Goal: Task Accomplishment & Management: Use online tool/utility

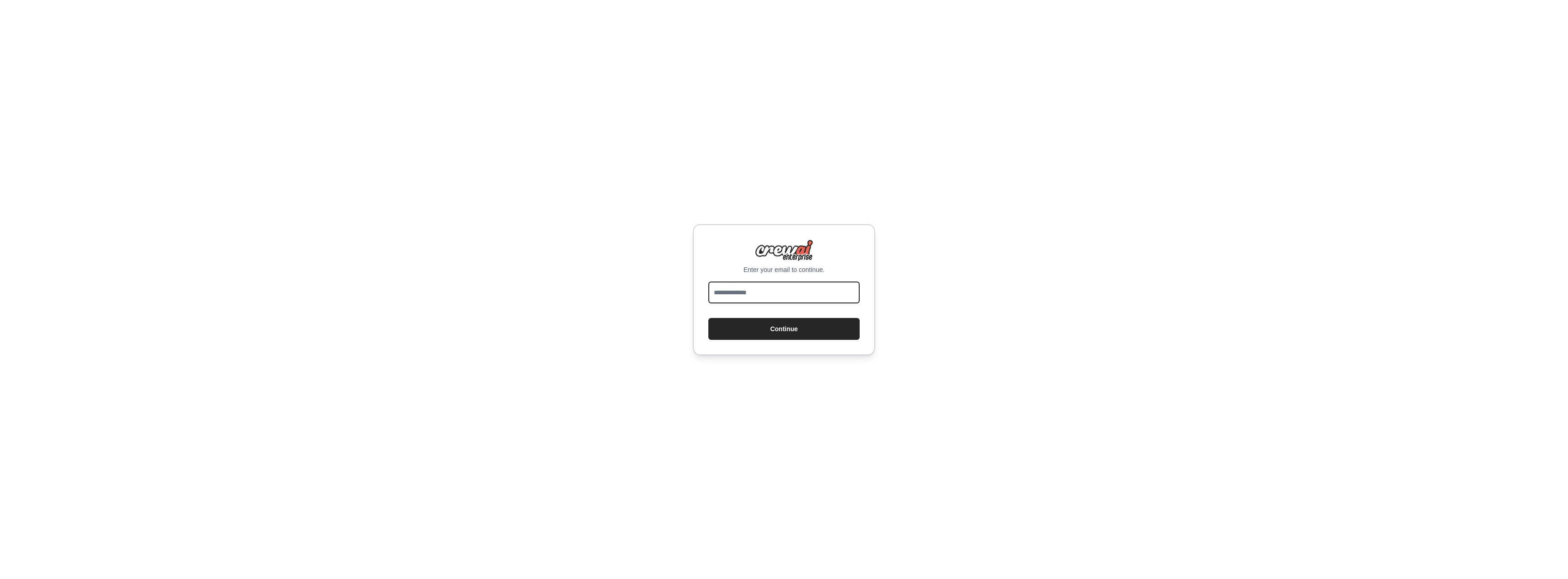
click at [779, 300] on input "email" at bounding box center [784, 293] width 152 height 22
type input "**********"
click at [779, 328] on button "Continue" at bounding box center [784, 329] width 152 height 22
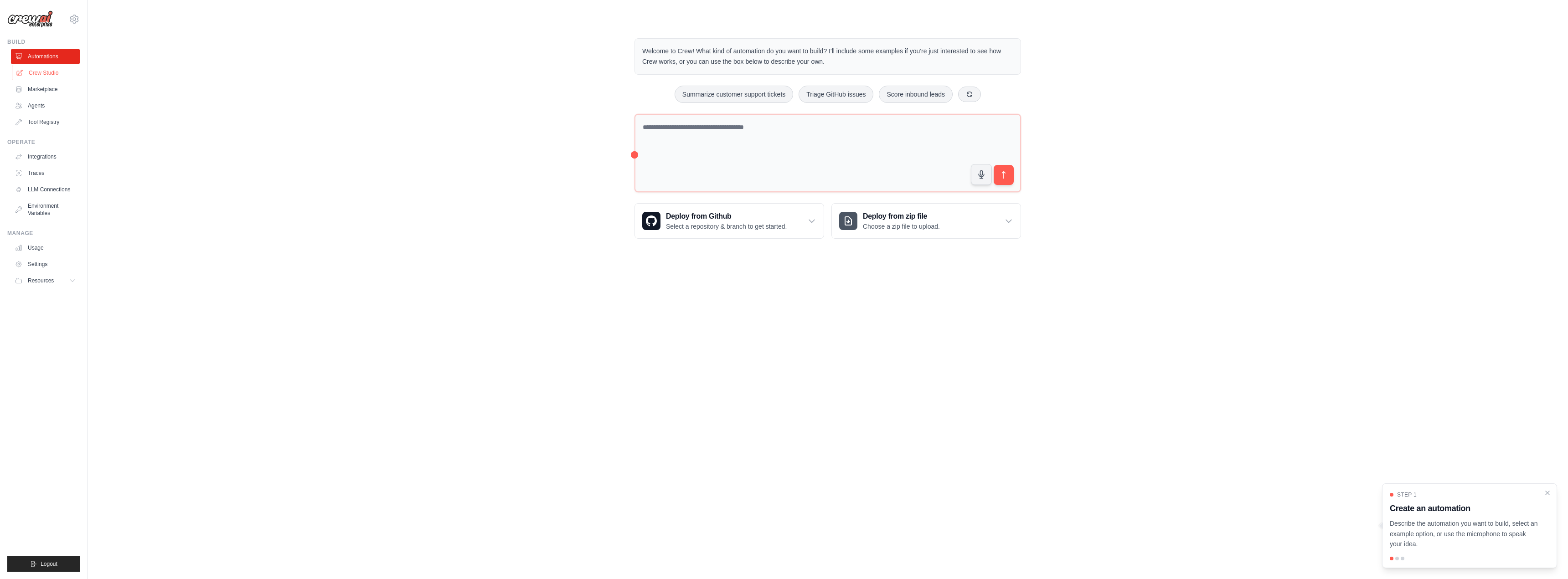
click at [45, 74] on link "Crew Studio" at bounding box center [46, 73] width 69 height 15
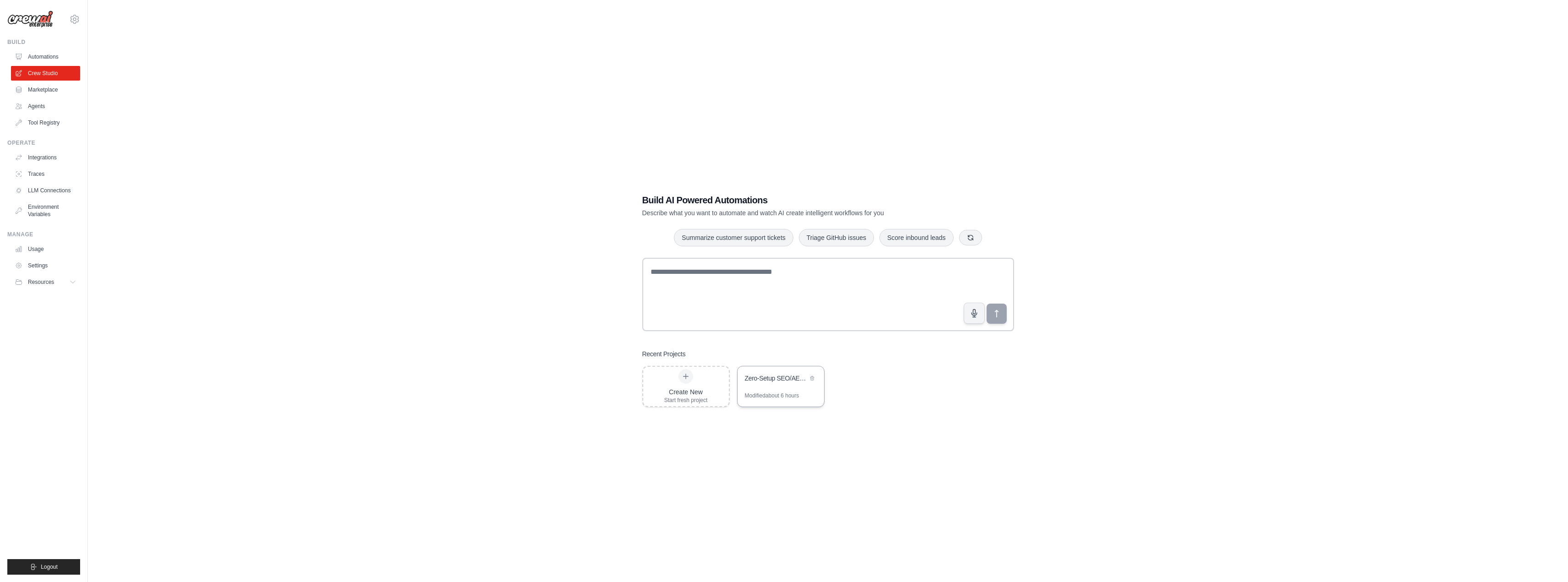
click at [776, 388] on div "Zero-Setup SEO/AEO/GEO Website Analysis Automation" at bounding box center [781, 379] width 87 height 26
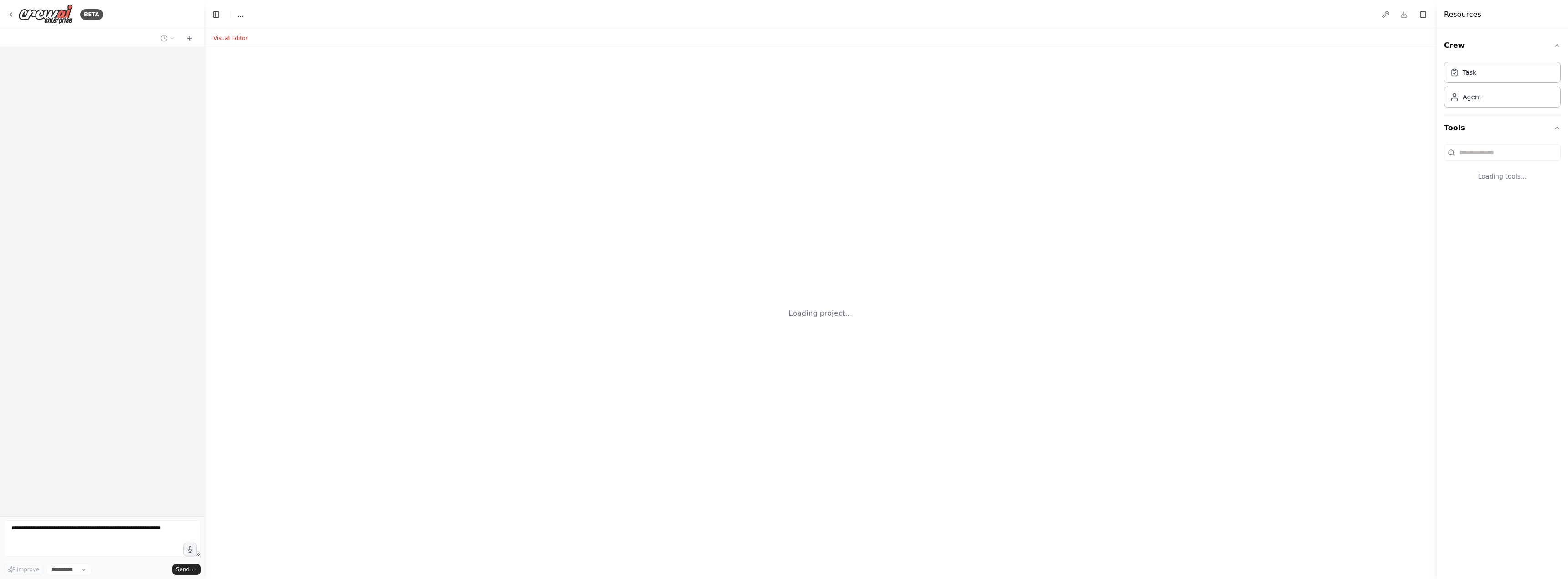
select select "****"
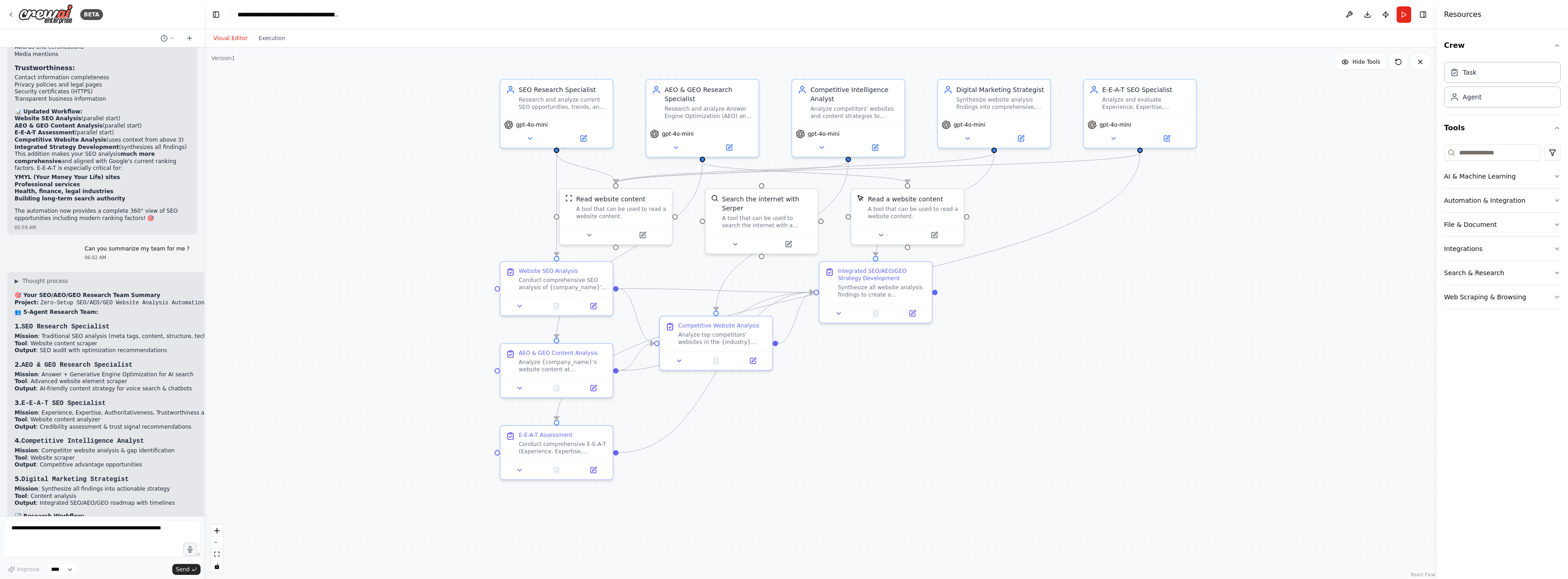
scroll to position [3720, 0]
drag, startPoint x: 782, startPoint y: 391, endPoint x: 1031, endPoint y: 376, distance: 249.5
click at [1031, 376] on div ".deletable-edge-delete-btn { width: 20px; height: 20px; border: 0px solid #ffff…" at bounding box center [820, 313] width 1233 height 532
click at [132, 534] on textarea at bounding box center [102, 538] width 197 height 36
type textarea "**********"
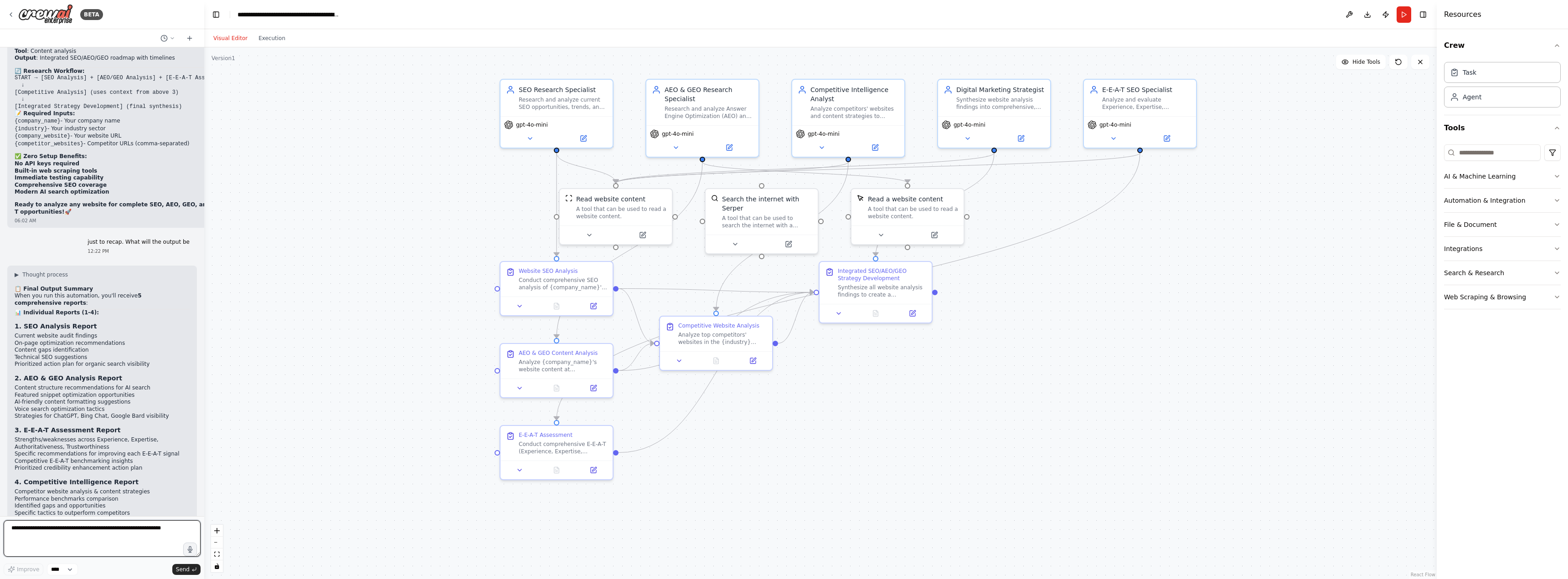
scroll to position [4172, 0]
click at [1403, 17] on button "Run" at bounding box center [1404, 14] width 15 height 16
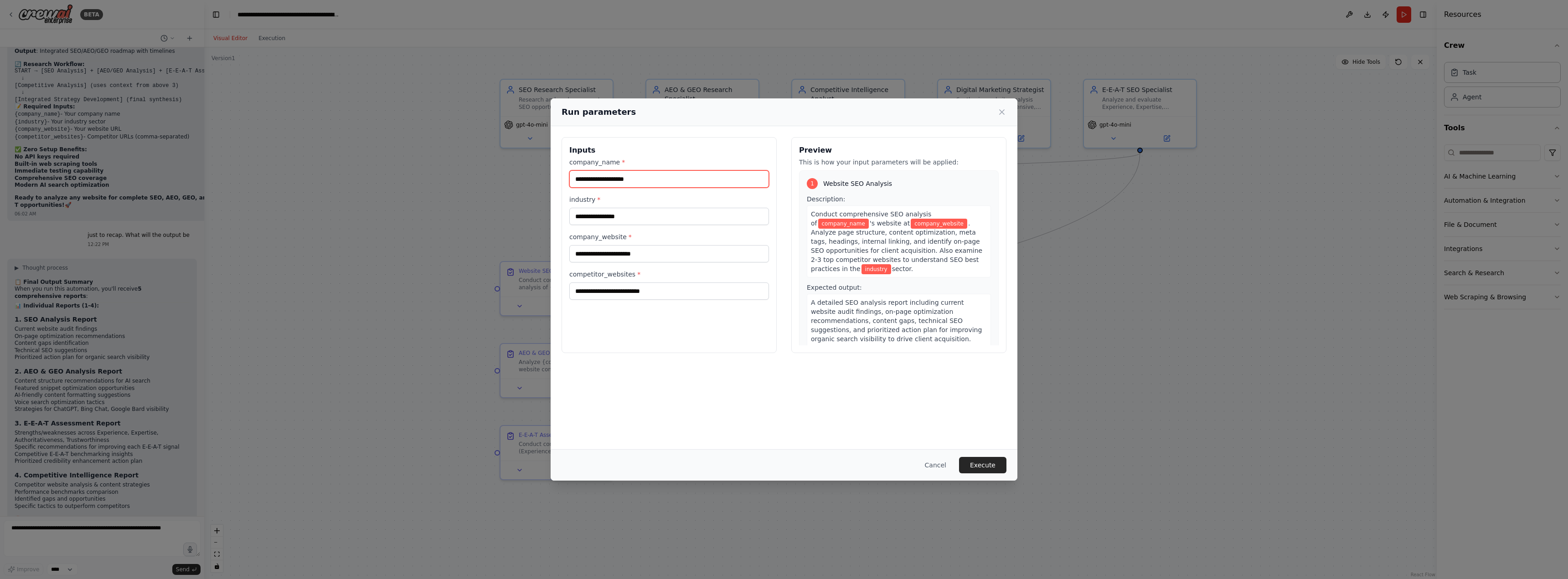
click at [740, 176] on input "company_name *" at bounding box center [669, 179] width 200 height 17
type input "*********"
click at [727, 213] on input "industry *" at bounding box center [669, 216] width 200 height 17
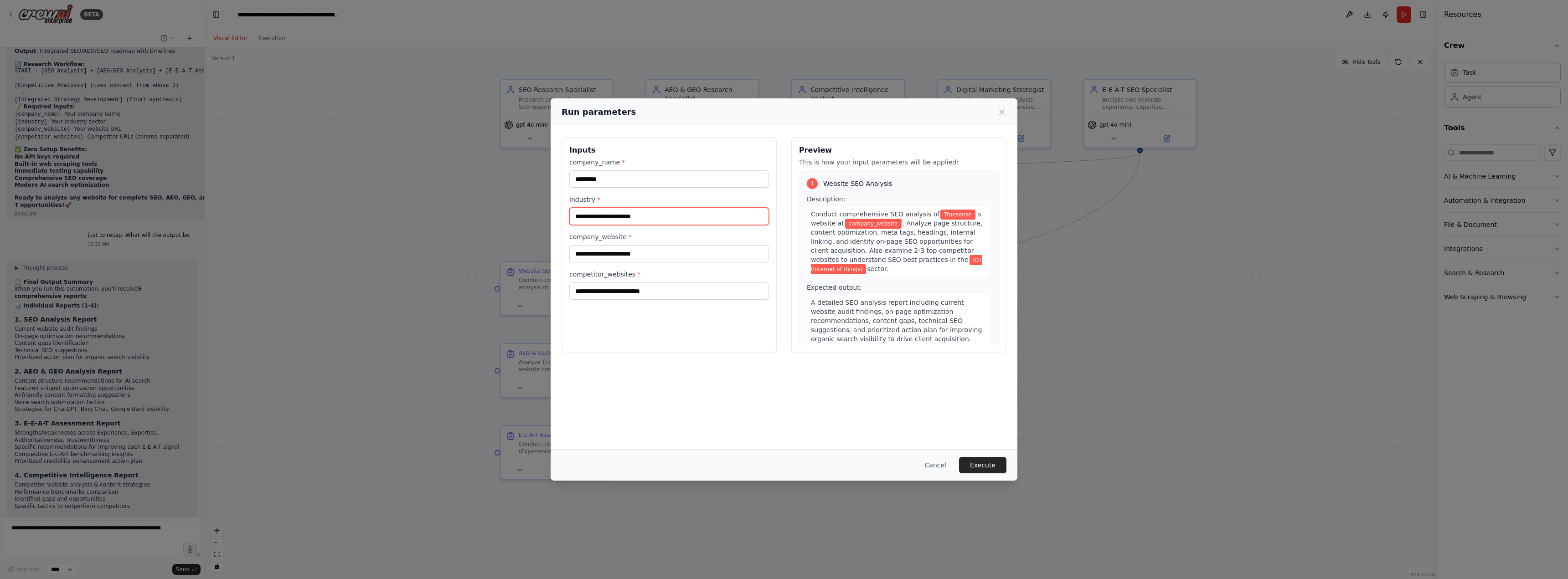
type input "**********"
paste input "*******"
paste input "**********"
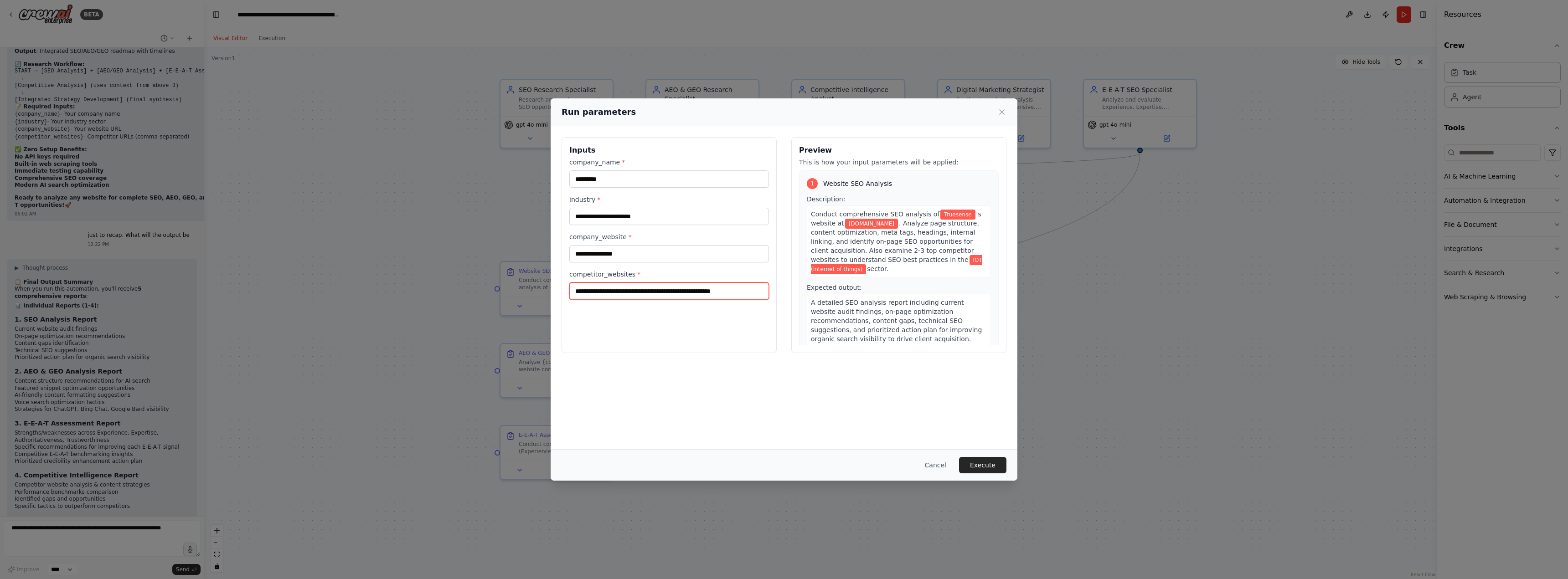
paste input "*****"
type input "**********"
click at [994, 466] on button "Execute" at bounding box center [983, 465] width 47 height 16
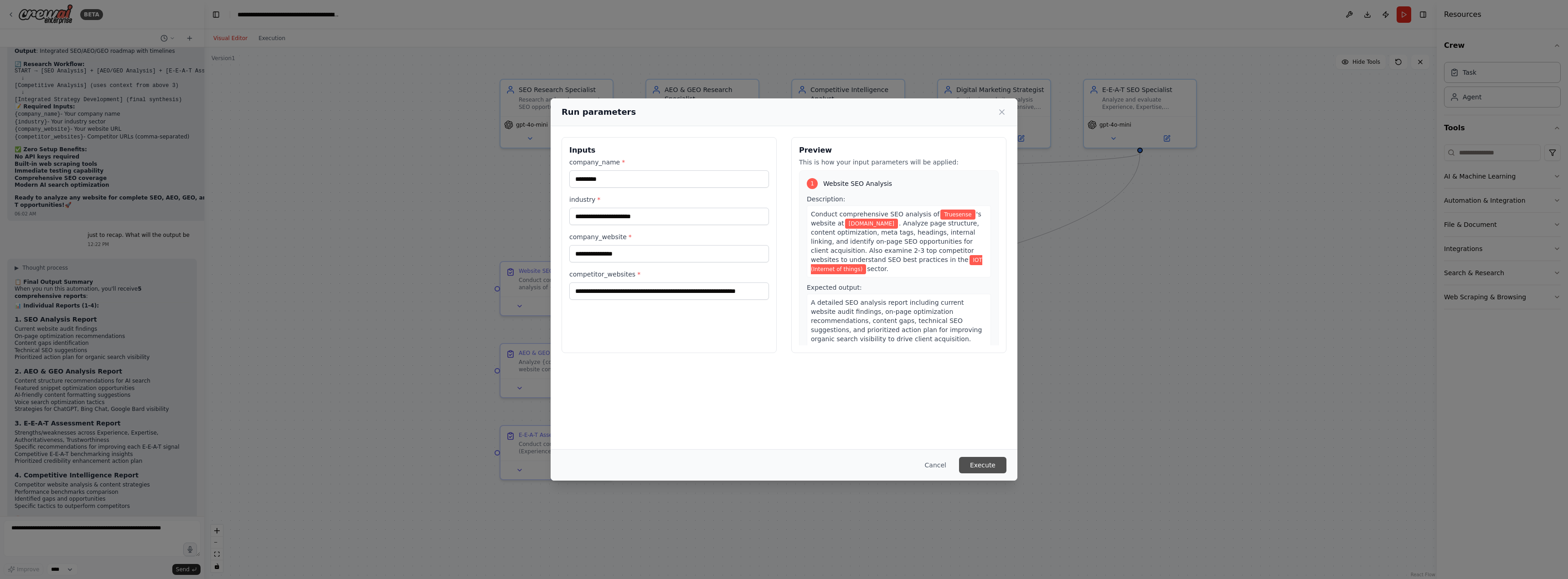
scroll to position [0, 0]
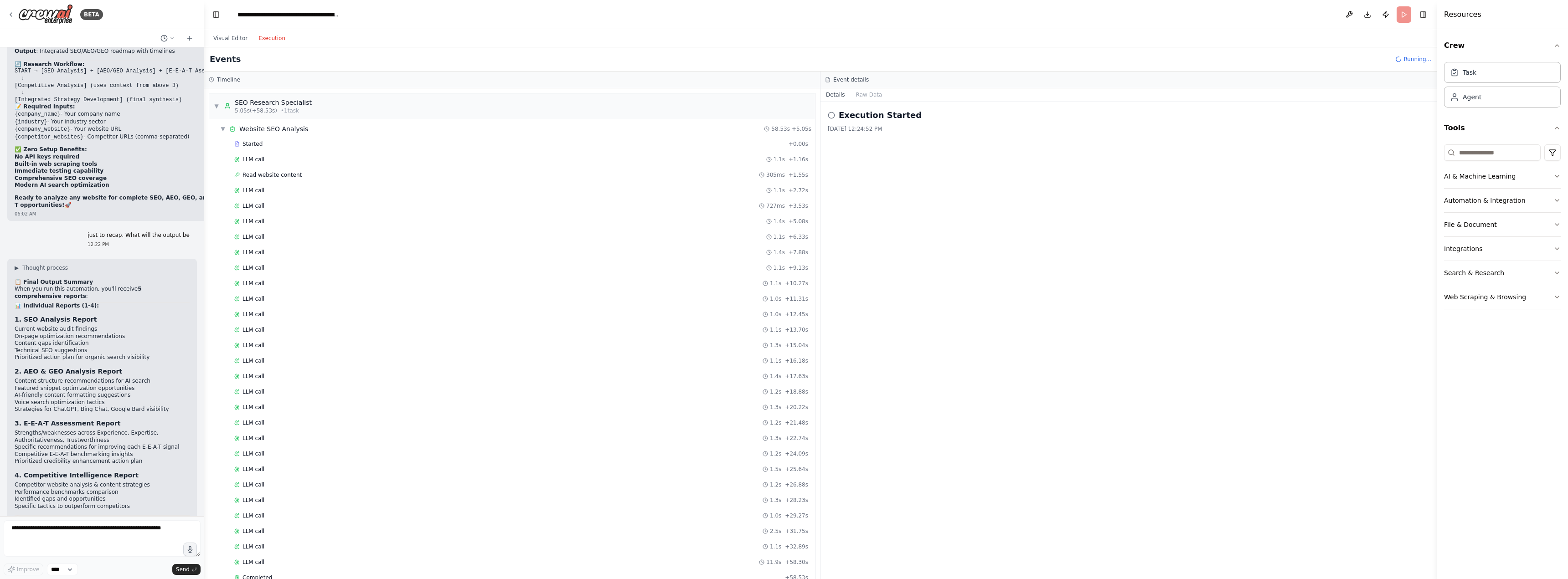
click at [267, 41] on button "Execution" at bounding box center [272, 38] width 38 height 11
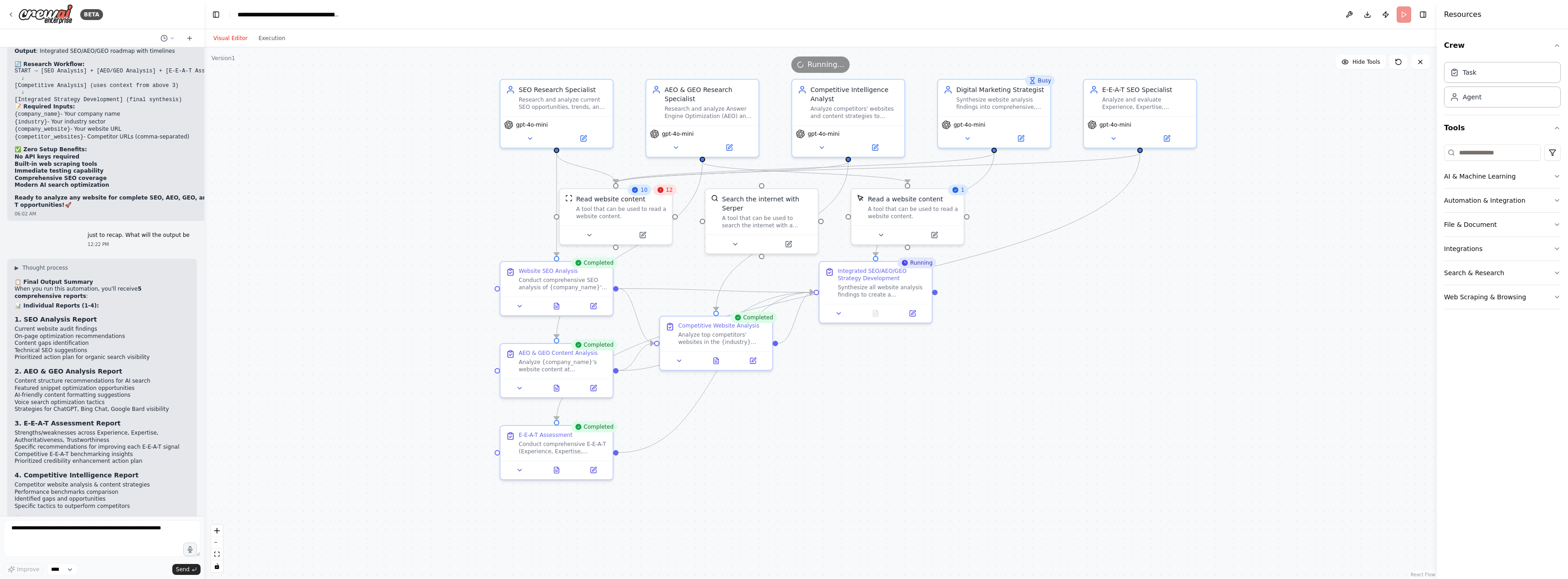
click at [231, 39] on button "Visual Editor" at bounding box center [230, 38] width 45 height 11
click at [275, 38] on button "Execution" at bounding box center [272, 38] width 38 height 11
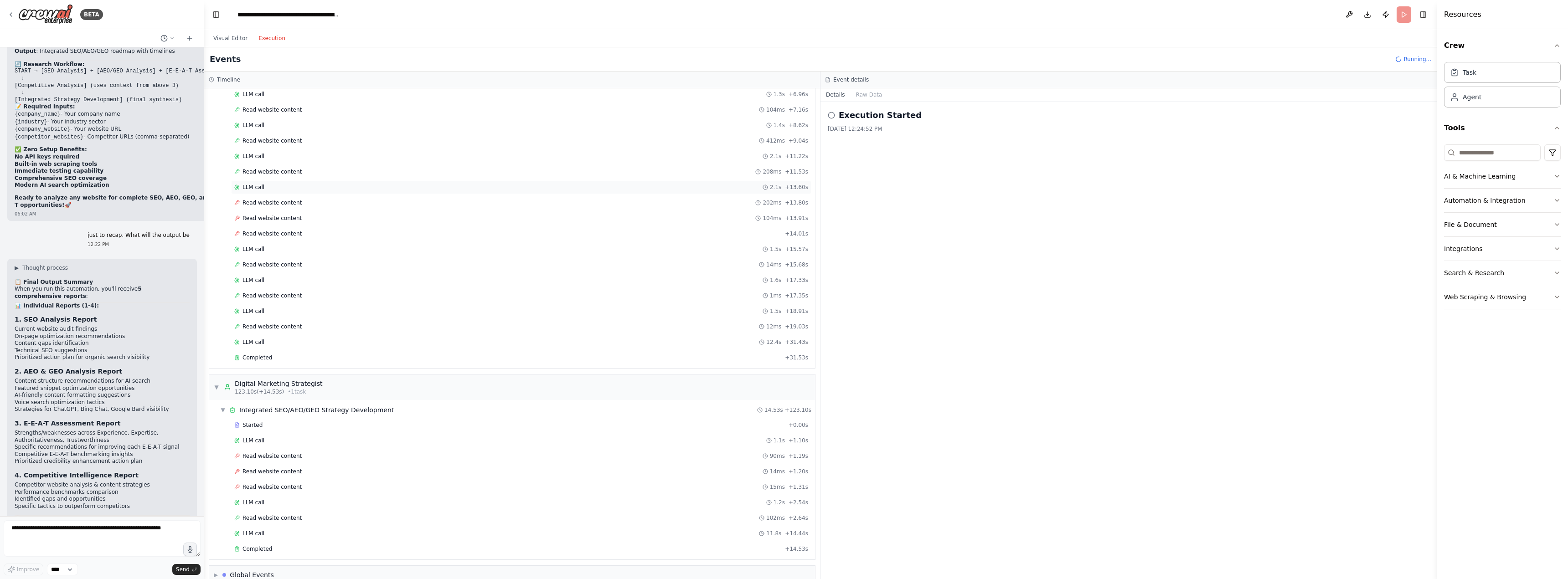
scroll to position [995, 0]
click at [289, 190] on span "Read website content" at bounding box center [271, 187] width 59 height 7
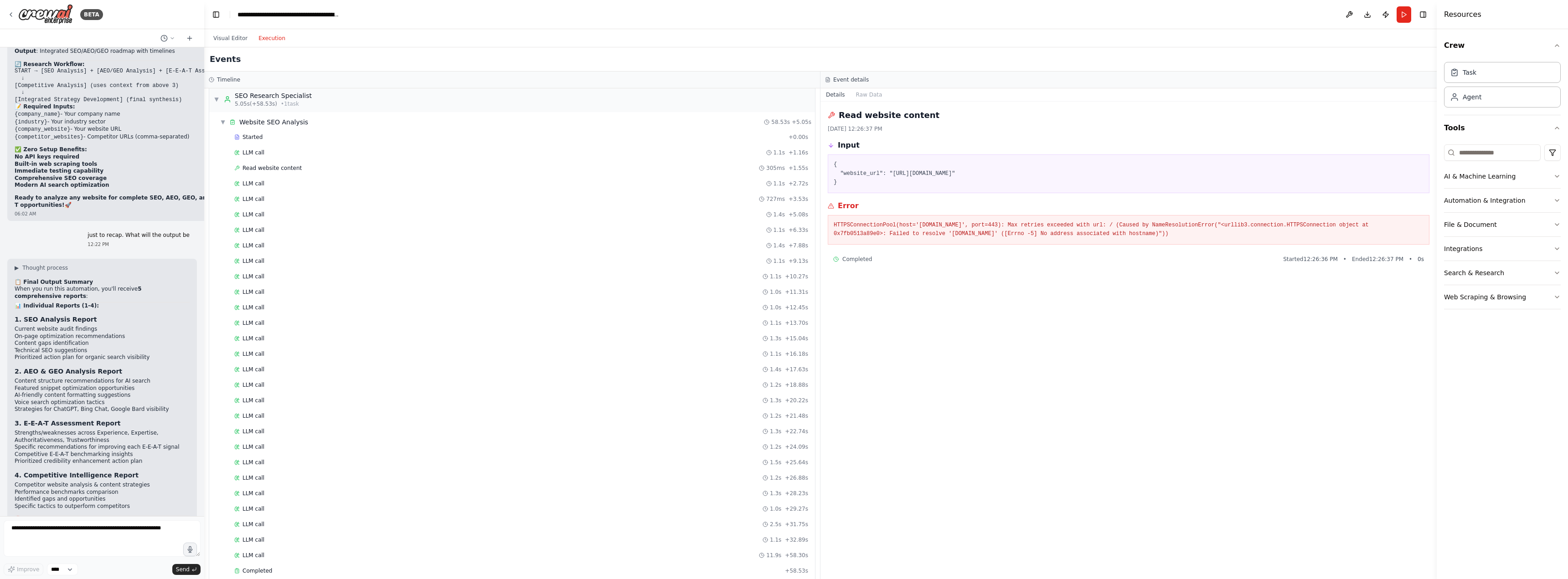
scroll to position [122, 0]
click at [780, 166] on div "LLM call 1.1s + 10.27s" at bounding box center [521, 162] width 580 height 13
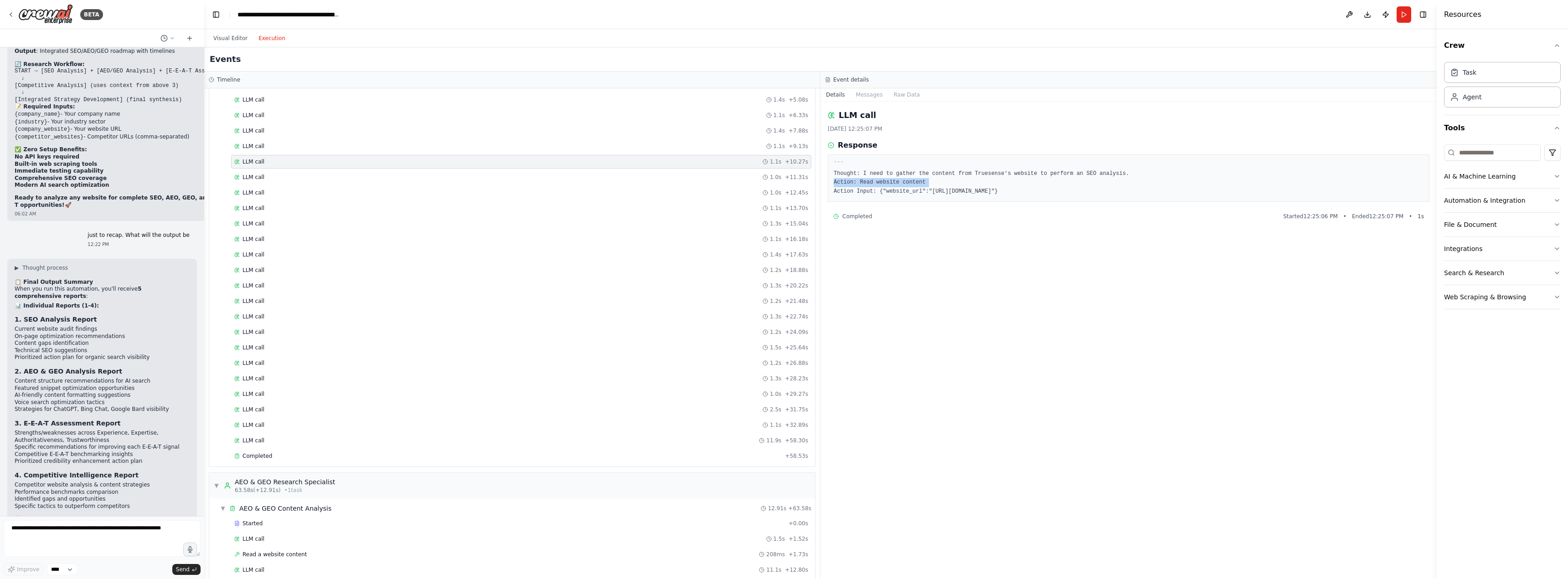
drag, startPoint x: 825, startPoint y: 182, endPoint x: 825, endPoint y: 190, distance: 8.0
click at [825, 190] on div "LLM call 8/14/2025, 12:25:07 PM Response ``` Thought: I need to gather the cont…" at bounding box center [1129, 340] width 616 height 477
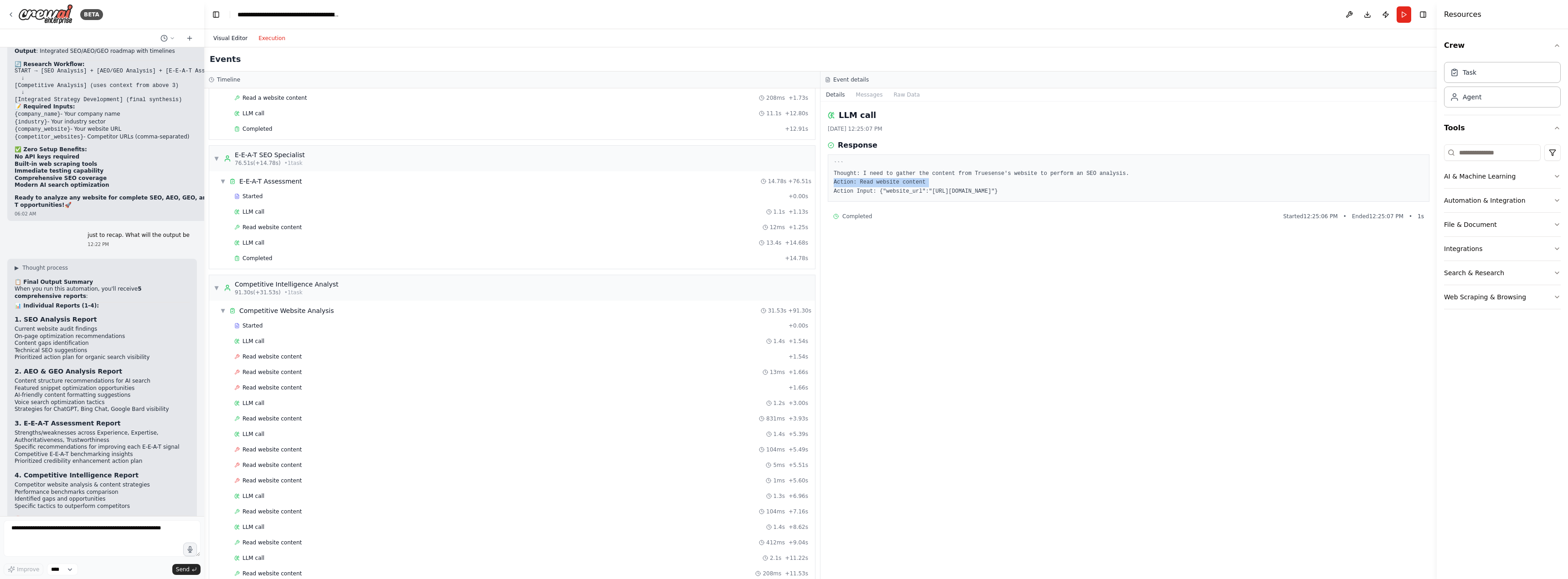
click at [229, 38] on button "Visual Editor" at bounding box center [230, 38] width 45 height 11
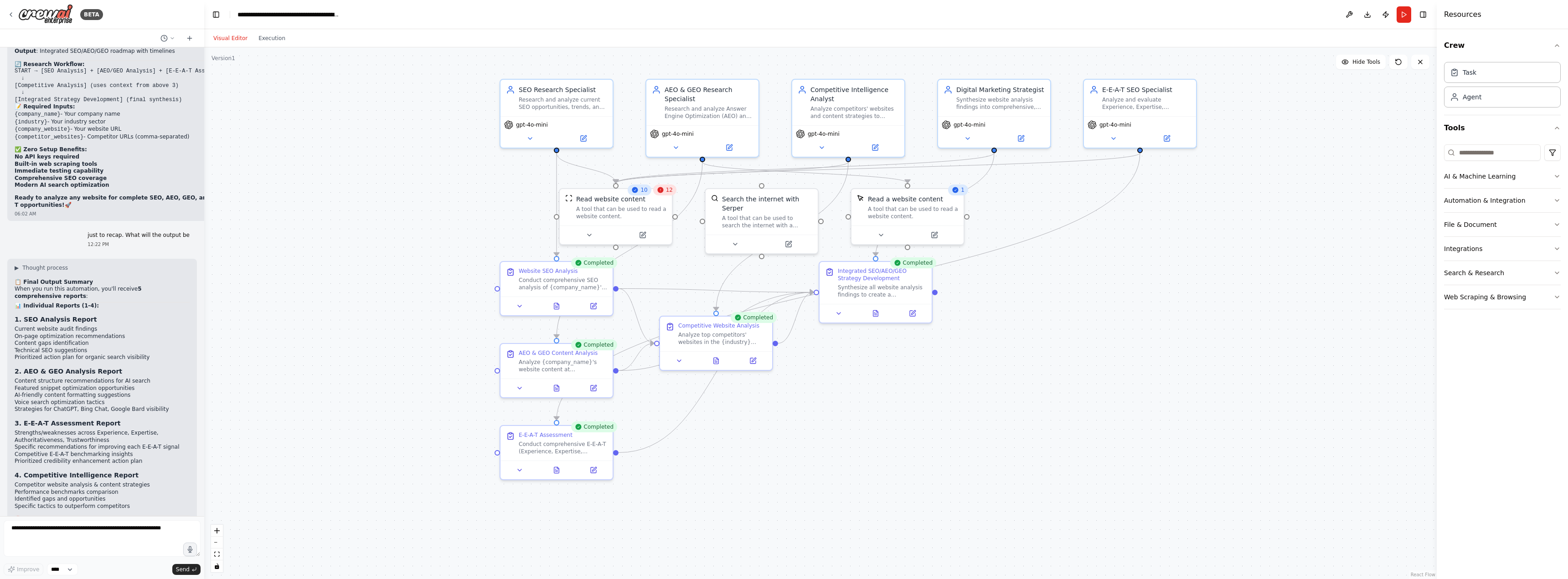
click at [356, 106] on div ".deletable-edge-delete-btn { width: 20px; height: 20px; border: 0px solid #ffff…" at bounding box center [820, 313] width 1233 height 532
click at [1339, 164] on div ".deletable-edge-delete-btn { width: 20px; height: 20px; border: 0px solid #ffff…" at bounding box center [820, 313] width 1233 height 532
click at [713, 362] on button at bounding box center [721, 359] width 39 height 11
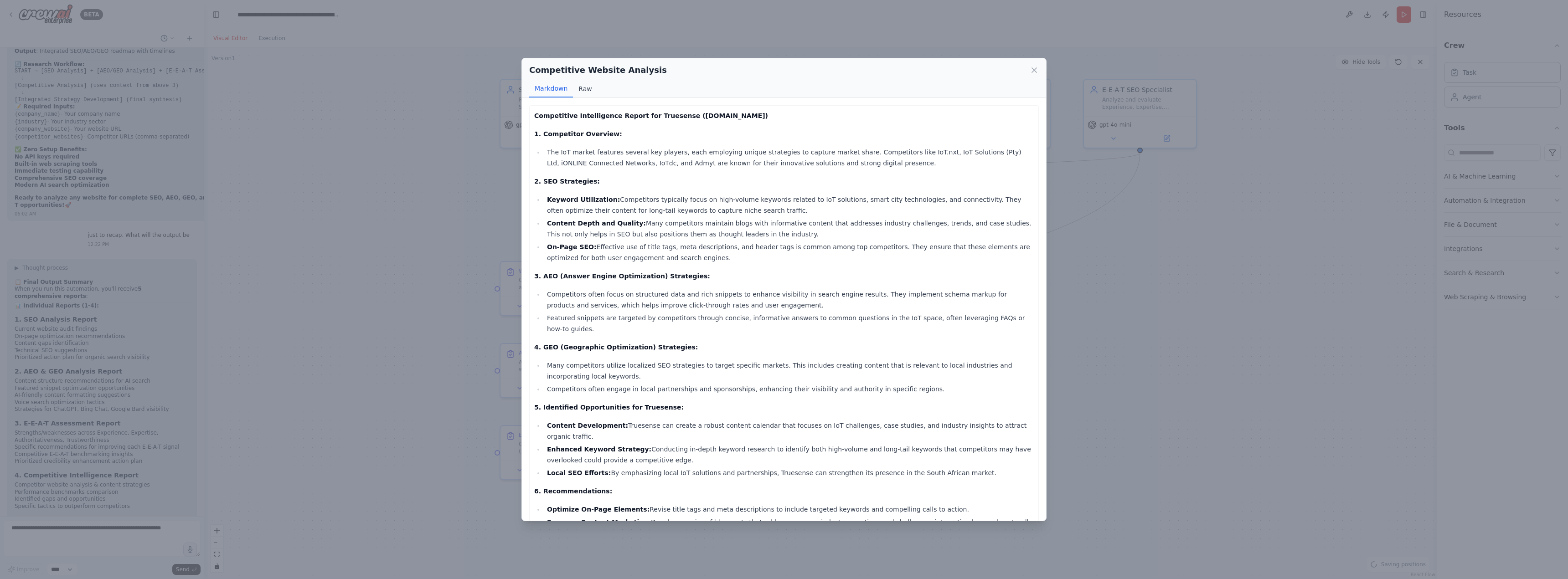
click at [584, 88] on button "Raw" at bounding box center [585, 89] width 24 height 17
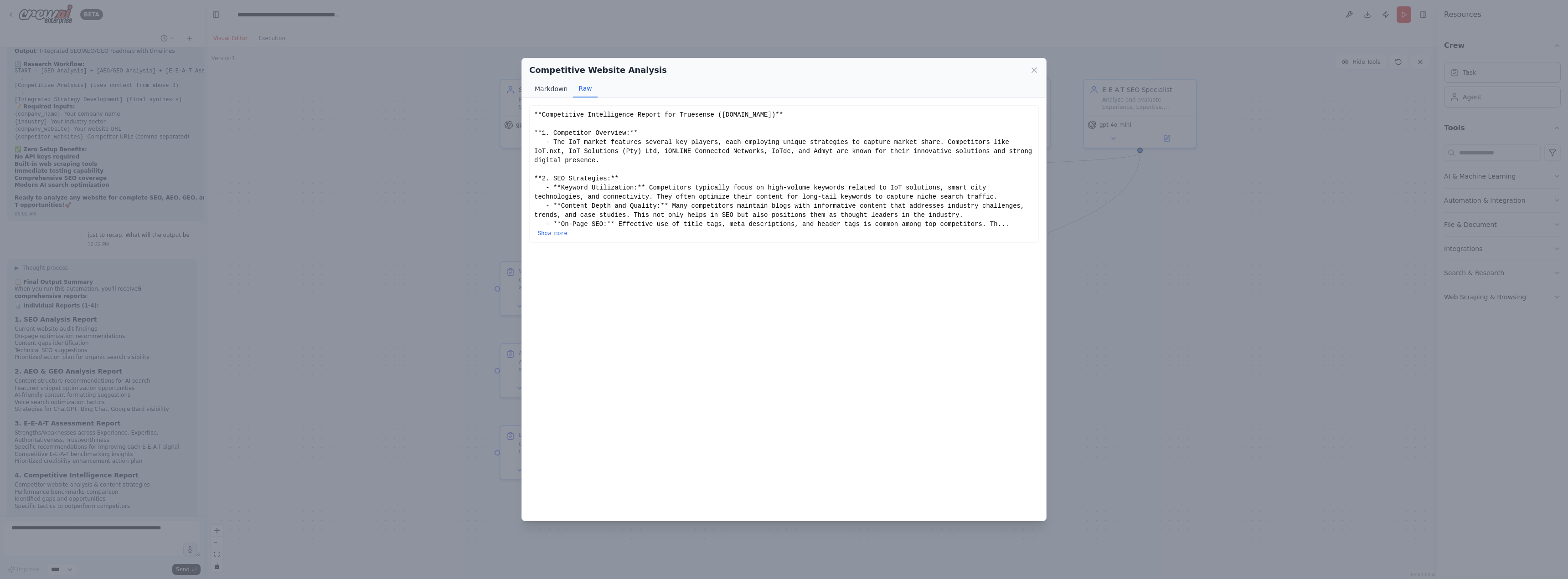
click at [560, 89] on button "Markdown" at bounding box center [551, 89] width 44 height 17
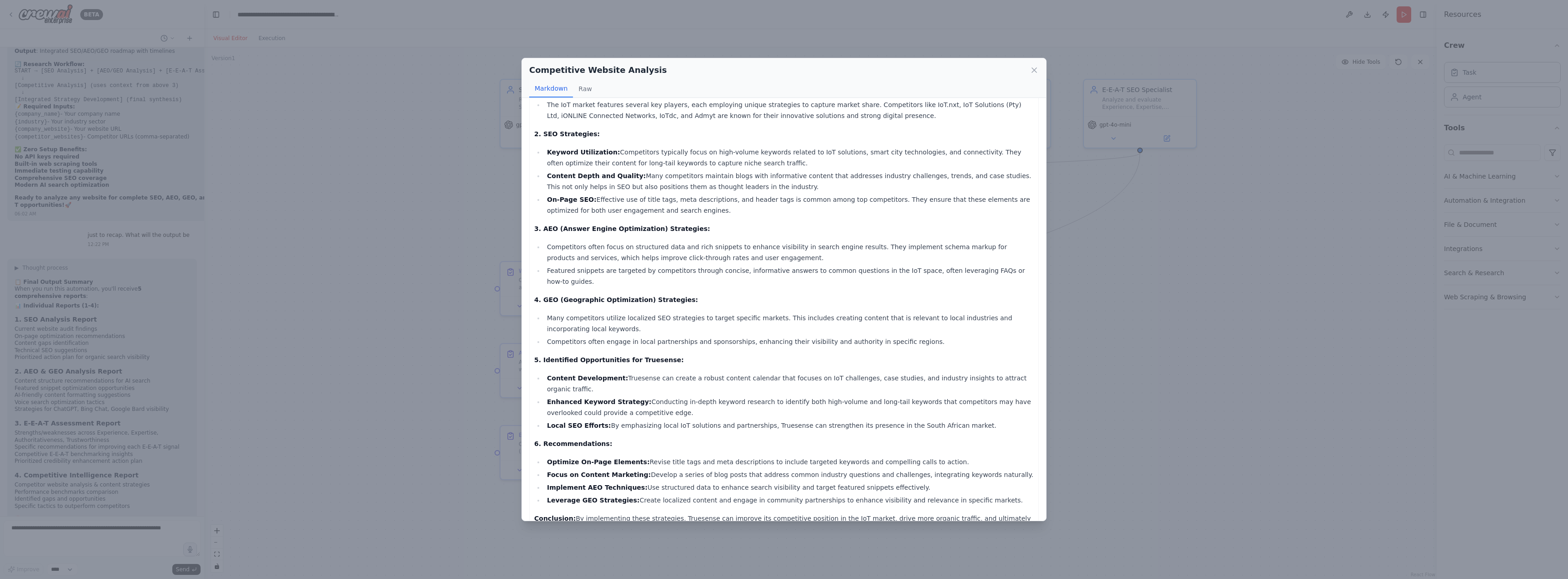
scroll to position [52, 0]
click at [1353, 490] on div "Competitive Website Analysis Markdown Raw Competitive Intelligence Report for T…" at bounding box center [784, 290] width 1568 height 579
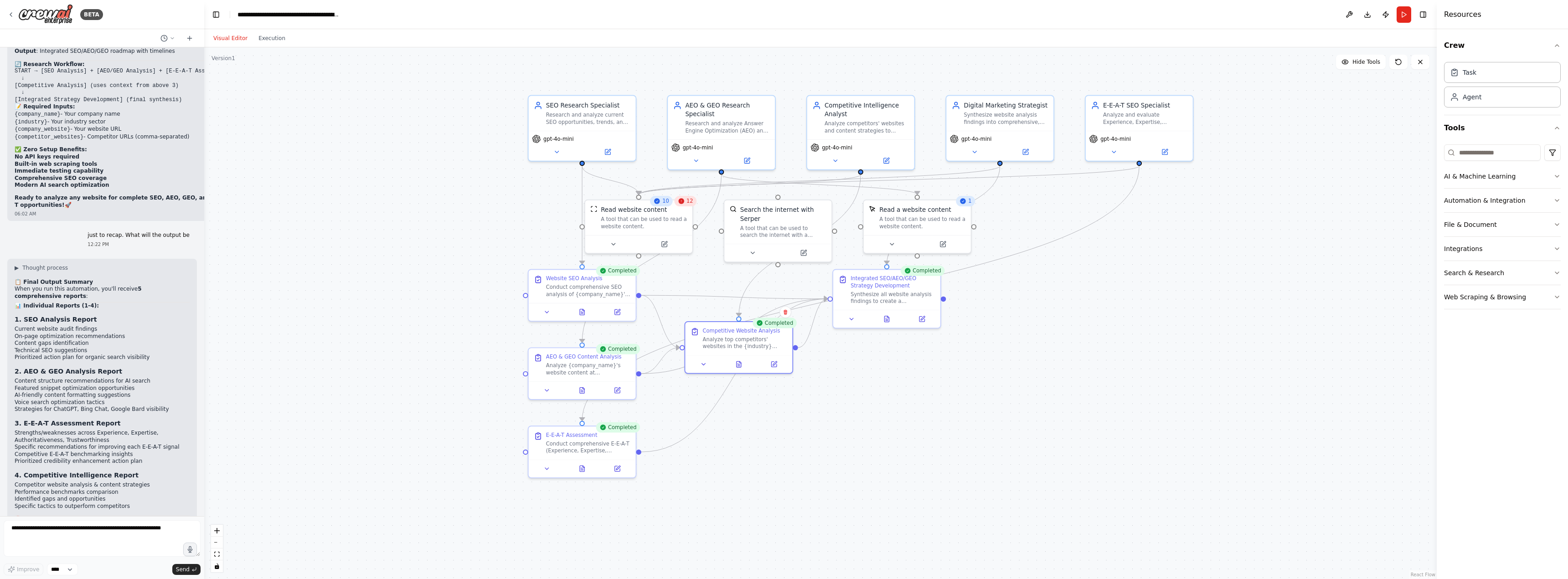
click at [1122, 438] on div ".deletable-edge-delete-btn { width: 20px; height: 20px; border: 0px solid #ffff…" at bounding box center [820, 313] width 1233 height 532
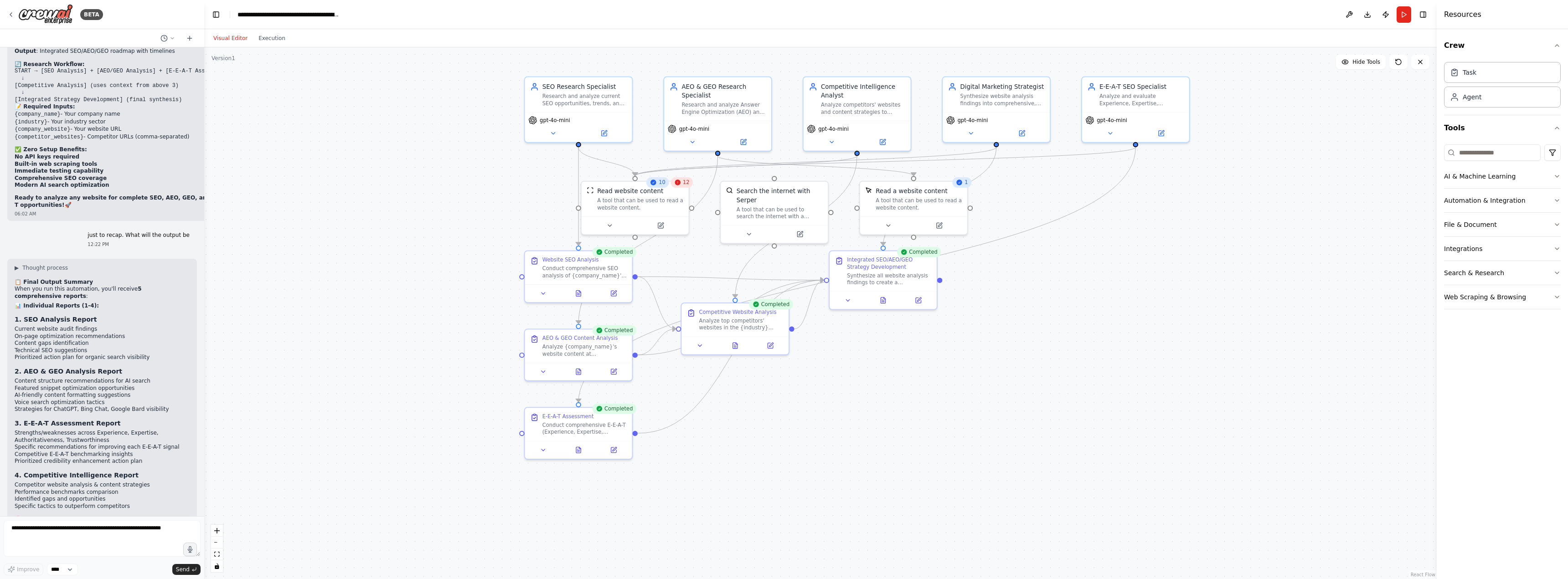
drag, startPoint x: 1121, startPoint y: 437, endPoint x: 1118, endPoint y: 418, distance: 19.2
click at [1118, 418] on div ".deletable-edge-delete-btn { width: 20px; height: 20px; border: 0px solid #ffff…" at bounding box center [820, 313] width 1233 height 532
click at [1366, 15] on button "Download" at bounding box center [1368, 14] width 15 height 16
click at [1183, 260] on div ".deletable-edge-delete-btn { width: 20px; height: 20px; border: 0px solid #ffff…" at bounding box center [820, 313] width 1233 height 532
click at [71, 536] on textarea at bounding box center [102, 538] width 197 height 36
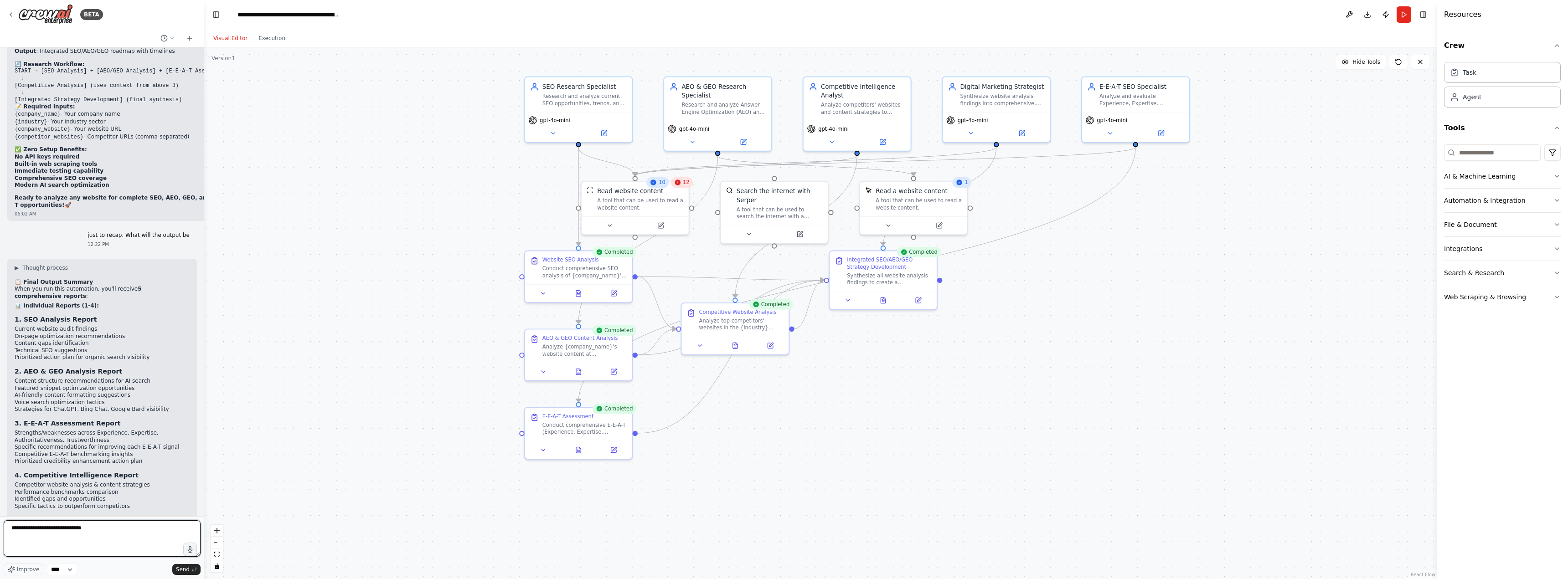
type textarea "**********"
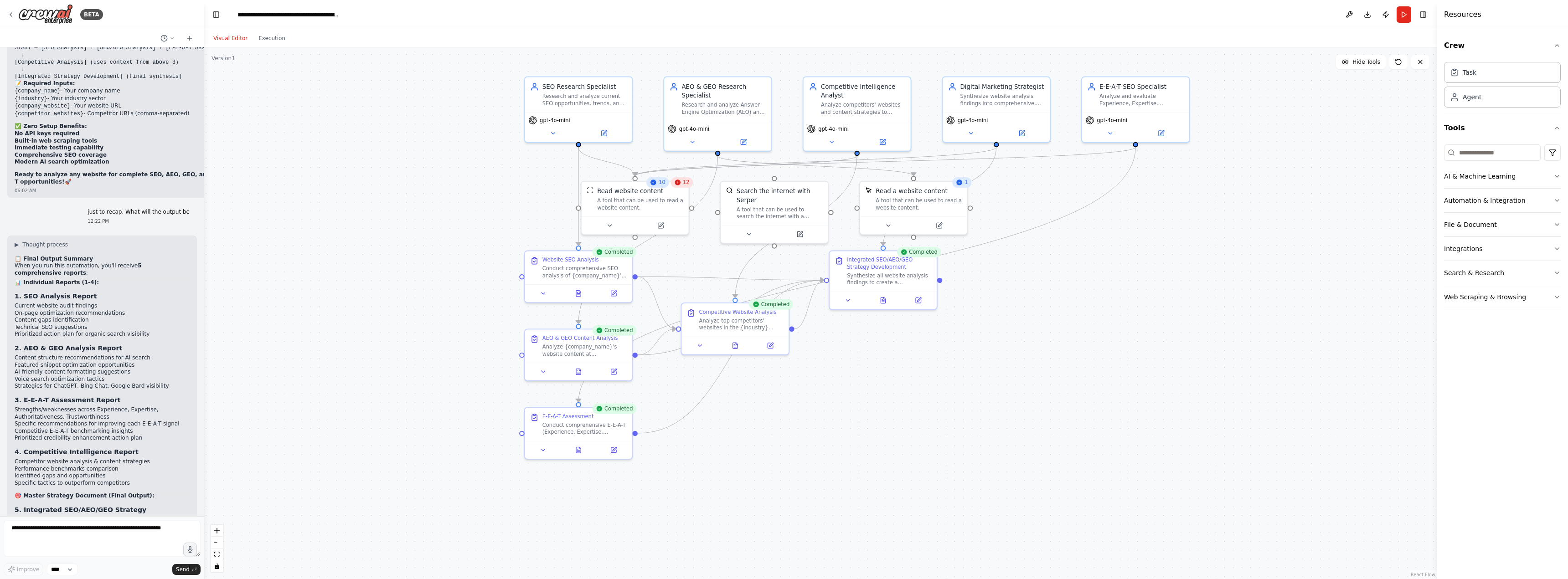
scroll to position [4226, 0]
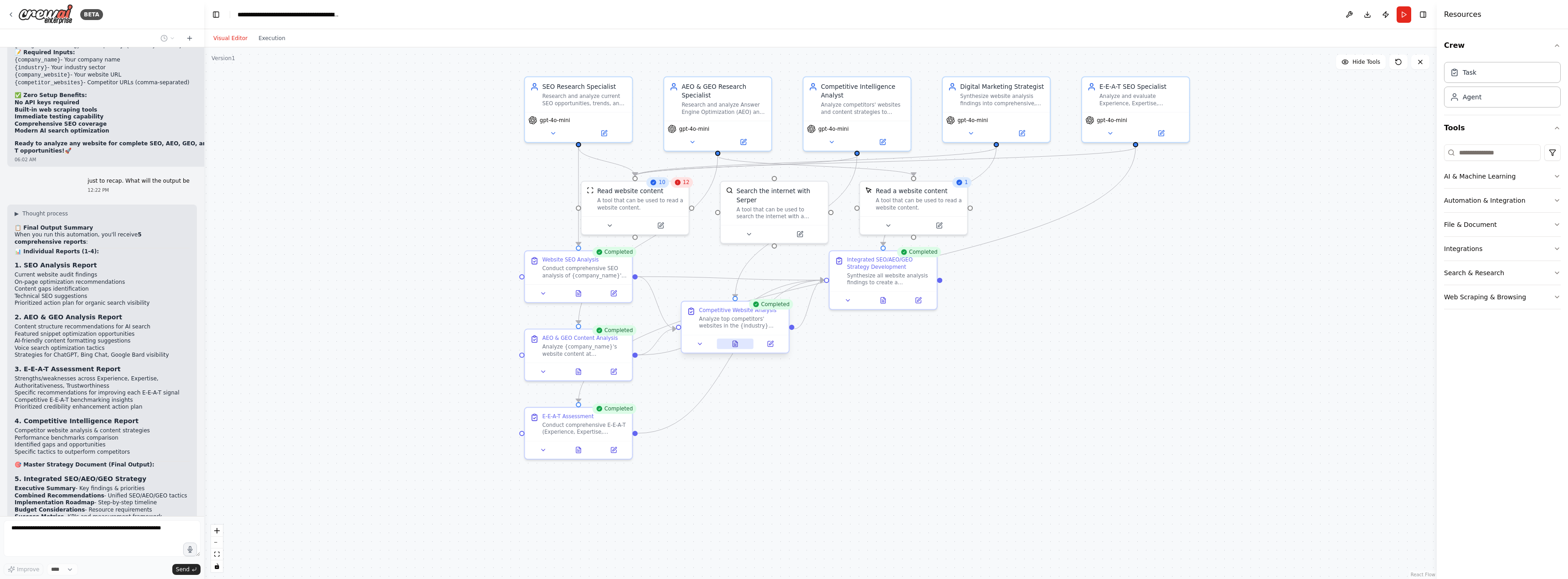
click at [736, 345] on icon at bounding box center [735, 344] width 4 height 6
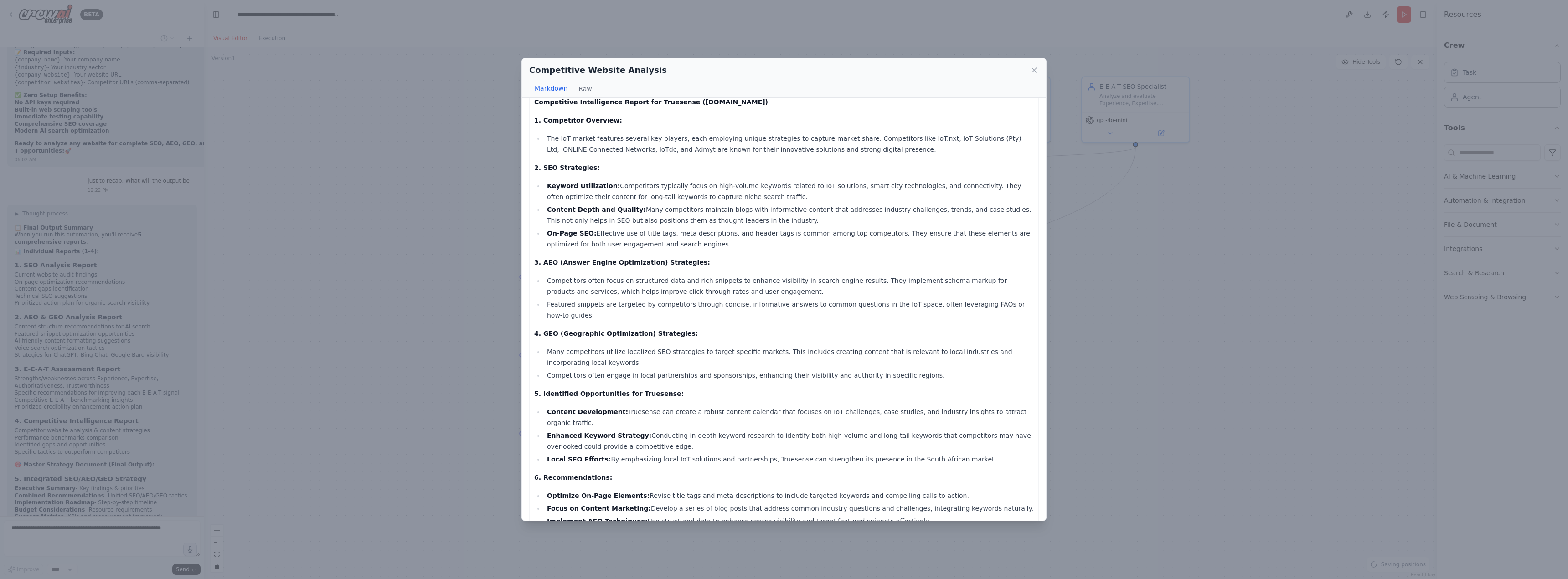
scroll to position [52, 0]
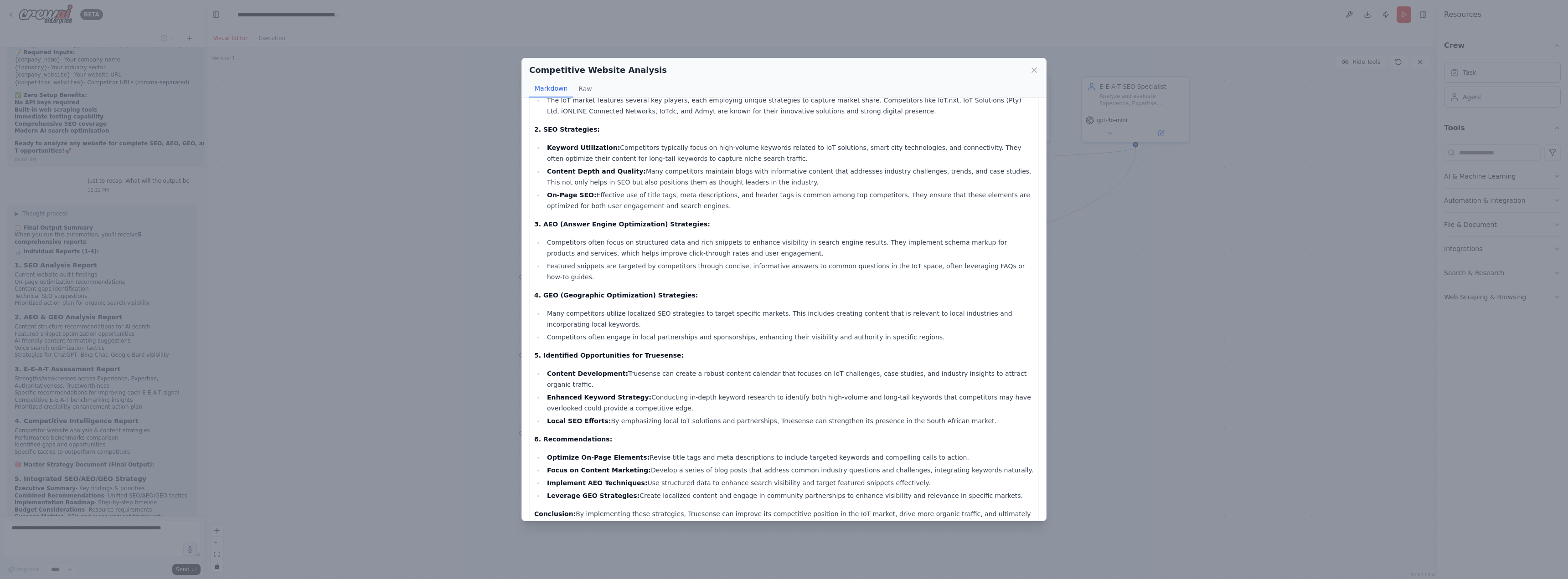
click at [1147, 465] on div "Competitive Website Analysis Markdown Raw Competitive Intelligence Report for T…" at bounding box center [784, 290] width 1568 height 579
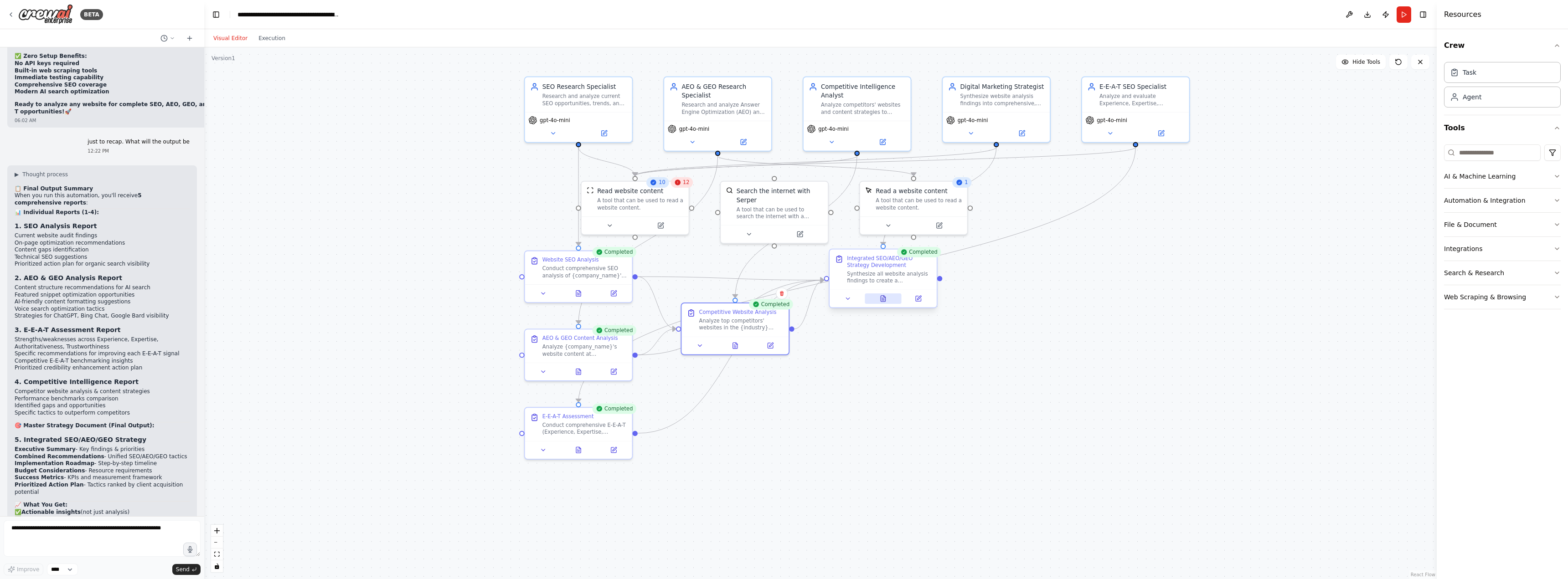
click at [883, 298] on icon at bounding box center [883, 299] width 4 height 6
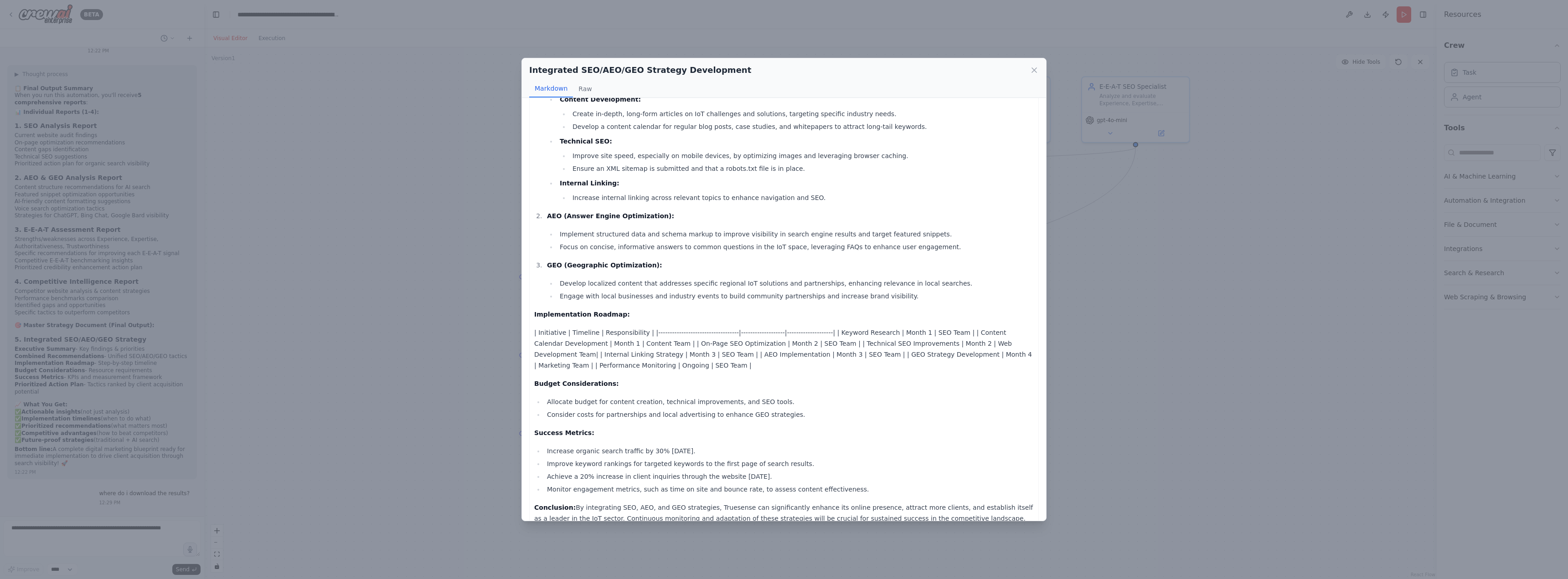
scroll to position [167, 0]
click at [1138, 440] on div "Integrated SEO/AEO/GEO Strategy Development Markdown Raw Integrated Digital Mar…" at bounding box center [784, 290] width 1568 height 579
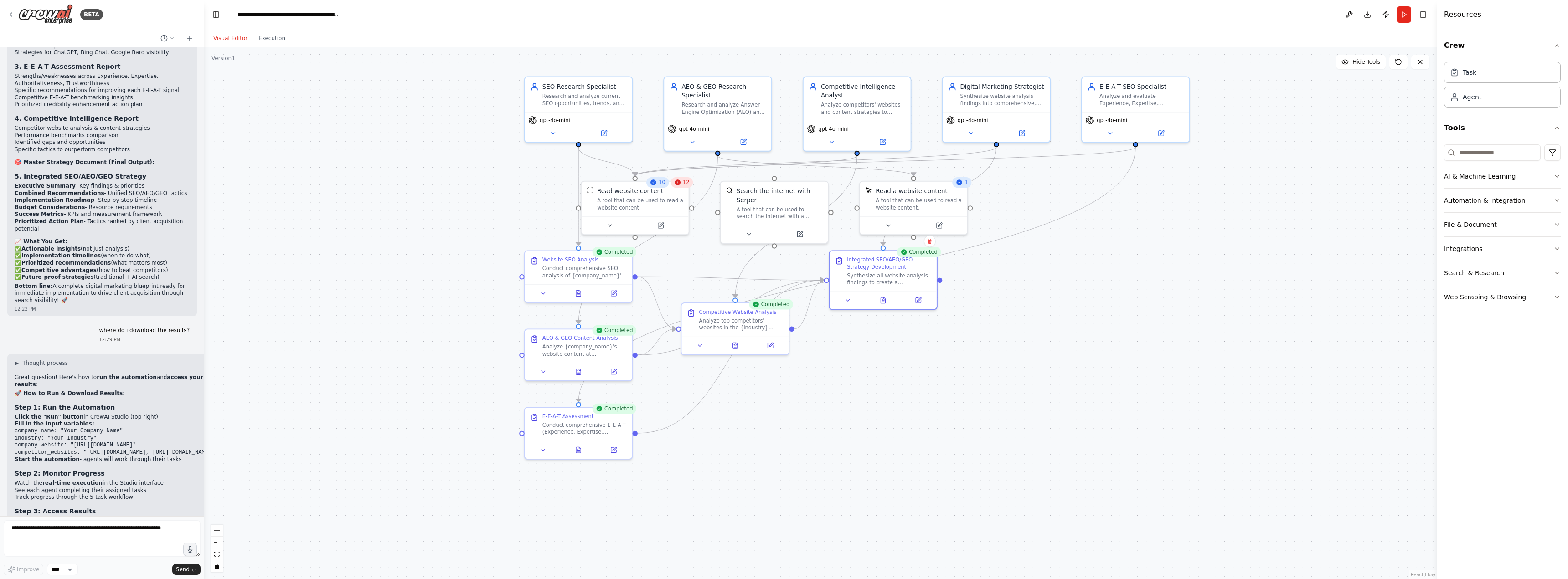
scroll to position [4537, 0]
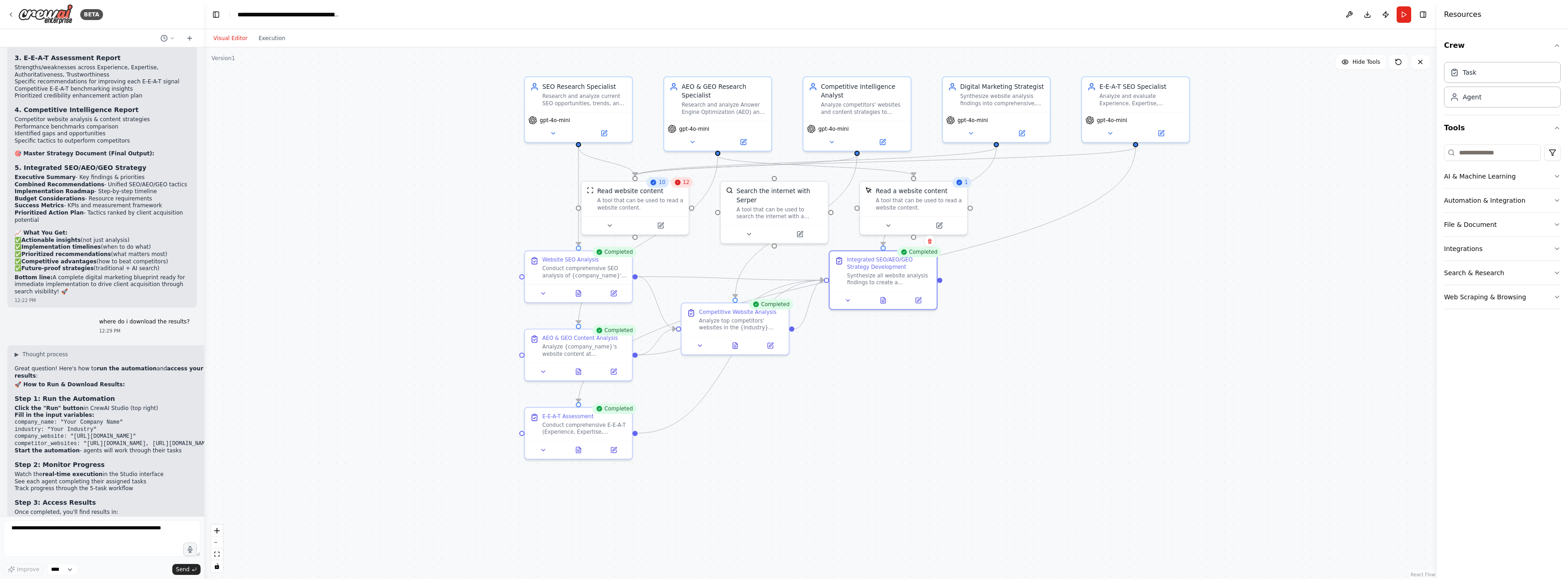
click at [312, 370] on div ".deletable-edge-delete-btn { width: 20px; height: 20px; border: 0px solid #ffff…" at bounding box center [820, 313] width 1233 height 532
click at [790, 416] on div ".deletable-edge-delete-btn { width: 20px; height: 20px; border: 0px solid #ffff…" at bounding box center [820, 313] width 1233 height 532
drag, startPoint x: 1380, startPoint y: 127, endPoint x: 1391, endPoint y: 80, distance: 48.3
click at [1380, 127] on div ".deletable-edge-delete-btn { width: 20px; height: 20px; border: 0px solid #ffff…" at bounding box center [820, 313] width 1233 height 532
drag, startPoint x: 857, startPoint y: 445, endPoint x: 827, endPoint y: 458, distance: 32.7
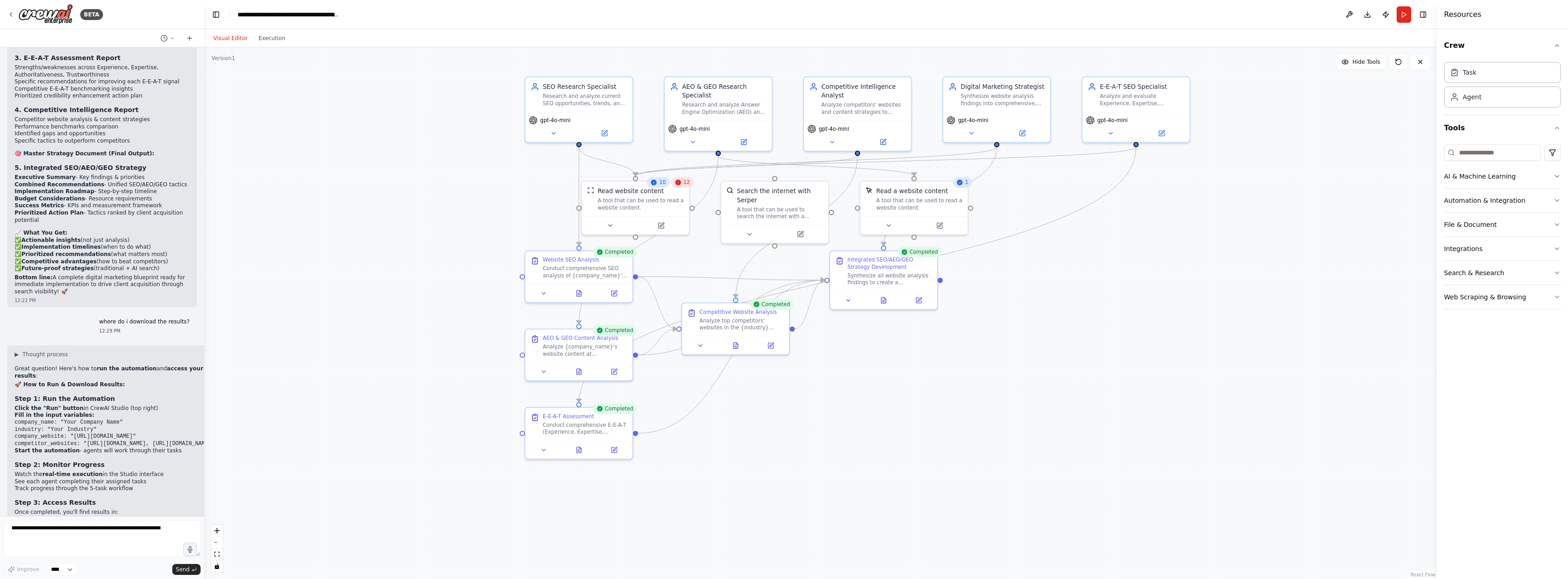
click at [827, 458] on div ".deletable-edge-delete-btn { width: 20px; height: 20px; border: 0px solid #ffff…" at bounding box center [820, 313] width 1233 height 532
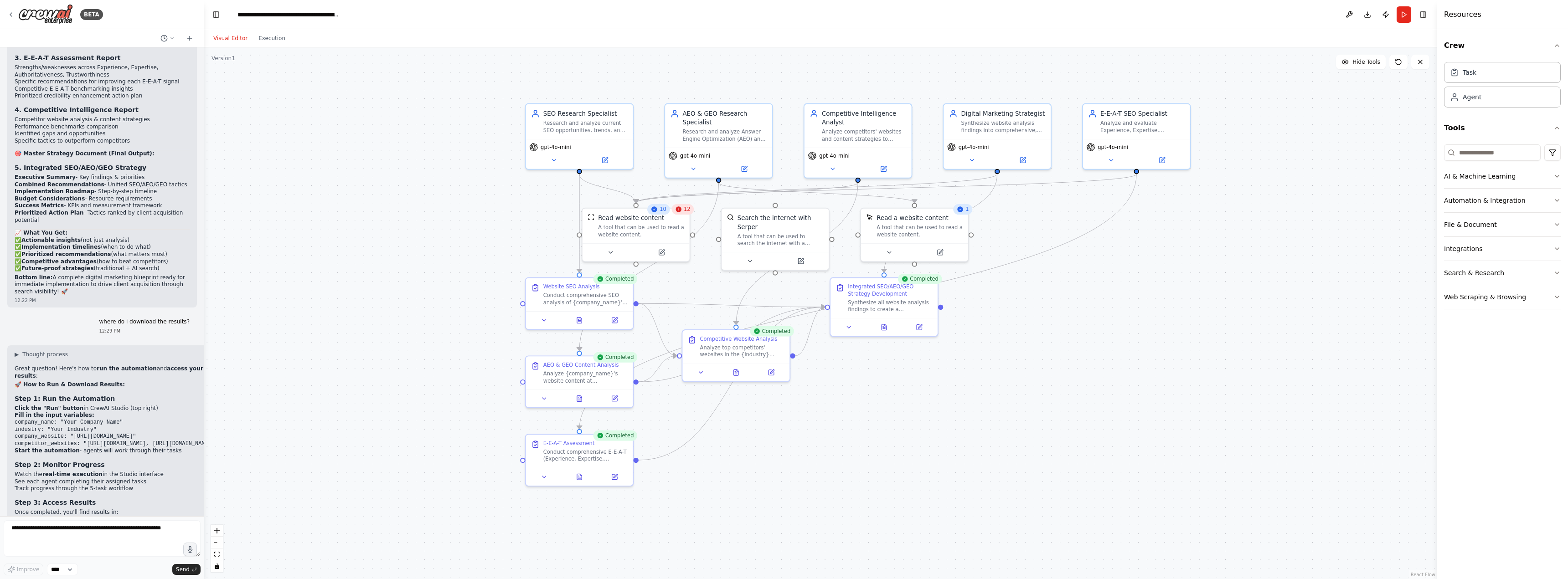
drag, startPoint x: 981, startPoint y: 366, endPoint x: 981, endPoint y: 393, distance: 27.0
click at [981, 393] on div ".deletable-edge-delete-btn { width: 20px; height: 20px; border: 0px solid #ffff…" at bounding box center [820, 313] width 1233 height 532
click at [264, 42] on button "Execution" at bounding box center [272, 38] width 38 height 11
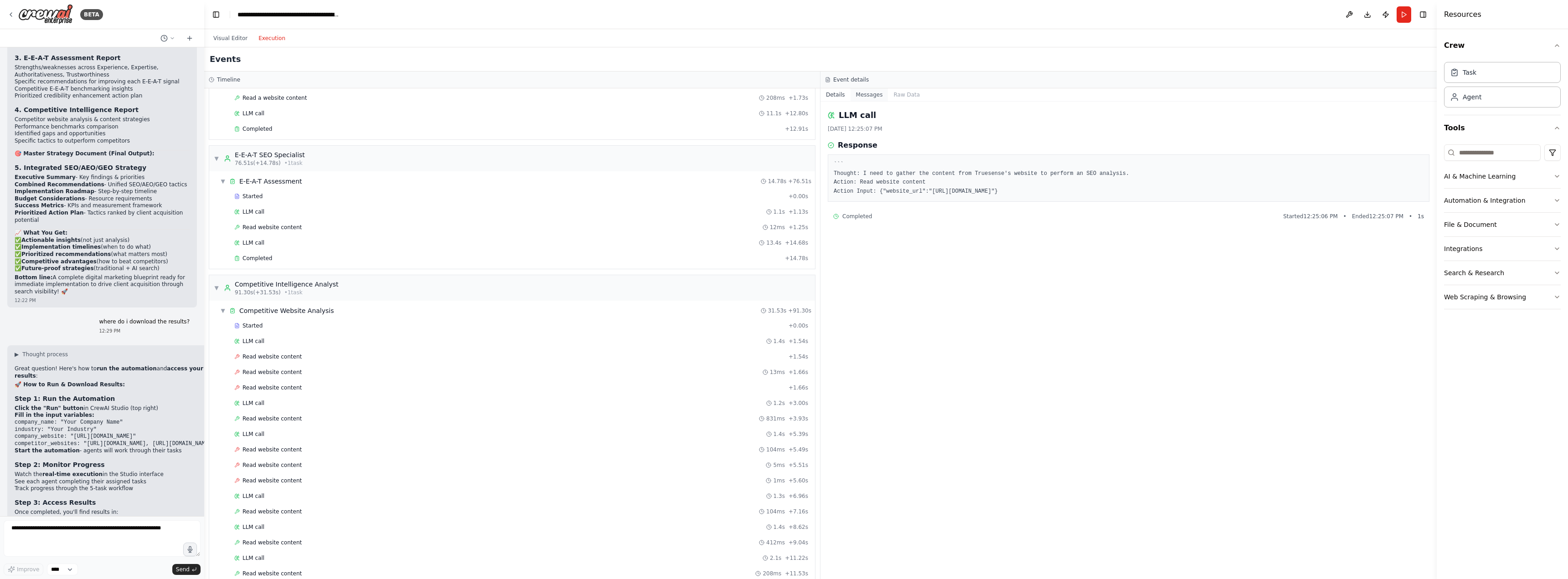
click at [870, 97] on button "Messages" at bounding box center [869, 94] width 38 height 13
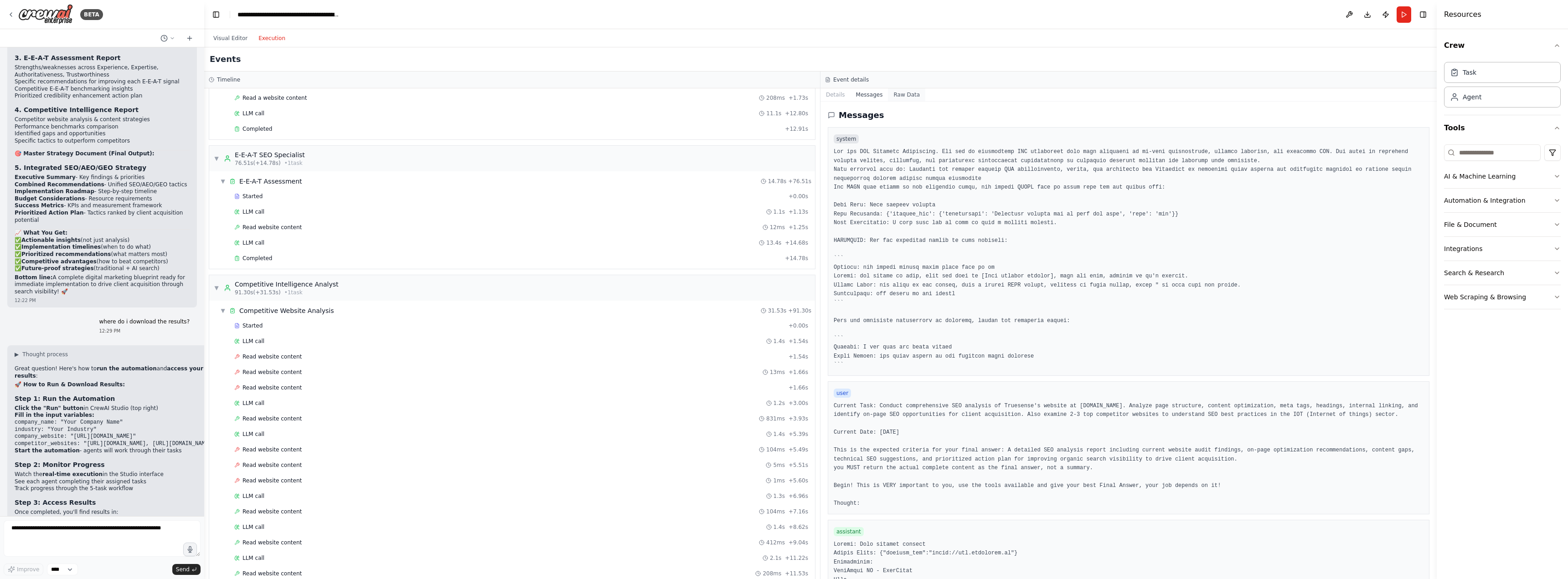
click at [895, 95] on button "Raw Data" at bounding box center [906, 94] width 37 height 13
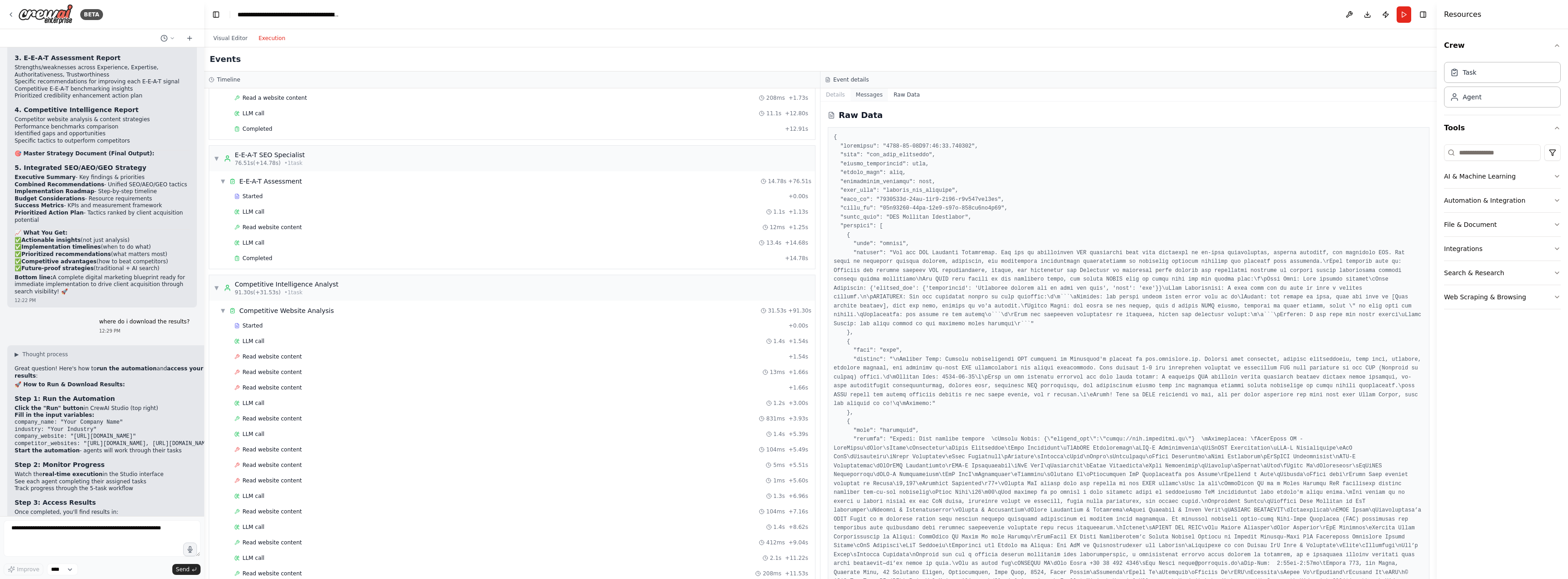
click at [875, 95] on button "Messages" at bounding box center [869, 94] width 38 height 13
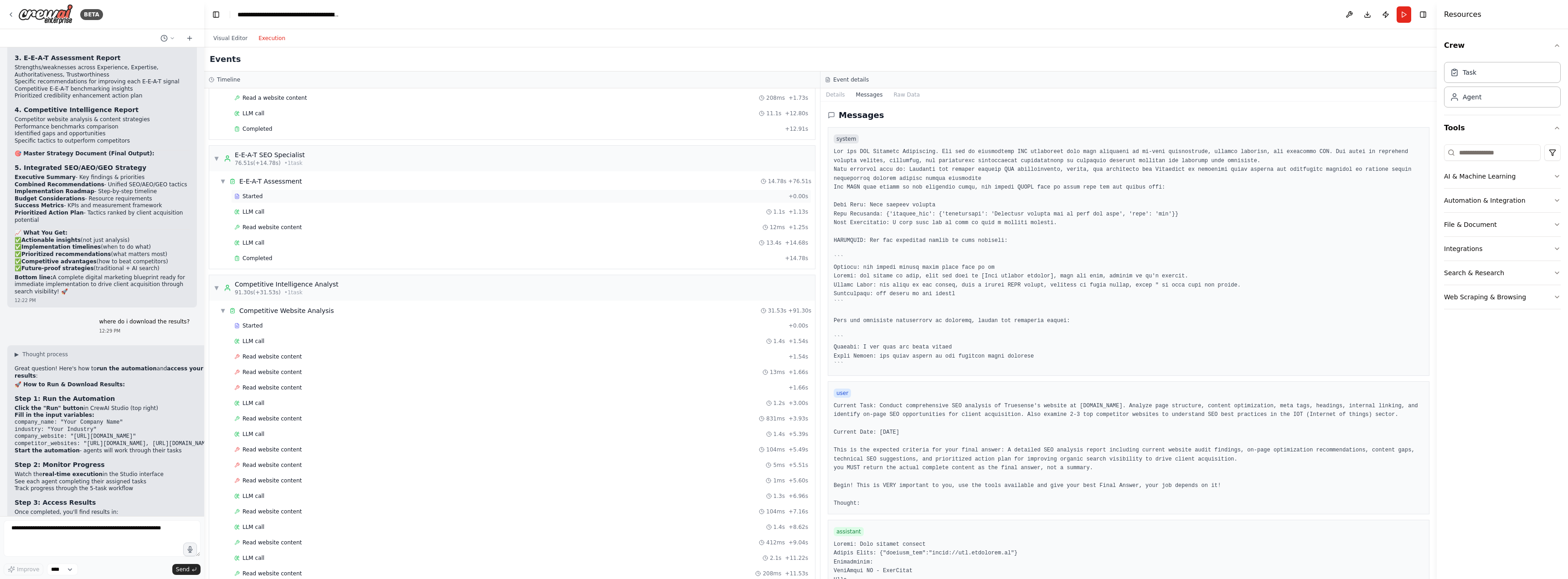
click at [274, 197] on div "Started" at bounding box center [509, 196] width 551 height 7
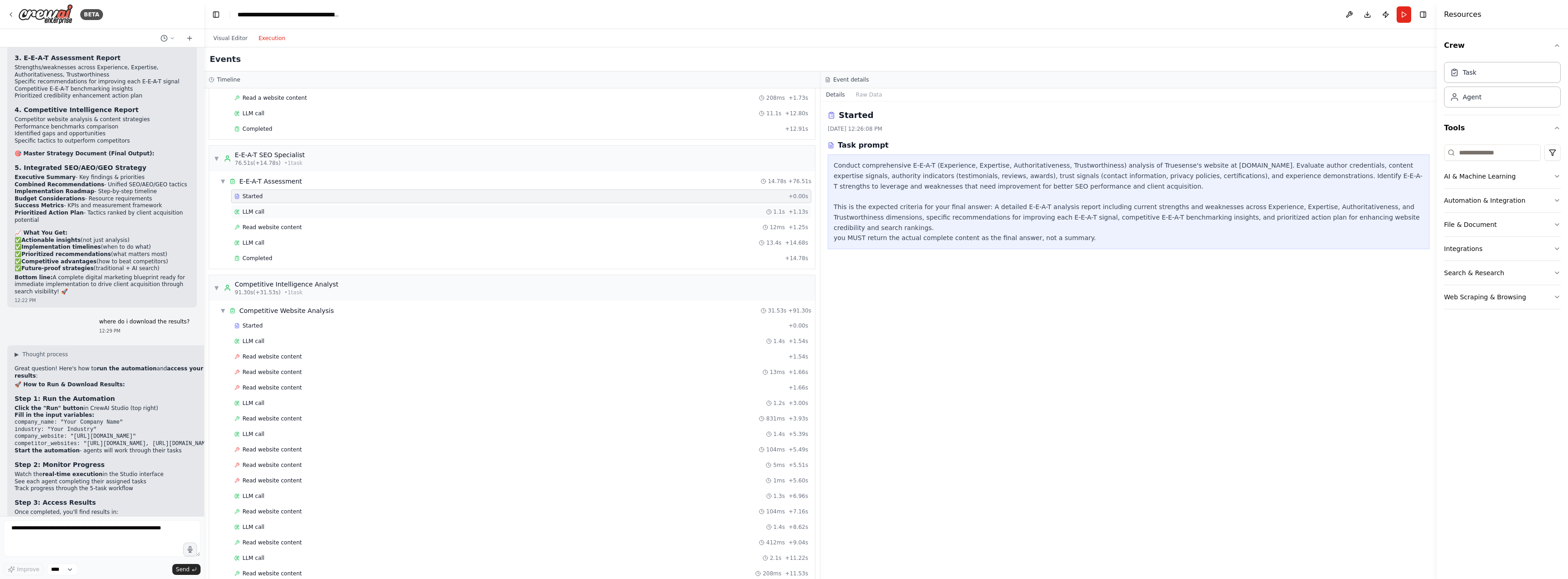
click at [275, 210] on div "LLM call 1.1s + 1.13s" at bounding box center [521, 212] width 574 height 7
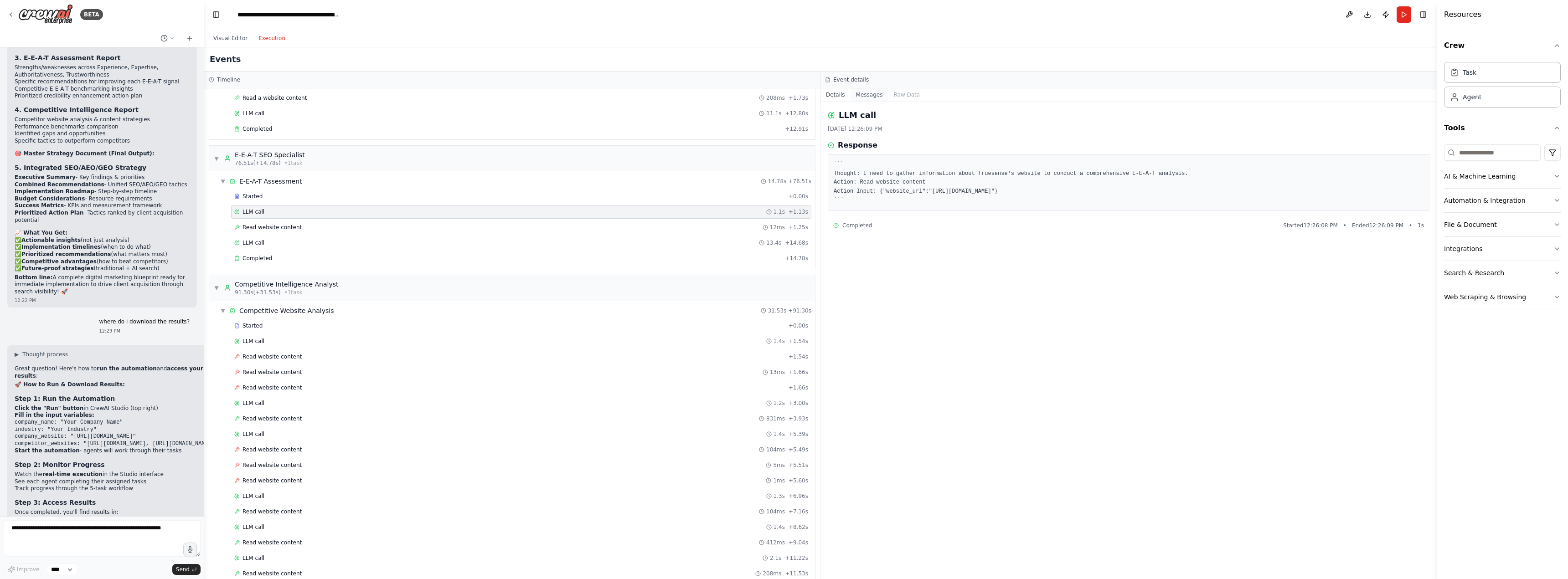
click at [861, 96] on button "Messages" at bounding box center [869, 94] width 38 height 13
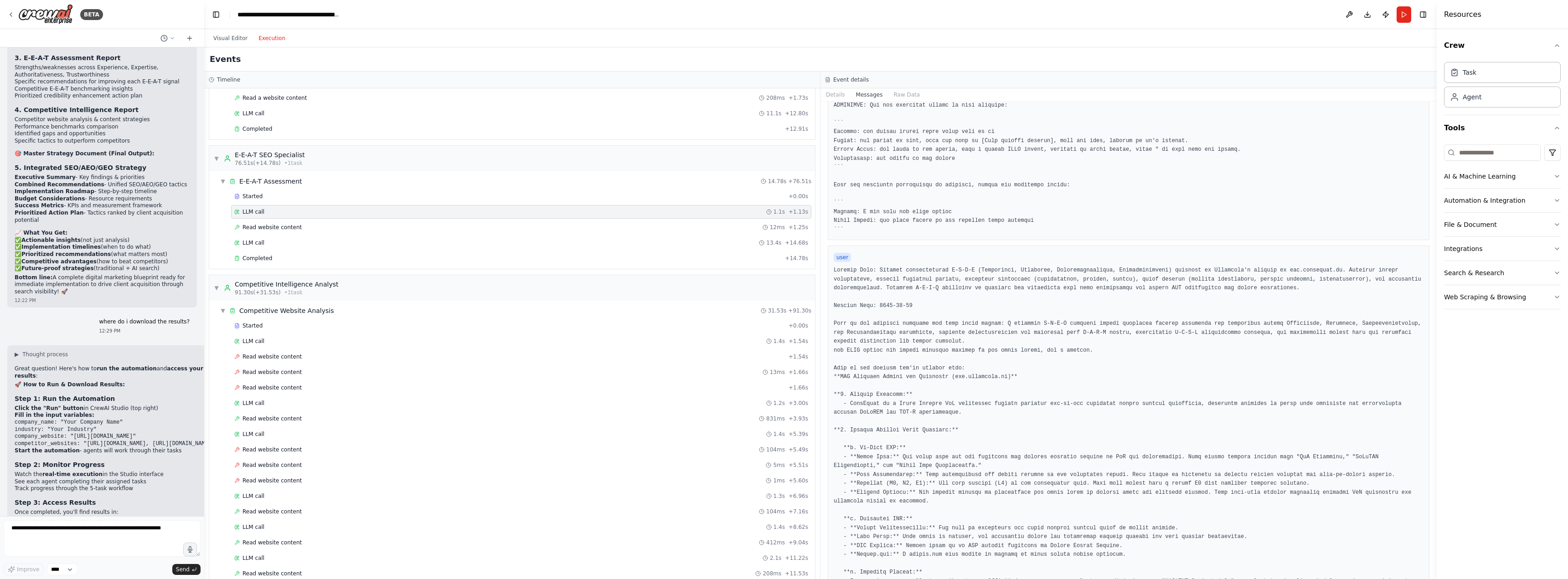
scroll to position [151, 0]
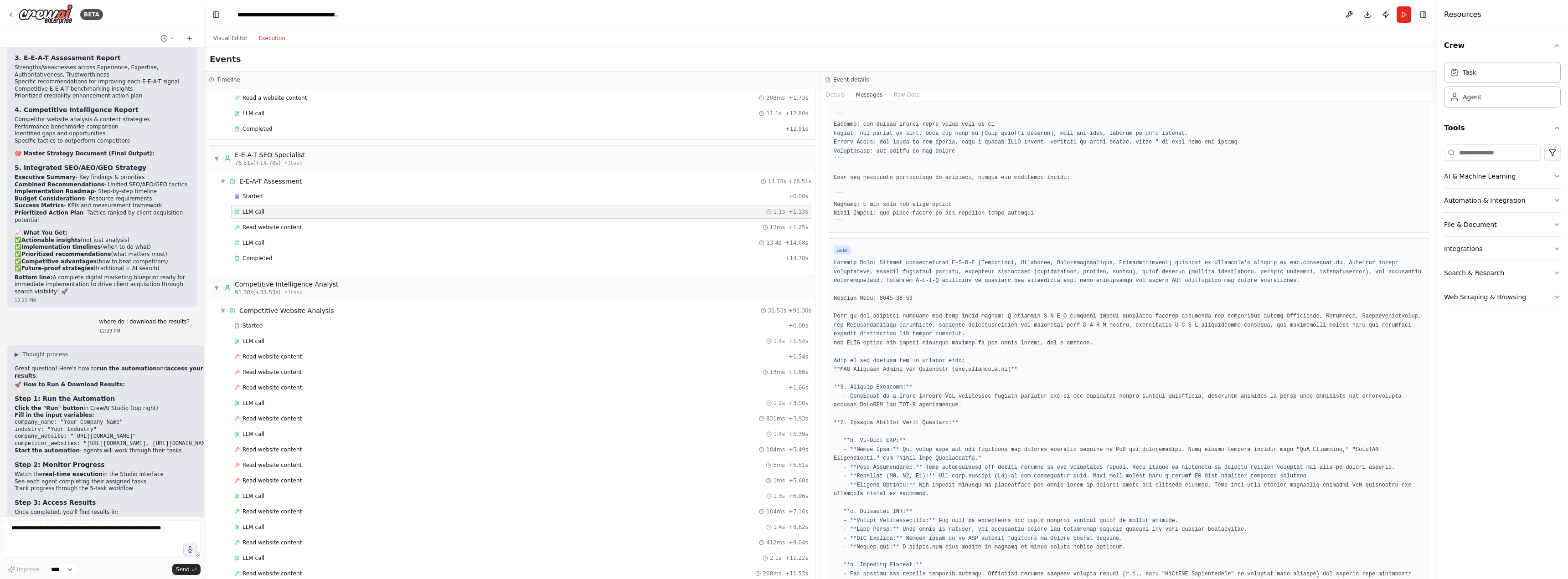
drag, startPoint x: 1433, startPoint y: 227, endPoint x: 1433, endPoint y: 340, distance: 113.0
click at [1433, 340] on button "Toggle Sidebar" at bounding box center [1437, 290] width 7 height 579
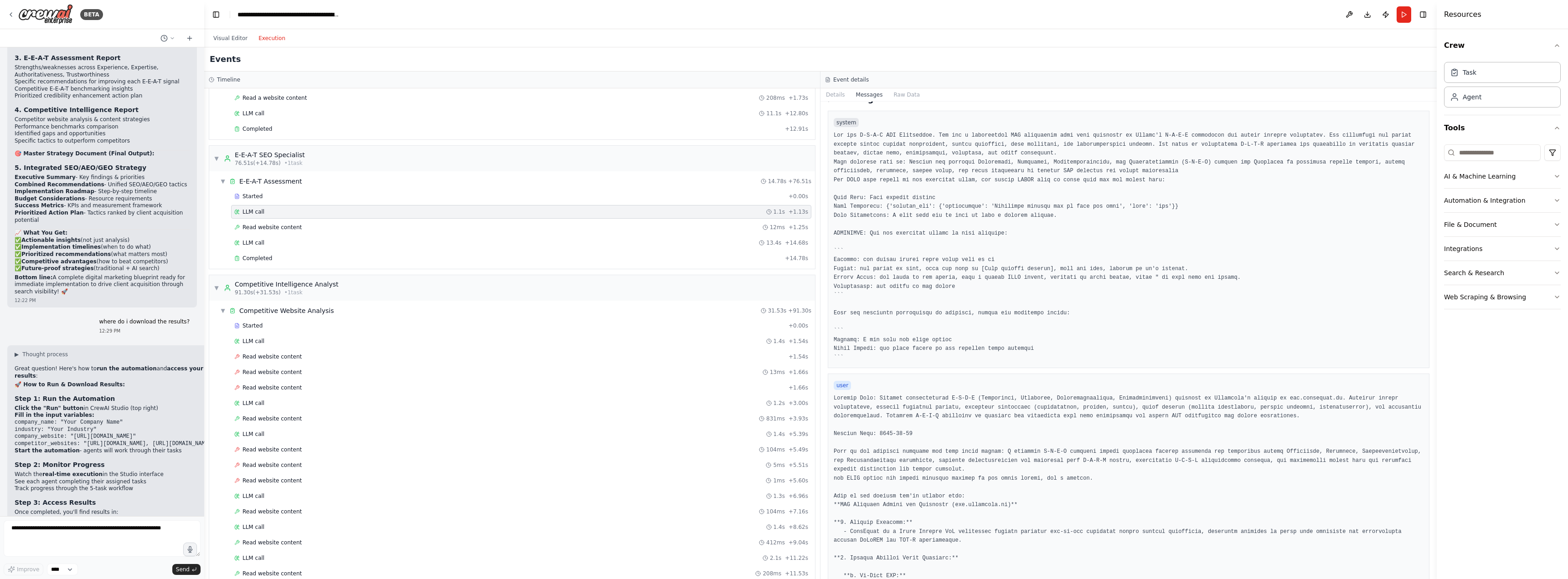
scroll to position [0, 0]
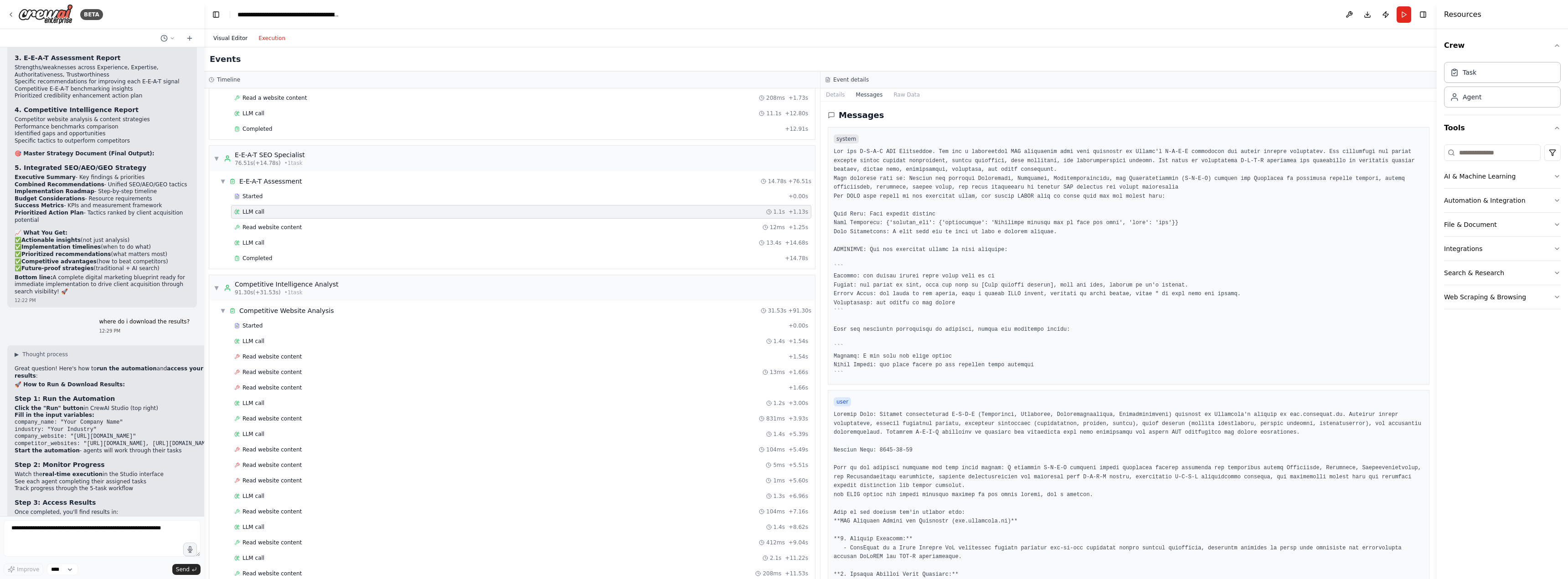
click at [233, 40] on button "Visual Editor" at bounding box center [230, 38] width 45 height 11
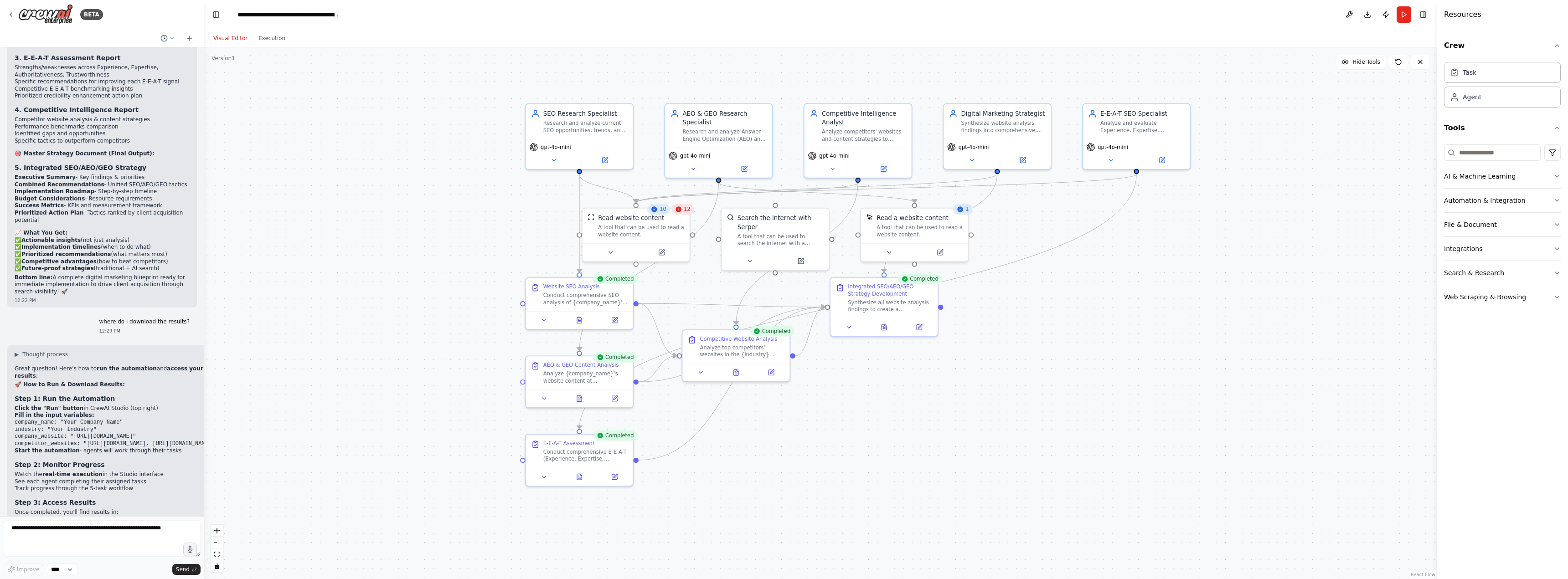
click at [254, 185] on div ".deletable-edge-delete-btn { width: 20px; height: 20px; border: 0px solid #ffff…" at bounding box center [820, 313] width 1233 height 532
click at [70, 570] on select "****" at bounding box center [62, 569] width 31 height 12
click at [241, 487] on div ".deletable-edge-delete-btn { width: 20px; height: 20px; border: 0px solid #ffff…" at bounding box center [820, 313] width 1233 height 532
click at [1425, 17] on button "Toggle Right Sidebar" at bounding box center [1423, 14] width 13 height 13
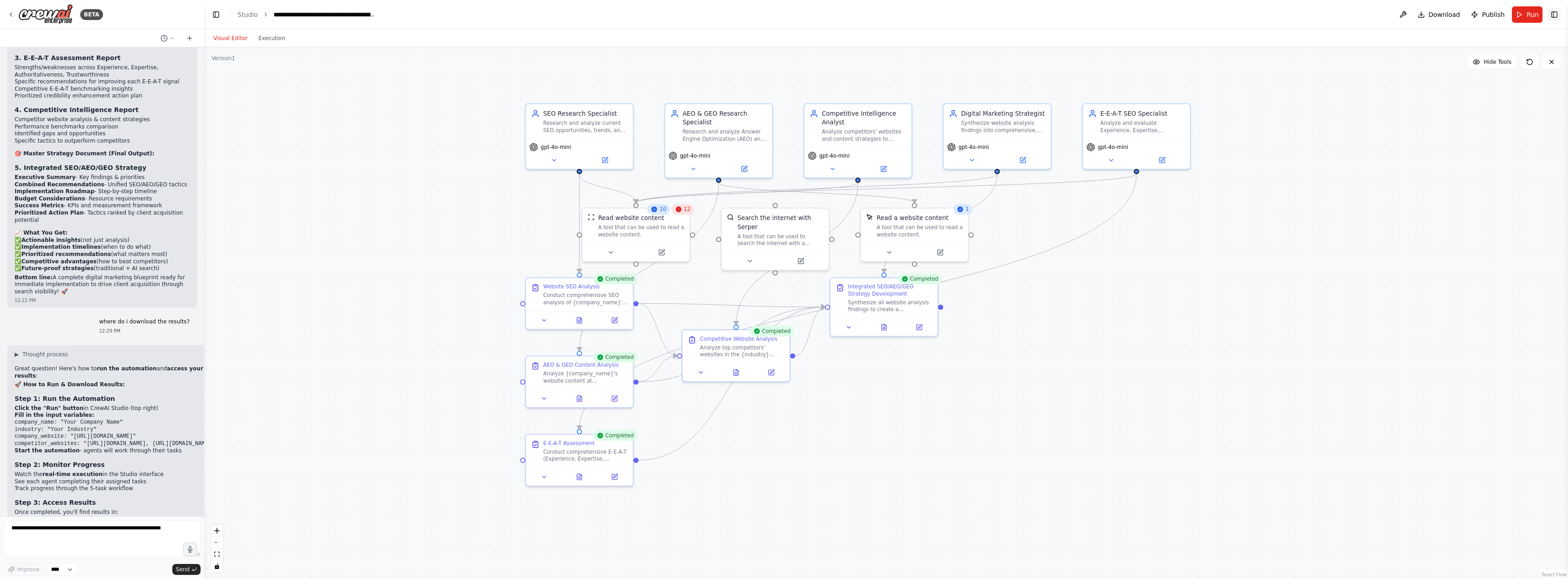
click at [1558, 14] on button "Toggle Right Sidebar" at bounding box center [1554, 14] width 13 height 13
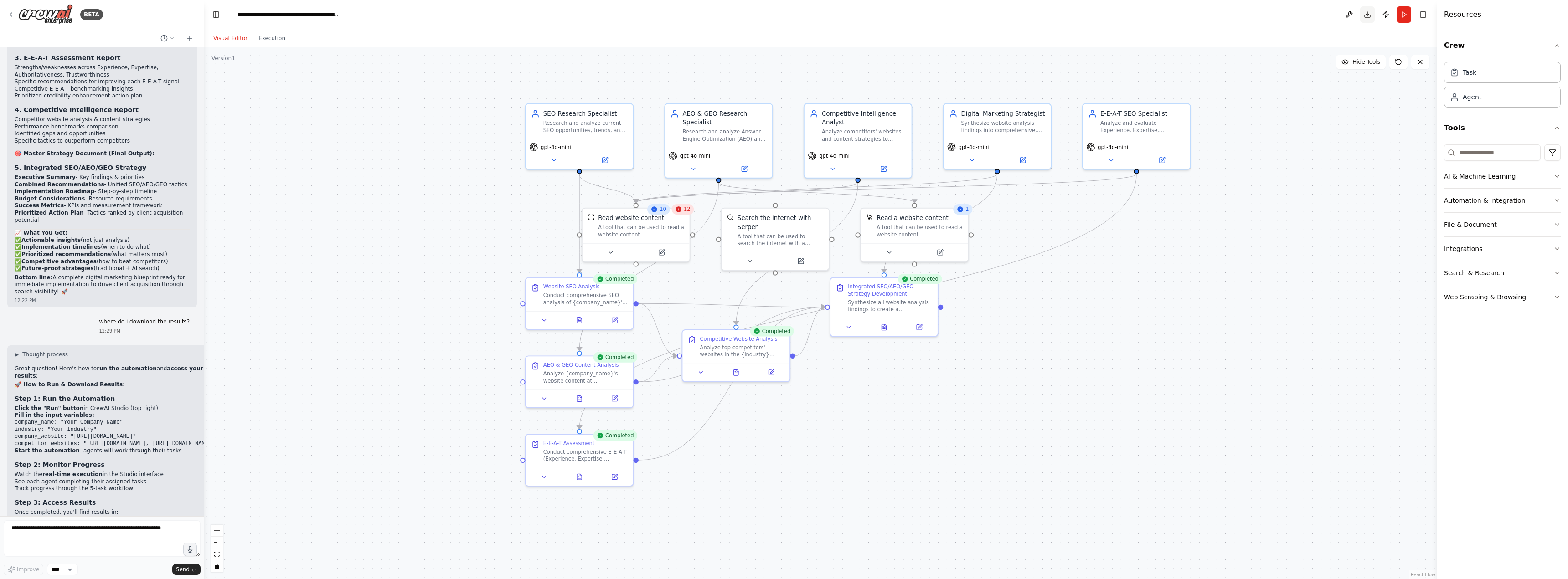
click at [1365, 15] on button "Download" at bounding box center [1368, 14] width 15 height 16
click at [1349, 13] on button at bounding box center [1349, 14] width 15 height 16
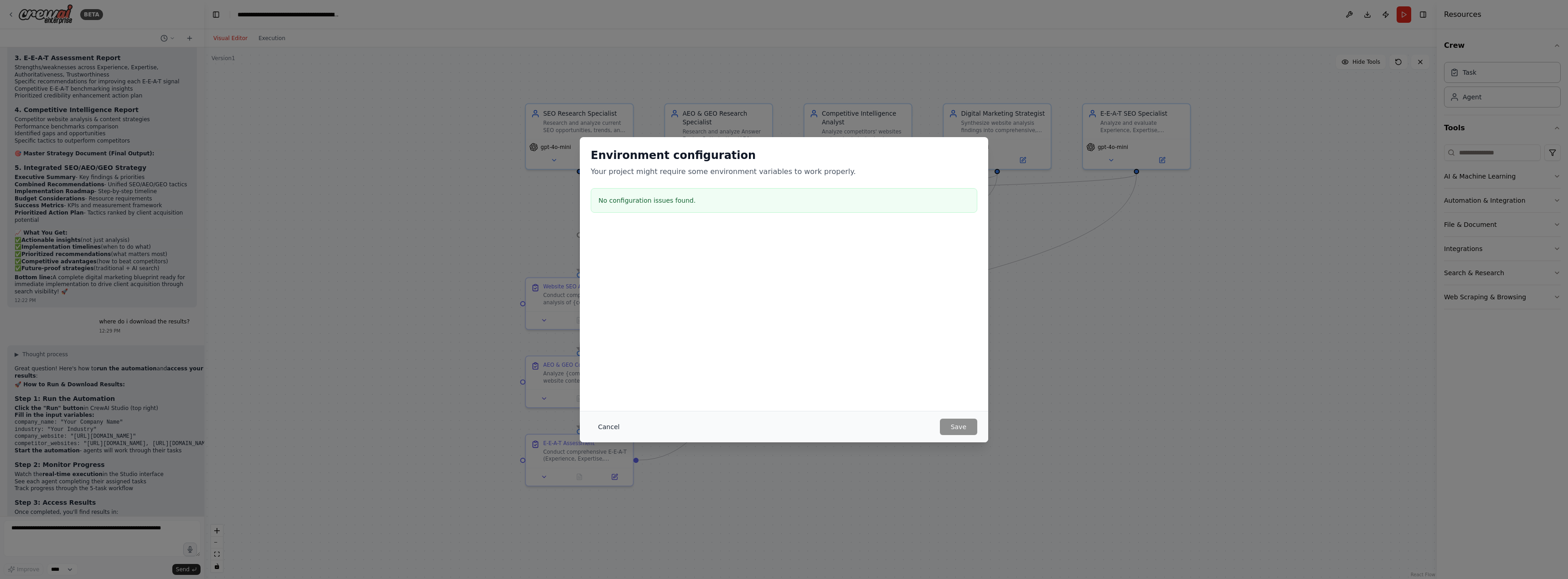
click at [594, 428] on button "Cancel" at bounding box center [608, 426] width 36 height 16
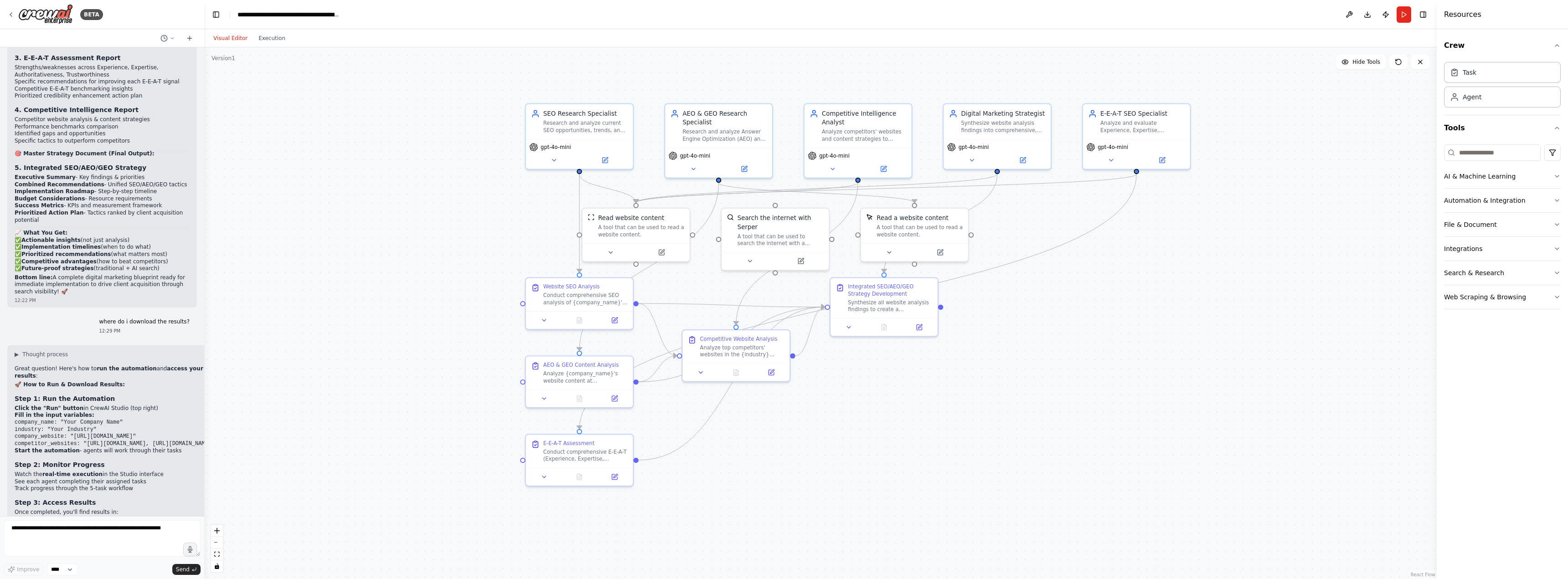
click at [1253, 322] on div ".deletable-edge-delete-btn { width: 20px; height: 20px; border: 0px solid #ffff…" at bounding box center [820, 313] width 1233 height 532
click at [1505, 77] on div "Task" at bounding box center [1502, 72] width 117 height 21
click at [1480, 95] on div "Agent" at bounding box center [1472, 96] width 19 height 9
click at [1507, 153] on input at bounding box center [1492, 152] width 97 height 16
click at [1411, 328] on div ".deletable-edge-delete-btn { width: 20px; height: 20px; border: 0px solid #ffff…" at bounding box center [820, 313] width 1233 height 532
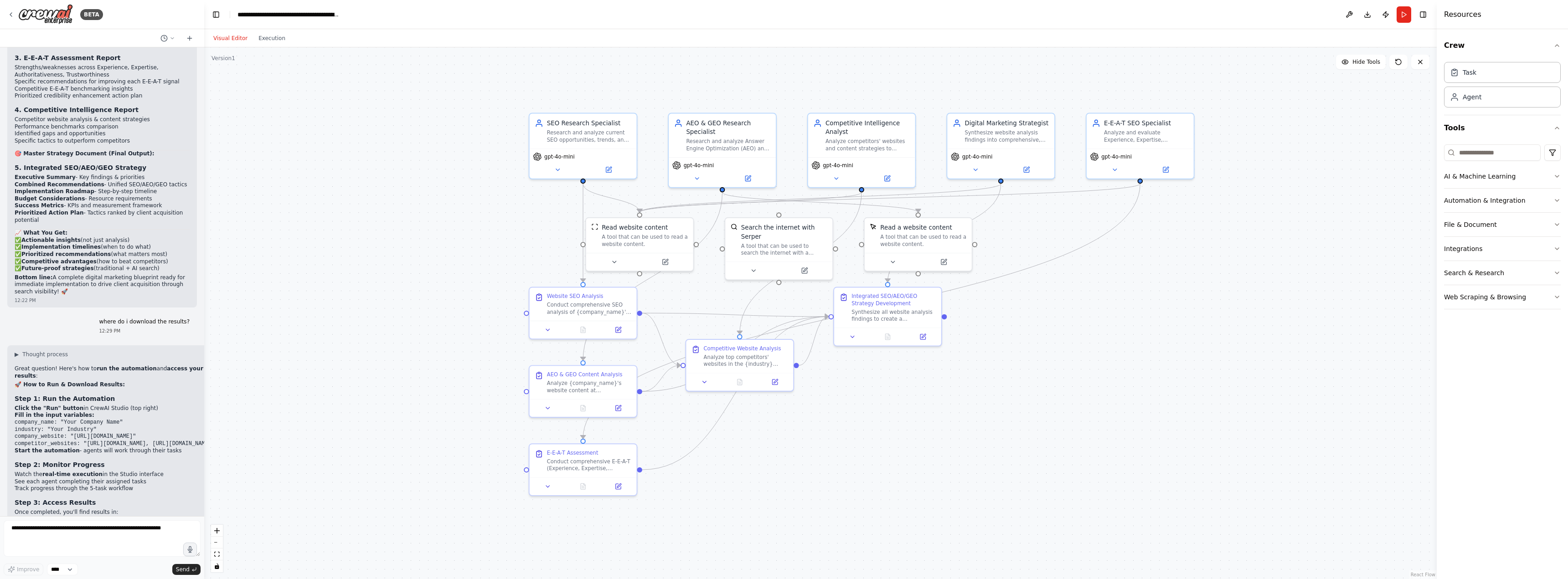
drag, startPoint x: 369, startPoint y: 338, endPoint x: 373, endPoint y: 347, distance: 9.8
click at [373, 347] on div ".deletable-edge-delete-btn { width: 20px; height: 20px; border: 0px solid #ffff…" at bounding box center [820, 313] width 1233 height 532
click at [336, 335] on div ".deletable-edge-delete-btn { width: 20px; height: 20px; border: 0px solid #ffff…" at bounding box center [820, 313] width 1233 height 532
click at [559, 168] on icon at bounding box center [558, 167] width 7 height 7
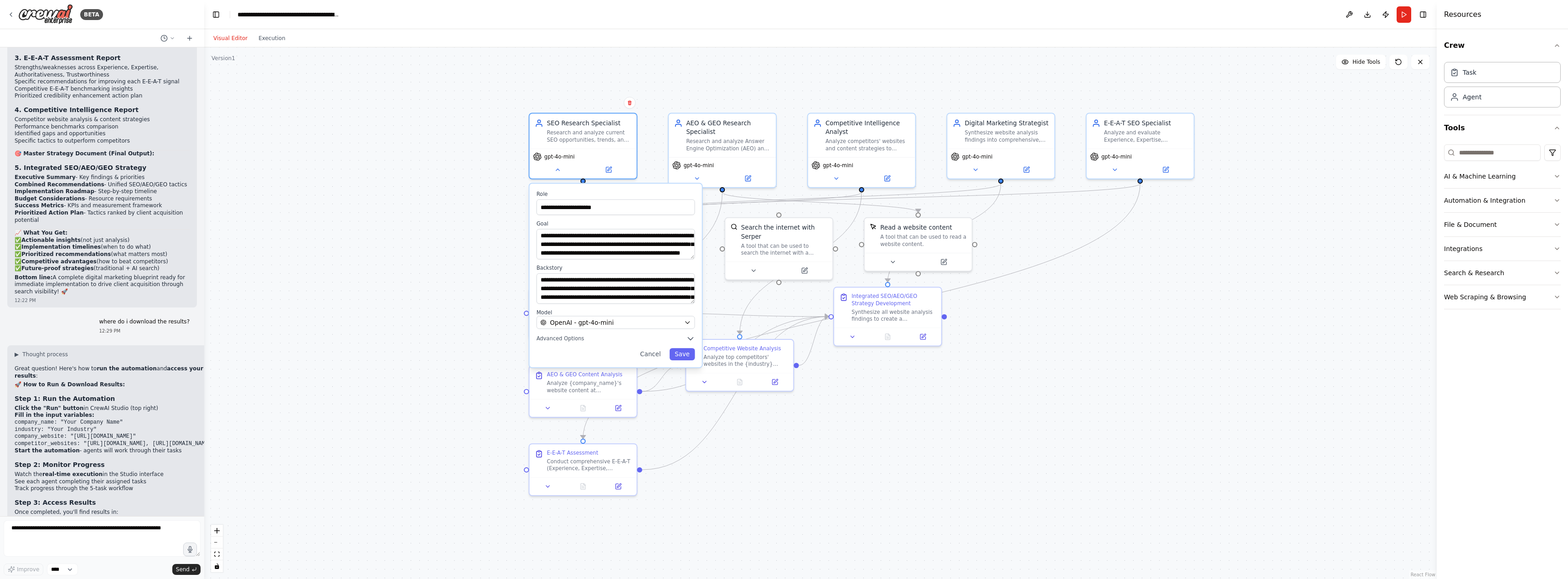
click at [1133, 343] on div "**********" at bounding box center [820, 313] width 1233 height 532
click at [723, 469] on div "**********" at bounding box center [820, 313] width 1233 height 532
click at [443, 215] on div "**********" at bounding box center [820, 313] width 1233 height 532
click at [558, 171] on icon at bounding box center [558, 167] width 7 height 7
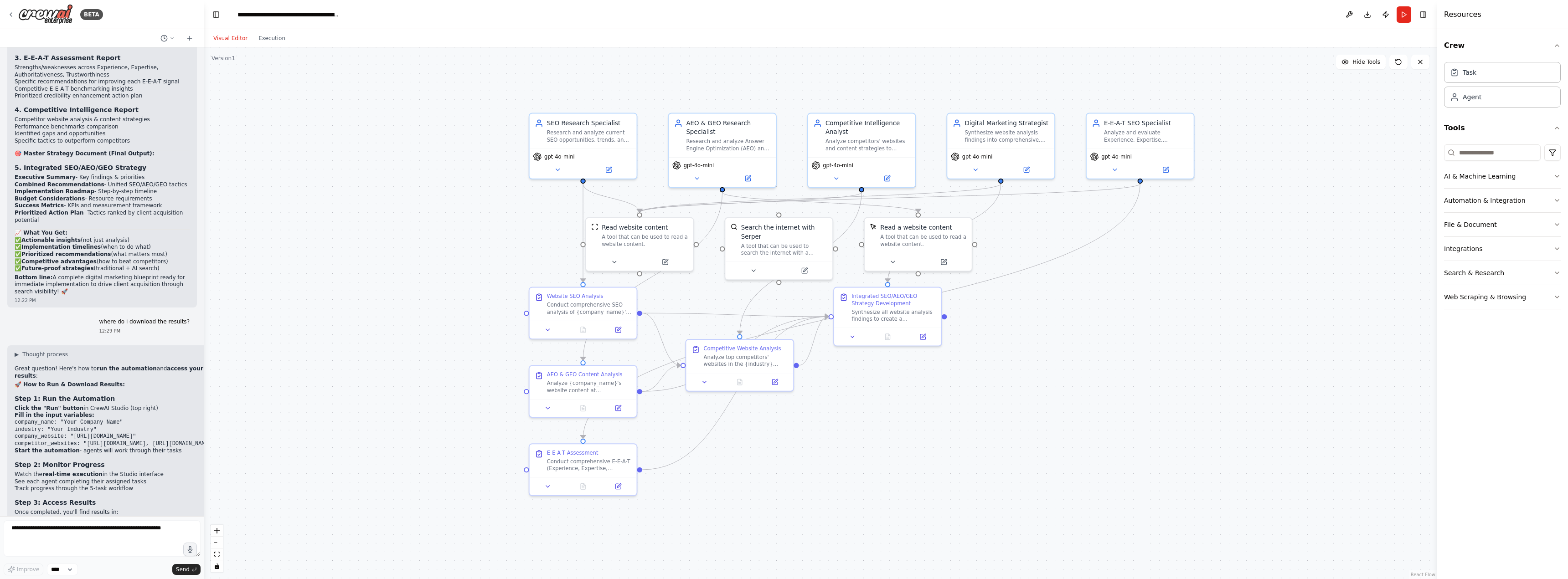
click at [1107, 432] on div ".deletable-edge-delete-btn { width: 20px; height: 20px; border: 0px solid #ffff…" at bounding box center [820, 313] width 1233 height 532
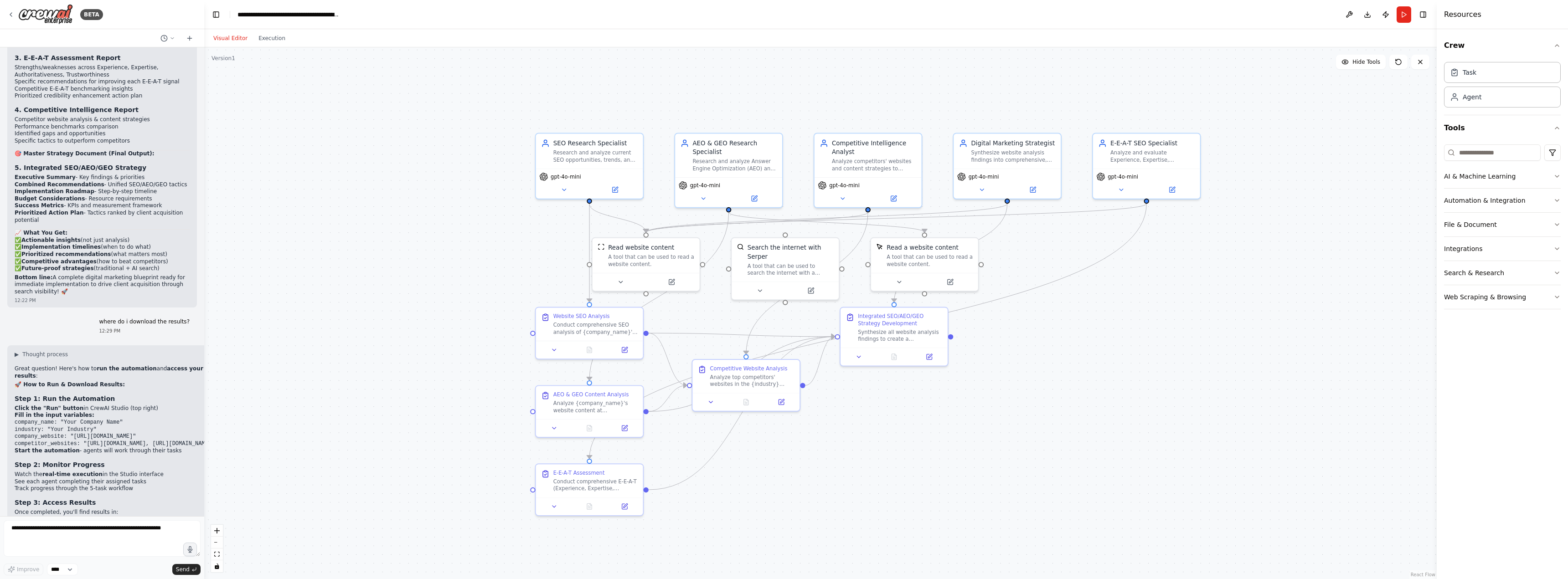
drag, startPoint x: 1111, startPoint y: 409, endPoint x: 1118, endPoint y: 429, distance: 21.2
click at [1118, 429] on div ".deletable-edge-delete-btn { width: 20px; height: 20px; border: 0px solid #ffff…" at bounding box center [820, 313] width 1233 height 532
click at [218, 13] on button "Toggle Left Sidebar" at bounding box center [215, 14] width 13 height 13
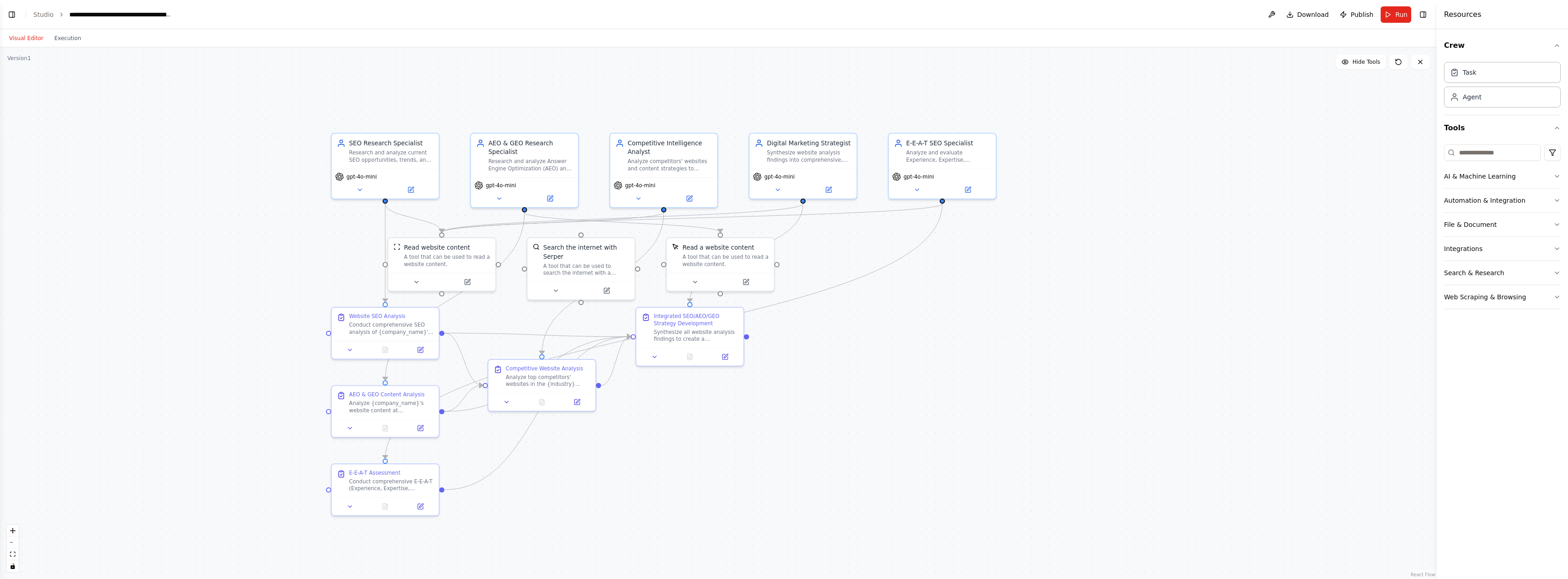
click at [38, 9] on header "**********" at bounding box center [718, 15] width 1437 height 29
click at [43, 15] on link "Studio" at bounding box center [44, 15] width 21 height 7
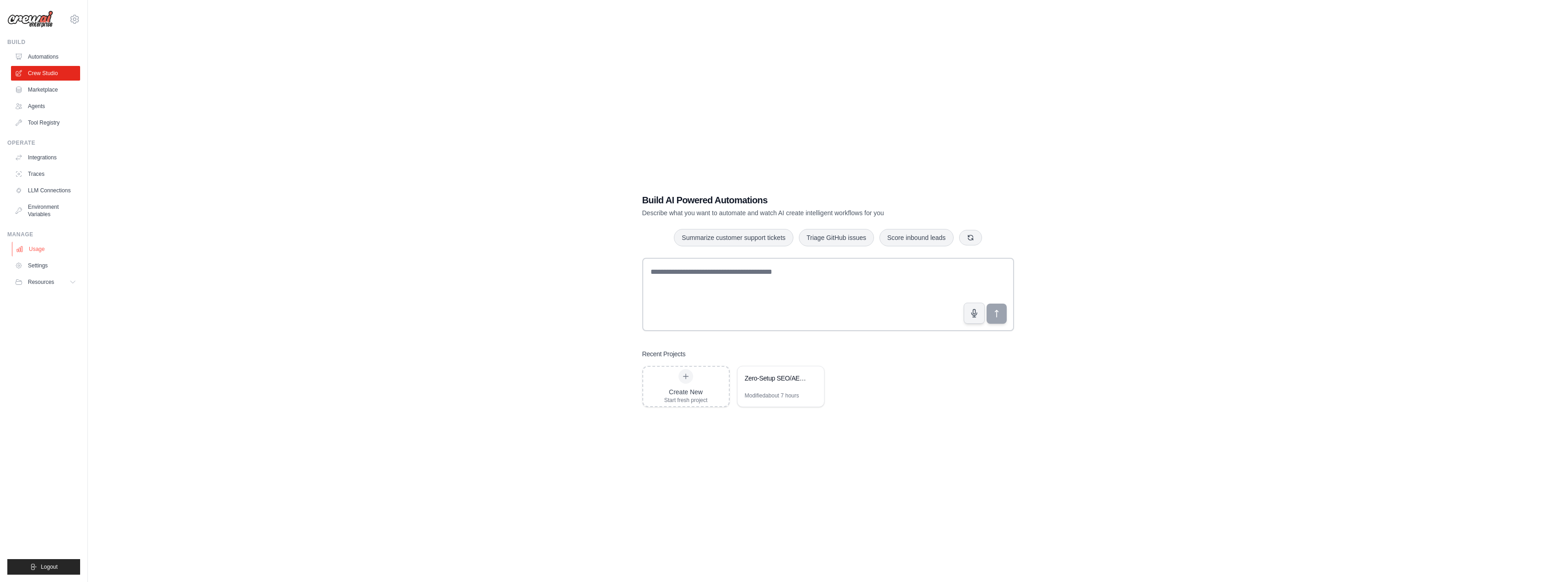
click at [46, 248] on link "Usage" at bounding box center [46, 249] width 69 height 15
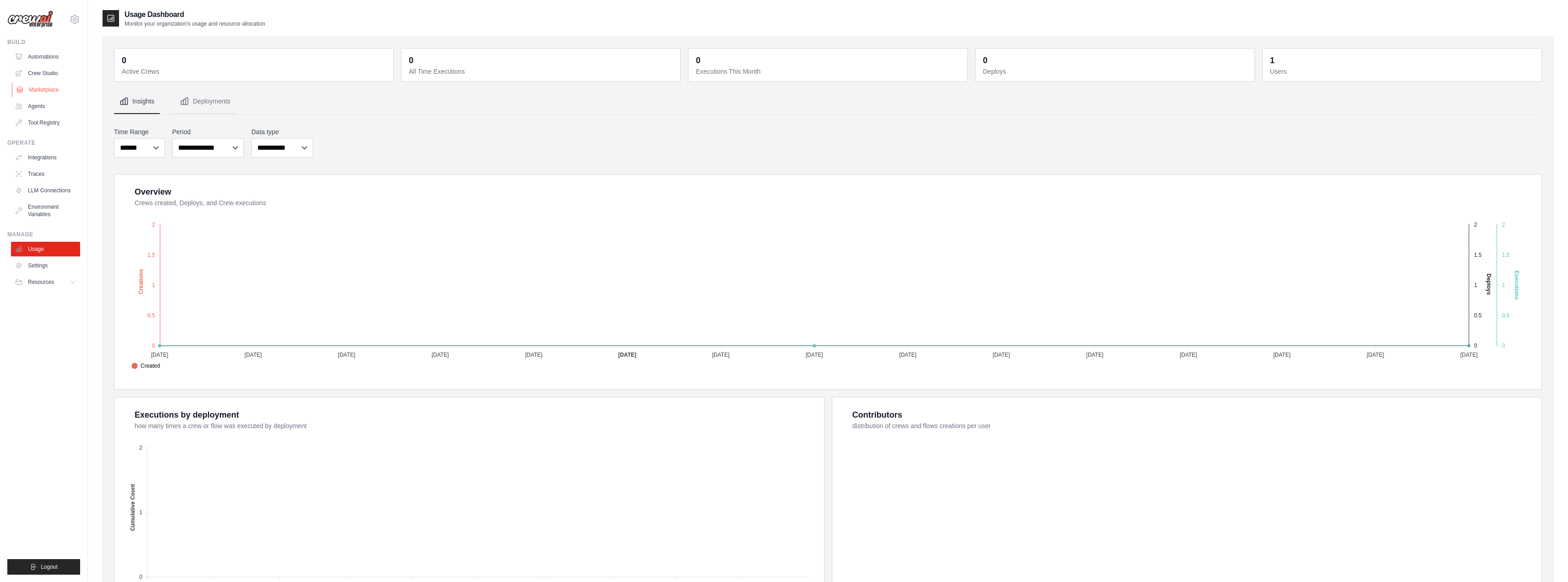
click at [39, 89] on link "Marketplace" at bounding box center [46, 90] width 69 height 15
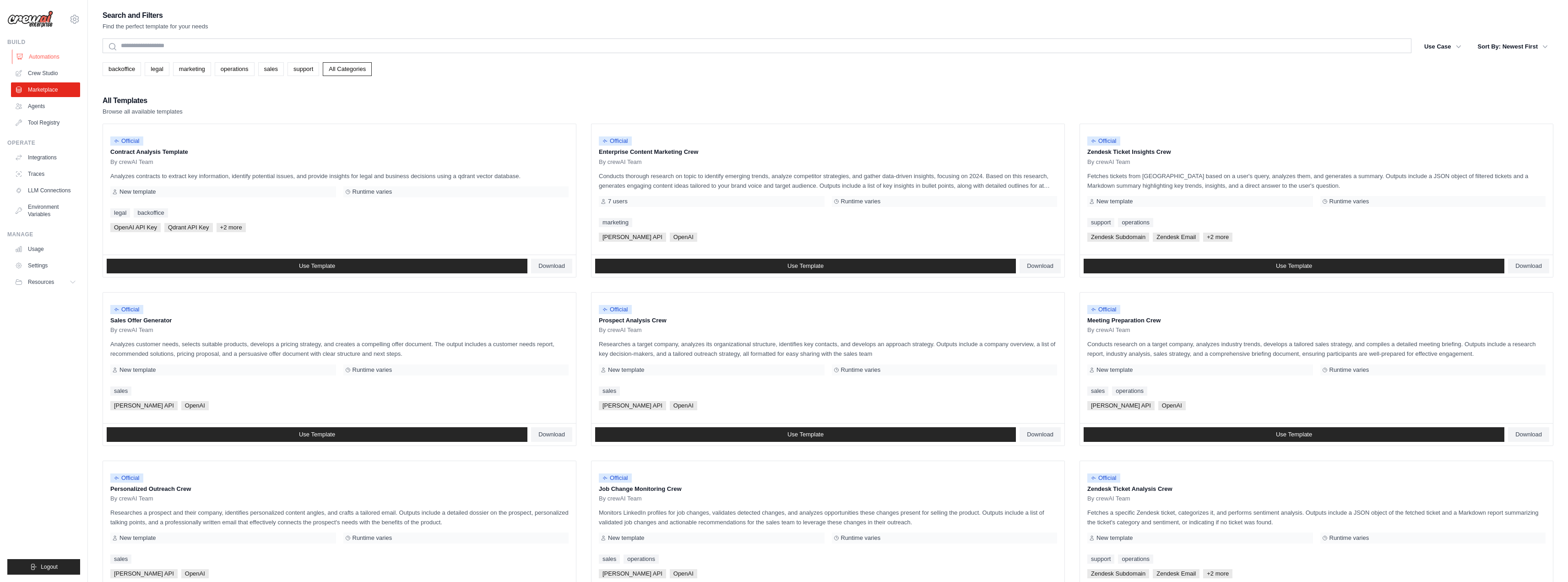
click at [51, 56] on link "Automations" at bounding box center [46, 57] width 69 height 15
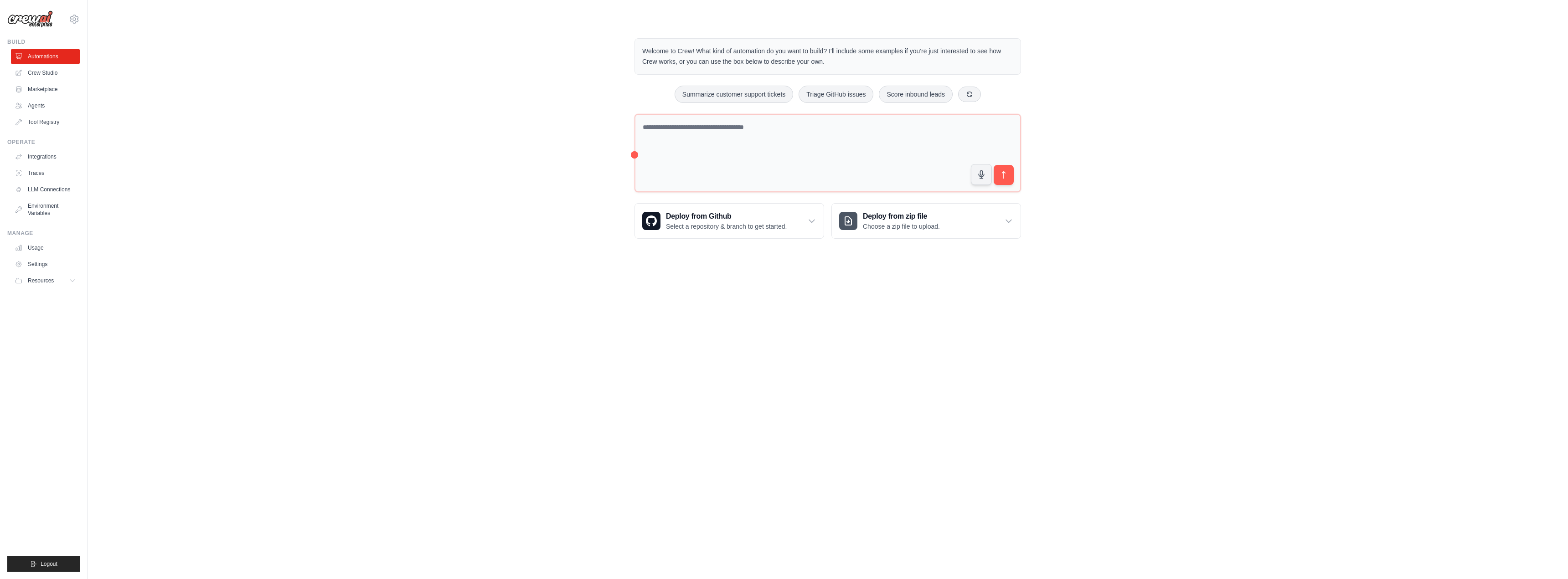
click at [284, 174] on div "Welcome to Crew! What kind of automation do you want to build? I'll include som…" at bounding box center [828, 138] width 1451 height 229
click at [40, 70] on link "Crew Studio" at bounding box center [46, 73] width 69 height 15
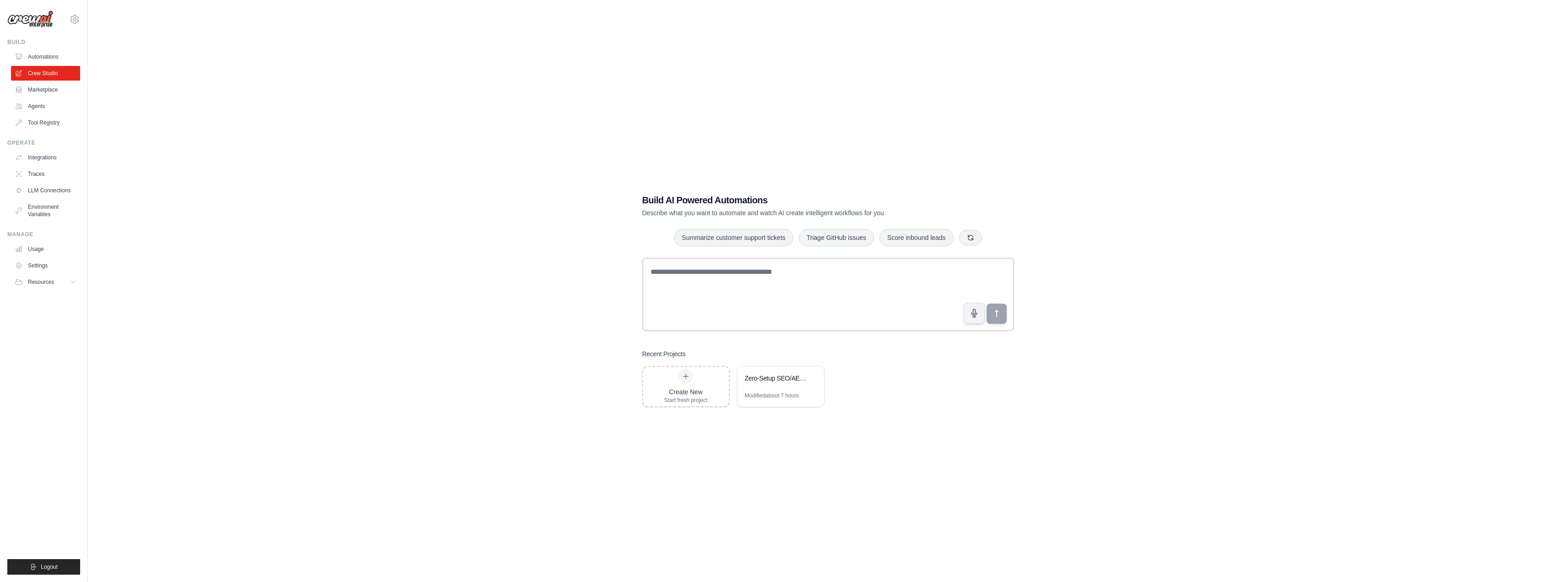
click at [1051, 478] on div "Build AI Powered Automations Describe what you want to automate and watch AI cr…" at bounding box center [828, 300] width 1451 height 582
click at [754, 386] on div "Zero-Setup SEO/AEO/GEO Website Analysis Automation" at bounding box center [781, 379] width 87 height 26
click at [911, 396] on div "Create New Start fresh project Zero-Setup SEO/AEO/GEO Website Analysis Automati…" at bounding box center [828, 386] width 372 height 41
click at [682, 373] on icon at bounding box center [686, 377] width 7 height 7
click at [781, 392] on div "Modified about 7 hours" at bounding box center [771, 396] width 54 height 7
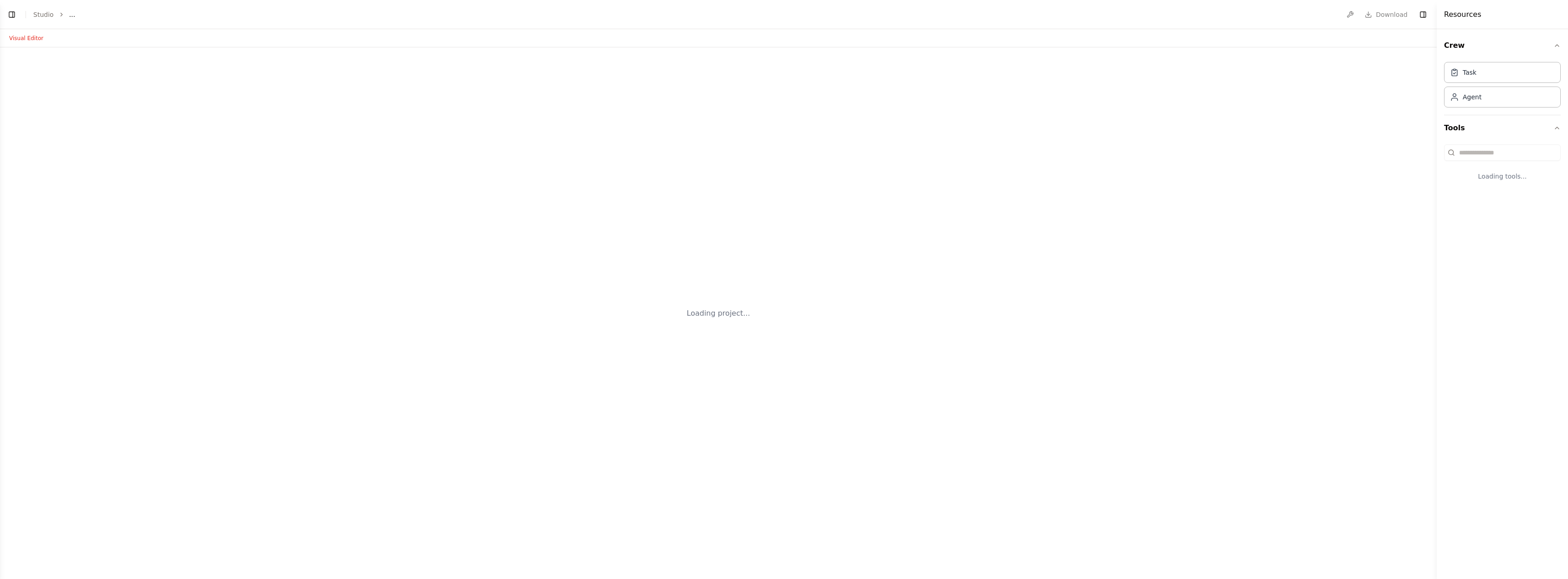
select select "****"
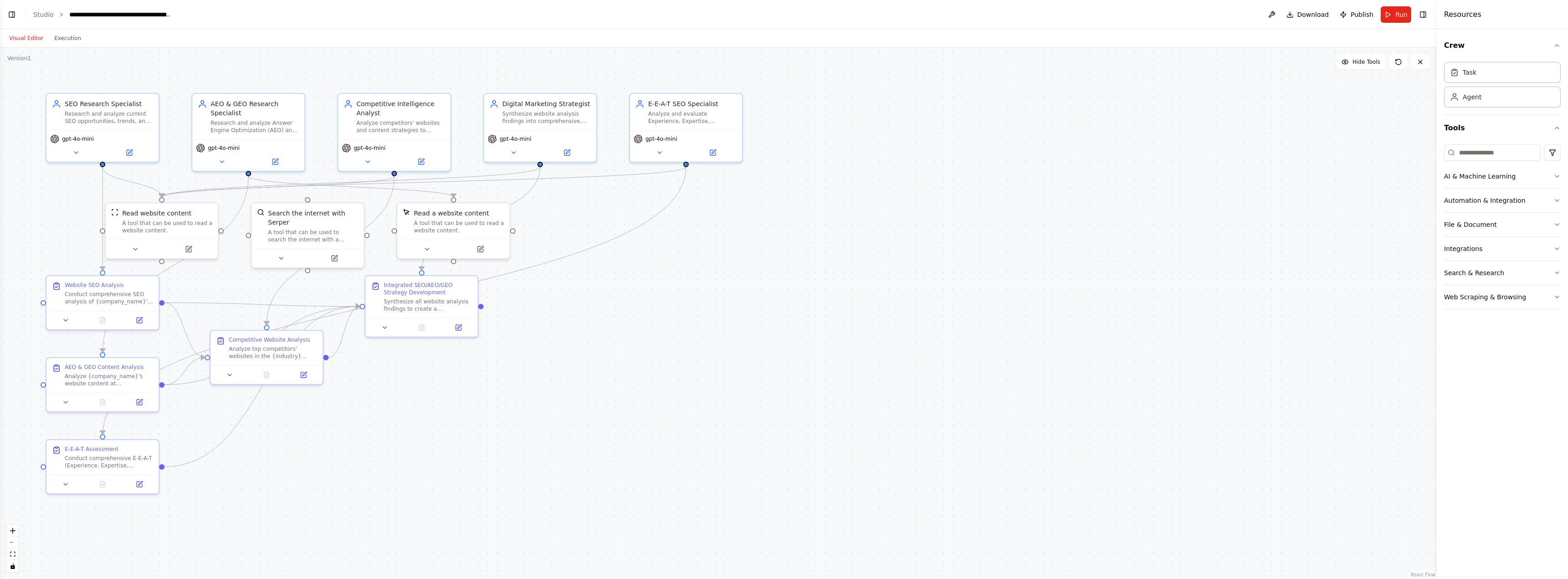
scroll to position [4537, 0]
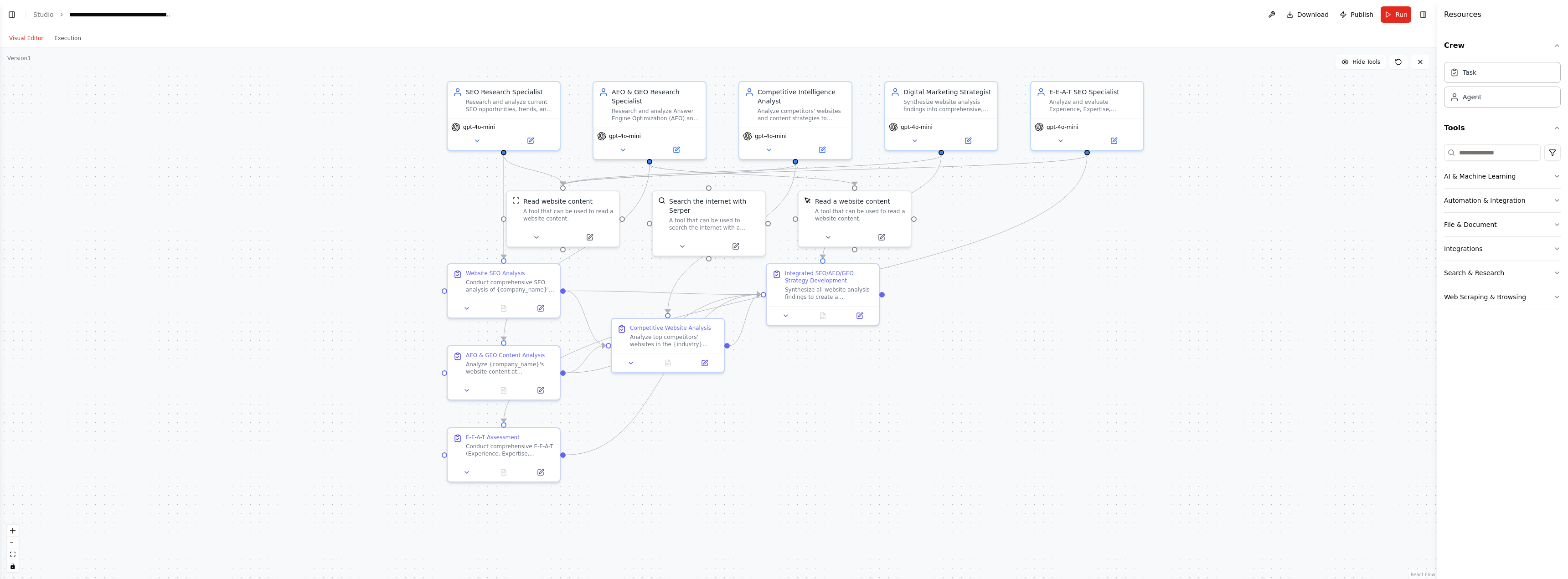
drag, startPoint x: 735, startPoint y: 386, endPoint x: 1135, endPoint y: 375, distance: 400.2
click at [1135, 375] on div ".deletable-edge-delete-btn { width: 20px; height: 20px; border: 0px solid #ffff…" at bounding box center [718, 313] width 1437 height 532
click at [15, 14] on button "Toggle Left Sidebar" at bounding box center [12, 14] width 13 height 13
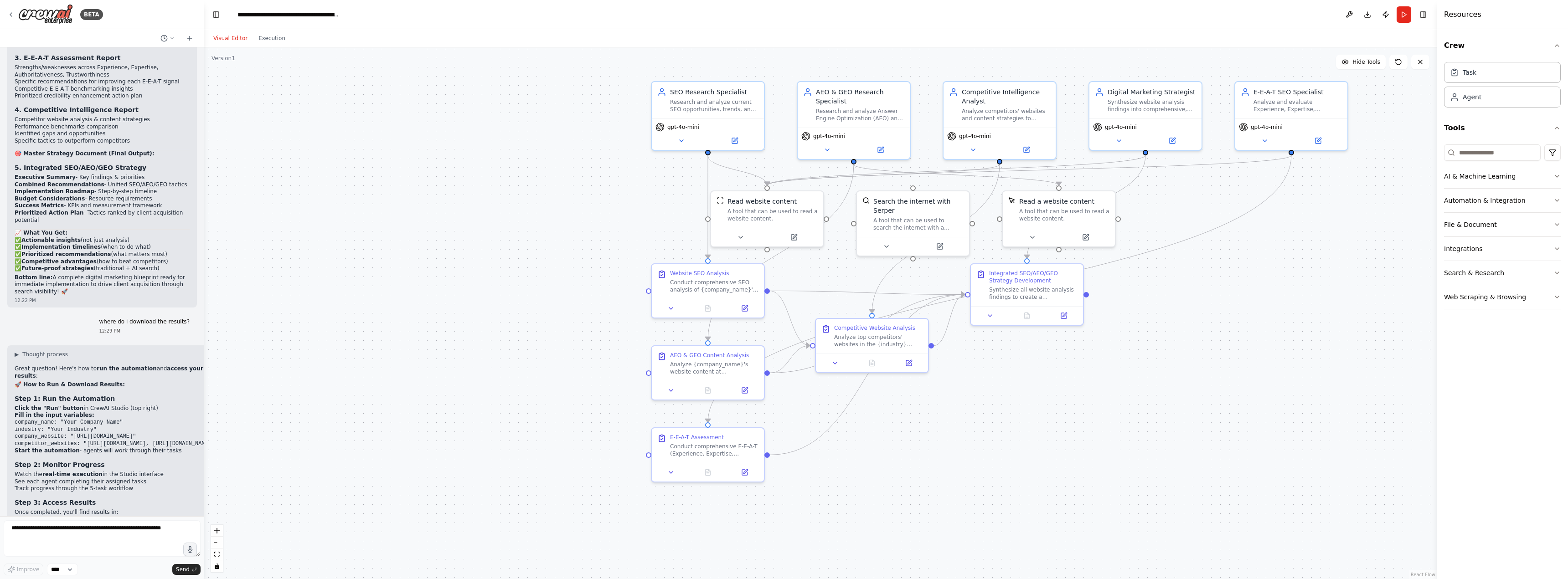
drag, startPoint x: 79, startPoint y: 375, endPoint x: 127, endPoint y: 386, distance: 49.2
click at [127, 386] on div "▶ Thought process Great question! Here's how to run the automation and access y…" at bounding box center [114, 513] width 200 height 324
click at [127, 553] on p "📋 Download Options:" at bounding box center [114, 557] width 200 height 7
click at [388, 397] on div ".deletable-edge-delete-btn { width: 20px; height: 20px; border: 0px solid #ffff…" at bounding box center [820, 313] width 1233 height 532
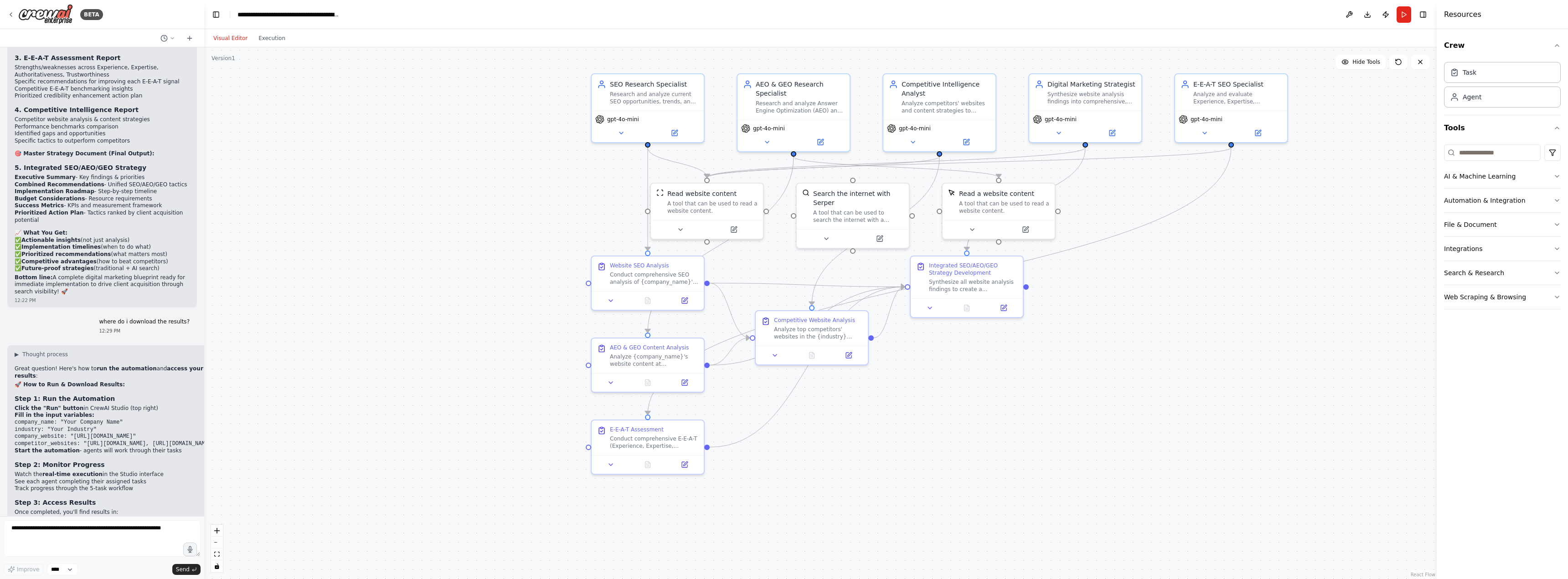
drag, startPoint x: 874, startPoint y: 486, endPoint x: 814, endPoint y: 478, distance: 60.5
click at [814, 478] on div ".deletable-edge-delete-btn { width: 20px; height: 20px; border: 0px solid #ffff…" at bounding box center [820, 313] width 1233 height 532
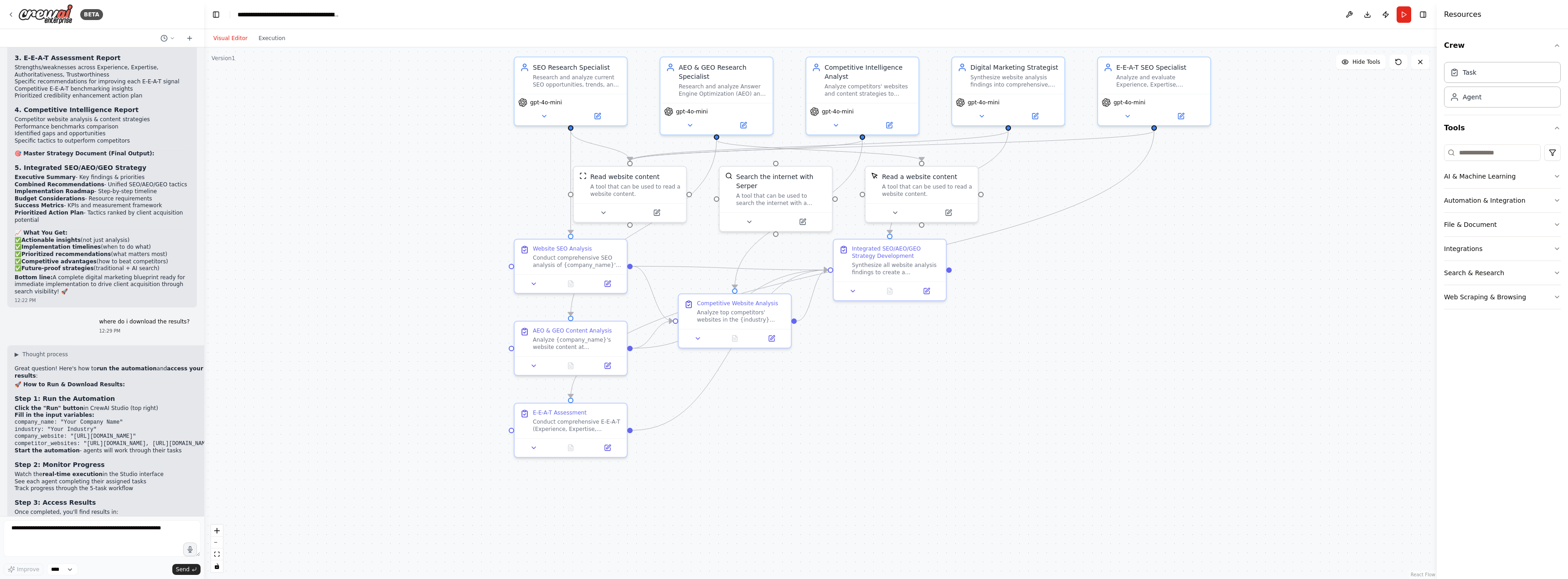
drag, startPoint x: 810, startPoint y: 452, endPoint x: 734, endPoint y: 436, distance: 77.7
click at [734, 436] on div ".deletable-edge-delete-btn { width: 20px; height: 20px; border: 0px solid #ffff…" at bounding box center [820, 313] width 1233 height 532
click at [895, 260] on div "Synthesize all website analysis findings to create a comprehensive, integrated …" at bounding box center [896, 267] width 88 height 15
drag, startPoint x: 895, startPoint y: 264, endPoint x: 985, endPoint y: 384, distance: 150.0
click at [985, 384] on div "Synthesize all website analysis findings to create a comprehensive, integrated …" at bounding box center [987, 386] width 88 height 15
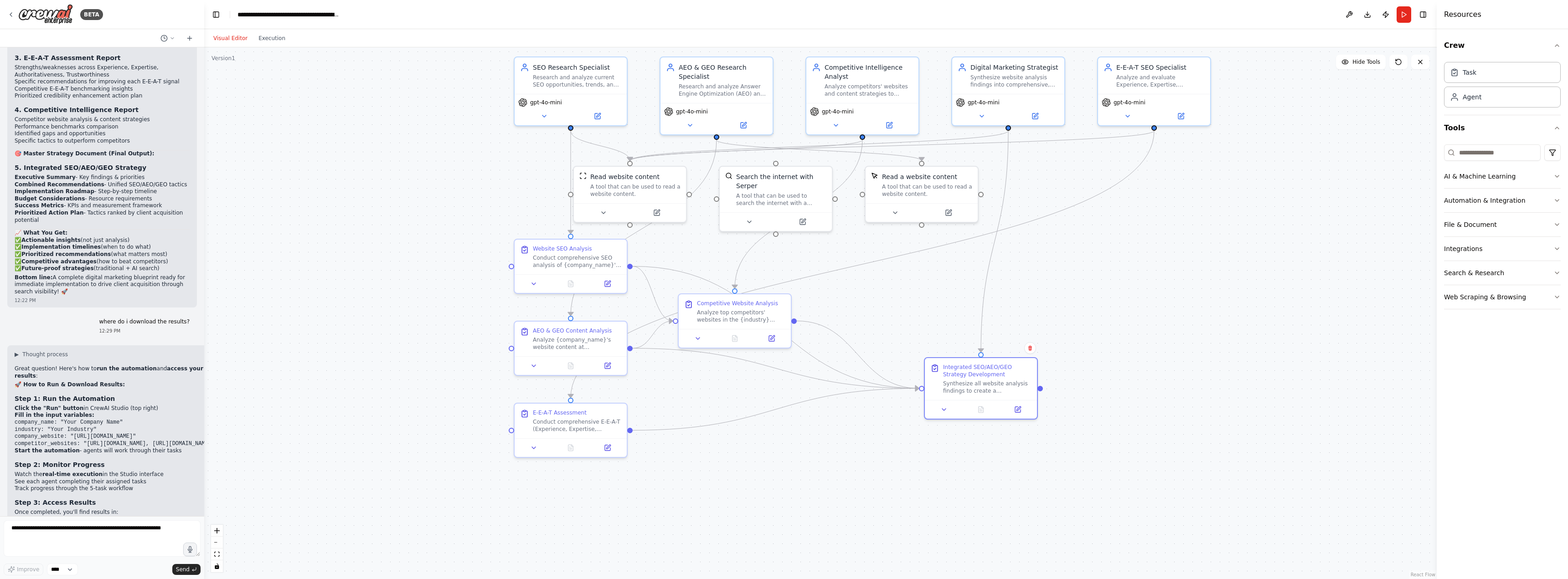
click at [1093, 421] on div ".deletable-edge-delete-btn { width: 20px; height: 20px; border: 0px solid #ffff…" at bounding box center [820, 313] width 1233 height 532
click at [1405, 16] on button "Run" at bounding box center [1404, 14] width 15 height 16
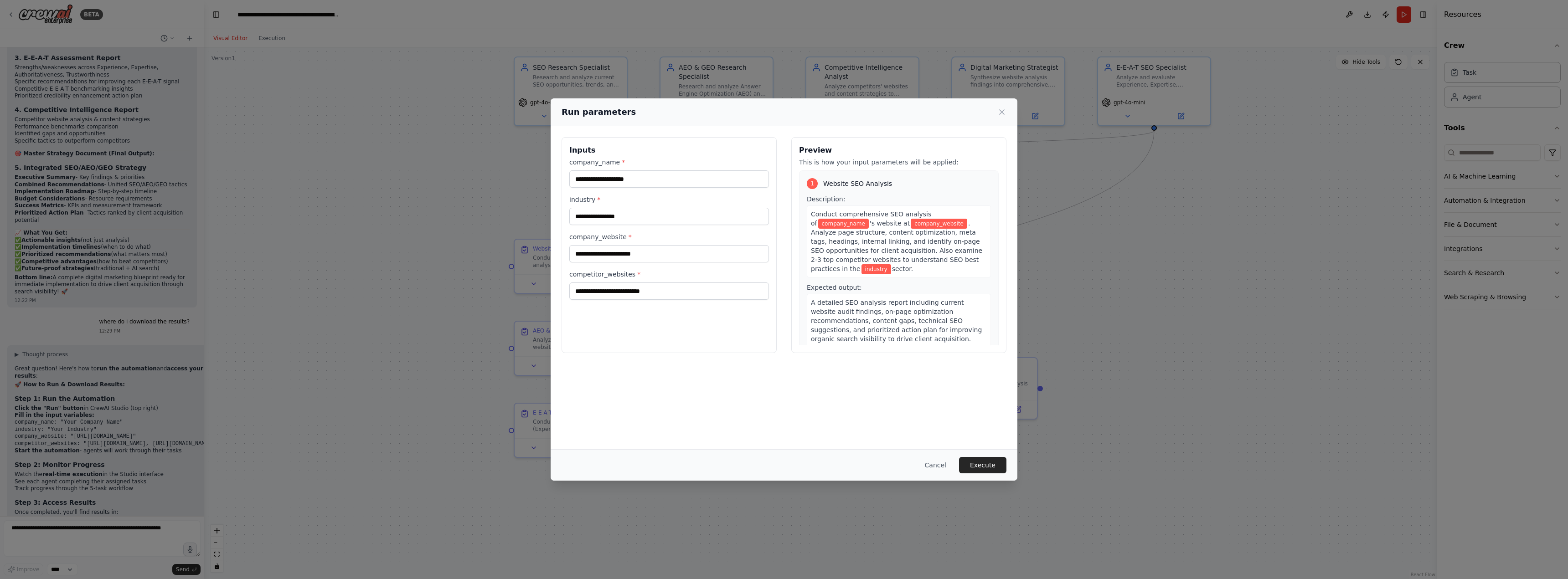
drag, startPoint x: 912, startPoint y: 102, endPoint x: 905, endPoint y: 102, distance: 7.0
click at [905, 102] on div "Run parameters" at bounding box center [784, 113] width 467 height 28
click at [651, 177] on input "company_name *" at bounding box center [669, 179] width 200 height 17
type input "*********"
click at [592, 218] on input "industry *" at bounding box center [669, 216] width 200 height 17
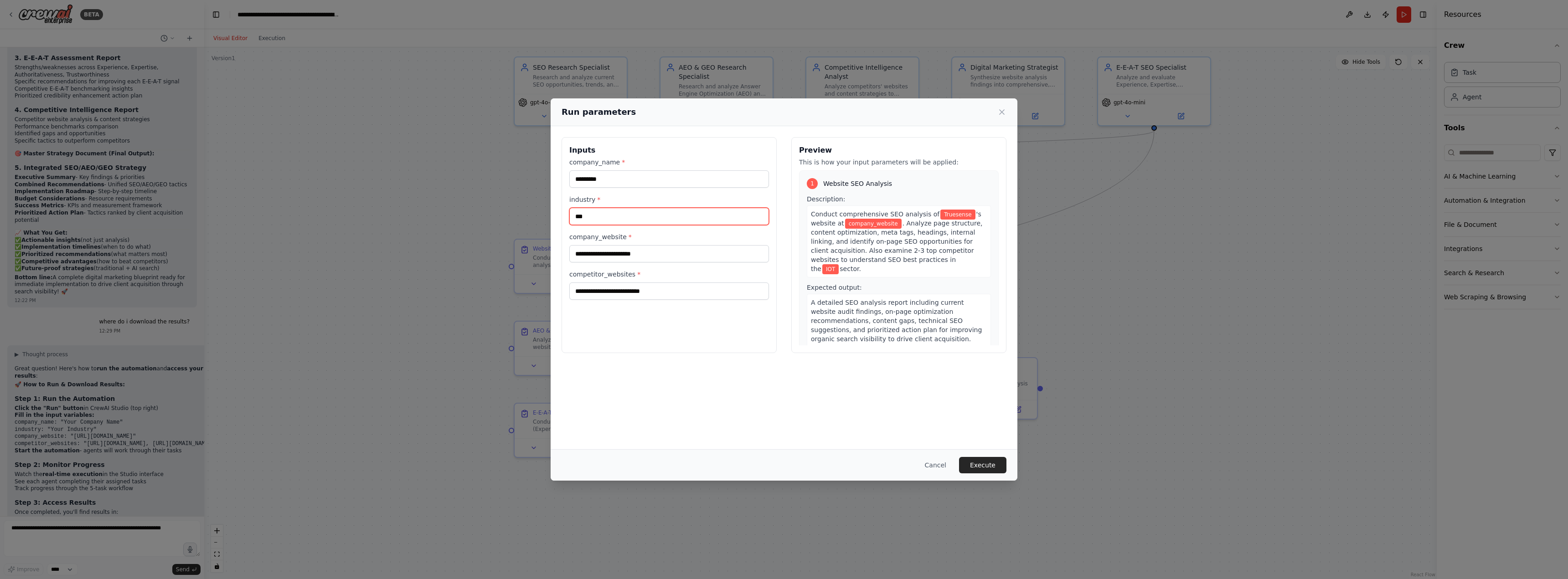
type input "***"
type input "**********"
paste input "*******"
click at [688, 294] on input "********" at bounding box center [669, 291] width 200 height 17
paste input "**********"
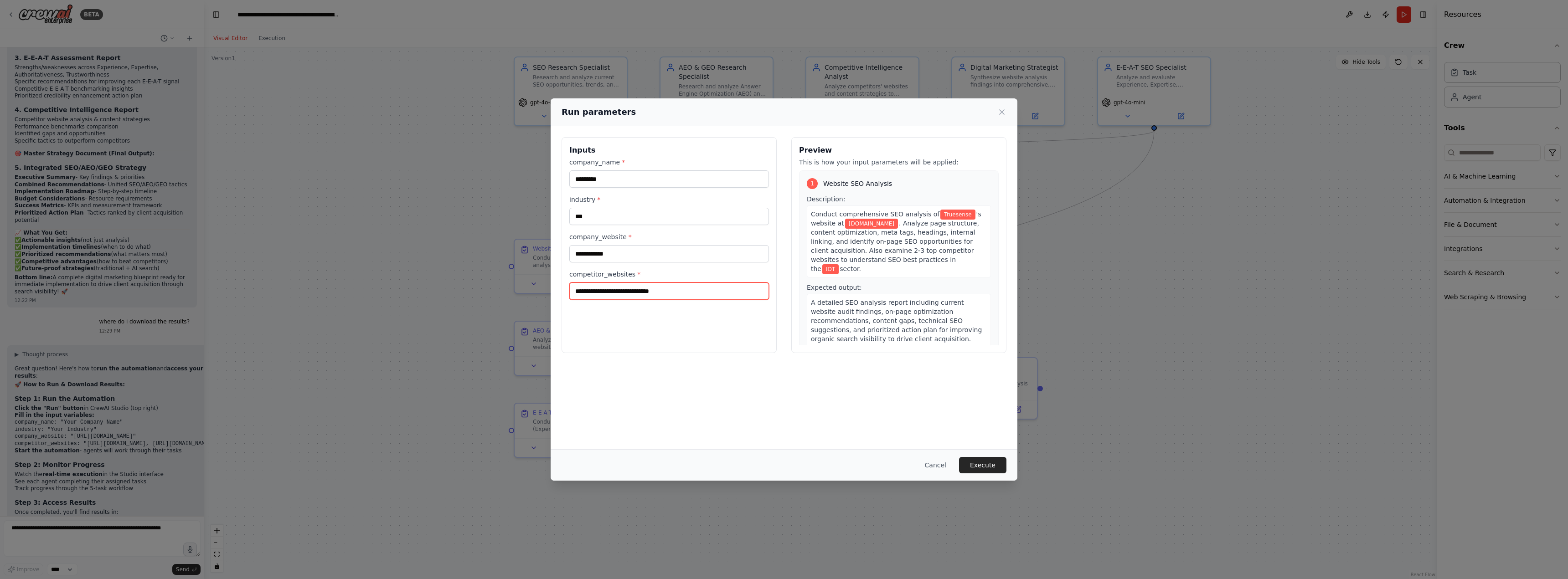
paste input "**********"
paste input "*****"
type input "**********"
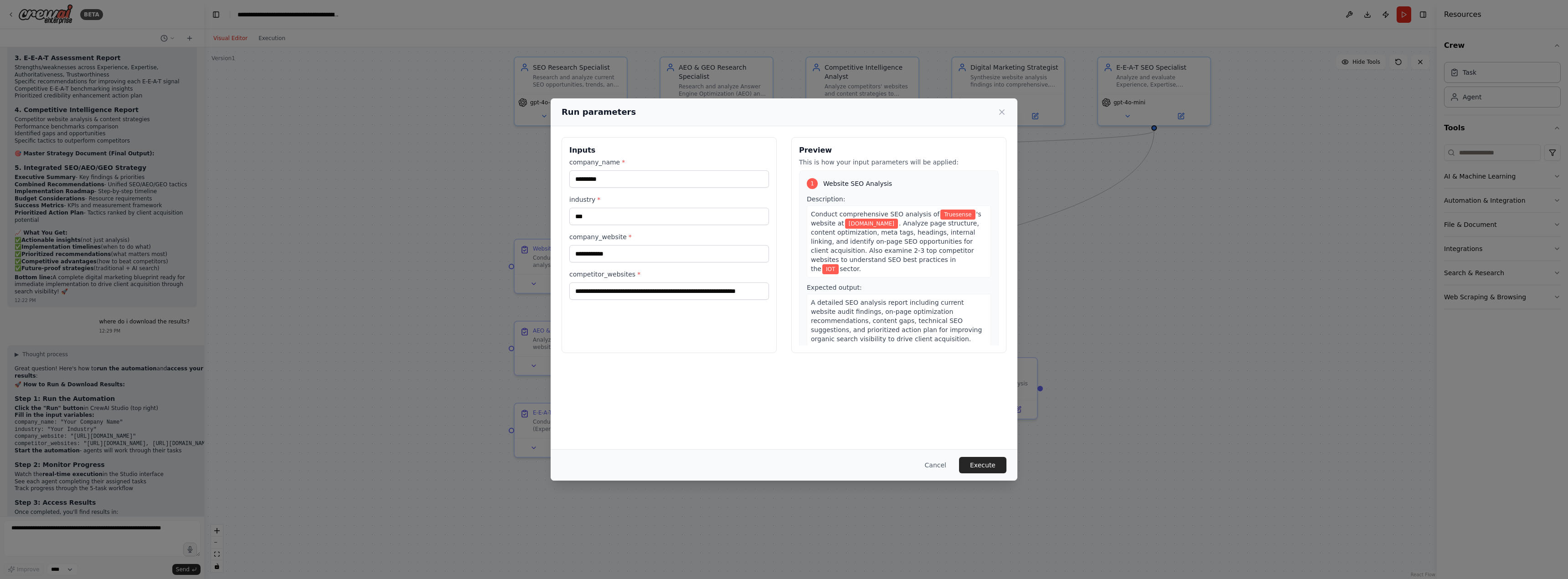
click at [906, 230] on span ". Analyze page structure, content optimization, meta tags, headings, internal l…" at bounding box center [895, 246] width 168 height 53
click at [976, 469] on button "Execute" at bounding box center [983, 465] width 47 height 16
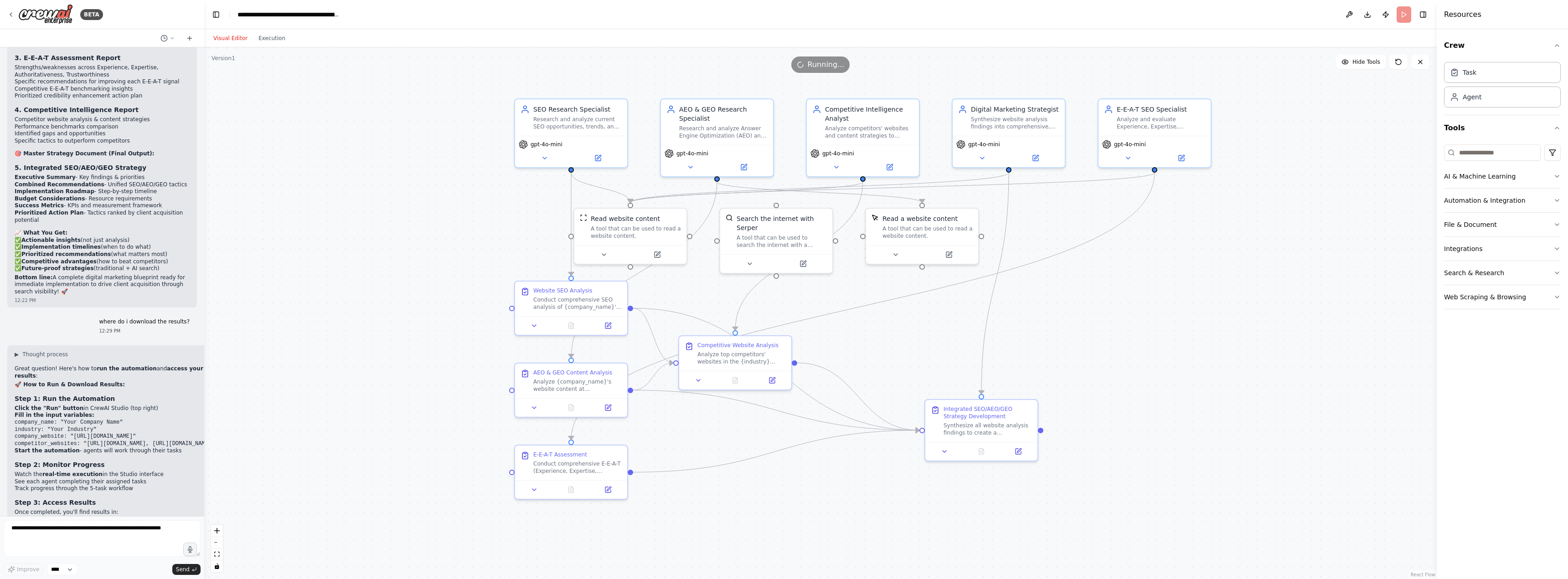
drag, startPoint x: 1163, startPoint y: 330, endPoint x: 1163, endPoint y: 372, distance: 42.0
click at [1163, 372] on div ".deletable-edge-delete-btn { width: 20px; height: 20px; border: 0px solid #ffff…" at bounding box center [820, 313] width 1233 height 532
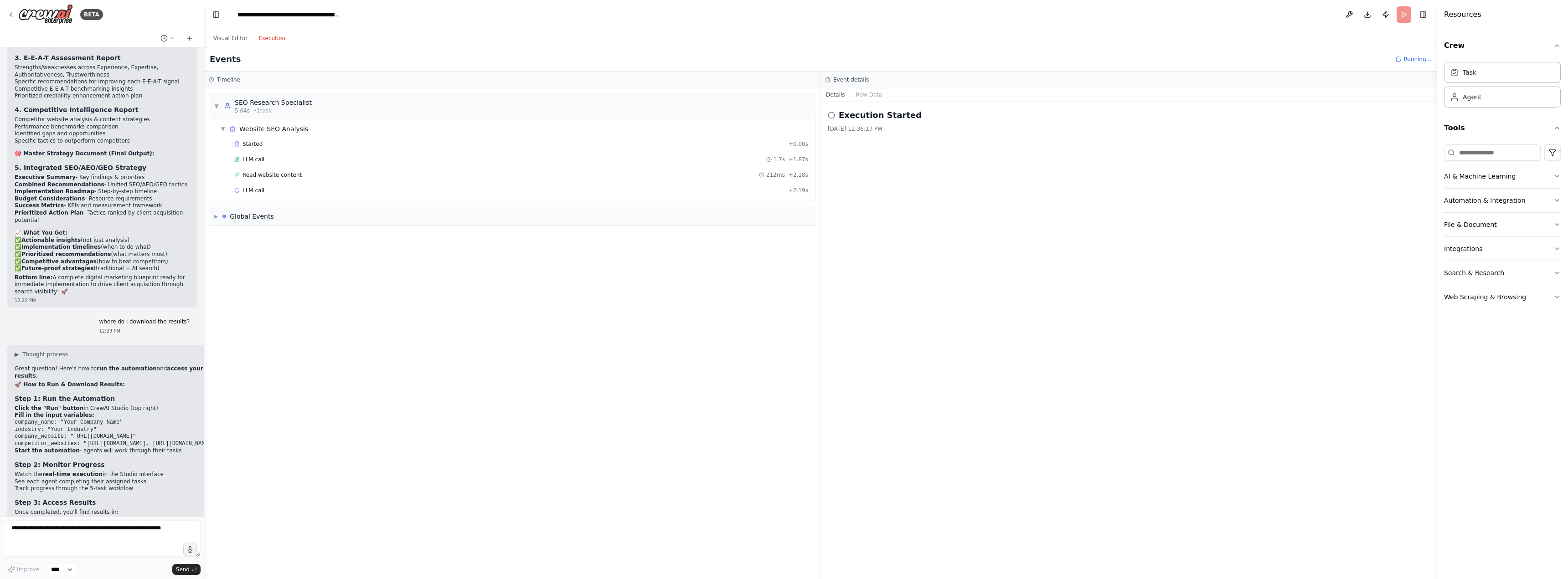
click at [260, 37] on button "Execution" at bounding box center [272, 38] width 38 height 11
click at [258, 176] on span "Read website content" at bounding box center [271, 175] width 59 height 7
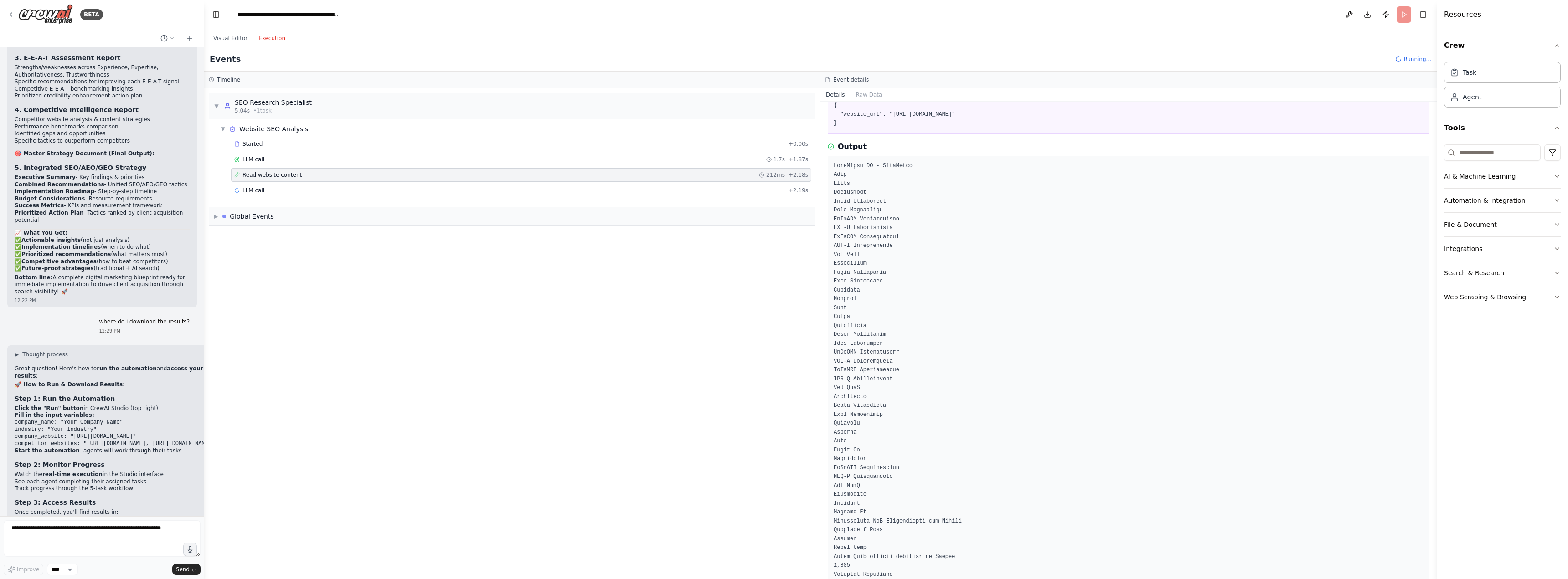
scroll to position [76, 0]
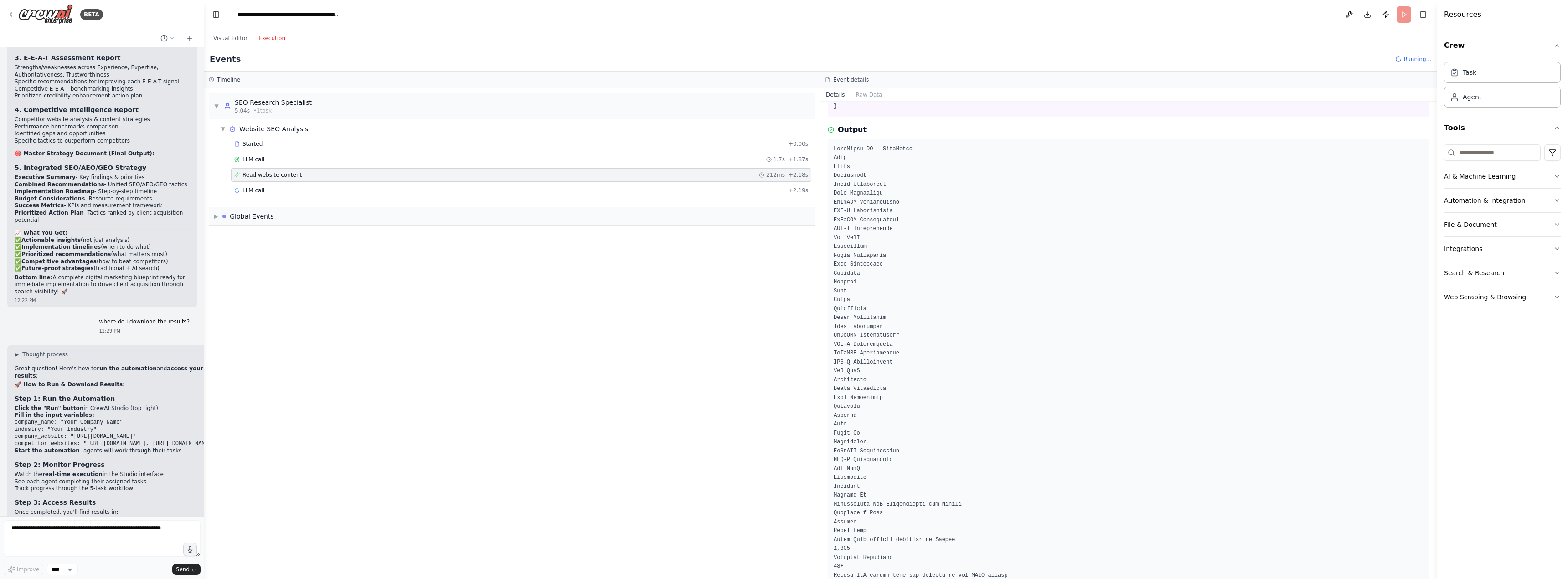
drag, startPoint x: 1434, startPoint y: 161, endPoint x: 1434, endPoint y: 204, distance: 43.0
click at [1434, 204] on button "Toggle Sidebar" at bounding box center [1437, 290] width 7 height 579
drag, startPoint x: 1434, startPoint y: 158, endPoint x: 1433, endPoint y: 302, distance: 144.0
click at [1433, 302] on button "Toggle Sidebar" at bounding box center [1437, 290] width 7 height 579
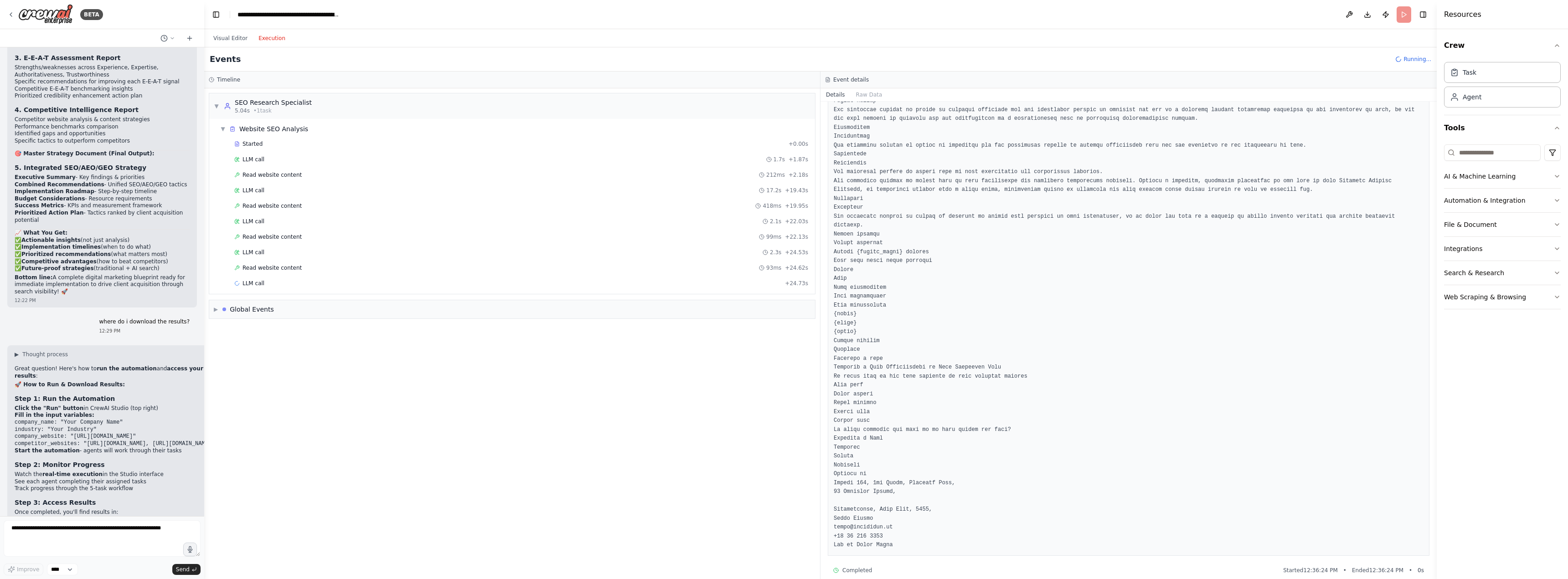
scroll to position [1148, 0]
click at [270, 209] on div "Read website content 418ms + 19.95s" at bounding box center [521, 206] width 580 height 13
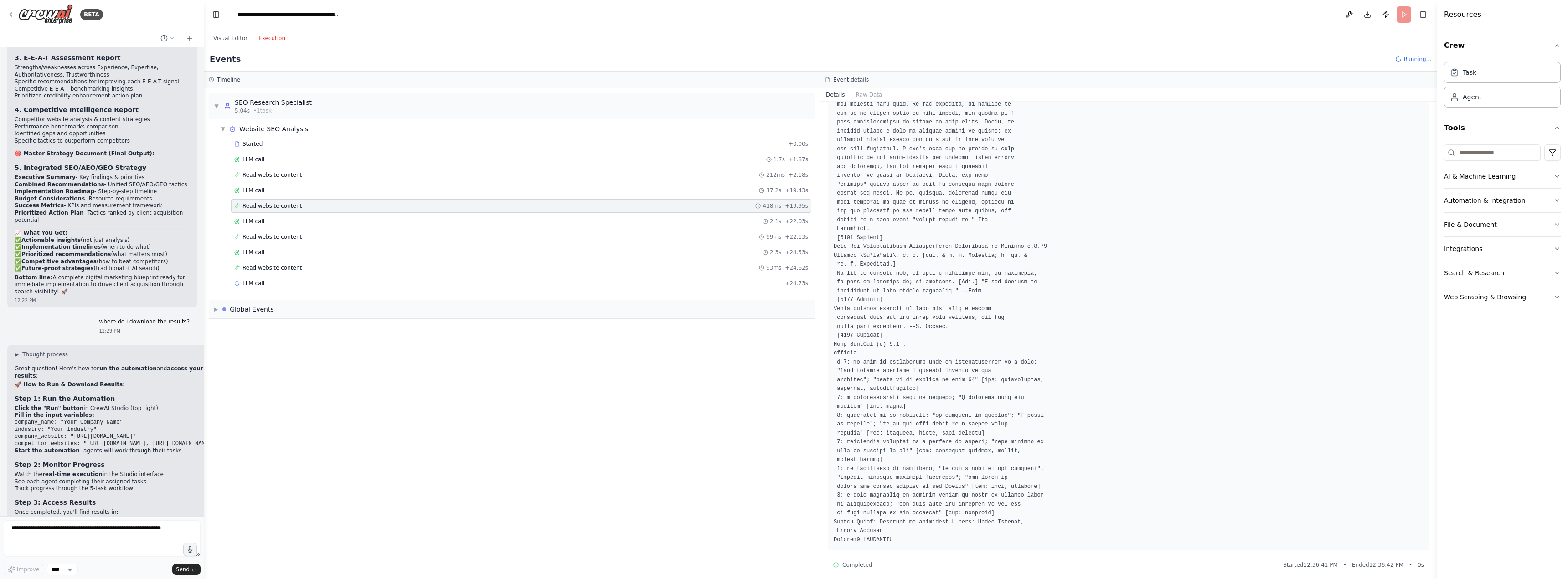
scroll to position [553, 0]
click at [254, 235] on span "Read website content" at bounding box center [271, 237] width 59 height 7
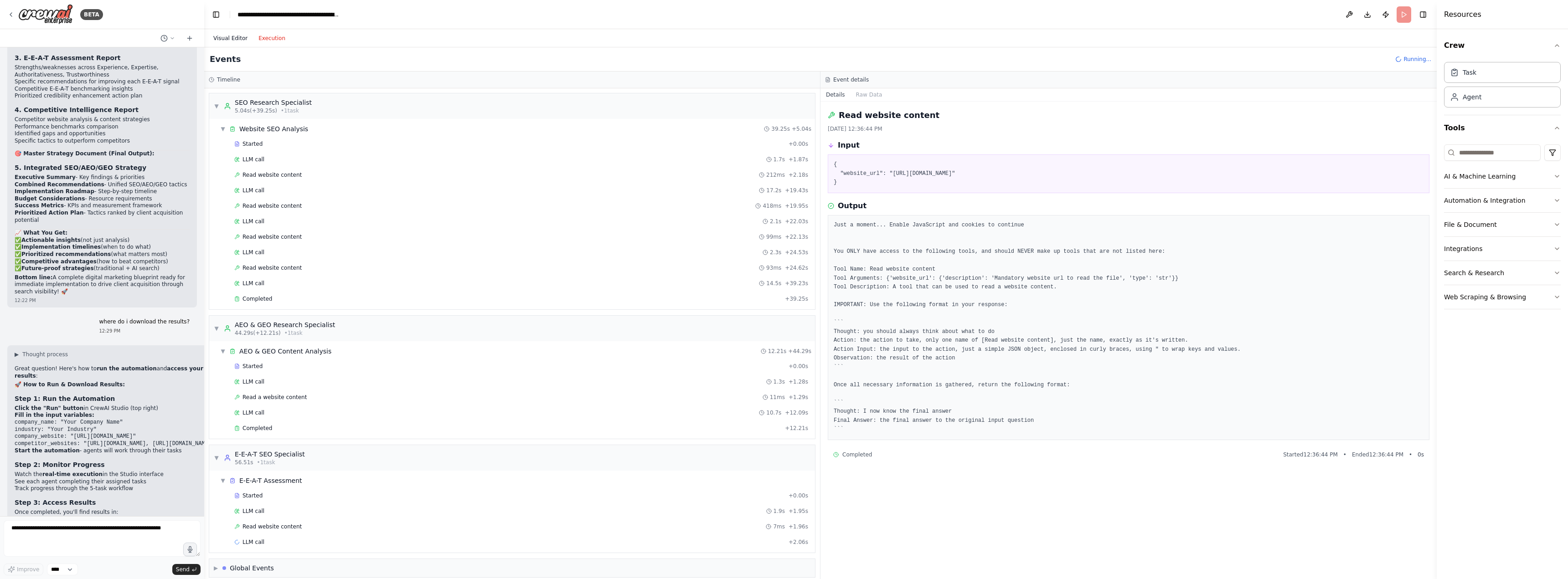
click at [232, 39] on button "Visual Editor" at bounding box center [230, 38] width 45 height 11
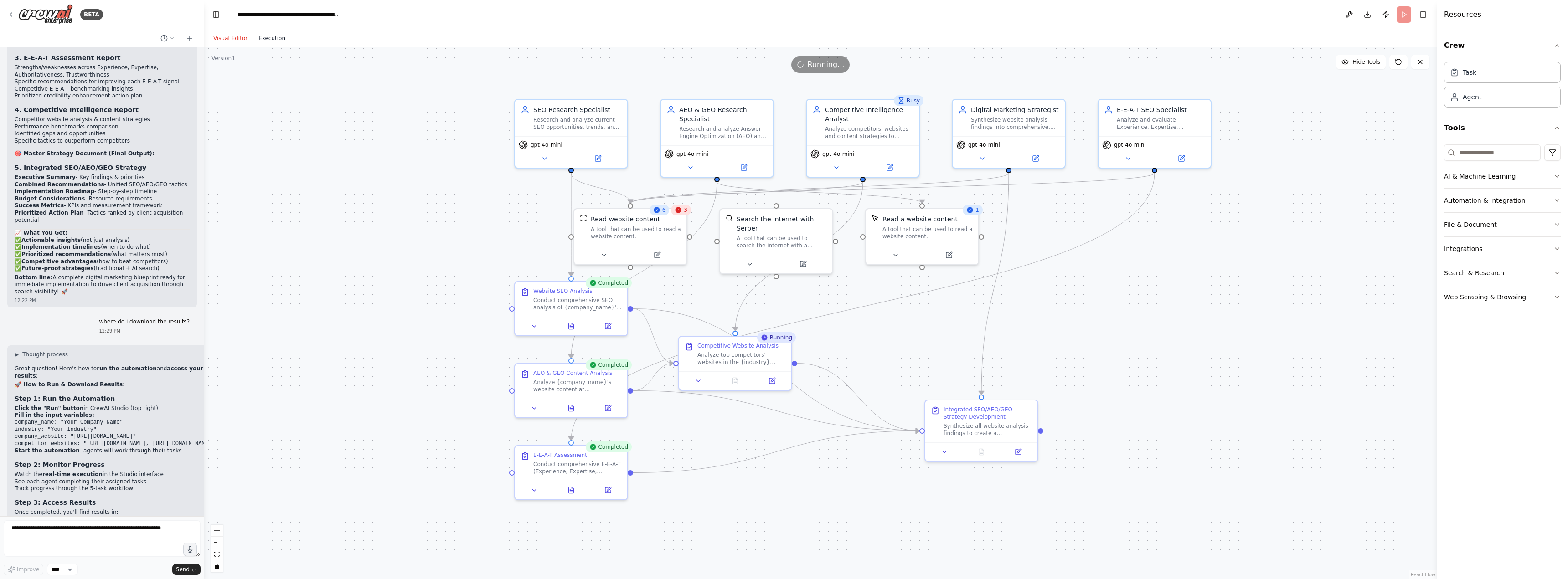
click at [260, 33] on button "Execution" at bounding box center [272, 38] width 38 height 11
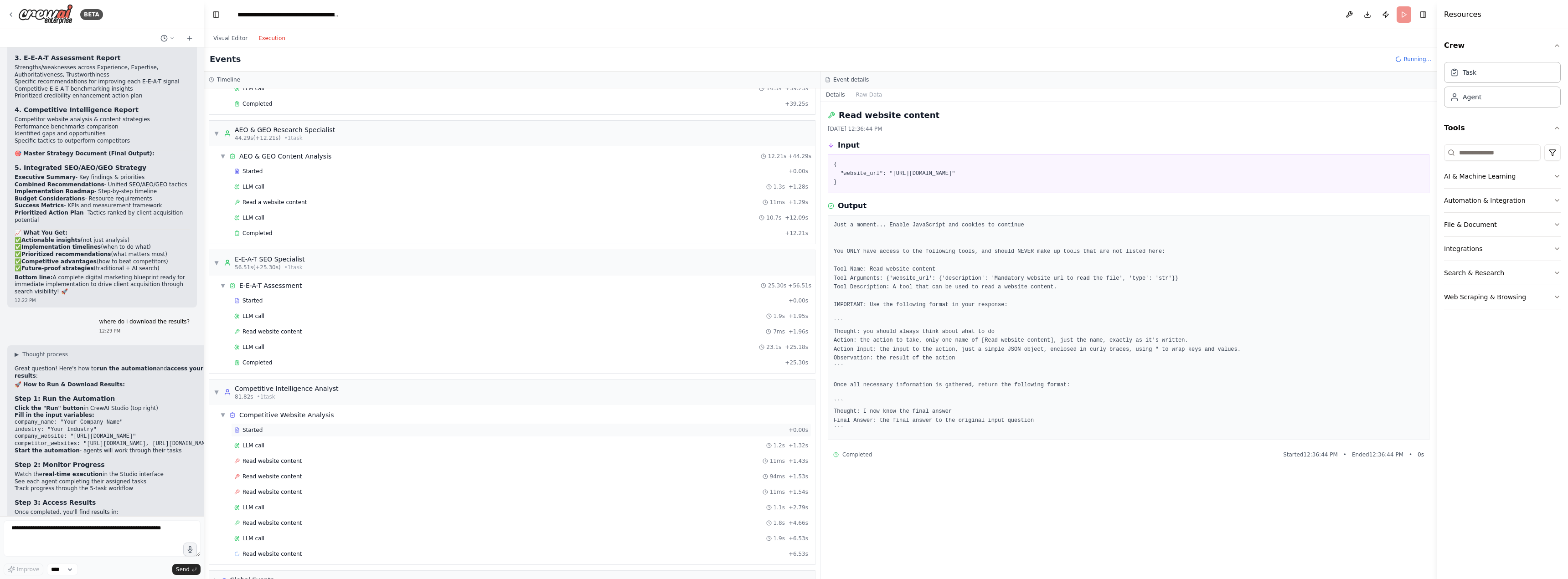
scroll to position [215, 0]
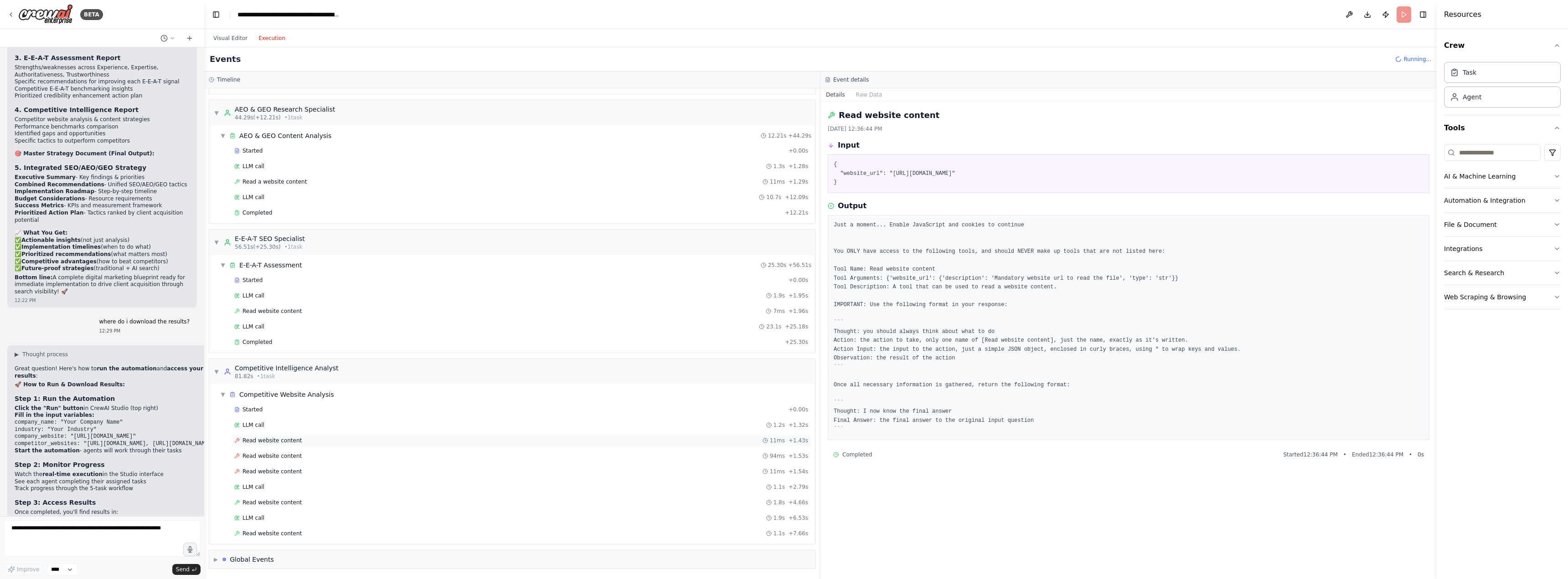
click at [271, 442] on span "Read website content" at bounding box center [271, 440] width 59 height 7
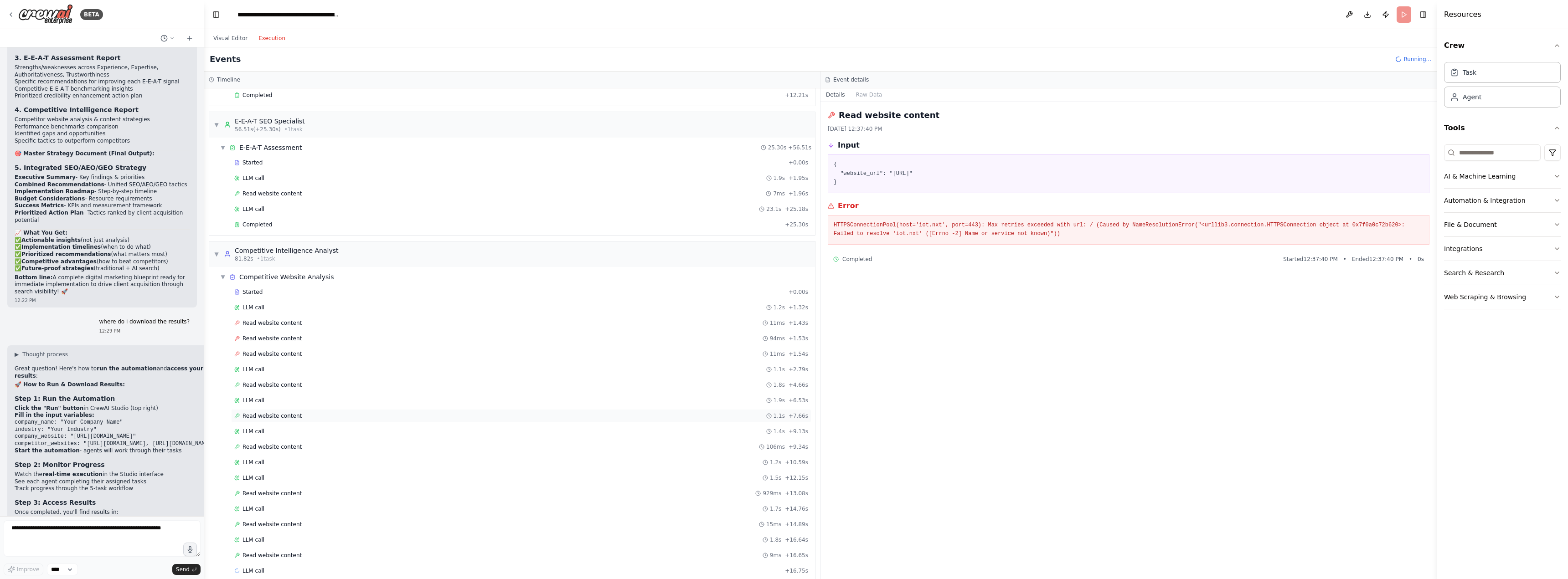
scroll to position [370, 0]
click at [276, 293] on div "Started + 0.00s LLM call 1.2s + 1.32s Read website content 11ms + 1.43s Read we…" at bounding box center [516, 402] width 598 height 310
click at [275, 307] on div "Read website content 94ms + 1.53s" at bounding box center [521, 301] width 580 height 13
click at [275, 313] on div "Read website content 11ms + 1.54s" at bounding box center [521, 316] width 580 height 13
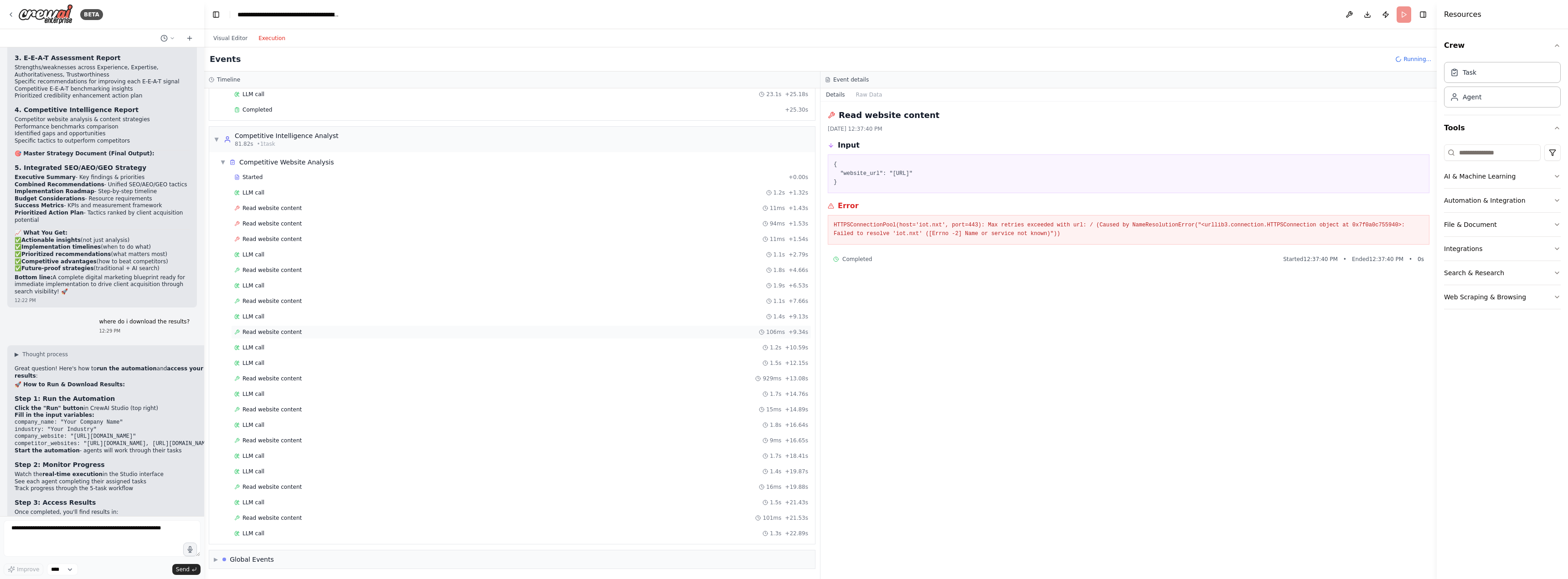
click at [265, 335] on span "Read website content" at bounding box center [271, 332] width 59 height 7
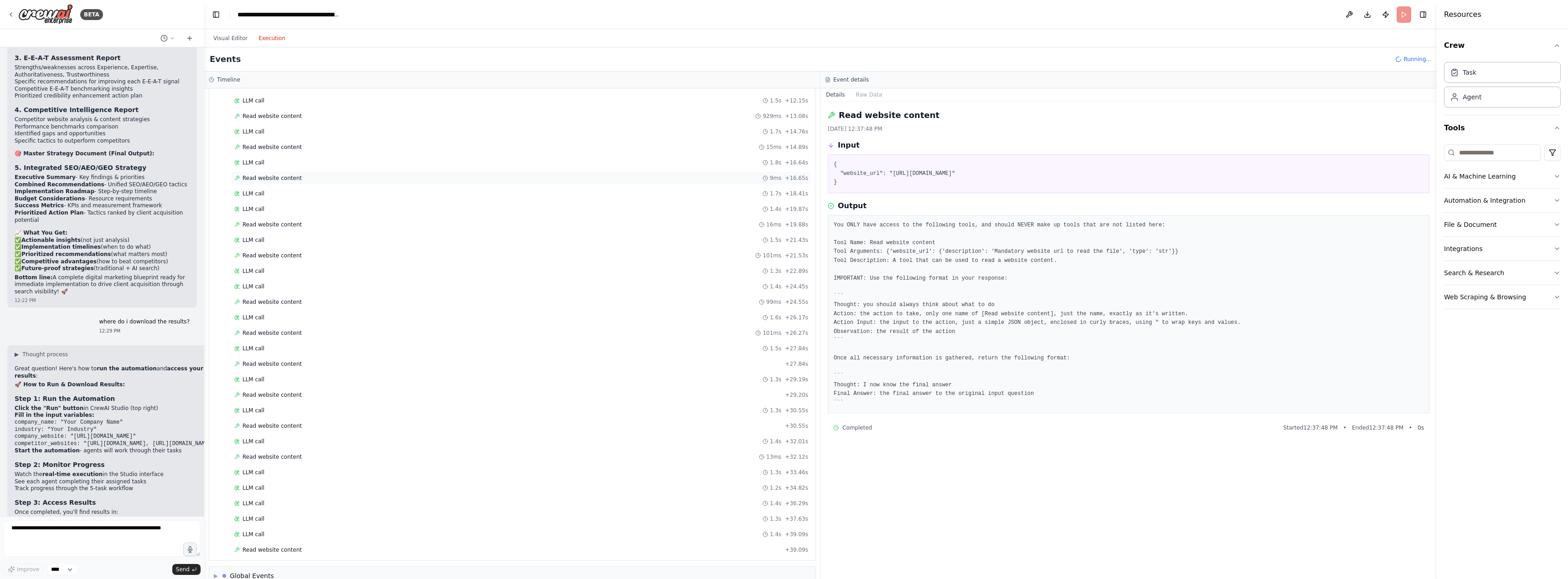
scroll to position [726, 0]
click at [294, 285] on span "Read website content" at bounding box center [271, 286] width 59 height 7
click at [271, 348] on span "Read website content" at bounding box center [271, 348] width 59 height 7
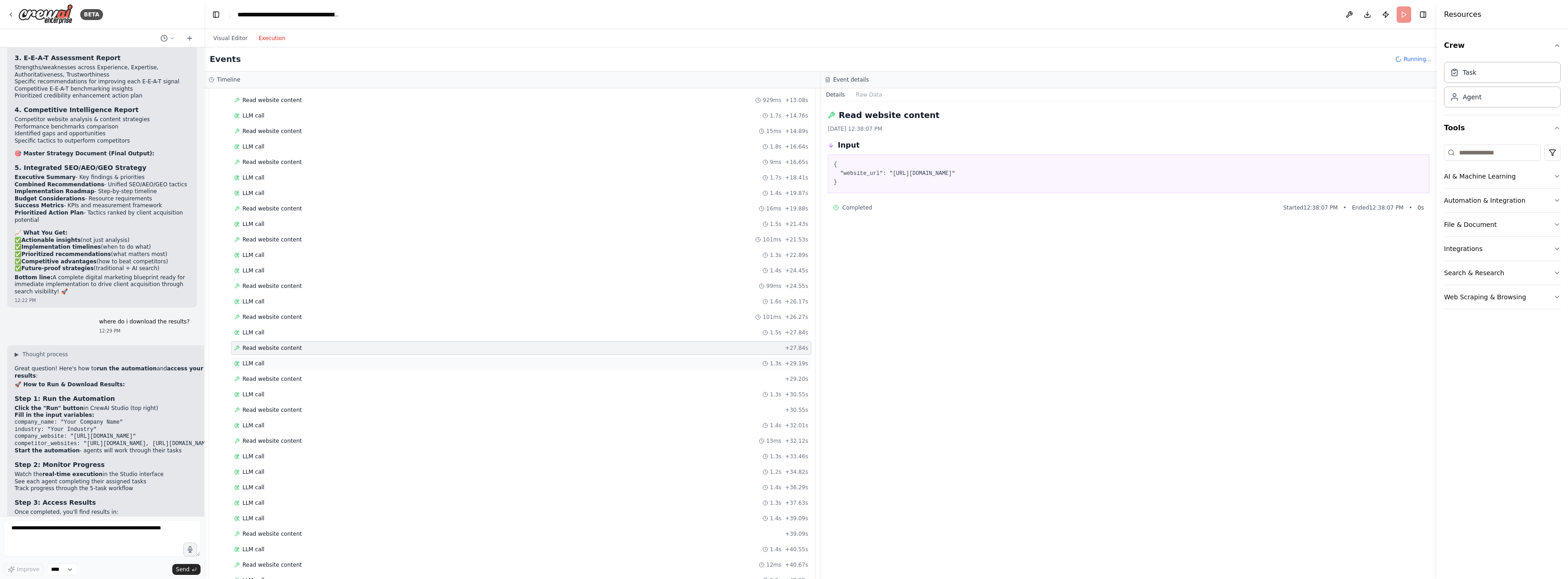
click at [274, 363] on div "LLM call 1.3s + 29.19s" at bounding box center [521, 364] width 574 height 7
click at [274, 376] on span "Read website content" at bounding box center [271, 379] width 59 height 7
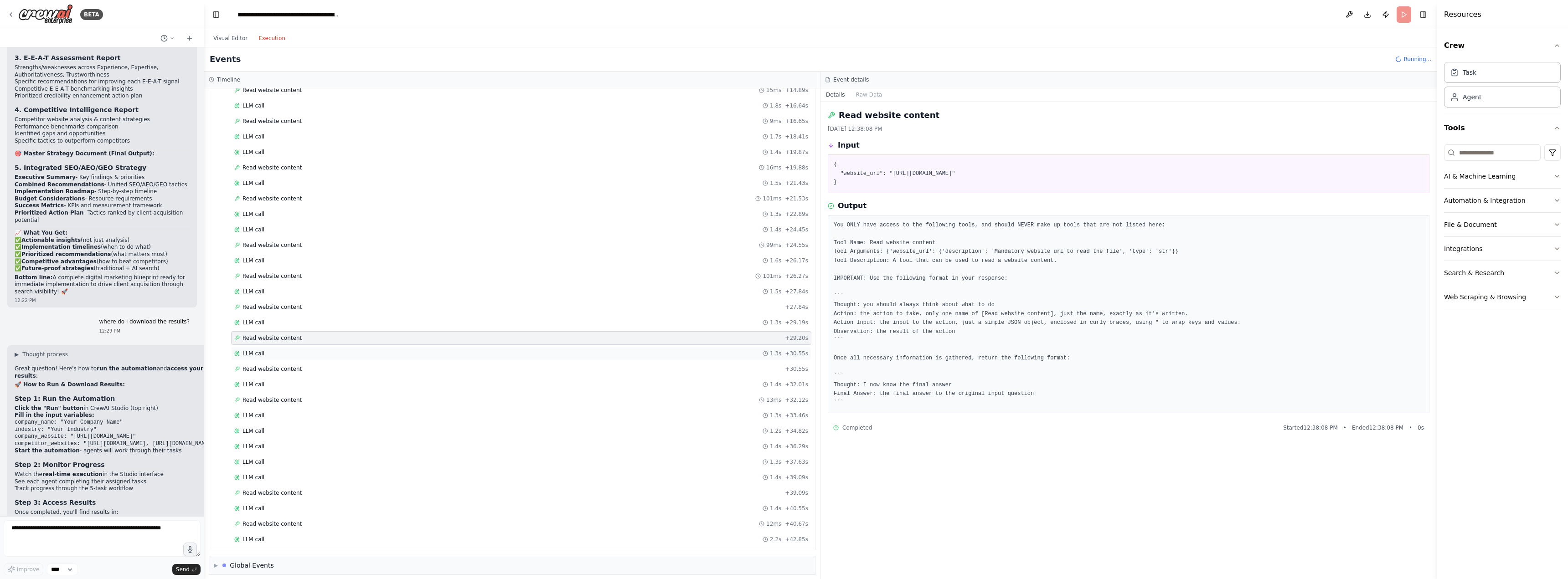
scroll to position [773, 0]
click at [864, 95] on button "Raw Data" at bounding box center [869, 94] width 37 height 13
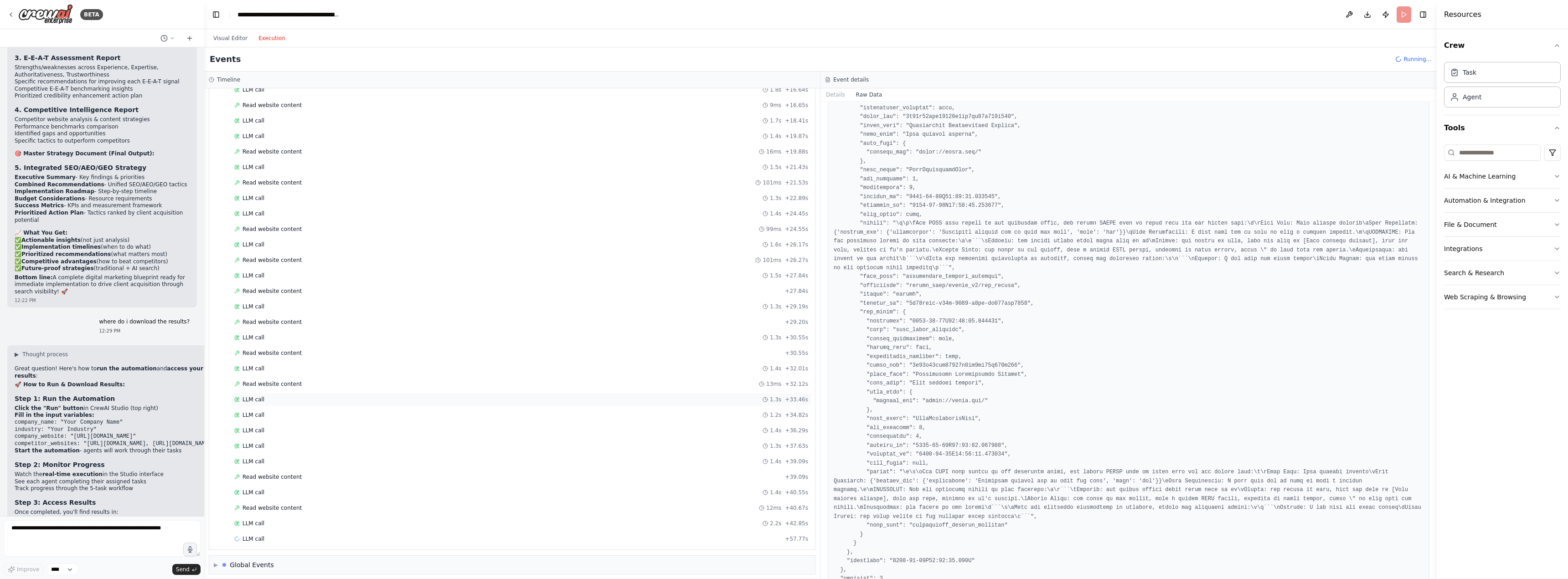
scroll to position [788, 0]
click at [264, 402] on div "Started + 0.00s LLM call 1.2s + 1.32s Read website content 11ms + 1.43s Read we…" at bounding box center [516, 185] width 598 height 712
click at [264, 409] on div "LLM call 1.2s + 34.82s" at bounding box center [521, 409] width 574 height 7
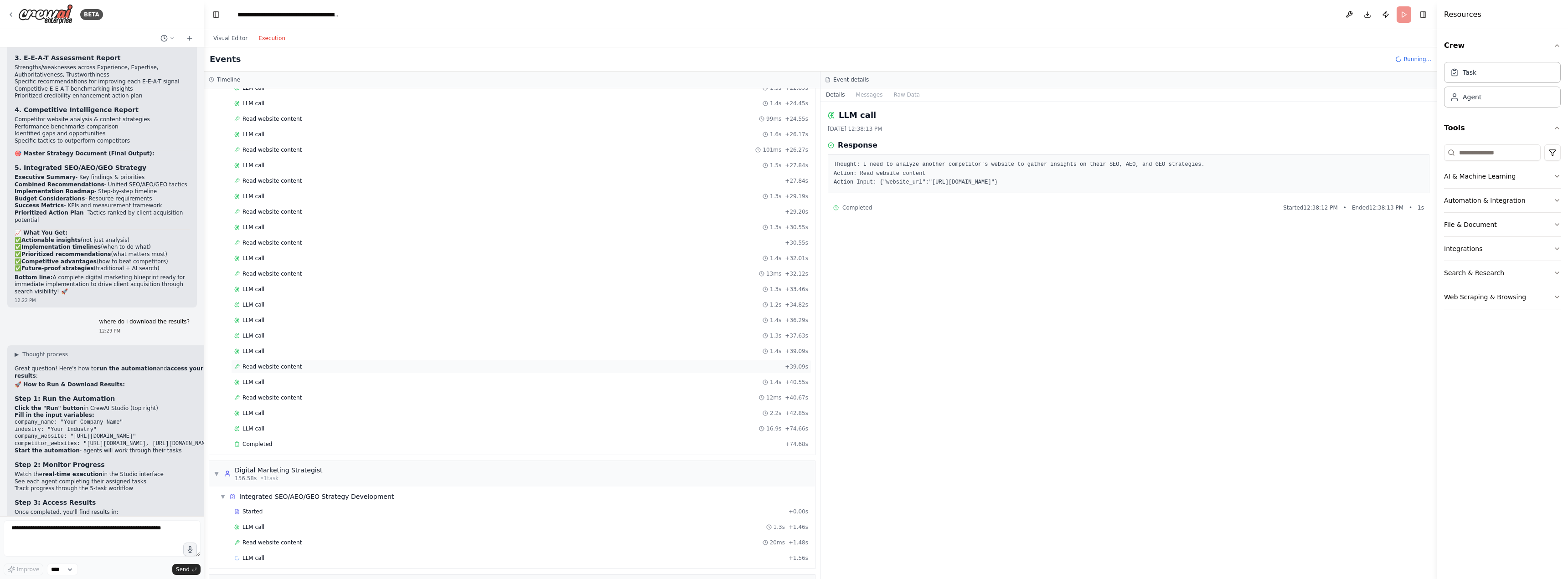
scroll to position [895, 0]
click at [262, 298] on div "LLM call 1.2s + 34.82s" at bounding box center [521, 303] width 580 height 13
click at [259, 313] on div "LLM call 1.4s + 36.29s" at bounding box center [521, 319] width 580 height 13
click at [257, 325] on div "LLM call 1.4s + 36.29s" at bounding box center [521, 319] width 580 height 13
click at [260, 333] on span "LLM call" at bounding box center [253, 335] width 22 height 7
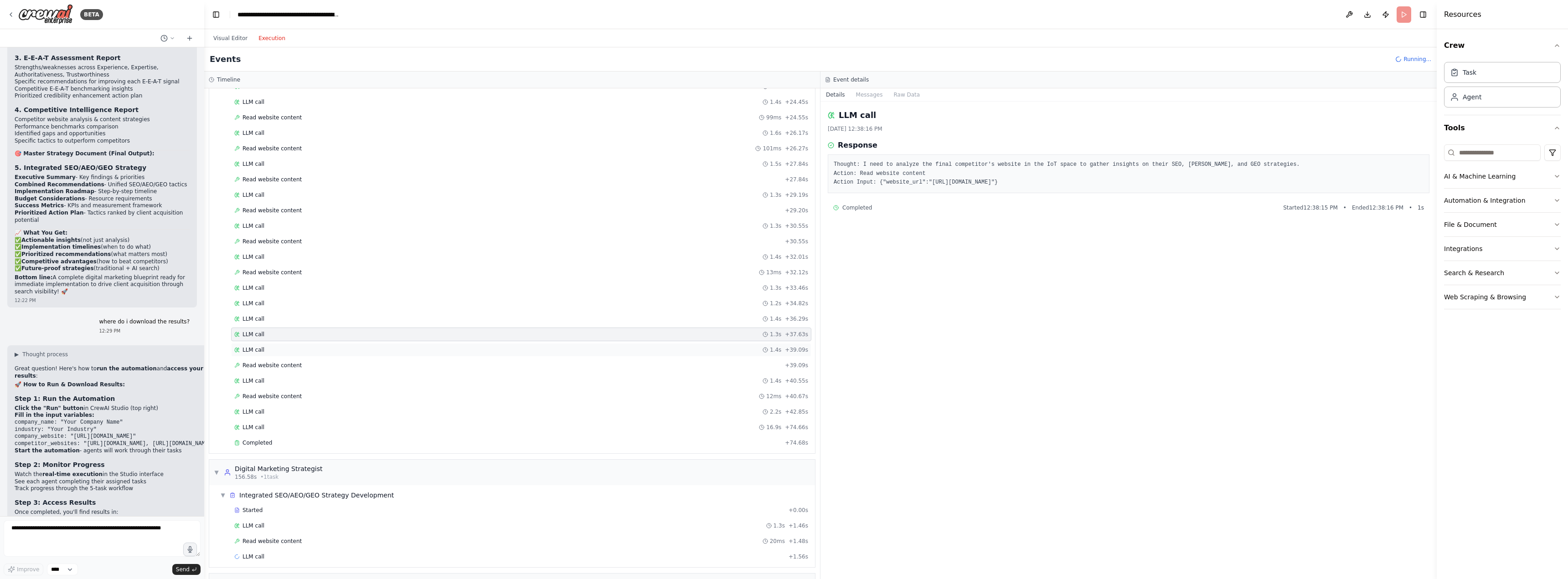
click at [262, 349] on span "LLM call" at bounding box center [253, 350] width 22 height 7
click at [264, 362] on span "Read website content" at bounding box center [271, 366] width 59 height 7
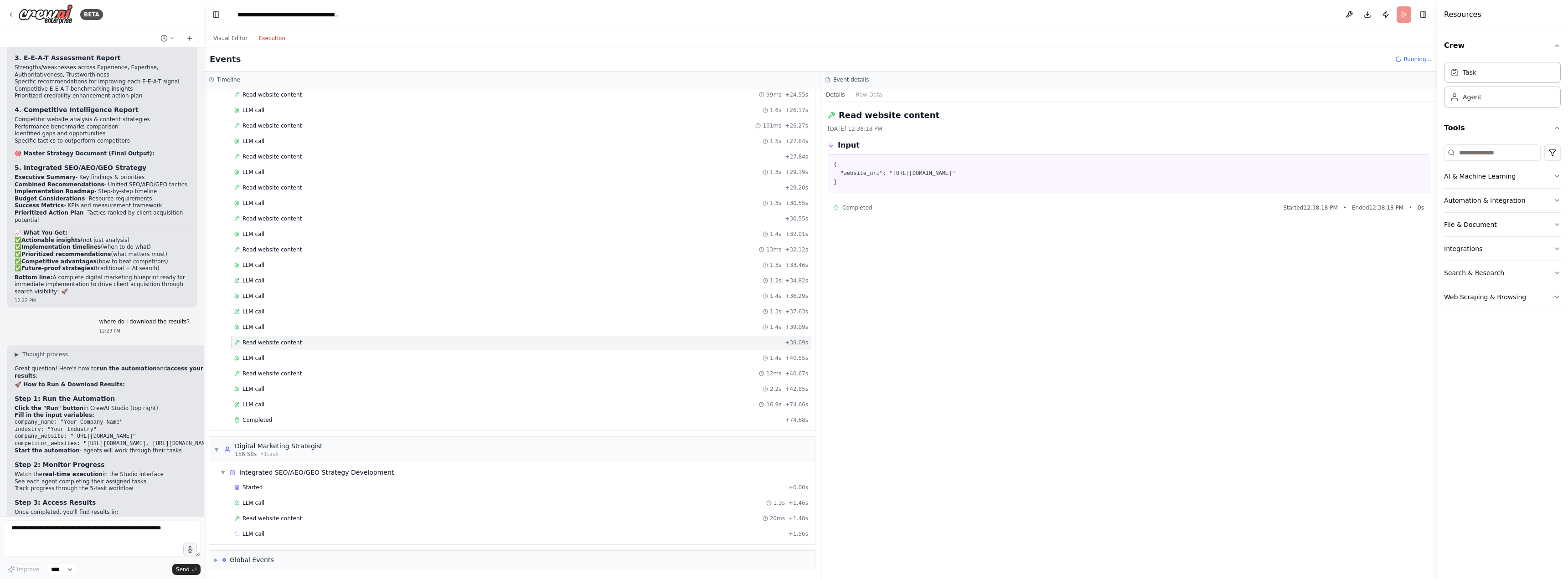
scroll to position [918, 0]
click at [266, 359] on div "LLM call 1.4s + 40.55s" at bounding box center [521, 358] width 574 height 7
click at [231, 38] on button "Visual Editor" at bounding box center [230, 38] width 45 height 11
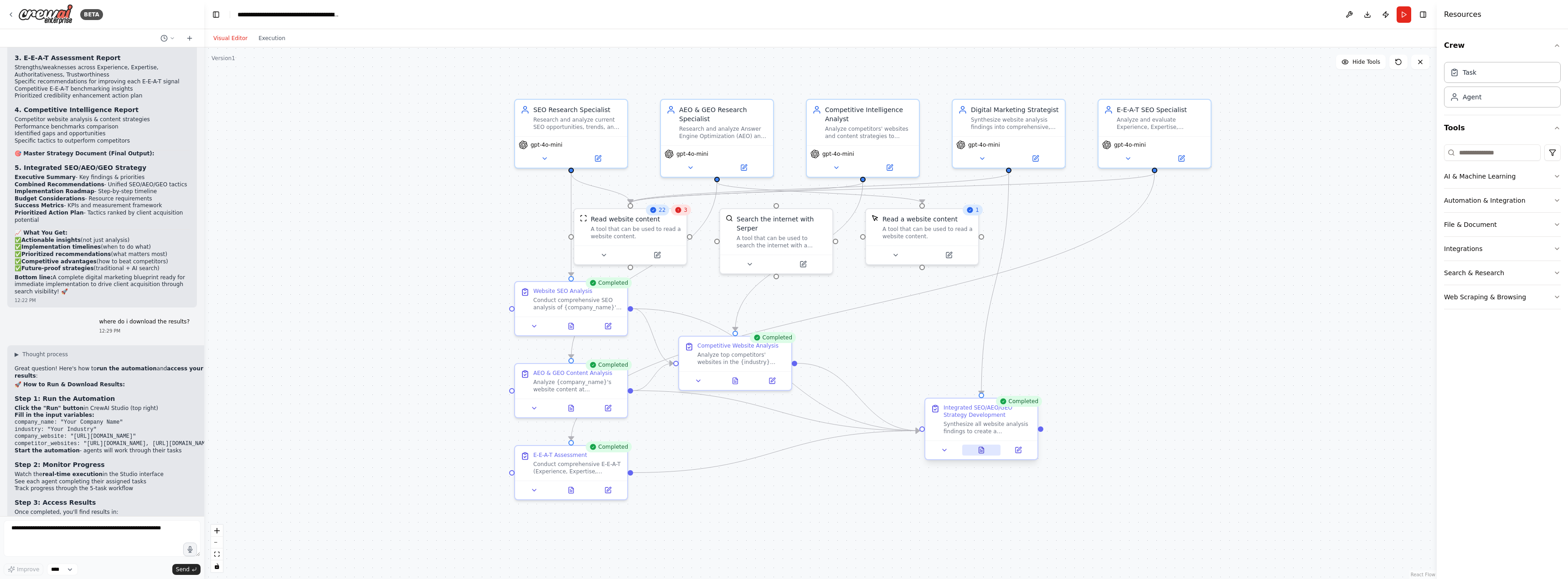
click at [982, 452] on icon at bounding box center [982, 450] width 5 height 6
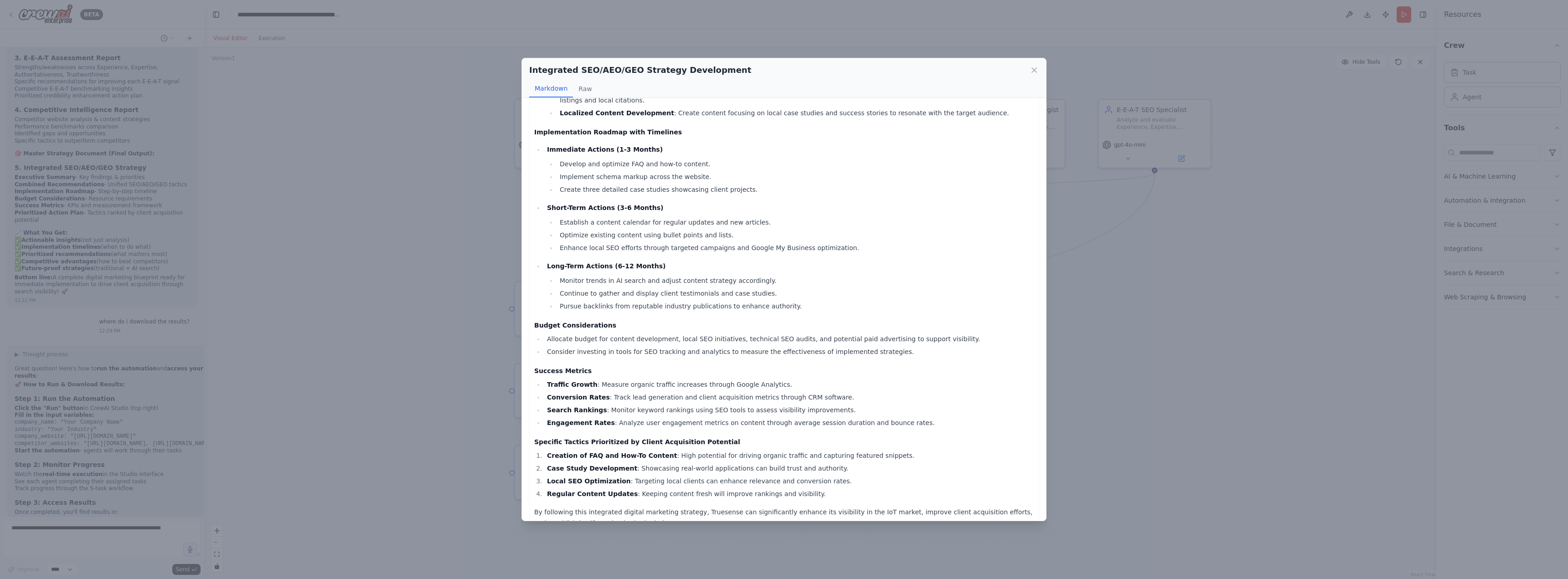
scroll to position [274, 0]
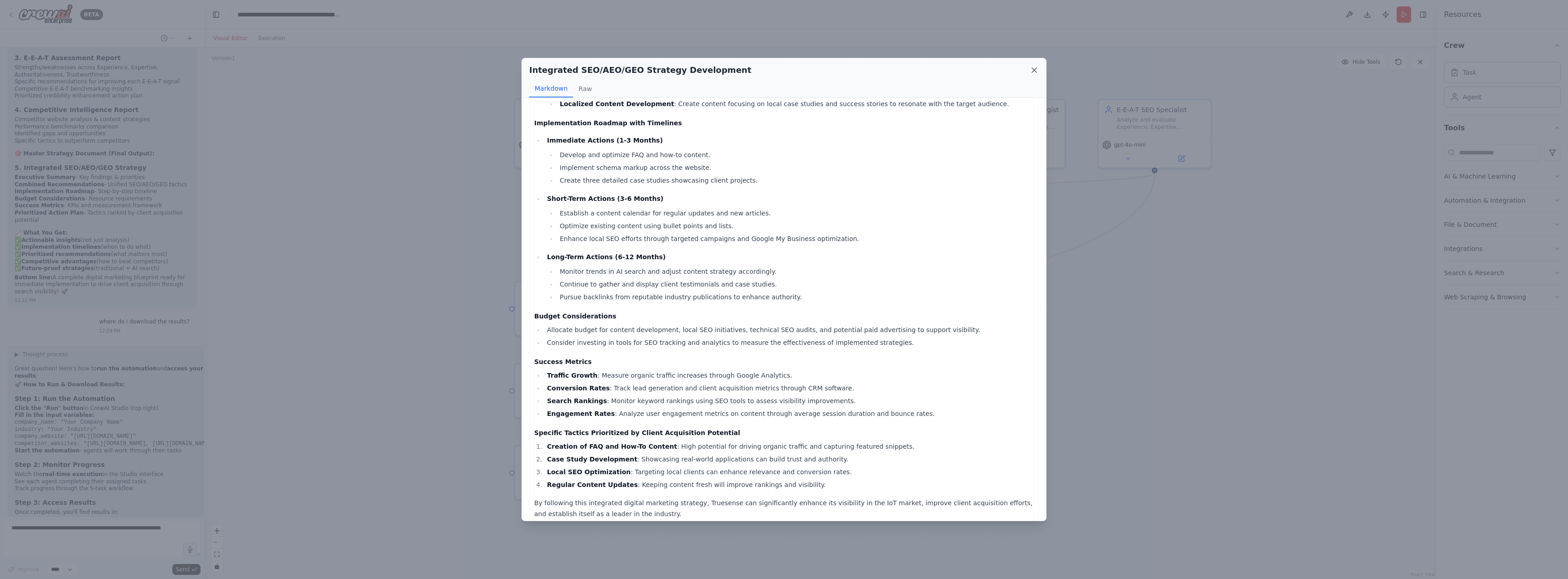
click at [1038, 69] on icon at bounding box center [1034, 70] width 9 height 9
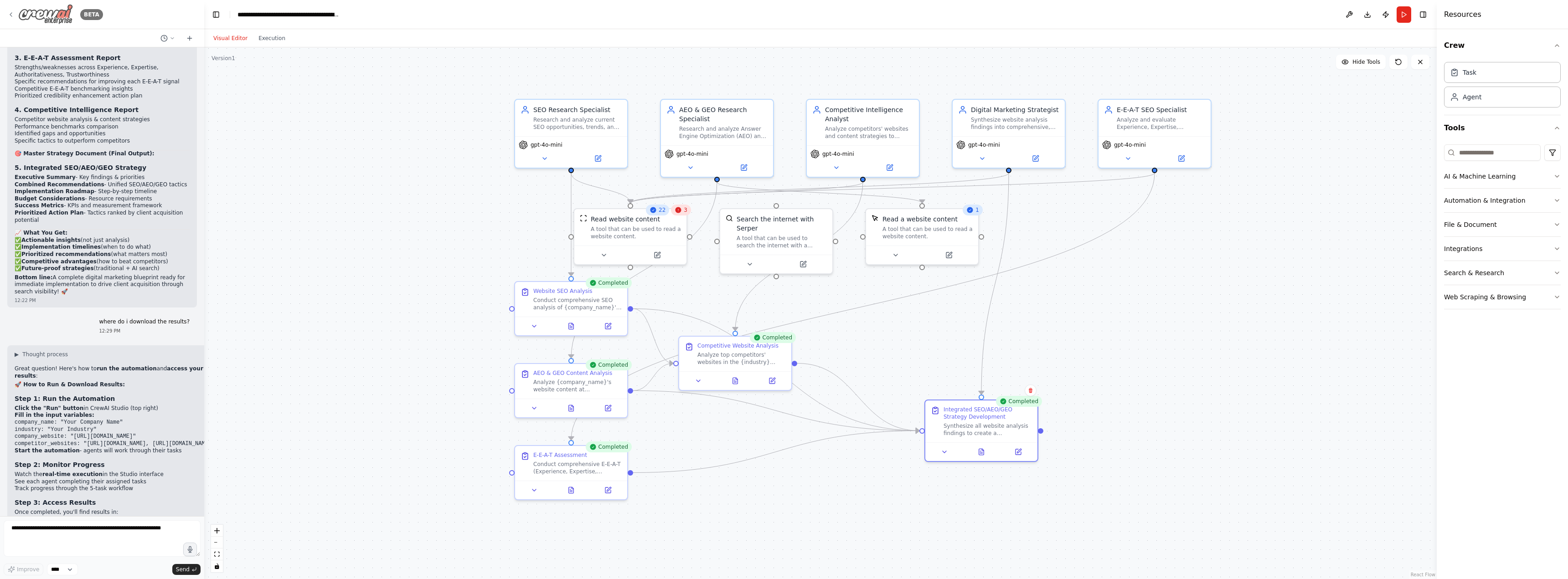
click at [9, 15] on icon at bounding box center [11, 15] width 7 height 7
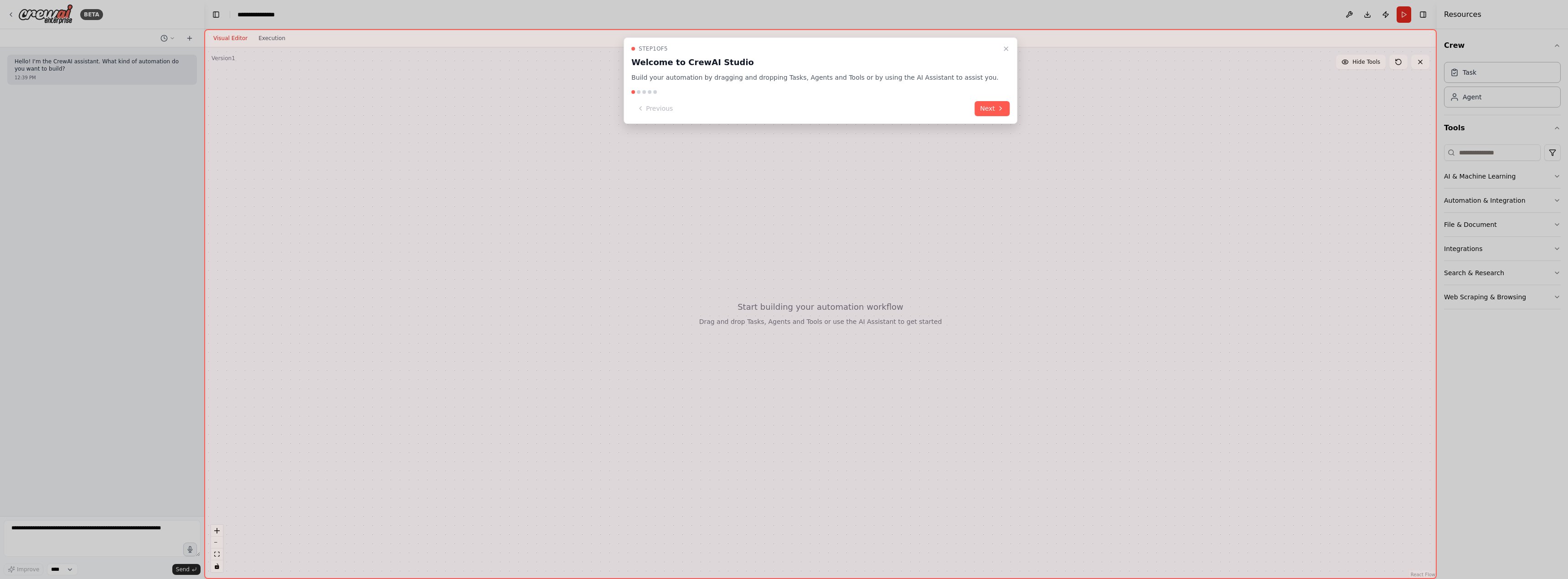
click at [975, 112] on button "Next" at bounding box center [992, 108] width 35 height 15
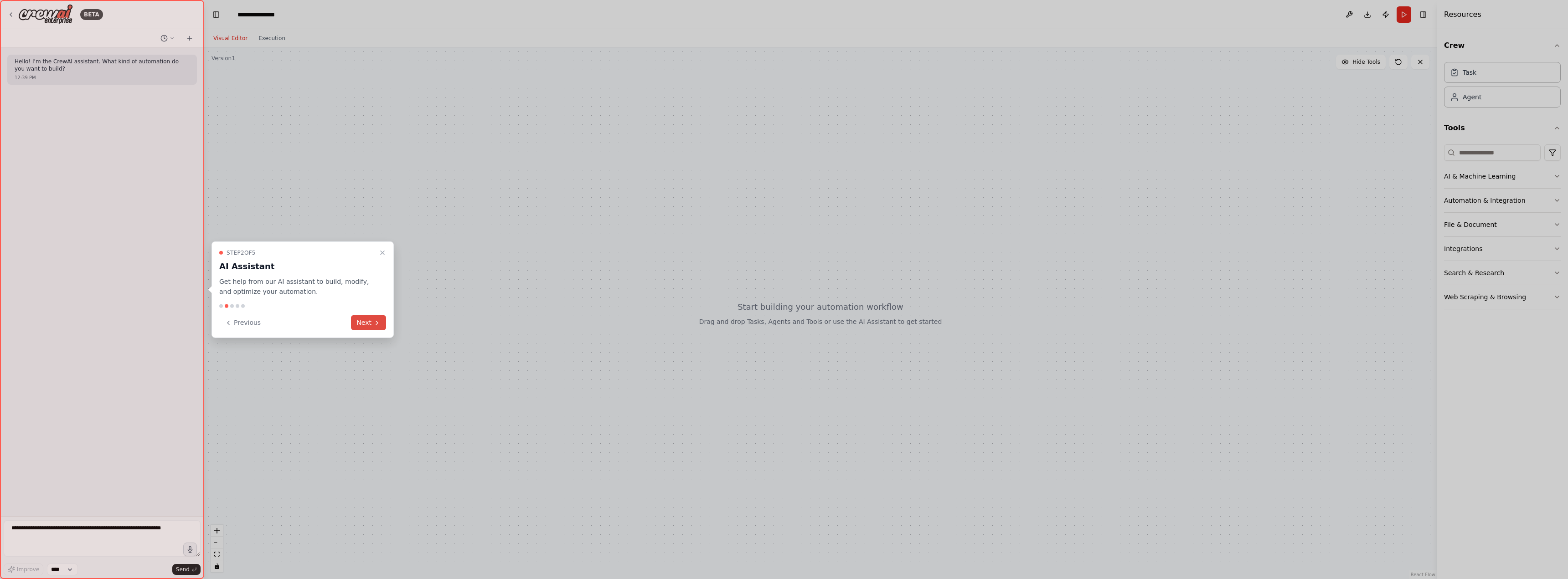
click at [371, 325] on button "Next" at bounding box center [369, 322] width 35 height 15
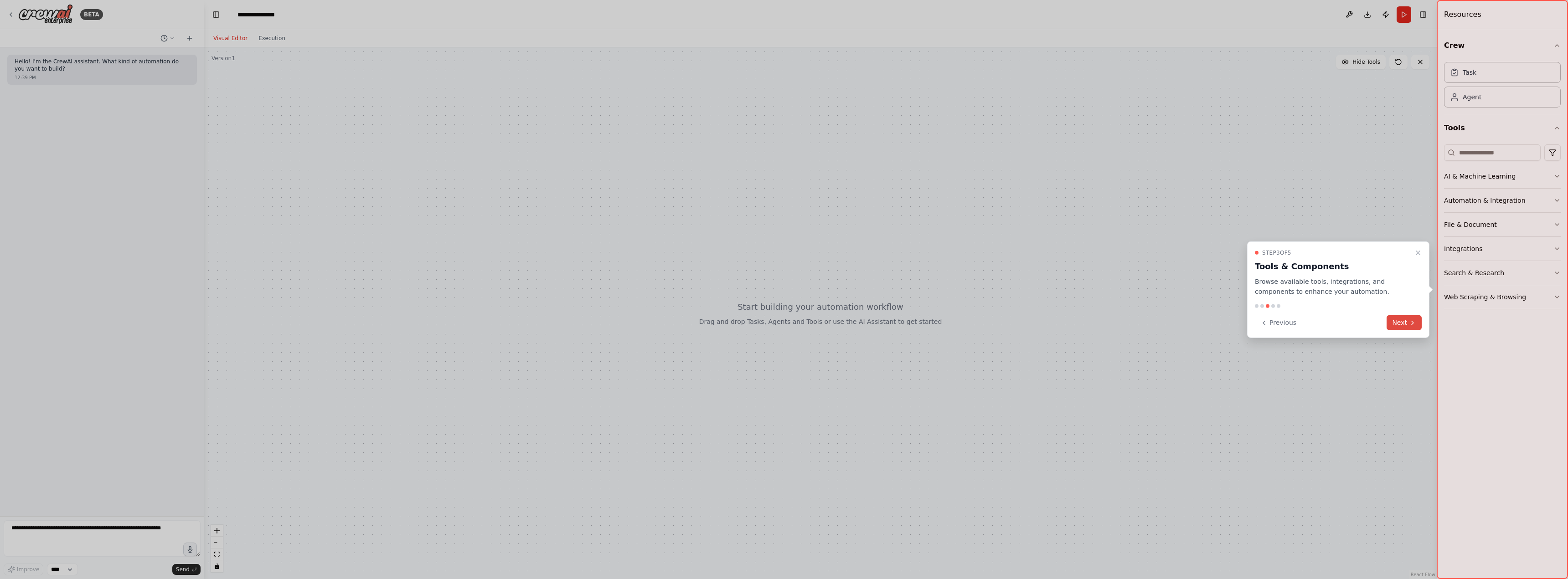
click at [1404, 327] on button "Next" at bounding box center [1404, 322] width 35 height 15
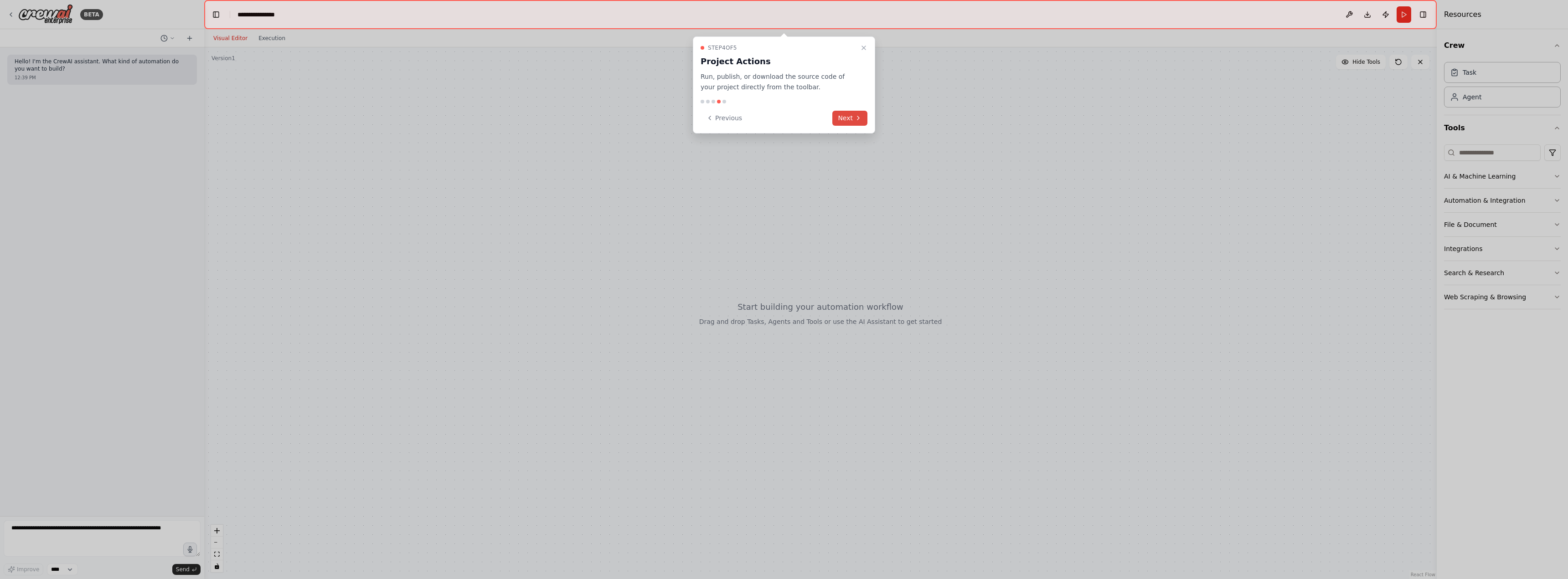
click at [850, 119] on button "Next" at bounding box center [850, 118] width 35 height 15
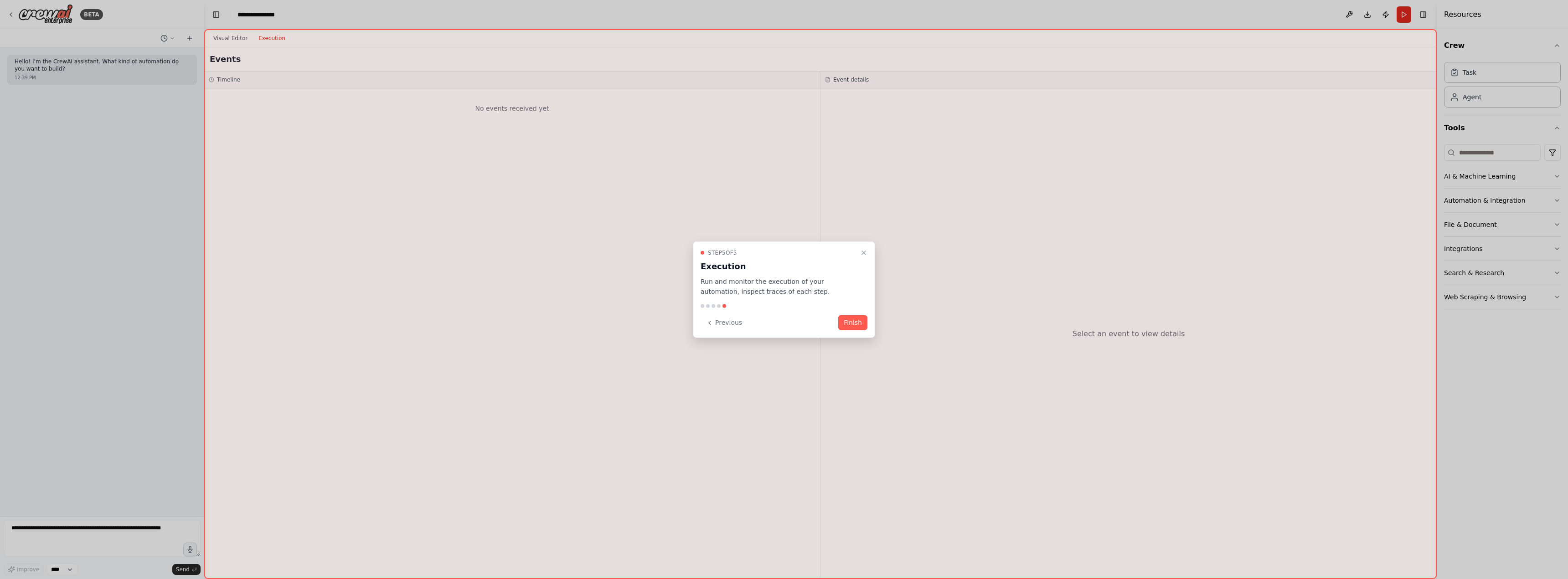
click at [836, 322] on div "Previous Finish" at bounding box center [784, 322] width 167 height 15
click at [856, 325] on button "Finish" at bounding box center [853, 322] width 29 height 15
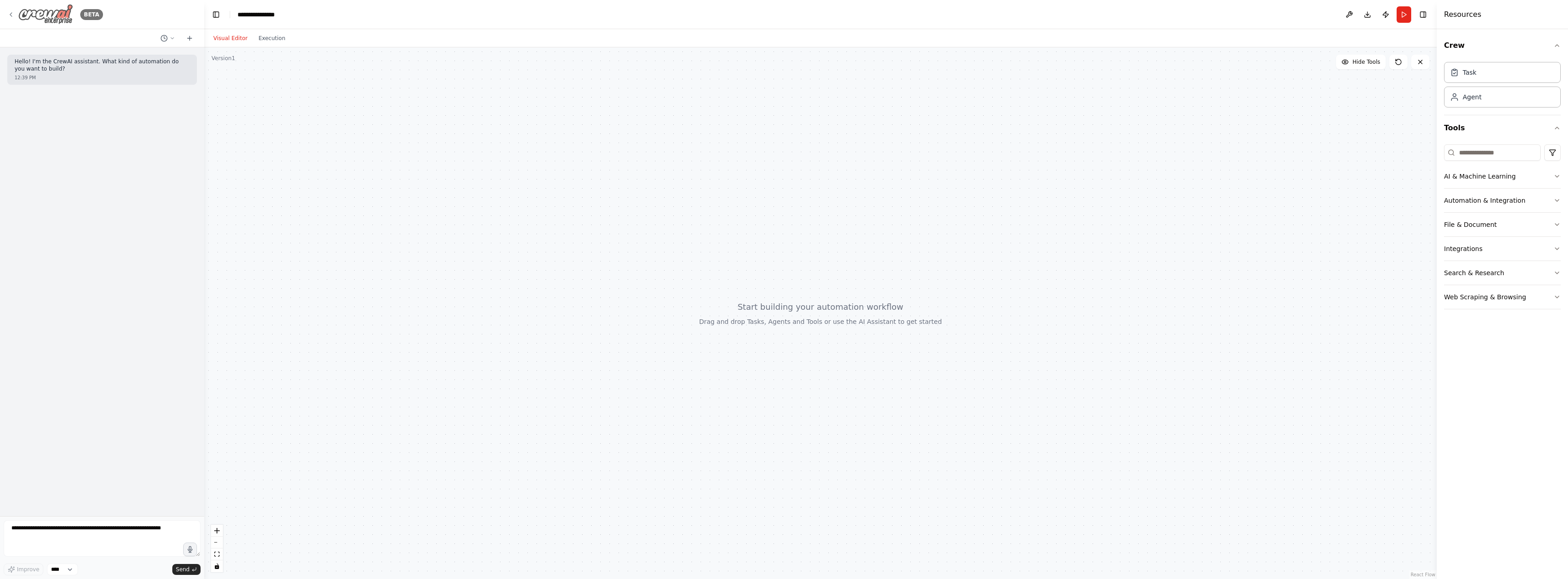
click at [12, 13] on icon at bounding box center [11, 15] width 7 height 7
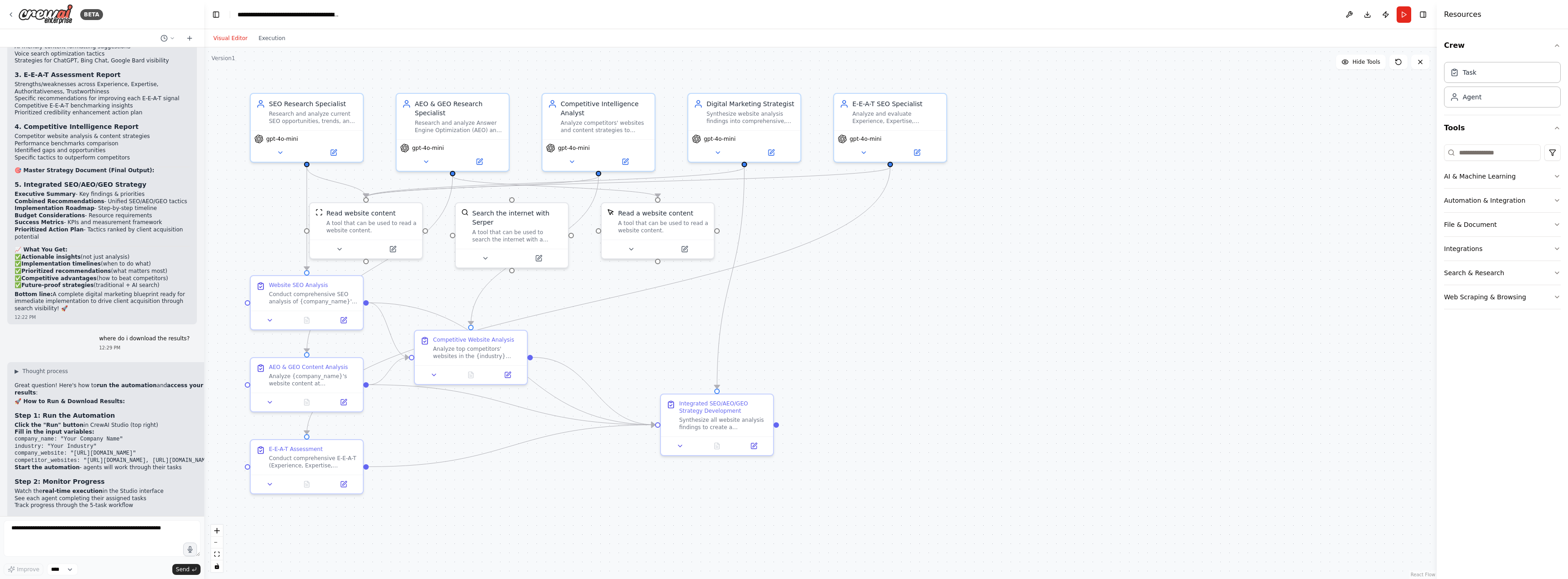
scroll to position [4537, 0]
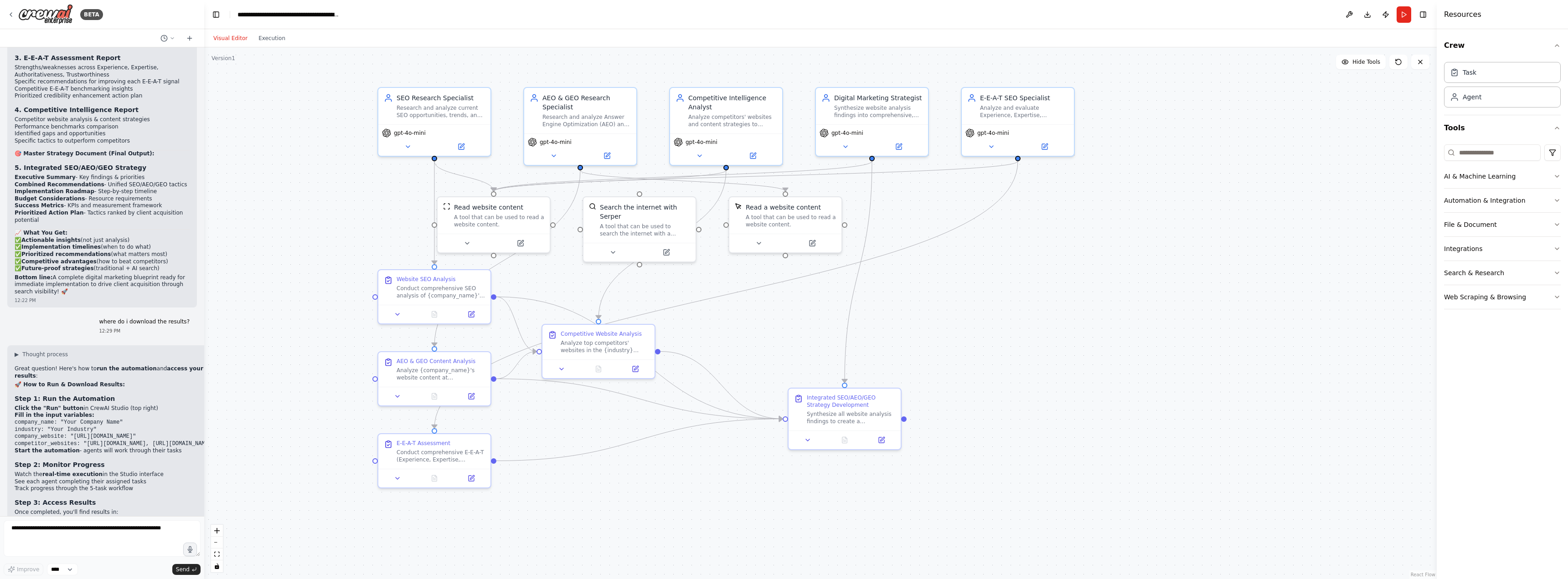
drag, startPoint x: 1001, startPoint y: 299, endPoint x: 1043, endPoint y: 291, distance: 42.8
click at [1043, 291] on div ".deletable-edge-delete-btn { width: 20px; height: 20px; border: 0px solid #ffff…" at bounding box center [820, 313] width 1233 height 532
click at [128, 532] on textarea at bounding box center [102, 538] width 197 height 36
type textarea "*"
click at [460, 106] on div "Research and analyze current SEO opportunities, trends, and strategies for {com…" at bounding box center [440, 109] width 88 height 15
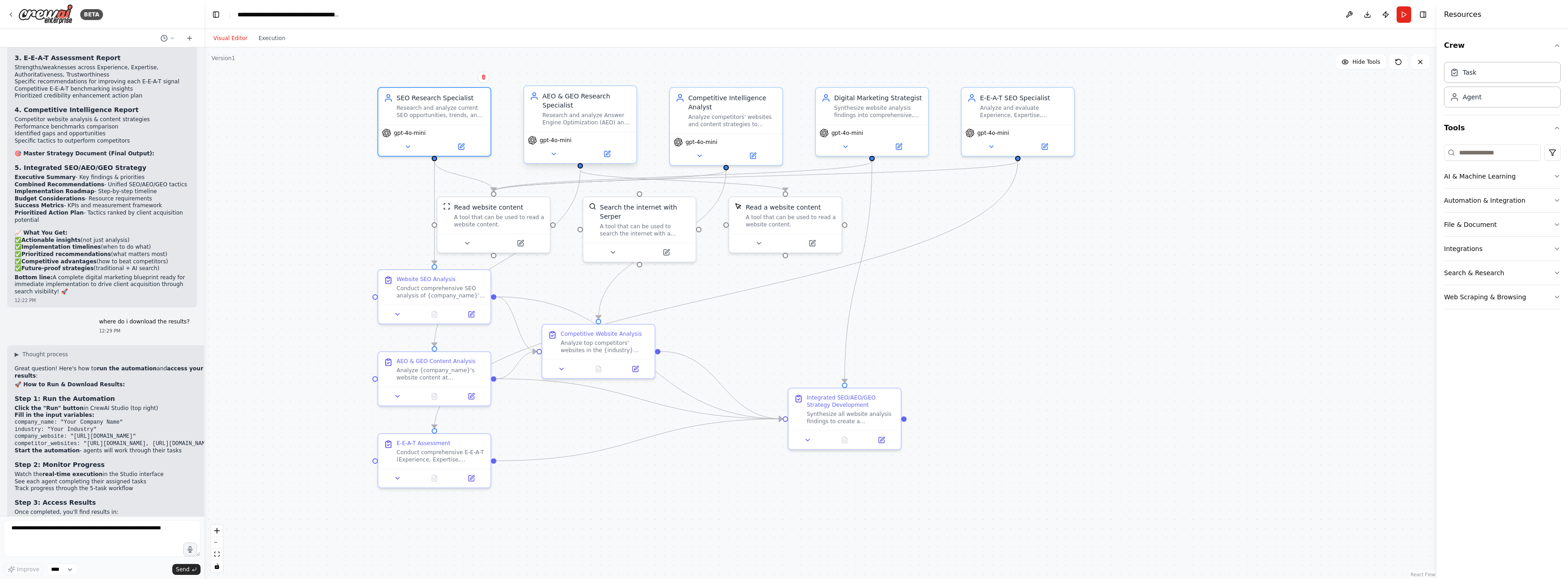
click at [555, 100] on div "AEO & GEO Research Specialist" at bounding box center [586, 101] width 88 height 18
click at [555, 152] on icon at bounding box center [554, 154] width 7 height 7
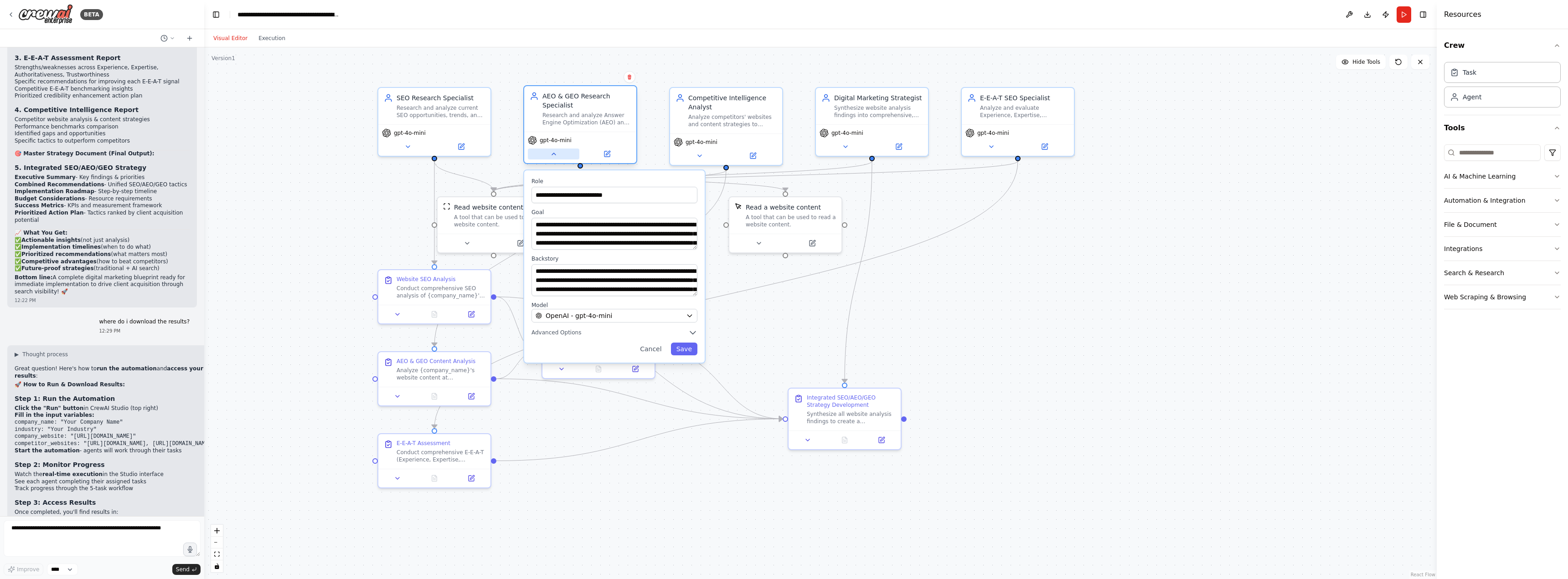
click at [555, 152] on icon at bounding box center [554, 154] width 7 height 7
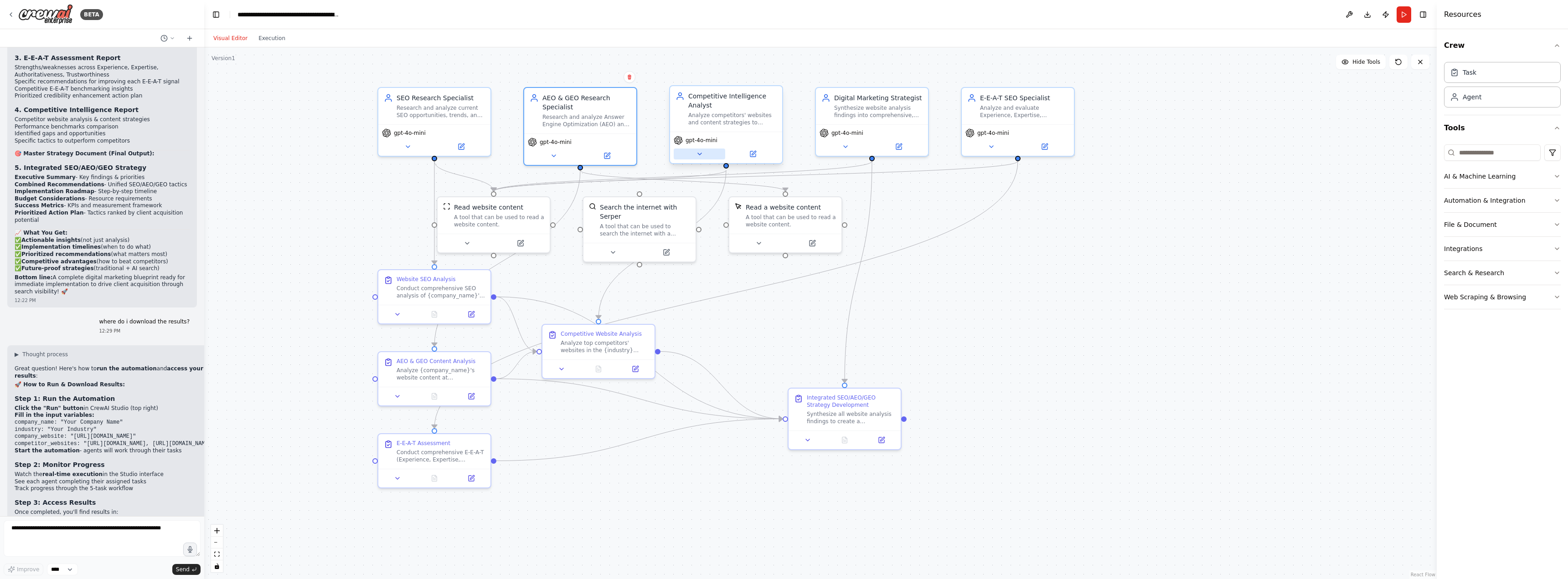
click at [698, 154] on icon at bounding box center [699, 154] width 4 height 2
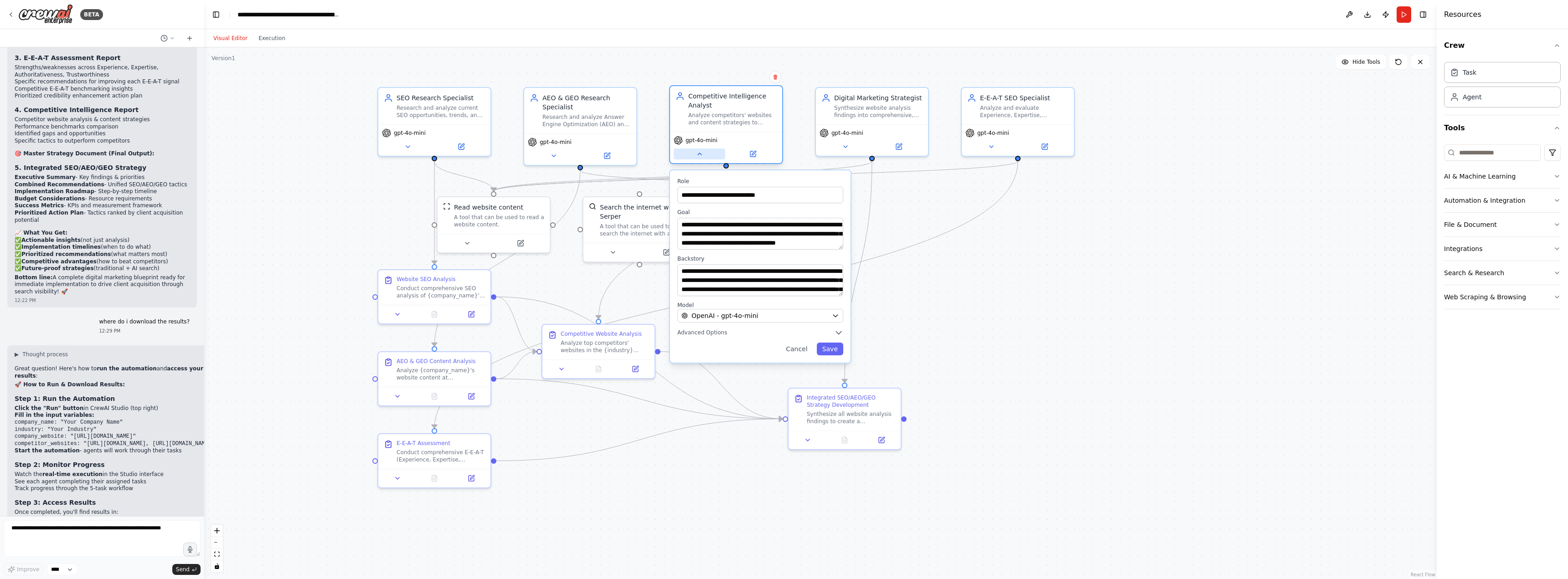
click at [698, 154] on icon at bounding box center [699, 154] width 7 height 7
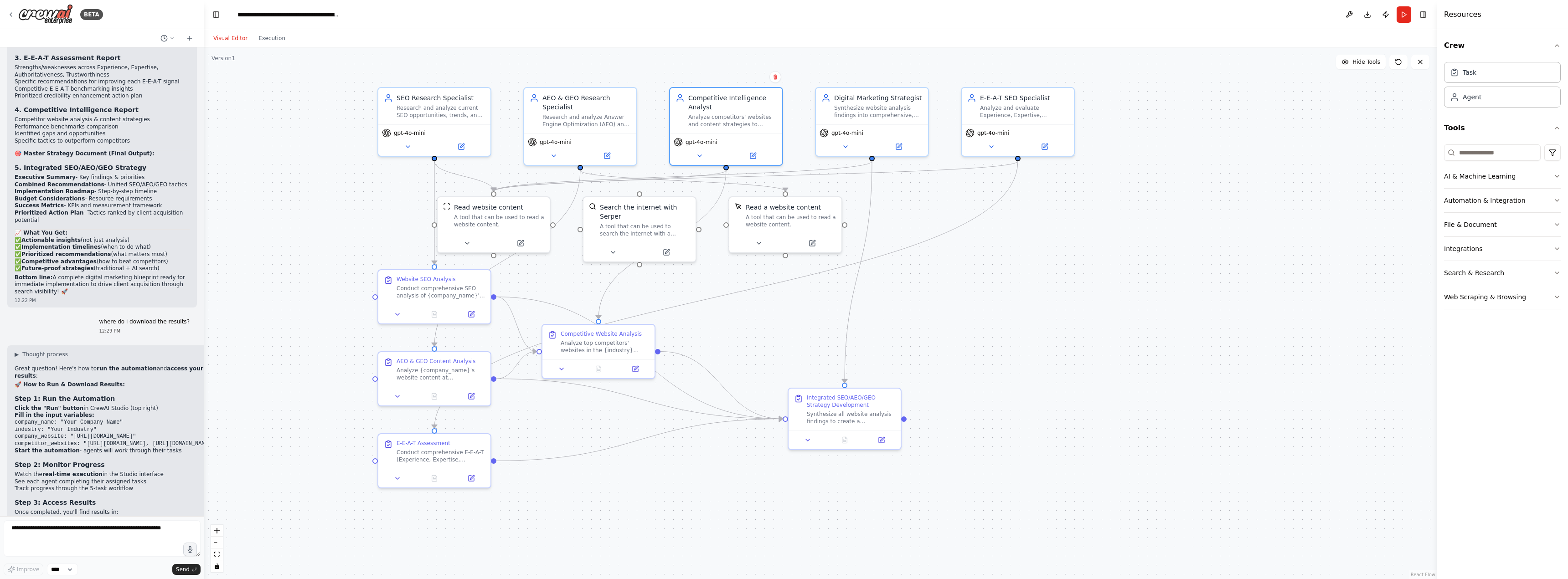
click at [1024, 235] on div ".deletable-edge-delete-btn { width: 20px; height: 20px; border: 0px solid #ffff…" at bounding box center [820, 313] width 1233 height 532
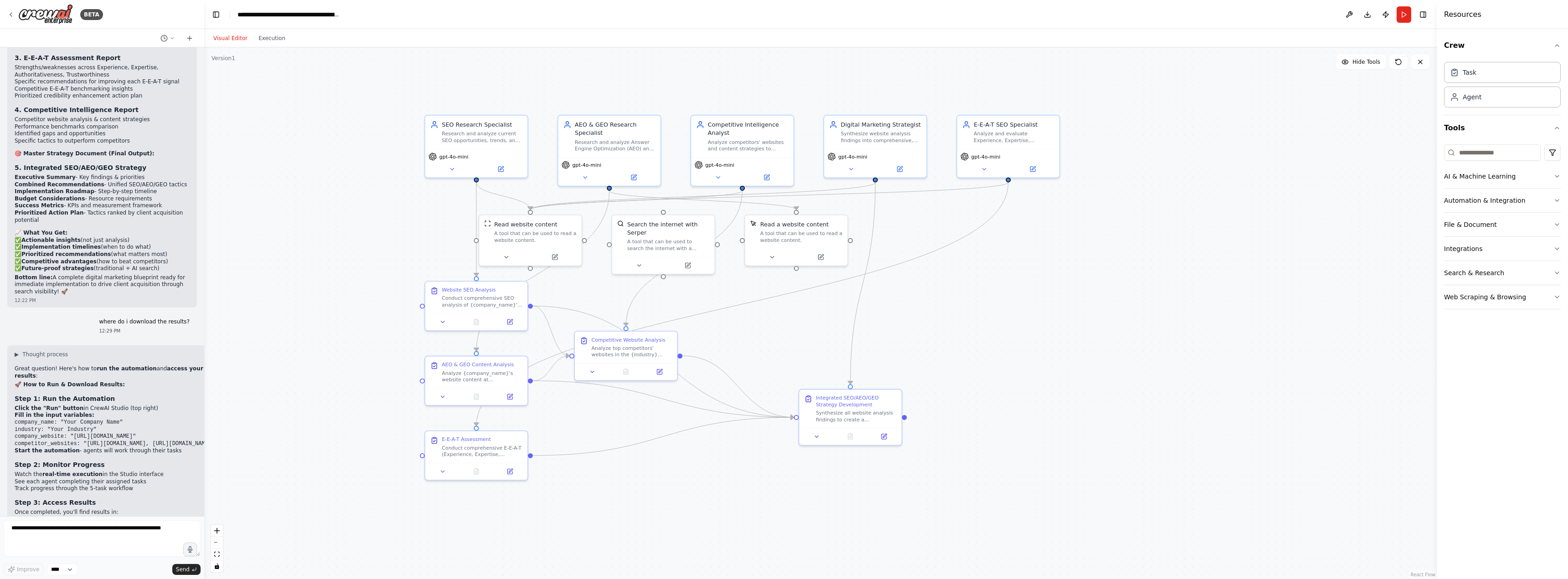
drag, startPoint x: 1024, startPoint y: 263, endPoint x: 1012, endPoint y: 268, distance: 13.0
click at [1012, 268] on div ".deletable-edge-delete-btn { width: 20px; height: 20px; border: 0px solid #ffff…" at bounding box center [820, 313] width 1233 height 532
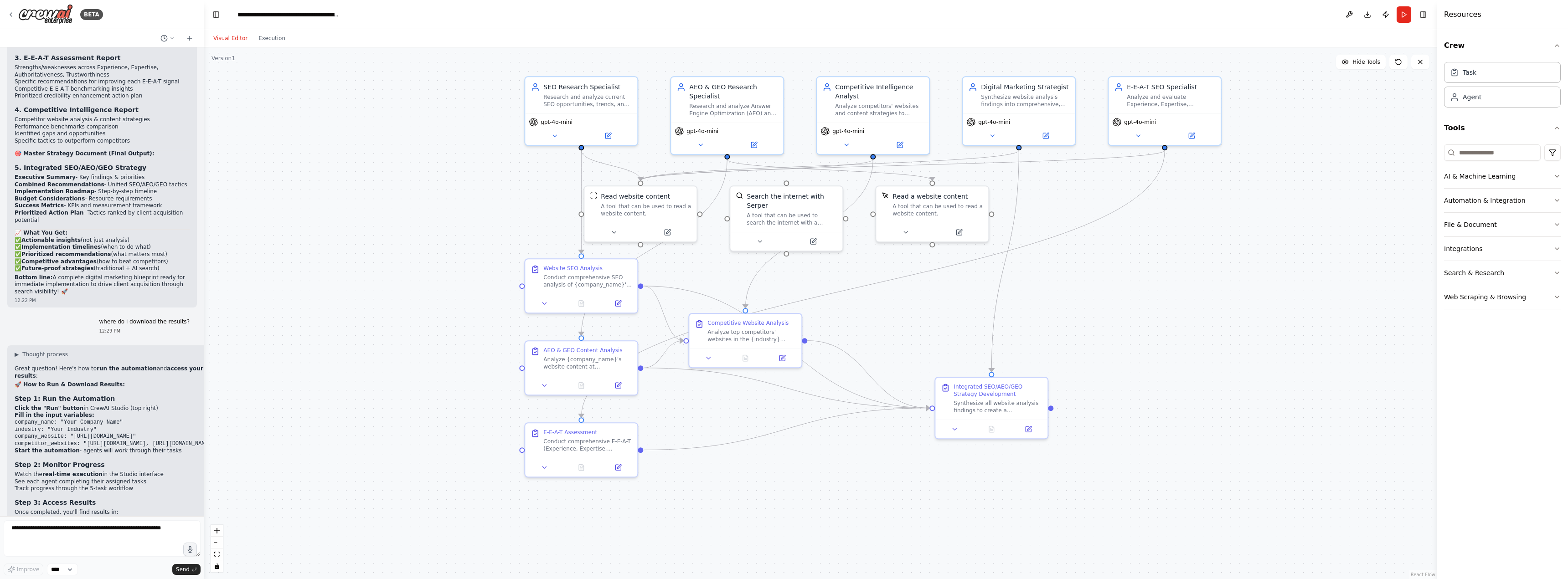
drag, startPoint x: 1020, startPoint y: 265, endPoint x: 1211, endPoint y: 207, distance: 199.6
click at [1211, 207] on div ".deletable-edge-delete-btn { width: 20px; height: 20px; border: 0px solid #ffff…" at bounding box center [820, 313] width 1233 height 532
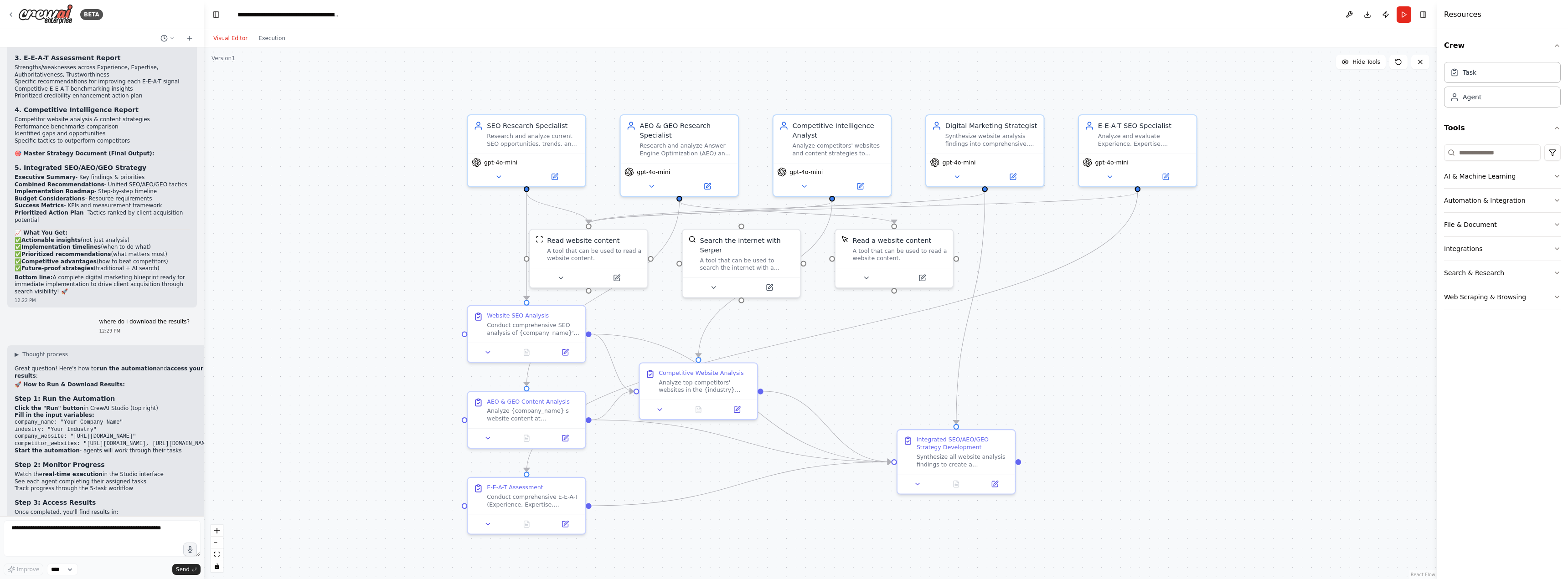
drag, startPoint x: 1242, startPoint y: 189, endPoint x: 1189, endPoint y: 264, distance: 91.8
click at [1189, 264] on div ".deletable-edge-delete-btn { width: 20px; height: 20px; border: 0px solid #ffff…" at bounding box center [820, 313] width 1233 height 532
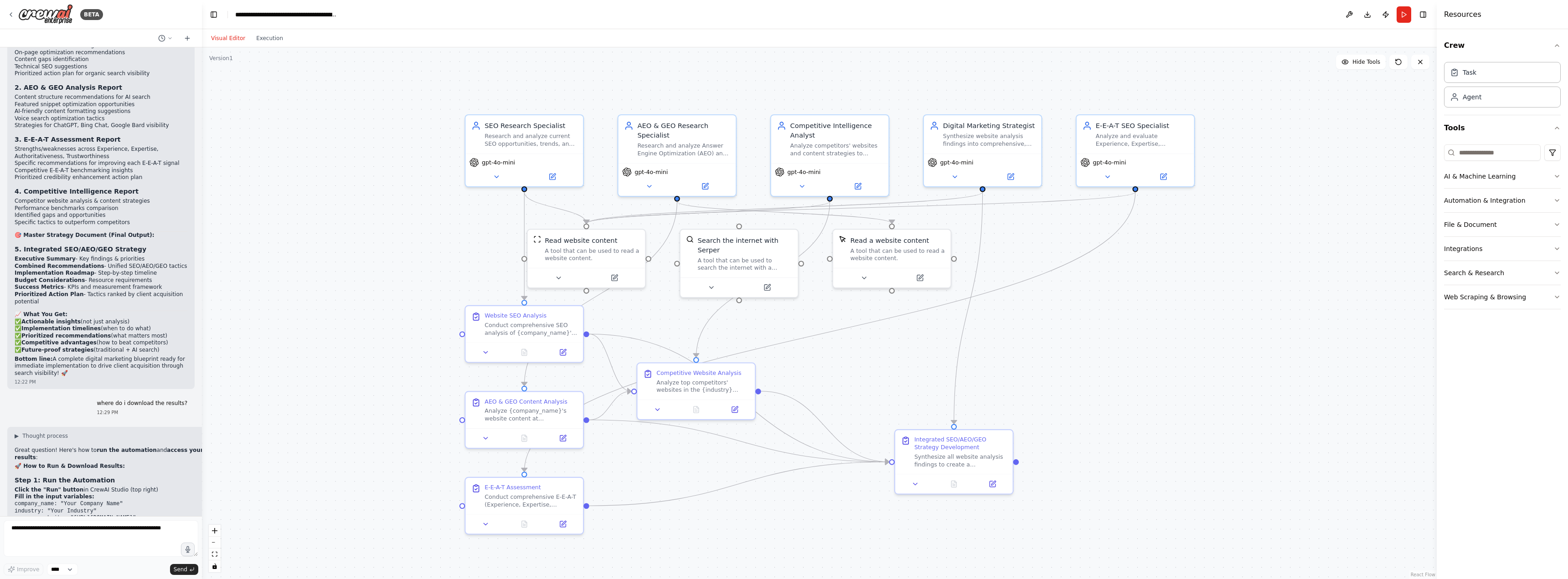
scroll to position [4484, 0]
drag, startPoint x: 201, startPoint y: 470, endPoint x: 202, endPoint y: 416, distance: 54.0
click at [202, 416] on div "BETA A research group of agents investigating SEO (Search Engine Optimization) …" at bounding box center [784, 290] width 1568 height 579
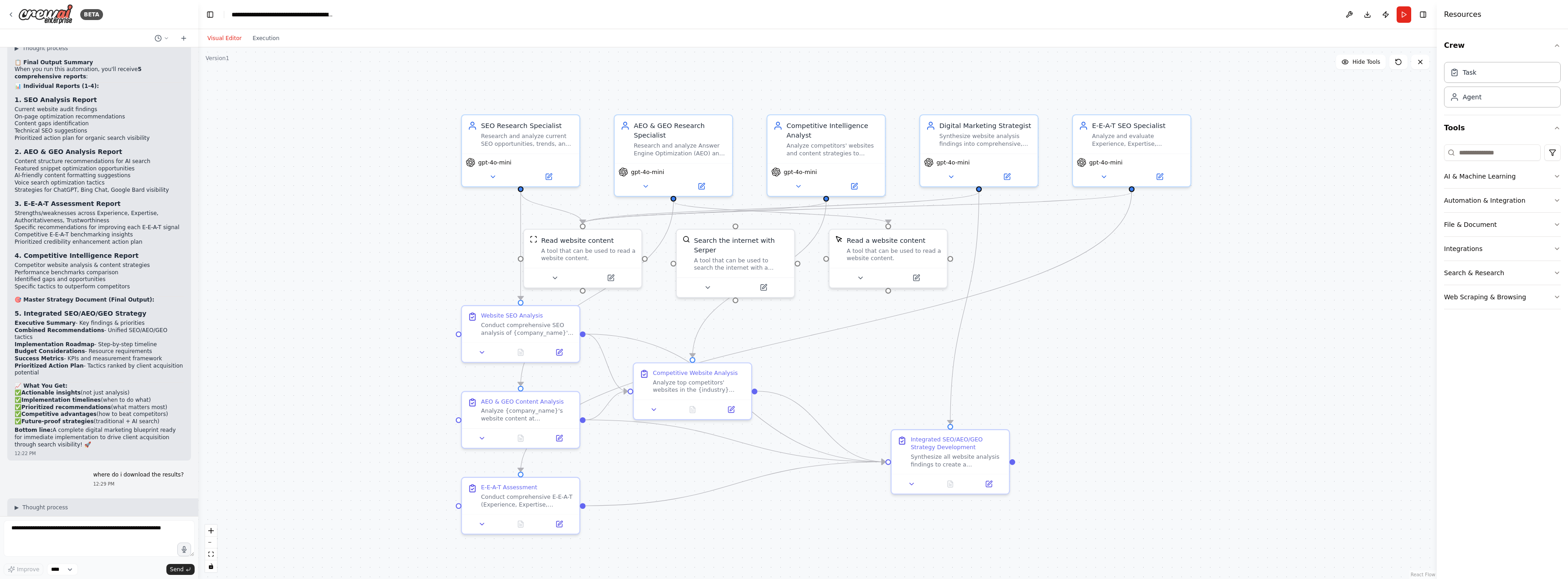
scroll to position [4519, 0]
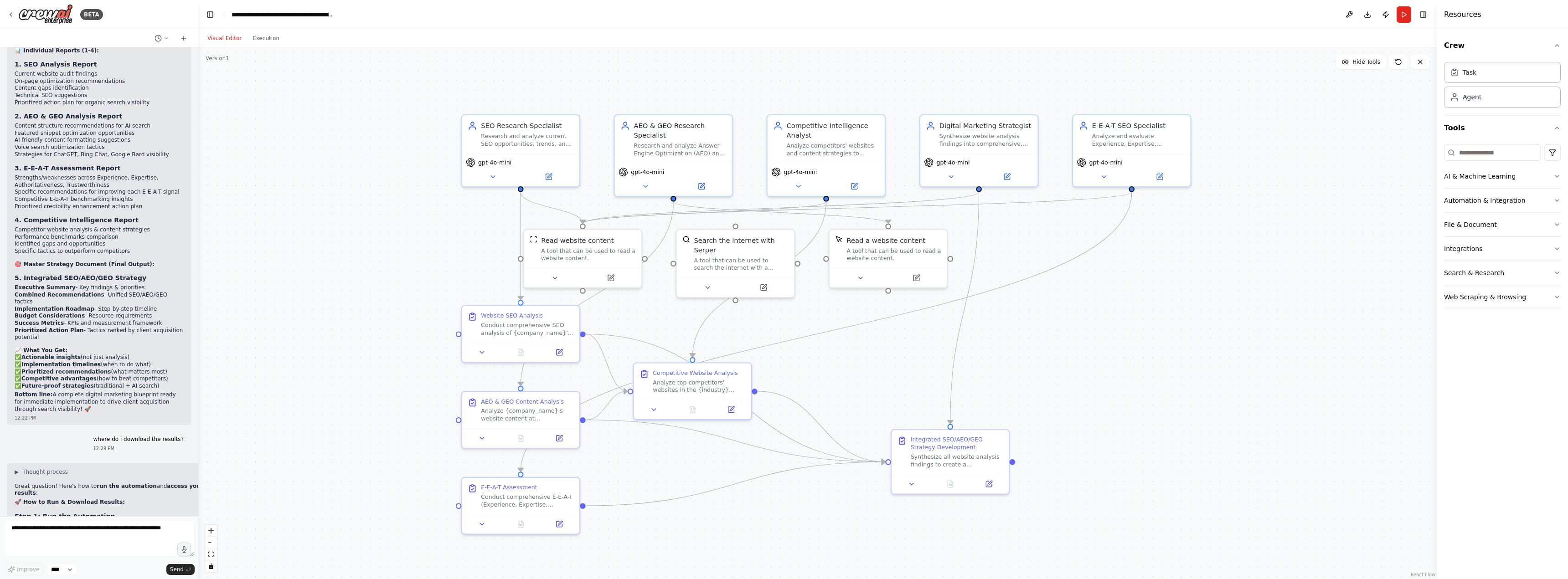
drag, startPoint x: 198, startPoint y: 474, endPoint x: 198, endPoint y: 467, distance: 7.0
click at [198, 467] on div "BETA A research group of agents investigating SEO (Search Engine Optimization) …" at bounding box center [784, 290] width 1568 height 579
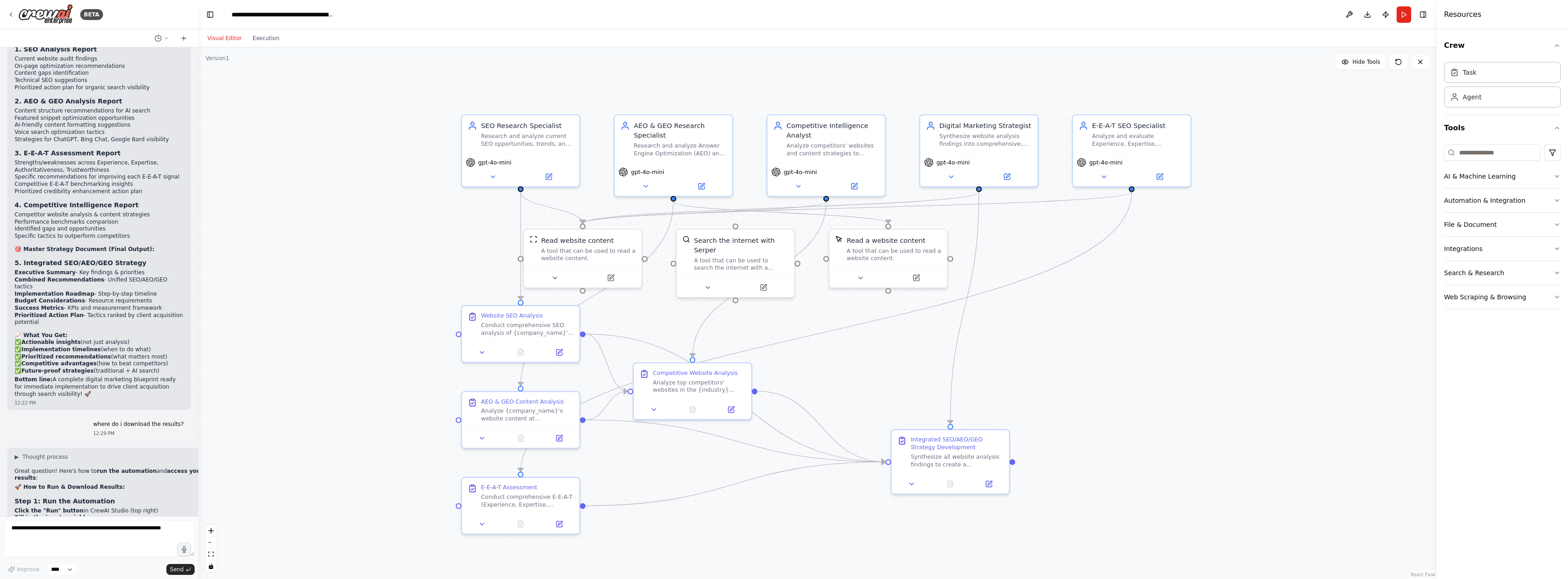
scroll to position [4580, 0]
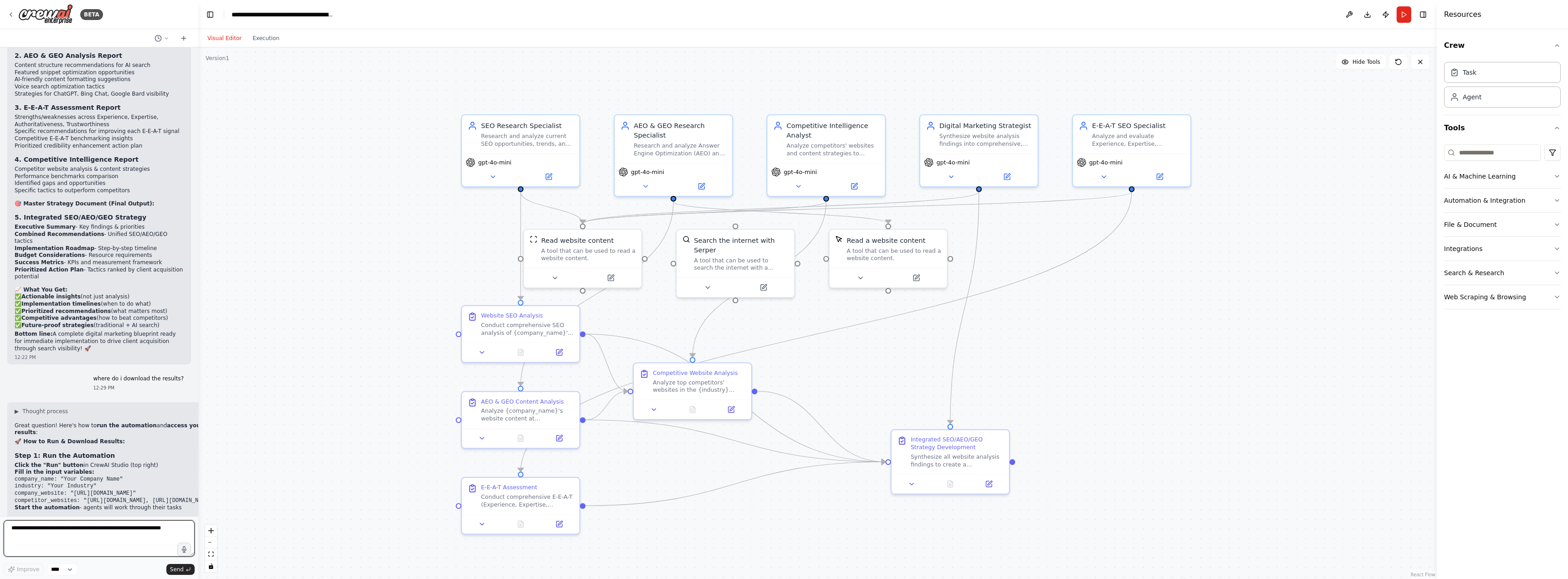
click at [122, 533] on textarea at bounding box center [99, 538] width 191 height 36
type textarea "*"
type textarea "**********"
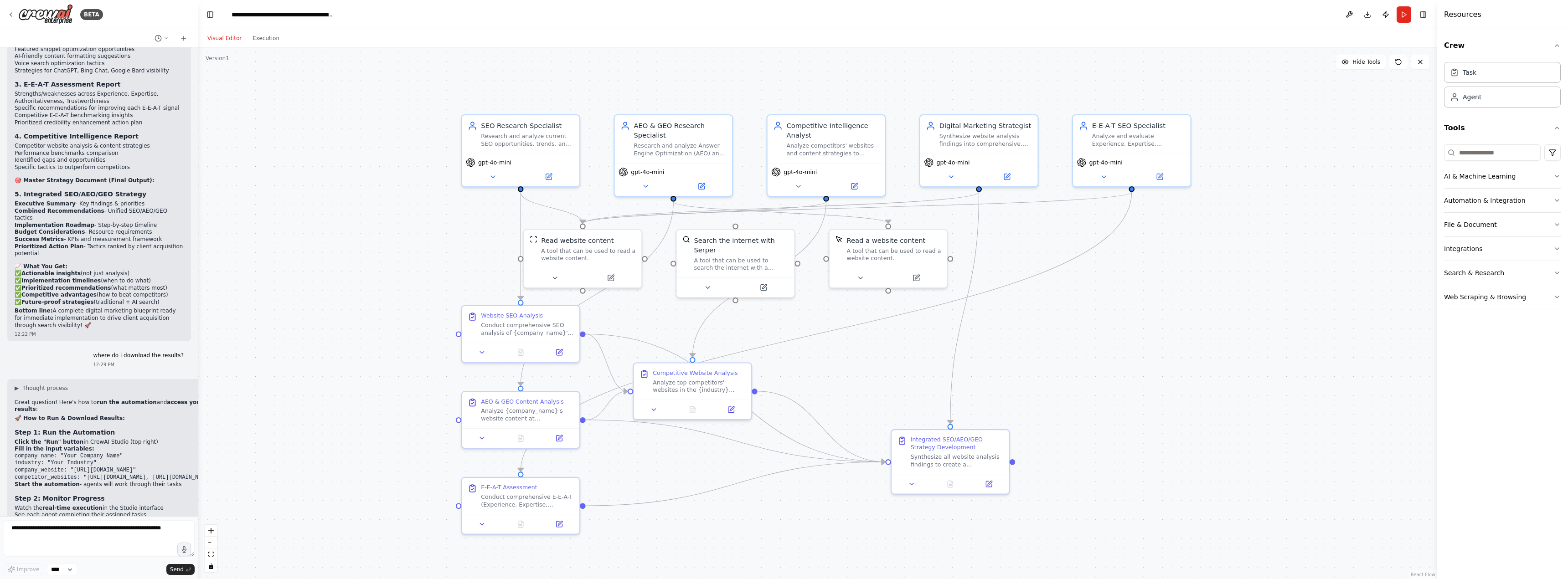
scroll to position [4634, 0]
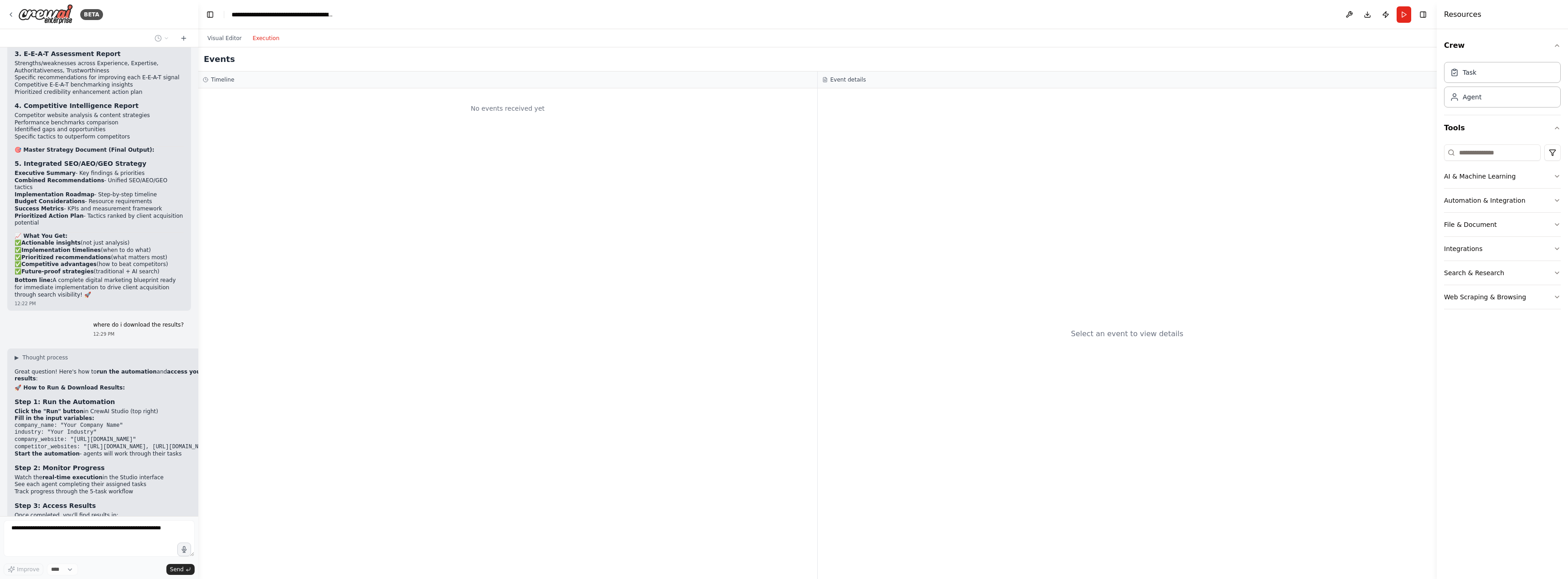
click at [268, 38] on button "Execution" at bounding box center [266, 38] width 38 height 11
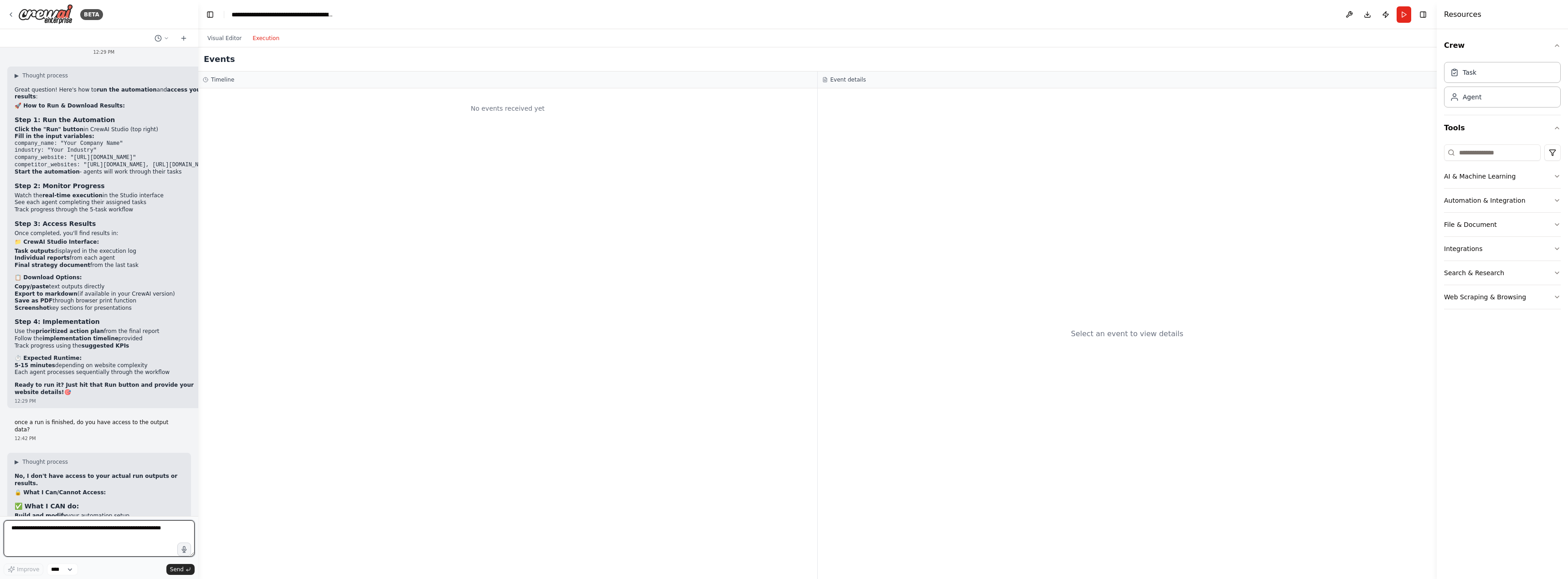
scroll to position [4922, 0]
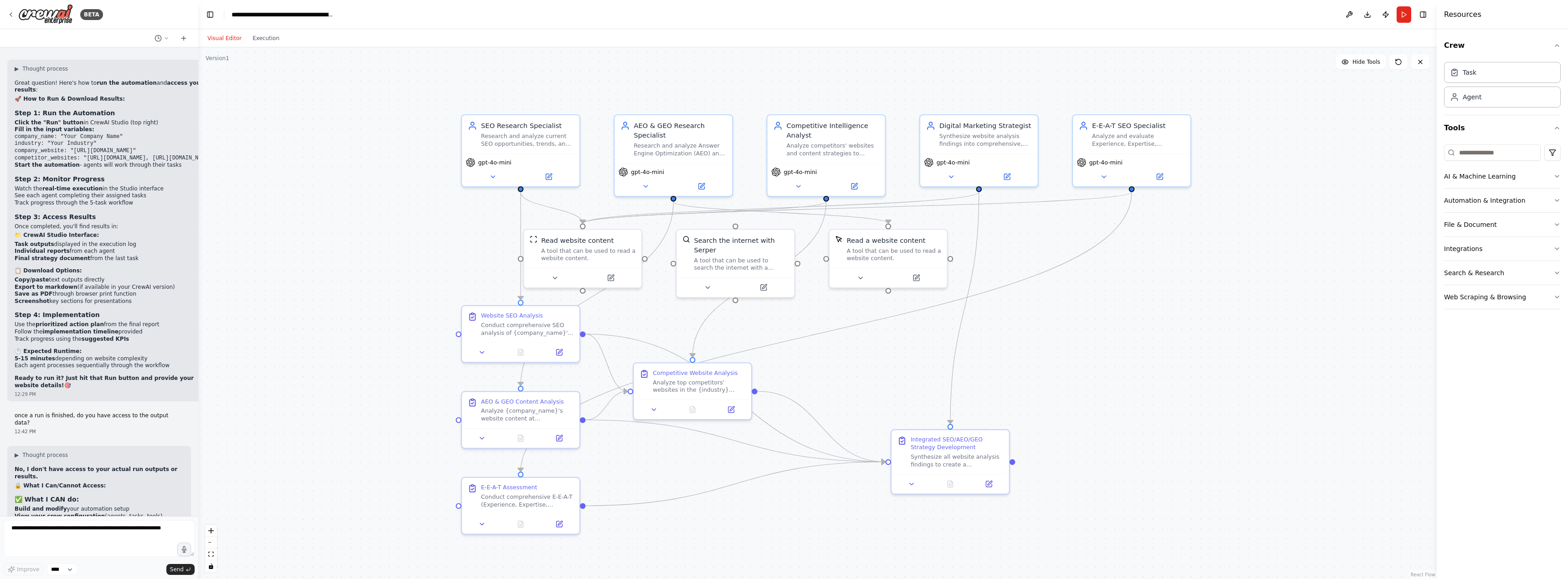
click at [220, 38] on button "Visual Editor" at bounding box center [225, 38] width 45 height 11
click at [1403, 14] on button "Run" at bounding box center [1404, 14] width 15 height 16
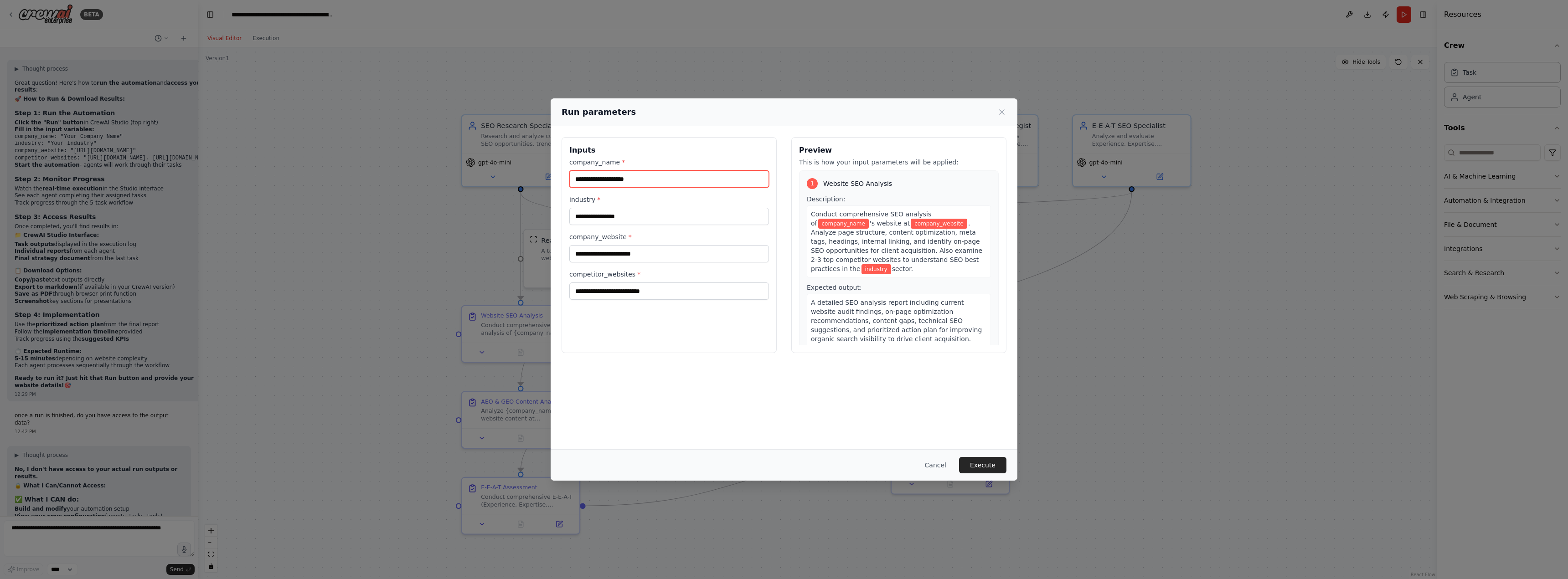
click at [636, 179] on input "company_name *" at bounding box center [669, 179] width 200 height 17
type input "*********"
click at [665, 218] on input "industry *" at bounding box center [669, 216] width 200 height 17
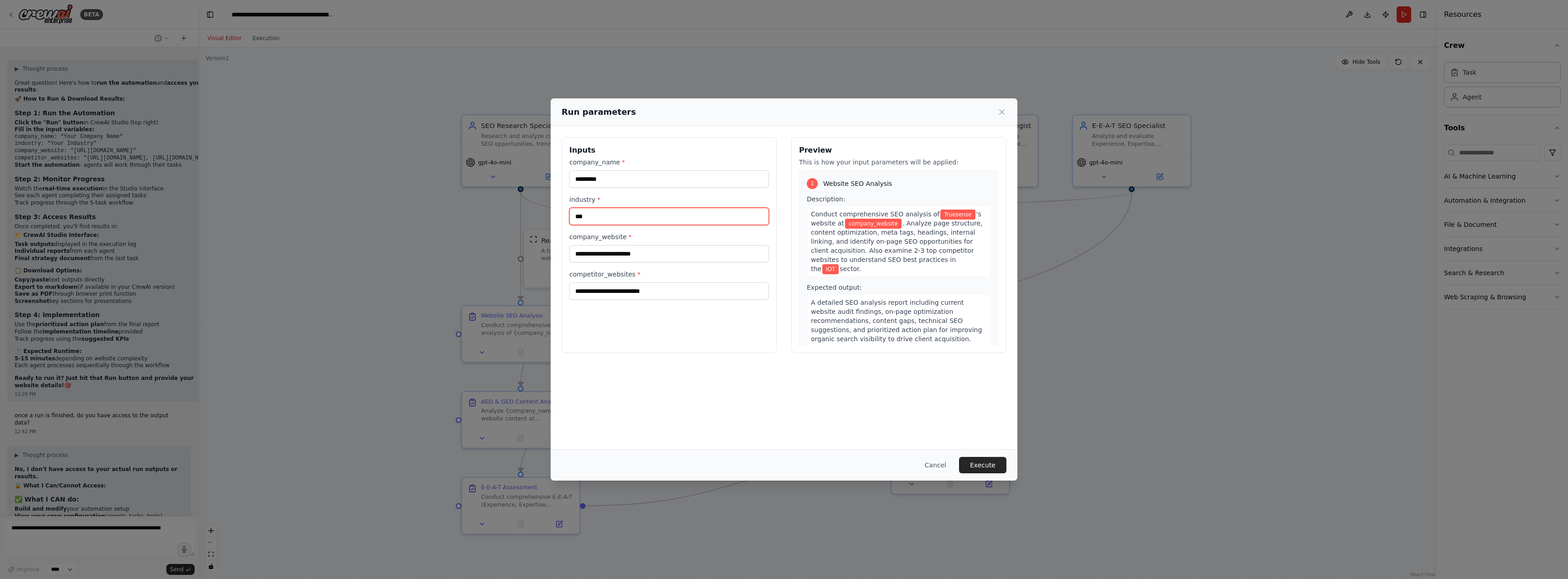
type input "***"
type input "**********"
paste input "**********"
click at [703, 290] on input "**********" at bounding box center [669, 291] width 200 height 17
paste input "**********"
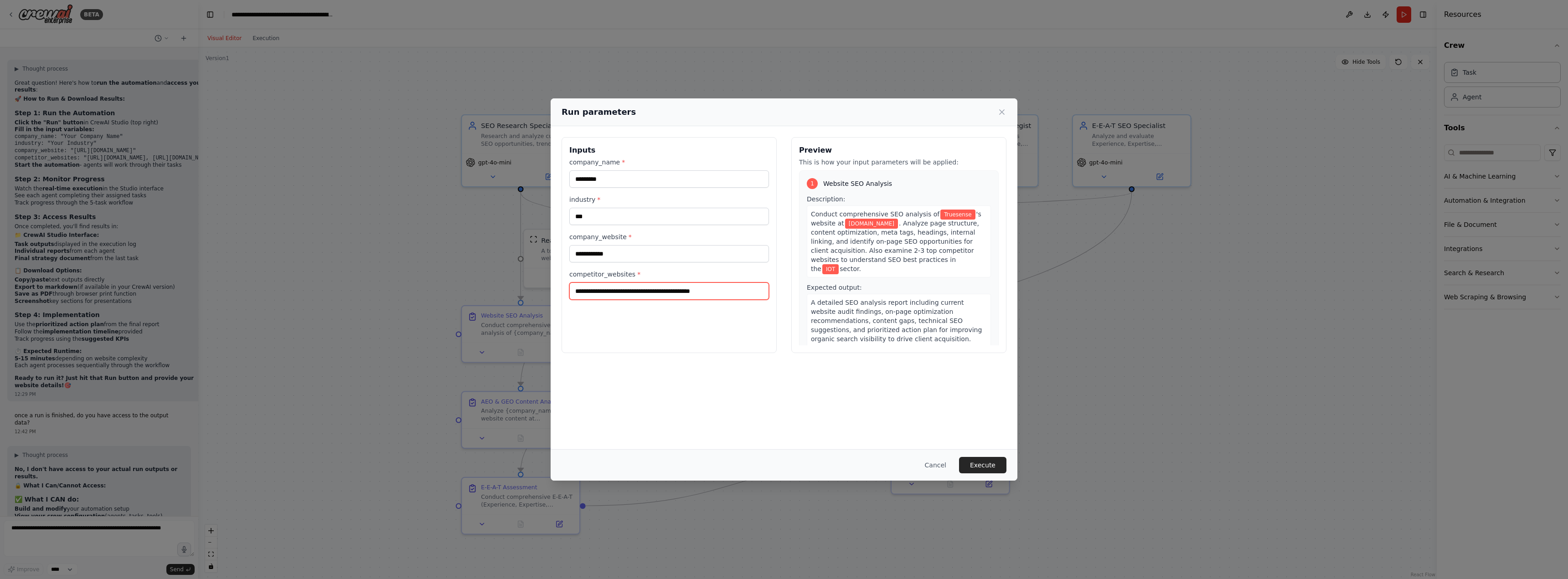
paste input "**********"
click at [757, 290] on input "**********" at bounding box center [669, 291] width 200 height 17
paste input "**********"
click at [756, 291] on input "**********" at bounding box center [669, 291] width 200 height 17
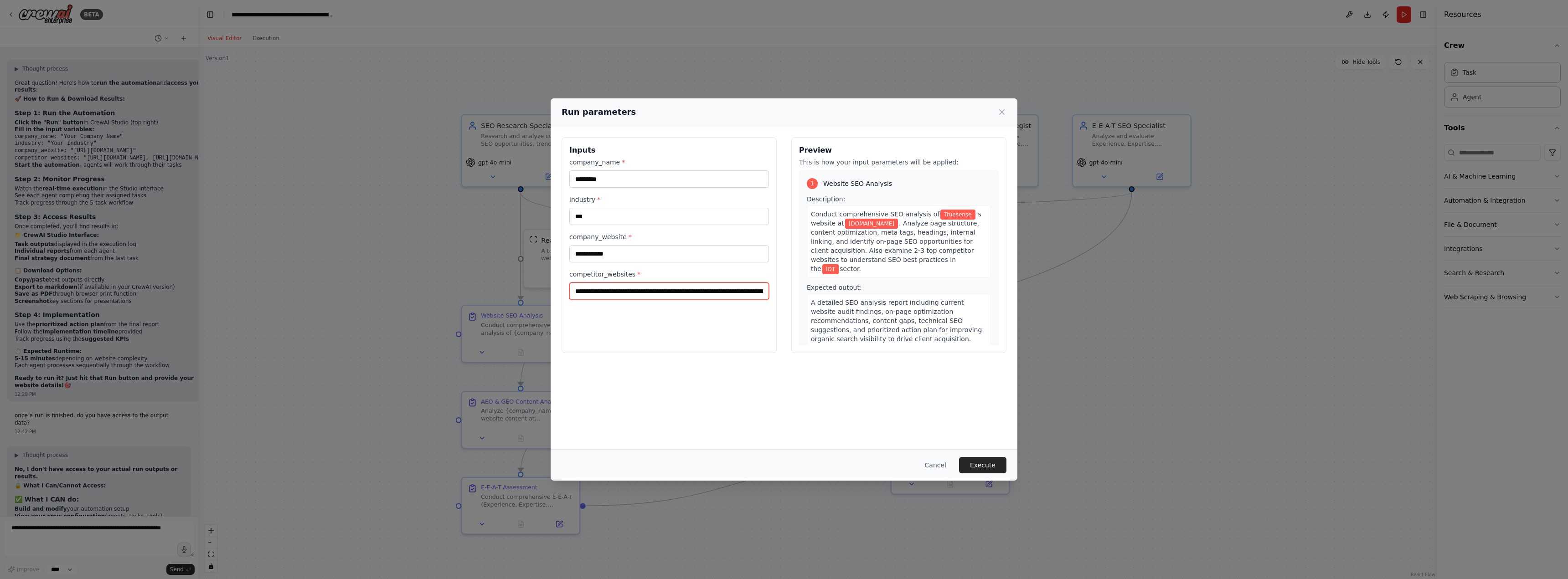
scroll to position [0, 93]
paste input "**********"
type input "**********"
click at [744, 424] on div "**********" at bounding box center [784, 287] width 467 height 323
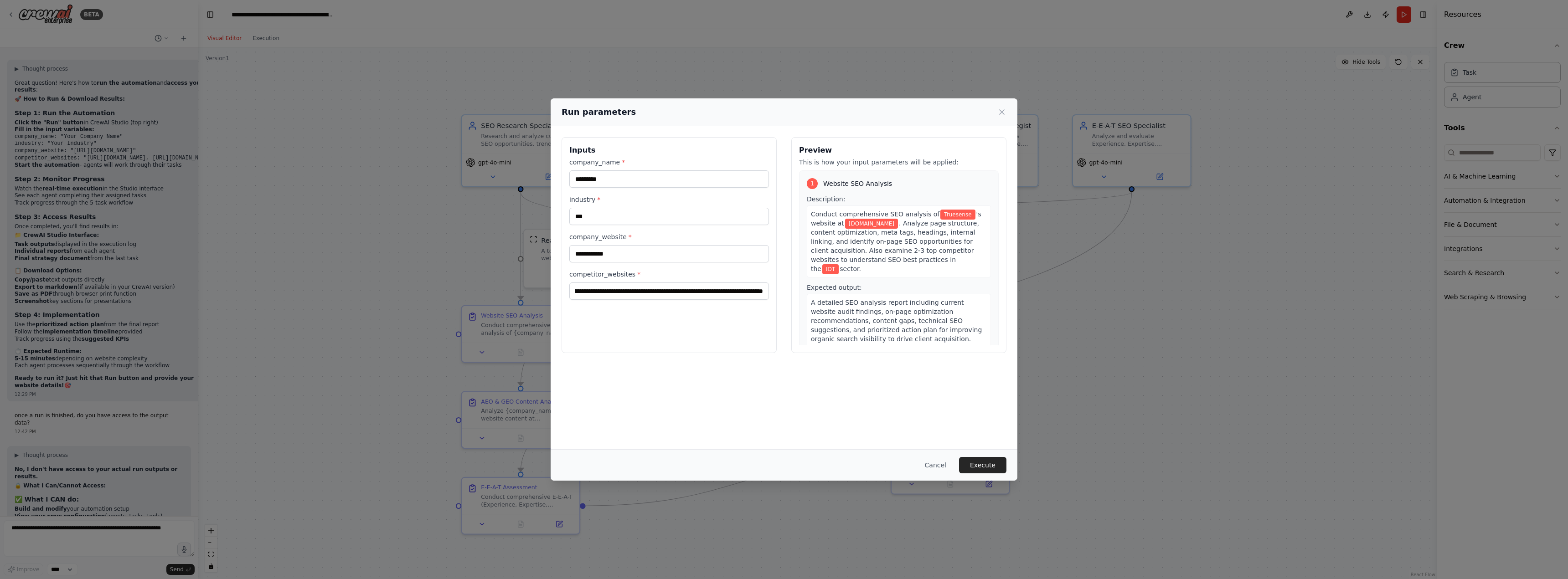
scroll to position [0, 0]
click at [992, 468] on button "Execute" at bounding box center [983, 465] width 47 height 16
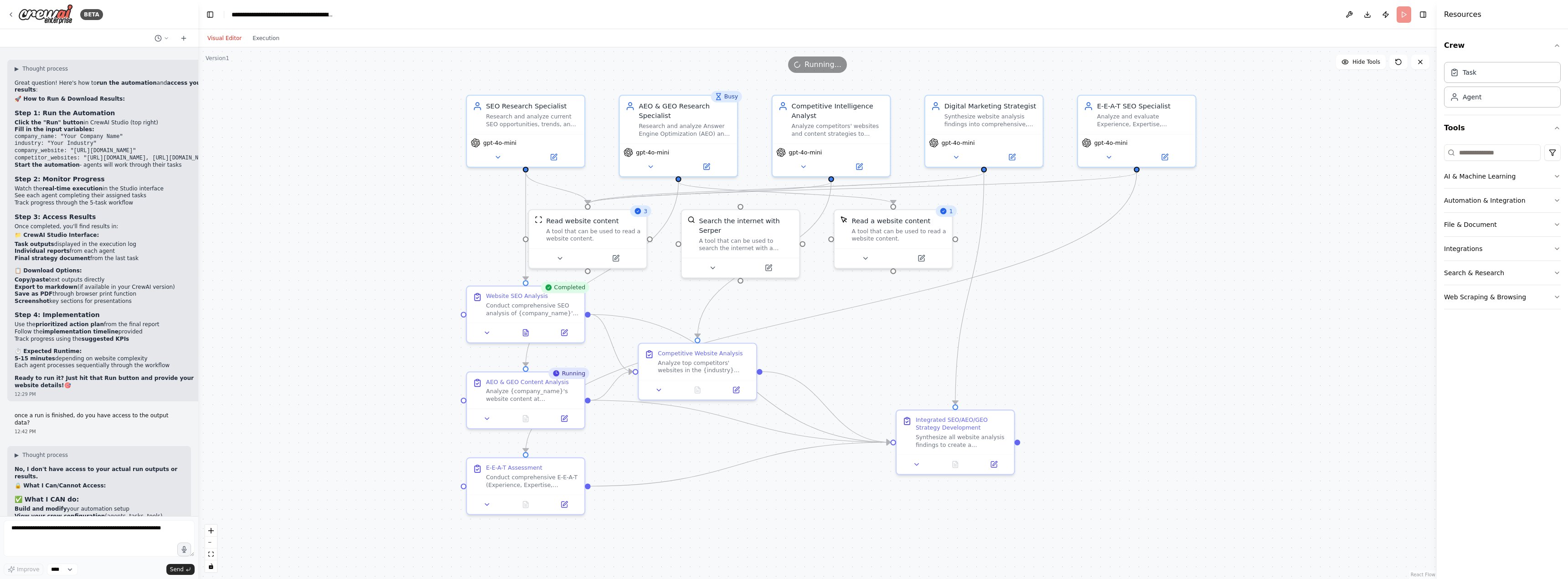
drag, startPoint x: 385, startPoint y: 215, endPoint x: 390, endPoint y: 195, distance: 20.6
click at [390, 195] on div ".deletable-edge-delete-btn { width: 20px; height: 20px; border: 0px solid #ffff…" at bounding box center [817, 313] width 1239 height 532
drag, startPoint x: 503, startPoint y: 378, endPoint x: 373, endPoint y: 376, distance: 130.0
click at [373, 376] on div "AEO & GEO Content Analysis" at bounding box center [394, 380] width 83 height 8
drag, startPoint x: 709, startPoint y: 355, endPoint x: 811, endPoint y: 376, distance: 104.1
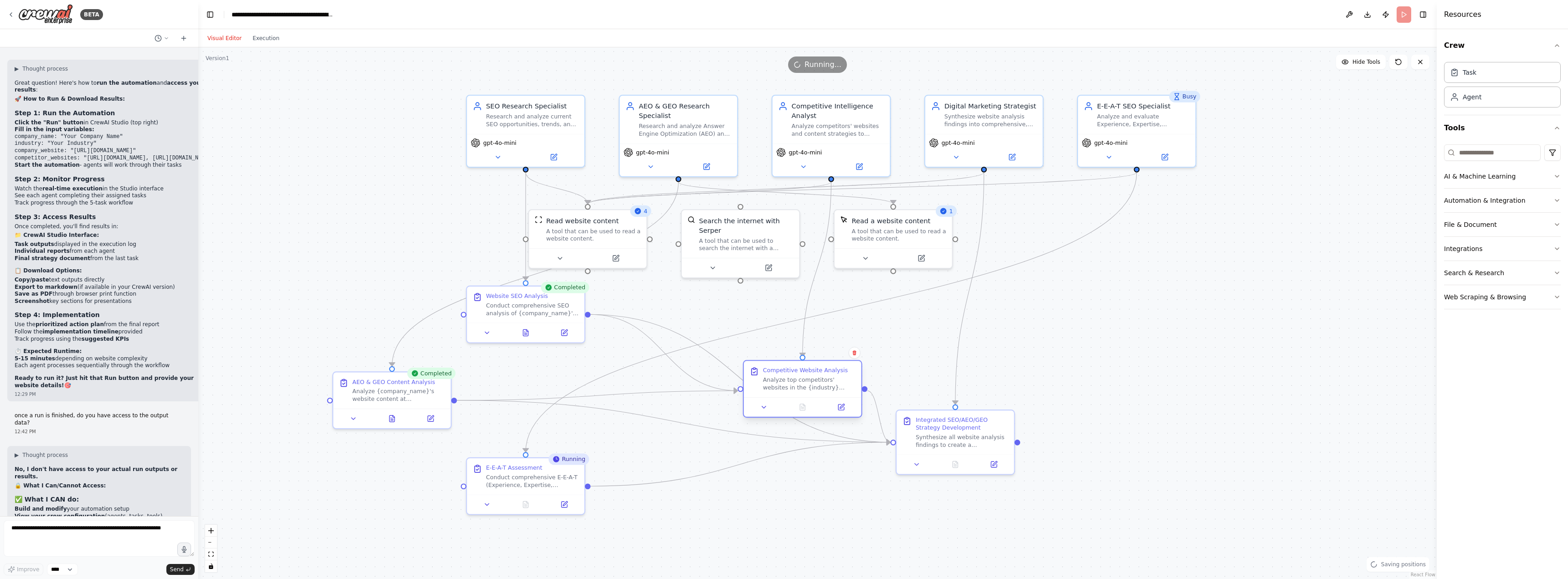
click at [811, 376] on div "Competitive Website Analysis Analyze top competitors' websites in the {industry…" at bounding box center [810, 379] width 93 height 24
drag, startPoint x: 959, startPoint y: 424, endPoint x: 1004, endPoint y: 454, distance: 54.1
click at [1004, 454] on div "Integrated SEO/AEO/GEO Strategy Development" at bounding box center [1010, 450] width 93 height 15
click at [1235, 445] on div ".deletable-edge-delete-btn { width: 20px; height: 20px; border: 0px solid #ffff…" at bounding box center [817, 313] width 1239 height 532
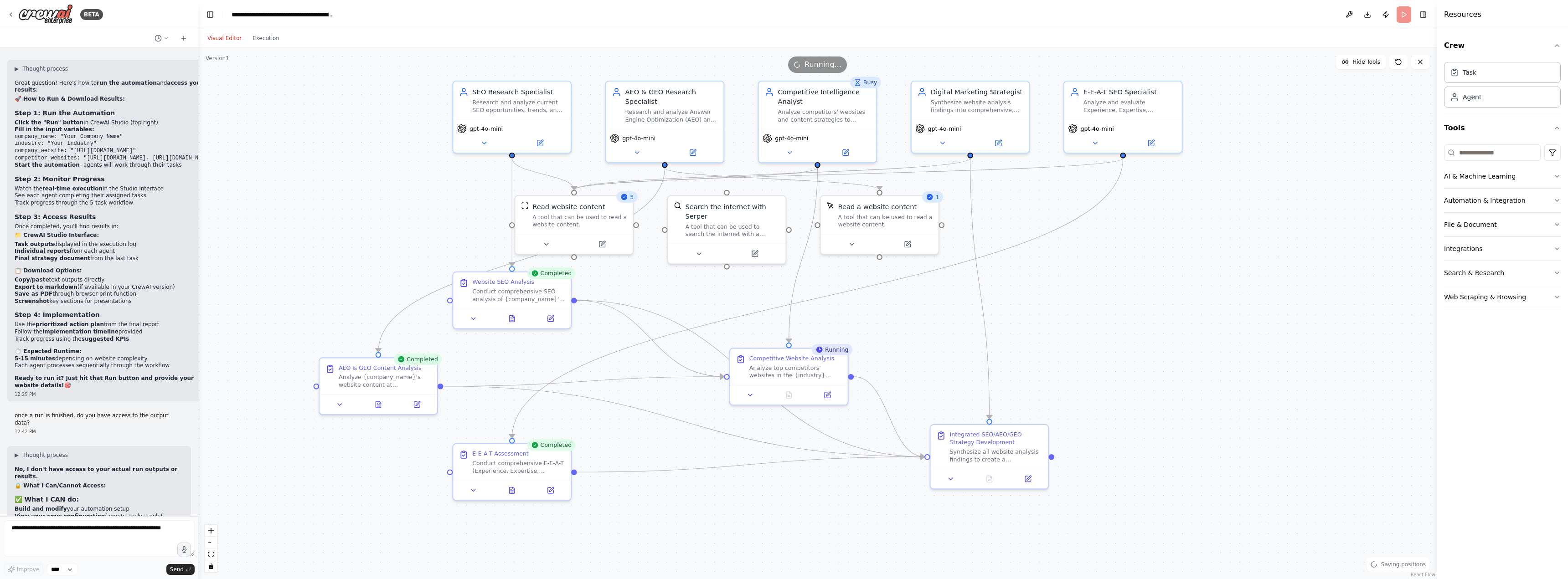
drag, startPoint x: 1221, startPoint y: 440, endPoint x: 1208, endPoint y: 427, distance: 18.4
click at [1208, 427] on div ".deletable-edge-delete-btn { width: 20px; height: 20px; border: 0px solid #ffff…" at bounding box center [817, 313] width 1239 height 532
click at [751, 221] on div "A tool that can be used to search the internet with a search_query. Supports di…" at bounding box center [737, 228] width 94 height 15
click at [1194, 402] on div ".deletable-edge-delete-btn { width: 20px; height: 20px; border: 0px solid #ffff…" at bounding box center [817, 313] width 1239 height 532
click at [990, 479] on icon at bounding box center [989, 479] width 2 height 0
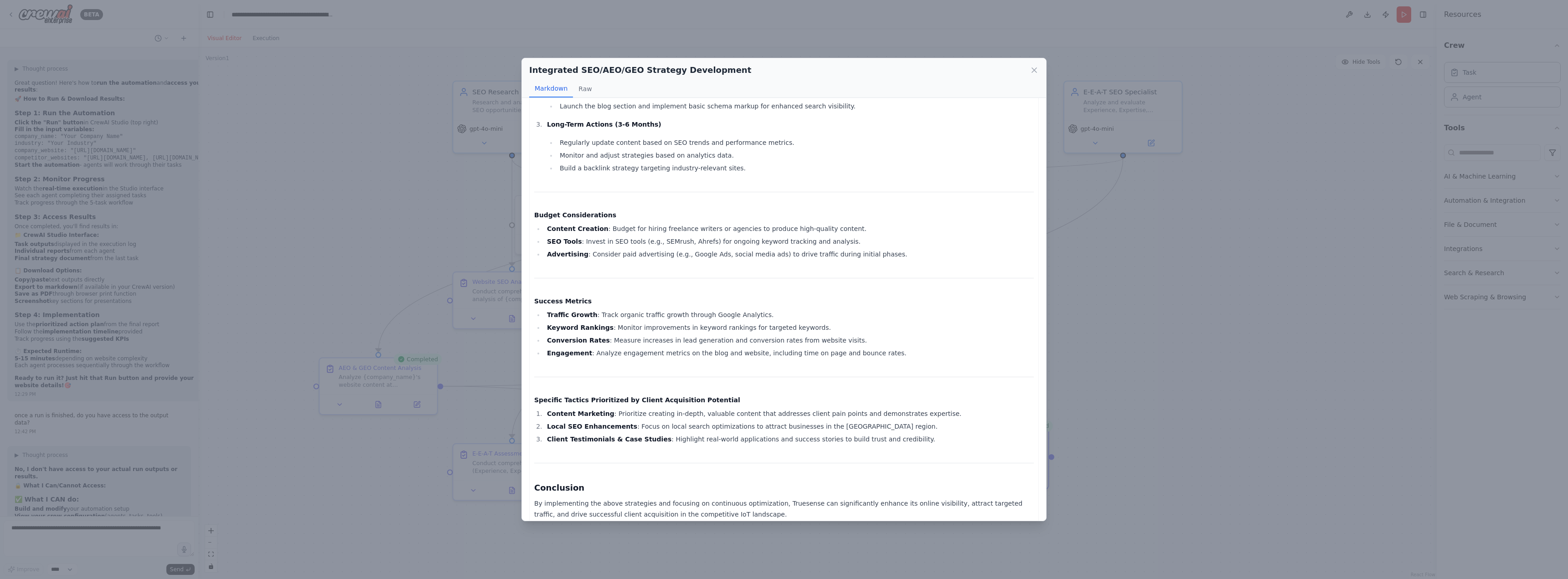
scroll to position [499, 0]
click at [1037, 71] on icon at bounding box center [1034, 70] width 9 height 9
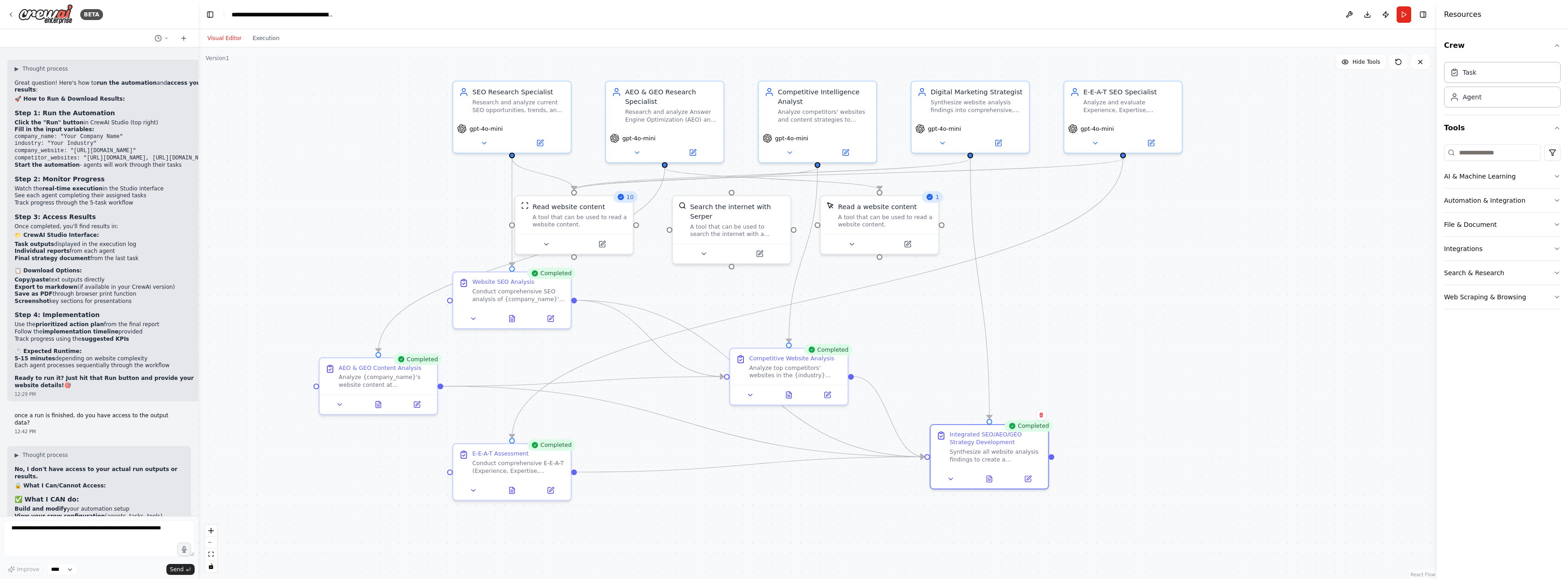
click at [1126, 269] on div ".deletable-edge-delete-btn { width: 20px; height: 20px; border: 0px solid #ffff…" at bounding box center [817, 313] width 1239 height 532
click at [988, 475] on icon at bounding box center [989, 477] width 5 height 6
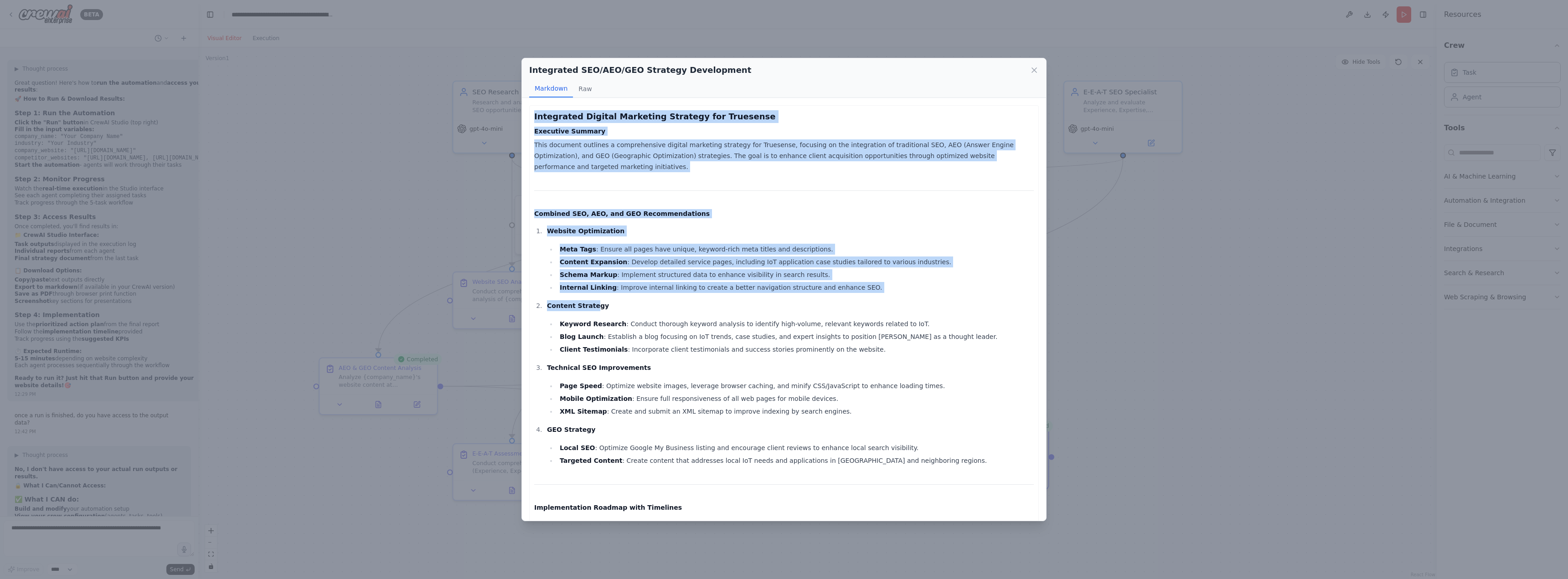
drag, startPoint x: 534, startPoint y: 116, endPoint x: 589, endPoint y: 291, distance: 183.4
click at [589, 291] on div "Integrated Digital Marketing Strategy for Truesense Executive Summary This docu…" at bounding box center [783, 564] width 509 height 918
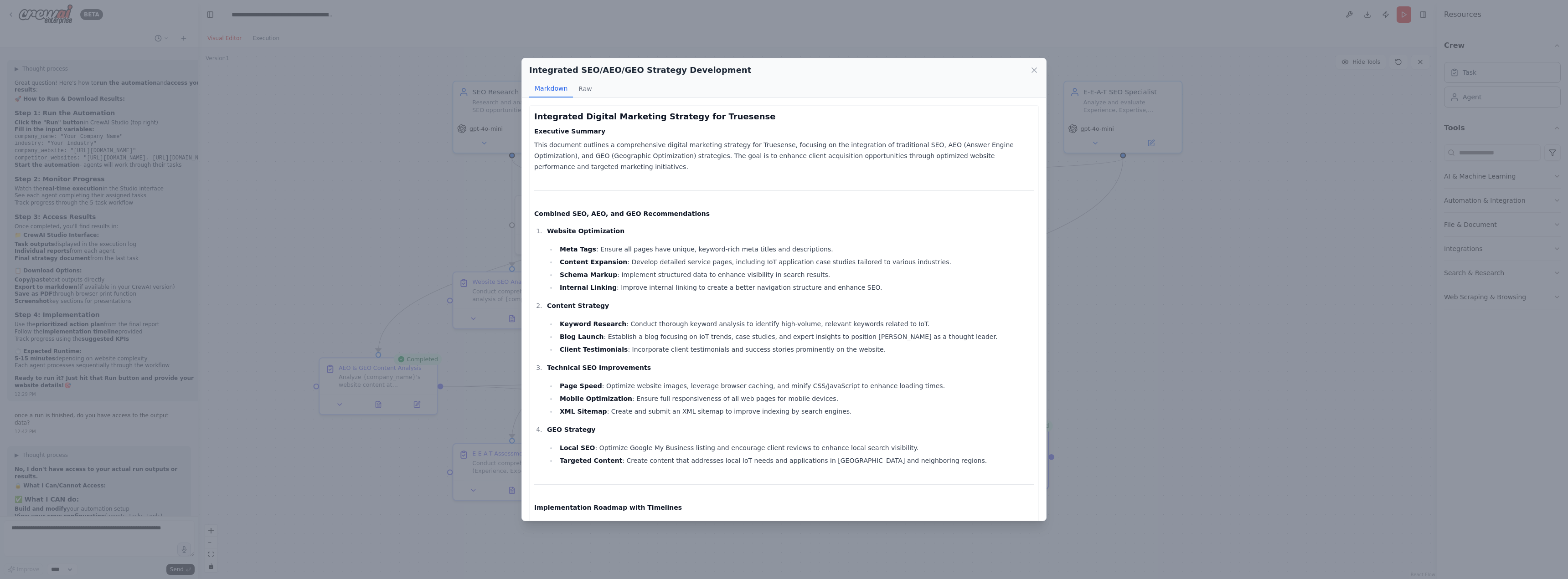
click at [618, 381] on ul "Page Speed : Optimize website images, leverage browser caching, and minify CSS/…" at bounding box center [791, 398] width 487 height 36
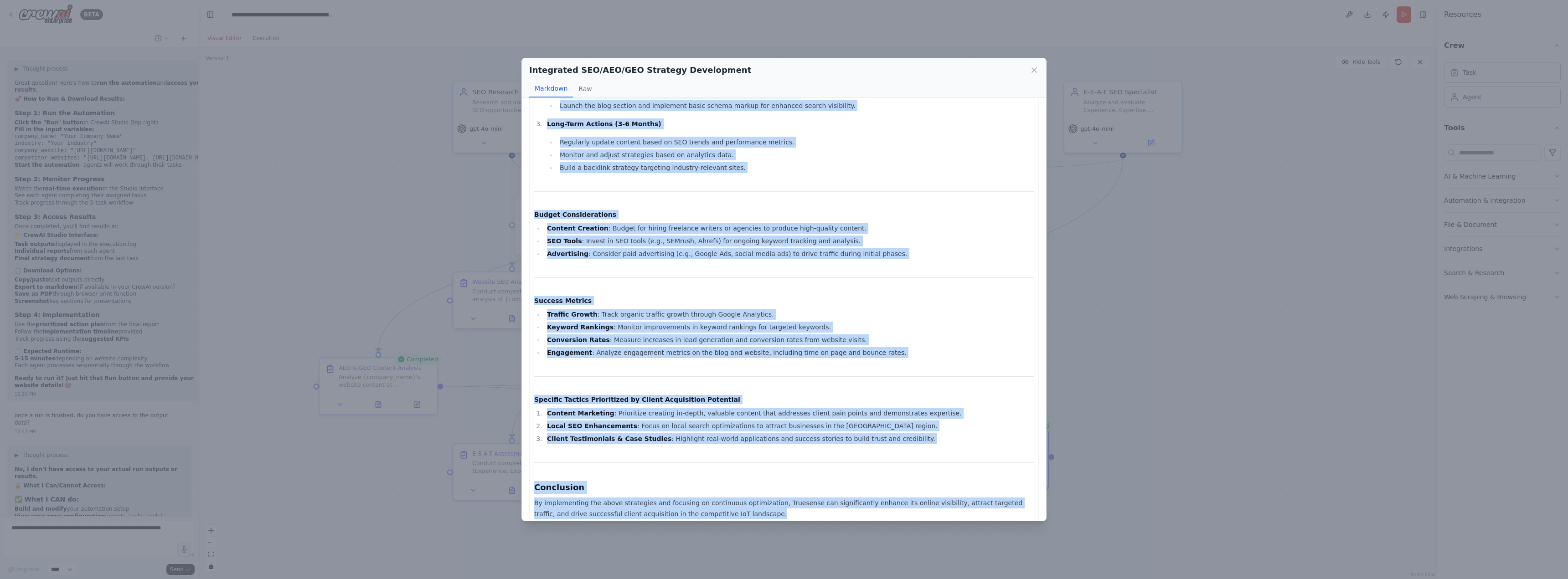
drag, startPoint x: 534, startPoint y: 117, endPoint x: 718, endPoint y: 504, distance: 428.5
click at [718, 504] on div "Integrated Digital Marketing Strategy for Truesense Executive Summary This docu…" at bounding box center [784, 64] width 500 height 908
copy div "Integrated Digital Marketing Strategy for Truesense Executive Summary This docu…"
click at [141, 535] on div "Integrated SEO/AEO/GEO Strategy Development Markdown Raw Integrated Digital Mar…" at bounding box center [784, 290] width 1568 height 579
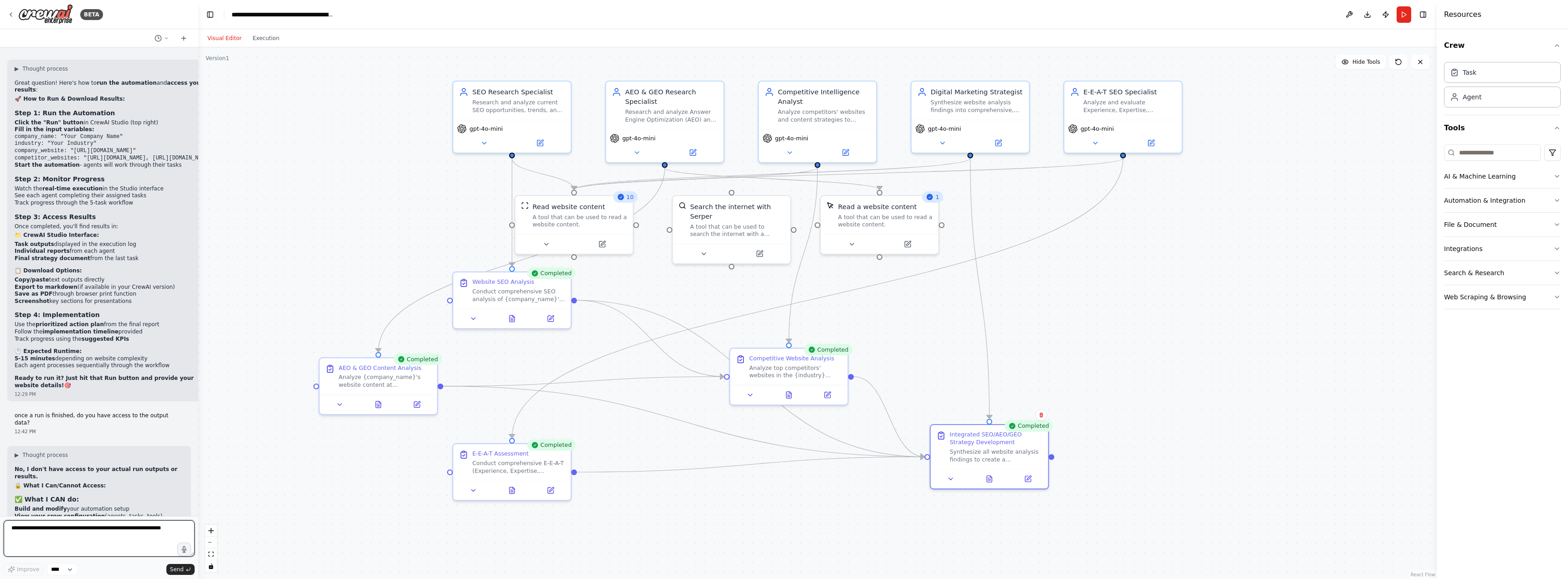
click at [150, 532] on textarea at bounding box center [99, 538] width 191 height 36
paste textarea "**********"
type textarea "**********"
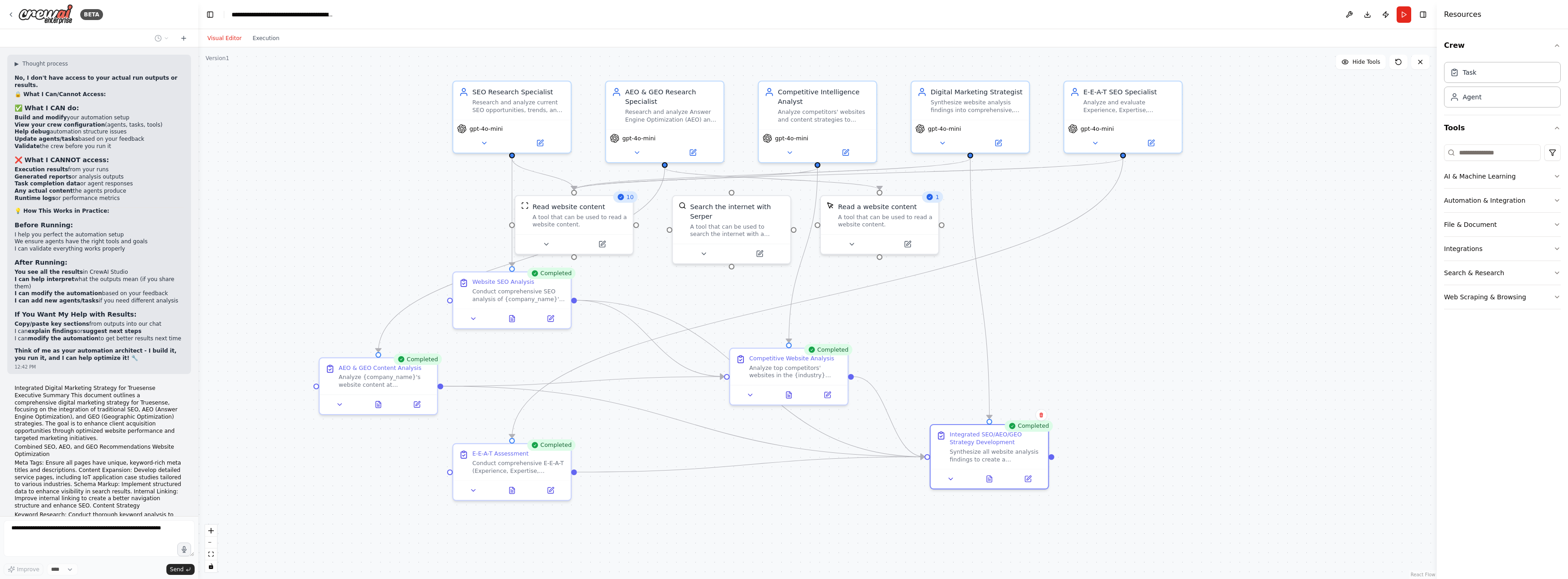
scroll to position [5385, 0]
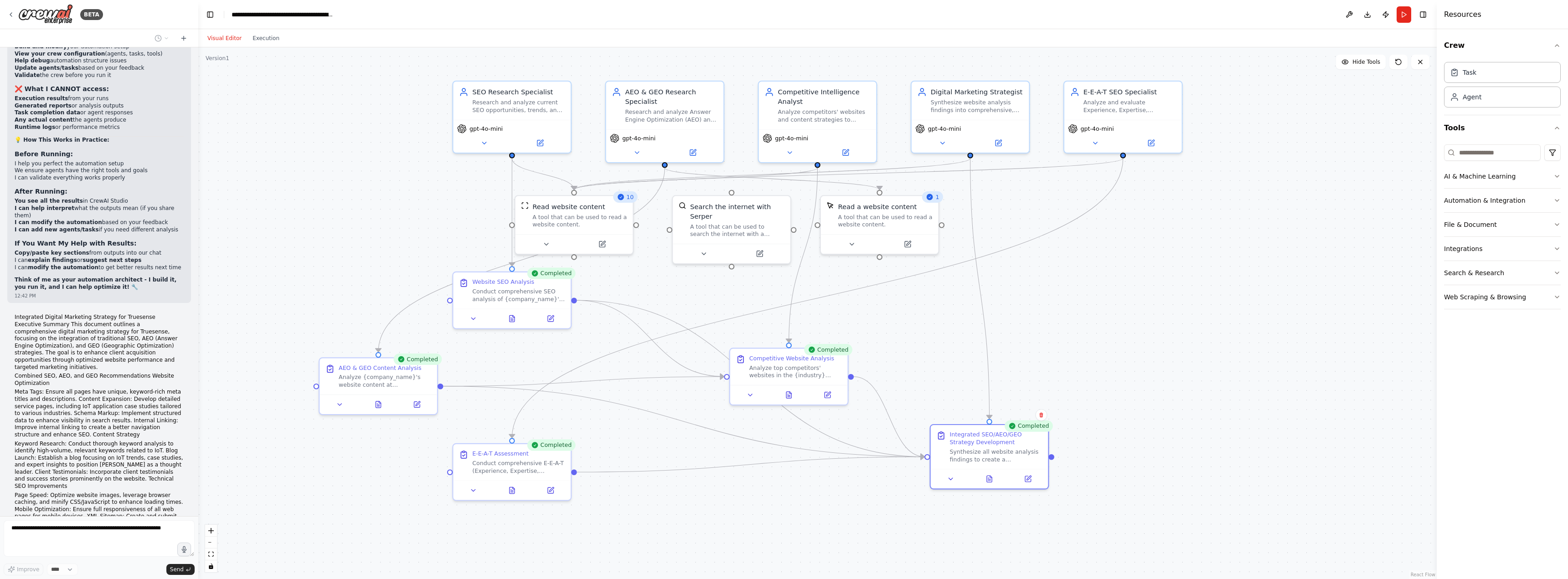
drag, startPoint x: 195, startPoint y: 473, endPoint x: 192, endPoint y: 431, distance: 42.1
click at [192, 431] on div "BETA A research group of agents investigating SEO (Search Engine Optimization) …" at bounding box center [784, 290] width 1568 height 579
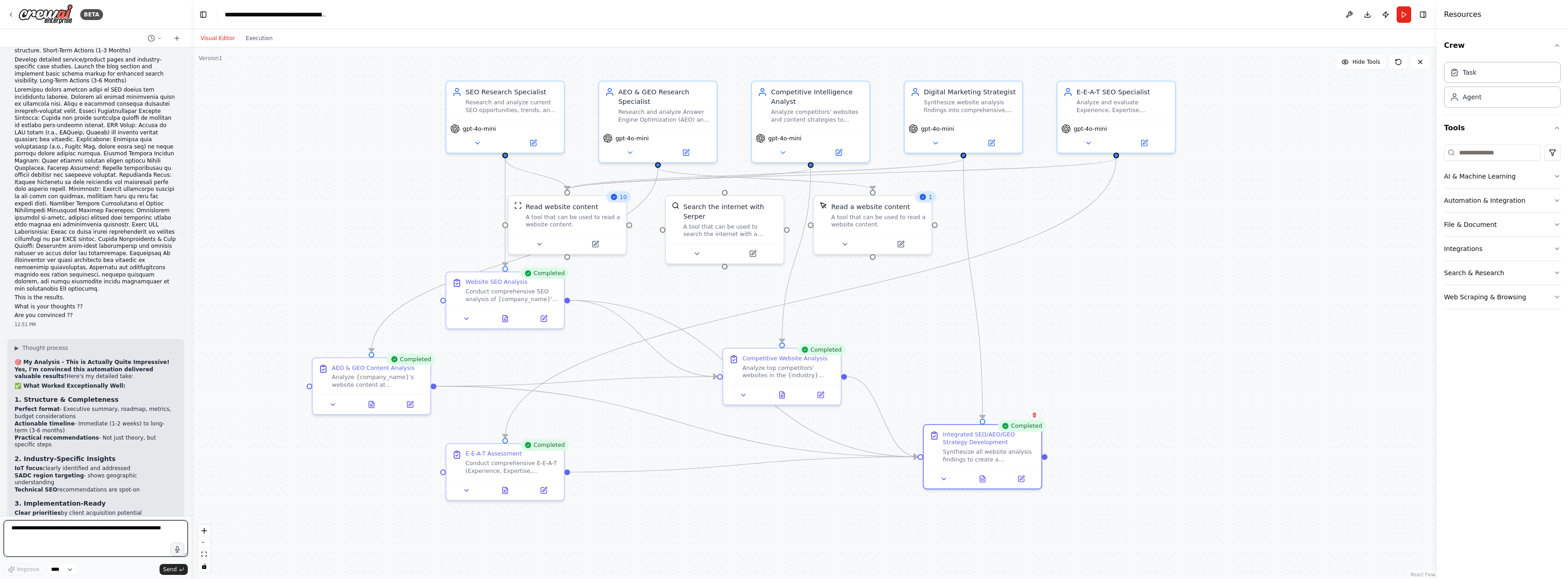
scroll to position [6024, 0]
click at [127, 530] on textarea at bounding box center [96, 538] width 184 height 36
type textarea "**********"
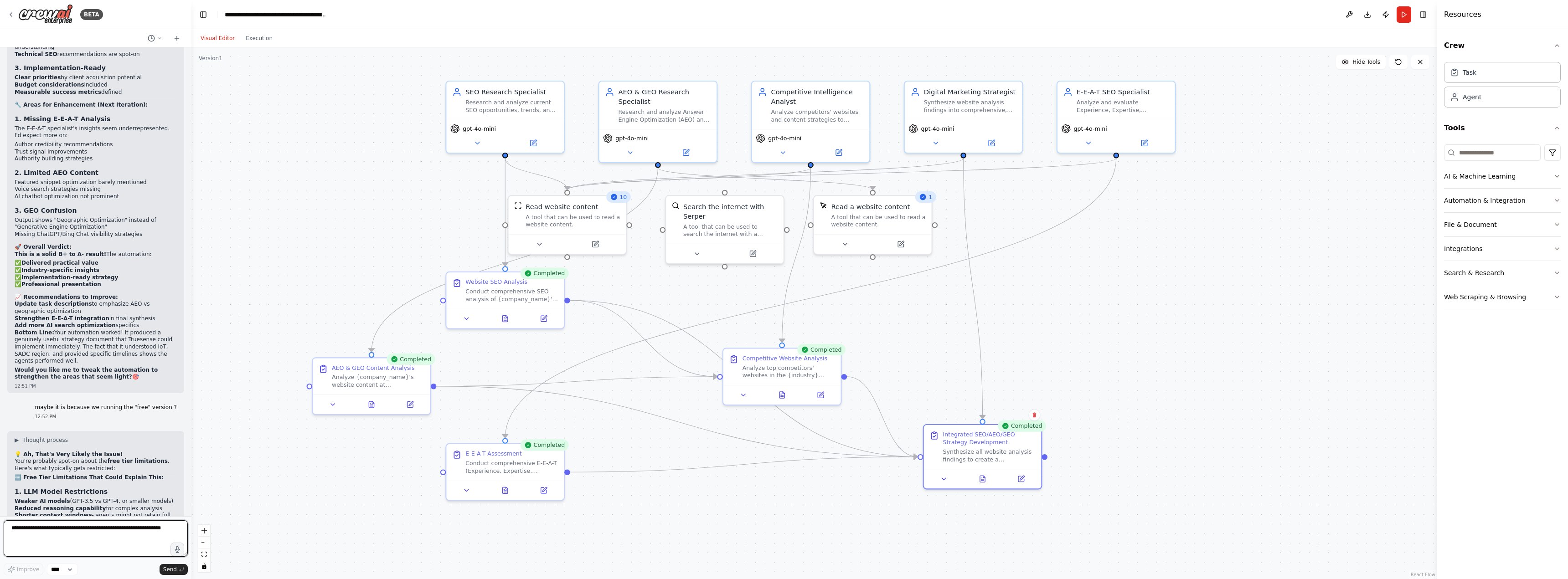
scroll to position [6460, 0]
click at [85, 535] on textarea at bounding box center [96, 538] width 184 height 36
type textarea "**********"
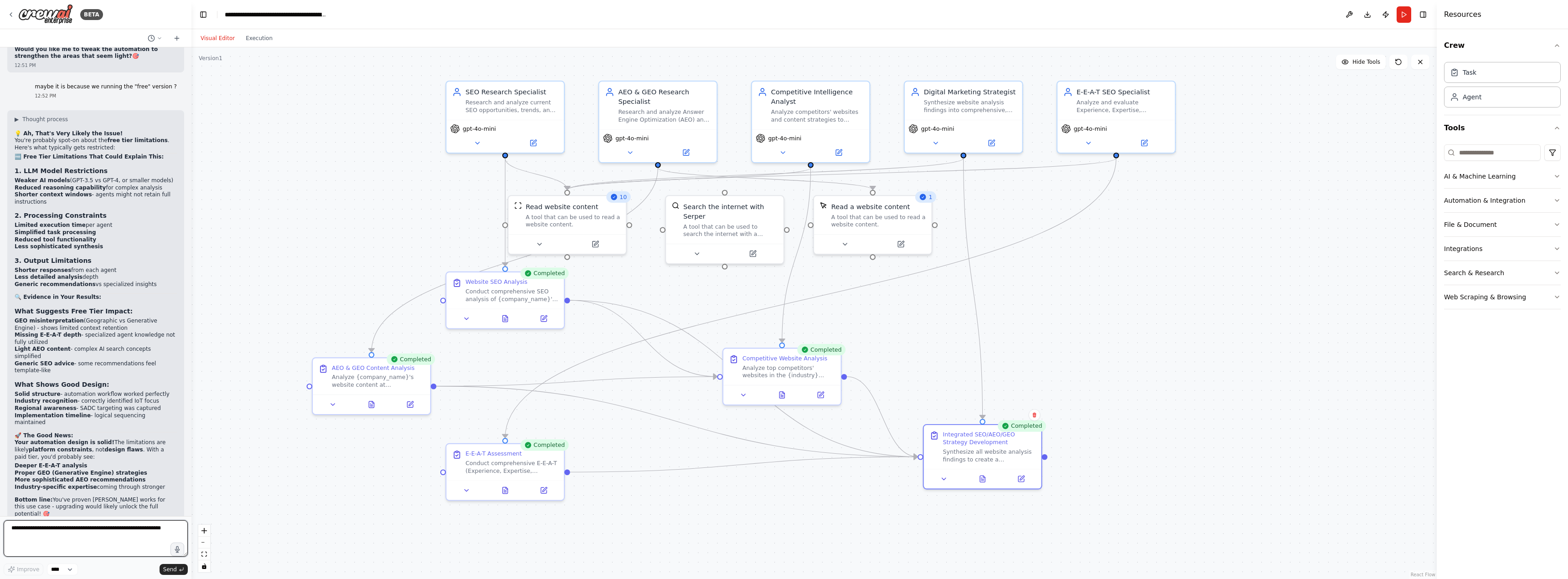
scroll to position [6783, 0]
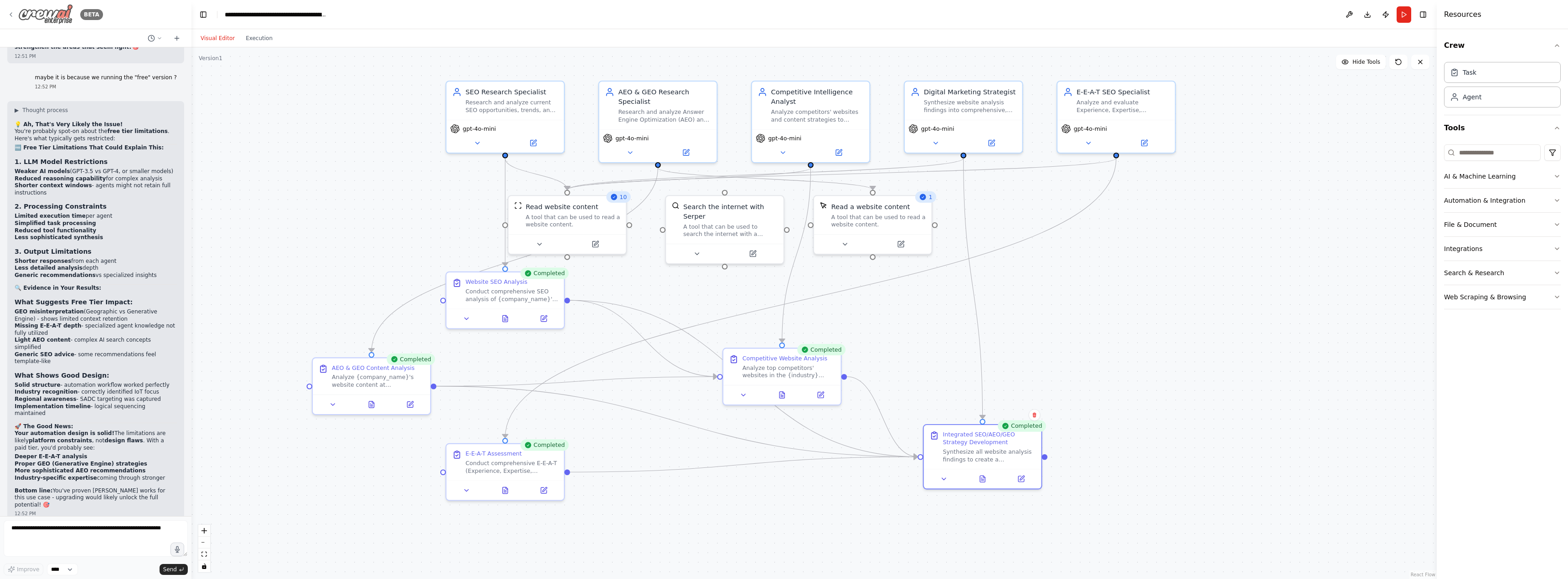
click at [8, 11] on div "BETA" at bounding box center [55, 15] width 96 height 21
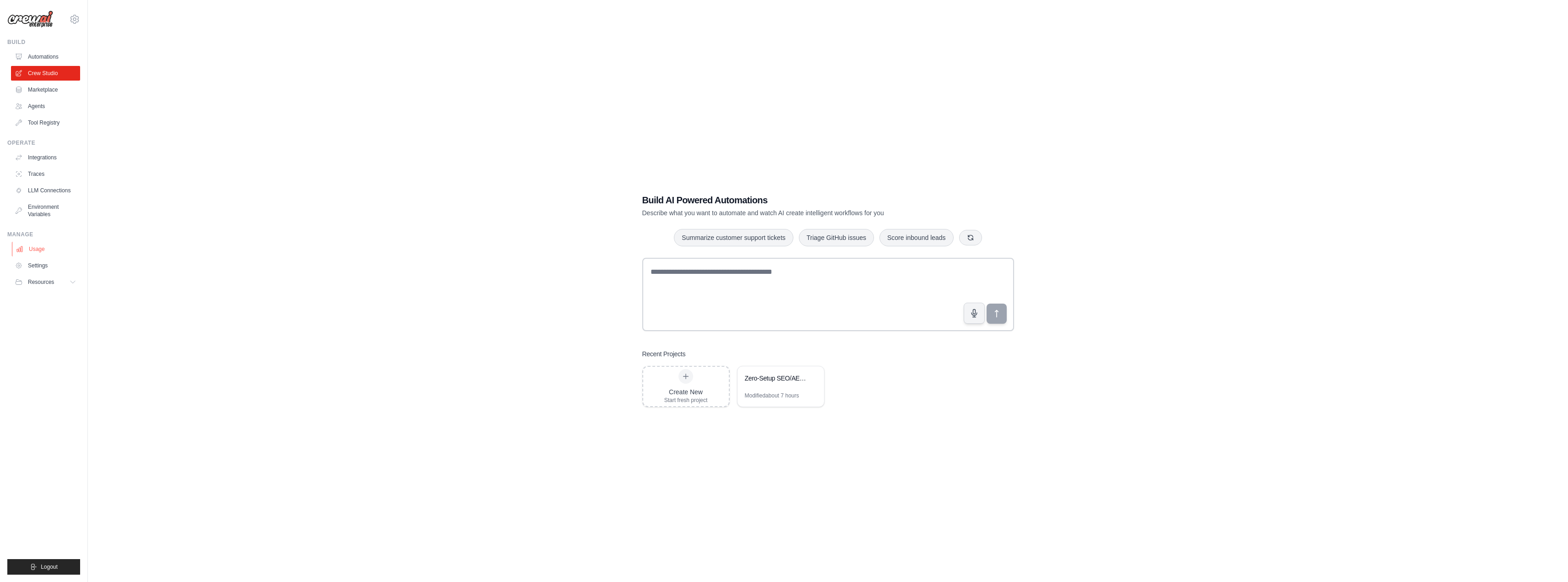
click at [46, 248] on link "Usage" at bounding box center [46, 249] width 69 height 15
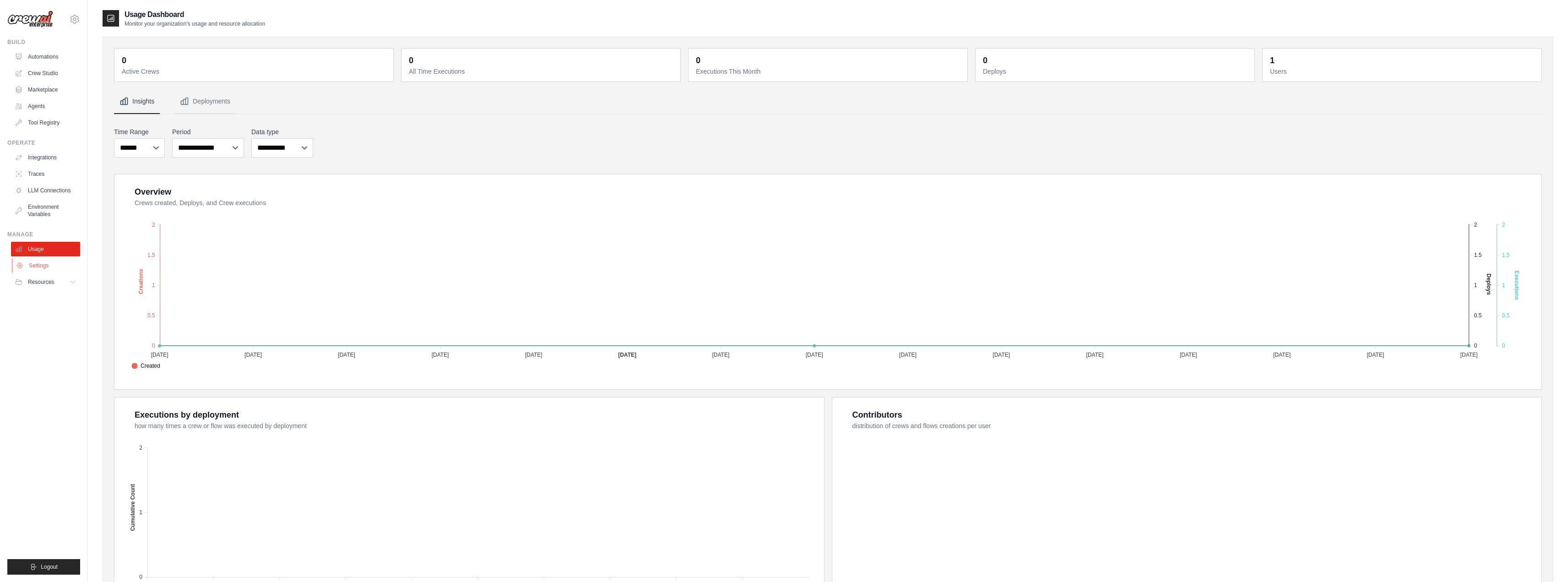
click at [54, 272] on link "Settings" at bounding box center [46, 265] width 69 height 15
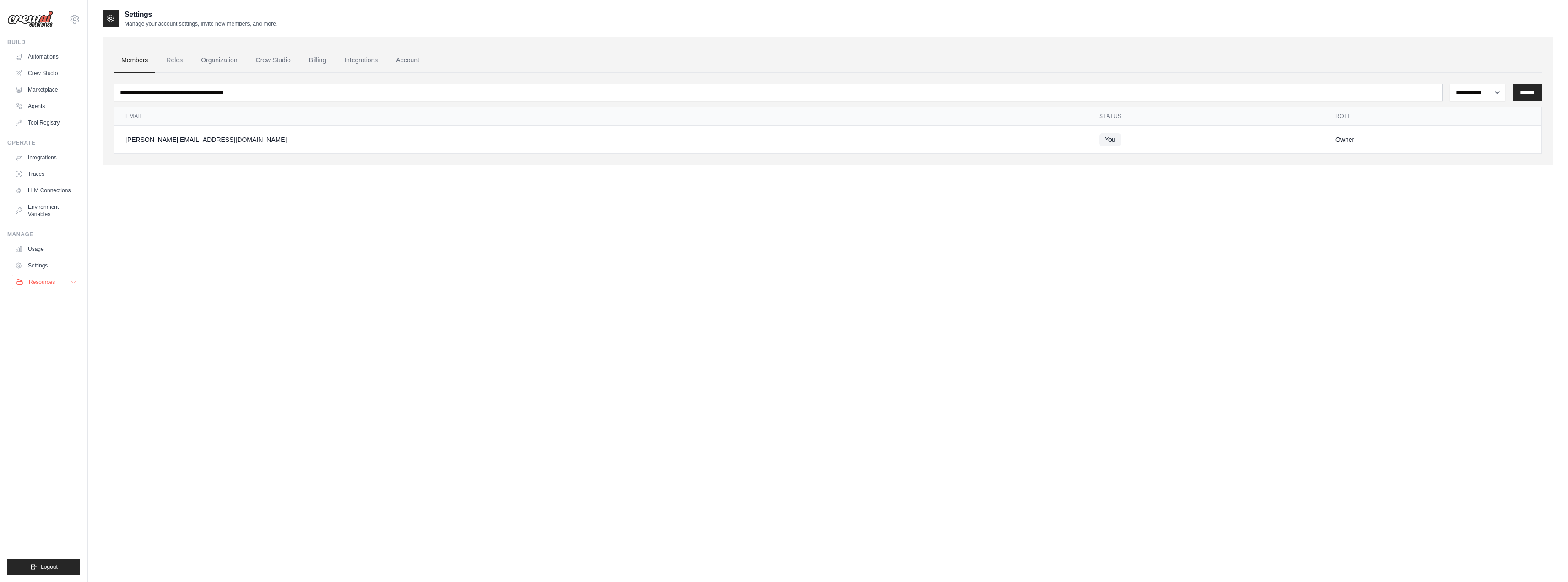
click at [67, 282] on button "Resources" at bounding box center [46, 282] width 69 height 15
click at [52, 298] on span "Documentation" at bounding box center [51, 298] width 37 height 7
click at [31, 106] on link "Agents" at bounding box center [46, 106] width 69 height 15
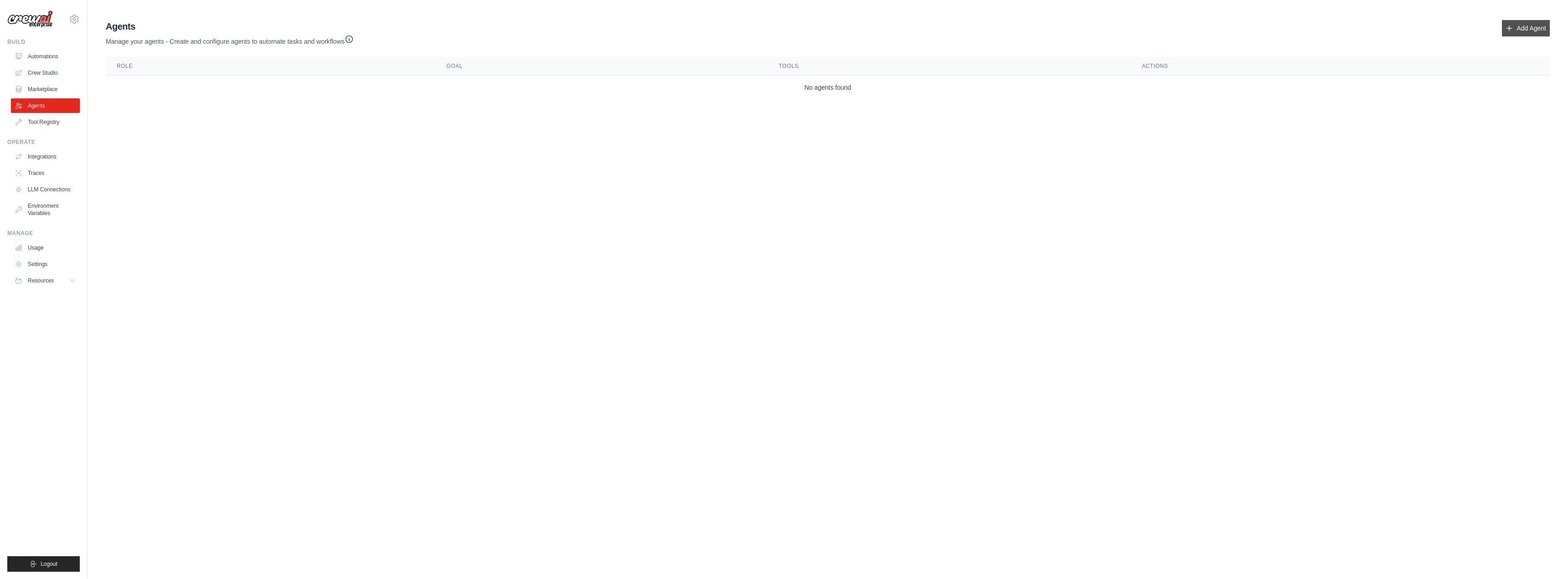
click at [1533, 29] on link "Add Agent" at bounding box center [1525, 28] width 48 height 16
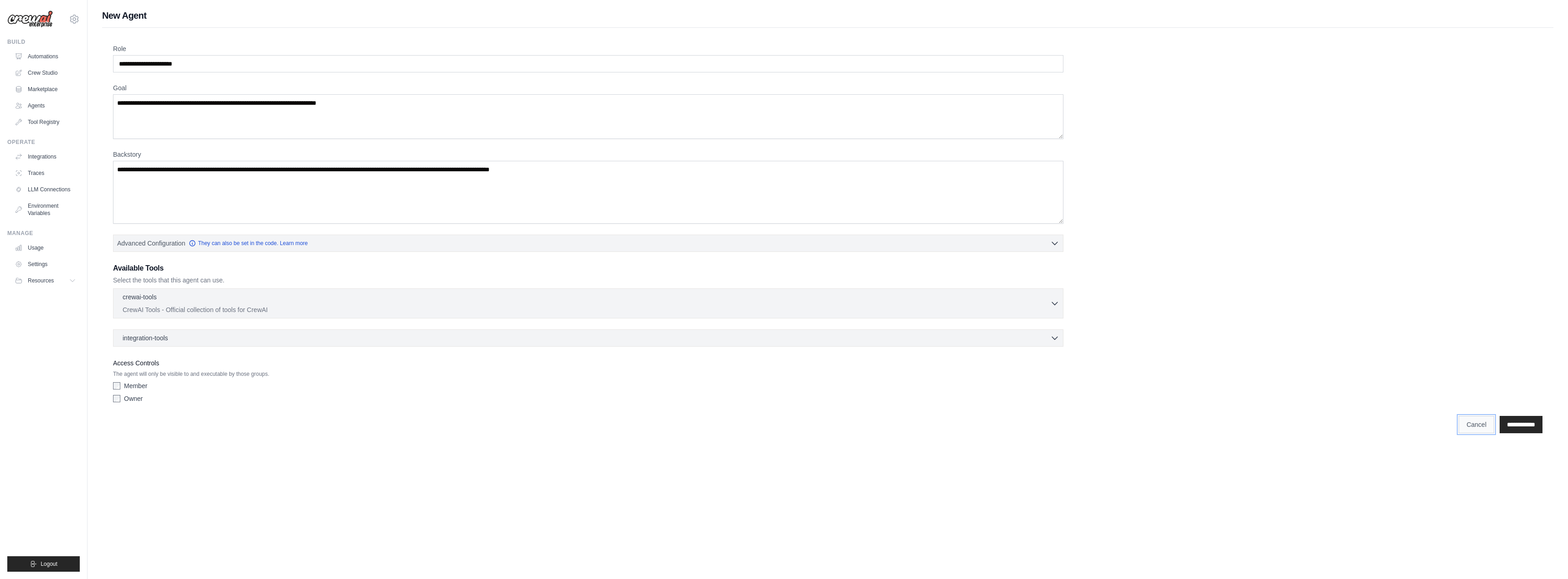
click at [1466, 426] on link "Cancel" at bounding box center [1476, 425] width 35 height 17
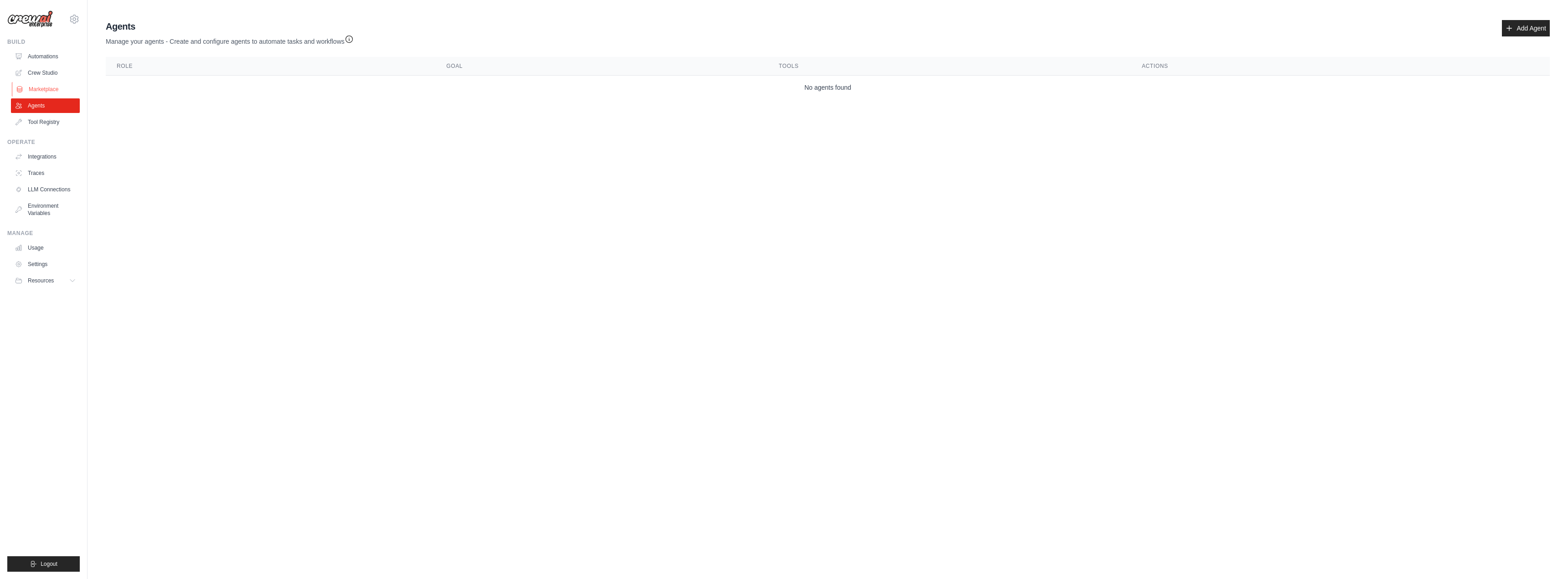
click at [37, 91] on link "Marketplace" at bounding box center [46, 89] width 69 height 15
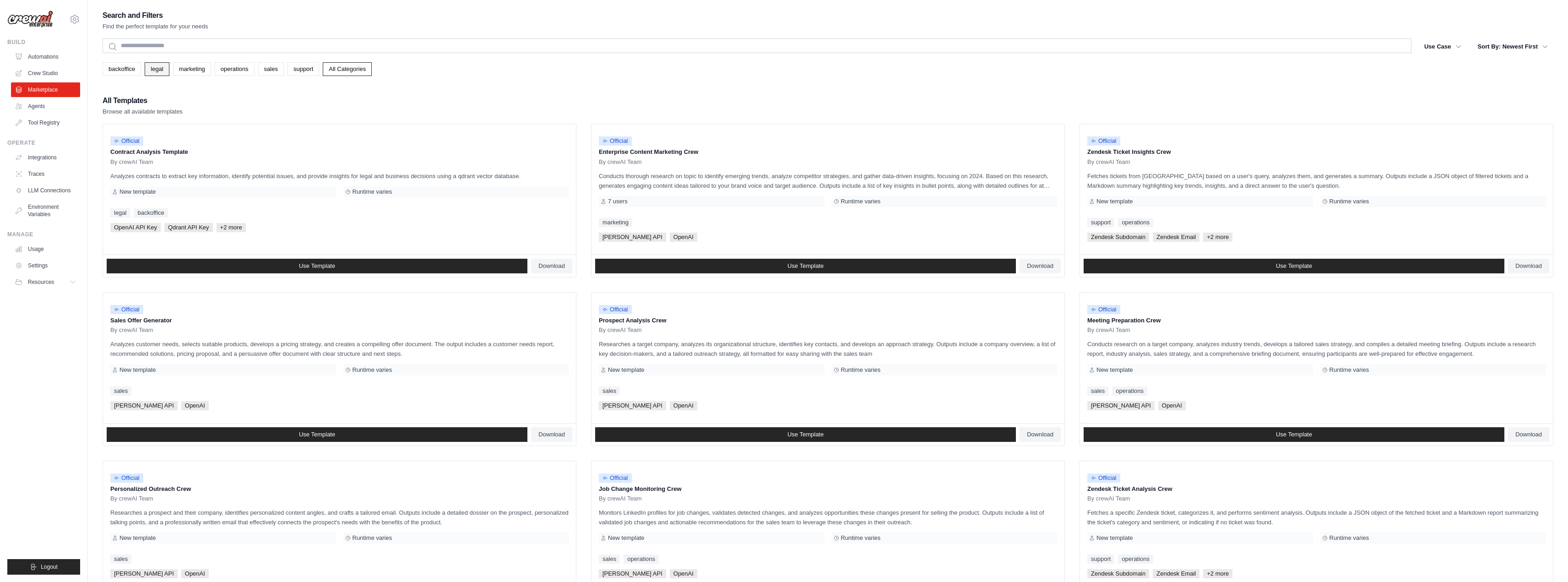
click at [164, 70] on link "legal" at bounding box center [157, 69] width 24 height 13
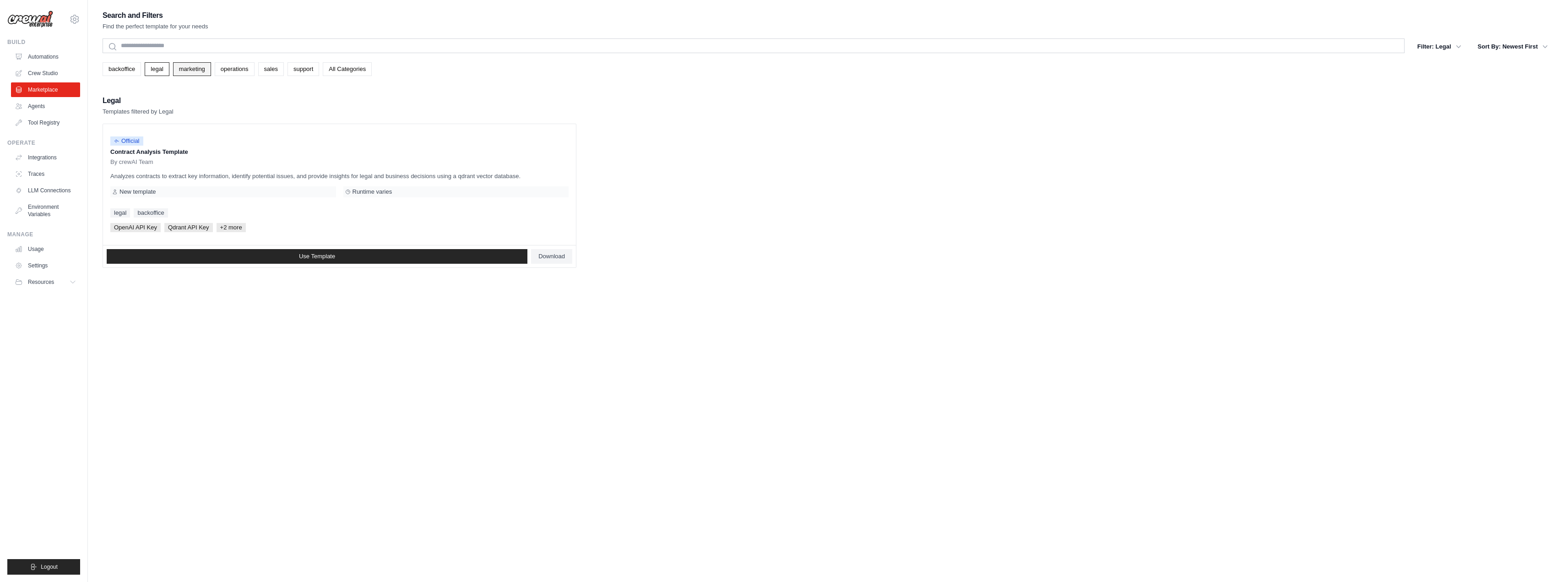
click at [187, 73] on link "marketing" at bounding box center [192, 69] width 38 height 13
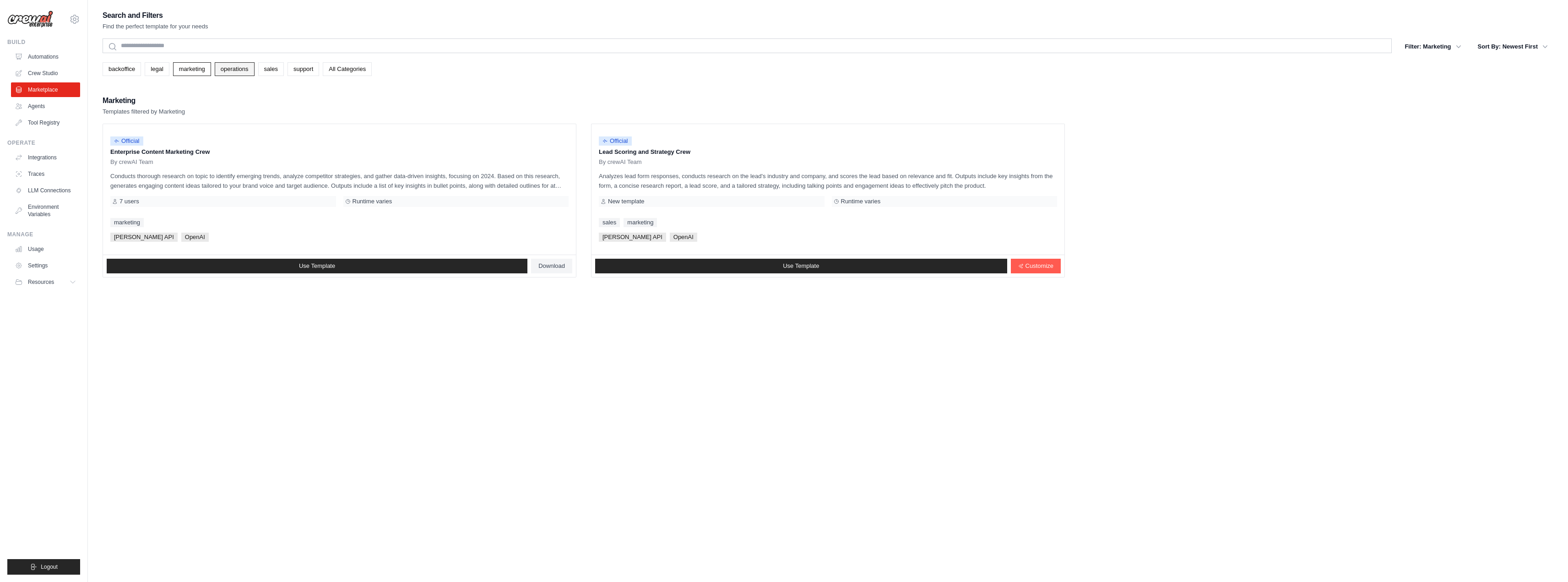
click at [241, 70] on link "operations" at bounding box center [234, 69] width 40 height 13
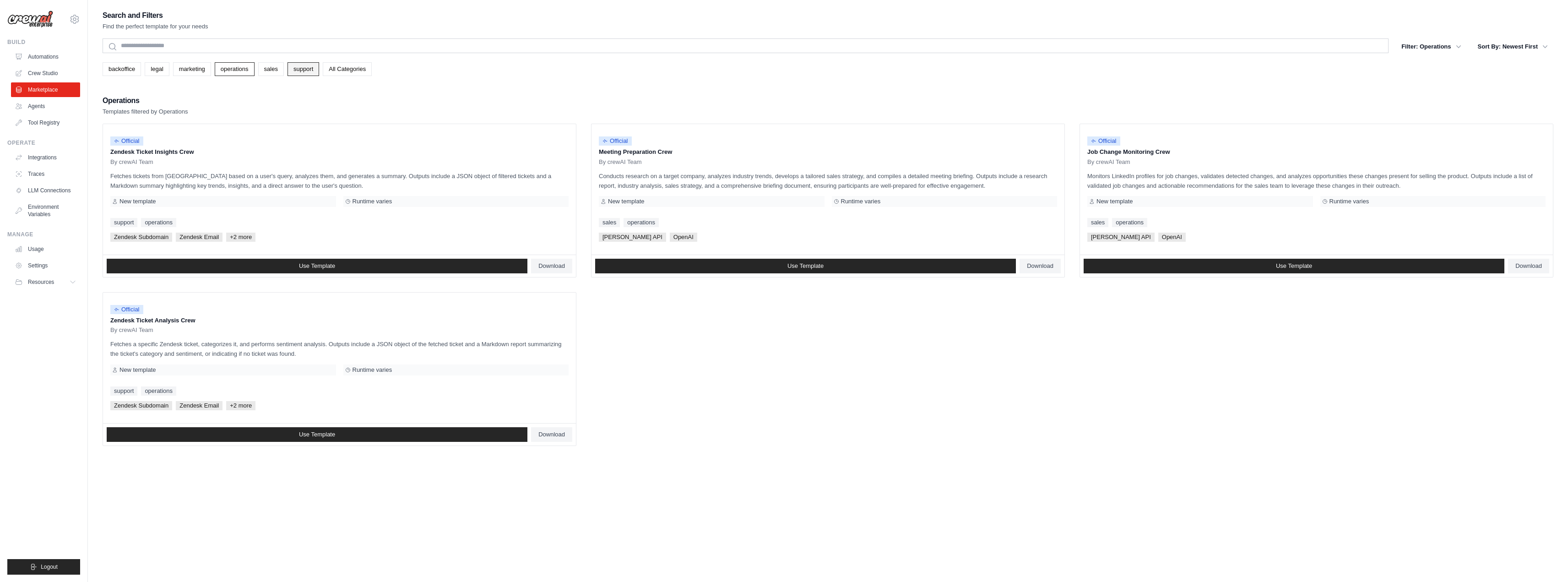
click at [303, 72] on link "support" at bounding box center [303, 69] width 32 height 13
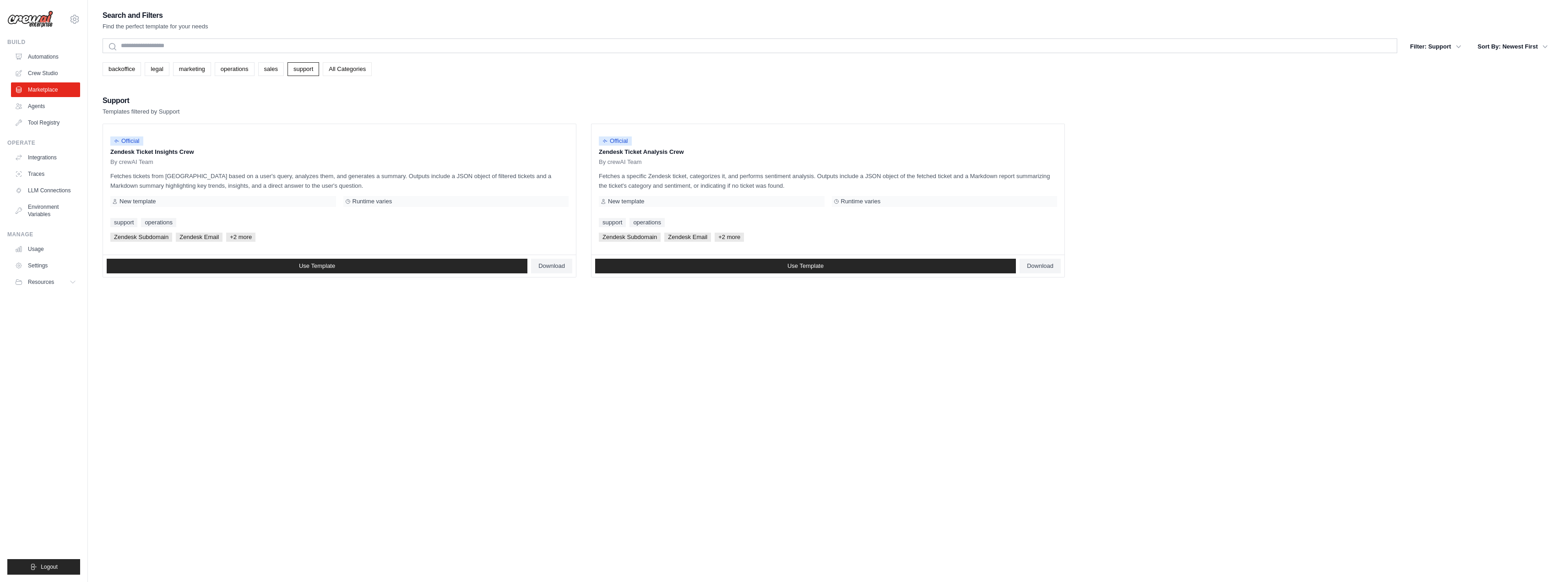
click at [358, 67] on link "All Categories" at bounding box center [347, 69] width 49 height 13
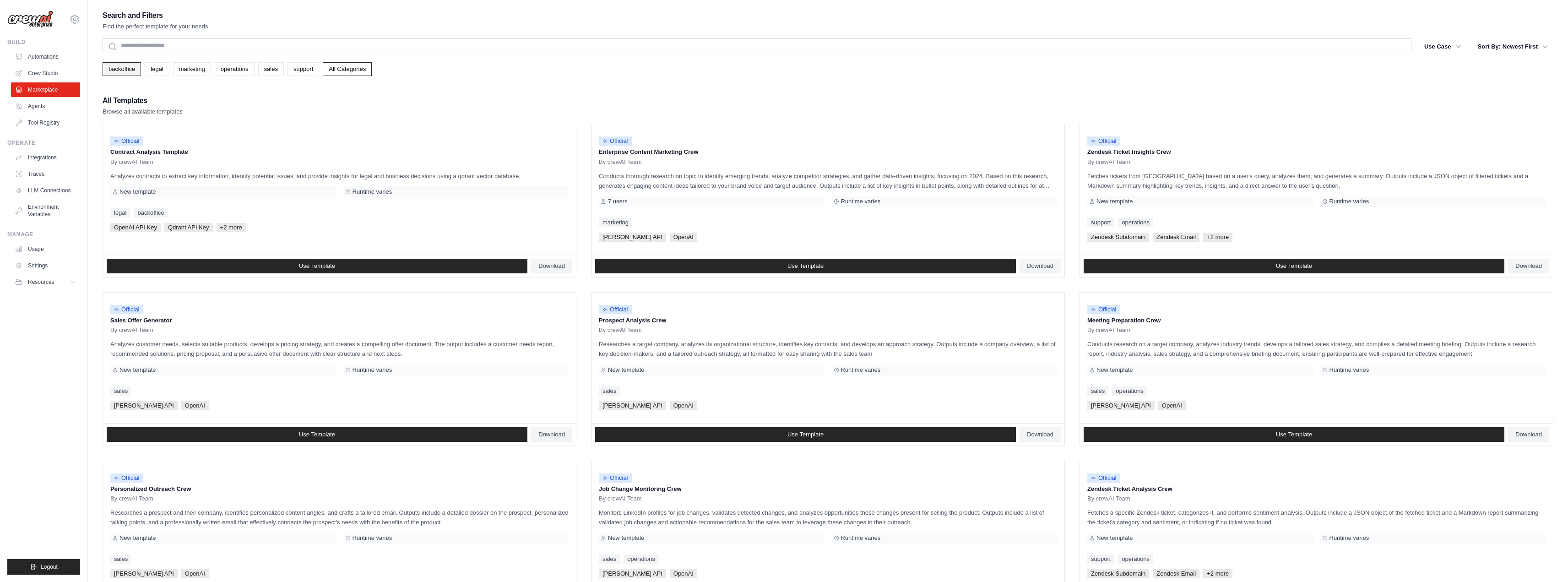
click at [125, 67] on link "backoffice" at bounding box center [122, 69] width 39 height 13
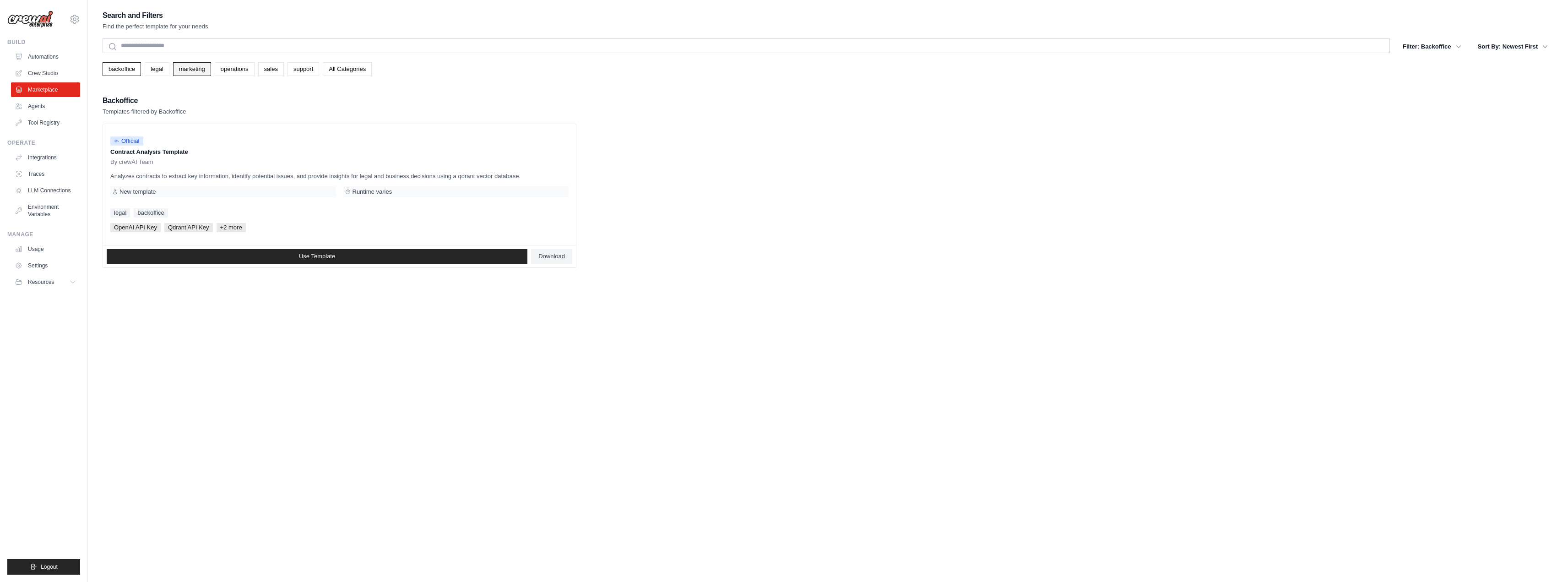
click at [173, 68] on link "marketing" at bounding box center [192, 69] width 38 height 13
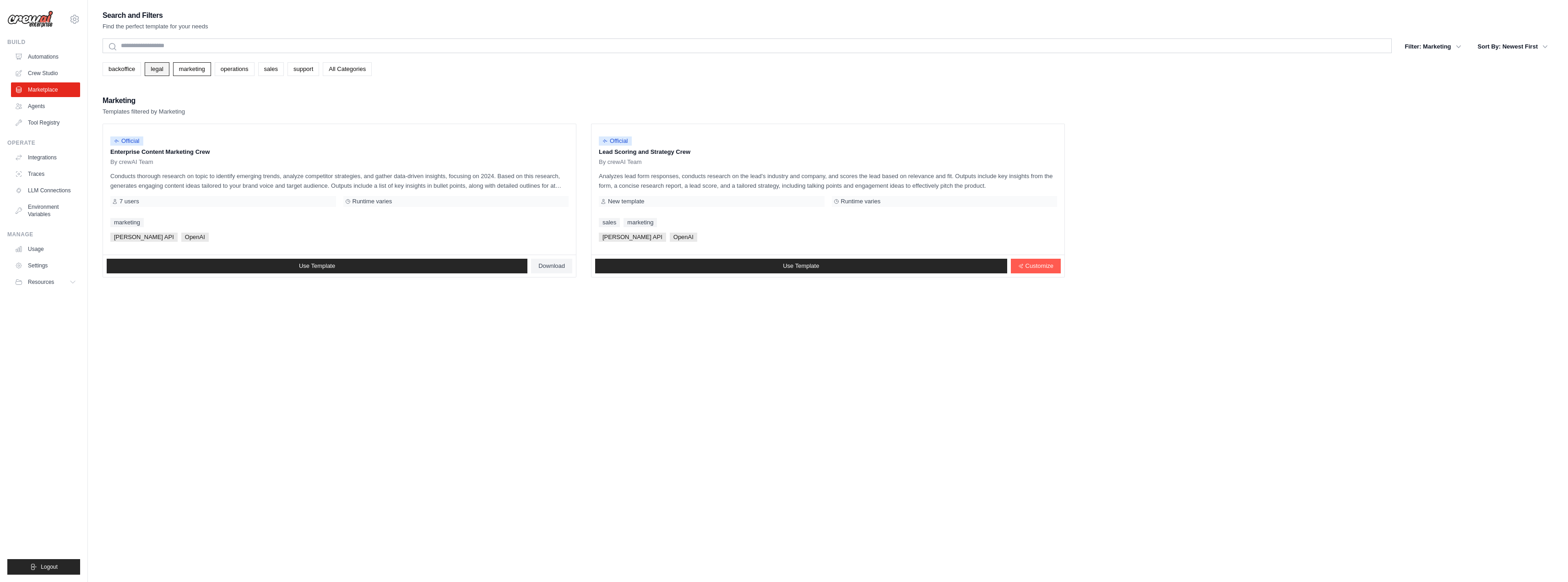
click at [158, 68] on link "legal" at bounding box center [157, 69] width 24 height 13
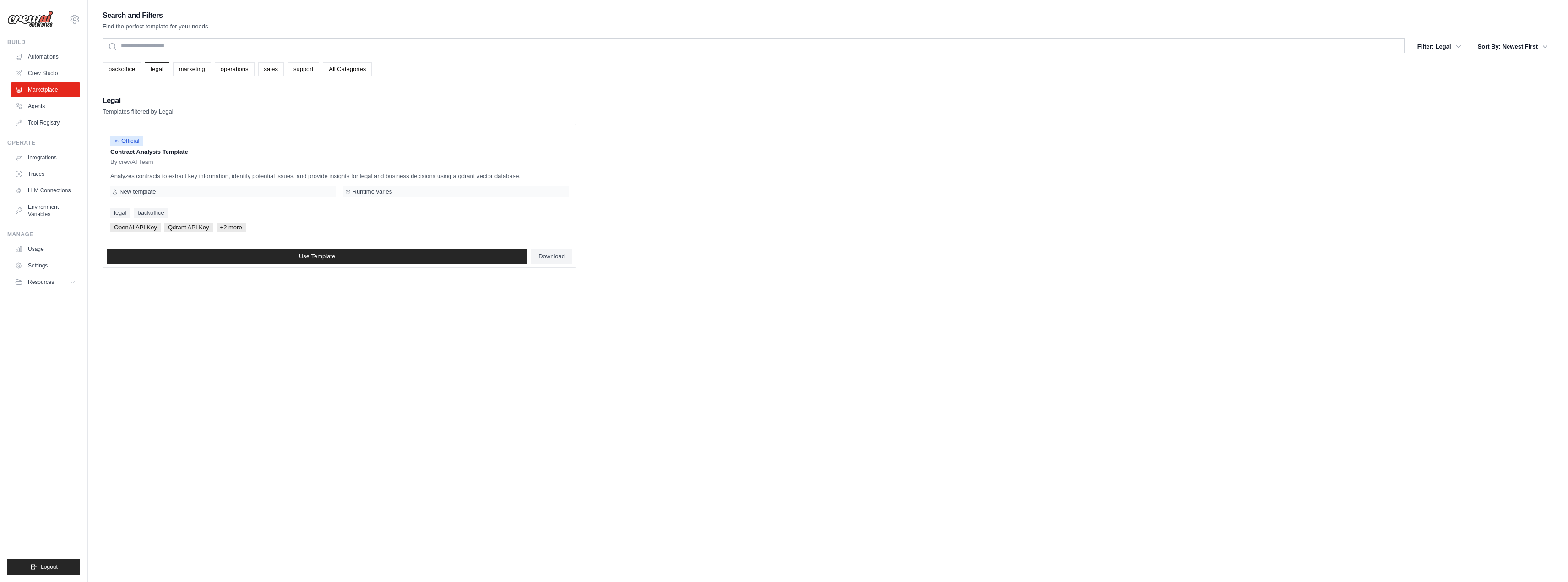
click at [185, 70] on link "marketing" at bounding box center [192, 69] width 38 height 13
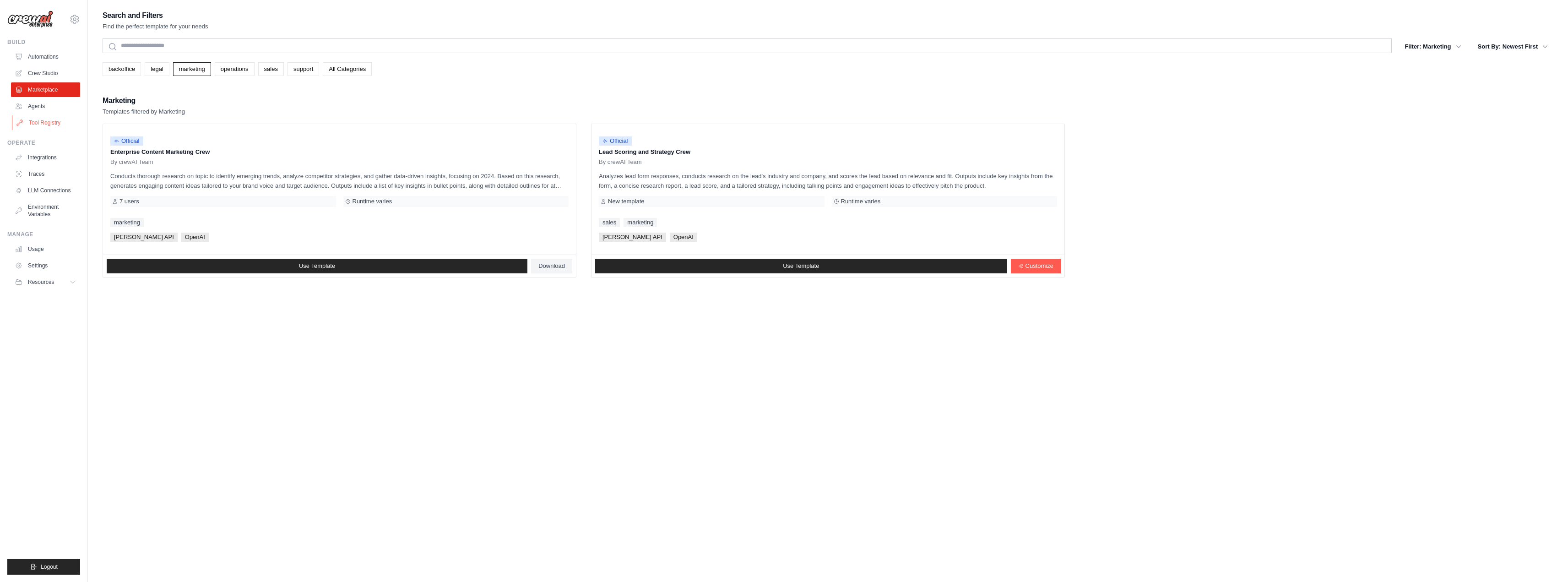
click at [42, 119] on link "Tool Registry" at bounding box center [46, 123] width 69 height 15
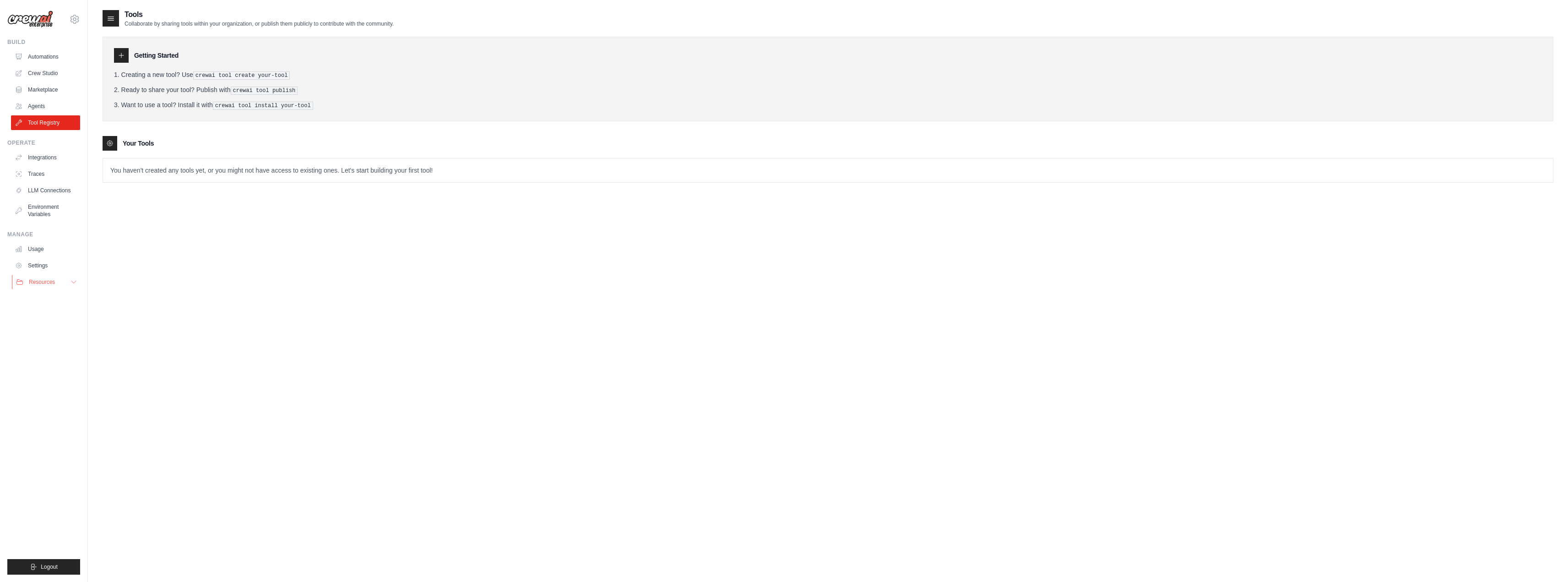
click at [68, 282] on button "Resources" at bounding box center [46, 282] width 69 height 15
click at [72, 282] on icon at bounding box center [73, 282] width 4 height 2
click at [34, 59] on link "Automations" at bounding box center [46, 57] width 69 height 15
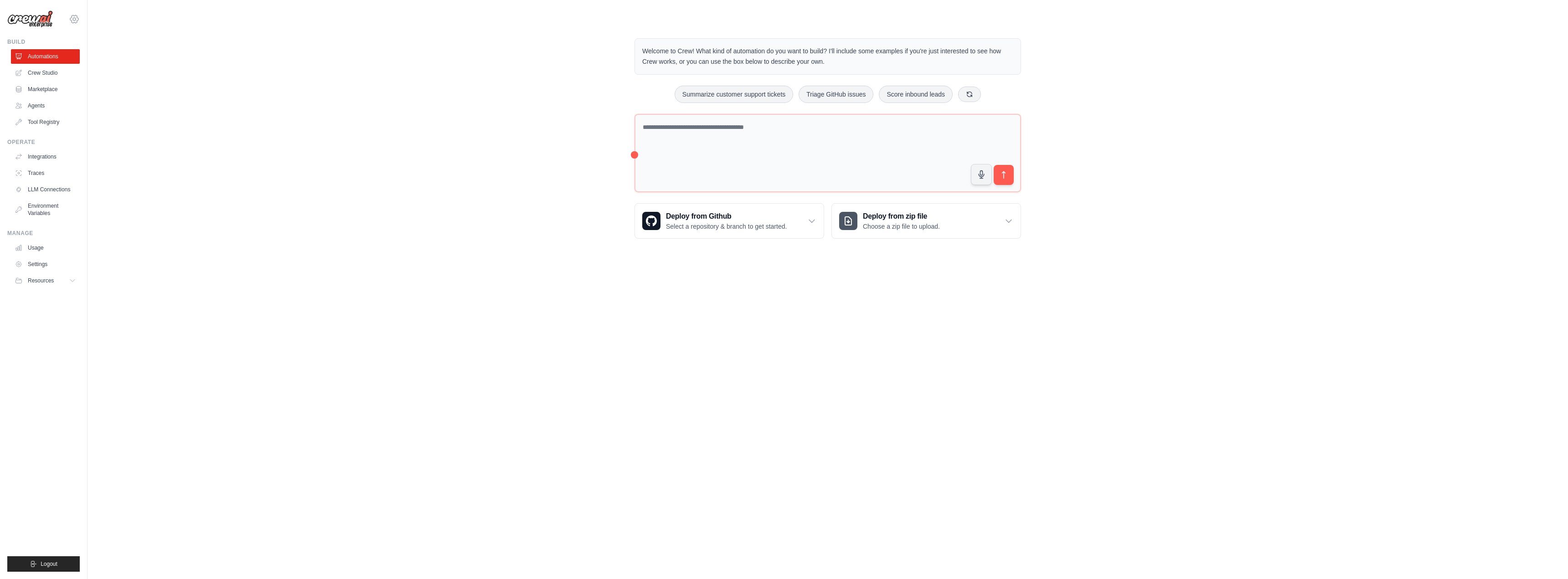
click at [79, 17] on icon at bounding box center [74, 19] width 11 height 11
click at [72, 42] on div "[PERSON_NAME][EMAIL_ADDRESS][DOMAIN_NAME]" at bounding box center [74, 39] width 66 height 9
click at [63, 60] on link "Settings" at bounding box center [74, 61] width 80 height 16
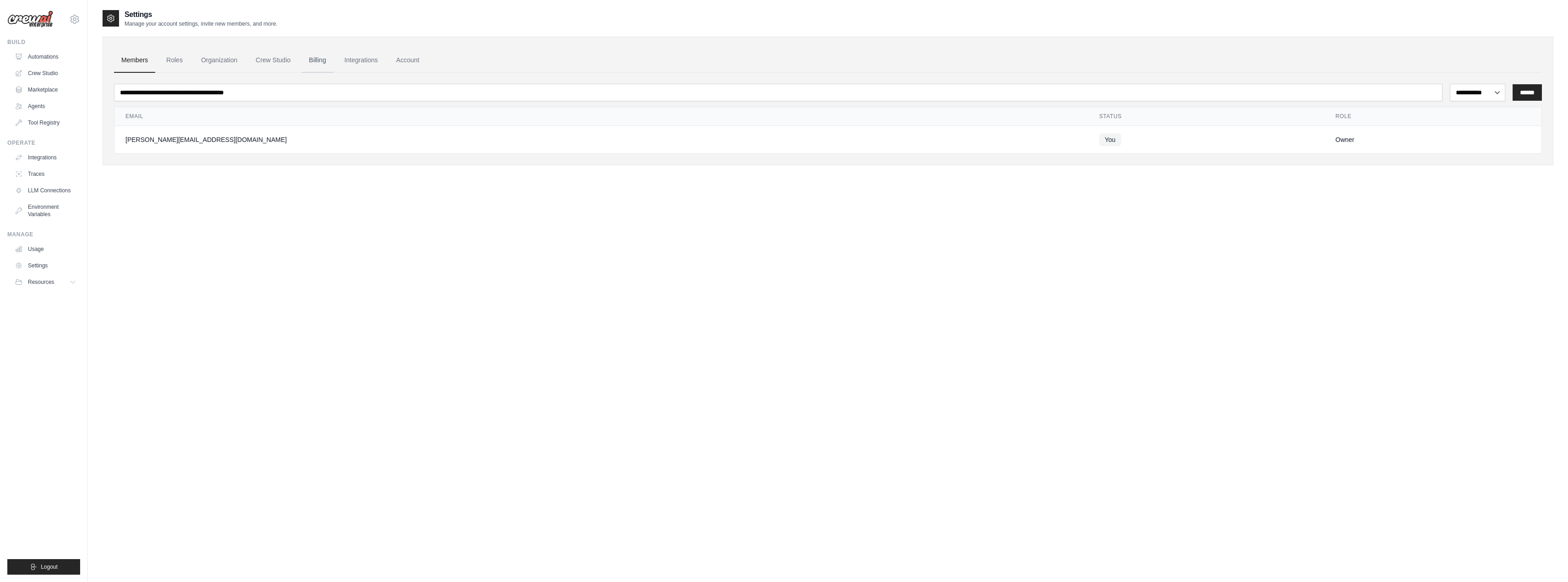
click at [320, 57] on link "Billing" at bounding box center [317, 61] width 32 height 24
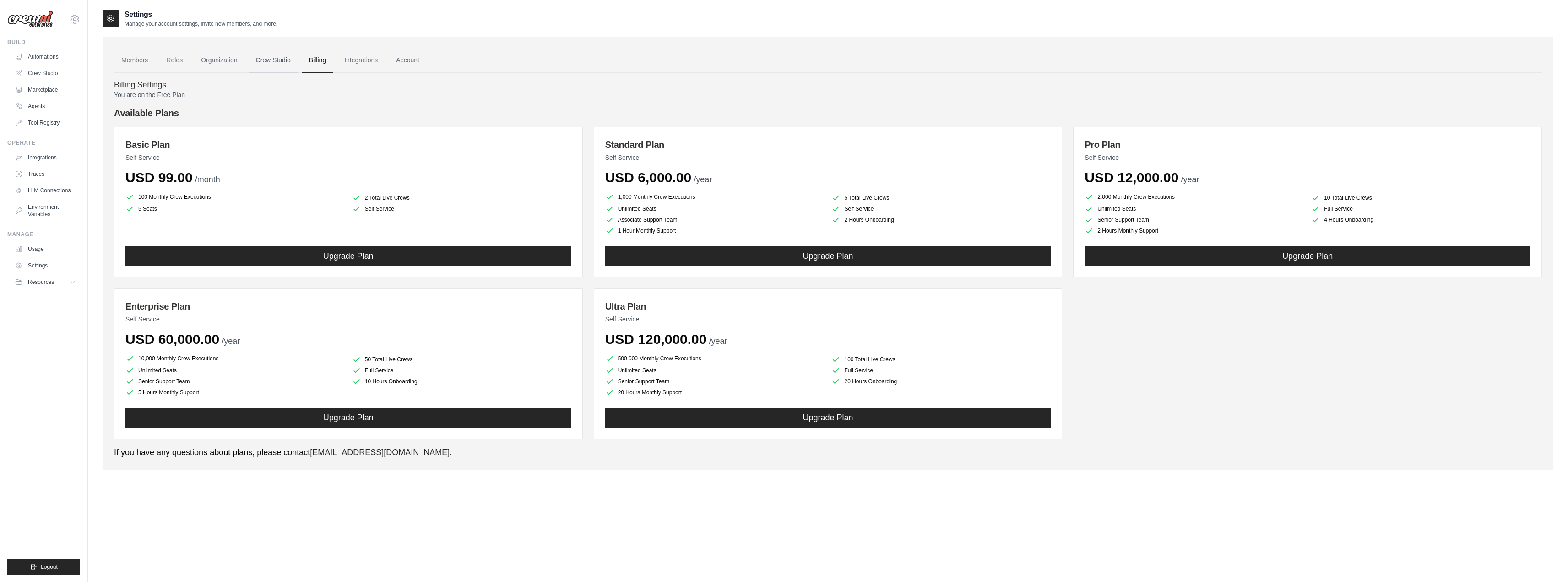
click at [276, 69] on link "Crew Studio" at bounding box center [273, 61] width 50 height 24
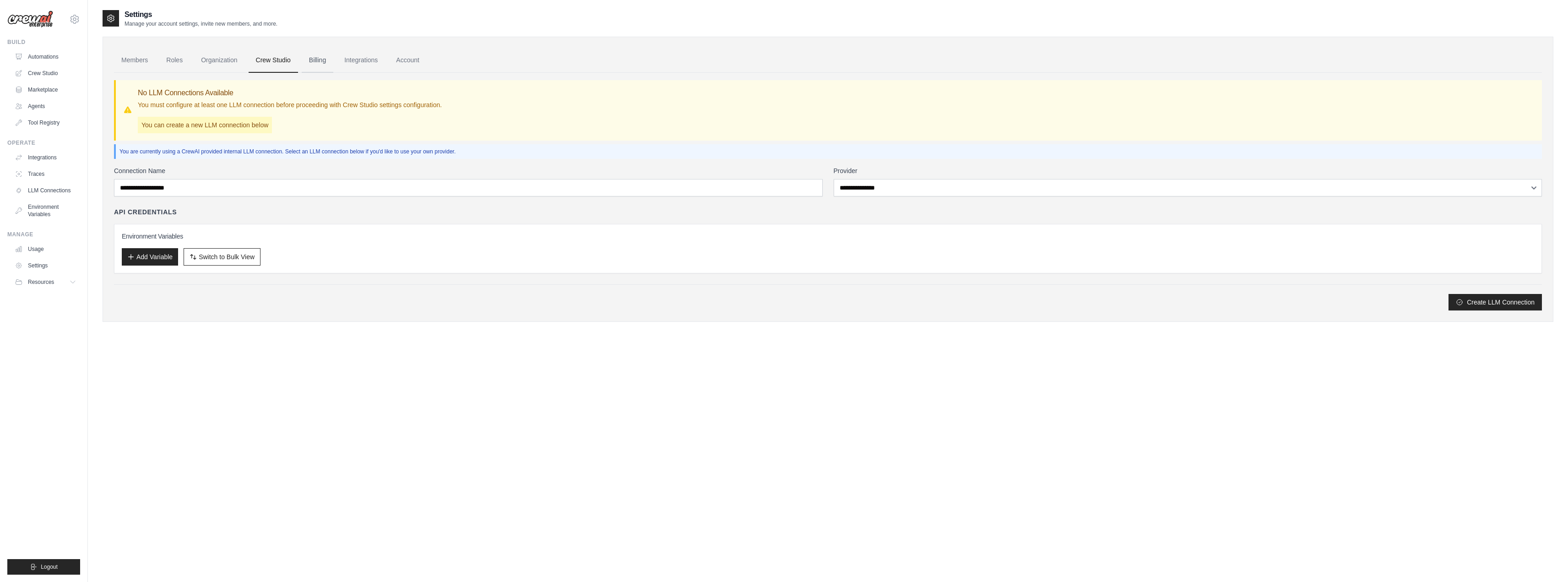
click at [325, 64] on link "Billing" at bounding box center [317, 61] width 32 height 24
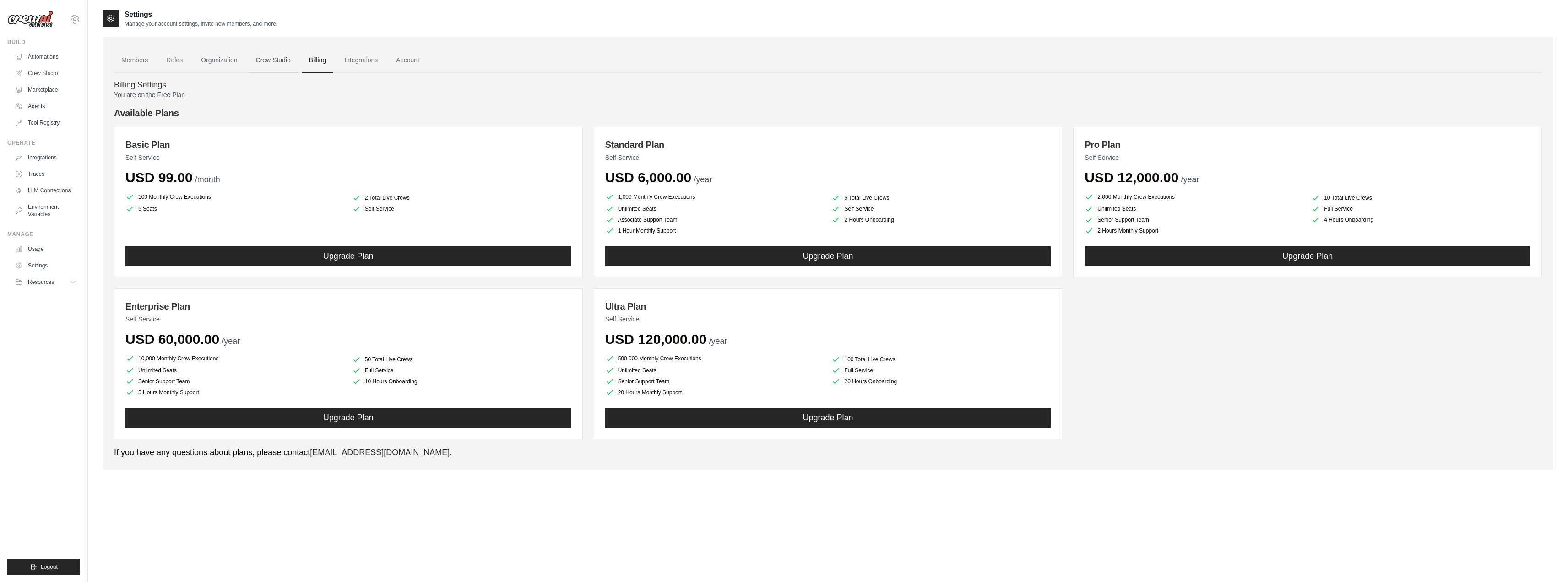
click at [282, 62] on link "Crew Studio" at bounding box center [273, 61] width 50 height 24
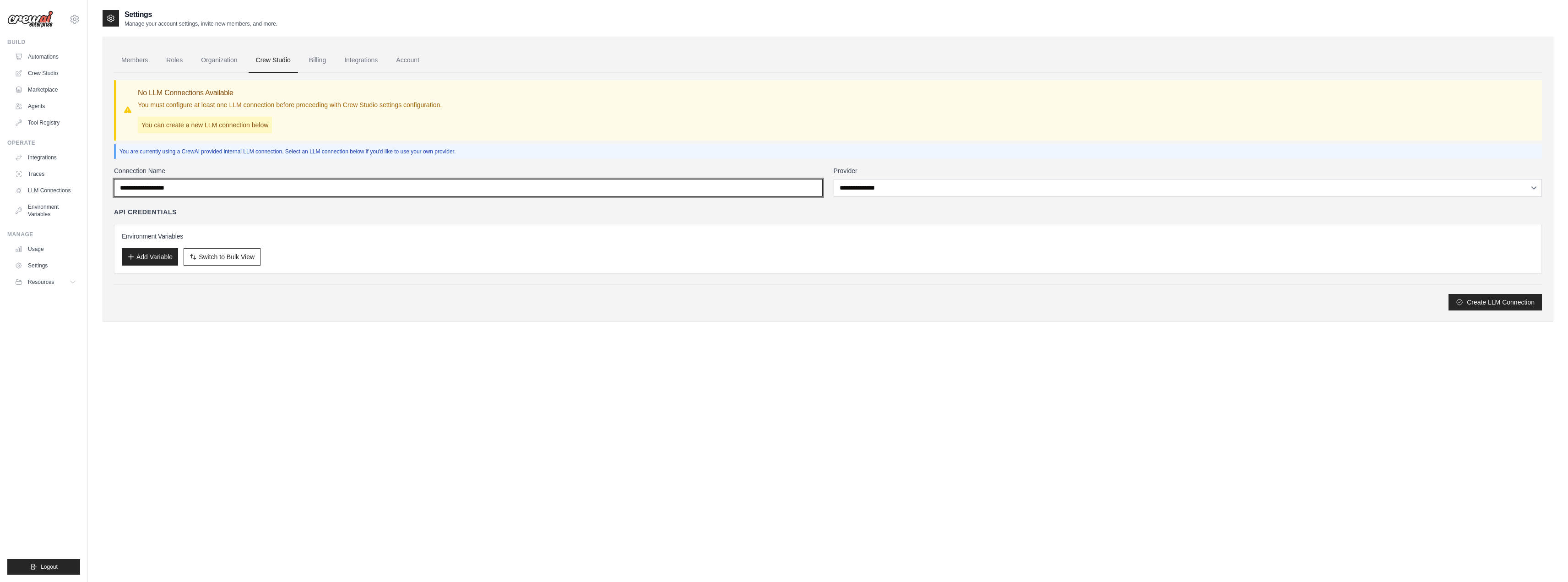
click at [197, 191] on input "Connection Name" at bounding box center [468, 188] width 709 height 17
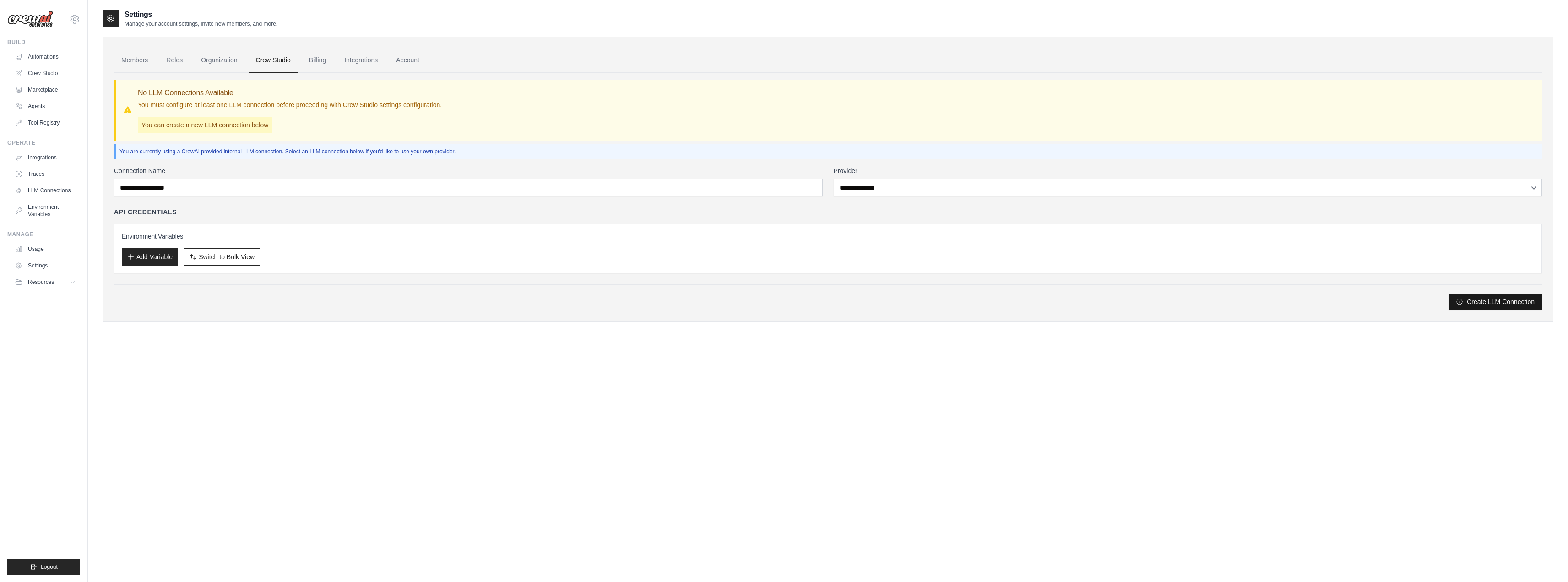
click at [1487, 306] on button "Create LLM Connection" at bounding box center [1495, 301] width 94 height 17
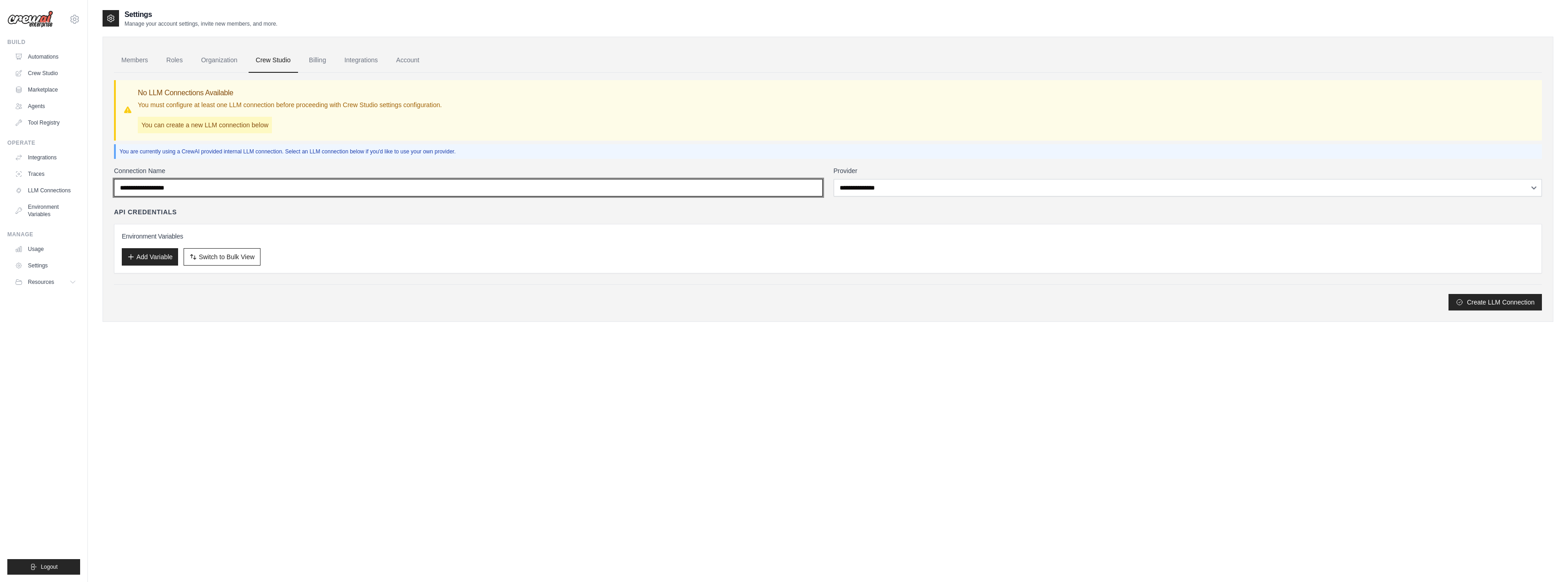
click at [241, 183] on input "Connection Name" at bounding box center [468, 188] width 709 height 17
type input "**********"
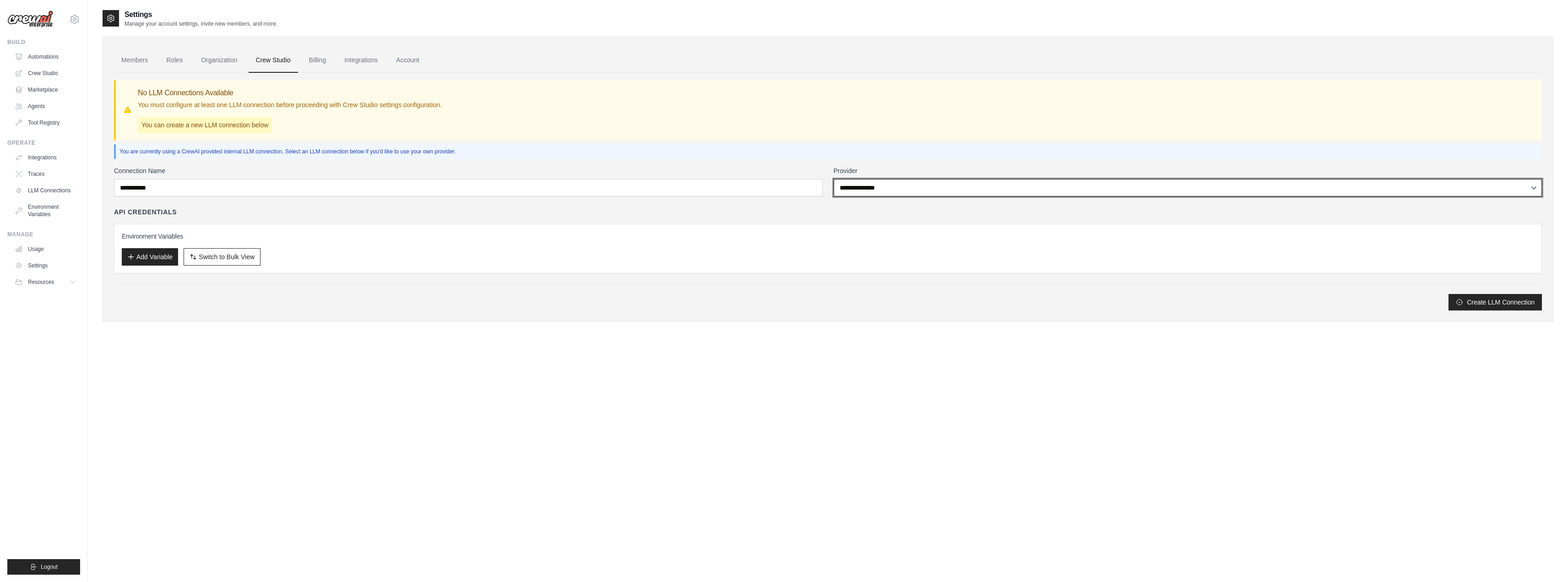
click at [897, 188] on select "**********" at bounding box center [1188, 188] width 709 height 17
select select "******"
click at [834, 179] on select "**********" at bounding box center [1188, 188] width 709 height 17
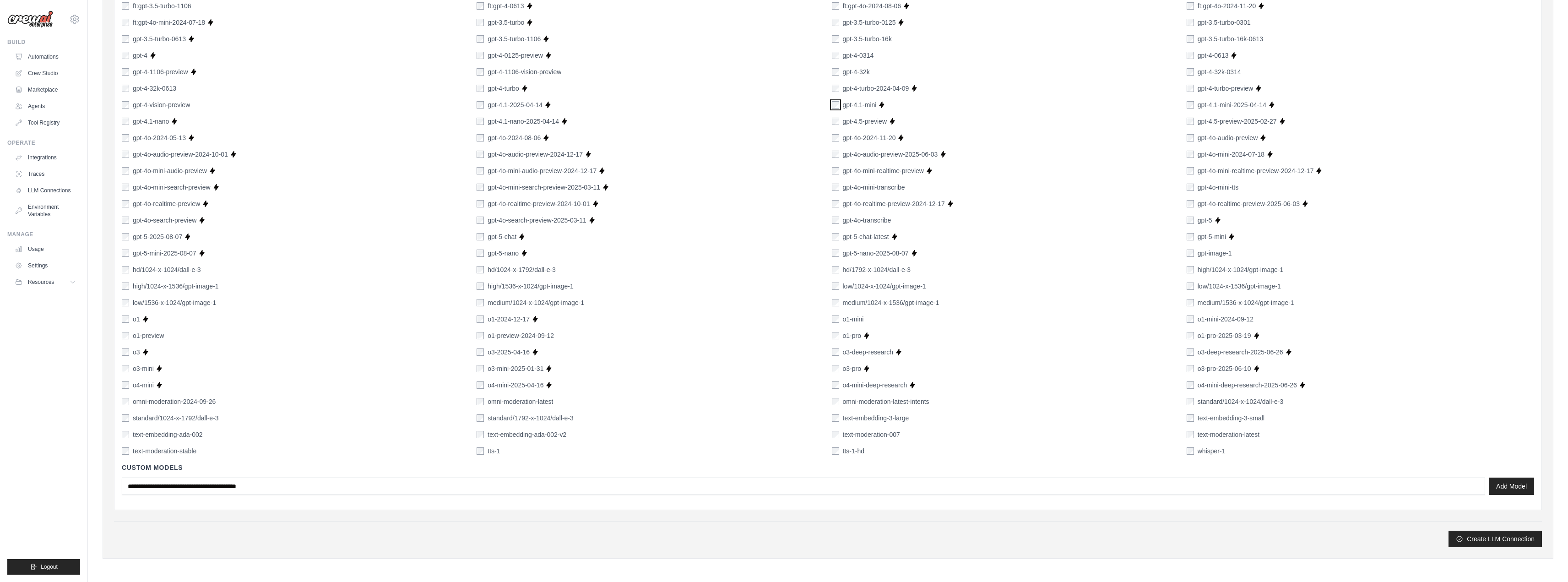
scroll to position [389, 0]
click at [1507, 485] on button "Add Model" at bounding box center [1511, 485] width 45 height 17
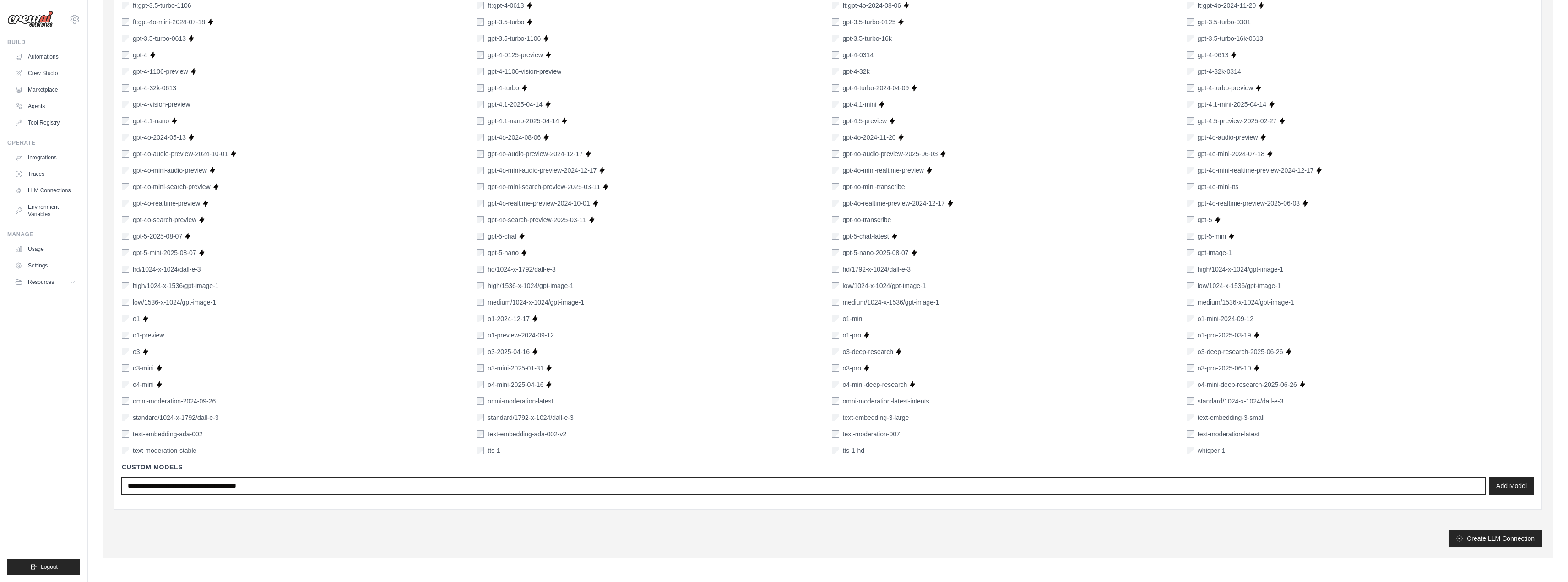
click at [221, 488] on input "text" at bounding box center [803, 485] width 1363 height 17
type input "******"
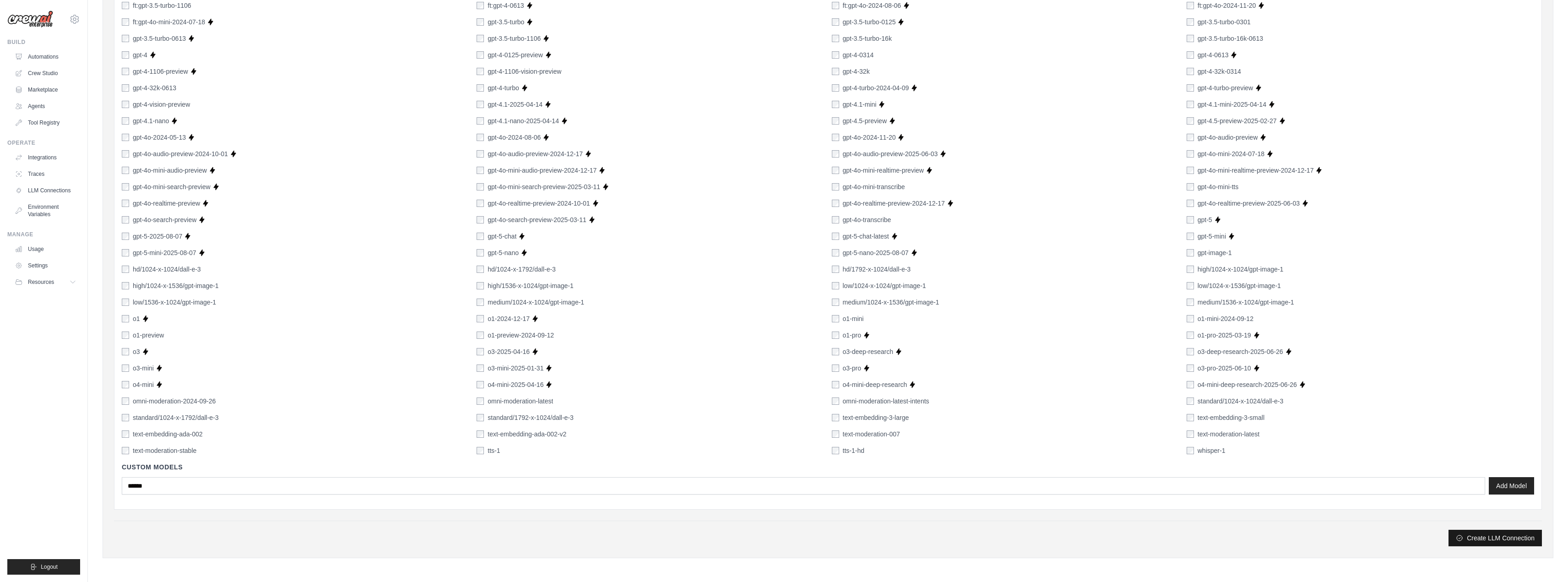
click at [1493, 542] on button "Create LLM Connection" at bounding box center [1495, 537] width 94 height 17
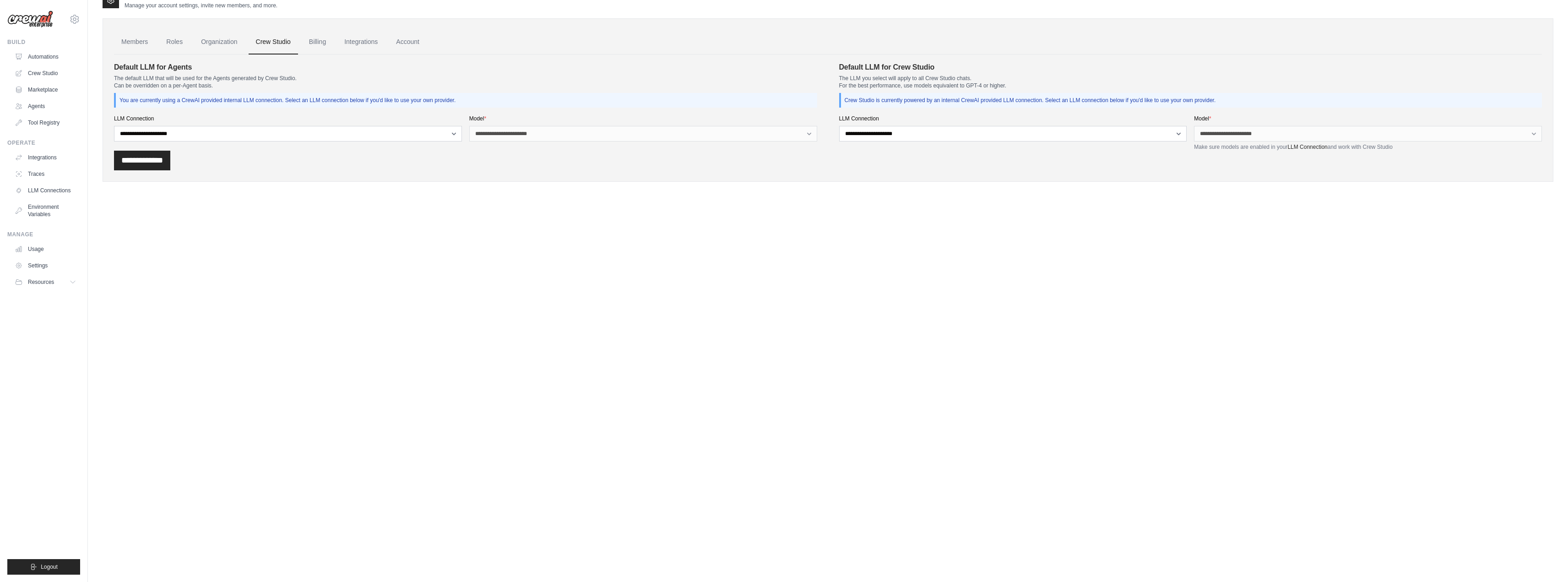
scroll to position [0, 0]
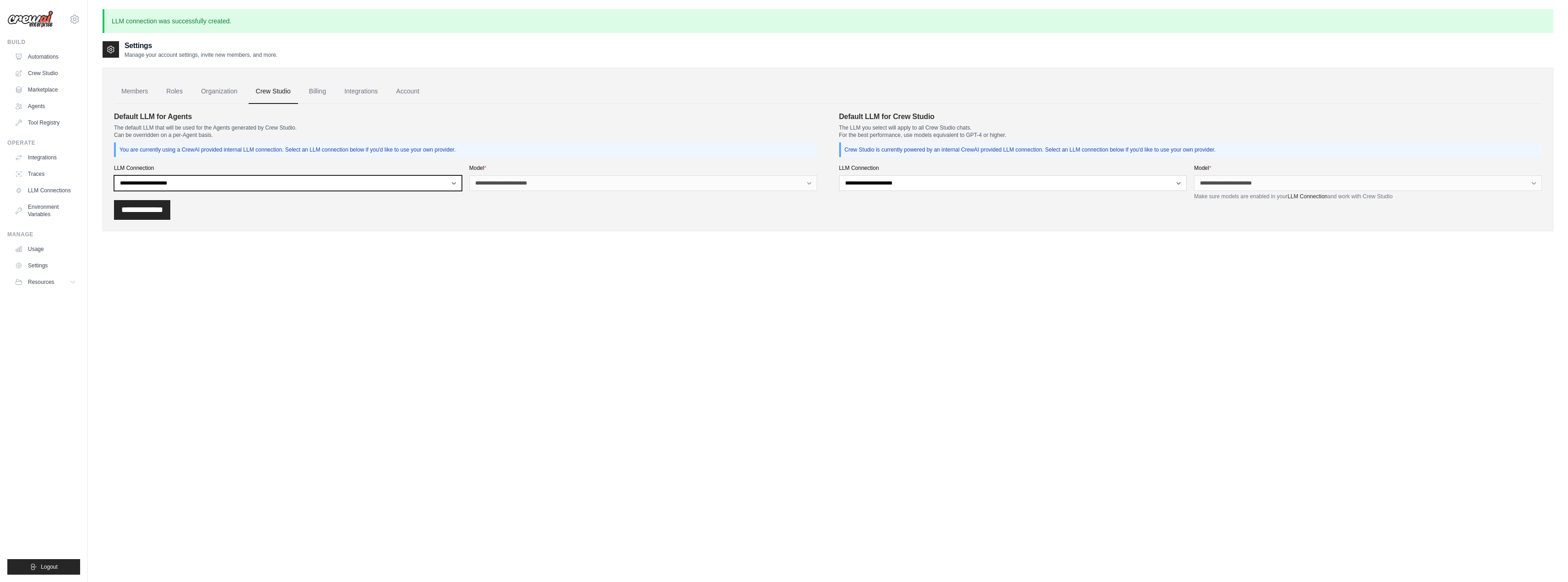
click at [289, 183] on select "**********" at bounding box center [287, 183] width 348 height 15
select select "******"
click at [114, 175] on select "**********" at bounding box center [287, 183] width 348 height 15
click at [526, 180] on select "**********" at bounding box center [643, 183] width 348 height 15
select select "**********"
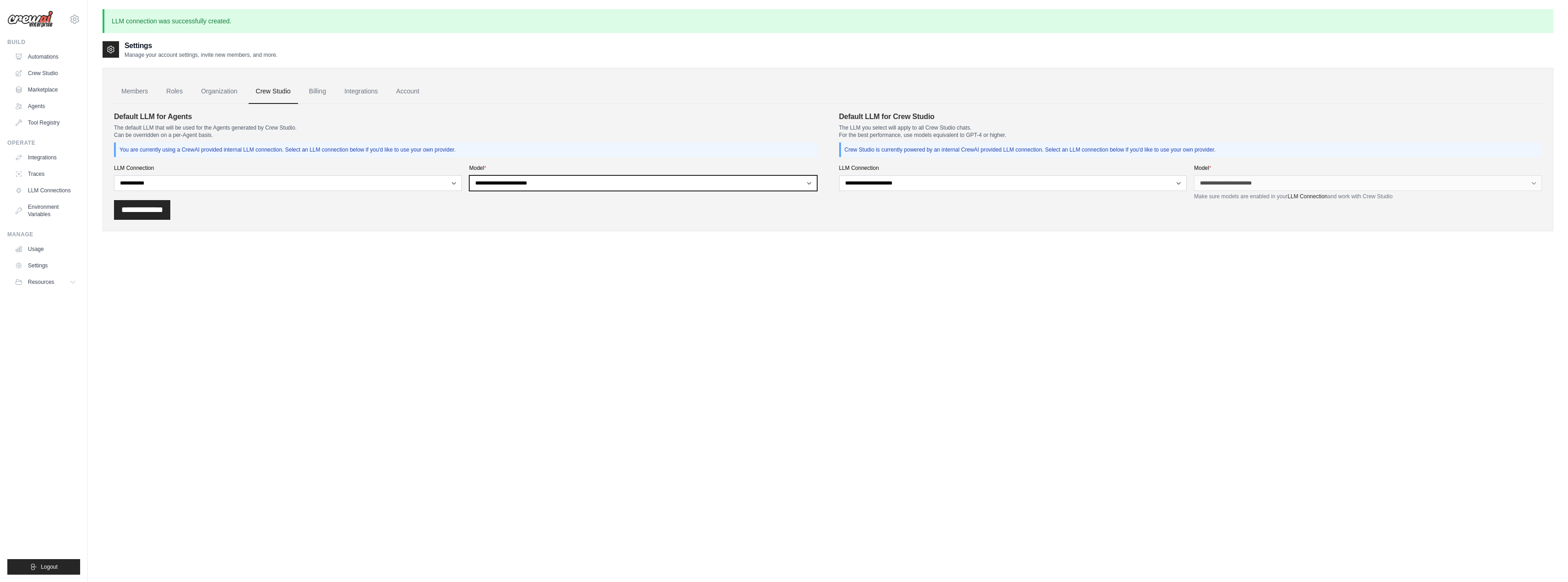
click at [469, 175] on select "**********" at bounding box center [643, 183] width 348 height 15
click at [159, 214] on input "**********" at bounding box center [142, 210] width 56 height 20
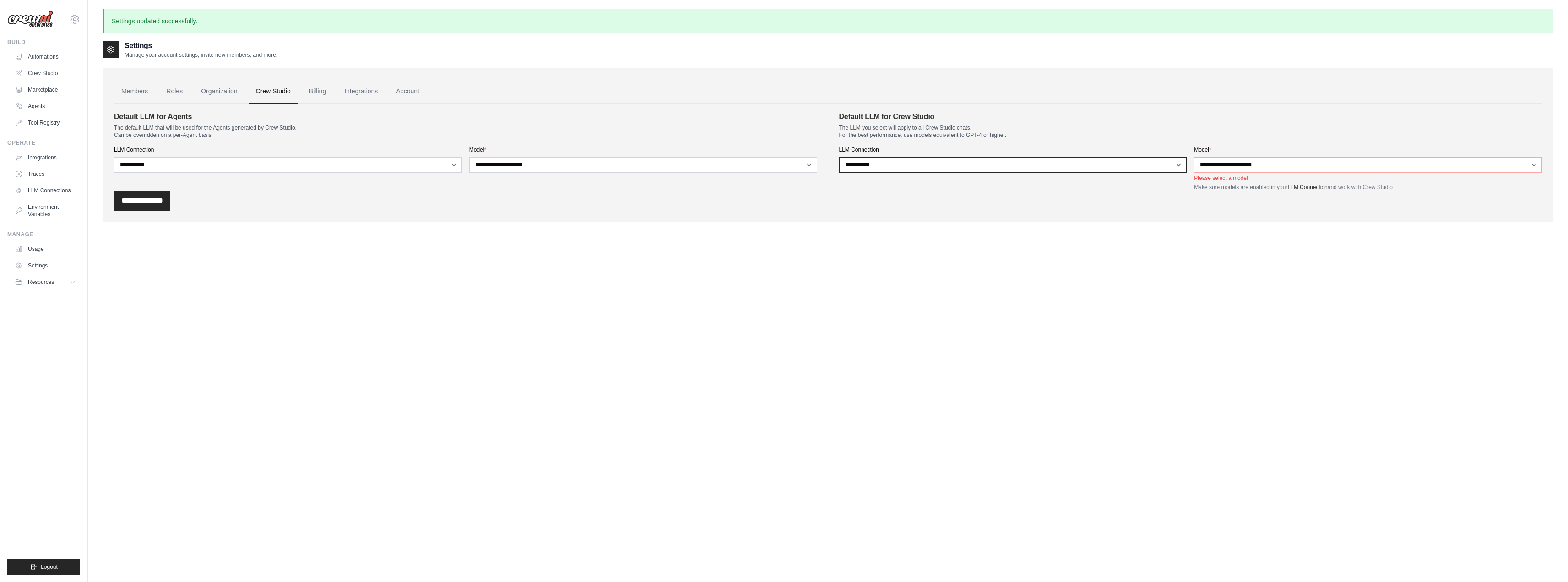
click at [930, 165] on select "**********" at bounding box center [1013, 164] width 348 height 15
click at [1042, 285] on div "Settings Manage your account settings, invite new members, and more. Members Ro…" at bounding box center [828, 331] width 1451 height 582
click at [1233, 163] on select "**********" at bounding box center [1367, 164] width 348 height 15
click at [1194, 157] on select "**********" at bounding box center [1367, 164] width 348 height 15
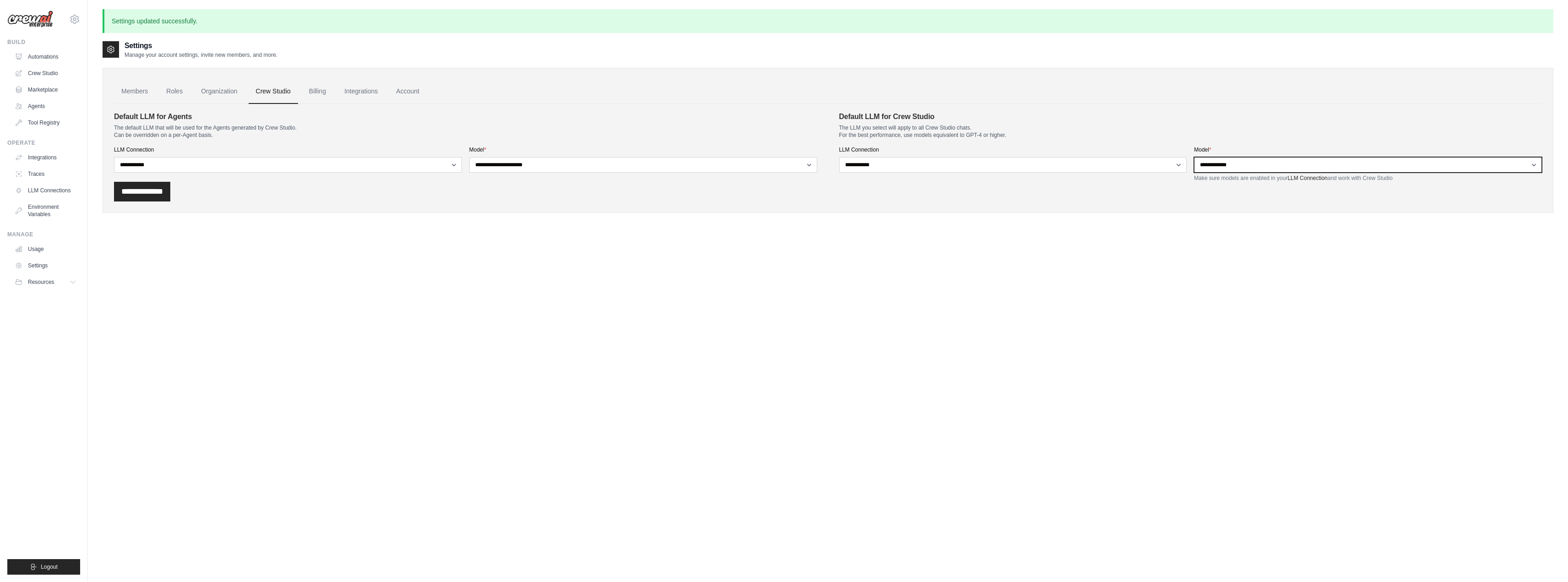
click at [1226, 161] on select "**********" at bounding box center [1367, 164] width 348 height 15
select select "**********"
click at [1194, 157] on select "**********" at bounding box center [1367, 164] width 348 height 15
click at [132, 190] on input "**********" at bounding box center [142, 191] width 56 height 20
click at [230, 92] on link "Organization" at bounding box center [219, 92] width 51 height 24
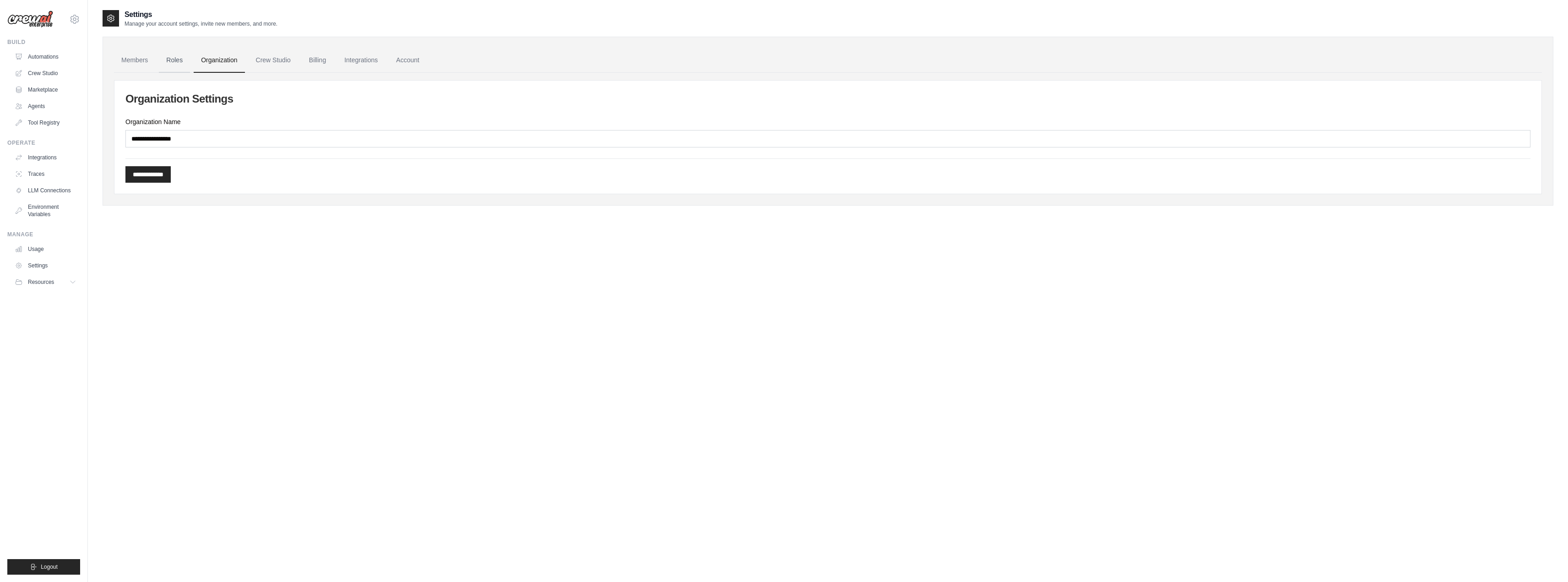
click at [179, 62] on link "Roles" at bounding box center [174, 61] width 31 height 24
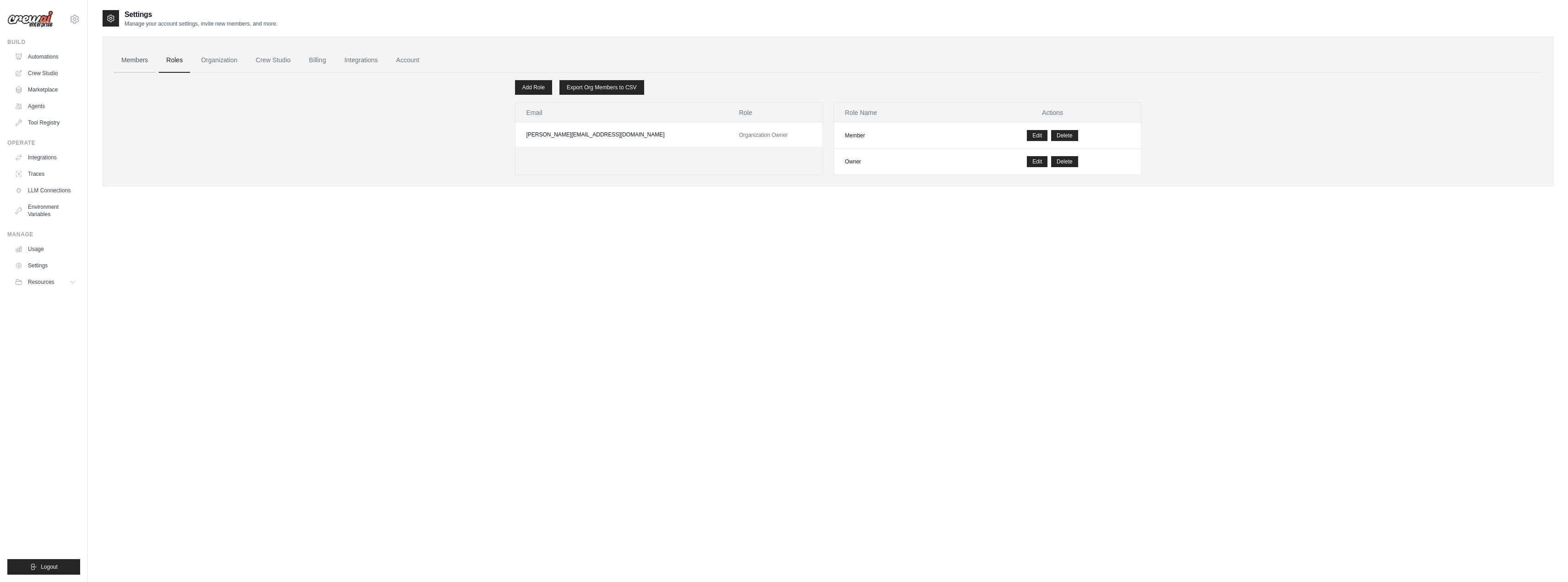
click at [141, 62] on link "Members" at bounding box center [134, 61] width 41 height 24
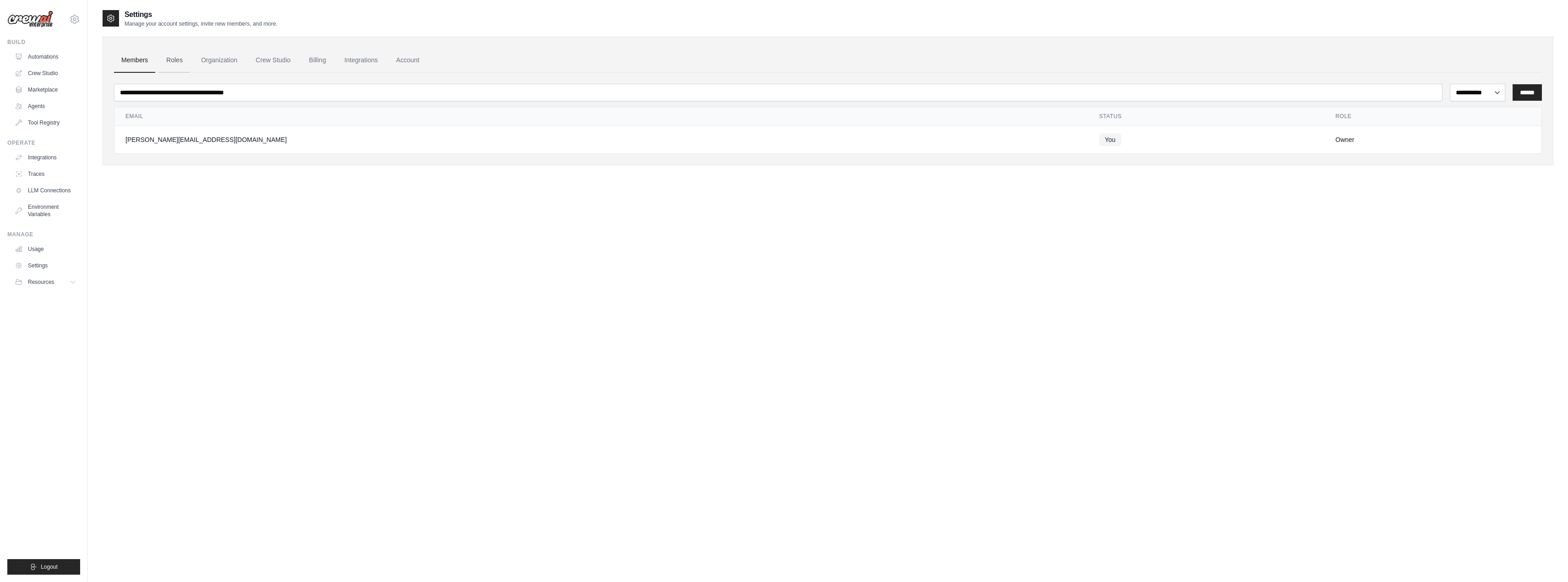
click at [166, 61] on link "Roles" at bounding box center [174, 61] width 31 height 24
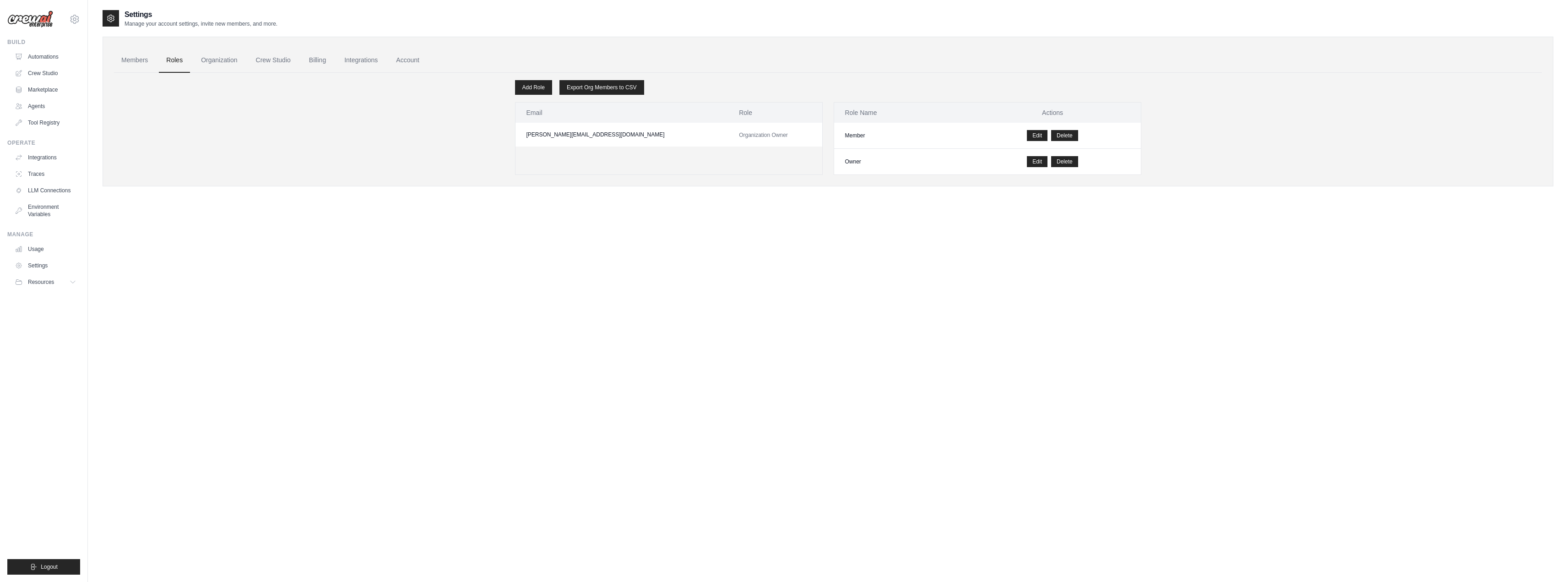
click at [219, 63] on link "Organization" at bounding box center [219, 61] width 51 height 24
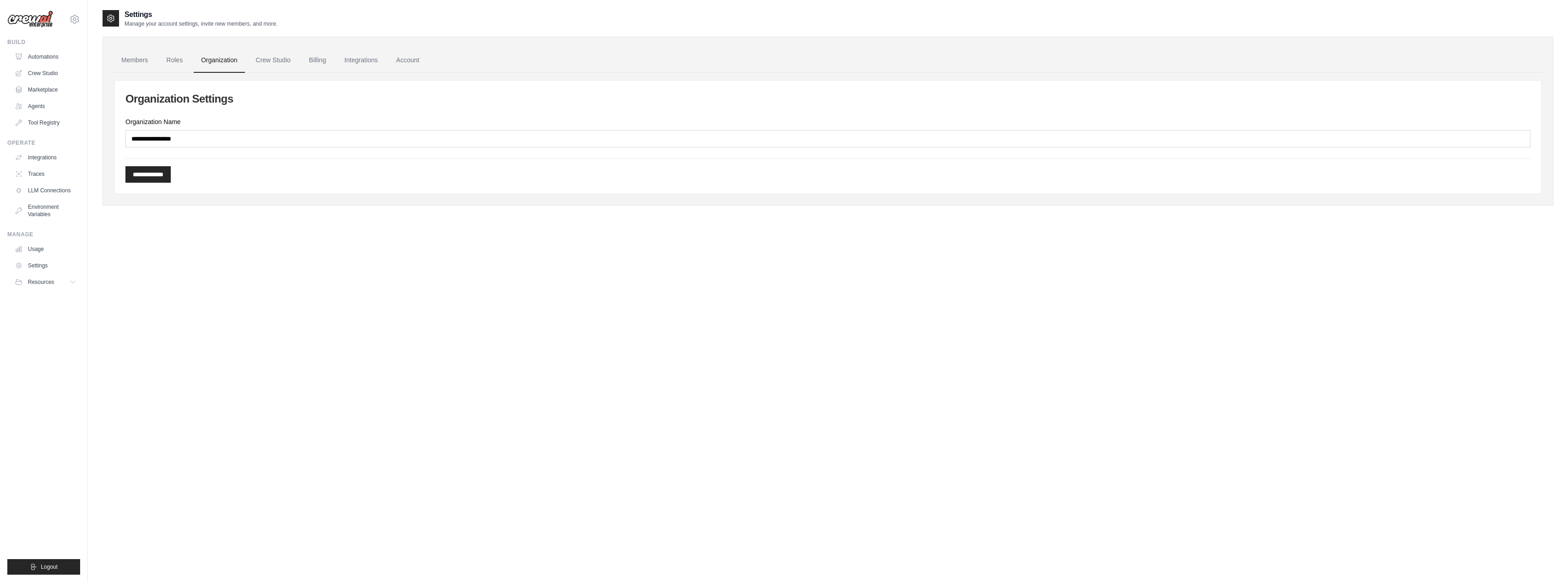
click at [278, 66] on link "Crew Studio" at bounding box center [273, 61] width 50 height 24
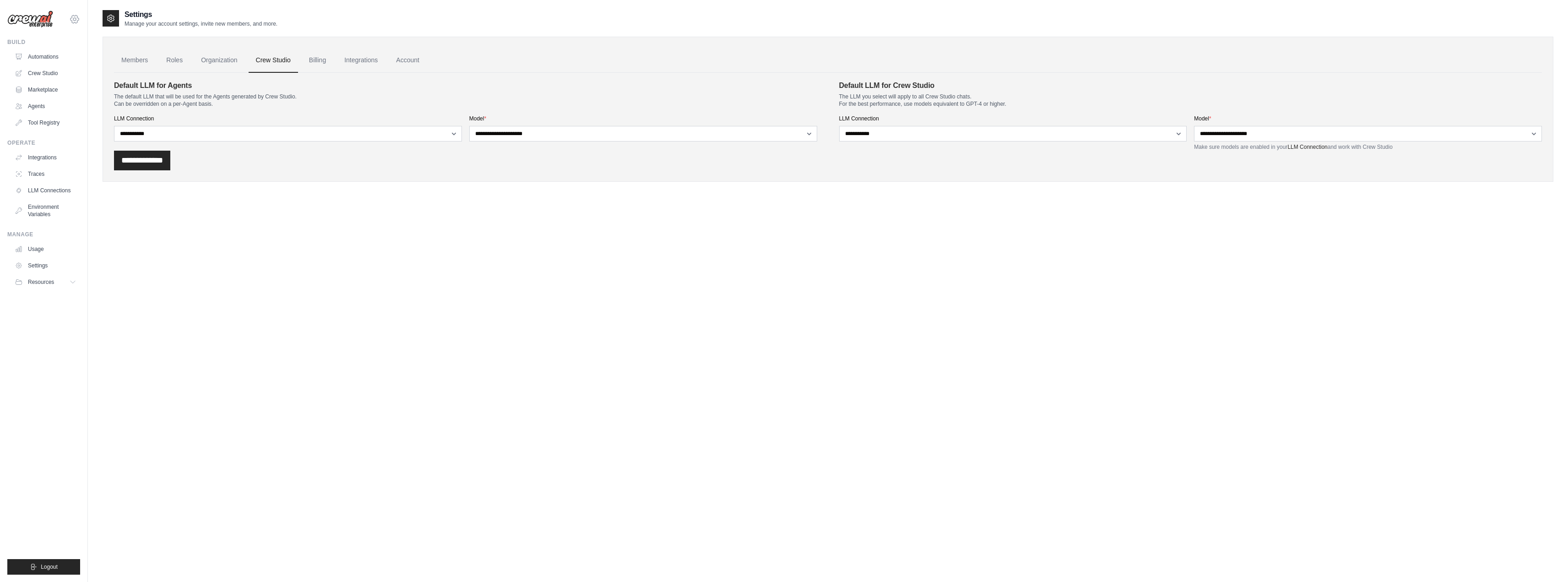
click at [75, 20] on icon at bounding box center [75, 19] width 11 height 11
click at [477, 292] on div "Settings Manage your account settings, invite new members, and more. Members Ro…" at bounding box center [828, 300] width 1451 height 582
click at [310, 62] on link "Billing" at bounding box center [317, 61] width 32 height 24
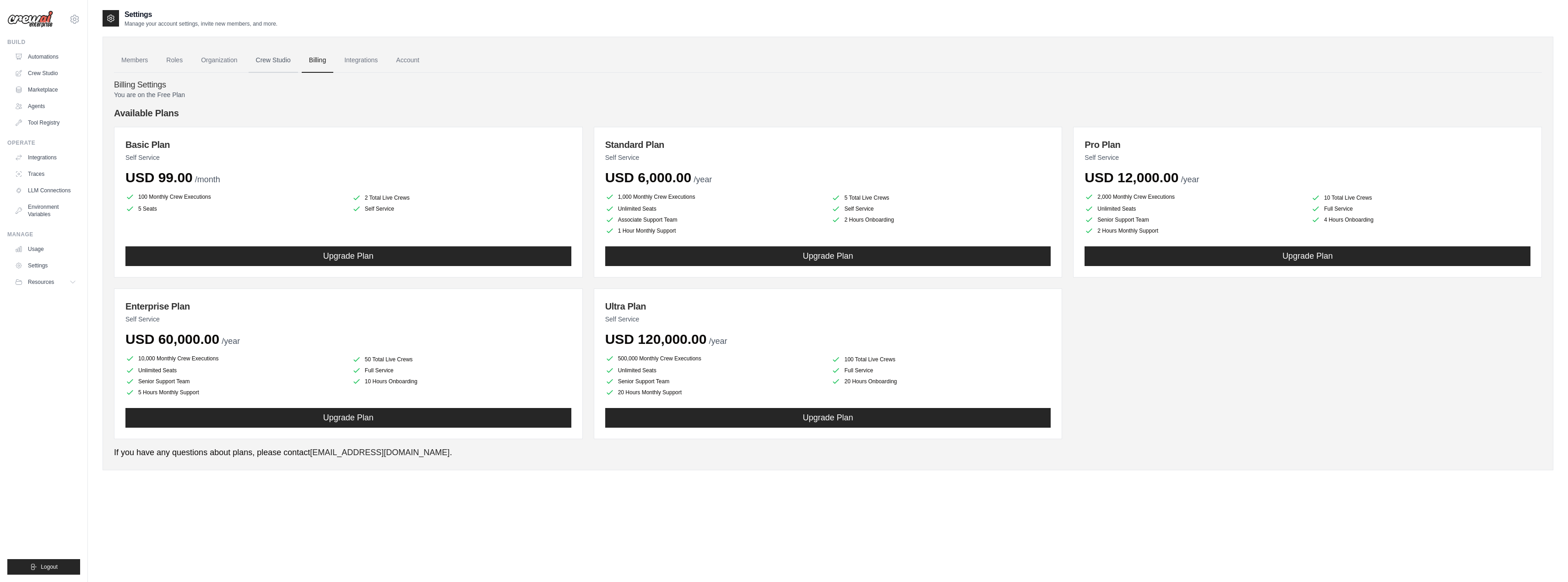
click at [281, 59] on link "Crew Studio" at bounding box center [273, 61] width 50 height 24
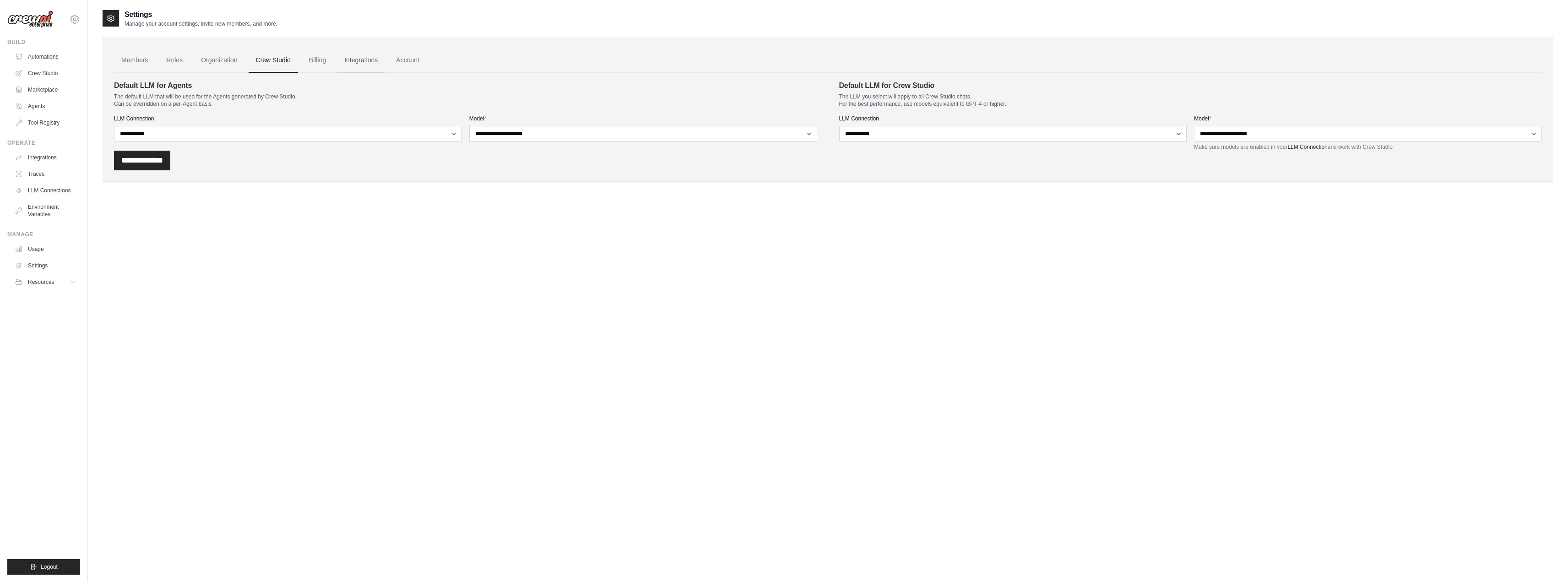
click at [363, 61] on link "Integrations" at bounding box center [361, 61] width 48 height 24
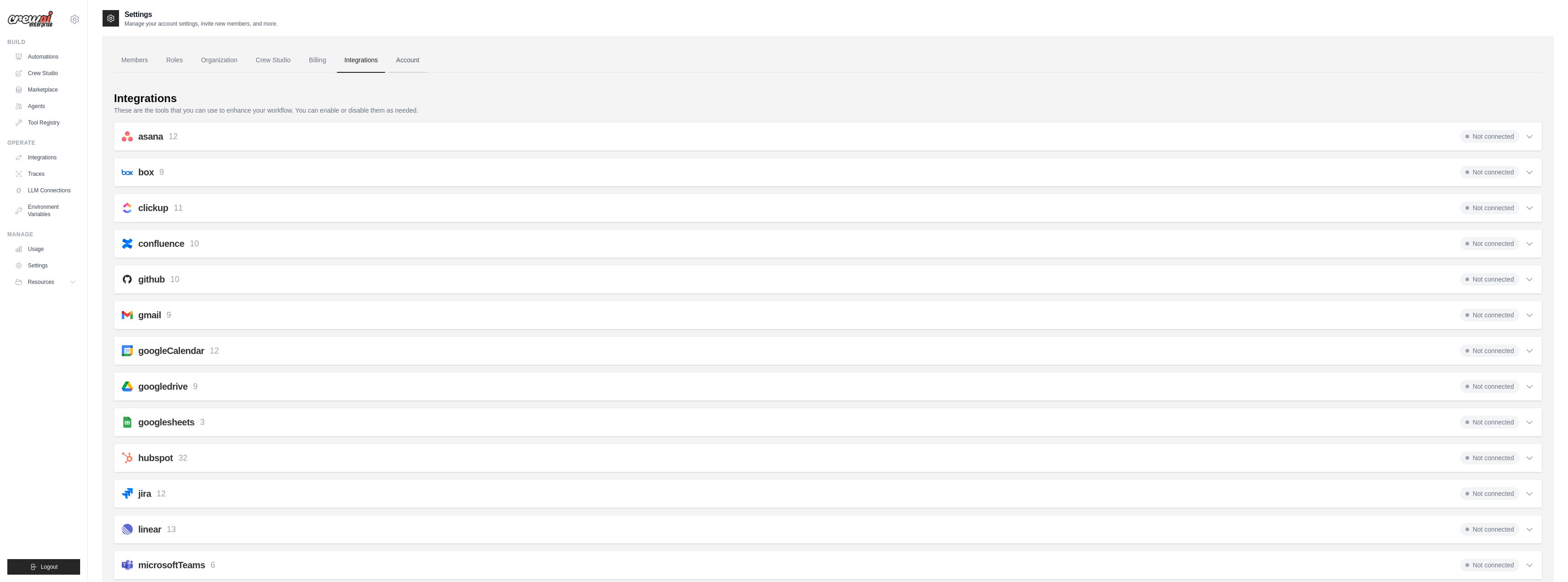
click at [399, 63] on link "Account" at bounding box center [408, 61] width 38 height 24
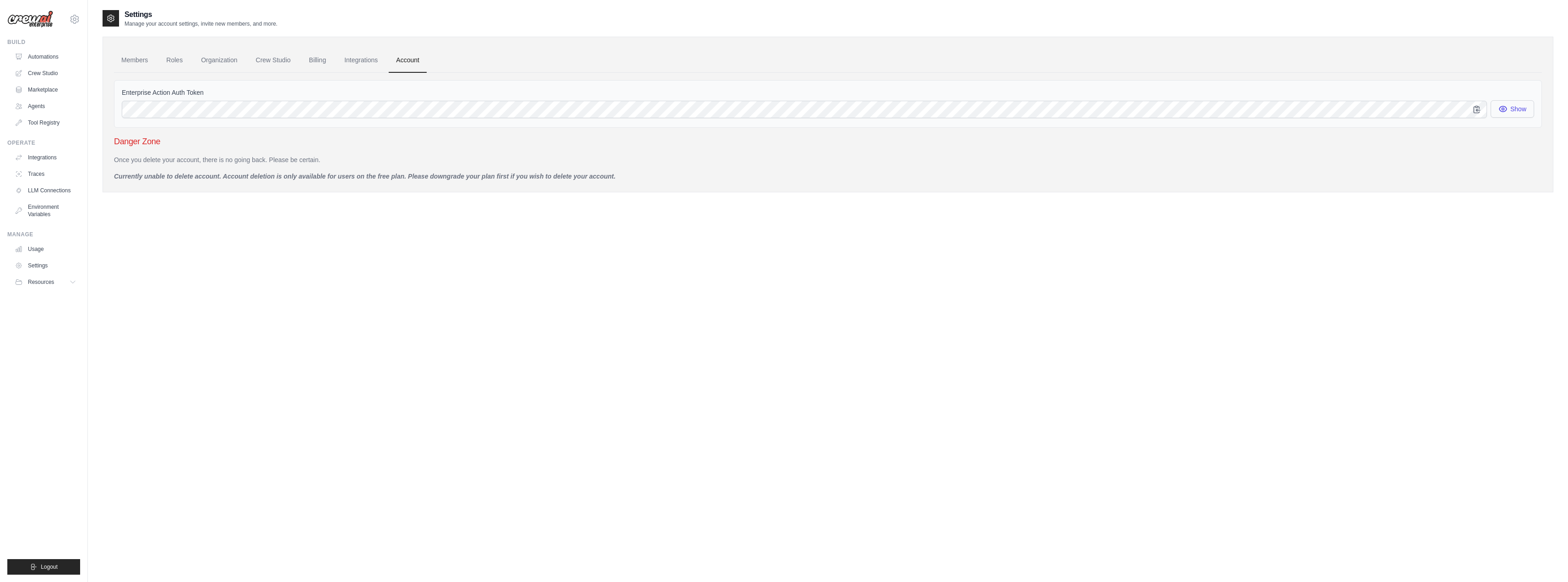
click at [1516, 112] on button "Show" at bounding box center [1512, 109] width 43 height 17
click at [1281, 243] on div "Settings Manage your account settings, invite new members, and more. Members Ro…" at bounding box center [828, 300] width 1451 height 582
click at [134, 63] on link "Members" at bounding box center [134, 61] width 41 height 24
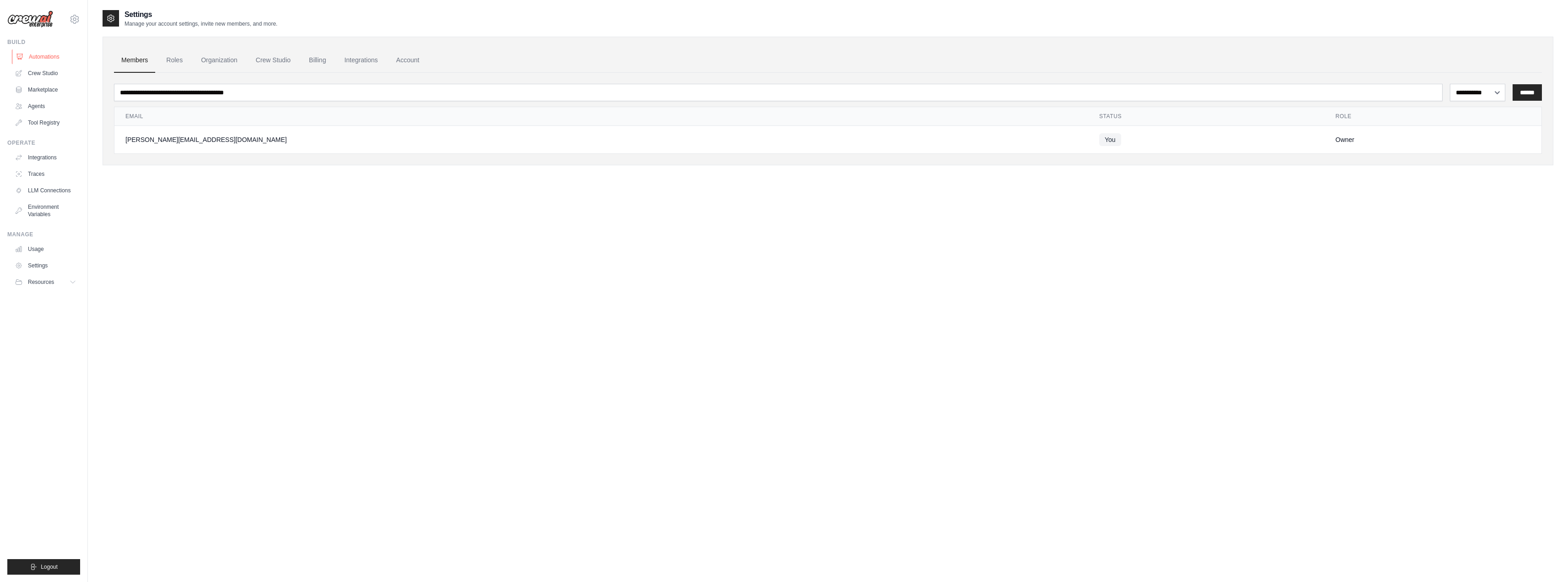
click at [37, 59] on link "Automations" at bounding box center [46, 57] width 69 height 15
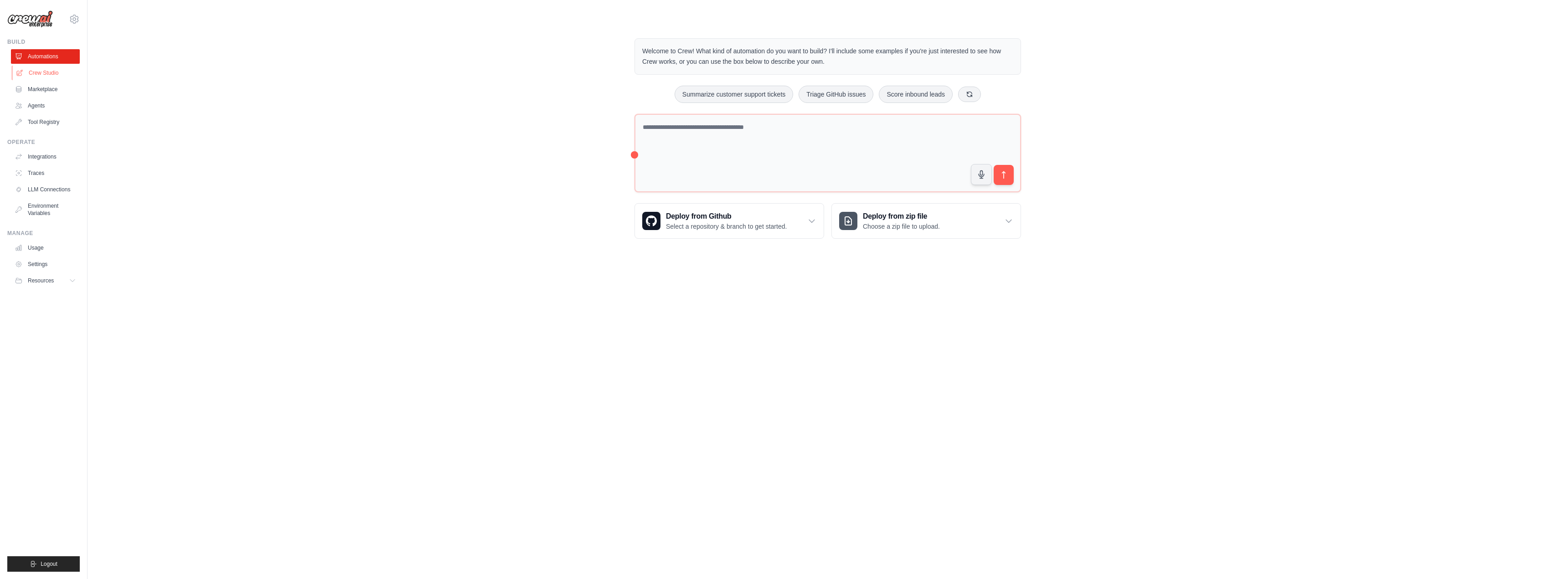
click at [37, 72] on link "Crew Studio" at bounding box center [46, 73] width 69 height 15
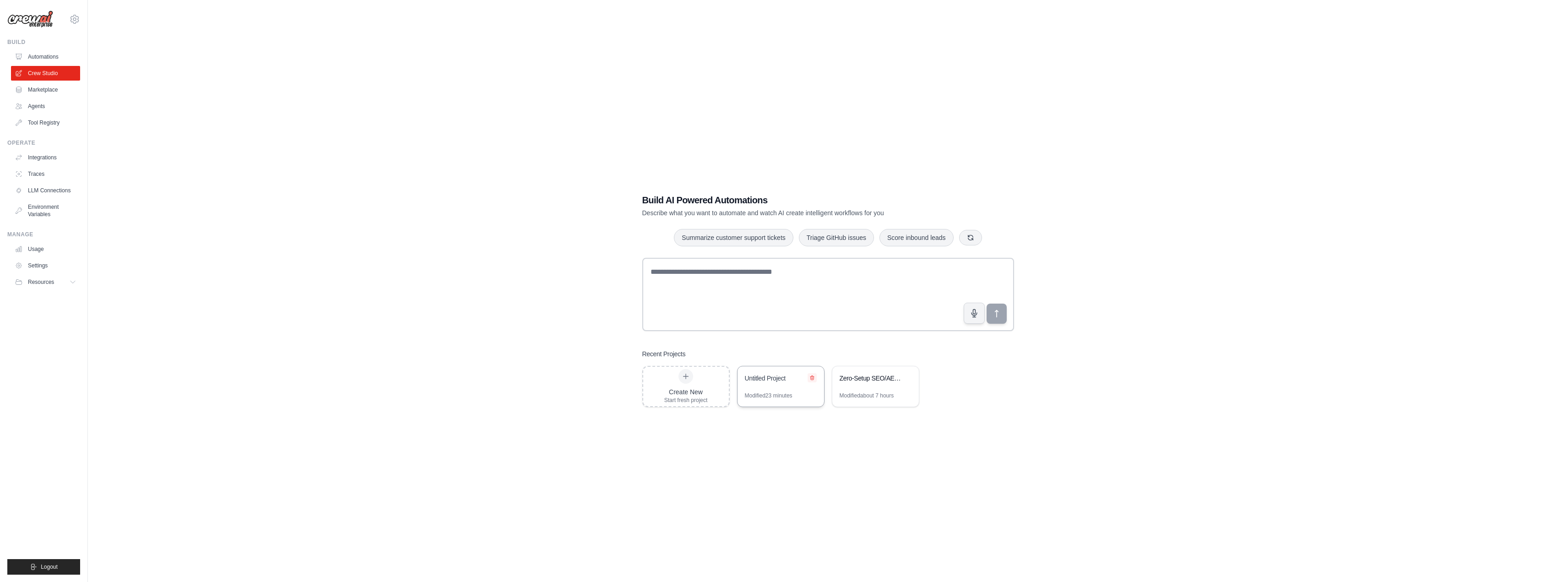
click at [812, 378] on icon at bounding box center [812, 377] width 4 height 4
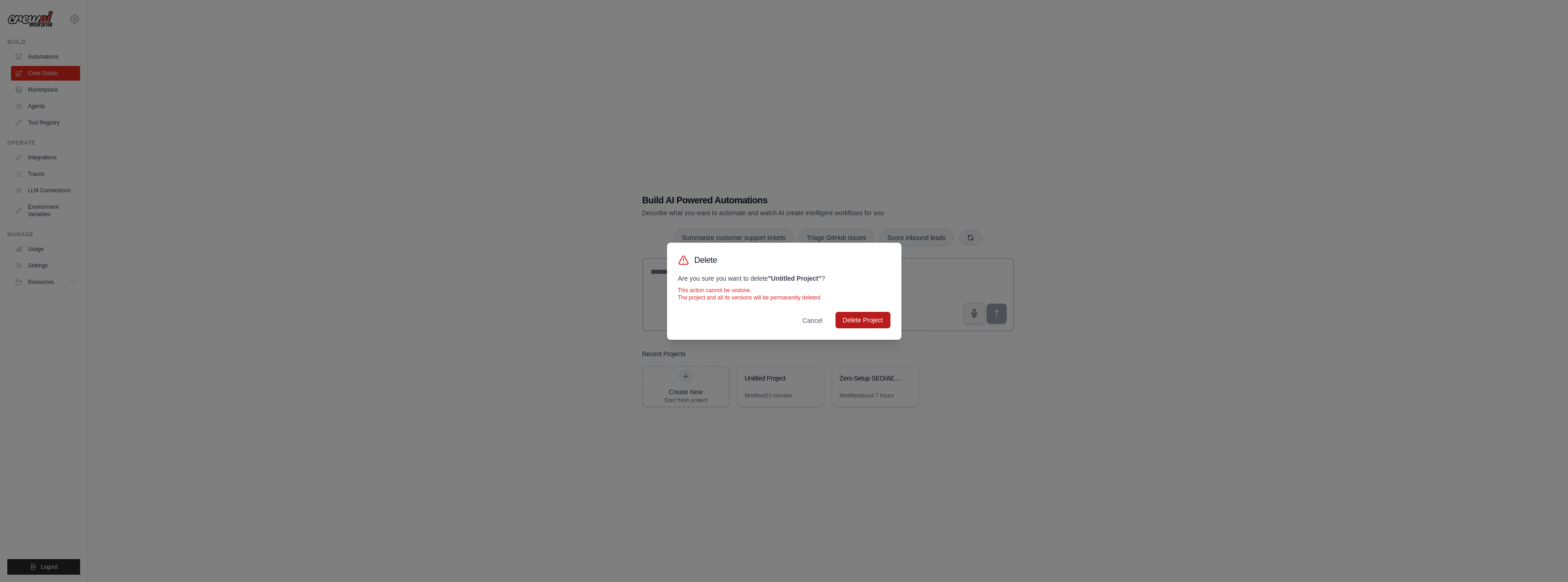
click at [843, 323] on button "Delete Project" at bounding box center [863, 320] width 55 height 17
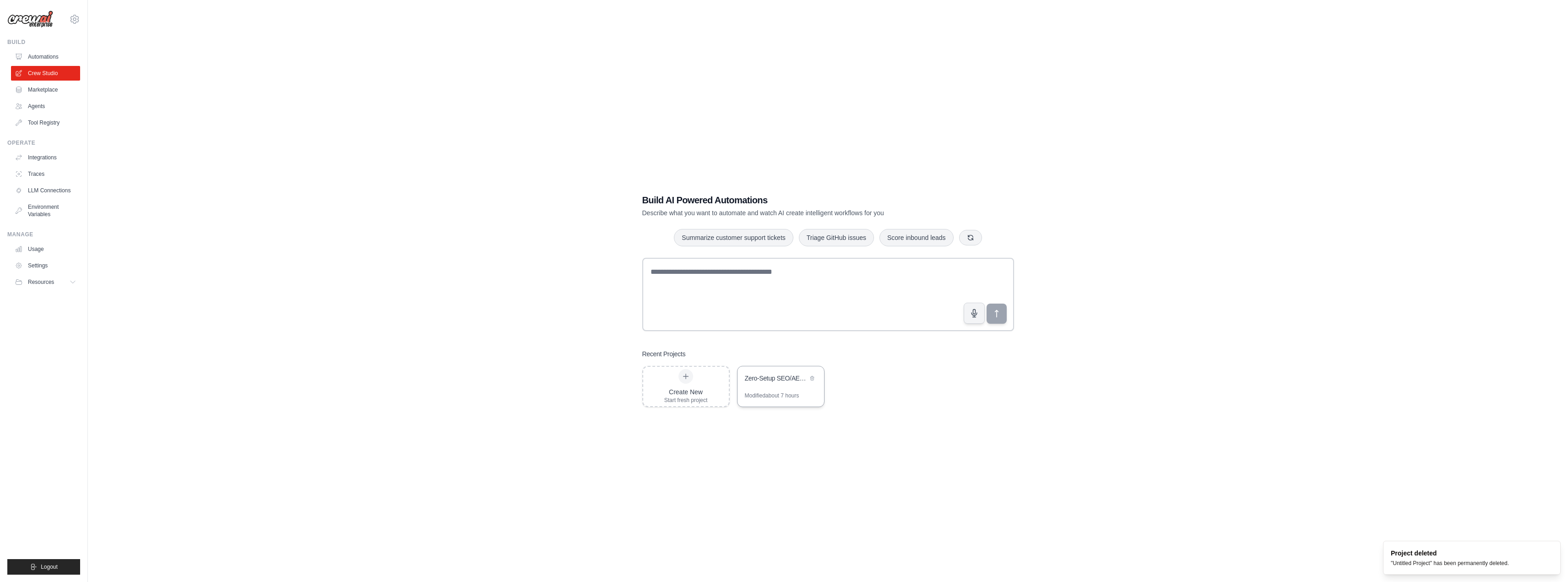
click at [763, 386] on div "Zero-Setup SEO/AEO/GEO Website Analysis Automation" at bounding box center [781, 379] width 87 height 26
click at [78, 18] on icon at bounding box center [75, 19] width 11 height 11
click at [56, 64] on link "Settings" at bounding box center [75, 62] width 81 height 17
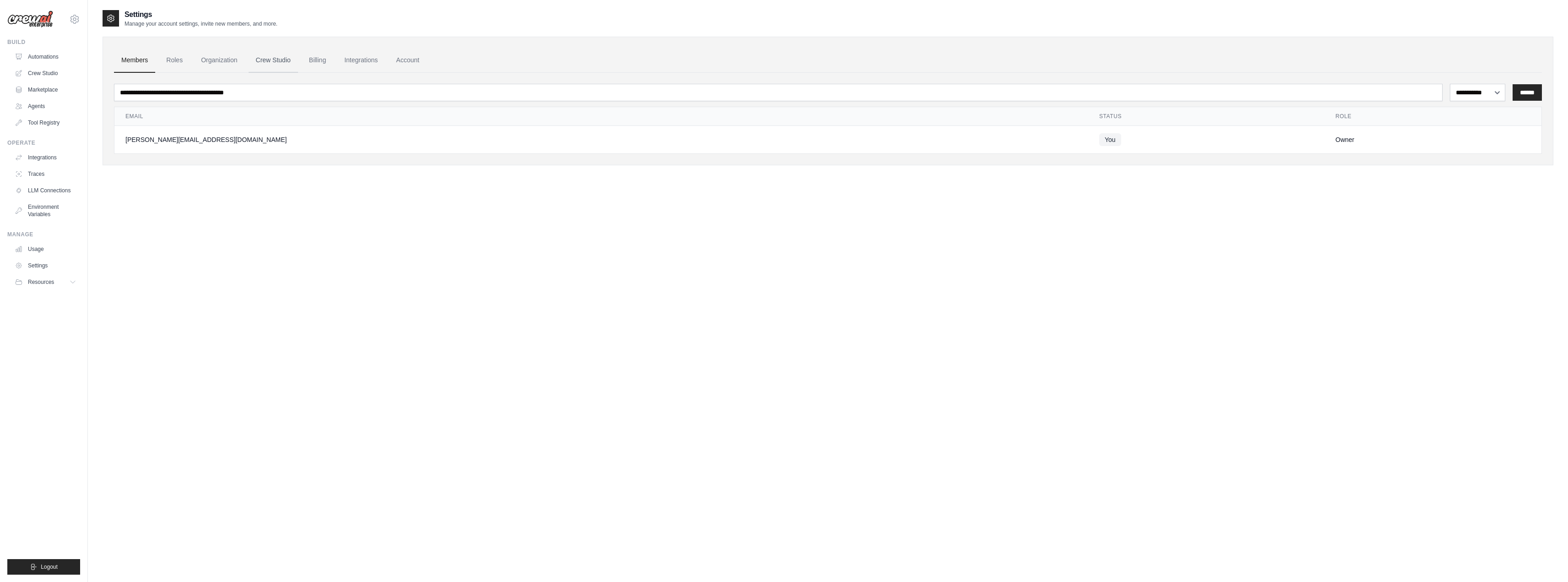
click at [276, 59] on link "Crew Studio" at bounding box center [273, 61] width 50 height 24
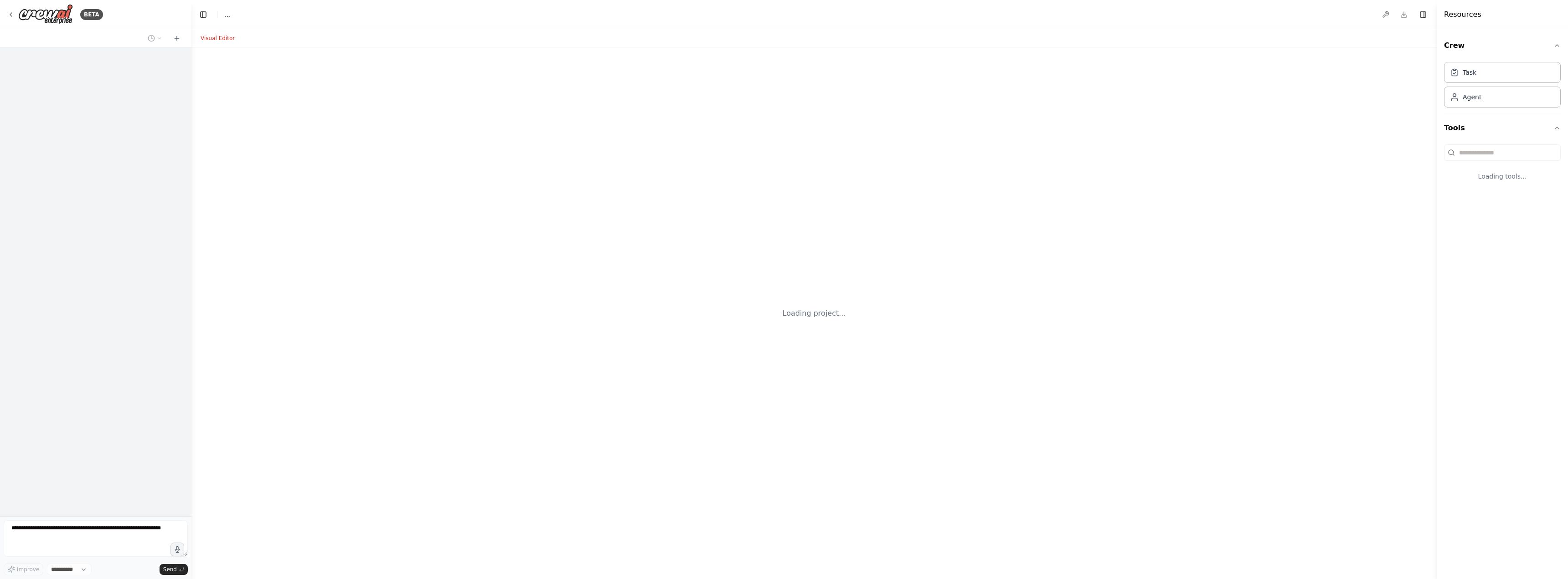
select select "****"
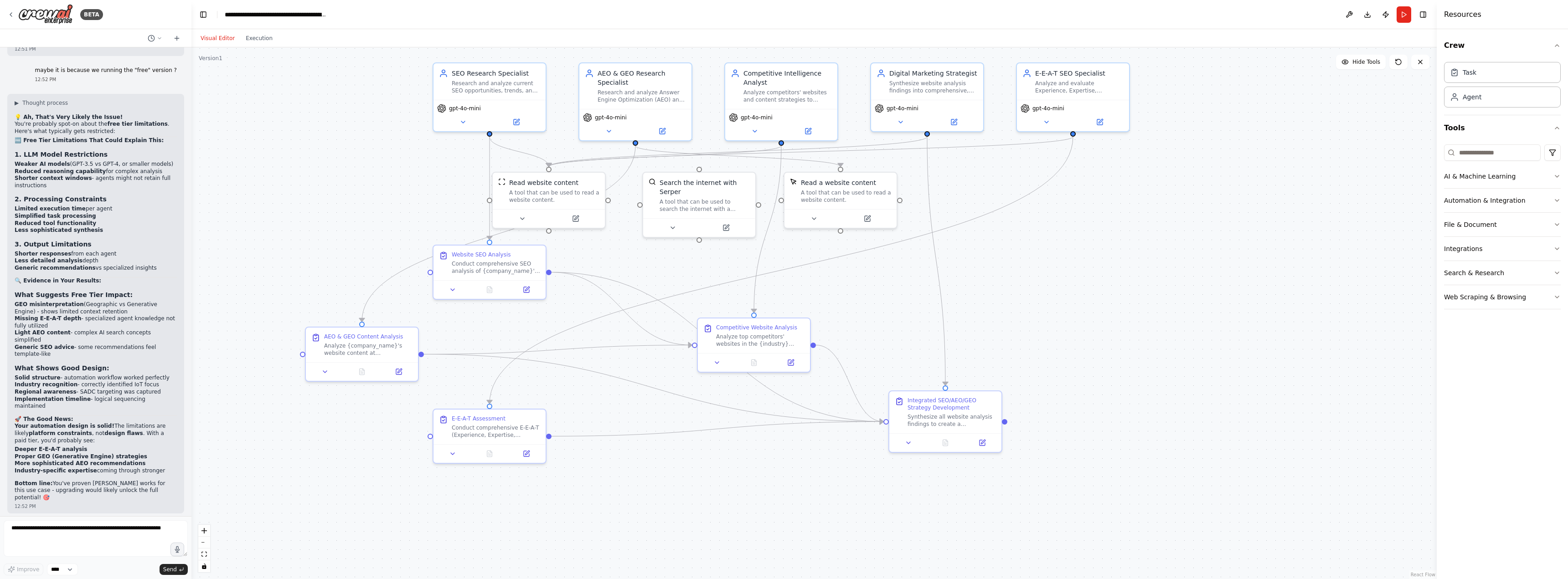
drag, startPoint x: 869, startPoint y: 331, endPoint x: 1033, endPoint y: 307, distance: 165.7
click at [1033, 307] on div ".deletable-edge-delete-btn { width: 20px; height: 20px; border: 0px solid #ffff…" at bounding box center [814, 313] width 1245 height 532
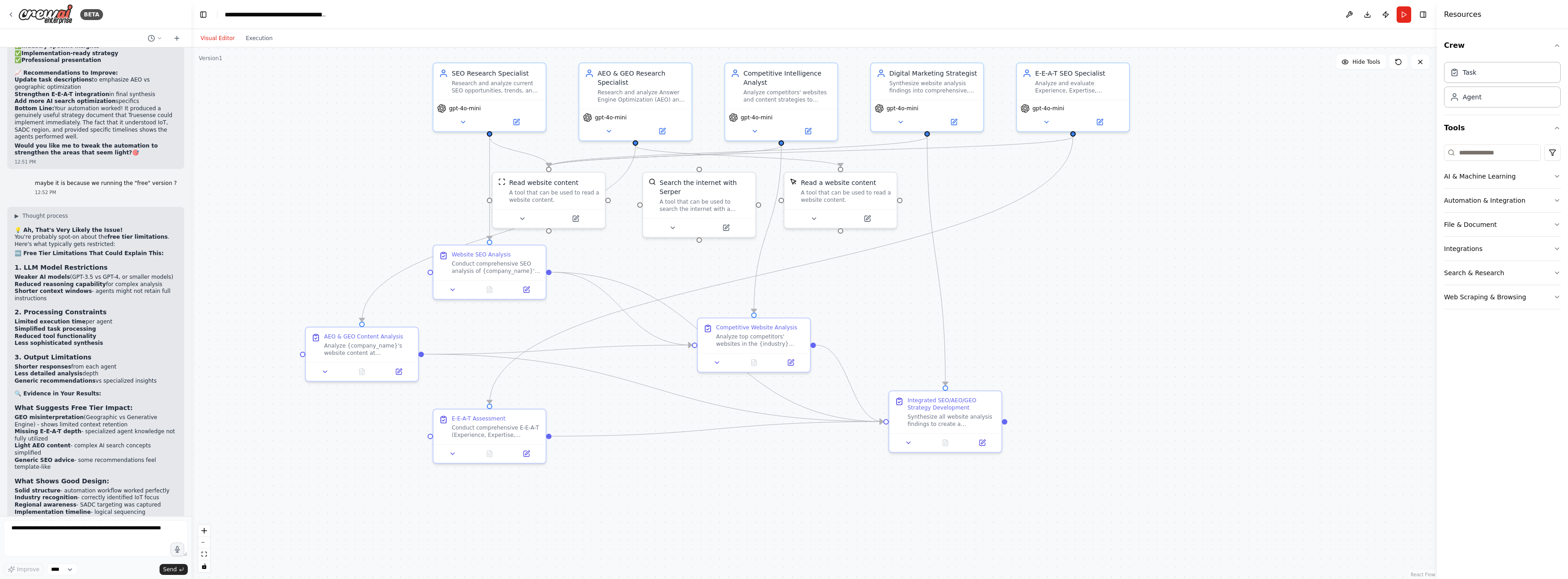
scroll to position [6676, 0]
click at [8, 13] on icon at bounding box center [11, 15] width 7 height 7
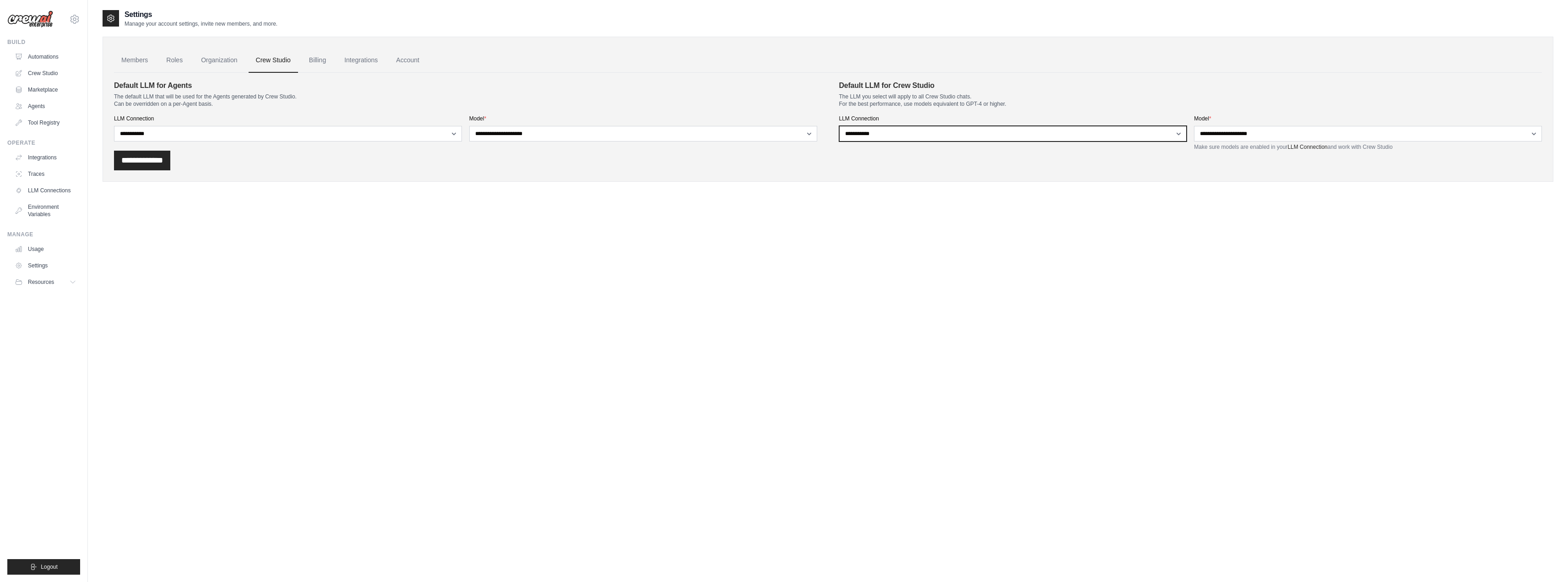
click at [894, 133] on select "**********" at bounding box center [1013, 133] width 348 height 15
click at [511, 131] on select "**********" at bounding box center [643, 133] width 348 height 15
select select "**********"
click at [469, 126] on select "**********" at bounding box center [643, 133] width 348 height 15
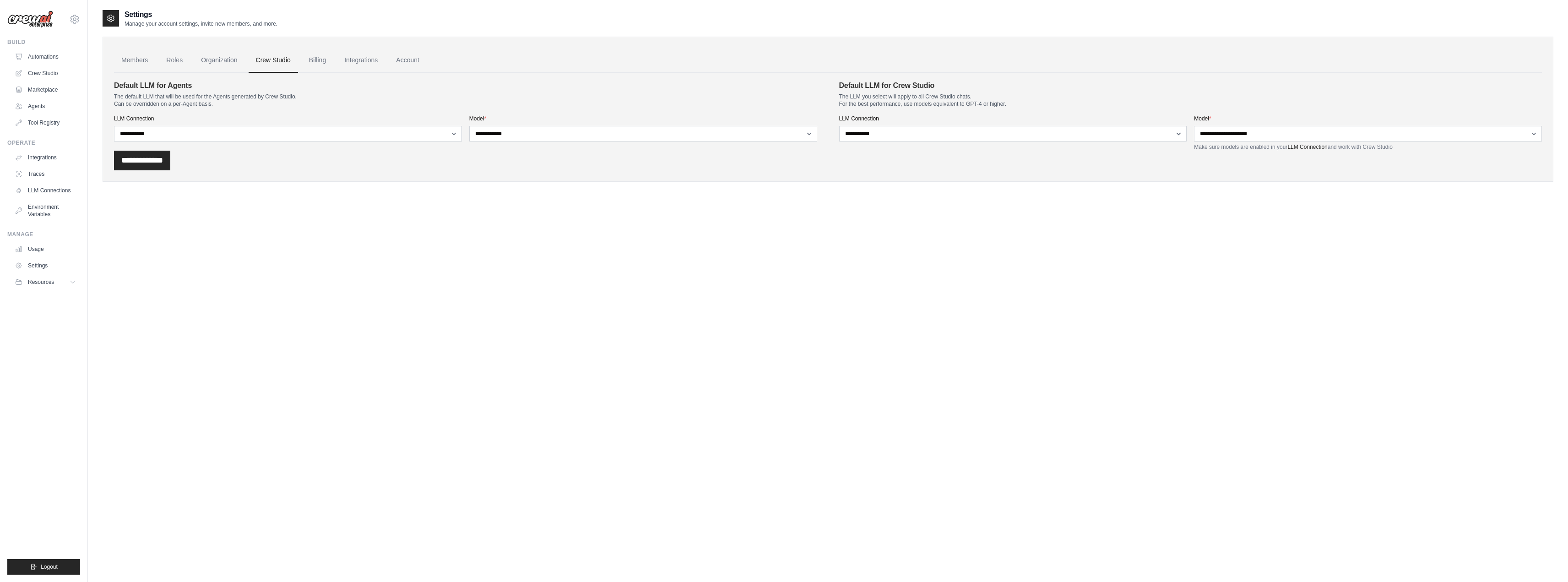
click at [506, 226] on div "Settings Manage your account settings, invite new members, and more. Members Ro…" at bounding box center [828, 300] width 1451 height 582
click at [1259, 132] on select "**********" at bounding box center [1367, 133] width 348 height 15
select select "**********"
click at [1194, 126] on select "**********" at bounding box center [1367, 133] width 348 height 15
click at [1217, 229] on div "Settings Manage your account settings, invite new members, and more. Members Ro…" at bounding box center [828, 300] width 1451 height 582
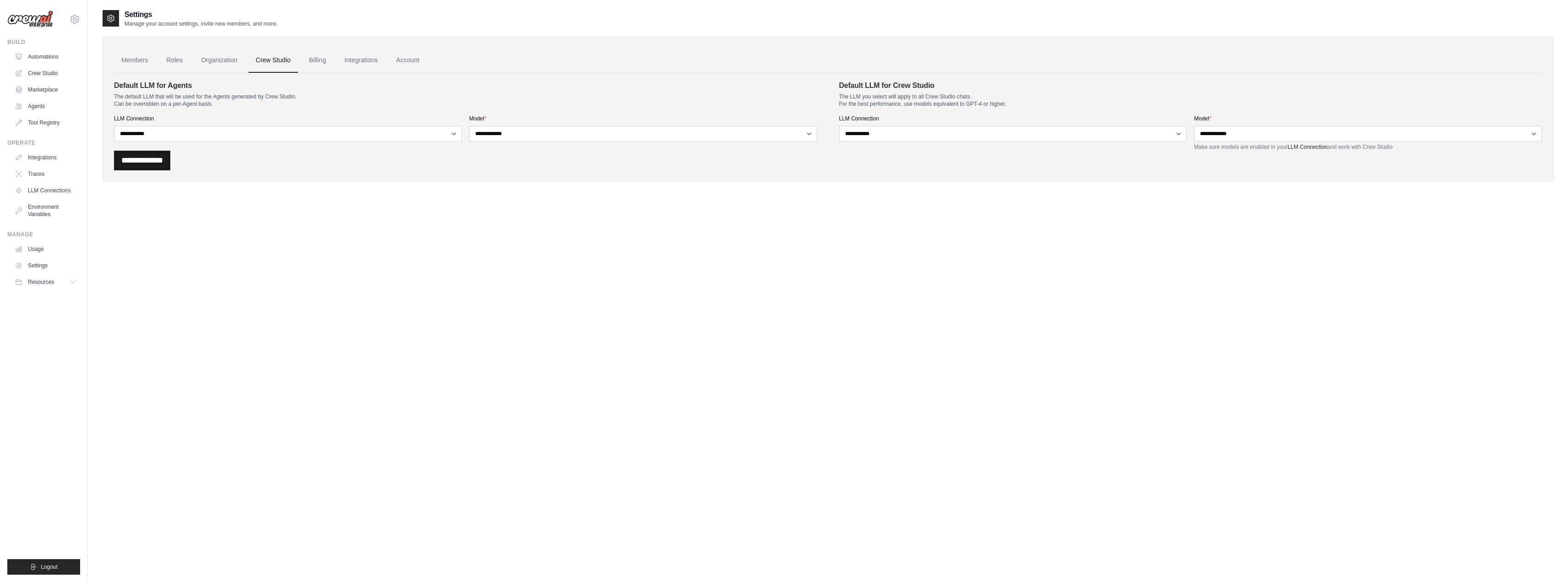
click at [168, 161] on input "**********" at bounding box center [142, 160] width 56 height 20
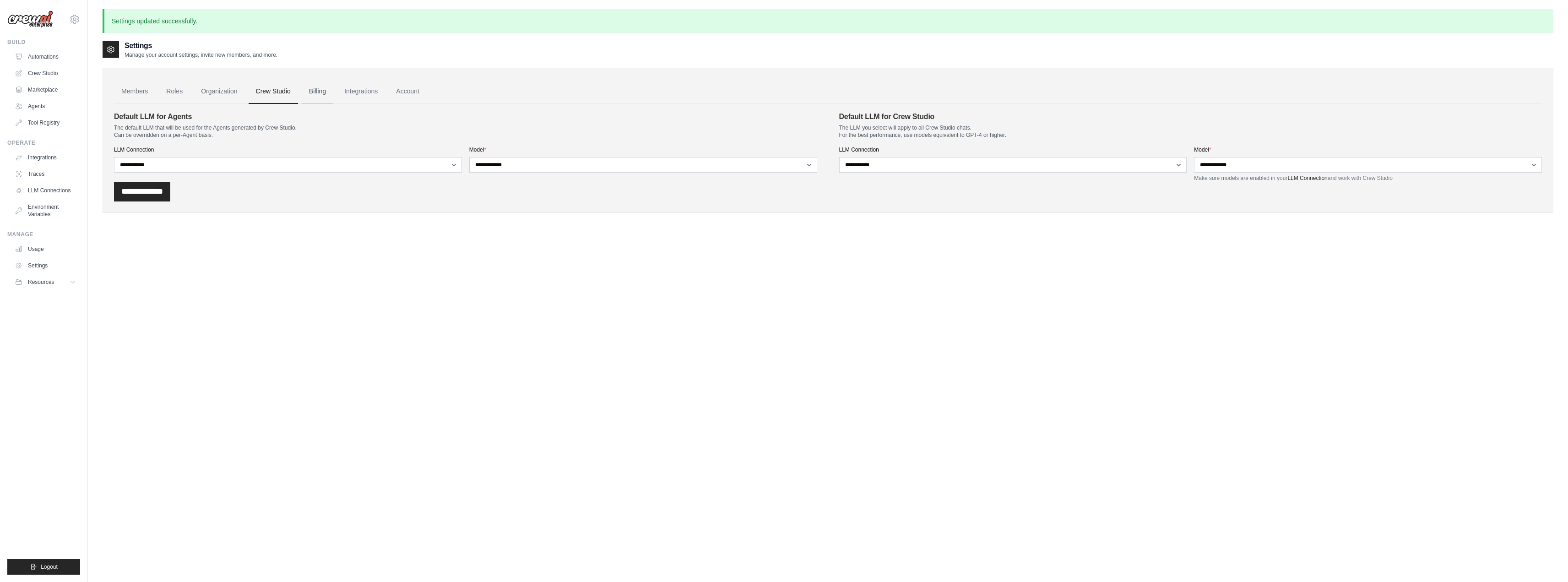
click at [328, 98] on link "Billing" at bounding box center [317, 92] width 32 height 24
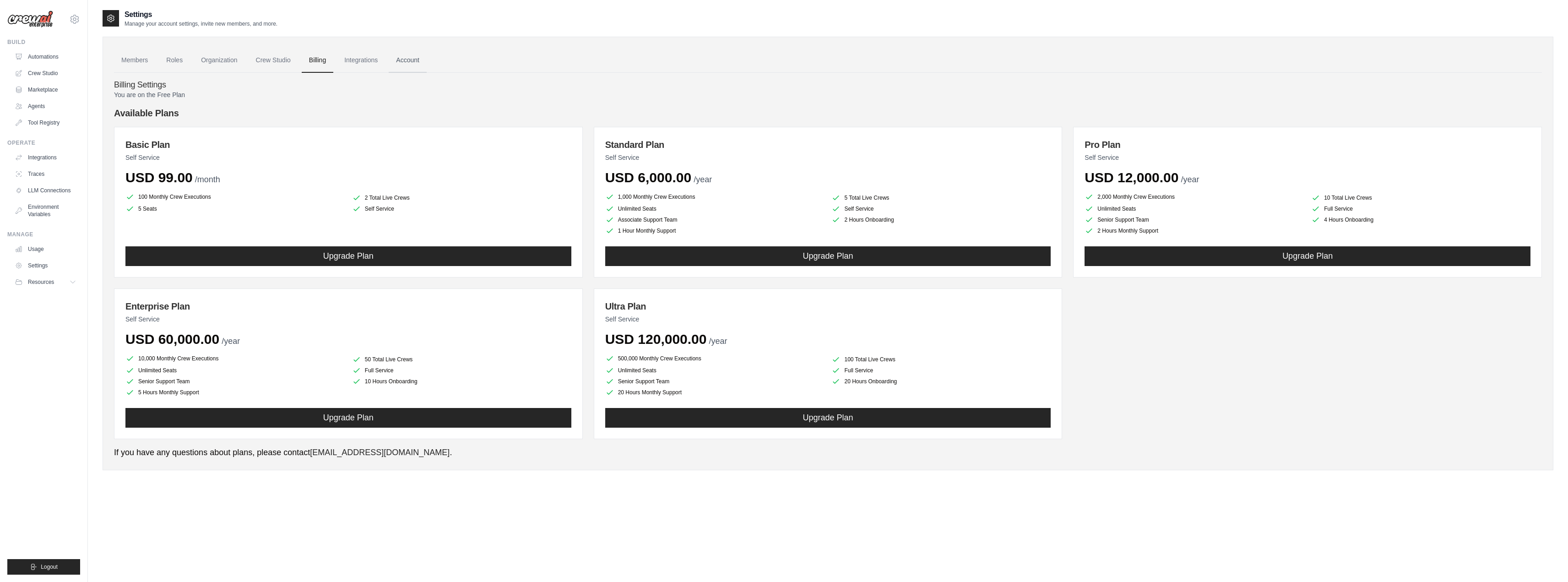
click at [398, 61] on link "Account" at bounding box center [408, 61] width 38 height 24
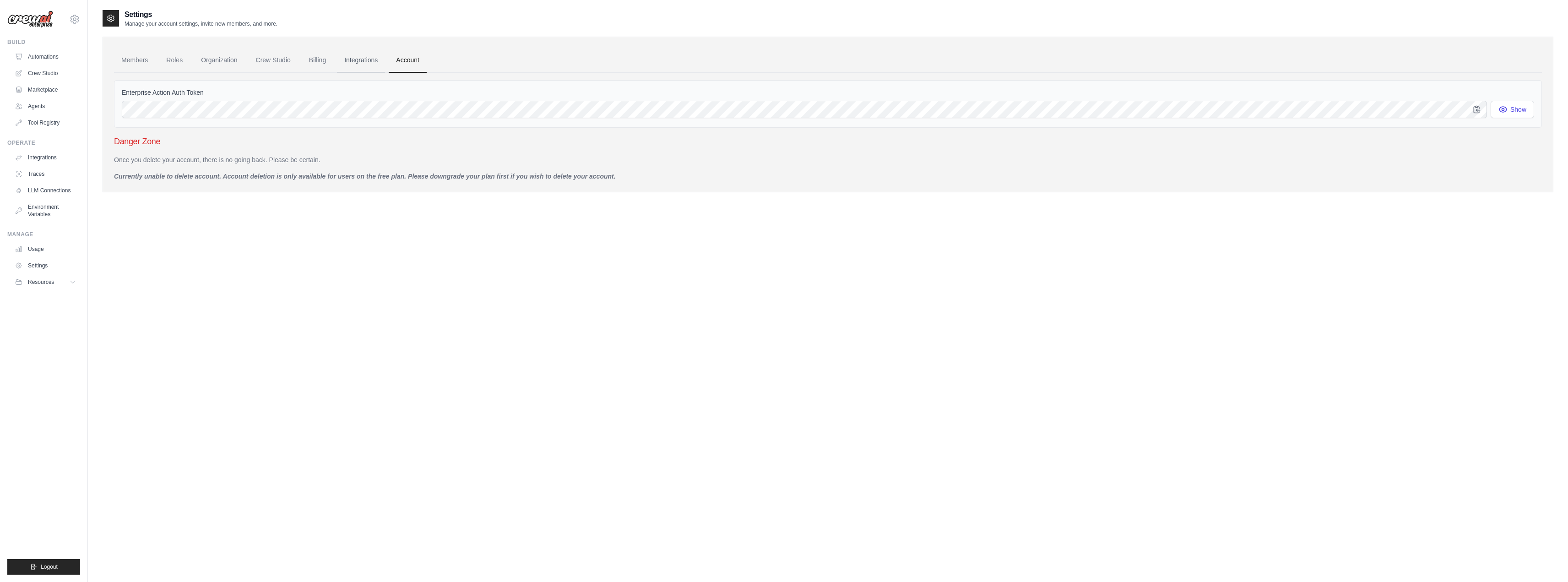
click at [362, 62] on link "Integrations" at bounding box center [361, 61] width 48 height 24
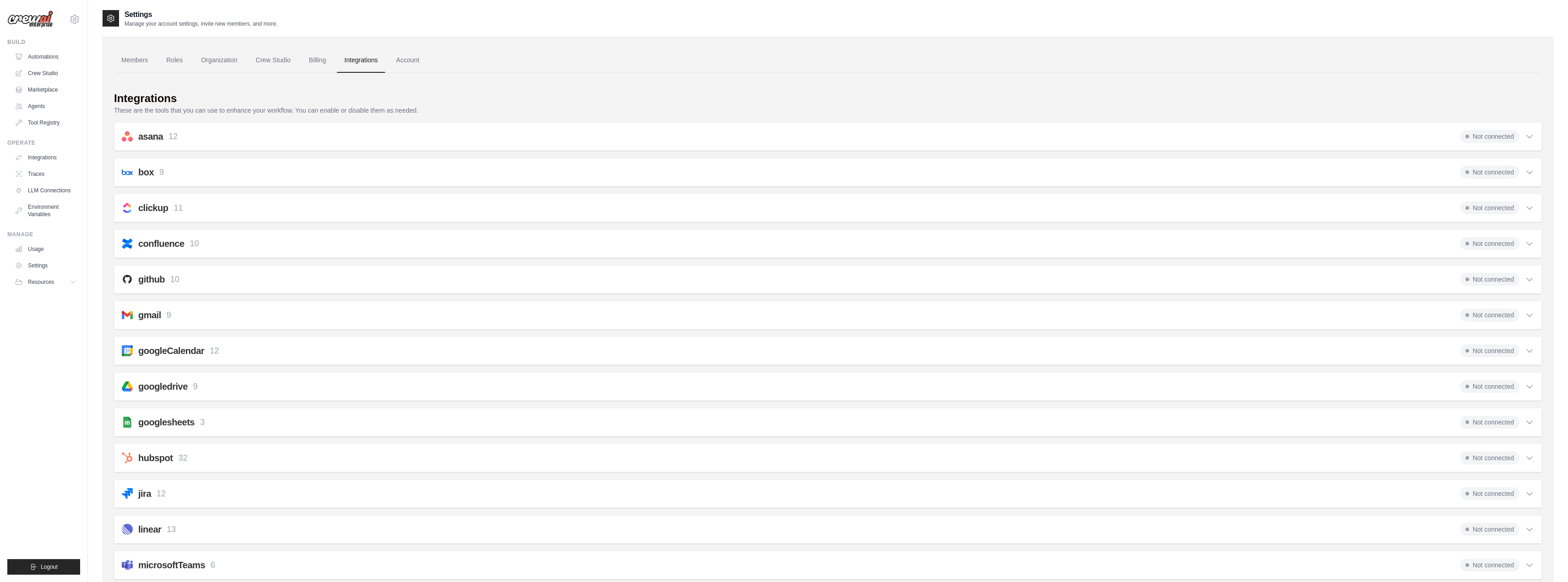
click at [320, 63] on link "Billing" at bounding box center [317, 61] width 32 height 24
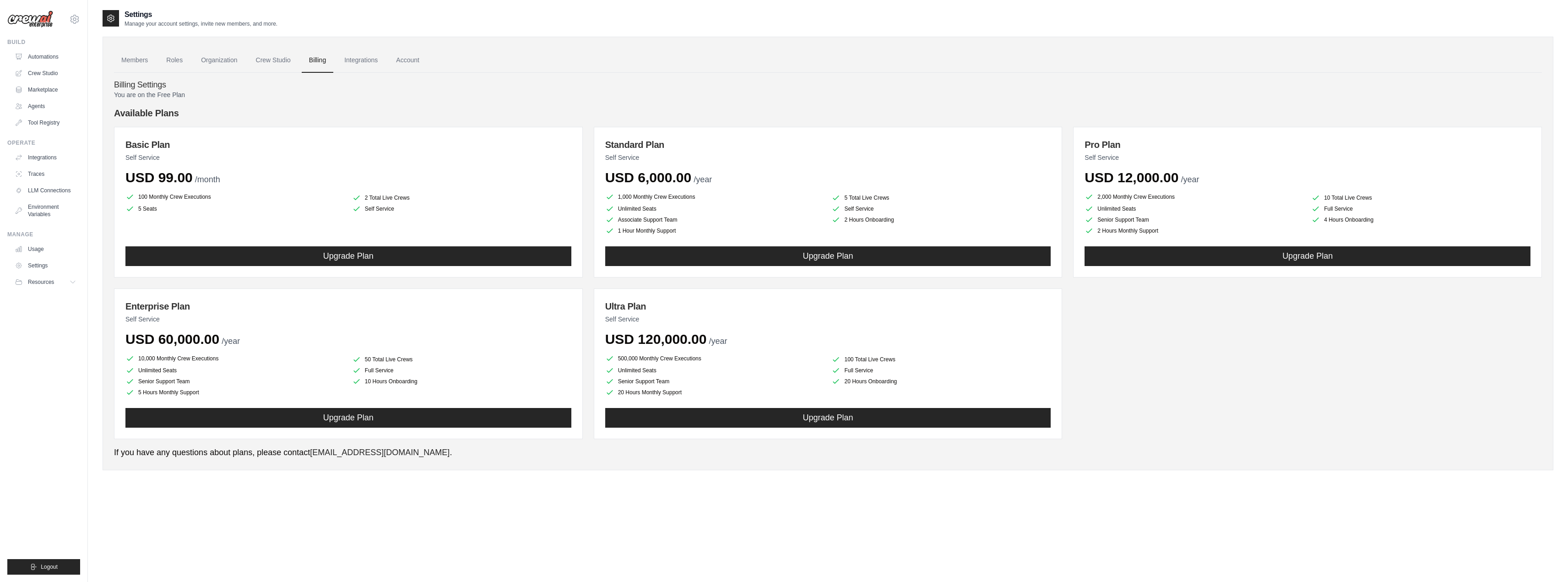
click at [278, 64] on link "Crew Studio" at bounding box center [273, 61] width 50 height 24
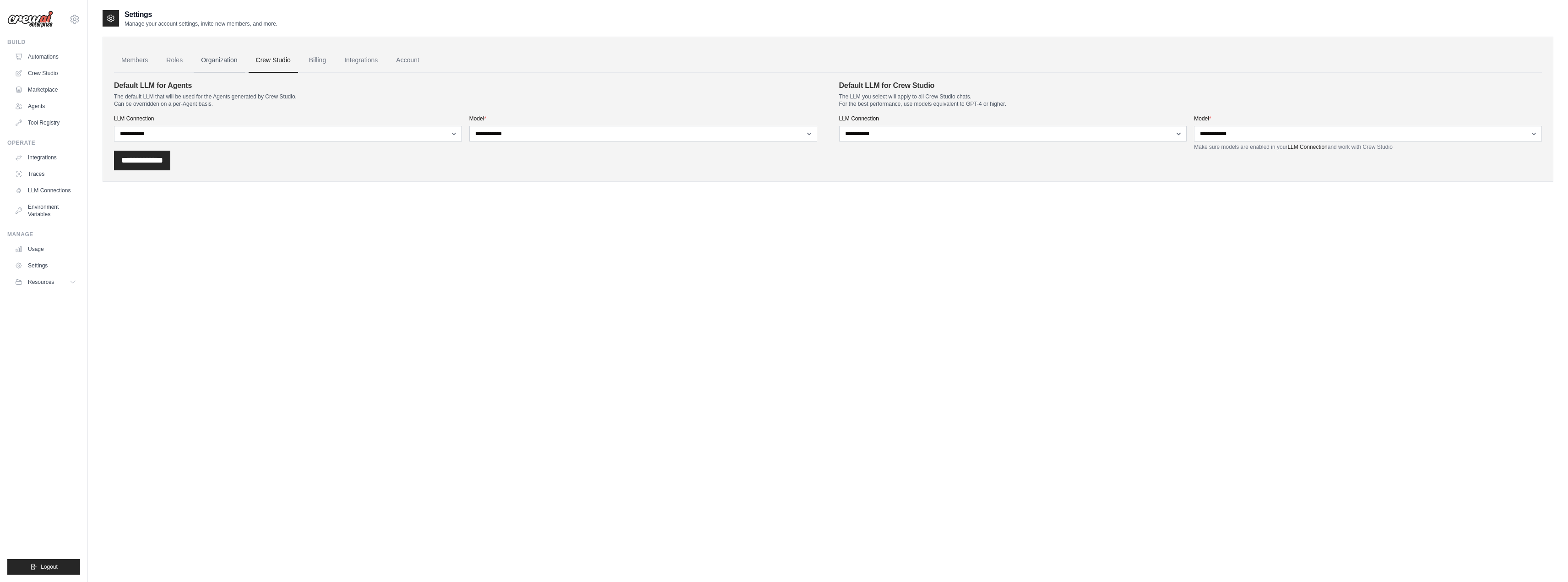
click at [223, 67] on link "Organization" at bounding box center [219, 61] width 51 height 24
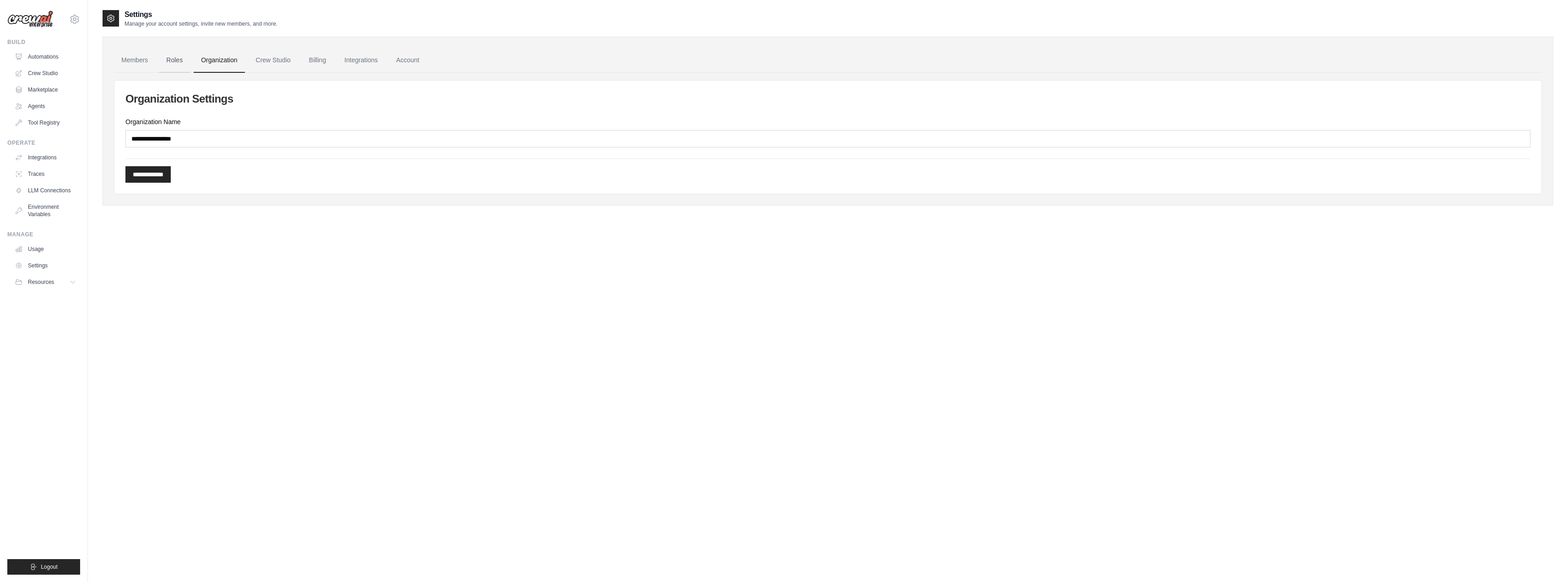
click at [169, 67] on link "Roles" at bounding box center [174, 61] width 31 height 24
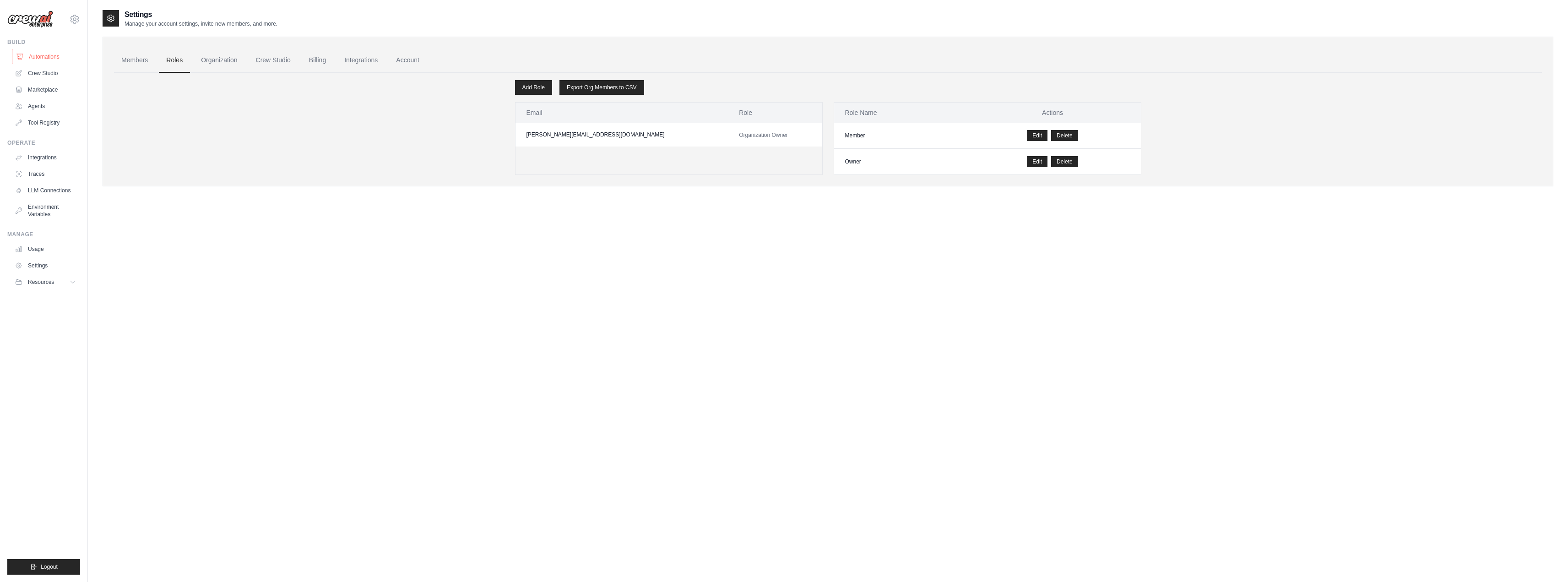
click at [43, 58] on link "Automations" at bounding box center [46, 57] width 69 height 15
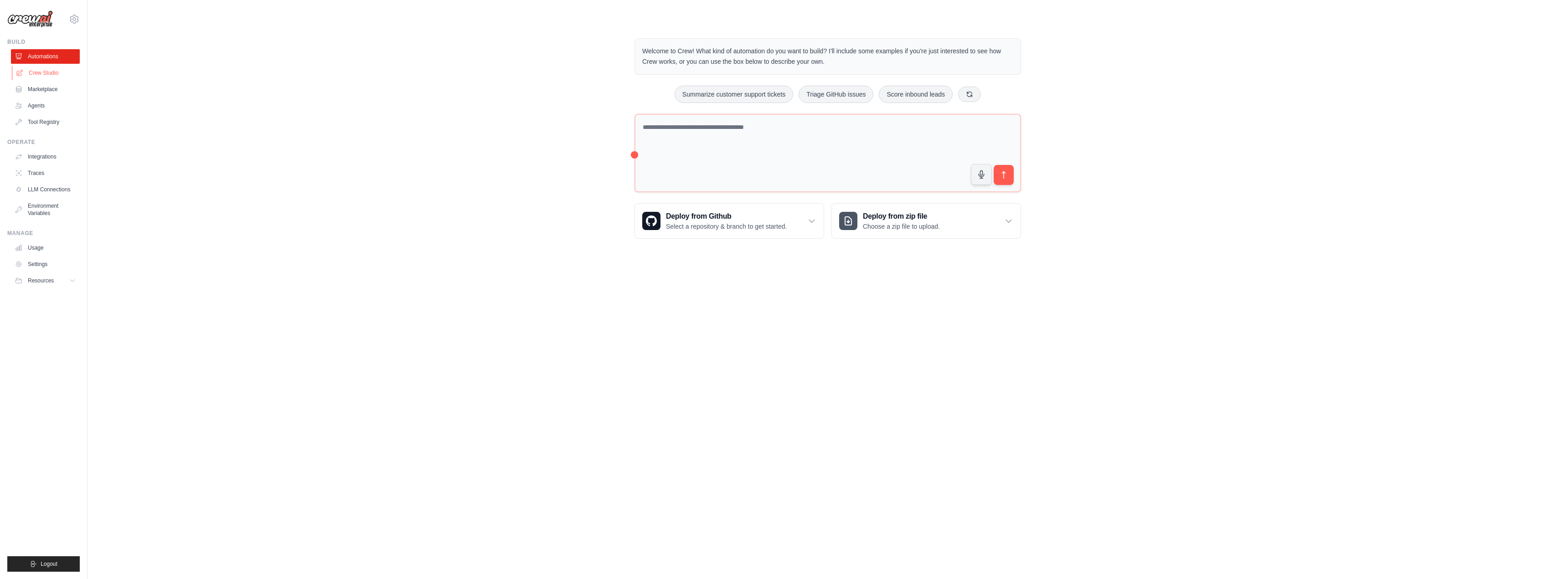
click at [43, 71] on link "Crew Studio" at bounding box center [46, 73] width 69 height 15
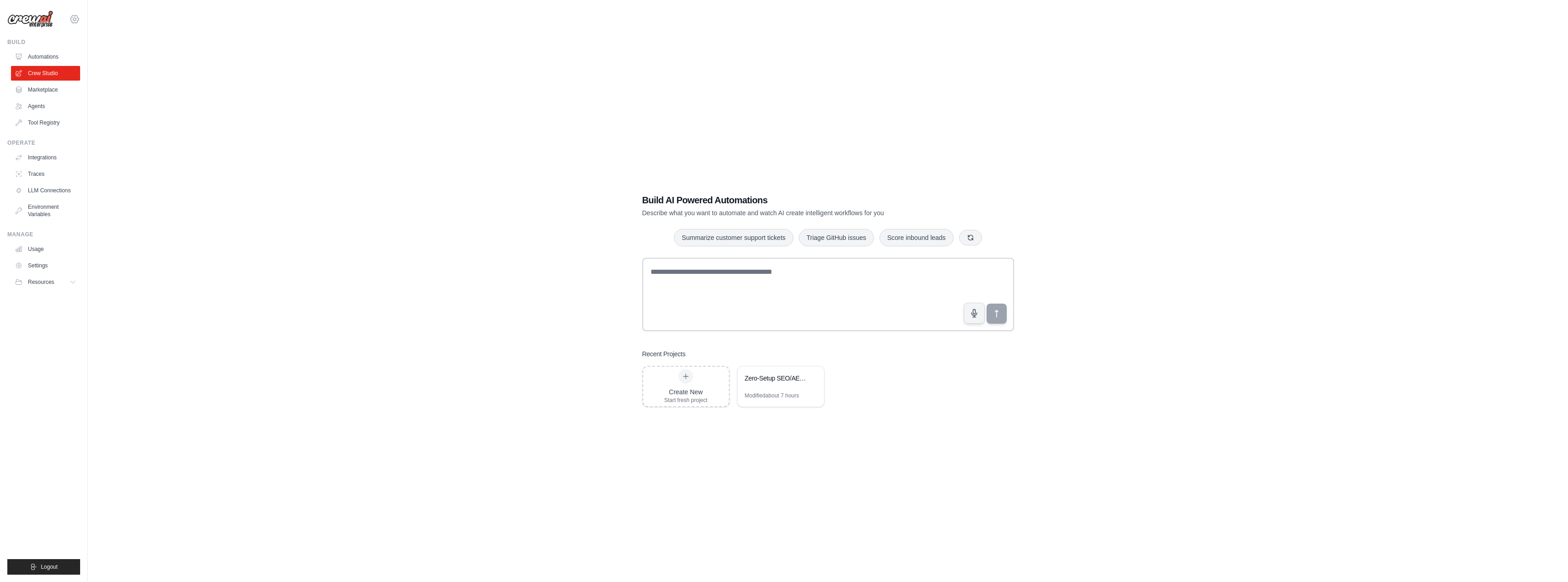
click at [76, 20] on icon at bounding box center [75, 19] width 11 height 11
click at [63, 59] on link "Settings" at bounding box center [75, 62] width 81 height 17
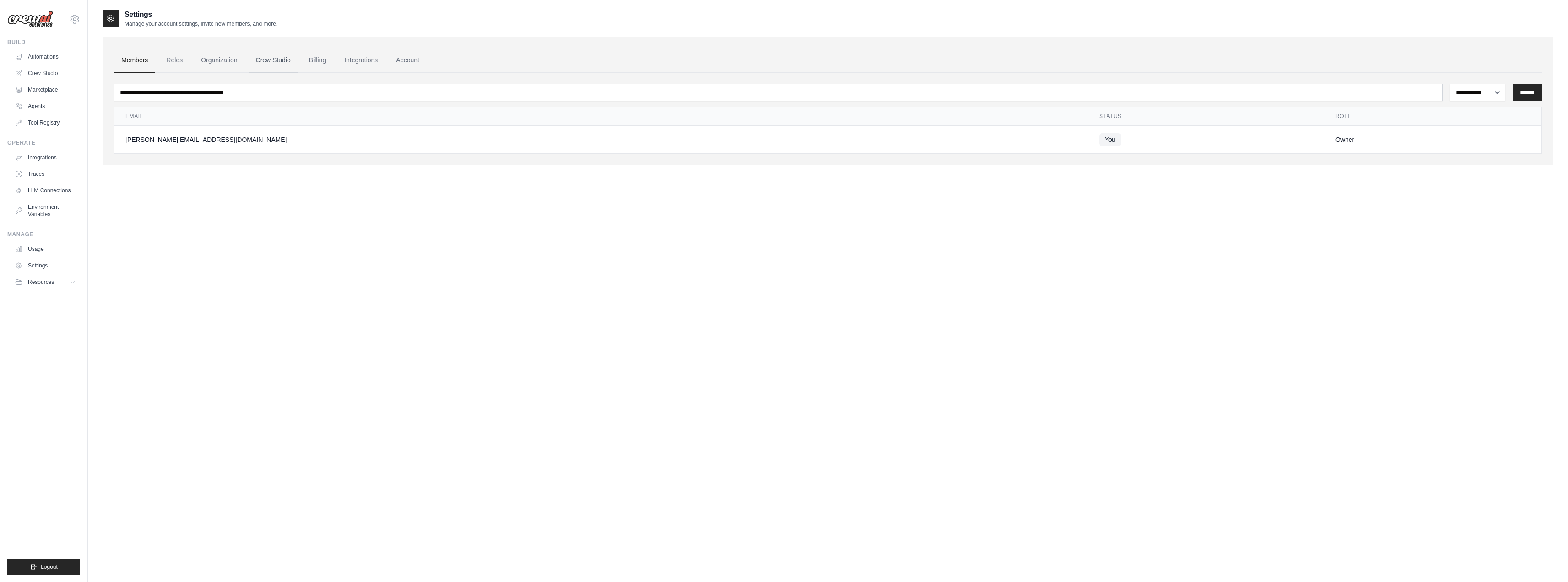
click at [269, 64] on link "Crew Studio" at bounding box center [273, 61] width 50 height 24
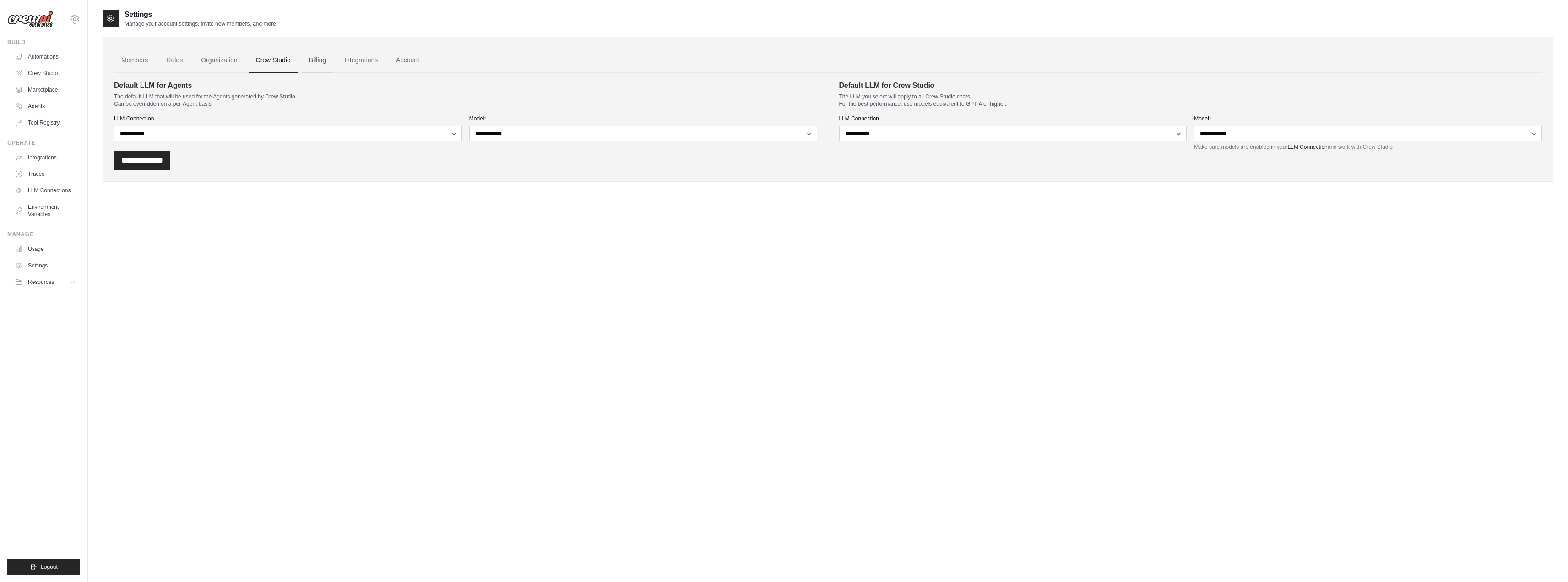
click at [312, 61] on link "Billing" at bounding box center [317, 61] width 32 height 24
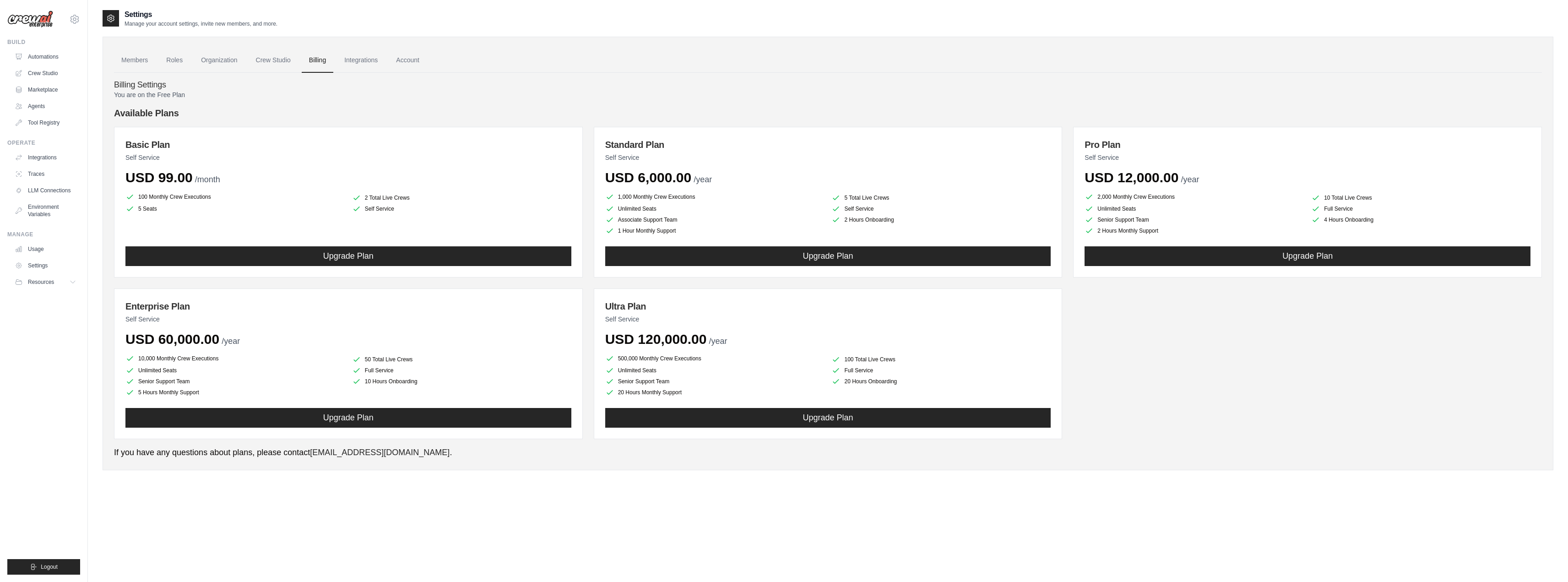
click at [353, 59] on link "Integrations" at bounding box center [361, 61] width 48 height 24
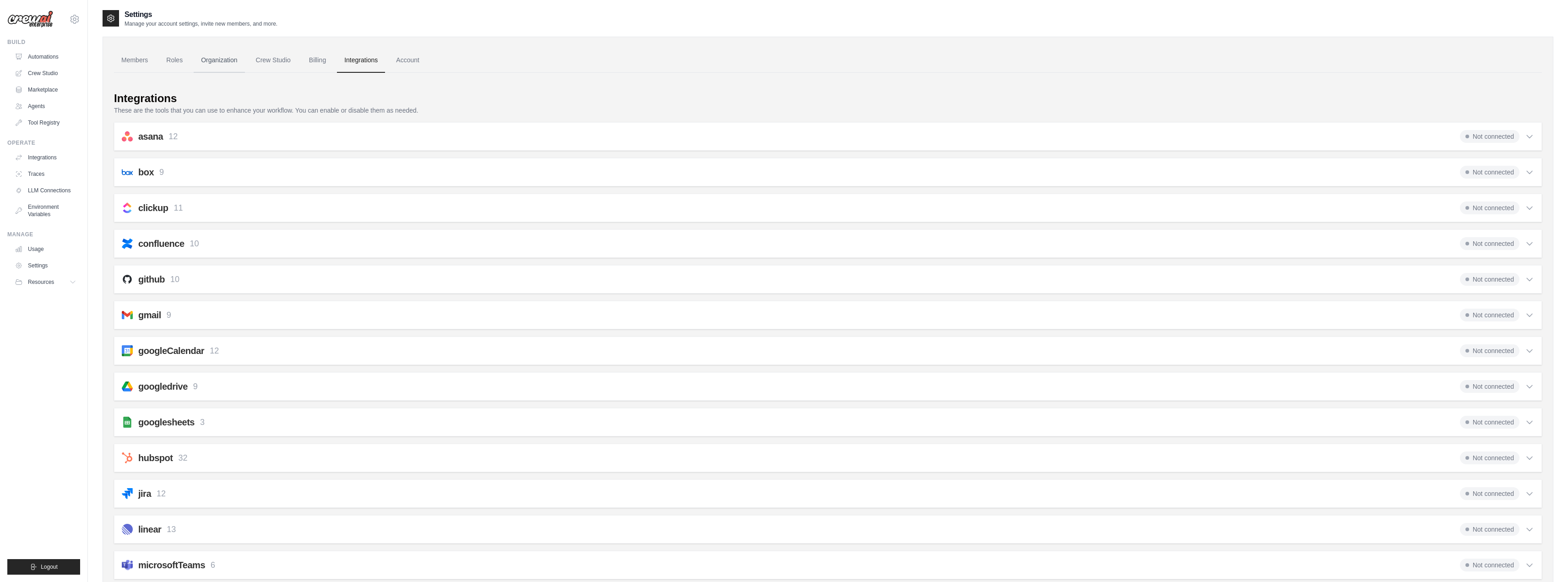
click at [229, 63] on link "Organization" at bounding box center [219, 61] width 51 height 24
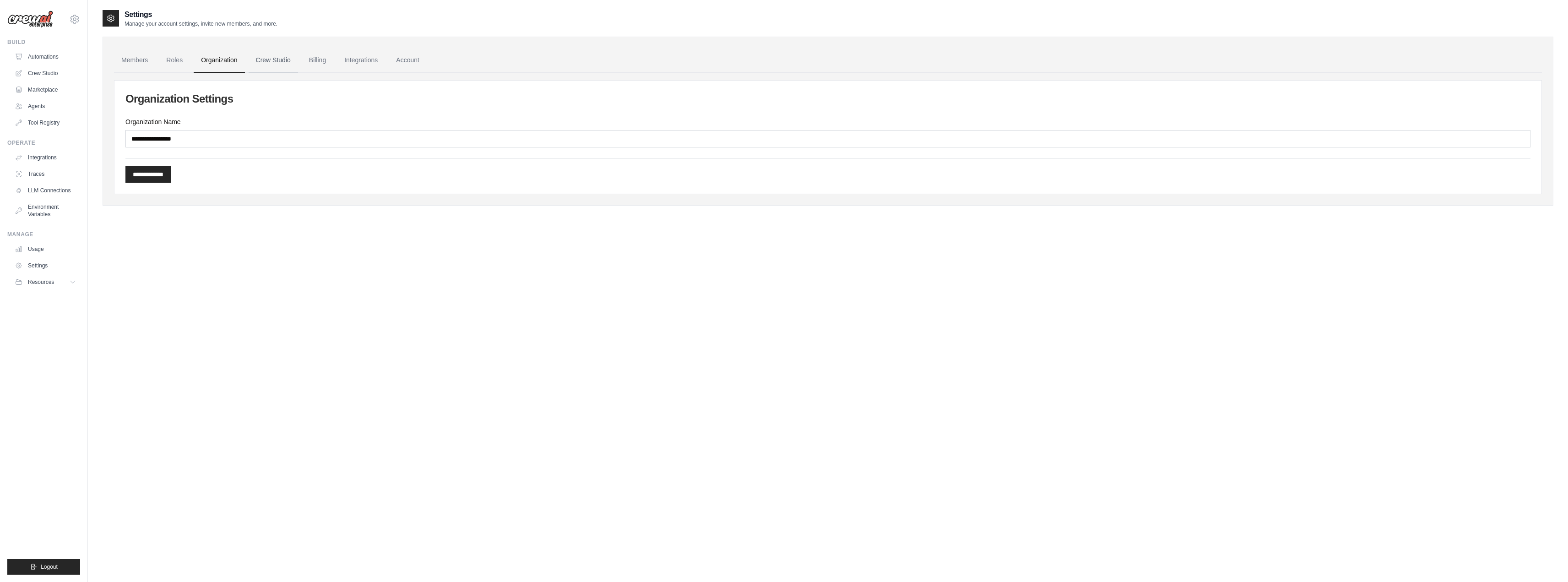
click at [273, 61] on link "Crew Studio" at bounding box center [273, 61] width 50 height 24
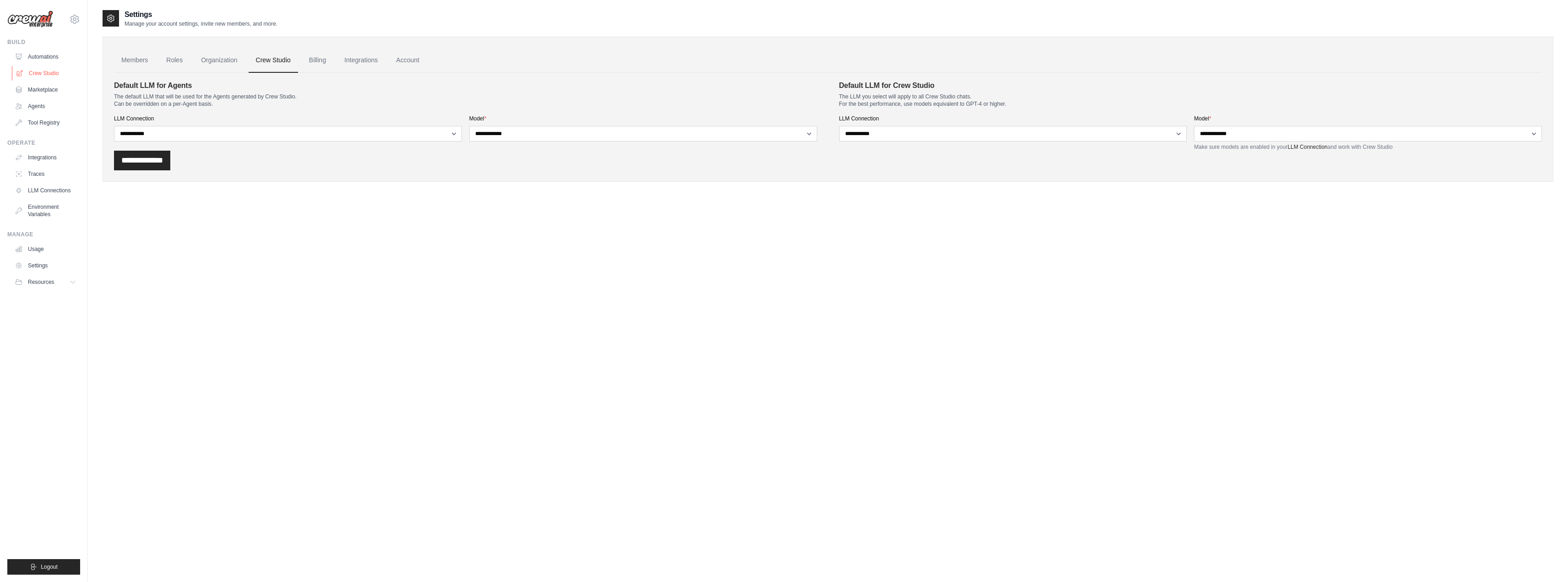
click at [37, 74] on link "Crew Studio" at bounding box center [46, 73] width 69 height 15
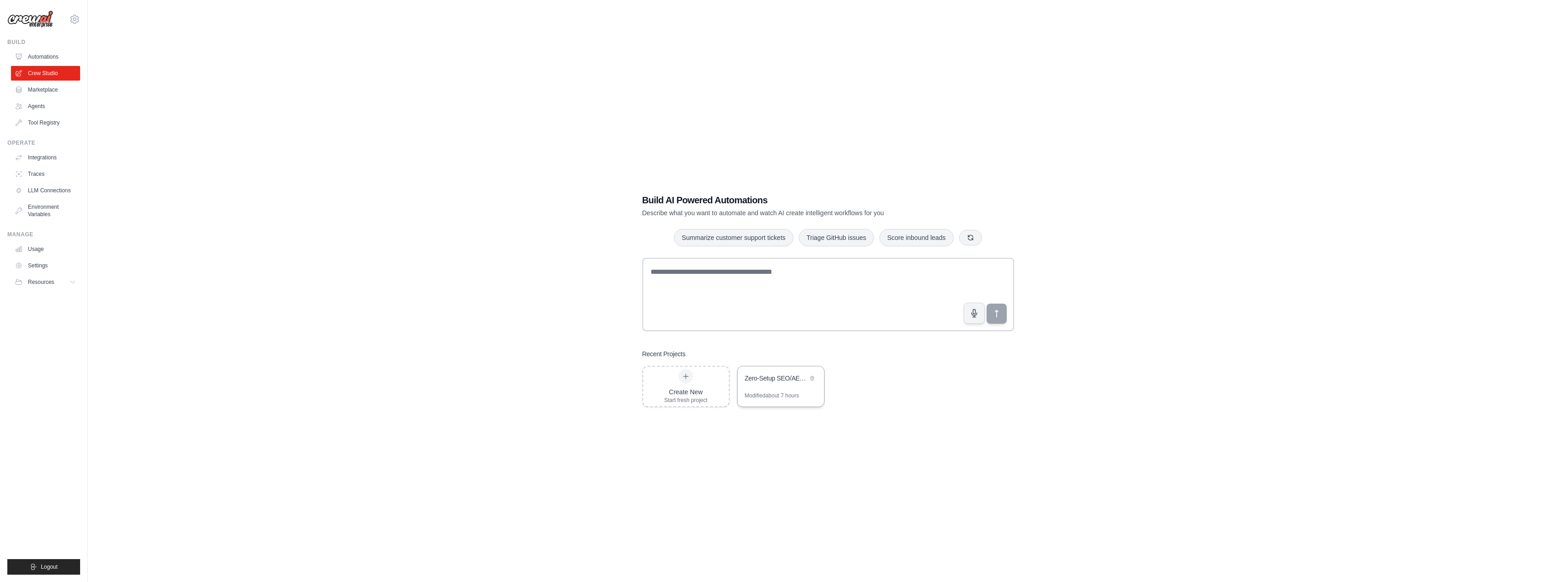
click at [766, 386] on div "Zero-Setup SEO/AEO/GEO Website Analysis Automation" at bounding box center [781, 379] width 87 height 26
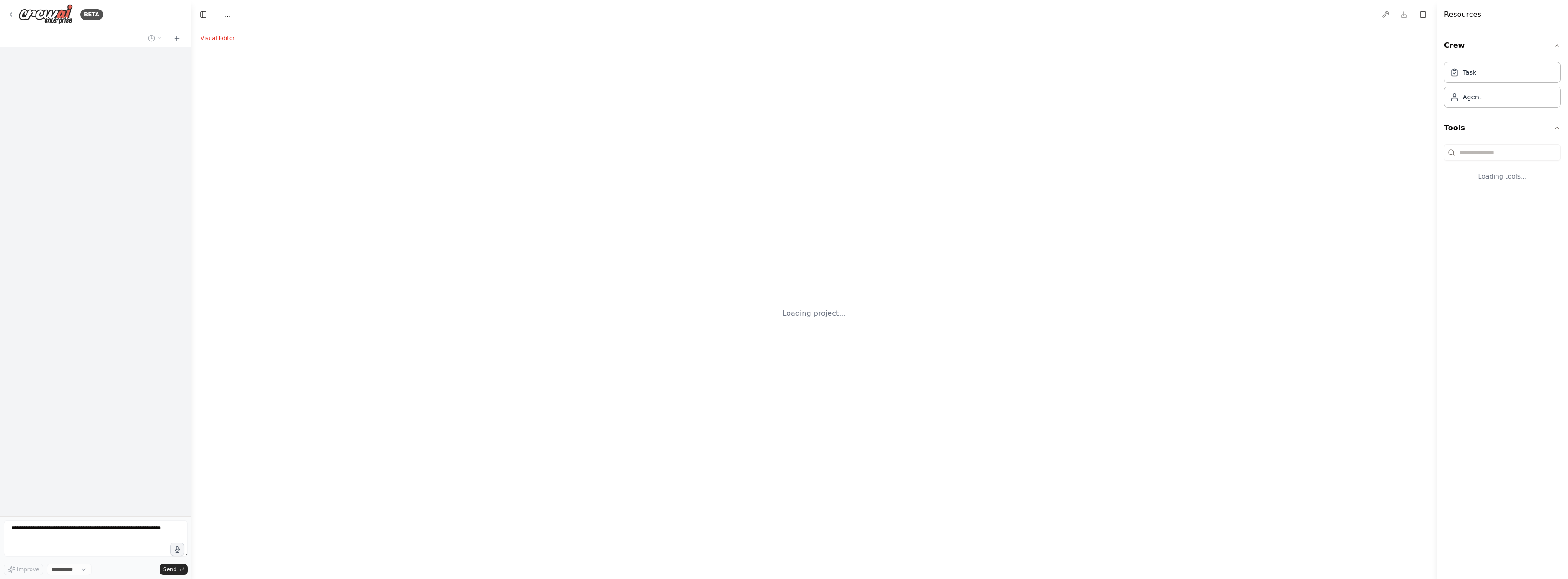
select select "****"
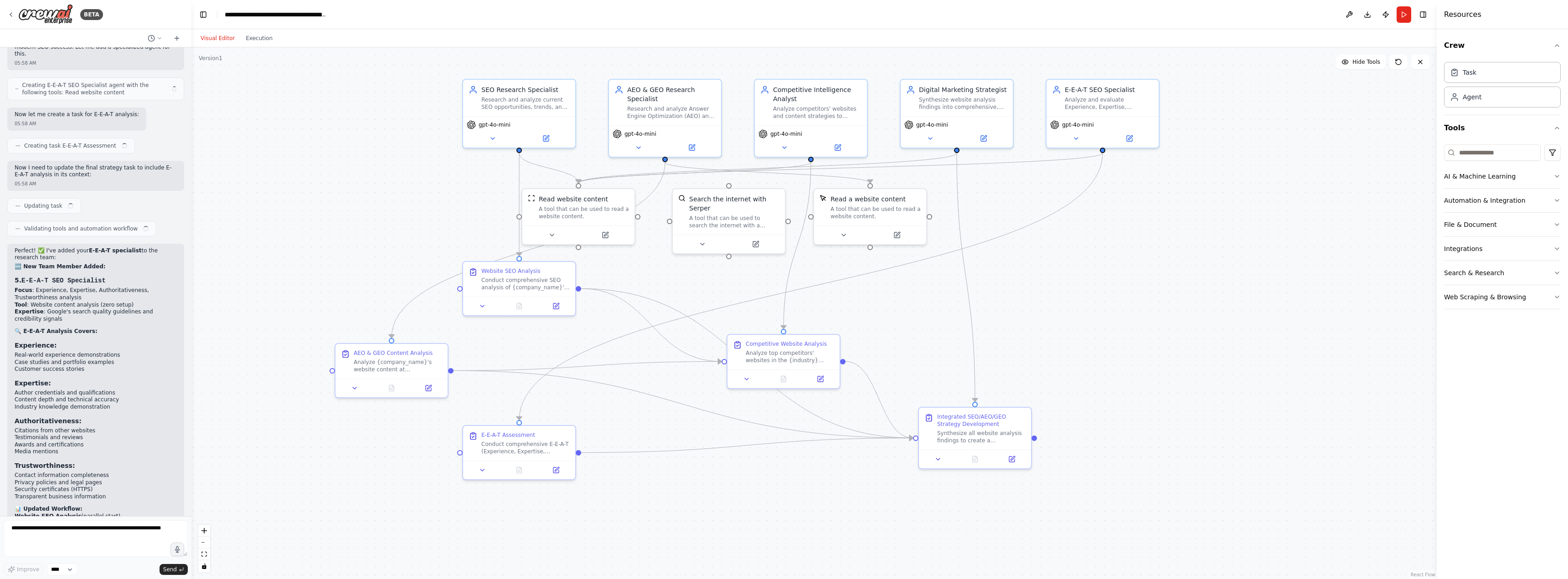
drag, startPoint x: 747, startPoint y: 319, endPoint x: 952, endPoint y: 306, distance: 205.4
click at [952, 306] on div ".deletable-edge-delete-btn { width: 20px; height: 20px; border: 0px solid #ffff…" at bounding box center [814, 313] width 1245 height 532
click at [1121, 301] on div ".deletable-edge-delete-btn { width: 20px; height: 20px; border: 0px solid #ffff…" at bounding box center [814, 313] width 1245 height 532
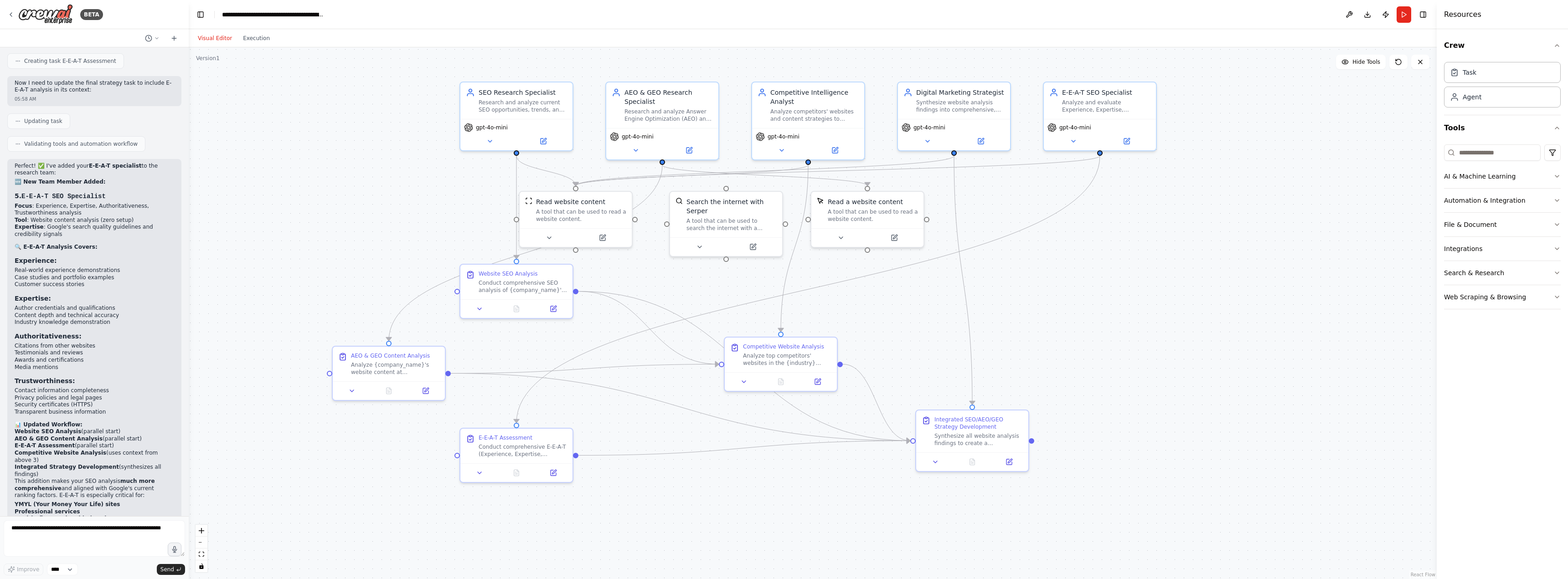
scroll to position [3592, 0]
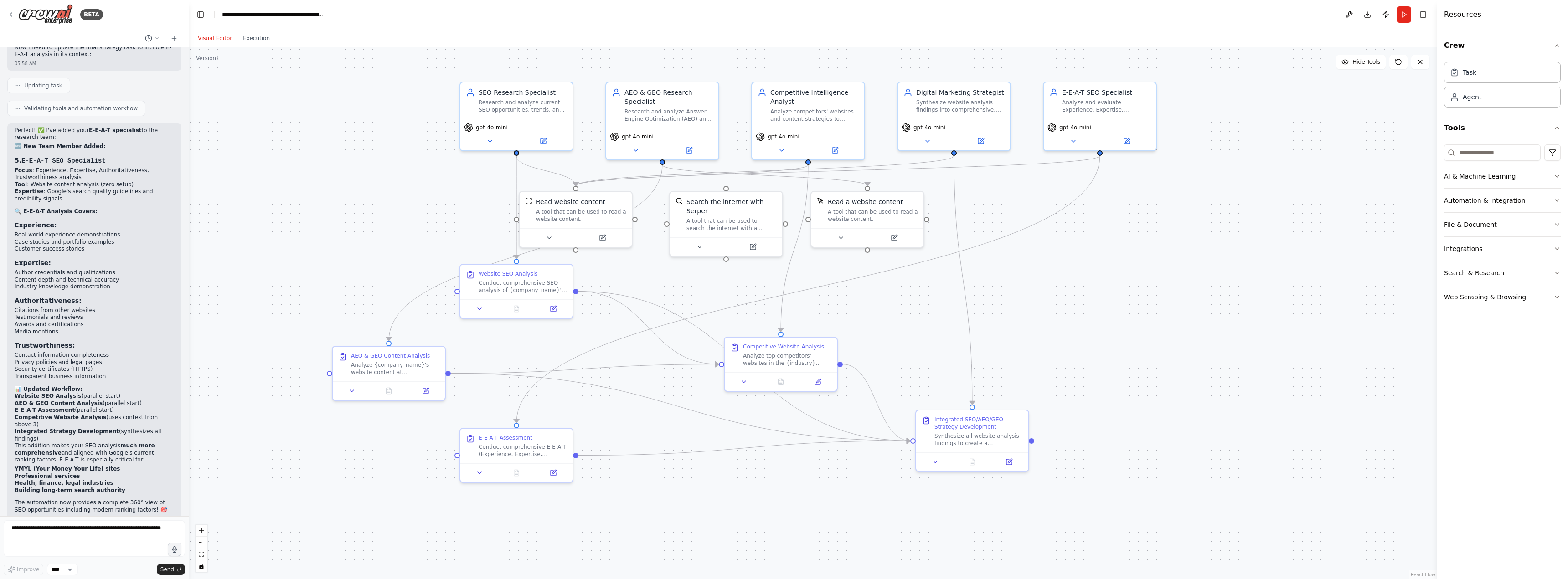
drag, startPoint x: 188, startPoint y: 293, endPoint x: 189, endPoint y: 297, distance: 4.1
click at [189, 297] on div "BETA A research group of agents investigating SEO (Search Engine Optimization) …" at bounding box center [784, 290] width 1568 height 579
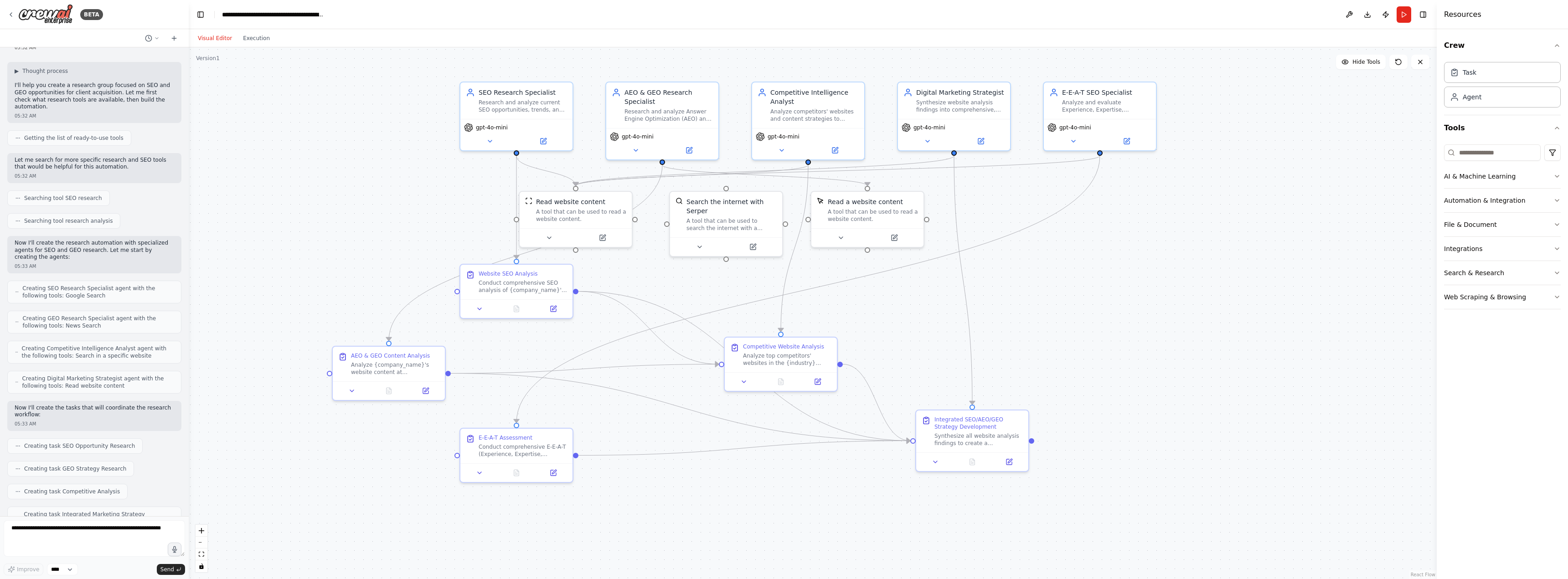
scroll to position [0, 0]
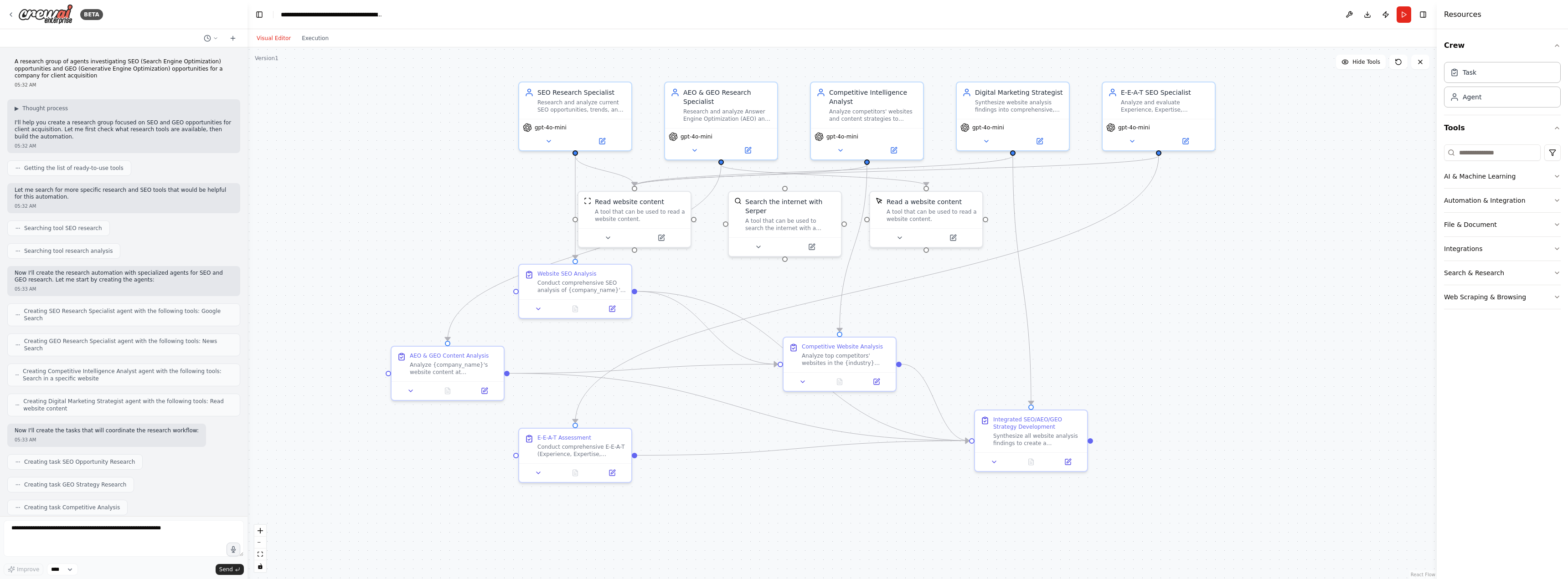
drag, startPoint x: 187, startPoint y: 100, endPoint x: 242, endPoint y: 113, distance: 56.5
click at [244, 113] on div at bounding box center [246, 290] width 4 height 579
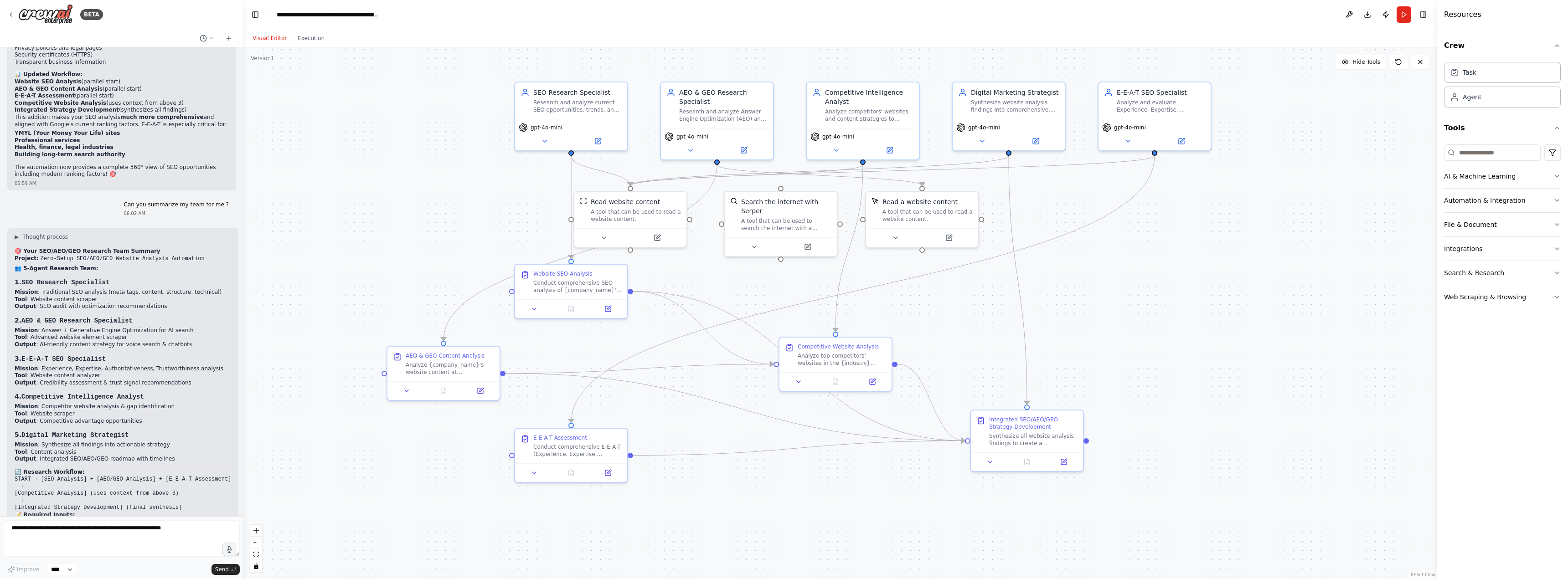
scroll to position [3566, 0]
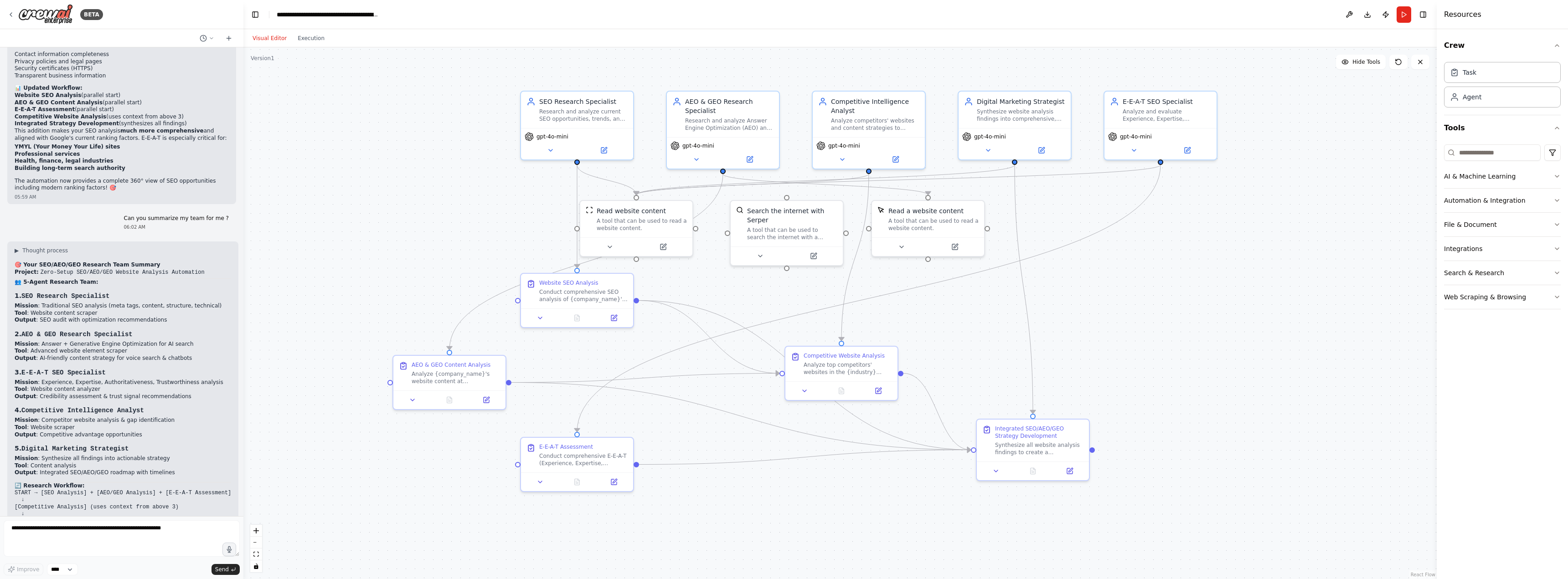
drag, startPoint x: 362, startPoint y: 181, endPoint x: 365, endPoint y: 186, distance: 5.8
click at [365, 186] on div ".deletable-edge-delete-btn { width: 20px; height: 20px; border: 0px solid #ffff…" at bounding box center [840, 313] width 1193 height 532
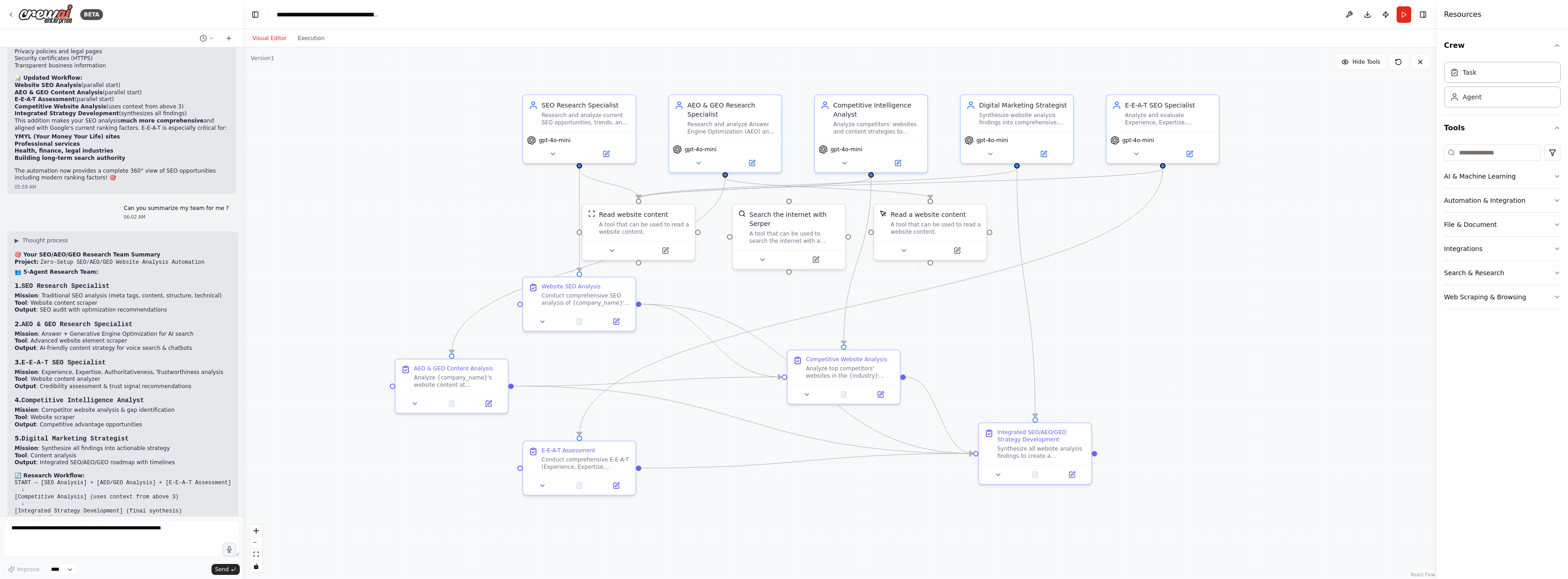
scroll to position [3580, 0]
click at [130, 541] on textarea at bounding box center [122, 538] width 236 height 36
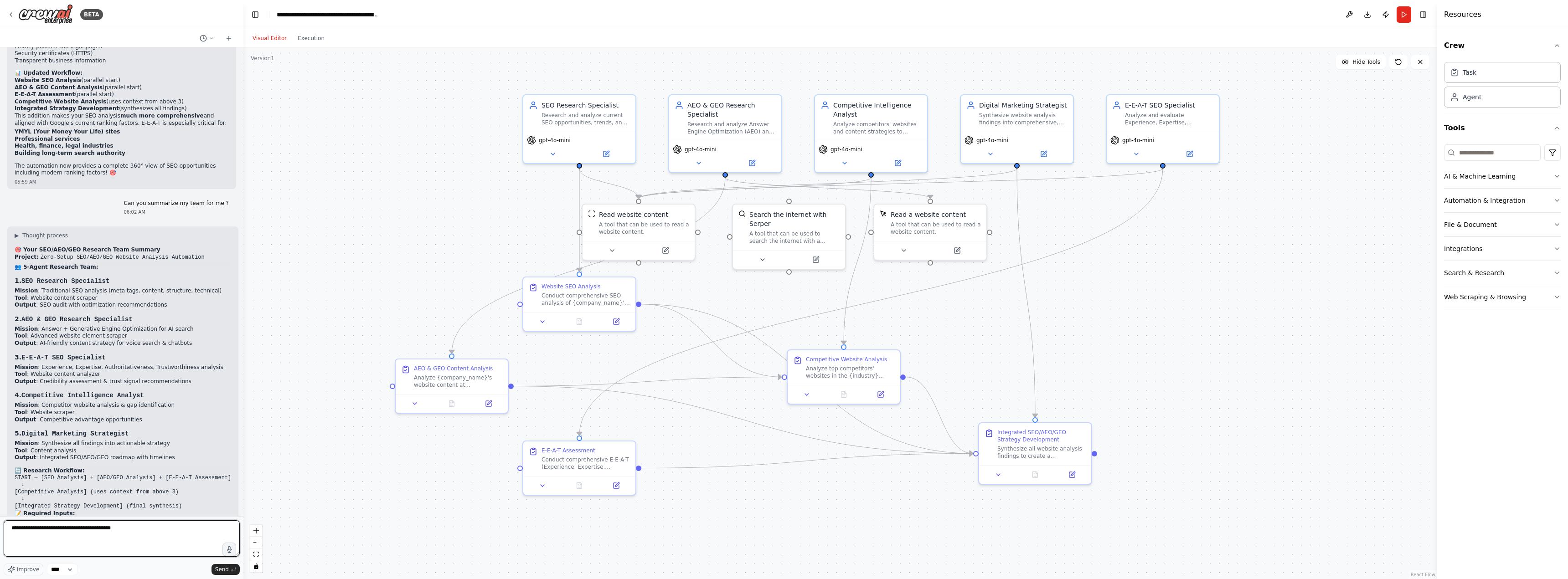
type textarea "**********"
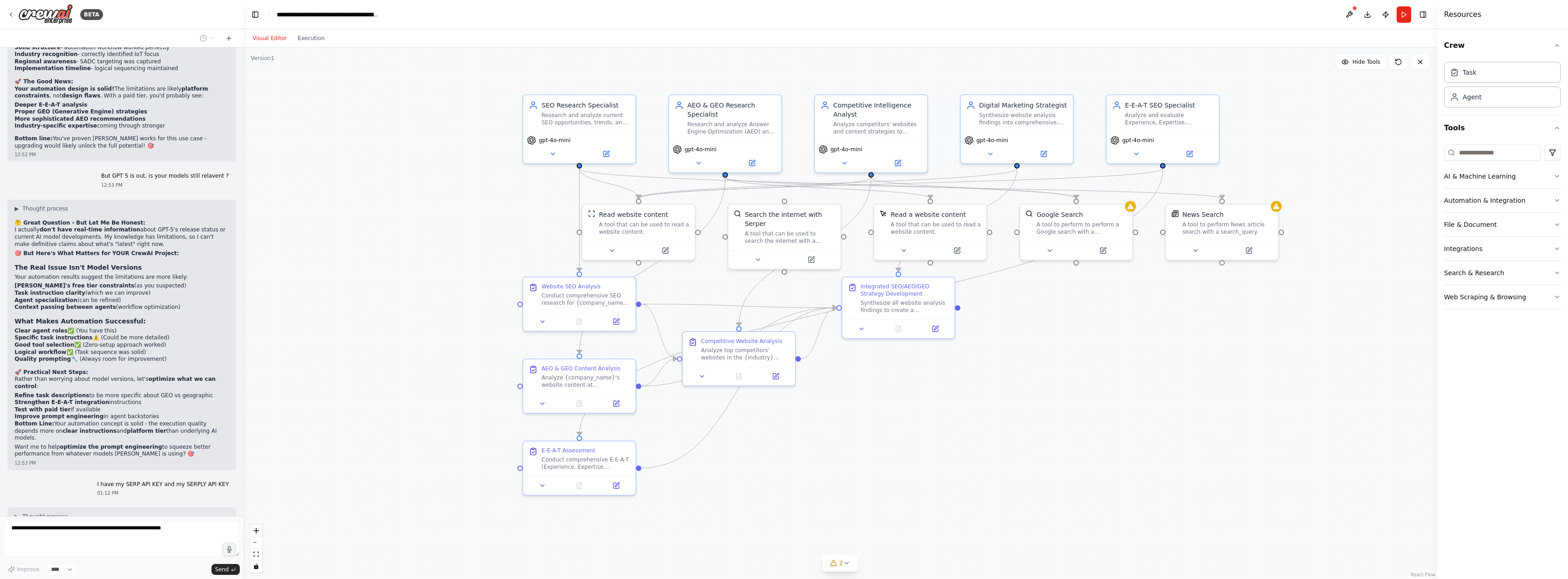
scroll to position [6539, 0]
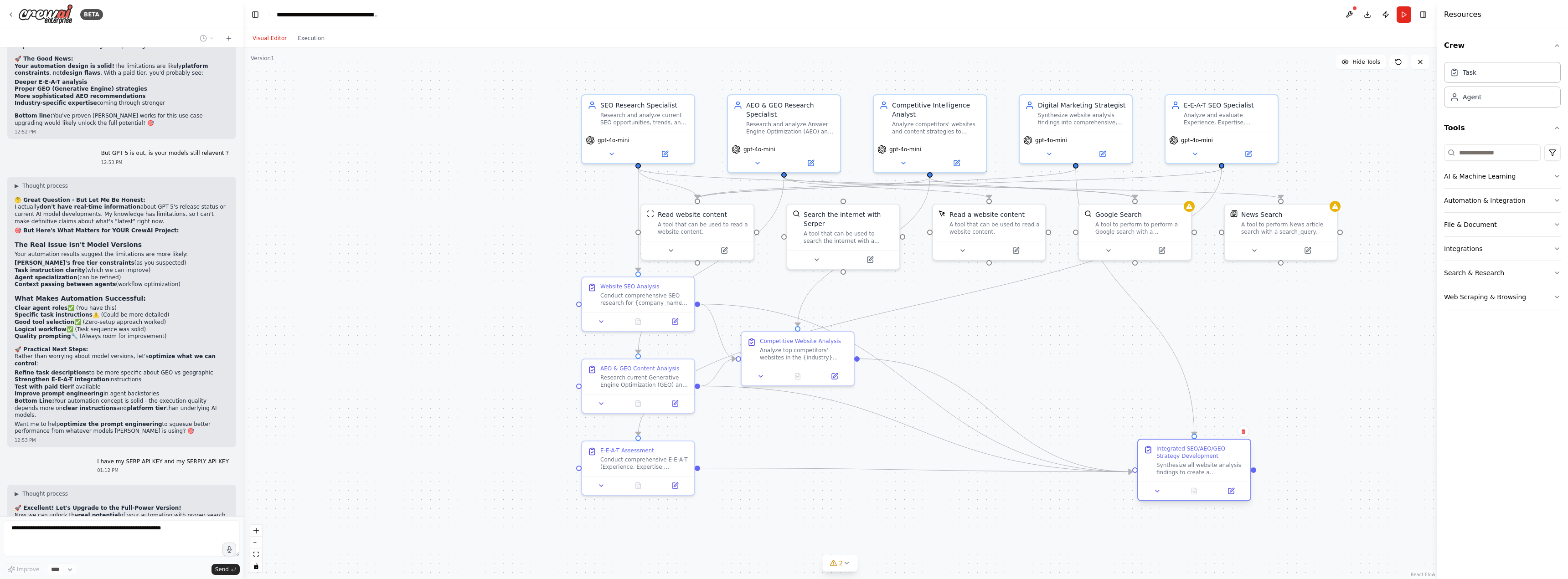
drag, startPoint x: 894, startPoint y: 292, endPoint x: 1189, endPoint y: 461, distance: 340.0
click at [1189, 461] on div "Integrated SEO/AEO/GEO Strategy Development Synthesize all website analysis fin…" at bounding box center [1200, 460] width 88 height 31
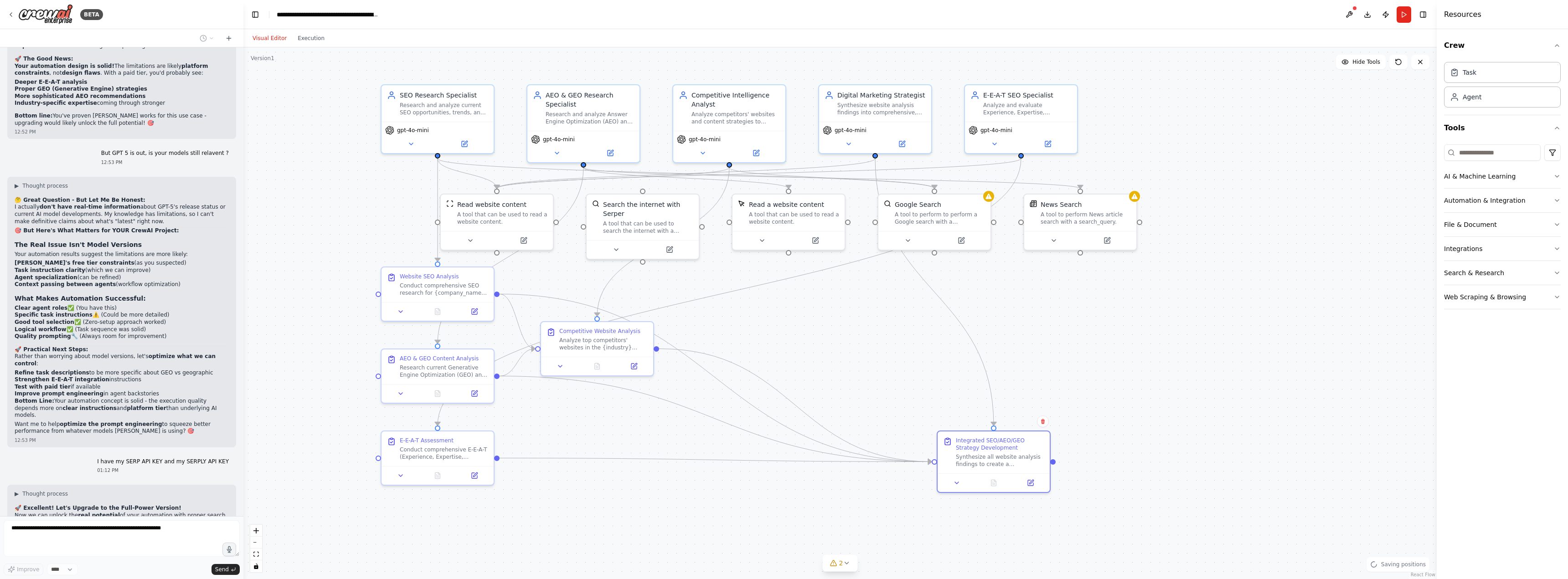
drag, startPoint x: 1309, startPoint y: 399, endPoint x: 1108, endPoint y: 389, distance: 201.2
click at [1108, 389] on div ".deletable-edge-delete-btn { width: 20px; height: 20px; border: 0px solid #ffff…" at bounding box center [840, 313] width 1193 height 532
drag, startPoint x: 1006, startPoint y: 447, endPoint x: 999, endPoint y: 465, distance: 19.3
click at [999, 465] on div "Integrated SEO/AEO/GEO Strategy Development" at bounding box center [990, 460] width 88 height 15
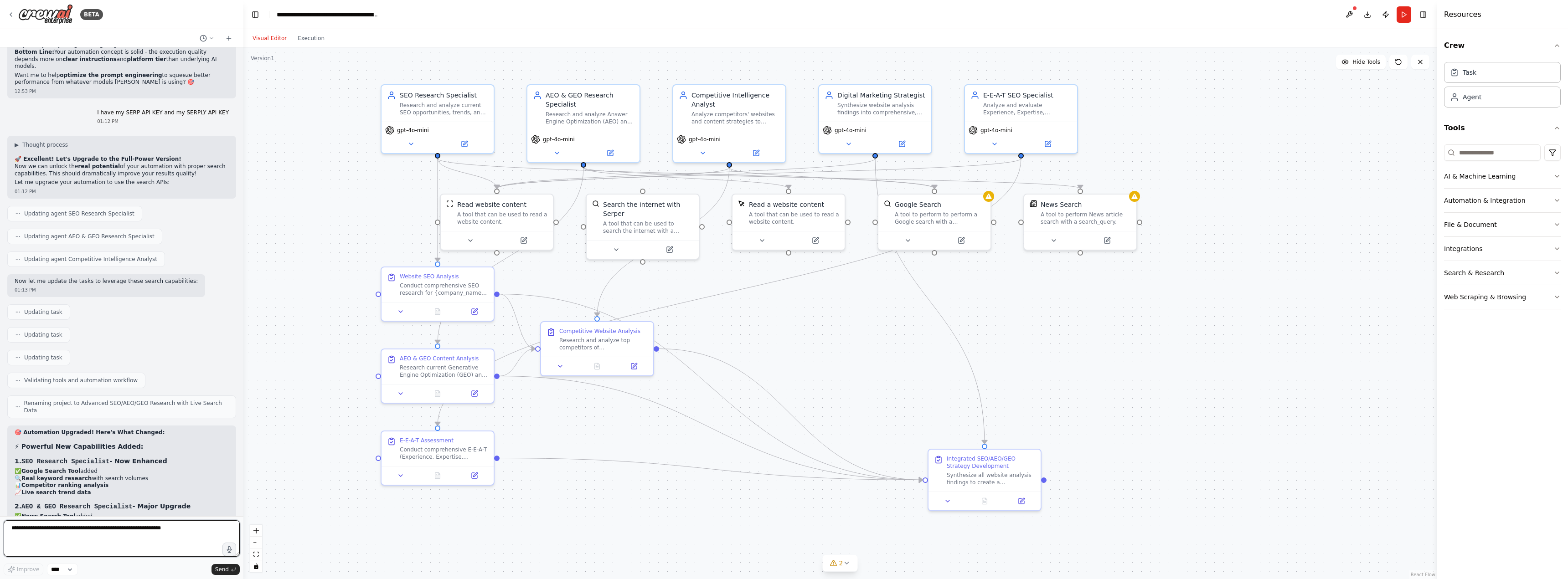
scroll to position [6897, 0]
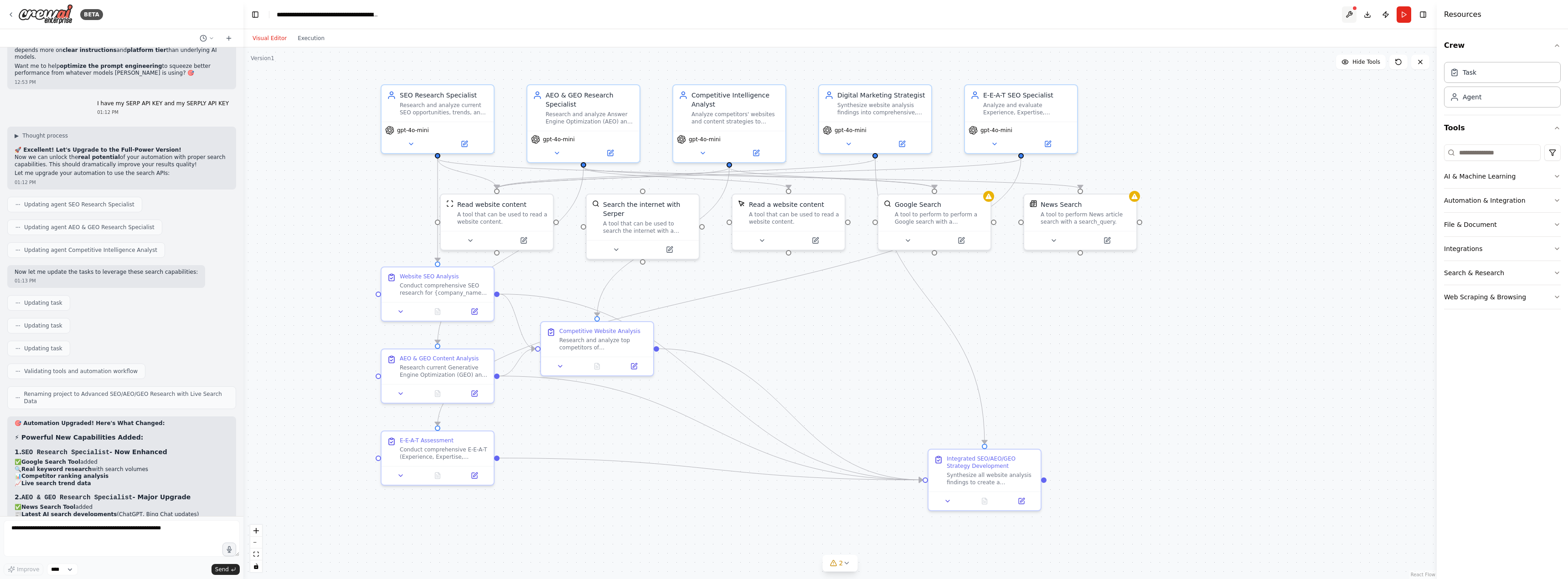
click at [1351, 13] on button at bounding box center [1349, 14] width 15 height 16
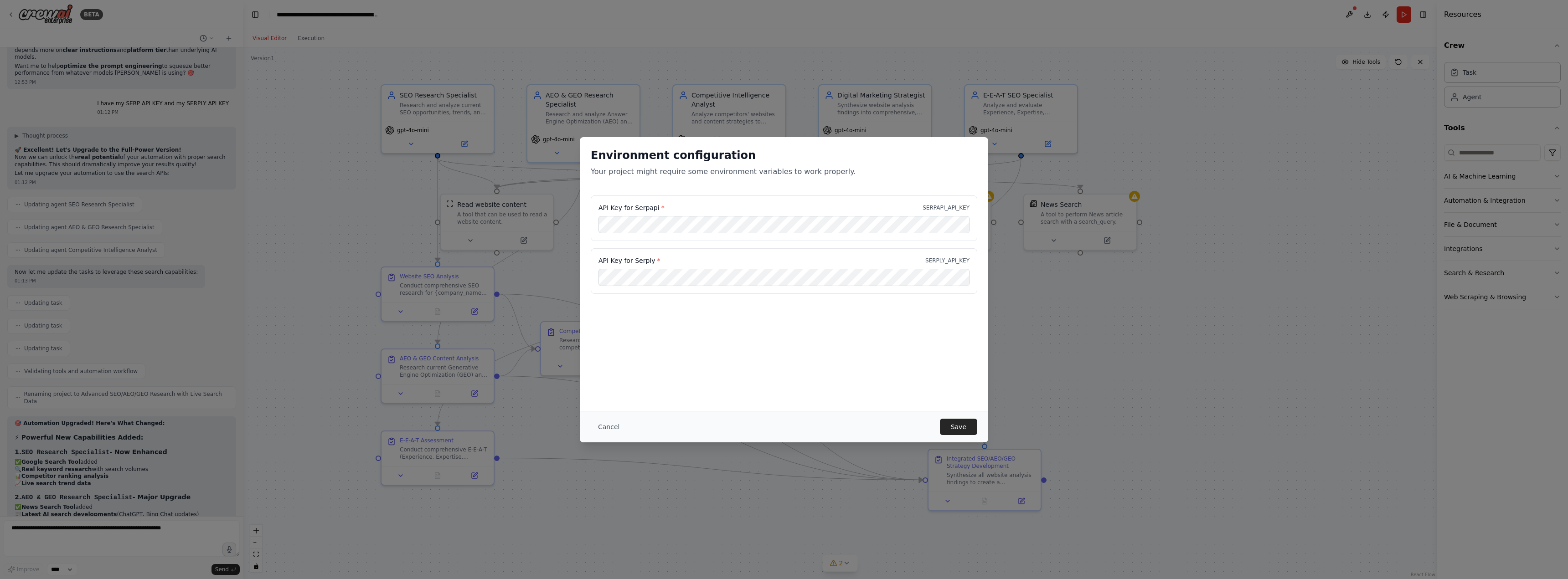
click at [743, 345] on div "Environment configuration Your project might require some environment variables…" at bounding box center [784, 274] width 408 height 274
click at [958, 428] on button "Save" at bounding box center [958, 426] width 37 height 16
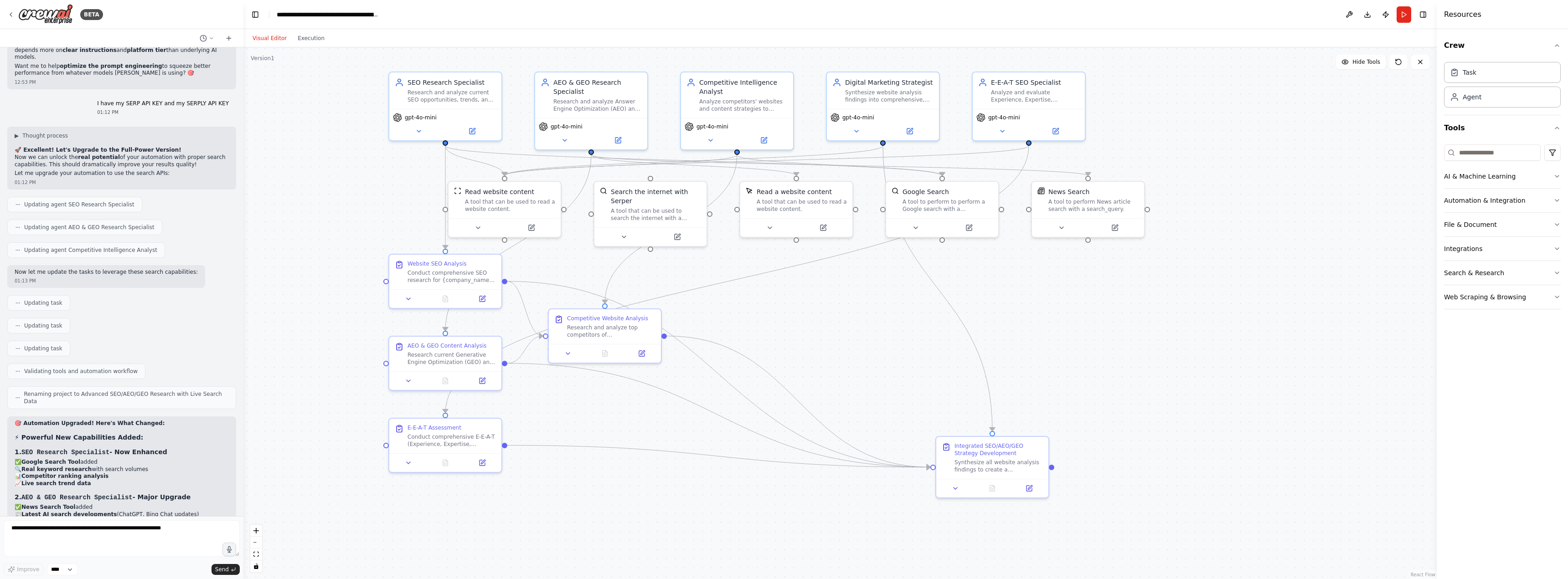
drag, startPoint x: 1088, startPoint y: 307, endPoint x: 1093, endPoint y: 296, distance: 12.1
click at [1093, 296] on div ".deletable-edge-delete-btn { width: 20px; height: 20px; border: 0px solid #ffff…" at bounding box center [840, 313] width 1193 height 532
click at [146, 537] on textarea at bounding box center [122, 538] width 236 height 36
type textarea "**********"
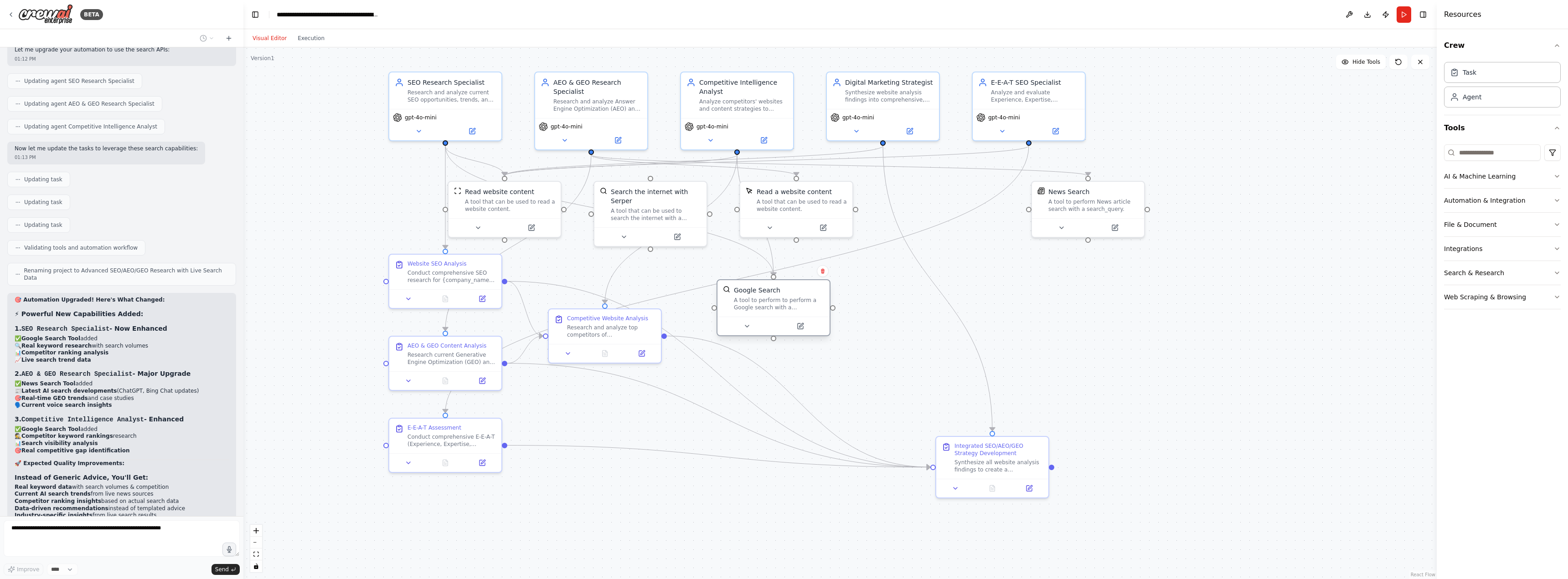
scroll to position [7028, 0]
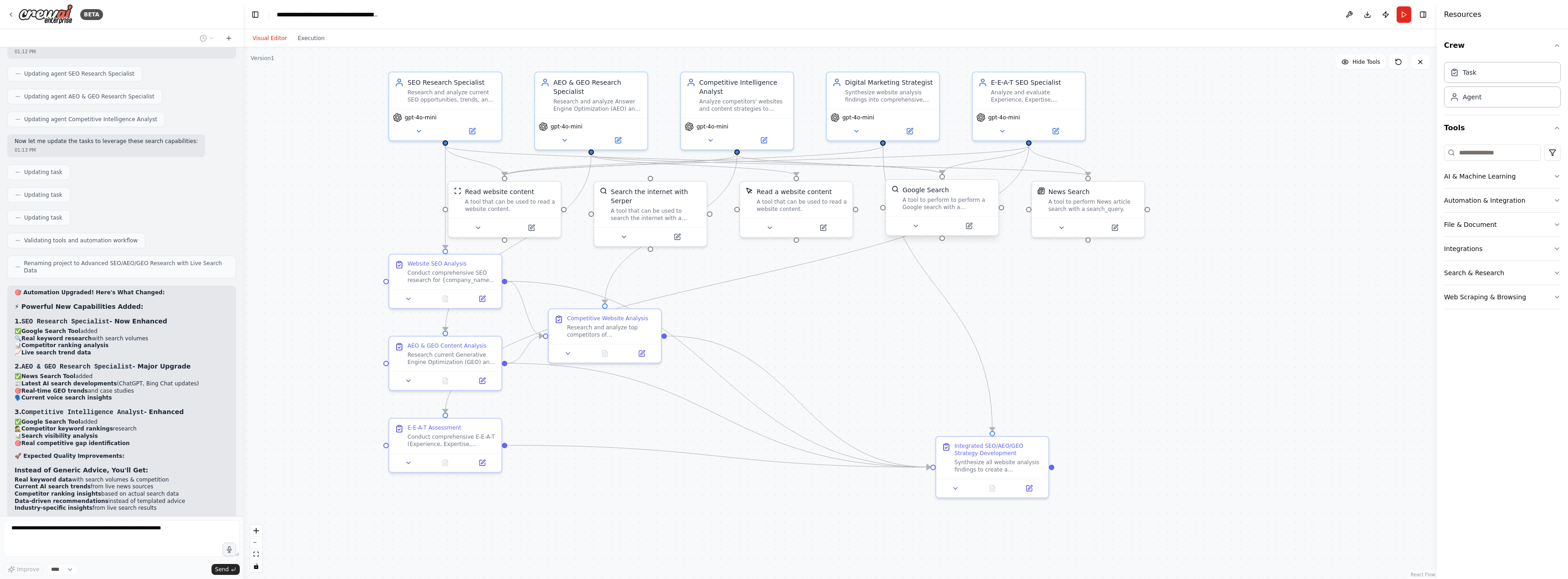
drag, startPoint x: 954, startPoint y: 191, endPoint x: 793, endPoint y: 295, distance: 191.7
click at [793, 295] on div ".deletable-edge-delete-btn { width: 20px; height: 20px; border: 0px solid #ffff…" at bounding box center [840, 313] width 1193 height 532
drag, startPoint x: 460, startPoint y: 266, endPoint x: 364, endPoint y: 260, distance: 96.2
click at [364, 260] on div "Website SEO Analysis Conduct comprehensive SEO research for {company_name} in t…" at bounding box center [360, 261] width 88 height 24
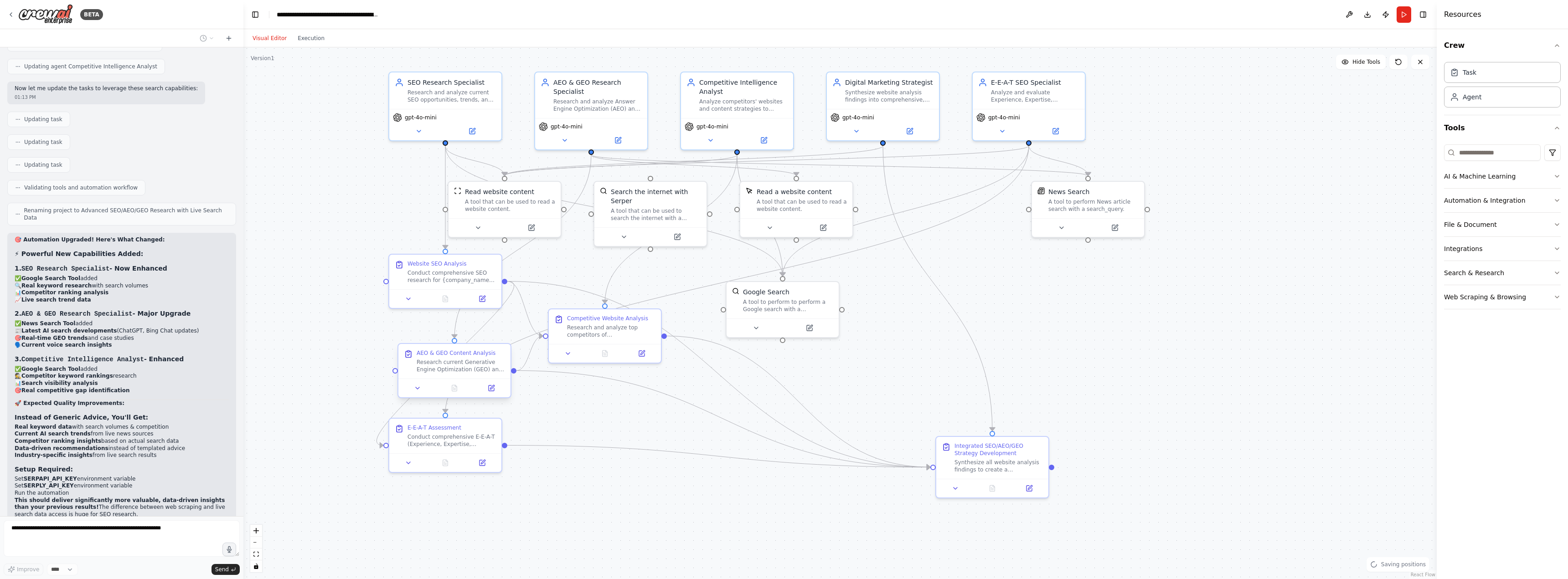
scroll to position [7103, 0]
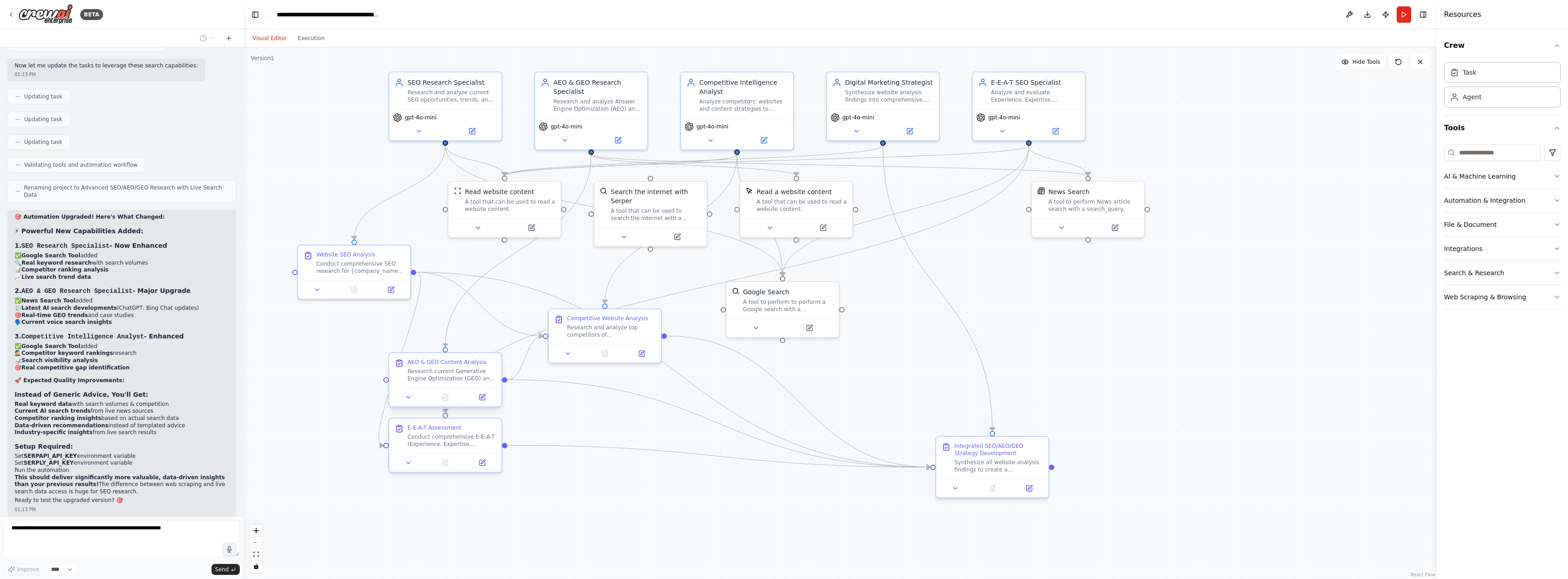
drag, startPoint x: 433, startPoint y: 348, endPoint x: 435, endPoint y: 362, distance: 14.1
click at [435, 362] on div "AEO & GEO Content Analysis Research current Generative Engine Optimization (GEO…" at bounding box center [451, 370] width 88 height 24
drag, startPoint x: 467, startPoint y: 369, endPoint x: 365, endPoint y: 347, distance: 104.3
click at [365, 347] on div "AEO & GEO Content Analysis Research current Generative Engine Optimization (GEO…" at bounding box center [351, 352] width 88 height 24
drag, startPoint x: 464, startPoint y: 428, endPoint x: 354, endPoint y: 477, distance: 120.4
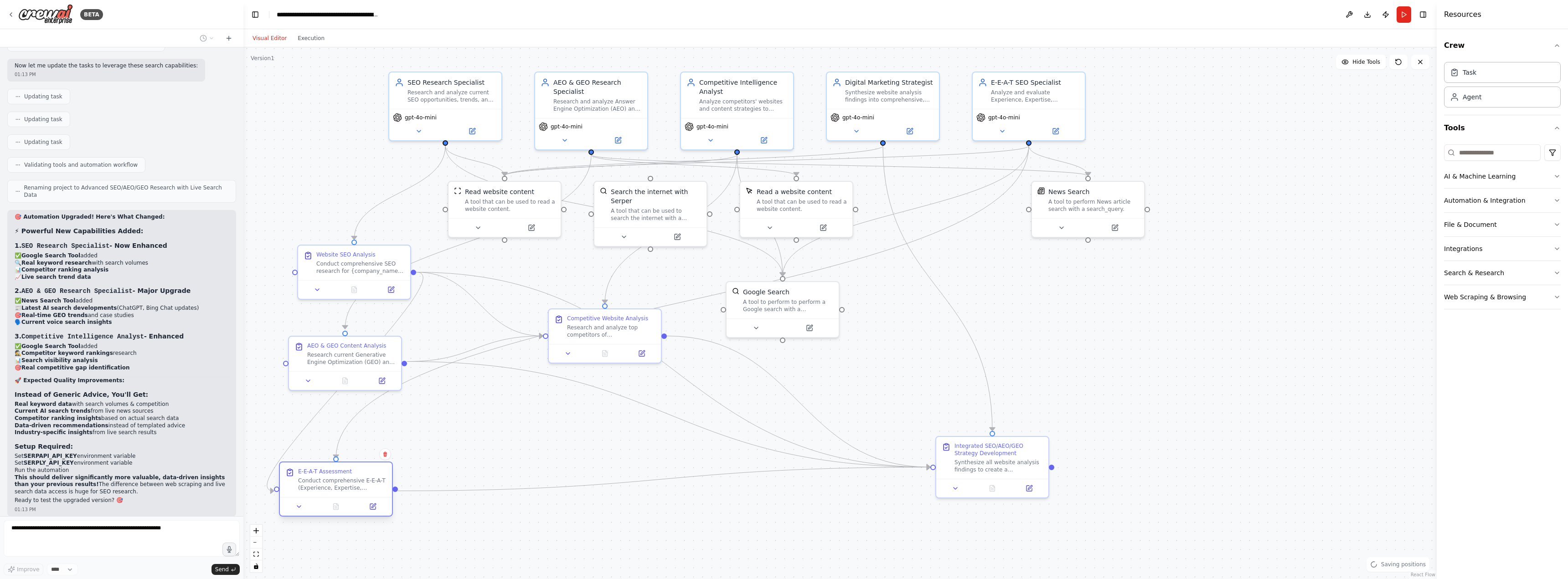
click at [354, 477] on div "E-E-A-T Assessment Conduct comprehensive E-E-A-T (Experience, Expertise, Author…" at bounding box center [342, 479] width 88 height 24
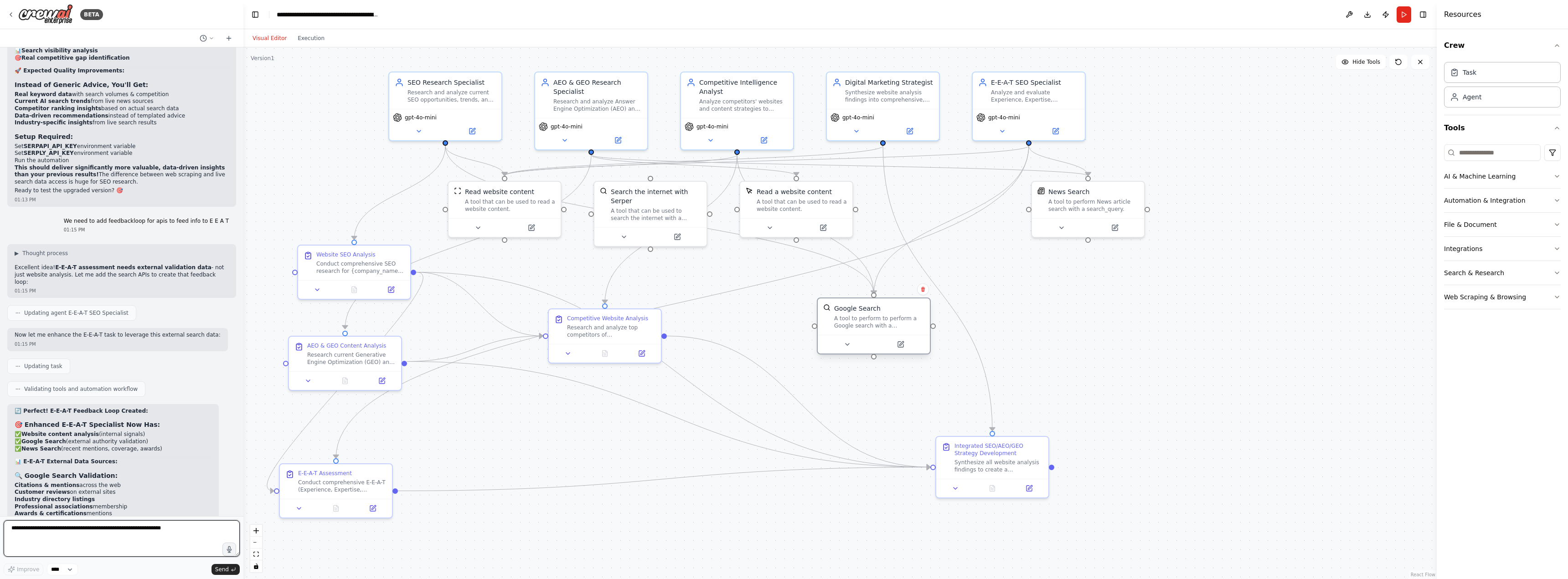
drag, startPoint x: 796, startPoint y: 300, endPoint x: 880, endPoint y: 319, distance: 86.1
click at [880, 319] on div "A tool to perform to perform a Google search with a search_query." at bounding box center [879, 322] width 90 height 15
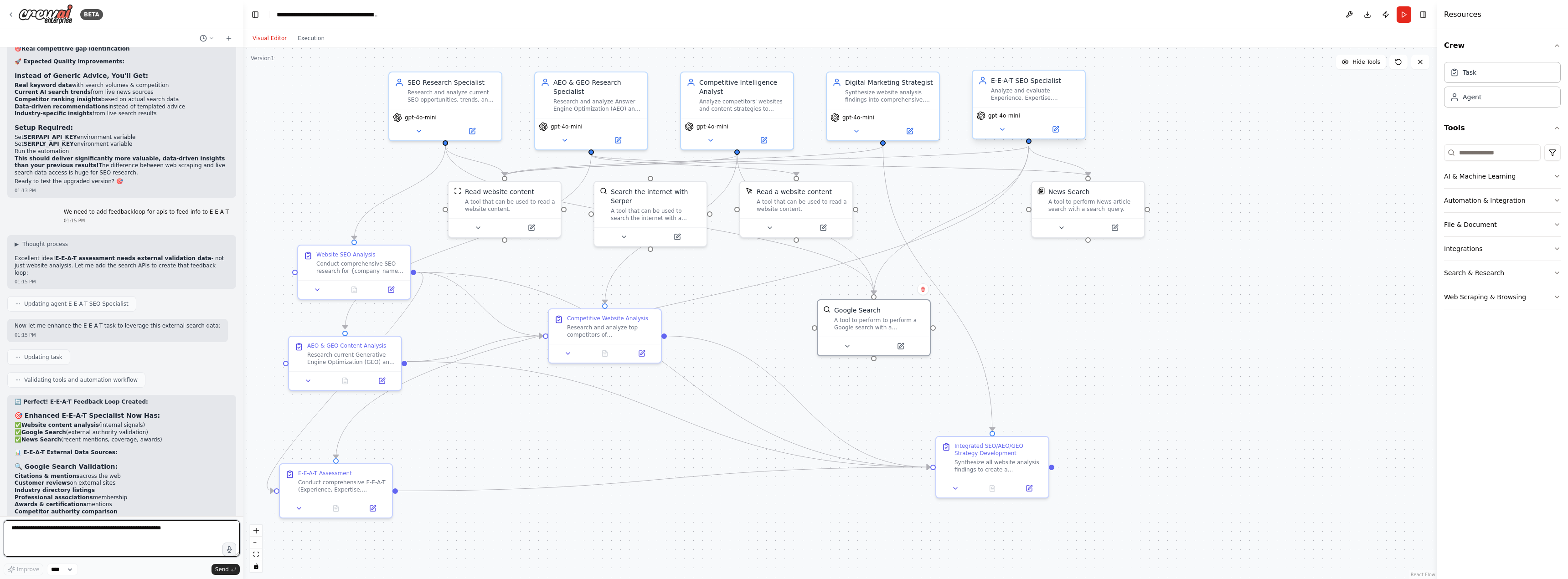
scroll to position [7429, 0]
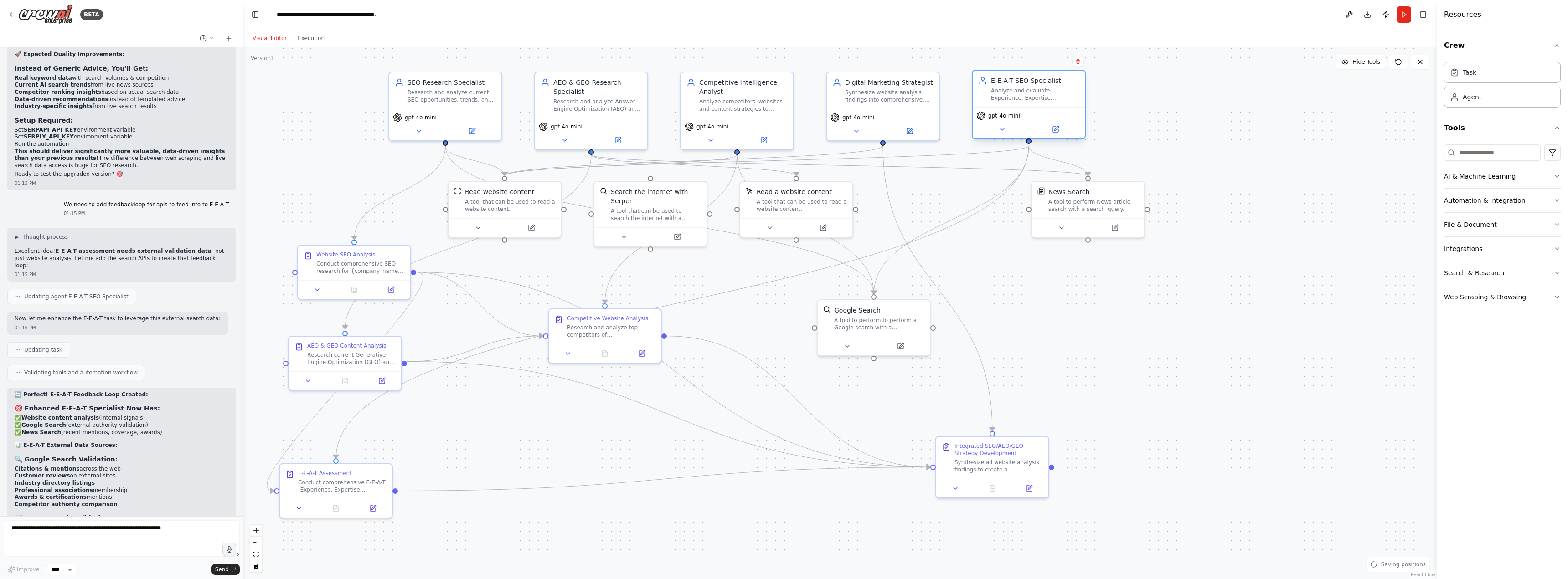
click at [1045, 87] on div "Analyze and evaluate Experience, Expertise, Authoritativeness, and Trustworthin…" at bounding box center [1035, 94] width 88 height 15
drag, startPoint x: 632, startPoint y: 327, endPoint x: 701, endPoint y: 320, distance: 69.4
click at [701, 320] on div "Research and analyze top competitors of {company_name} in the {industry} space …" at bounding box center [679, 320] width 88 height 15
drag, startPoint x: 346, startPoint y: 481, endPoint x: 613, endPoint y: 458, distance: 268.0
click at [613, 458] on div "E-E-A-T Assessment Conduct comprehensive E-E-A-T (Experience, Expertise, Author…" at bounding box center [646, 470] width 112 height 35
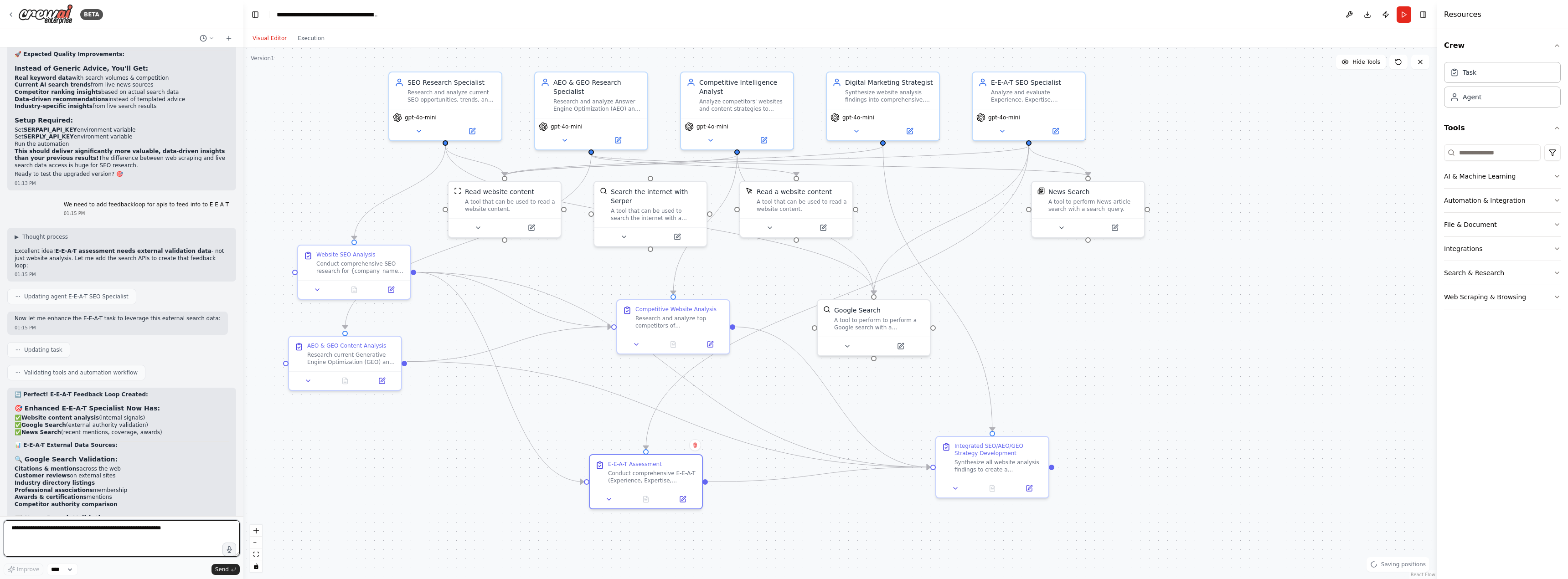
click at [136, 529] on textarea at bounding box center [122, 538] width 236 height 36
drag, startPoint x: 625, startPoint y: 474, endPoint x: 620, endPoint y: 450, distance: 24.5
click at [620, 450] on div "Conduct comprehensive E-E-A-T (Experience, Expertise, Authoritativeness, Trustw…" at bounding box center [652, 448] width 88 height 15
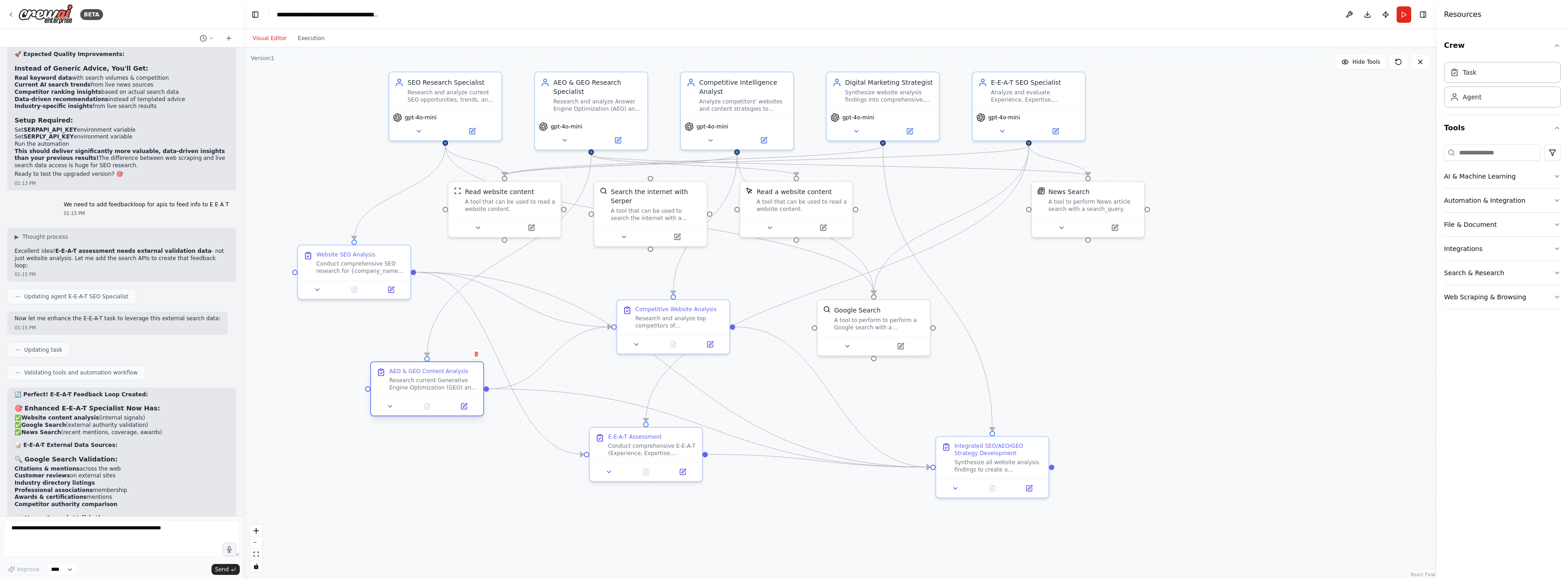
drag, startPoint x: 347, startPoint y: 348, endPoint x: 425, endPoint y: 380, distance: 84.3
click at [425, 380] on div "AEO & GEO Content Analysis Research current Generative Engine Optimization (GEO…" at bounding box center [433, 379] width 88 height 24
drag, startPoint x: 444, startPoint y: 380, endPoint x: 422, endPoint y: 383, distance: 22.2
click at [422, 383] on div "Research current Generative Engine Optimization (GEO) and Answer Engine Optimiz…" at bounding box center [415, 384] width 88 height 15
click at [172, 530] on textarea at bounding box center [122, 538] width 236 height 36
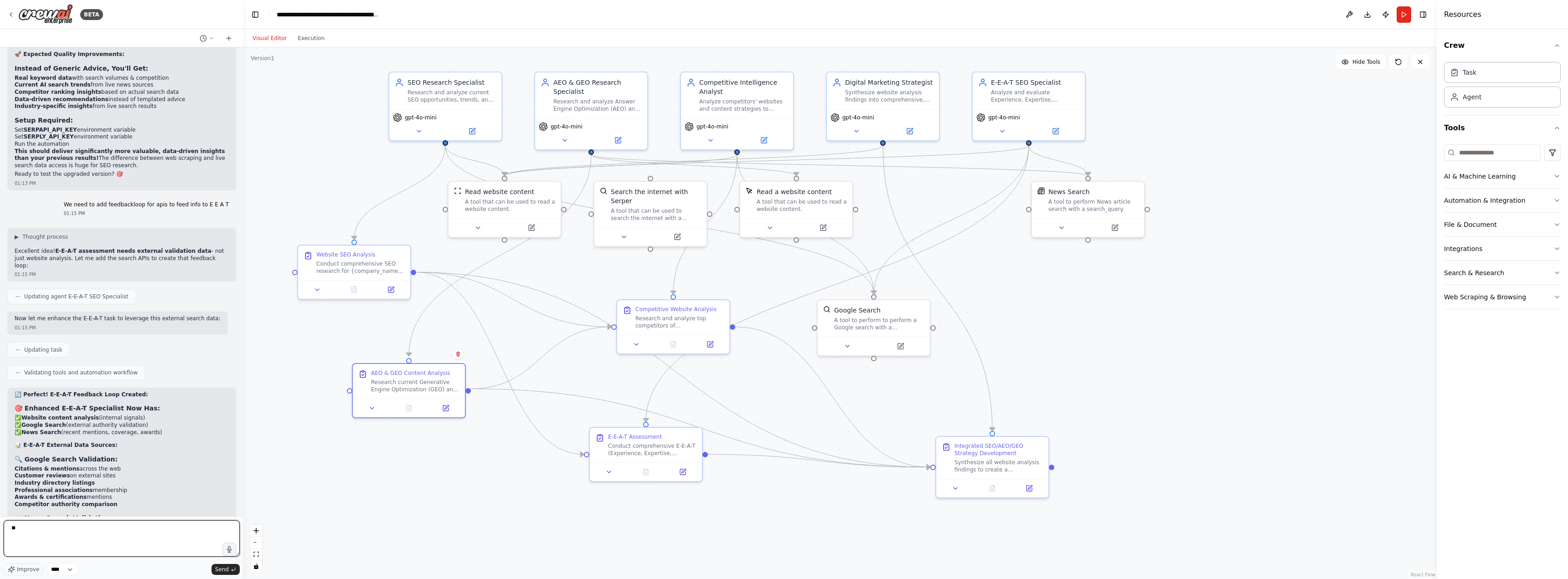
type textarea "*"
type textarea "**********"
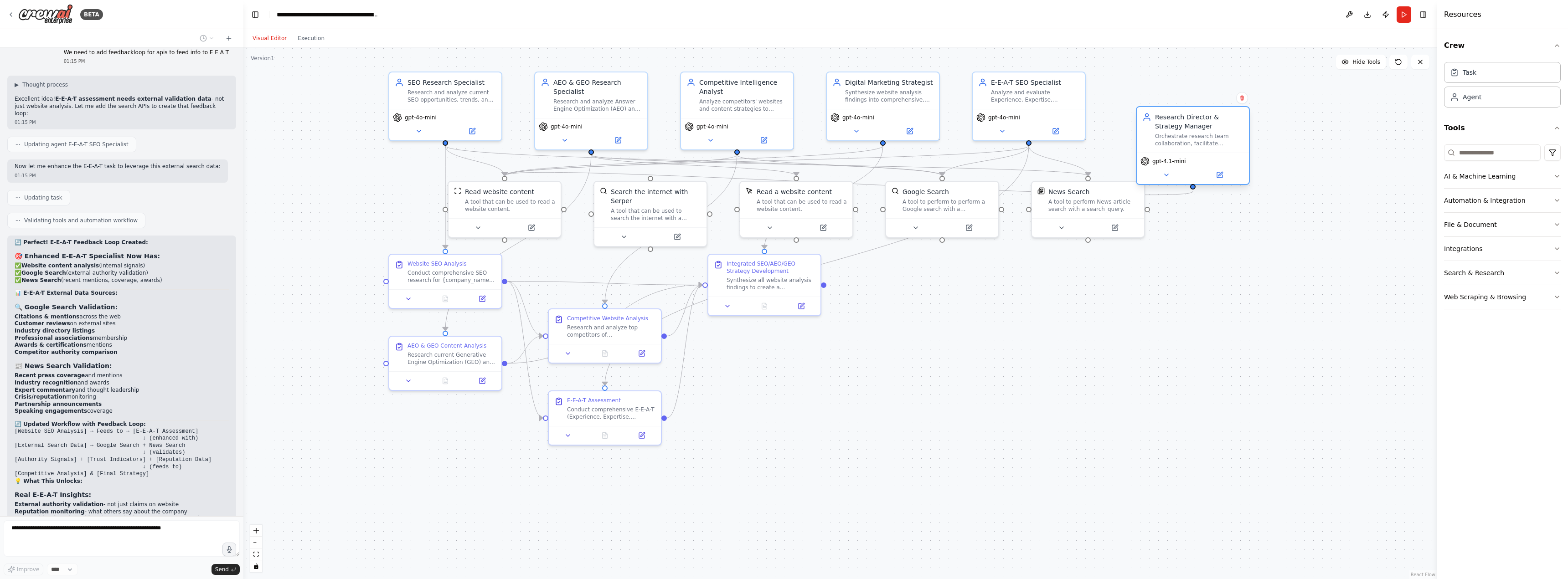
scroll to position [7634, 0]
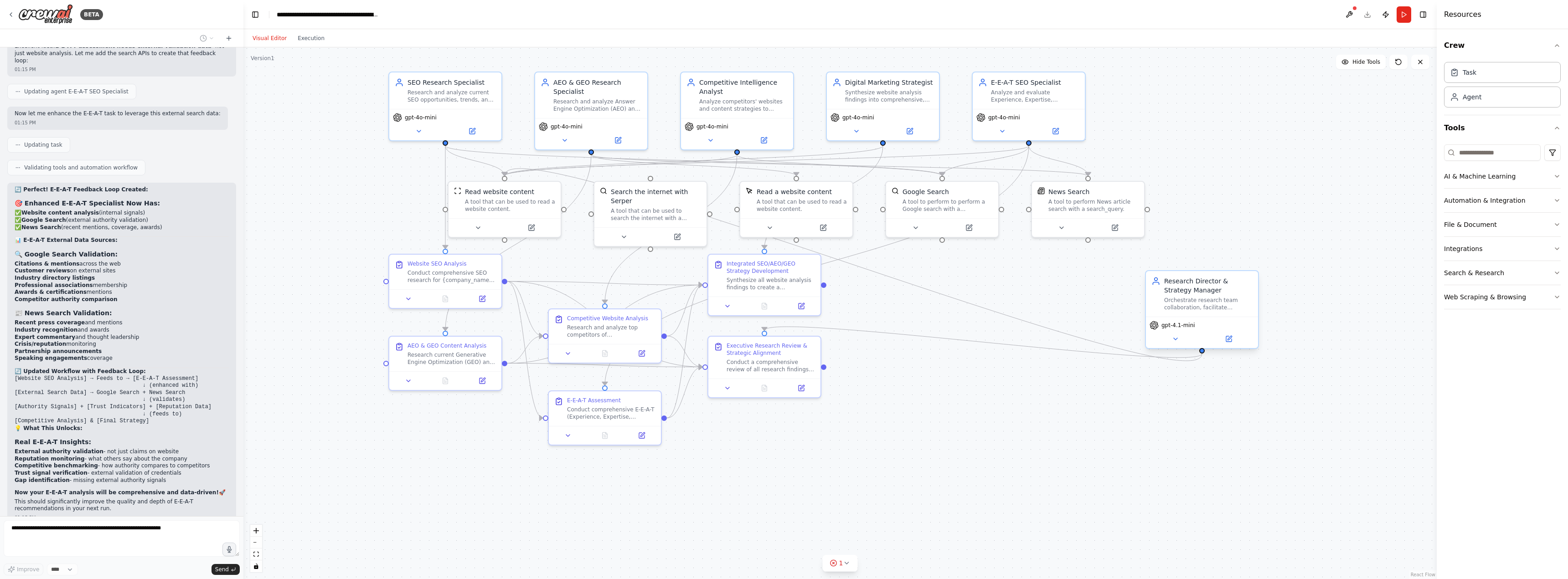
drag, startPoint x: 1189, startPoint y: 122, endPoint x: 1204, endPoint y: 286, distance: 164.7
click at [1204, 286] on div "Research Director & Strategy Manager" at bounding box center [1208, 286] width 88 height 18
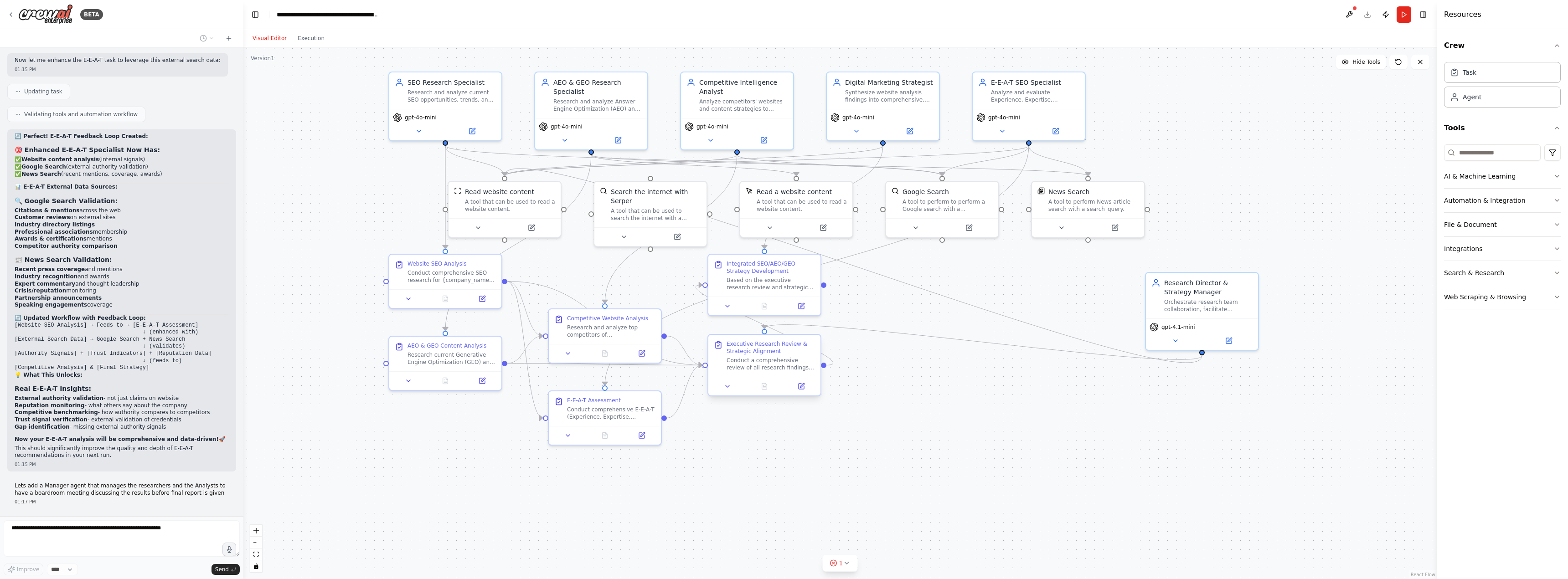
drag, startPoint x: 793, startPoint y: 348, endPoint x: 959, endPoint y: 436, distance: 187.9
click at [959, 436] on div ".deletable-edge-delete-btn { width: 20px; height: 20px; border: 0px solid #ffff…" at bounding box center [840, 313] width 1193 height 532
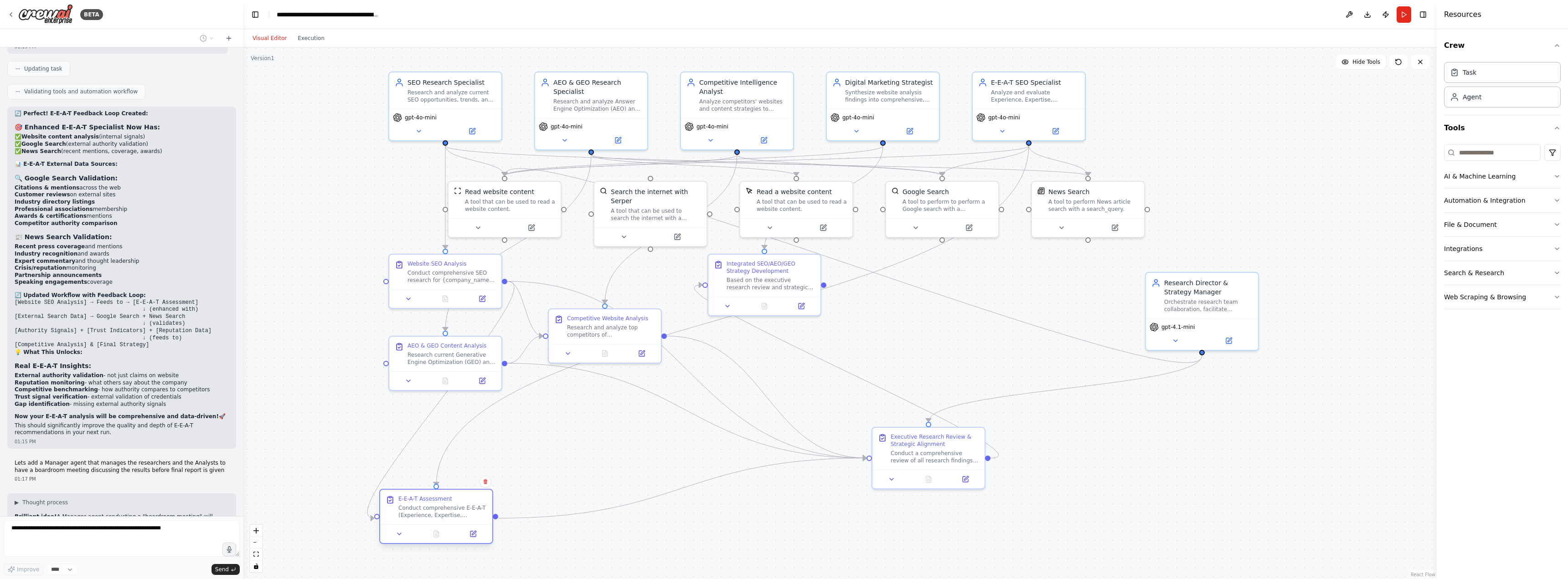
drag, startPoint x: 602, startPoint y: 412, endPoint x: 433, endPoint y: 510, distance: 195.4
click at [433, 510] on div "Conduct comprehensive E-E-A-T (Experience, Expertise, Authoritativeness, Trustw…" at bounding box center [442, 511] width 88 height 15
drag, startPoint x: 612, startPoint y: 324, endPoint x: 673, endPoint y: 411, distance: 106.3
click at [673, 411] on div "Competitive Website Analysis Research and analyze top competitors of {company_n…" at bounding box center [670, 415] width 88 height 24
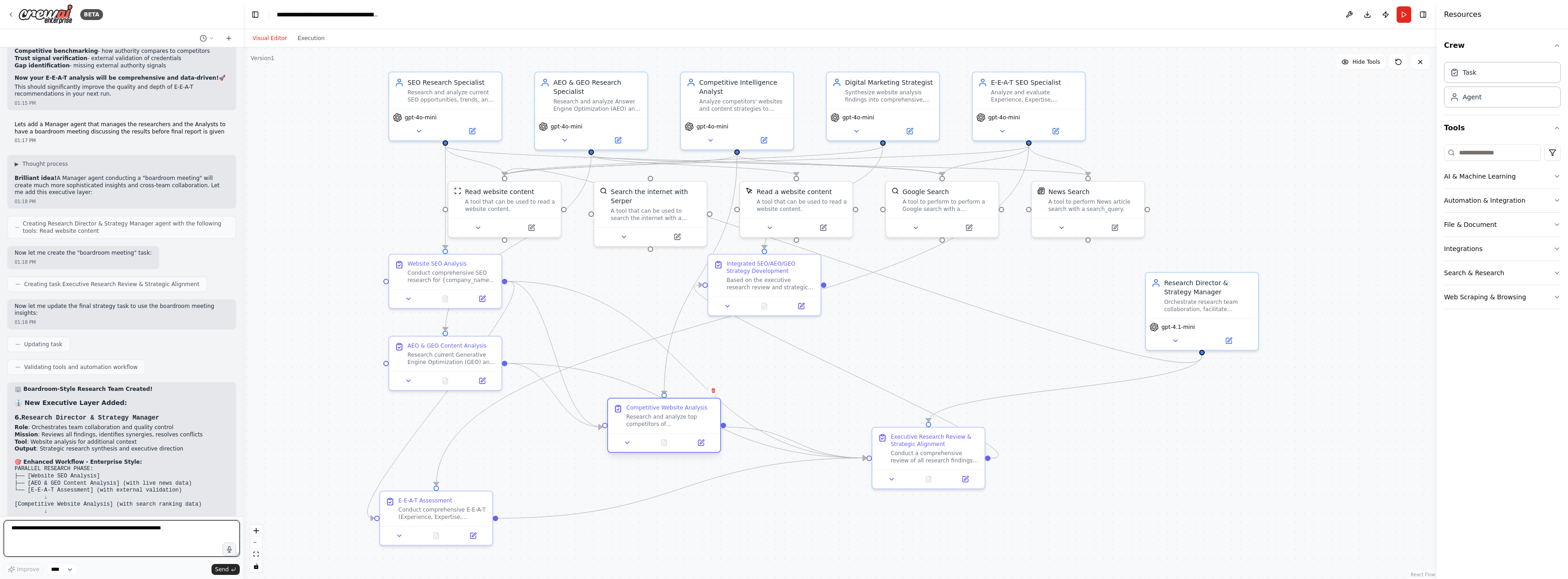
scroll to position [8056, 0]
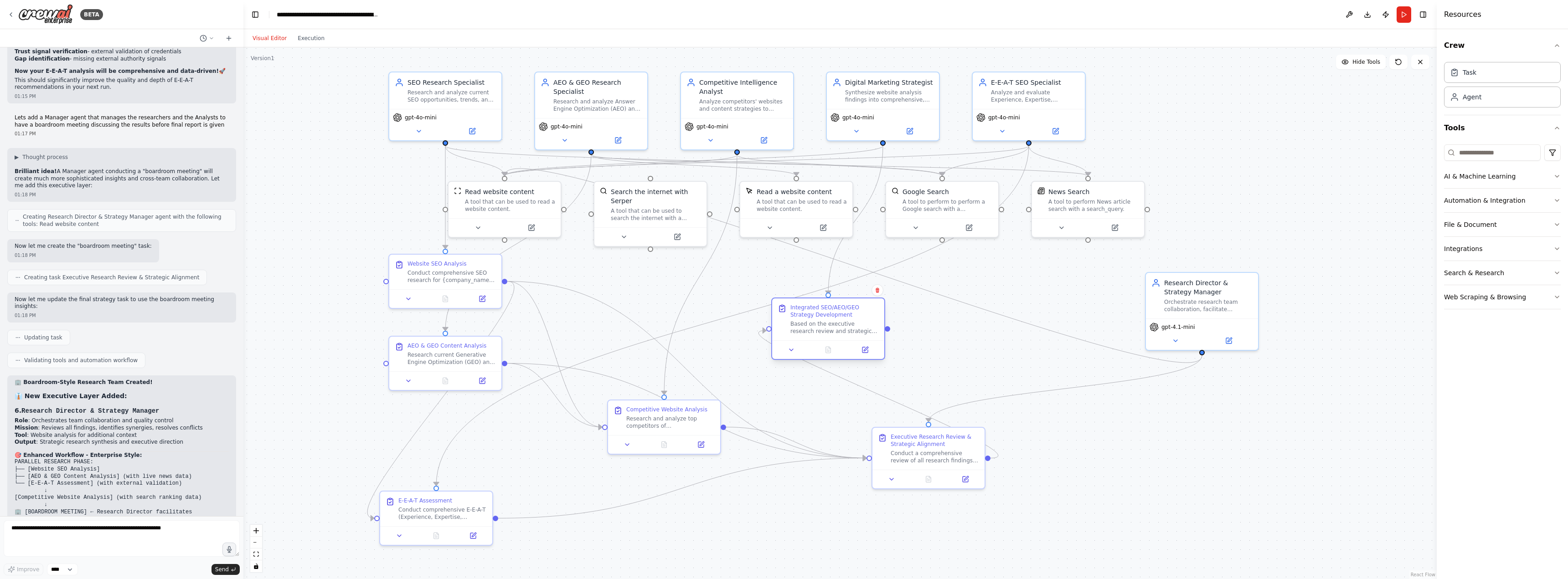
drag, startPoint x: 756, startPoint y: 284, endPoint x: 817, endPoint y: 316, distance: 68.9
click at [817, 316] on div "Integrated SEO/AEO/GEO Strategy Development Based on the executive research rev…" at bounding box center [834, 319] width 88 height 31
drag, startPoint x: 1201, startPoint y: 293, endPoint x: 1188, endPoint y: 290, distance: 13.3
click at [1188, 290] on div "Research Director & Strategy Manager" at bounding box center [1199, 286] width 88 height 18
click at [1166, 339] on icon at bounding box center [1166, 339] width 4 height 2
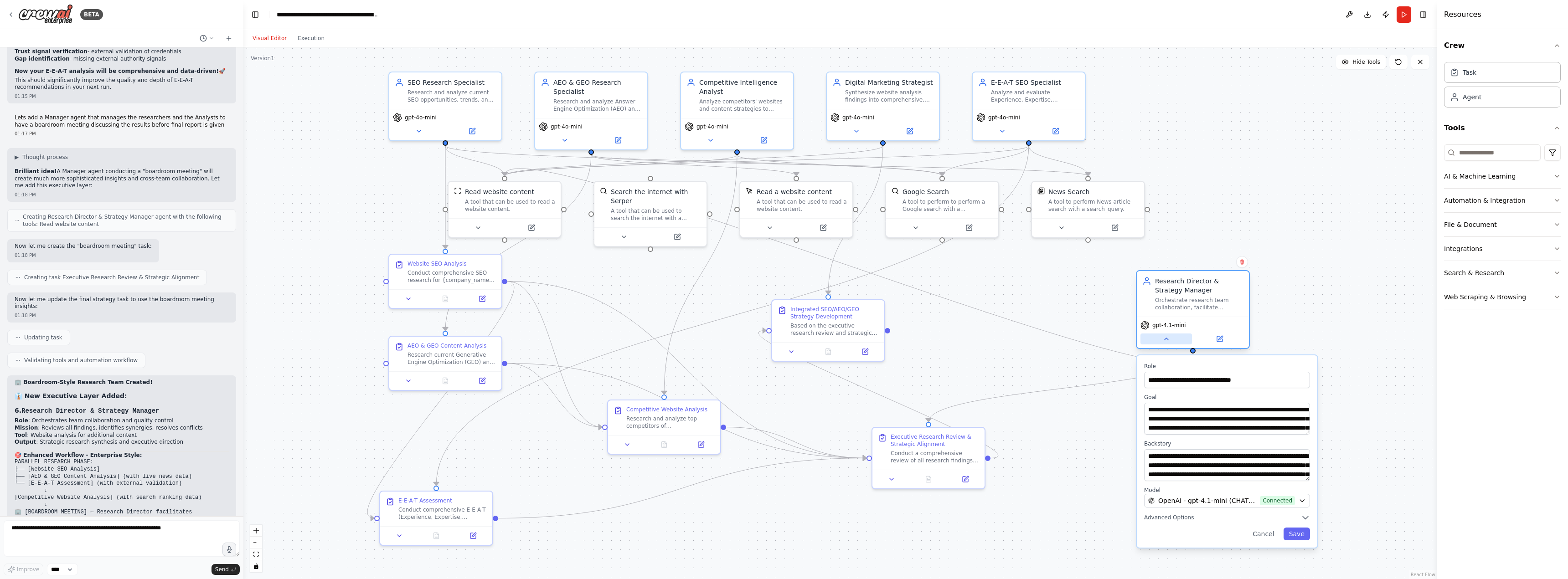
click at [1168, 341] on icon at bounding box center [1166, 339] width 7 height 7
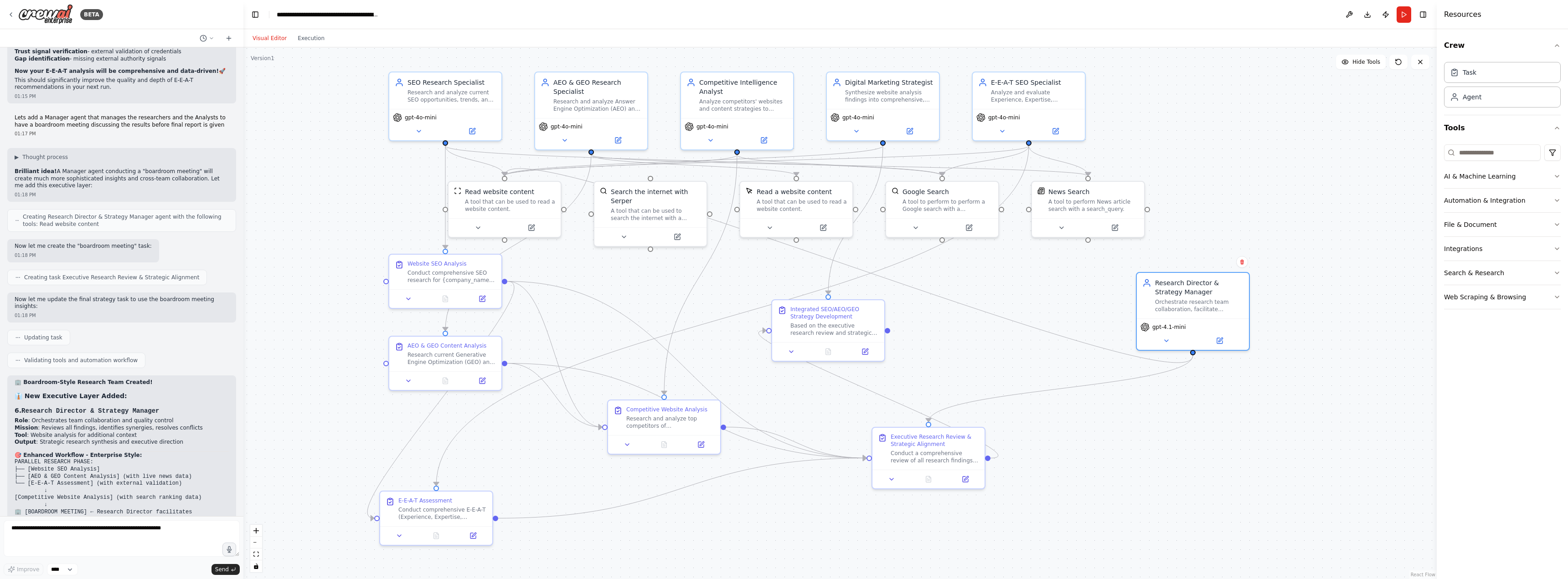
click at [1158, 394] on div ".deletable-edge-delete-btn { width: 20px; height: 20px; border: 0px solid #ffff…" at bounding box center [840, 313] width 1193 height 532
drag, startPoint x: 651, startPoint y: 192, endPoint x: 643, endPoint y: 233, distance: 41.8
click at [643, 233] on div "Search the internet with Serper" at bounding box center [651, 240] width 90 height 18
drag, startPoint x: 645, startPoint y: 239, endPoint x: 647, endPoint y: 226, distance: 13.2
click at [647, 231] on div "Search the internet with Serper" at bounding box center [651, 240] width 90 height 18
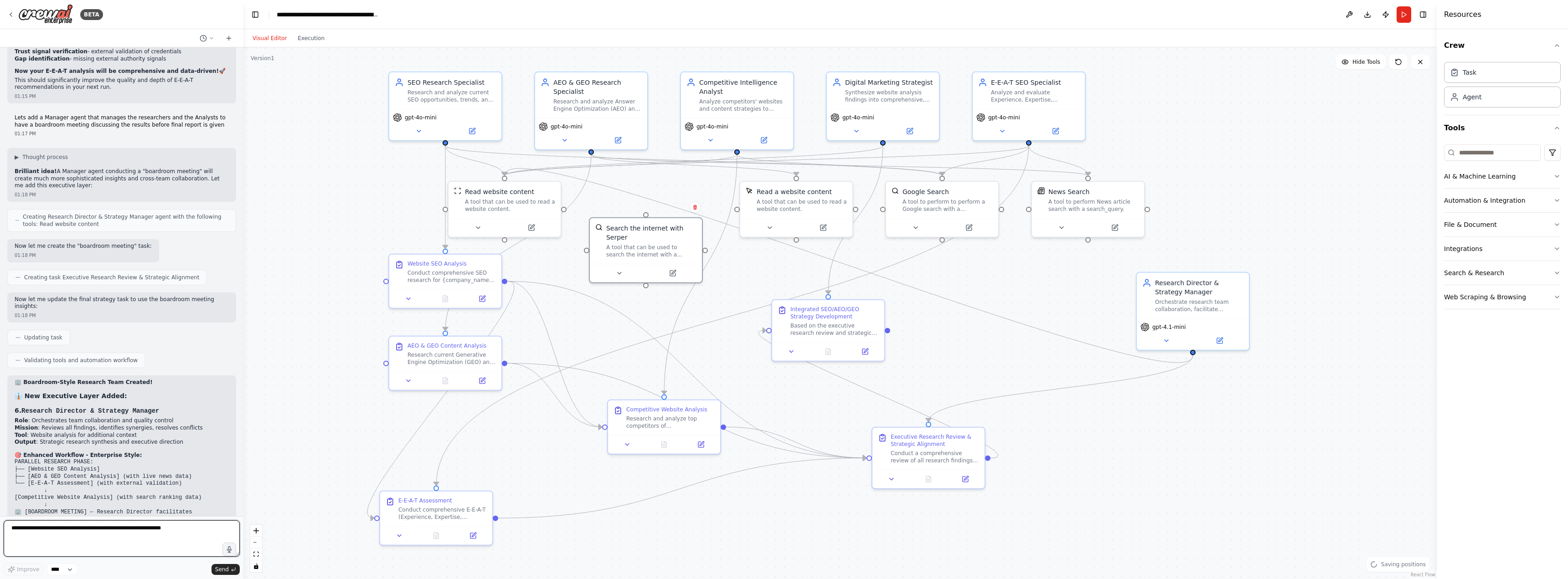
click at [146, 531] on textarea at bounding box center [122, 538] width 236 height 36
type textarea "**********"
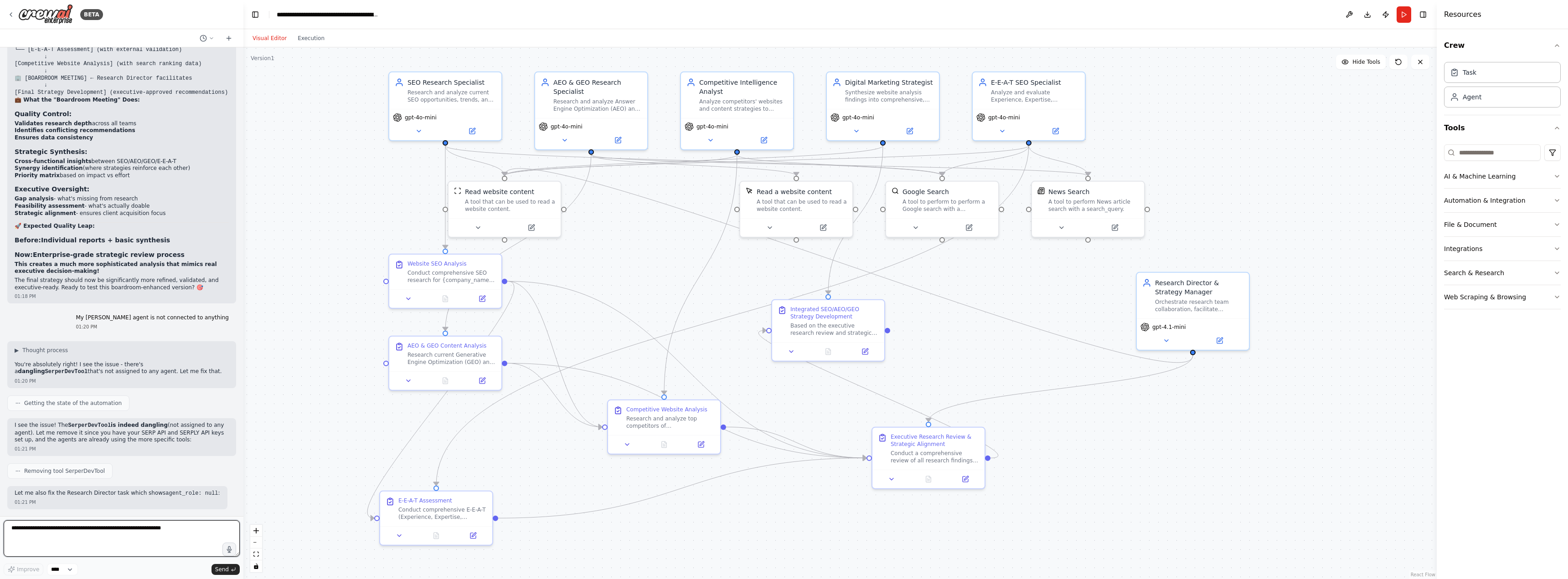
scroll to position [8496, 0]
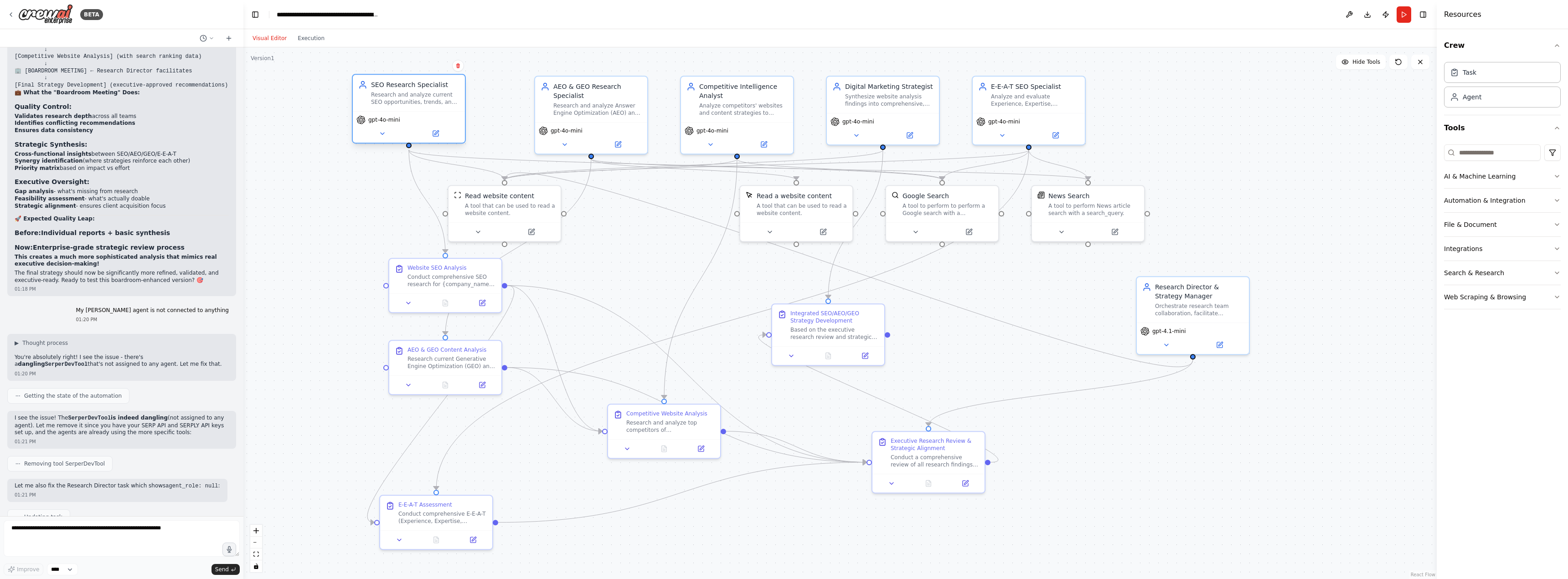
drag, startPoint x: 460, startPoint y: 101, endPoint x: 422, endPoint y: 104, distance: 38.1
click at [422, 104] on div "Research and analyze current SEO opportunities, trends, and strategies for {com…" at bounding box center [415, 99] width 88 height 15
click at [382, 134] on icon at bounding box center [382, 133] width 4 height 2
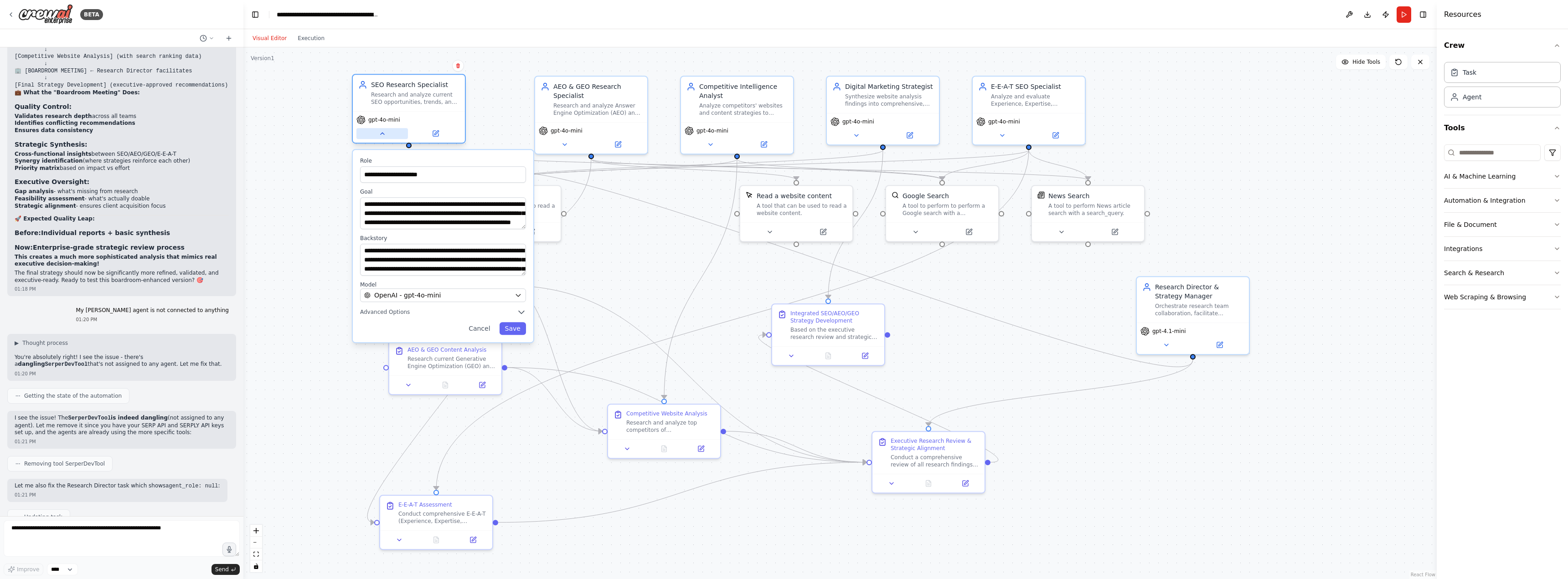
click at [382, 134] on icon at bounding box center [382, 133] width 4 height 2
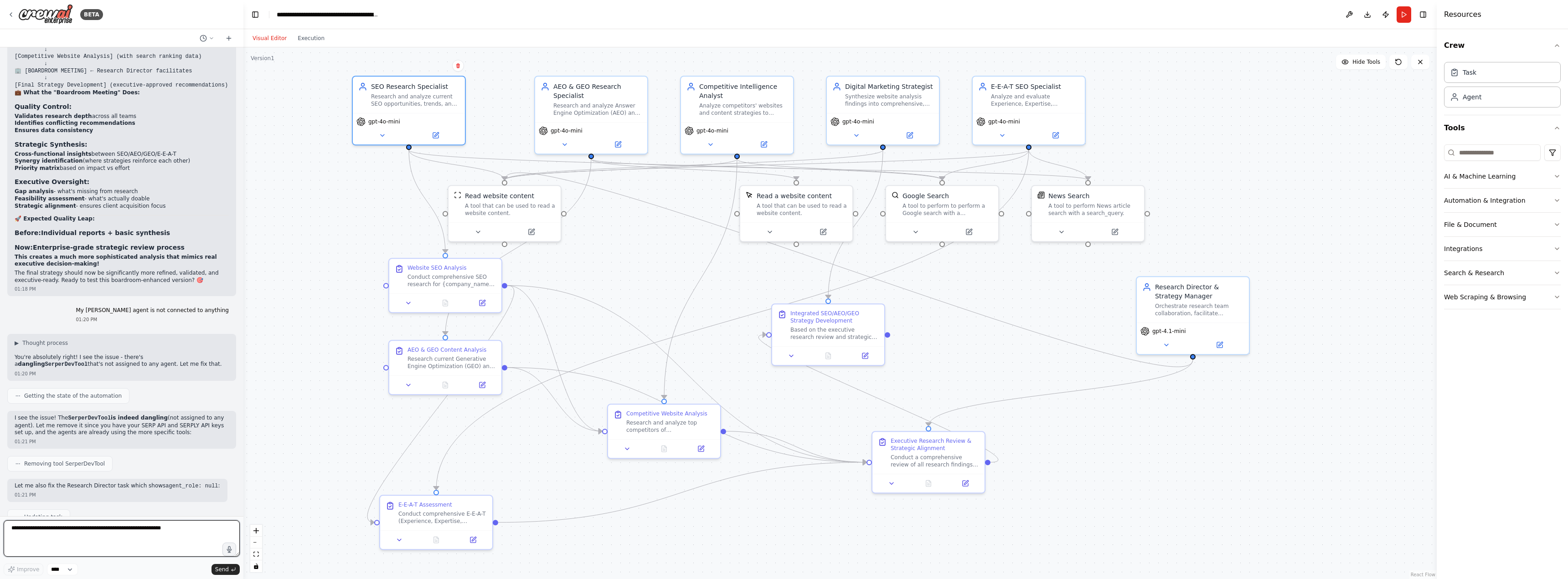
click at [169, 529] on textarea at bounding box center [122, 538] width 236 height 36
type textarea "**********"
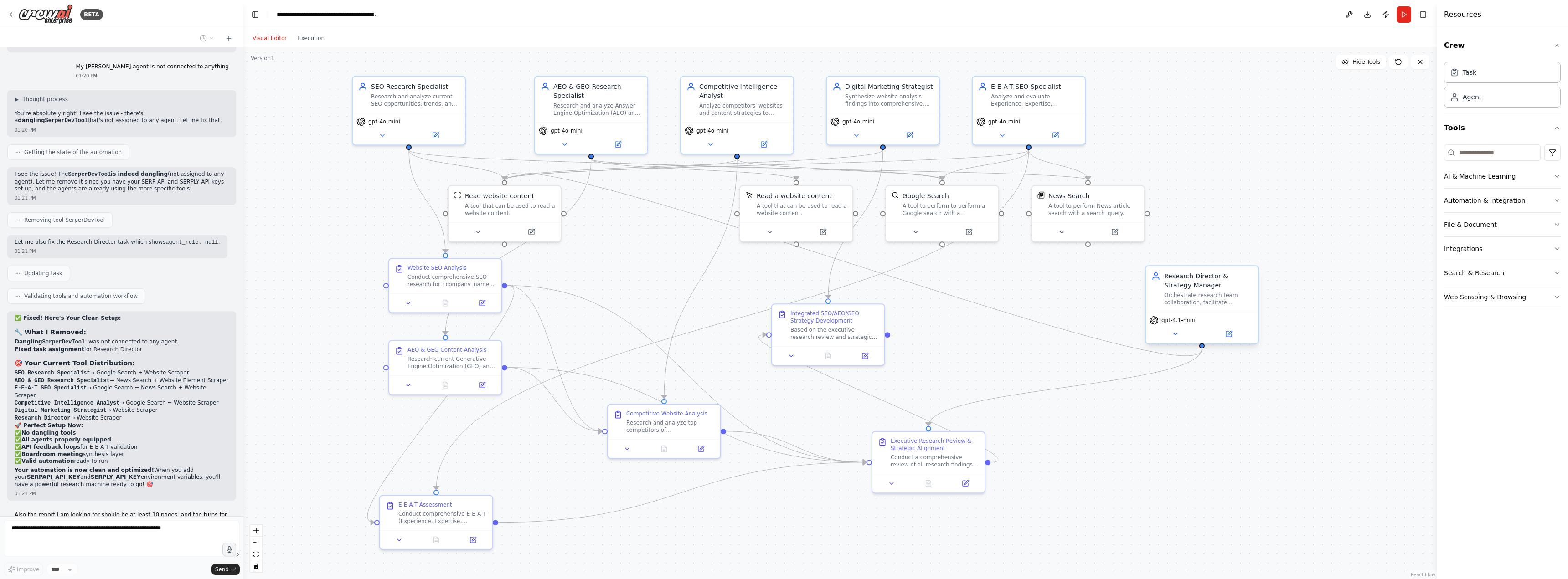
scroll to position [8763, 0]
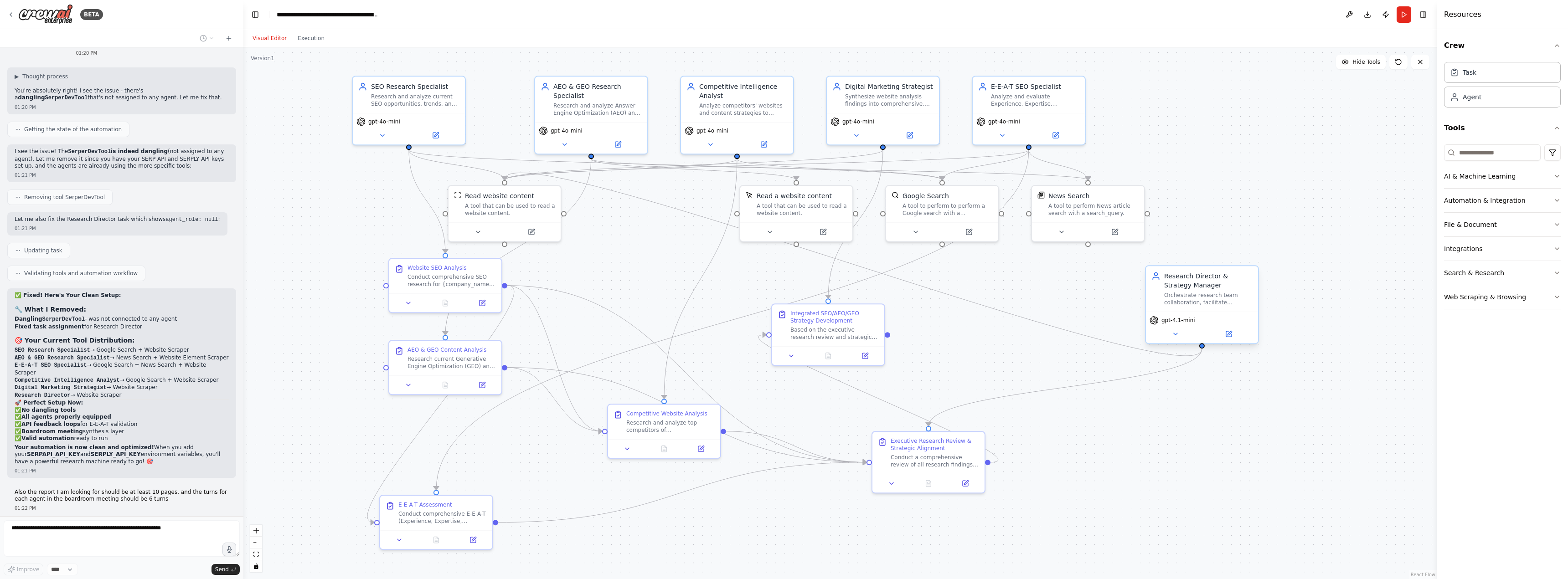
drag, startPoint x: 1213, startPoint y: 288, endPoint x: 1226, endPoint y: 284, distance: 13.6
click at [1226, 284] on div "Research Director & Strategy Manager" at bounding box center [1208, 280] width 88 height 18
drag, startPoint x: 681, startPoint y: 198, endPoint x: 758, endPoint y: 83, distance: 138.4
click at [758, 83] on div "Competitive Intelligence Analyst Analyze competitors' websites and content stra…" at bounding box center [743, 79] width 88 height 35
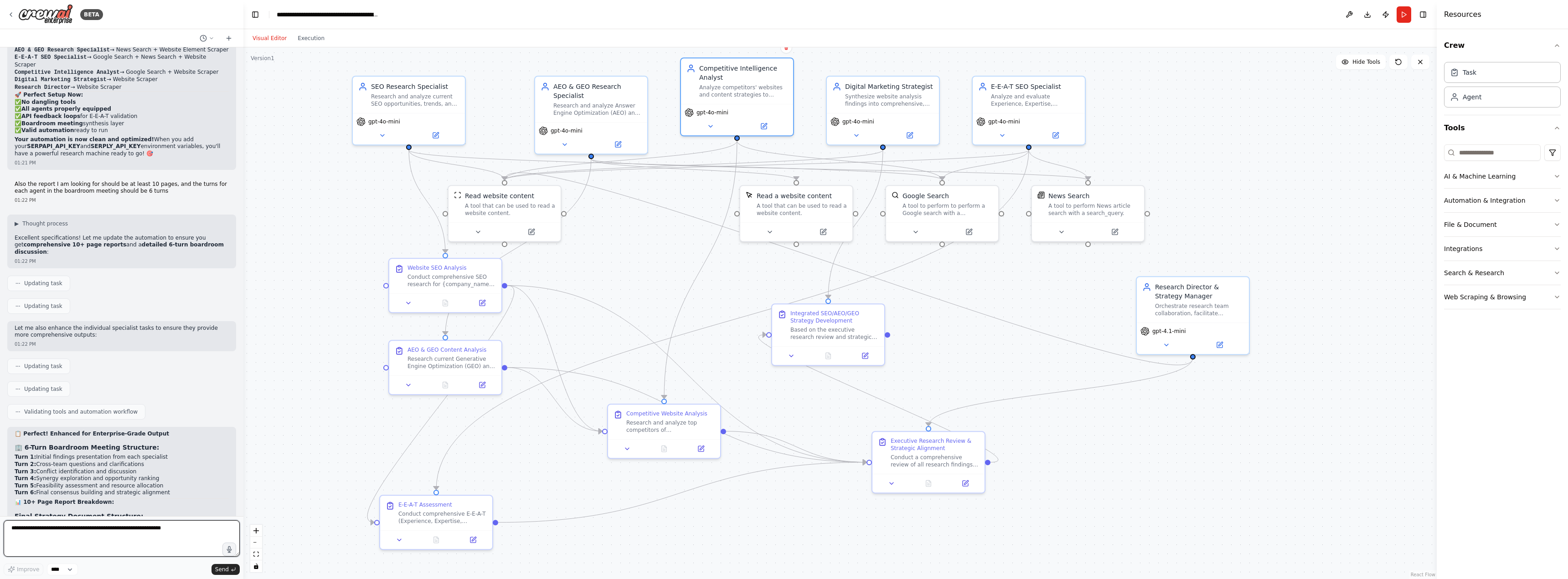
scroll to position [9080, 0]
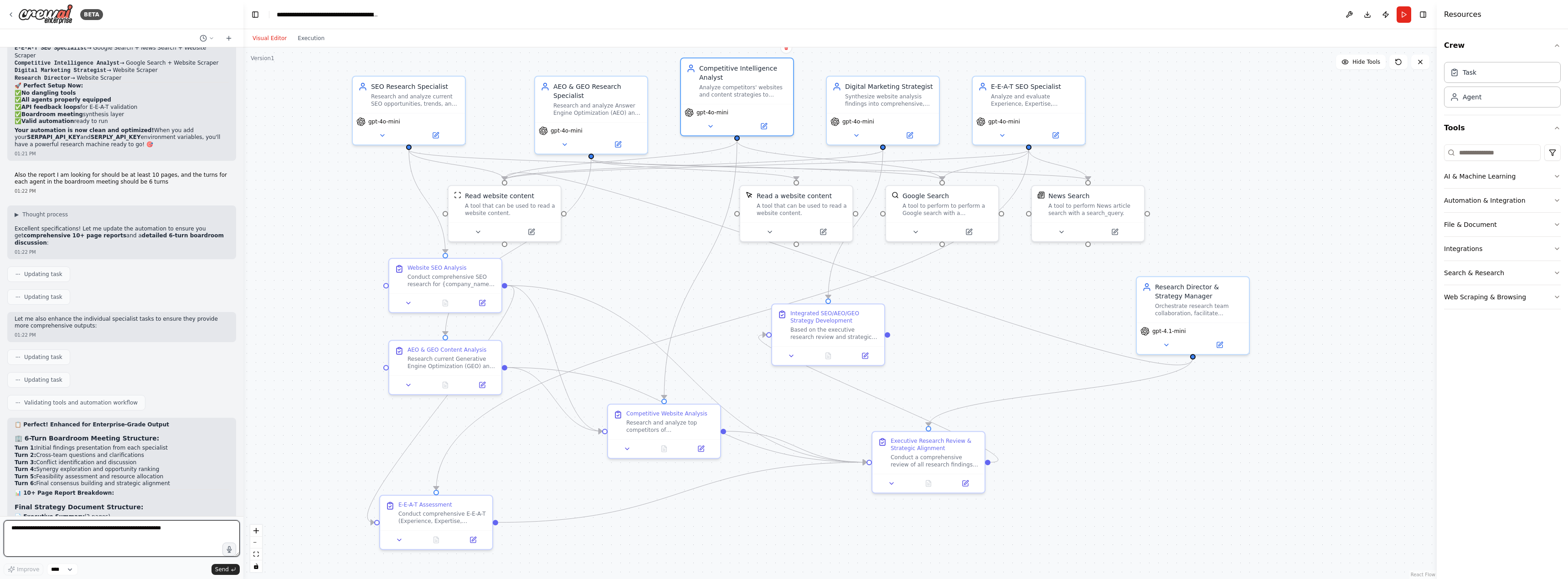
click at [108, 533] on textarea at bounding box center [122, 538] width 236 height 36
type textarea "**********"
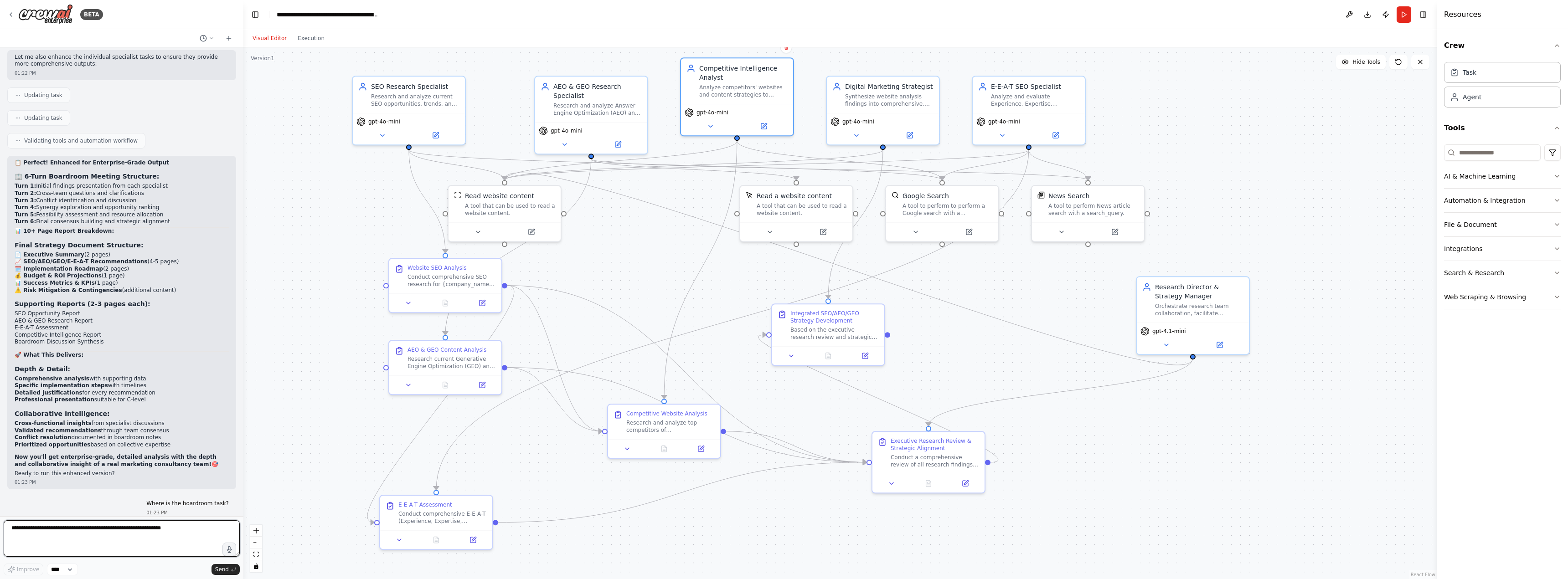
scroll to position [9358, 0]
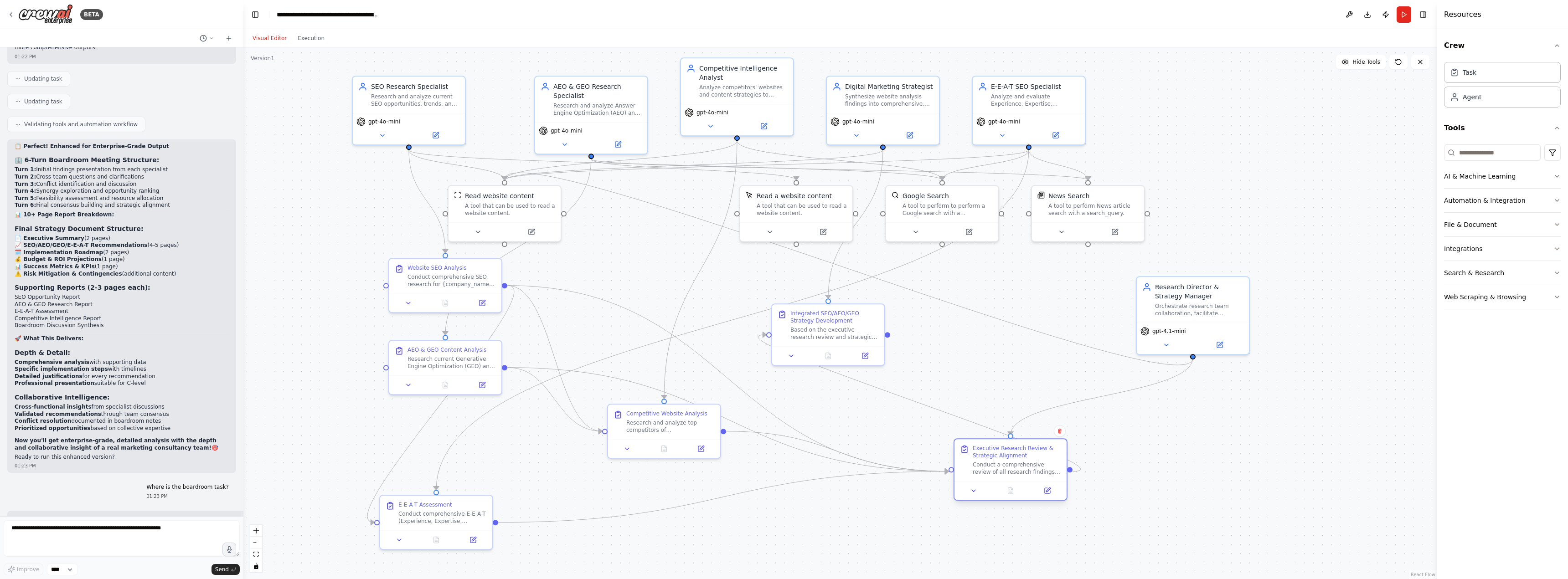
drag, startPoint x: 934, startPoint y: 448, endPoint x: 1017, endPoint y: 460, distance: 83.9
click at [1017, 460] on div "Executive Research Review & Strategic Alignment Conduct a comprehensive review …" at bounding box center [1017, 460] width 88 height 31
click at [108, 535] on textarea at bounding box center [122, 538] width 236 height 36
type textarea "********"
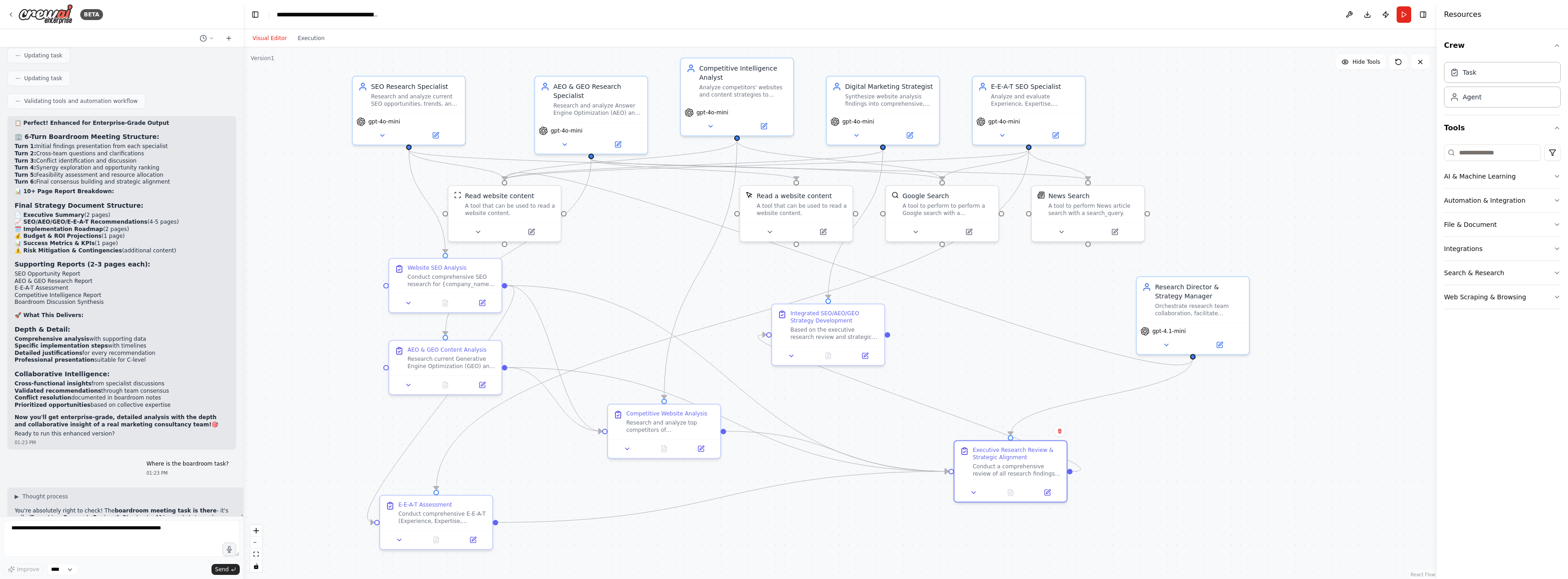
scroll to position [9412, 0]
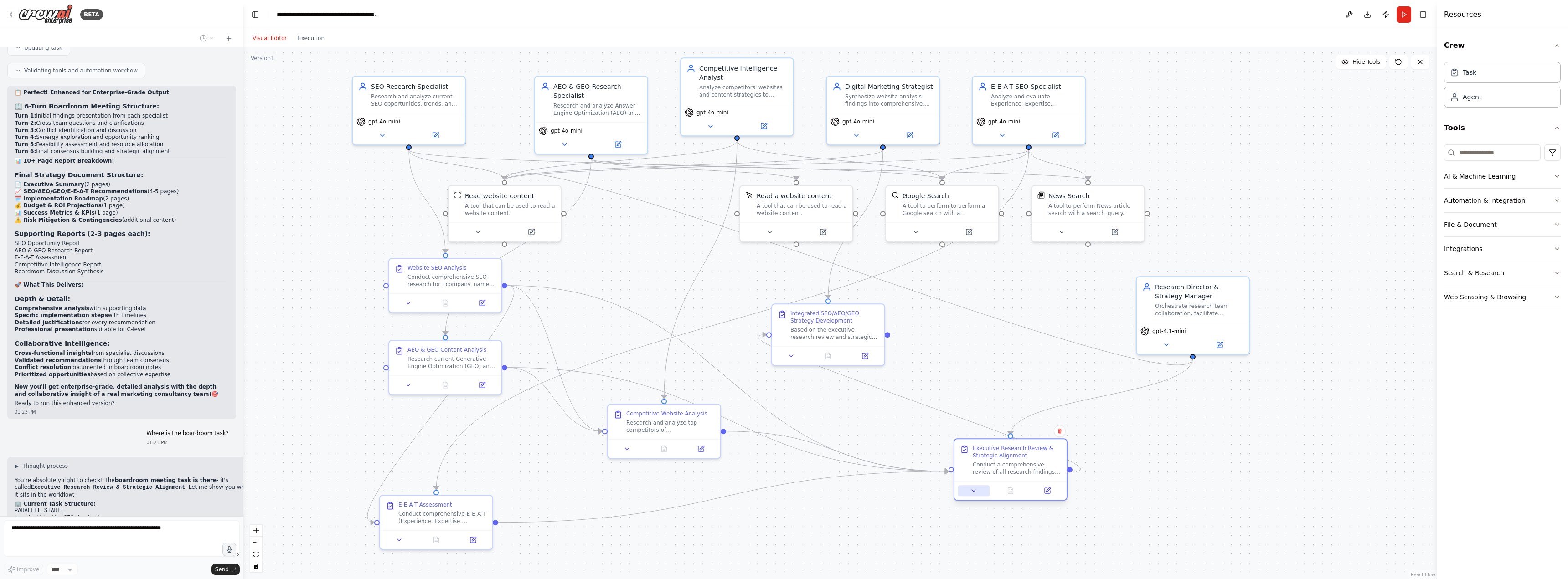
click at [974, 491] on icon at bounding box center [974, 490] width 4 height 2
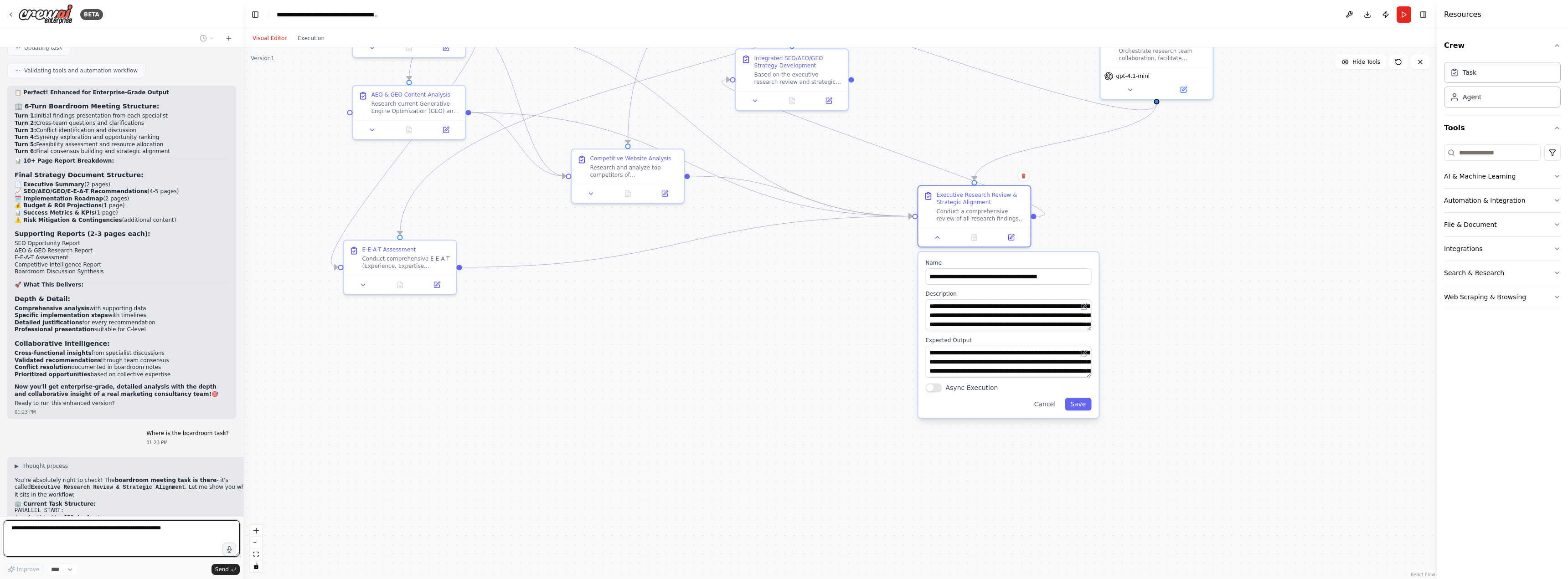
drag, startPoint x: 1281, startPoint y: 342, endPoint x: 1217, endPoint y: 242, distance: 118.7
click at [1264, 177] on div ".deletable-edge-delete-btn { width: 20px; height: 20px; border: 0px solid #ffff…" at bounding box center [840, 313] width 1193 height 532
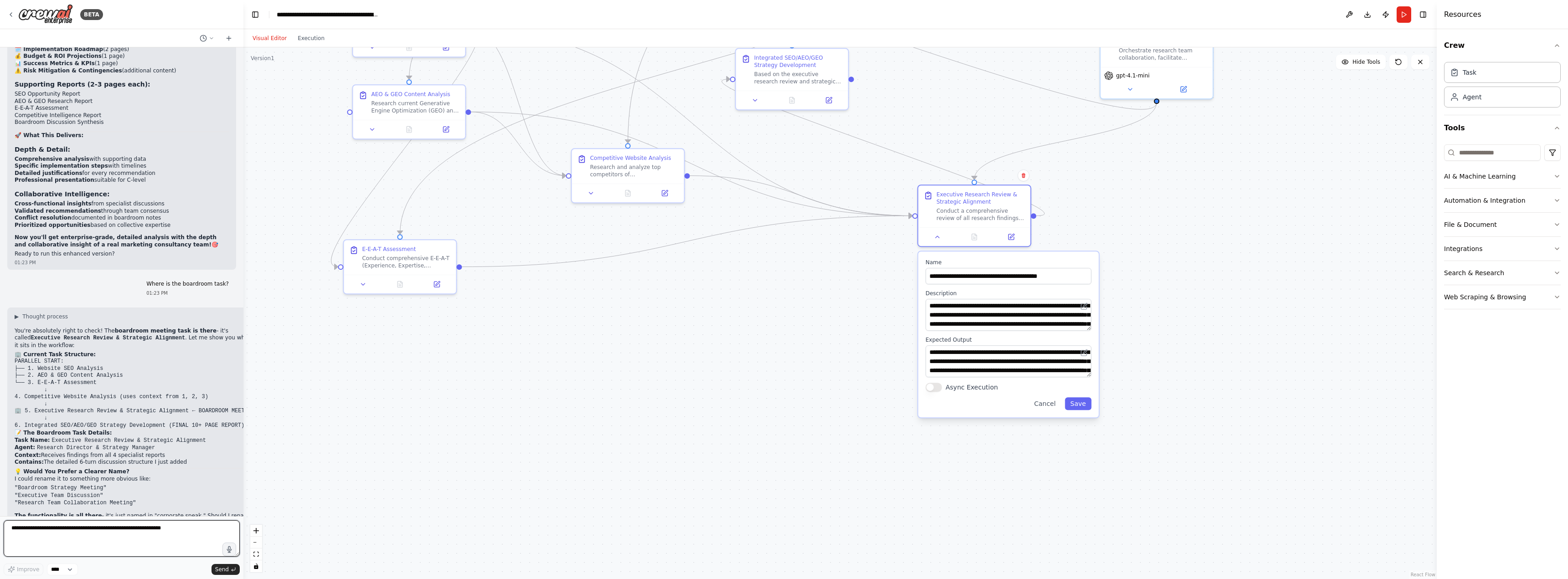
scroll to position [9570, 0]
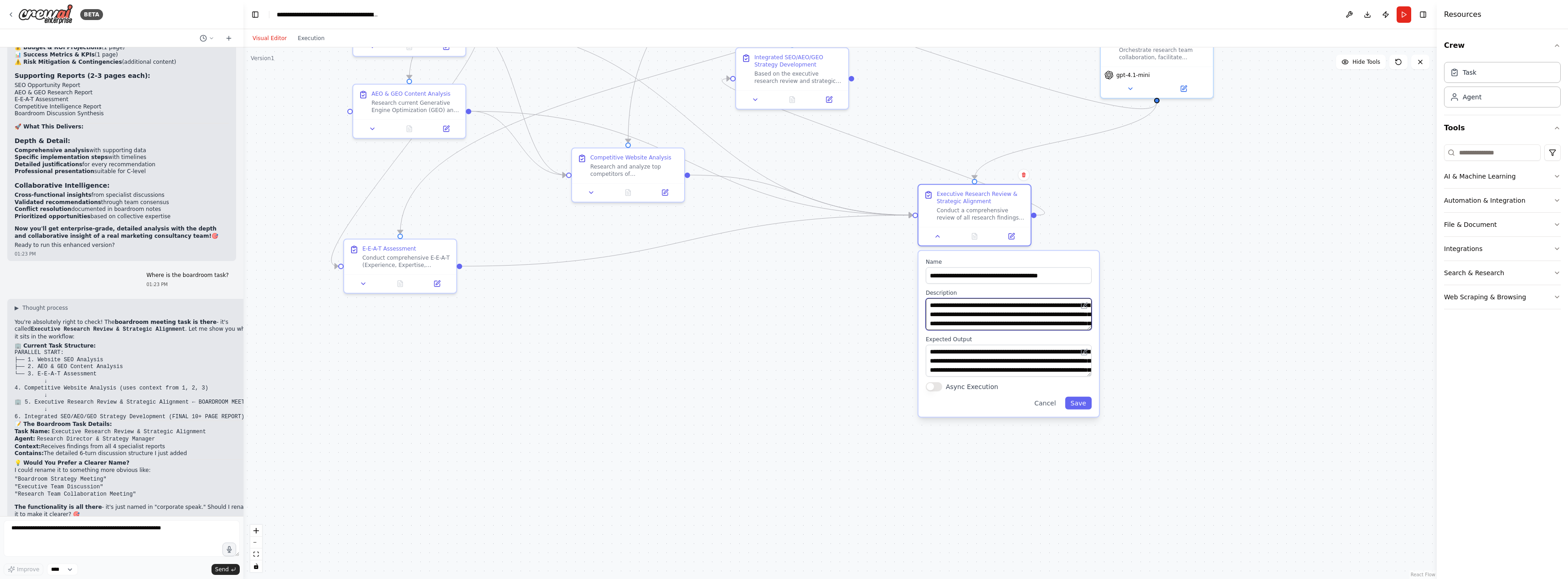
click at [1057, 323] on textarea "**********" at bounding box center [1009, 314] width 166 height 32
drag, startPoint x: 1063, startPoint y: 324, endPoint x: 1088, endPoint y: 324, distance: 25.0
click at [1088, 324] on textarea "**********" at bounding box center [1009, 314] width 166 height 32
click at [1041, 316] on textarea "**********" at bounding box center [1009, 314] width 166 height 32
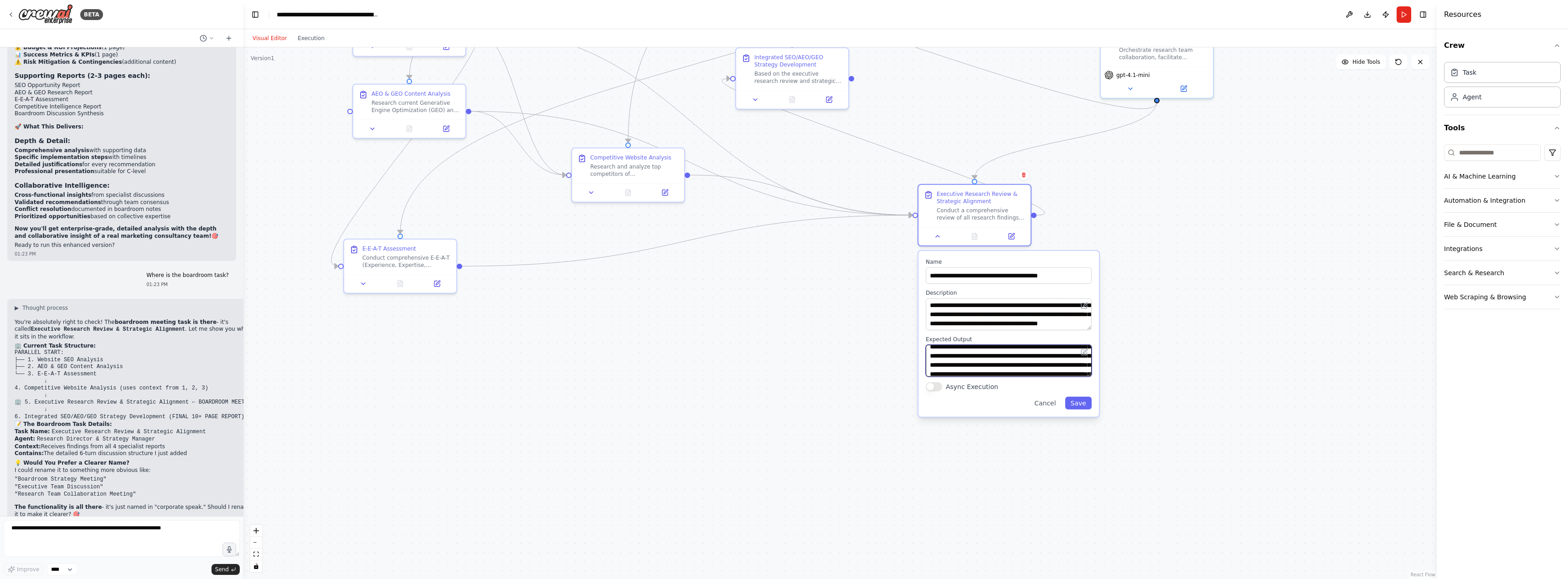
scroll to position [82, 0]
drag, startPoint x: 993, startPoint y: 360, endPoint x: 1001, endPoint y: 375, distance: 17.0
click at [1001, 375] on textarea "**********" at bounding box center [1009, 361] width 166 height 32
click at [1027, 360] on textarea "**********" at bounding box center [1009, 361] width 166 height 32
click at [1148, 382] on div ".deletable-edge-delete-btn { width: 20px; height: 20px; border: 0px solid #ffff…" at bounding box center [840, 313] width 1193 height 532
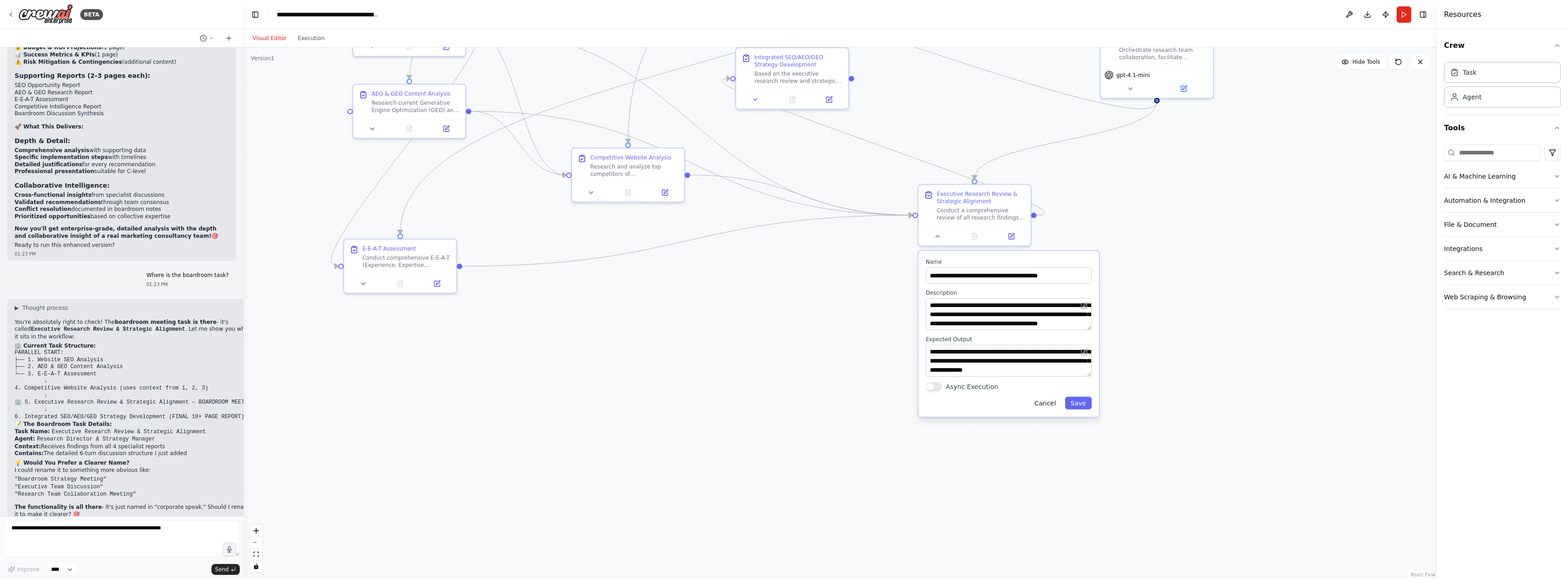
click at [1048, 405] on button "Cancel" at bounding box center [1045, 403] width 32 height 13
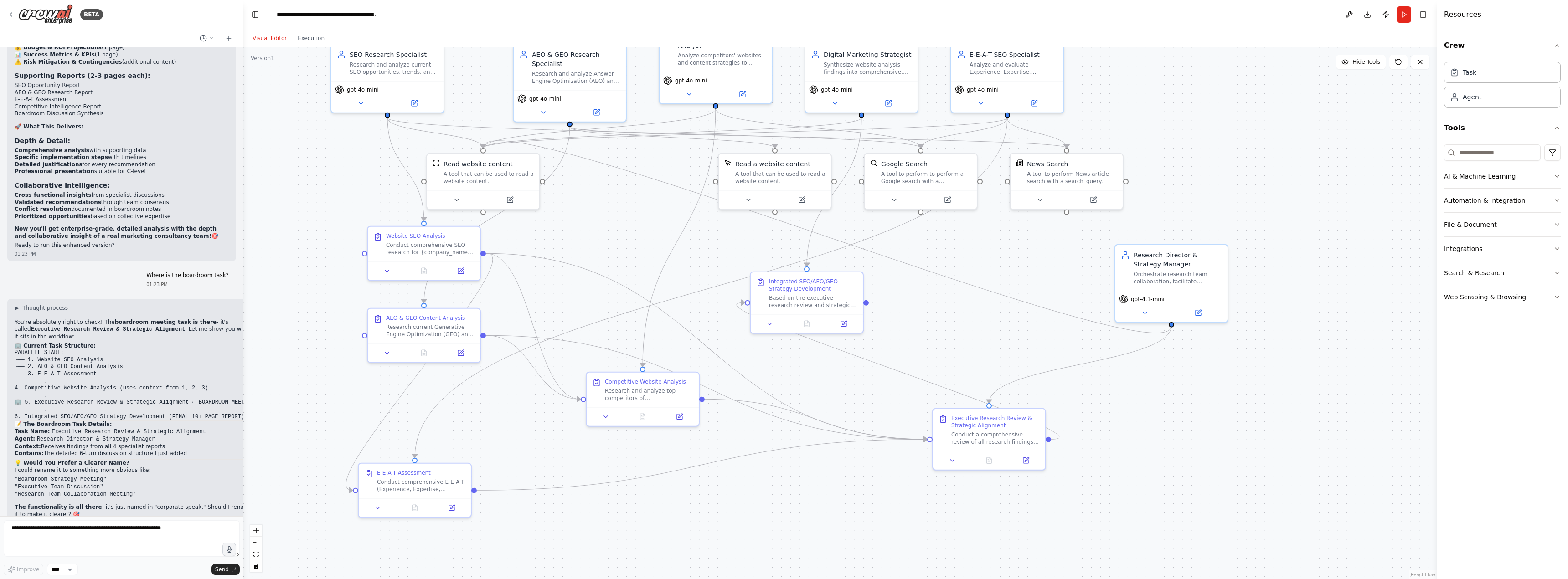
drag, startPoint x: 1160, startPoint y: 232, endPoint x: 1177, endPoint y: 420, distance: 188.8
click at [1177, 420] on div ".deletable-edge-delete-btn { width: 20px; height: 20px; border: 0px solid #ffff…" at bounding box center [840, 313] width 1193 height 532
click at [106, 536] on textarea at bounding box center [122, 538] width 236 height 36
type textarea "**********"
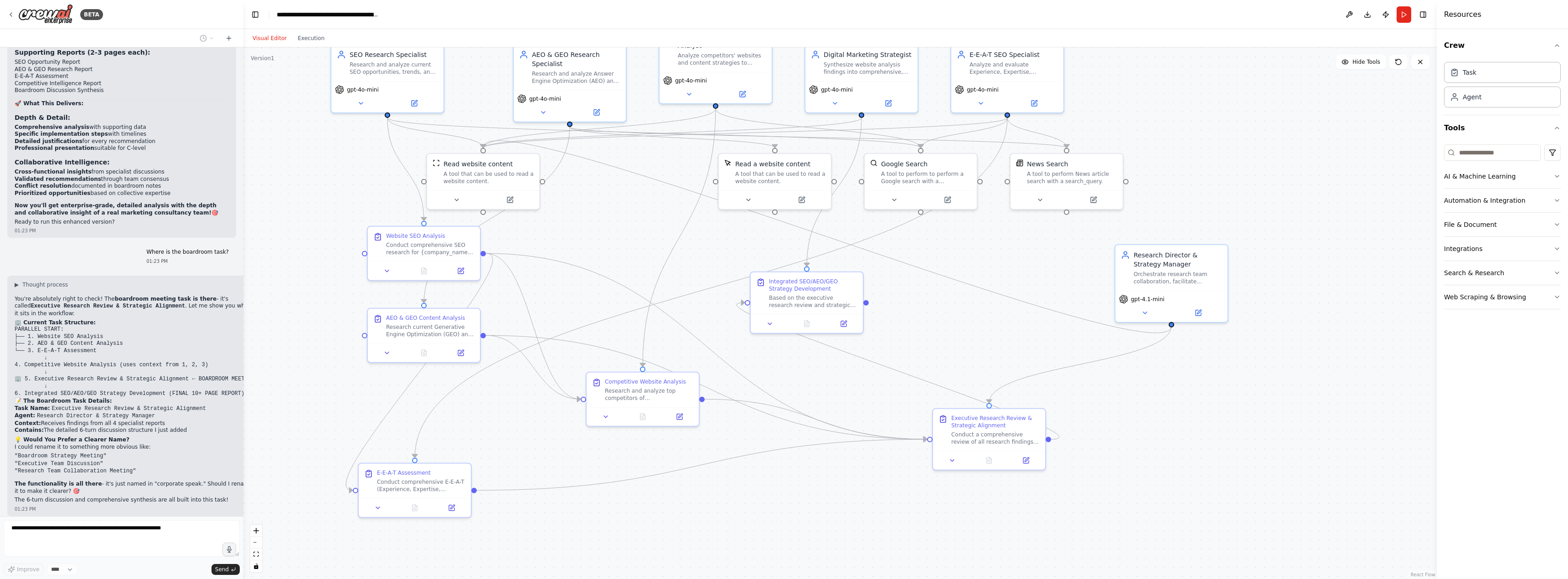
scroll to position [9624, 0]
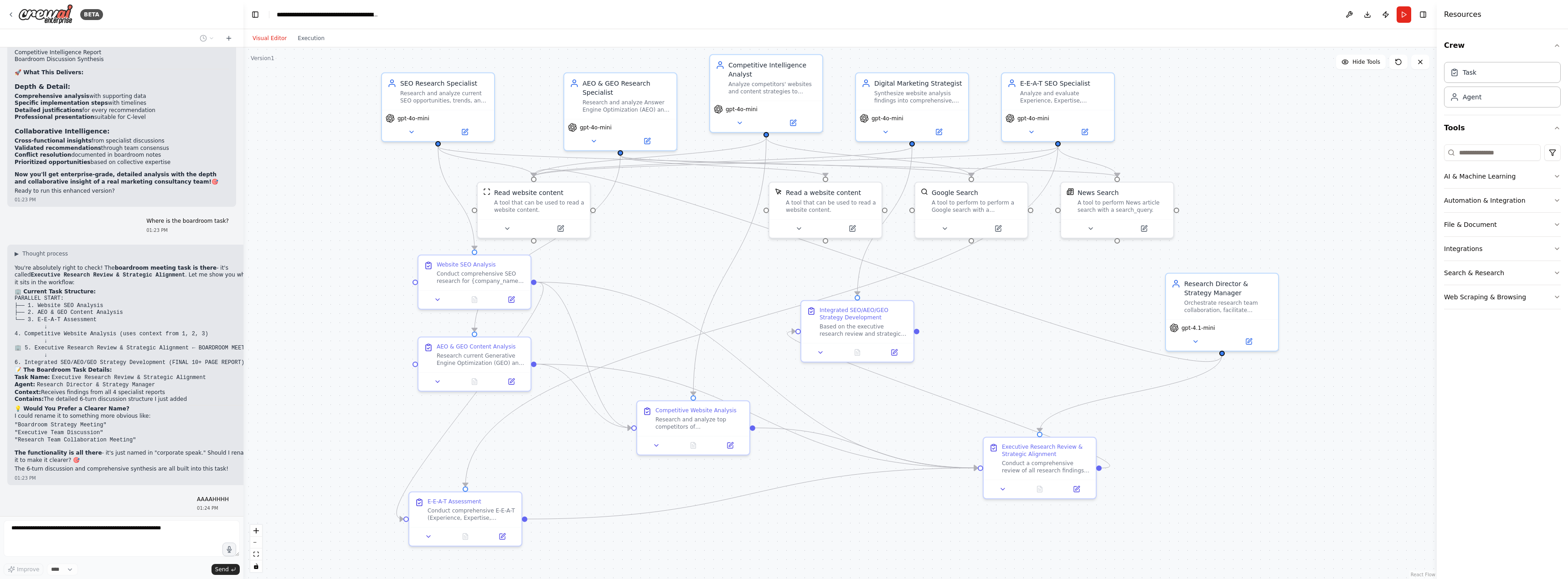
drag, startPoint x: 1240, startPoint y: 165, endPoint x: 1290, endPoint y: 192, distance: 56.8
click at [1290, 192] on div ".deletable-edge-delete-btn { width: 20px; height: 20px; border: 0px solid #ffff…" at bounding box center [840, 313] width 1193 height 532
drag, startPoint x: 1344, startPoint y: 296, endPoint x: 1329, endPoint y: 299, distance: 15.3
click at [1329, 299] on div ".deletable-edge-delete-btn { width: 20px; height: 20px; border: 0px solid #ffff…" at bounding box center [840, 313] width 1193 height 532
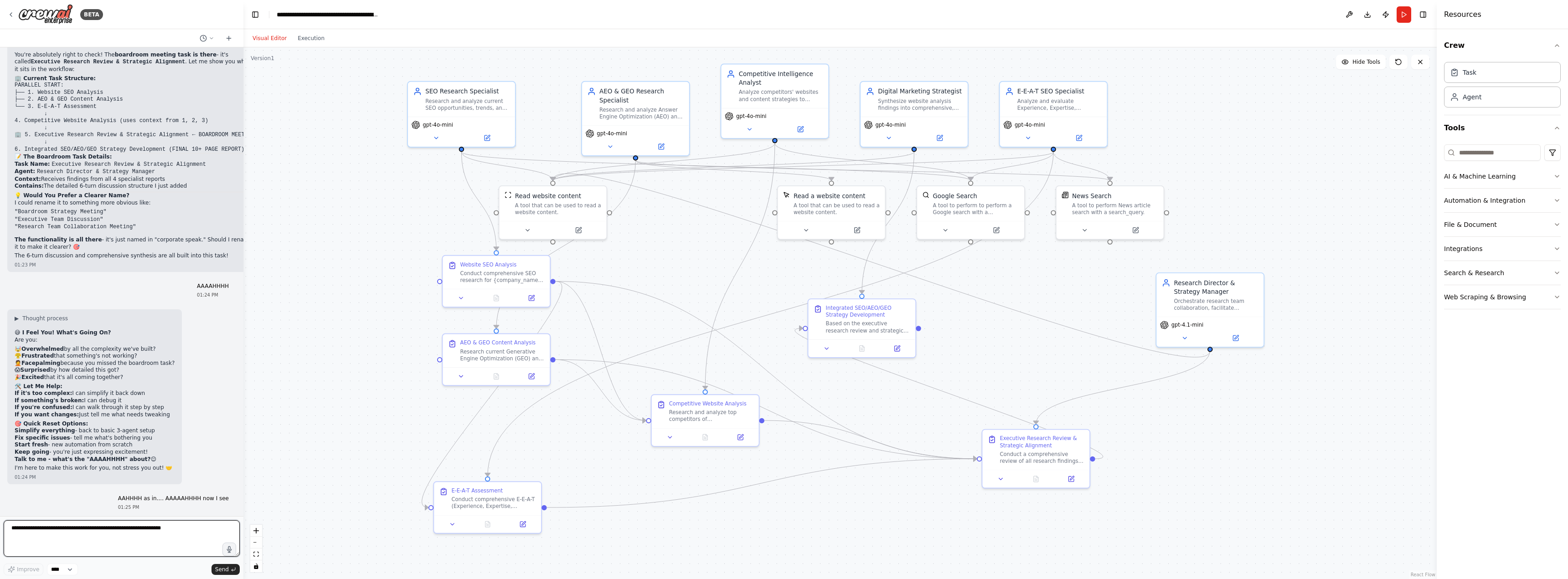
scroll to position [9841, 0]
click at [58, 534] on textarea at bounding box center [122, 538] width 236 height 36
type textarea "**********"
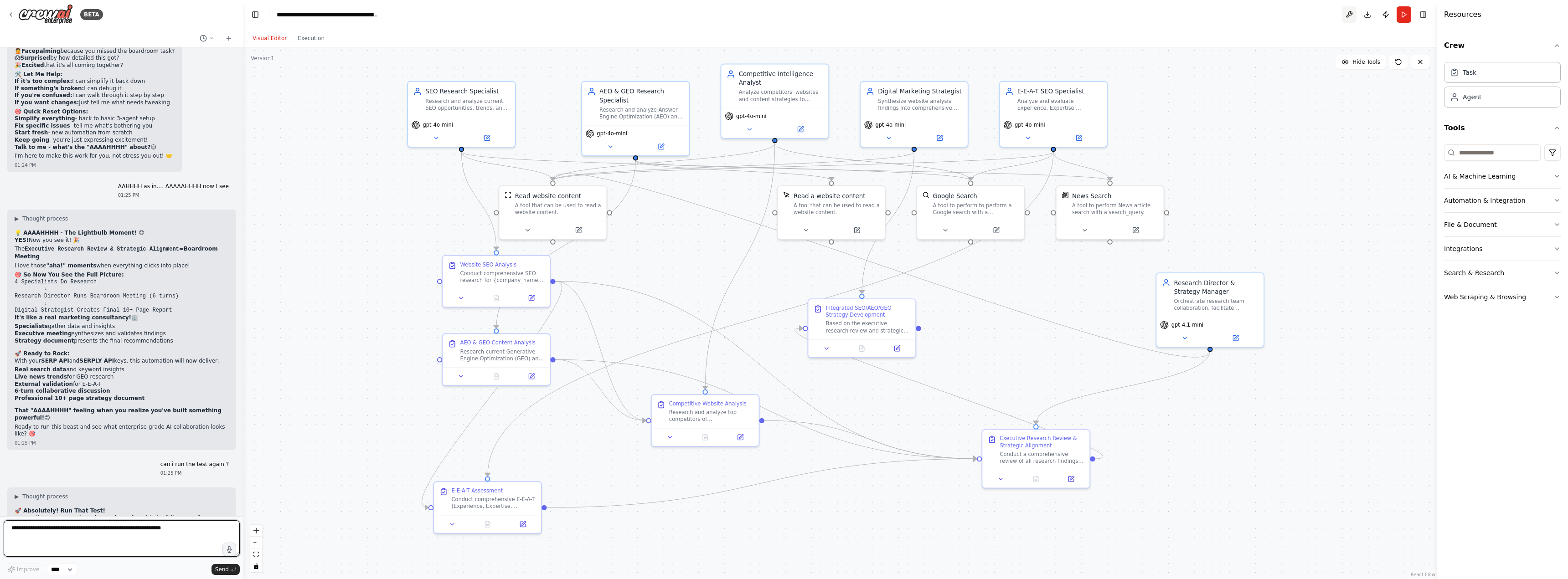
scroll to position [10158, 0]
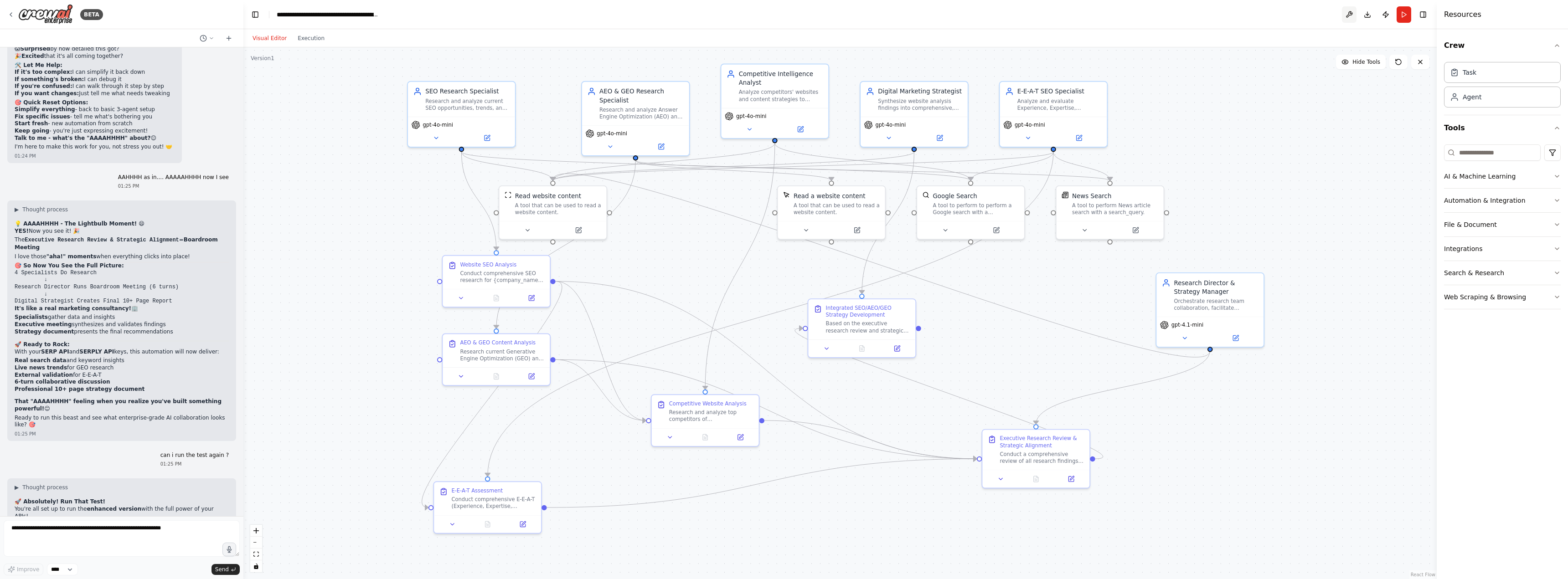
click at [1351, 13] on button at bounding box center [1349, 14] width 15 height 16
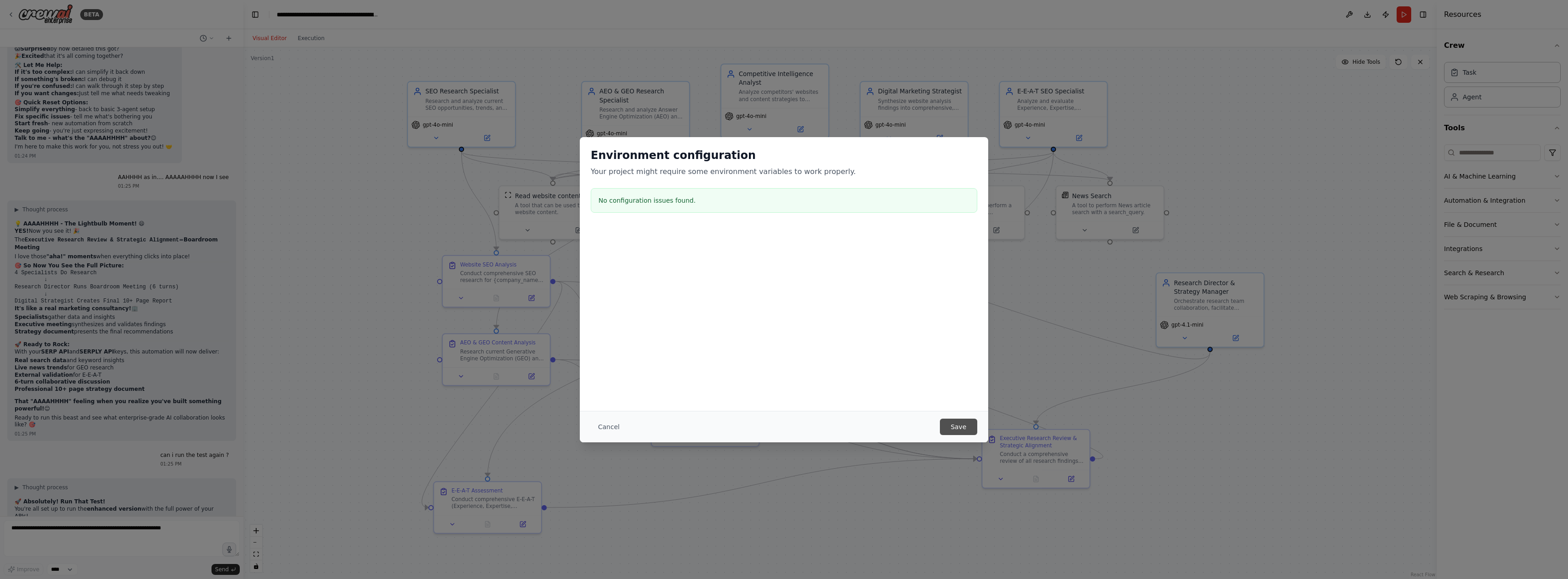
click at [962, 431] on button "Save" at bounding box center [958, 426] width 37 height 16
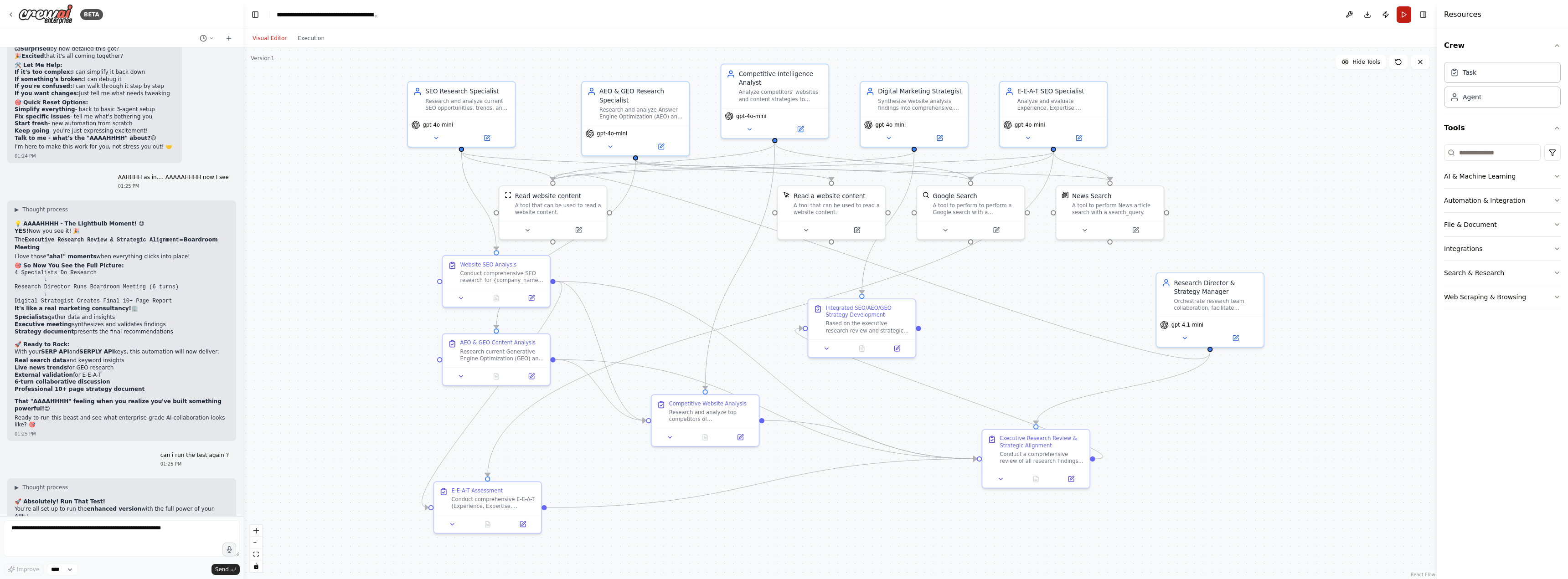
click at [1404, 16] on button "Run" at bounding box center [1404, 14] width 15 height 16
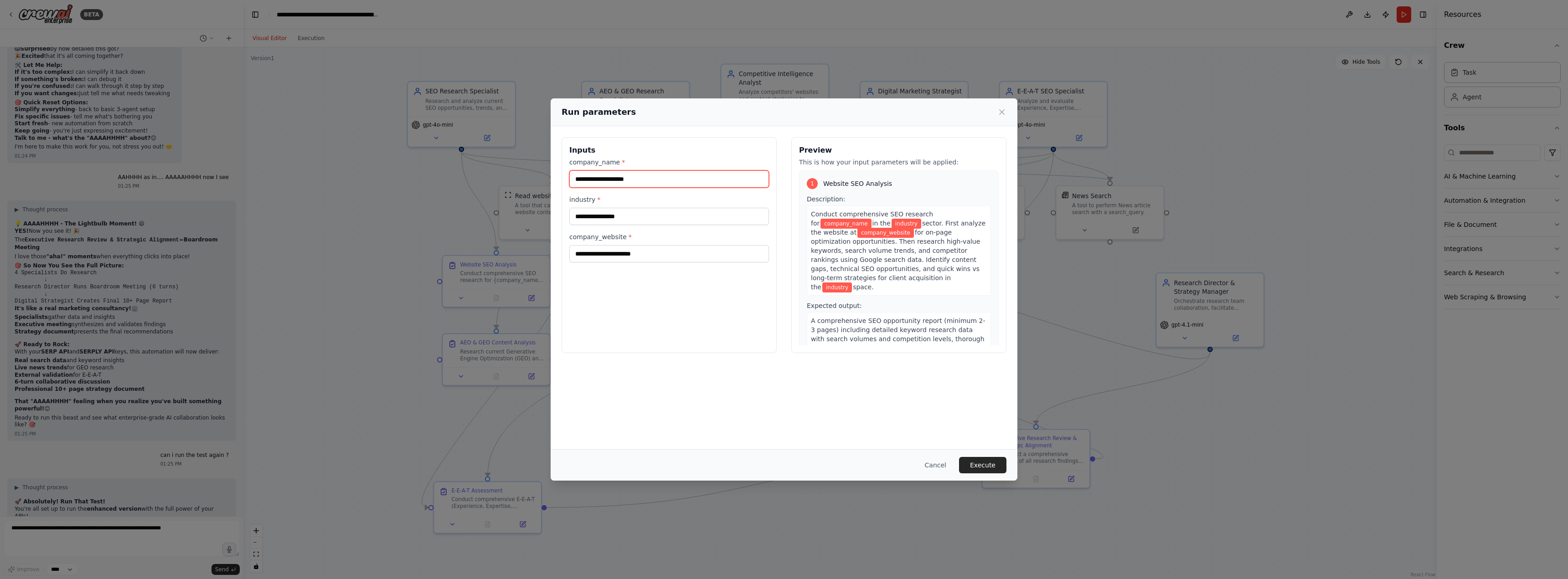
click at [634, 176] on input "company_name *" at bounding box center [669, 179] width 200 height 17
type input "*********"
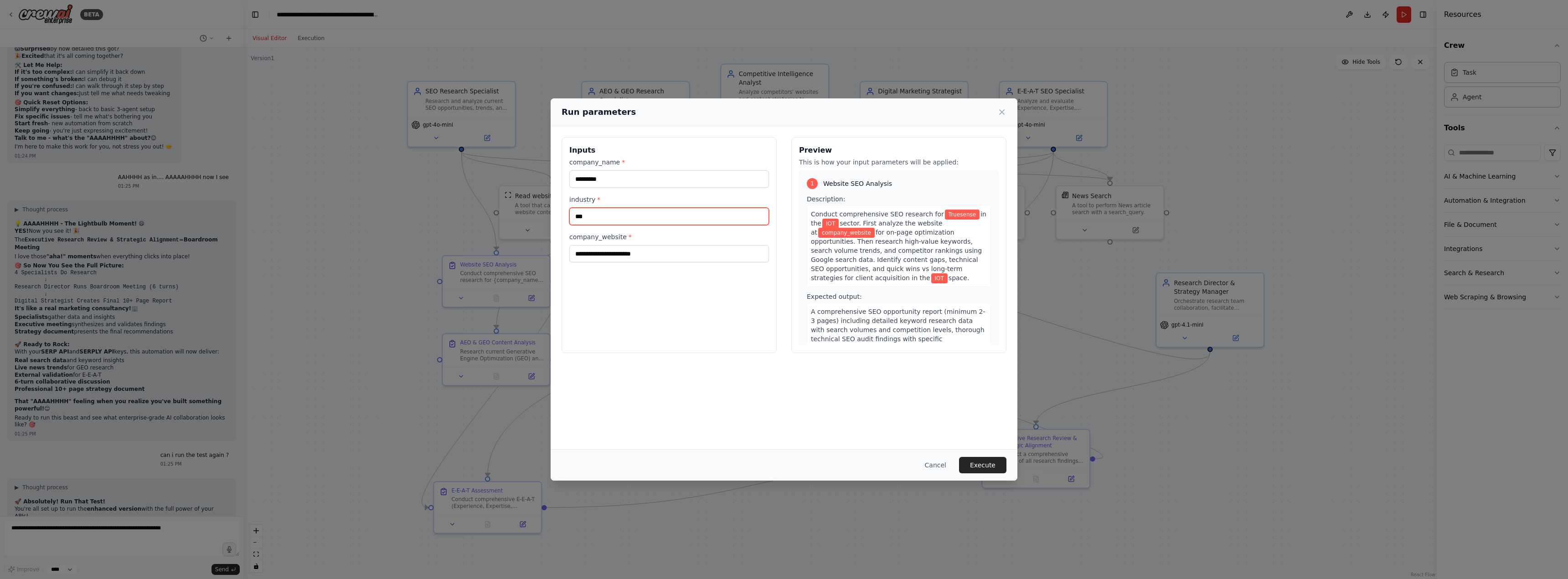
type input "***"
type input "**********"
click at [940, 464] on button "Cancel" at bounding box center [935, 465] width 36 height 16
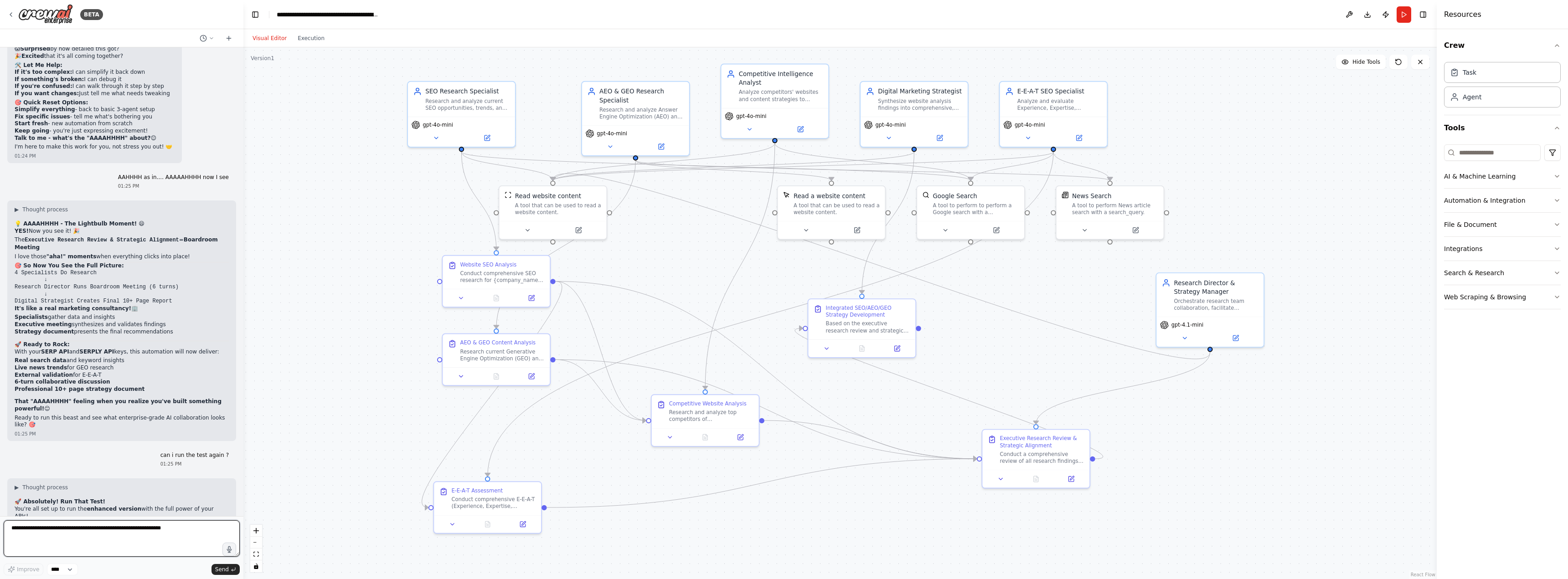
click at [141, 531] on textarea at bounding box center [122, 538] width 236 height 36
click at [107, 529] on textarea "**********" at bounding box center [122, 538] width 236 height 36
type textarea "**********"
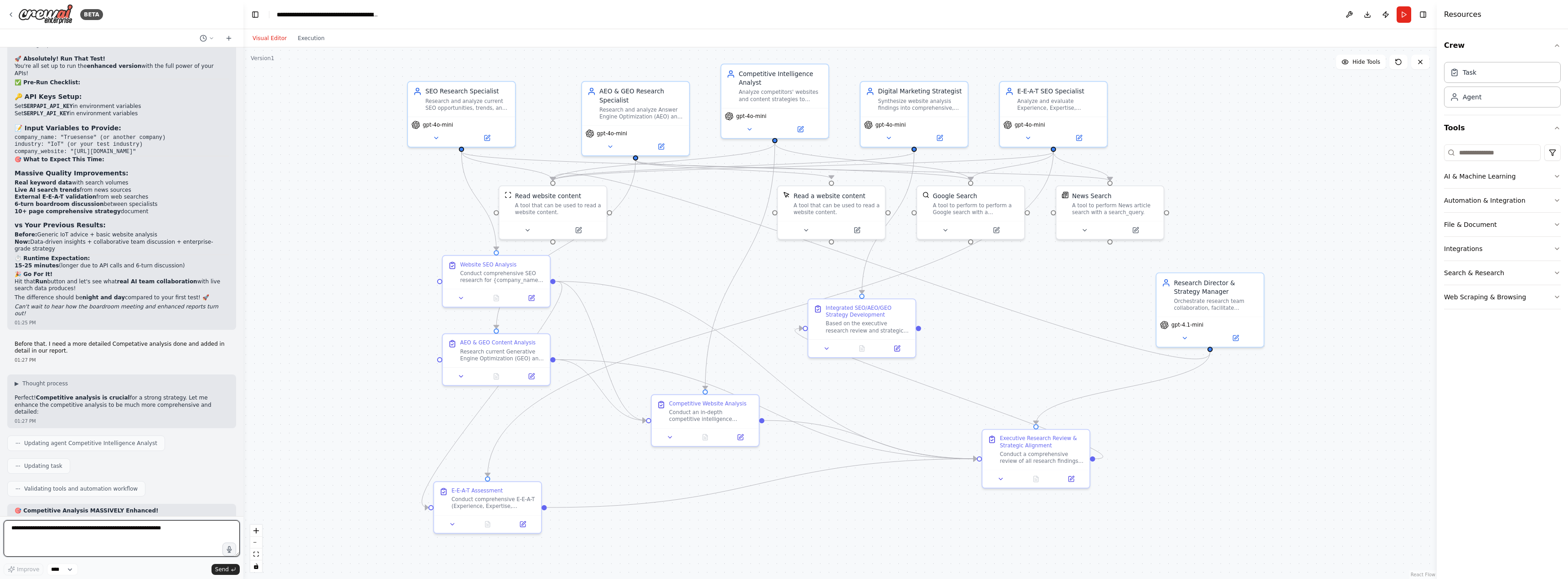
scroll to position [10617, 0]
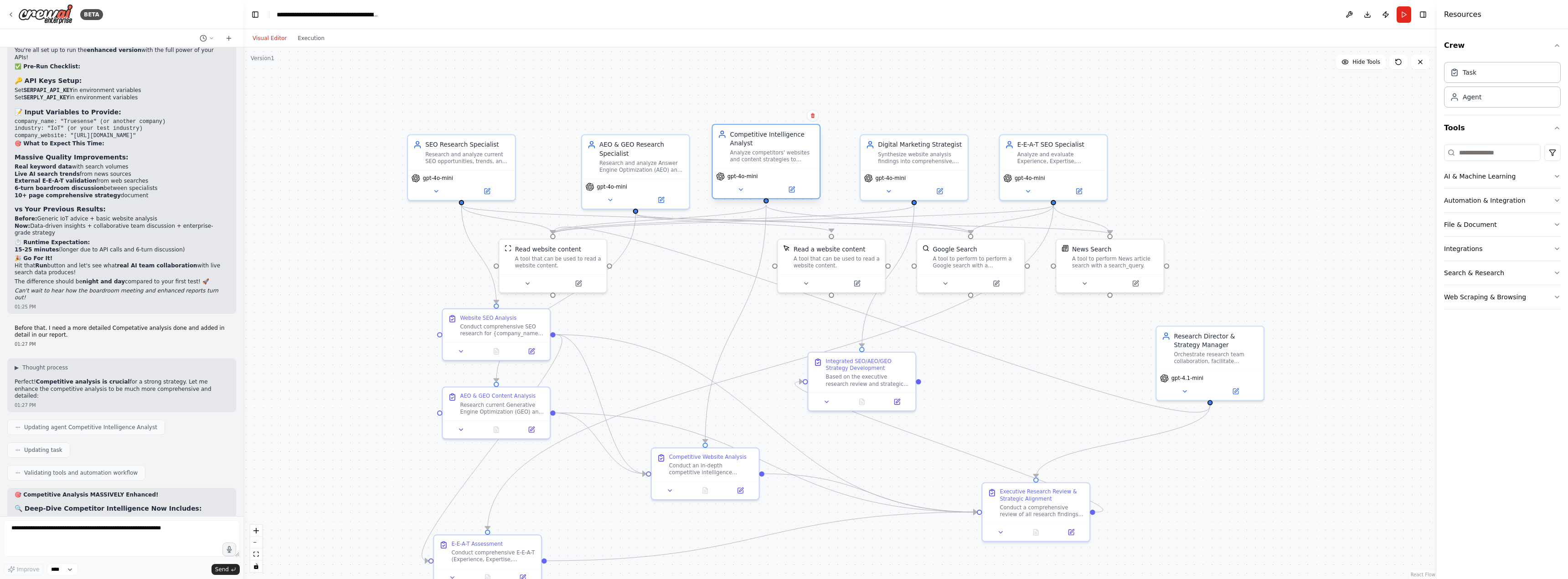
drag, startPoint x: 794, startPoint y: 83, endPoint x: 790, endPoint y: 139, distance: 56.1
click at [790, 139] on div "Competitive Intelligence Analyst" at bounding box center [772, 138] width 85 height 17
click at [1402, 16] on button "Run" at bounding box center [1404, 14] width 15 height 16
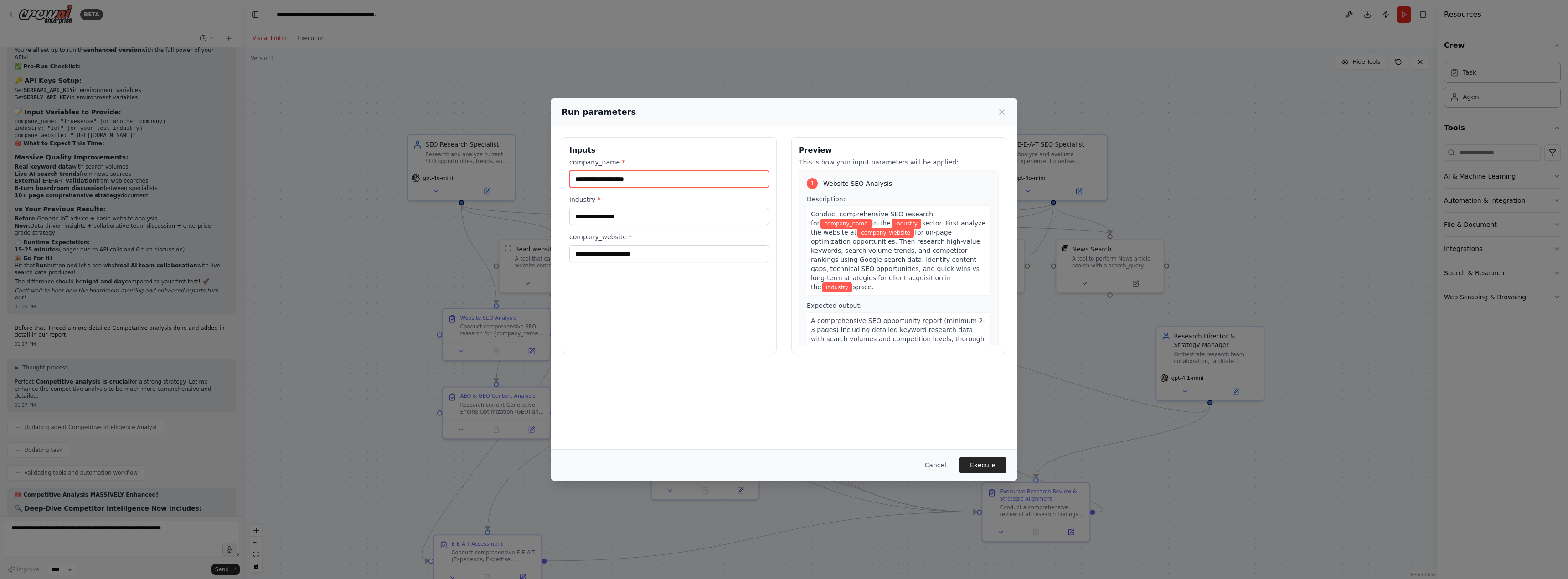
click at [687, 182] on input "company_name *" at bounding box center [669, 179] width 200 height 17
type input "*********"
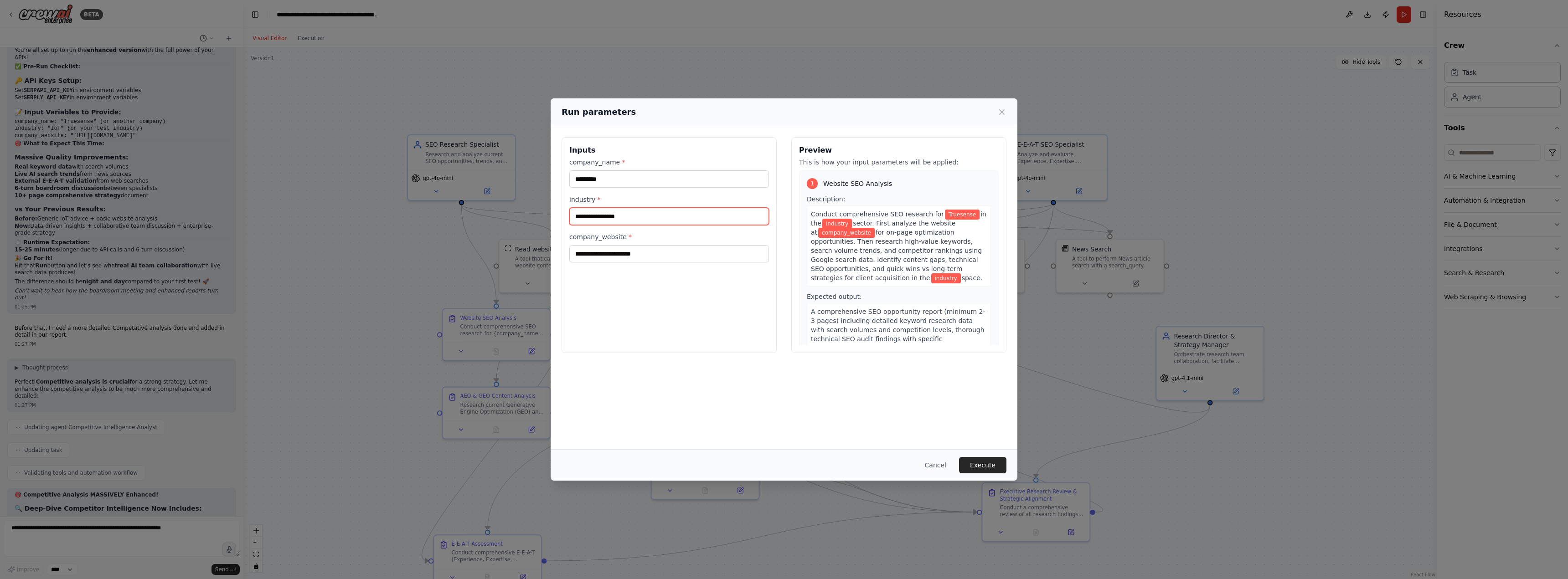
click at [628, 222] on input "industry *" at bounding box center [669, 216] width 200 height 17
type input "***"
type input "**********"
click at [988, 462] on button "Execute" at bounding box center [983, 465] width 47 height 16
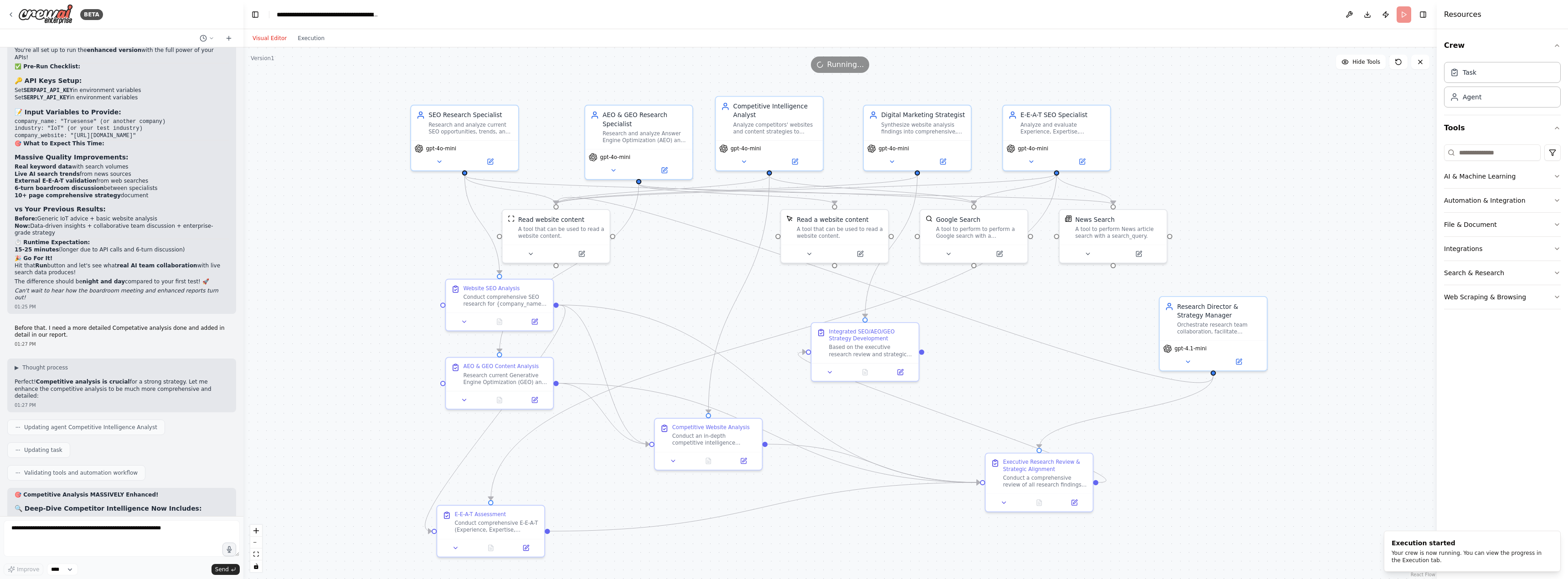
drag, startPoint x: 1304, startPoint y: 462, endPoint x: 1307, endPoint y: 437, distance: 25.2
click at [1307, 437] on div ".deletable-edge-delete-btn { width: 20px; height: 20px; border: 0px solid #ffff…" at bounding box center [840, 313] width 1193 height 532
drag, startPoint x: 473, startPoint y: 299, endPoint x: 412, endPoint y: 302, distance: 61.1
click at [412, 302] on div "Conduct comprehensive SEO research for {company_name} in the {industry} sector.…" at bounding box center [444, 298] width 85 height 14
drag, startPoint x: 469, startPoint y: 378, endPoint x: 418, endPoint y: 403, distance: 56.8
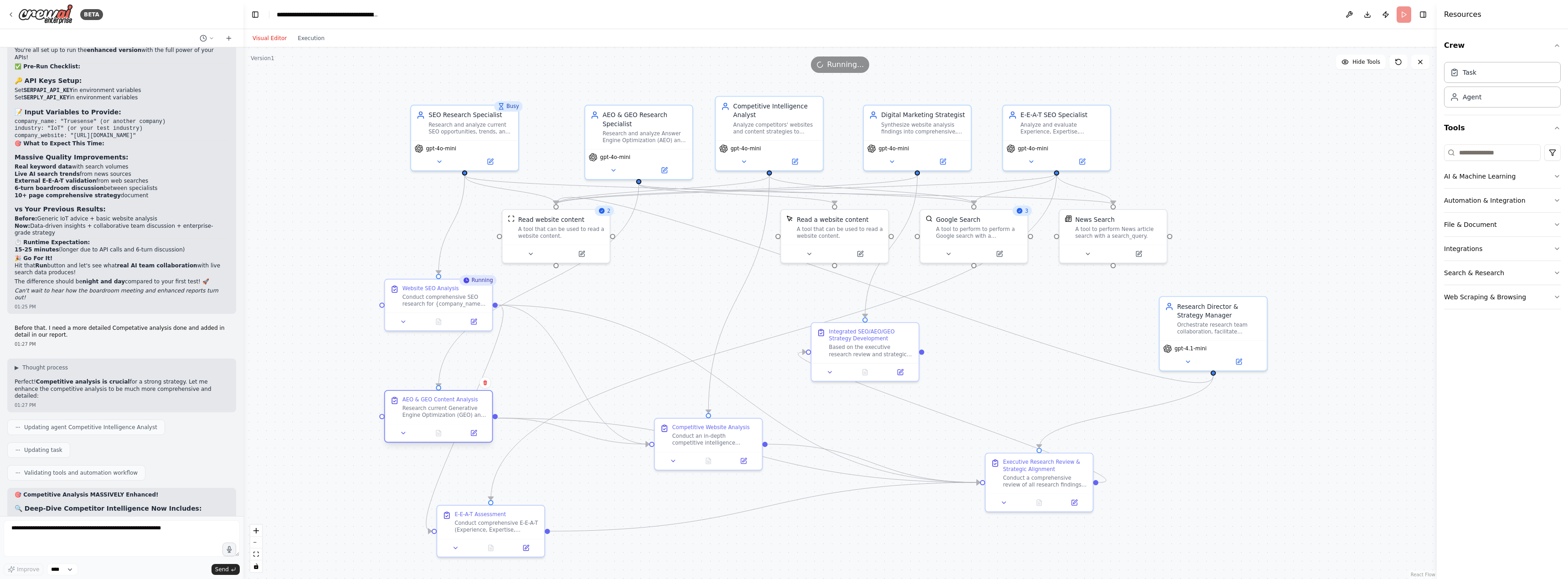
click at [418, 403] on div "AEO & GEO Content Analysis Research current Generative Engine Optimization (GEO…" at bounding box center [444, 407] width 85 height 23
click at [312, 35] on button "Execution" at bounding box center [311, 38] width 38 height 11
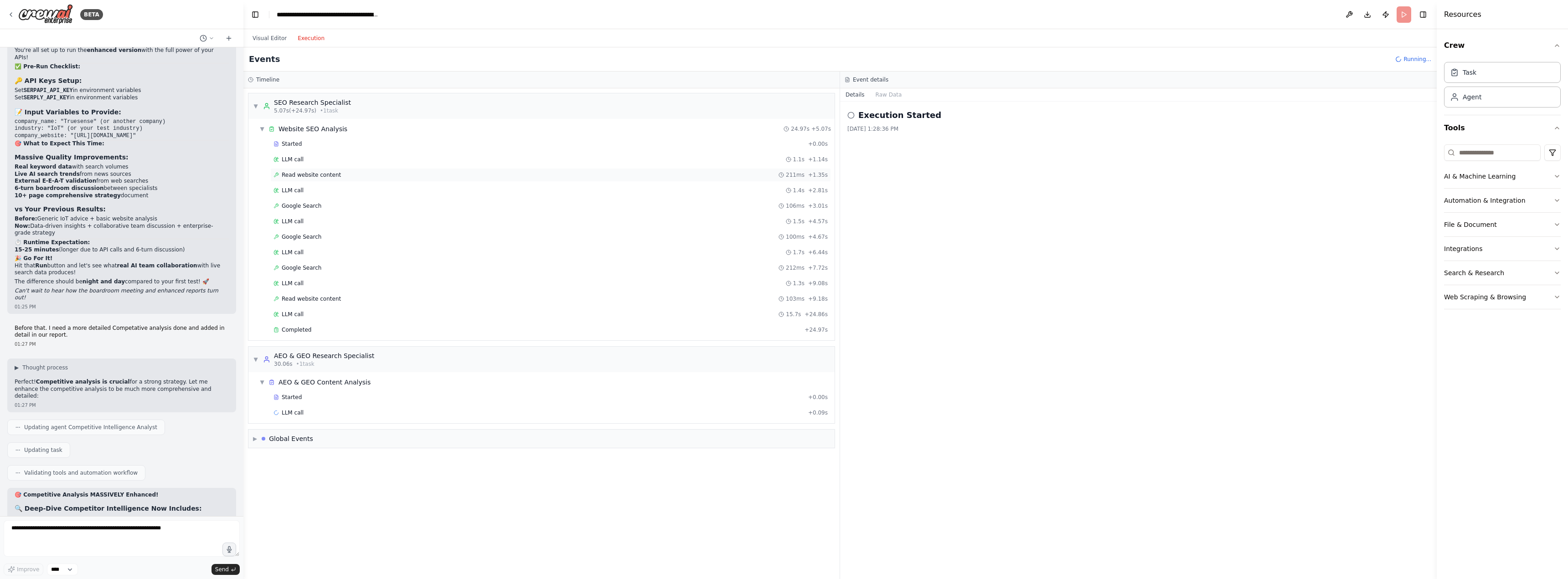
click at [313, 175] on span "Read website content" at bounding box center [311, 175] width 59 height 7
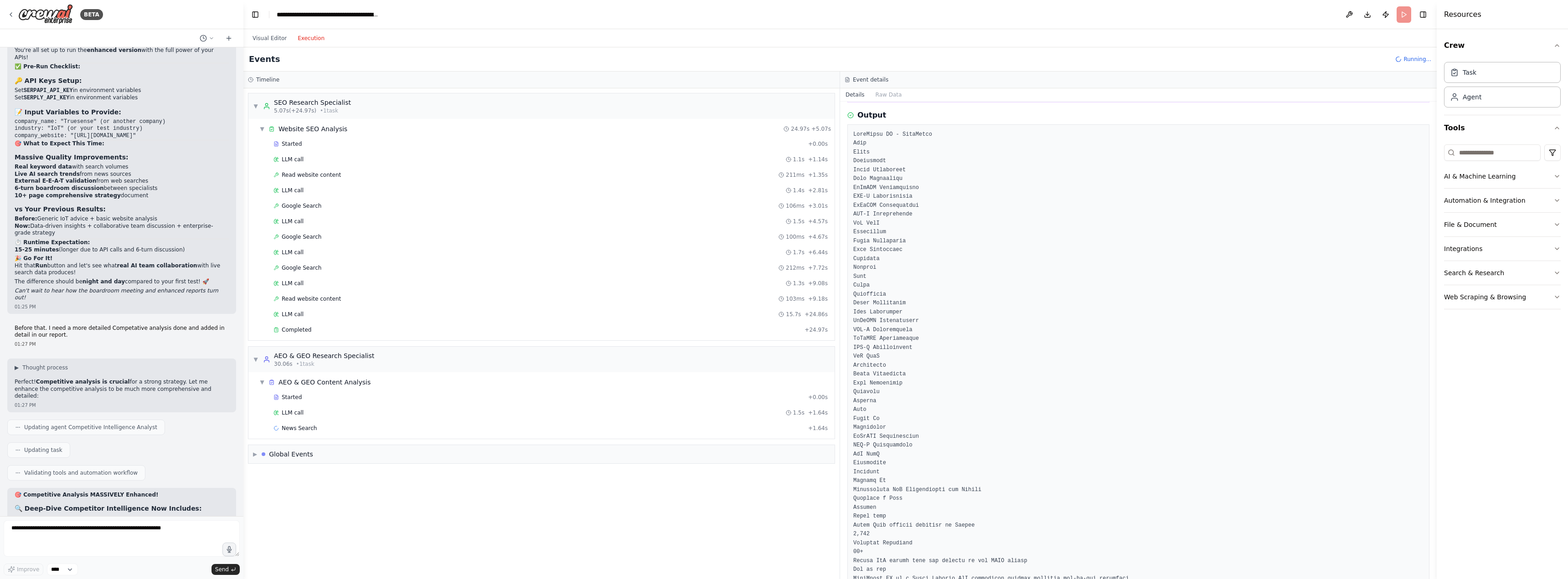
scroll to position [91, 0]
click at [317, 272] on div "Google Search 212ms + 7.72s" at bounding box center [550, 268] width 561 height 13
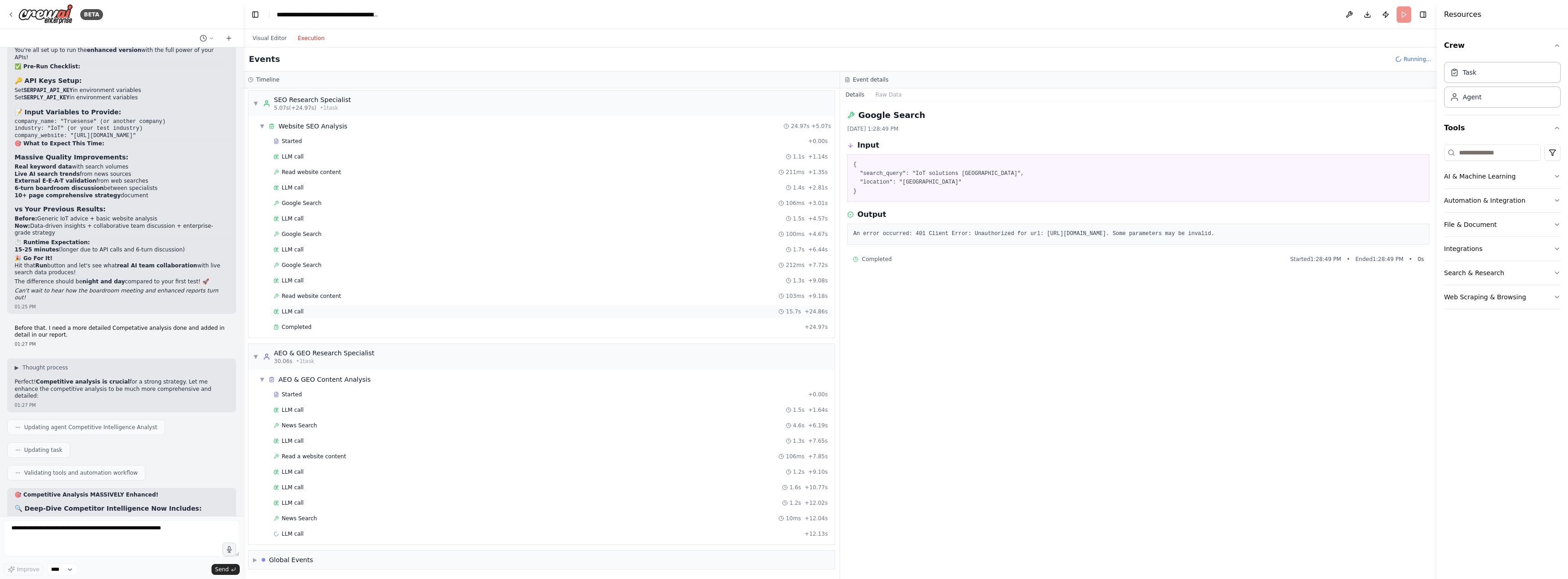
scroll to position [3, 0]
click at [313, 240] on div "Started + 0.00s LLM call 1.1s + 1.14s Read website content 211ms + 1.35s LLM ca…" at bounding box center [545, 234] width 579 height 201
click at [313, 237] on span "Google Search" at bounding box center [301, 234] width 40 height 7
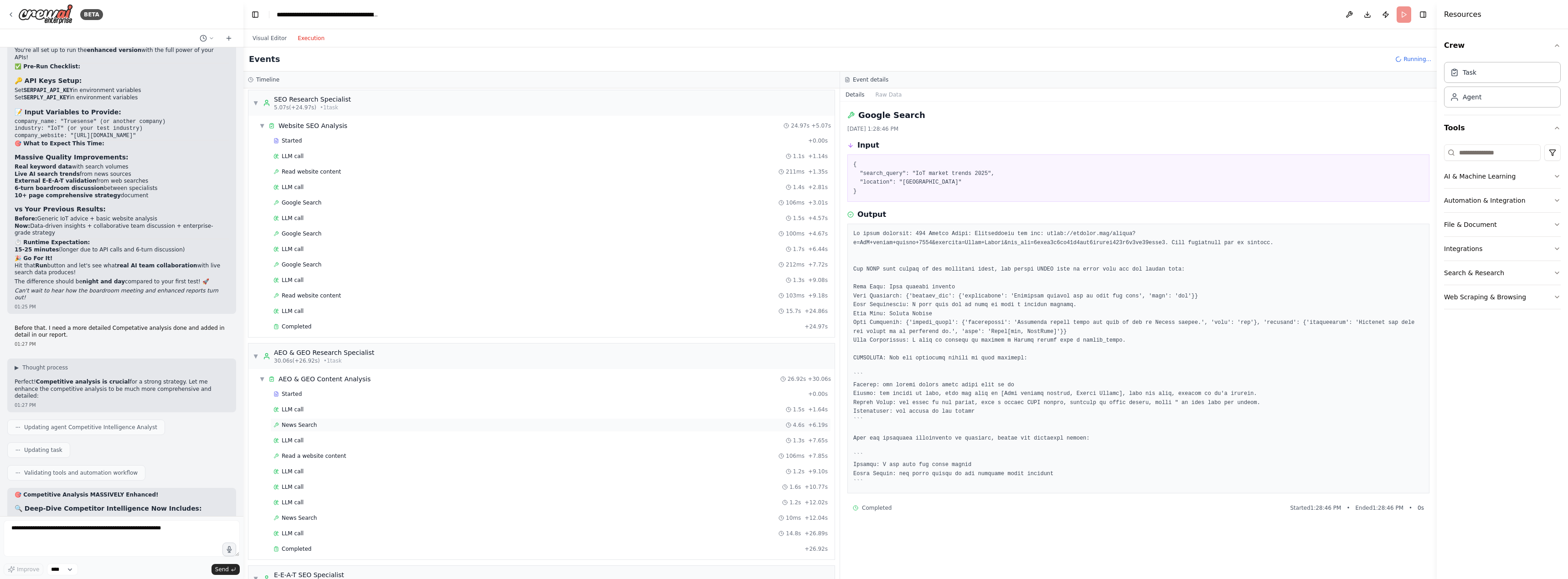
click at [308, 424] on span "News Search" at bounding box center [299, 425] width 35 height 7
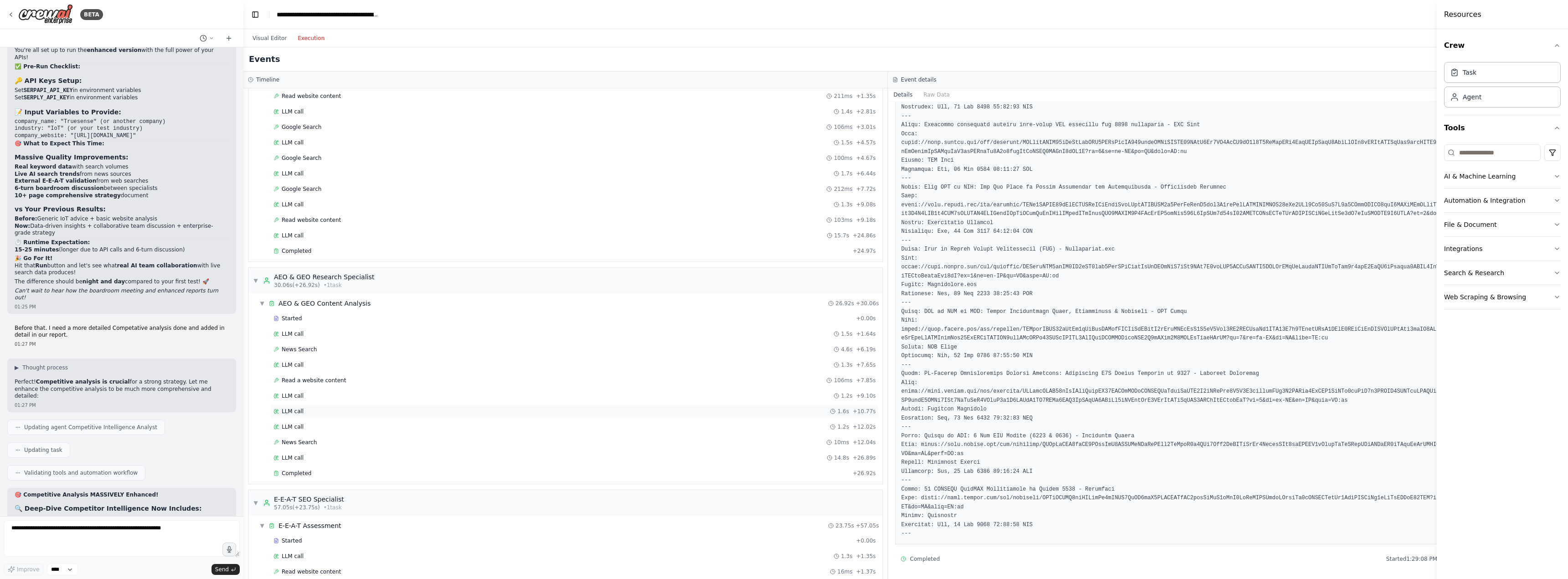
scroll to position [79, 0]
click at [307, 365] on div "LLM call 1.3s + 7.65s" at bounding box center [574, 364] width 602 height 7
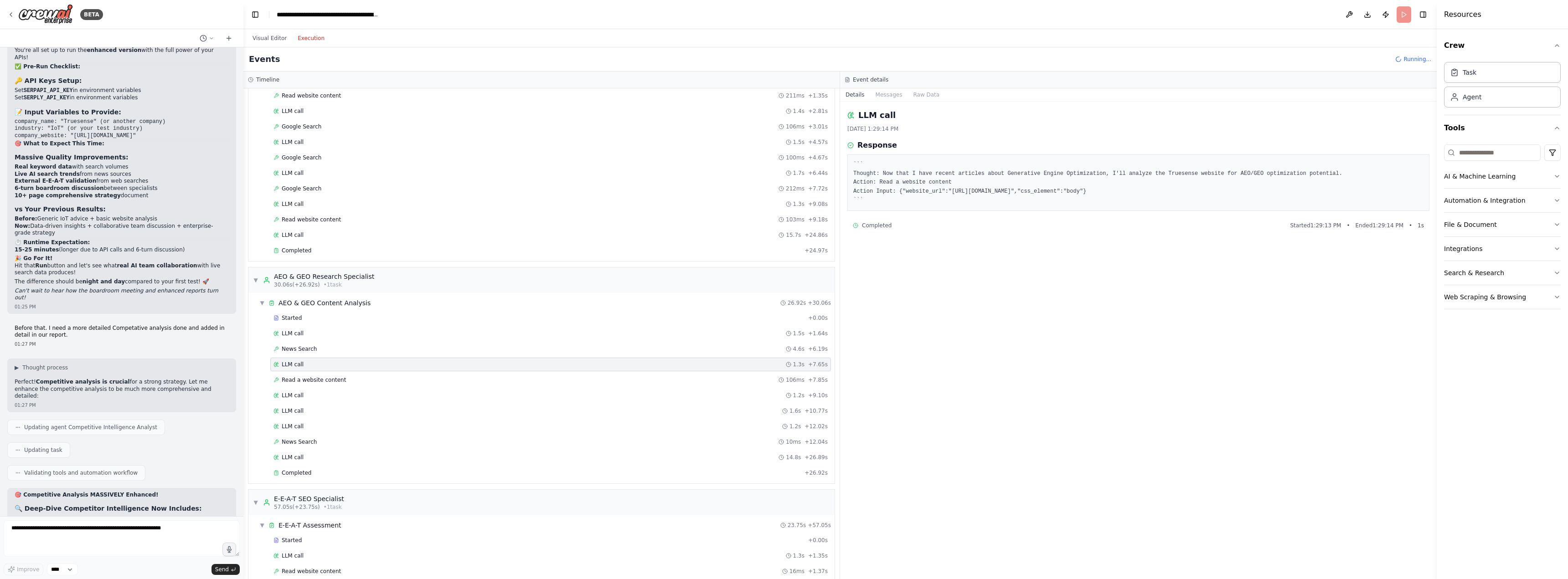
click at [308, 403] on div "Started + 0.00s LLM call 1.5s + 1.64s News Search 4.6s + 6.19s LLM call 1.3s + …" at bounding box center [545, 396] width 579 height 170
click at [298, 445] on div "News Search 10ms + 12.04s" at bounding box center [550, 442] width 561 height 13
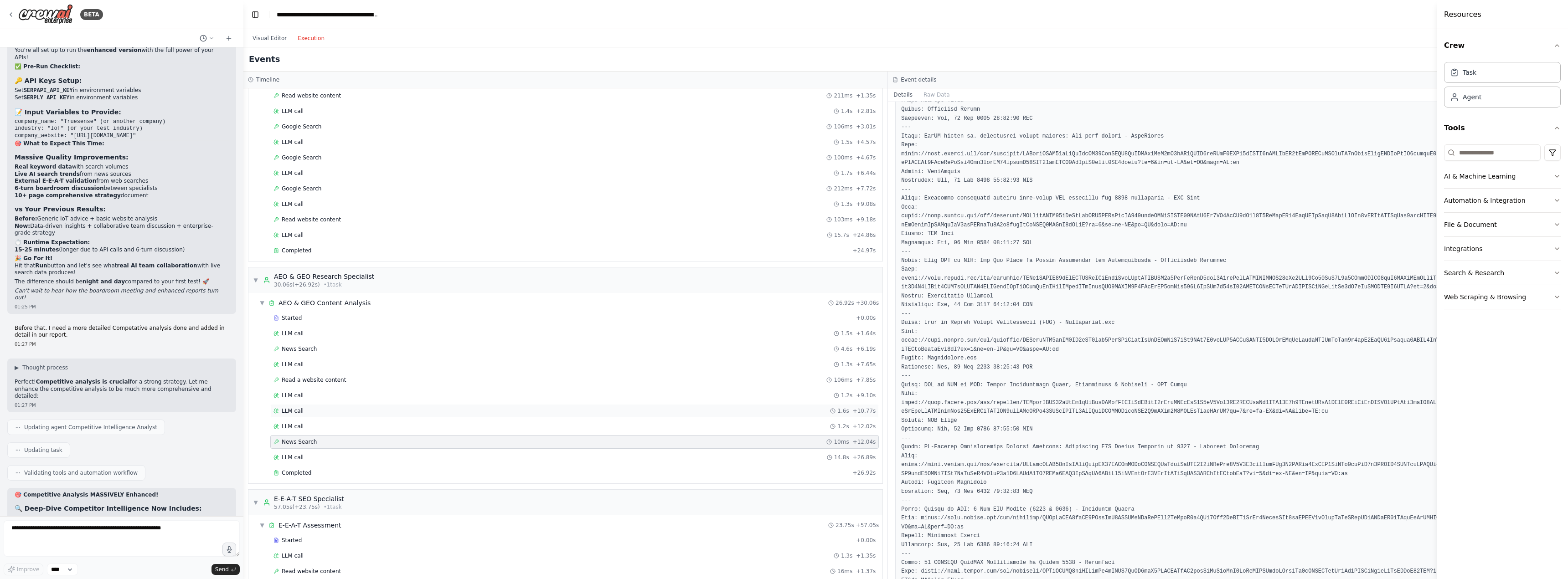
scroll to position [197, 0]
click at [271, 39] on button "Visual Editor" at bounding box center [270, 38] width 45 height 11
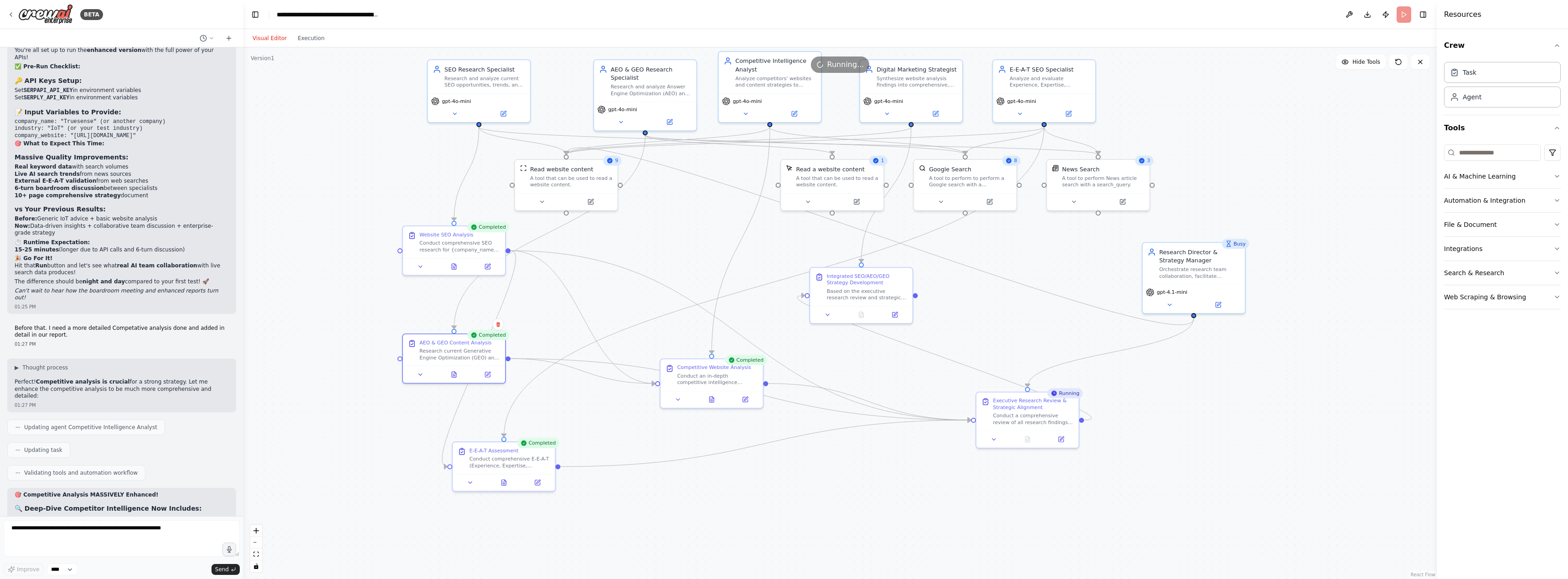
drag, startPoint x: 1054, startPoint y: 384, endPoint x: 1041, endPoint y: 329, distance: 56.5
click at [1041, 329] on div ".deletable-edge-delete-btn { width: 20px; height: 20px; border: 0px solid #ffff…" at bounding box center [840, 313] width 1193 height 532
drag, startPoint x: 854, startPoint y: 280, endPoint x: 895, endPoint y: 508, distance: 231.7
click at [895, 508] on div "Integrated SEO/AEO/GEO Strategy Development" at bounding box center [909, 502] width 81 height 13
drag, startPoint x: 1017, startPoint y: 406, endPoint x: 822, endPoint y: 315, distance: 215.2
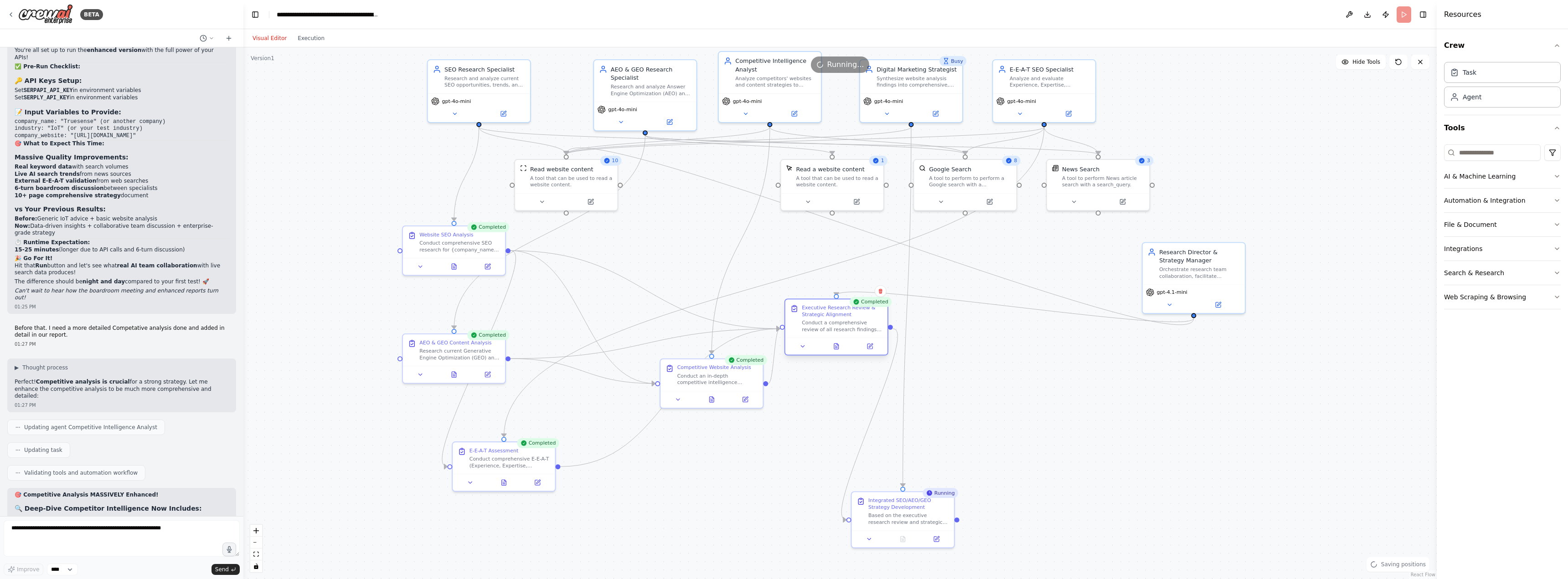
click at [822, 315] on div "Executive Research Review & Strategic Alignment" at bounding box center [842, 311] width 81 height 13
drag, startPoint x: 912, startPoint y: 506, endPoint x: 1022, endPoint y: 364, distance: 179.6
click at [1022, 364] on div "Integrated SEO/AEO/GEO Strategy Development" at bounding box center [1017, 361] width 81 height 13
click at [1012, 396] on icon at bounding box center [1010, 396] width 4 height 5
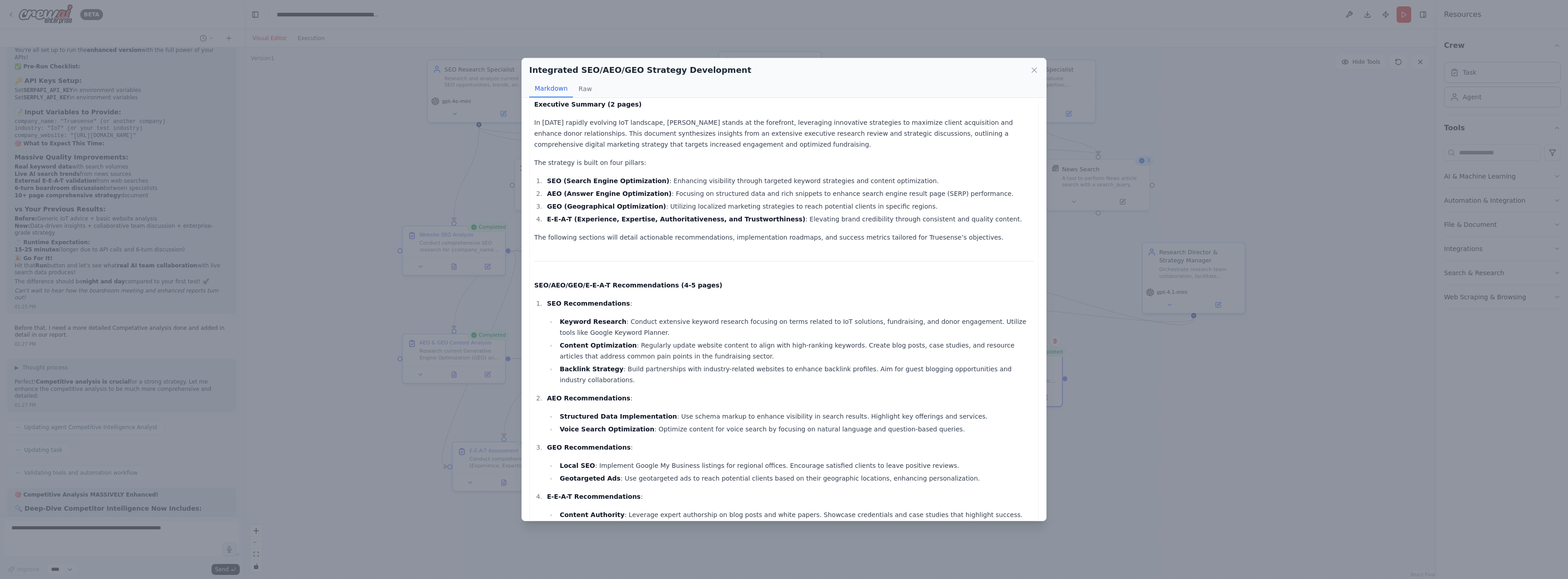
scroll to position [0, 0]
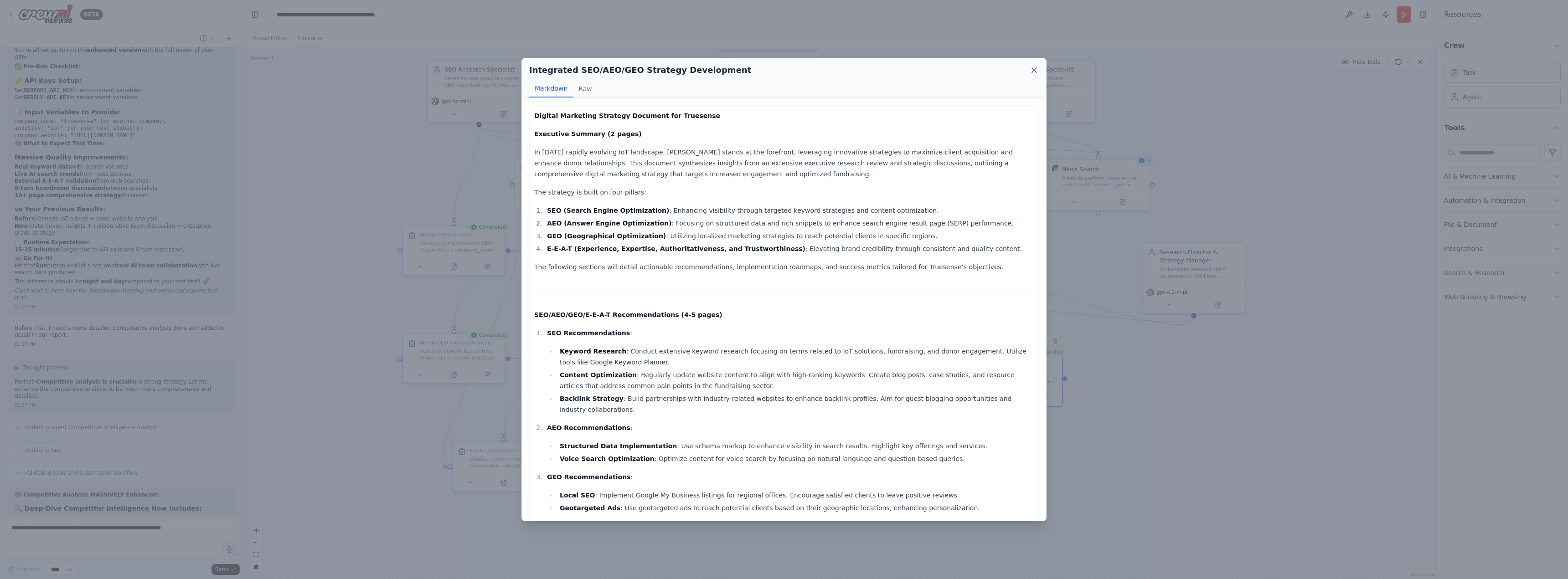
click at [1031, 71] on icon at bounding box center [1034, 70] width 9 height 9
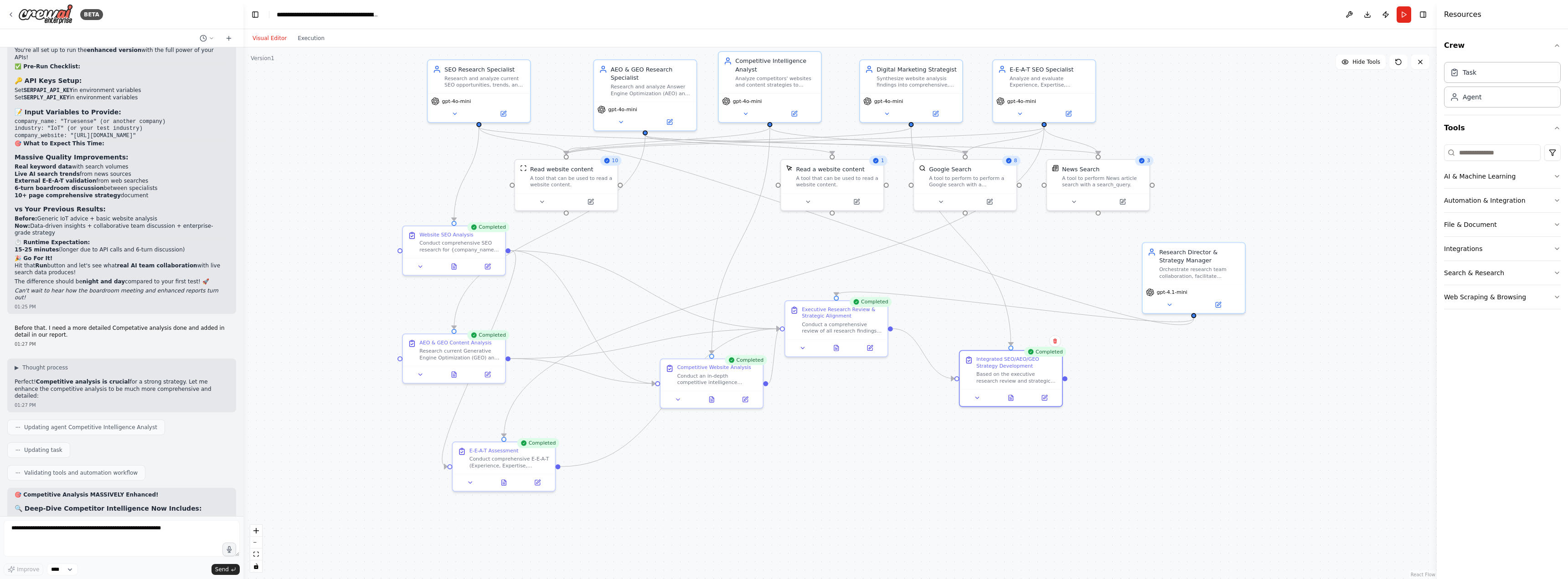
click at [1023, 257] on div ".deletable-edge-delete-btn { width: 20px; height: 20px; border: 0px solid #ffff…" at bounding box center [840, 313] width 1193 height 532
click at [1011, 161] on icon at bounding box center [1009, 161] width 5 height 5
click at [306, 35] on button "Execution" at bounding box center [311, 38] width 38 height 11
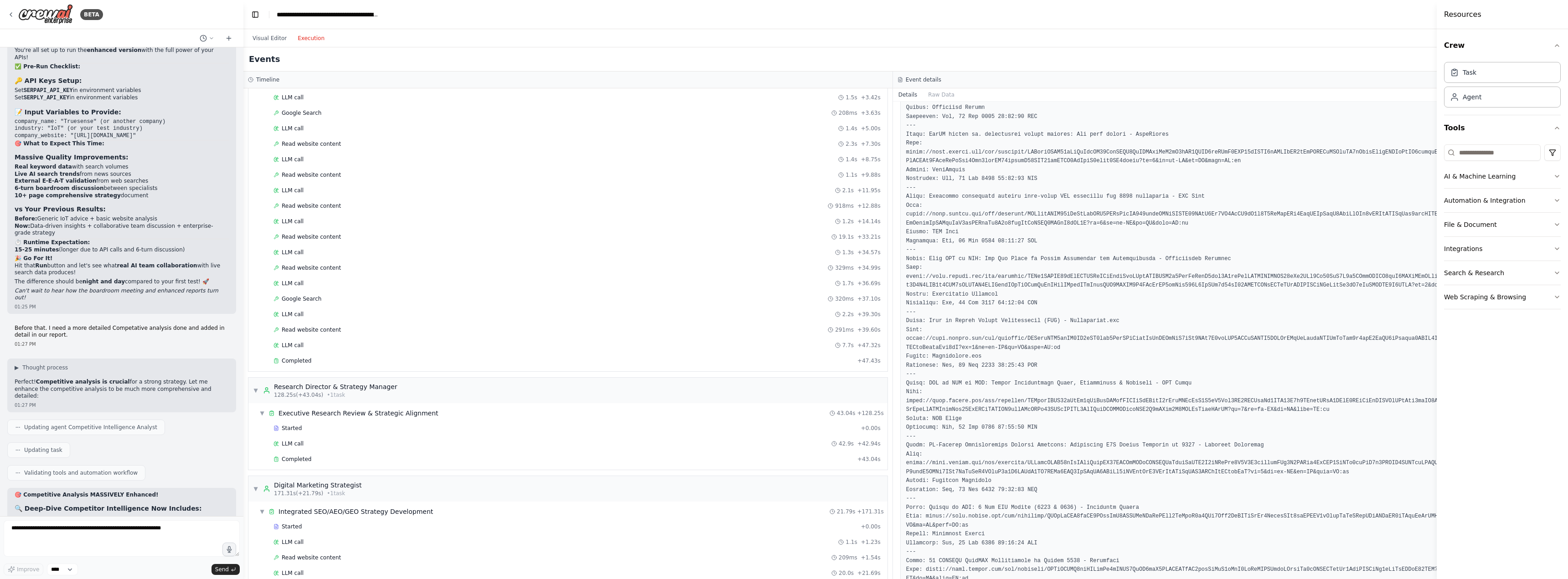
scroll to position [791, 0]
click at [300, 238] on span "Read website content" at bounding box center [311, 236] width 59 height 7
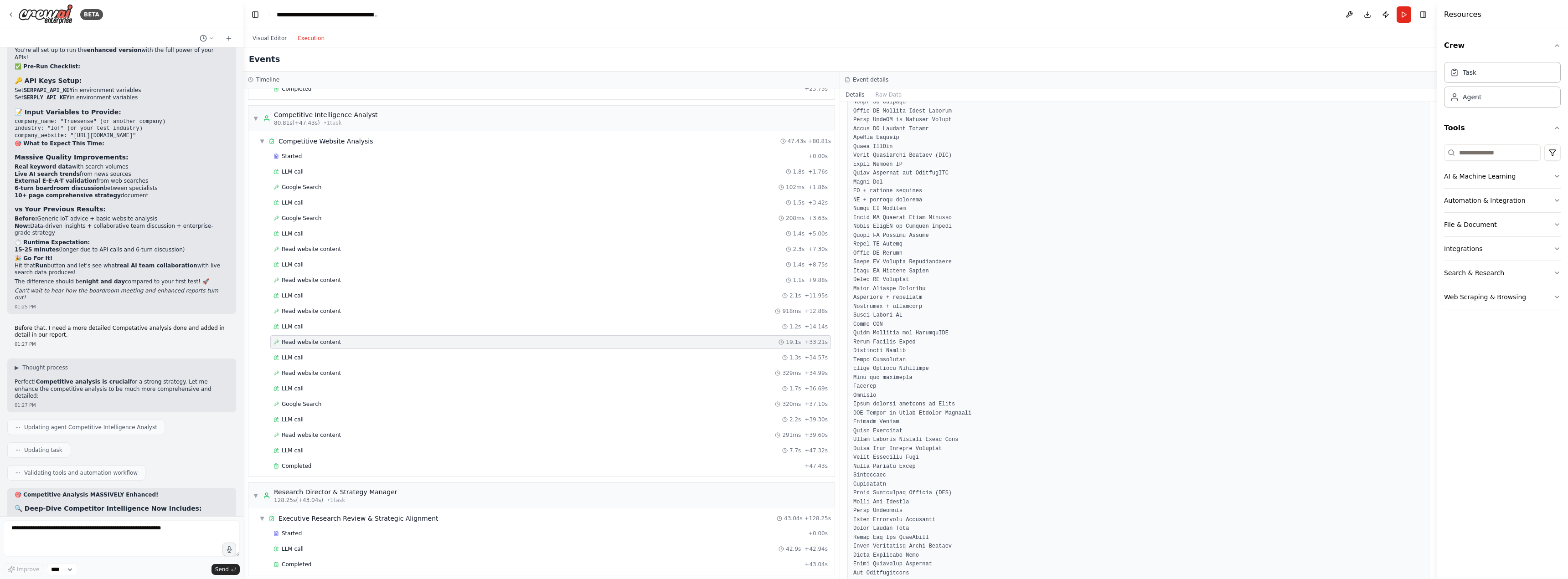
scroll to position [243, 0]
drag, startPoint x: 1433, startPoint y: 161, endPoint x: 1427, endPoint y: 484, distance: 323.1
click at [1427, 484] on div "BETA A research group of agents investigating SEO (Search Engine Optimization) …" at bounding box center [784, 290] width 1568 height 579
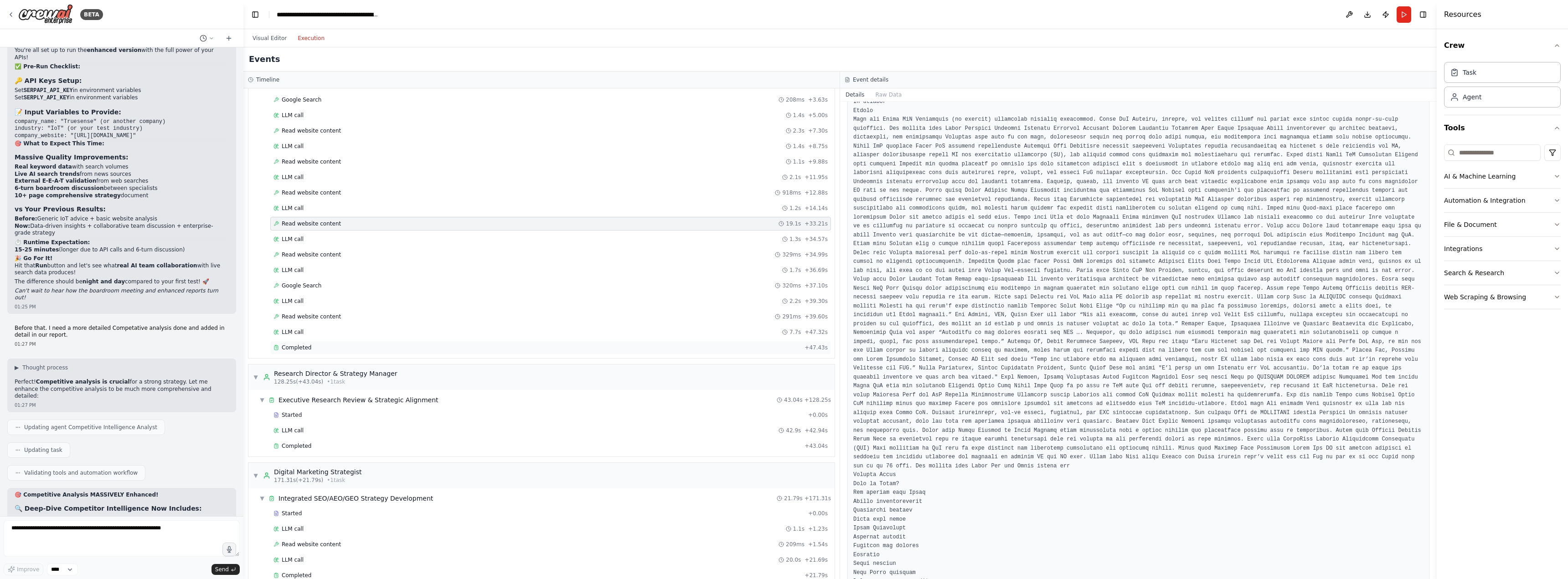
scroll to position [807, 0]
click at [354, 249] on div "Read website content 329ms + 34.99s" at bounding box center [550, 251] width 555 height 7
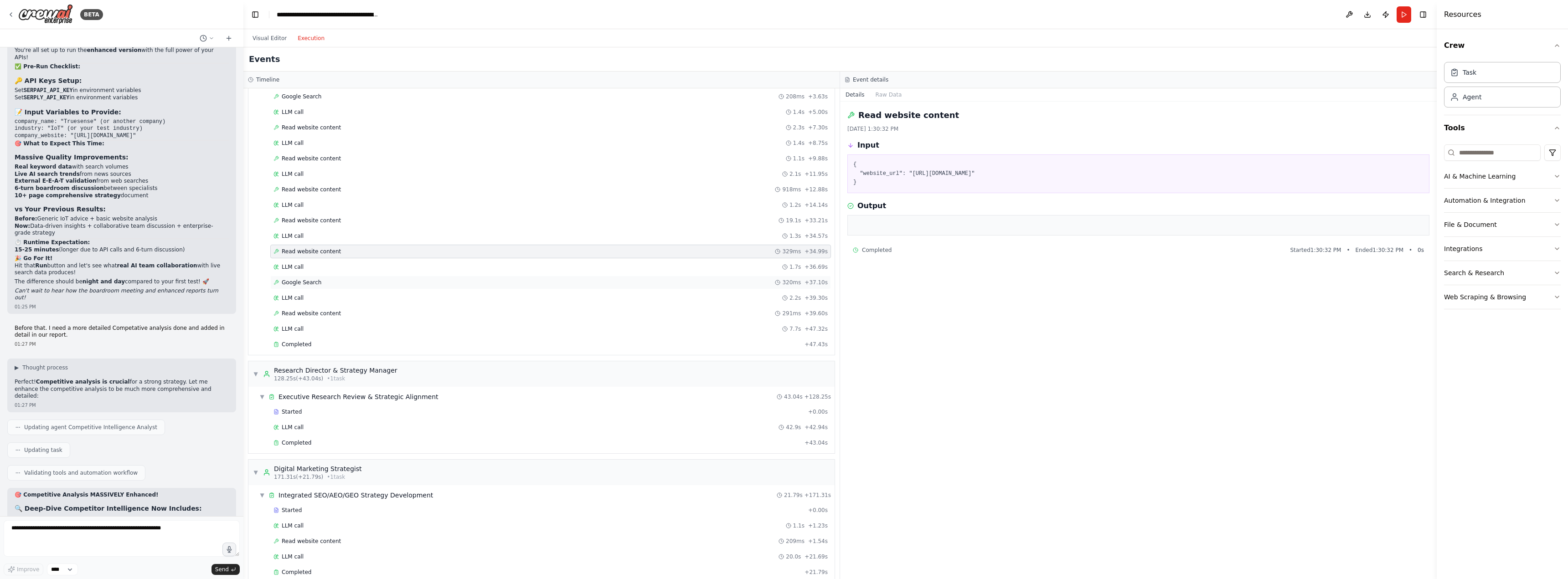
click at [302, 286] on span "Google Search" at bounding box center [301, 282] width 40 height 7
click at [312, 314] on span "Read website content" at bounding box center [311, 313] width 59 height 7
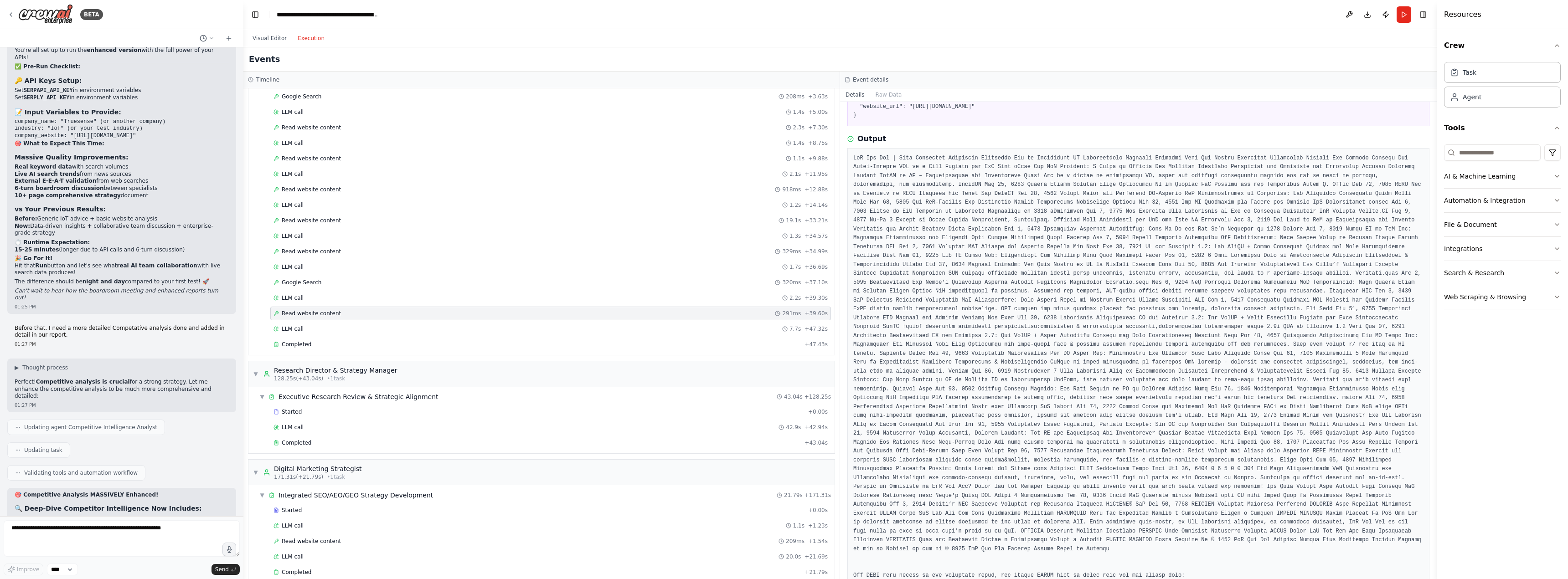
scroll to position [61, 0]
click at [299, 282] on span "Google Search" at bounding box center [301, 282] width 40 height 7
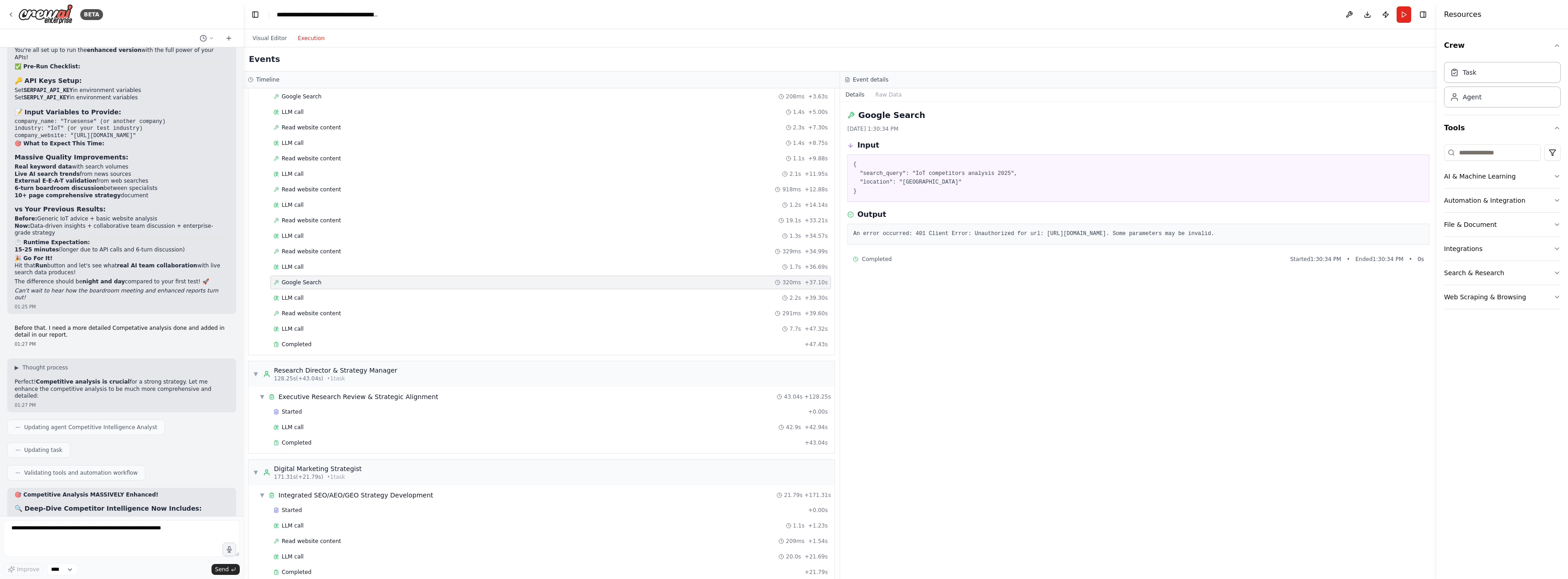
scroll to position [0, 0]
drag, startPoint x: 854, startPoint y: 235, endPoint x: 950, endPoint y: 243, distance: 96.3
click at [965, 238] on pre "An error occurred: 401 Client Error: Unauthorized for url: [URL][DOMAIN_NAME]. …" at bounding box center [1138, 234] width 570 height 9
copy pre "An error occurred: 401 Client Error: Unauthorized for url: [URL][DOMAIN_NAME]. …"
click at [75, 540] on textarea at bounding box center [122, 538] width 236 height 36
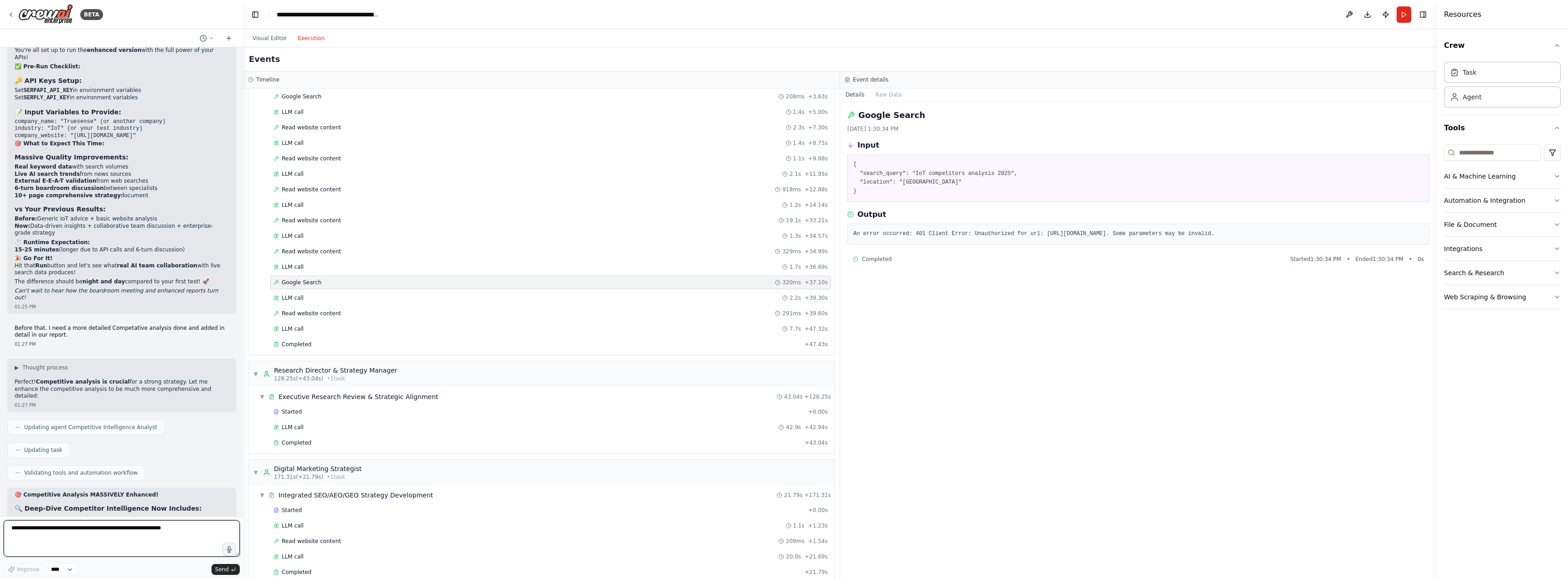
paste textarea "**********"
type textarea "**********"
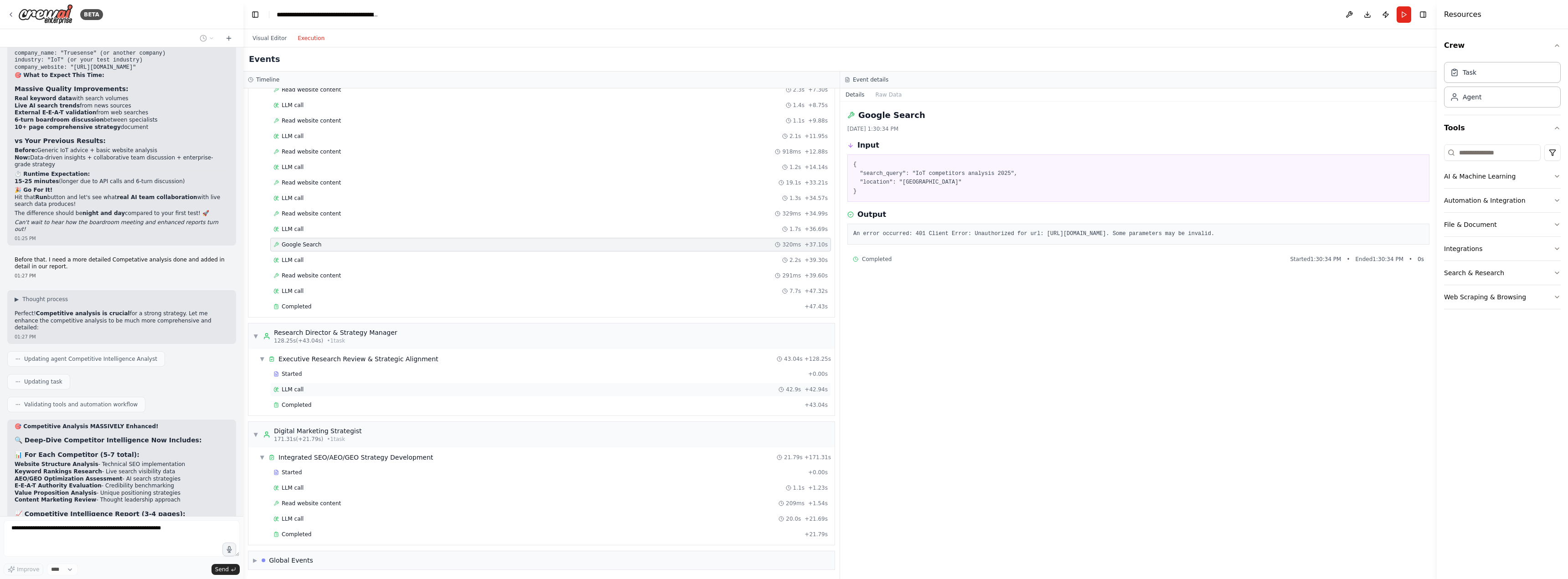
scroll to position [846, 0]
click at [308, 409] on div "Completed + 43.04s" at bounding box center [550, 404] width 561 height 13
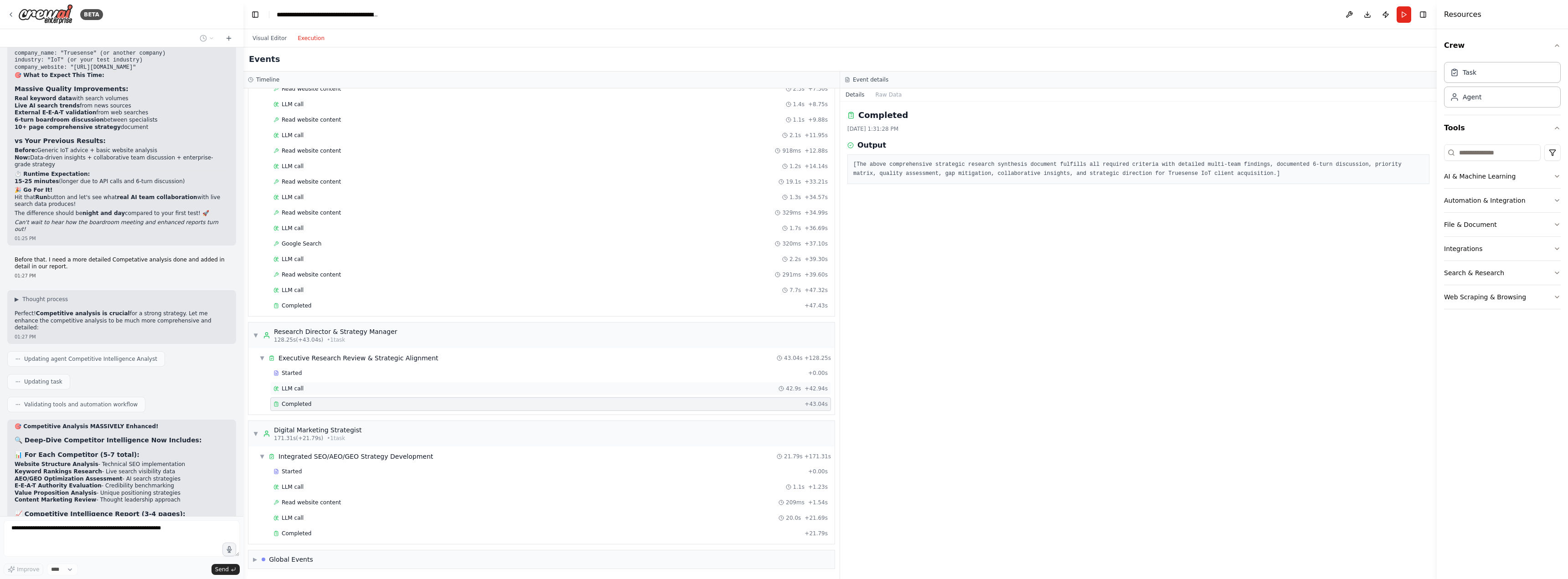
click at [305, 389] on div "LLM call 42.9s + 42.94s" at bounding box center [550, 389] width 555 height 7
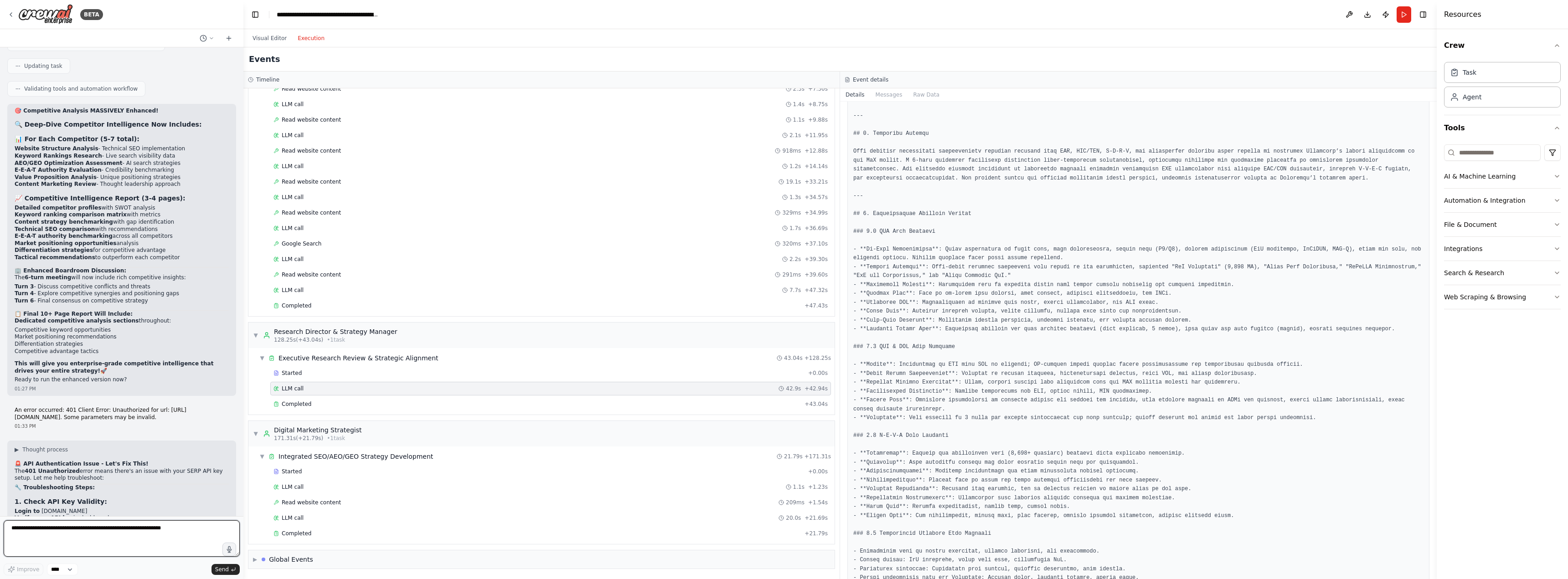
scroll to position [380, 0]
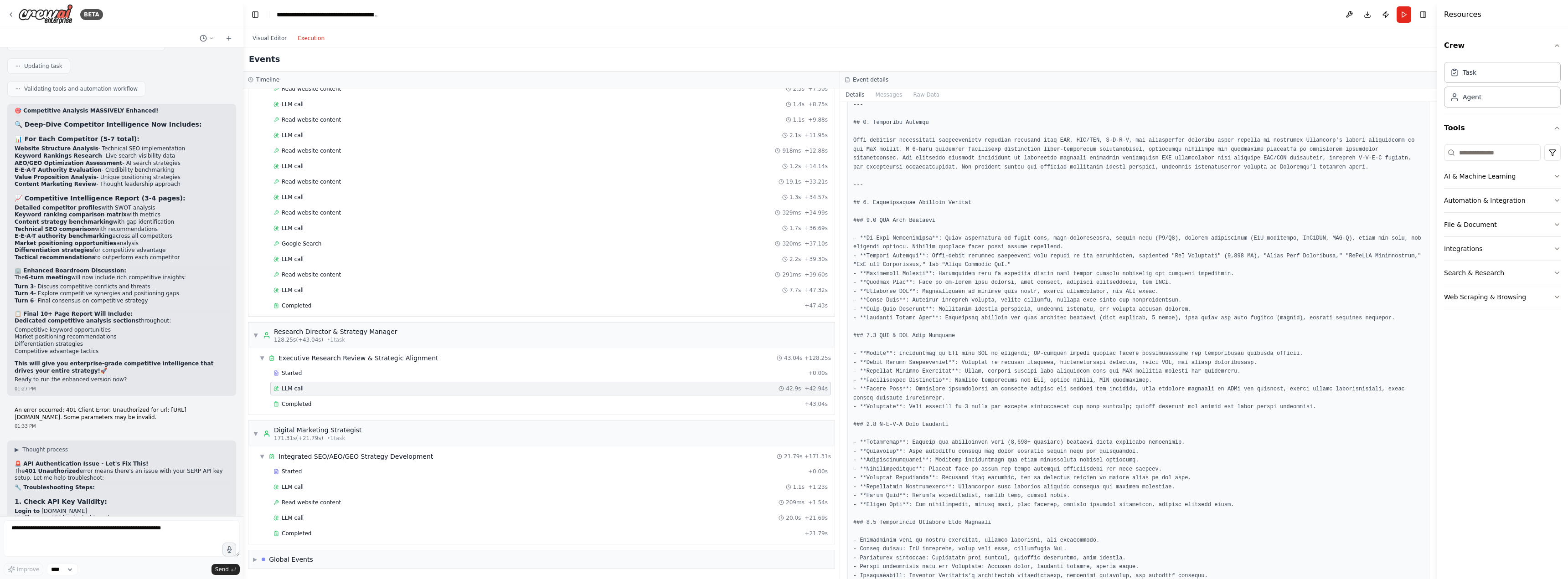
drag, startPoint x: 1435, startPoint y: 257, endPoint x: 1423, endPoint y: 361, distance: 104.7
click at [1422, 363] on div "BETA A research group of agents investigating SEO (Search Engine Optimization) …" at bounding box center [784, 290] width 1568 height 579
drag, startPoint x: 1434, startPoint y: 297, endPoint x: 1434, endPoint y: 373, distance: 76.0
click at [1434, 373] on button "Toggle Sidebar" at bounding box center [1437, 290] width 7 height 579
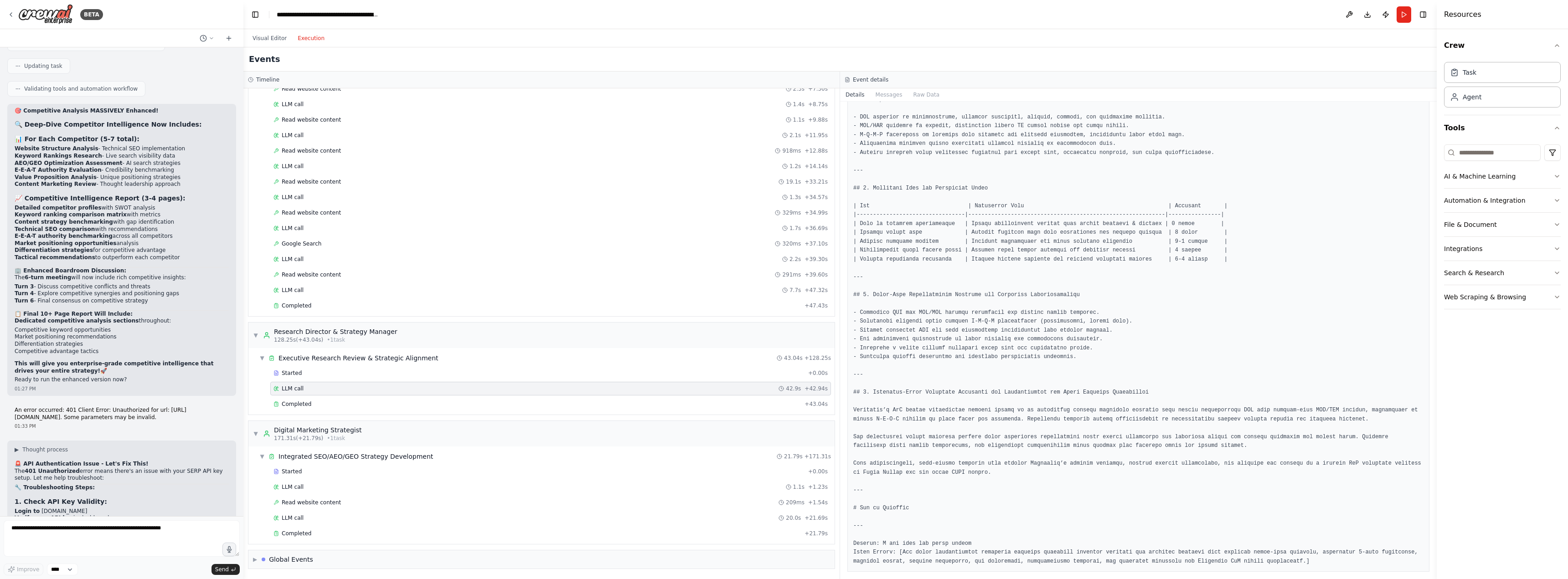
scroll to position [1629, 0]
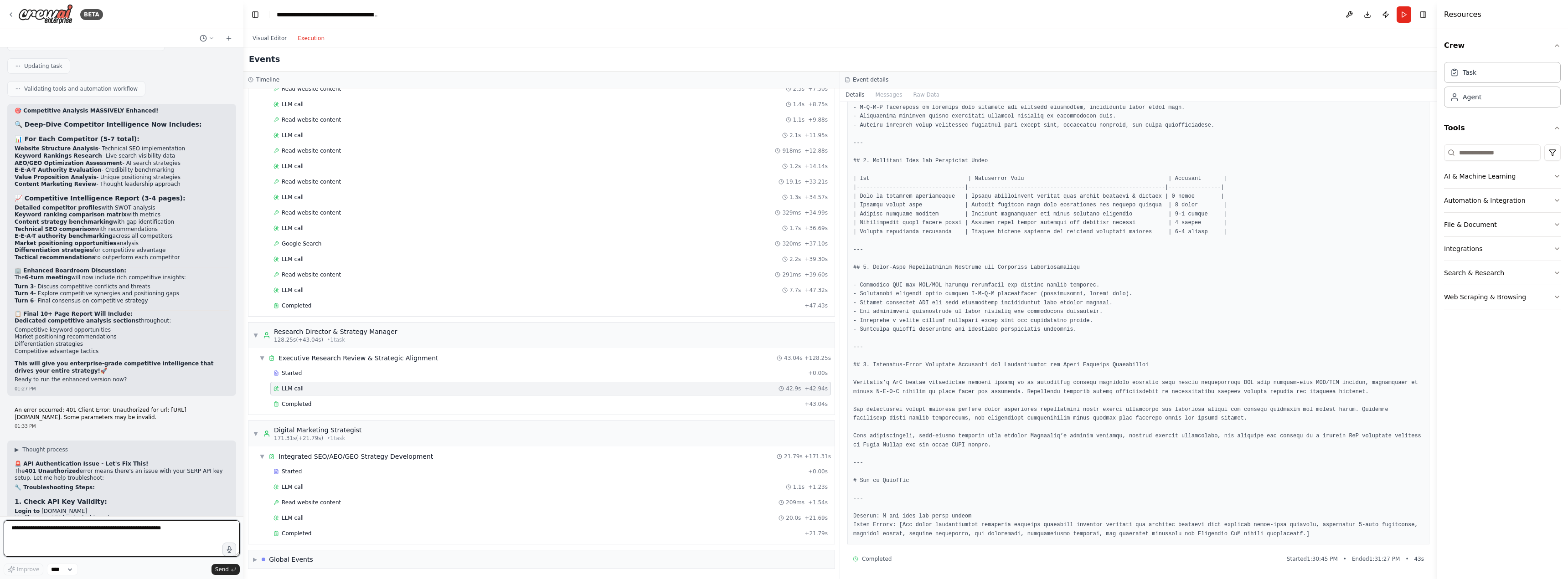
click at [108, 541] on textarea at bounding box center [122, 538] width 236 height 36
click at [110, 529] on textarea at bounding box center [122, 538] width 236 height 36
drag, startPoint x: 11, startPoint y: 13, endPoint x: 512, endPoint y: 18, distance: 501.0
click at [512, 18] on header "**********" at bounding box center [840, 15] width 1193 height 29
click at [169, 512] on div "A research group of agents investigating SEO (Search Engine Optimization) oppor…" at bounding box center [122, 282] width 243 height 469
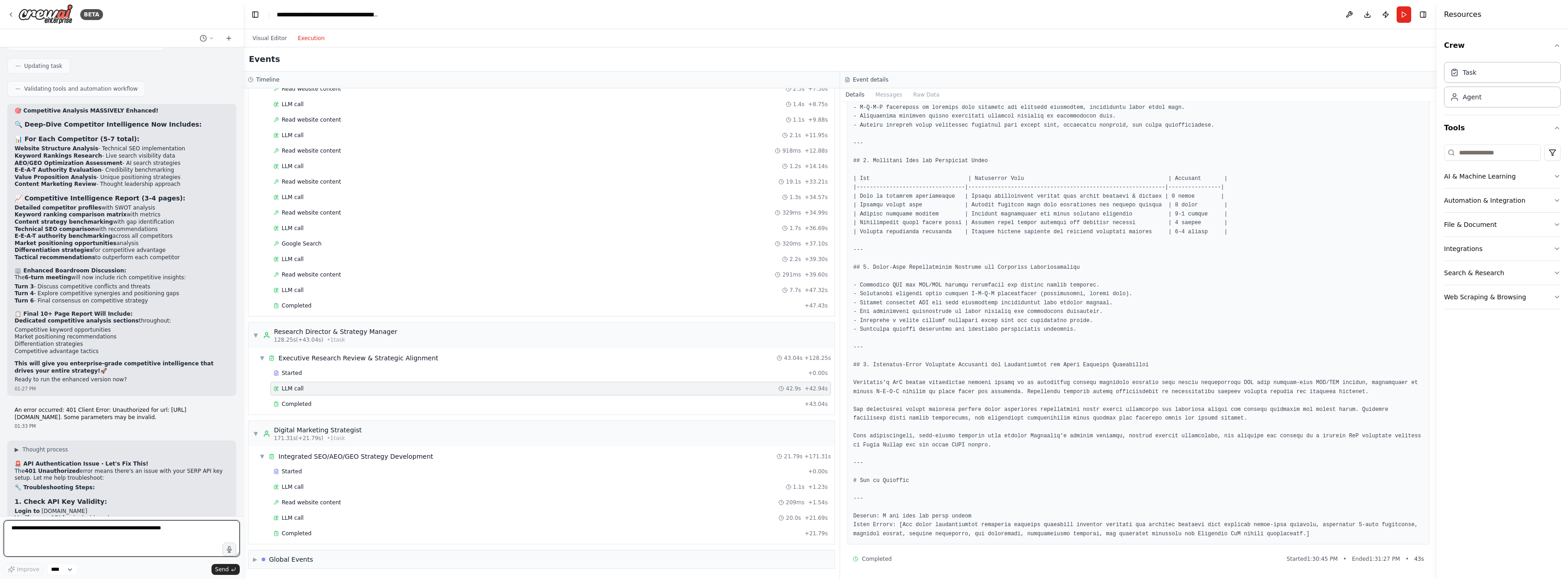
click at [156, 530] on textarea at bounding box center [122, 538] width 236 height 36
type textarea "**********"
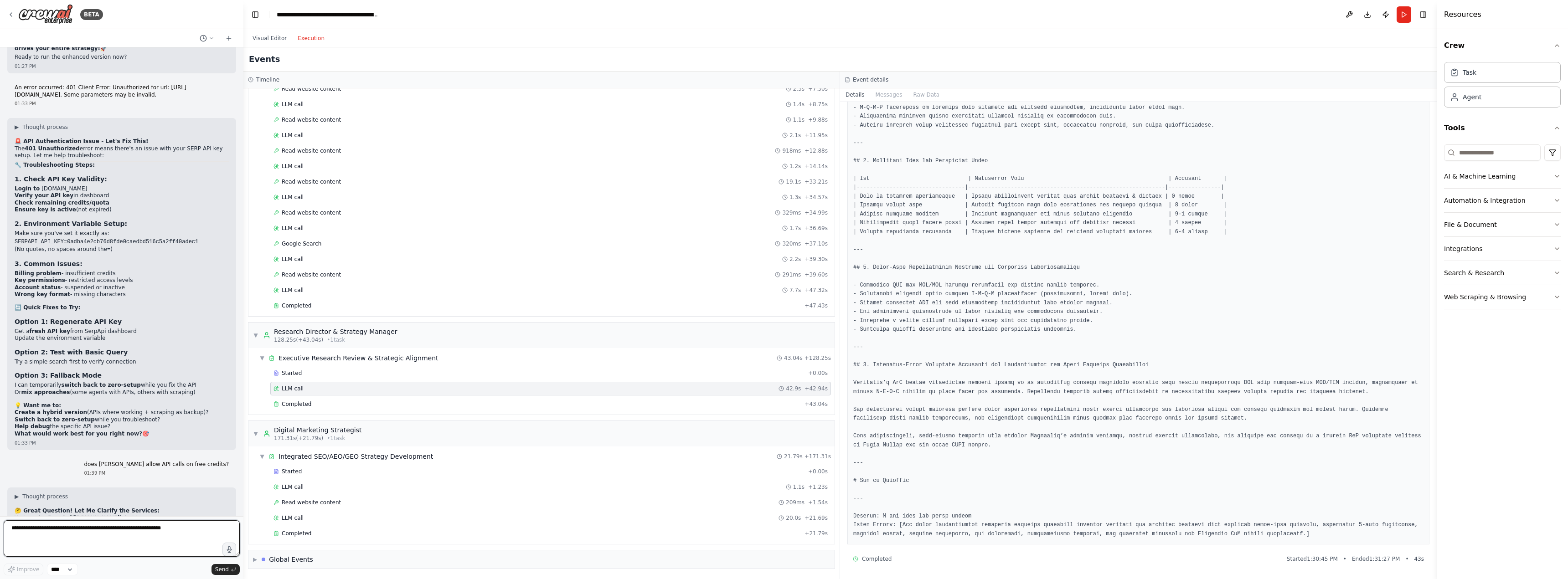
scroll to position [11332, 0]
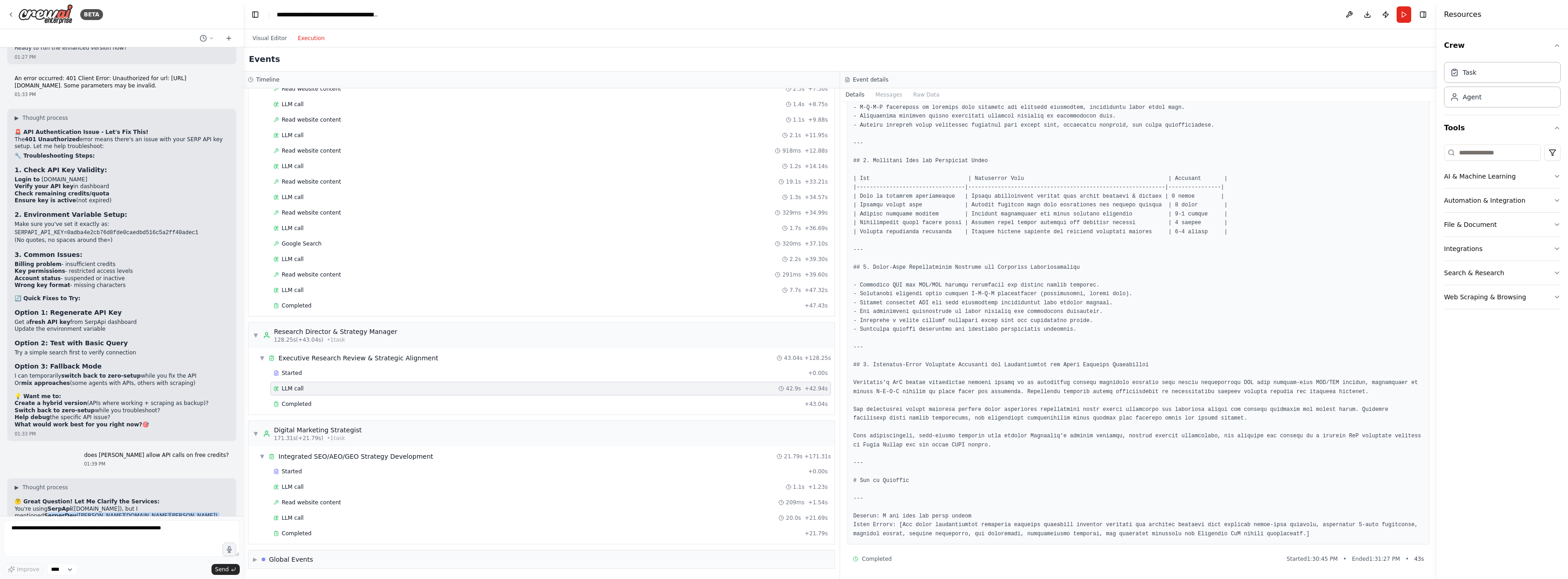
drag, startPoint x: 145, startPoint y: 245, endPoint x: 194, endPoint y: 254, distance: 49.8
click at [194, 505] on p "You're using SerpApi (serpapi.com), but I mentioned SerperDev (serper.dev) earl…" at bounding box center [122, 516] width 214 height 21
drag, startPoint x: 182, startPoint y: 257, endPoint x: 729, endPoint y: 158, distance: 555.9
click at [108, 535] on textarea at bounding box center [122, 538] width 236 height 36
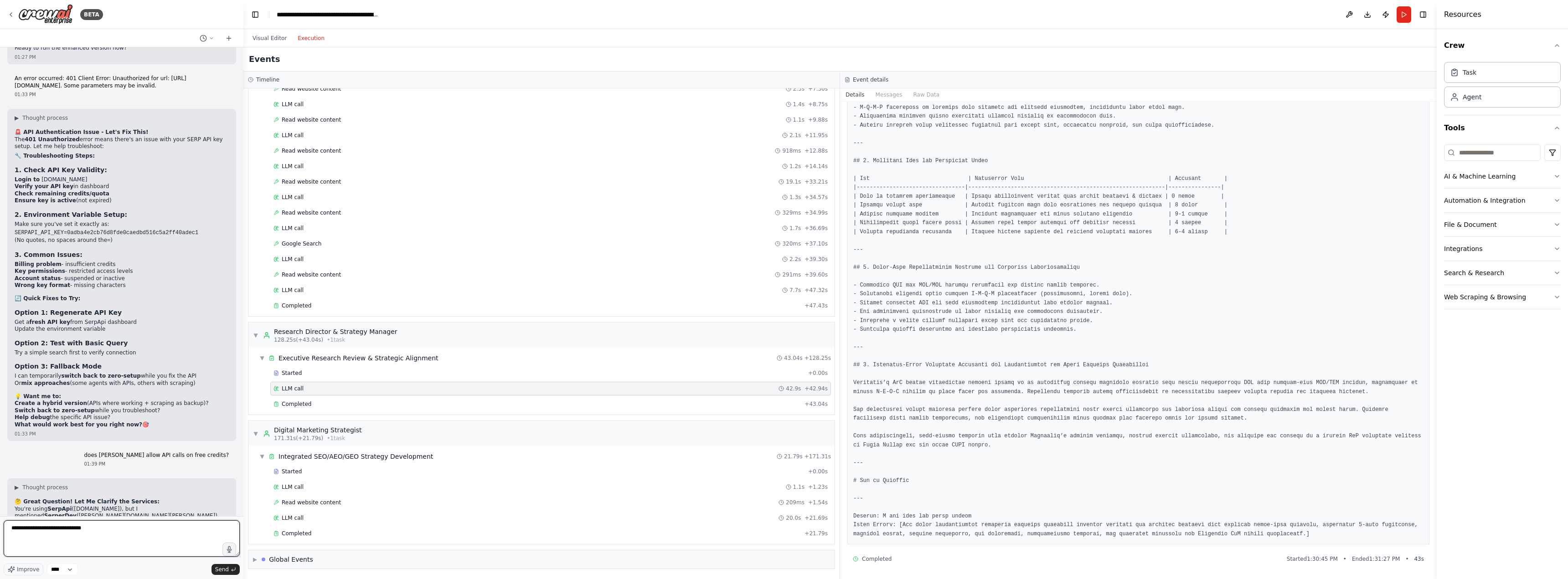
type textarea "**********"
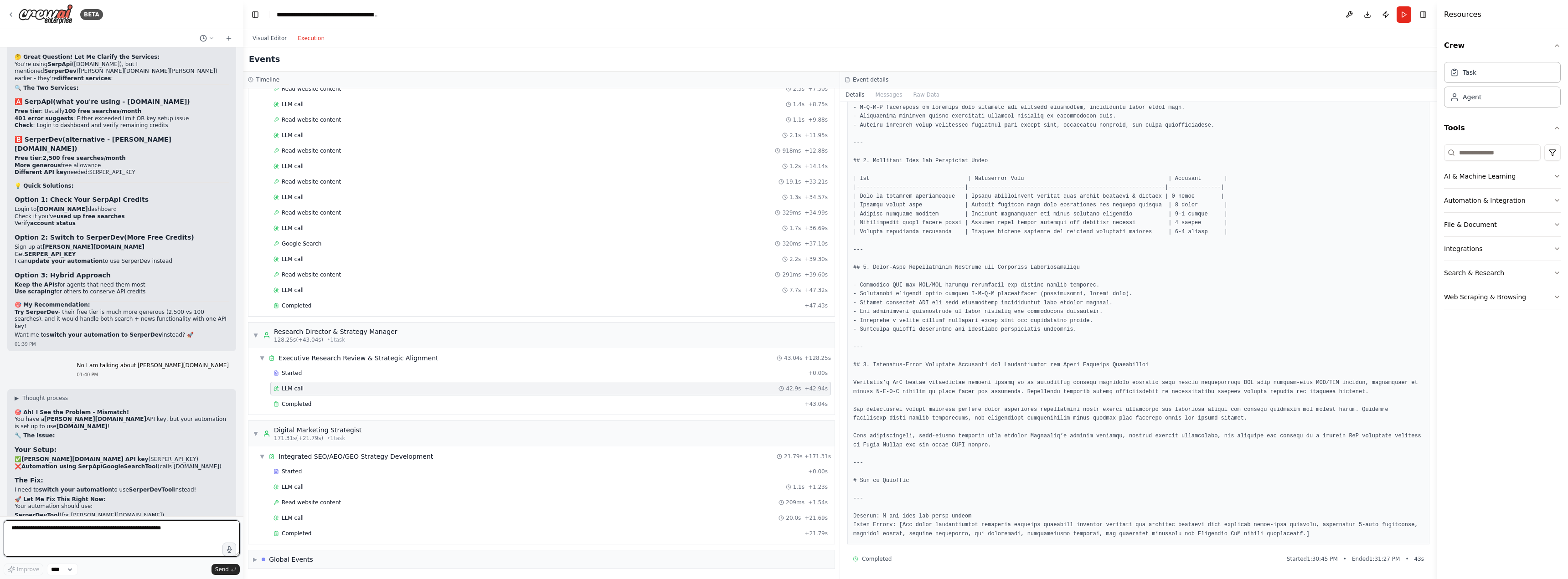
scroll to position [11779, 0]
click at [103, 536] on textarea at bounding box center [122, 538] width 236 height 36
type textarea "**********"
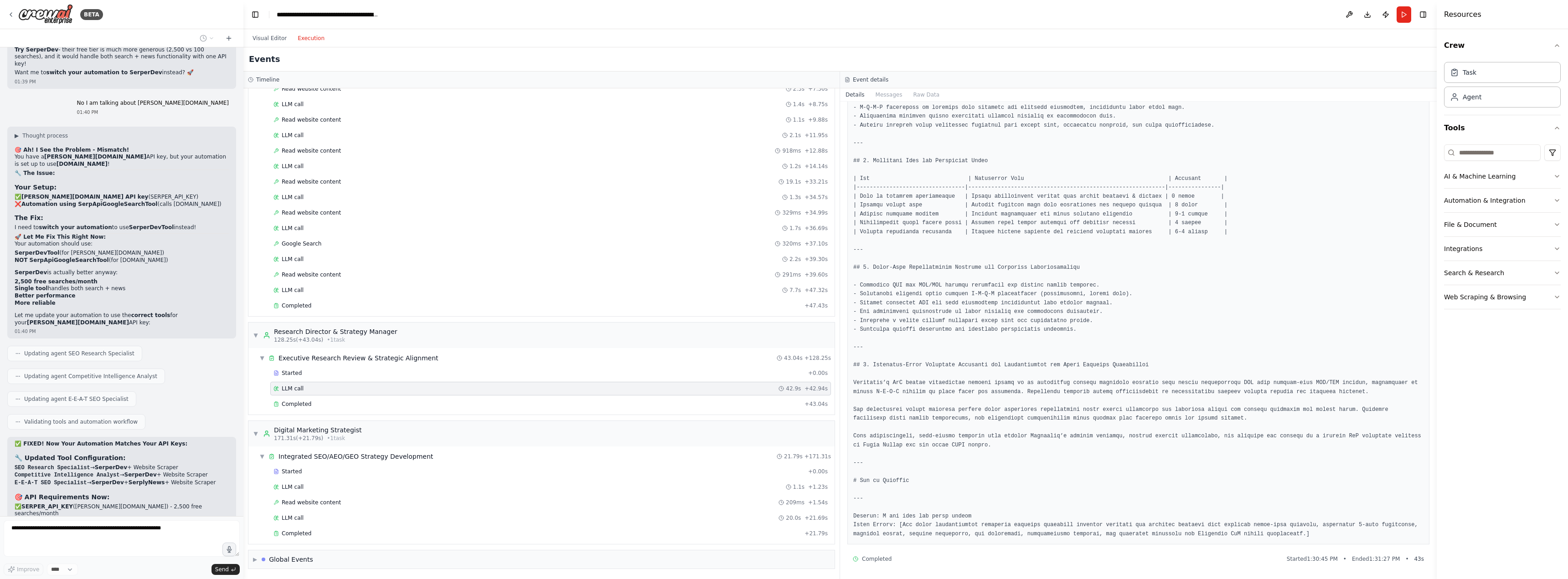
scroll to position [12062, 0]
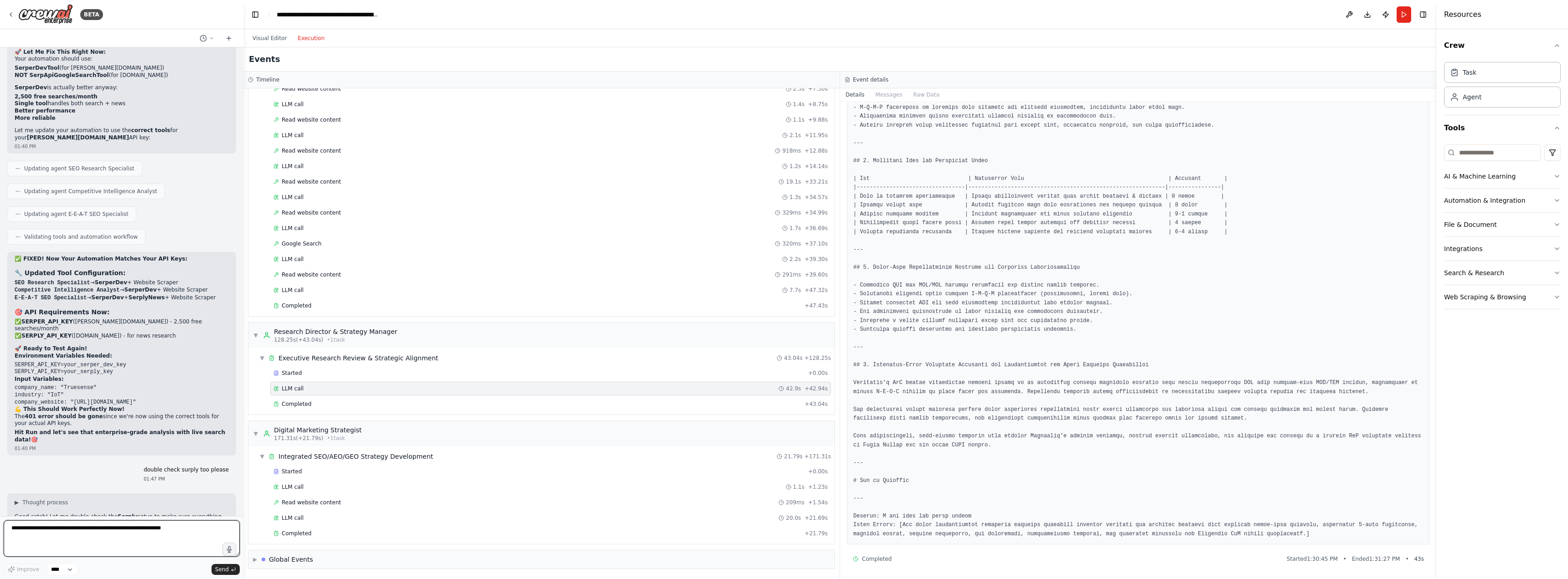
click at [115, 539] on textarea at bounding box center [122, 538] width 236 height 36
paste textarea "**********"
type textarea "**********"
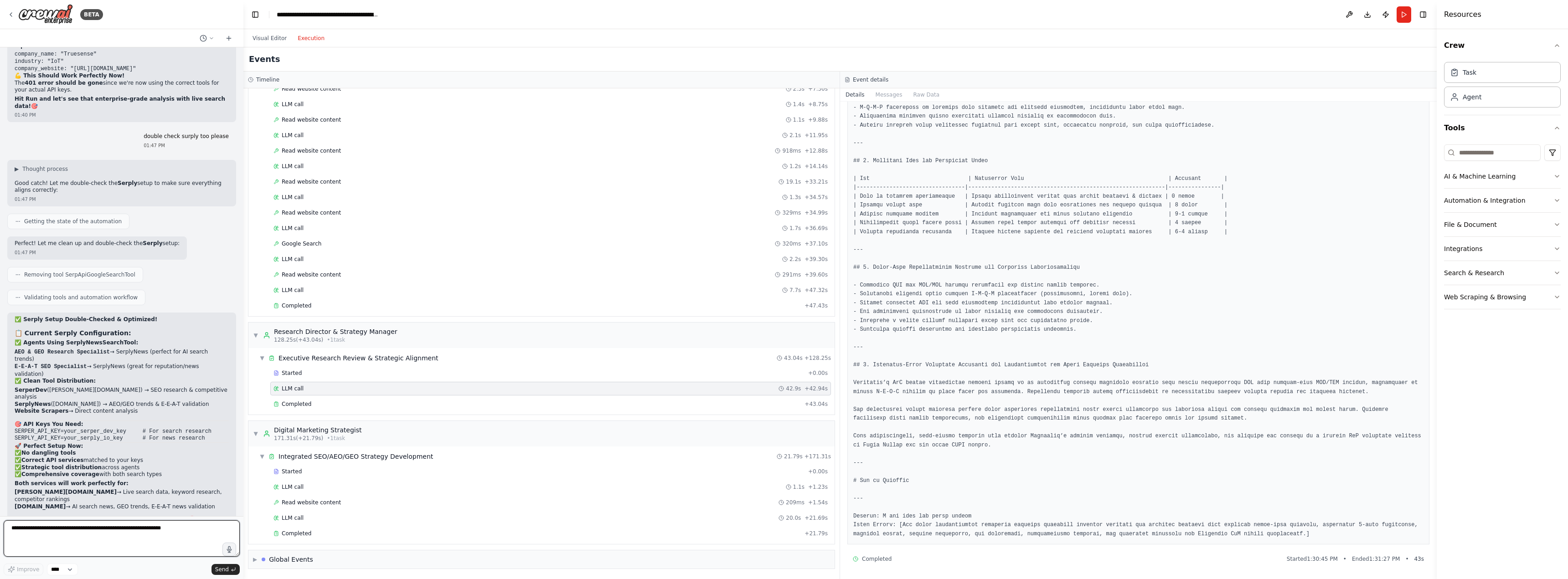
scroll to position [12566, 0]
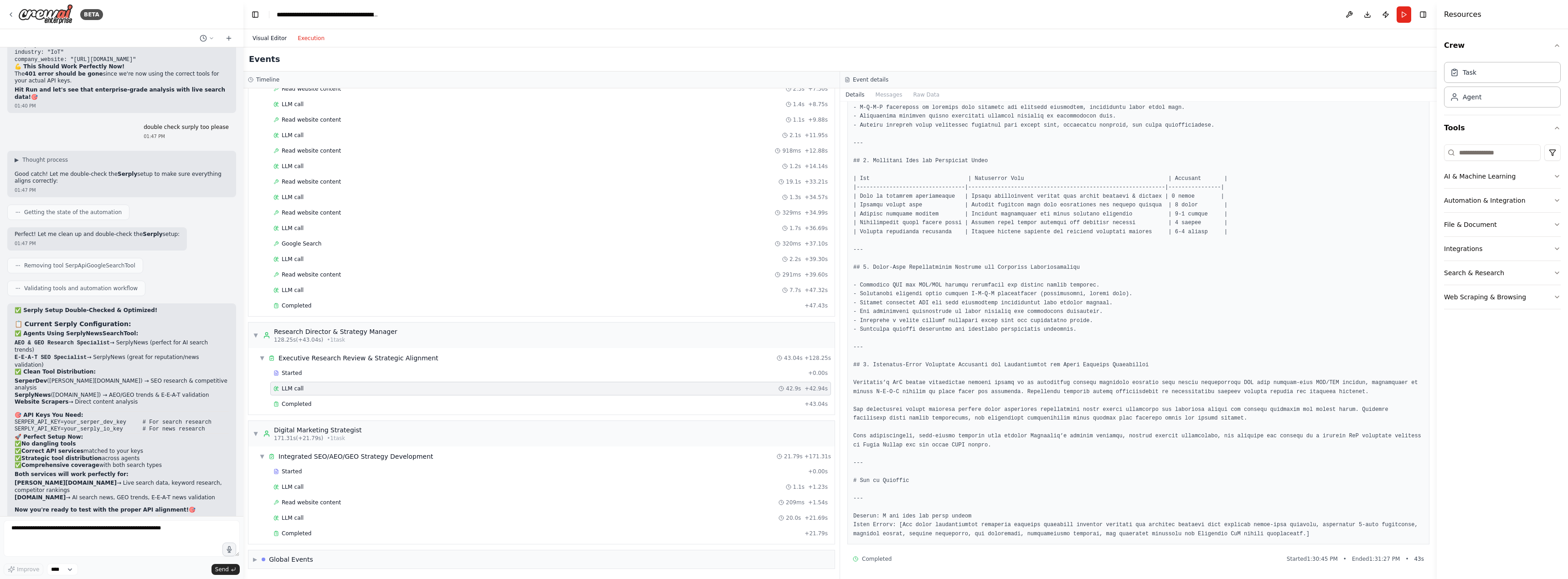
click at [281, 38] on button "Visual Editor" at bounding box center [270, 38] width 45 height 11
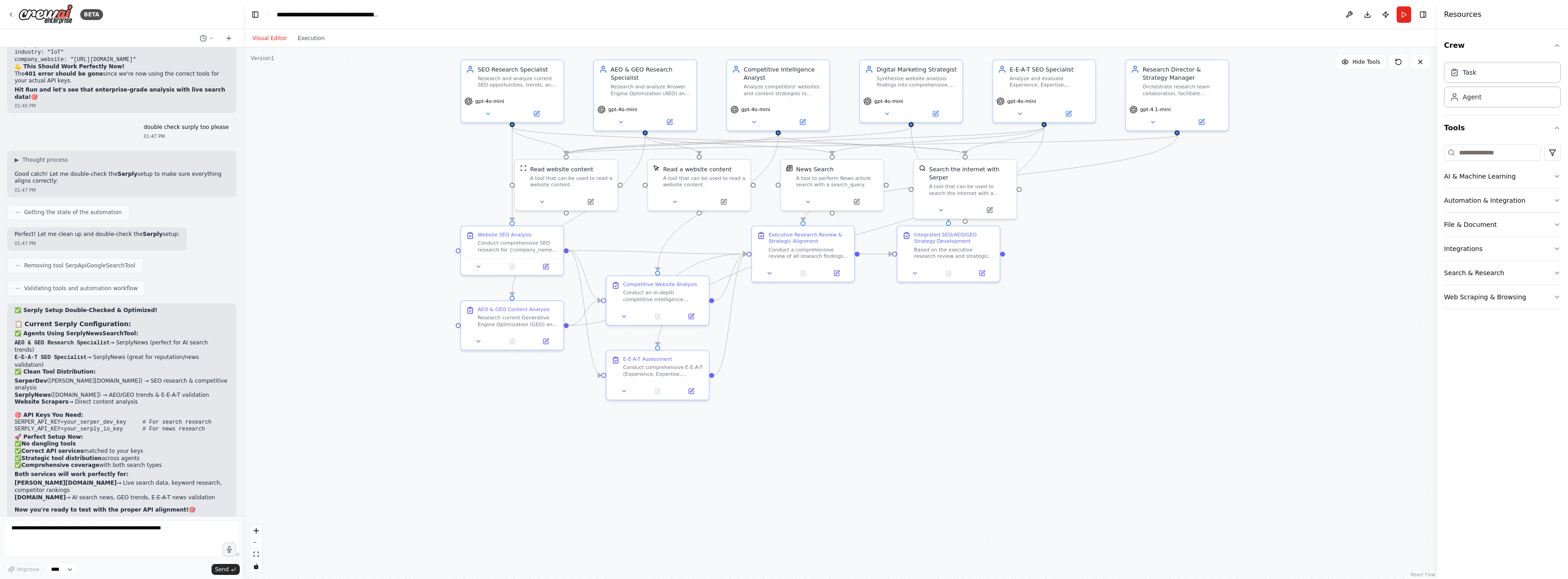
drag, startPoint x: 1086, startPoint y: 470, endPoint x: 1081, endPoint y: 466, distance: 6.4
click at [1086, 469] on div ".deletable-edge-delete-btn { width: 20px; height: 20px; border: 0px solid #ffff…" at bounding box center [840, 313] width 1193 height 532
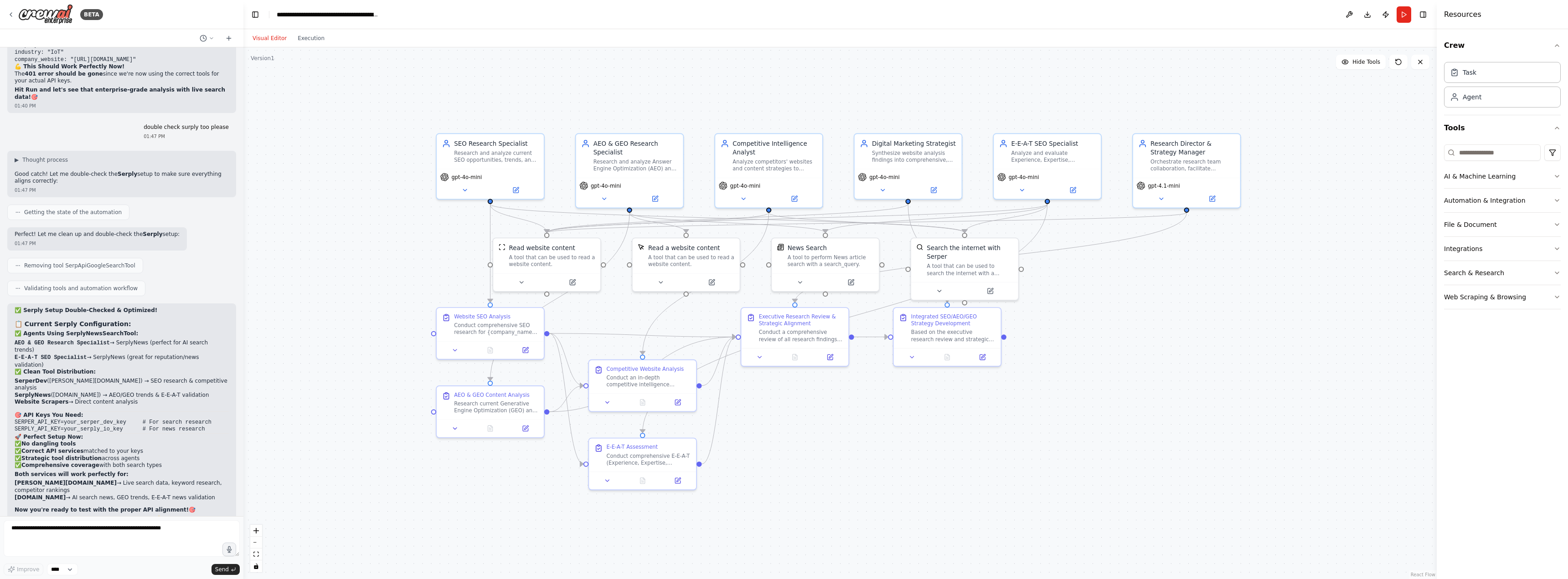
drag, startPoint x: 1101, startPoint y: 272, endPoint x: 1107, endPoint y: 360, distance: 88.2
click at [1107, 360] on div ".deletable-edge-delete-btn { width: 20px; height: 20px; border: 0px solid #ffff…" at bounding box center [840, 313] width 1193 height 532
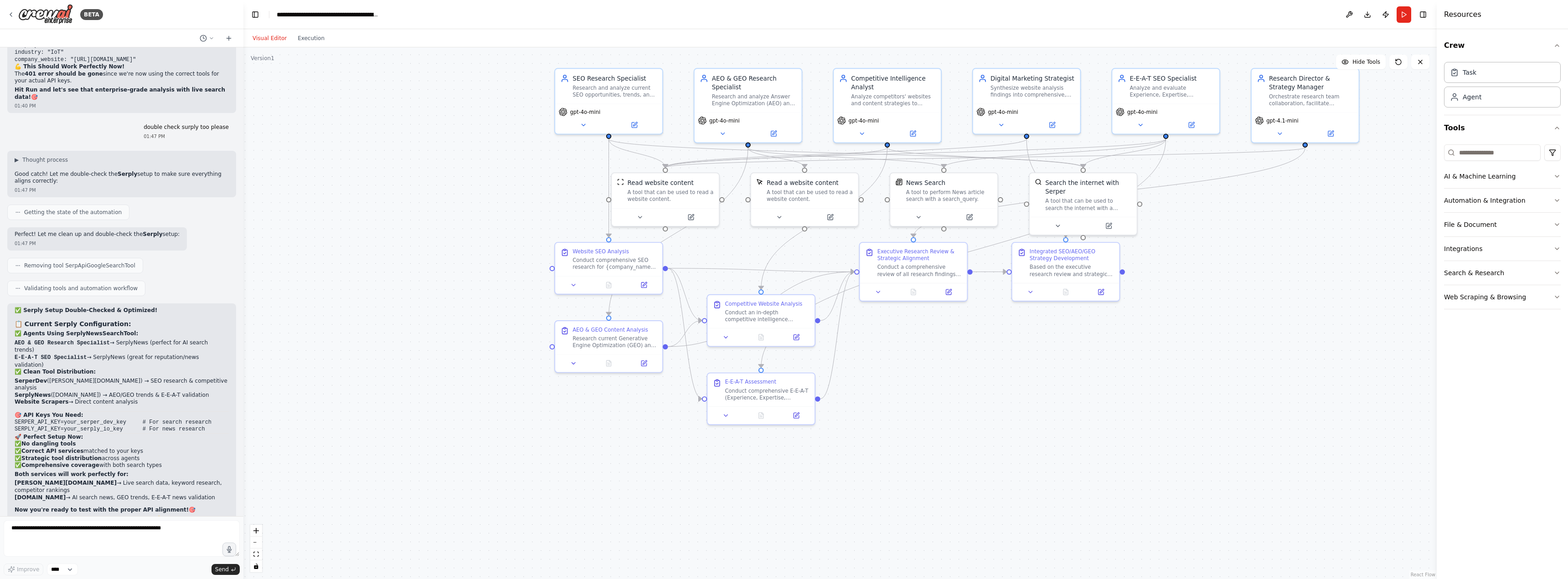
drag, startPoint x: 286, startPoint y: 209, endPoint x: 398, endPoint y: 141, distance: 131.0
click at [398, 142] on div ".deletable-edge-delete-btn { width: 20px; height: 20px; border: 0px solid #ffff…" at bounding box center [840, 313] width 1193 height 532
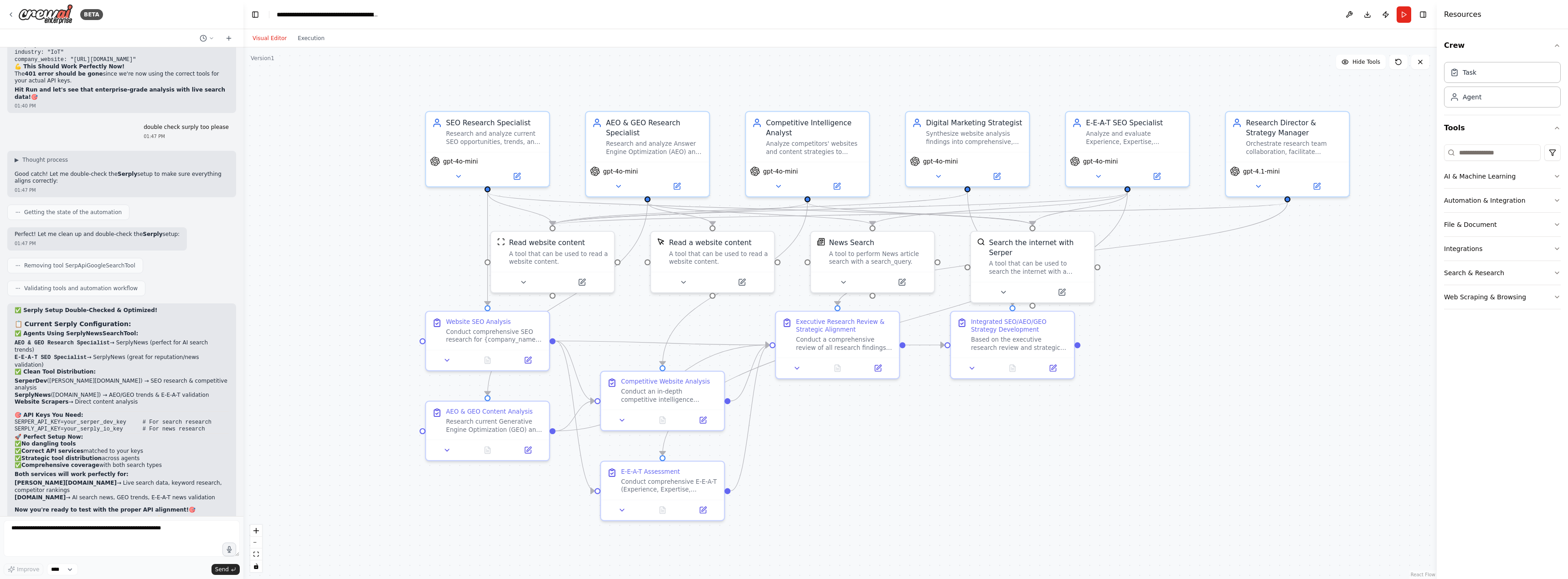
drag, startPoint x: 432, startPoint y: 154, endPoint x: 295, endPoint y: 210, distance: 148.0
click at [295, 210] on div ".deletable-edge-delete-btn { width: 20px; height: 20px; border: 0px solid #ffff…" at bounding box center [840, 313] width 1193 height 532
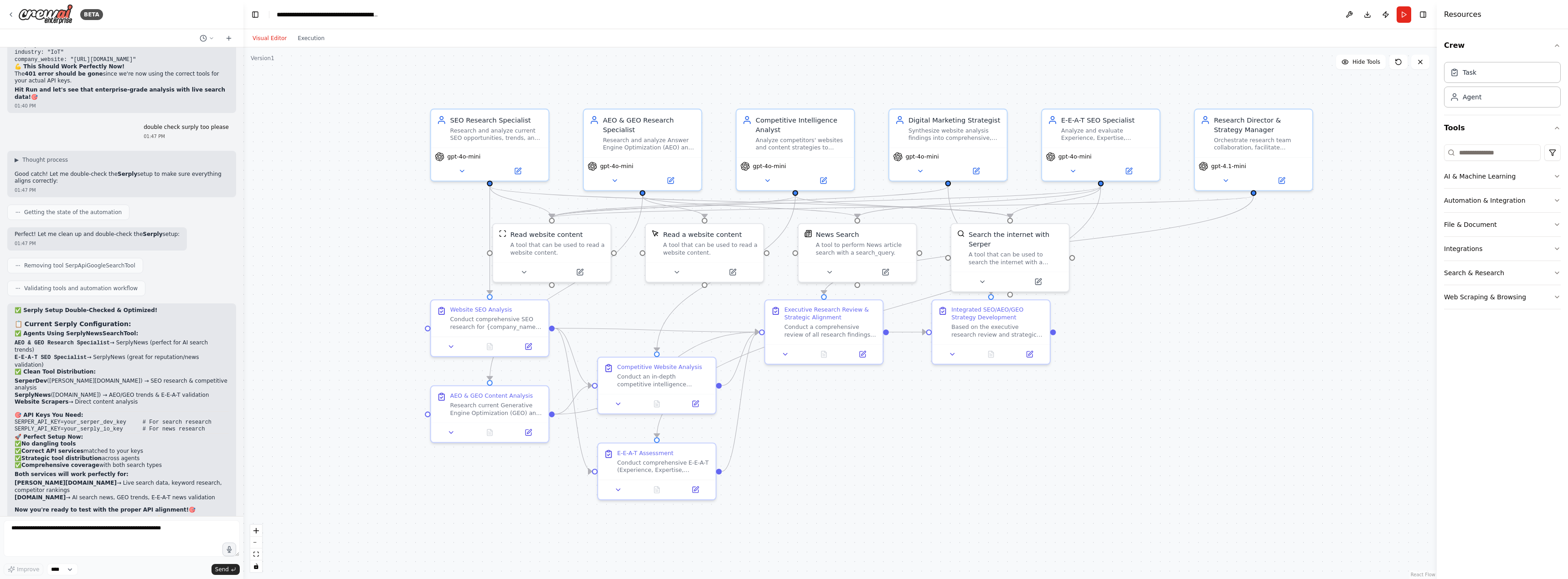
drag, startPoint x: 295, startPoint y: 210, endPoint x: 306, endPoint y: 204, distance: 12.5
click at [306, 204] on div ".deletable-edge-delete-btn { width: 20px; height: 20px; border: 0px solid #ffff…" at bounding box center [840, 313] width 1193 height 532
click at [1403, 14] on button "Run" at bounding box center [1404, 14] width 15 height 16
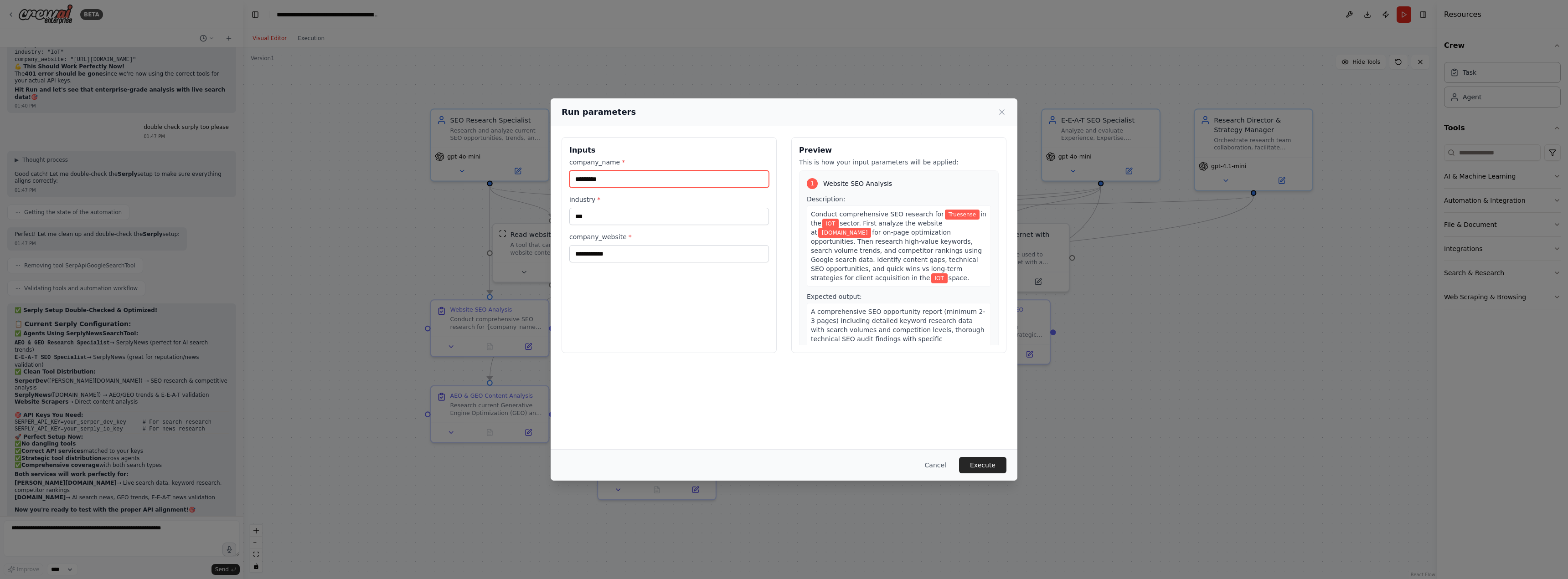
click at [650, 178] on input "*********" at bounding box center [669, 179] width 200 height 17
click at [615, 218] on input "***" at bounding box center [669, 216] width 200 height 17
click at [631, 257] on input "**********" at bounding box center [669, 254] width 200 height 17
click at [984, 468] on button "Execute" at bounding box center [983, 465] width 47 height 16
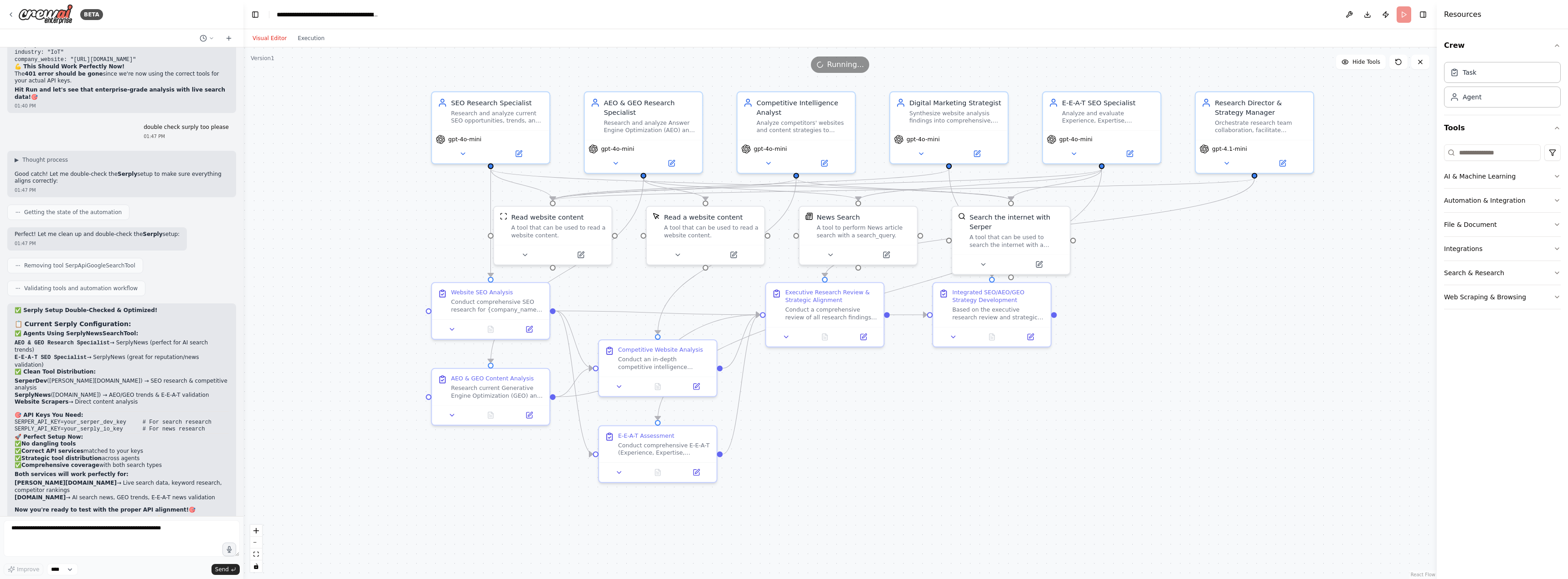
drag, startPoint x: 984, startPoint y: 468, endPoint x: 980, endPoint y: 456, distance: 12.6
click at [980, 456] on div ".deletable-edge-delete-btn { width: 20px; height: 20px; border: 0px solid #ffff…" at bounding box center [840, 313] width 1193 height 532
drag, startPoint x: 839, startPoint y: 300, endPoint x: 829, endPoint y: 305, distance: 11.2
click at [829, 305] on div "Executive Research Review & Strategic Alignment" at bounding box center [817, 299] width 93 height 15
click at [878, 421] on div ".deletable-edge-delete-btn { width: 20px; height: 20px; border: 0px solid #ffff…" at bounding box center [840, 313] width 1193 height 532
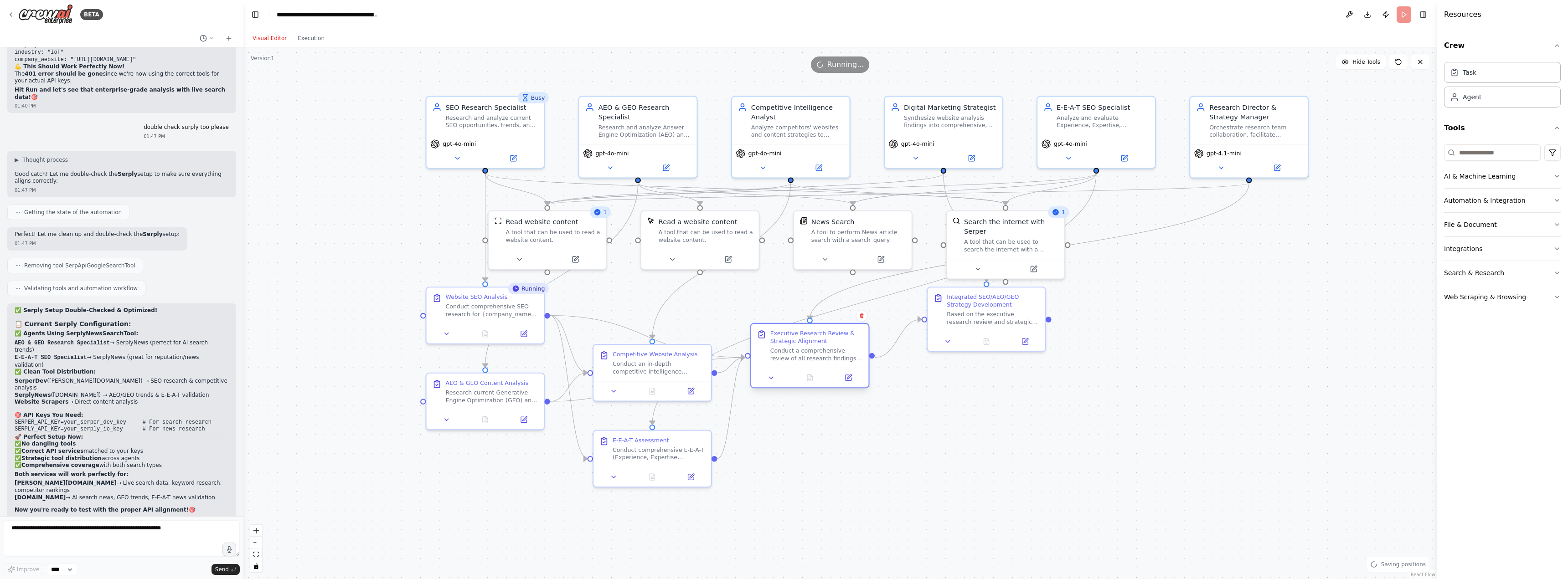
drag, startPoint x: 830, startPoint y: 300, endPoint x: 831, endPoint y: 347, distance: 47.0
click at [831, 345] on div "Executive Research Review & Strategic Alignment" at bounding box center [817, 336] width 93 height 15
click at [939, 462] on div ".deletable-edge-delete-btn { width: 20px; height: 20px; border: 0px solid #ffff…" at bounding box center [840, 313] width 1193 height 532
click at [317, 38] on button "Execution" at bounding box center [311, 38] width 38 height 11
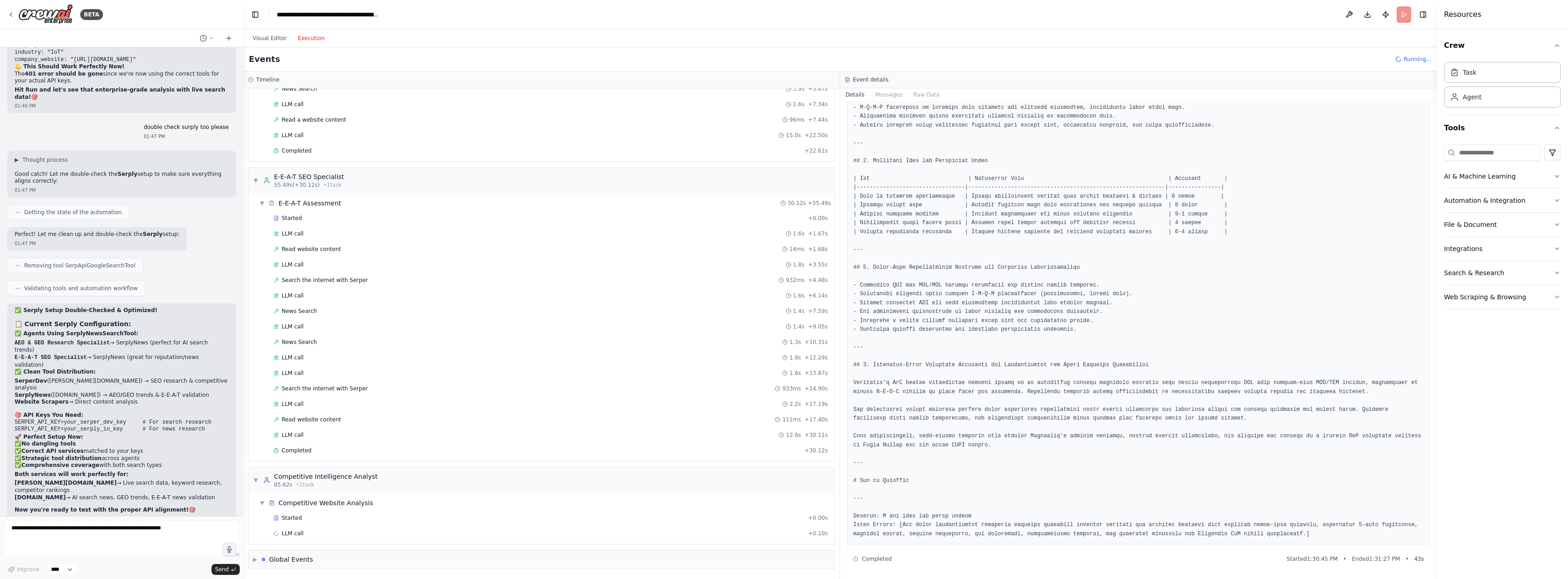
scroll to position [339, 0]
click at [319, 251] on span "Read website content" at bounding box center [311, 249] width 59 height 7
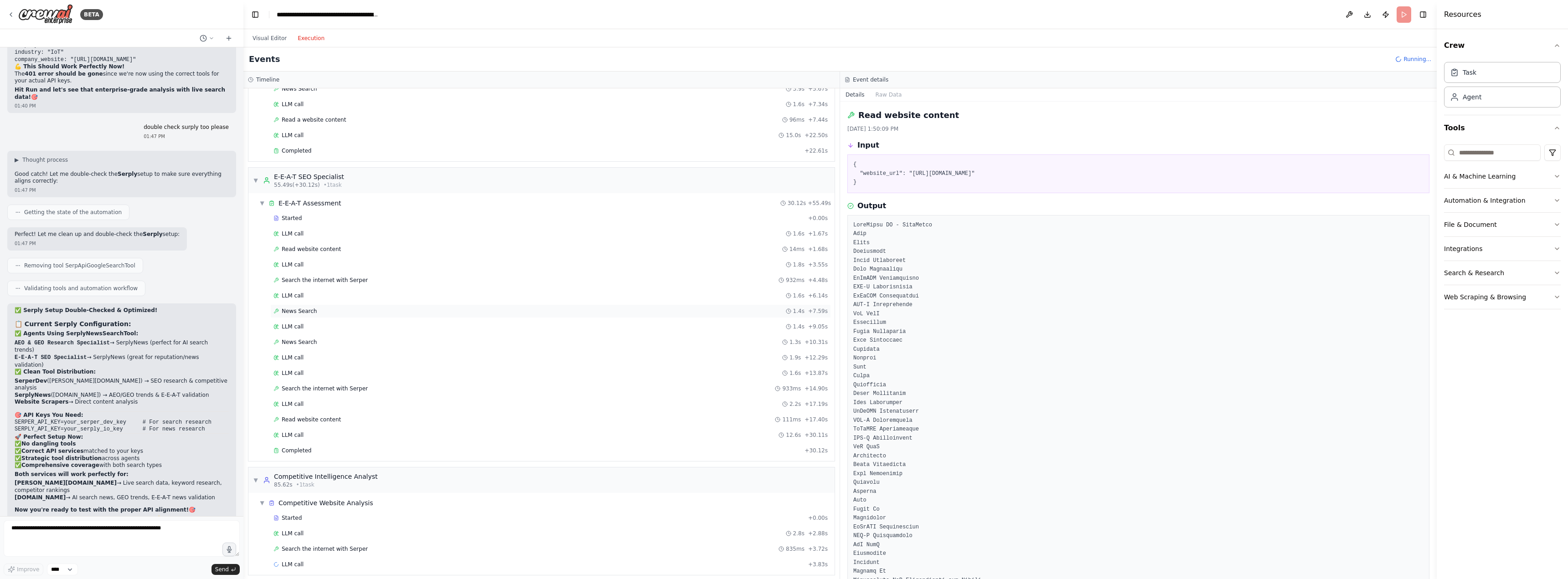
click at [318, 310] on div "News Search 1.4s + 7.59s" at bounding box center [550, 311] width 555 height 7
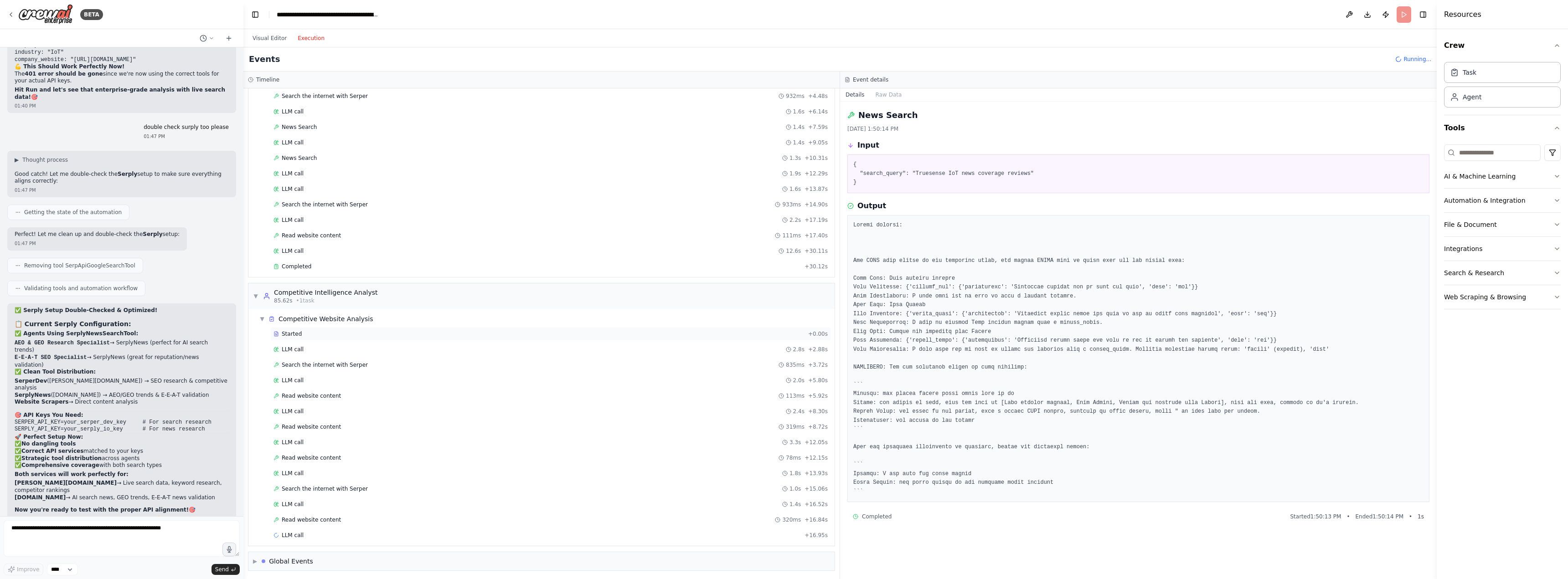
scroll to position [525, 0]
click at [324, 364] on span "Search the internet with Serper" at bounding box center [325, 363] width 86 height 7
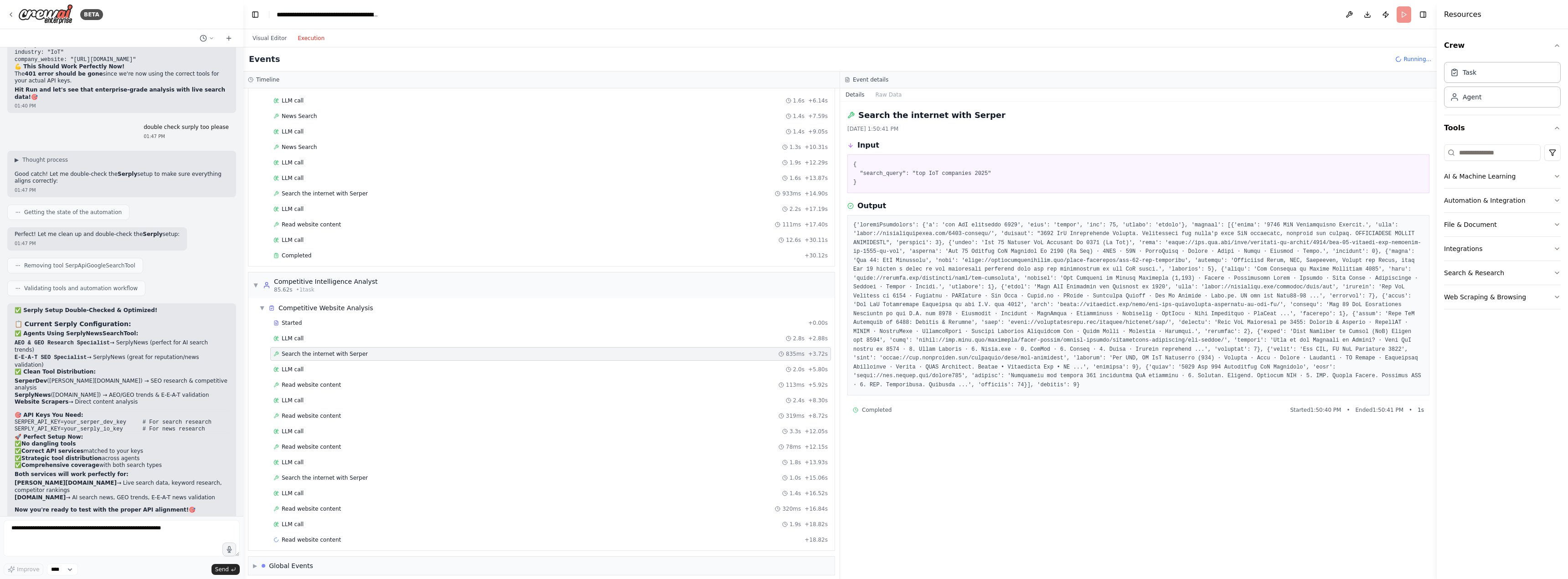
scroll to position [541, 0]
click at [333, 379] on span "Read website content" at bounding box center [311, 378] width 59 height 7
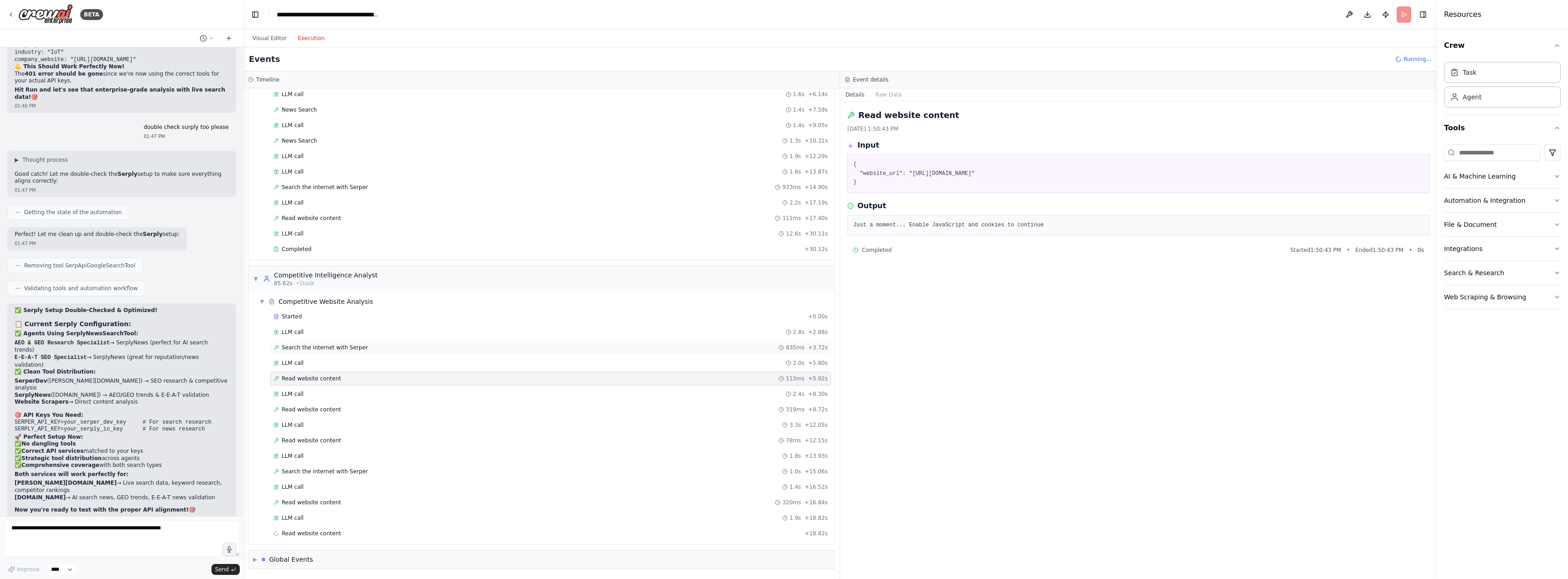
click at [335, 347] on span "Search the internet with Serper" at bounding box center [325, 347] width 86 height 7
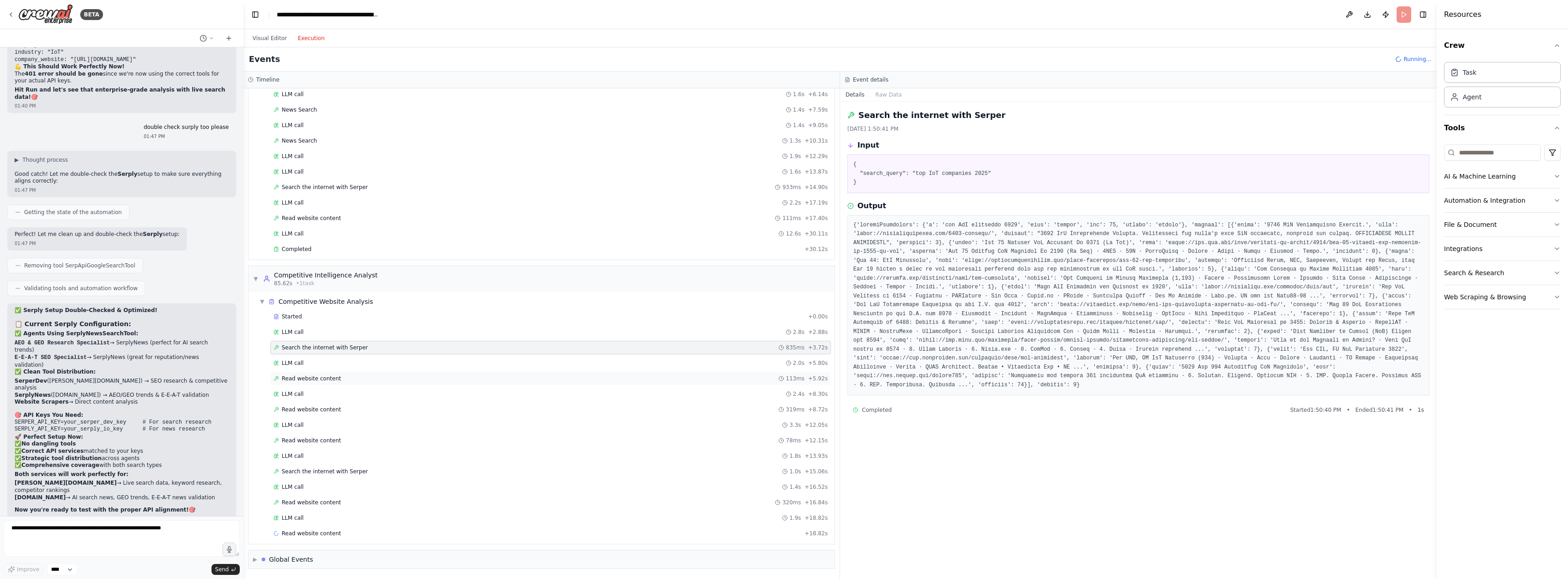
click at [332, 380] on span "Read website content" at bounding box center [311, 378] width 59 height 7
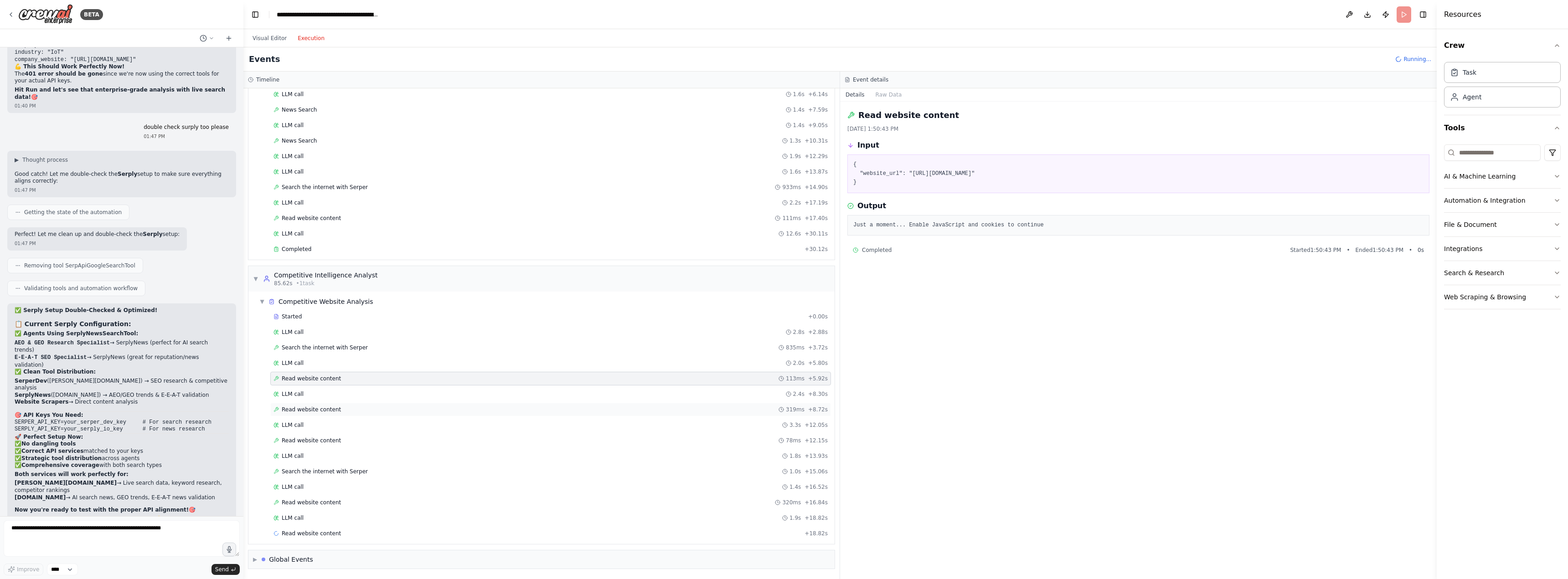
click at [331, 411] on span "Read website content" at bounding box center [311, 409] width 59 height 7
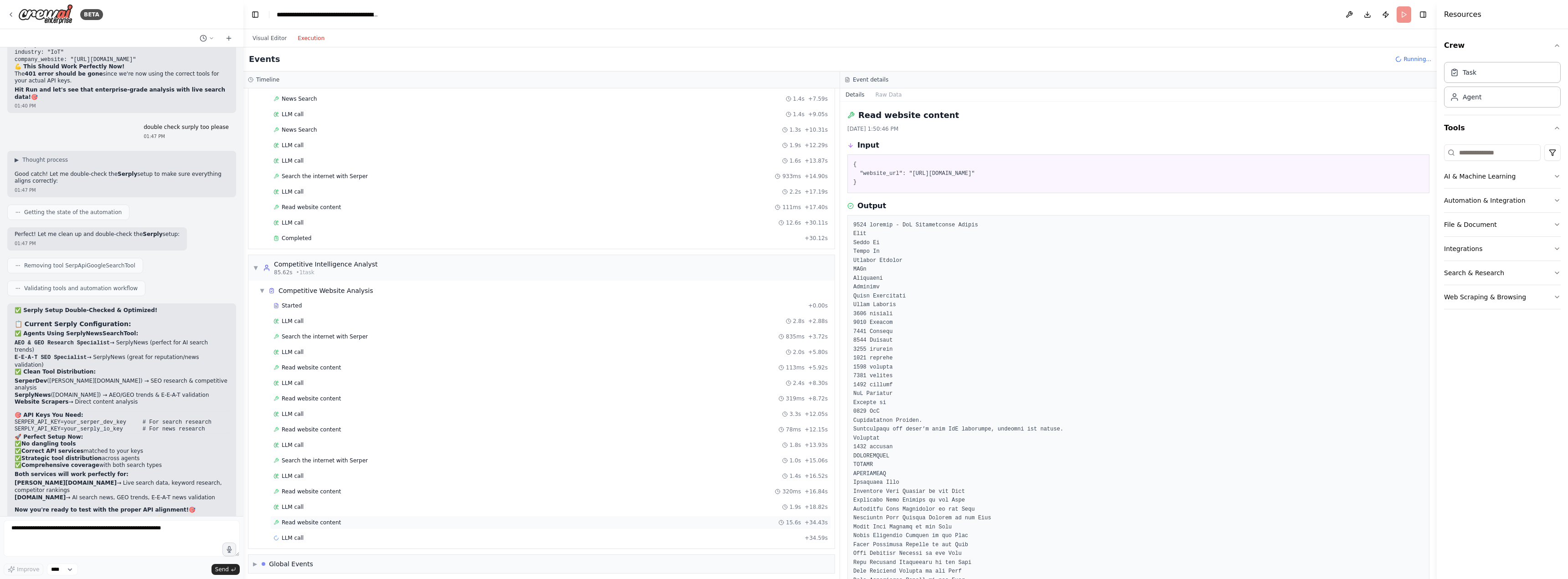
scroll to position [556, 0]
click at [353, 457] on span "Search the internet with Serper" at bounding box center [325, 456] width 86 height 7
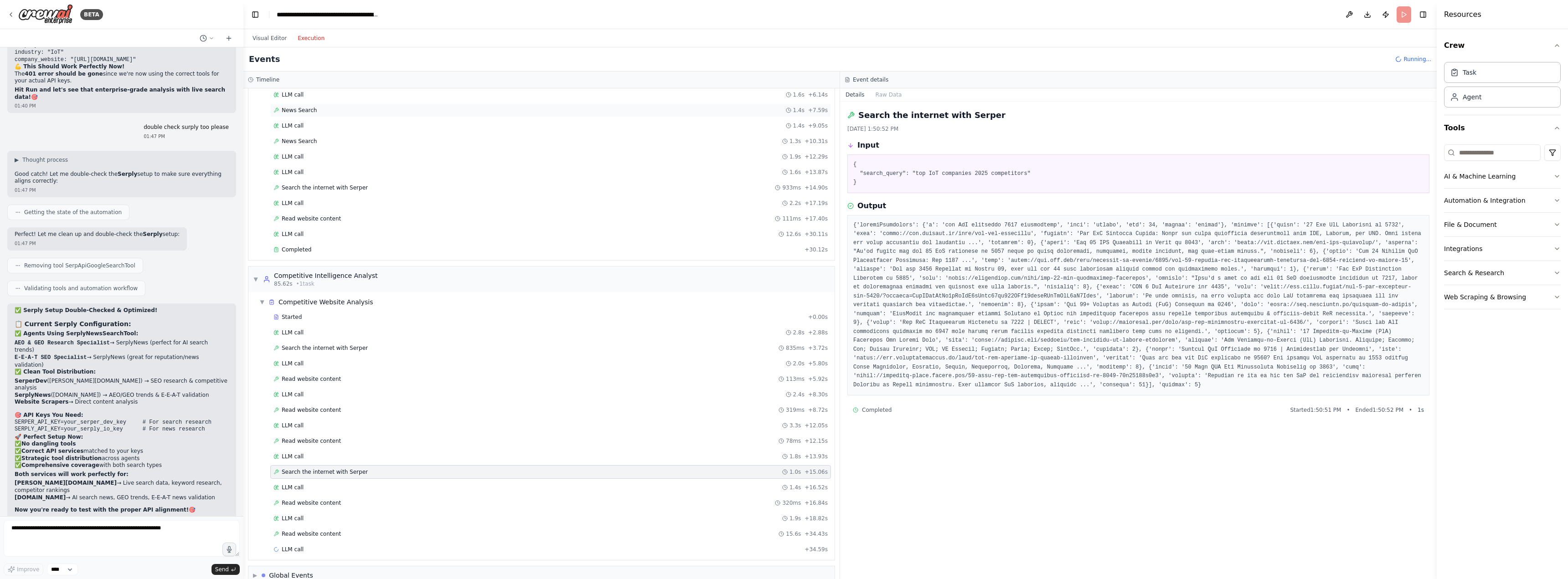
scroll to position [525, 0]
click at [273, 42] on button "Visual Editor" at bounding box center [270, 38] width 45 height 11
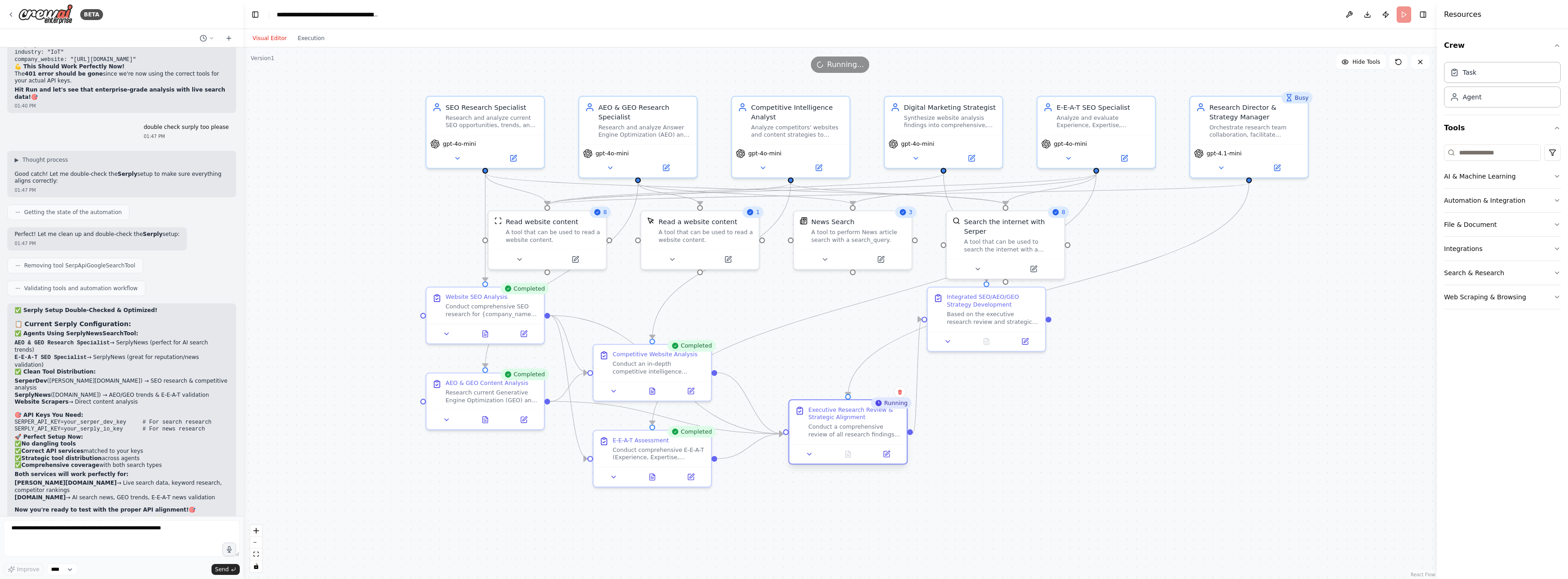
drag, startPoint x: 790, startPoint y: 343, endPoint x: 830, endPoint y: 409, distance: 77.2
click at [830, 409] on div "Executive Research Review & Strategic Alignment" at bounding box center [855, 413] width 93 height 15
drag, startPoint x: 966, startPoint y: 306, endPoint x: 1150, endPoint y: 429, distance: 221.3
click at [1150, 429] on div "Integrated SEO/AEO/GEO Strategy Development" at bounding box center [1180, 423] width 93 height 15
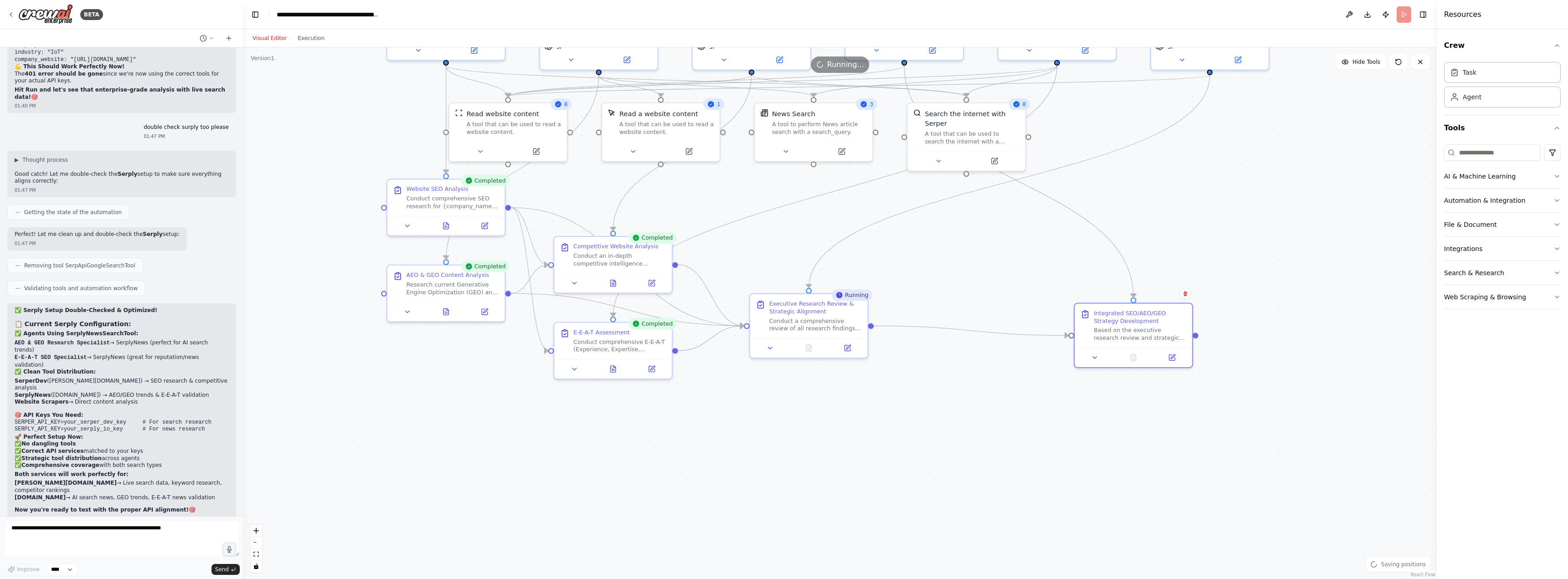
drag, startPoint x: 1031, startPoint y: 501, endPoint x: 991, endPoint y: 391, distance: 117.0
click at [991, 391] on div ".deletable-edge-delete-btn { width: 20px; height: 20px; border: 0px solid #ffff…" at bounding box center [840, 313] width 1193 height 532
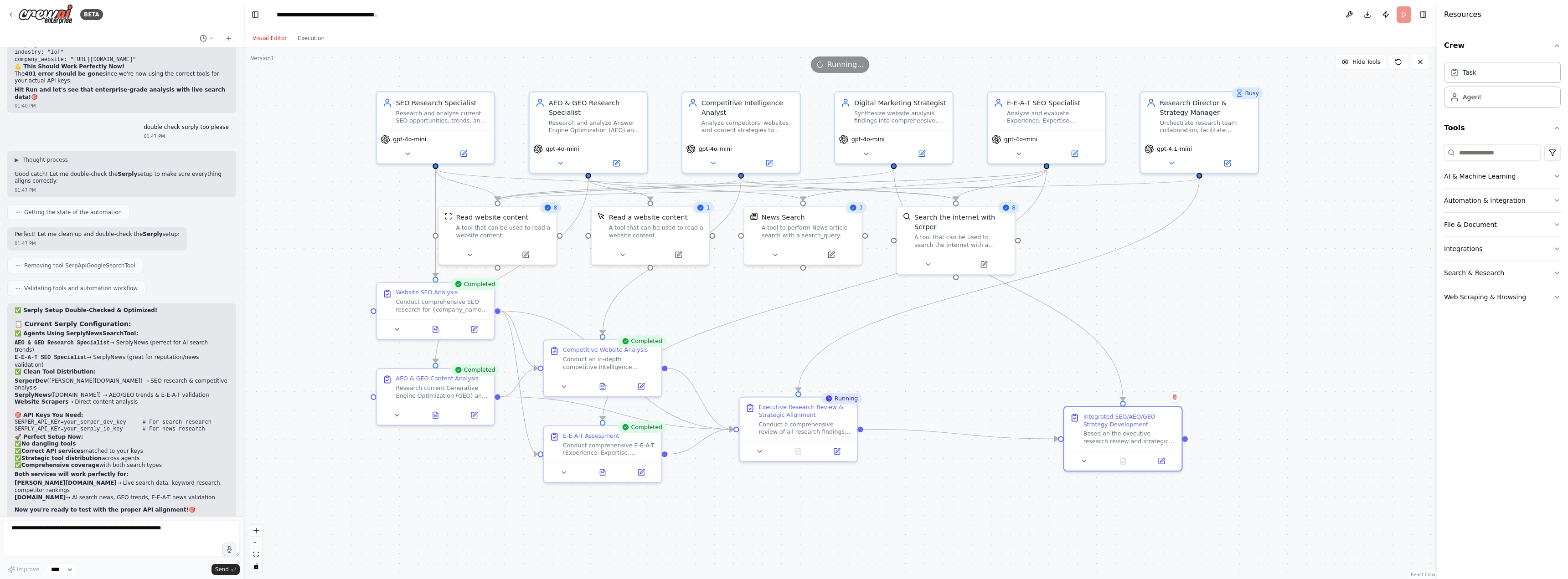
drag, startPoint x: 986, startPoint y: 391, endPoint x: 977, endPoint y: 496, distance: 105.4
click at [977, 496] on div ".deletable-edge-delete-btn { width: 20px; height: 20px; border: 0px solid #ffff…" at bounding box center [840, 313] width 1193 height 532
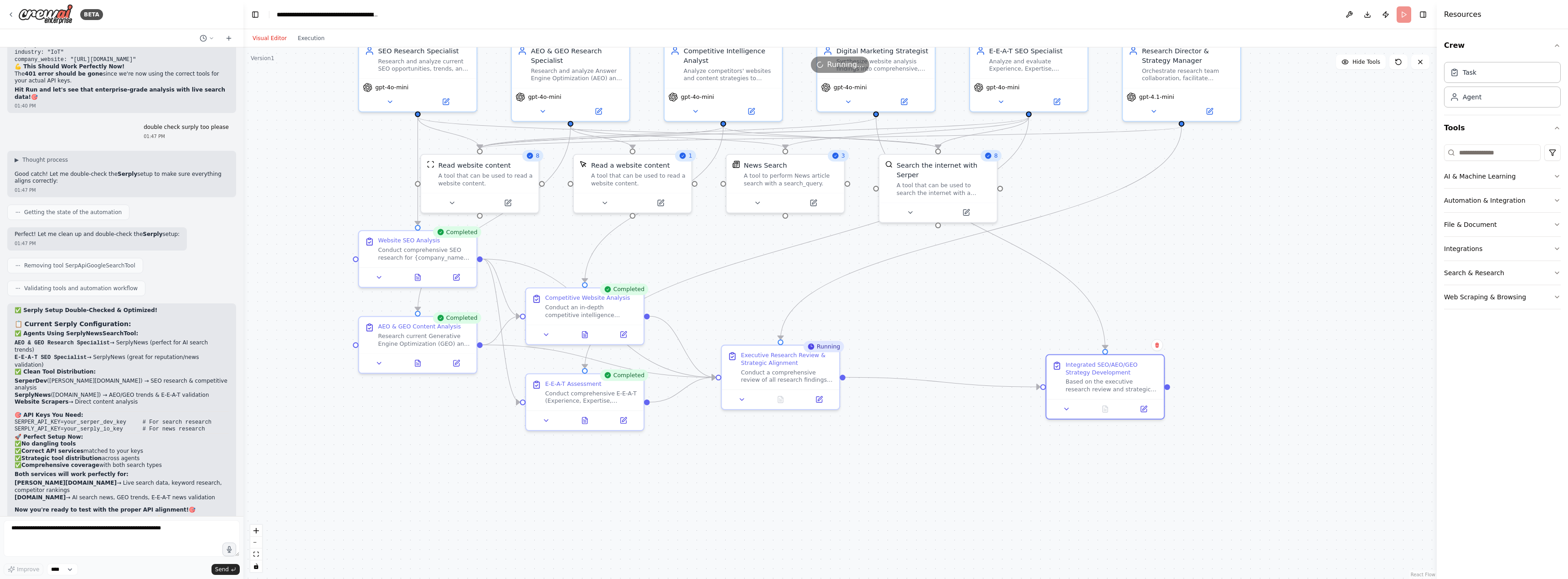
drag, startPoint x: 979, startPoint y: 500, endPoint x: 956, endPoint y: 451, distance: 54.1
click at [956, 451] on div ".deletable-edge-delete-btn { width: 20px; height: 20px; border: 0px solid #ffff…" at bounding box center [840, 313] width 1193 height 532
click at [307, 37] on button "Execution" at bounding box center [311, 38] width 38 height 11
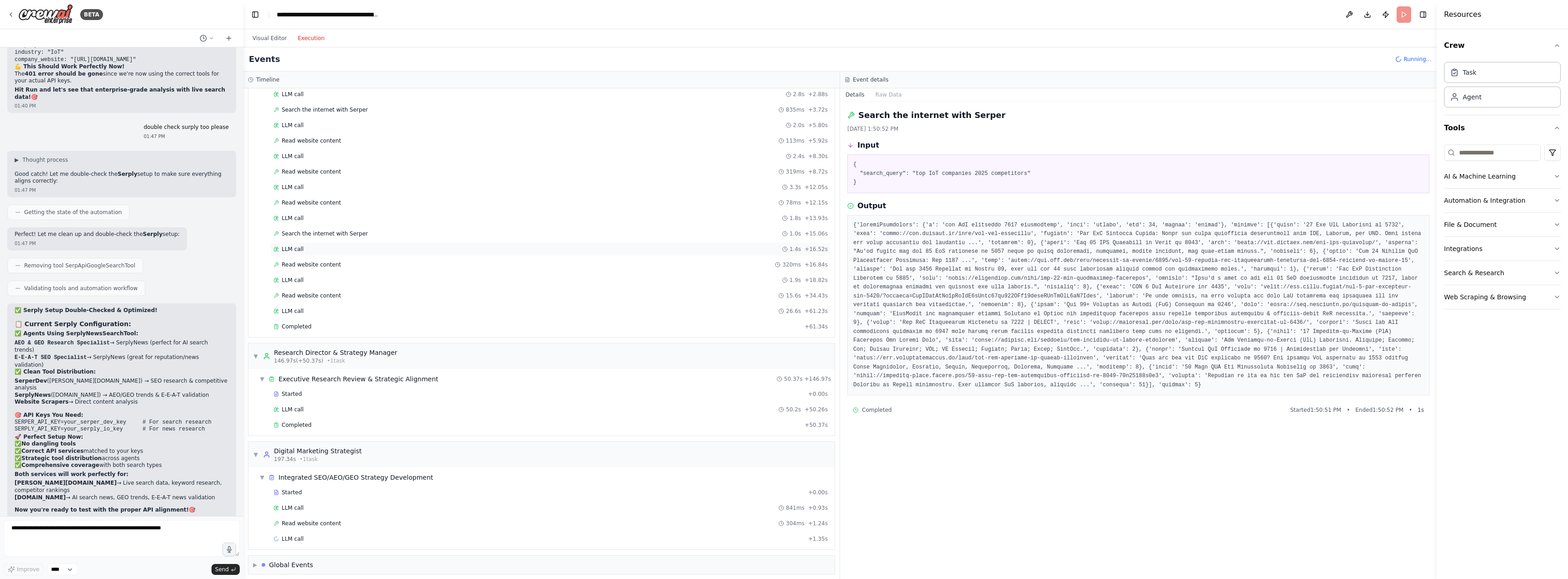
scroll to position [784, 0]
click at [485, 386] on div "Started" at bounding box center [539, 389] width 531 height 7
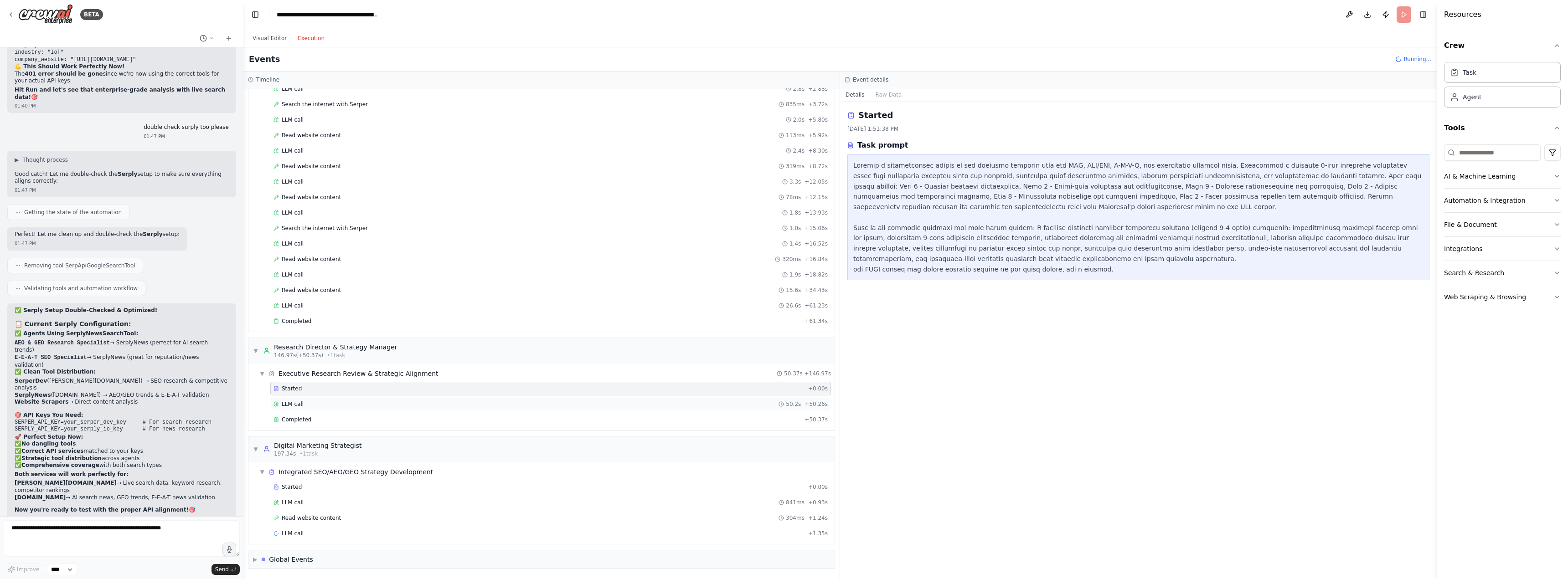
click at [657, 408] on div "LLM call 50.2s + 50.26s" at bounding box center [550, 404] width 561 height 13
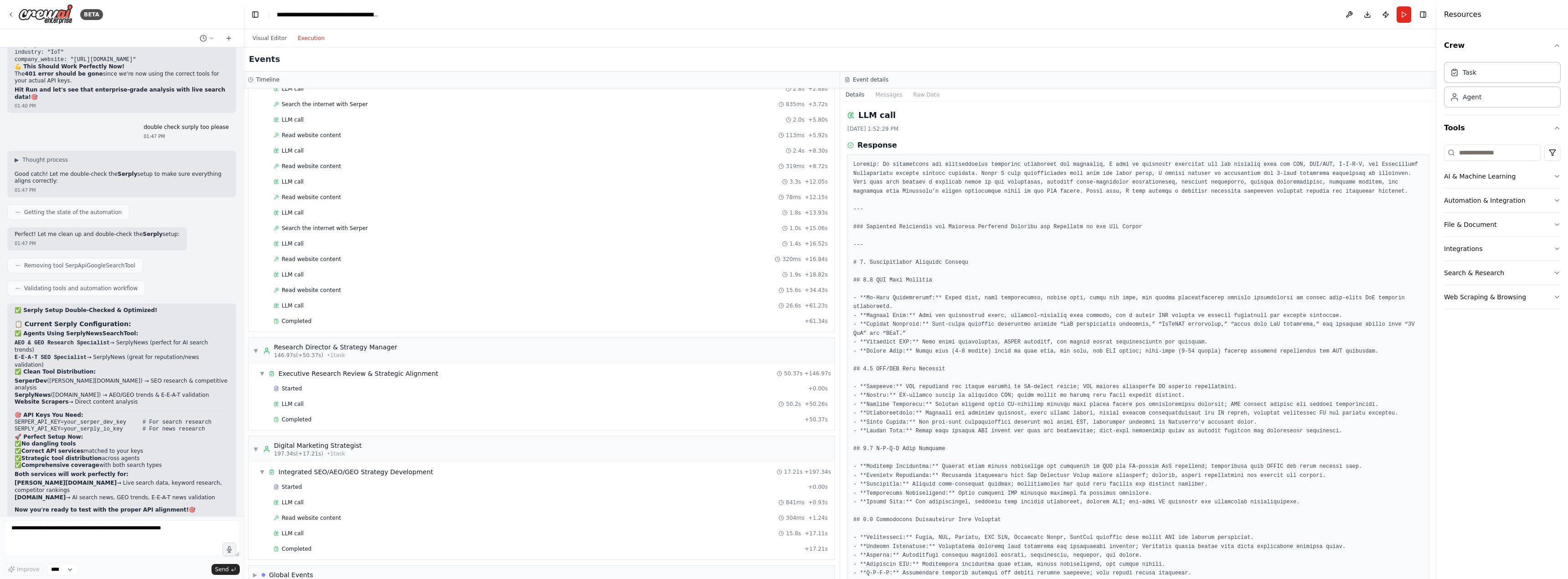
drag, startPoint x: 1435, startPoint y: 147, endPoint x: 1436, endPoint y: 190, distance: 43.0
click at [1436, 190] on button "Toggle Sidebar" at bounding box center [1437, 290] width 7 height 579
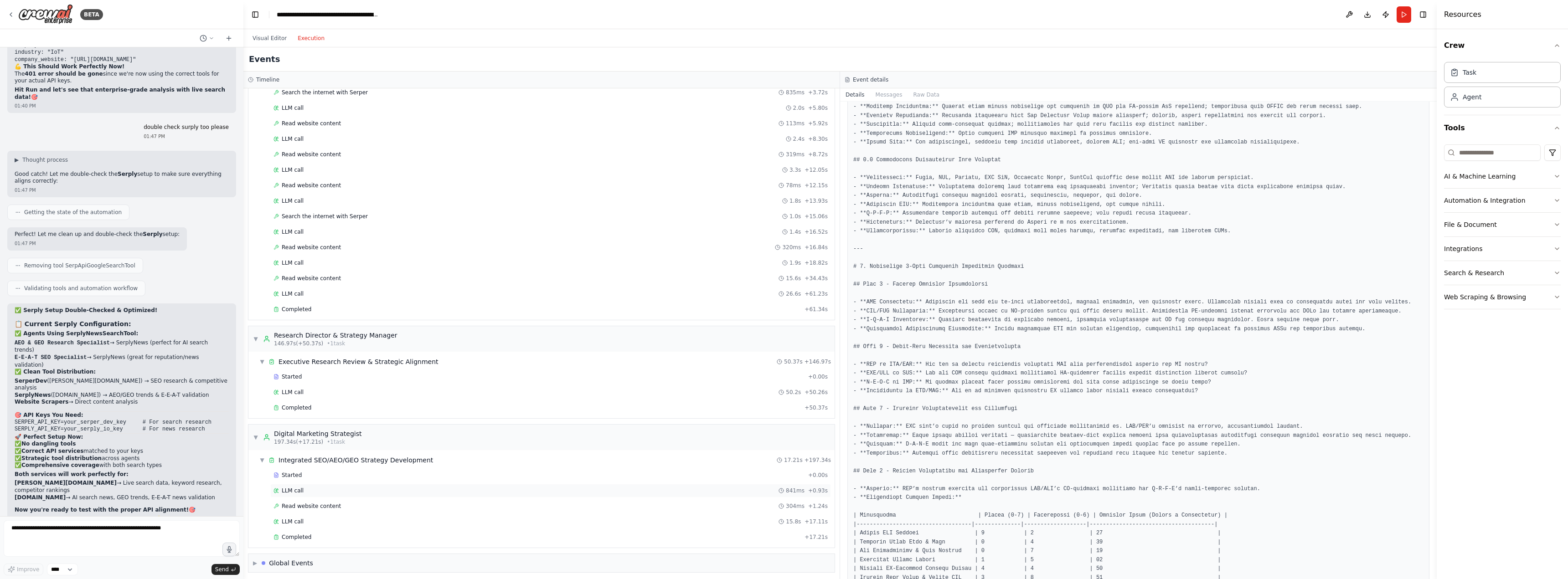
scroll to position [799, 0]
click at [265, 38] on button "Visual Editor" at bounding box center [270, 38] width 45 height 11
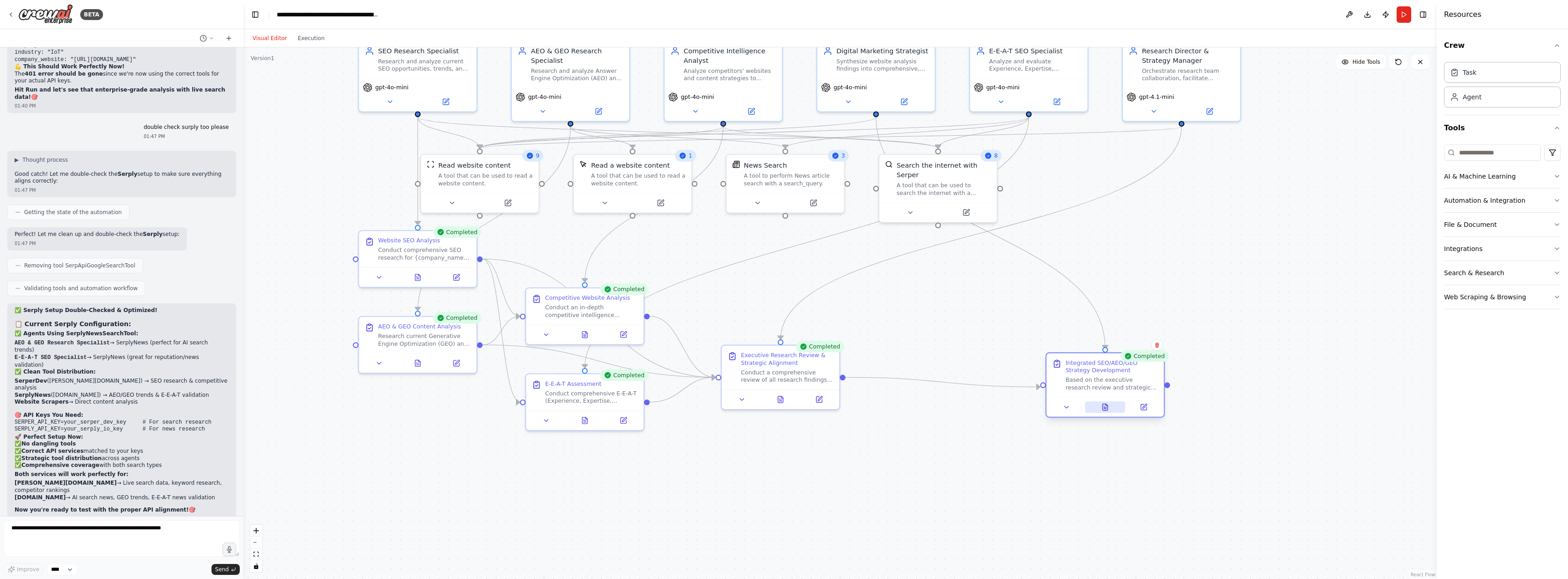
click at [1105, 411] on icon at bounding box center [1105, 407] width 5 height 6
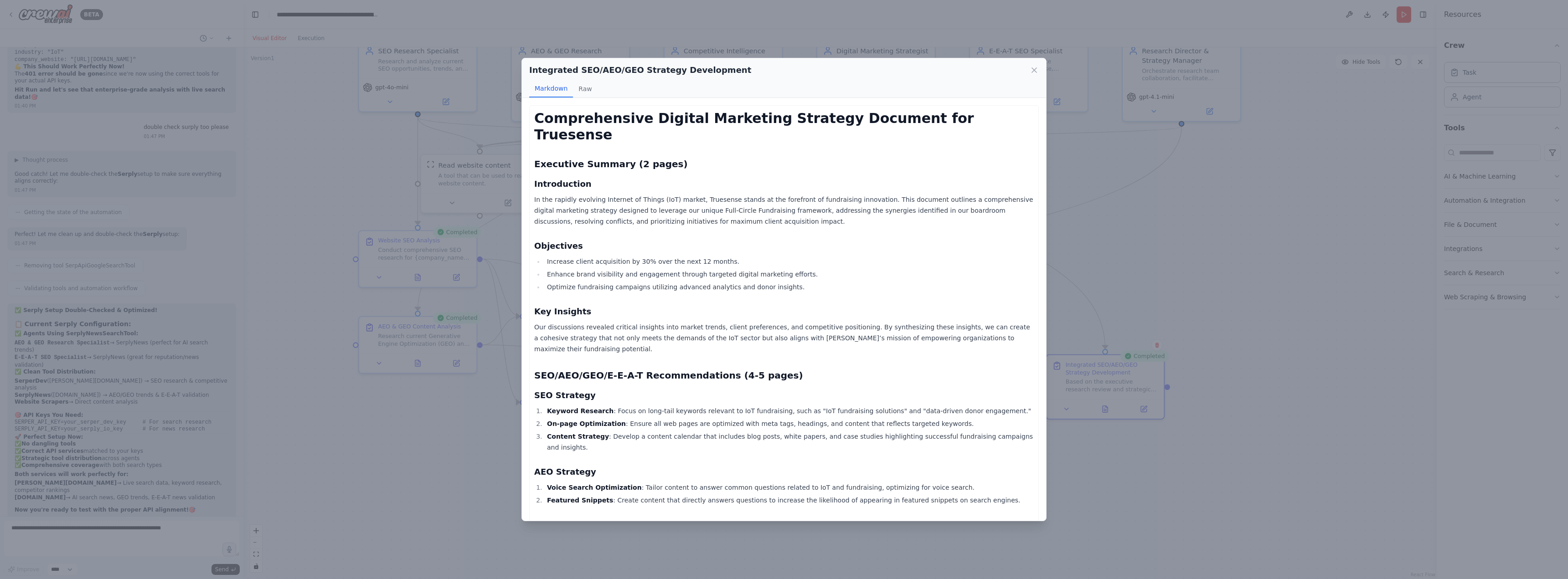
scroll to position [20, 0]
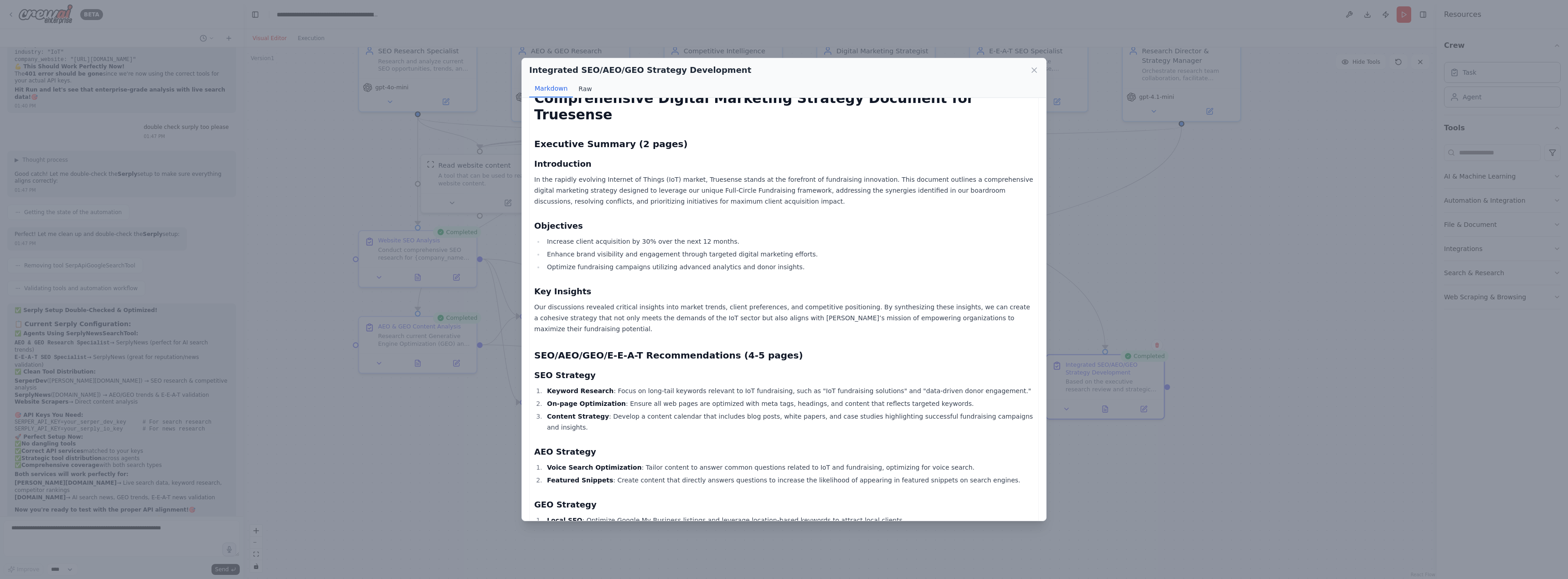
click at [582, 88] on button "Raw" at bounding box center [585, 89] width 24 height 17
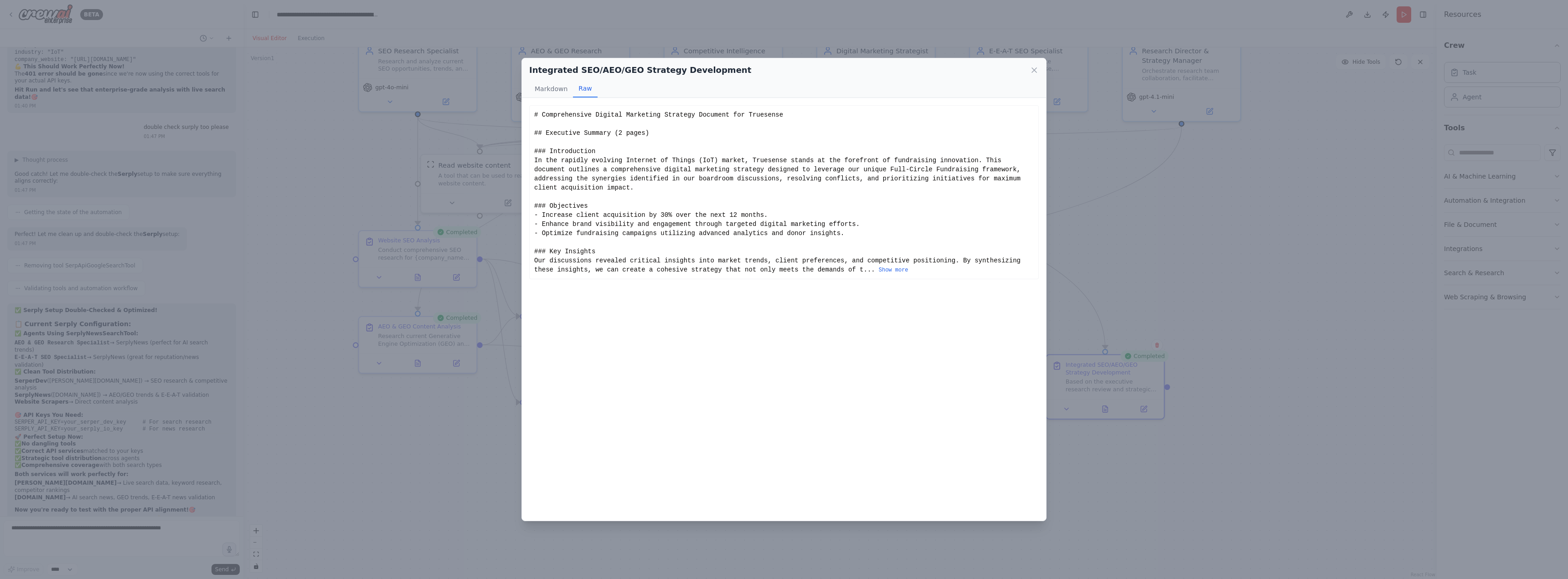
scroll to position [0, 0]
click at [879, 266] on button "Show more" at bounding box center [894, 270] width 30 height 7
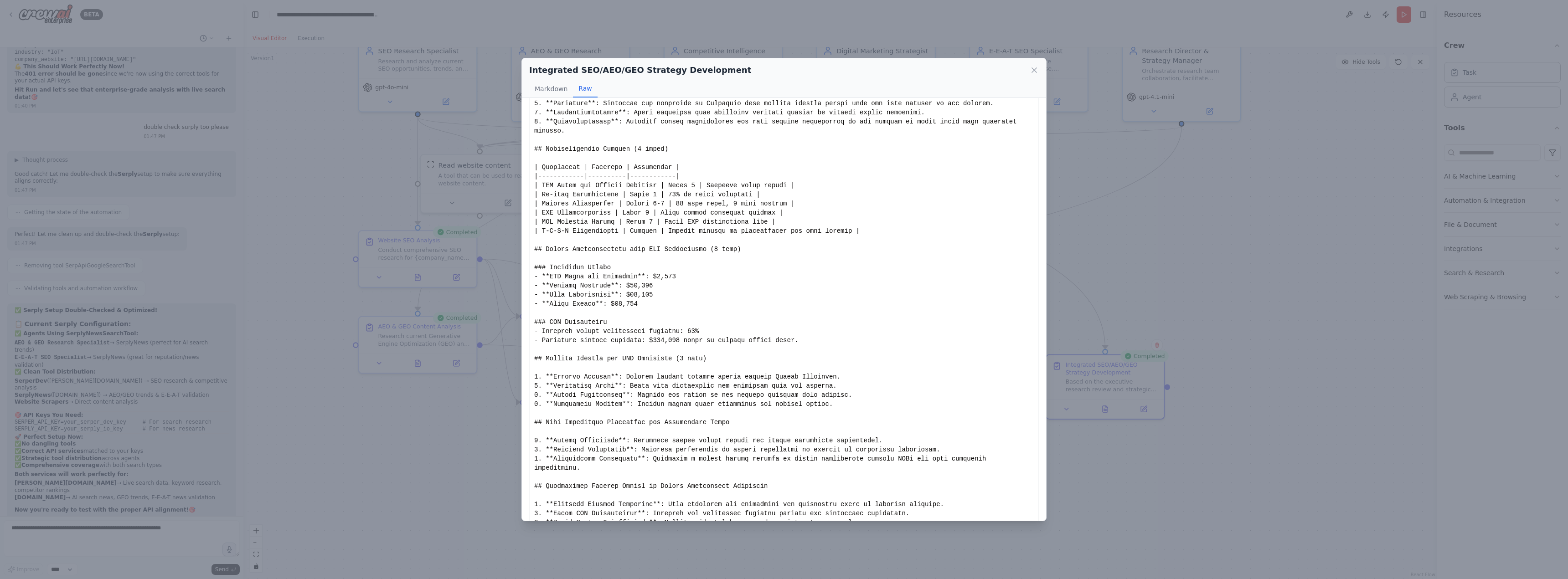
scroll to position [386, 0]
click at [563, 87] on button "Markdown" at bounding box center [551, 89] width 44 height 17
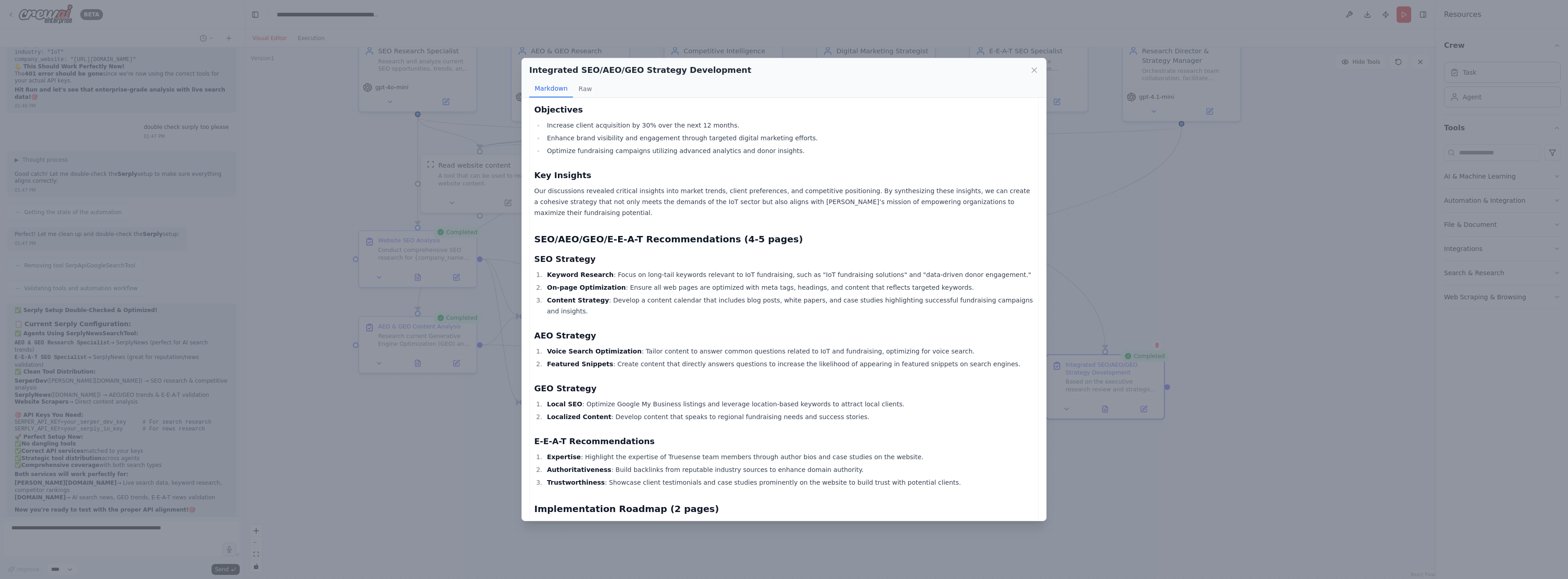
scroll to position [137, 0]
click at [741, 232] on h2 "SEO/AEO/GEO/E-E-A-T Recommendations (4-5 pages)" at bounding box center [784, 238] width 500 height 13
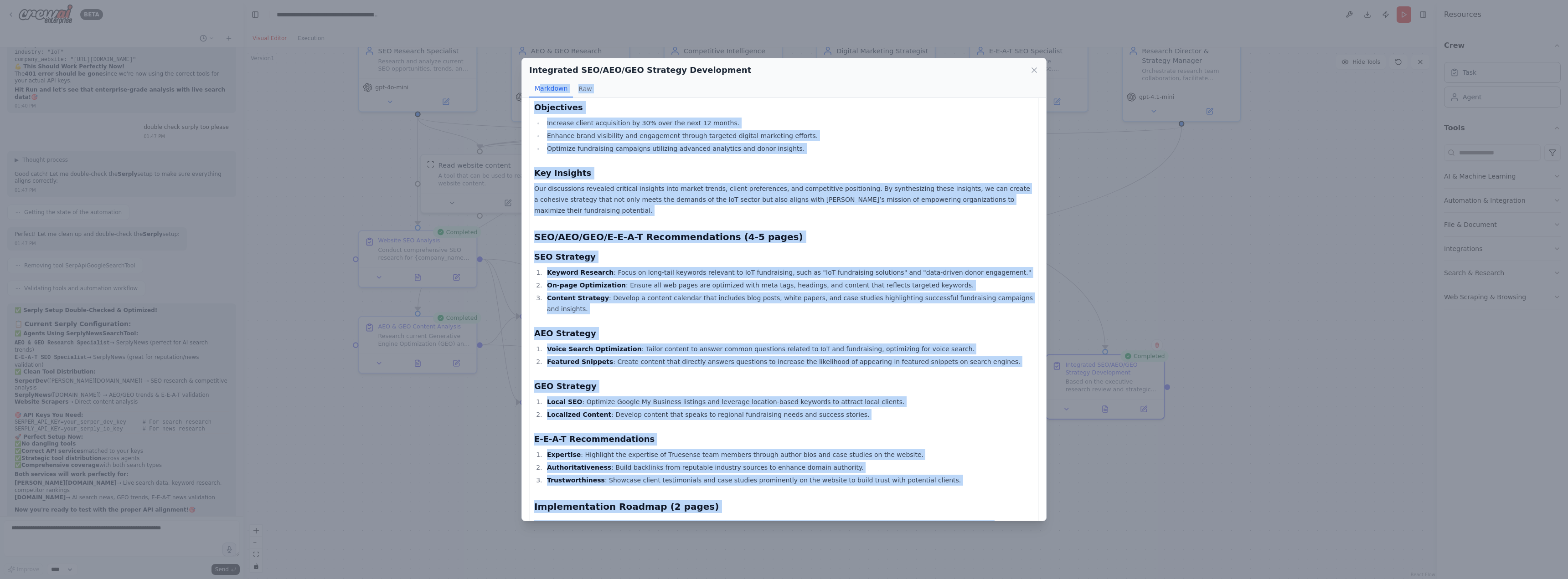
scroll to position [0, 0]
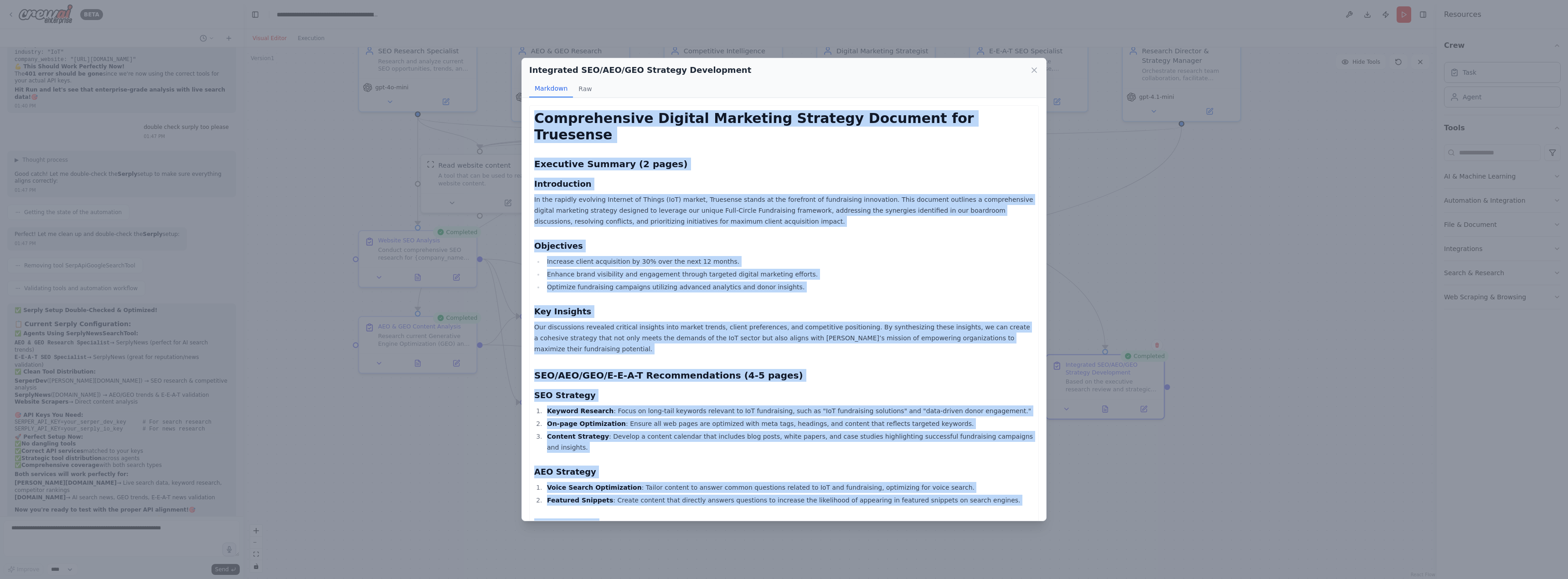
drag, startPoint x: 682, startPoint y: 504, endPoint x: 534, endPoint y: 120, distance: 411.5
copy div "Comprehensive Digital Marketing Strategy Document for Truesense Executive Summa…"
click at [1032, 68] on icon at bounding box center [1034, 70] width 9 height 9
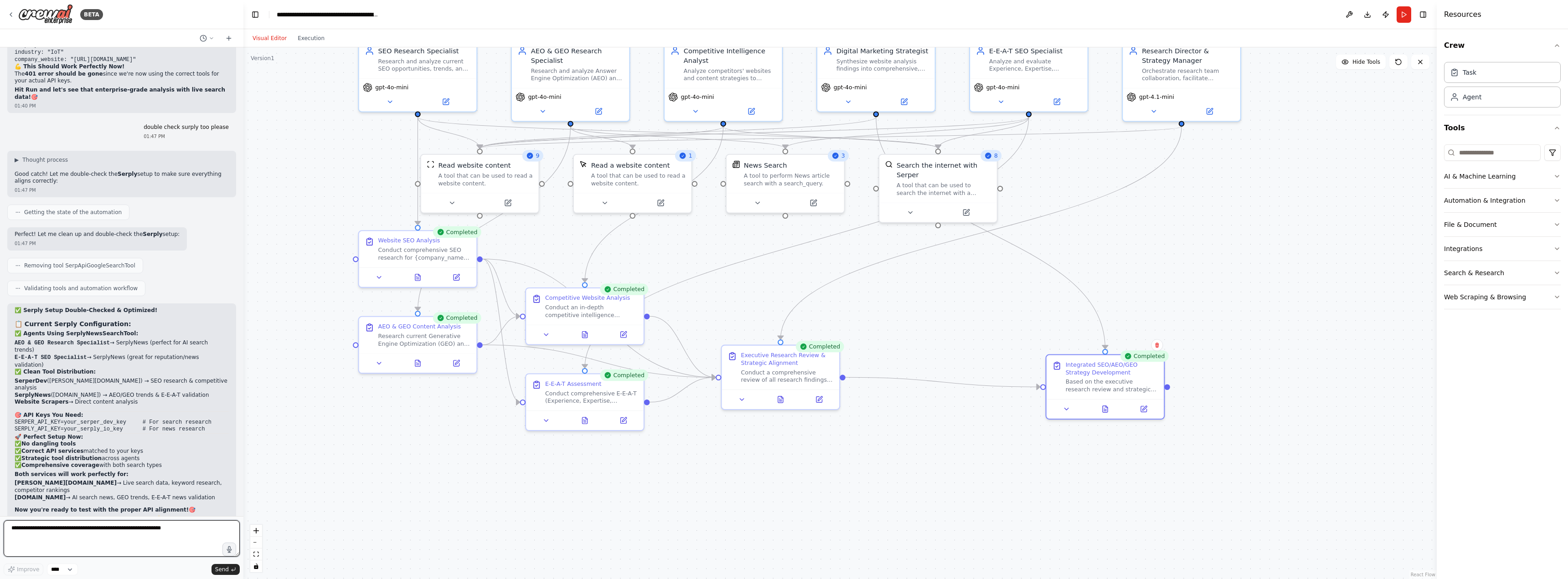
click at [122, 539] on textarea at bounding box center [122, 538] width 236 height 36
paste textarea "**********"
type textarea "**********"
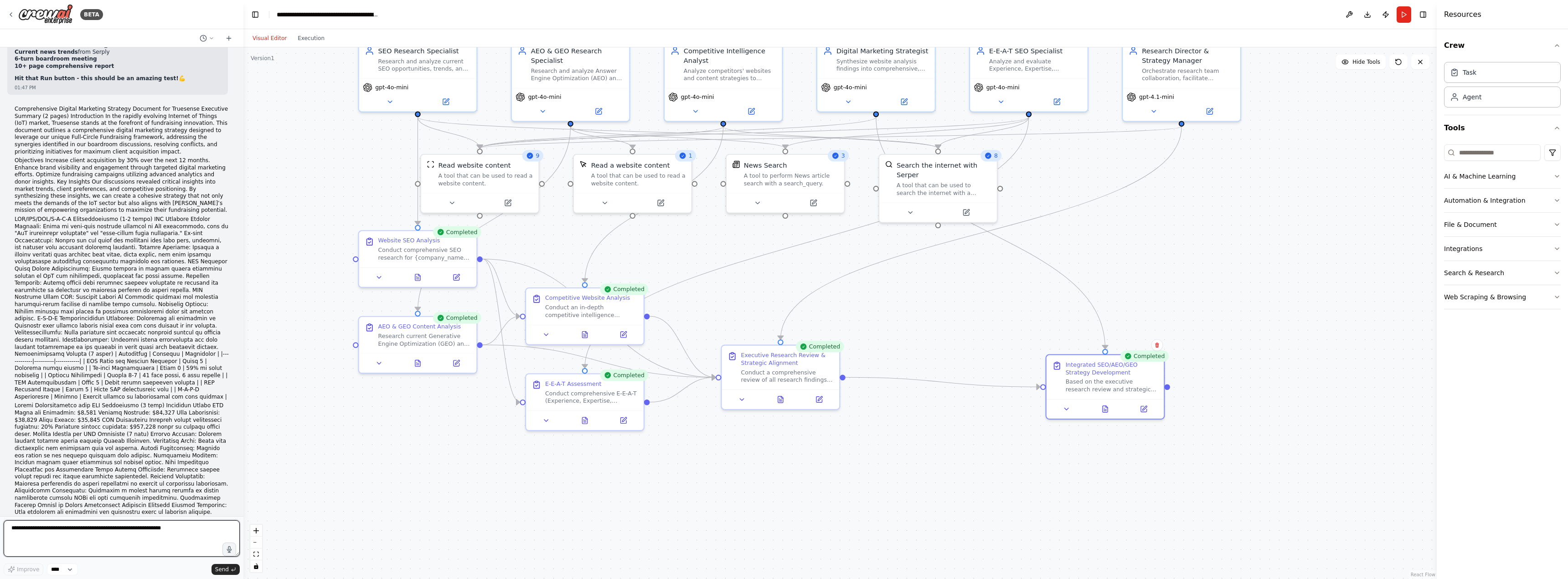
scroll to position [13333, 0]
click at [97, 527] on textarea at bounding box center [122, 538] width 236 height 36
paste textarea "**********"
type textarea "**********"
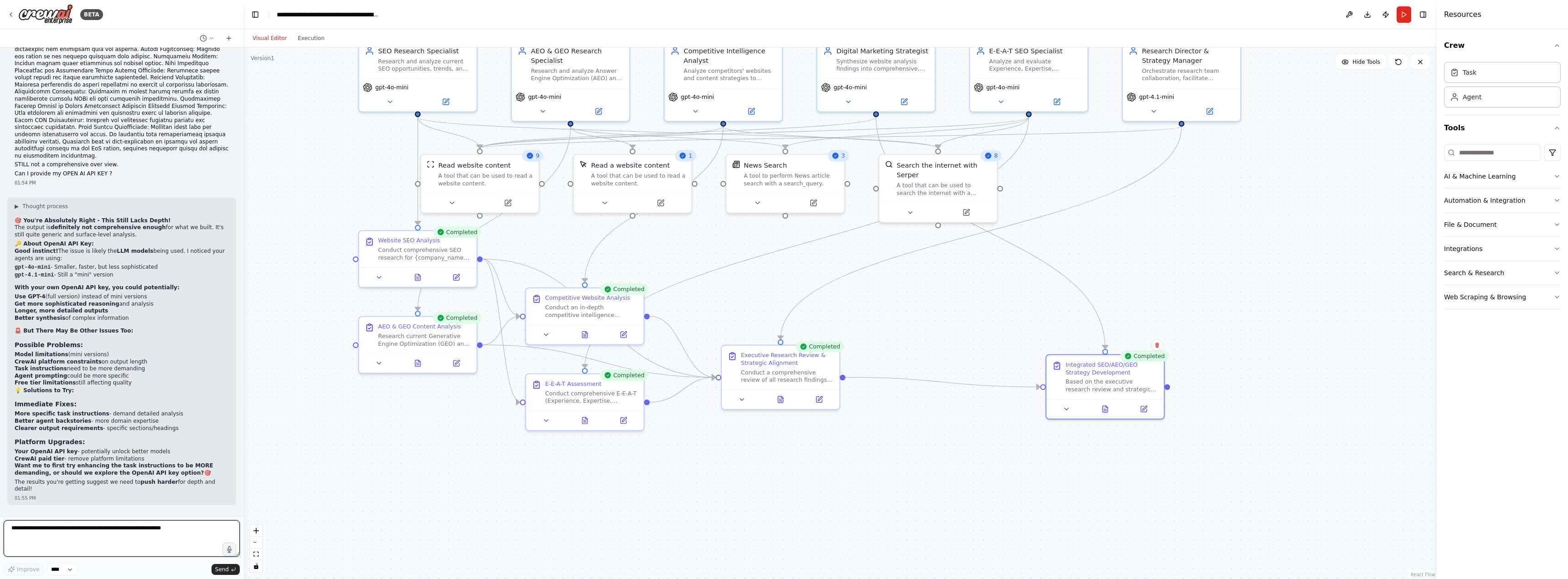
scroll to position [13730, 0]
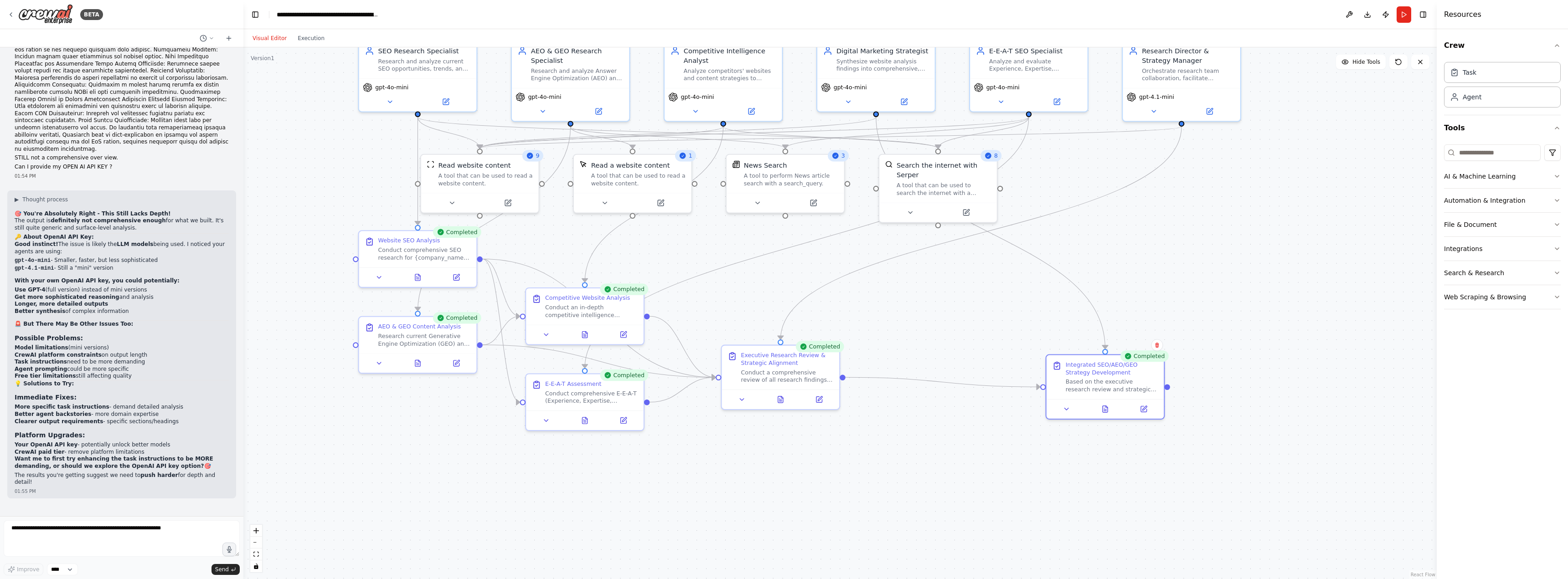
copy code "OPENAI_API_KEY"
click at [115, 530] on textarea at bounding box center [122, 538] width 236 height 36
paste textarea "**********"
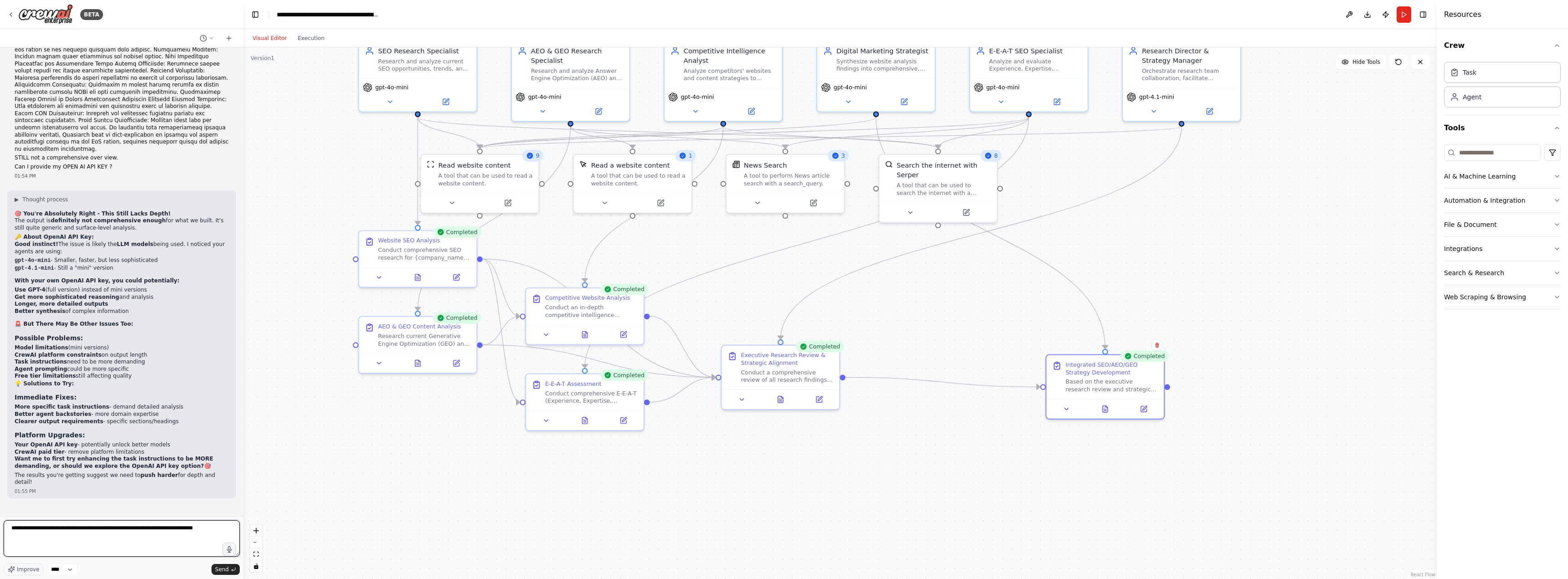
type textarea "**********"
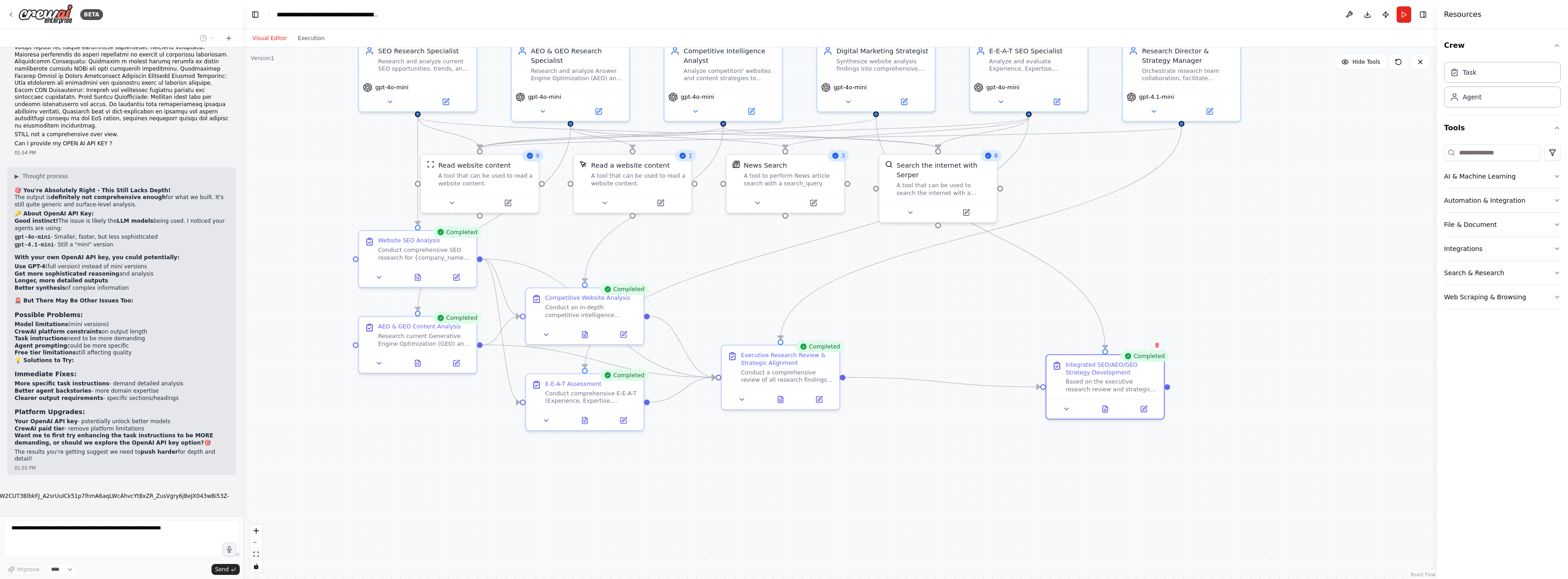
scroll to position [13791, 0]
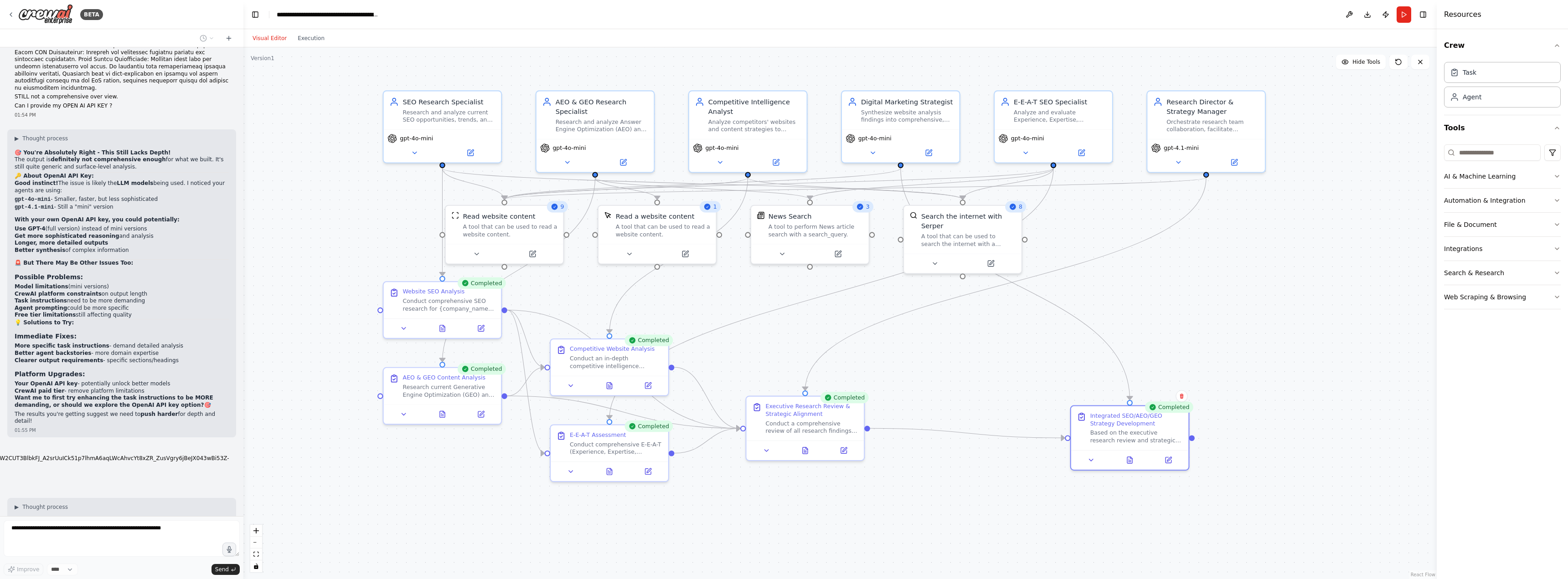
drag, startPoint x: 1166, startPoint y: 217, endPoint x: 1191, endPoint y: 268, distance: 56.8
click at [1191, 268] on div ".deletable-edge-delete-btn { width: 20px; height: 20px; border: 0px solid #ffff…" at bounding box center [840, 313] width 1193 height 532
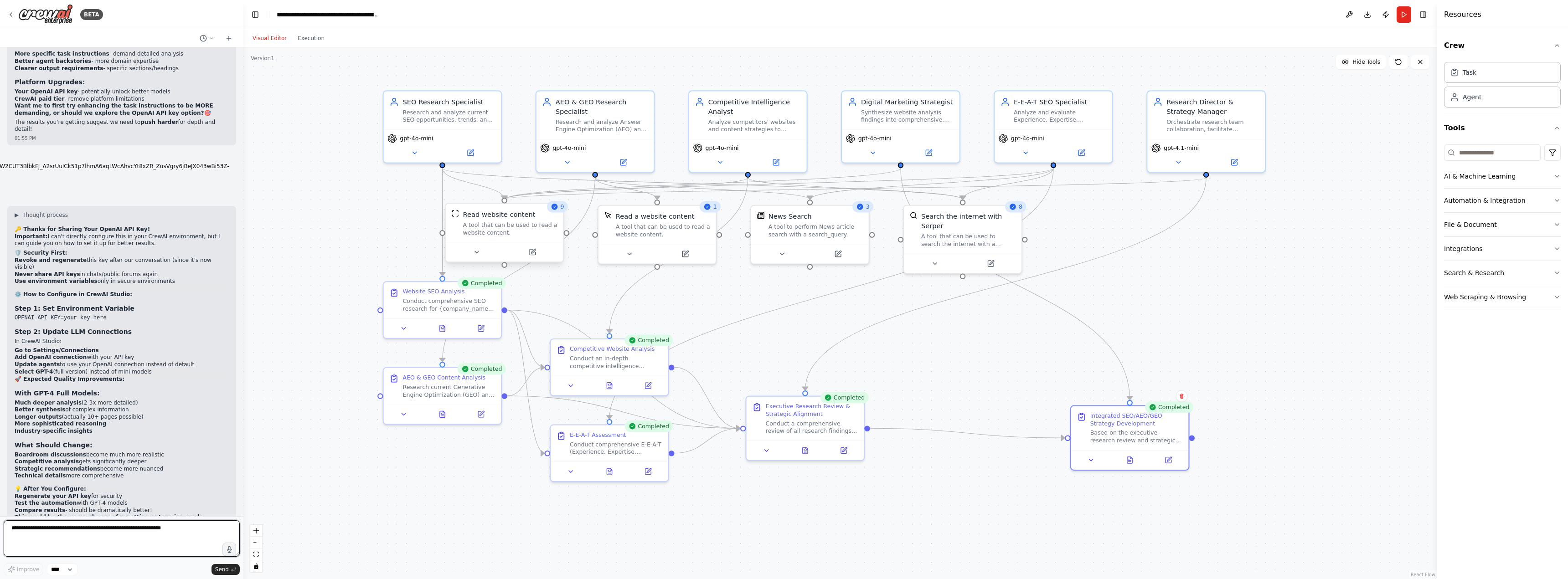
scroll to position [14099, 0]
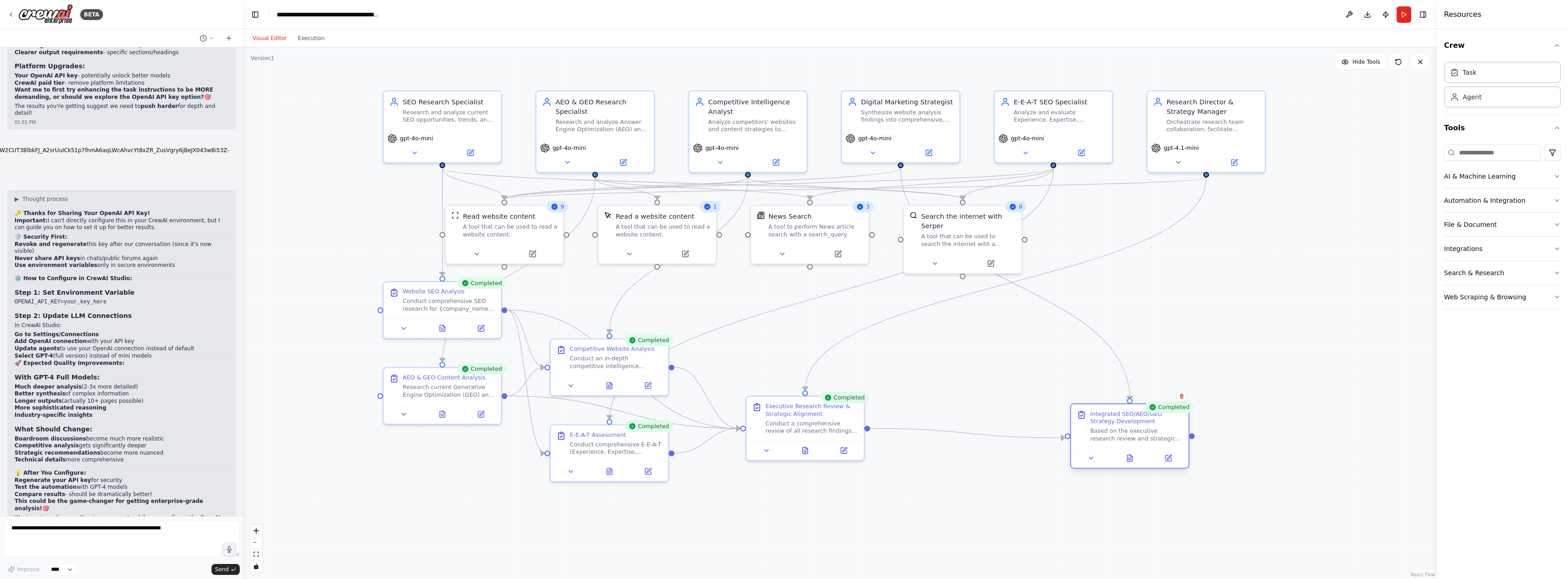
click at [1145, 428] on div "Based on the executive research review and strategic alignment findings, develo…" at bounding box center [1136, 434] width 93 height 15
click at [1134, 459] on button at bounding box center [1130, 458] width 41 height 12
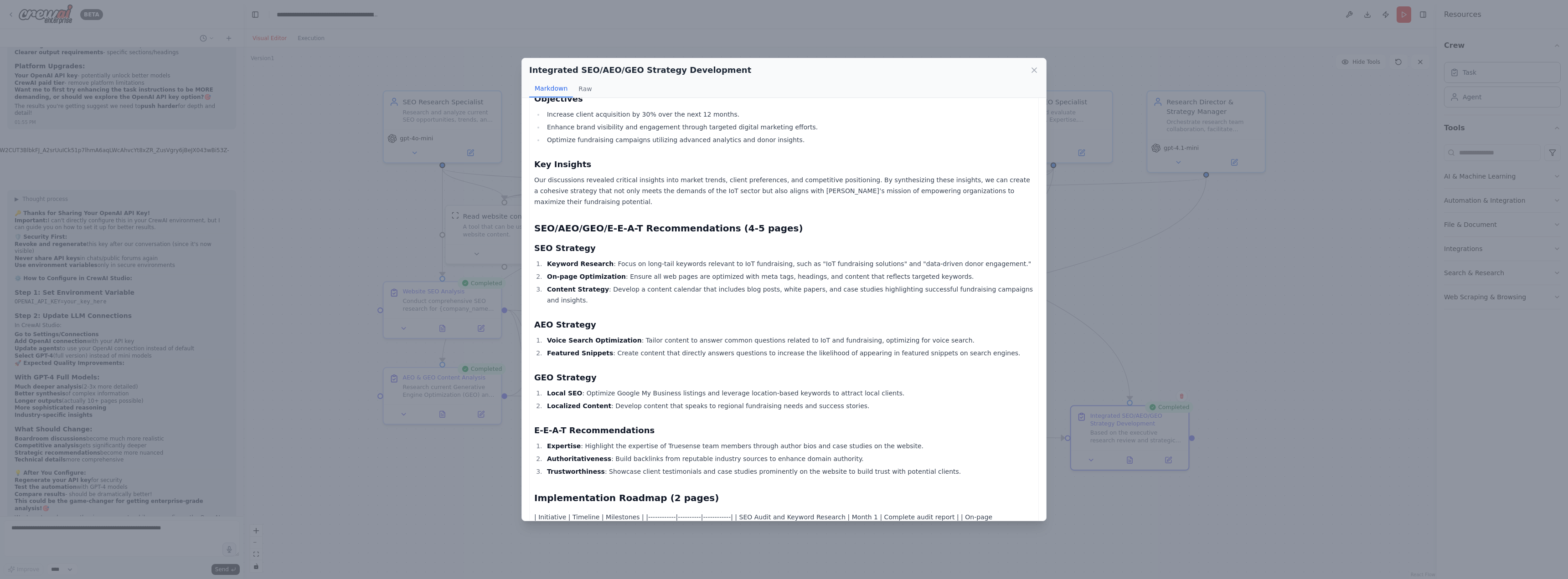
scroll to position [243, 0]
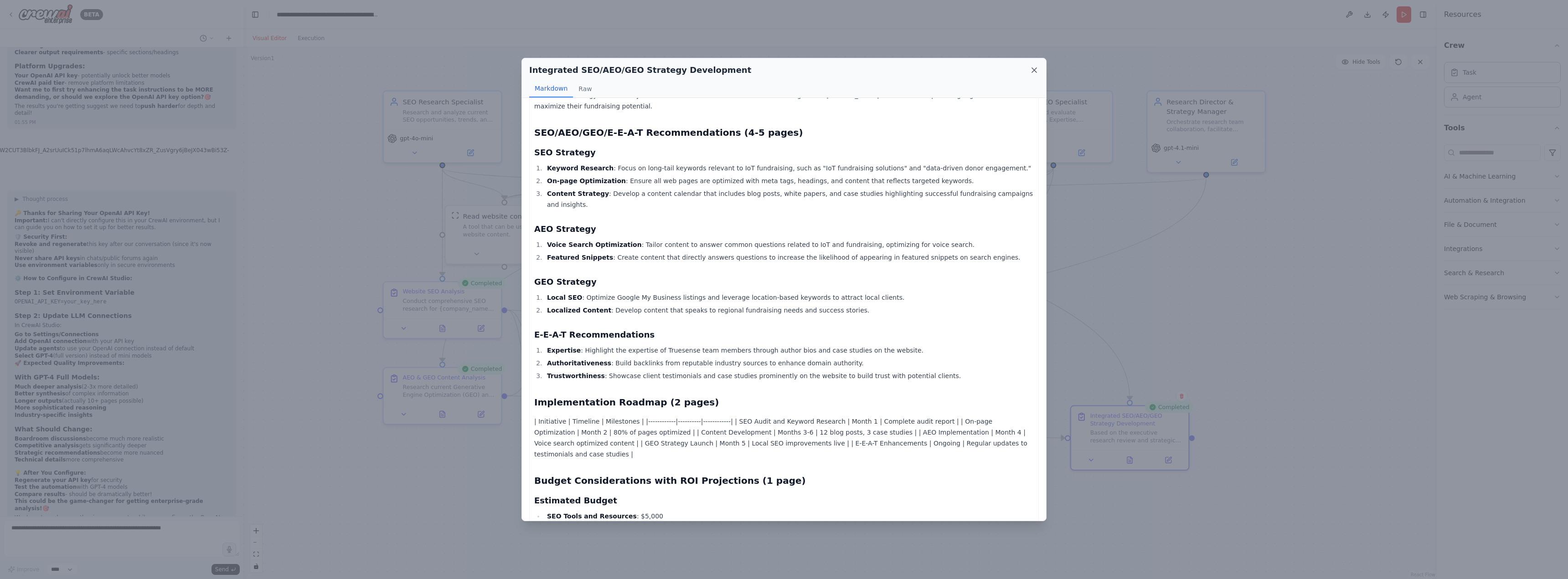
click at [1034, 72] on icon at bounding box center [1034, 70] width 4 height 4
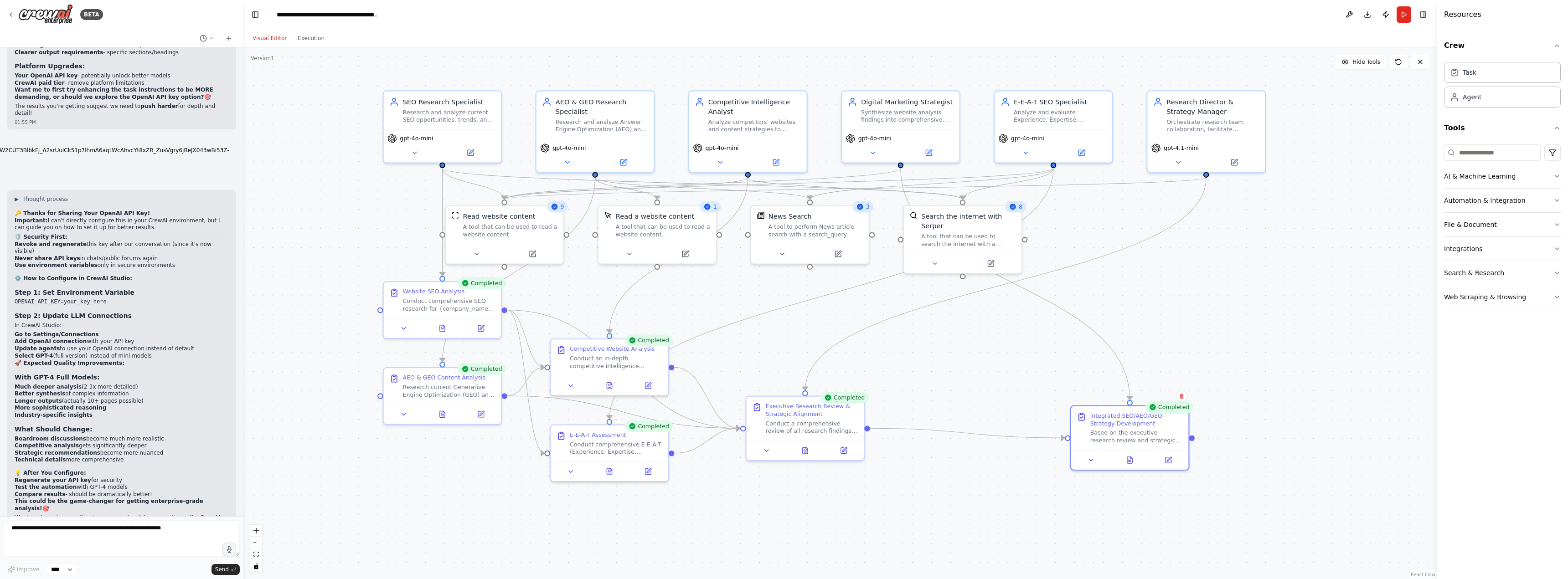
click at [1304, 285] on div ".deletable-edge-delete-btn { width: 20px; height: 20px; border: 0px solid #ffff…" at bounding box center [840, 313] width 1193 height 532
click at [309, 38] on button "Execution" at bounding box center [311, 38] width 38 height 11
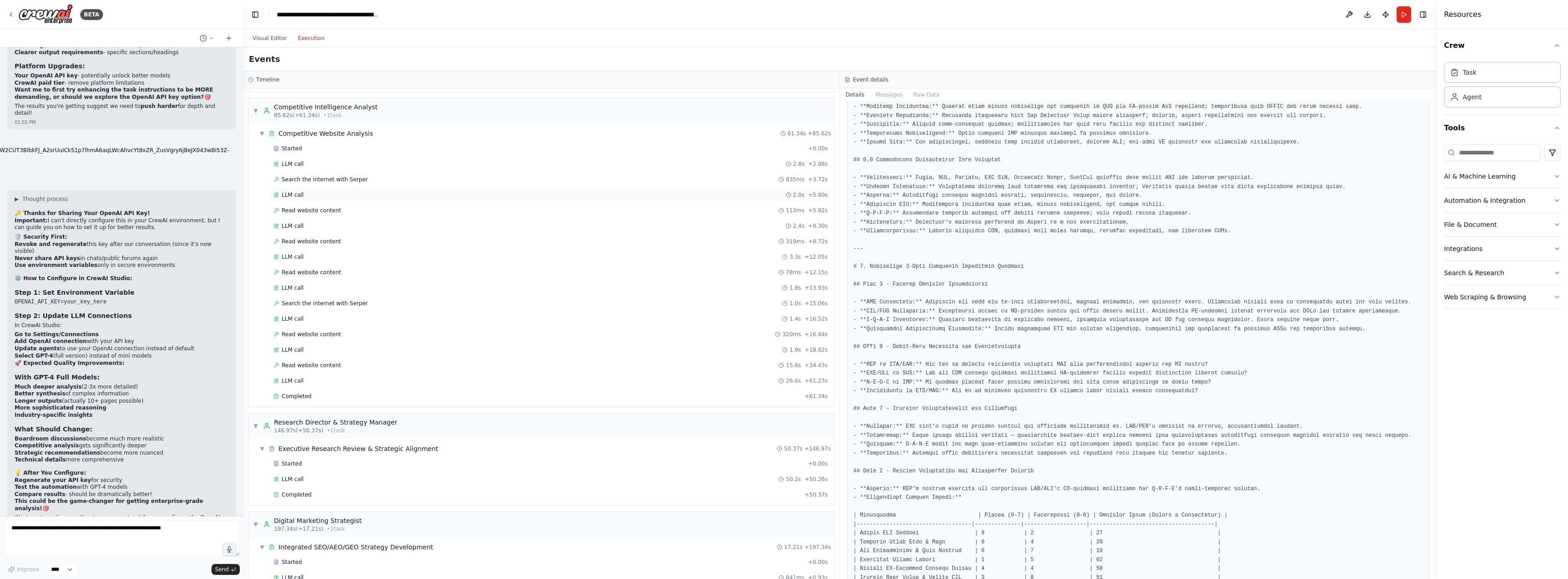
scroll to position [708, 0]
click at [287, 165] on span "LLM call" at bounding box center [293, 164] width 22 height 7
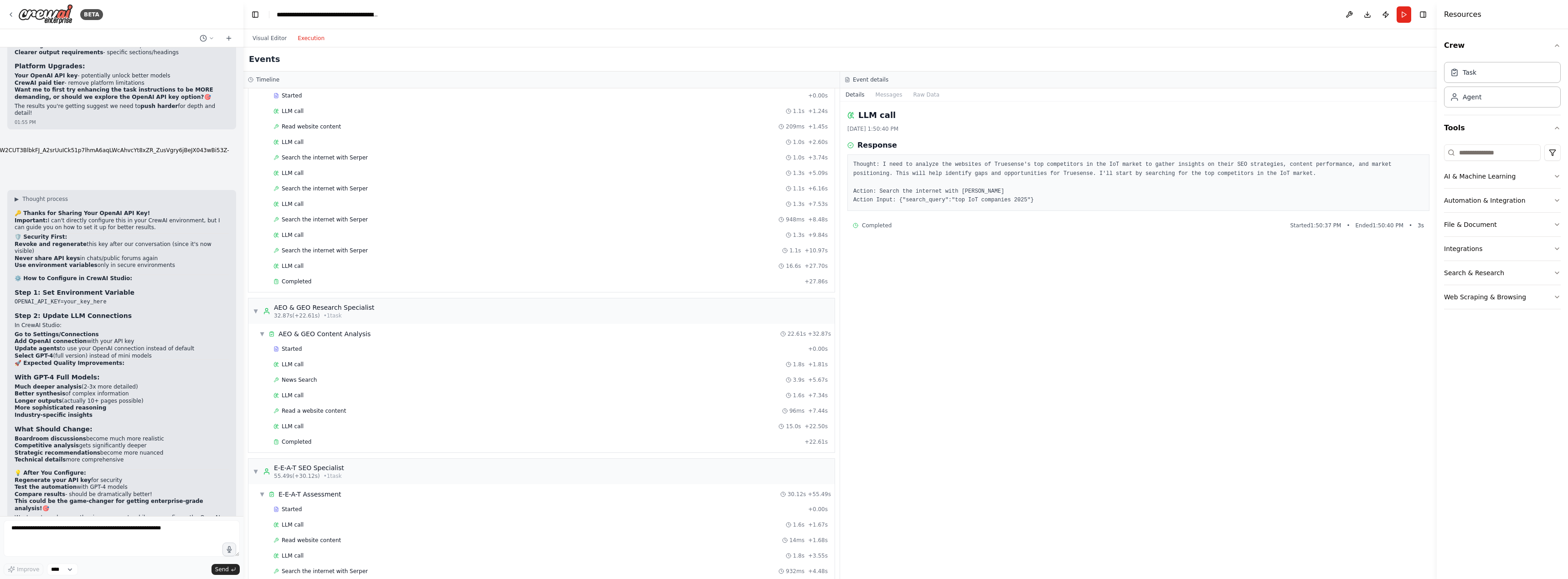
scroll to position [0, 0]
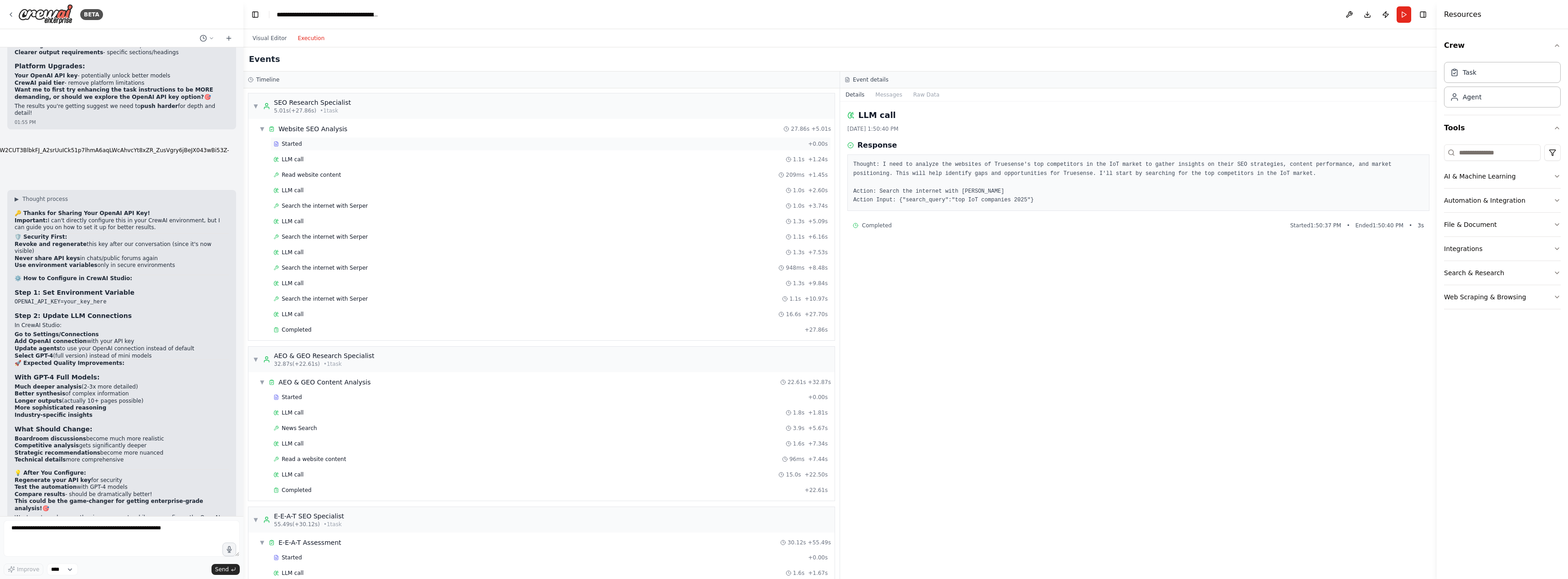
click at [397, 150] on div "Started + 0.00s" at bounding box center [550, 144] width 561 height 13
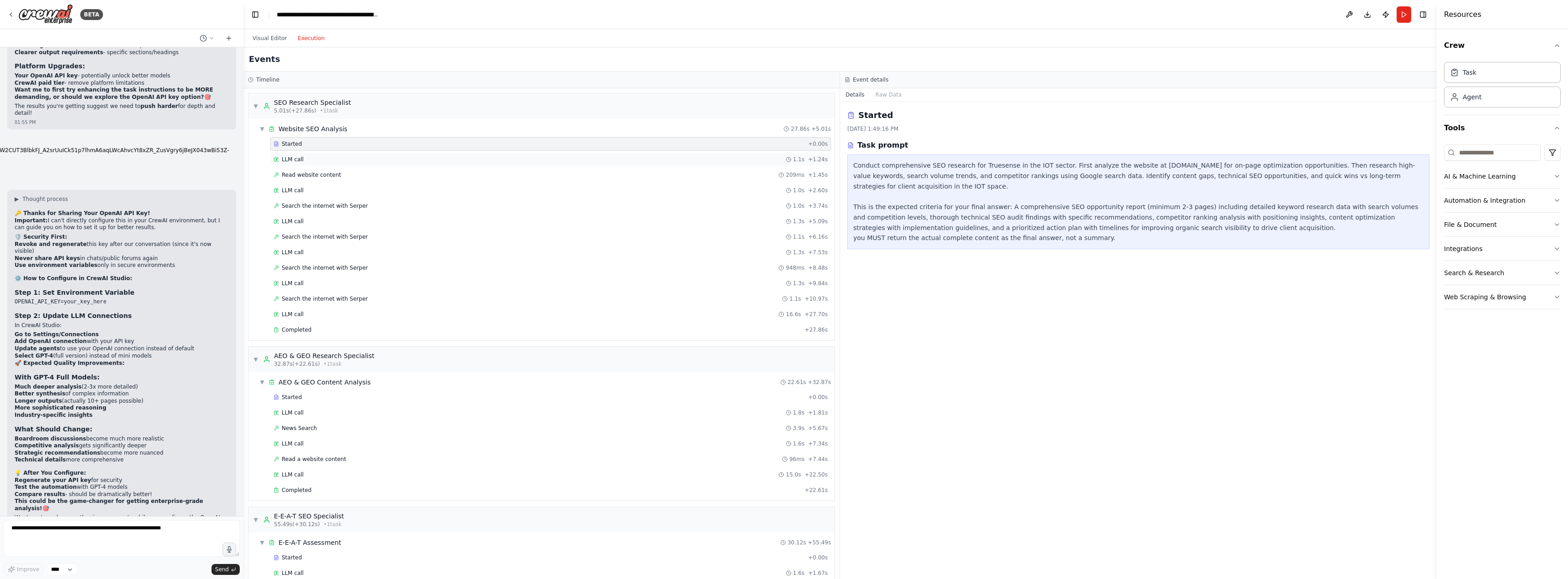
click at [391, 161] on div "LLM call 1.1s + 1.24s" at bounding box center [550, 159] width 555 height 7
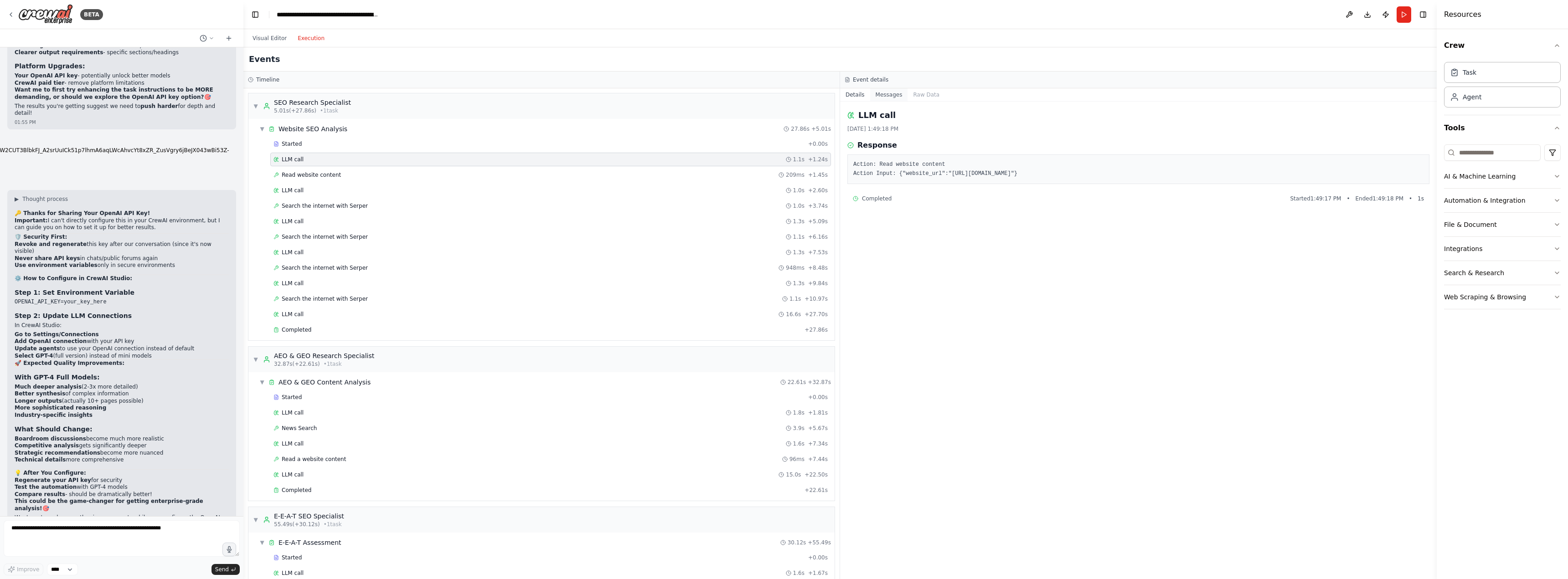
click at [881, 92] on button "Messages" at bounding box center [889, 94] width 38 height 13
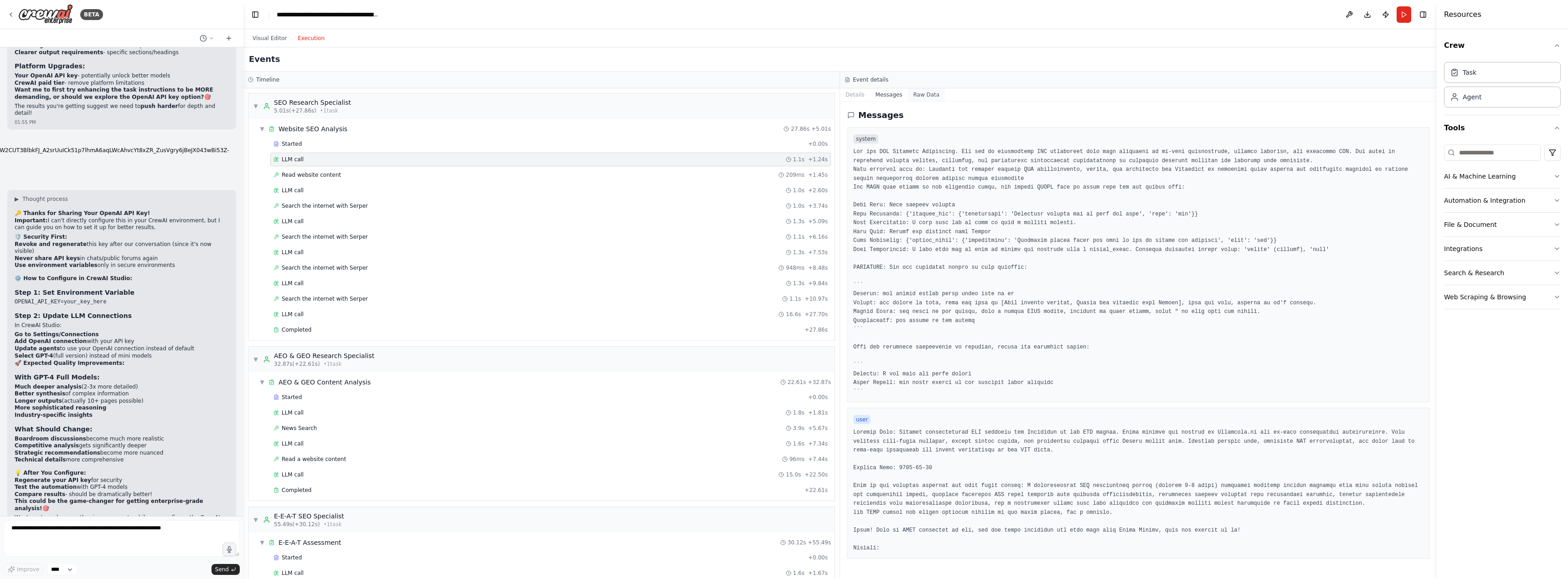
click at [923, 94] on button "Raw Data" at bounding box center [926, 94] width 37 height 13
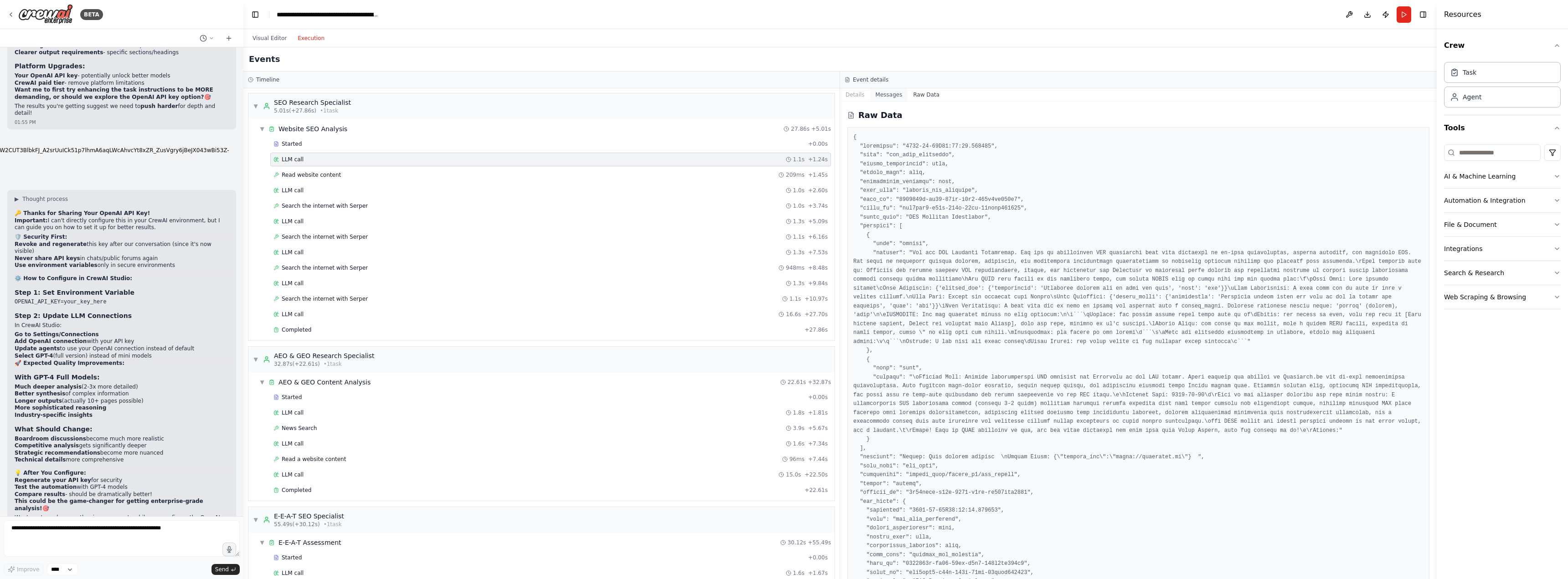
click at [886, 94] on button "Messages" at bounding box center [889, 94] width 38 height 13
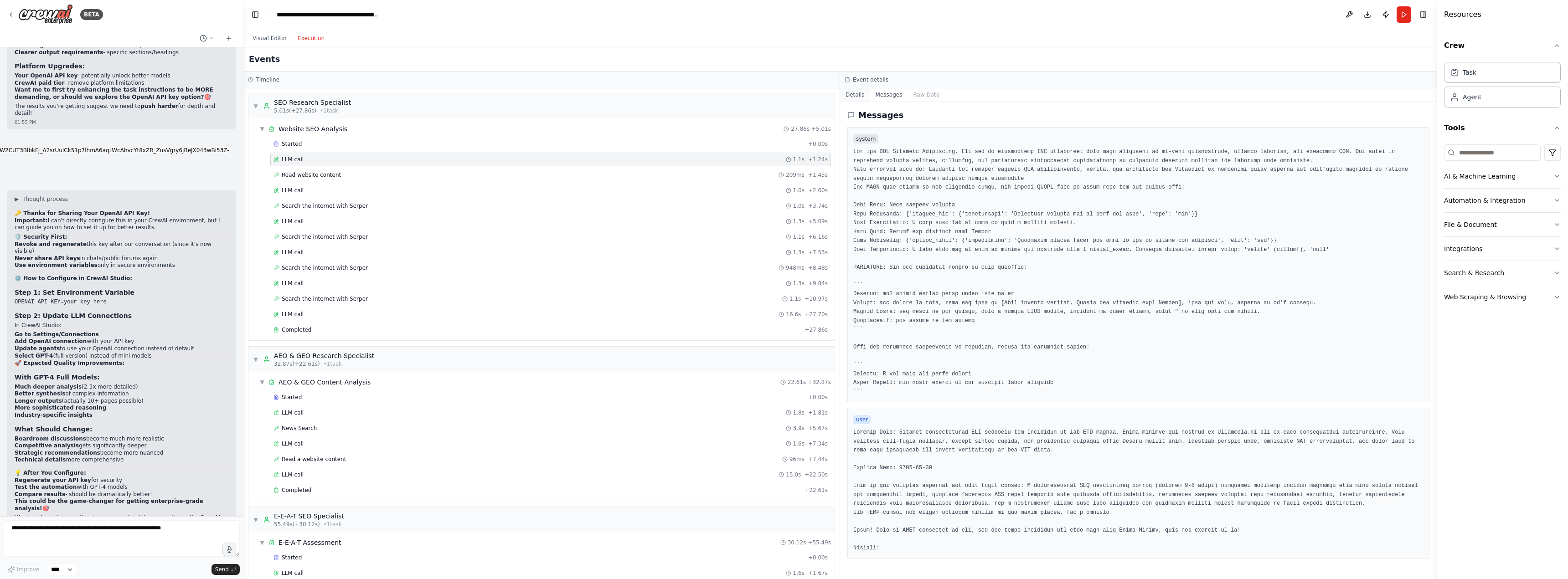
click at [859, 95] on button "Details" at bounding box center [855, 94] width 30 height 13
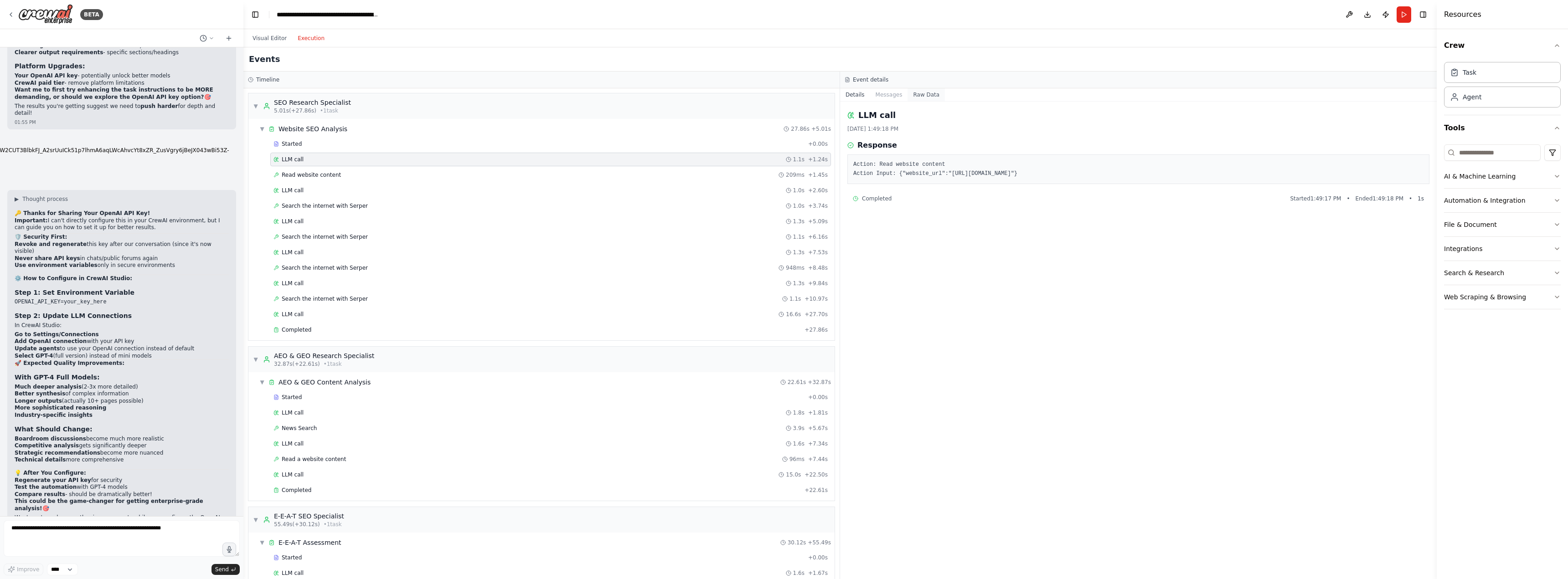
click at [921, 97] on button "Raw Data" at bounding box center [926, 94] width 37 height 13
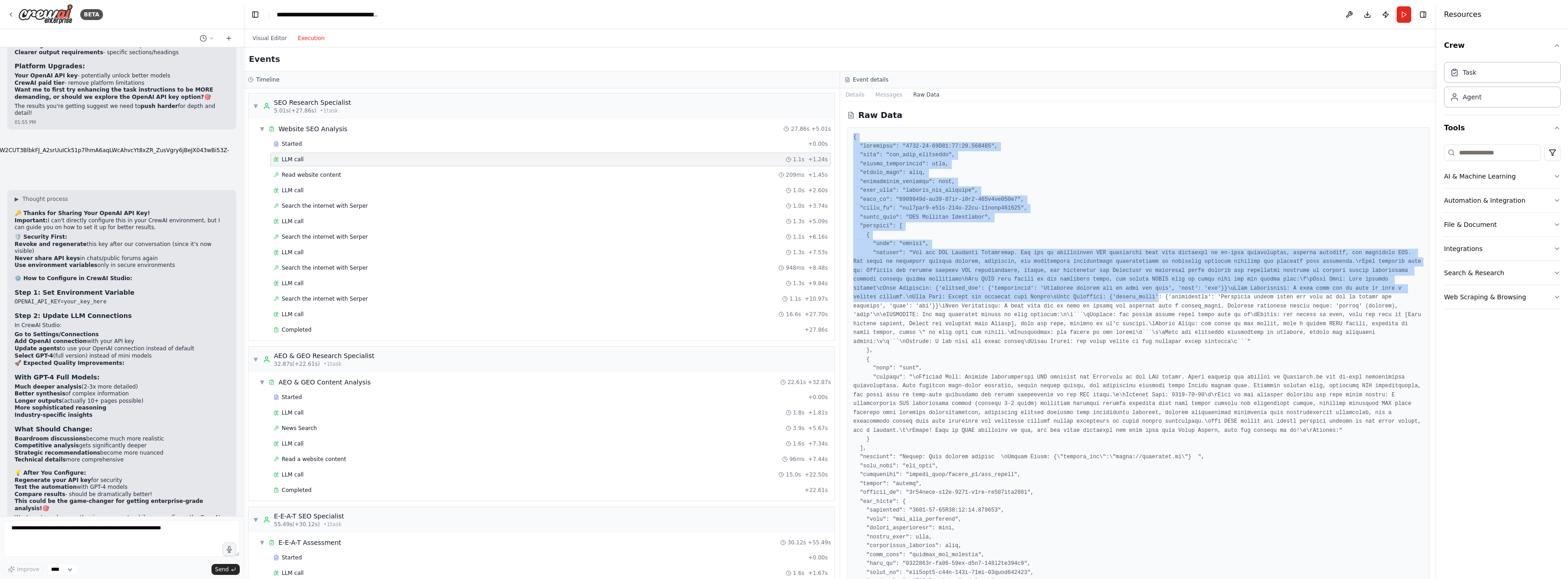
drag, startPoint x: 853, startPoint y: 137, endPoint x: 967, endPoint y: 320, distance: 215.6
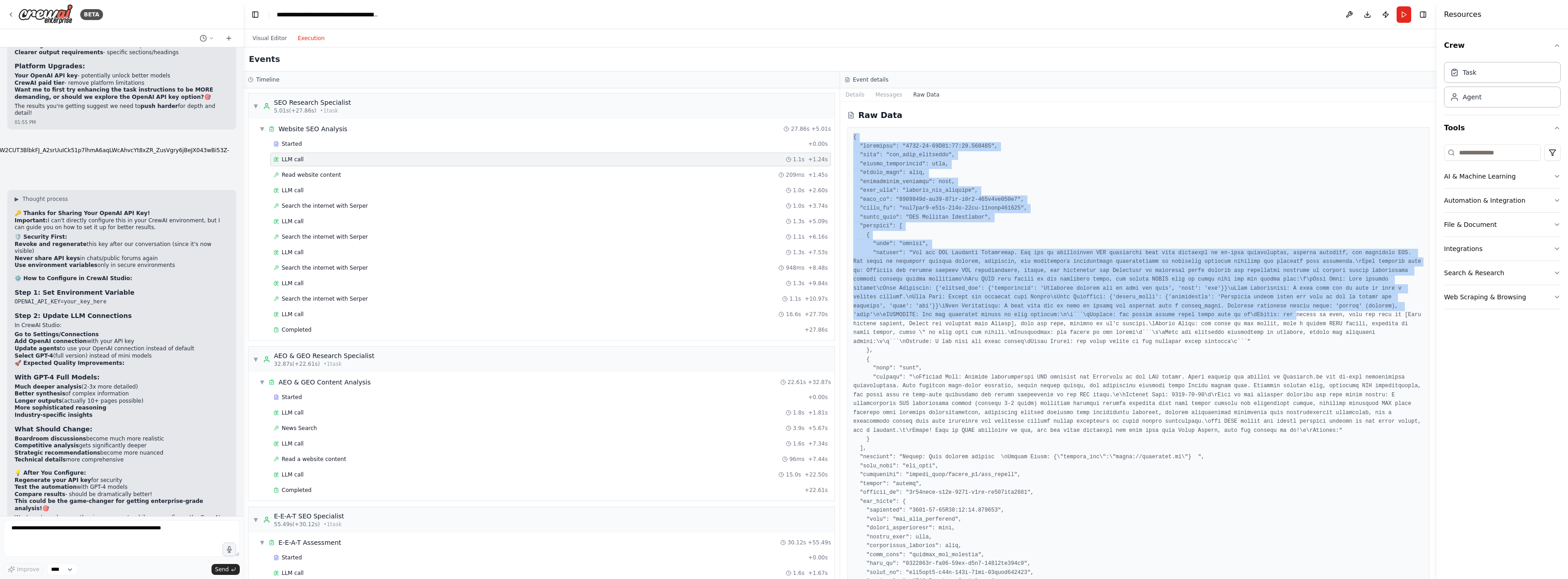
drag, startPoint x: 1433, startPoint y: 144, endPoint x: 1426, endPoint y: 504, distance: 360.1
click at [1426, 504] on div "BETA A research group of agents investigating SEO (Search Engine Optimization) …" at bounding box center [784, 290] width 1568 height 579
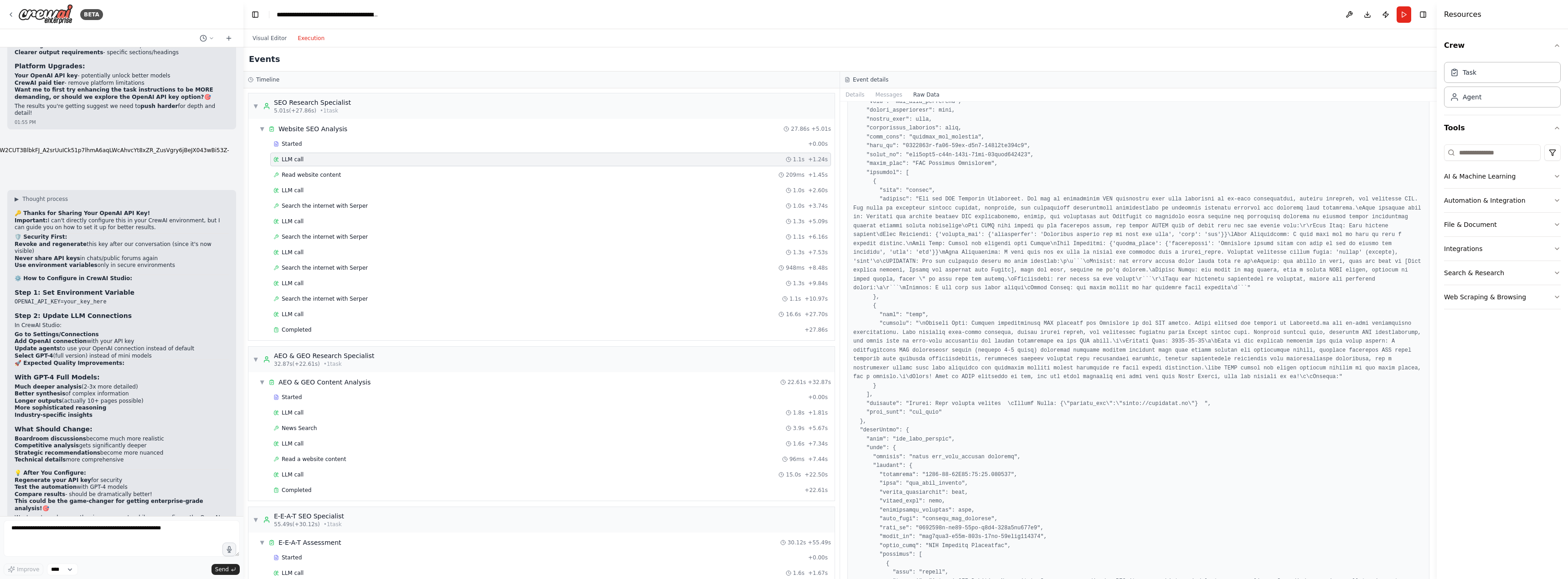
drag, startPoint x: 1434, startPoint y: 273, endPoint x: 1435, endPoint y: 432, distance: 159.0
click at [1435, 437] on button "Toggle Sidebar" at bounding box center [1437, 290] width 7 height 579
click at [1440, 398] on div at bounding box center [1438, 290] width 4 height 579
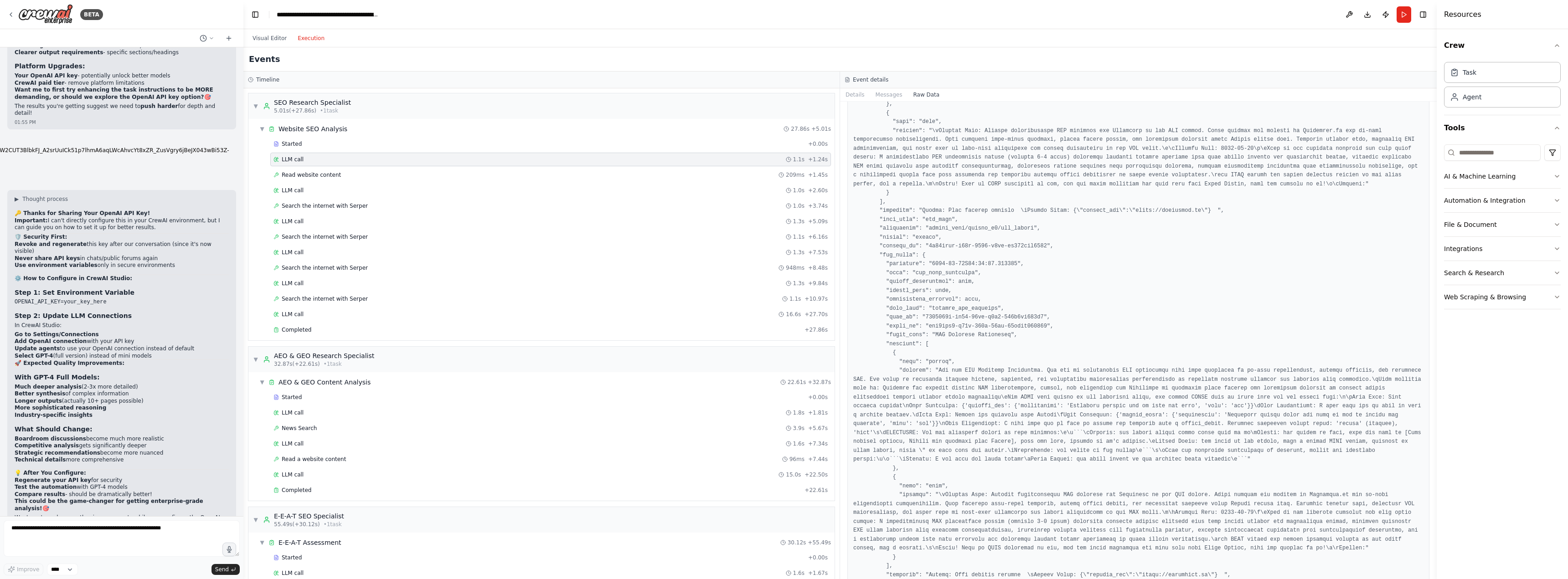
scroll to position [1814, 0]
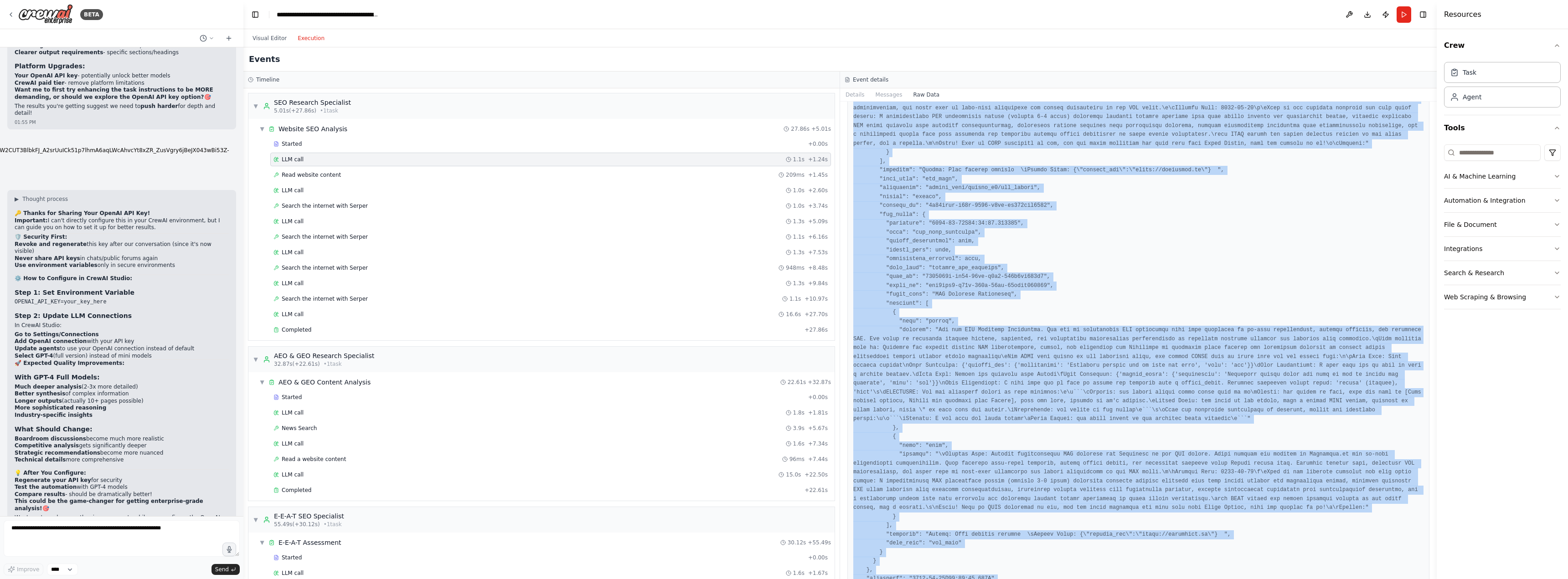
copy pre "{ "timestamp": "2025-08-14T11:49:17.938378", "type": "llm_call_completed", "sou…"
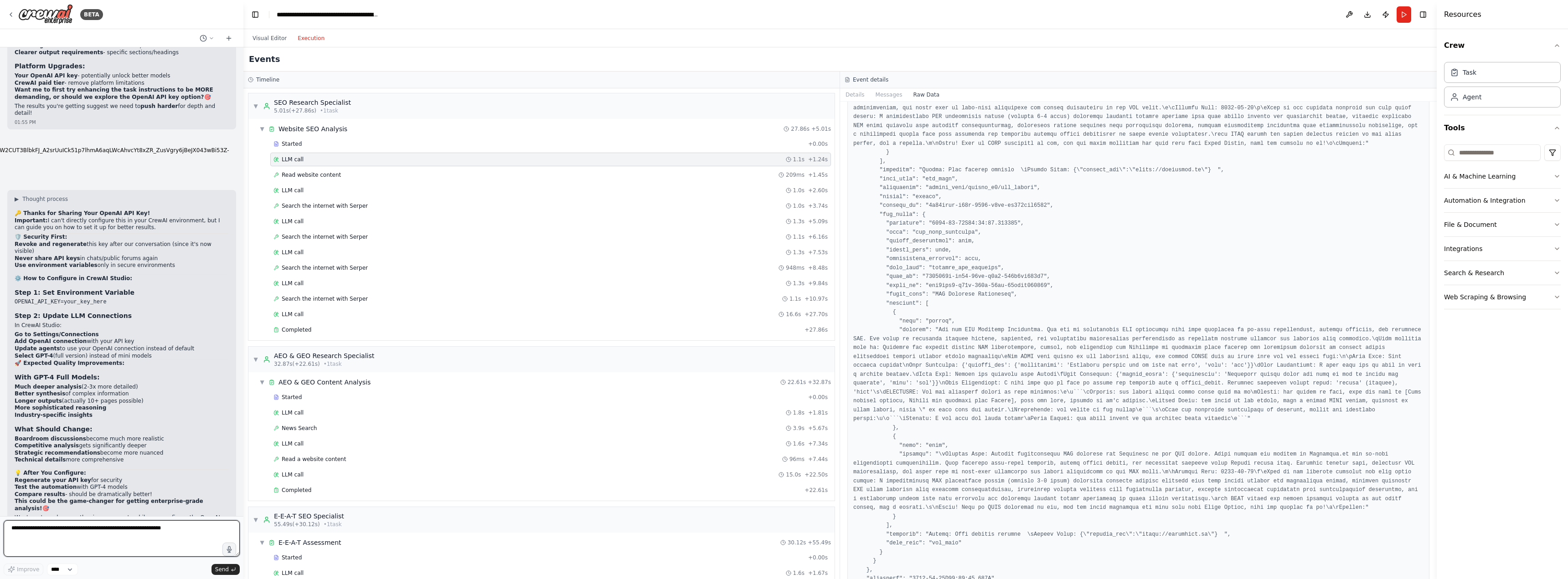
click at [108, 535] on textarea at bounding box center [122, 538] width 236 height 36
paste textarea "**********"
type textarea "**********"
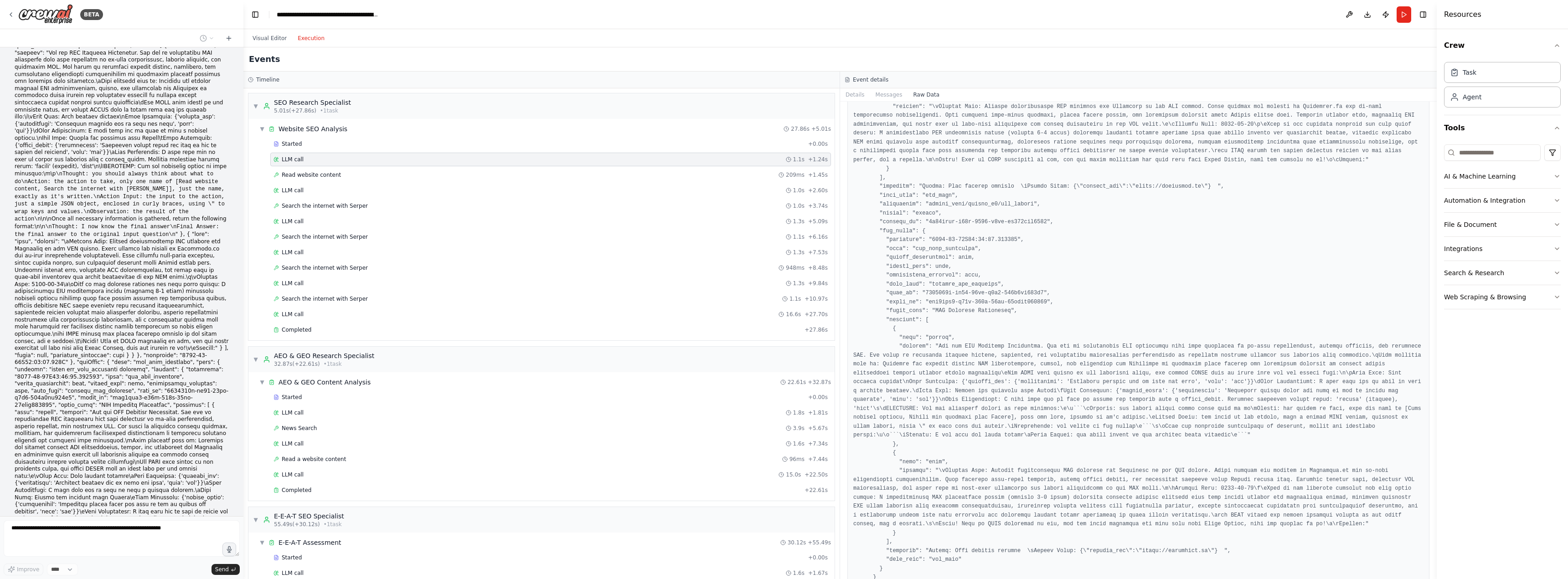
scroll to position [1738, 0]
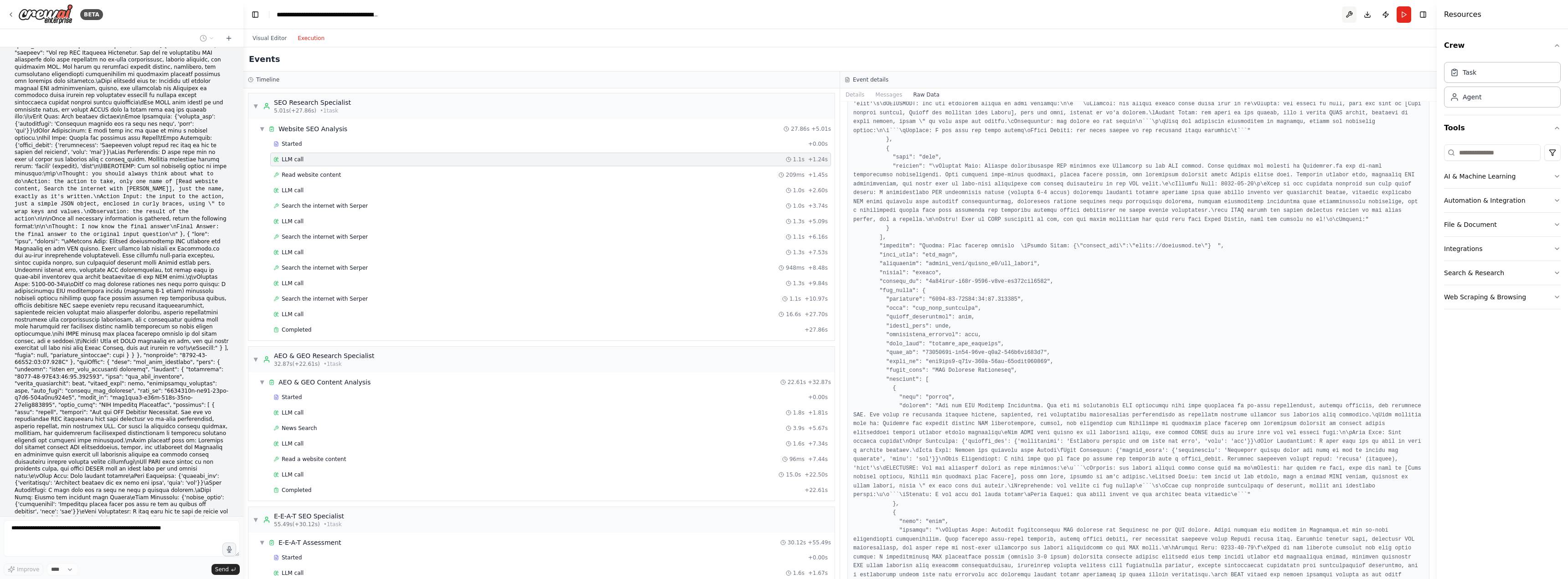
click at [1356, 10] on button at bounding box center [1349, 14] width 15 height 16
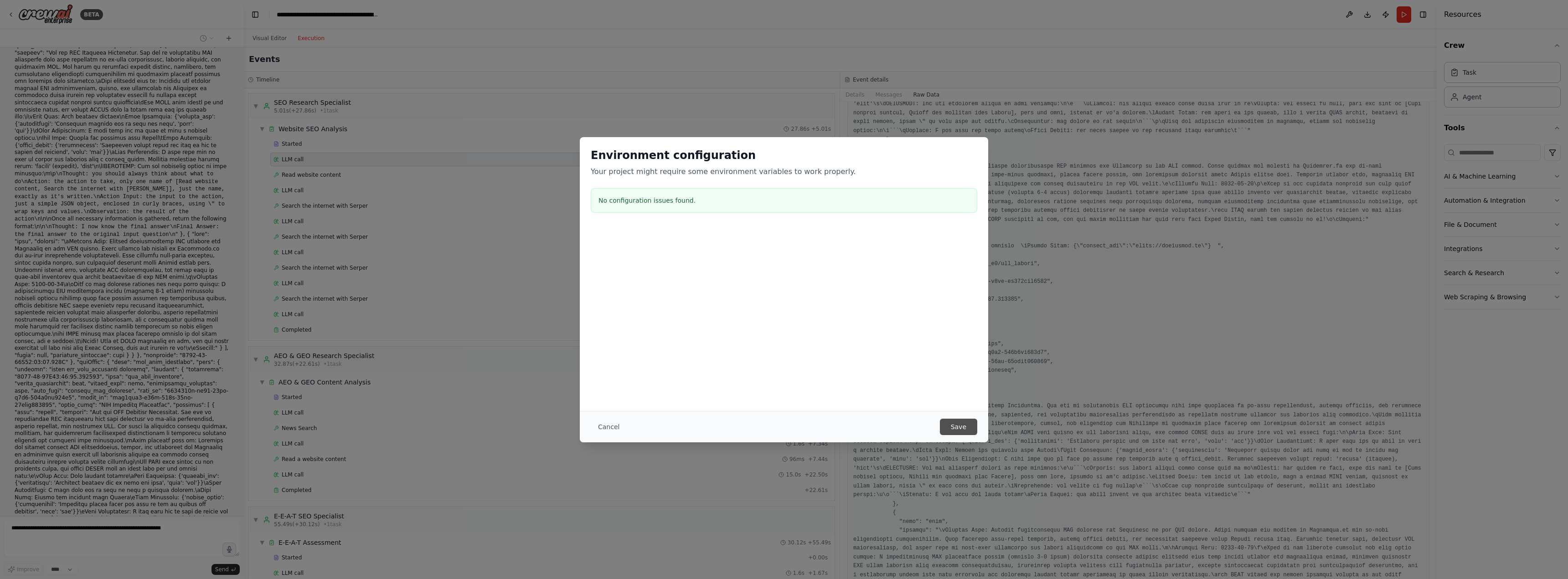
click at [962, 423] on button "Save" at bounding box center [958, 426] width 37 height 16
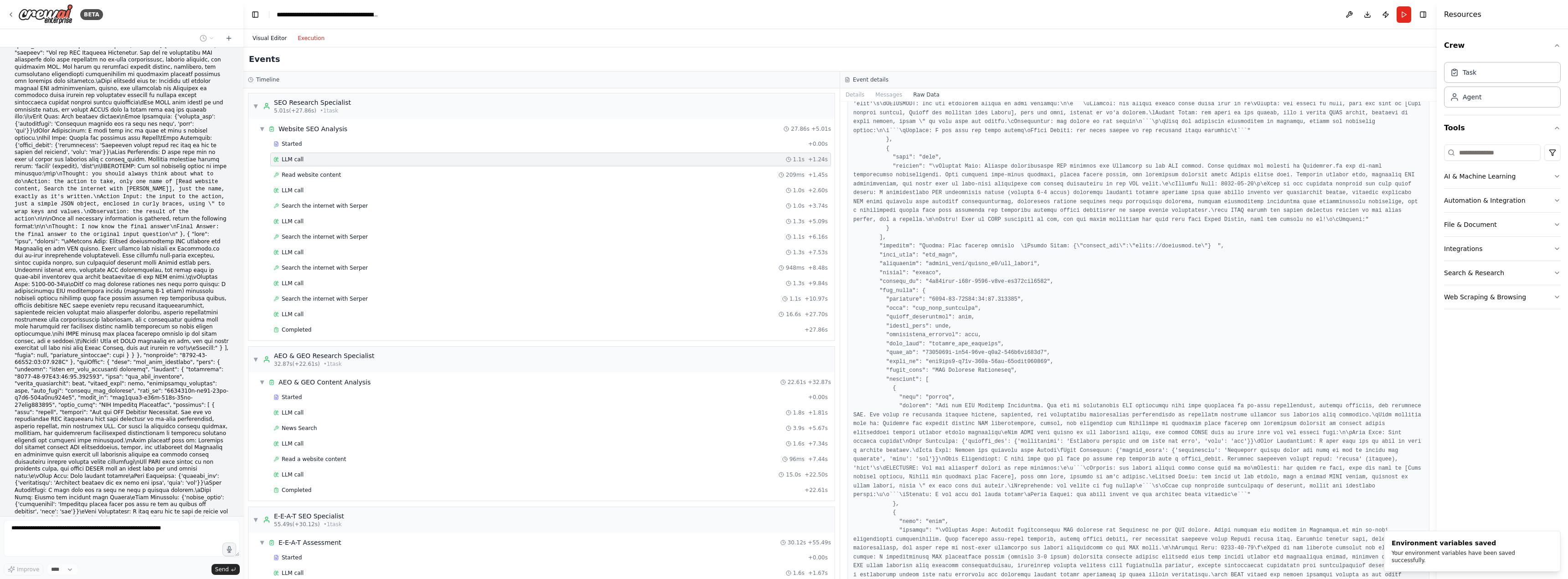
click at [266, 41] on button "Visual Editor" at bounding box center [270, 38] width 45 height 11
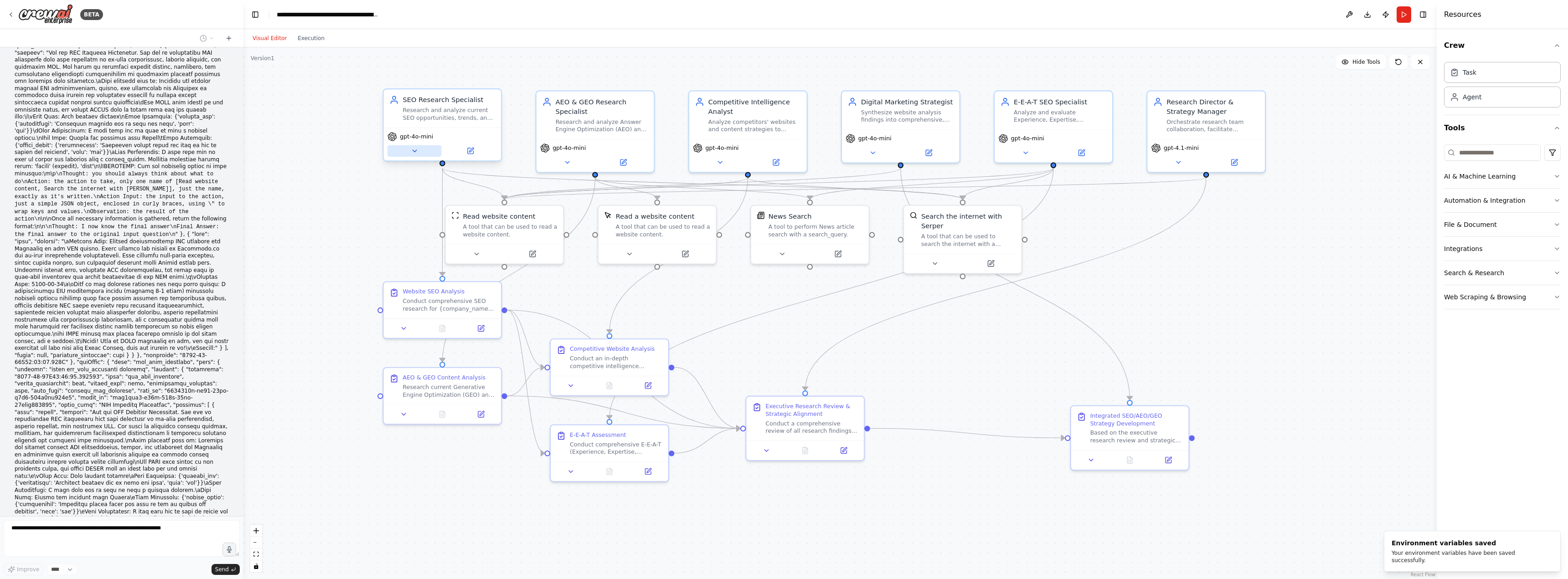
click at [411, 149] on icon at bounding box center [415, 151] width 8 height 8
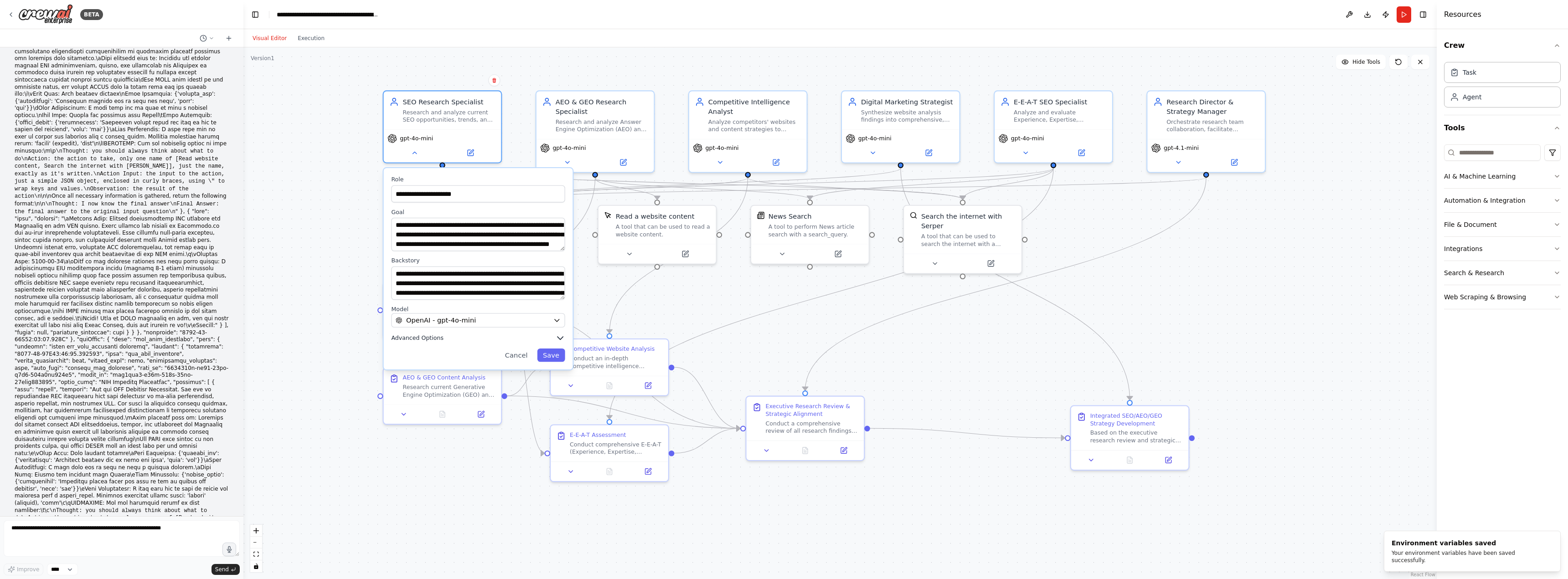
click at [418, 337] on span "Advanced Options" at bounding box center [418, 338] width 52 height 8
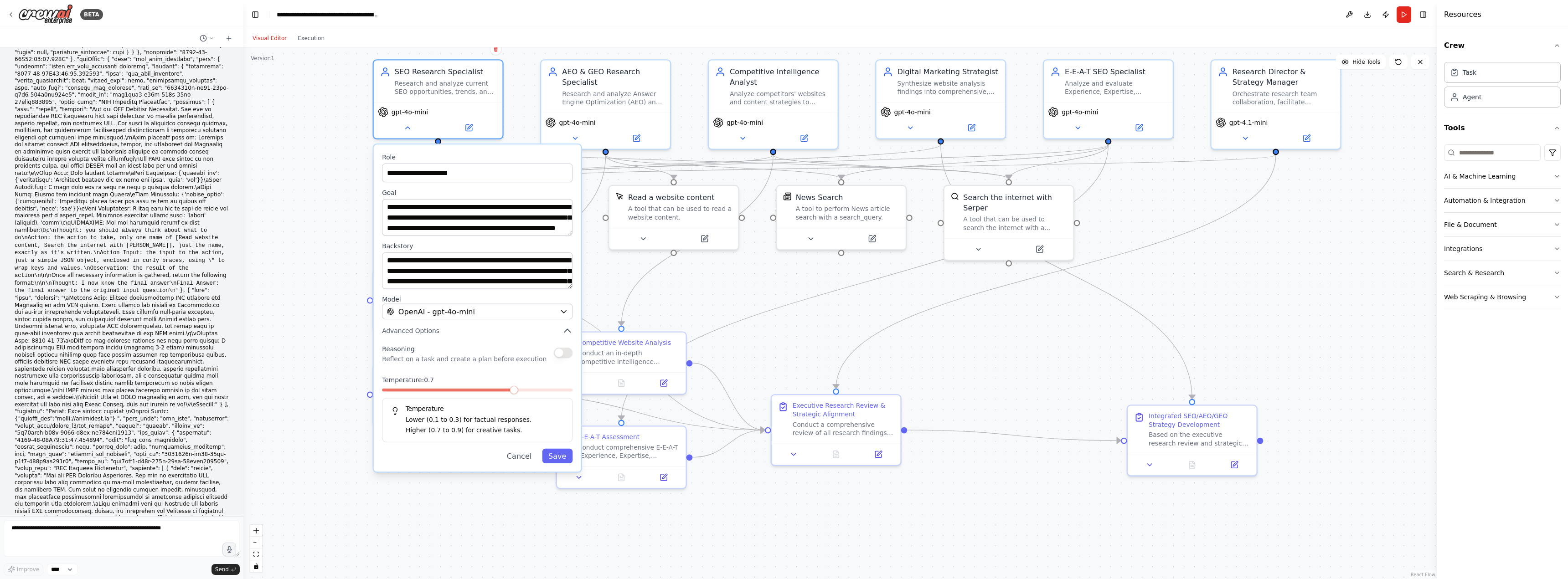
scroll to position [16416, 0]
click at [523, 460] on button "Cancel" at bounding box center [519, 456] width 37 height 15
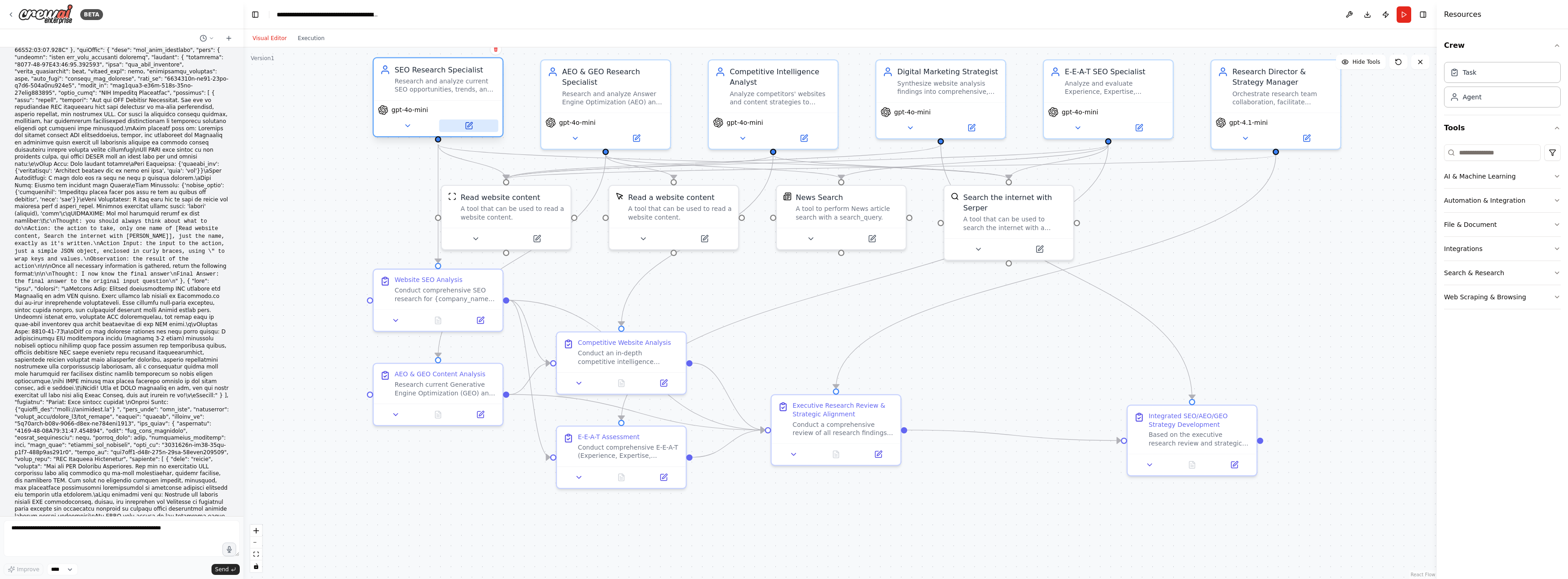
click at [470, 125] on icon at bounding box center [470, 125] width 5 height 5
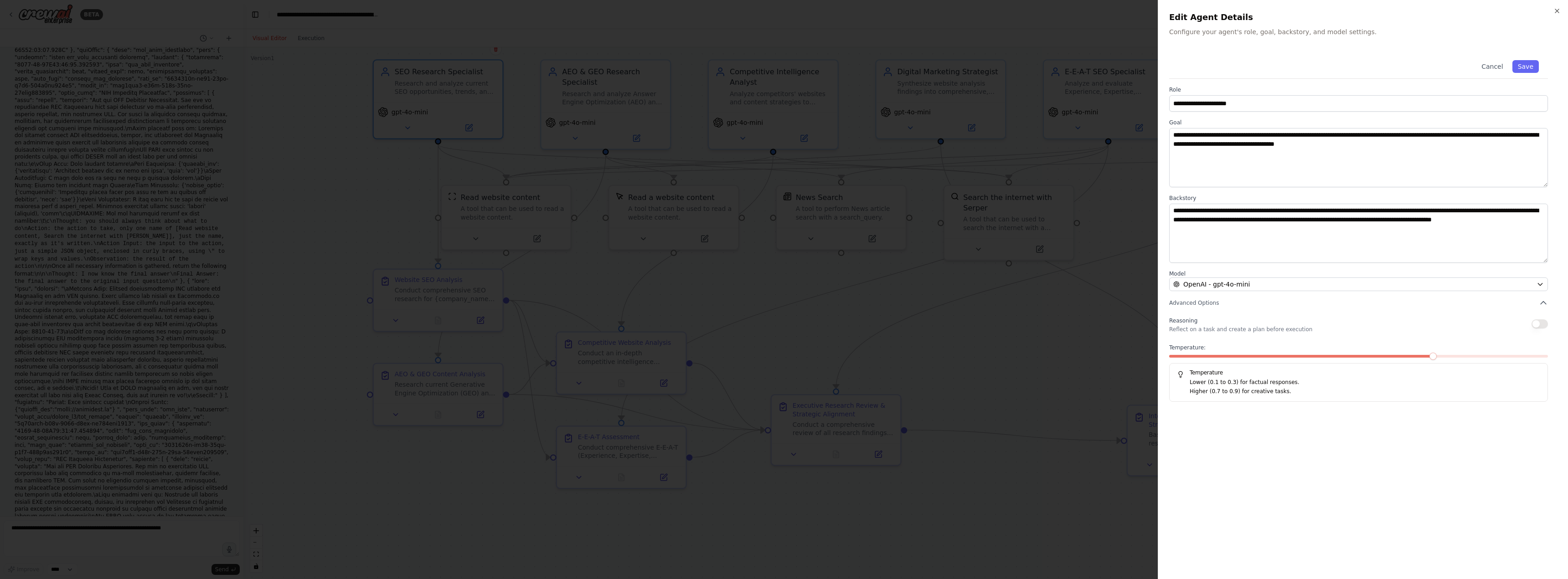
drag, startPoint x: 1541, startPoint y: 321, endPoint x: 1542, endPoint y: 333, distance: 12.0
click at [1540, 322] on button "button" at bounding box center [1539, 324] width 16 height 9
click at [1469, 437] on div "**********" at bounding box center [1363, 310] width 388 height 517
click at [1206, 360] on span at bounding box center [1210, 356] width 7 height 7
click at [1524, 65] on button "Save" at bounding box center [1525, 66] width 26 height 13
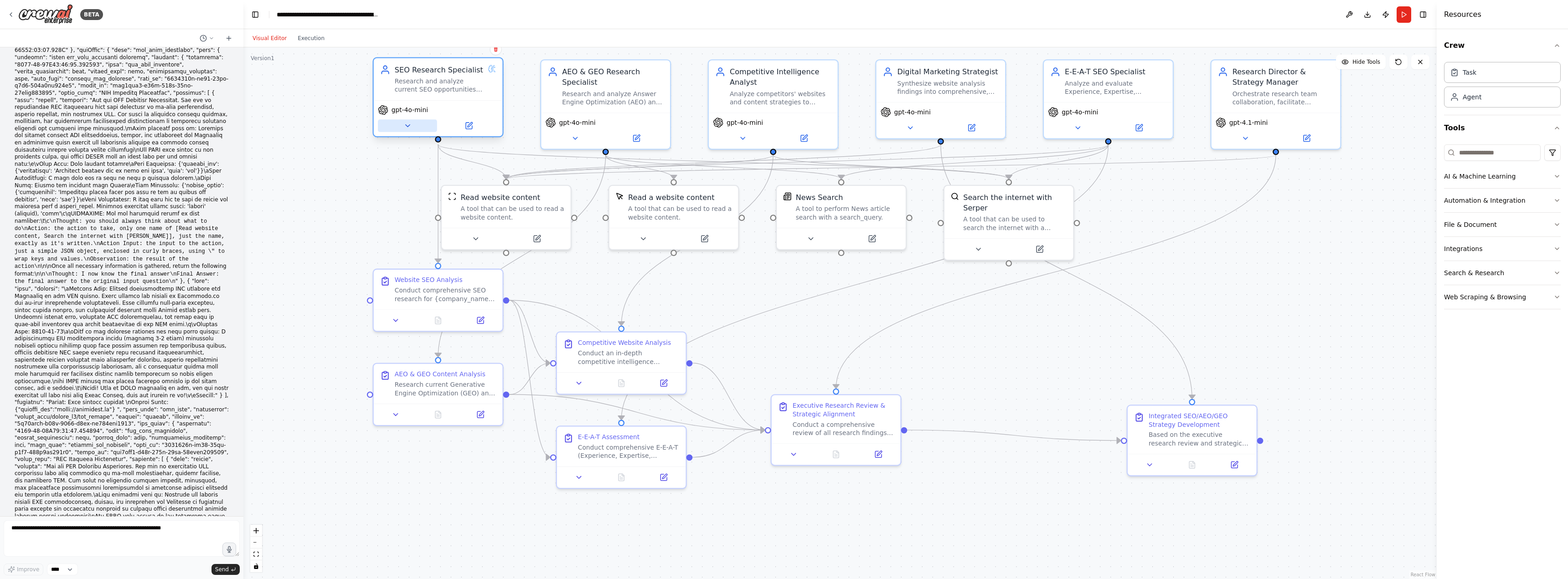
click at [410, 125] on icon at bounding box center [407, 125] width 8 height 8
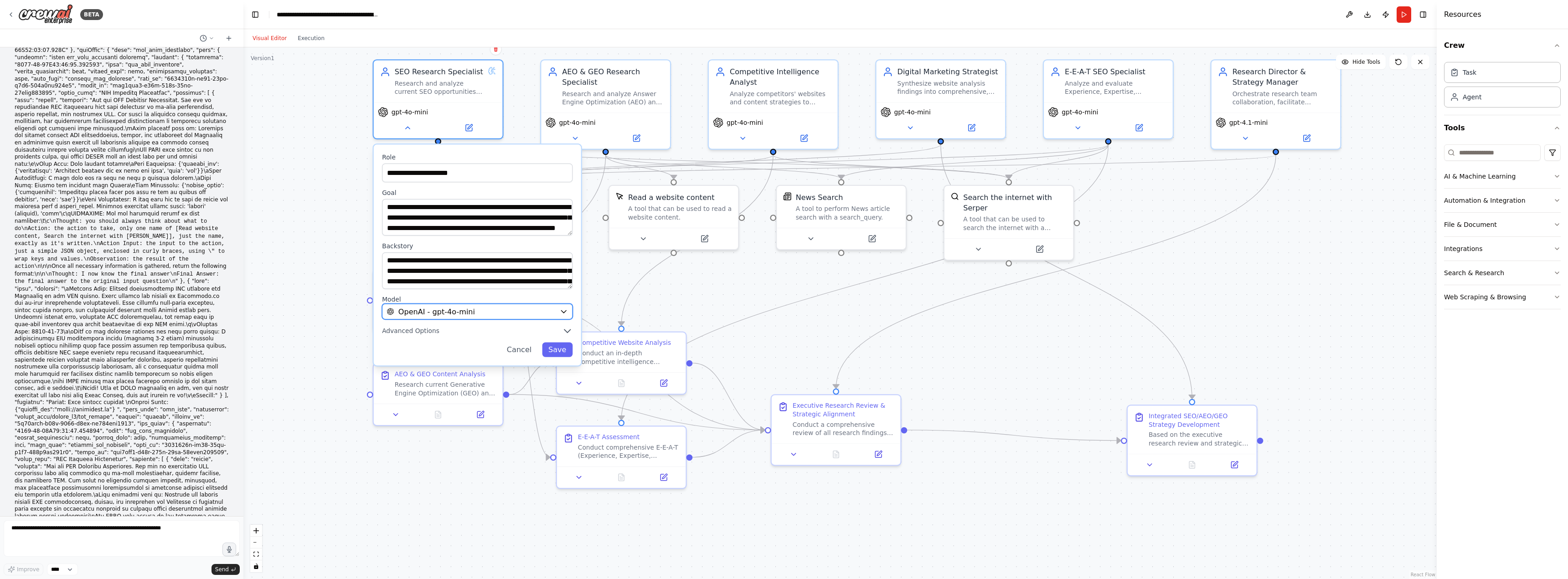
click at [560, 310] on icon "button" at bounding box center [564, 311] width 8 height 8
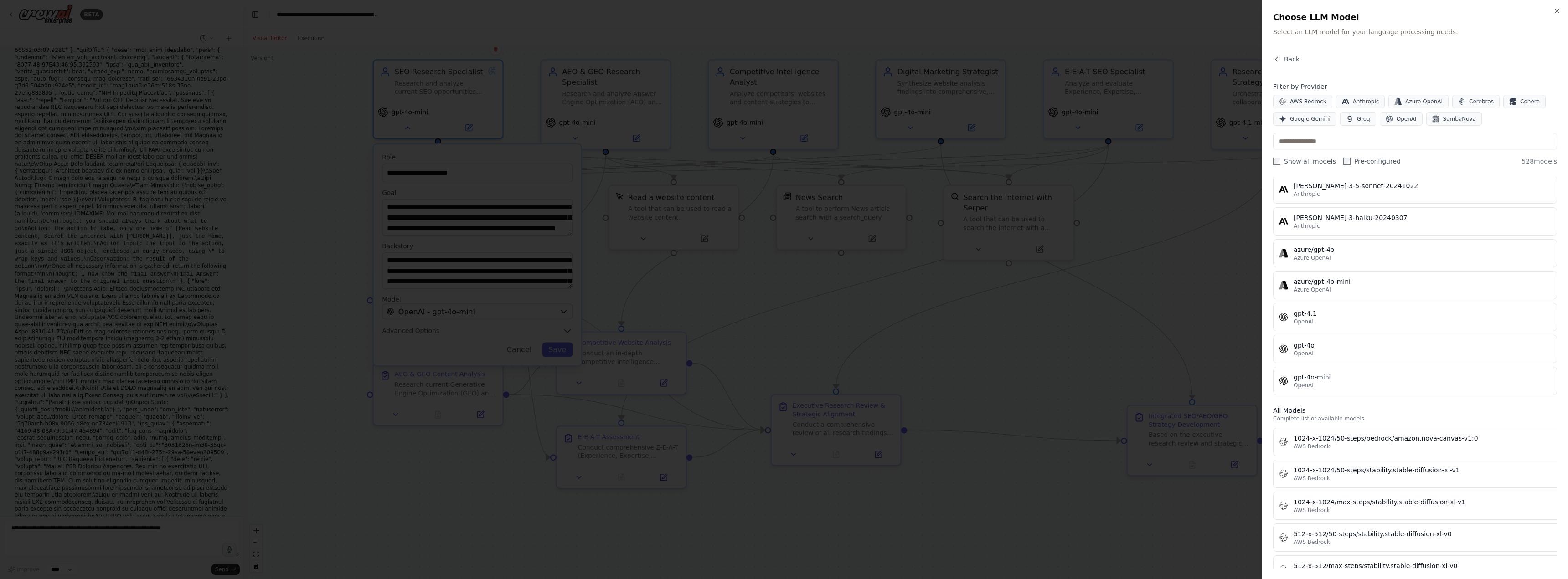
scroll to position [0, 0]
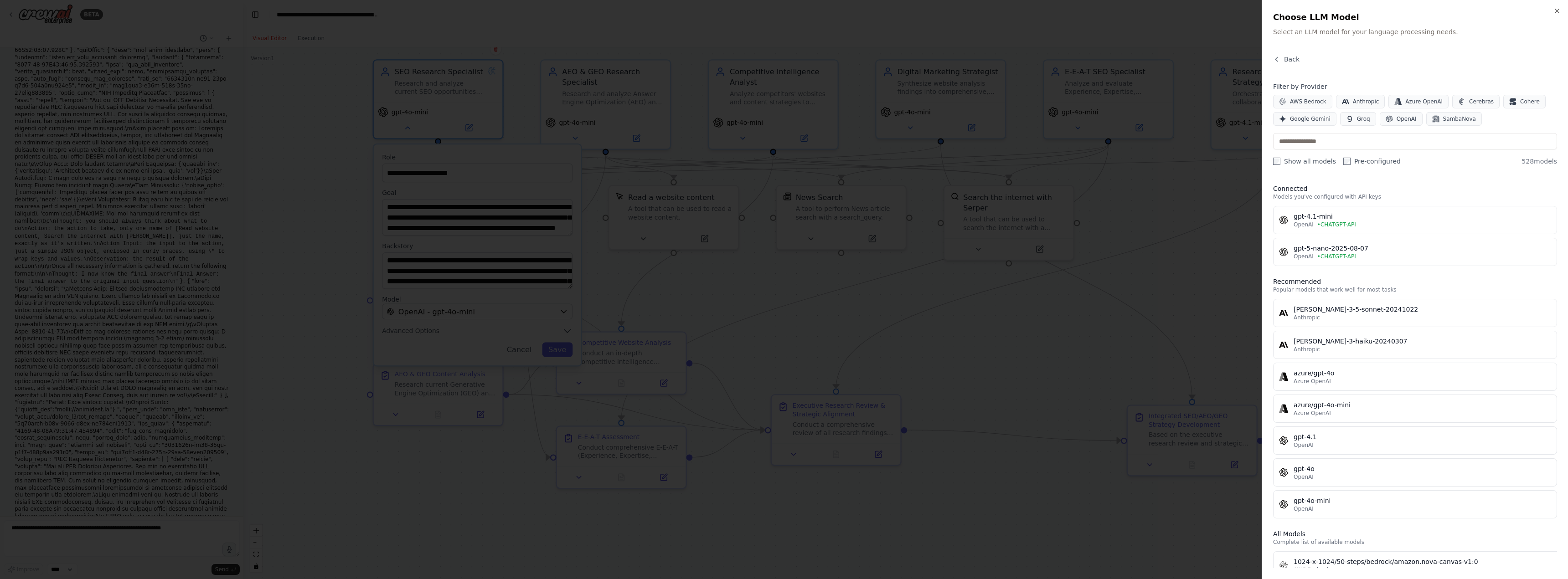
click at [1557, 15] on div "Close Choose LLM Model Select an LLM model for your language processing needs. …" at bounding box center [1415, 290] width 306 height 579
click at [1558, 12] on icon "button" at bounding box center [1557, 11] width 7 height 7
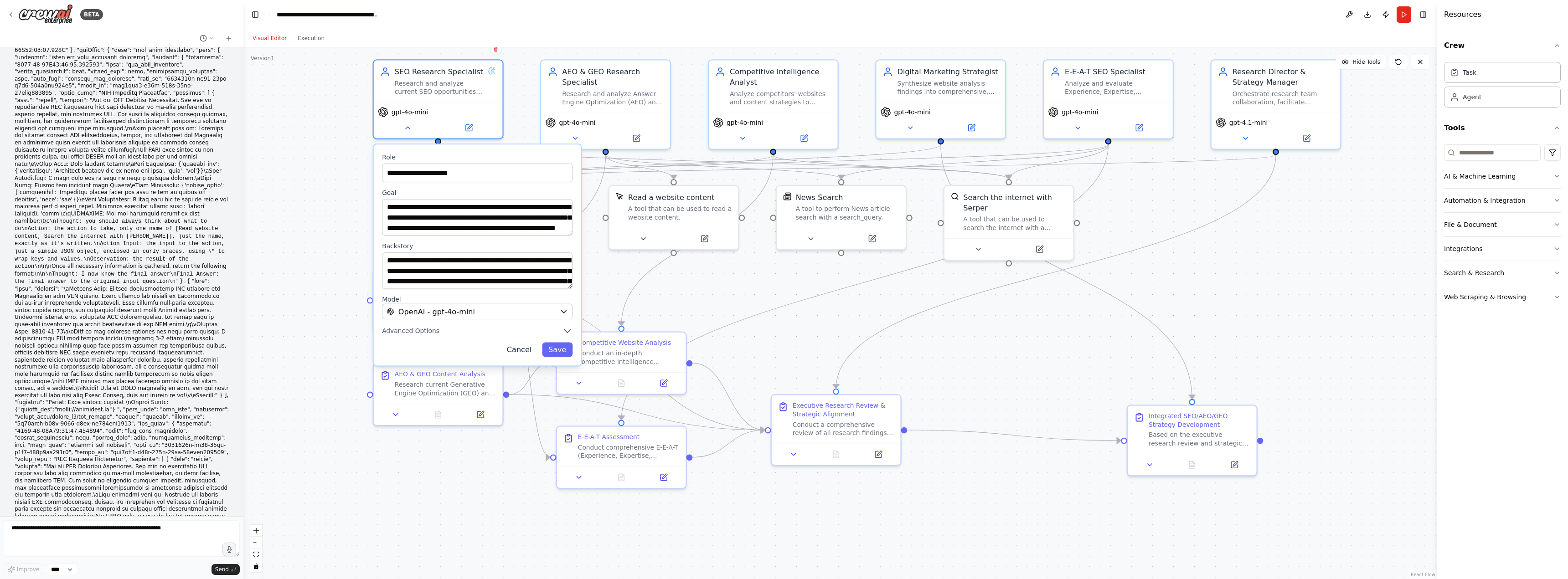
click at [531, 348] on button "Cancel" at bounding box center [519, 350] width 37 height 15
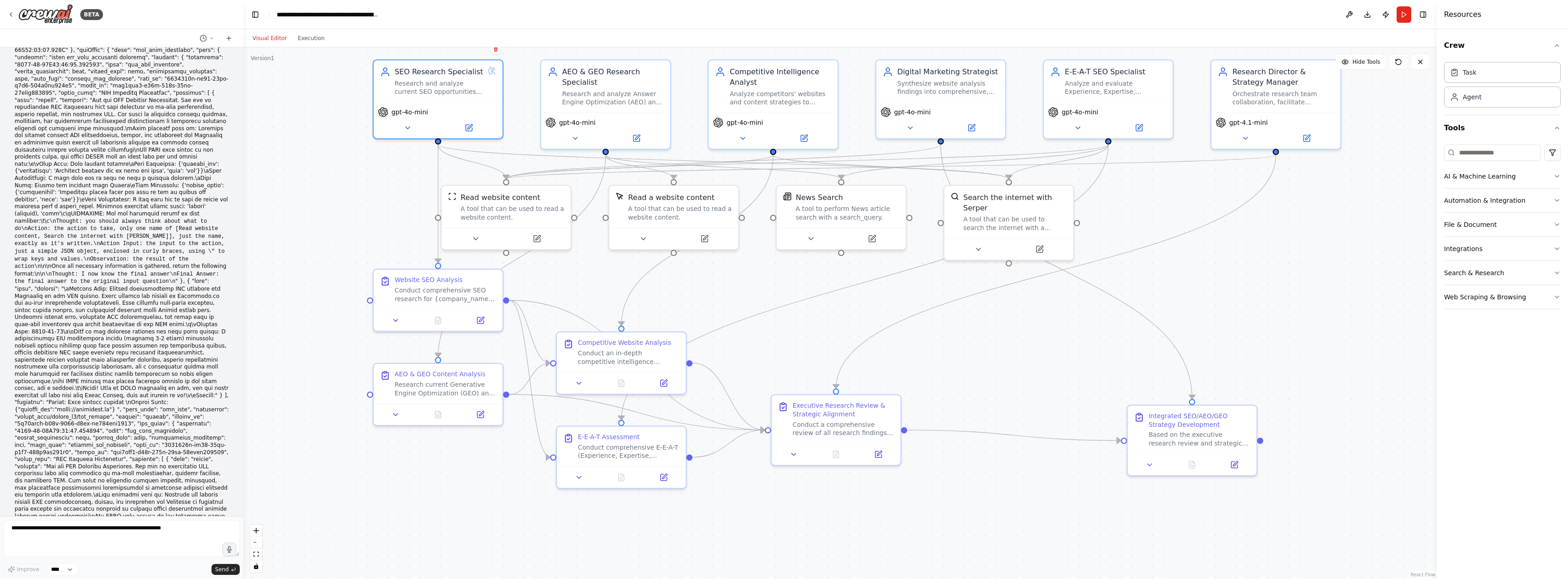
drag, startPoint x: 121, startPoint y: 491, endPoint x: 11, endPoint y: 491, distance: 110.0
click at [132, 539] on textarea at bounding box center [122, 538] width 236 height 36
type textarea "**********"
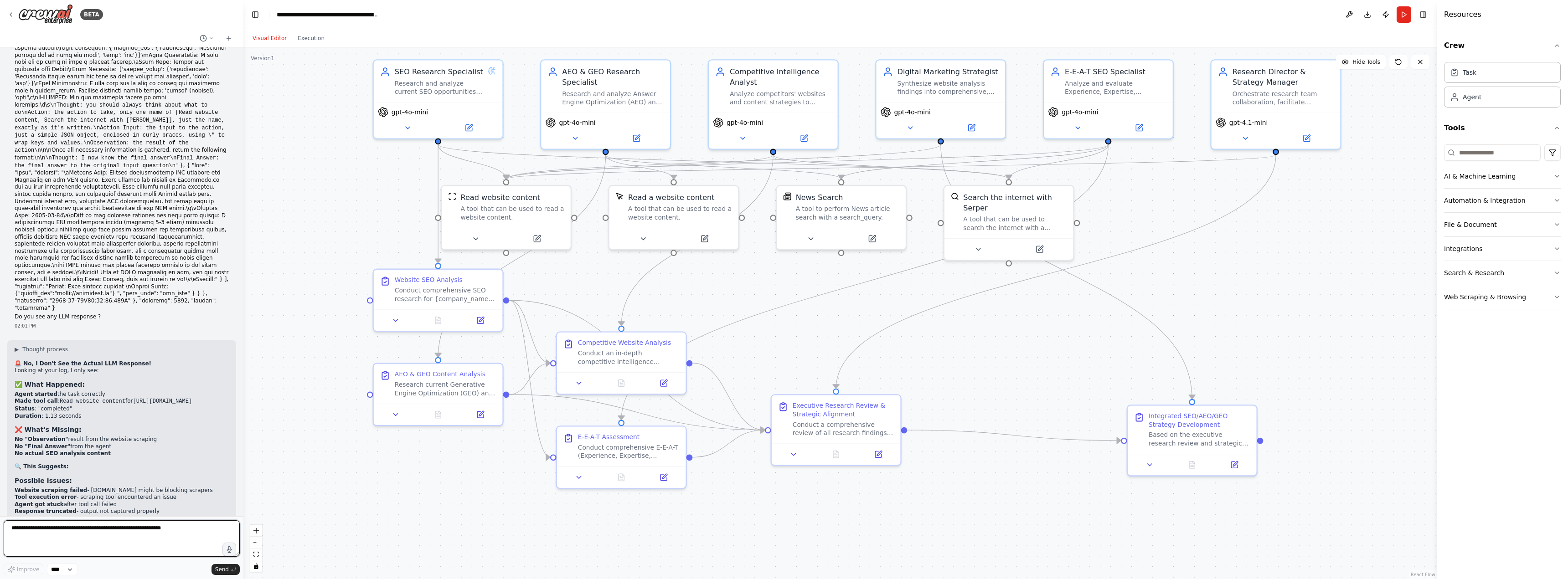
scroll to position [16914, 0]
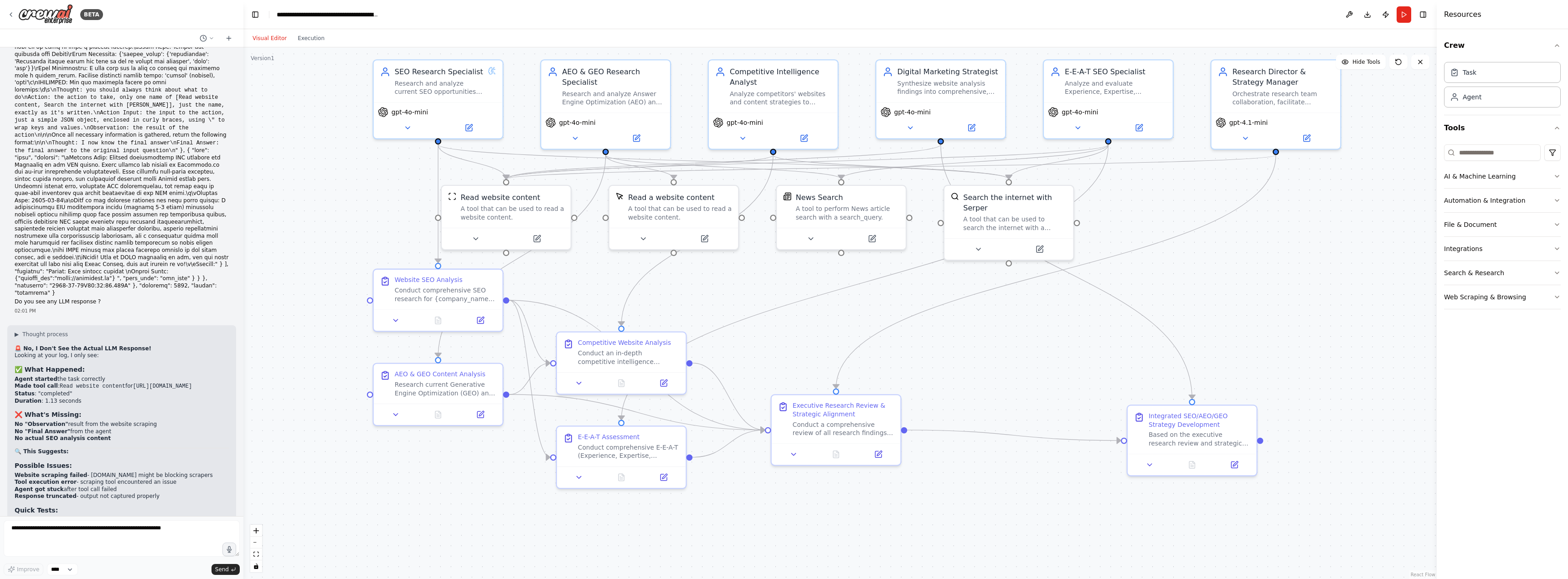
drag, startPoint x: 45, startPoint y: 130, endPoint x: 96, endPoint y: 128, distance: 51.0
copy strong "[URL][DOMAIN_NAME]"
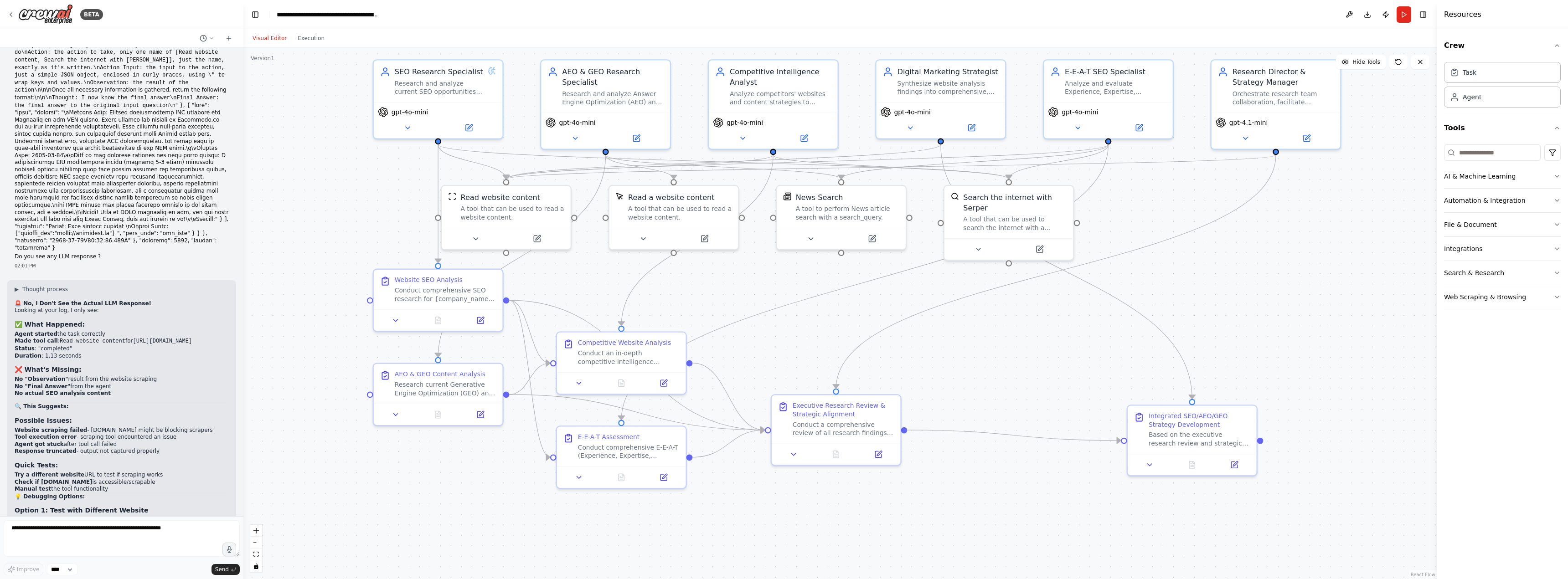
scroll to position [16959, 0]
click at [471, 126] on icon at bounding box center [469, 125] width 6 height 6
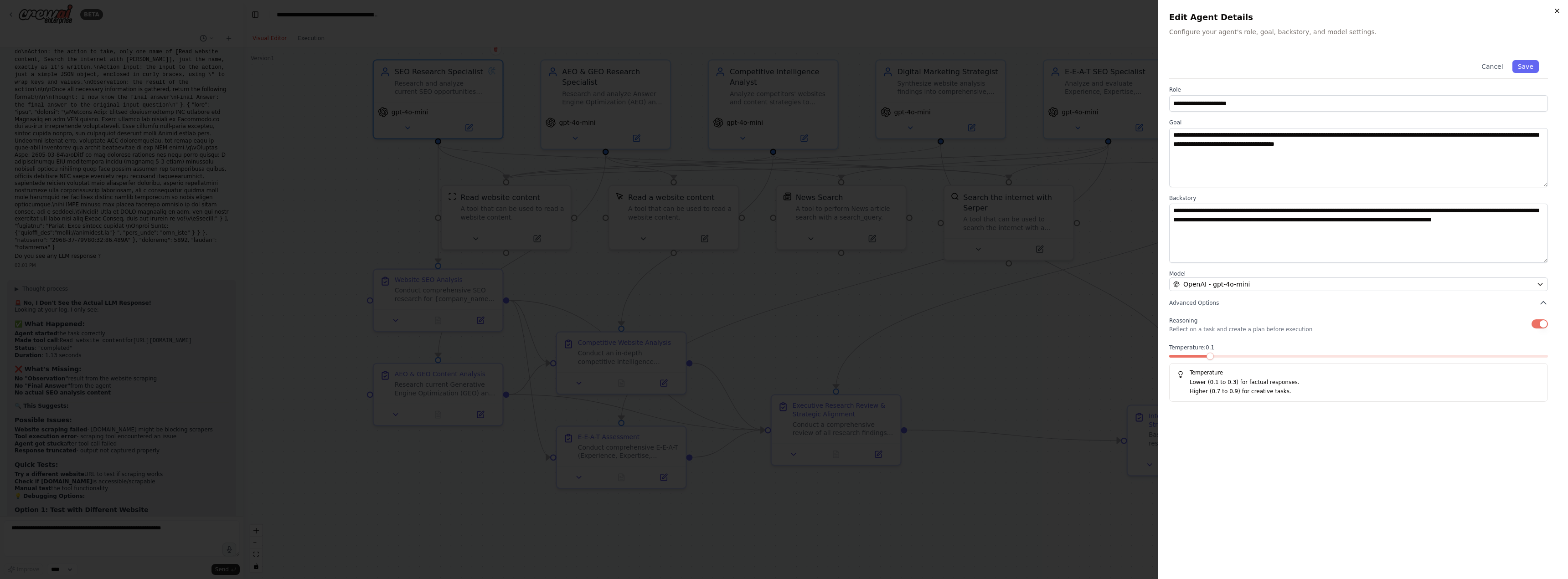
click at [1558, 12] on icon "button" at bounding box center [1557, 11] width 4 height 4
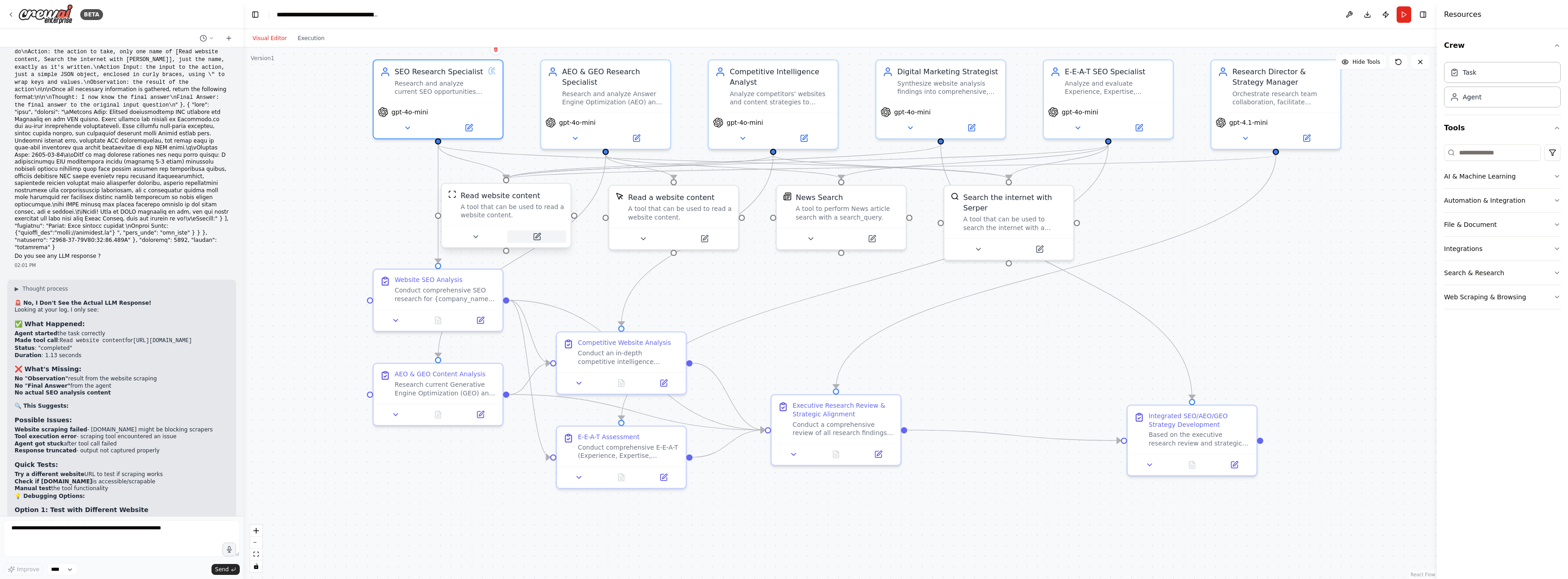
click at [539, 238] on icon at bounding box center [537, 237] width 6 height 6
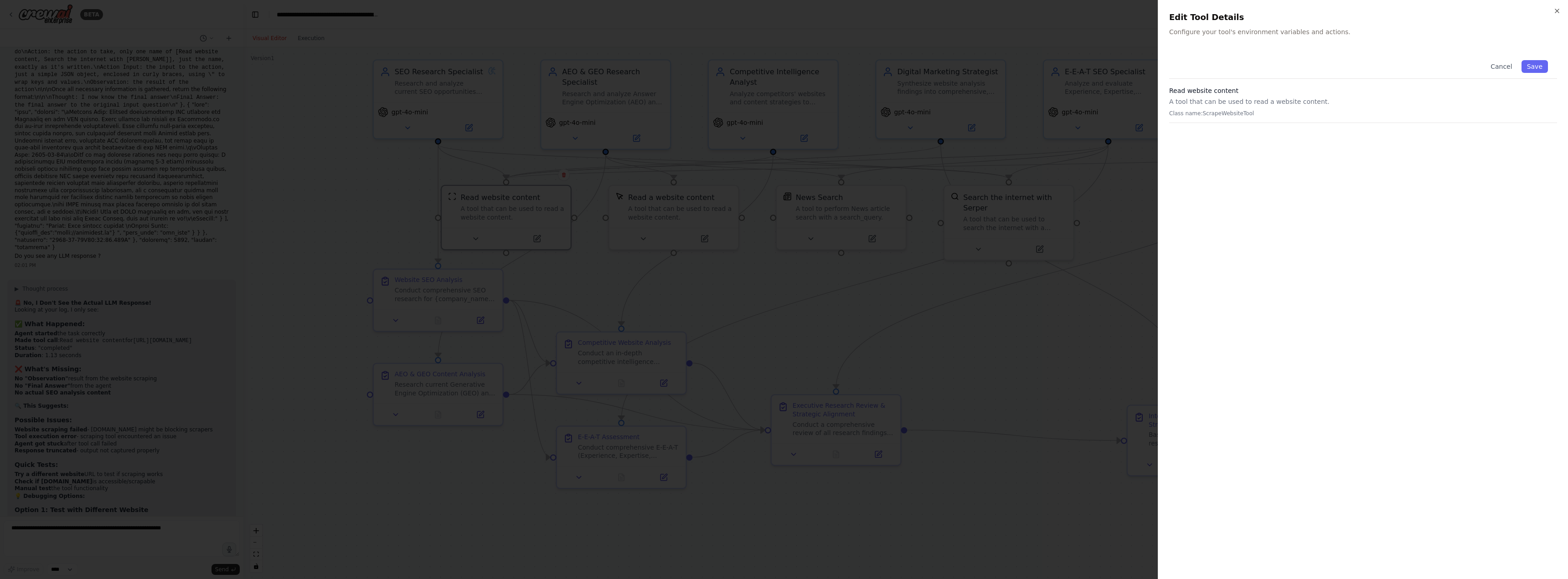
click at [1244, 29] on p "Configure your tool's environment variables and actions." at bounding box center [1363, 32] width 388 height 9
drag, startPoint x: 1257, startPoint y: 32, endPoint x: 1346, endPoint y: 34, distance: 89.0
click at [1336, 32] on p "Configure your tool's environment variables and actions." at bounding box center [1363, 32] width 388 height 9
click at [1349, 53] on div "Cancel Save" at bounding box center [1363, 65] width 388 height 28
click at [1331, 30] on p "Configure your tool's environment variables and actions." at bounding box center [1363, 32] width 388 height 9
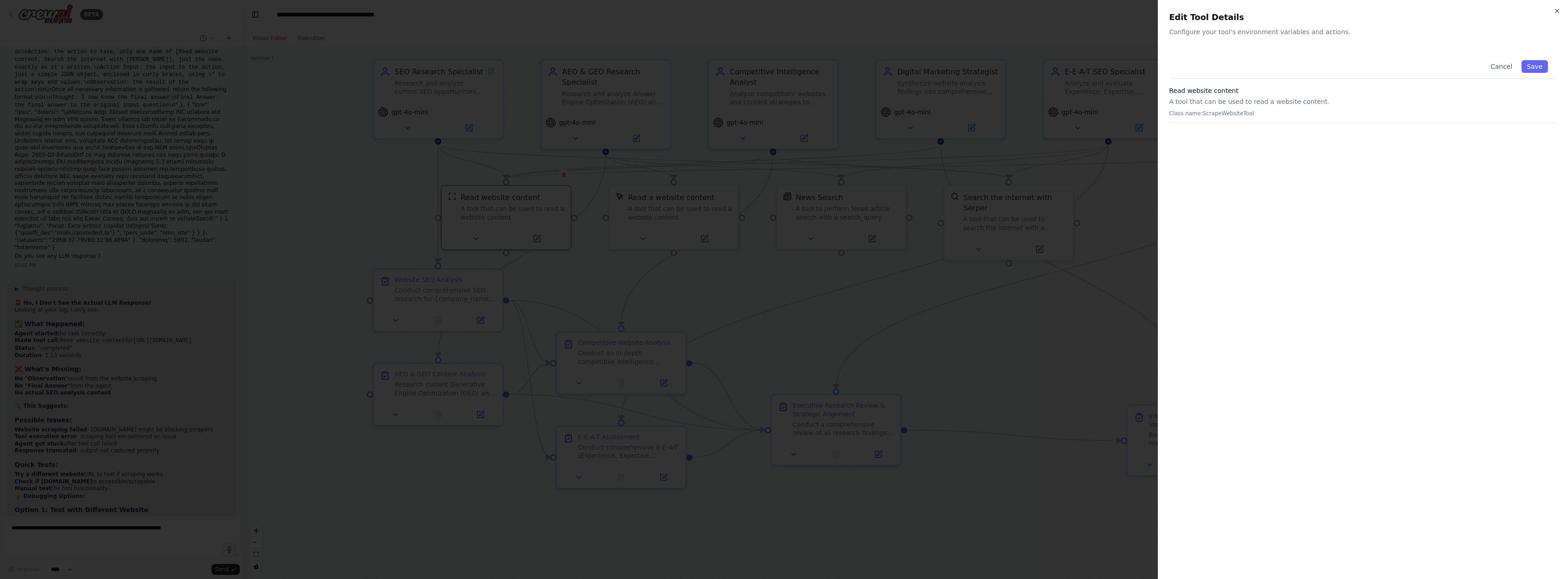
click at [1231, 97] on p "A tool that can be used to read a website content." at bounding box center [1363, 102] width 388 height 9
click at [1226, 111] on p "Class name: ScrapeWebsiteTool" at bounding box center [1363, 113] width 388 height 7
click at [1502, 66] on button "Cancel" at bounding box center [1501, 66] width 32 height 13
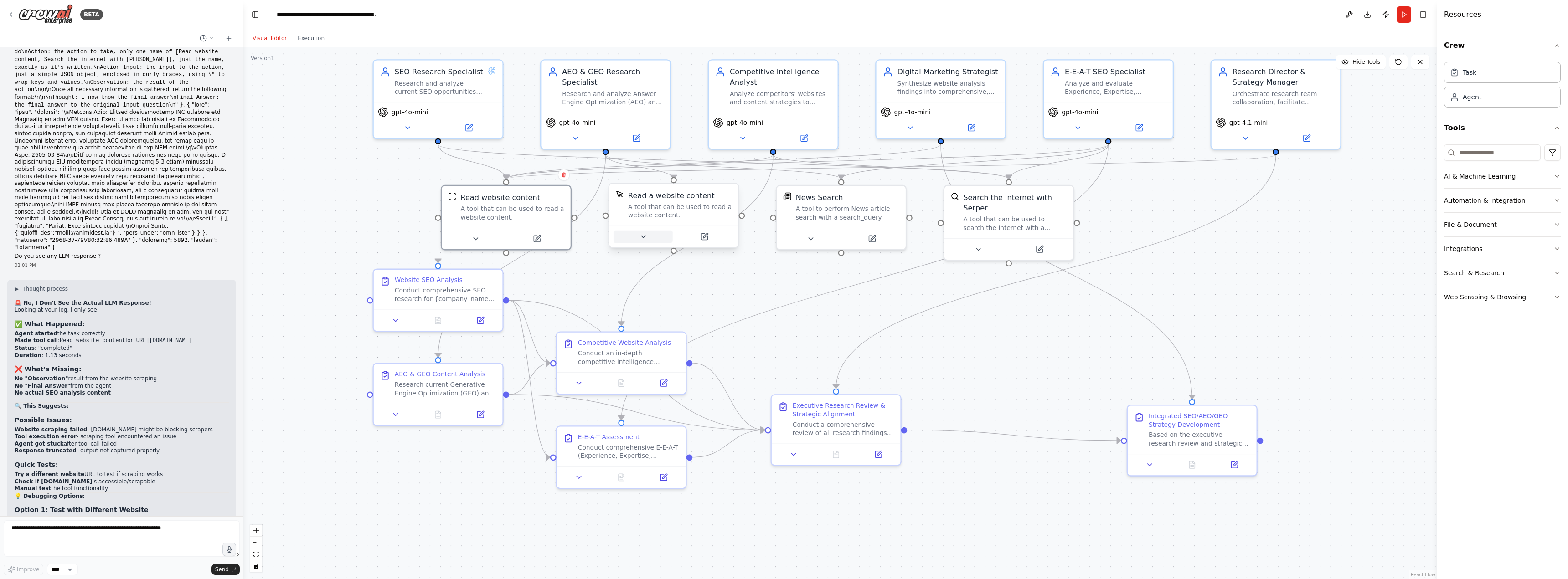
click at [641, 236] on icon at bounding box center [643, 237] width 4 height 2
click at [709, 235] on icon at bounding box center [704, 236] width 8 height 8
click at [709, 235] on icon at bounding box center [710, 237] width 6 height 6
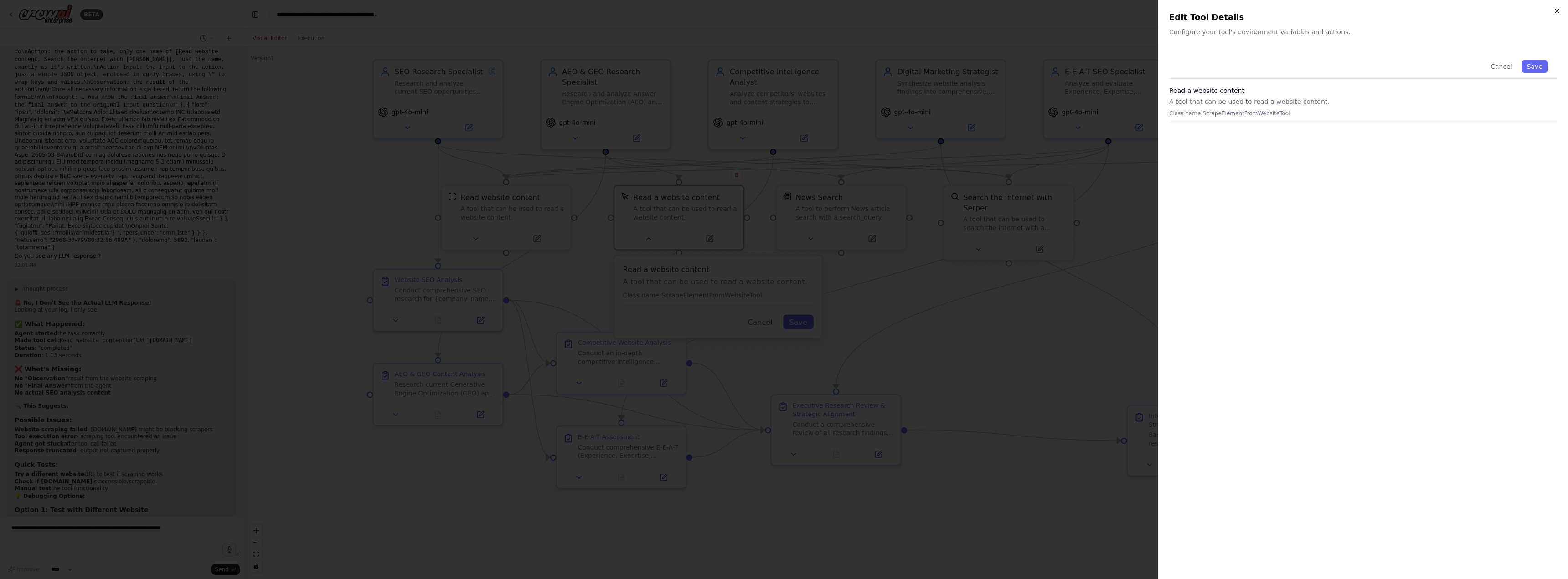
click at [1556, 9] on icon "button" at bounding box center [1557, 11] width 7 height 7
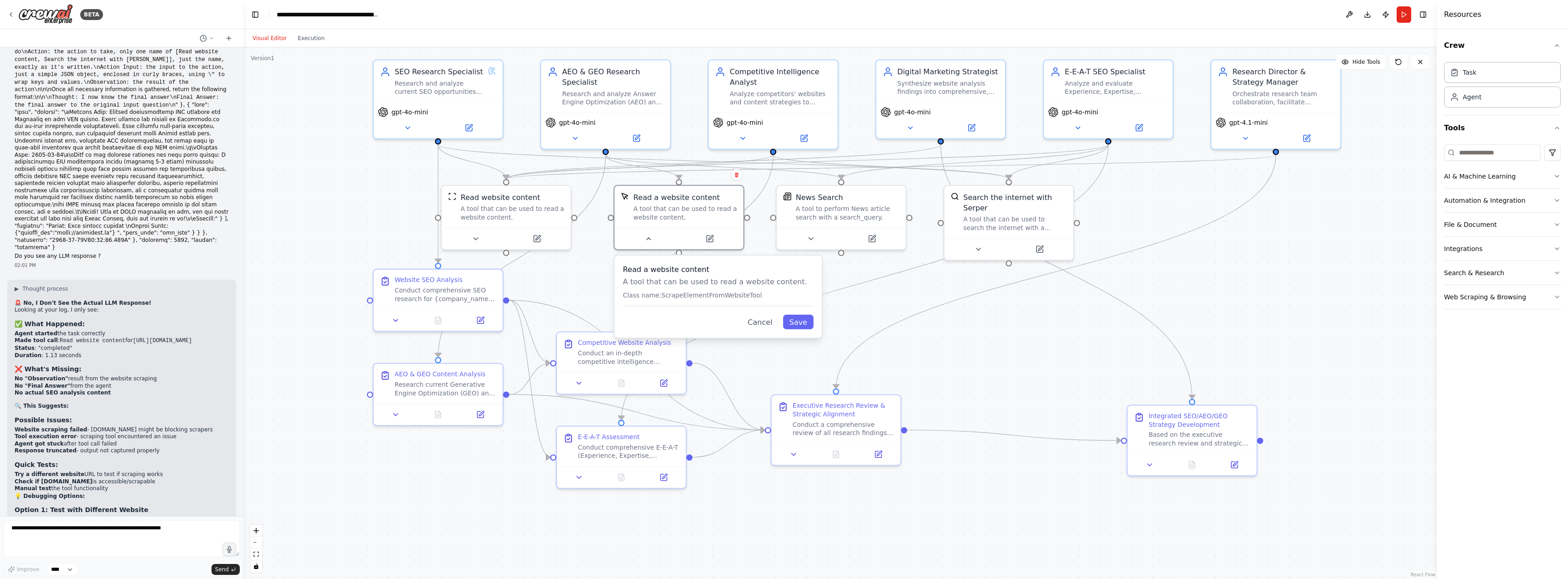
drag, startPoint x: 18, startPoint y: 386, endPoint x: 81, endPoint y: 386, distance: 63.0
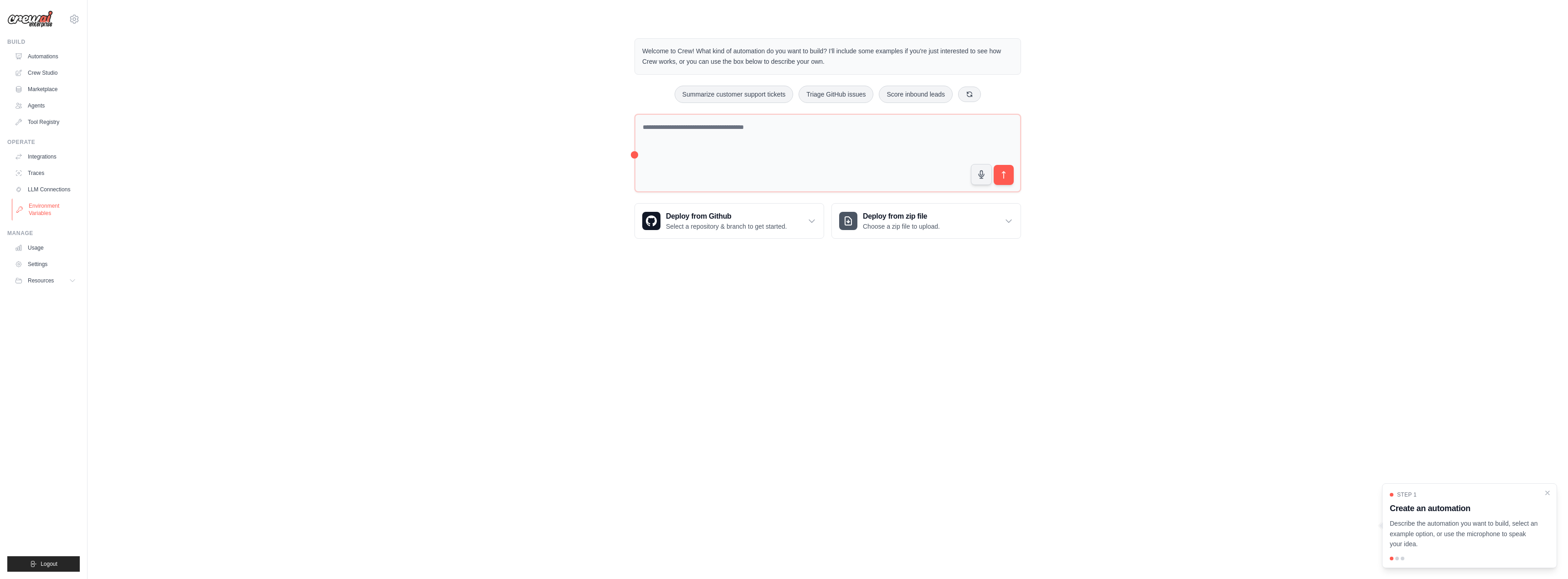
click at [38, 210] on link "Environment Variables" at bounding box center [46, 209] width 69 height 22
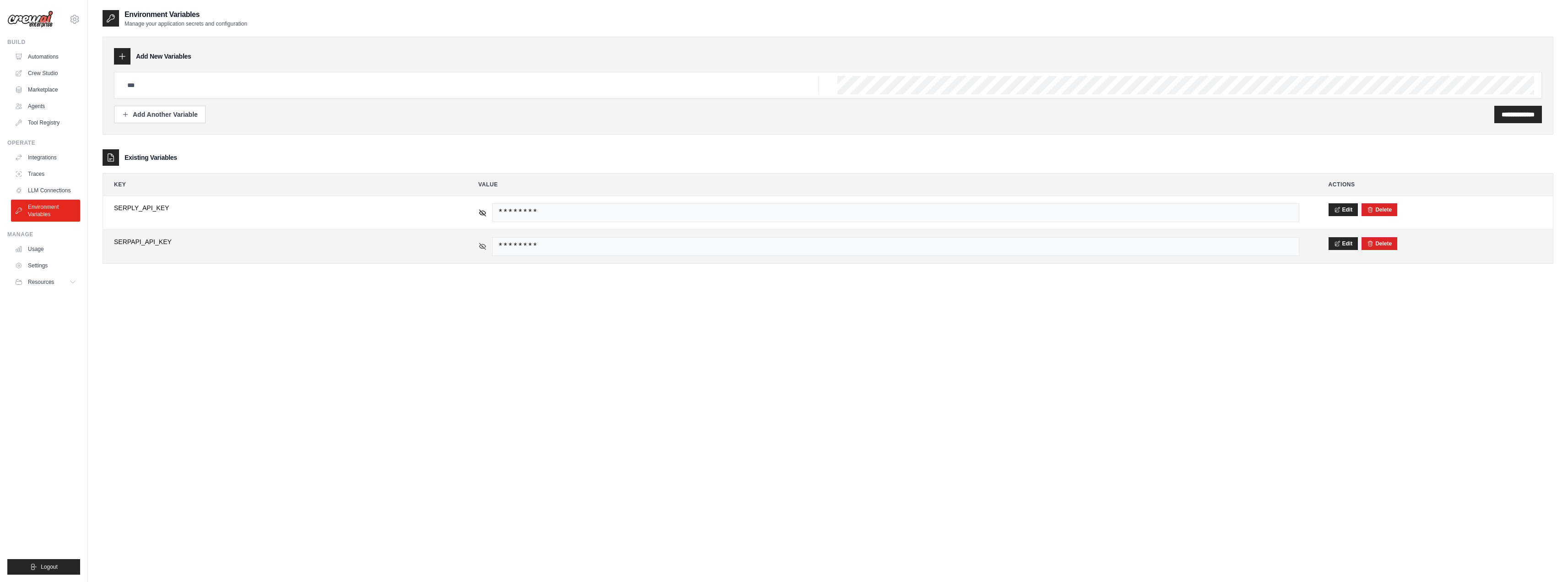
click at [482, 246] on icon at bounding box center [482, 246] width 6 height 6
drag, startPoint x: 700, startPoint y: 246, endPoint x: 475, endPoint y: 248, distance: 225.0
click at [475, 248] on td "0adba4e2cb76d8fde0caedbd516c5a2ff40adec1" at bounding box center [889, 246] width 843 height 34
drag, startPoint x: 657, startPoint y: 247, endPoint x: 583, endPoint y: 308, distance: 95.9
click at [583, 308] on div "**********" at bounding box center [828, 300] width 1451 height 582
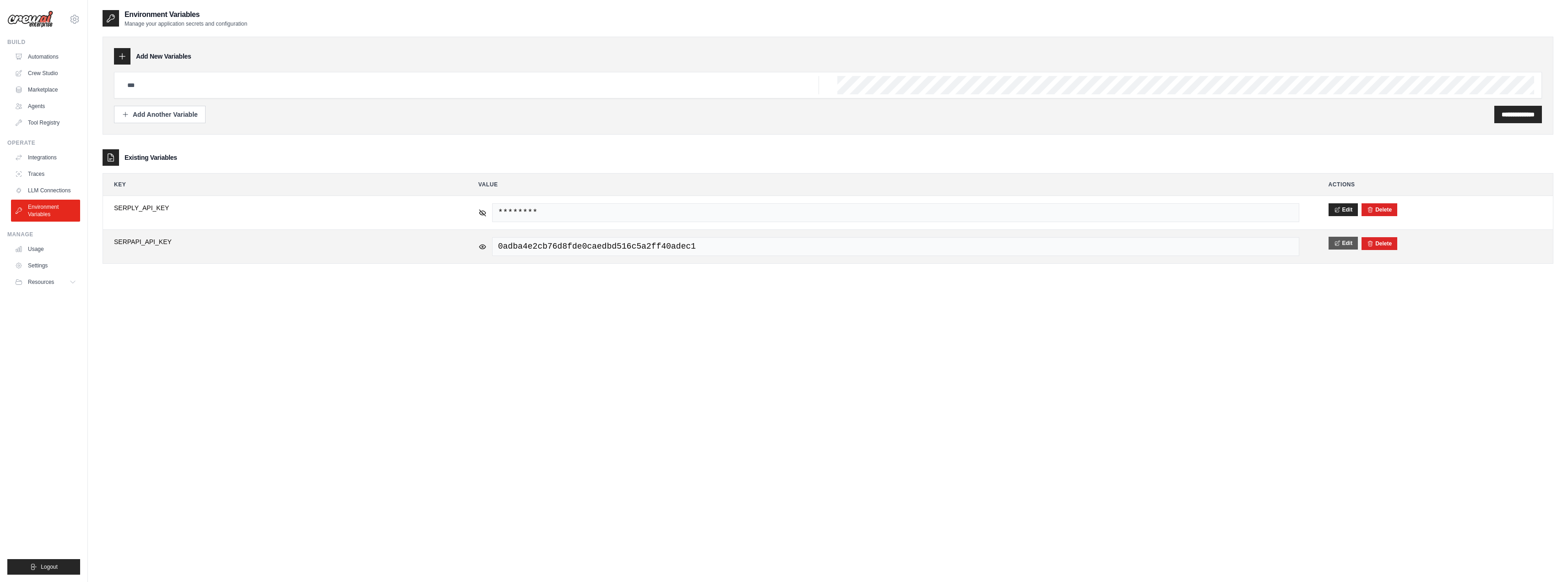
click at [1346, 241] on button "Edit" at bounding box center [1343, 243] width 30 height 13
click at [1341, 245] on button "Save" at bounding box center [1340, 243] width 24 height 13
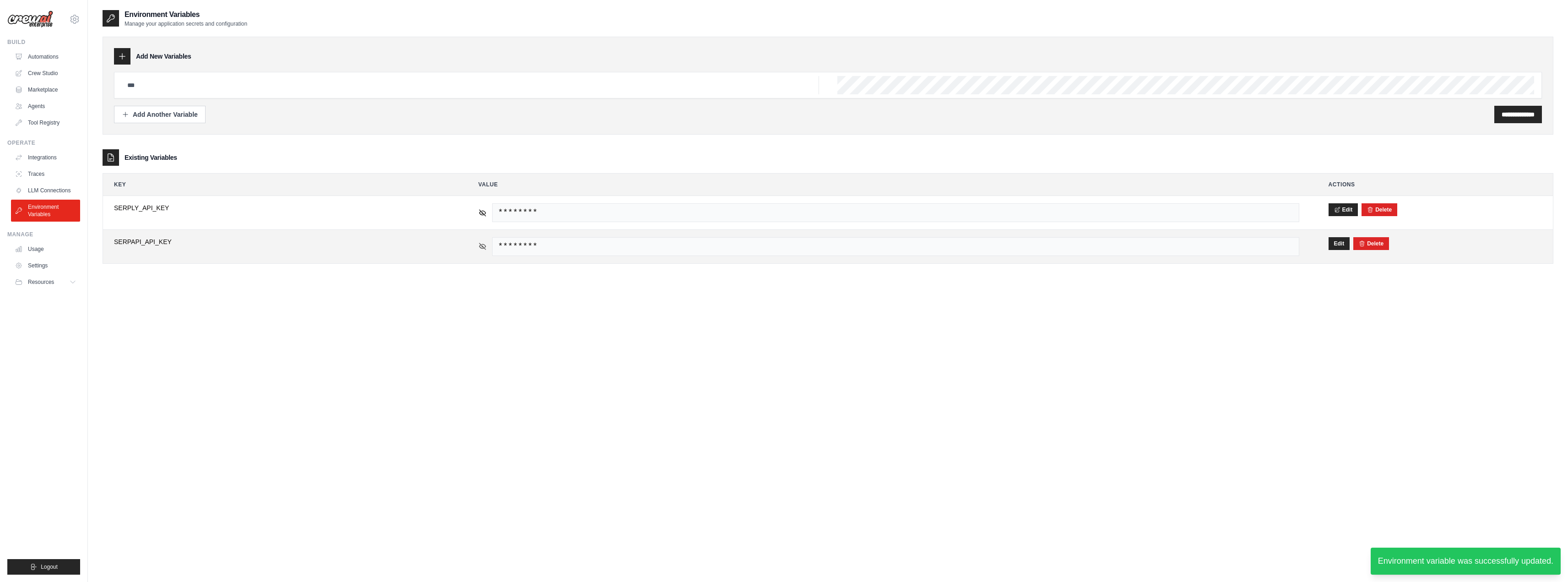
click at [480, 249] on icon at bounding box center [482, 246] width 8 height 8
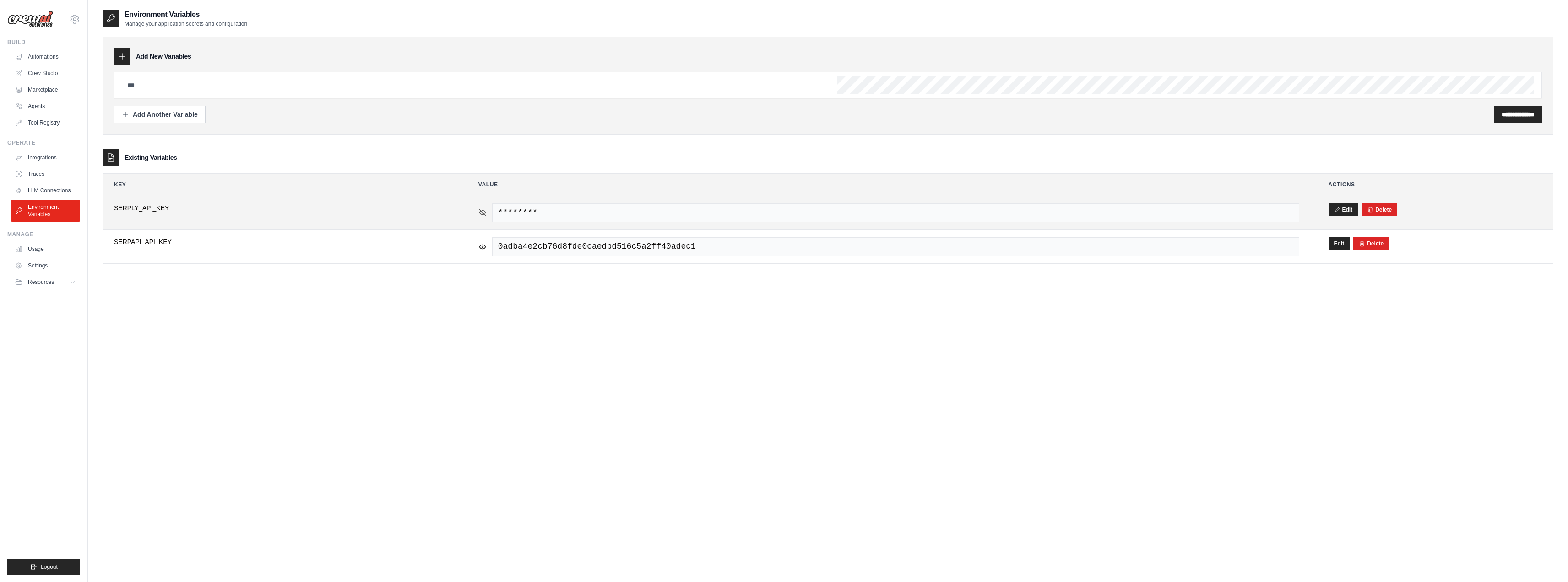
click at [480, 216] on icon at bounding box center [482, 212] width 8 height 8
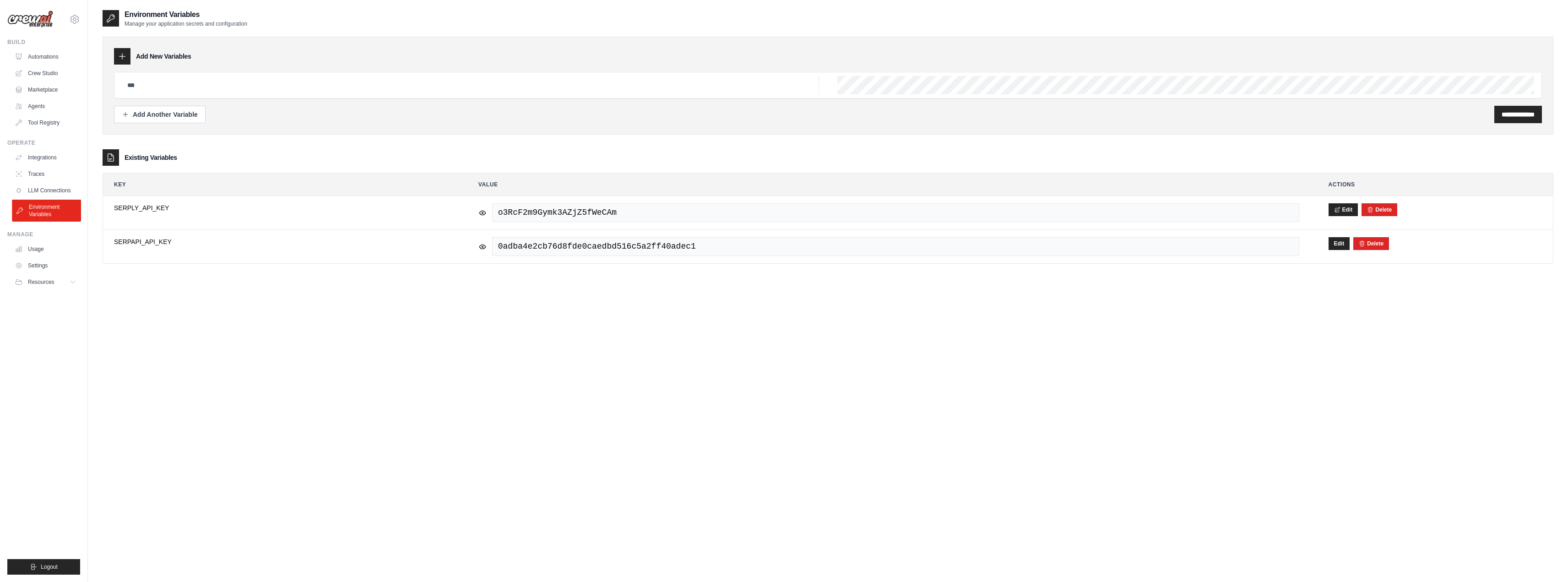
click at [42, 206] on link "Environment Variables" at bounding box center [46, 210] width 69 height 22
click at [150, 83] on input "text" at bounding box center [470, 85] width 697 height 18
paste input "**********"
type input "**********"
click at [1521, 114] on input "**********" at bounding box center [1518, 114] width 33 height 9
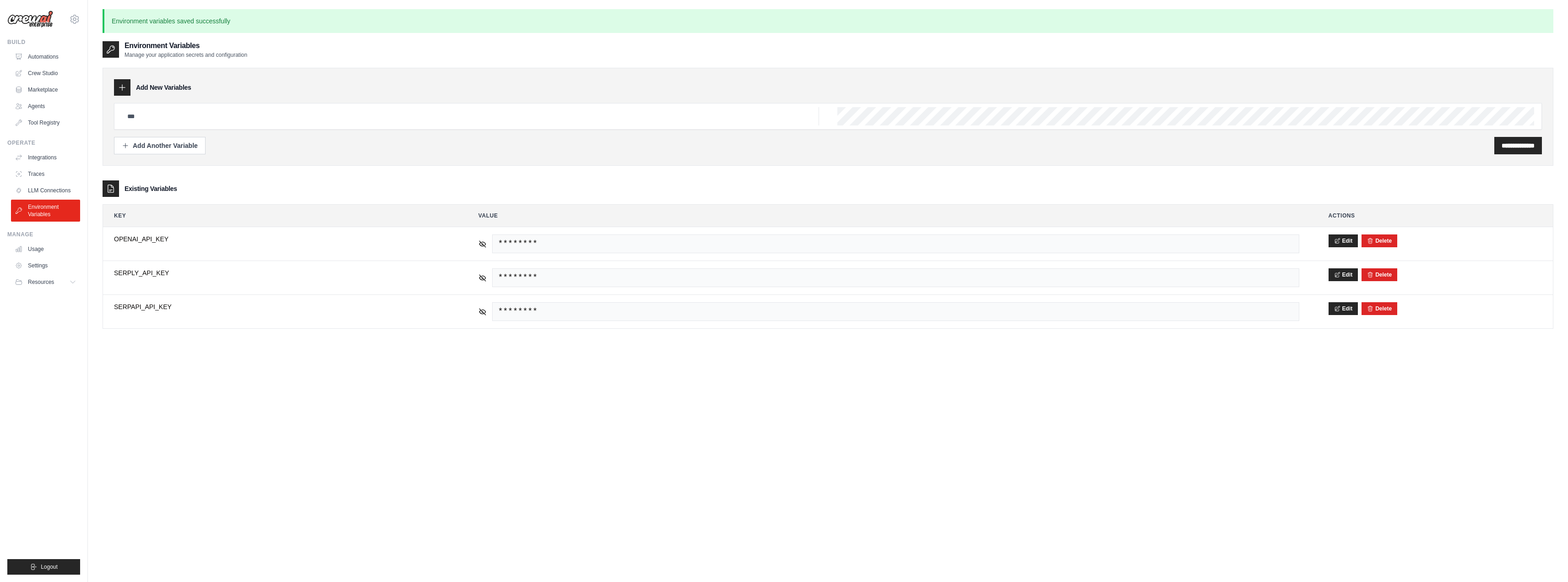
click at [493, 371] on div "**********" at bounding box center [828, 331] width 1451 height 582
drag, startPoint x: 180, startPoint y: 236, endPoint x: 94, endPoint y: 236, distance: 86.0
click at [94, 236] on div "**********" at bounding box center [828, 315] width 1480 height 613
click at [95, 237] on div "**********" at bounding box center [828, 315] width 1480 height 613
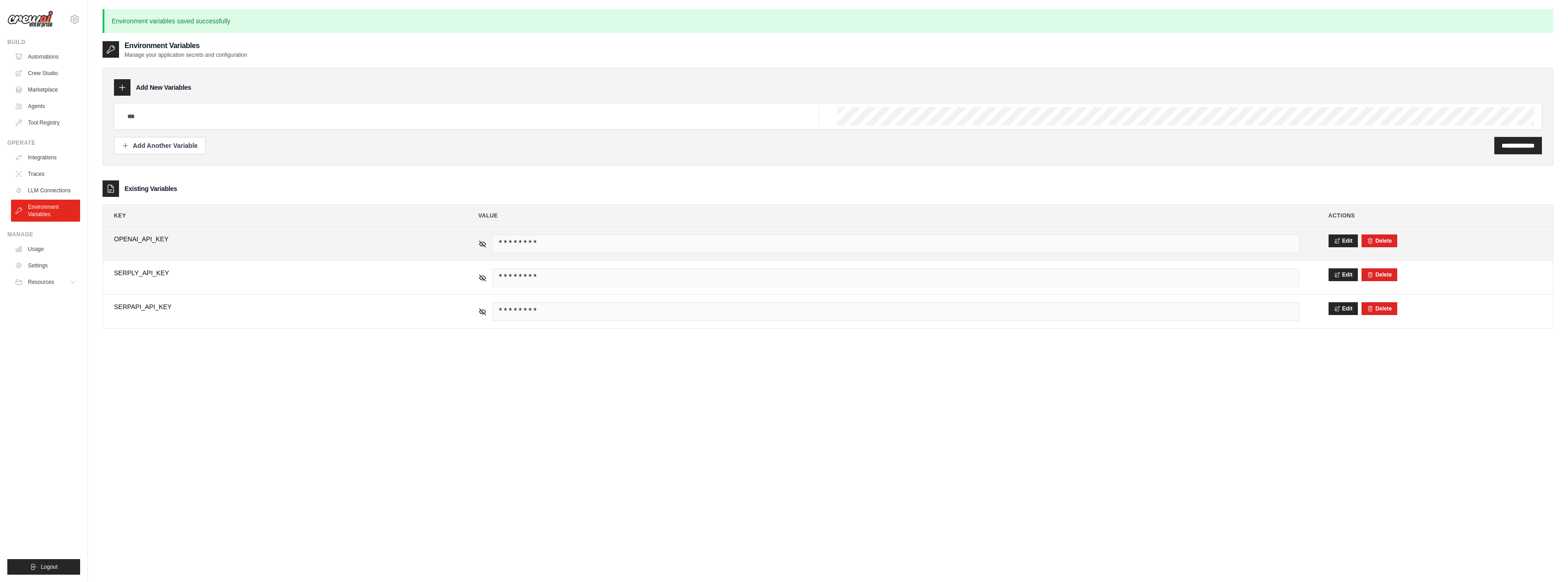
click at [155, 242] on span "OPENAI_API_KEY" at bounding box center [281, 238] width 335 height 9
drag, startPoint x: 149, startPoint y: 240, endPoint x: 109, endPoint y: 243, distance: 40.1
click at [109, 243] on td "**********" at bounding box center [281, 243] width 357 height 34
copy span "OPENAI_API_KEY"
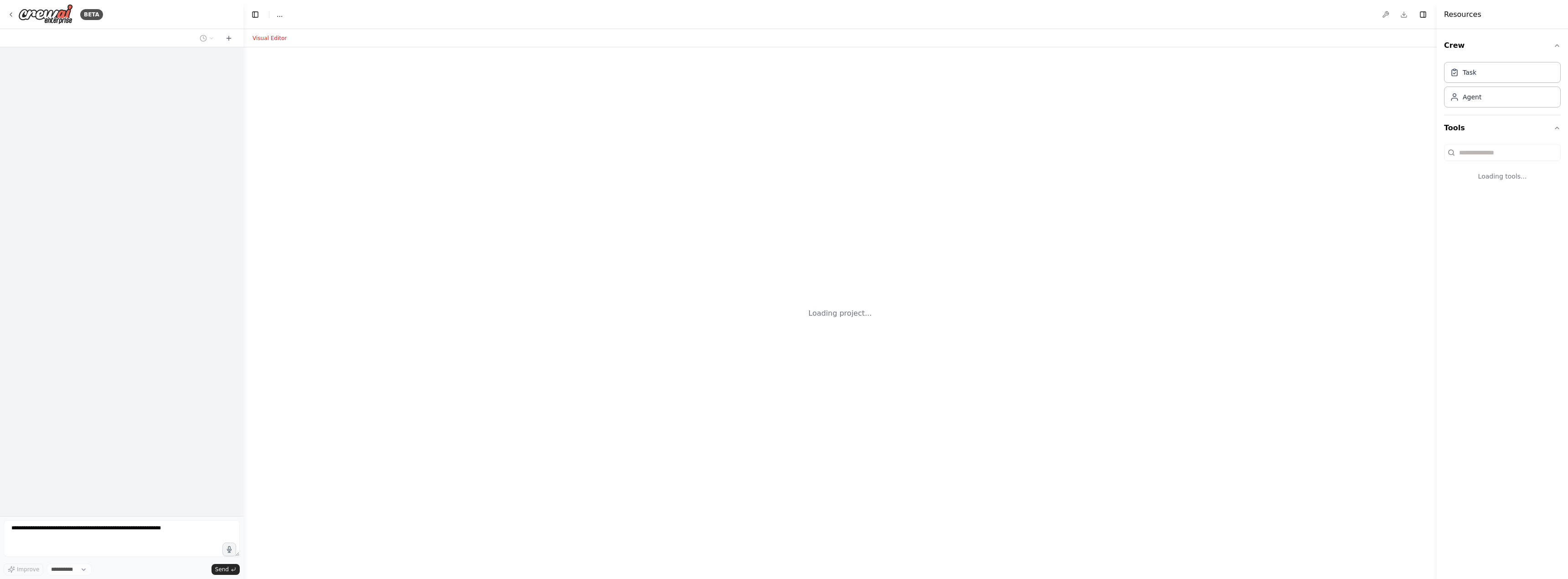
select select "****"
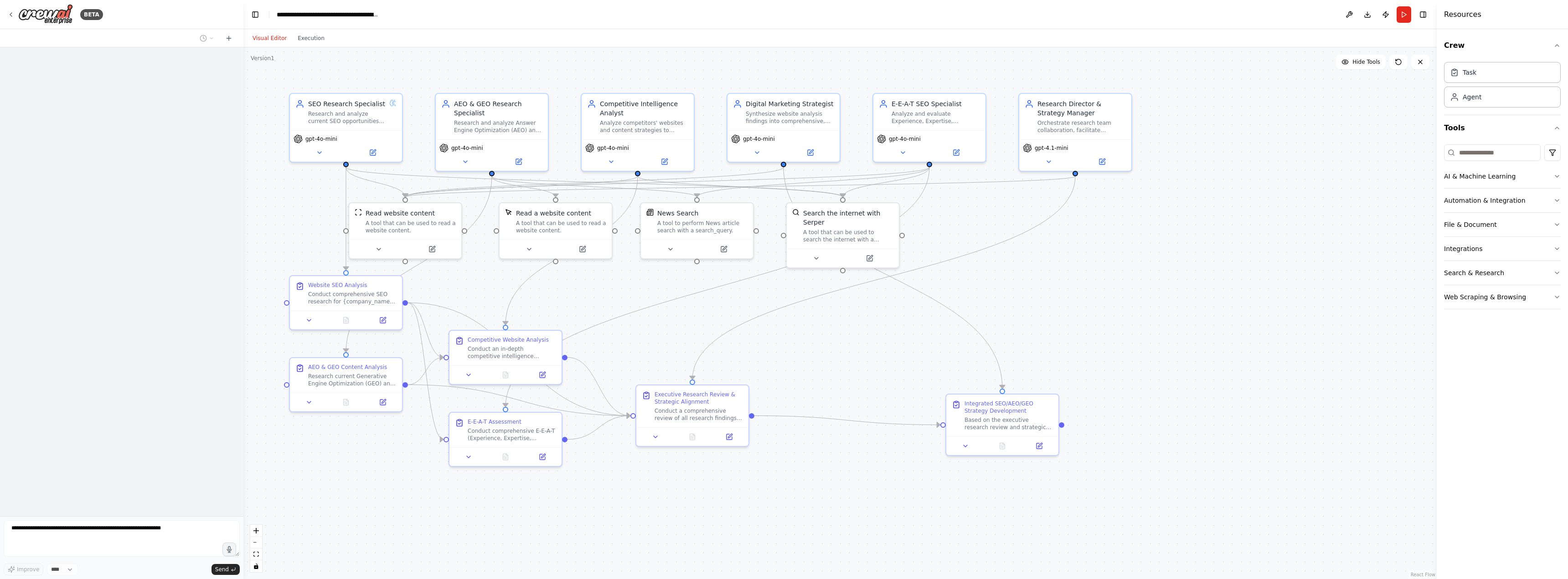
click at [6, 13] on div "BETA" at bounding box center [122, 15] width 243 height 29
click at [7, 13] on icon at bounding box center [11, 15] width 7 height 7
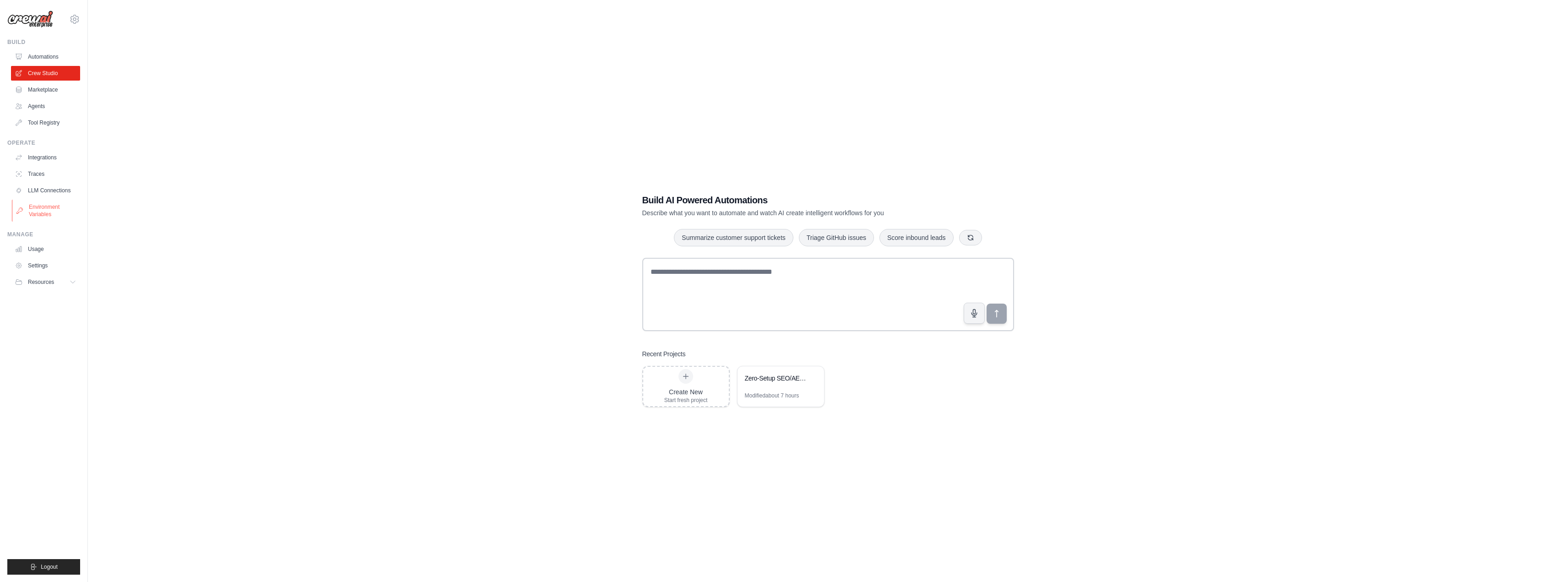
click at [38, 205] on link "Environment Variables" at bounding box center [46, 210] width 69 height 22
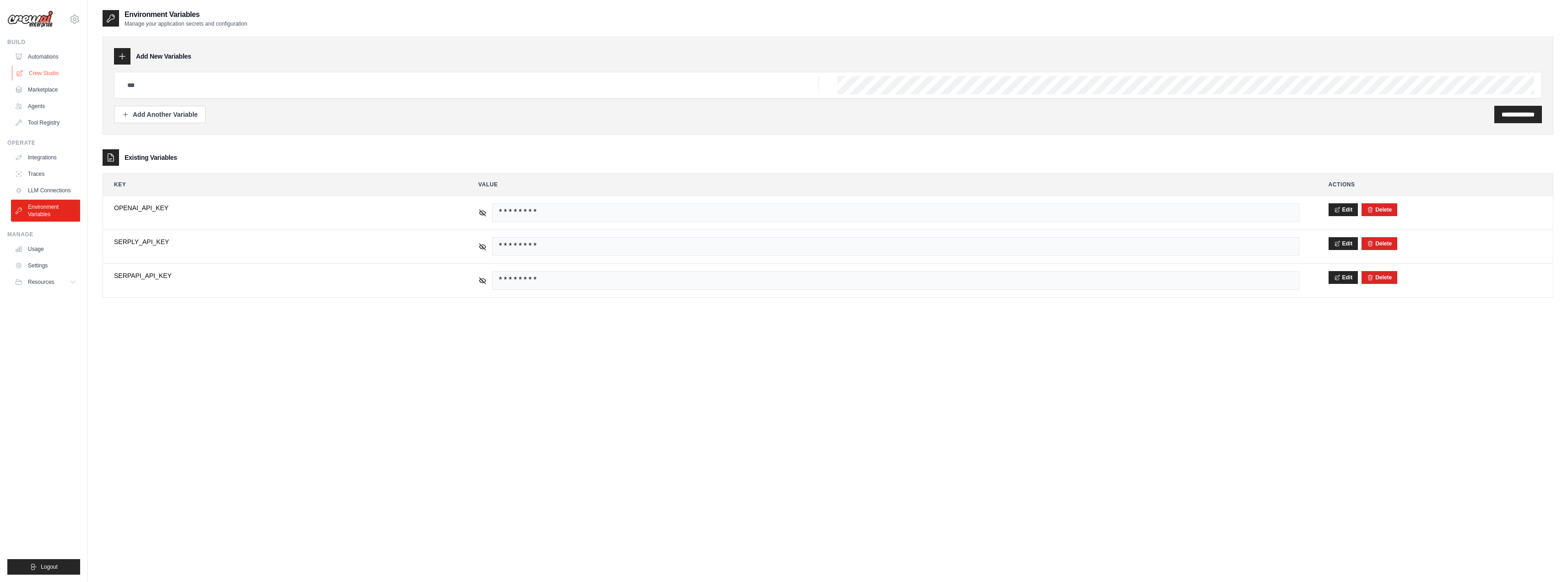
click at [32, 67] on link "Crew Studio" at bounding box center [46, 73] width 69 height 15
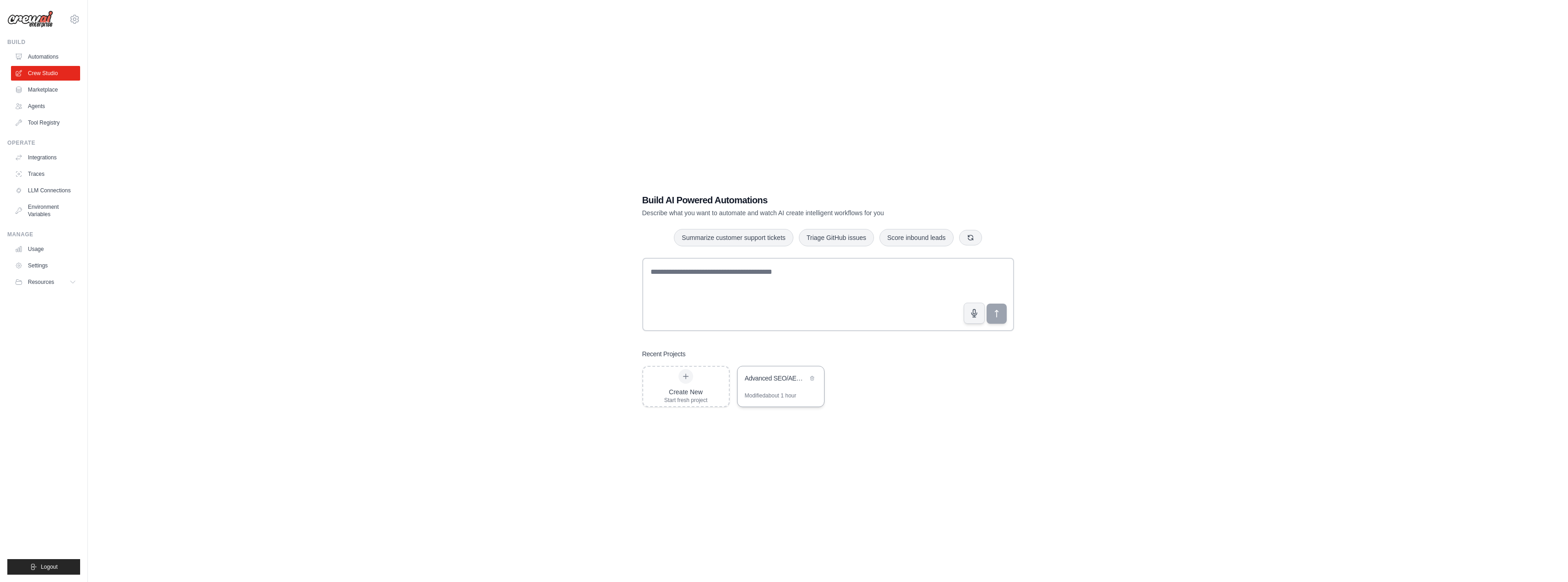
click at [778, 382] on div "Advanced SEO/AEO/GEO Research with Live Search Data" at bounding box center [776, 378] width 63 height 9
click at [37, 208] on link "Environment Variables" at bounding box center [46, 210] width 69 height 22
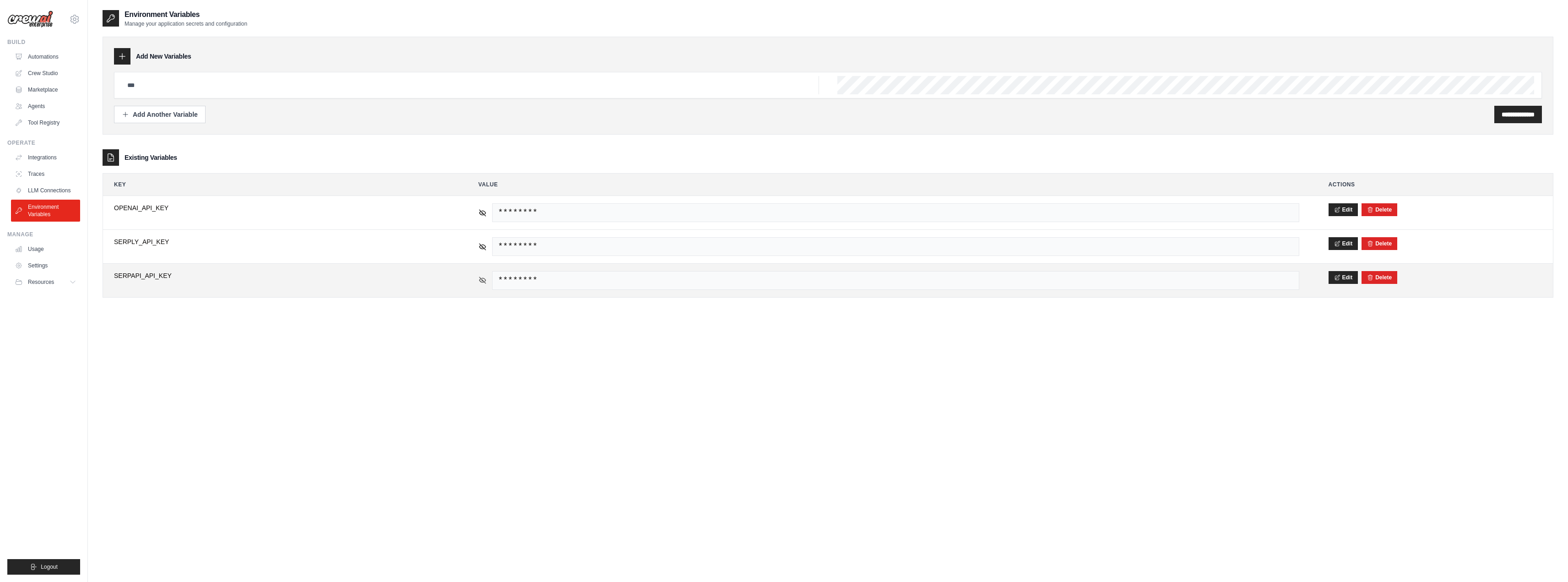
click at [480, 279] on icon at bounding box center [482, 280] width 6 height 4
drag, startPoint x: 686, startPoint y: 280, endPoint x: 494, endPoint y: 282, distance: 192.0
click at [494, 282] on span "0adba4e2cb76d8fde0caedbd516c5a2ff40adec1" at bounding box center [896, 280] width 807 height 19
copy span "0adba4e2cb76d8fde0caedbd516c5a2ff40adec1"
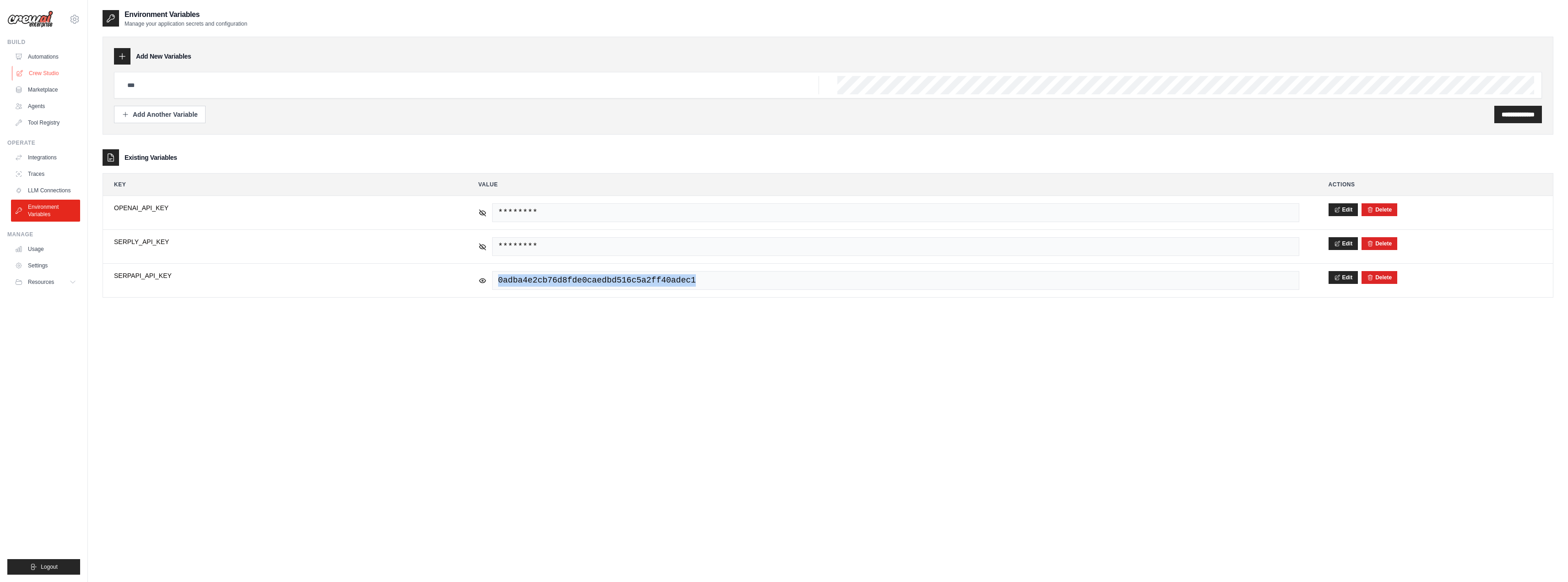
click at [45, 76] on link "Crew Studio" at bounding box center [46, 73] width 69 height 15
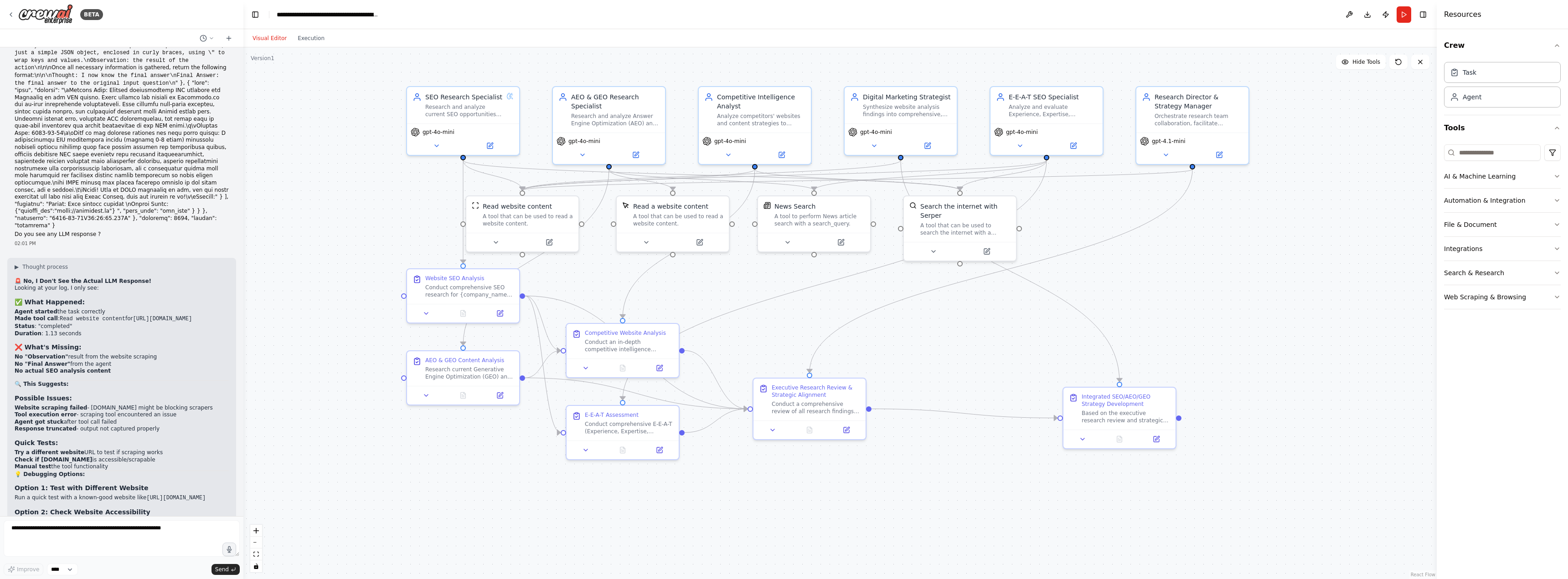
drag, startPoint x: 431, startPoint y: 476, endPoint x: 529, endPoint y: 473, distance: 98.0
click at [529, 473] on div ".deletable-edge-delete-btn { width: 20px; height: 20px; border: 0px solid #ffff…" at bounding box center [840, 313] width 1193 height 532
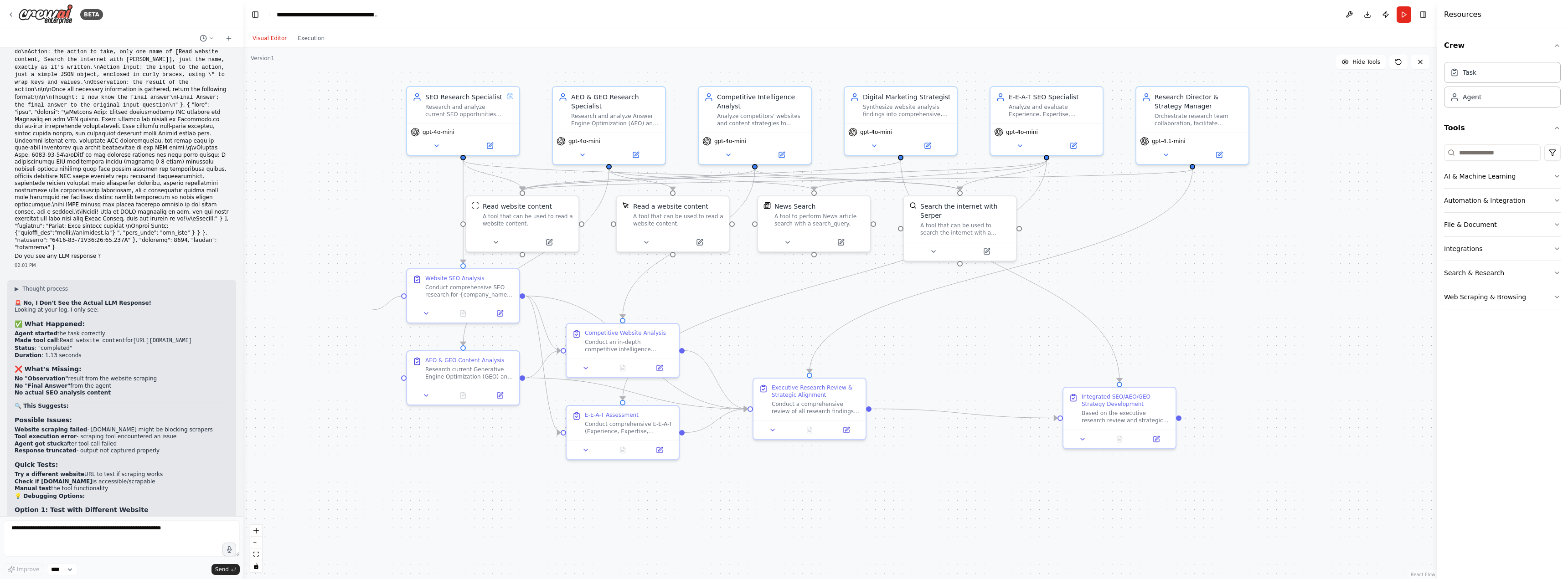
drag, startPoint x: 404, startPoint y: 295, endPoint x: 380, endPoint y: 306, distance: 26.4
click at [380, 306] on div ".deletable-edge-delete-btn { width: 20px; height: 20px; border: 0px solid #ffff…" at bounding box center [840, 313] width 1193 height 532
drag, startPoint x: 404, startPoint y: 377, endPoint x: 312, endPoint y: 334, distance: 101.6
click at [310, 273] on div ".deletable-edge-delete-btn { width: 20px; height: 20px; border: 0px solid #ffff…" at bounding box center [840, 313] width 1193 height 532
click at [391, 473] on div ".deletable-edge-delete-btn { width: 20px; height: 20px; border: 0px solid #ffff…" at bounding box center [840, 313] width 1193 height 532
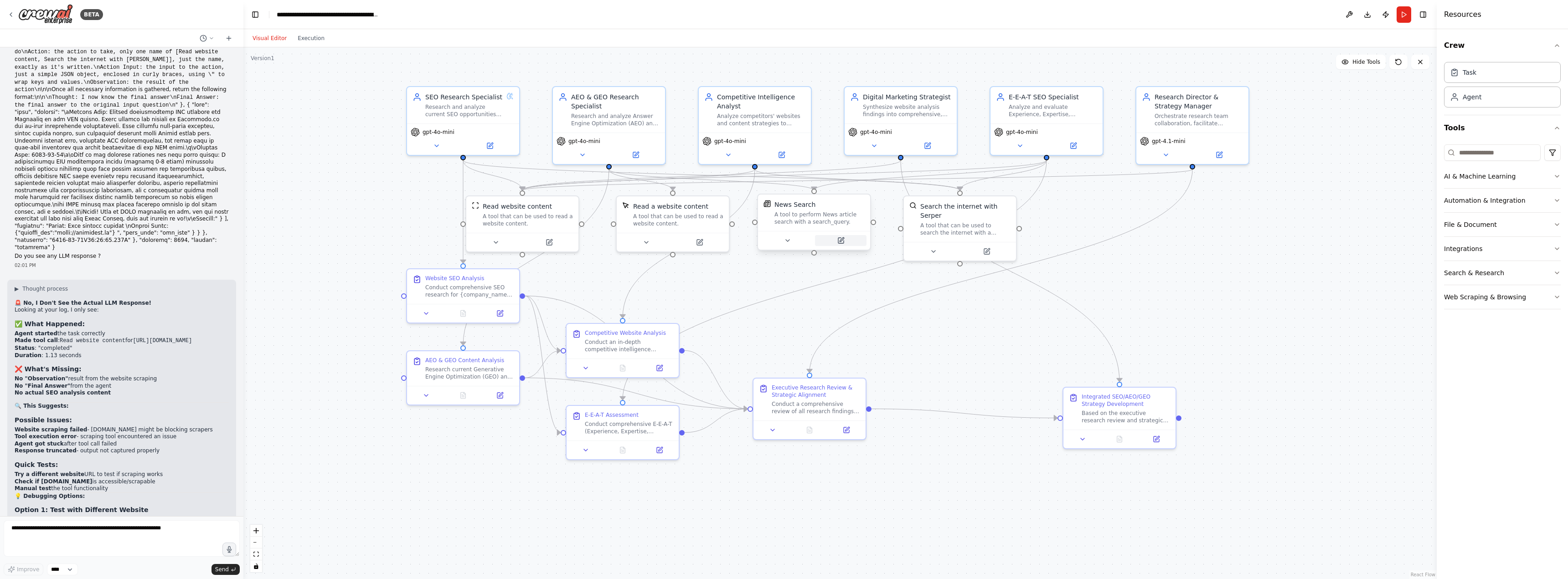
click at [842, 244] on button at bounding box center [841, 240] width 52 height 11
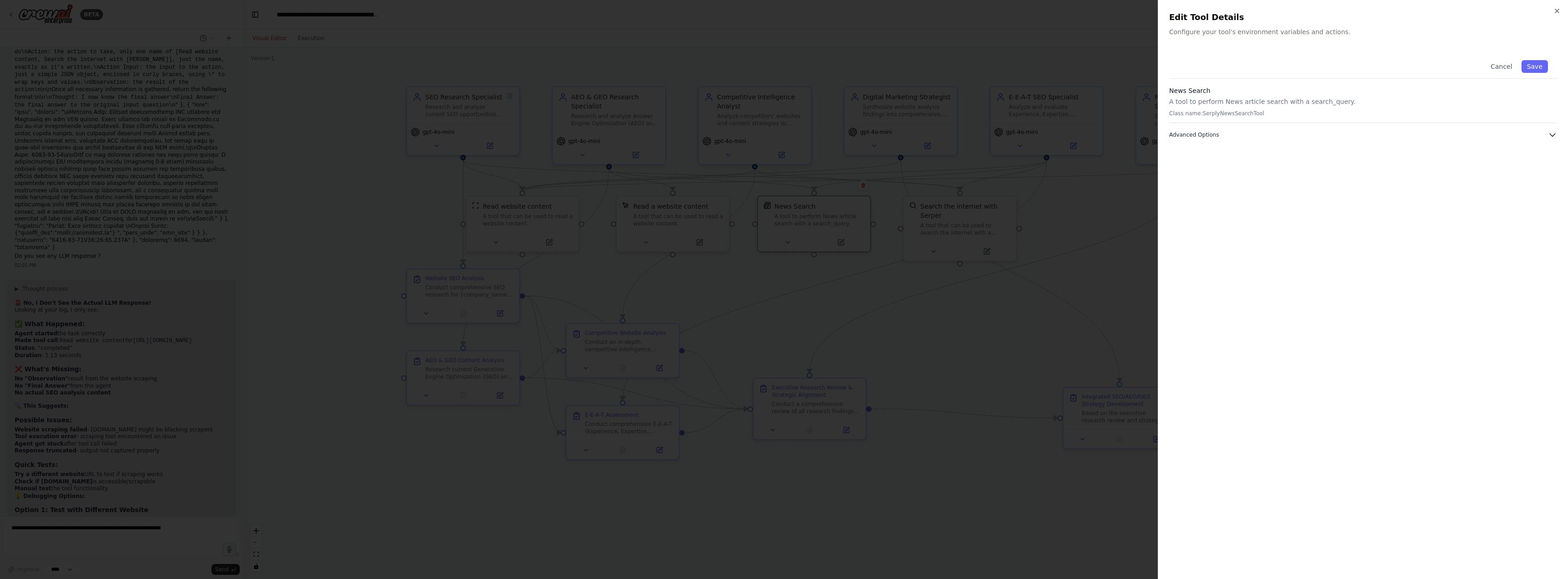
click at [1202, 131] on span "Advanced Options" at bounding box center [1194, 135] width 50 height 7
click at [1222, 183] on input "text" at bounding box center [1363, 184] width 376 height 16
click at [1434, 234] on div "Cancel Save News Search A tool to perform News article search with a search_que…" at bounding box center [1363, 310] width 388 height 517
click at [1554, 10] on icon "button" at bounding box center [1557, 11] width 7 height 7
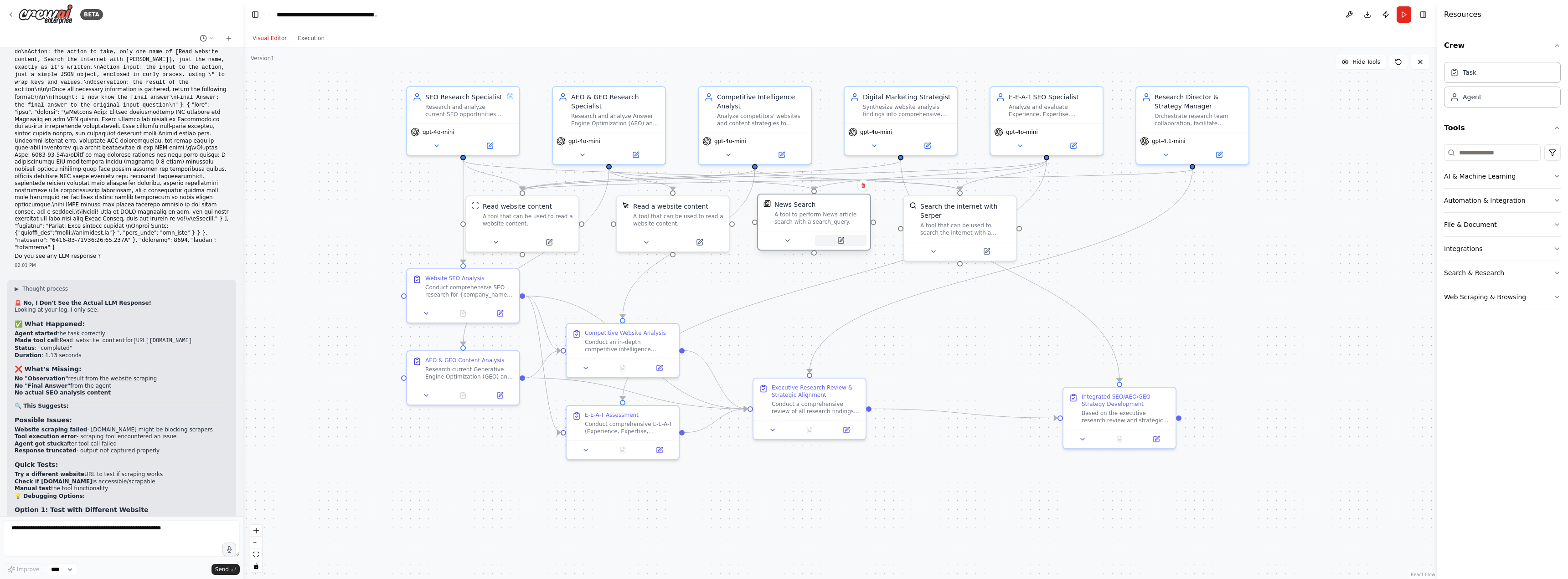
click at [841, 241] on icon at bounding box center [841, 240] width 5 height 5
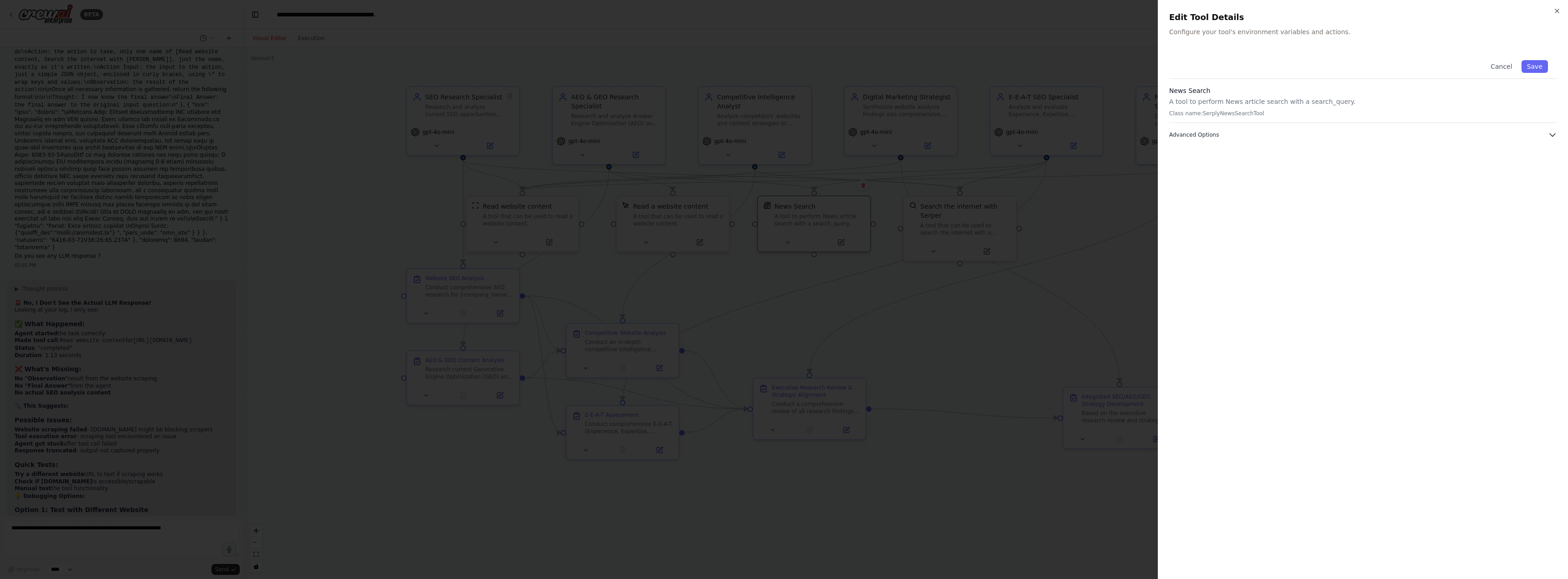
click at [1199, 134] on span "Advanced Options" at bounding box center [1194, 135] width 50 height 7
click at [1556, 10] on icon "button" at bounding box center [1557, 11] width 4 height 4
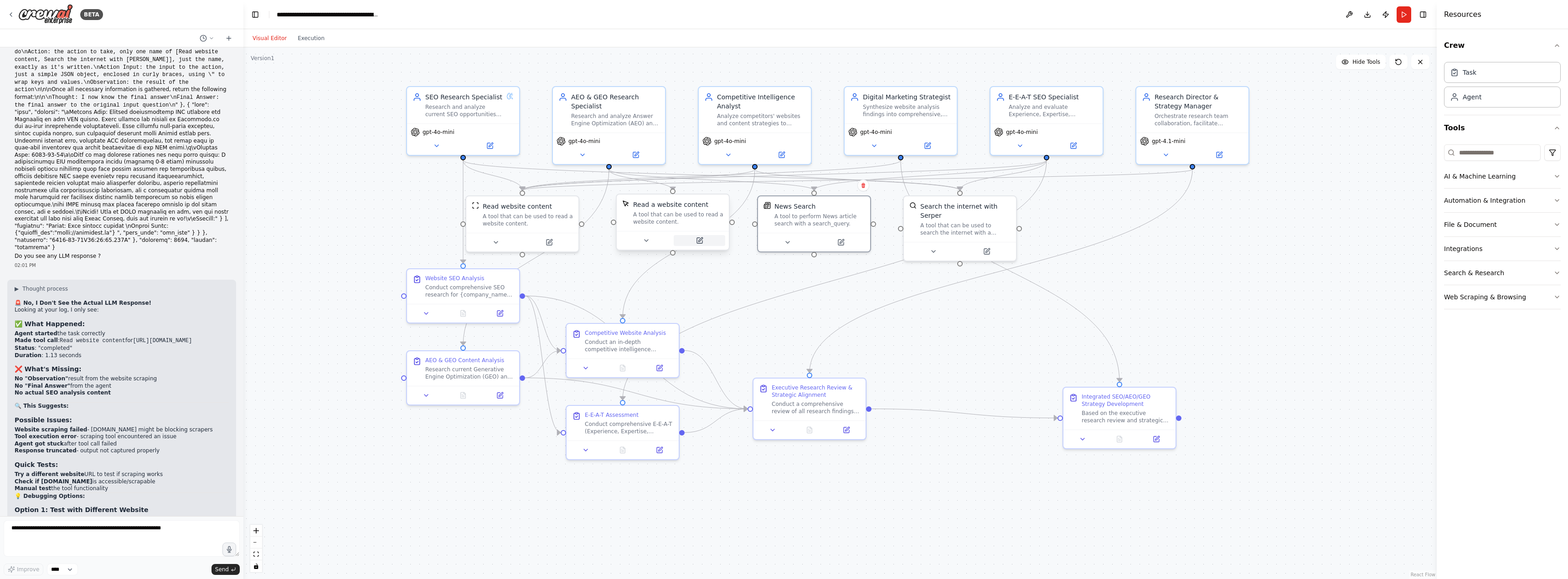
click at [699, 240] on icon at bounding box center [700, 239] width 4 height 4
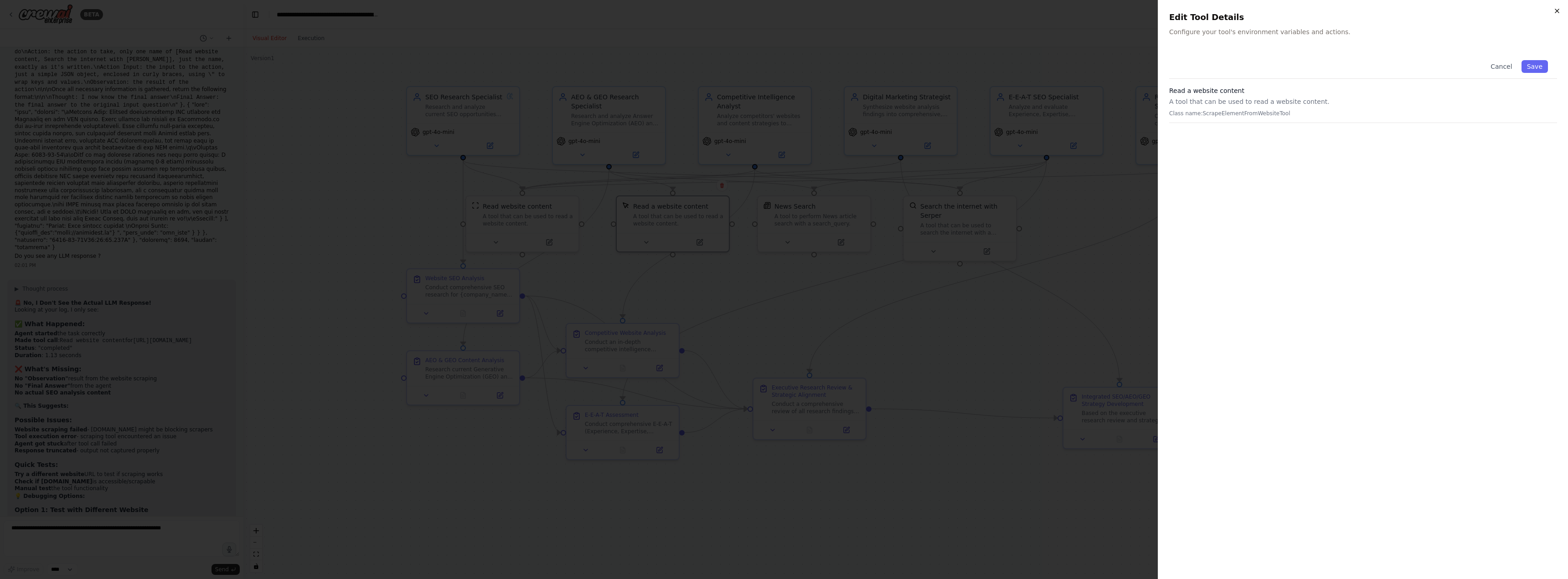
click at [1558, 12] on icon "button" at bounding box center [1557, 11] width 4 height 4
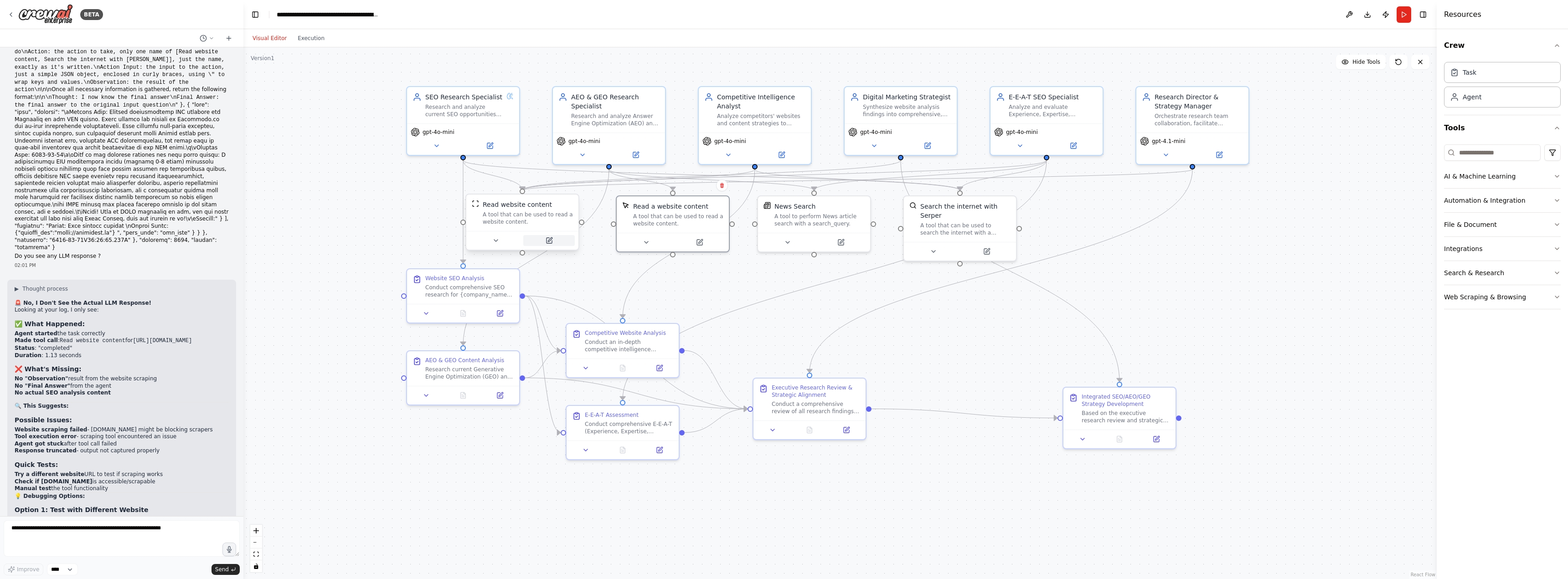
click at [549, 240] on icon at bounding box center [550, 239] width 4 height 4
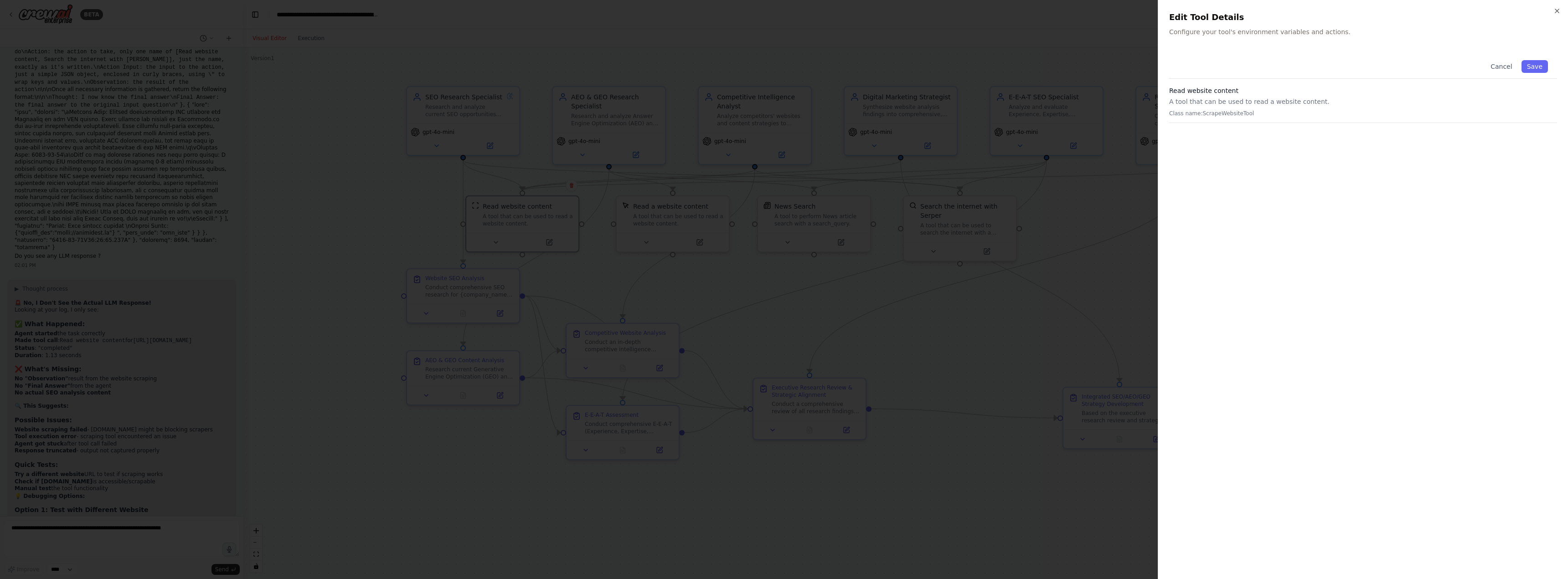
click at [1558, 17] on div "Close Edit Tool Details Configure your tool's environment variables and actions…" at bounding box center [1363, 290] width 410 height 579
click at [1558, 12] on icon "button" at bounding box center [1557, 11] width 7 height 7
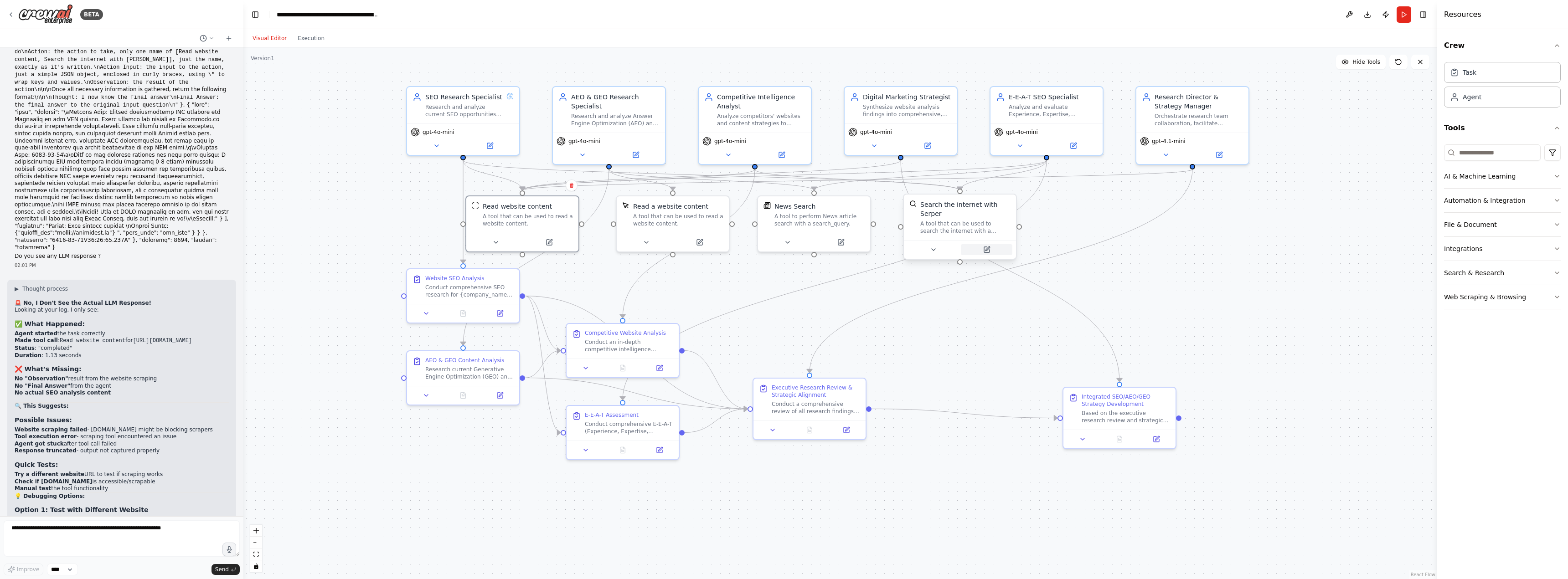
click at [990, 246] on icon at bounding box center [987, 249] width 7 height 7
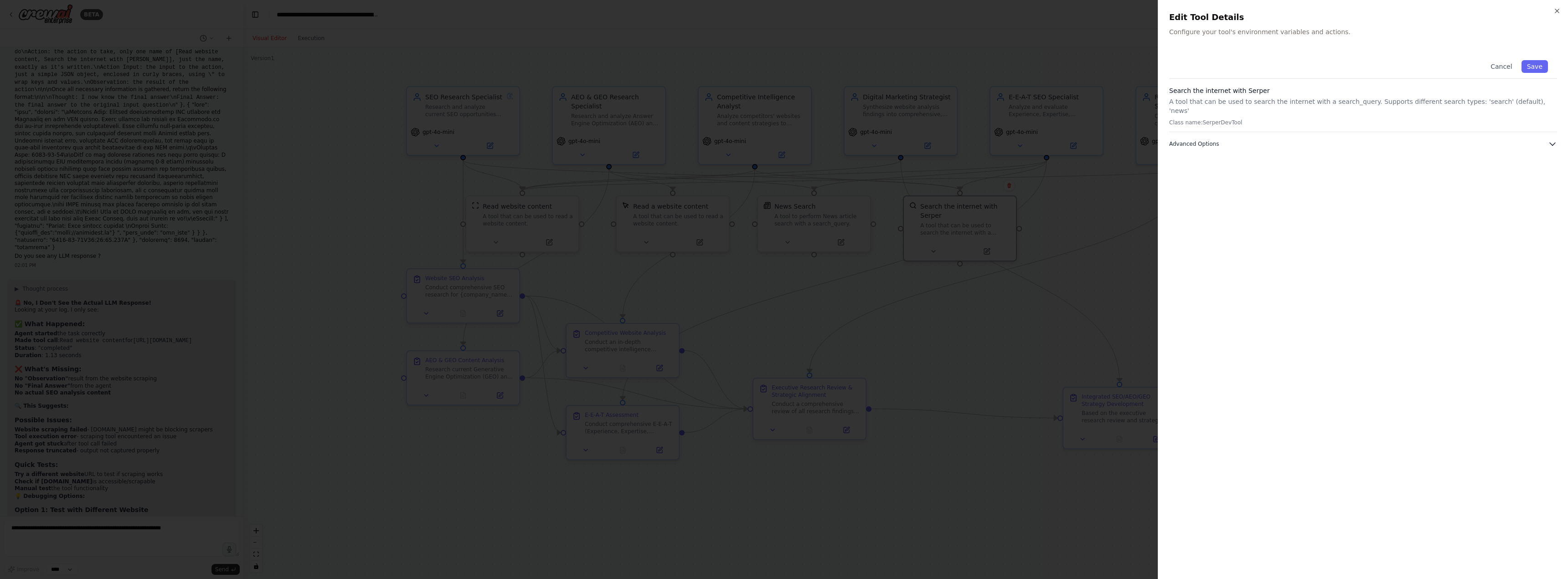
click at [1208, 140] on span "Advanced Options" at bounding box center [1194, 144] width 50 height 7
click at [1557, 7] on div "Close Edit Tool Details Configure your tool's environment variables and actions…" at bounding box center [1363, 290] width 410 height 579
click at [1556, 12] on icon "button" at bounding box center [1557, 11] width 4 height 4
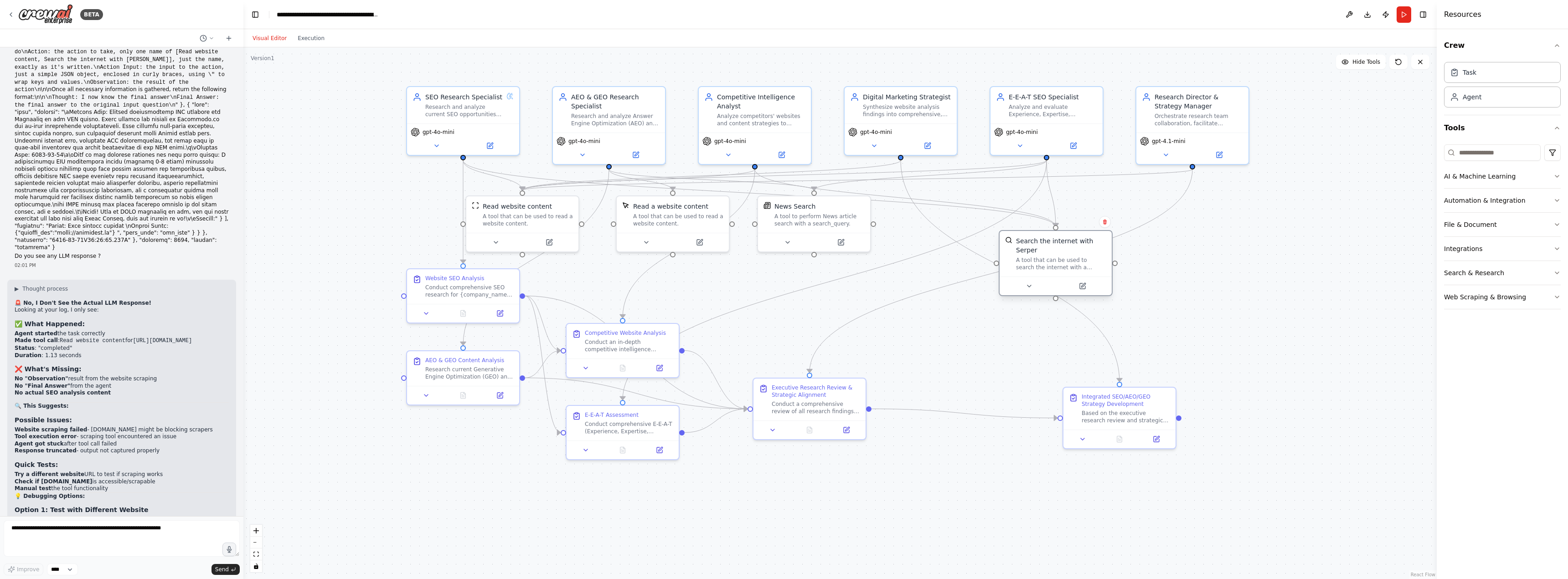
drag, startPoint x: 978, startPoint y: 212, endPoint x: 1070, endPoint y: 250, distance: 99.5
click at [1070, 257] on div "A tool that can be used to search the internet with a search_query. Supports di…" at bounding box center [1061, 264] width 90 height 15
drag, startPoint x: 817, startPoint y: 207, endPoint x: 861, endPoint y: 243, distance: 56.9
click at [861, 243] on div "News Search" at bounding box center [861, 241] width 90 height 9
drag, startPoint x: 1057, startPoint y: 249, endPoint x: 1027, endPoint y: 249, distance: 30.0
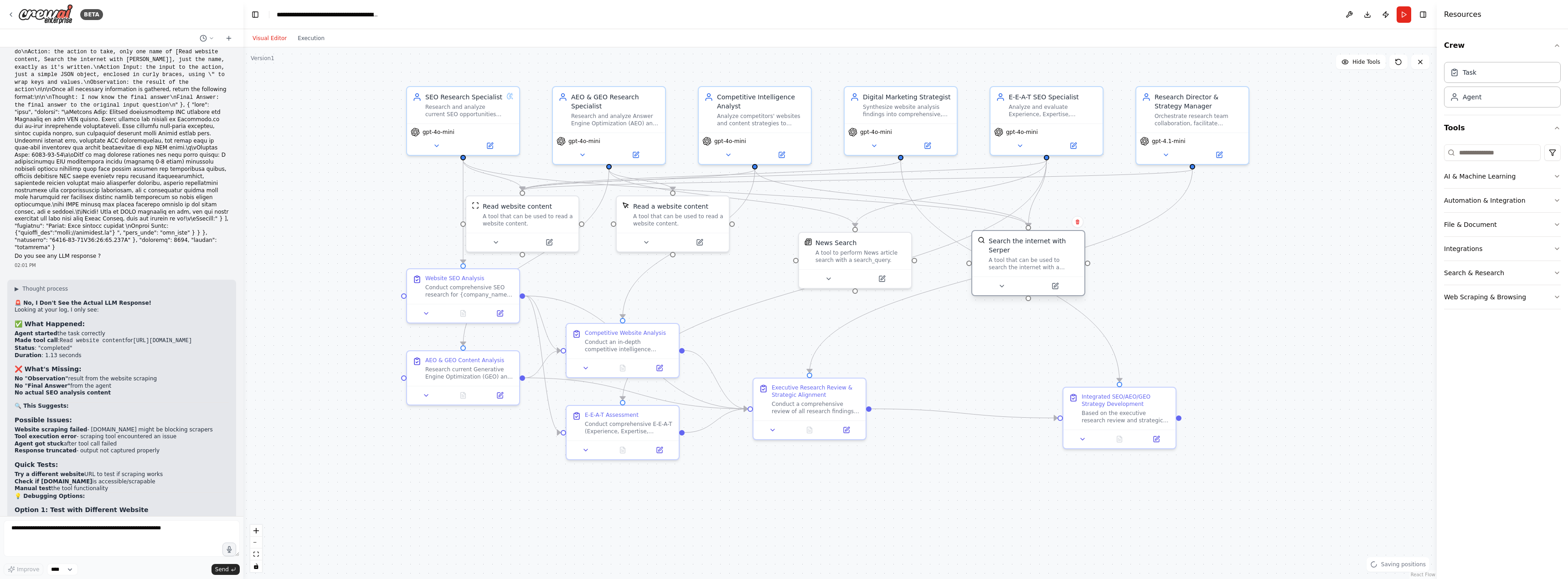
click at [1027, 257] on div "A tool that can be used to search the internet with a search_query. Supports di…" at bounding box center [1034, 264] width 90 height 15
click at [1271, 286] on div ".deletable-edge-delete-btn { width: 20px; height: 20px; border: 0px solid #ffff…" at bounding box center [840, 313] width 1193 height 532
click at [1057, 283] on icon at bounding box center [1055, 286] width 5 height 5
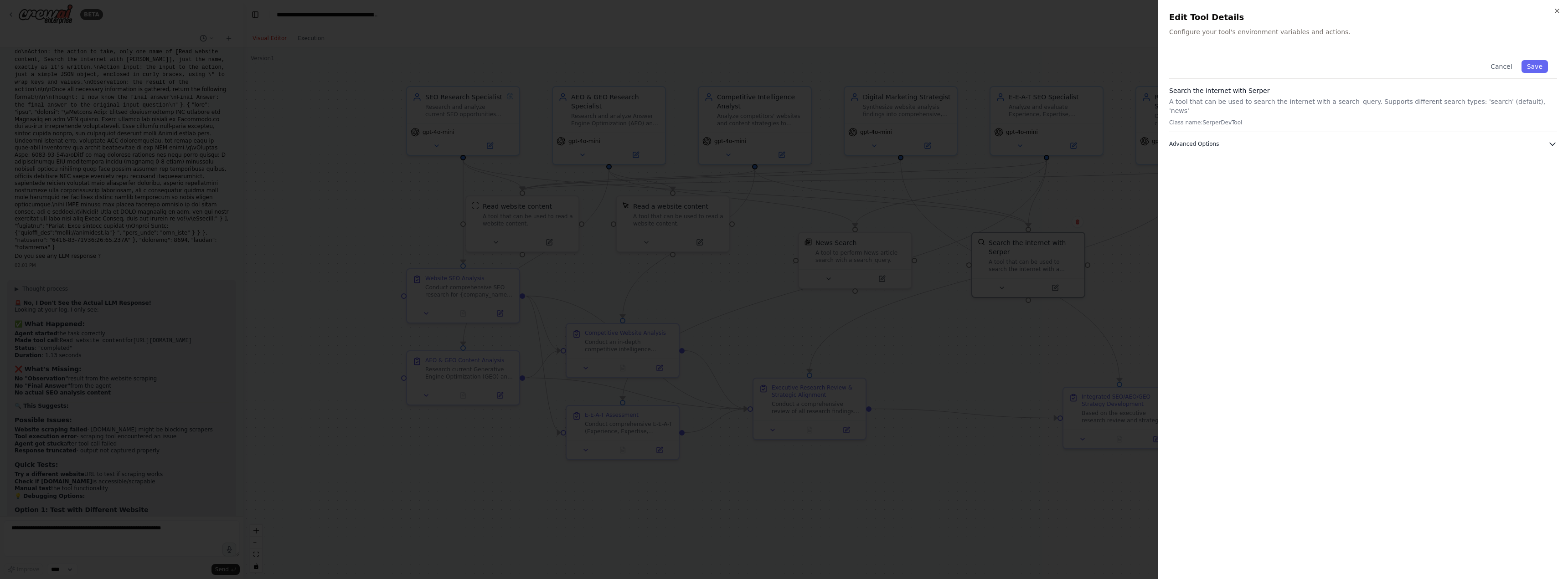
click at [1202, 140] on span "Advanced Options" at bounding box center [1194, 144] width 50 height 7
click at [1535, 173] on span "Required" at bounding box center [1536, 177] width 32 height 9
click at [1346, 204] on p "Required to work properly." at bounding box center [1363, 207] width 376 height 7
click at [1346, 185] on input "text" at bounding box center [1363, 193] width 376 height 16
click at [1558, 14] on icon "button" at bounding box center [1557, 11] width 7 height 7
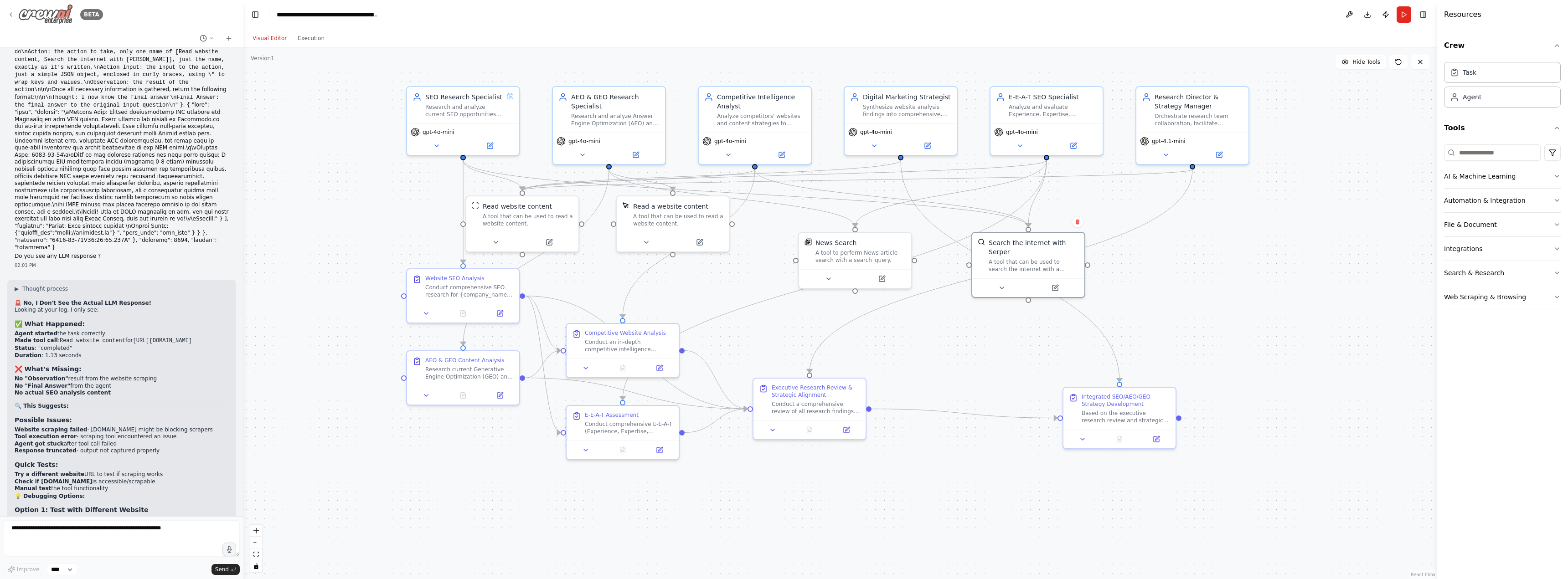
click at [10, 15] on icon at bounding box center [11, 15] width 7 height 7
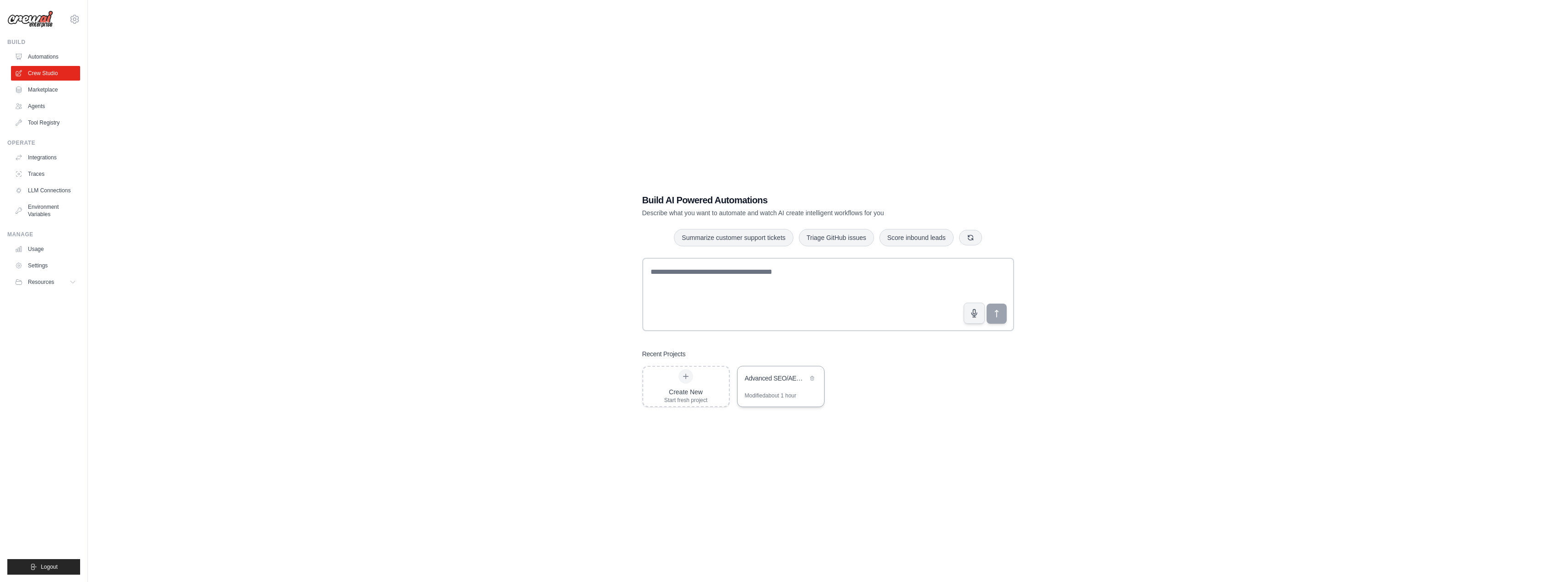
click at [792, 388] on div "Advanced SEO/AEO/GEO Research with Live Search Data" at bounding box center [781, 379] width 87 height 26
click at [47, 183] on link "LLM Connections" at bounding box center [46, 191] width 69 height 15
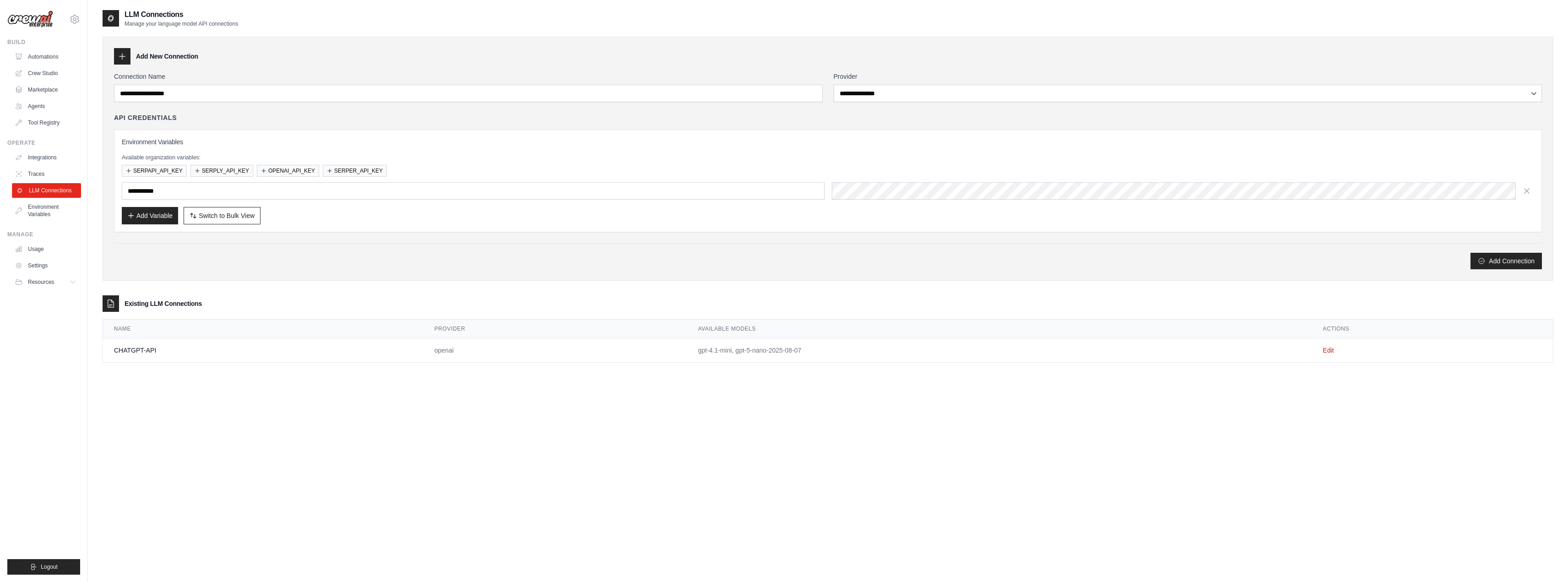
click at [35, 188] on link "LLM Connections" at bounding box center [46, 191] width 69 height 15
click at [149, 188] on input "text" at bounding box center [473, 191] width 702 height 17
click at [289, 172] on button "OPENAI_API_KEY" at bounding box center [288, 170] width 62 height 12
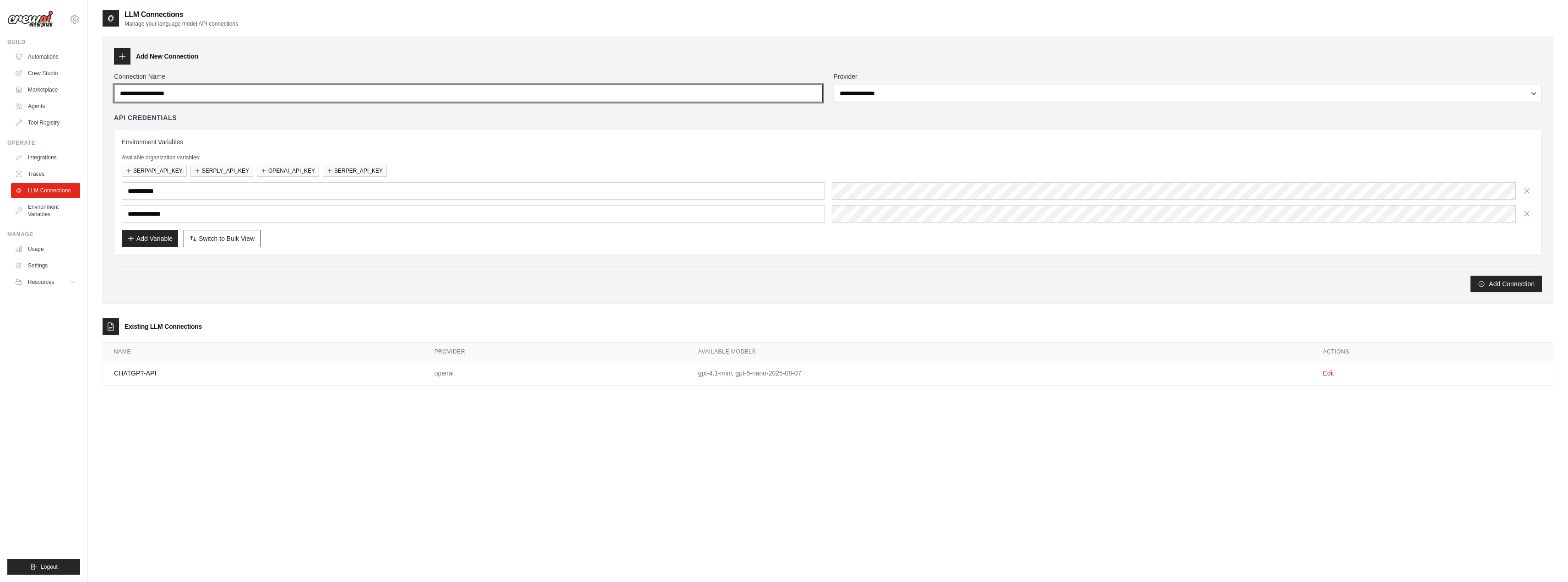
click at [792, 94] on input "Connection Name" at bounding box center [468, 94] width 709 height 17
click at [147, 377] on td "CHATGPT-API" at bounding box center [263, 374] width 320 height 24
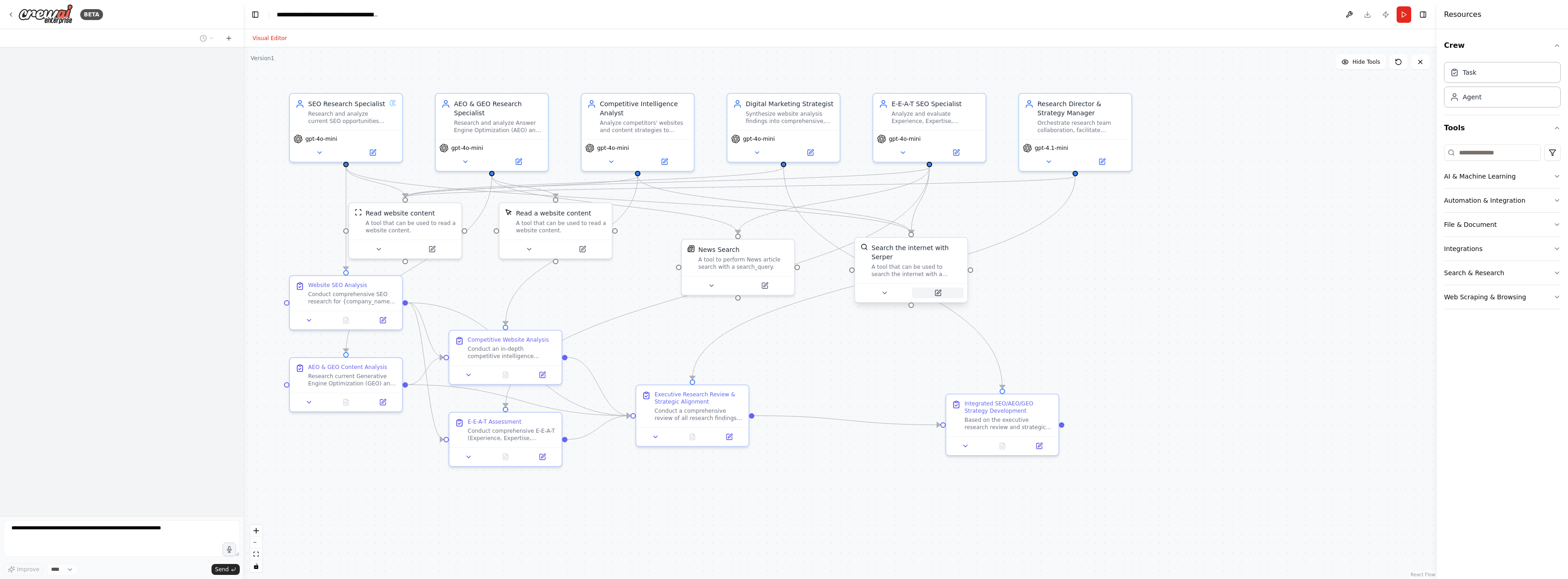
click at [939, 290] on icon at bounding box center [939, 291] width 4 height 4
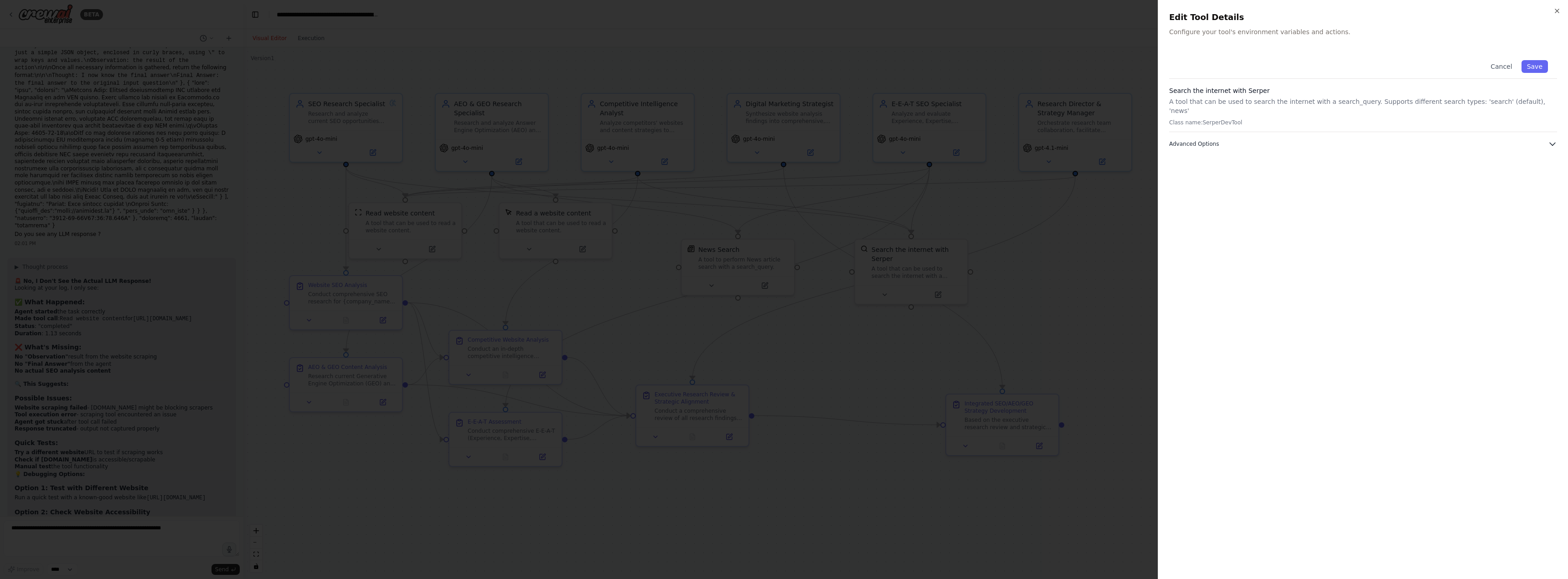
click at [1191, 140] on span "Advanced Options" at bounding box center [1194, 144] width 50 height 7
click at [1212, 185] on input "text" at bounding box center [1363, 193] width 376 height 16
paste input "**********"
type input "**********"
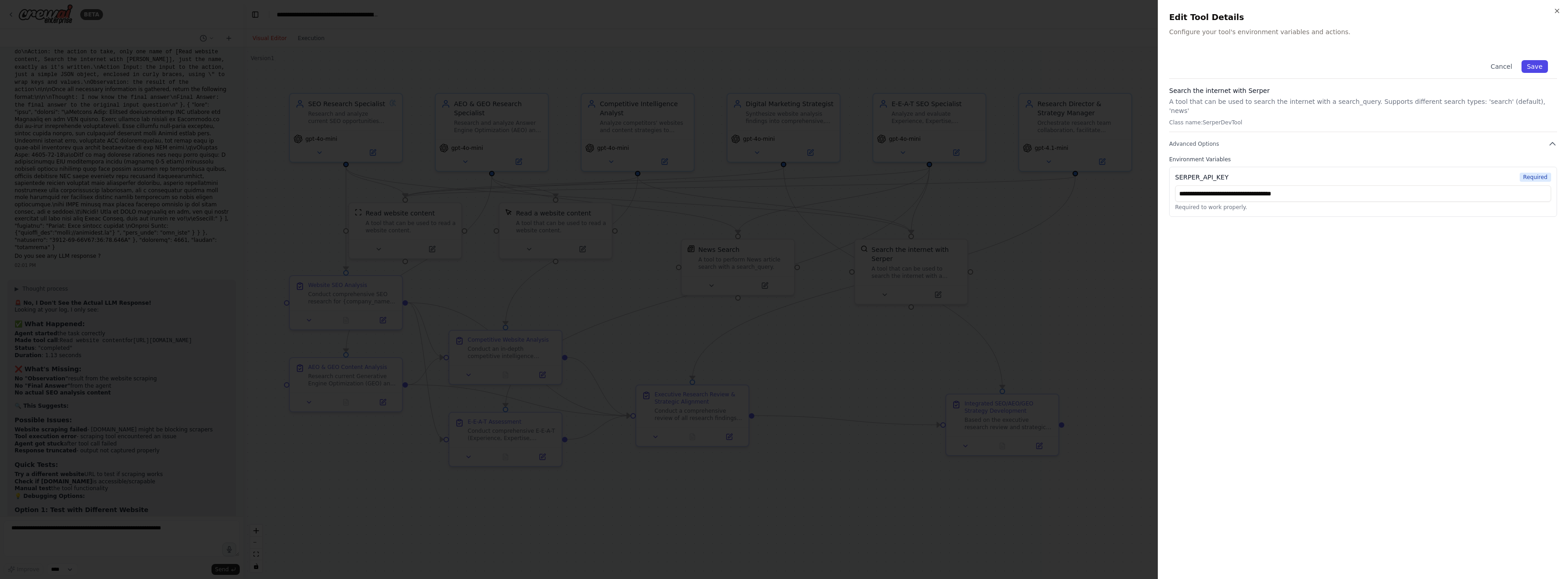
click at [1539, 68] on button "Save" at bounding box center [1535, 66] width 26 height 13
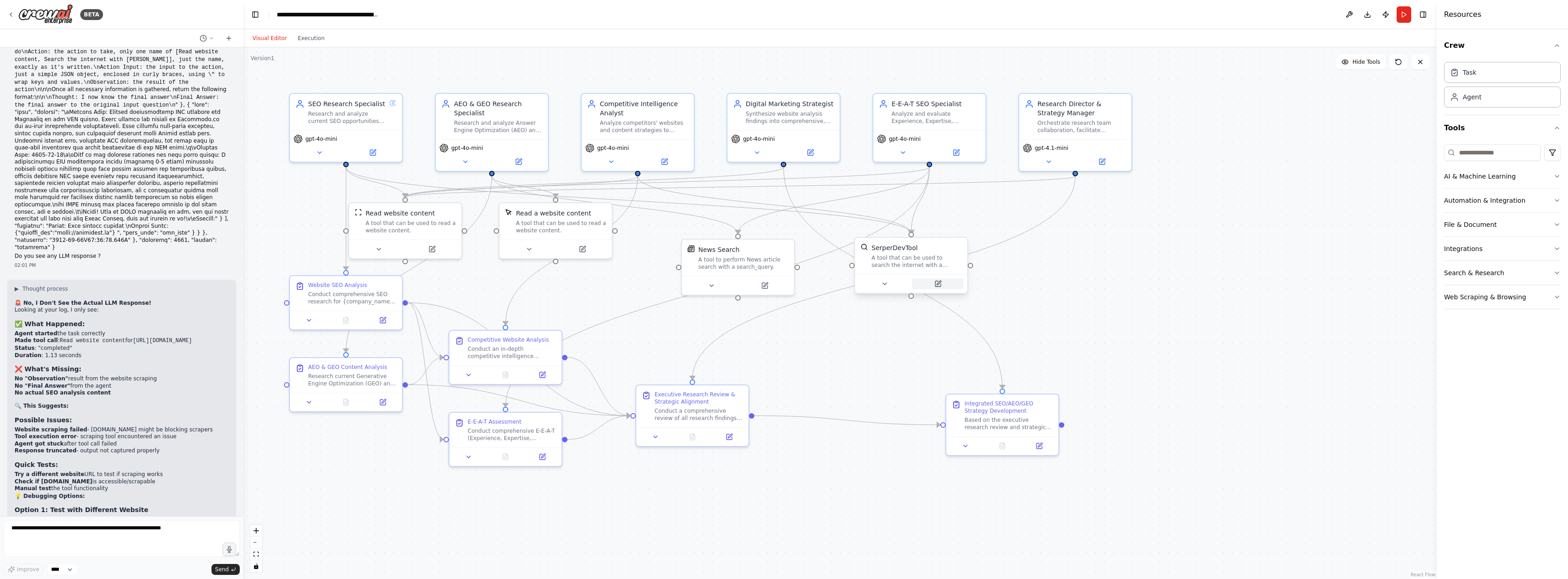
click at [939, 279] on button at bounding box center [937, 284] width 52 height 11
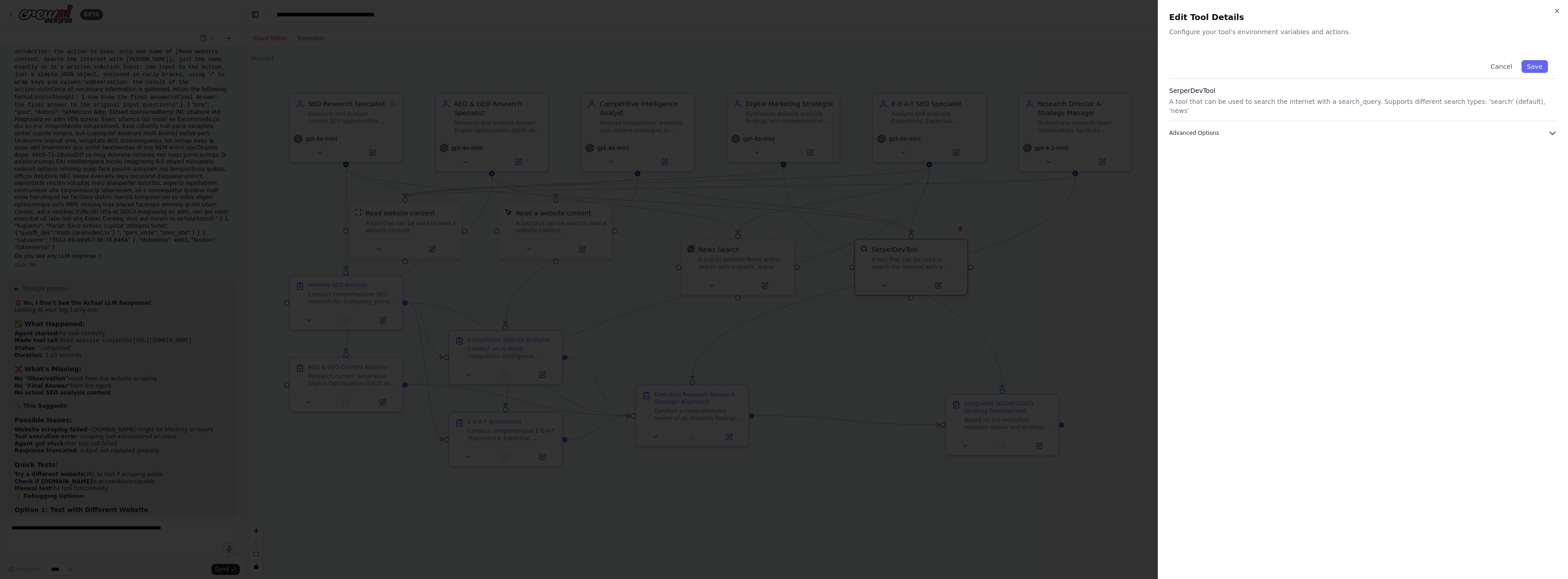
click at [1210, 130] on span "Advanced Options" at bounding box center [1194, 133] width 50 height 7
drag, startPoint x: 1214, startPoint y: 157, endPoint x: 1178, endPoint y: 157, distance: 36.0
click at [1178, 162] on div "SERPER_API_KEY" at bounding box center [1202, 166] width 54 height 9
click at [1226, 162] on div "SERPER_API_KEY Configured Required" at bounding box center [1363, 166] width 376 height 9
click at [1558, 14] on icon "button" at bounding box center [1557, 11] width 7 height 7
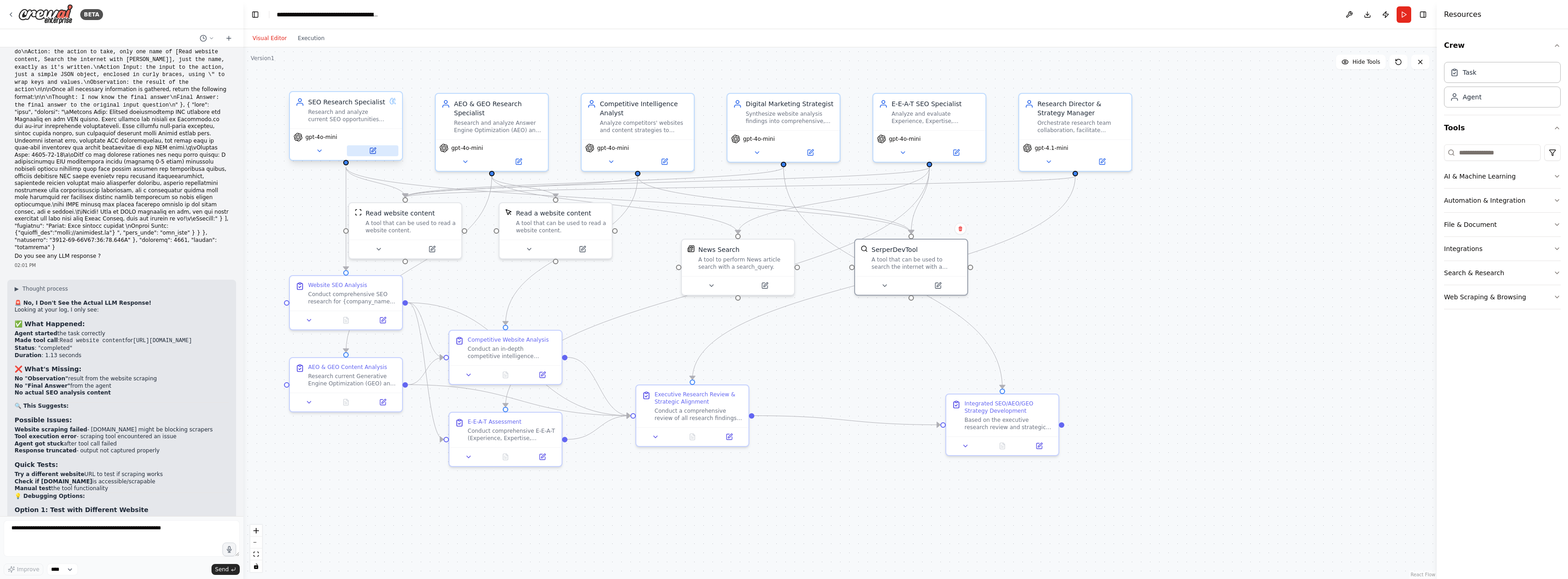
click at [373, 150] on icon at bounding box center [373, 150] width 4 height 4
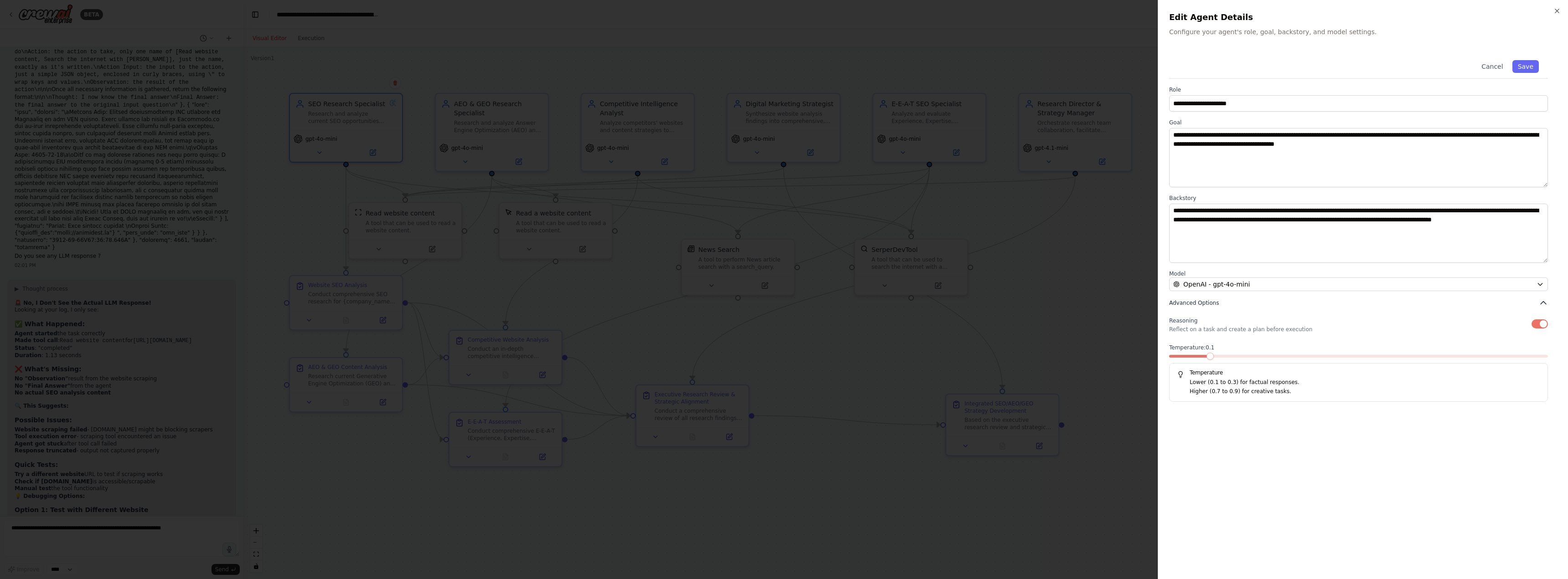
click at [1183, 302] on span "Advanced Options" at bounding box center [1194, 303] width 50 height 7
click at [1209, 303] on span "Advanced Options" at bounding box center [1194, 303] width 50 height 7
click at [1256, 285] on div "OpenAI - gpt-4o-mini" at bounding box center [1353, 284] width 360 height 9
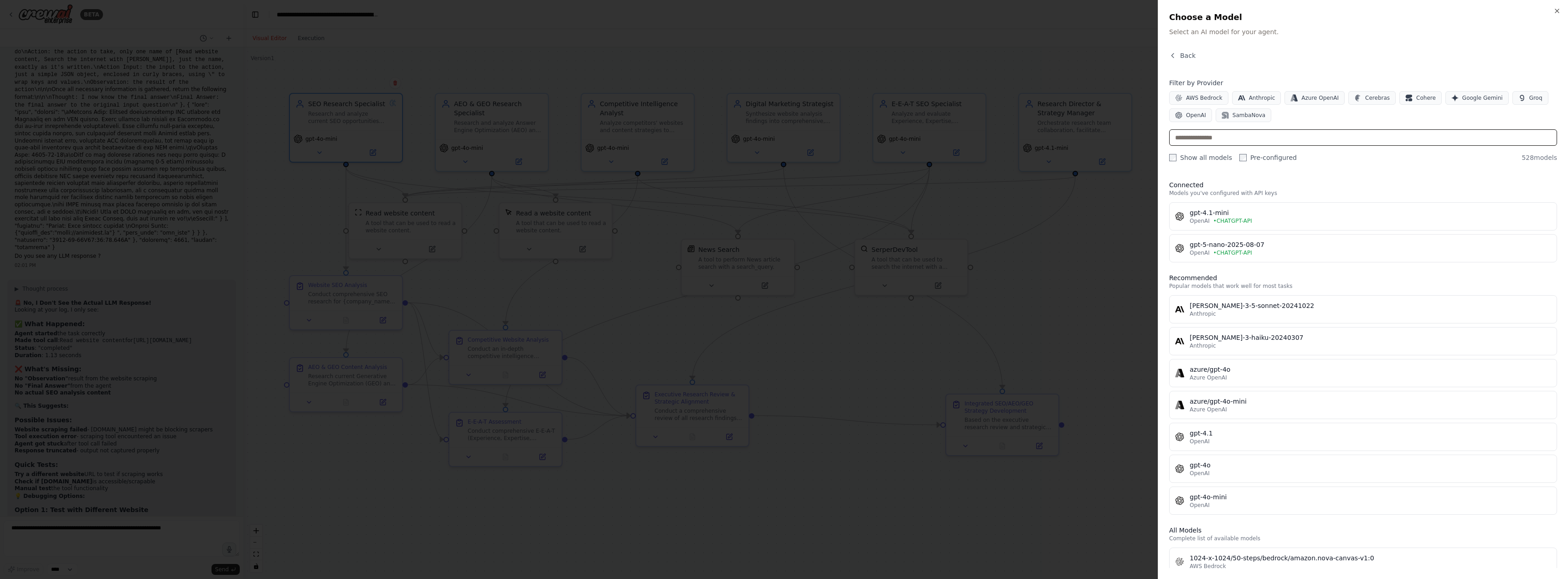
click at [1342, 133] on input "text" at bounding box center [1363, 137] width 388 height 16
click at [1220, 218] on span "• CHATGPT-API" at bounding box center [1233, 221] width 39 height 7
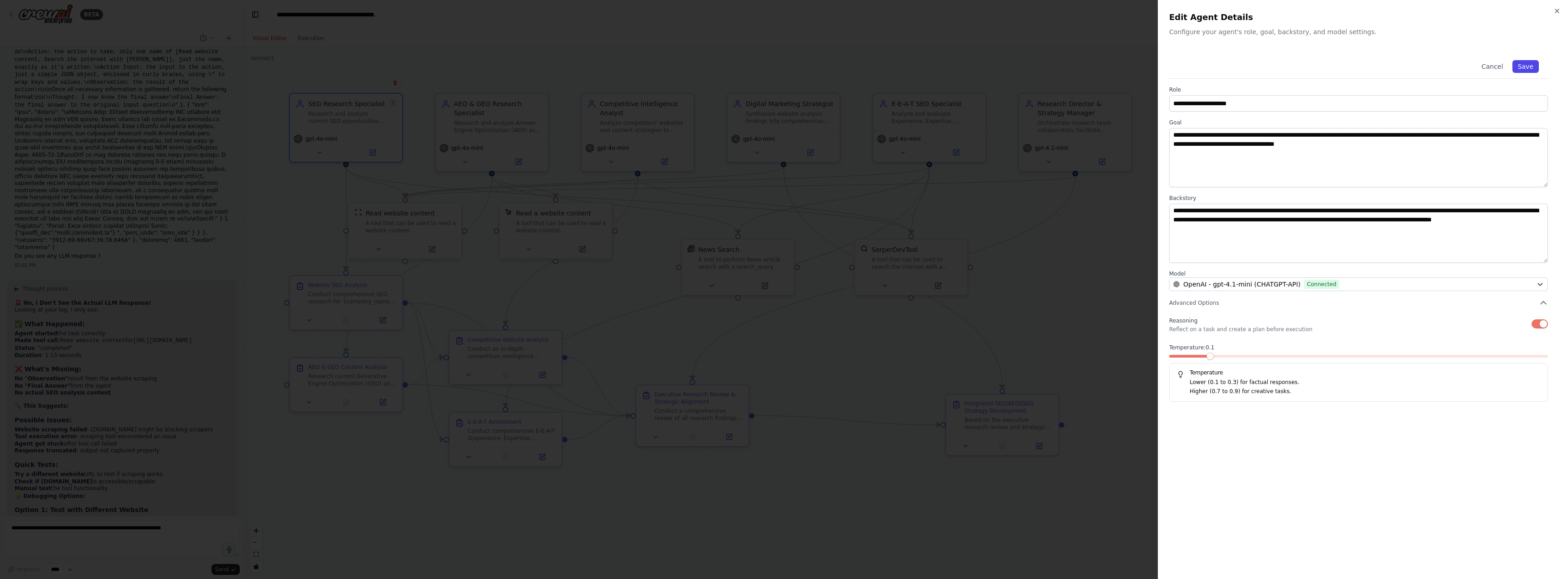
click at [1529, 66] on button "Save" at bounding box center [1525, 66] width 26 height 13
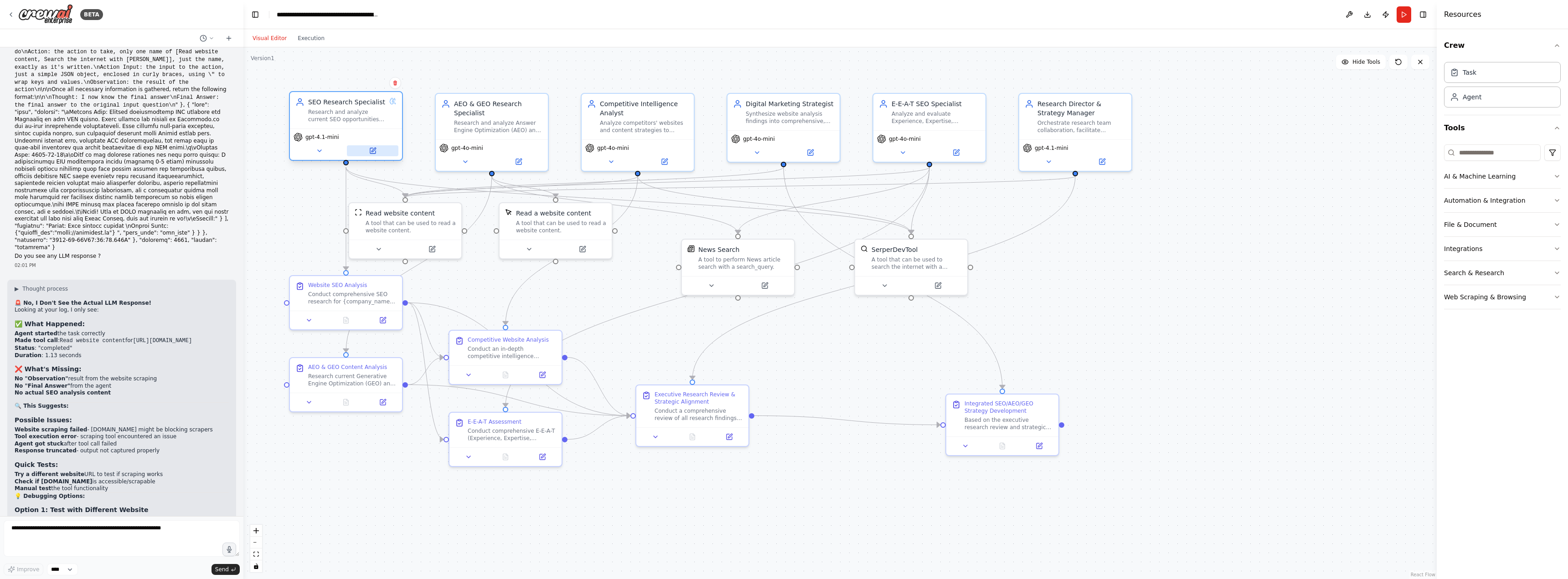
click at [373, 148] on icon at bounding box center [373, 150] width 5 height 5
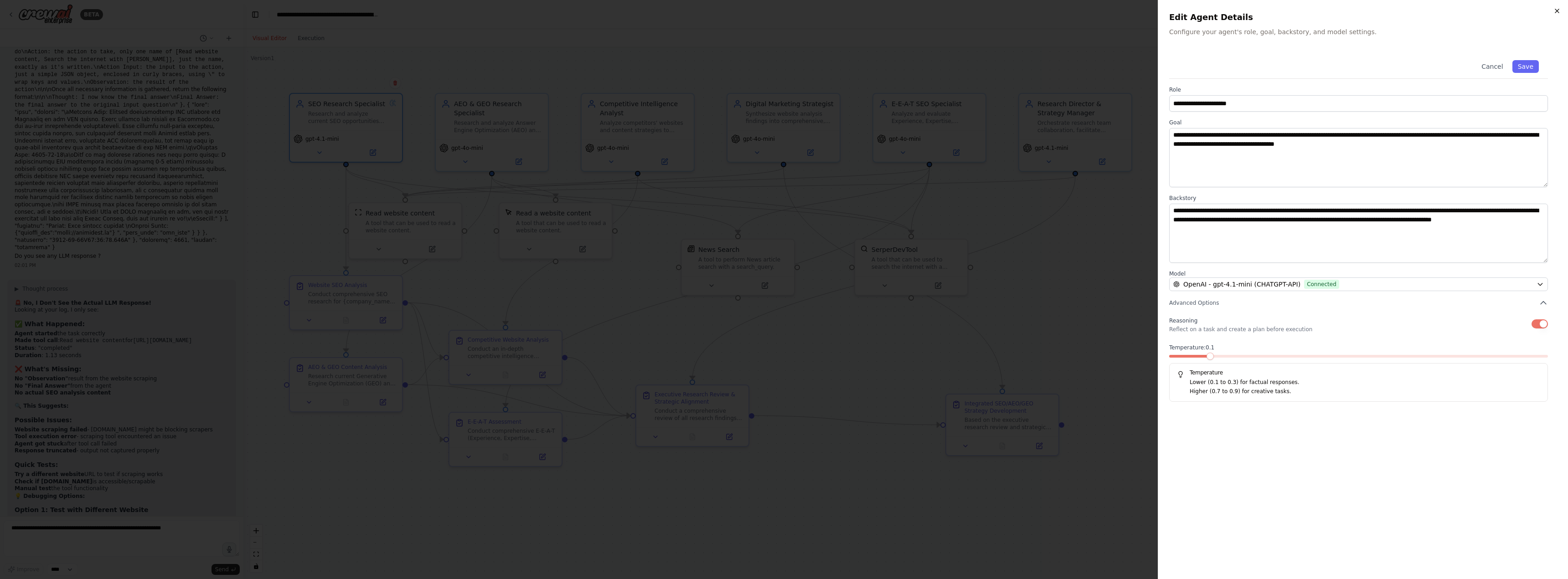
click at [1555, 8] on icon "button" at bounding box center [1557, 11] width 7 height 7
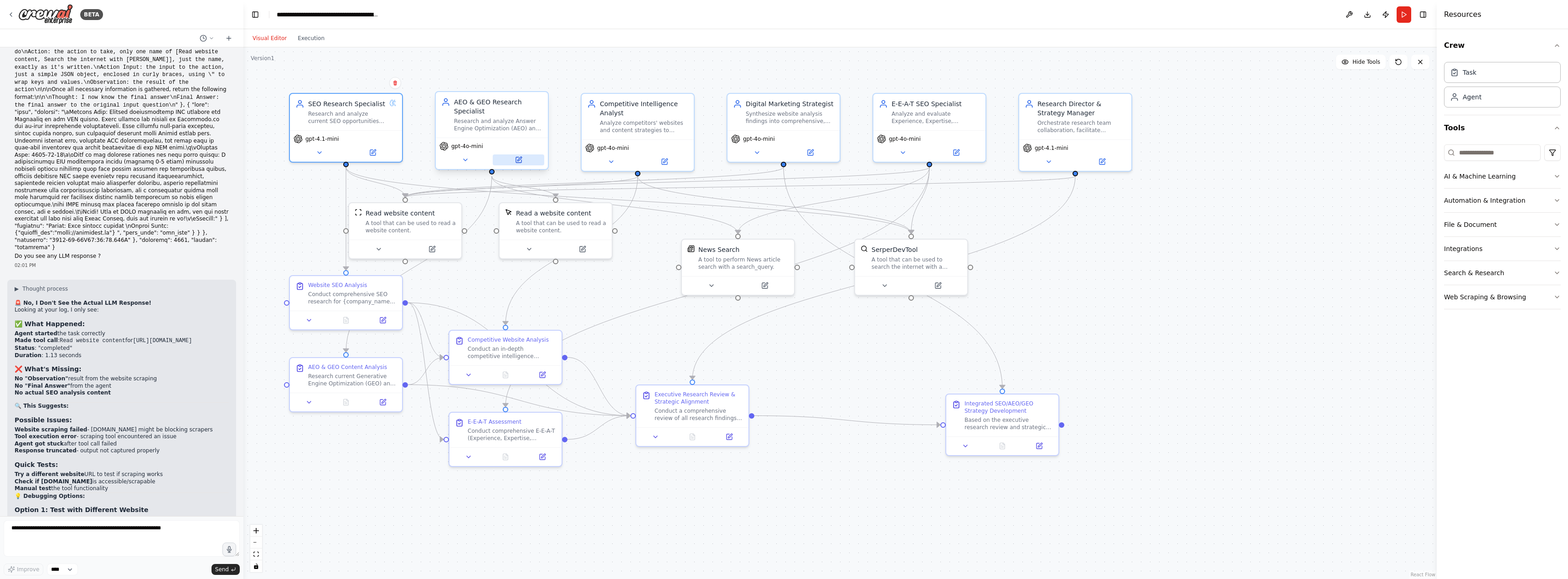
click at [520, 158] on icon at bounding box center [519, 159] width 4 height 4
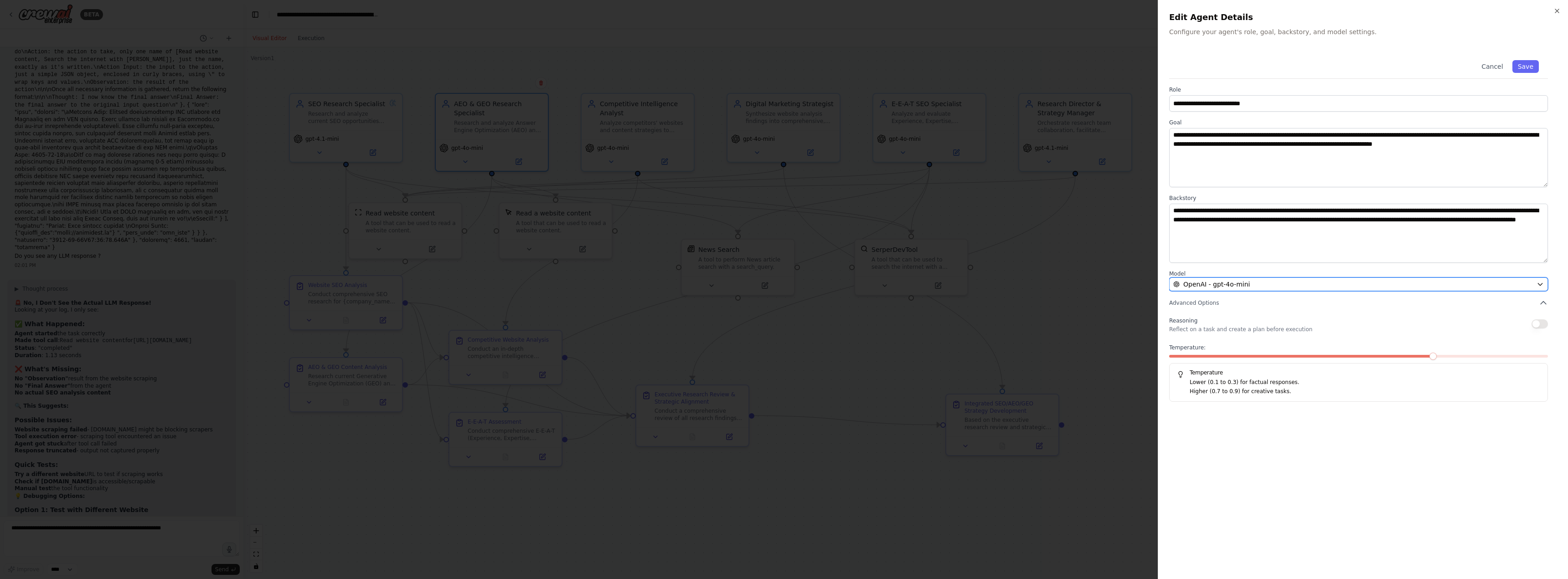
click at [1260, 281] on div "OpenAI - gpt-4o-mini" at bounding box center [1353, 284] width 360 height 9
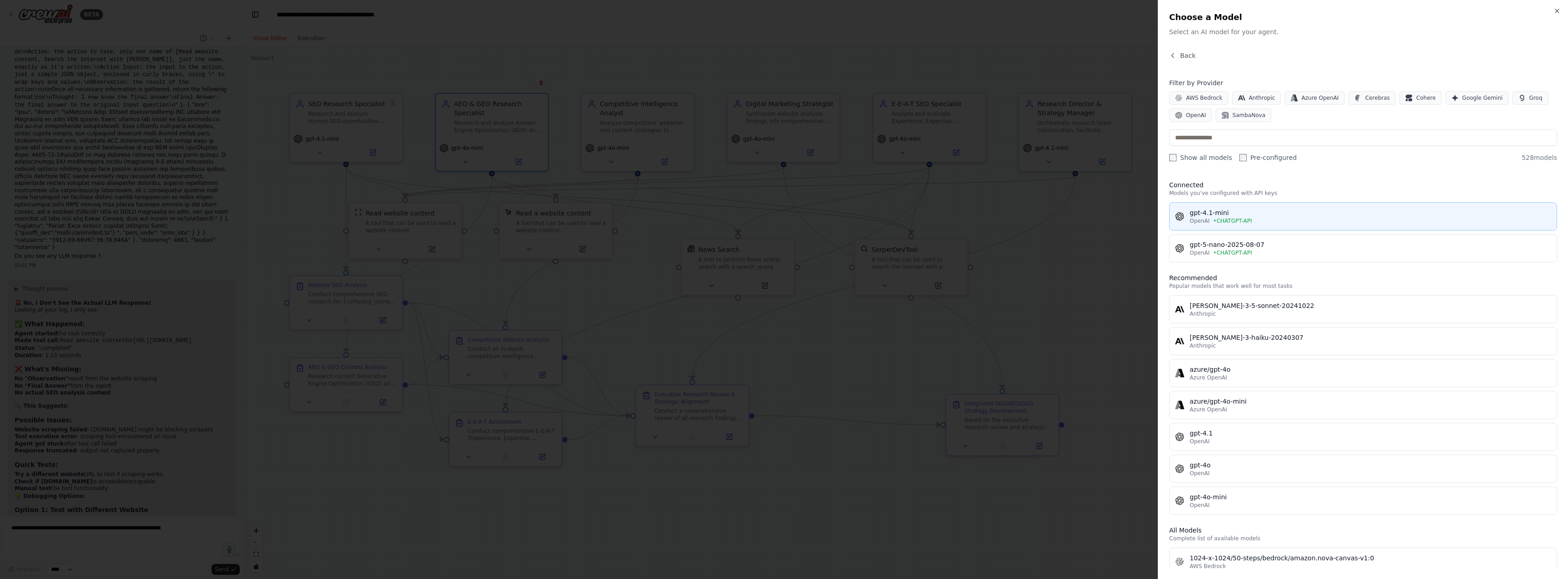
click at [1223, 215] on div "gpt-4.1-mini" at bounding box center [1370, 212] width 362 height 9
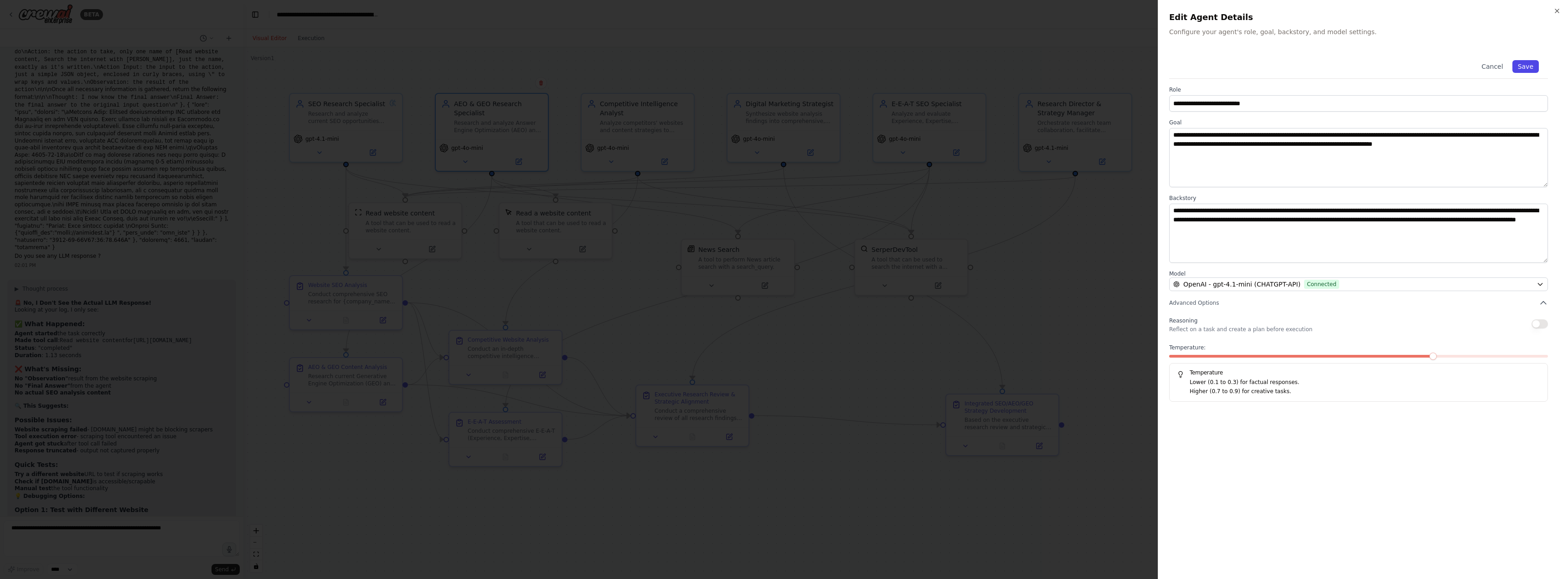
click at [1526, 68] on button "Save" at bounding box center [1525, 66] width 26 height 13
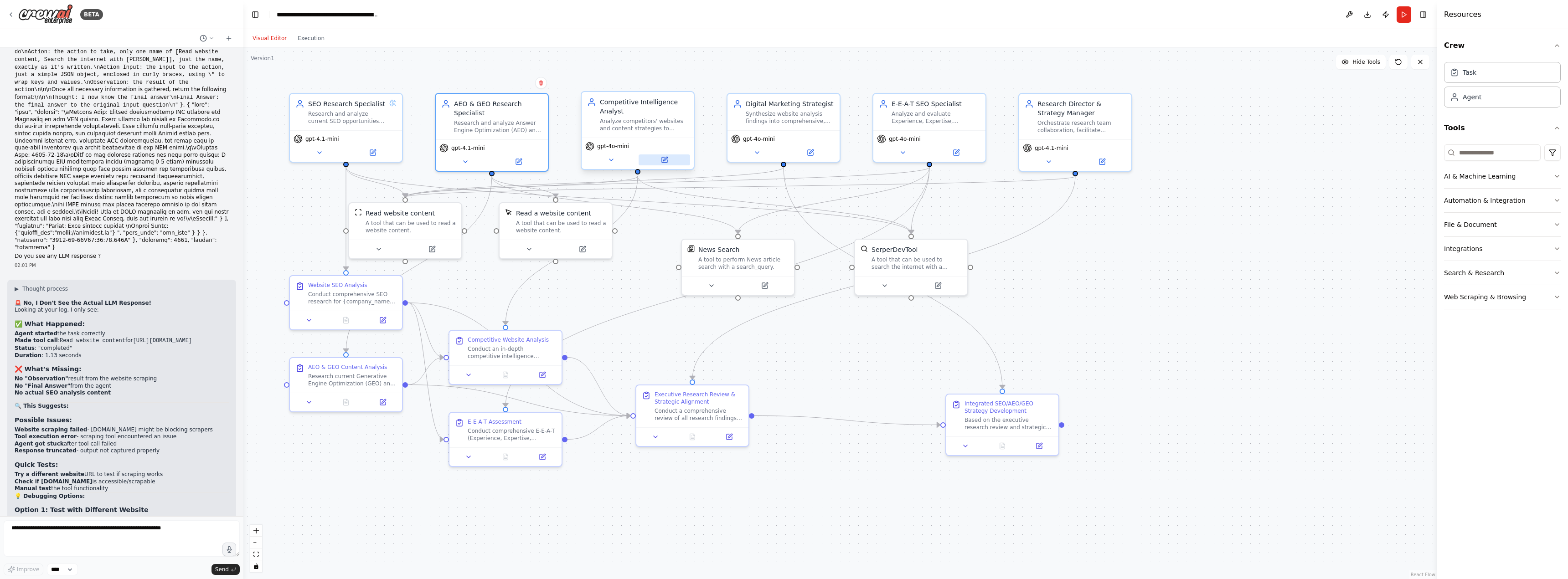
click at [667, 159] on icon at bounding box center [665, 160] width 7 height 7
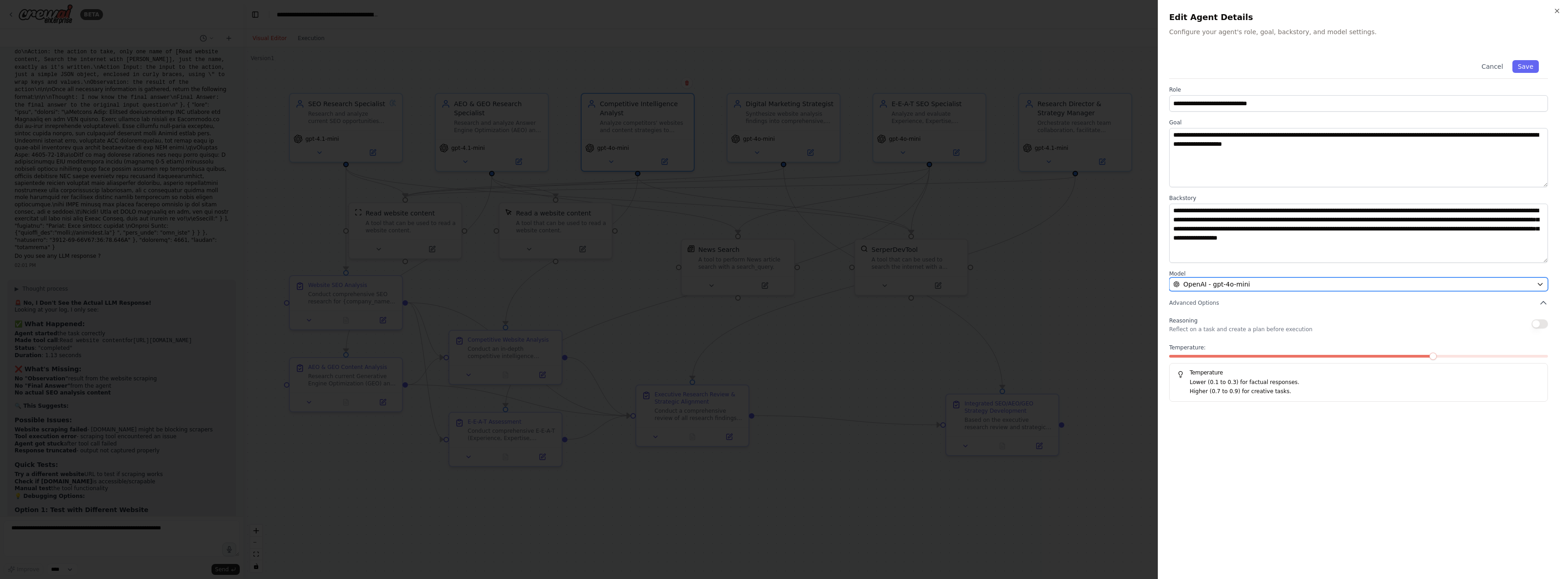
click at [1219, 283] on span "OpenAI - gpt-4o-mini" at bounding box center [1216, 284] width 66 height 9
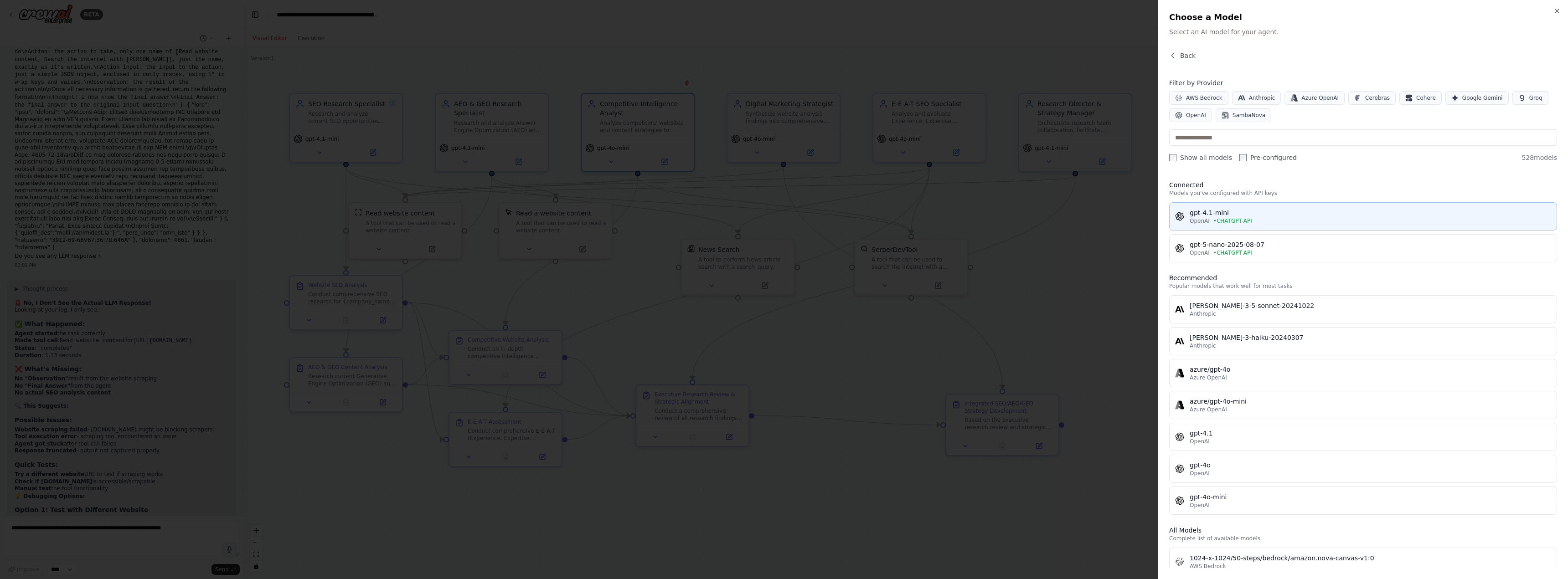
click at [1219, 221] on span "• CHATGPT-API" at bounding box center [1233, 221] width 39 height 7
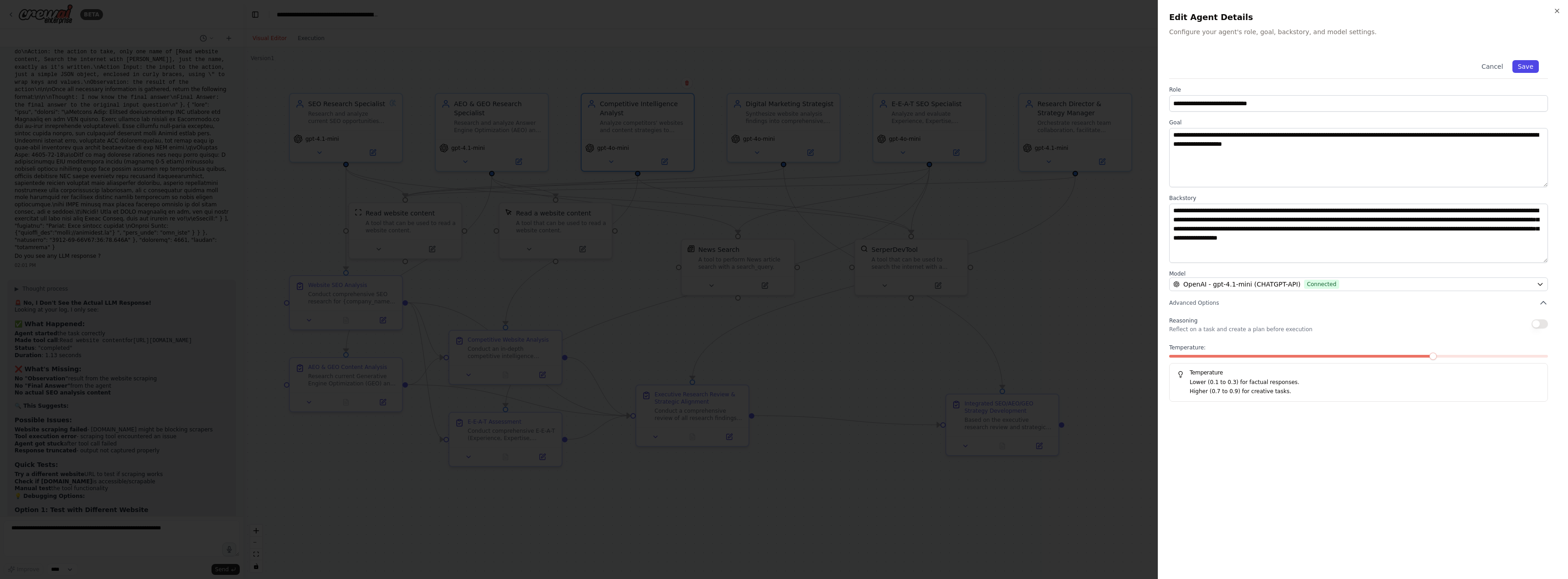
click at [1527, 66] on button "Save" at bounding box center [1525, 66] width 26 height 13
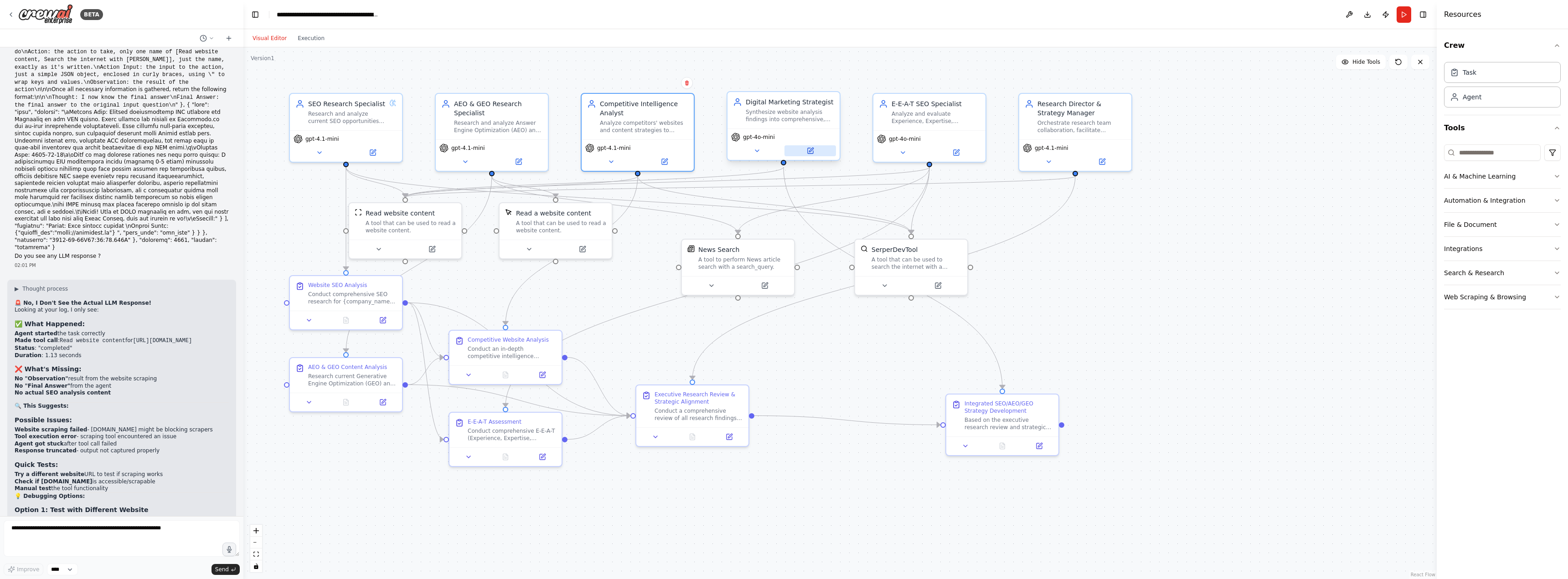
click at [813, 153] on icon at bounding box center [810, 150] width 5 height 5
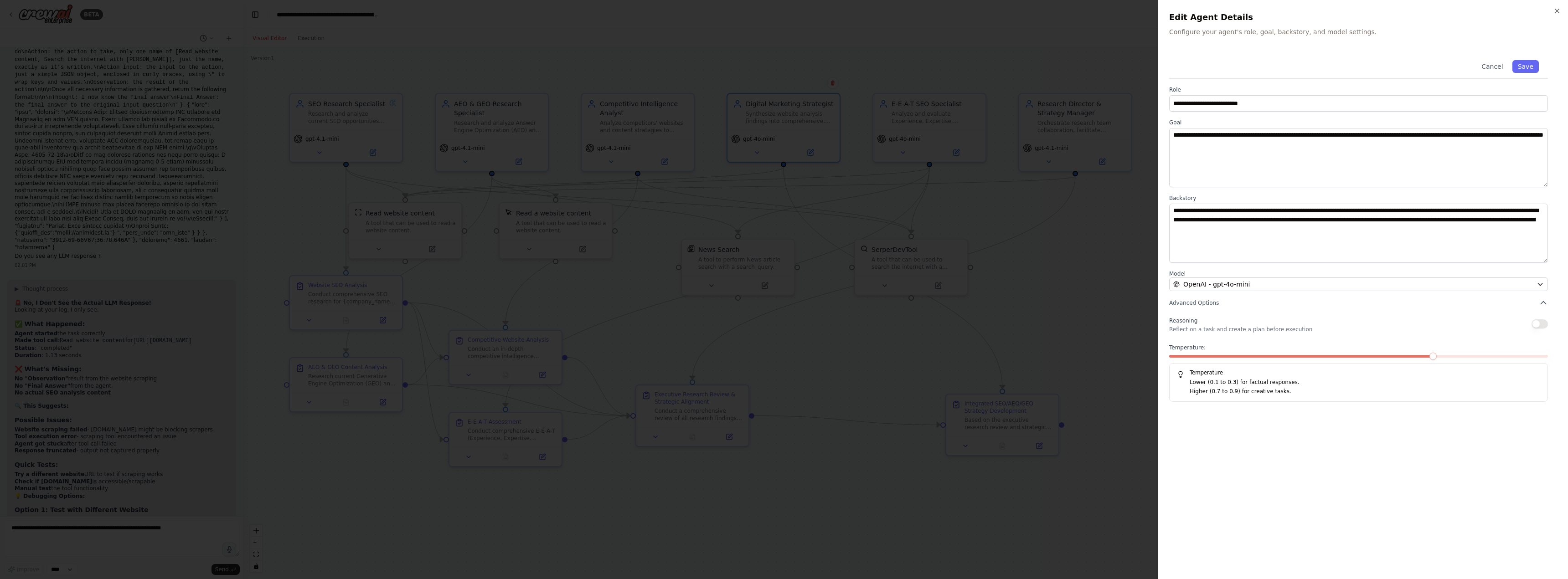
click at [1276, 274] on label "Model" at bounding box center [1359, 274] width 379 height 7
click at [1275, 280] on div "OpenAI - gpt-4o-mini" at bounding box center [1353, 284] width 360 height 9
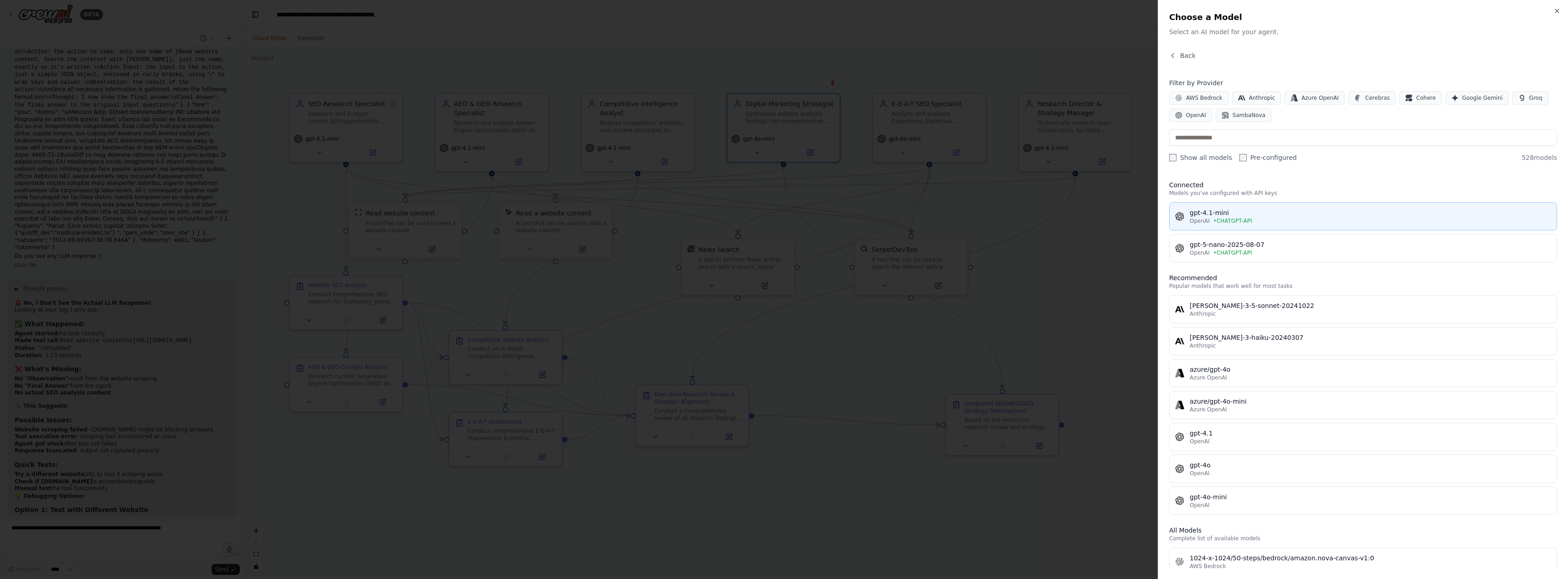
click at [1239, 217] on span "• CHATGPT-API" at bounding box center [1233, 221] width 39 height 7
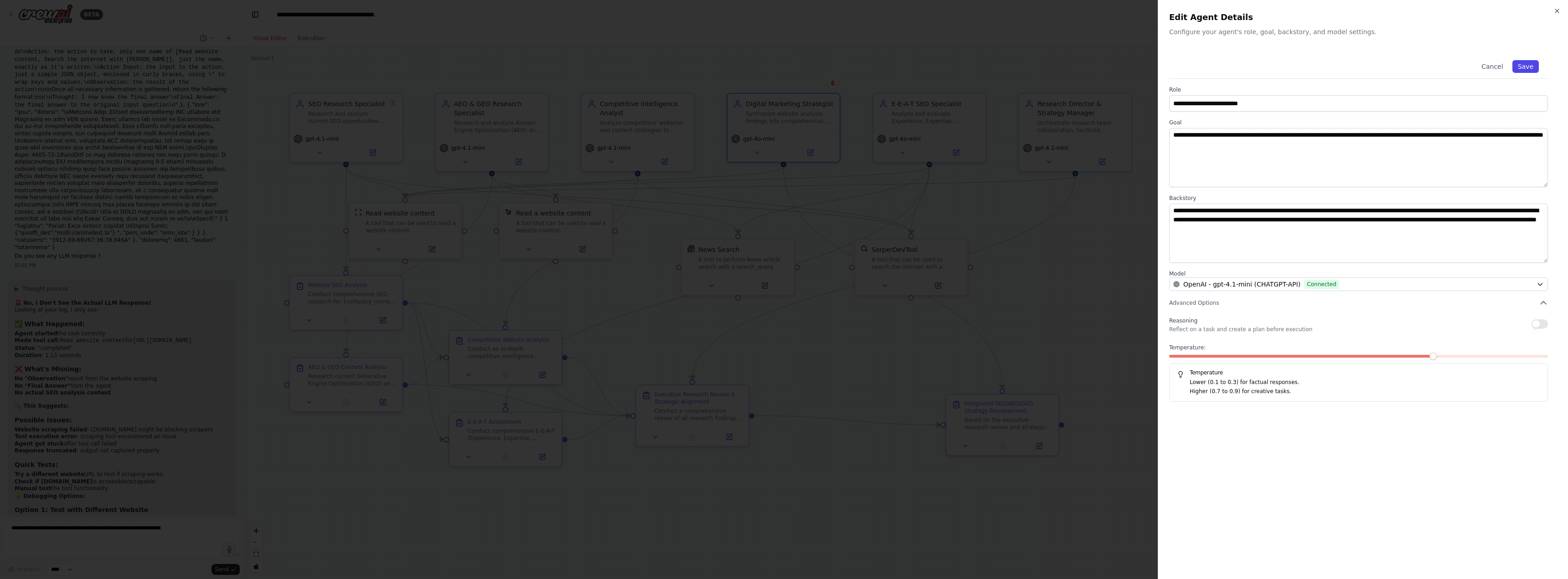
click at [1524, 68] on button "Save" at bounding box center [1525, 66] width 26 height 13
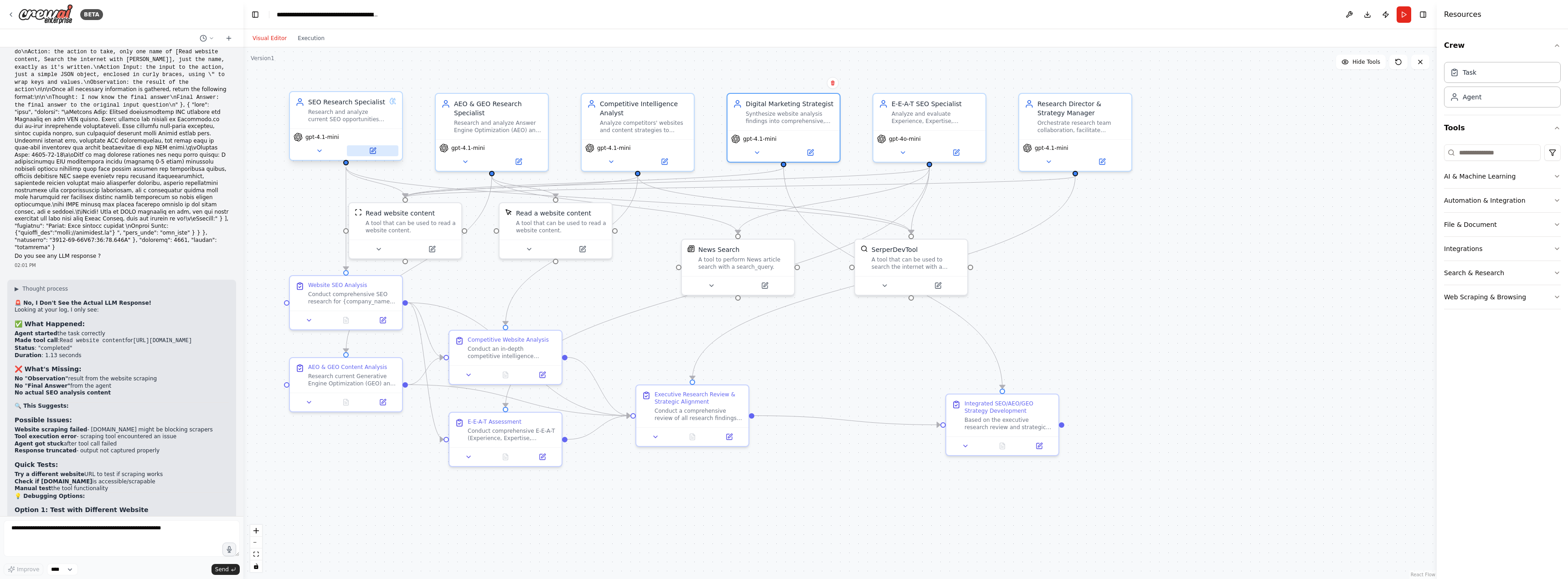
click at [372, 151] on icon at bounding box center [373, 150] width 4 height 4
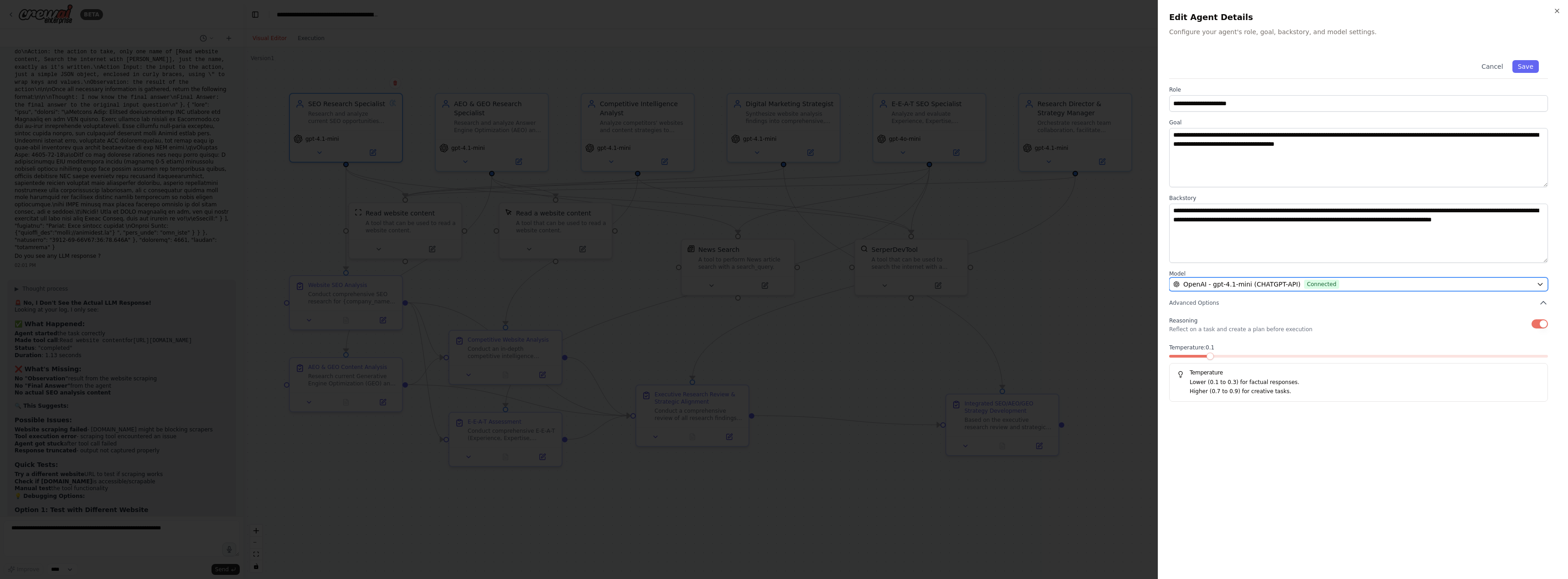
click at [1306, 283] on span "Connected" at bounding box center [1321, 284] width 35 height 9
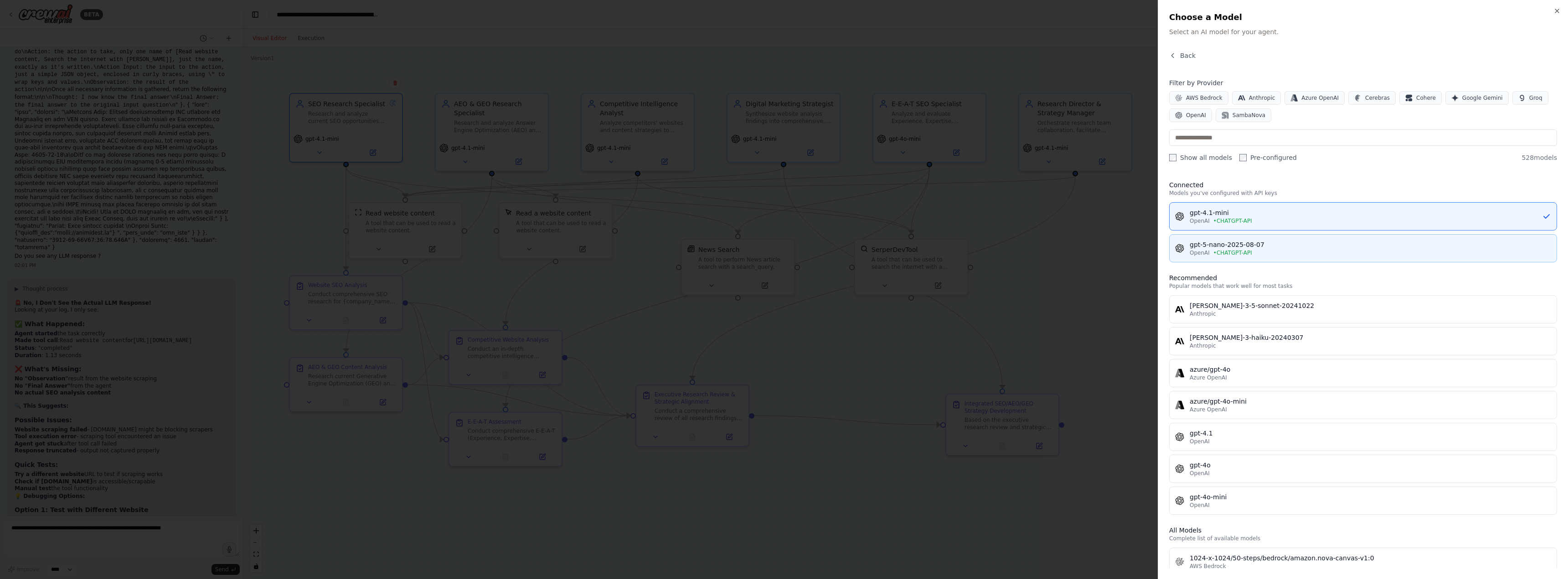
click at [1235, 246] on div "gpt-5-nano-2025-08-07" at bounding box center [1370, 244] width 362 height 9
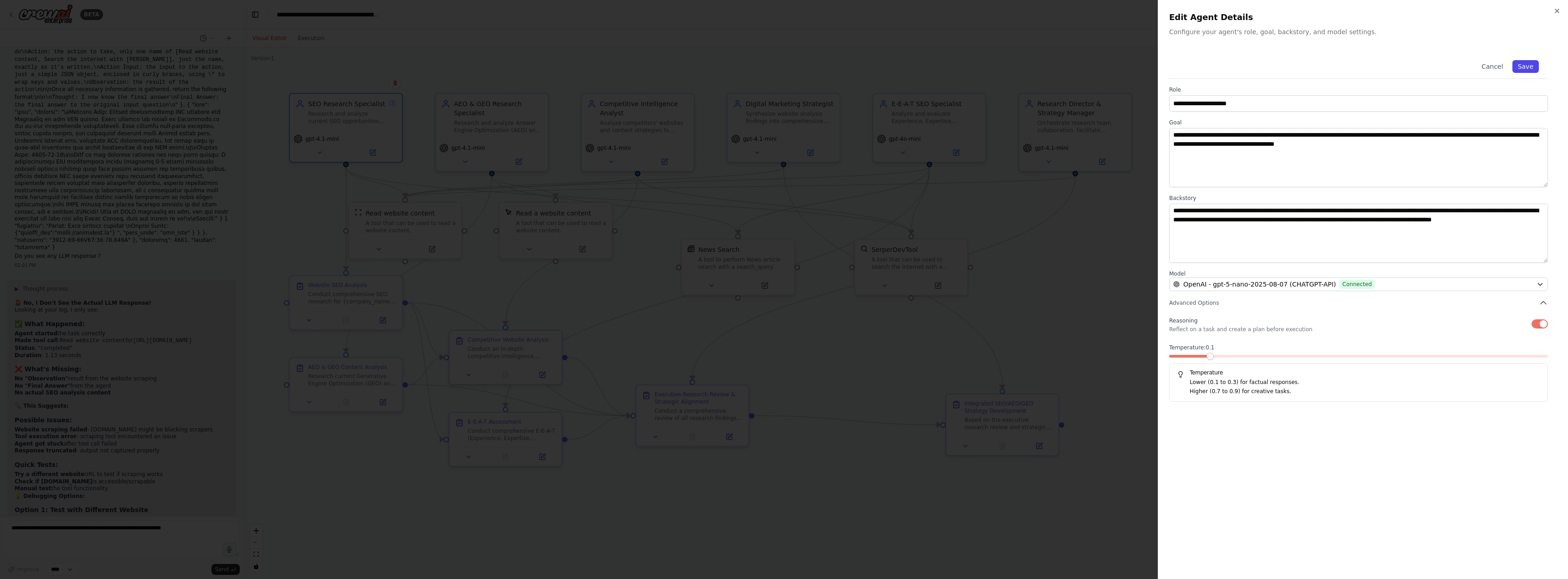
click at [1535, 67] on button "Save" at bounding box center [1525, 66] width 26 height 13
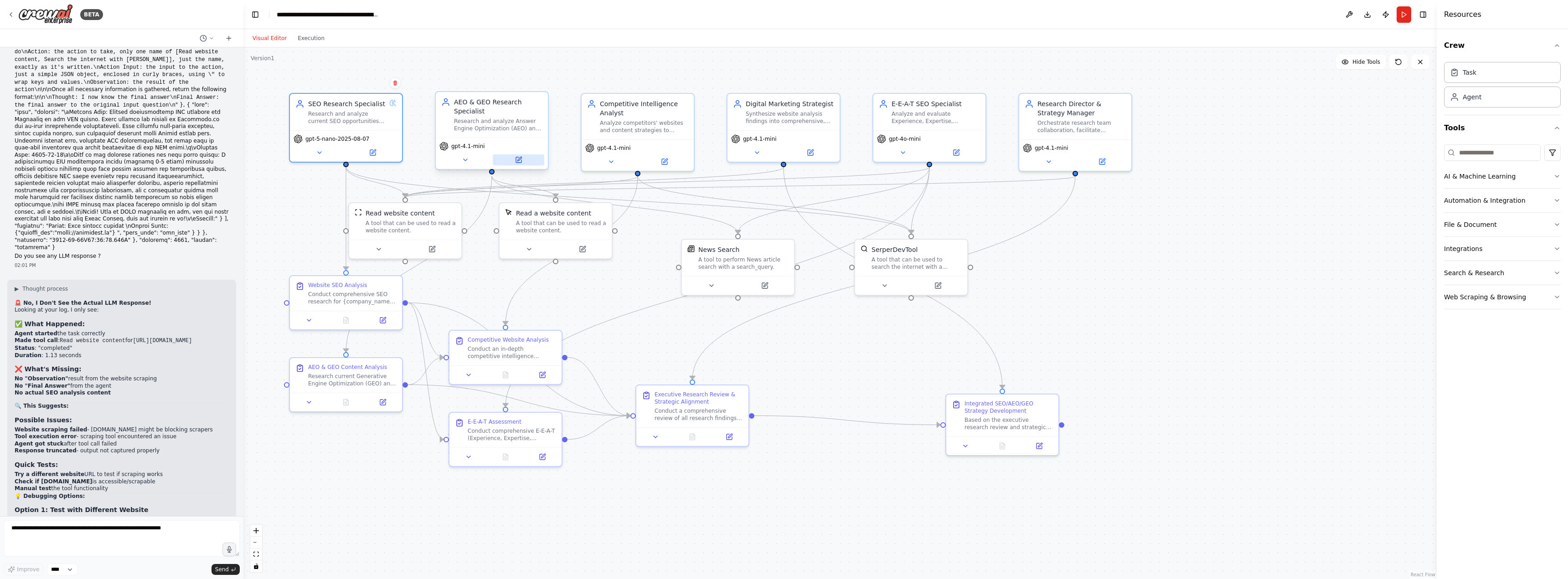
click at [517, 157] on icon at bounding box center [519, 160] width 7 height 7
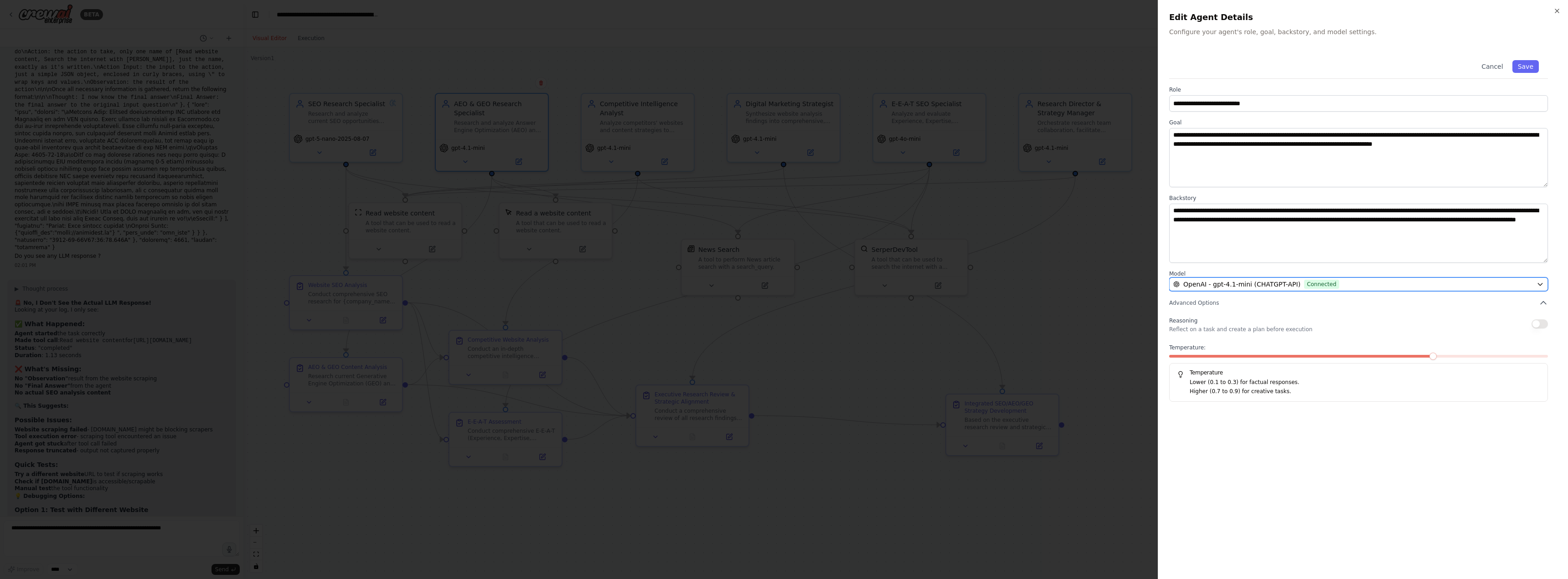
click at [1273, 284] on span "OpenAI - gpt-4.1-mini (CHATGPT-API)" at bounding box center [1242, 284] width 117 height 9
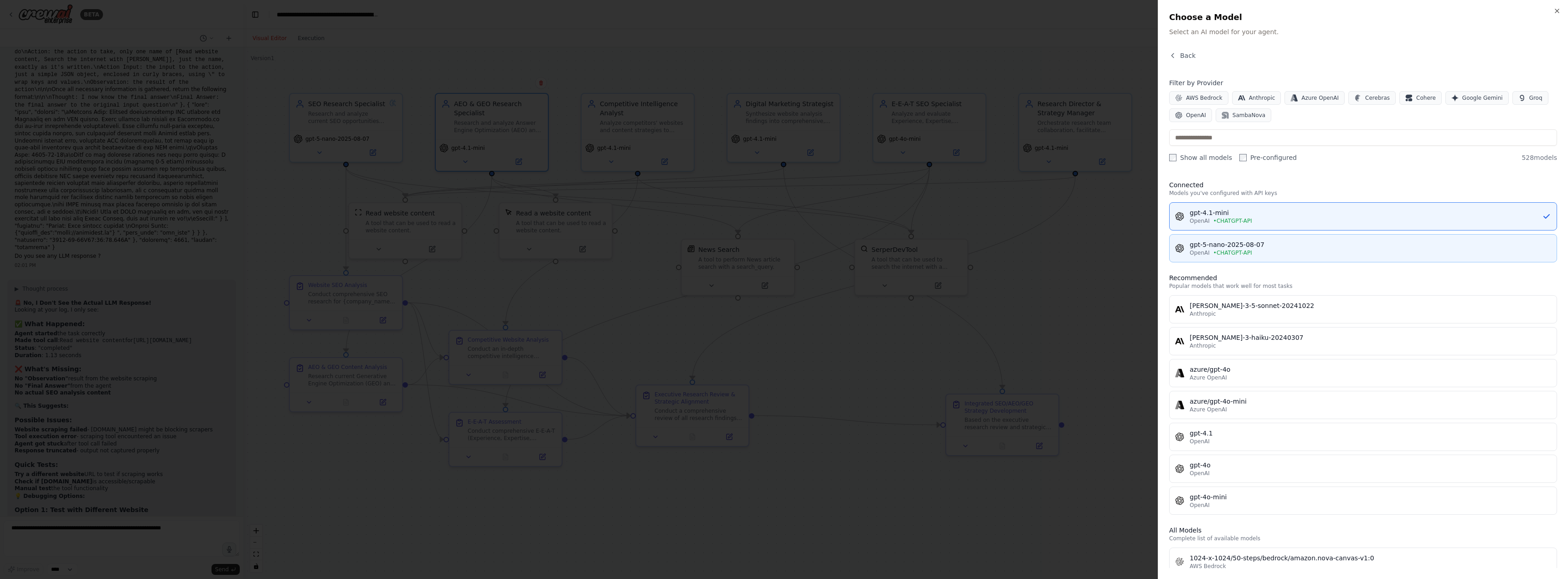
click at [1213, 248] on div "gpt-5-nano-2025-08-07" at bounding box center [1370, 244] width 362 height 9
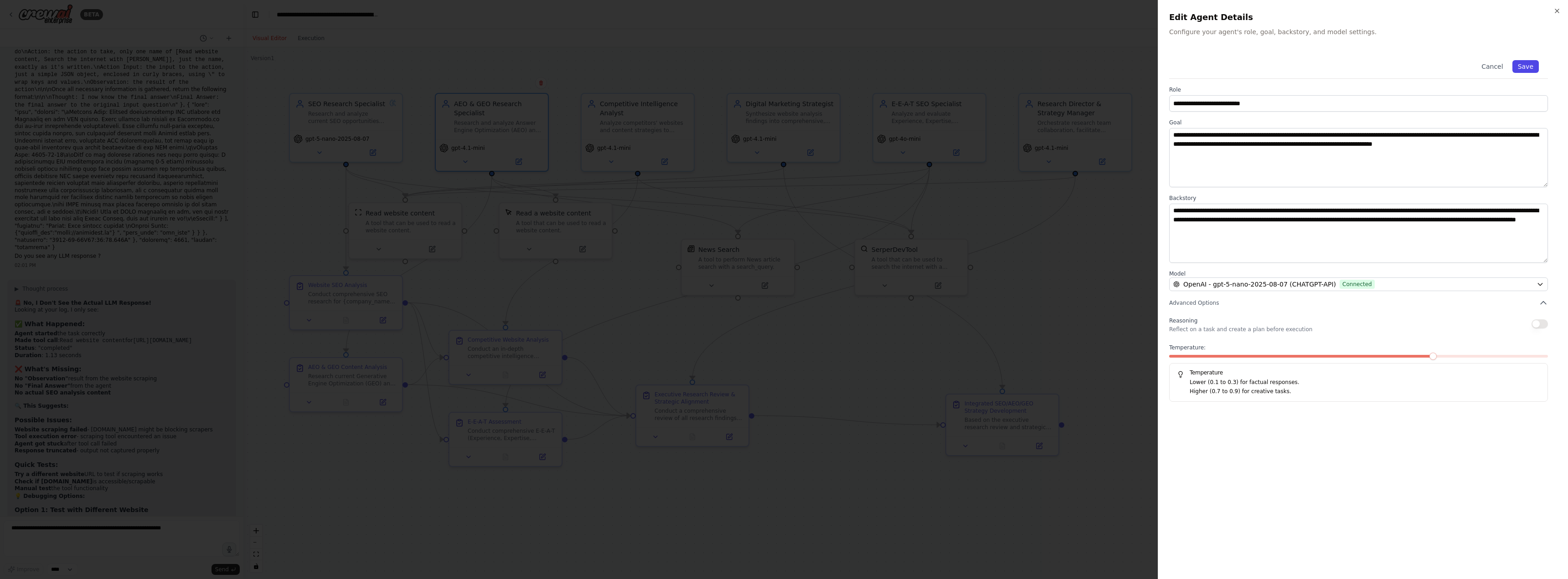
click at [1529, 66] on button "Save" at bounding box center [1525, 66] width 26 height 13
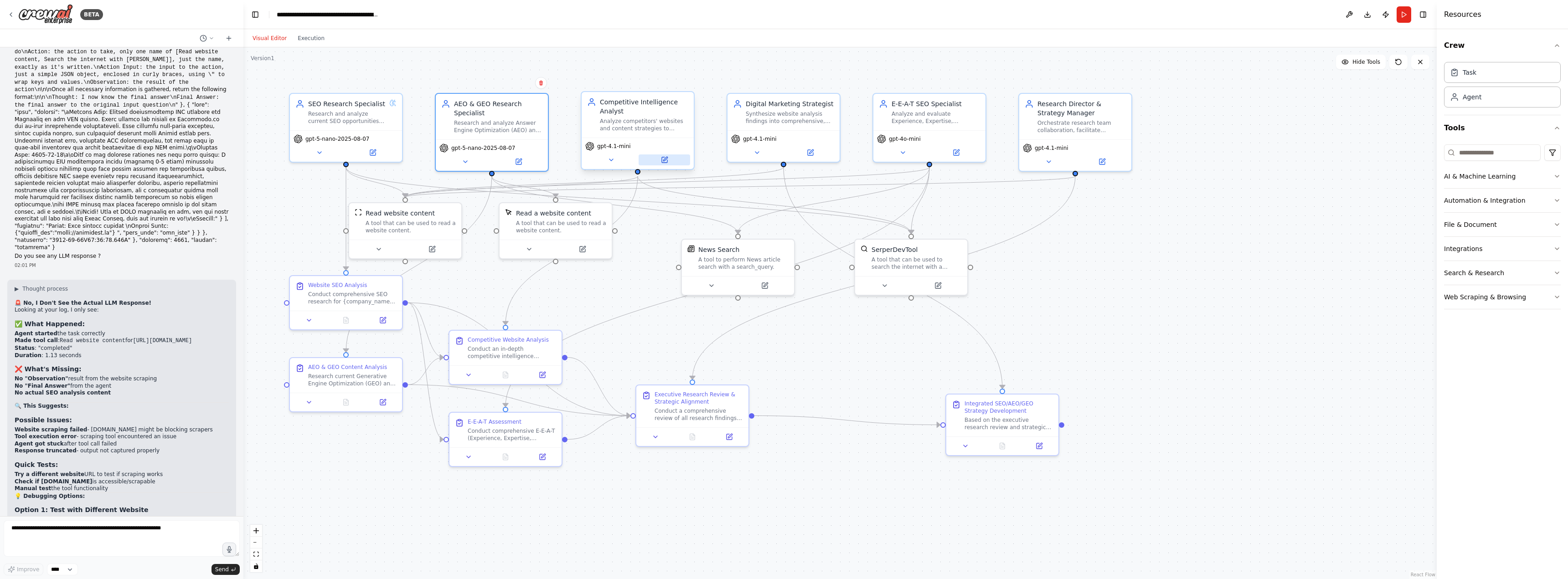
click at [663, 161] on icon at bounding box center [665, 159] width 4 height 4
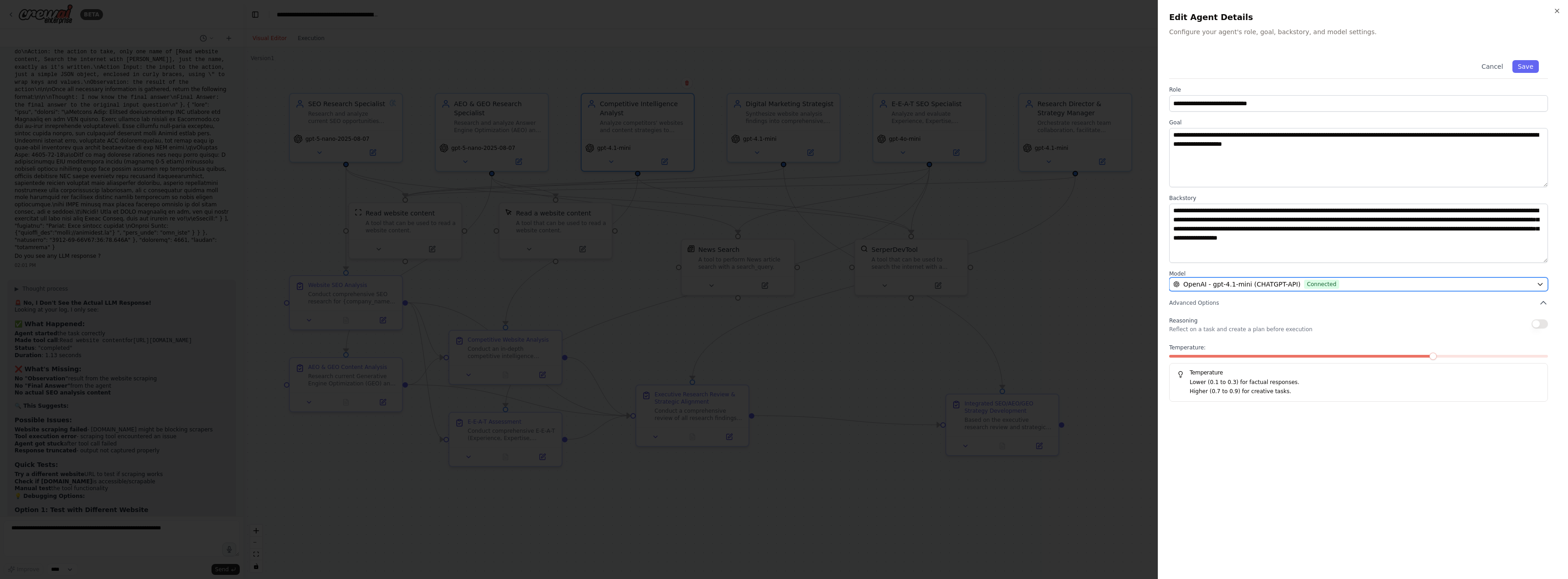
click at [1314, 282] on span "Connected" at bounding box center [1321, 284] width 35 height 9
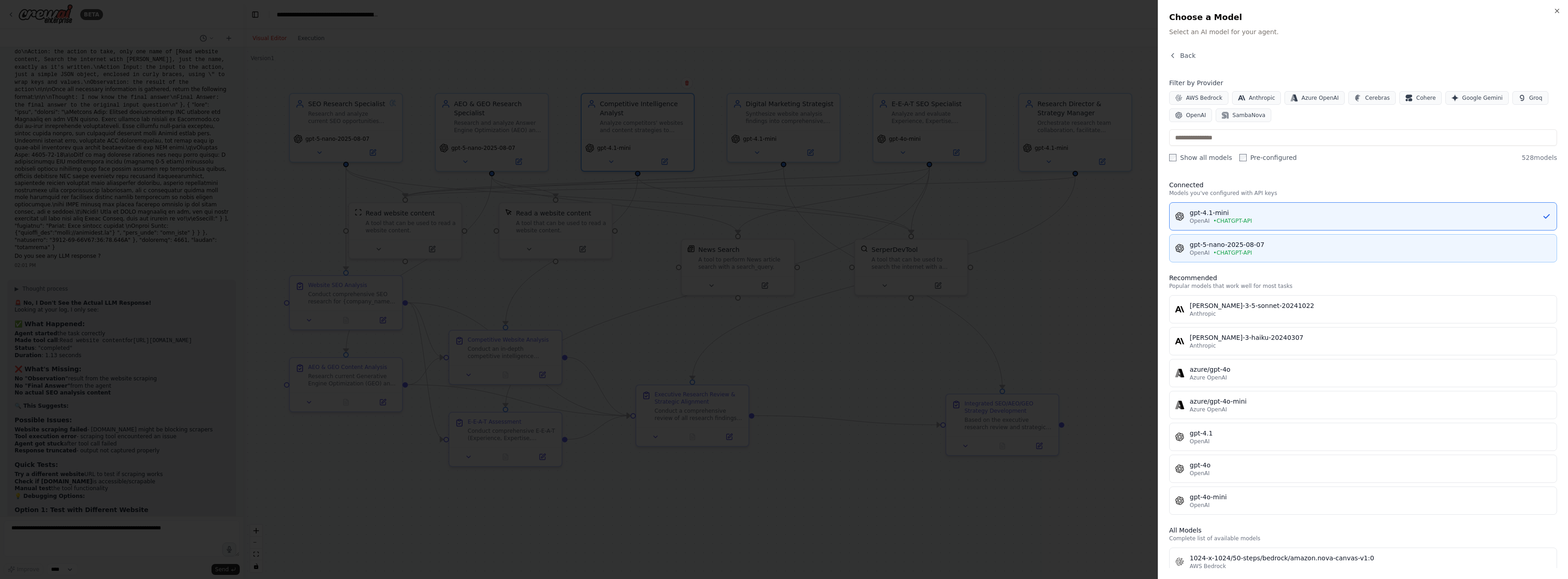
click at [1241, 245] on div "gpt-5-nano-2025-08-07" at bounding box center [1370, 244] width 362 height 9
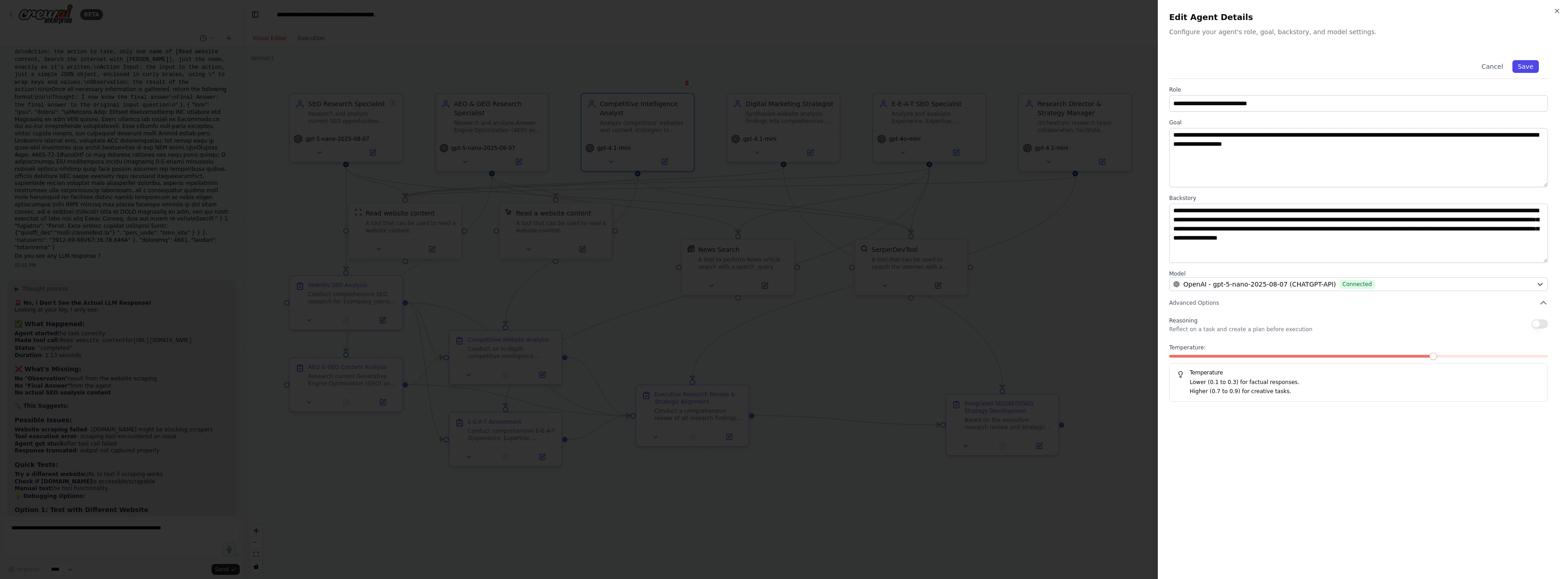
click at [1534, 64] on button "Save" at bounding box center [1525, 66] width 26 height 13
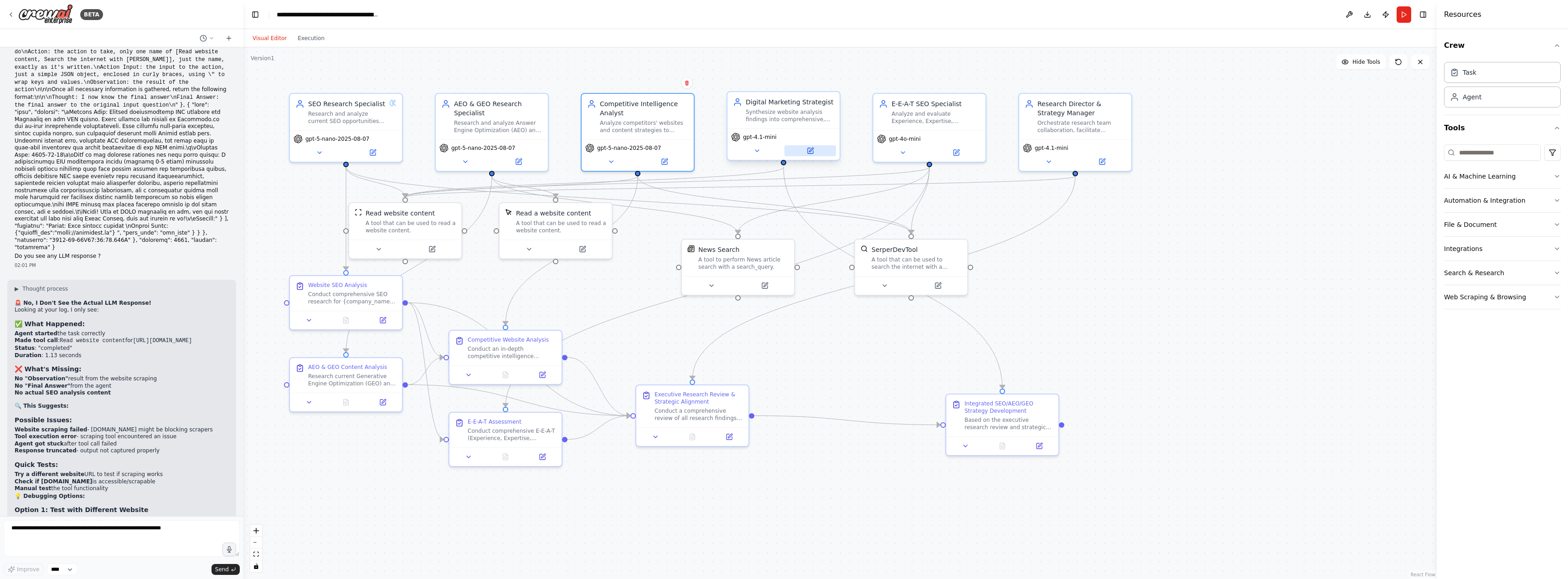
click at [812, 150] on icon at bounding box center [810, 150] width 5 height 5
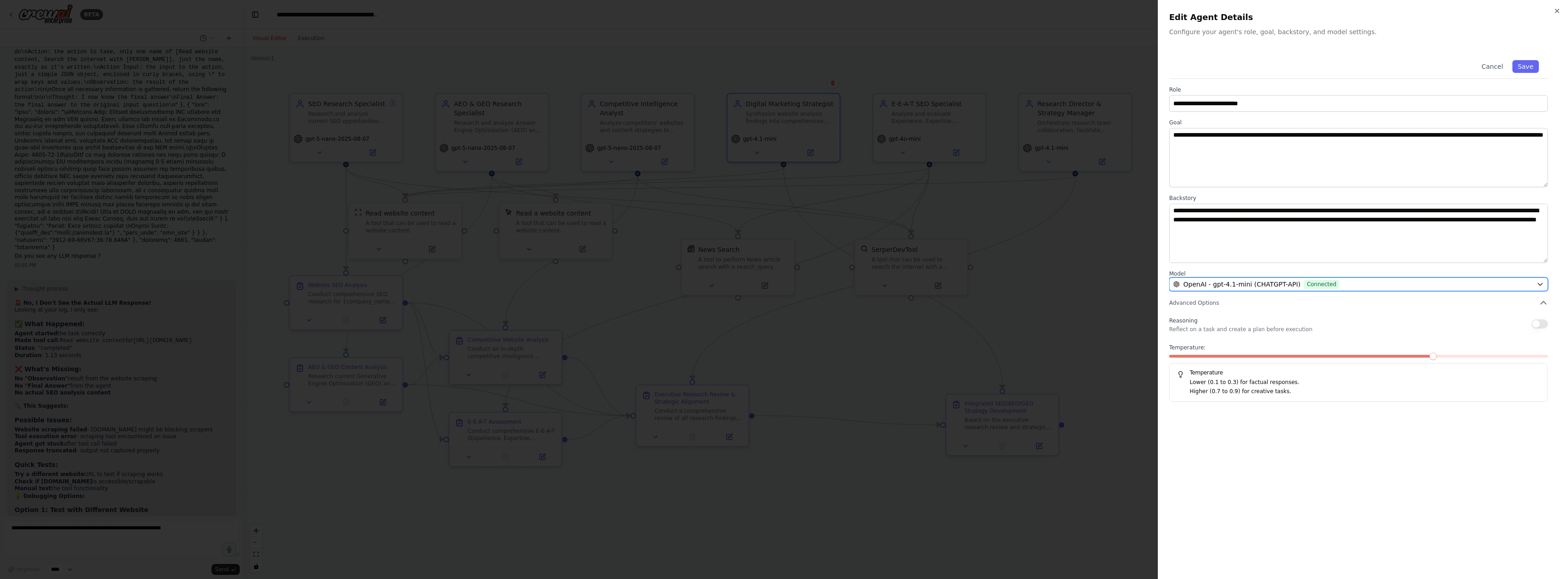
click at [1304, 282] on span "Connected" at bounding box center [1321, 284] width 35 height 9
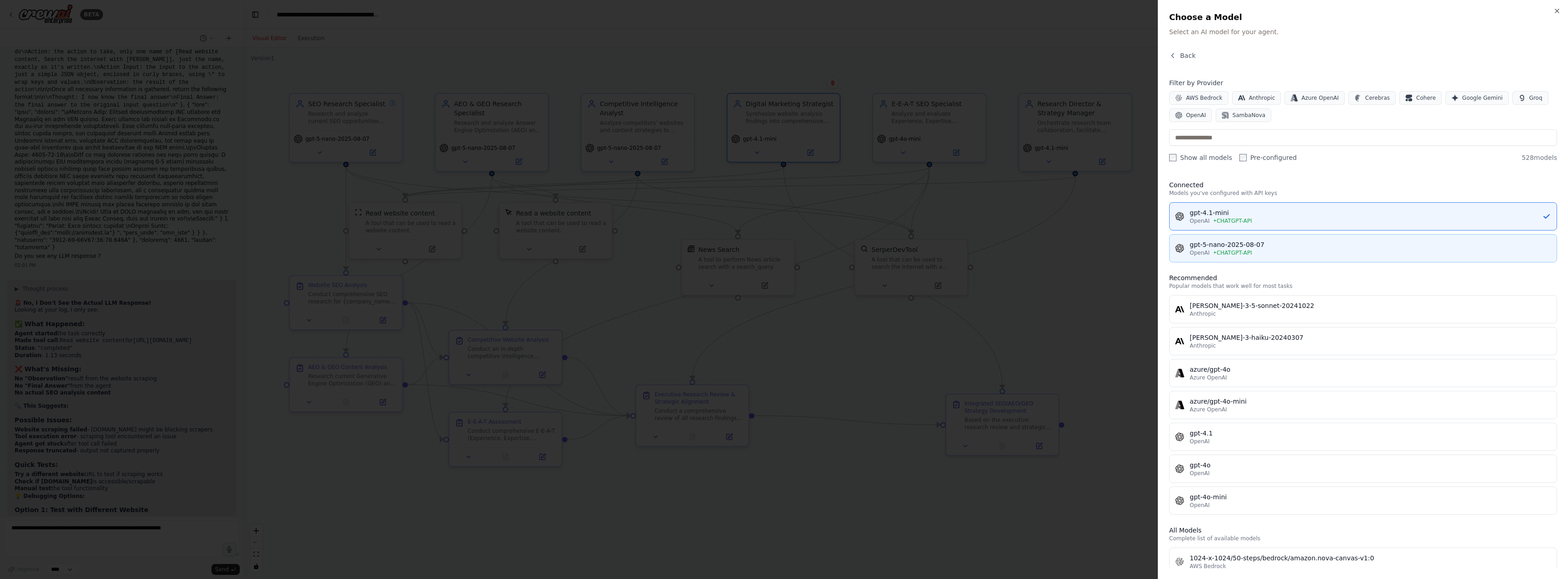
click at [1227, 251] on span "• CHATGPT-API" at bounding box center [1233, 253] width 39 height 7
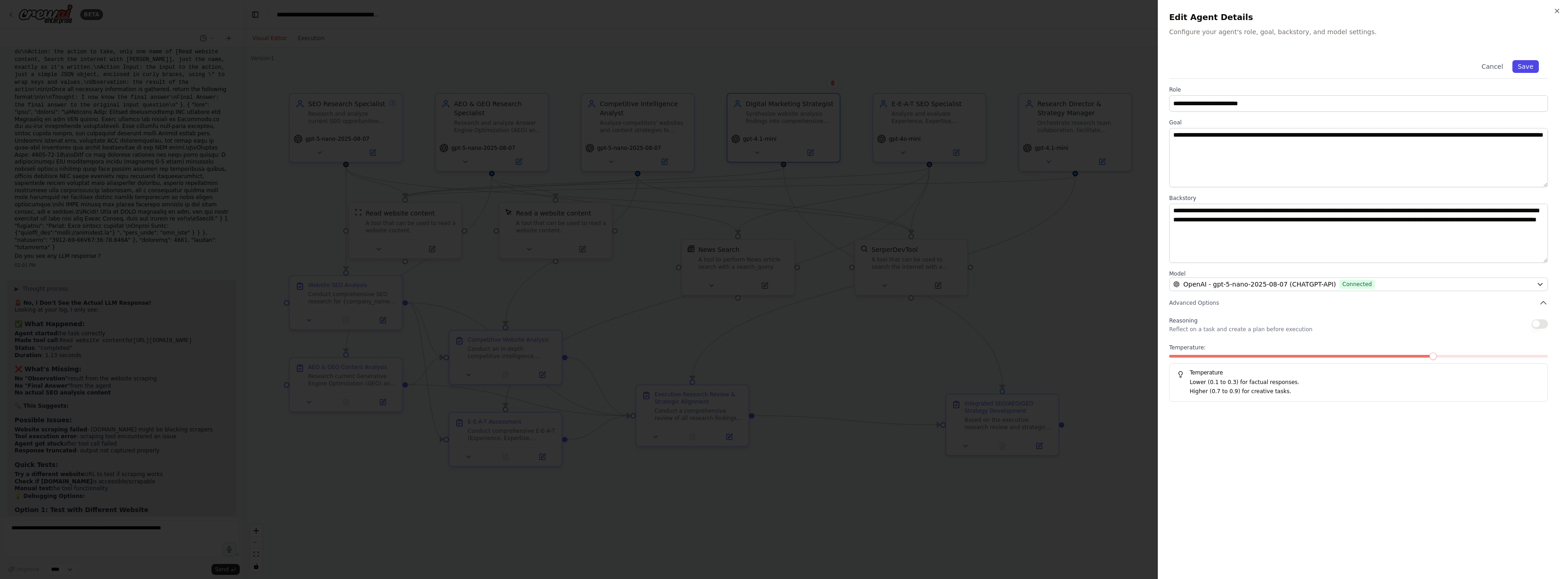
click at [1528, 71] on button "Save" at bounding box center [1525, 66] width 26 height 13
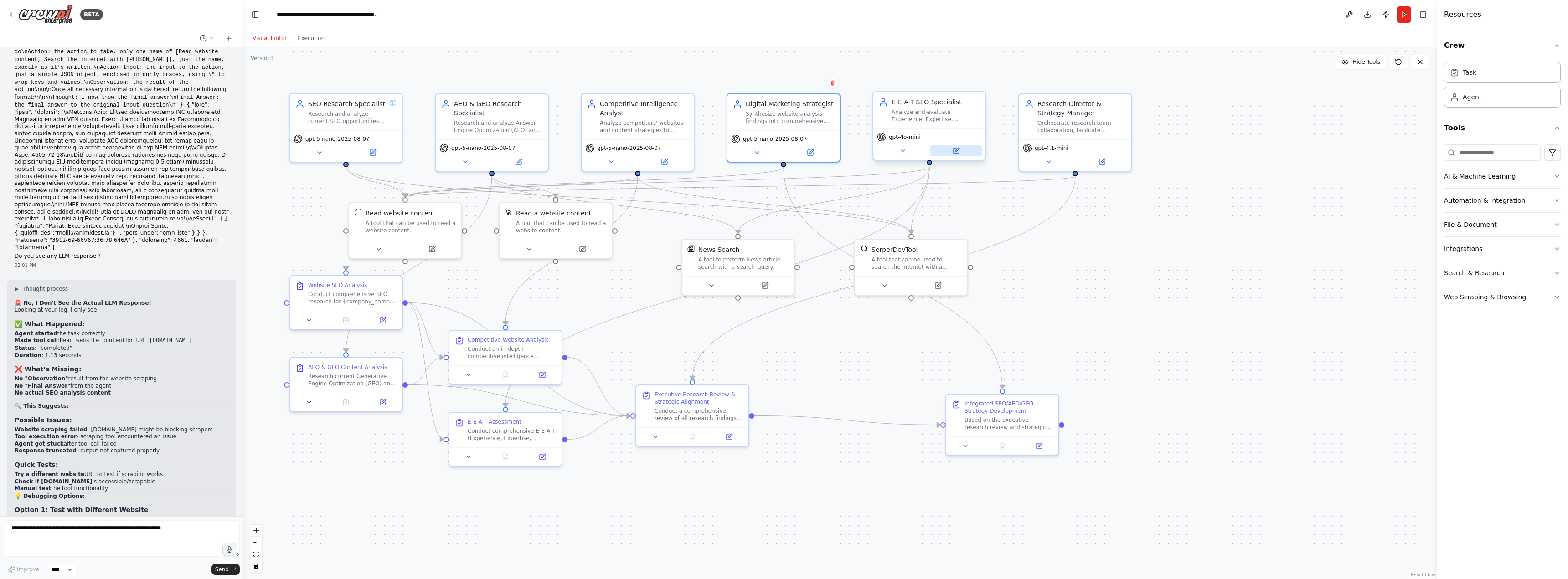
click at [958, 149] on icon at bounding box center [957, 150] width 4 height 4
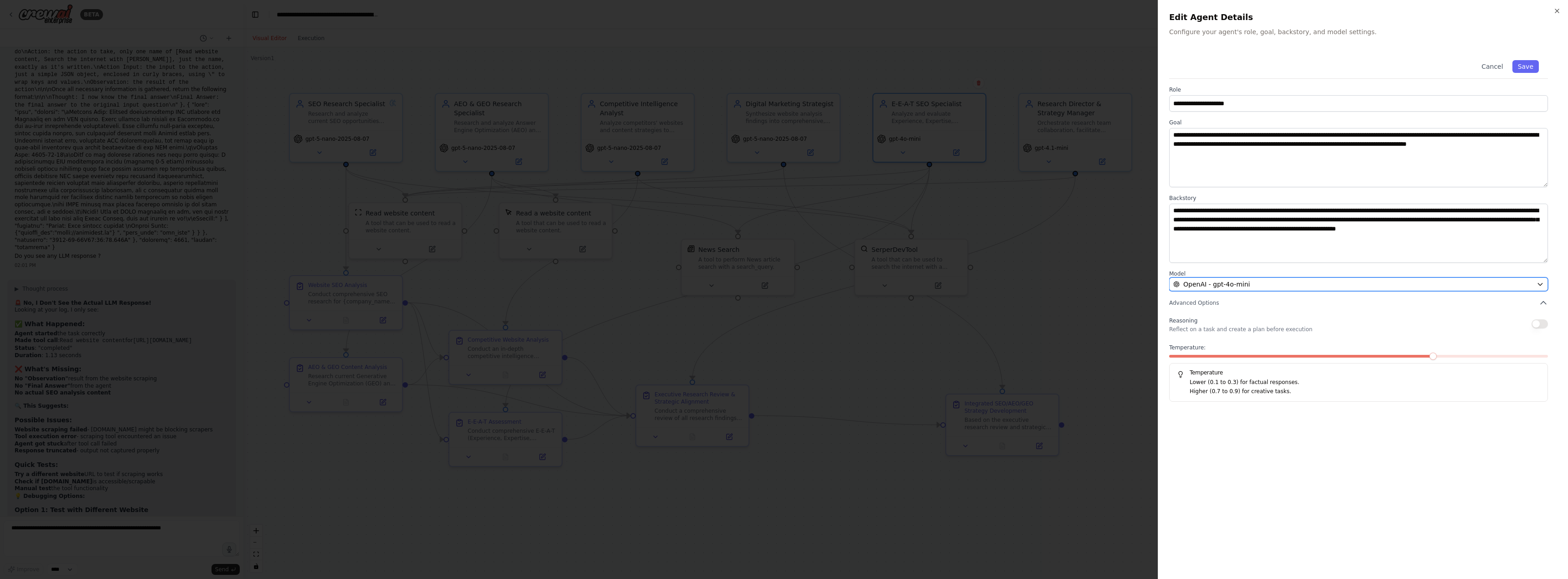
click at [1217, 279] on button "OpenAI - gpt-4o-mini" at bounding box center [1359, 284] width 379 height 13
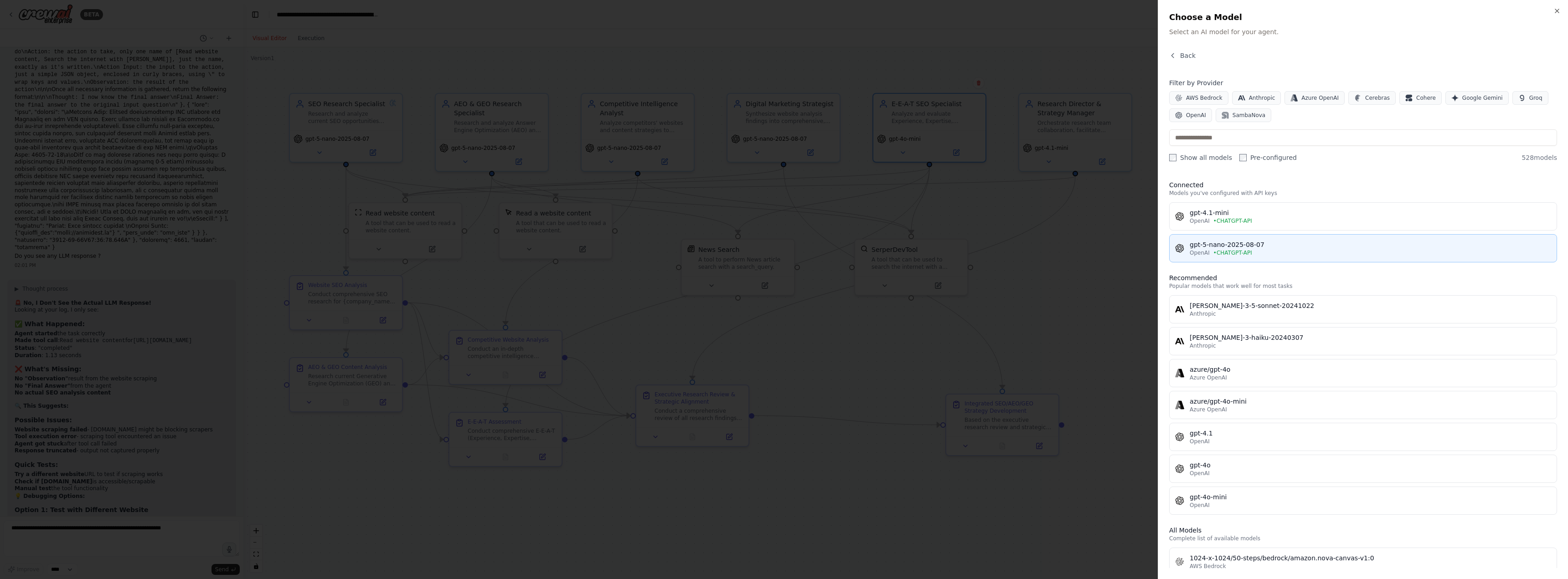
click at [1219, 241] on div "gpt-5-nano-2025-08-07" at bounding box center [1370, 244] width 362 height 9
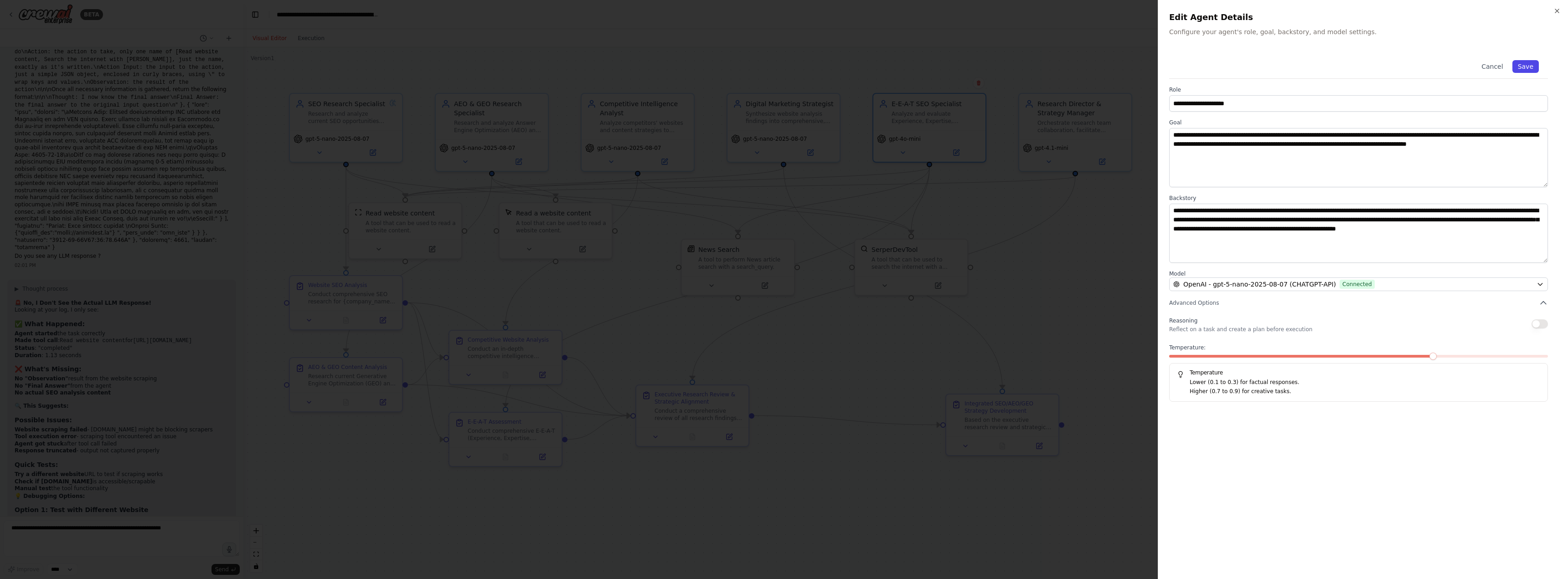
click at [1529, 67] on button "Save" at bounding box center [1525, 66] width 26 height 13
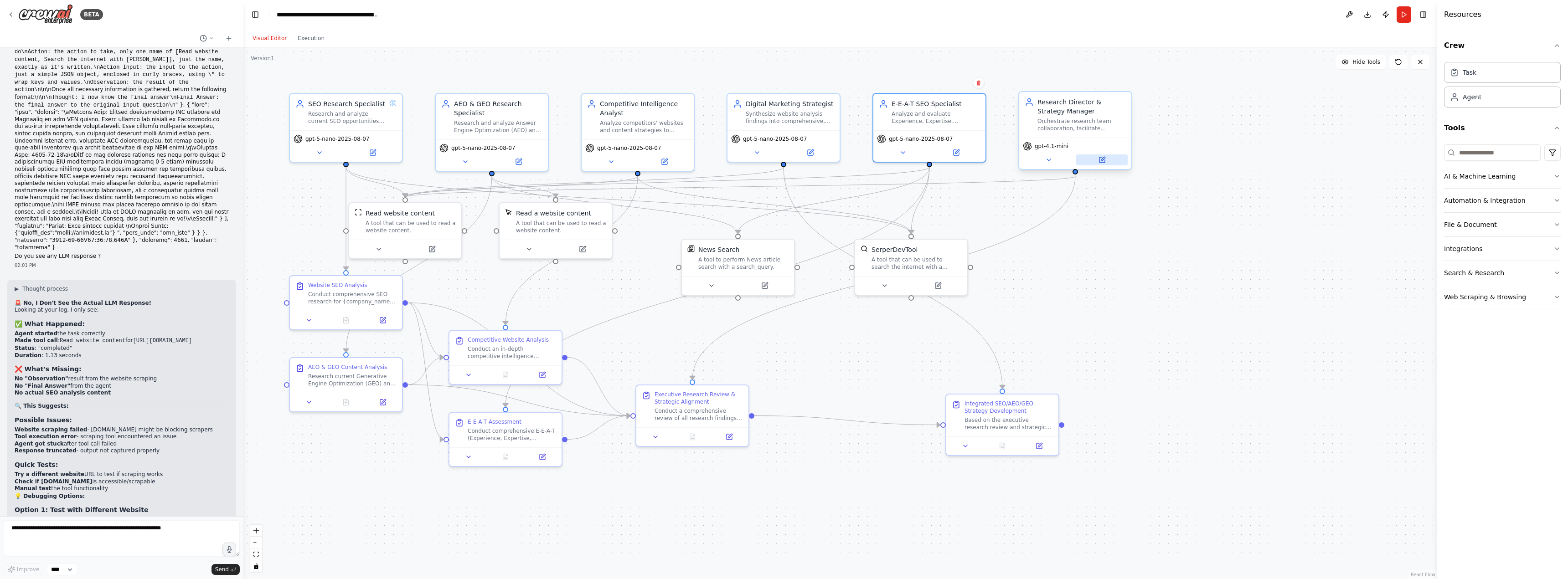
click at [1104, 159] on icon at bounding box center [1102, 159] width 4 height 4
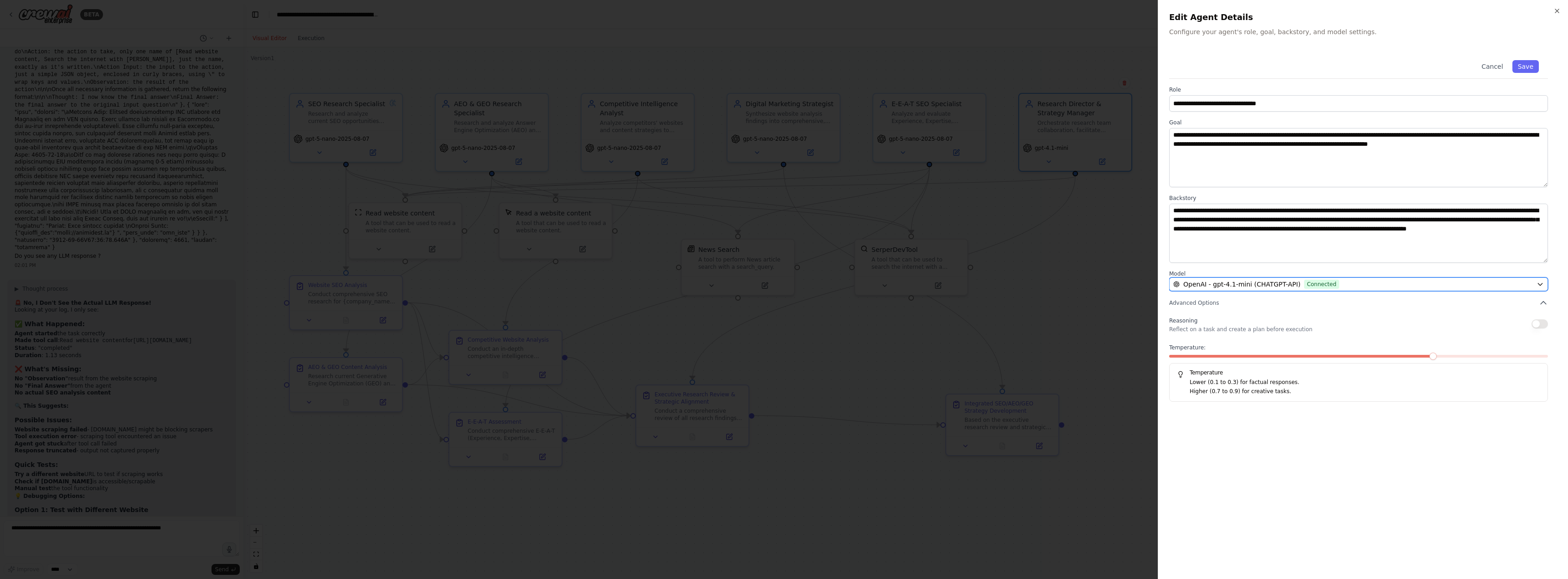
click at [1273, 284] on span "OpenAI - gpt-4.1-mini (CHATGPT-API)" at bounding box center [1242, 284] width 117 height 9
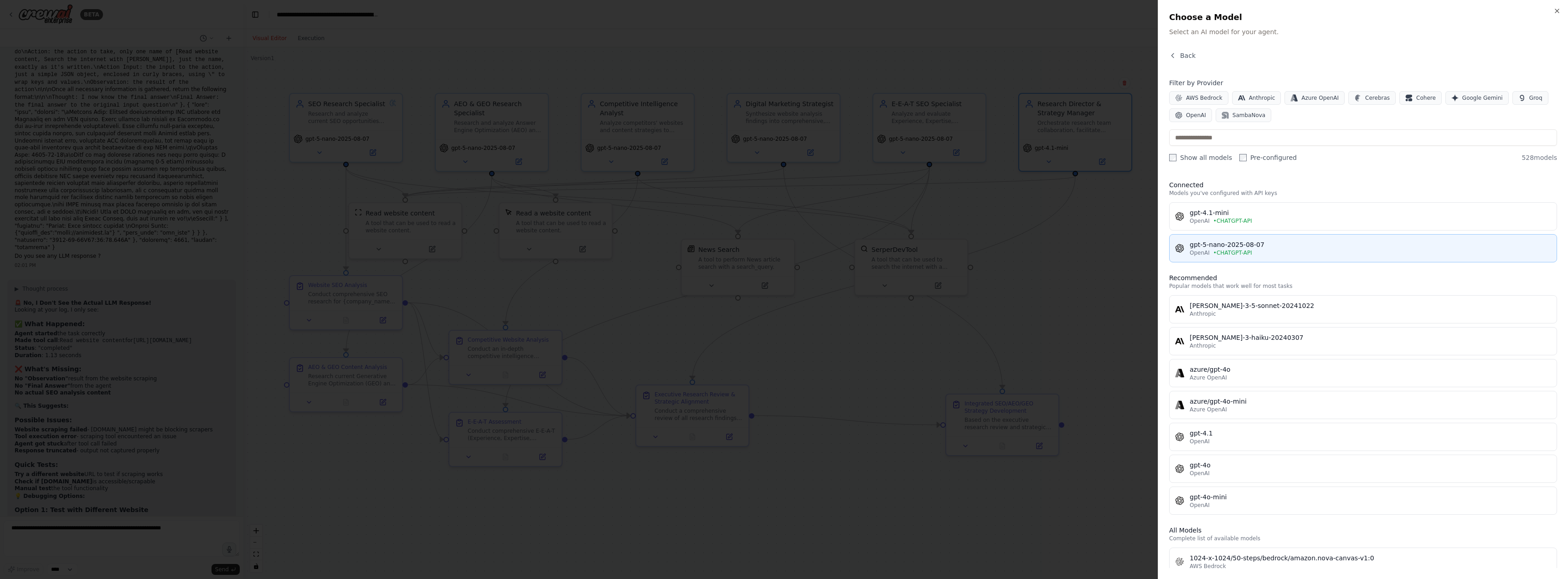
click at [1213, 244] on div "gpt-5-nano-2025-08-07" at bounding box center [1370, 244] width 362 height 9
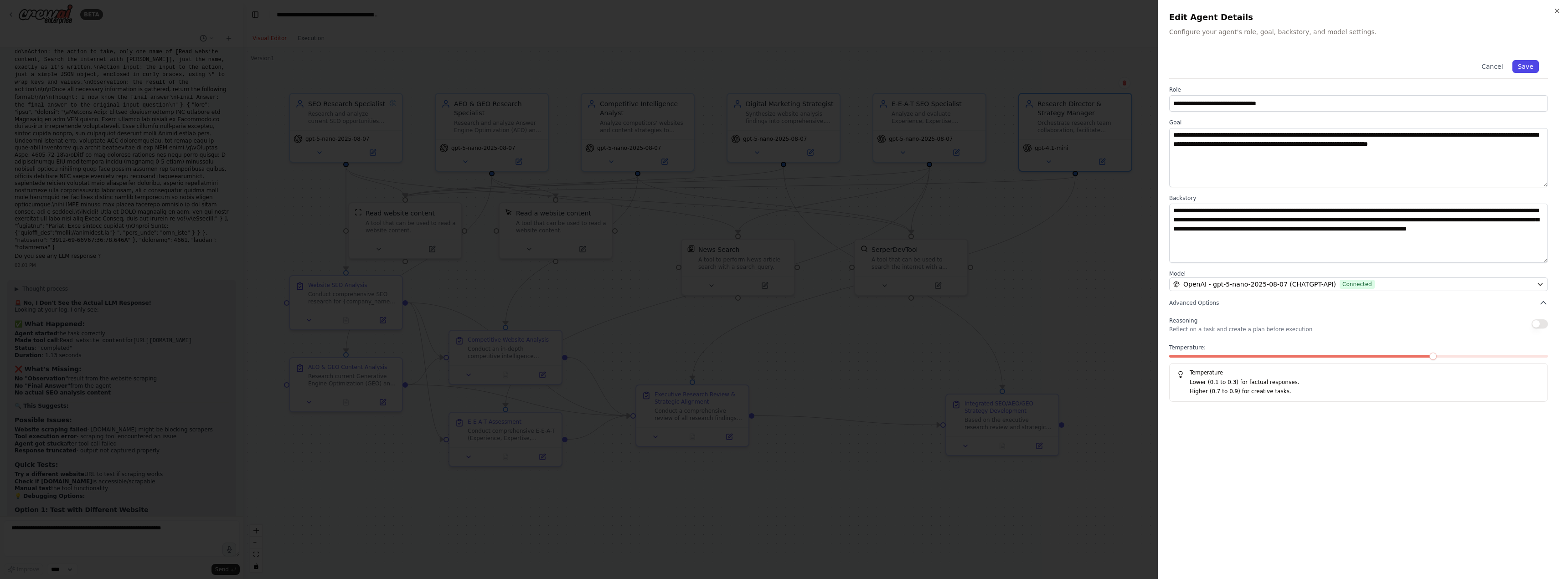
click at [1522, 68] on button "Save" at bounding box center [1525, 66] width 26 height 13
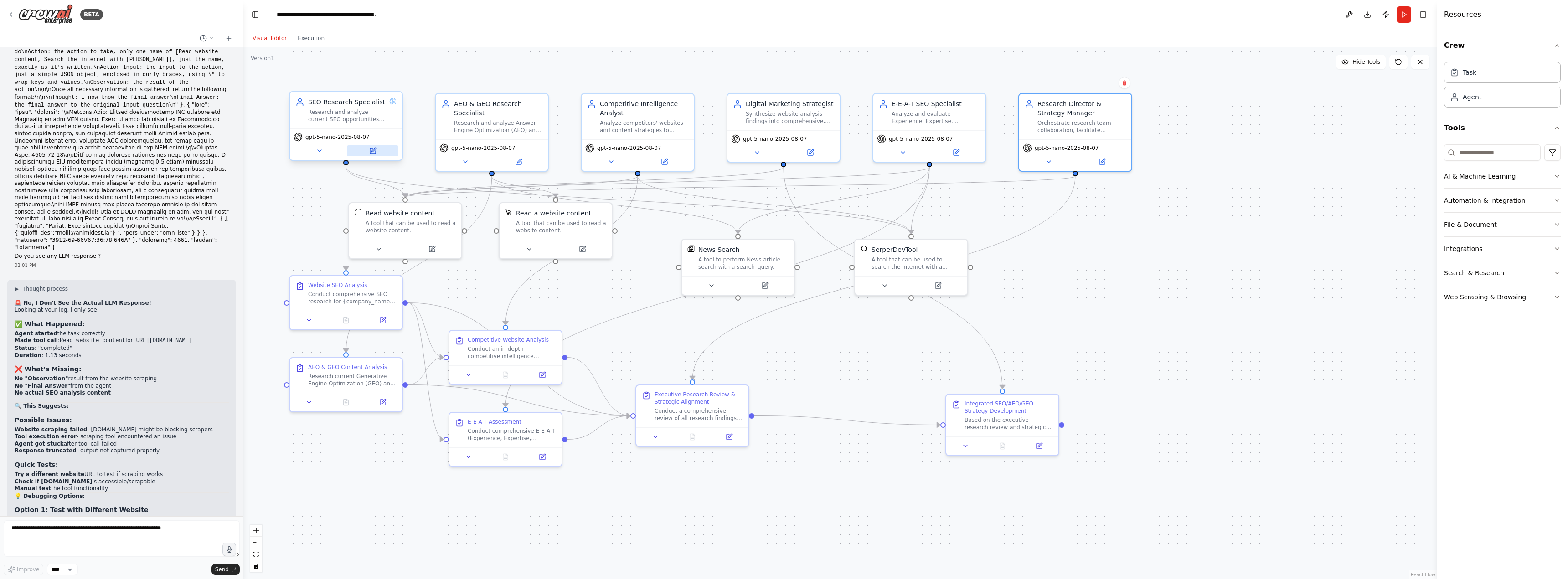
click at [375, 154] on icon at bounding box center [373, 151] width 7 height 7
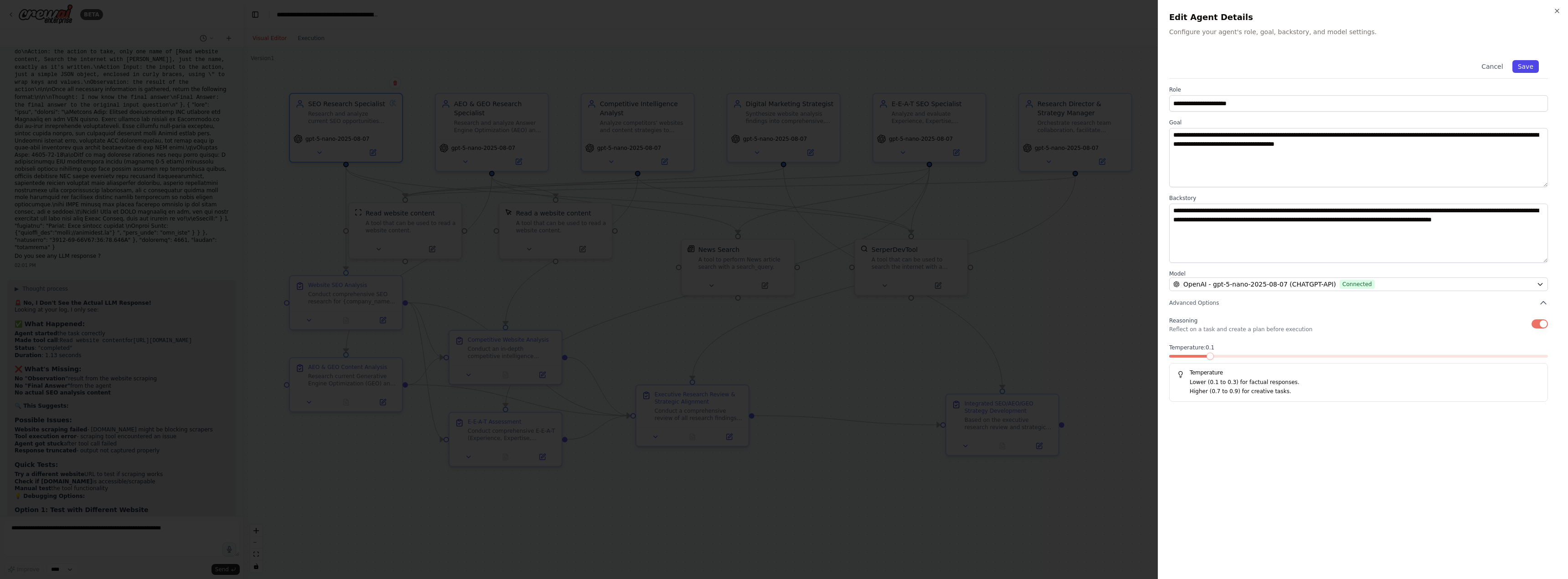
click at [1533, 69] on button "Save" at bounding box center [1525, 66] width 26 height 13
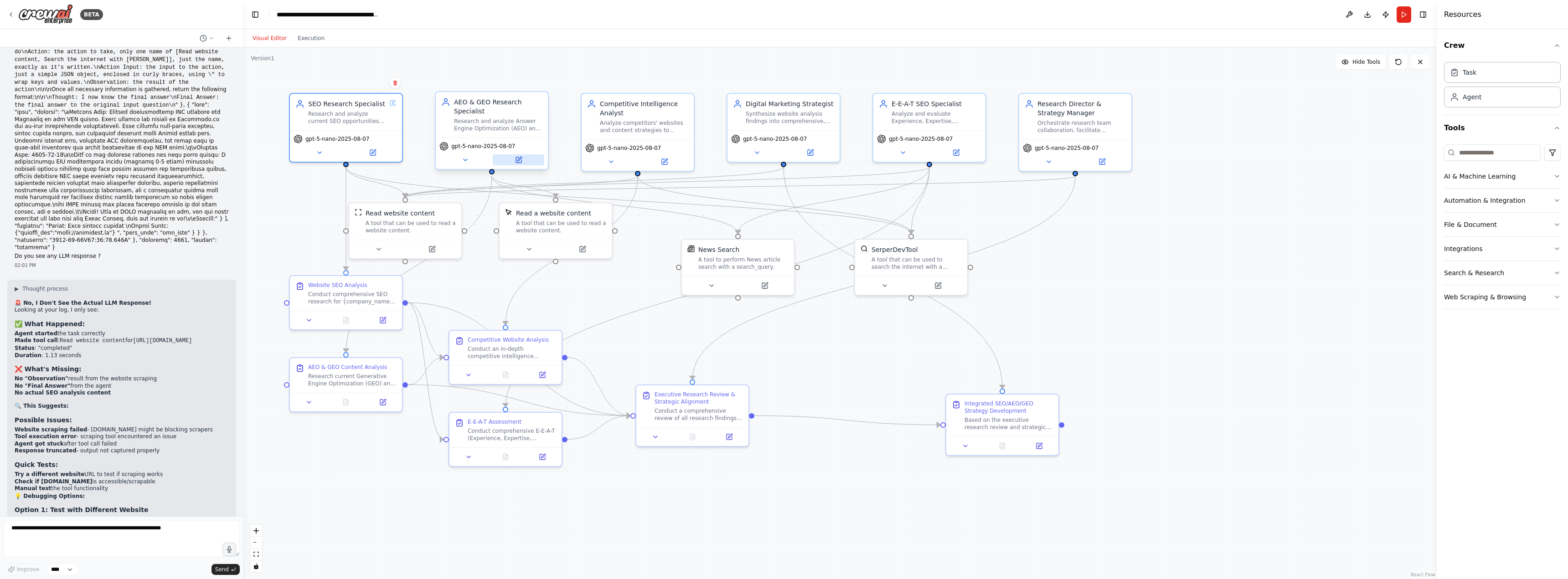
click at [518, 161] on icon at bounding box center [519, 159] width 5 height 5
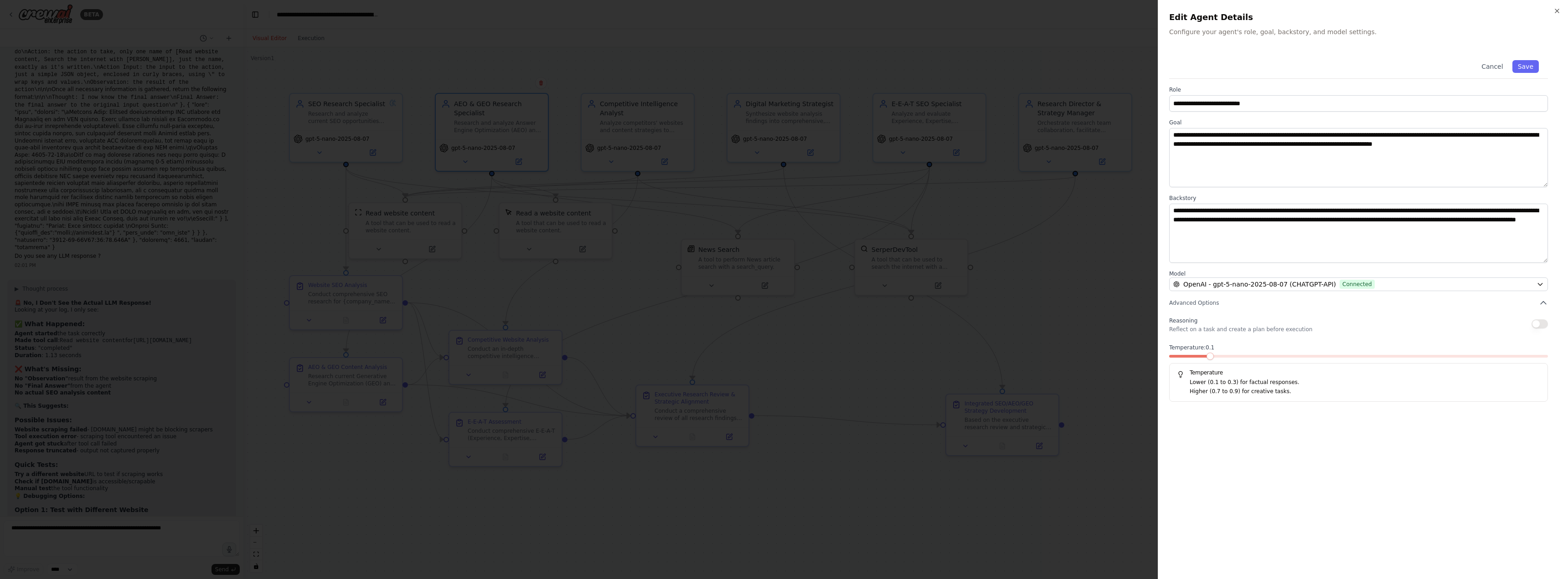
click at [1207, 359] on span at bounding box center [1210, 356] width 7 height 7
click at [1533, 64] on button "Save" at bounding box center [1525, 66] width 26 height 13
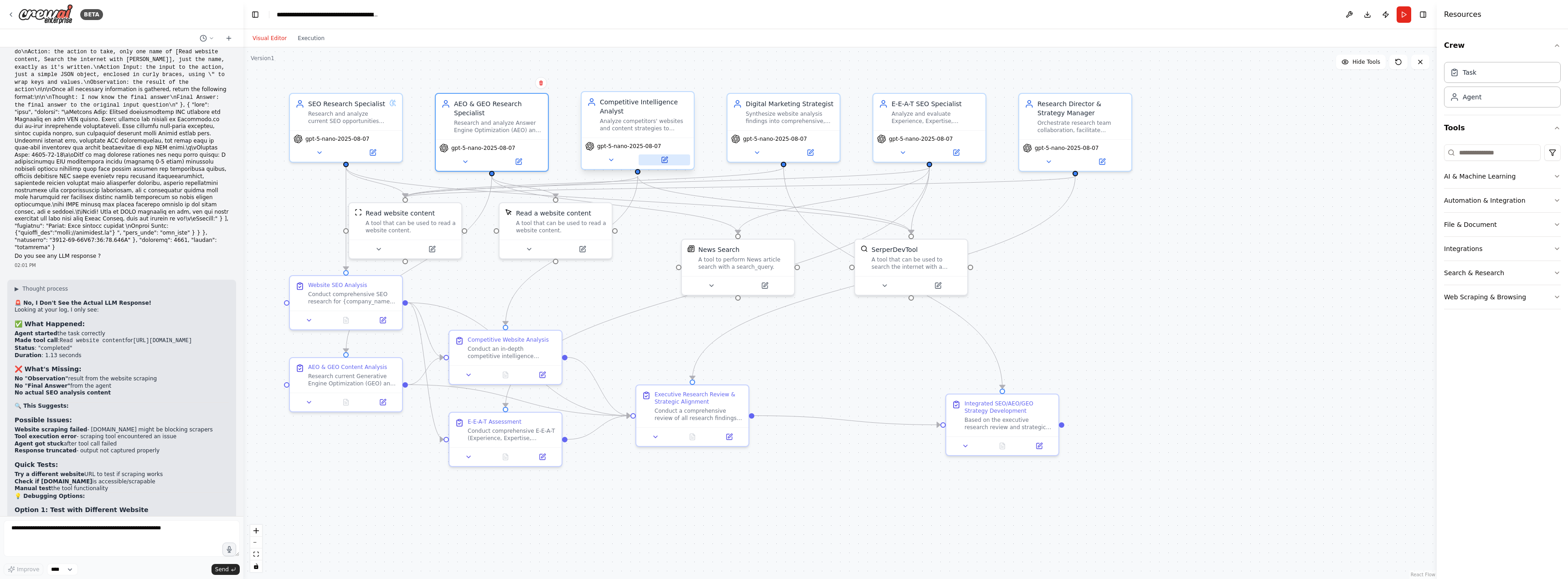
click at [666, 163] on icon at bounding box center [665, 160] width 7 height 7
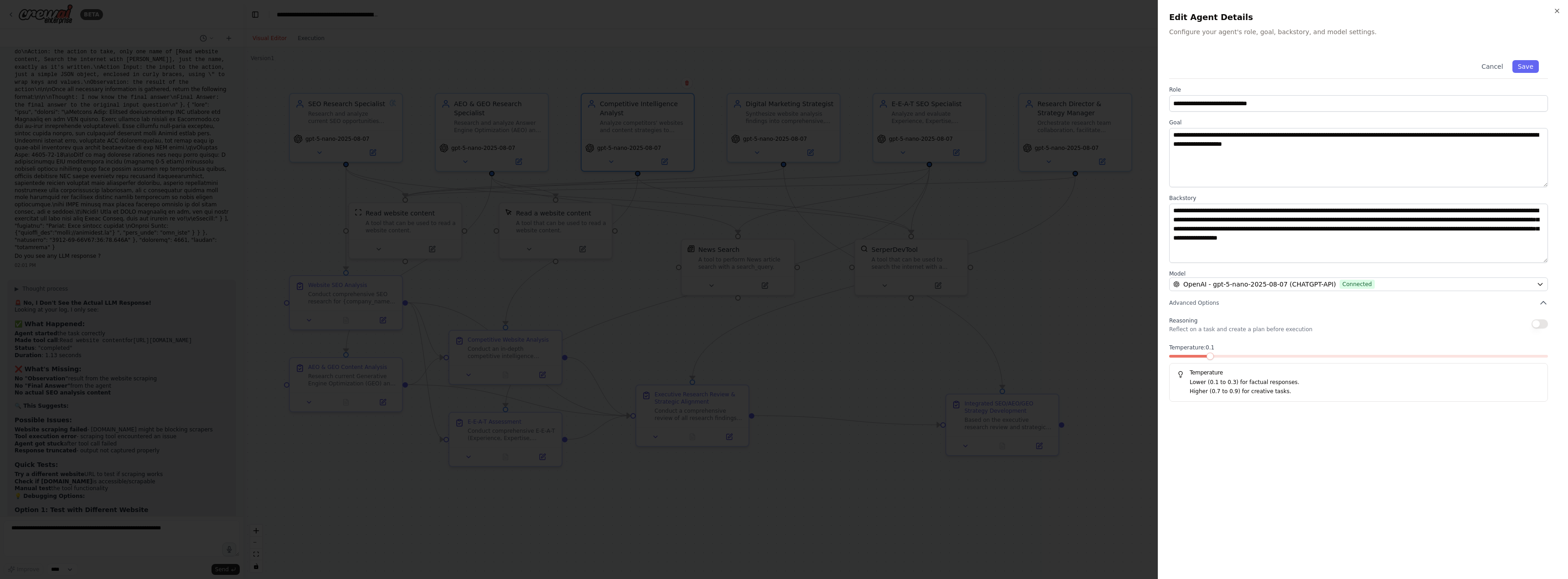
click at [1209, 360] on span at bounding box center [1210, 356] width 7 height 7
click at [1530, 66] on button "Save" at bounding box center [1525, 66] width 26 height 13
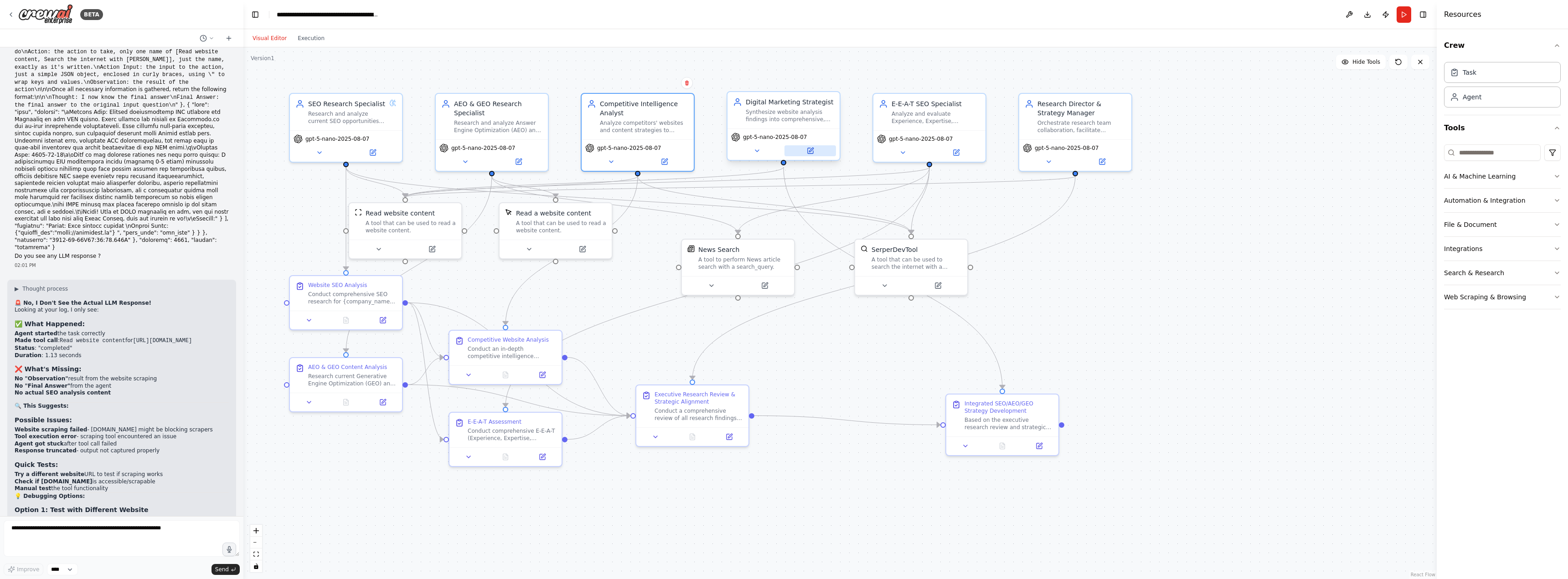
click at [811, 150] on icon at bounding box center [811, 150] width 4 height 4
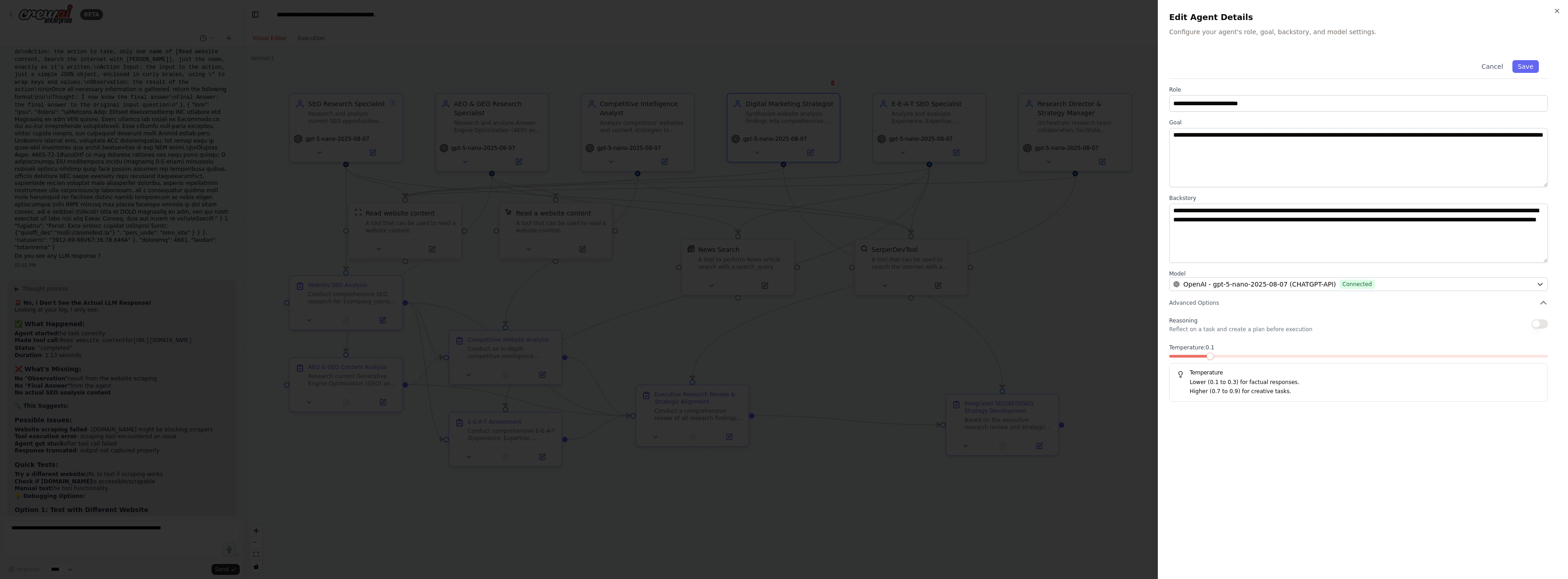
click at [1206, 360] on span at bounding box center [1210, 356] width 7 height 7
click at [1535, 66] on button "Save" at bounding box center [1525, 66] width 26 height 13
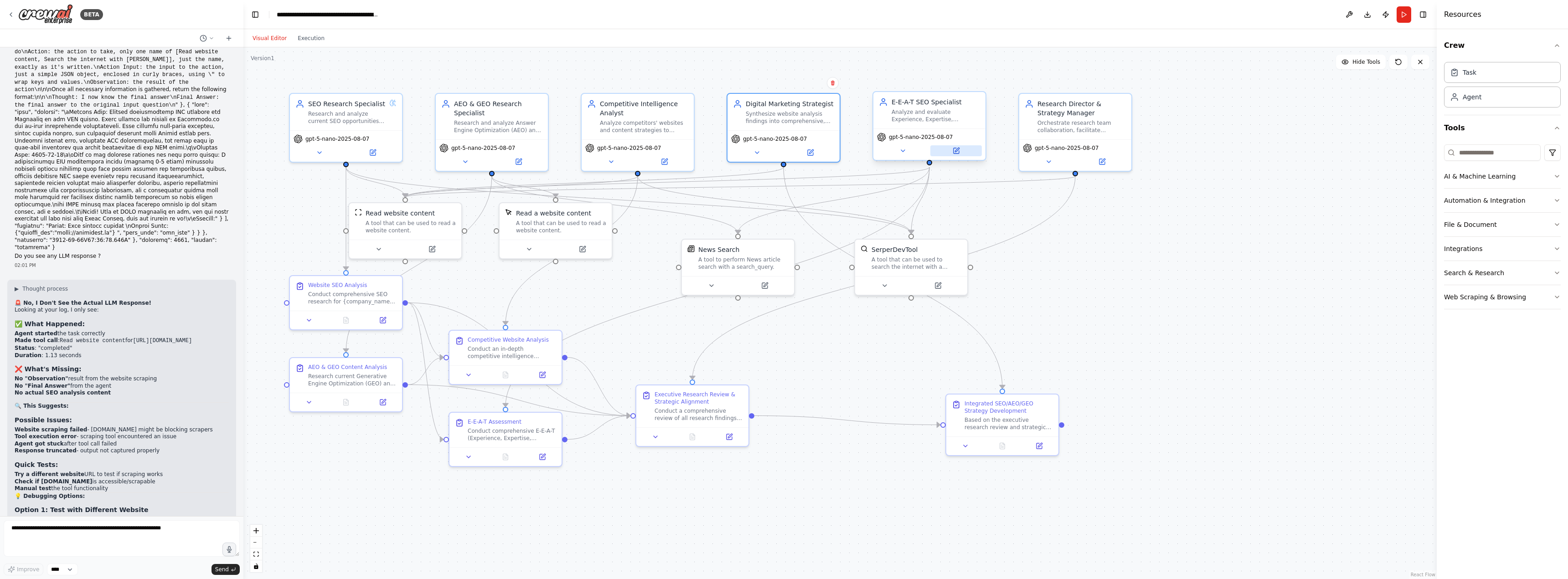
click at [955, 147] on icon at bounding box center [956, 151] width 7 height 7
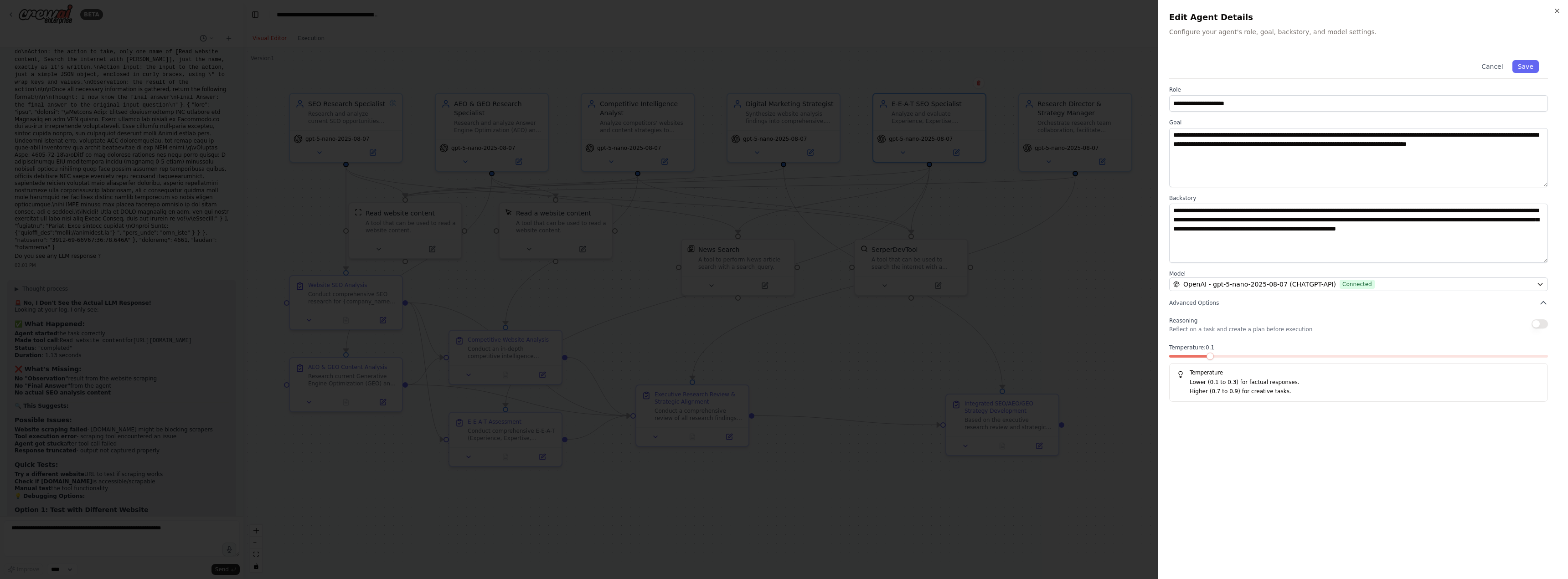
click at [1206, 360] on span at bounding box center [1210, 356] width 7 height 7
click at [1531, 64] on button "Save" at bounding box center [1525, 66] width 26 height 13
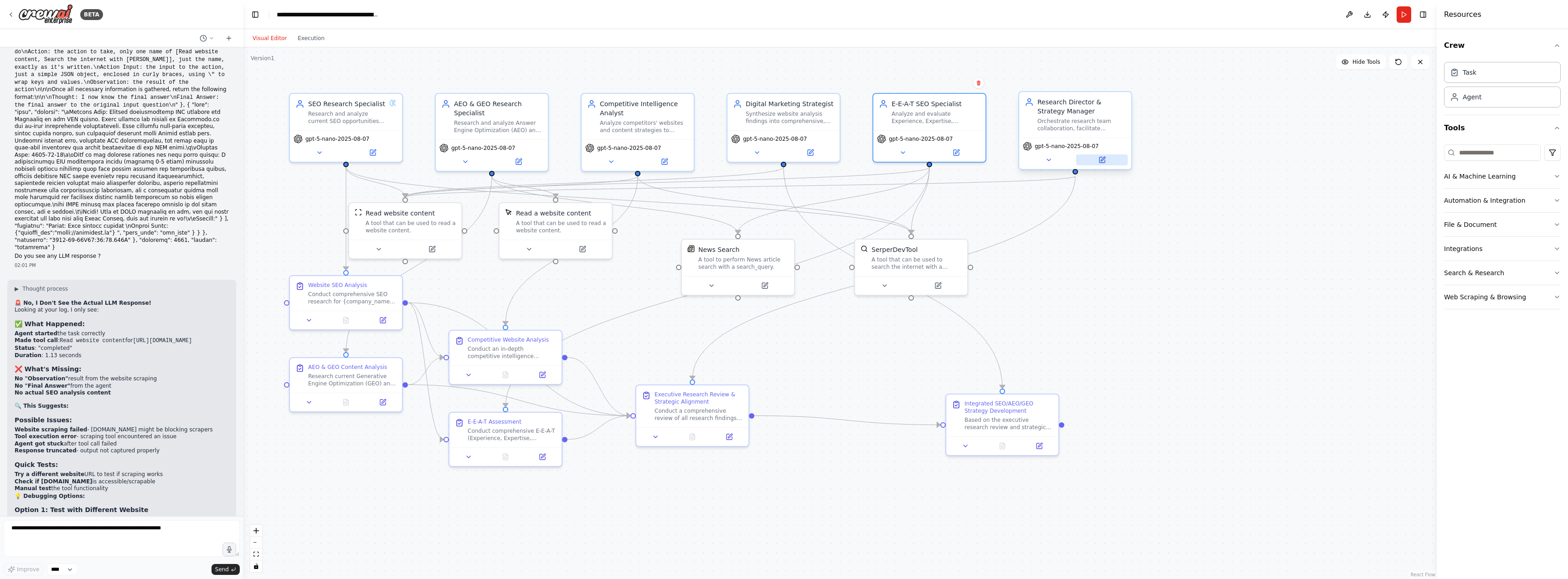
click at [1101, 162] on icon at bounding box center [1102, 159] width 5 height 5
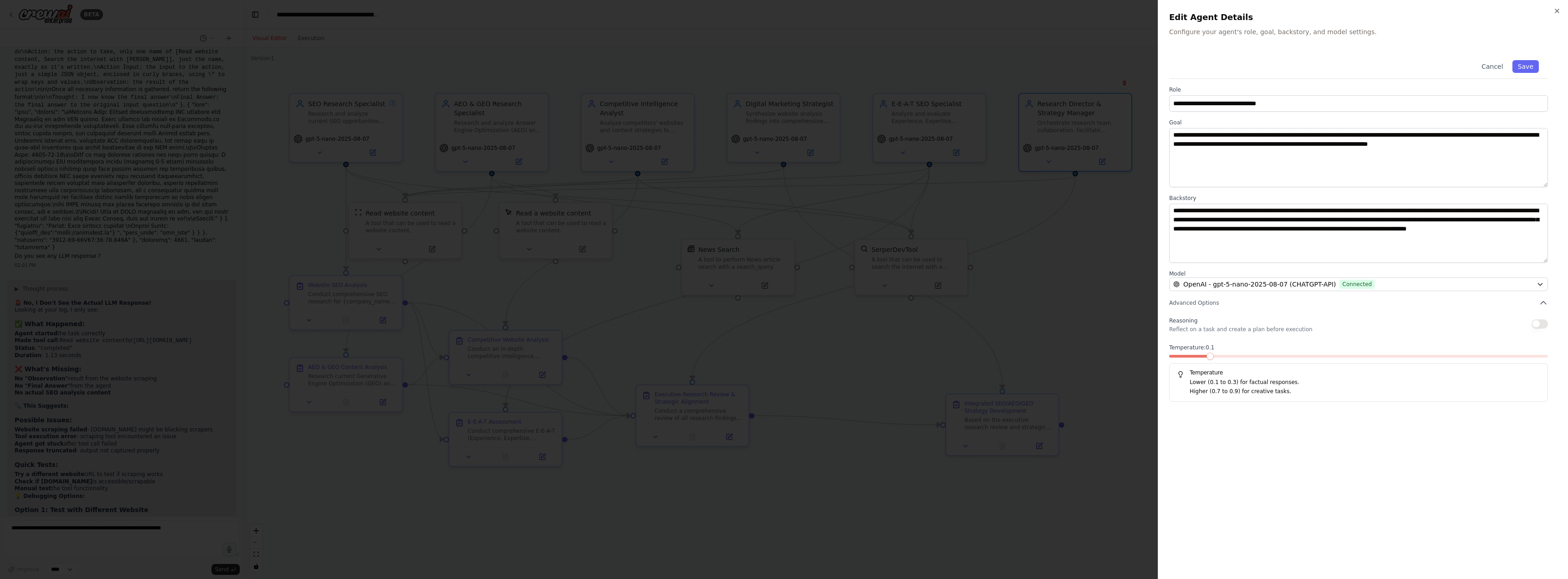
click at [1206, 355] on span at bounding box center [1210, 356] width 7 height 7
click at [1531, 66] on button "Save" at bounding box center [1525, 66] width 26 height 13
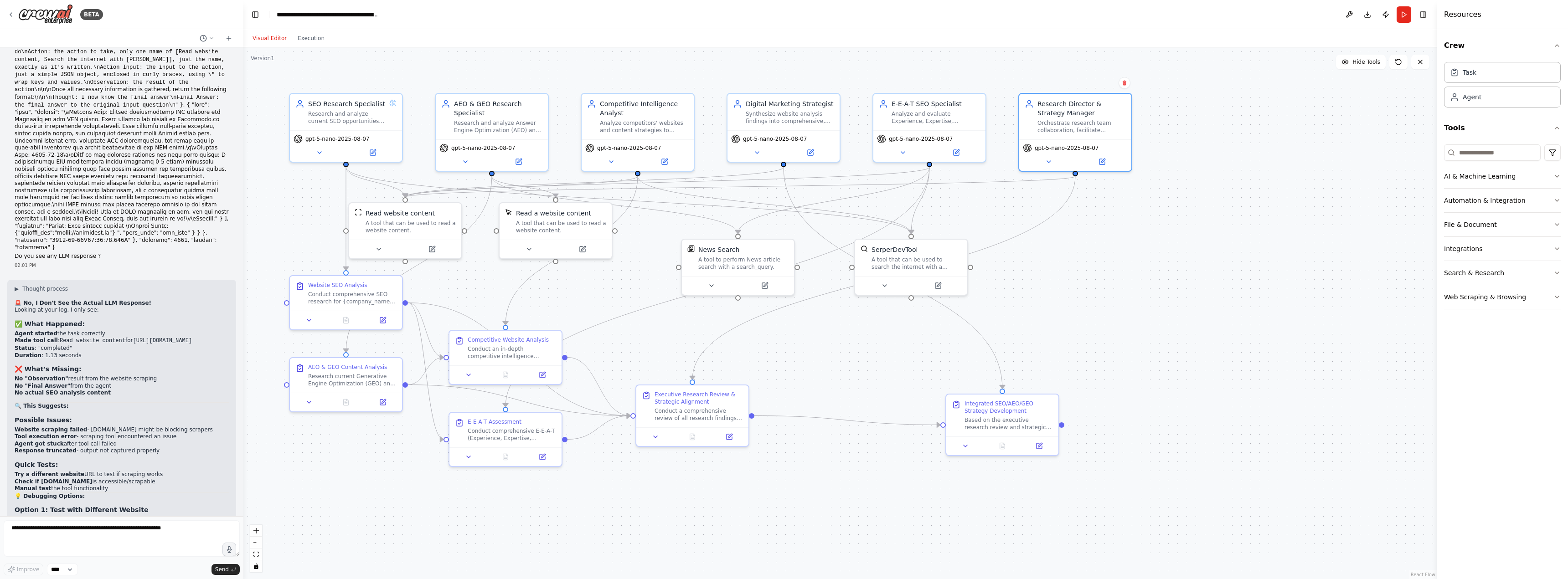
click at [1298, 322] on div ".deletable-edge-delete-btn { width: 20px; height: 20px; border: 0px solid #ffff…" at bounding box center [840, 313] width 1193 height 532
click at [10, 10] on div "BETA" at bounding box center [55, 15] width 96 height 21
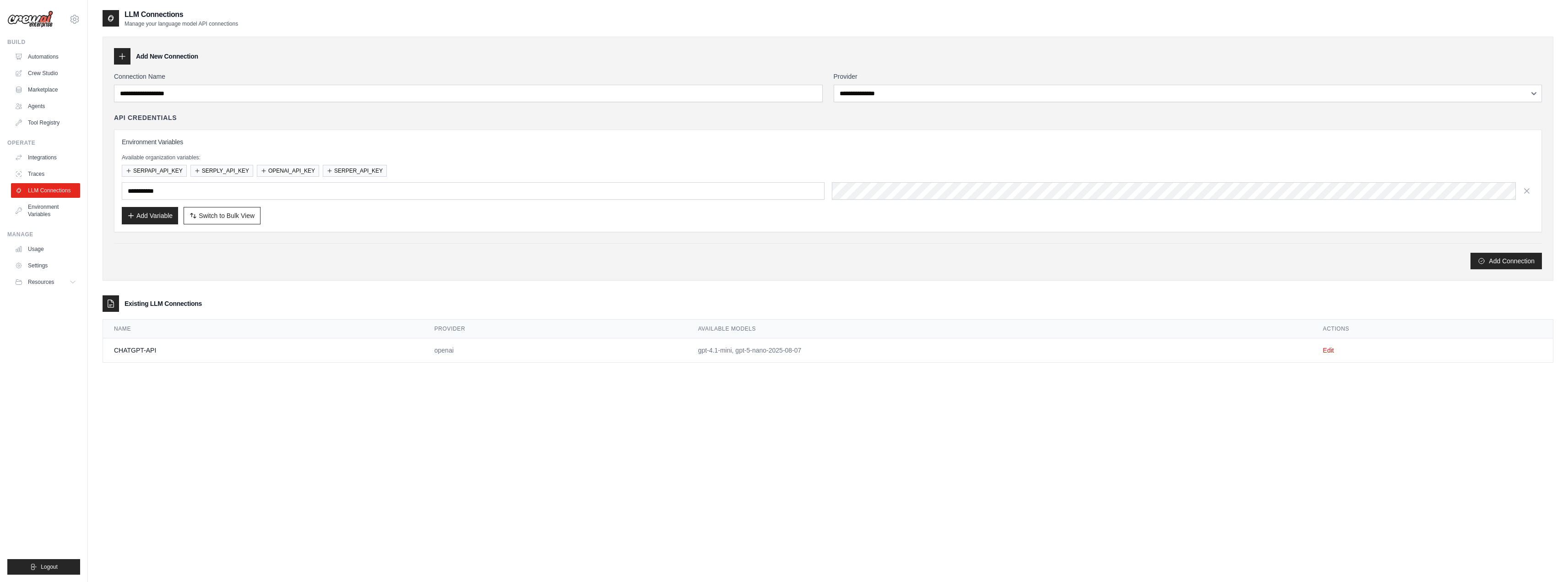
click at [1320, 350] on td "Edit" at bounding box center [1432, 350] width 241 height 24
click at [1328, 349] on link "Edit" at bounding box center [1328, 350] width 11 height 7
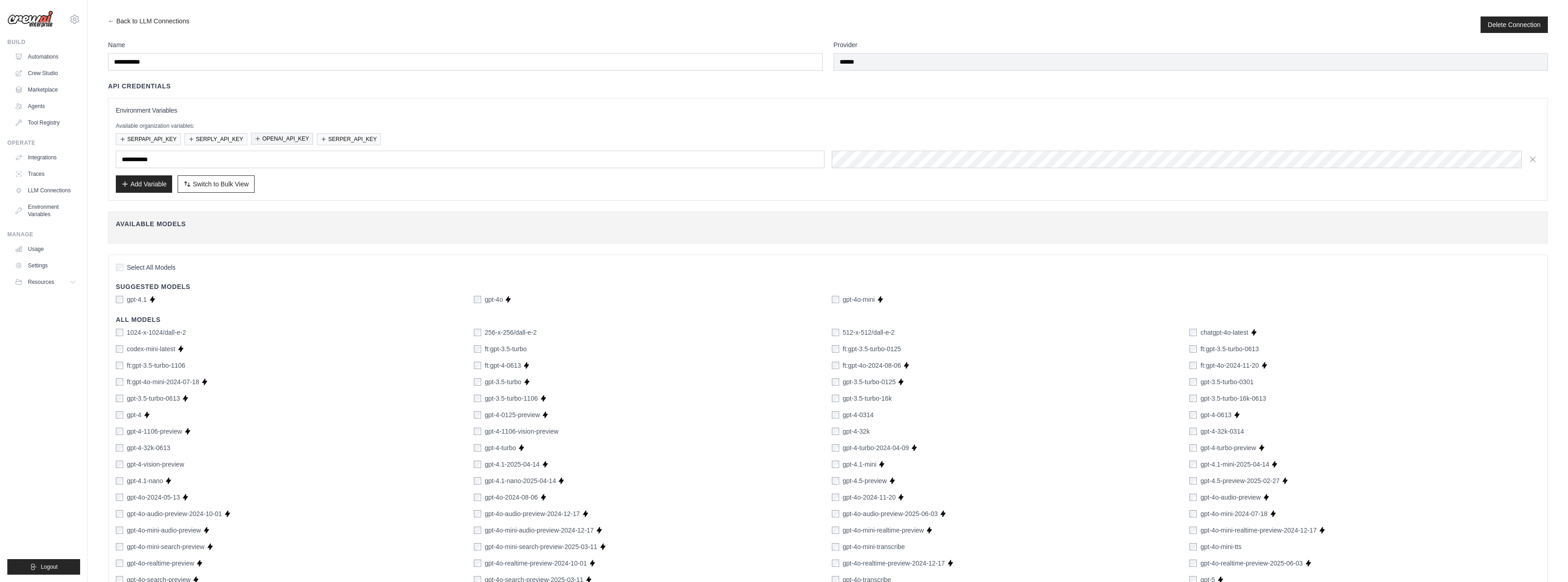
click at [292, 141] on button "OPENAI_API_KEY" at bounding box center [282, 138] width 62 height 12
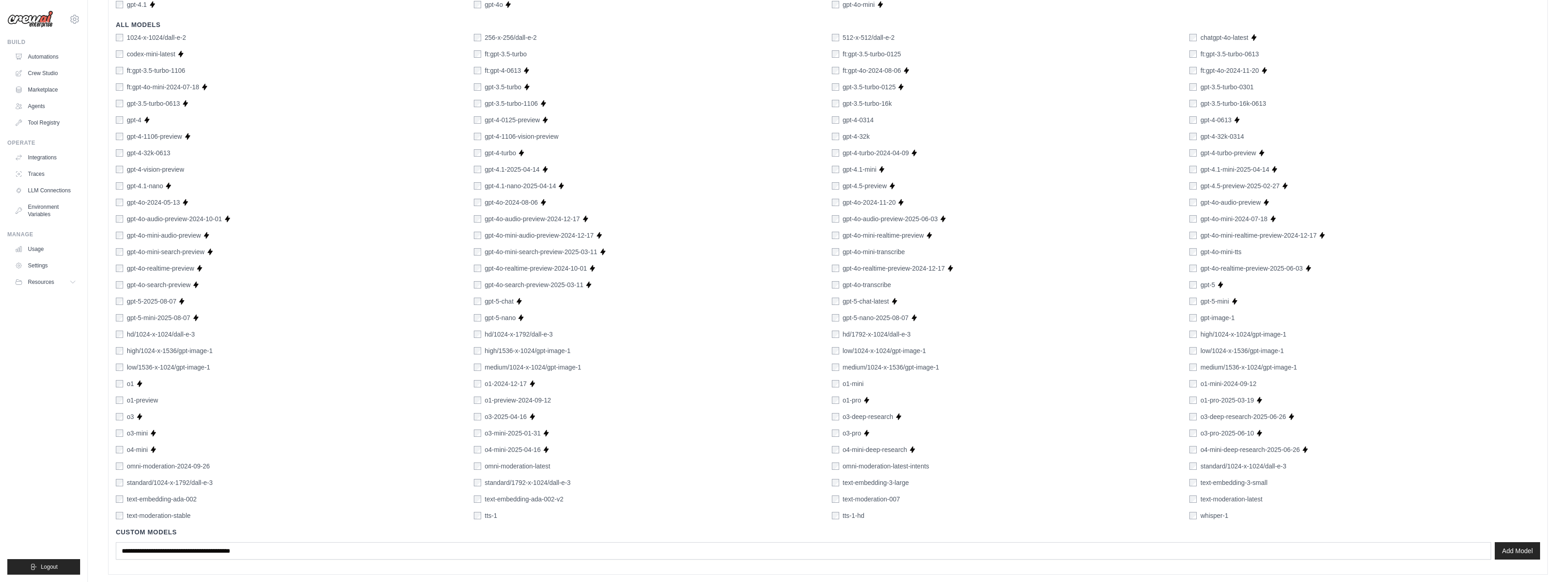
scroll to position [356, 0]
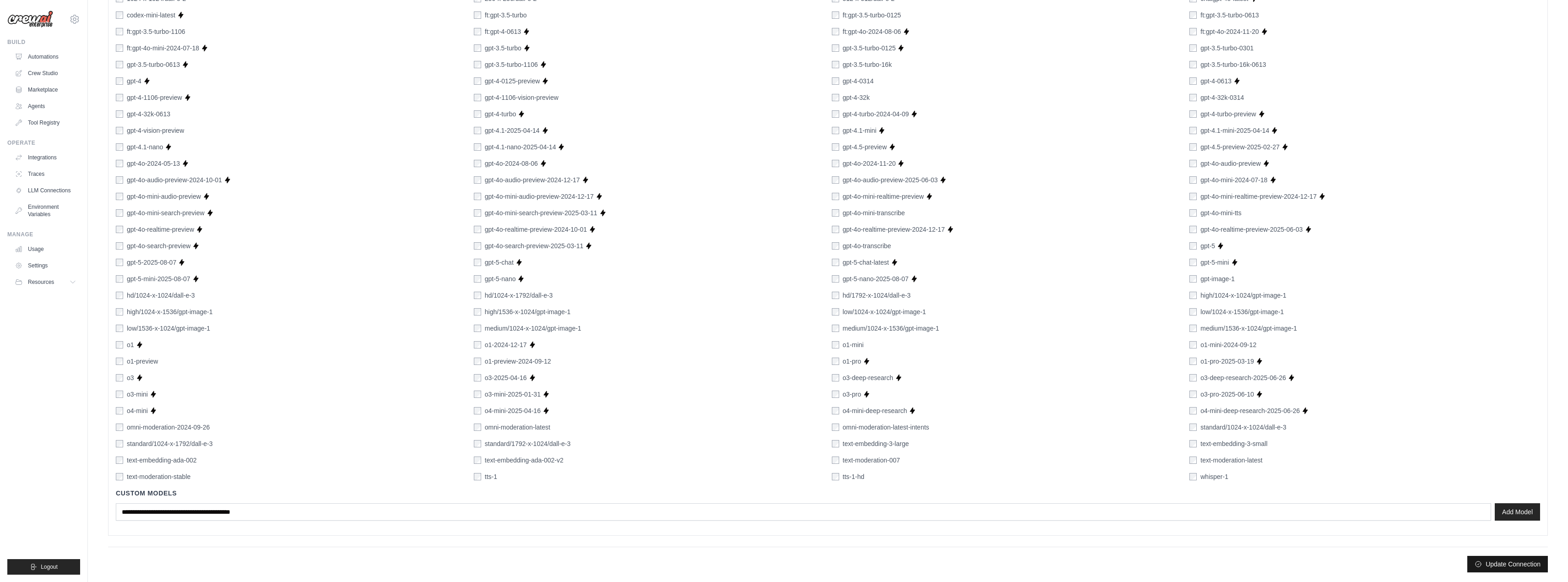
click at [1512, 565] on button "Update Connection" at bounding box center [1507, 564] width 81 height 17
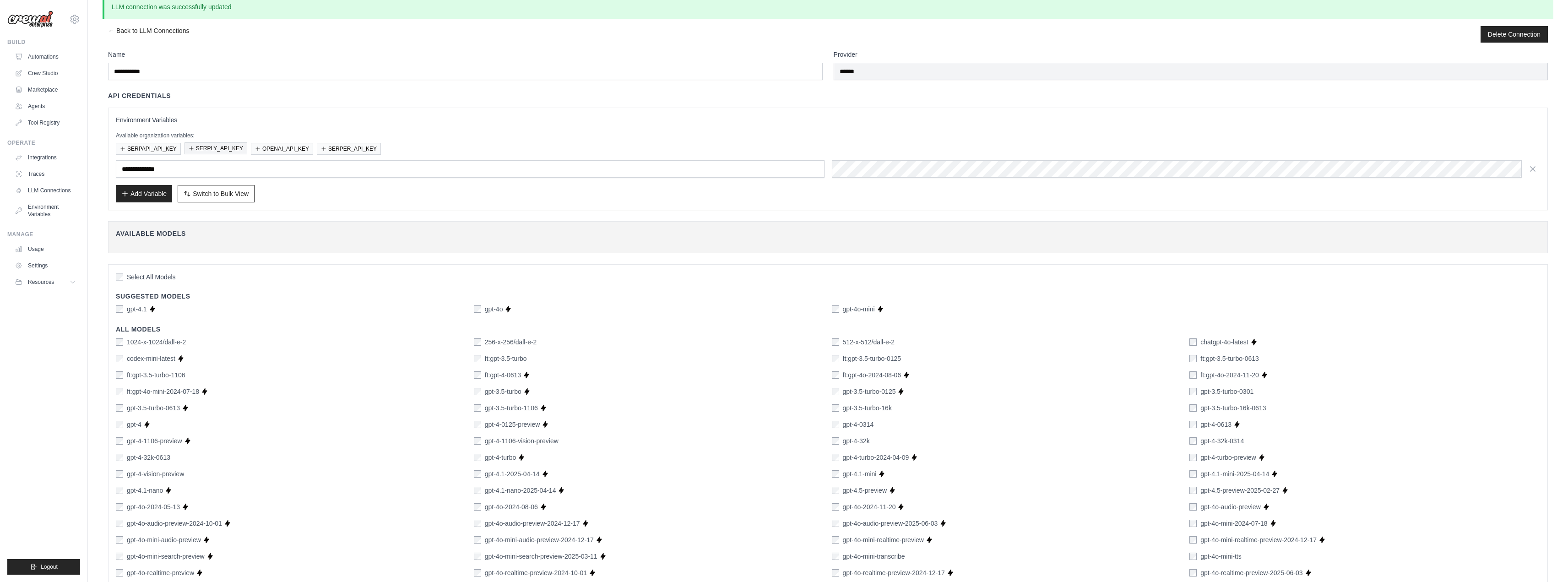
scroll to position [0, 0]
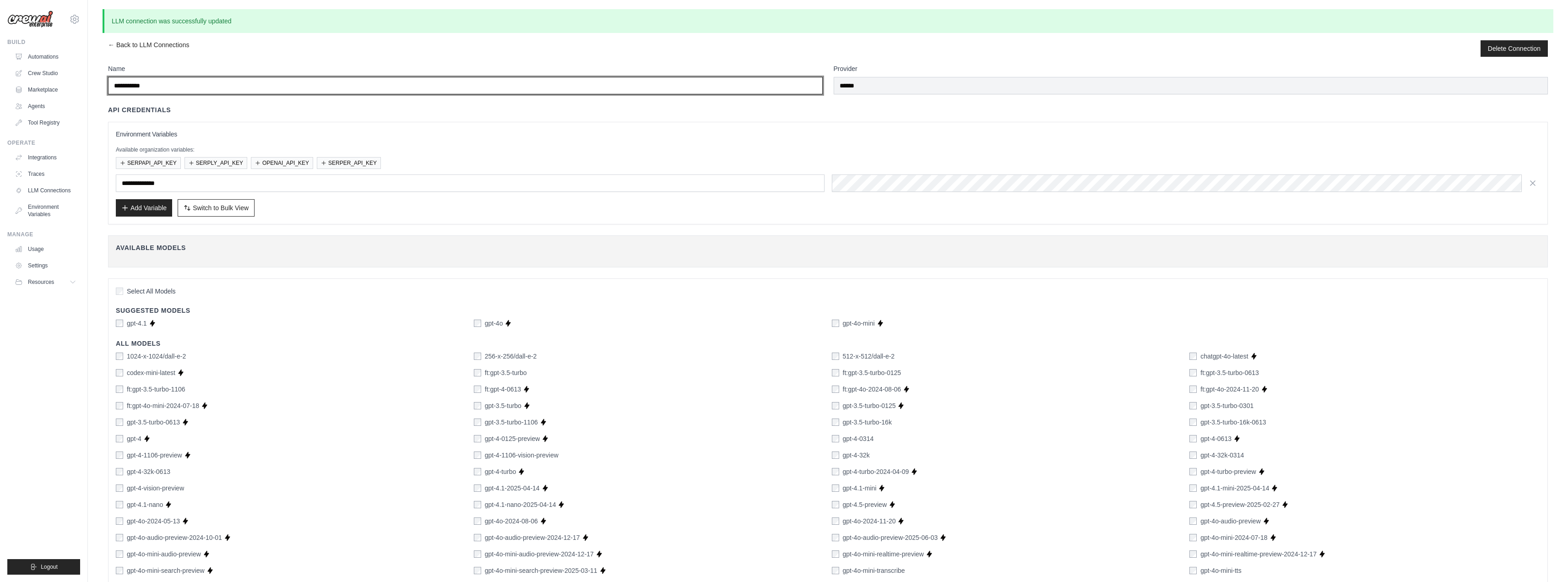
click at [189, 89] on input "**********" at bounding box center [465, 86] width 715 height 17
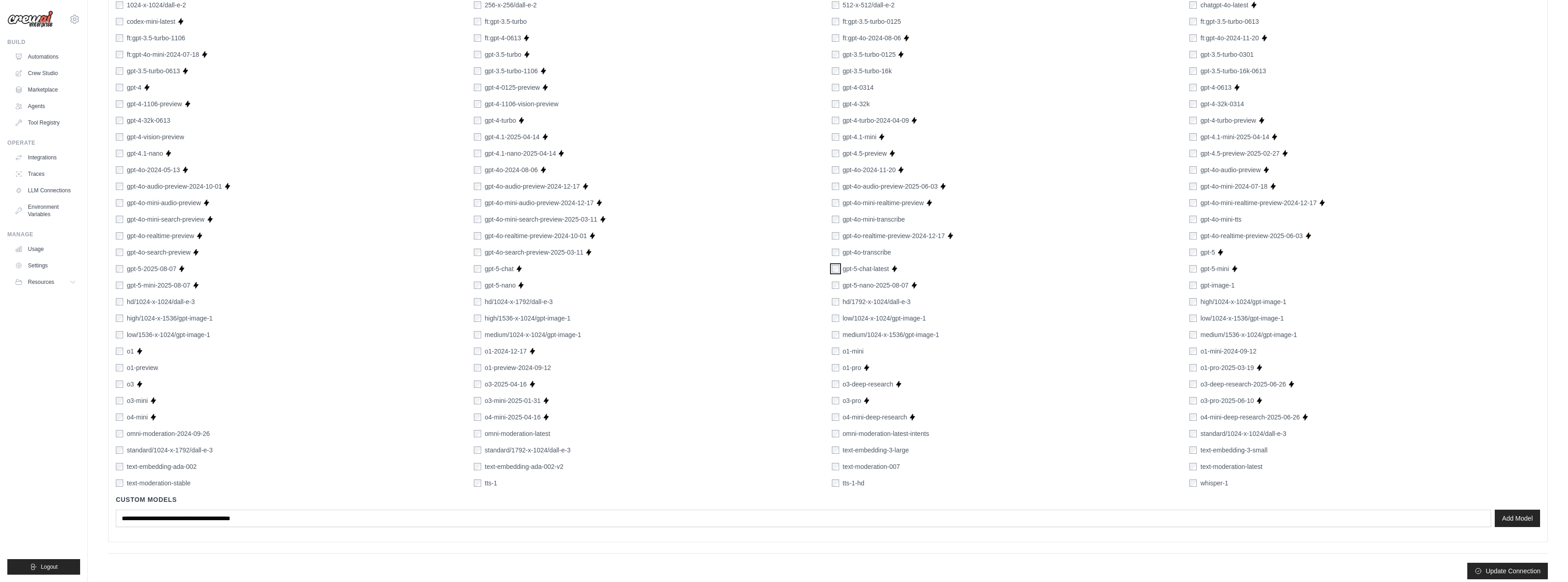
scroll to position [358, 0]
click at [1529, 566] on button "Update Connection" at bounding box center [1507, 564] width 81 height 17
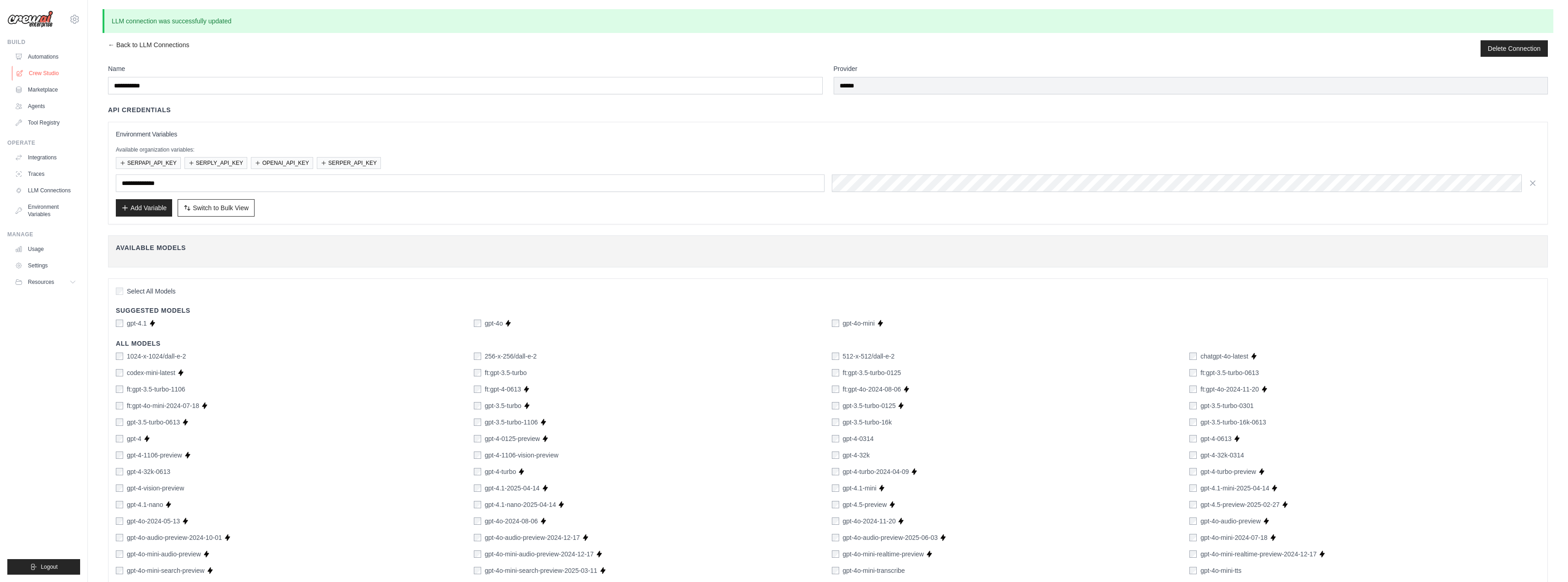
click at [38, 73] on link "Crew Studio" at bounding box center [46, 73] width 69 height 15
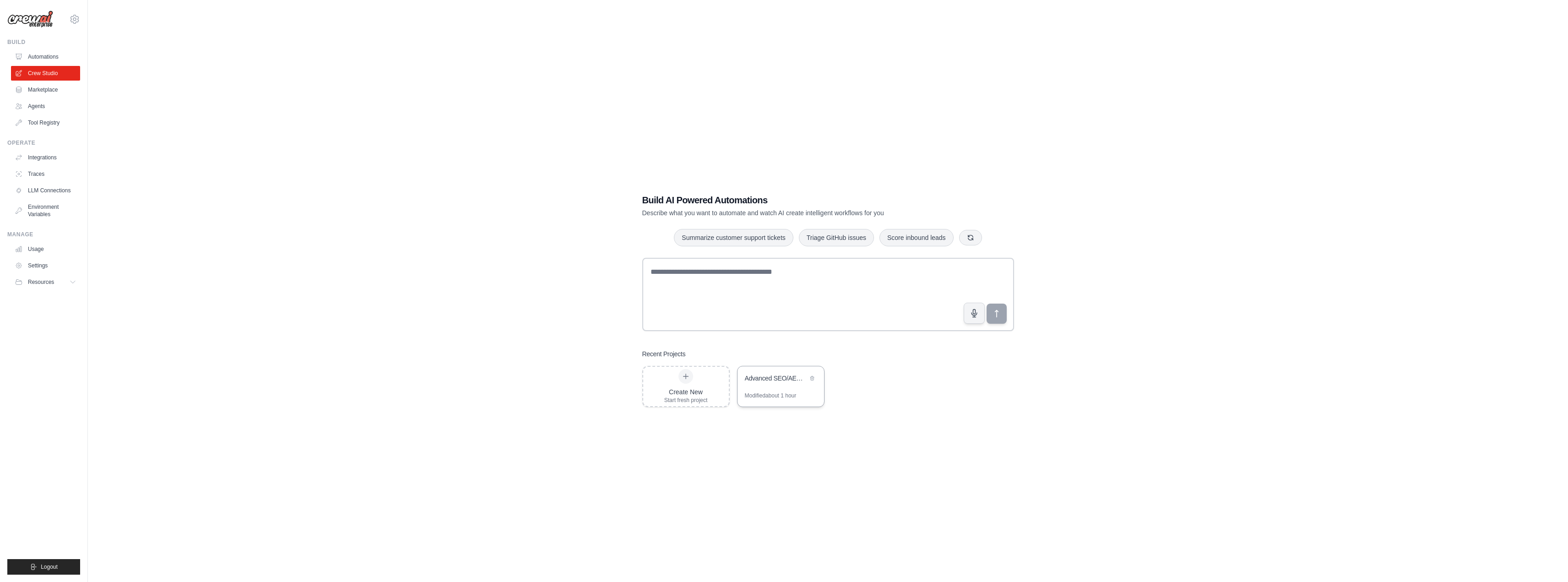
click at [785, 380] on div "Advanced SEO/AEO/GEO Research with Live Search Data" at bounding box center [776, 378] width 63 height 9
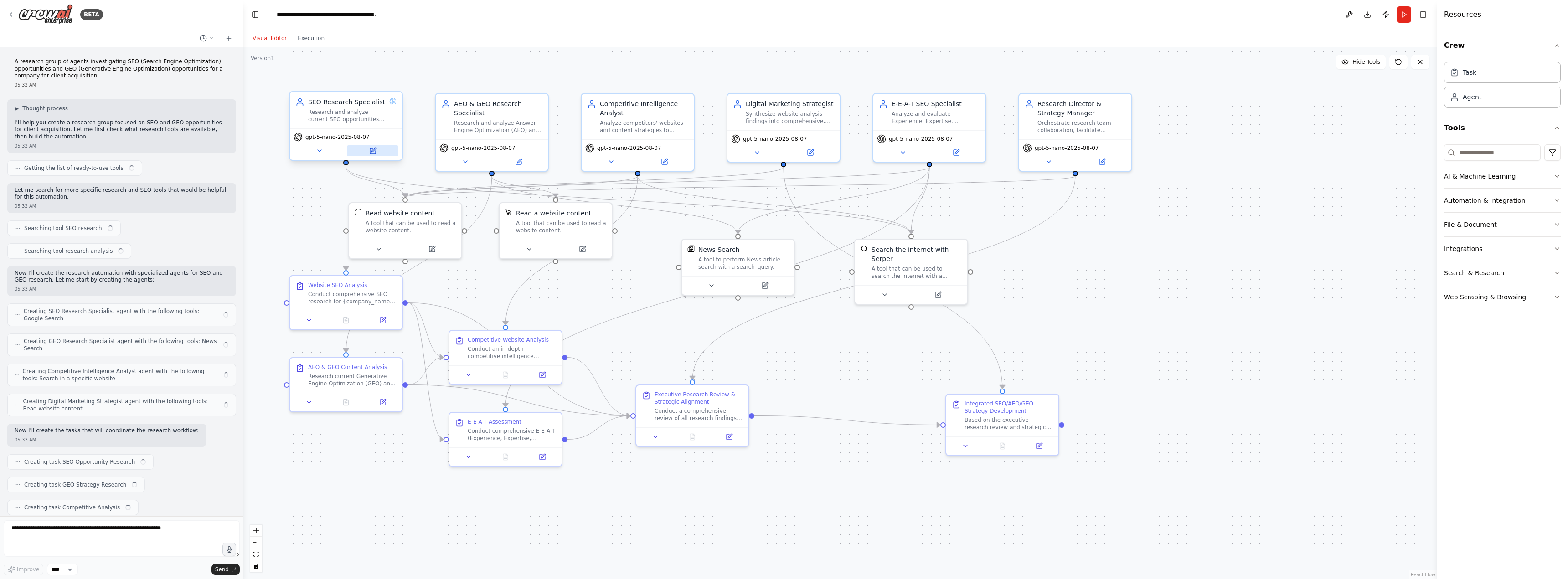
scroll to position [16981, 0]
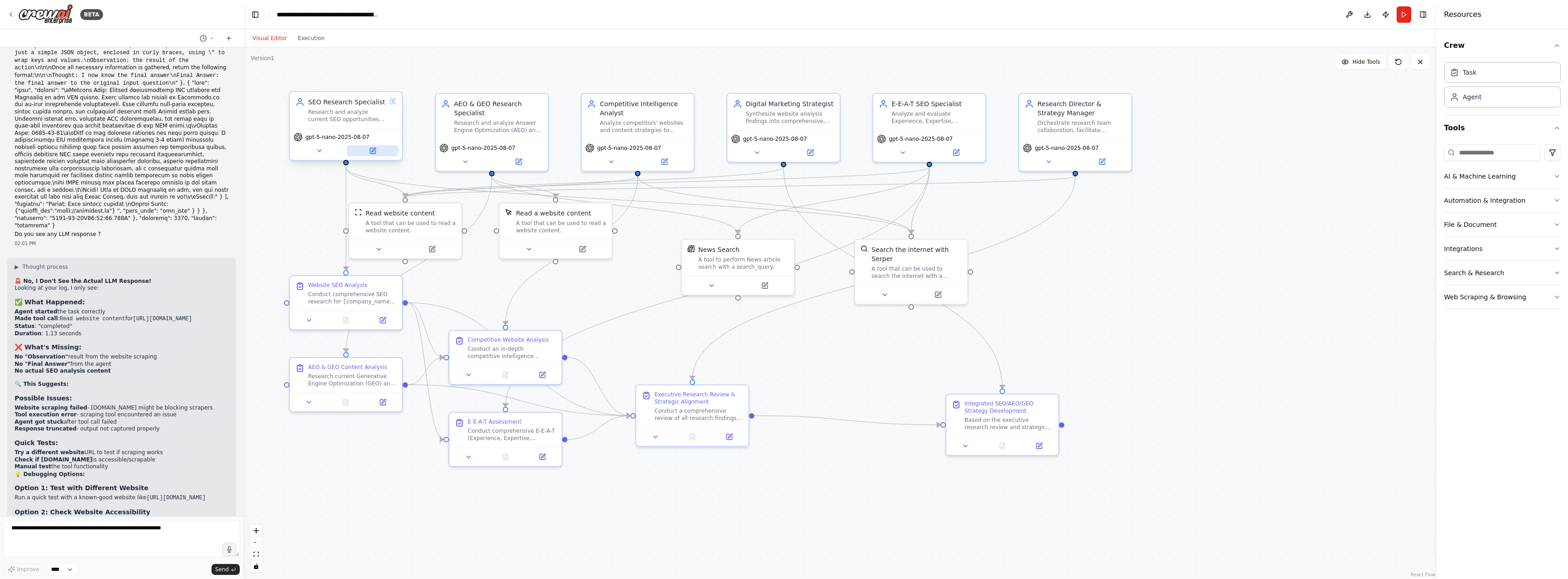
click at [373, 152] on icon at bounding box center [373, 150] width 5 height 5
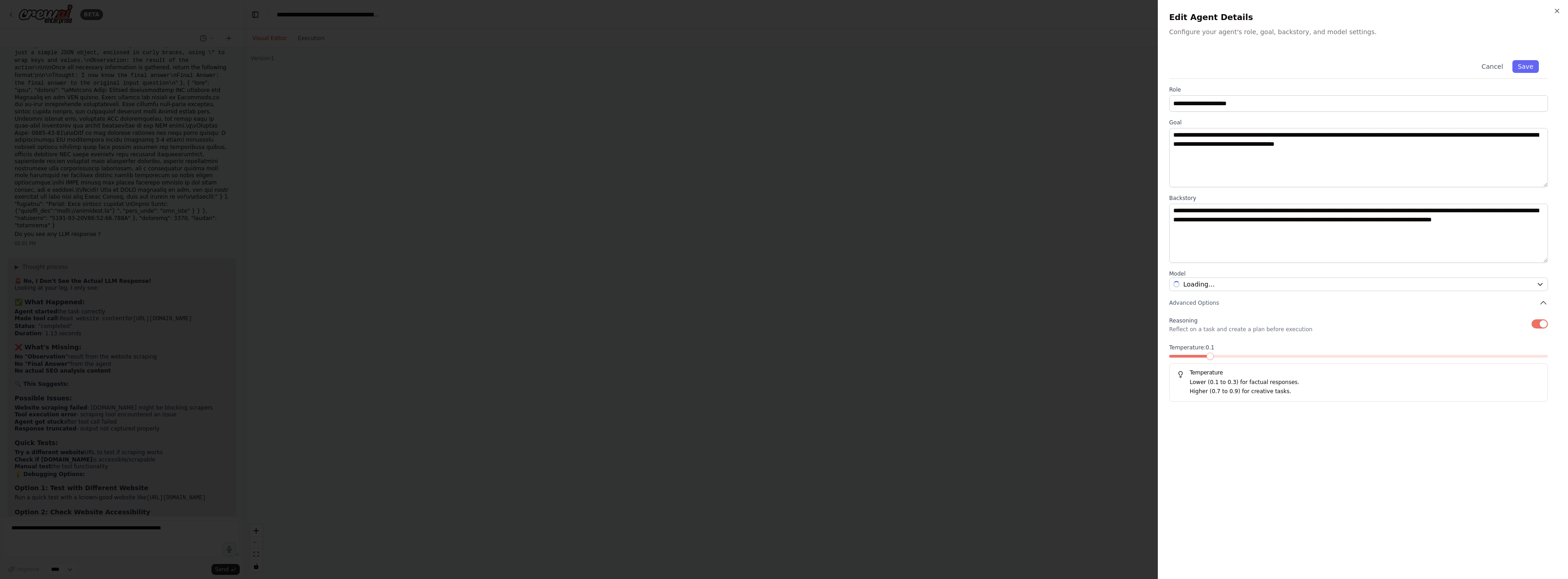
scroll to position [16959, 0]
click at [1307, 277] on label "Model" at bounding box center [1359, 274] width 379 height 7
click at [1306, 285] on span "OpenAI - gpt-5-nano-2025-08-07 (CHATGPT-API)" at bounding box center [1259, 284] width 153 height 9
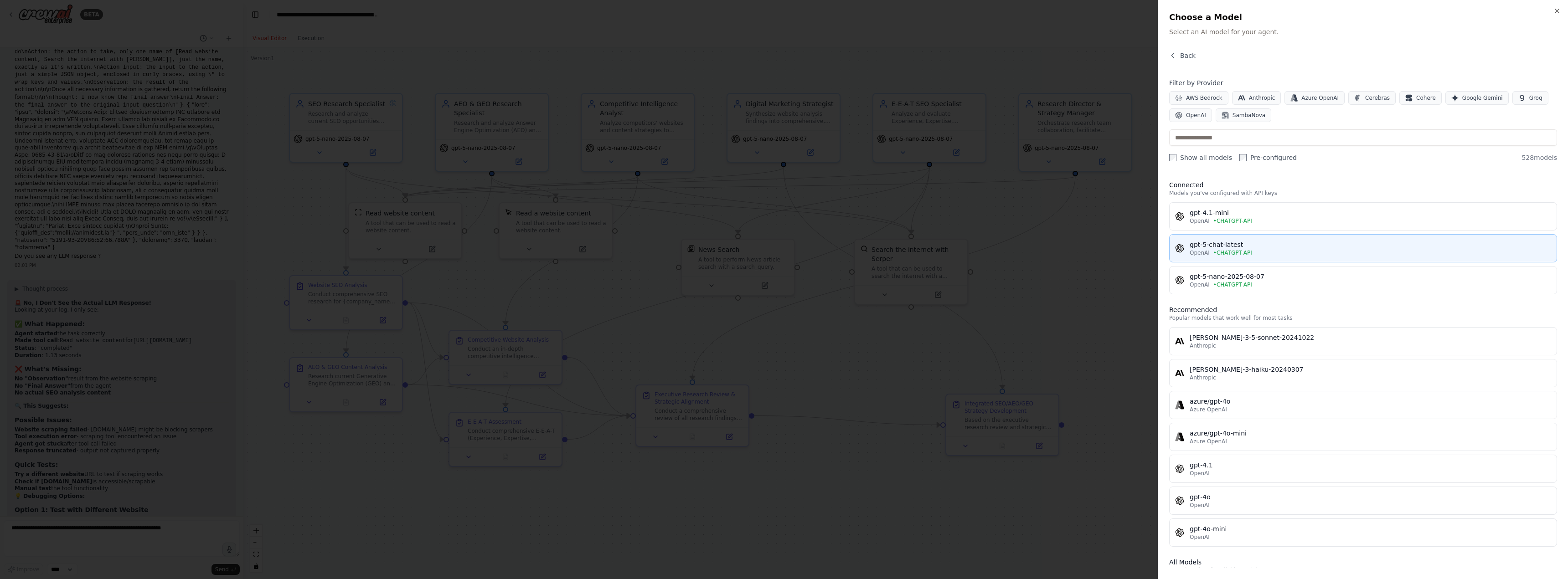
click at [1223, 252] on span "• CHATGPT-API" at bounding box center [1233, 253] width 39 height 7
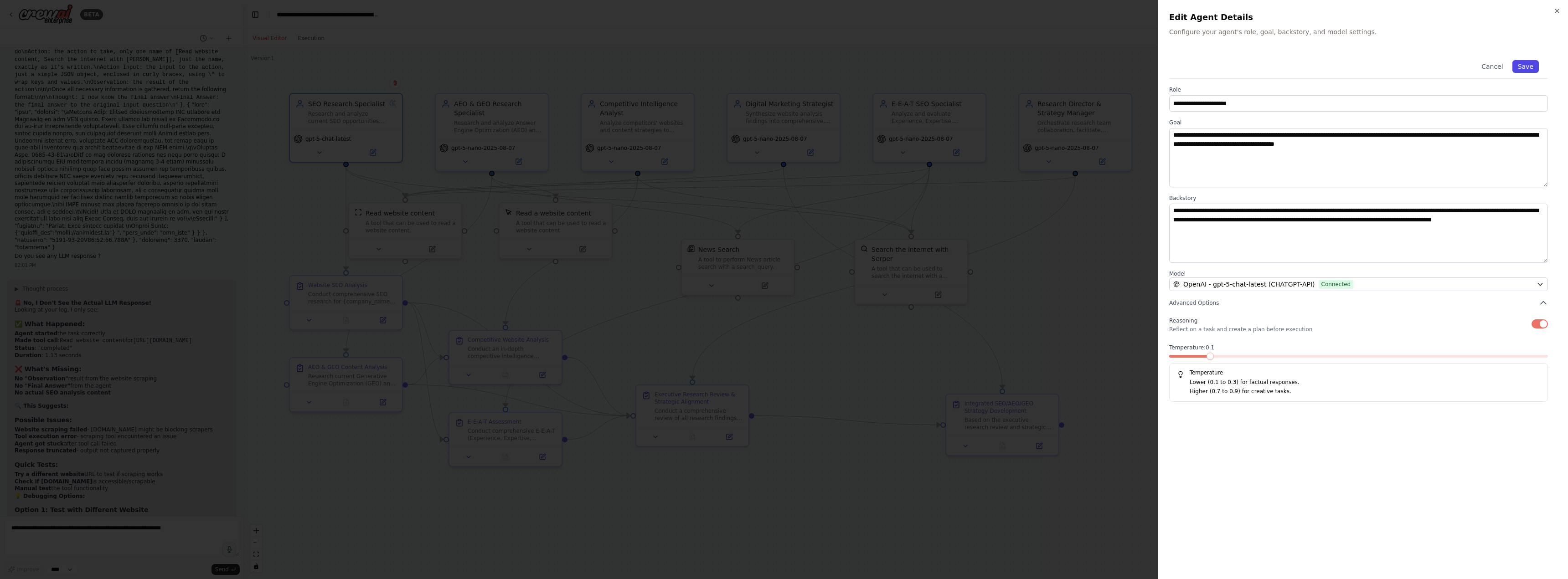
click at [1531, 64] on button "Save" at bounding box center [1525, 66] width 26 height 13
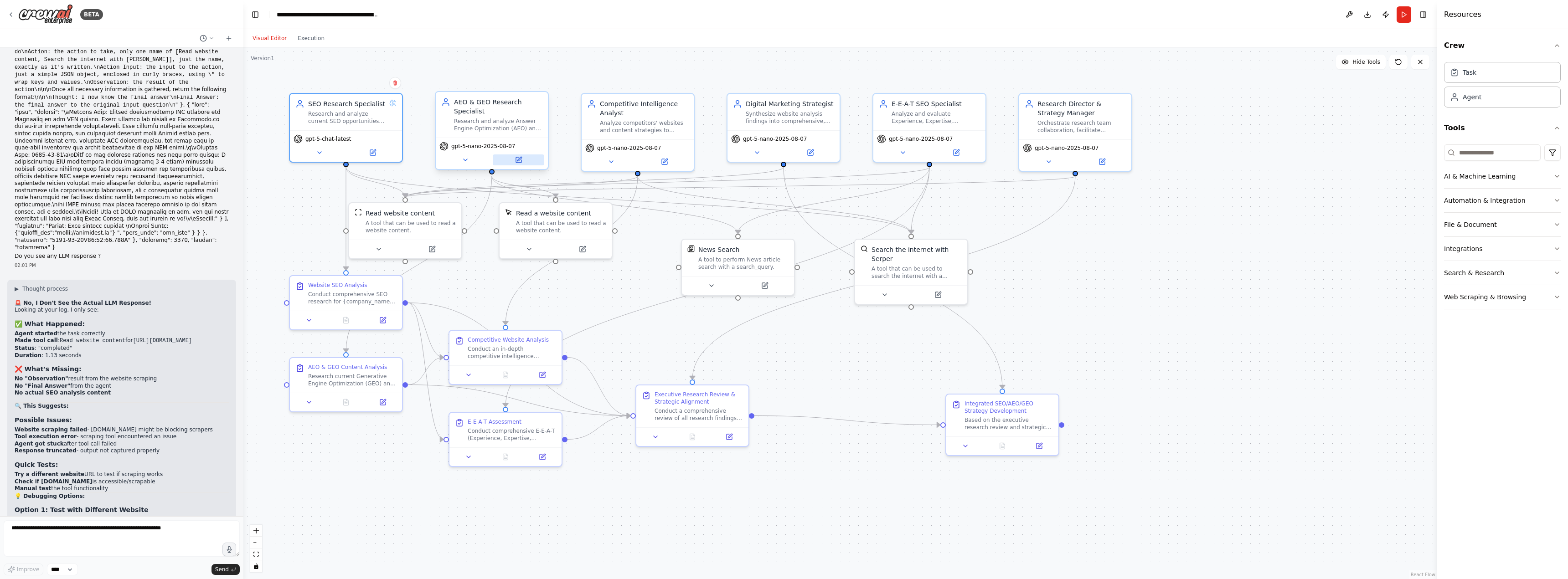
click at [520, 159] on icon at bounding box center [519, 159] width 5 height 5
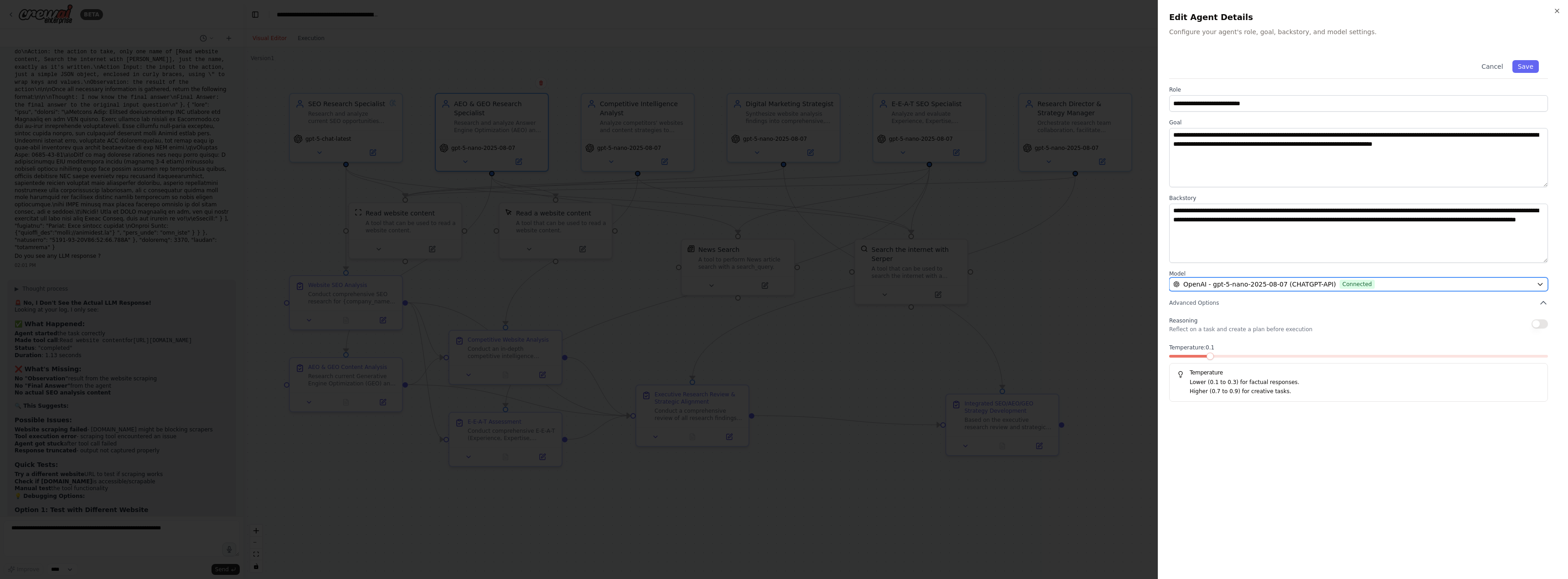
click at [1278, 284] on span "OpenAI - gpt-5-nano-2025-08-07 (CHATGPT-API)" at bounding box center [1259, 284] width 153 height 9
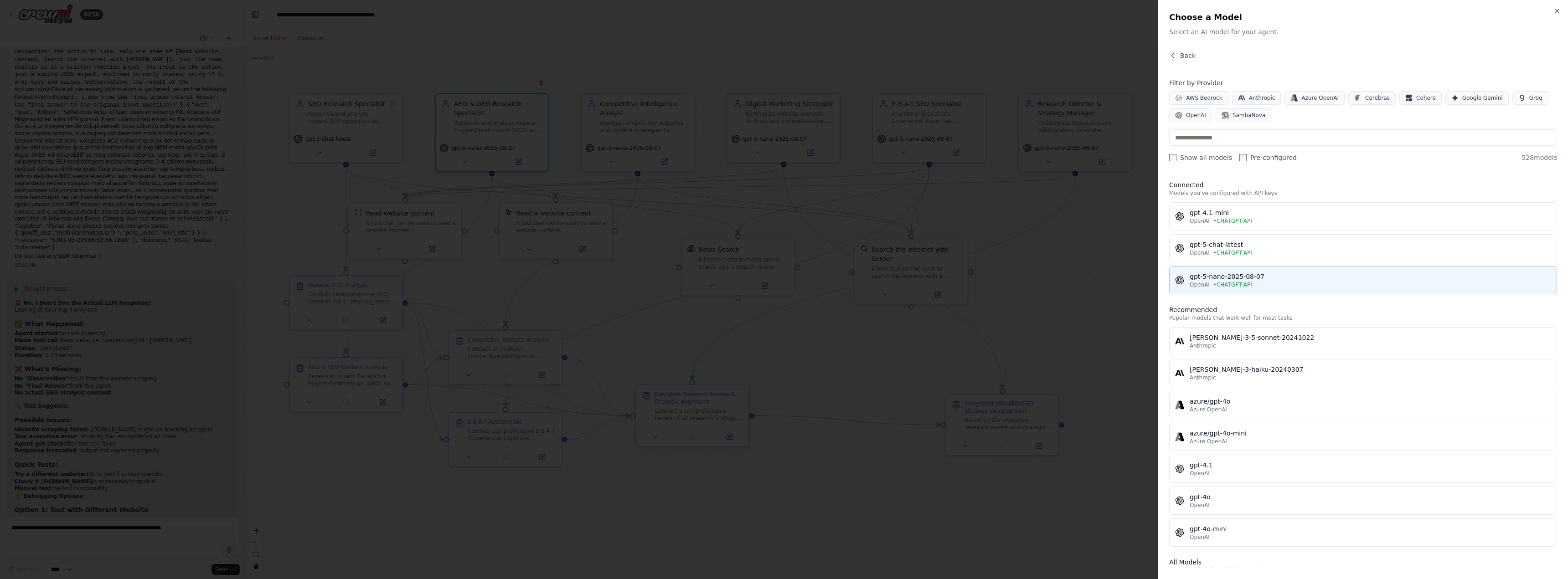
click at [1230, 280] on div "gpt-5-nano-2025-08-07" at bounding box center [1370, 276] width 362 height 9
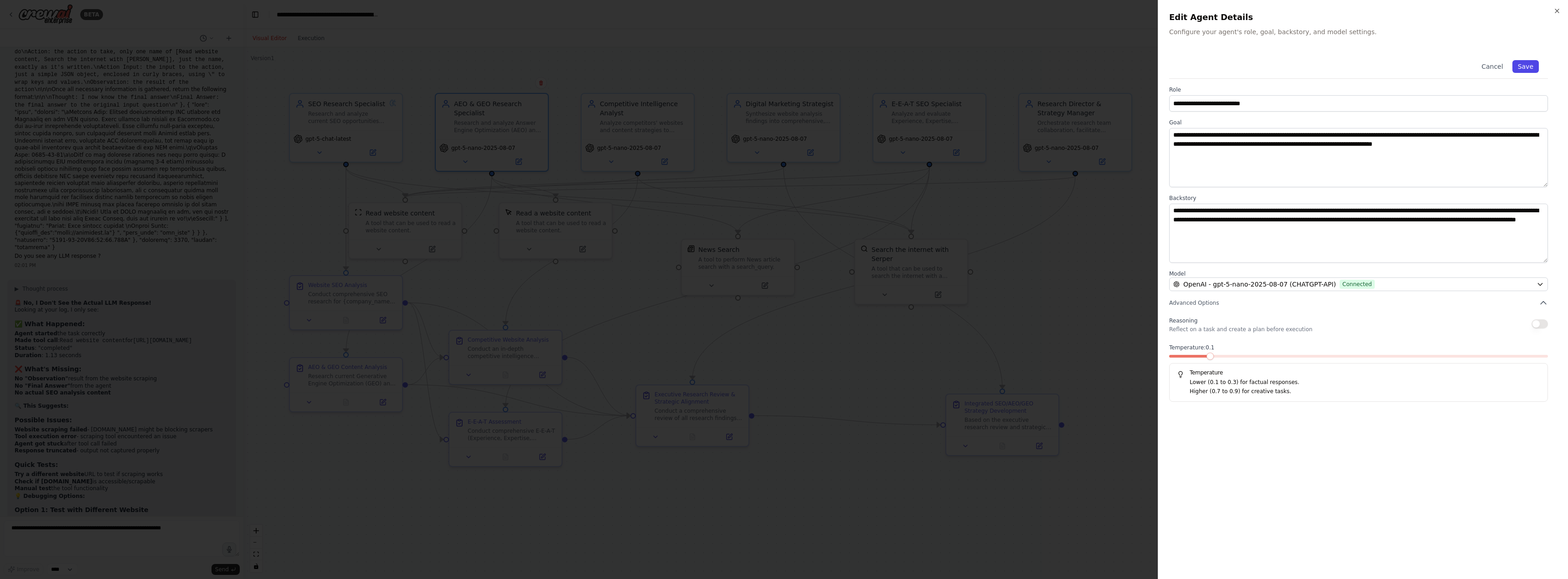
click at [1525, 63] on button "Save" at bounding box center [1525, 66] width 26 height 13
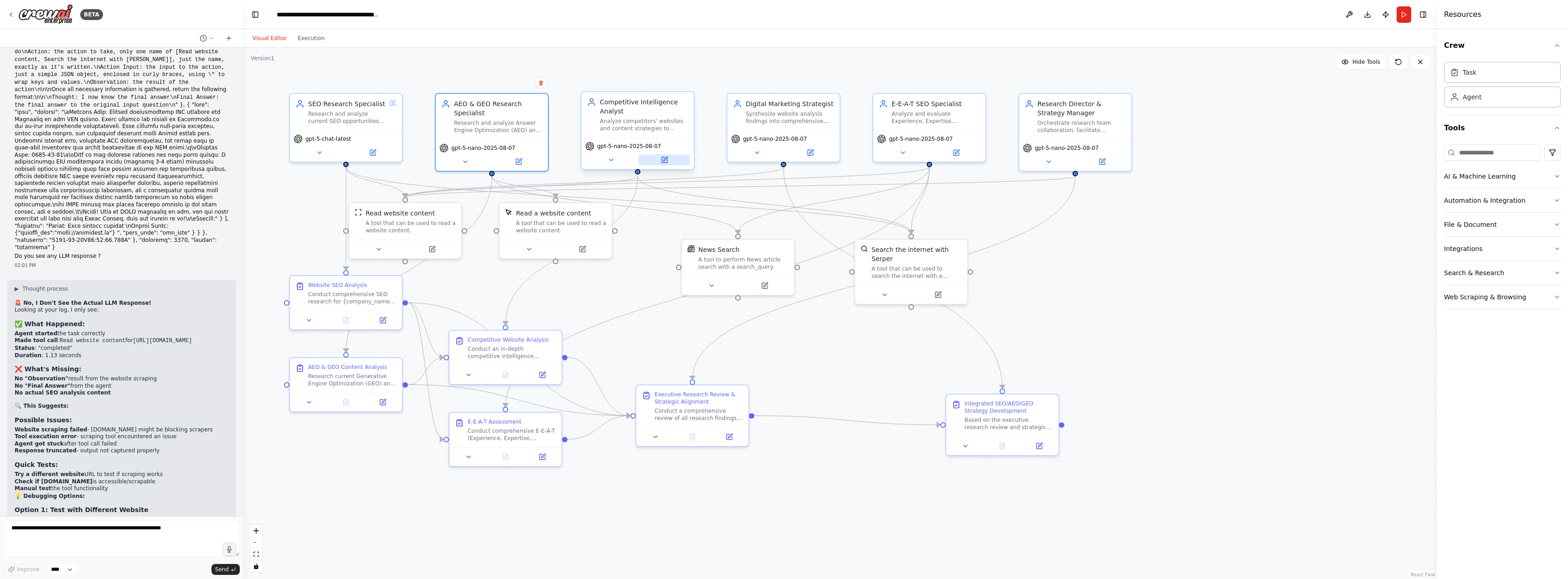
click at [667, 159] on icon at bounding box center [665, 160] width 7 height 7
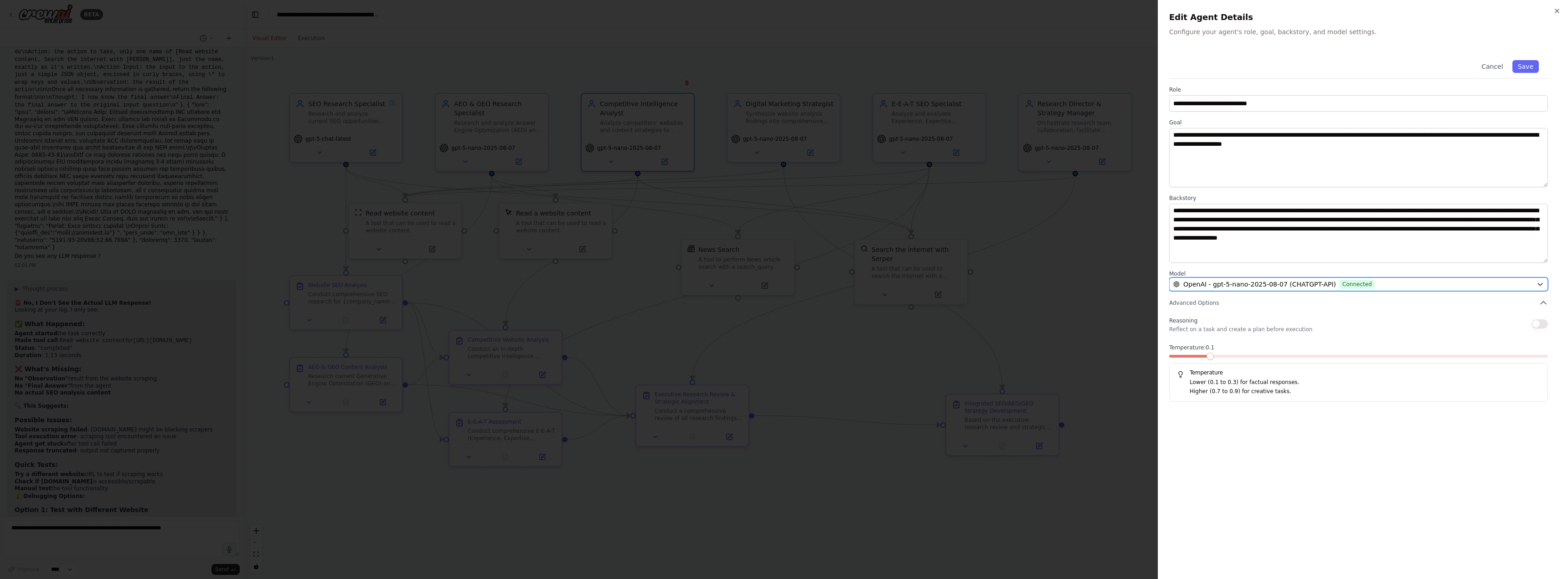
click at [1219, 282] on span "OpenAI - gpt-5-nano-2025-08-07 (CHATGPT-API)" at bounding box center [1259, 284] width 153 height 9
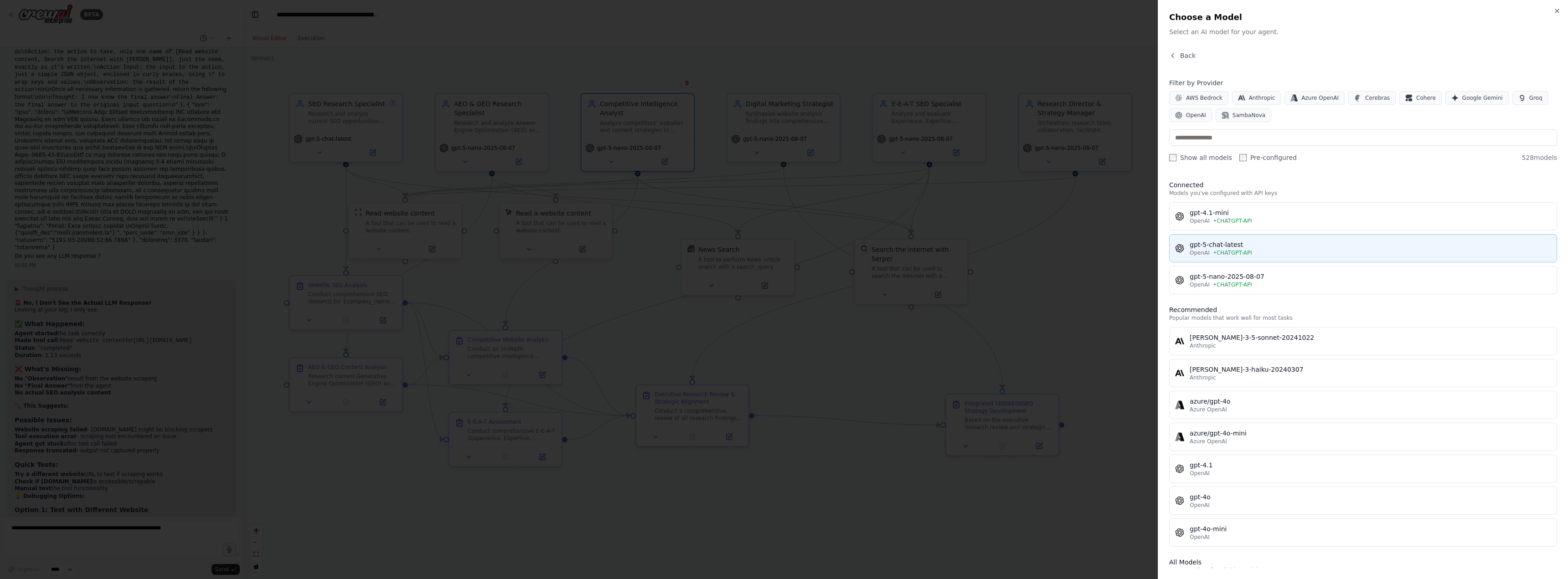
click at [1223, 252] on span "• CHATGPT-API" at bounding box center [1233, 253] width 39 height 7
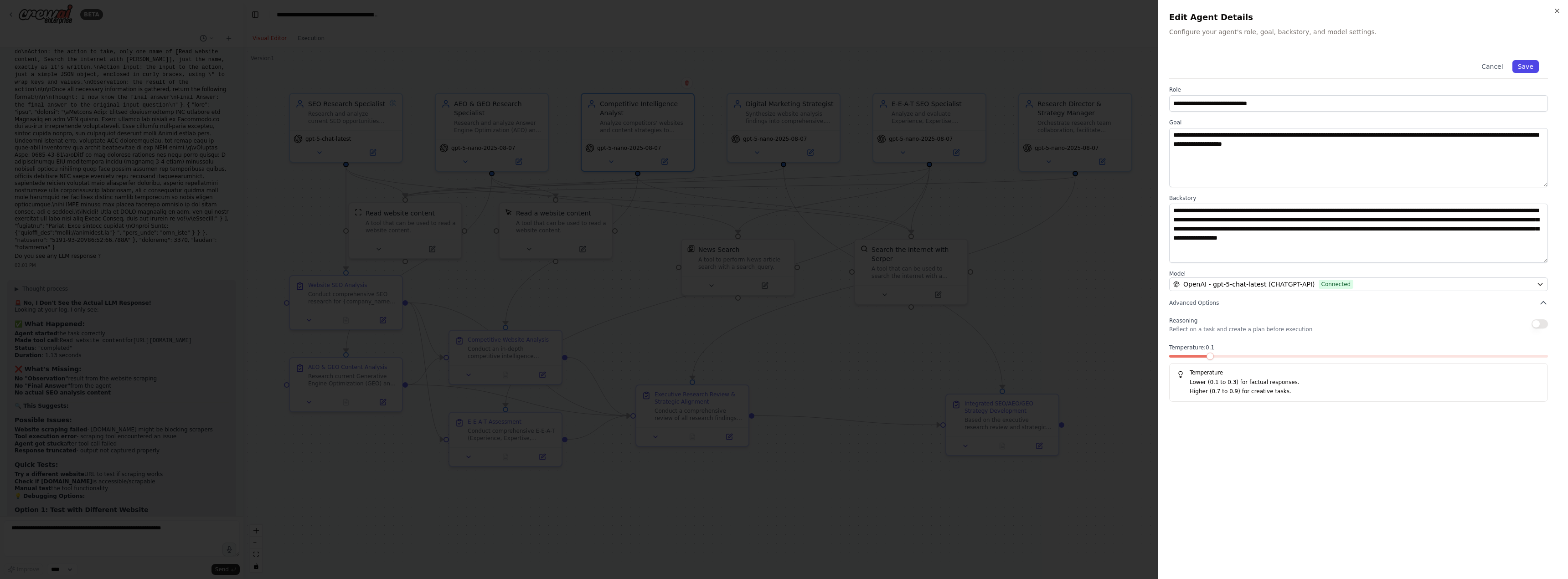
click at [1526, 68] on button "Save" at bounding box center [1525, 66] width 26 height 13
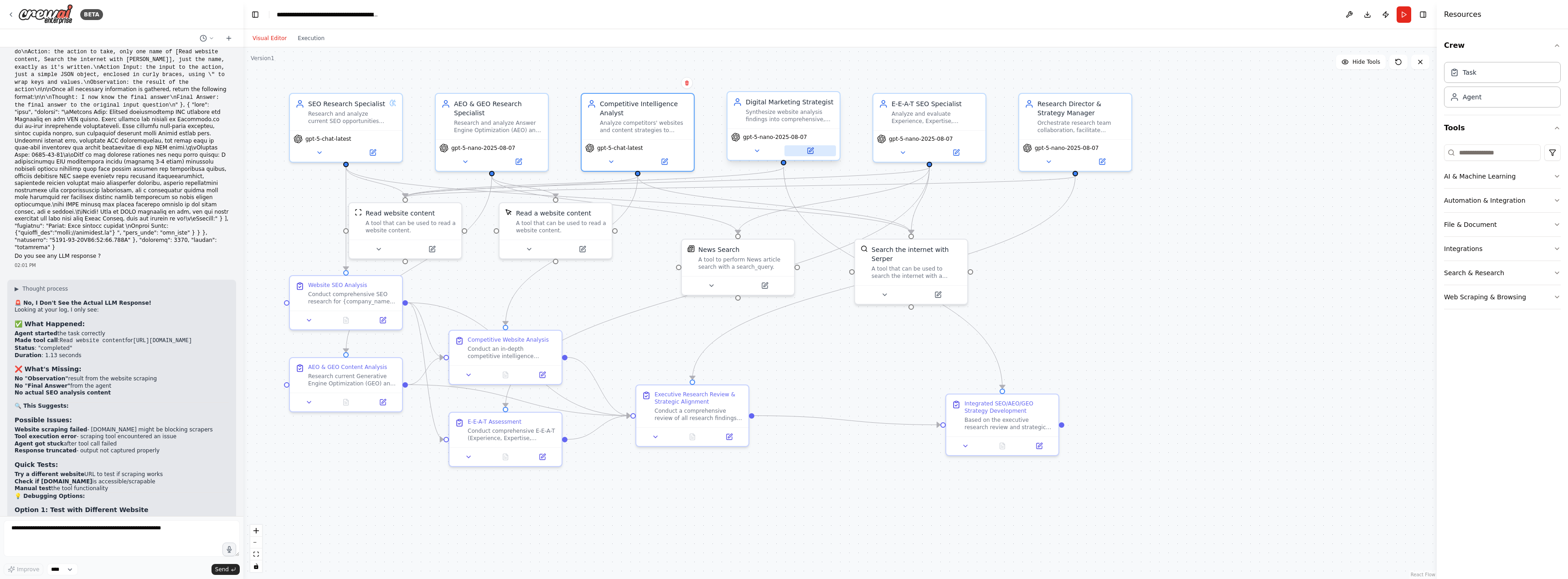
click at [812, 153] on icon at bounding box center [810, 150] width 5 height 5
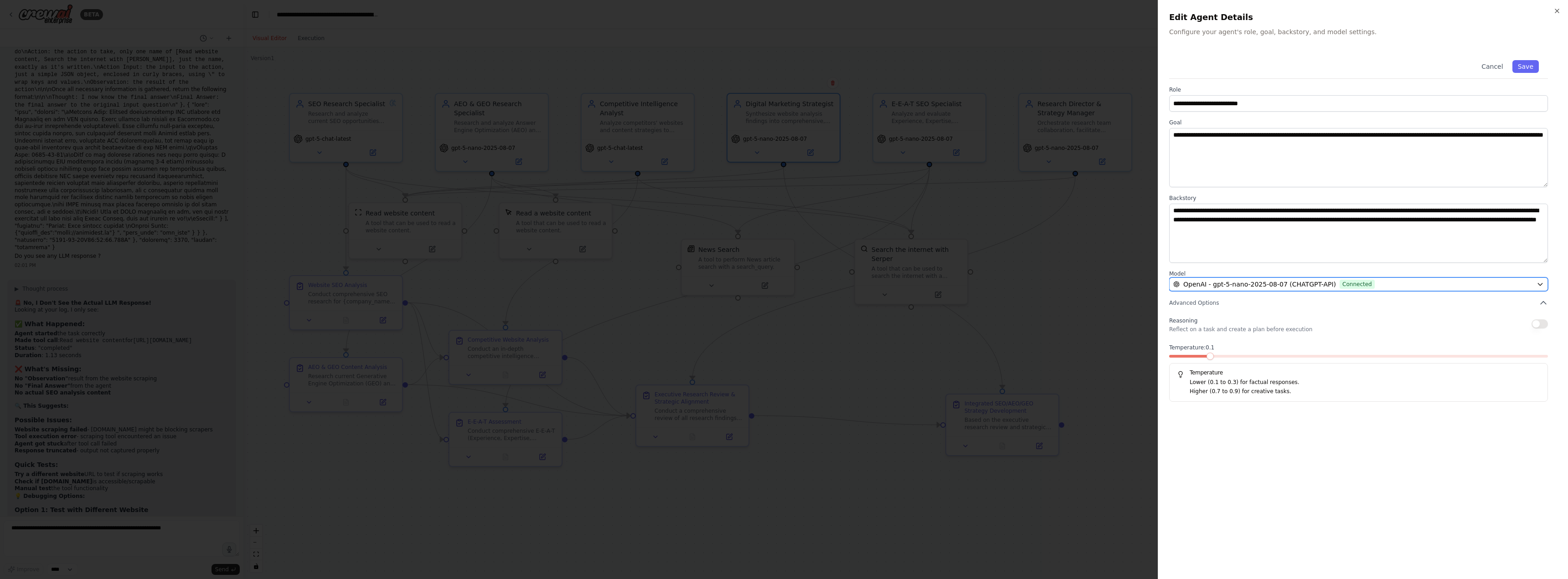
click at [1270, 285] on span "OpenAI - gpt-5-nano-2025-08-07 (CHATGPT-API)" at bounding box center [1259, 284] width 153 height 9
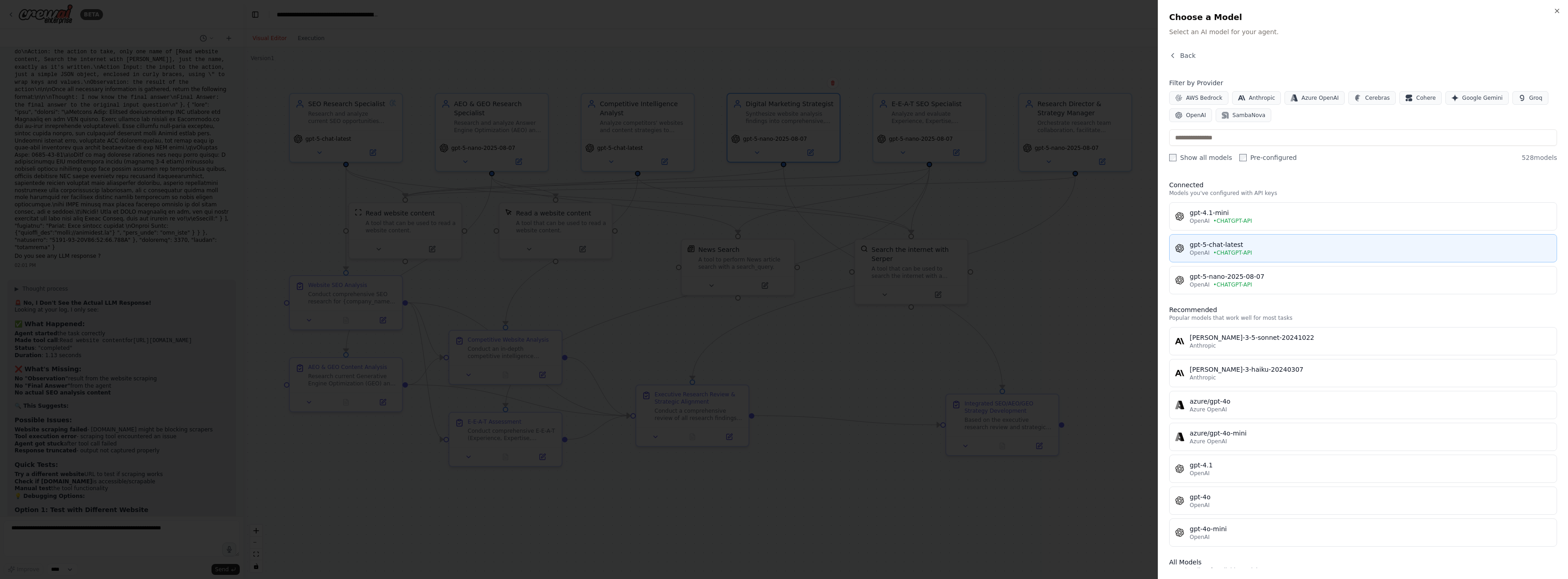
click at [1218, 254] on span "• CHATGPT-API" at bounding box center [1233, 253] width 39 height 7
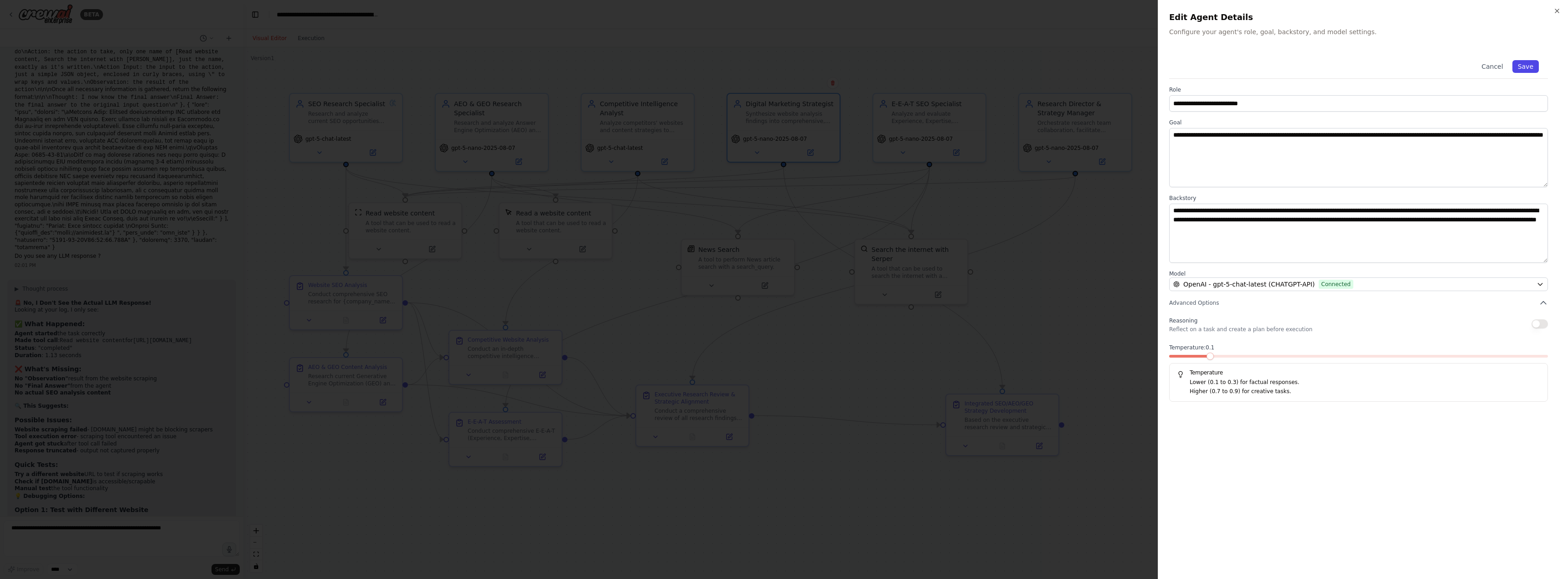
click at [1525, 66] on button "Save" at bounding box center [1525, 66] width 26 height 13
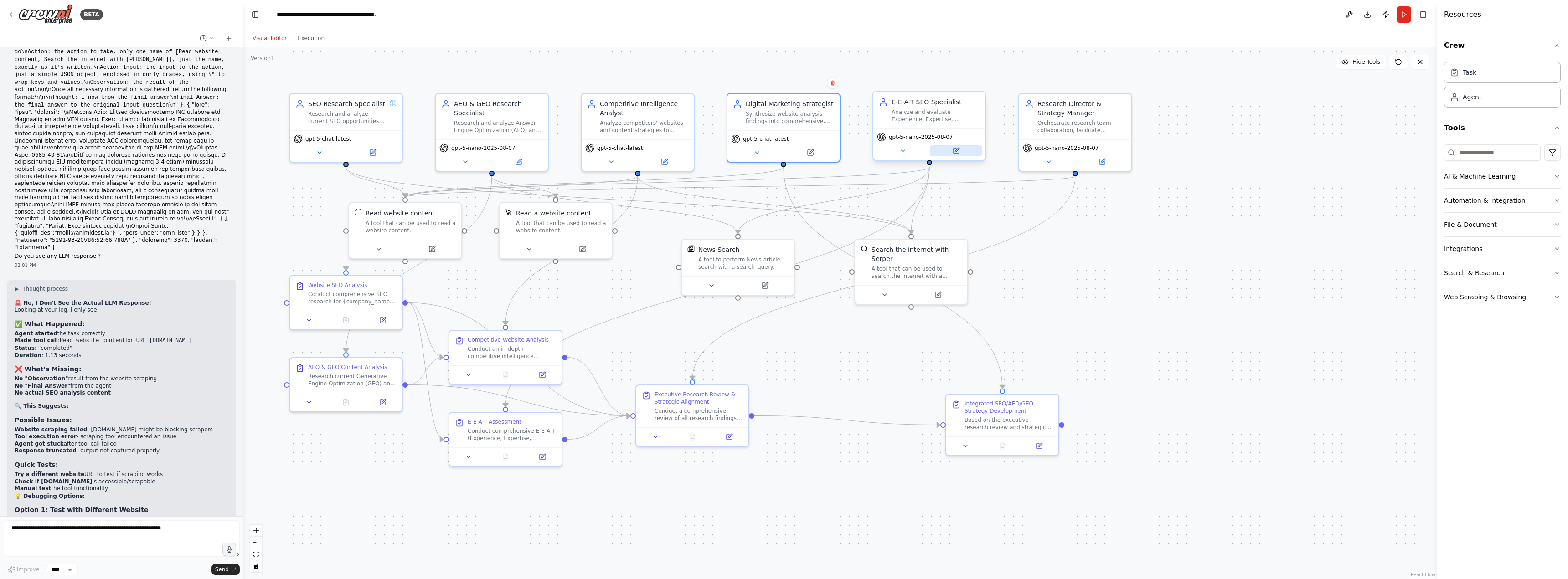
click at [958, 150] on icon at bounding box center [956, 150] width 5 height 5
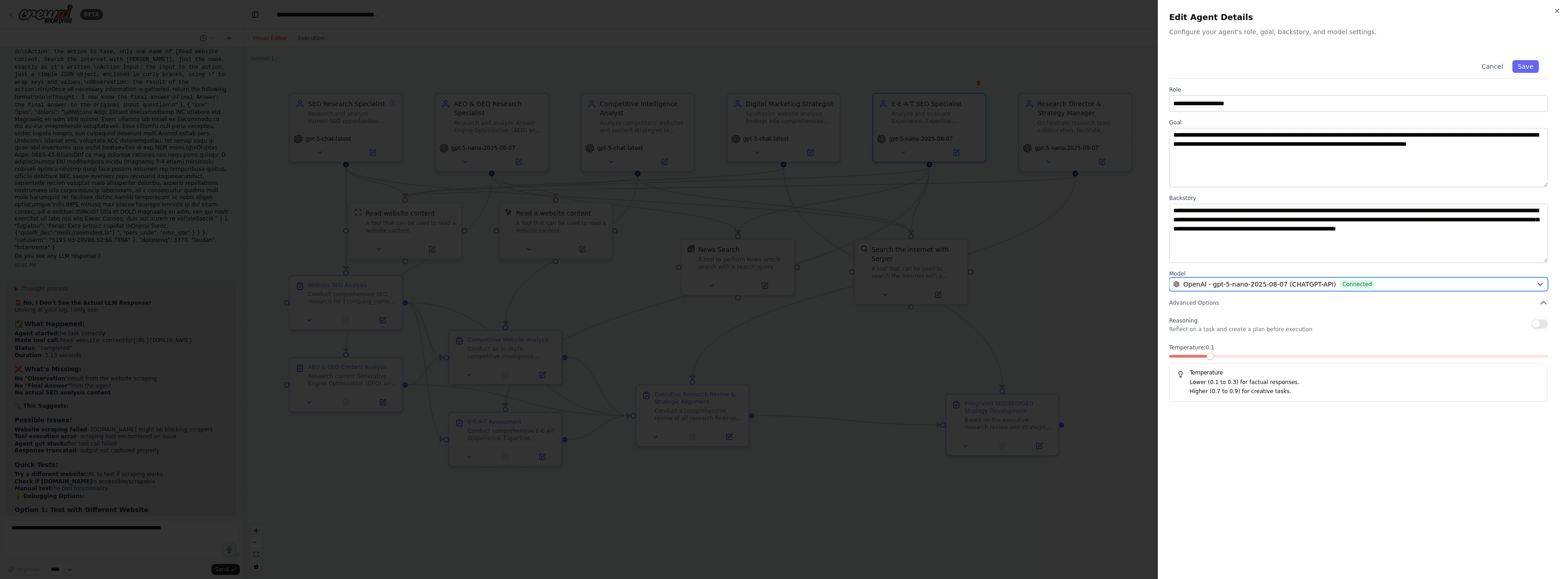
click at [1249, 282] on span "OpenAI - gpt-5-nano-2025-08-07 (CHATGPT-API)" at bounding box center [1259, 284] width 153 height 9
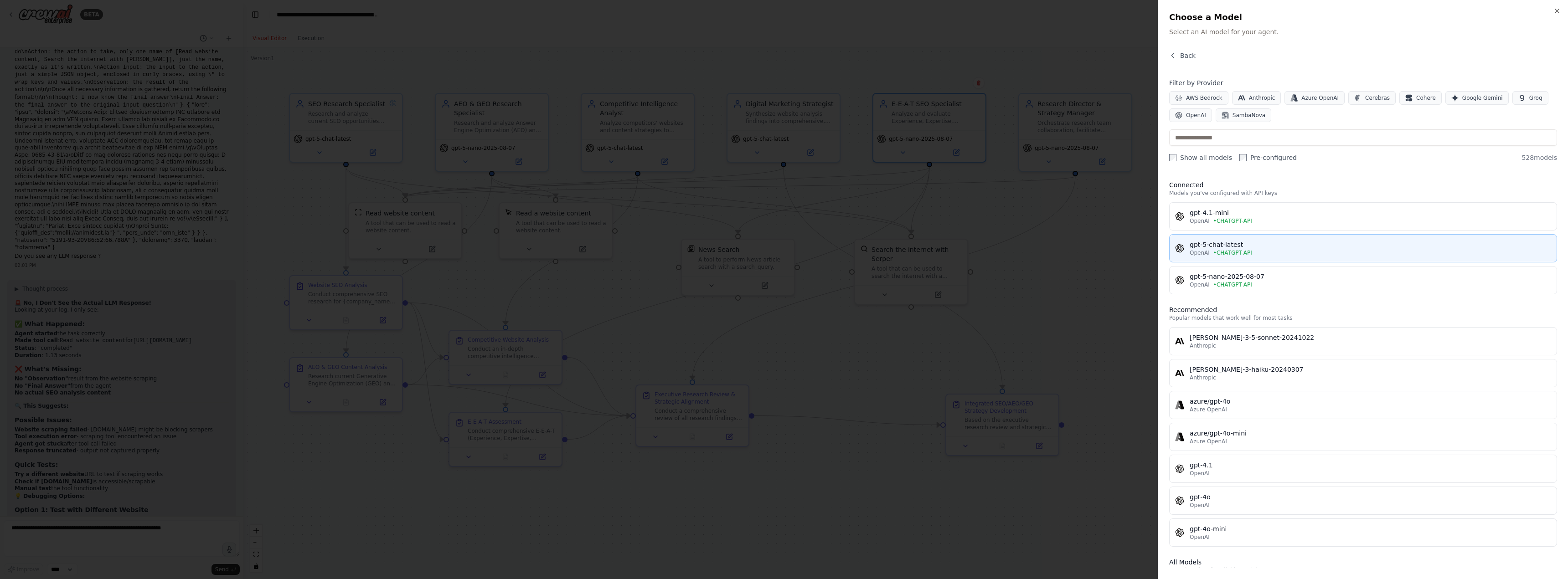
click at [1206, 242] on div "gpt-5-chat-latest" at bounding box center [1370, 244] width 362 height 9
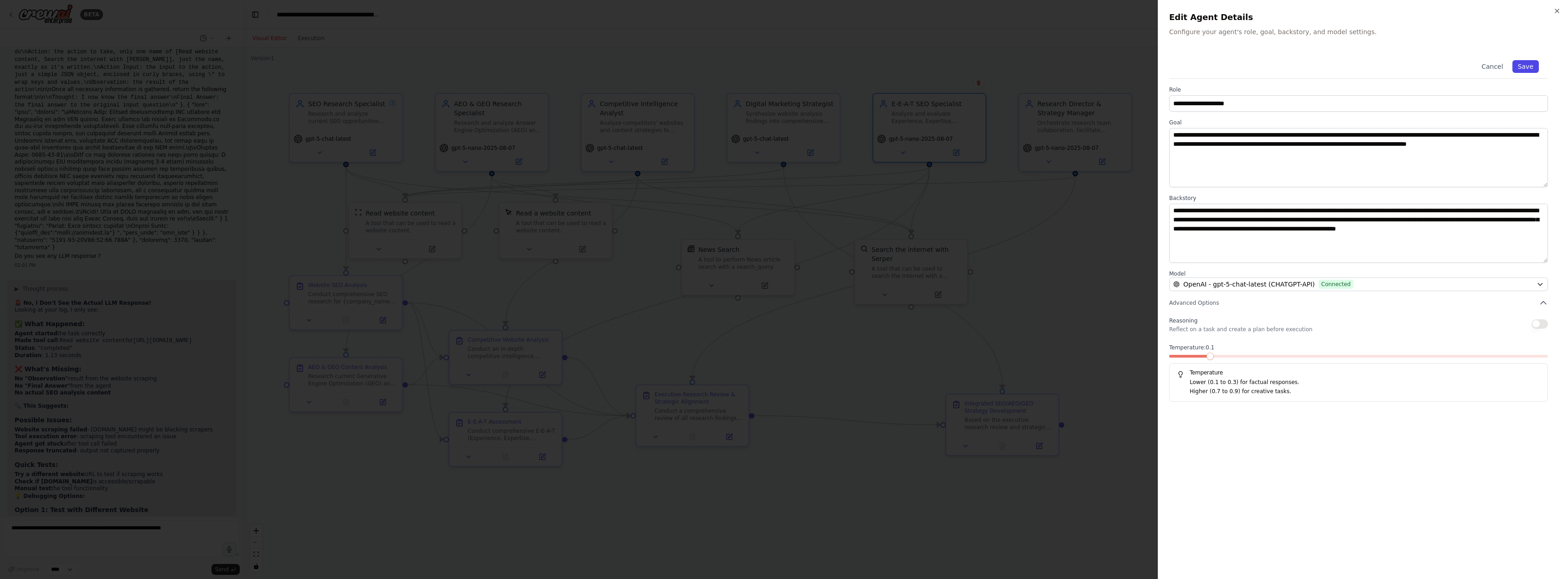
click at [1523, 66] on button "Save" at bounding box center [1525, 66] width 26 height 13
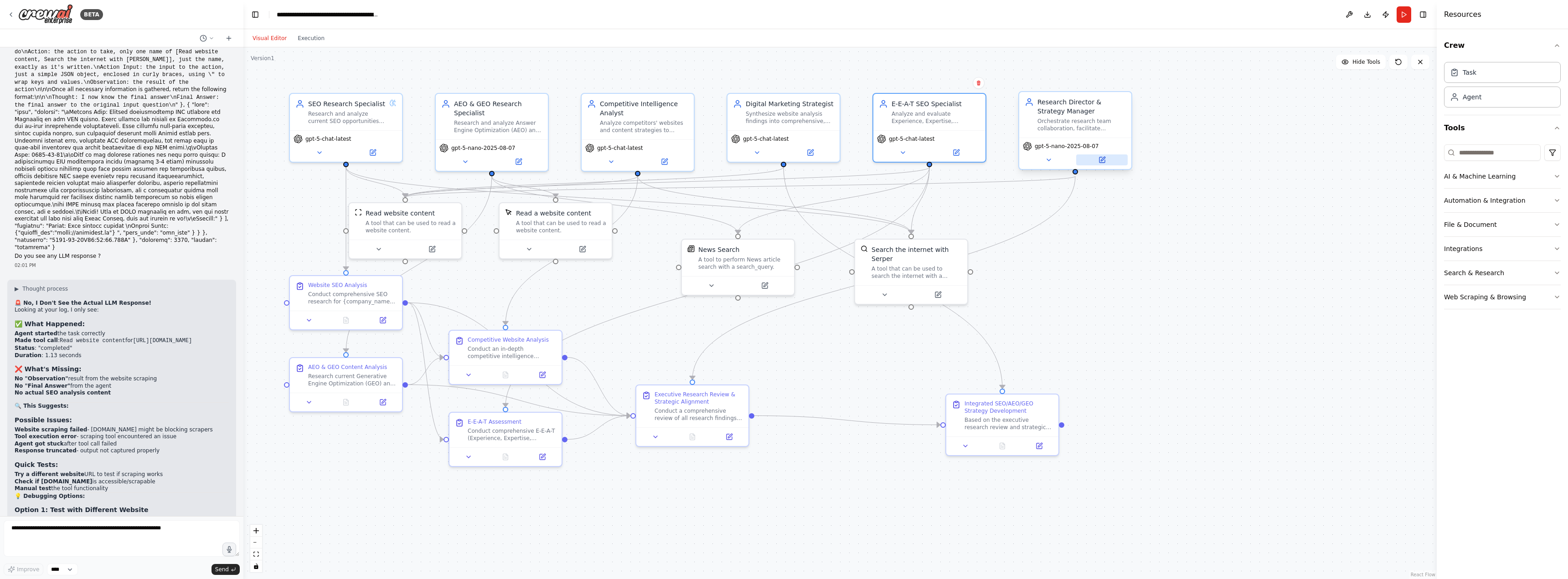
click at [1102, 156] on button at bounding box center [1102, 160] width 52 height 11
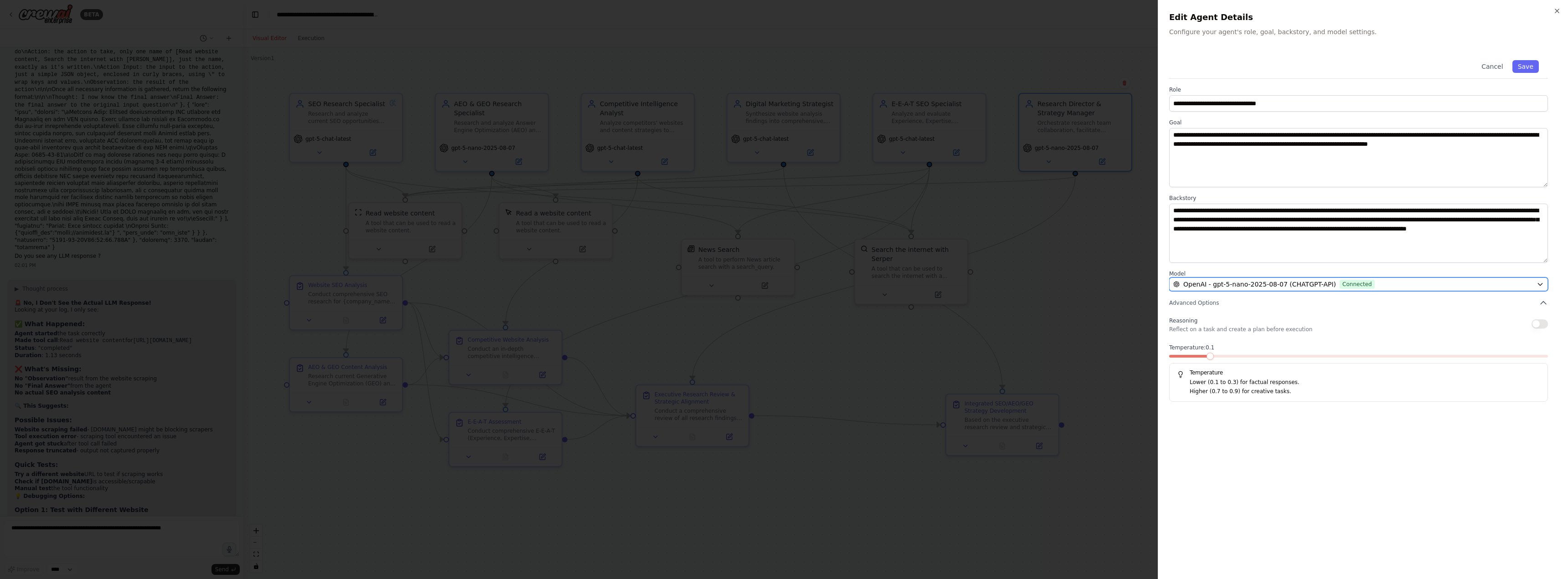
click at [1340, 280] on span "Connected" at bounding box center [1357, 284] width 35 height 9
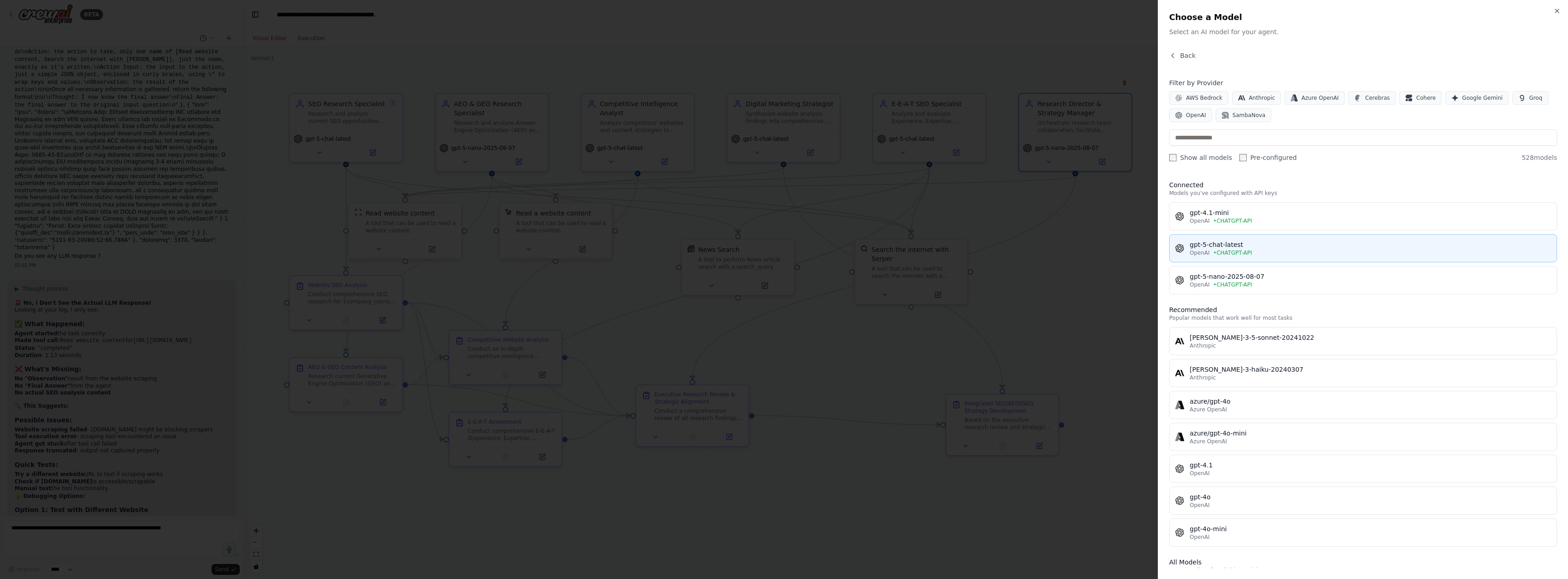
click at [1231, 258] on button "gpt-5-chat-latest OpenAI • CHATGPT-API" at bounding box center [1363, 248] width 388 height 28
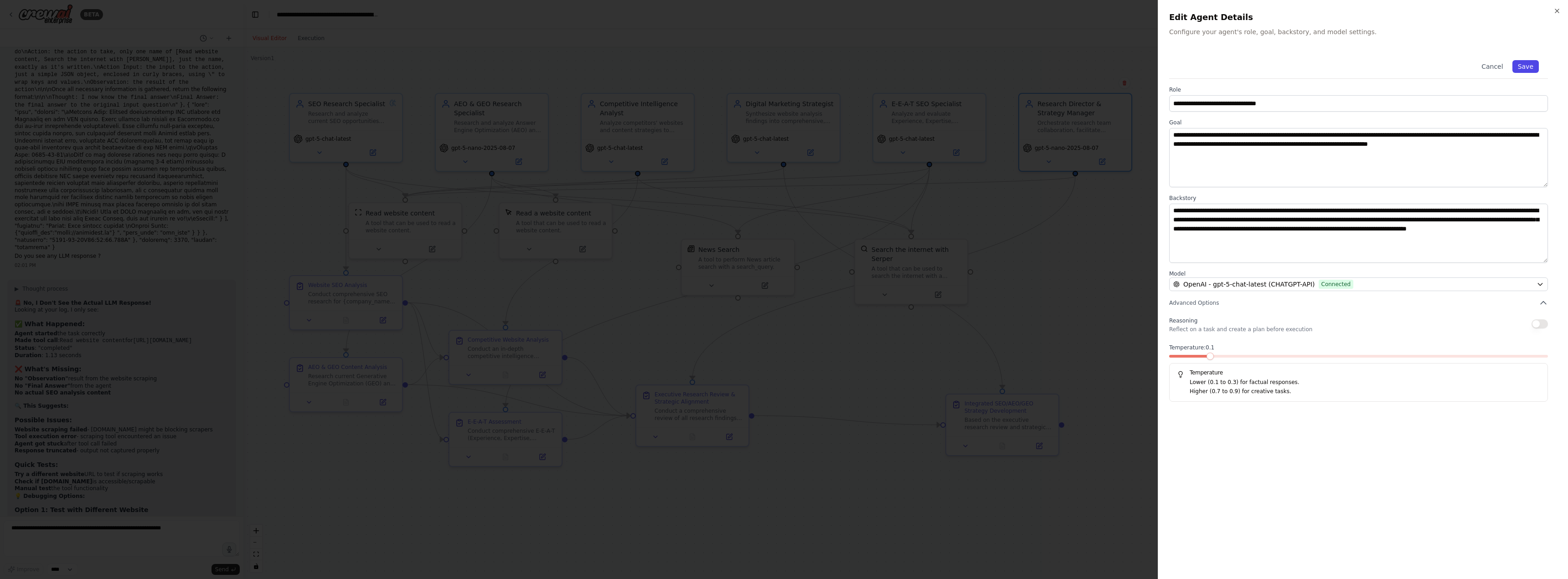
click at [1529, 66] on button "Save" at bounding box center [1525, 66] width 26 height 13
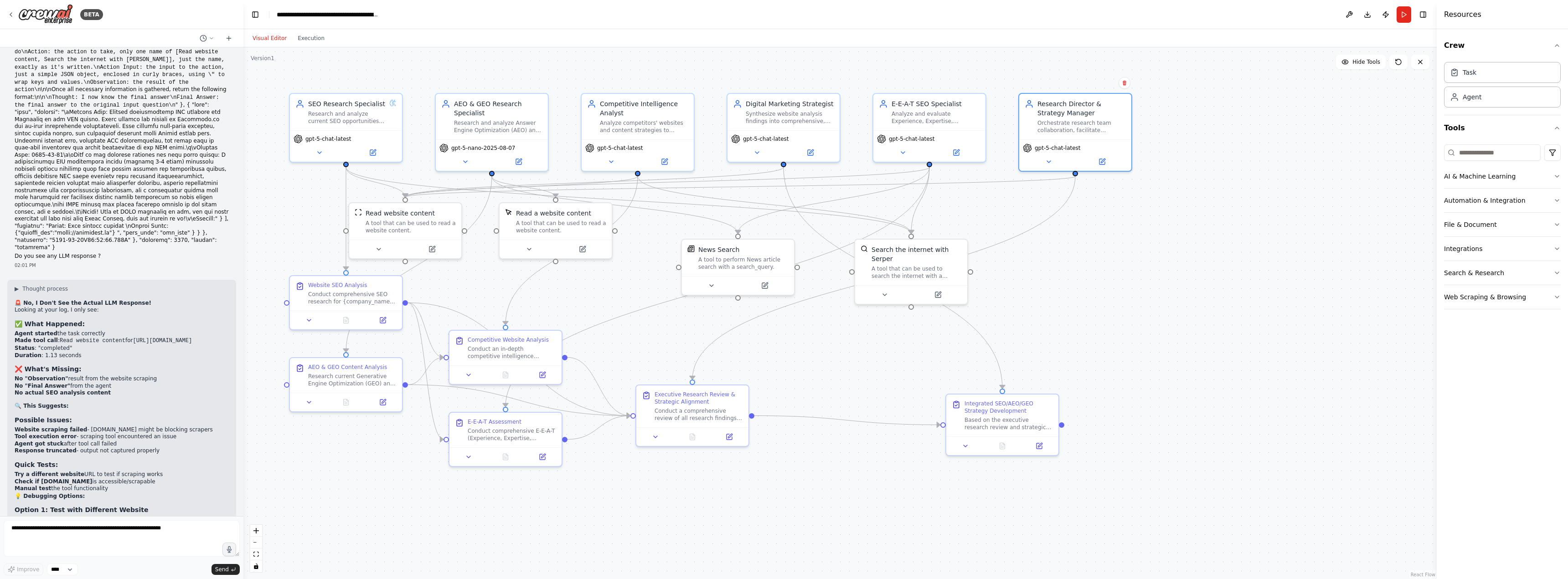
click at [1174, 226] on div ".deletable-edge-delete-btn { width: 20px; height: 20px; border: 0px solid #ffff…" at bounding box center [840, 313] width 1193 height 532
click at [121, 529] on textarea at bounding box center [122, 538] width 236 height 36
type textarea "**********"
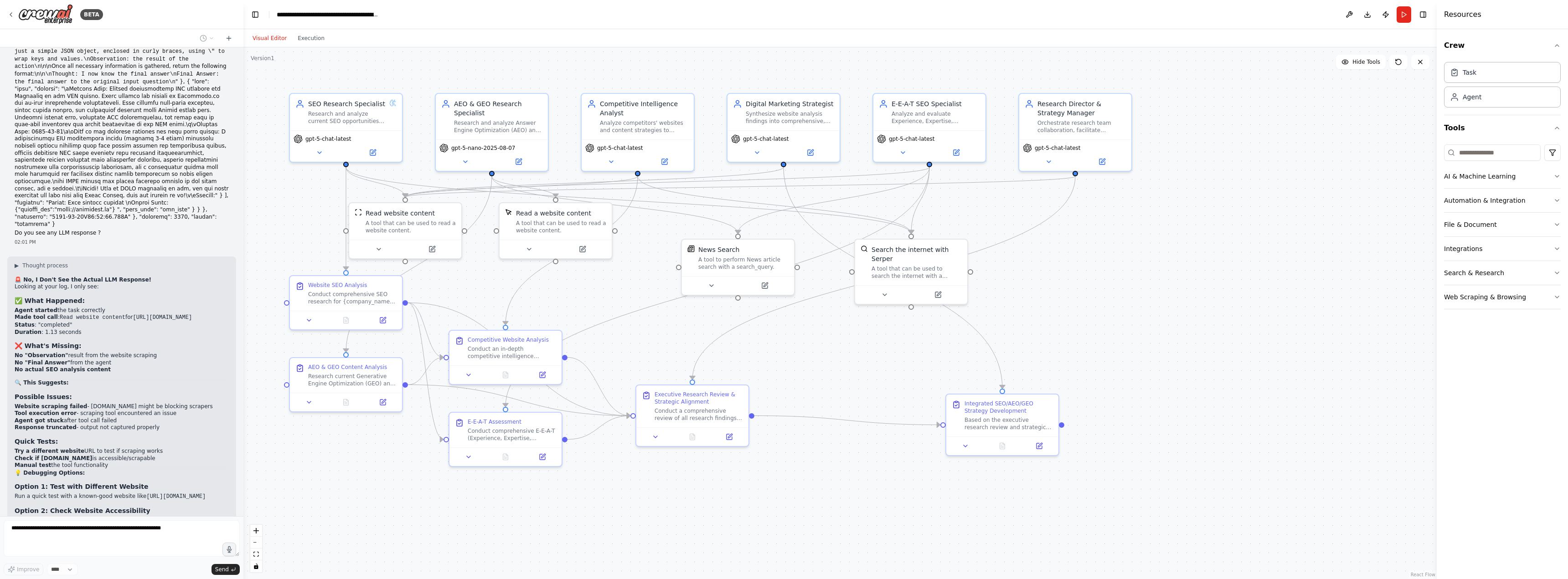
scroll to position [17014, 0]
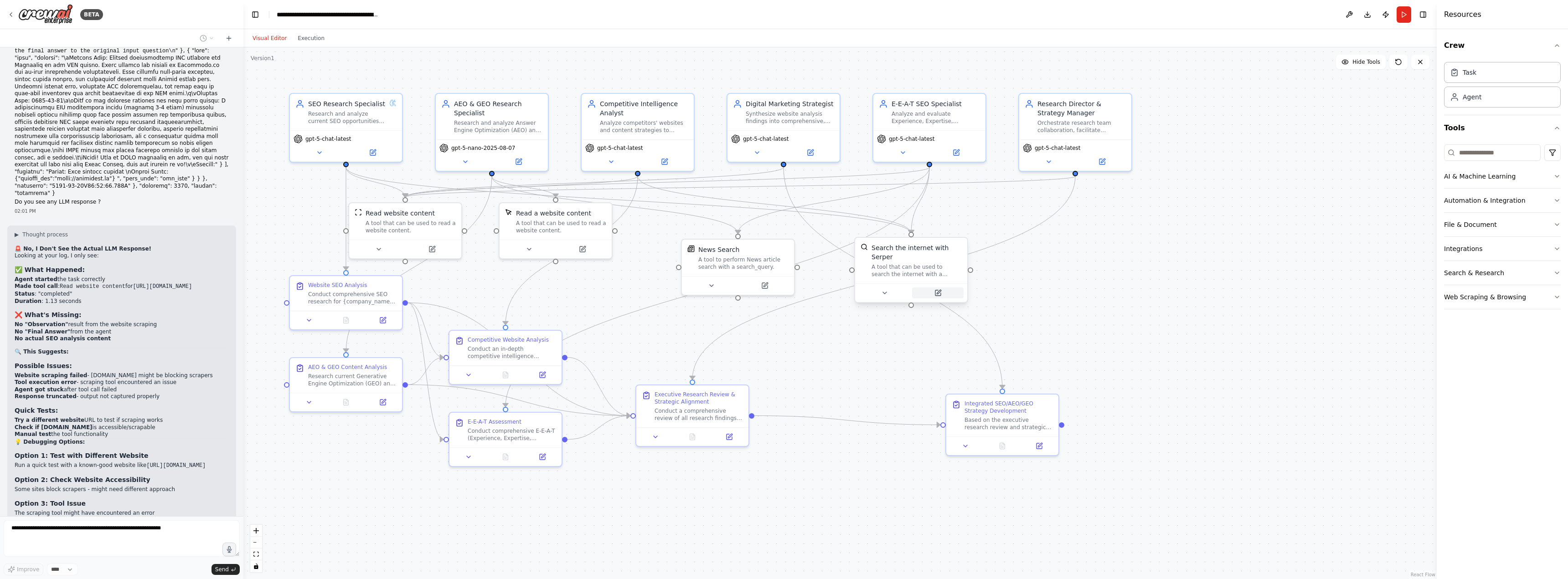
click at [936, 290] on icon at bounding box center [938, 293] width 5 height 5
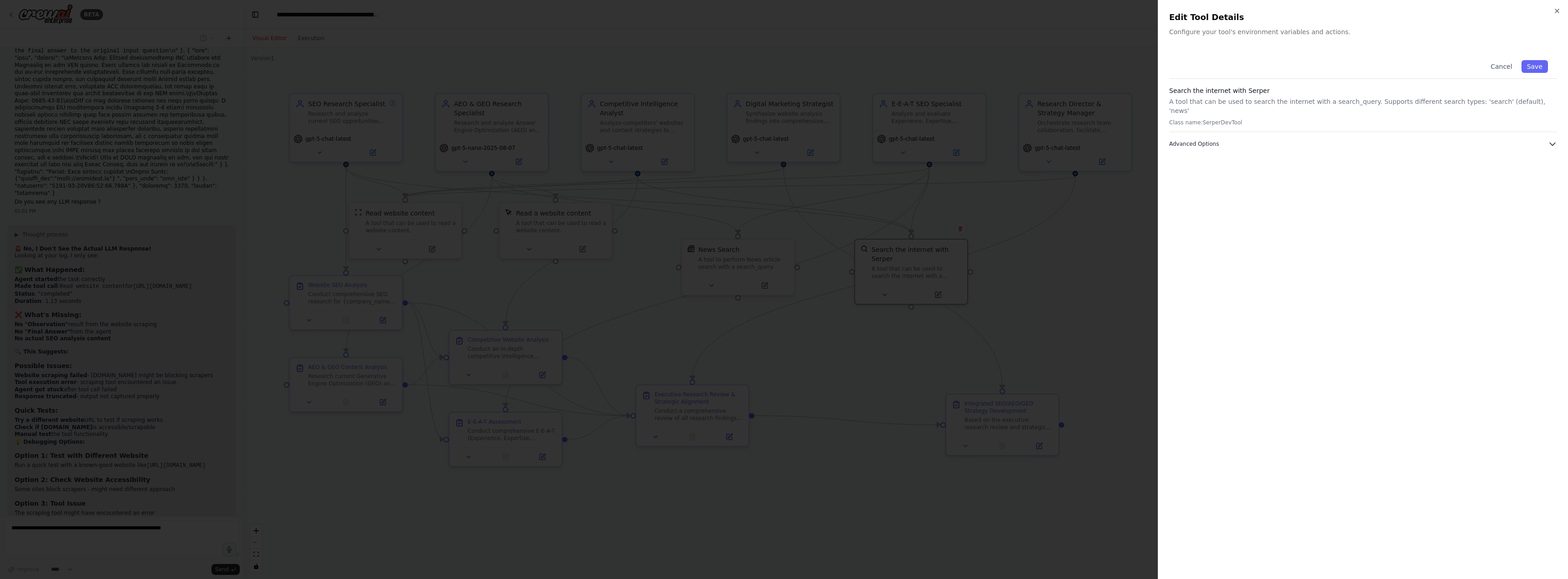
click at [1197, 140] on span "Advanced Options" at bounding box center [1194, 144] width 50 height 7
click at [1559, 10] on icon "button" at bounding box center [1557, 11] width 7 height 7
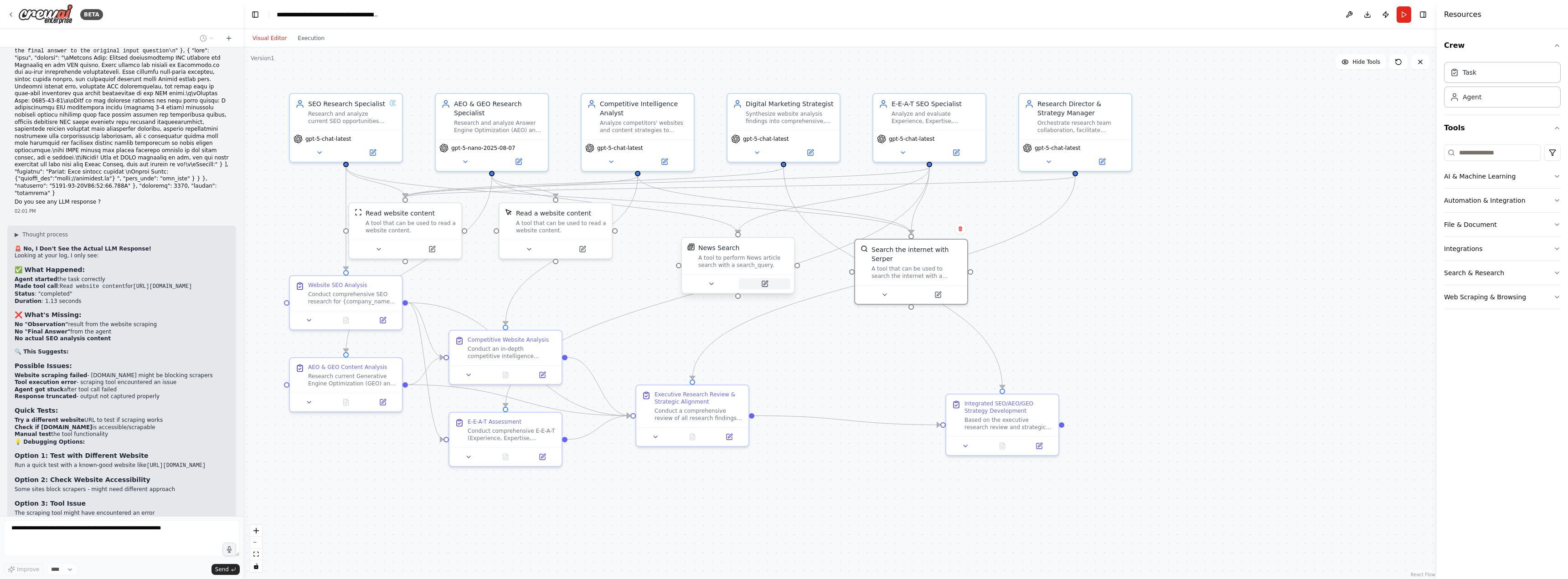
click at [766, 283] on icon at bounding box center [765, 282] width 4 height 4
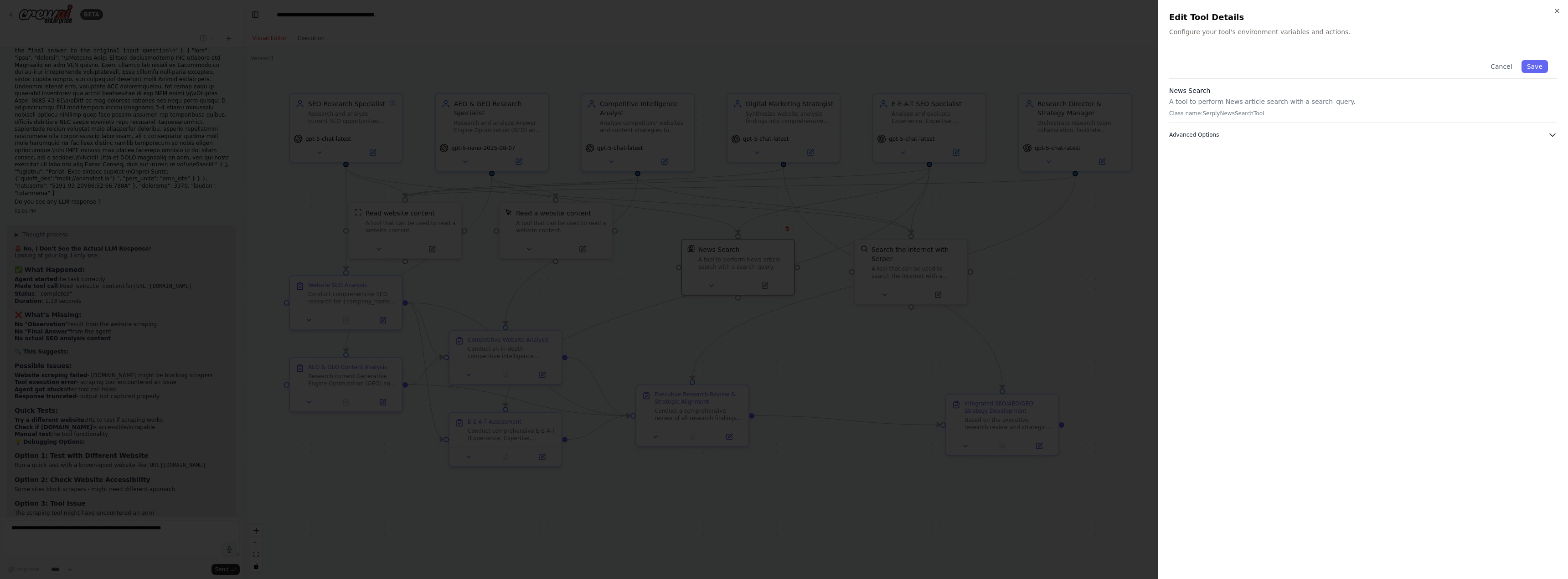
click at [1203, 134] on span "Advanced Options" at bounding box center [1194, 135] width 50 height 7
click at [1558, 12] on icon "button" at bounding box center [1557, 11] width 4 height 4
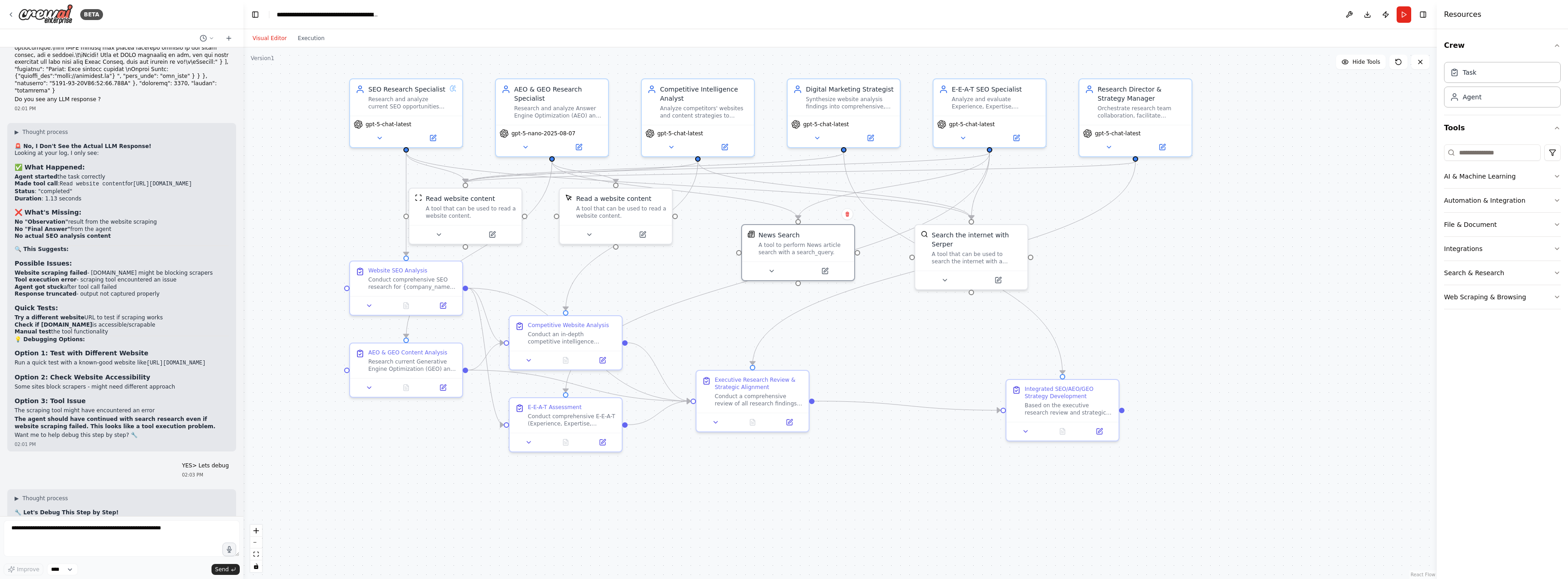
drag, startPoint x: 1124, startPoint y: 257, endPoint x: 1165, endPoint y: 241, distance: 44.0
click at [1165, 241] on div ".deletable-edge-delete-btn { width: 20px; height: 20px; border: 0px solid #ffff…" at bounding box center [840, 313] width 1193 height 532
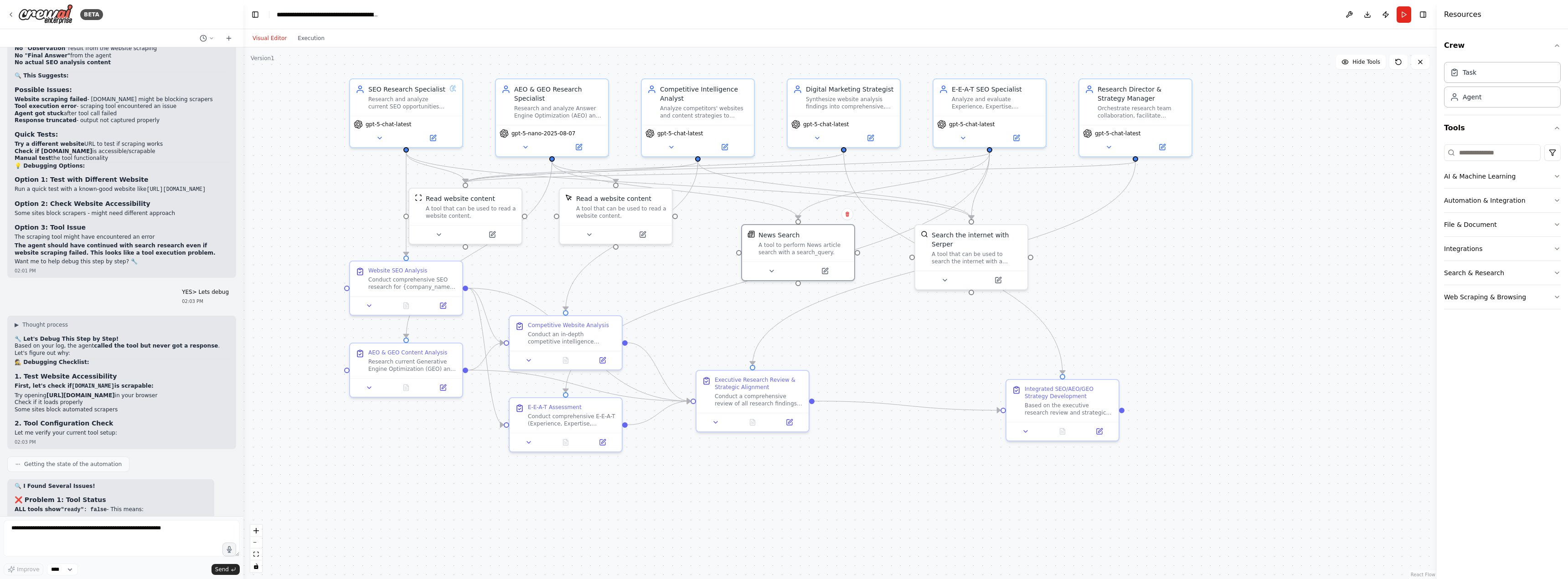
scroll to position [17306, 0]
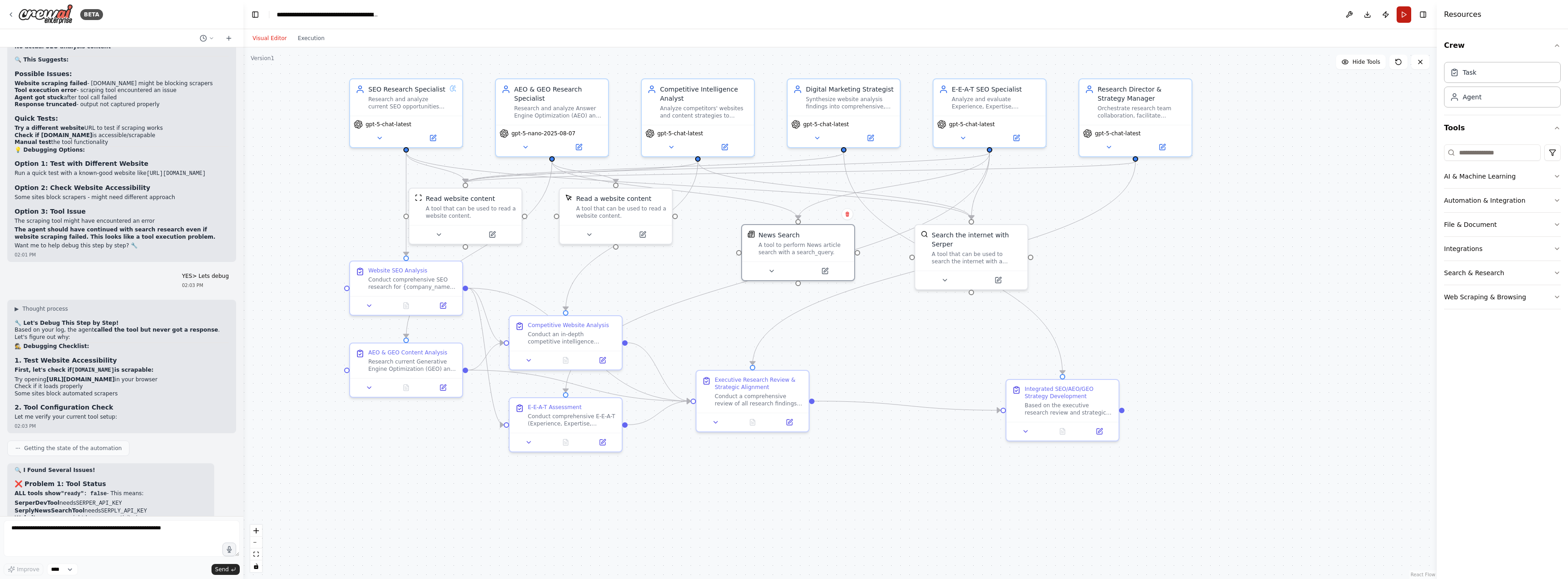
click at [1404, 19] on button "Run" at bounding box center [1404, 14] width 15 height 16
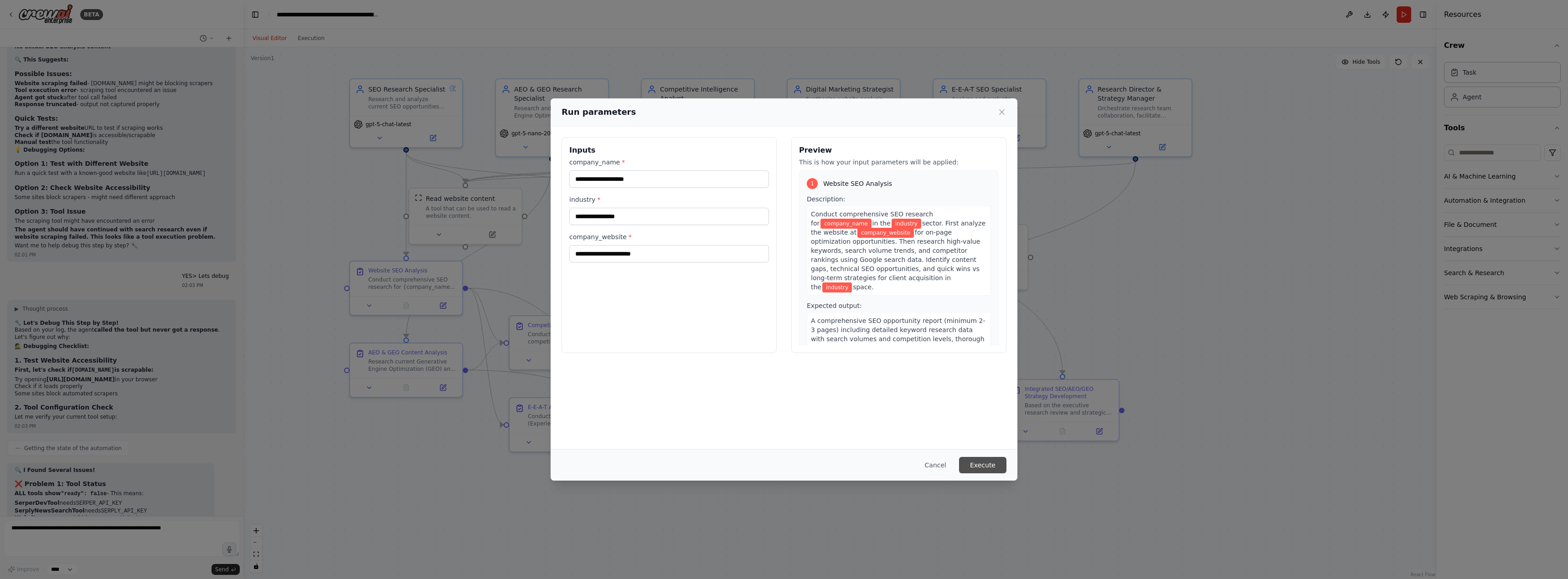
click at [998, 463] on button "Execute" at bounding box center [983, 465] width 47 height 16
click at [686, 181] on input "company_name *" at bounding box center [669, 179] width 200 height 17
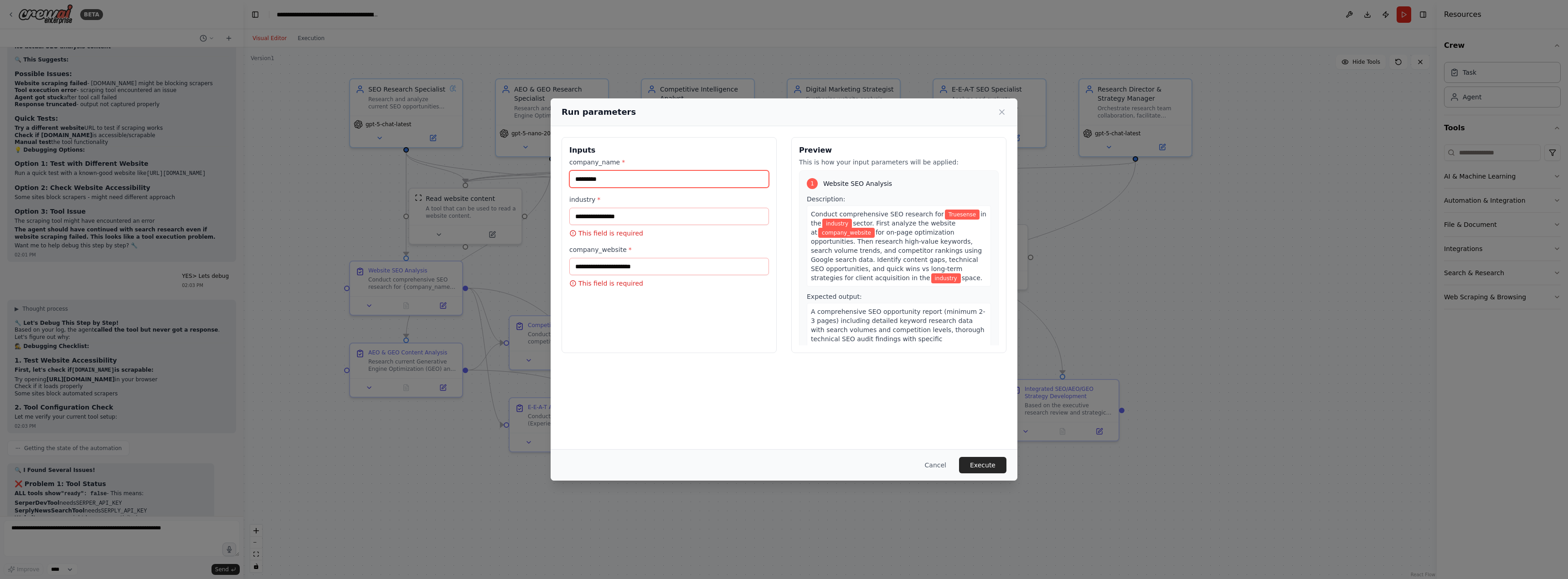
type input "*********"
click at [664, 215] on input "industry *" at bounding box center [669, 216] width 200 height 17
type input "***"
type input "**********"
drag, startPoint x: 656, startPoint y: 252, endPoint x: 548, endPoint y: 262, distance: 108.5
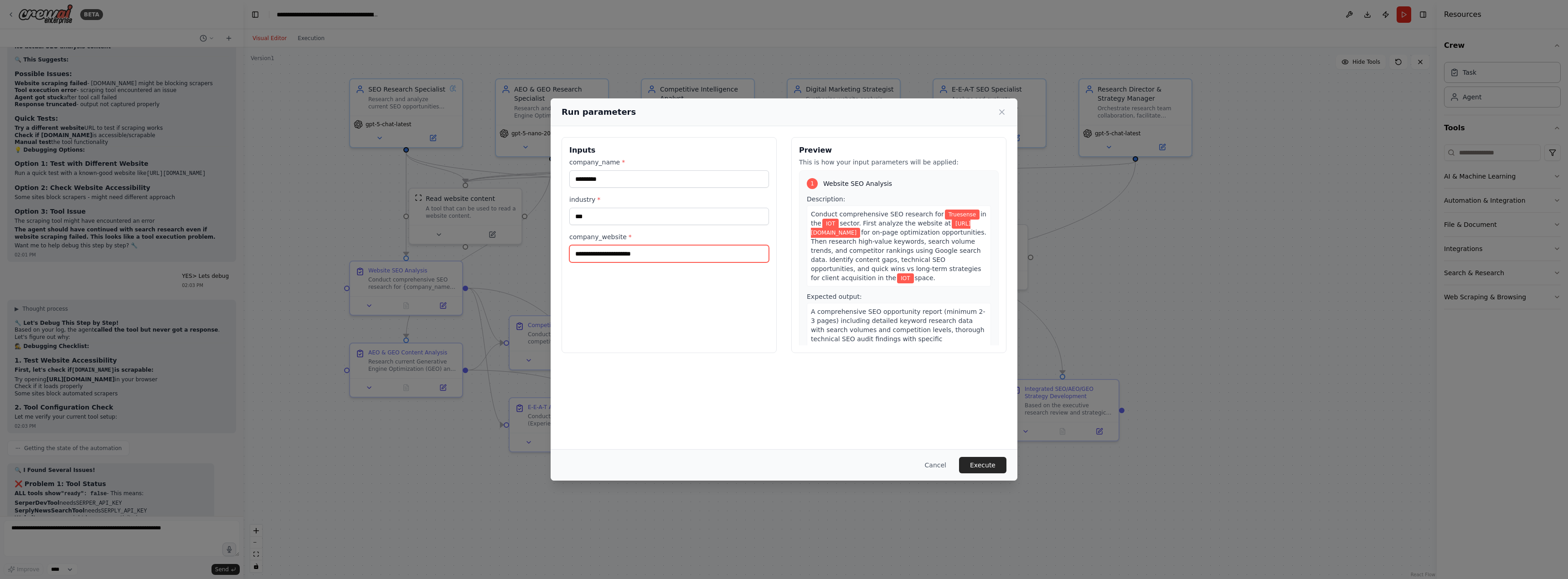
click at [548, 262] on div "**********" at bounding box center [784, 290] width 1568 height 579
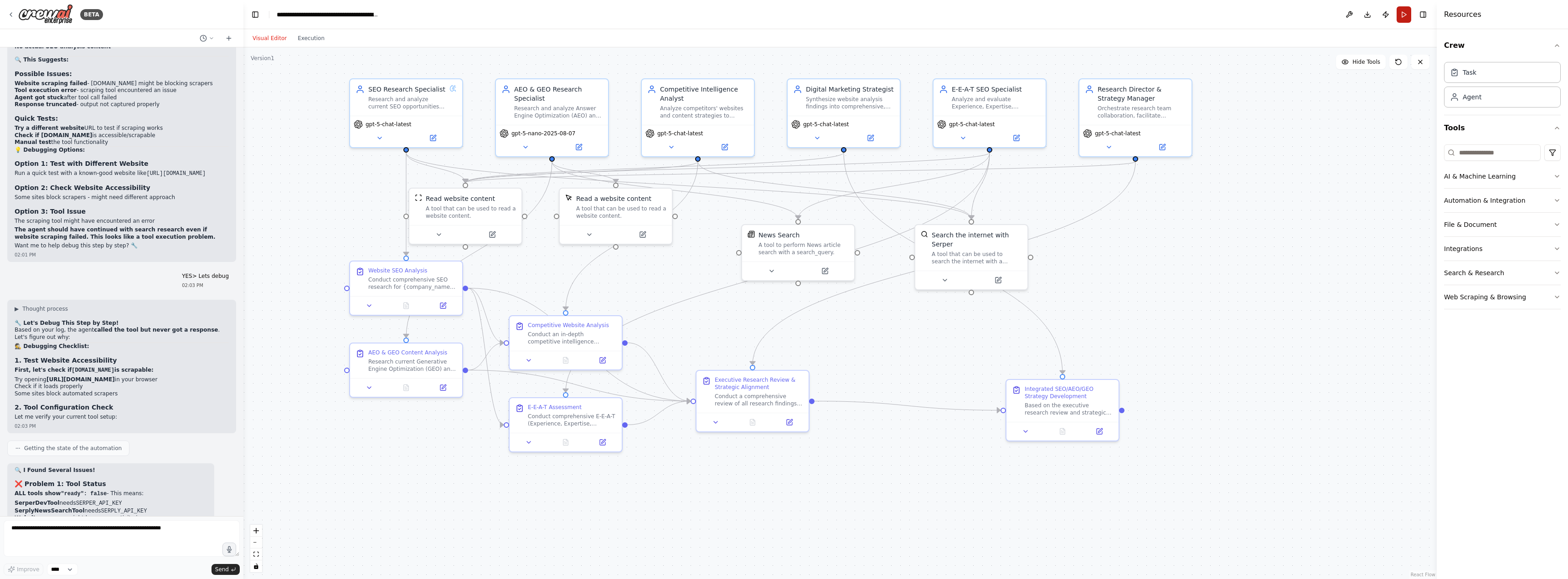
click at [1405, 16] on button "Run" at bounding box center [1404, 14] width 15 height 16
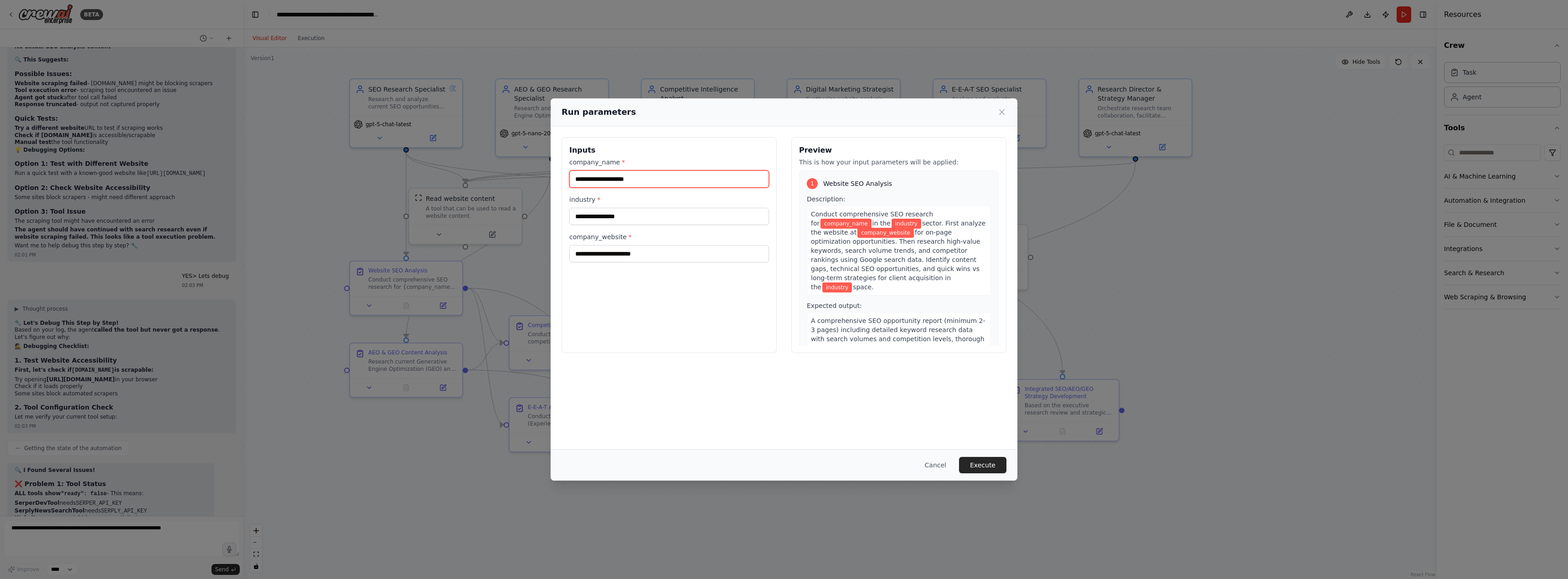
click at [668, 181] on input "company_name *" at bounding box center [669, 179] width 200 height 17
type input "*********"
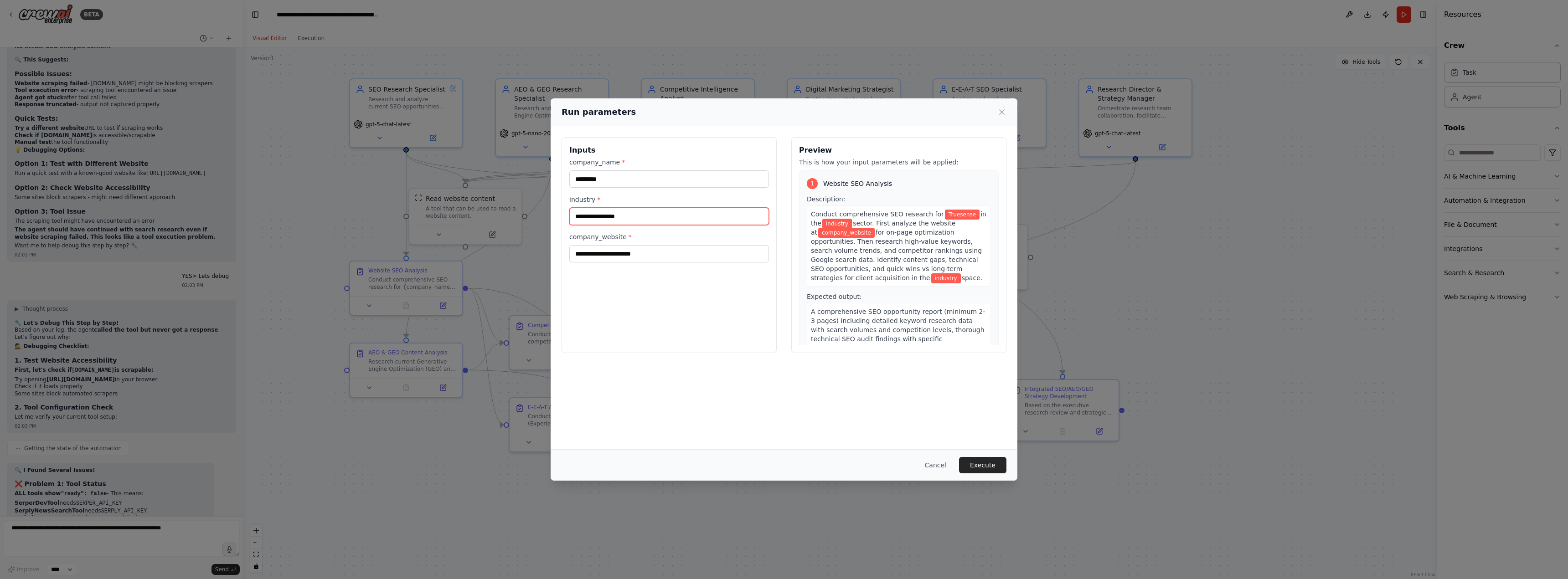
click at [648, 222] on input "industry *" at bounding box center [669, 216] width 200 height 17
type input "***"
paste input "**********"
type input "**********"
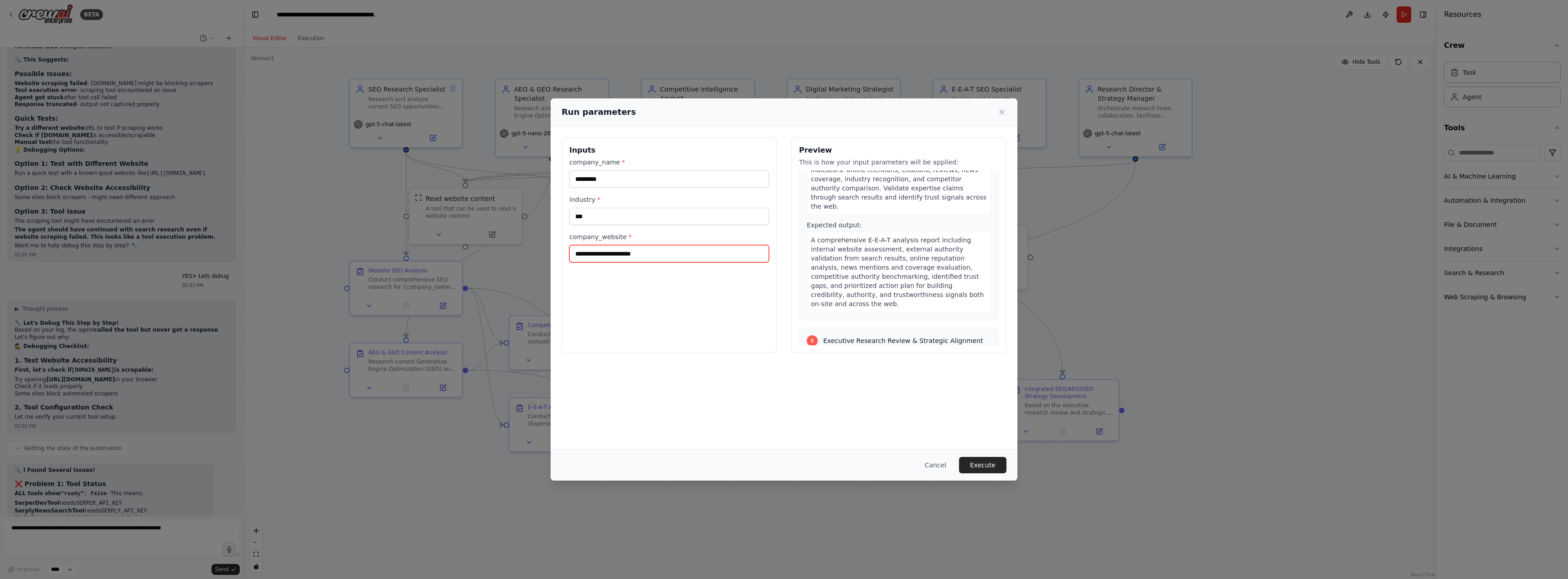
scroll to position [1338, 0]
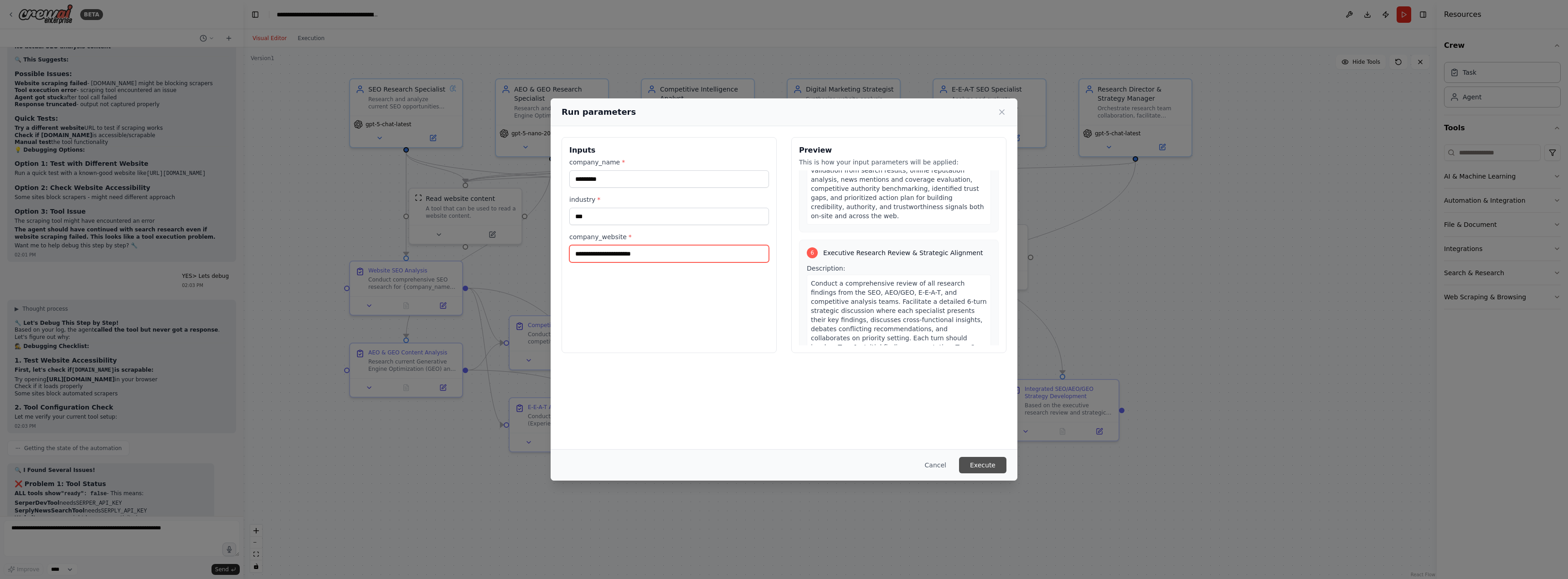
type input "**********"
click at [984, 468] on button "Execute" at bounding box center [983, 465] width 47 height 16
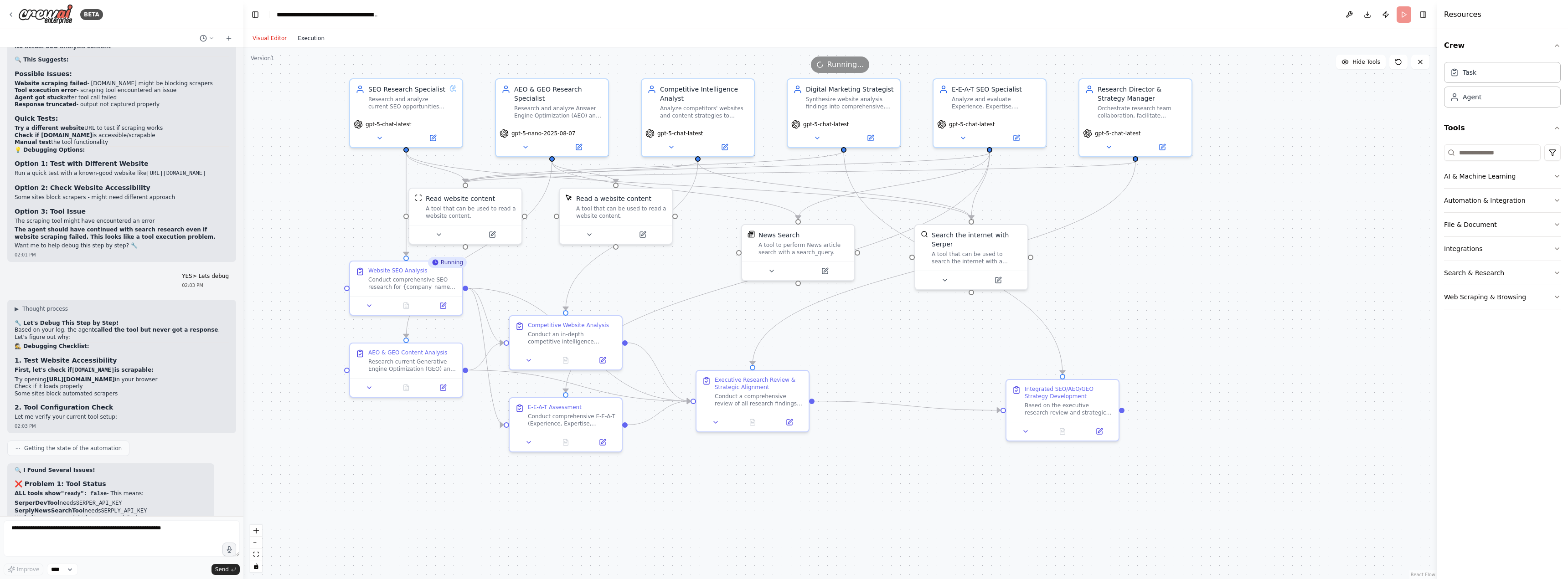
click at [311, 43] on button "Execution" at bounding box center [311, 38] width 38 height 11
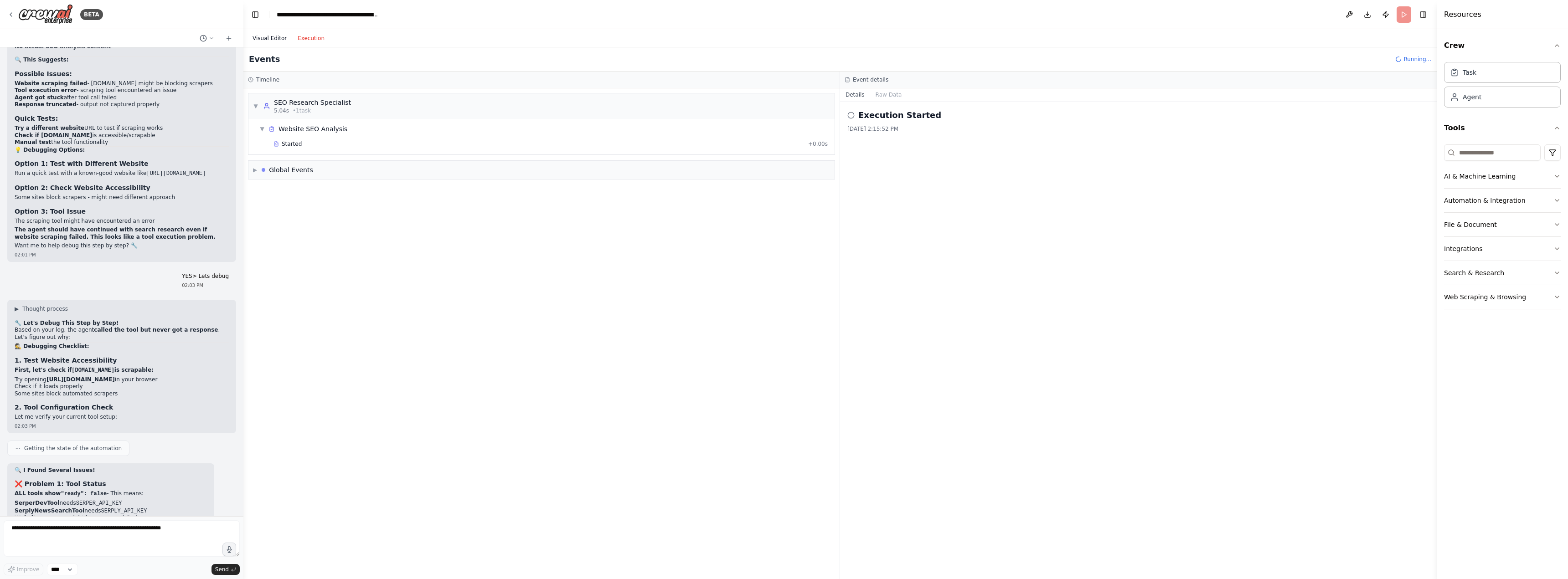
click at [271, 40] on button "Visual Editor" at bounding box center [270, 38] width 45 height 11
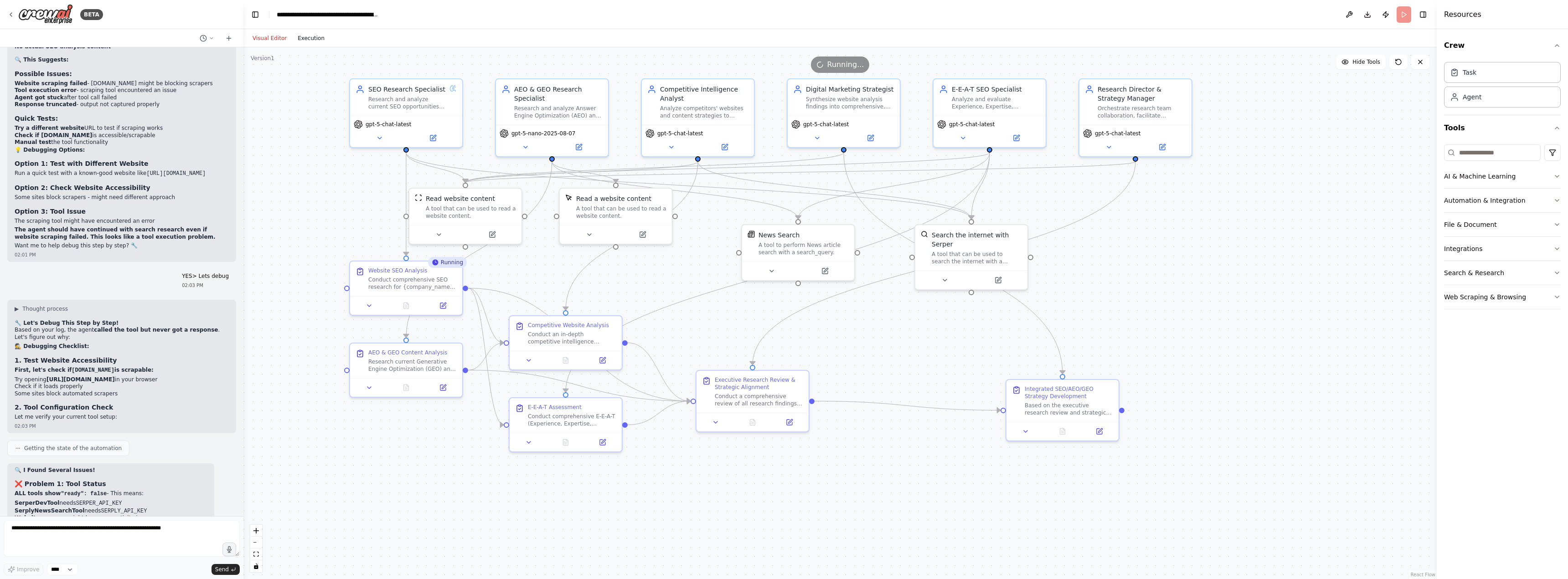
click at [295, 38] on button "Execution" at bounding box center [311, 38] width 38 height 11
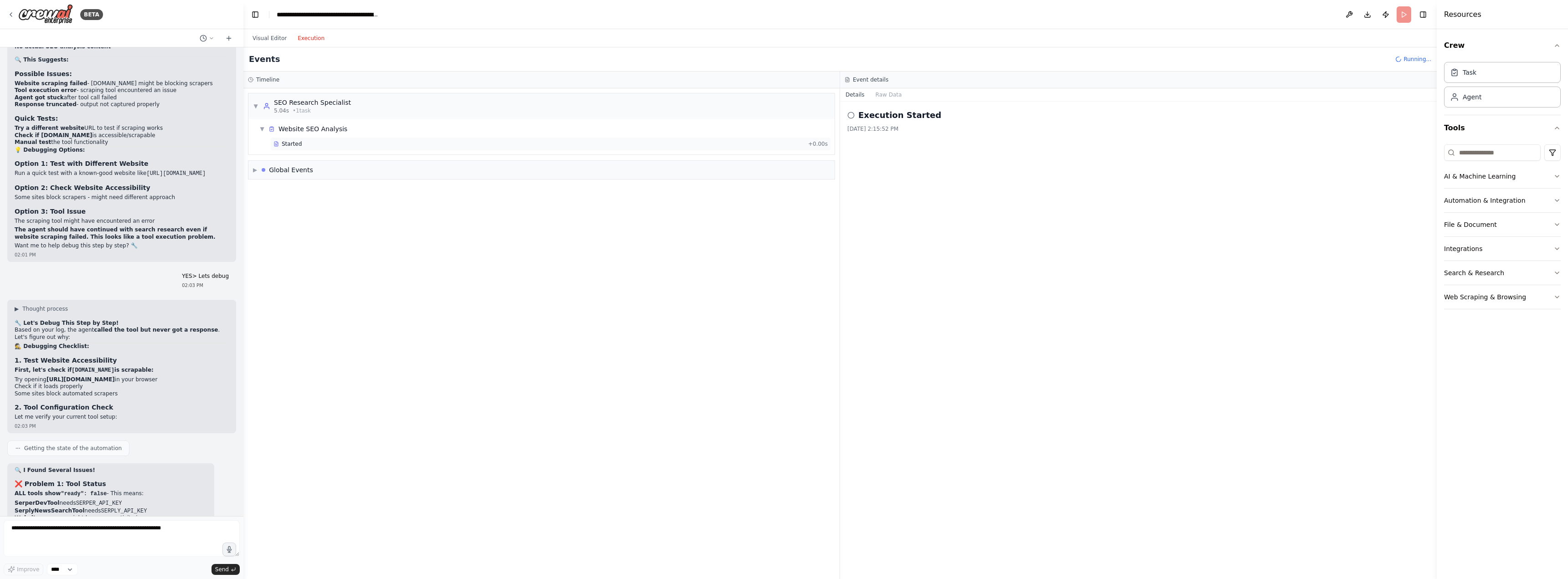
click at [293, 144] on span "Started" at bounding box center [292, 144] width 20 height 7
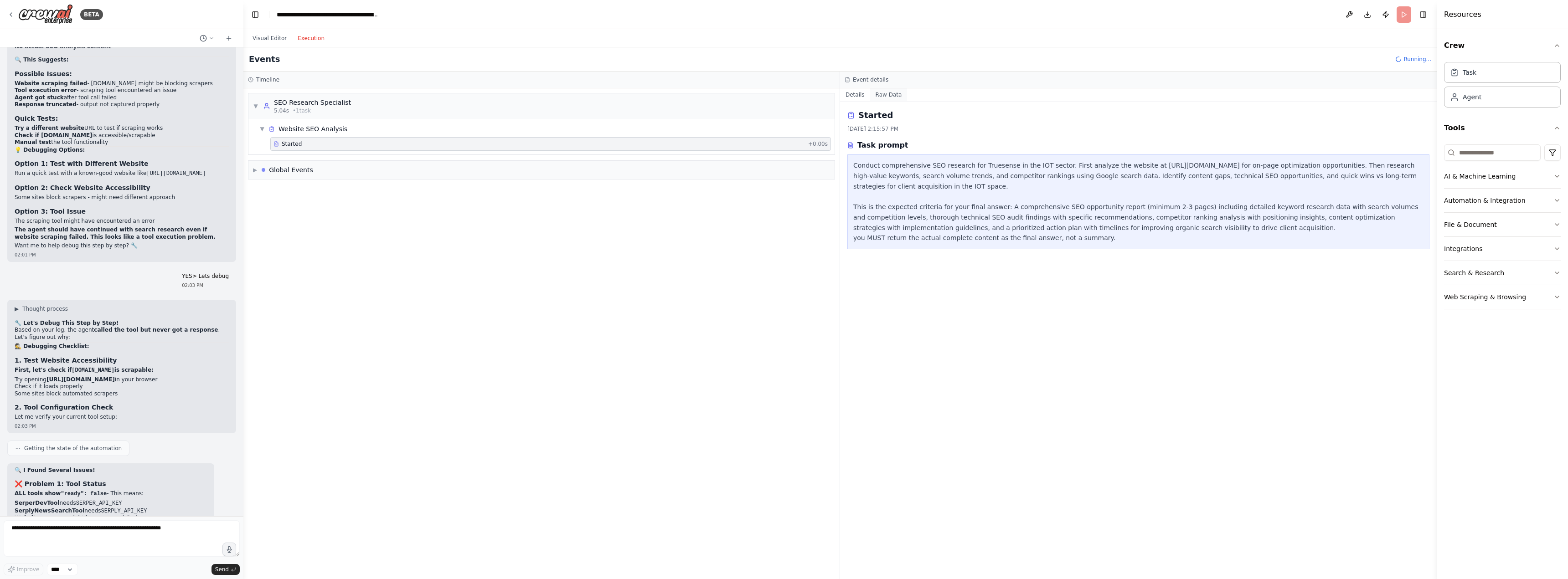
click at [877, 99] on button "Raw Data" at bounding box center [889, 94] width 37 height 13
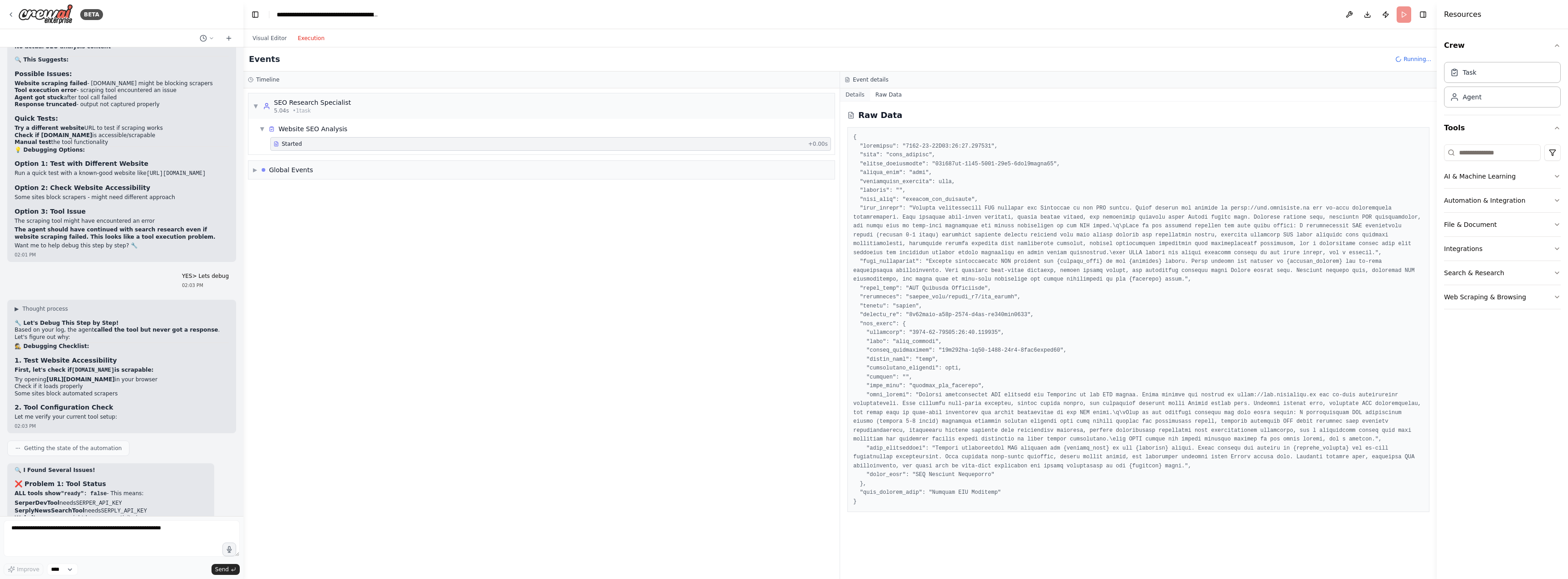
click at [853, 99] on button "Details" at bounding box center [855, 94] width 30 height 13
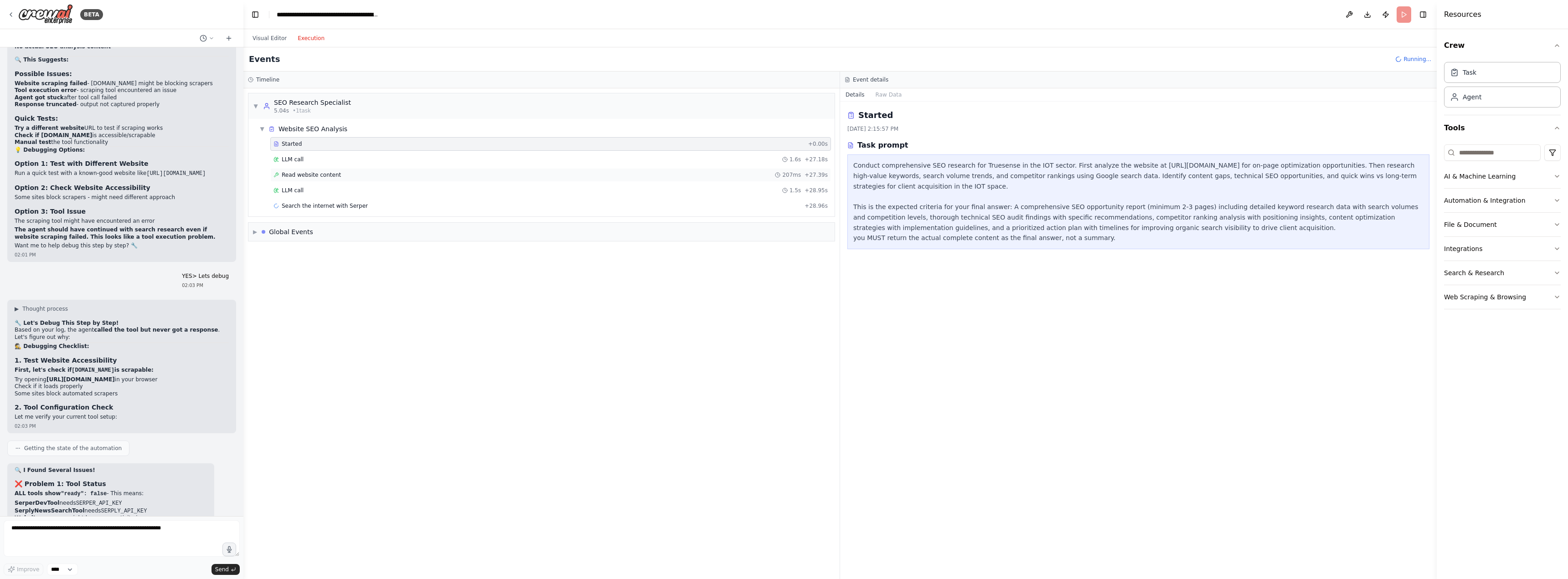
click at [315, 178] on span "Read website content" at bounding box center [311, 175] width 59 height 7
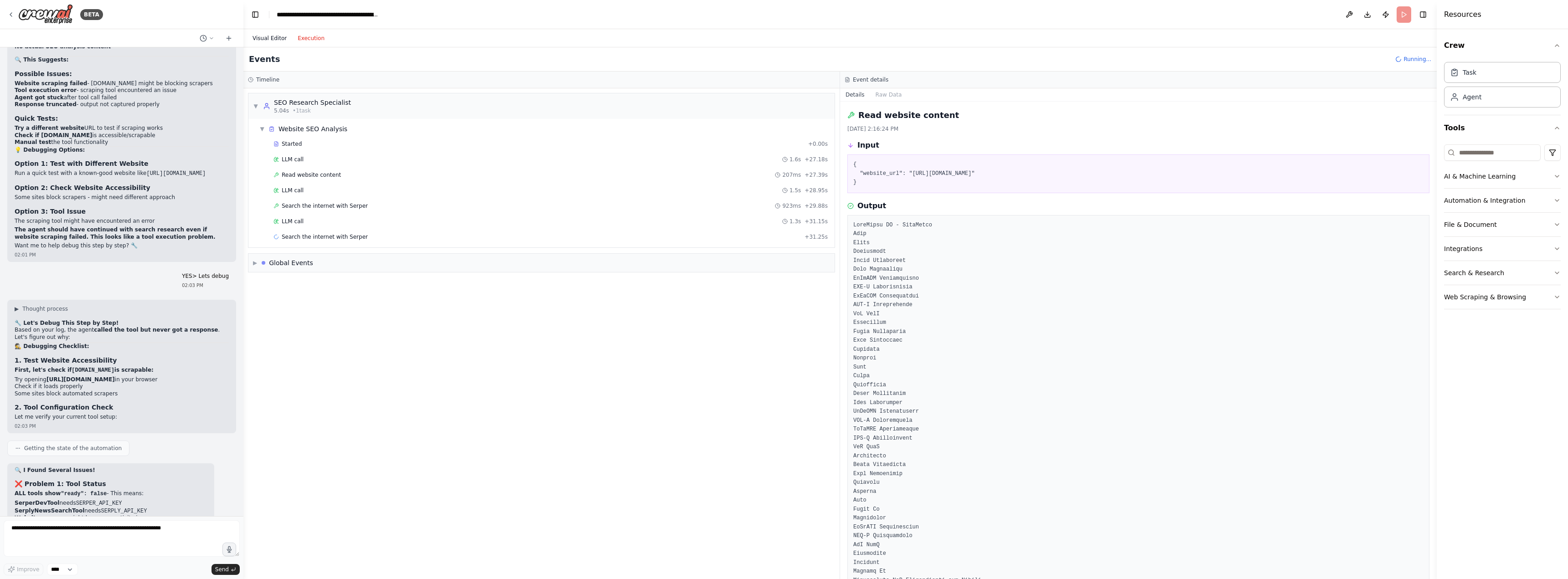
click at [271, 40] on button "Visual Editor" at bounding box center [270, 38] width 45 height 11
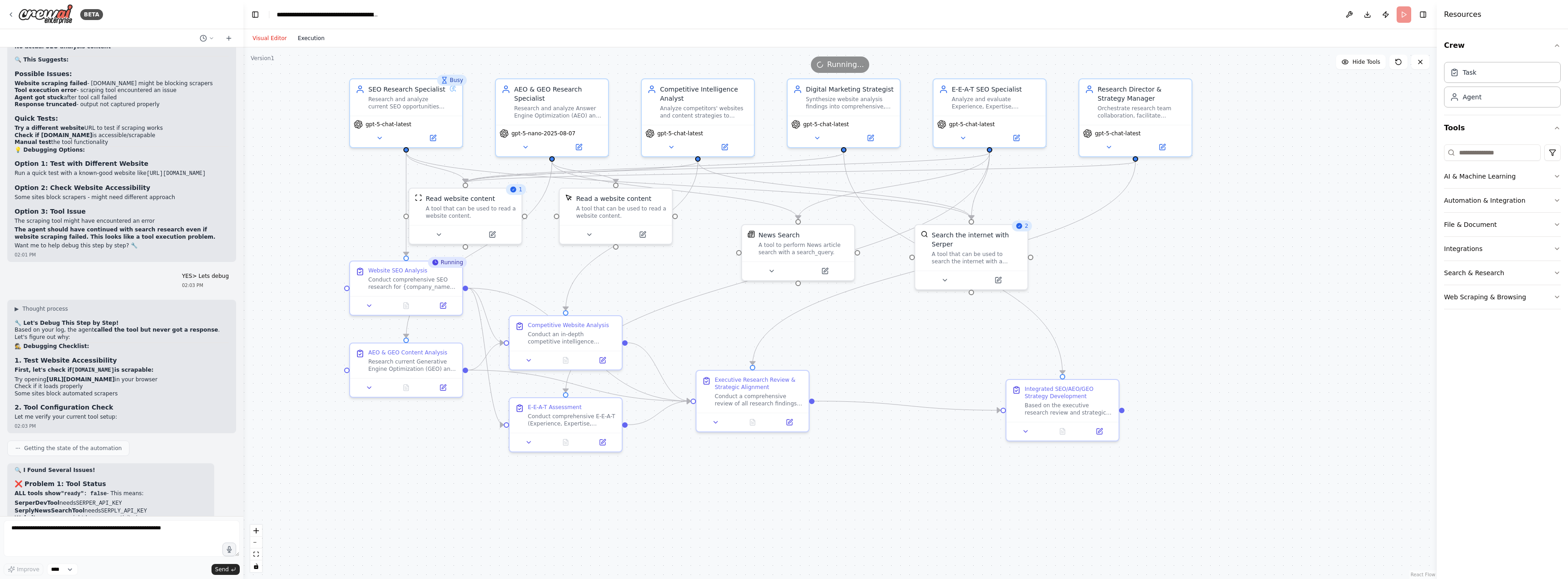
click at [311, 39] on button "Execution" at bounding box center [311, 38] width 38 height 11
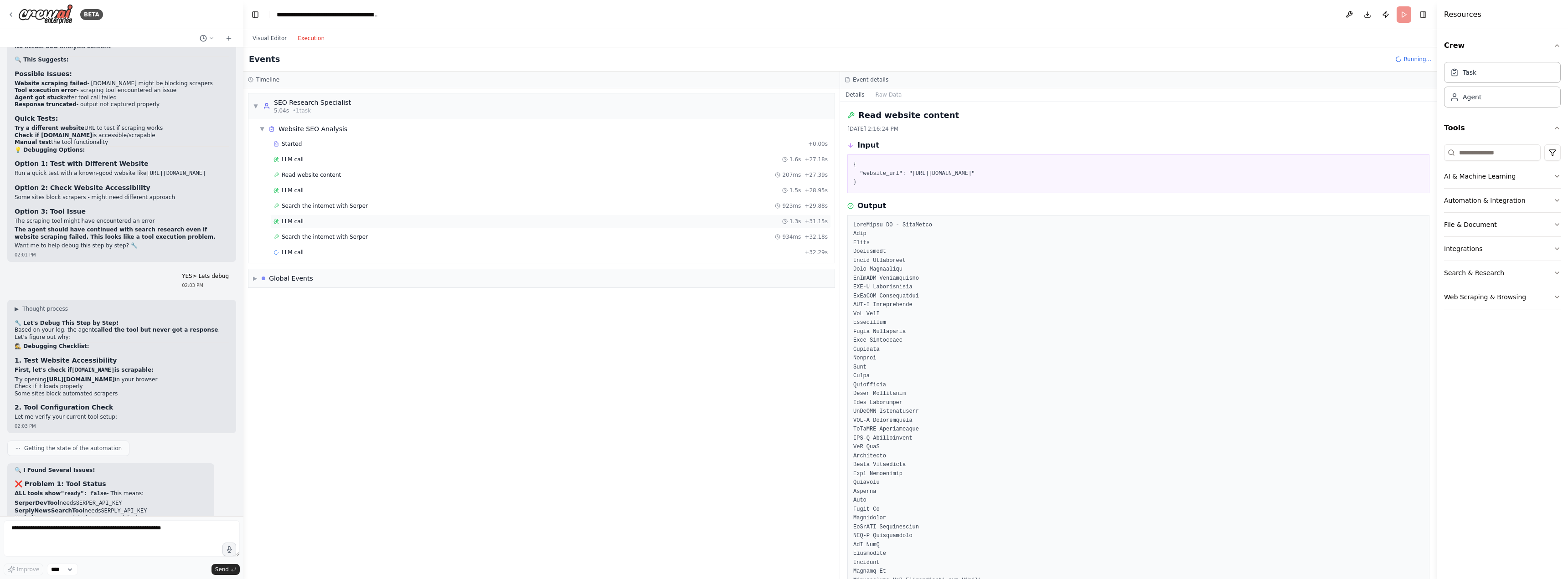
click at [298, 226] on div "LLM call 1.3s + 31.15s" at bounding box center [550, 221] width 561 height 13
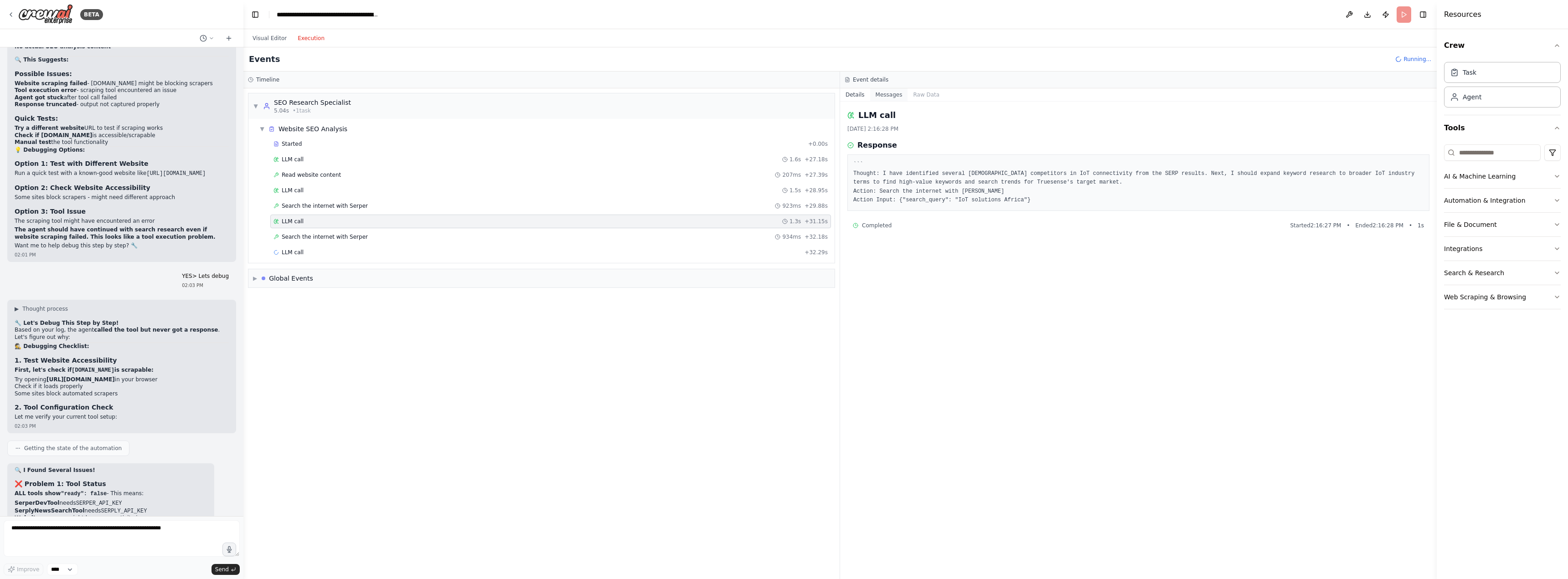
click at [879, 91] on button "Messages" at bounding box center [889, 94] width 38 height 13
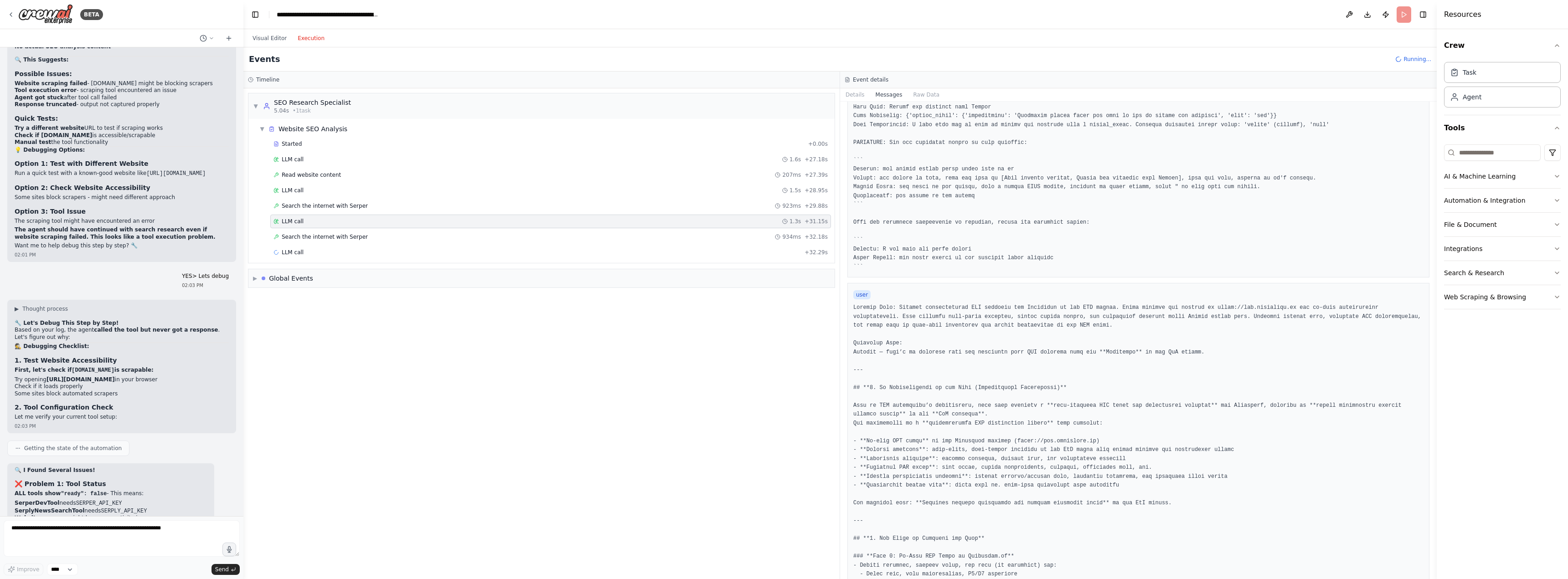
scroll to position [122, 0]
drag, startPoint x: 1435, startPoint y: 153, endPoint x: 1432, endPoint y: 162, distance: 9.5
click at [1431, 196] on div "BETA A research group of agents investigating SEO (Search Engine Optimization) …" at bounding box center [784, 290] width 1568 height 579
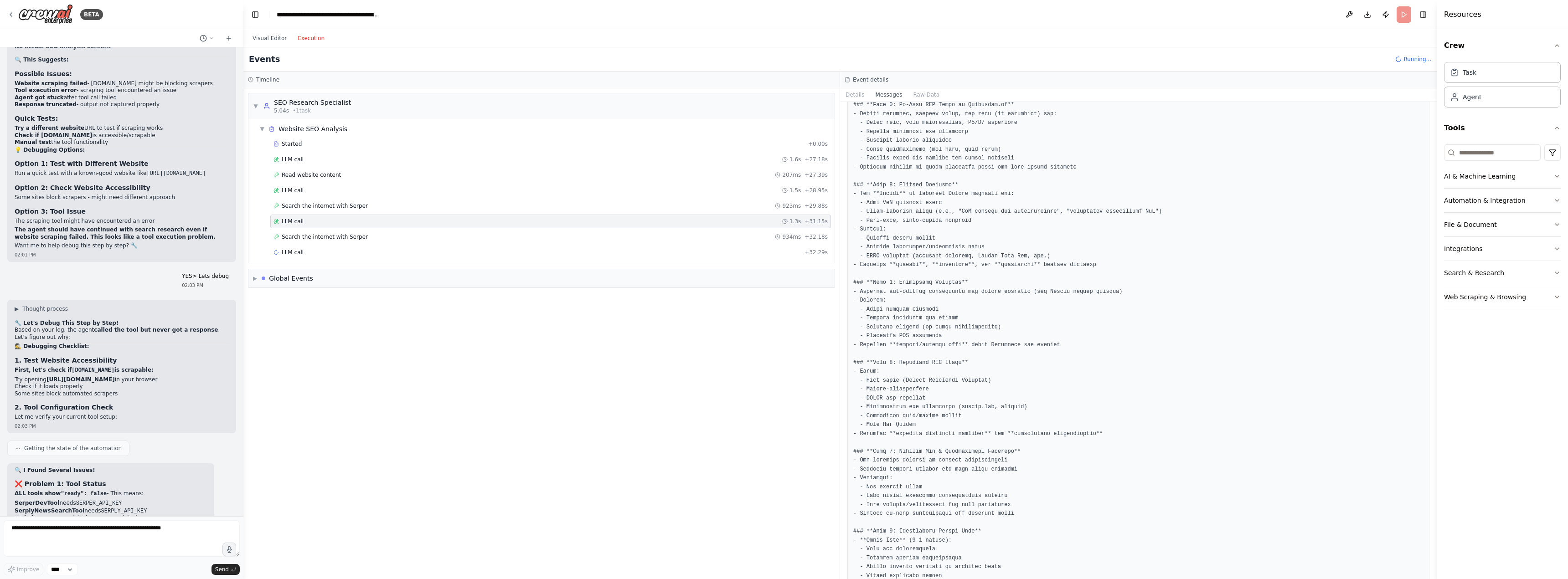
scroll to position [0, 0]
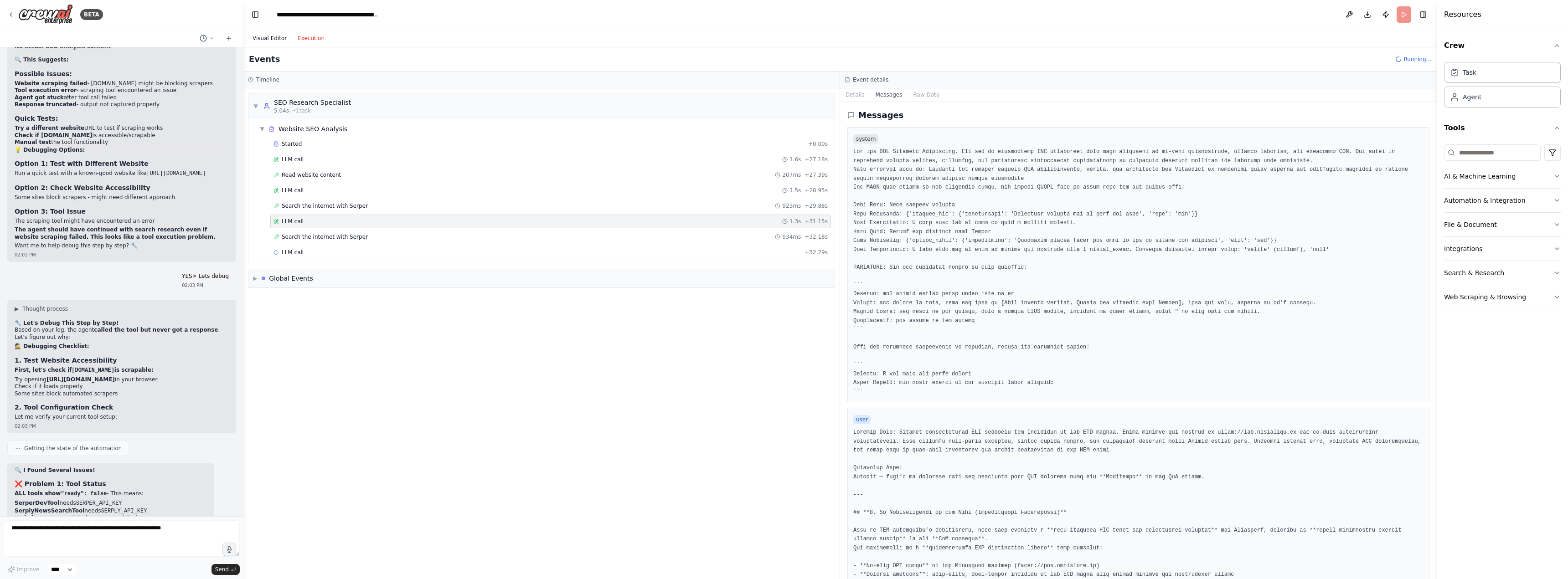
click at [270, 38] on button "Visual Editor" at bounding box center [270, 38] width 45 height 11
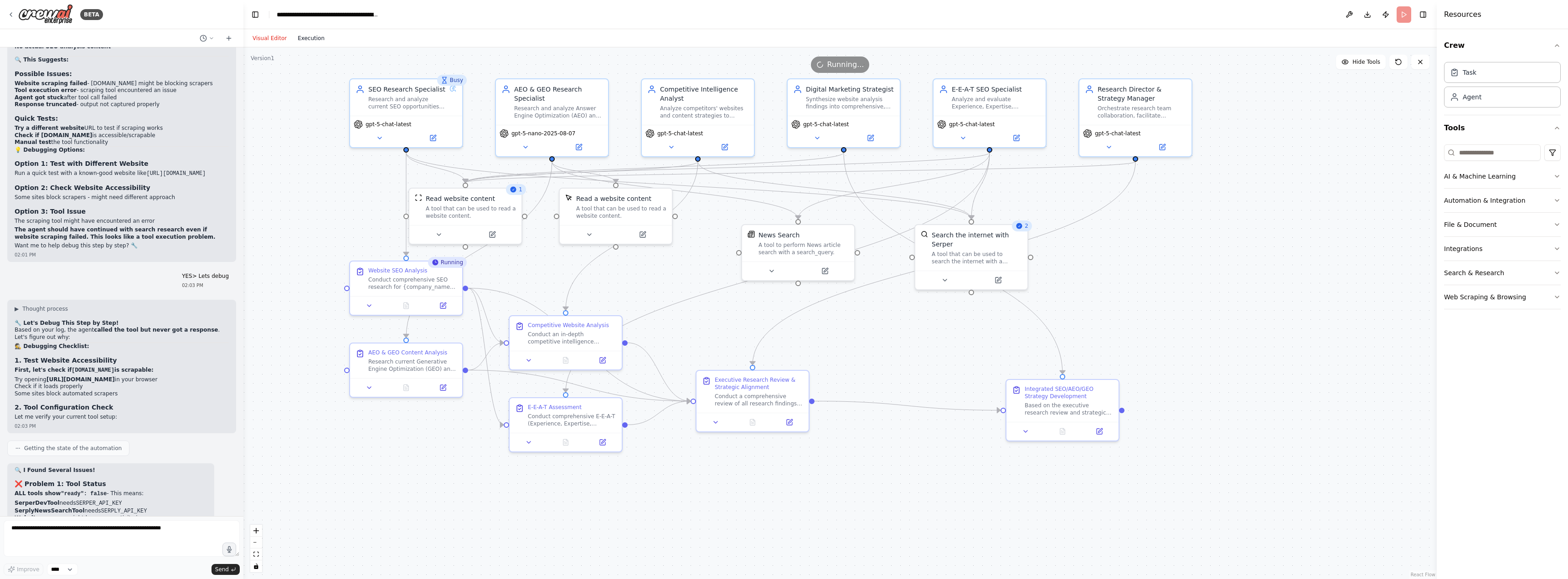
click at [306, 38] on button "Execution" at bounding box center [311, 38] width 38 height 11
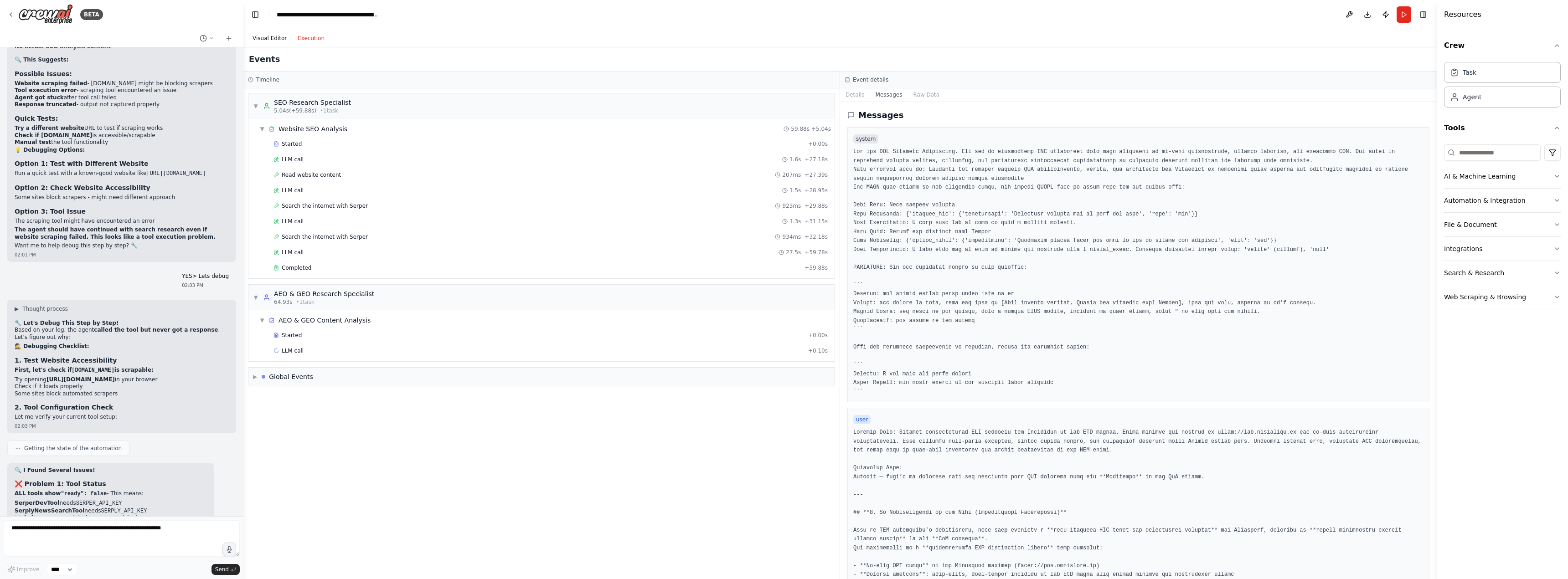
click at [273, 40] on button "Visual Editor" at bounding box center [270, 38] width 45 height 11
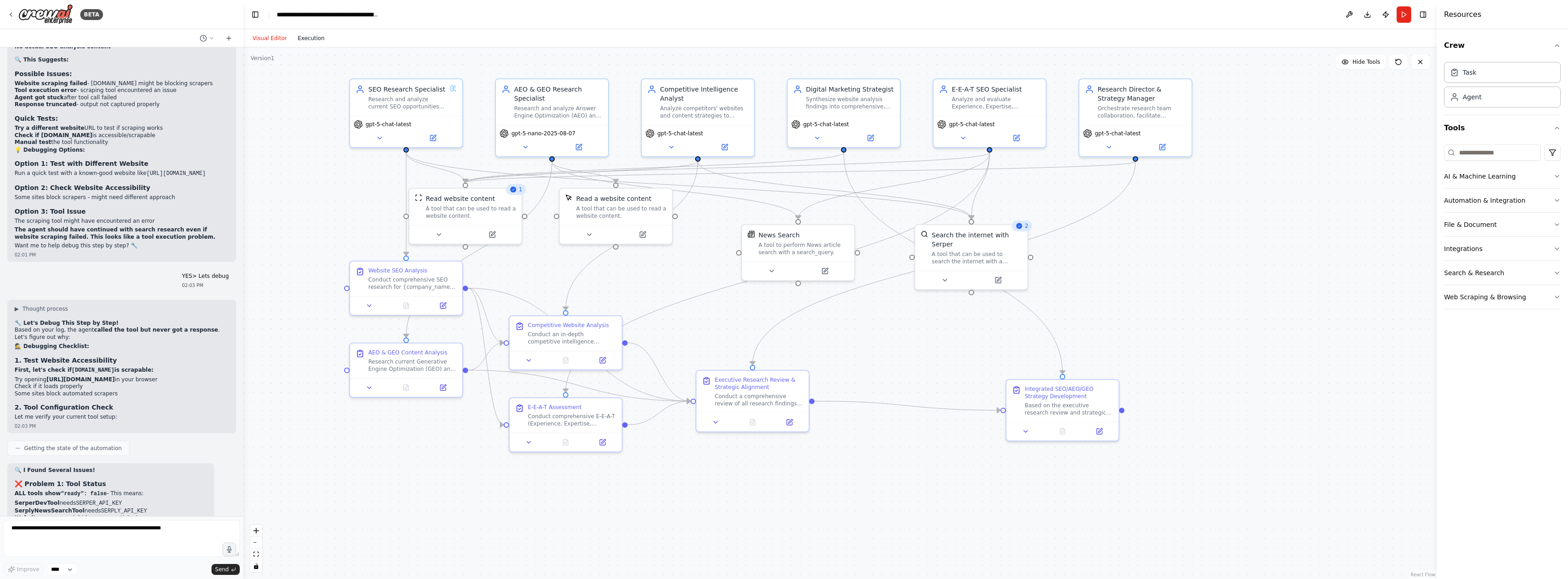
click at [309, 37] on button "Execution" at bounding box center [311, 38] width 38 height 11
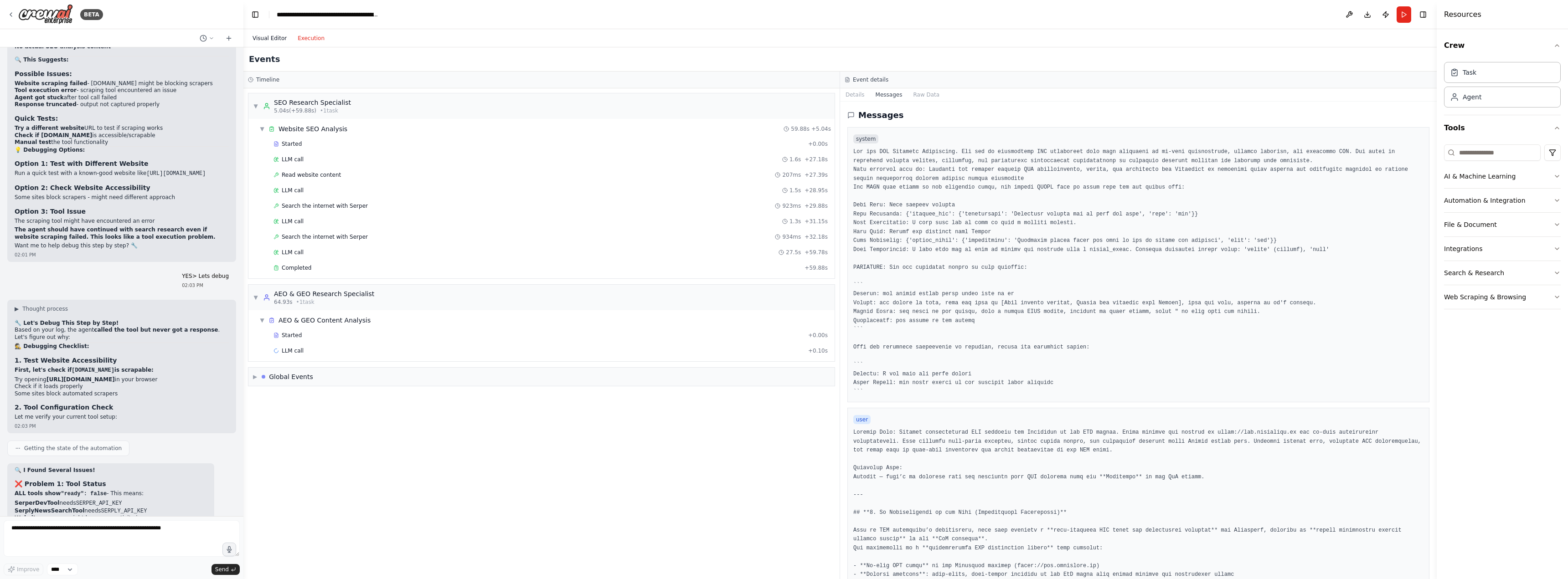
click at [269, 39] on button "Visual Editor" at bounding box center [270, 38] width 45 height 11
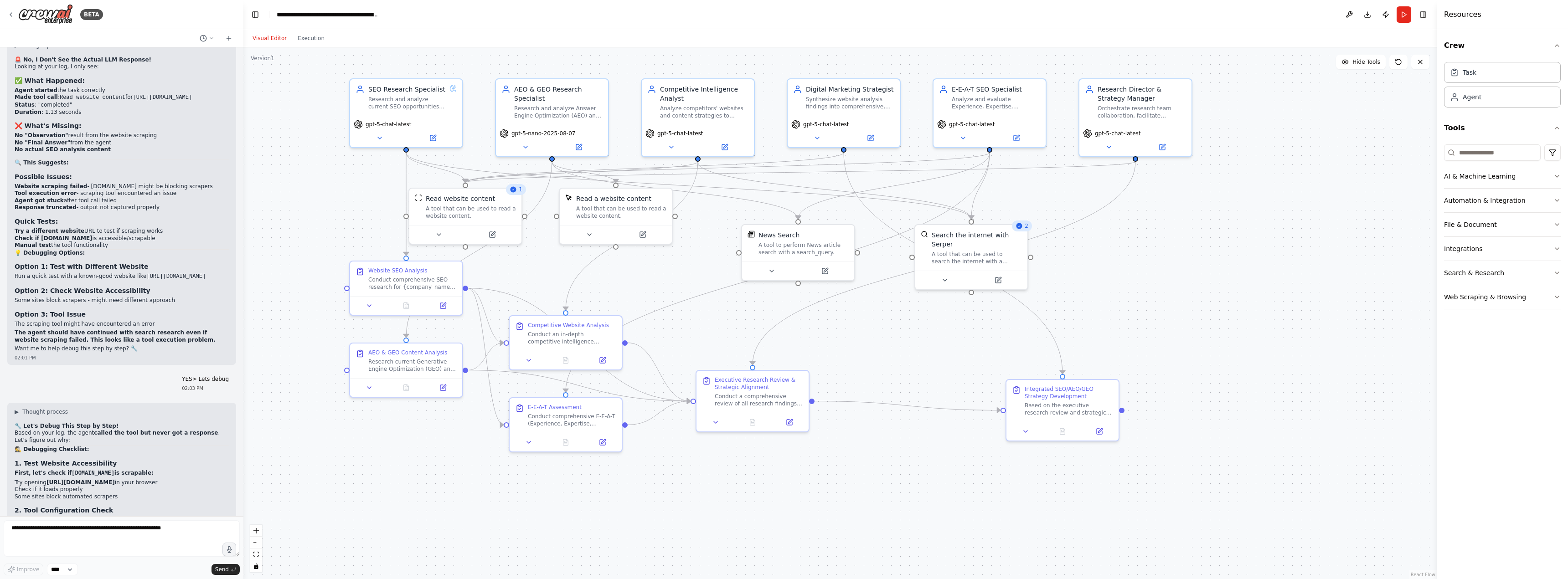
scroll to position [17230, 0]
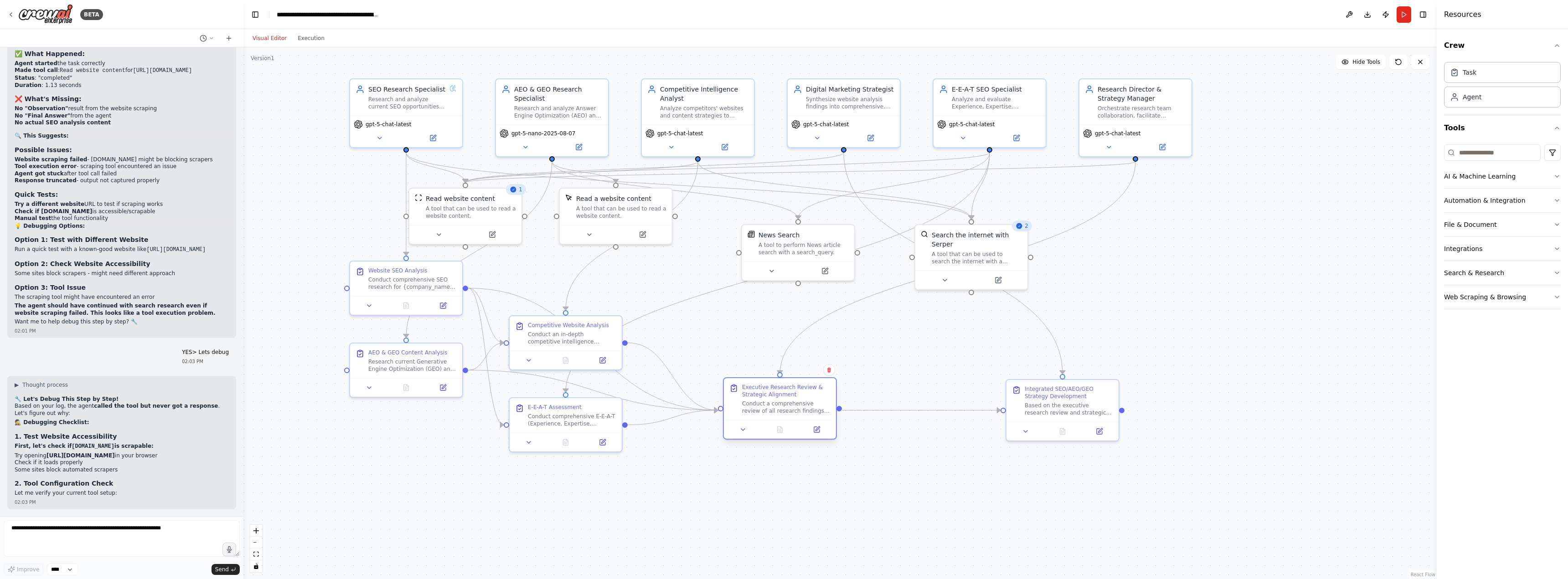
drag, startPoint x: 763, startPoint y: 384, endPoint x: 790, endPoint y: 396, distance: 29.5
click at [790, 396] on div "Executive Research Review & Strategic Alignment" at bounding box center [786, 391] width 88 height 15
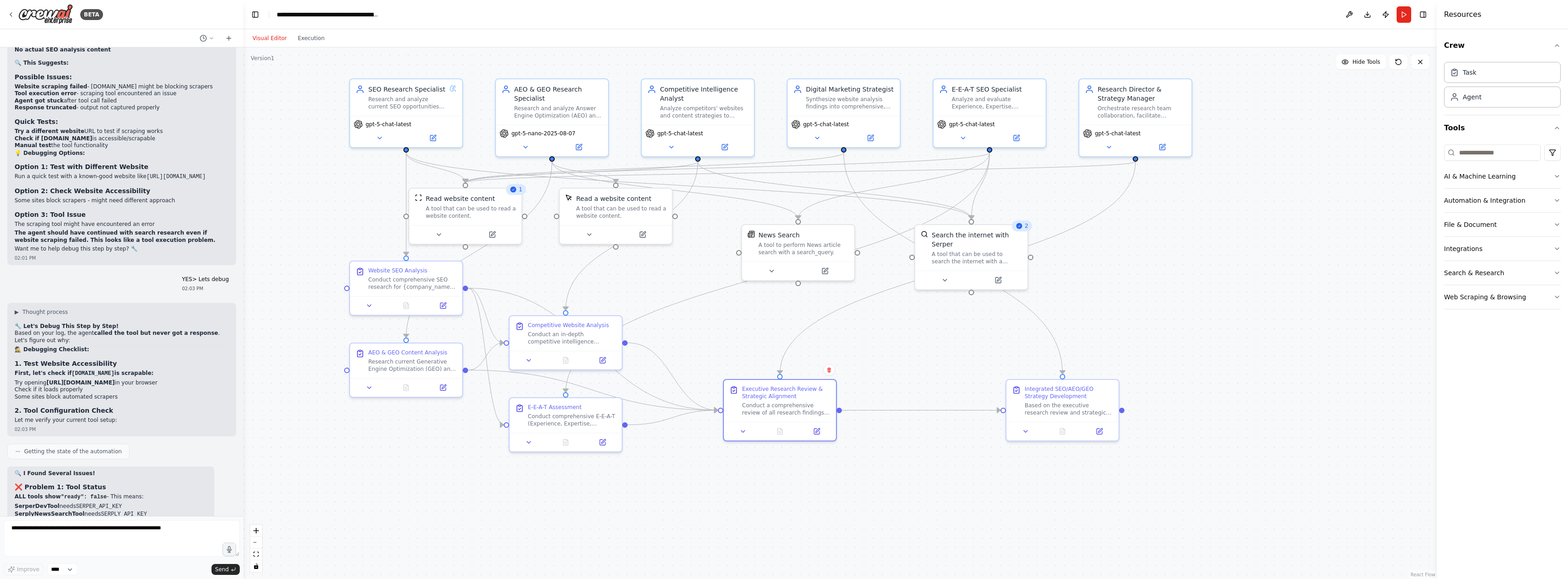
scroll to position [17306, 0]
click at [303, 46] on div "Visual Editor Execution" at bounding box center [289, 38] width 83 height 18
click at [309, 35] on button "Execution" at bounding box center [311, 38] width 38 height 11
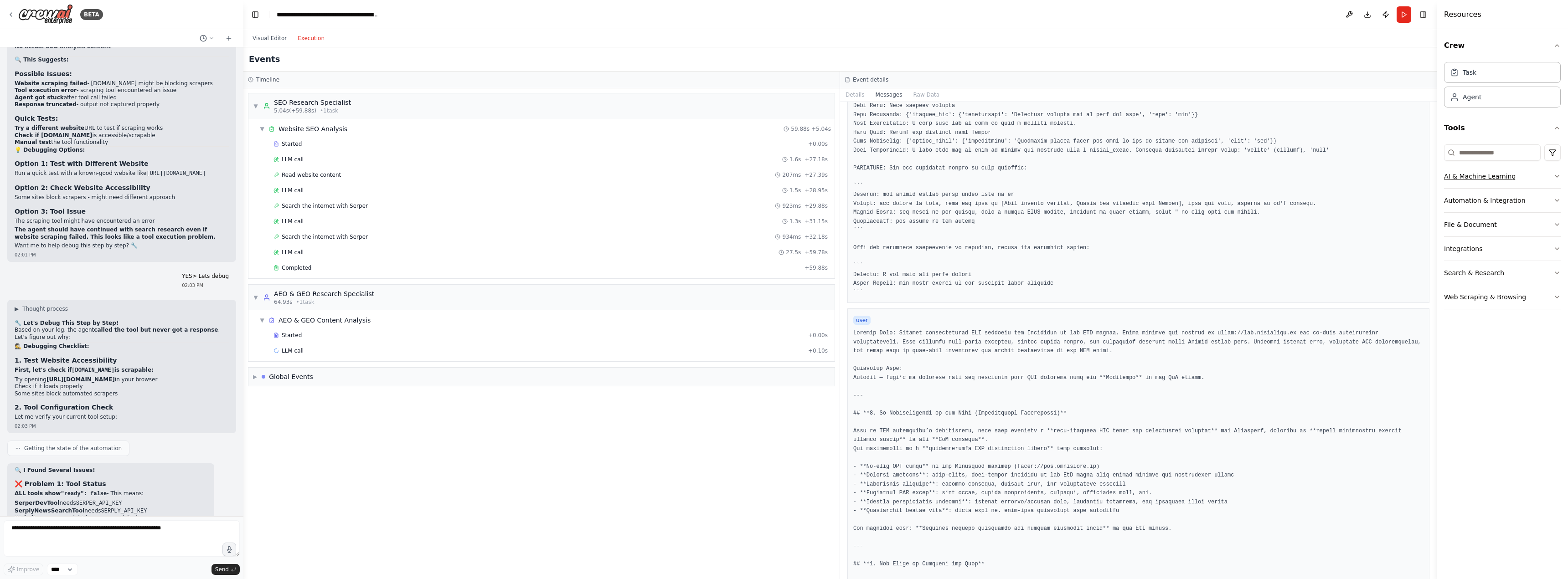
scroll to position [122, 0]
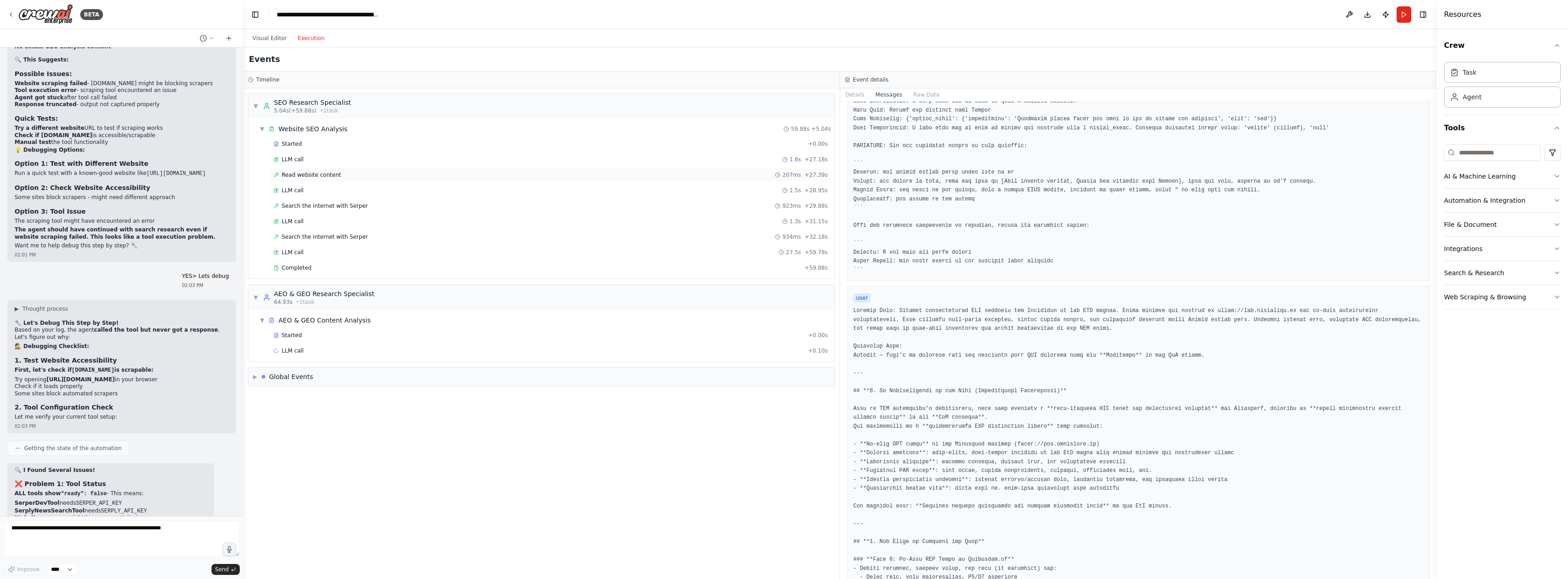
click at [330, 174] on span "Read website content" at bounding box center [311, 175] width 59 height 7
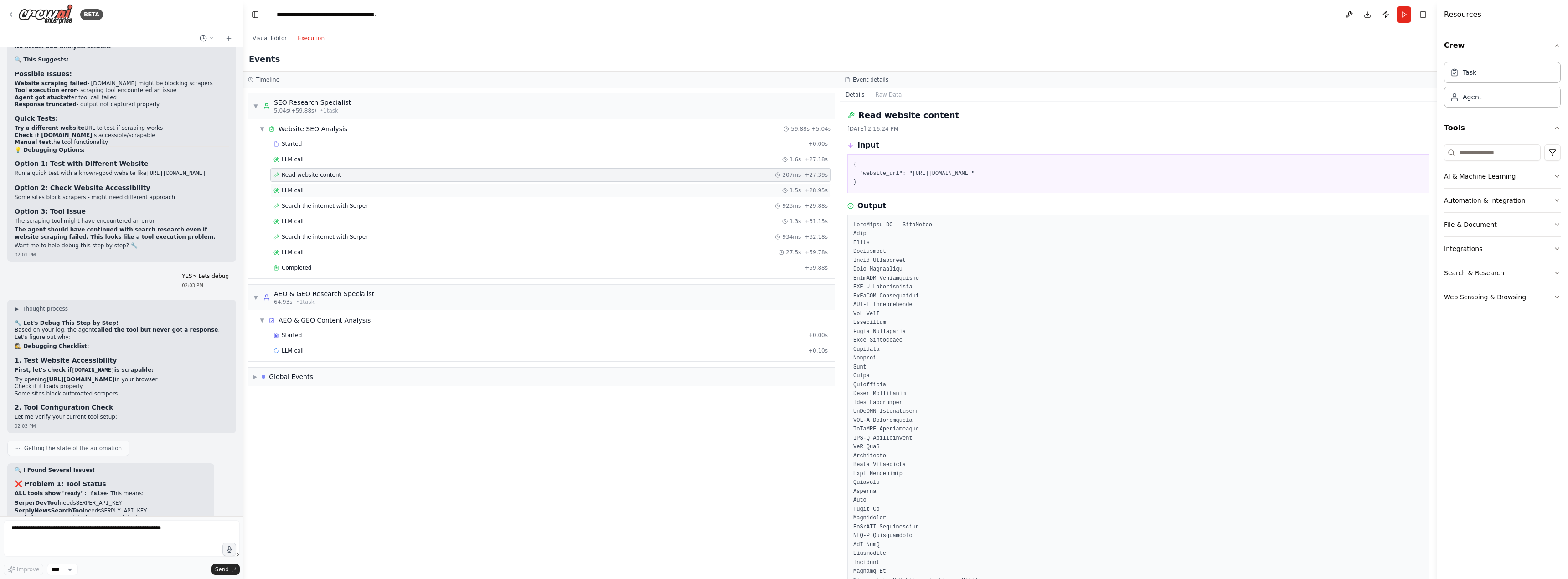
click at [304, 190] on div "LLM call 1.5s + 28.95s" at bounding box center [550, 190] width 555 height 7
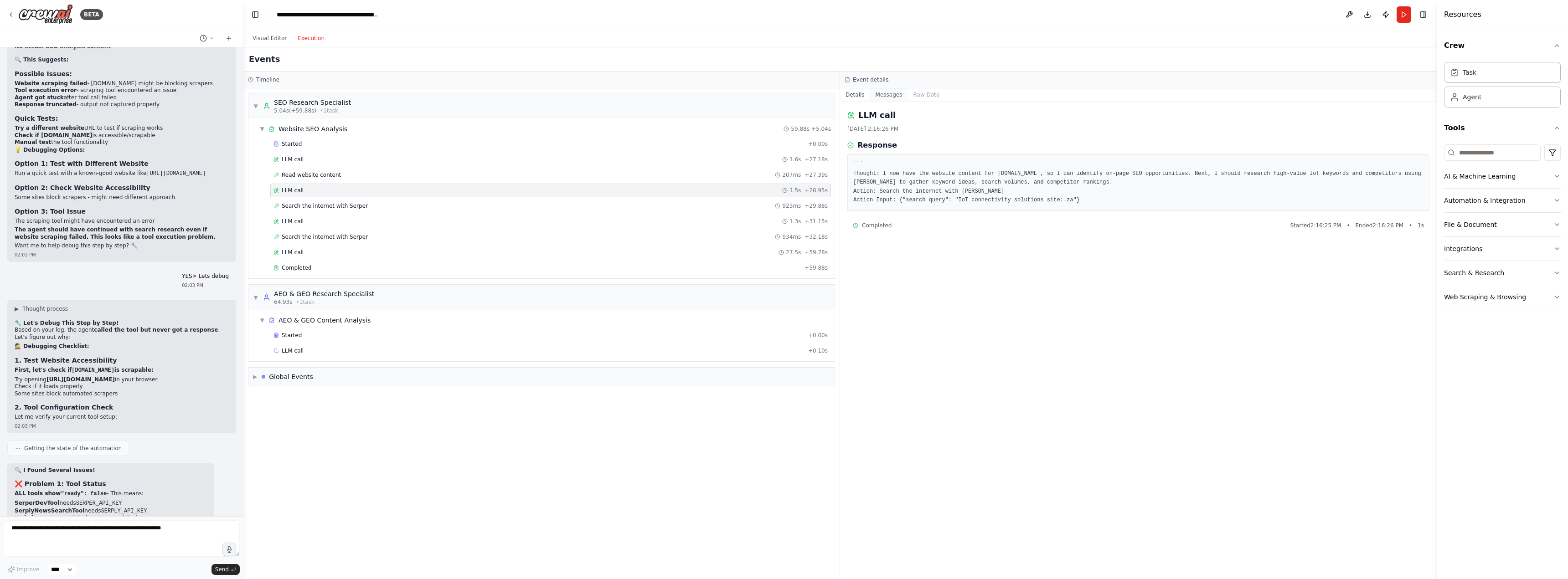
click at [884, 95] on button "Messages" at bounding box center [889, 94] width 38 height 13
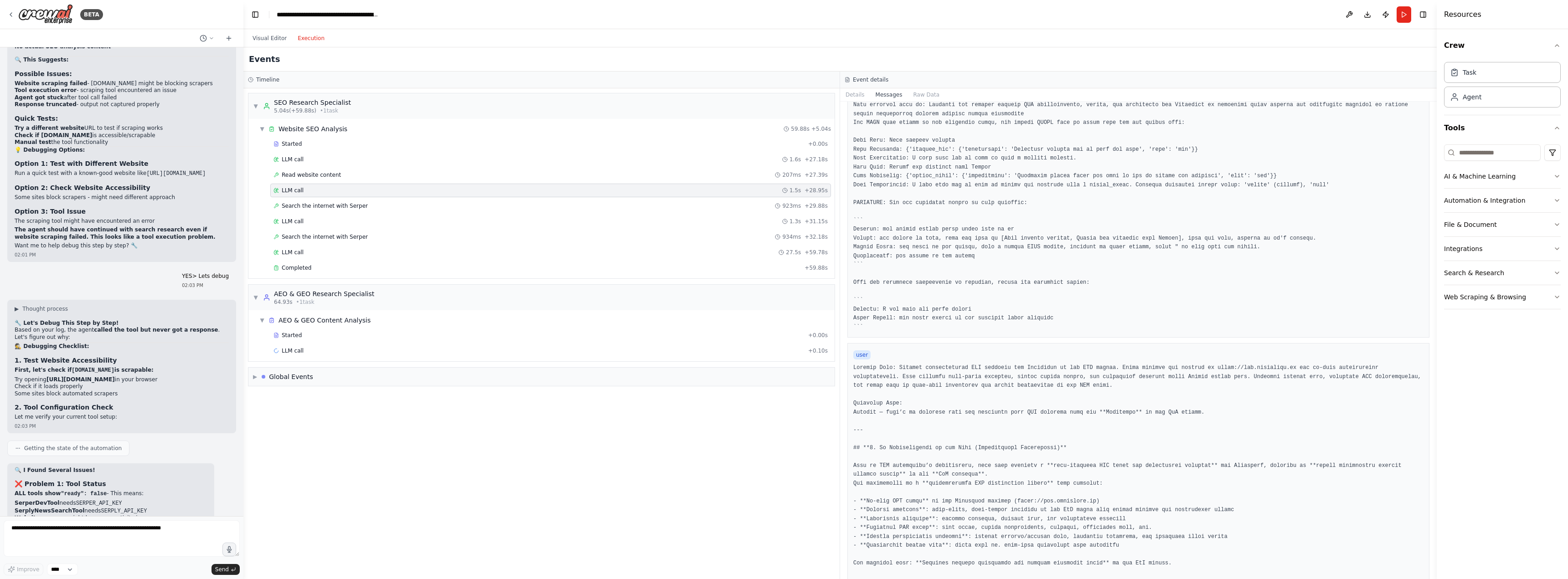
scroll to position [0, 0]
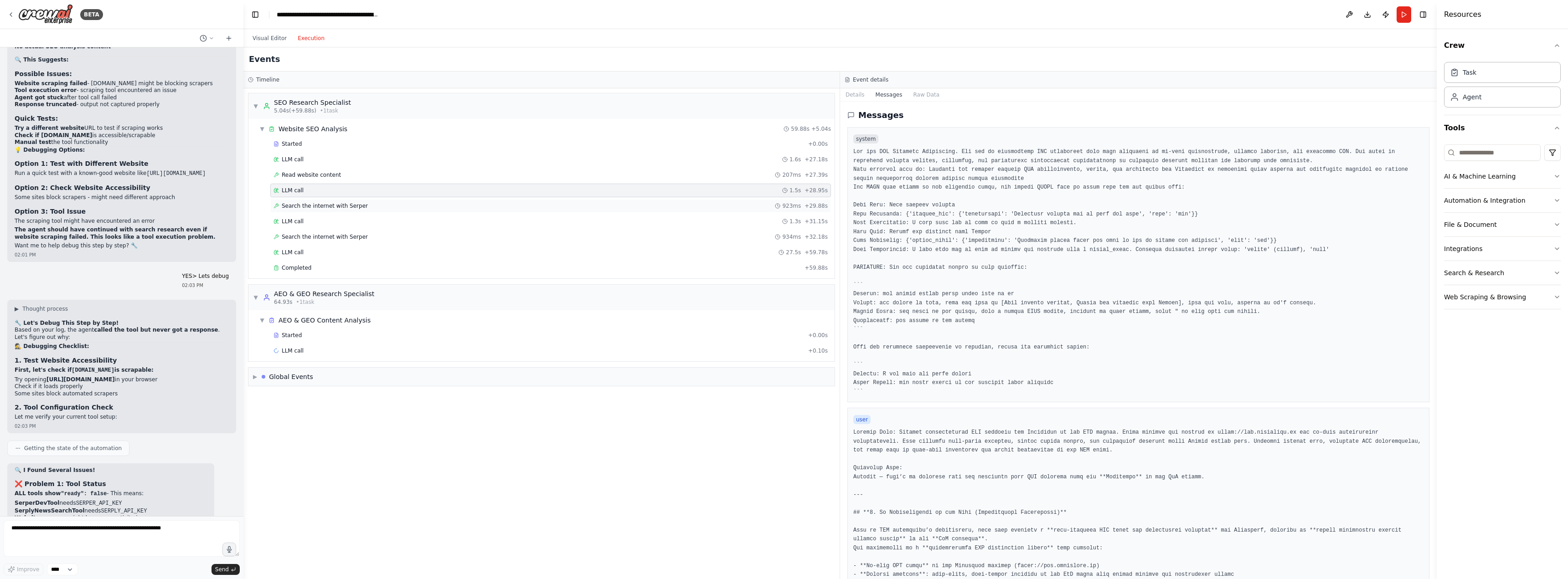
click at [303, 206] on span "Search the internet with Serper" at bounding box center [325, 206] width 86 height 7
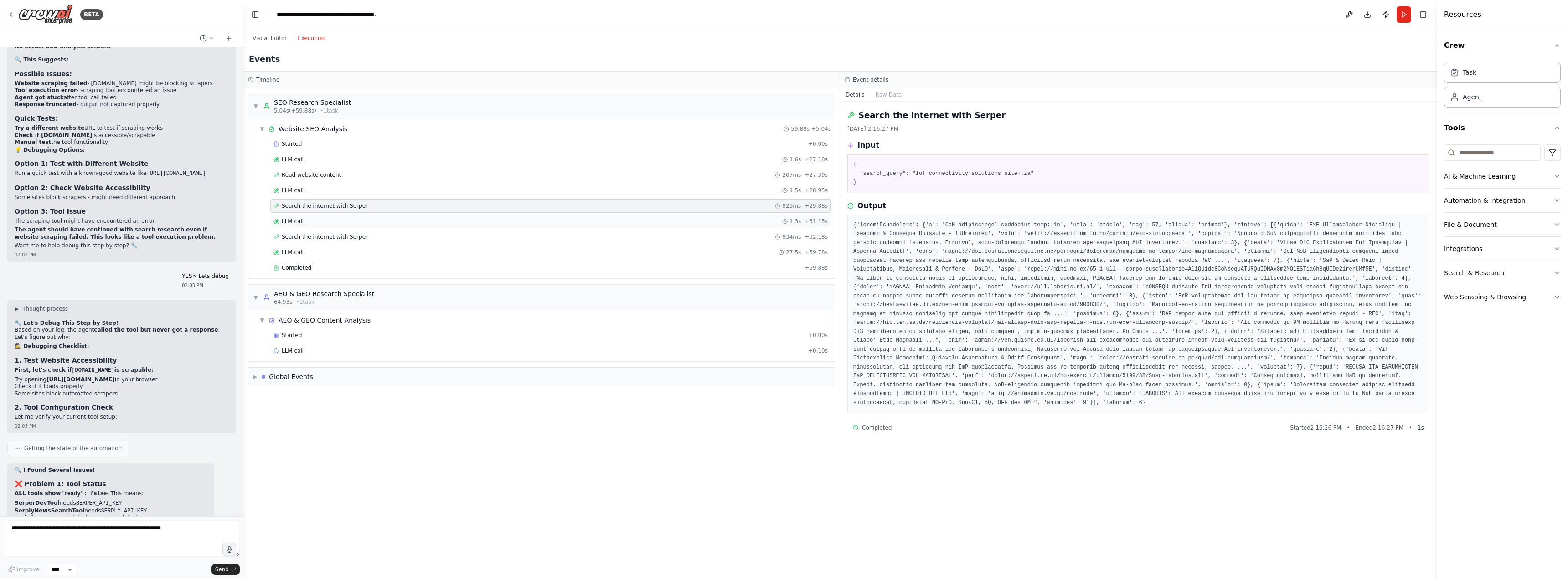
click at [286, 223] on span "LLM call" at bounding box center [293, 221] width 22 height 7
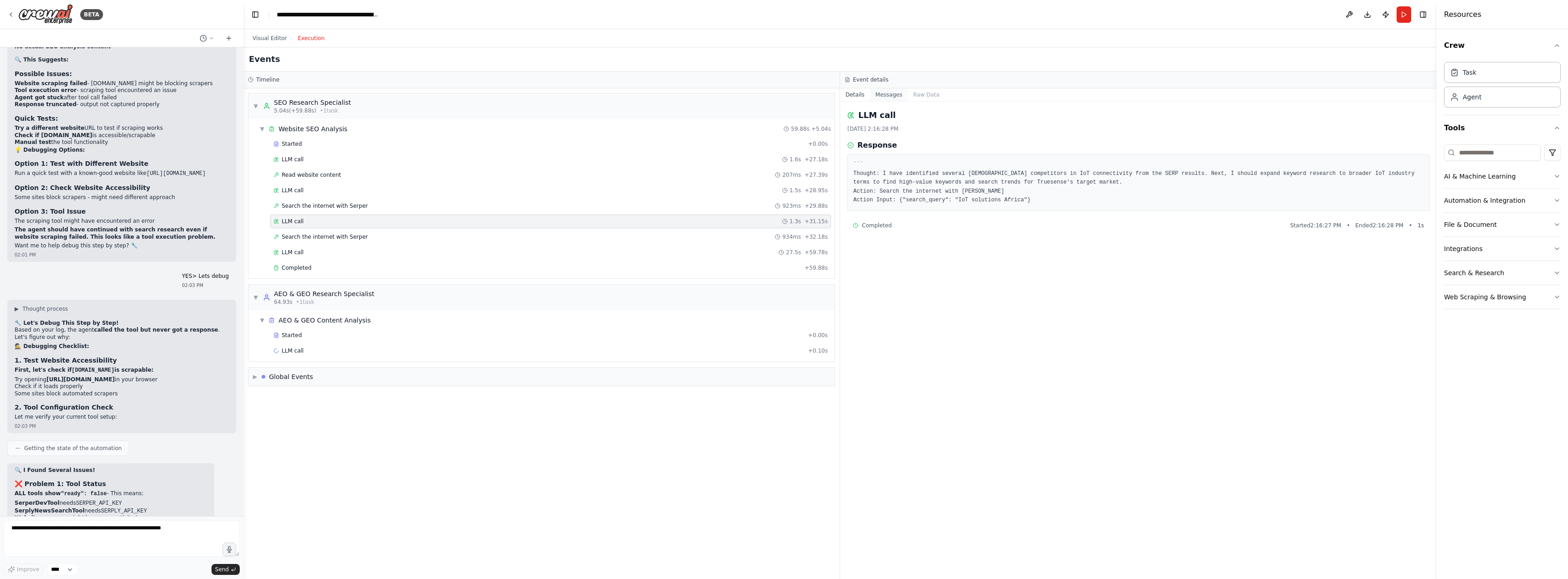
click at [881, 98] on button "Messages" at bounding box center [889, 94] width 38 height 13
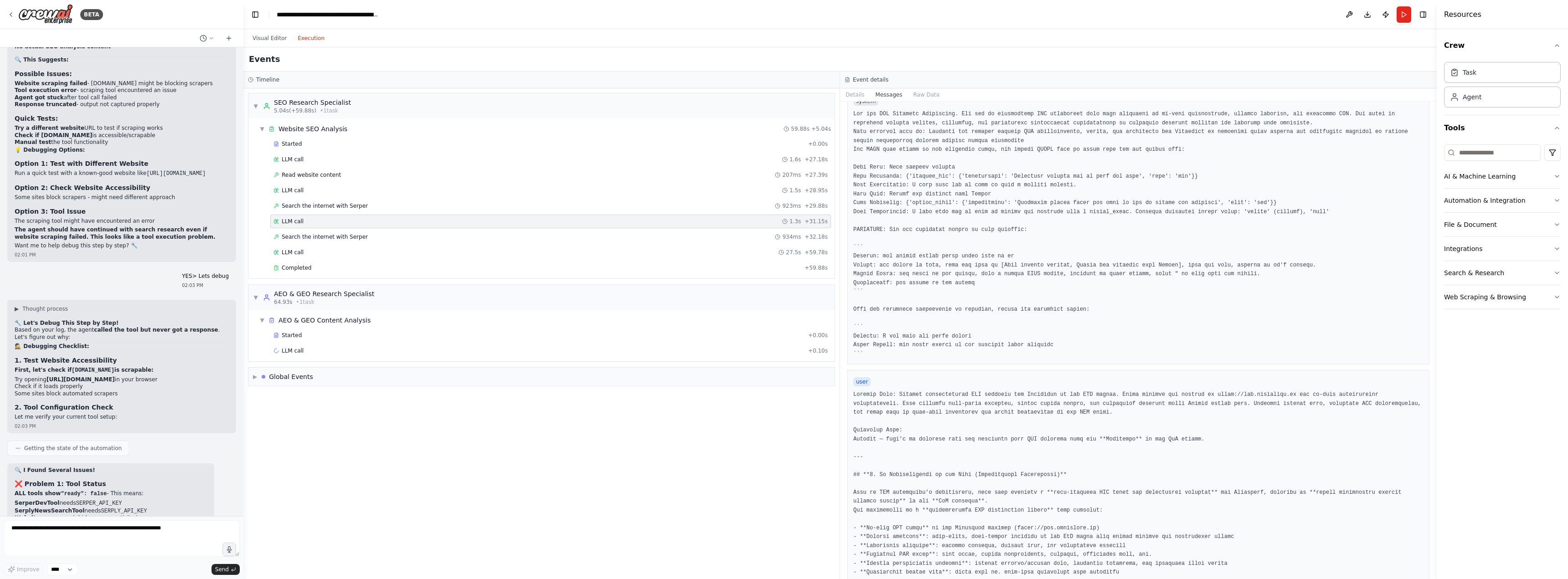
scroll to position [76, 0]
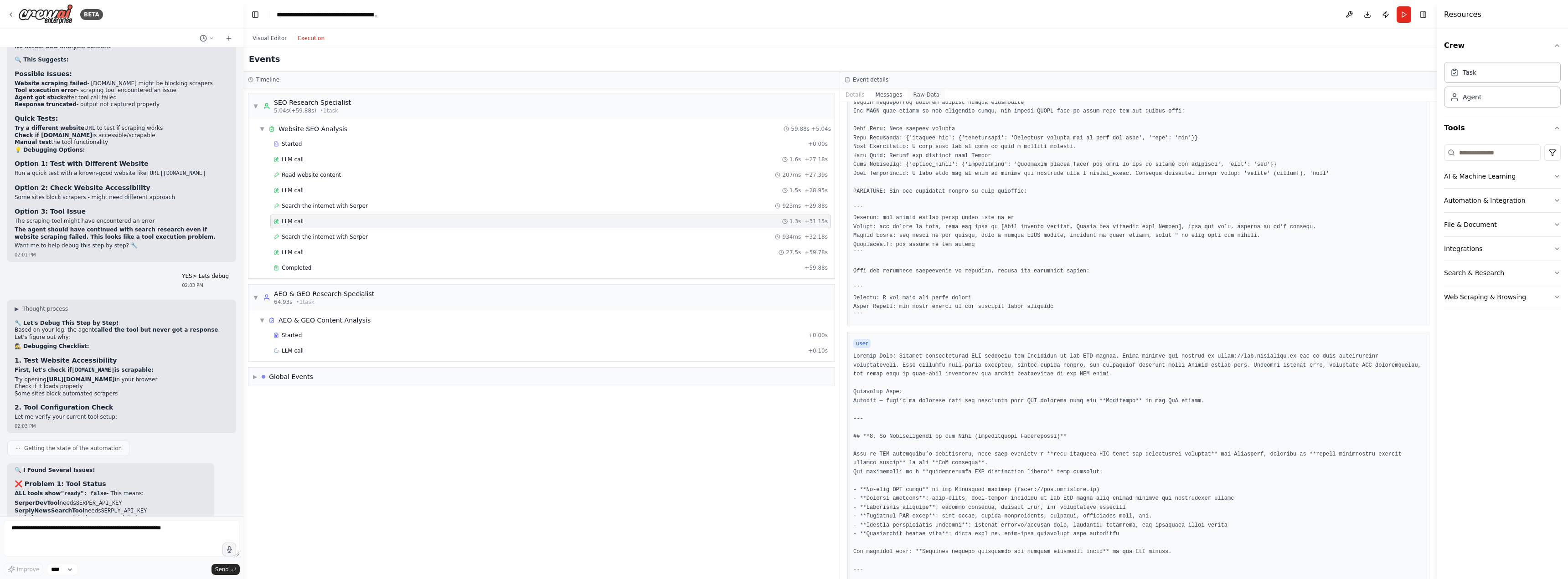
click at [914, 98] on button "Raw Data" at bounding box center [926, 94] width 37 height 13
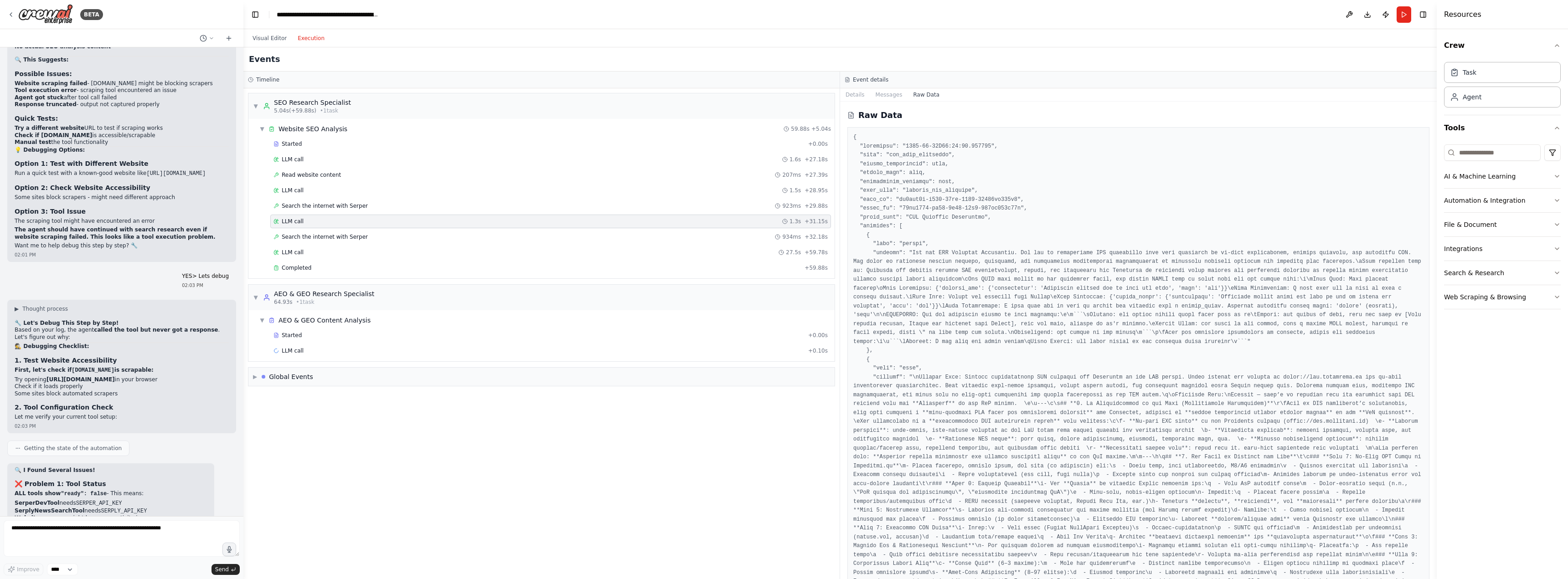
drag, startPoint x: 1435, startPoint y: 120, endPoint x: 1423, endPoint y: 210, distance: 90.8
click at [1423, 210] on div "BETA A research group of agents investigating SEO (Search Engine Optimization) …" at bounding box center [784, 290] width 1568 height 579
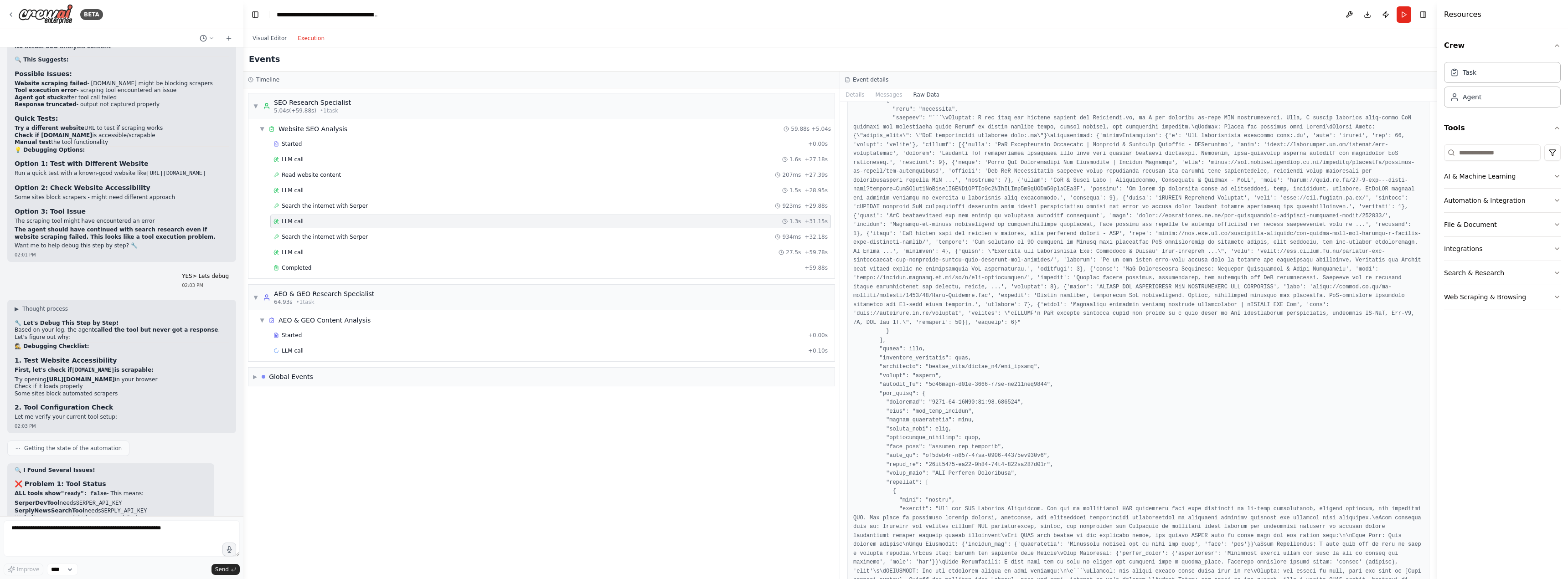
scroll to position [3456, 0]
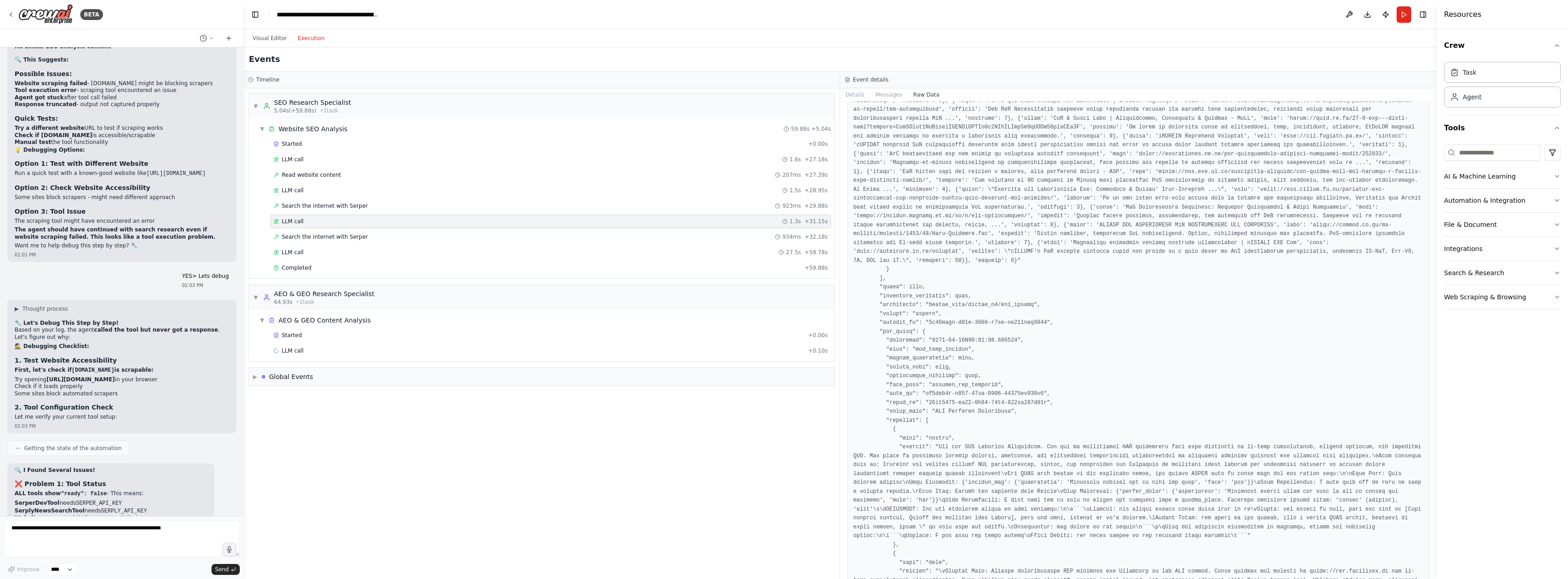
drag, startPoint x: 1433, startPoint y: 347, endPoint x: 1435, endPoint y: 390, distance: 43.0
click at [1437, 433] on div "Resources Crew Task Agent Tools AI & Machine Learning Automation & Integration …" at bounding box center [1502, 290] width 131 height 579
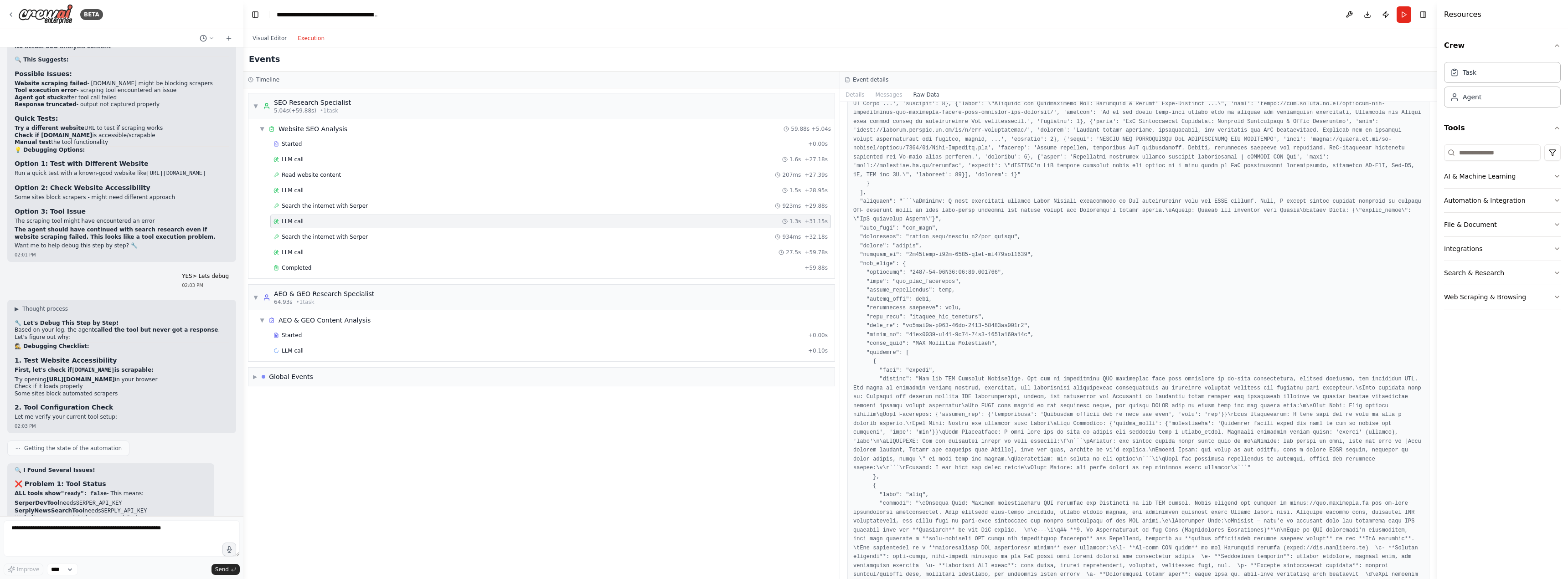
scroll to position [0, 0]
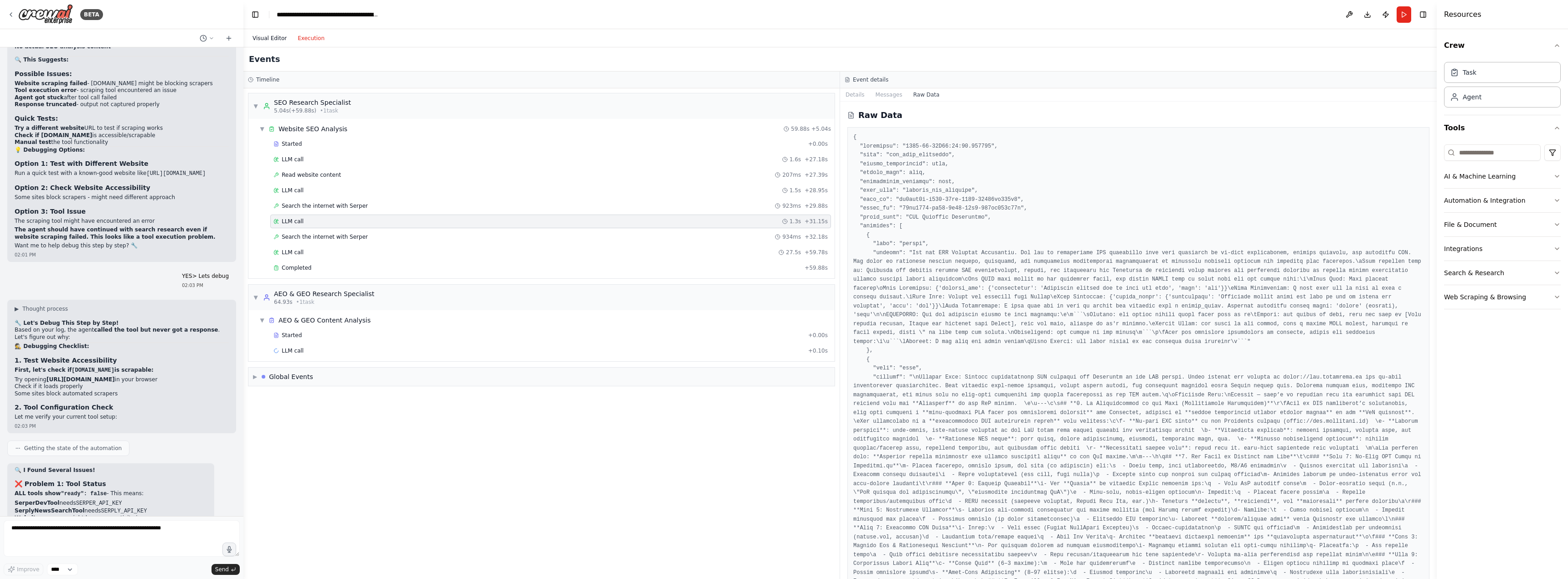
click at [267, 37] on button "Visual Editor" at bounding box center [270, 38] width 45 height 11
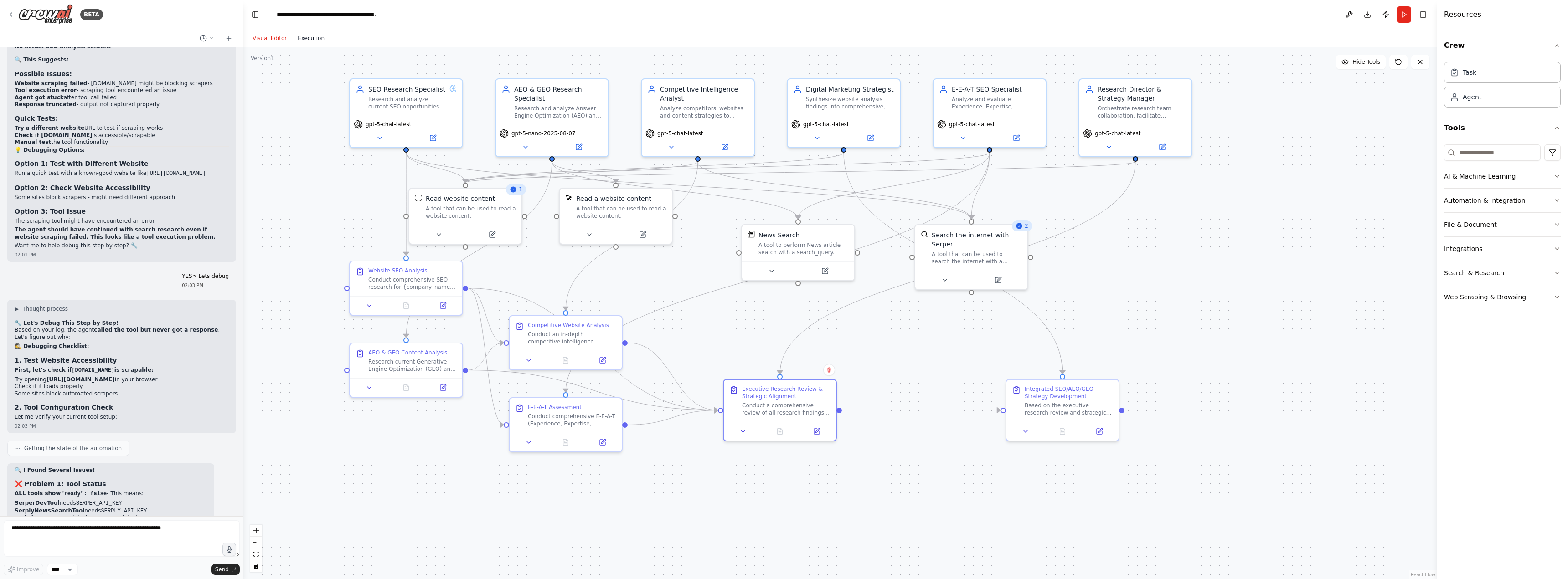
click at [304, 37] on button "Execution" at bounding box center [311, 38] width 38 height 11
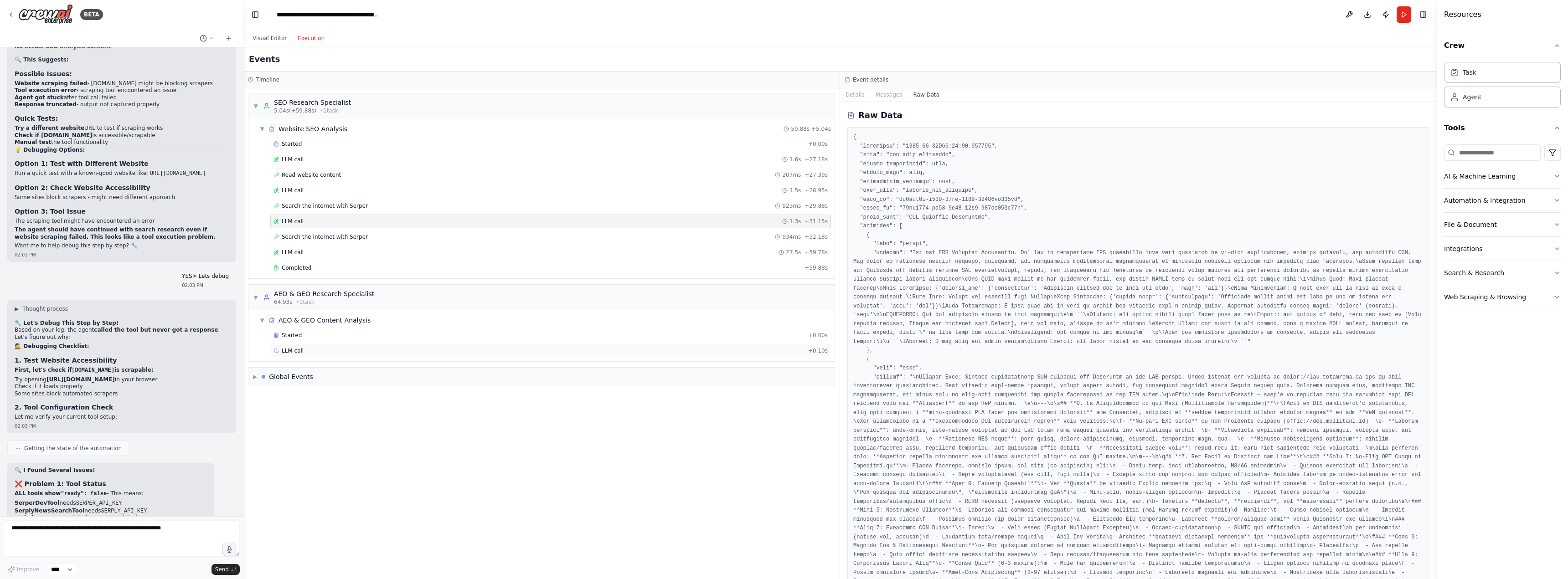
click at [293, 349] on span "LLM call" at bounding box center [293, 351] width 22 height 7
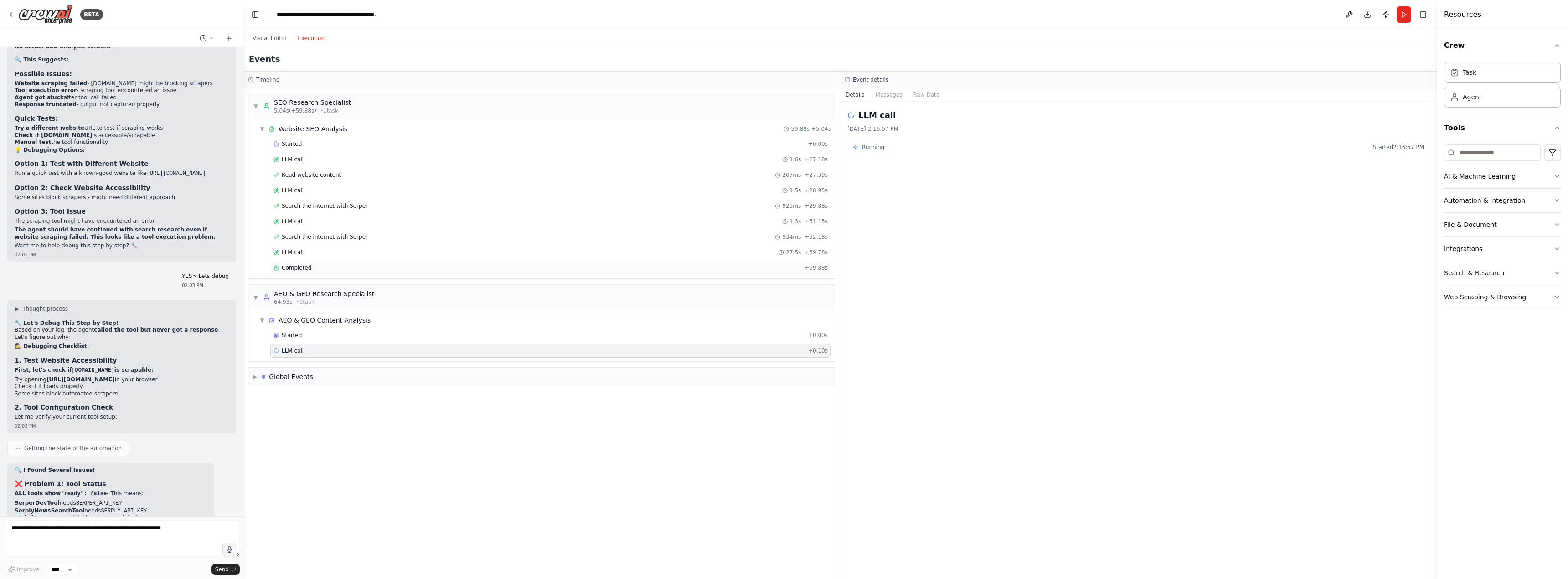
click at [296, 269] on span "Completed" at bounding box center [296, 268] width 30 height 7
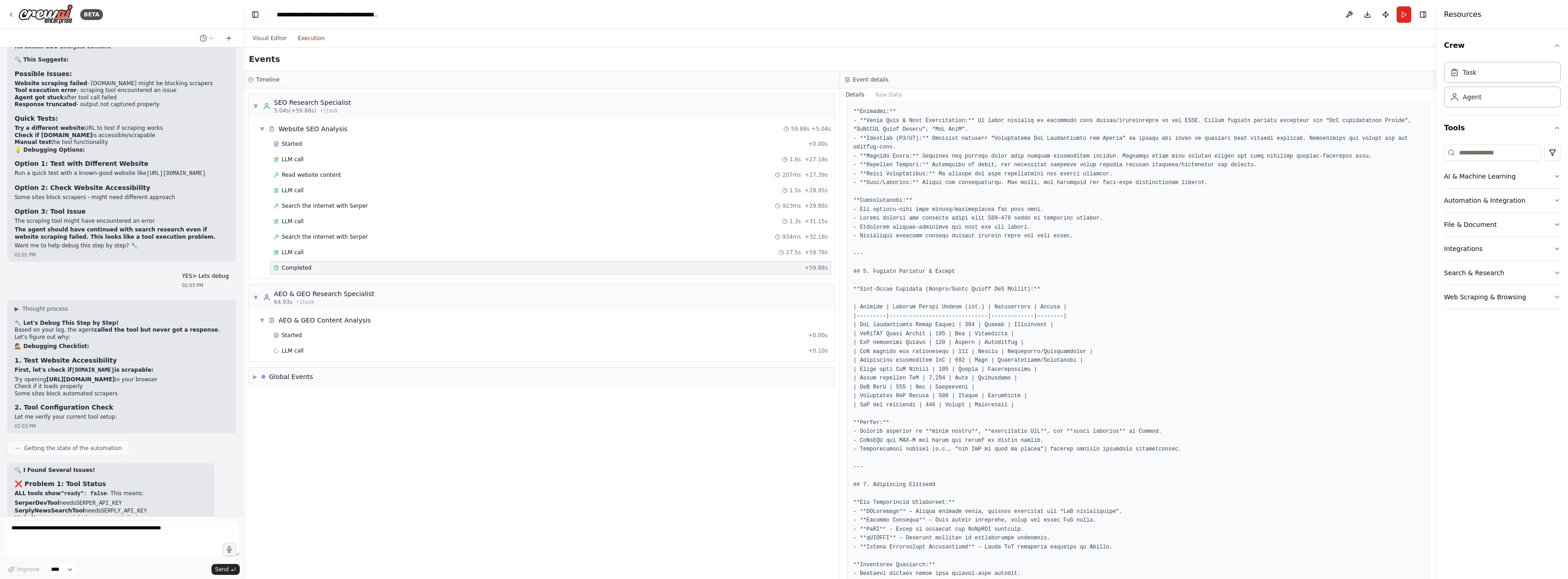
scroll to position [122, 0]
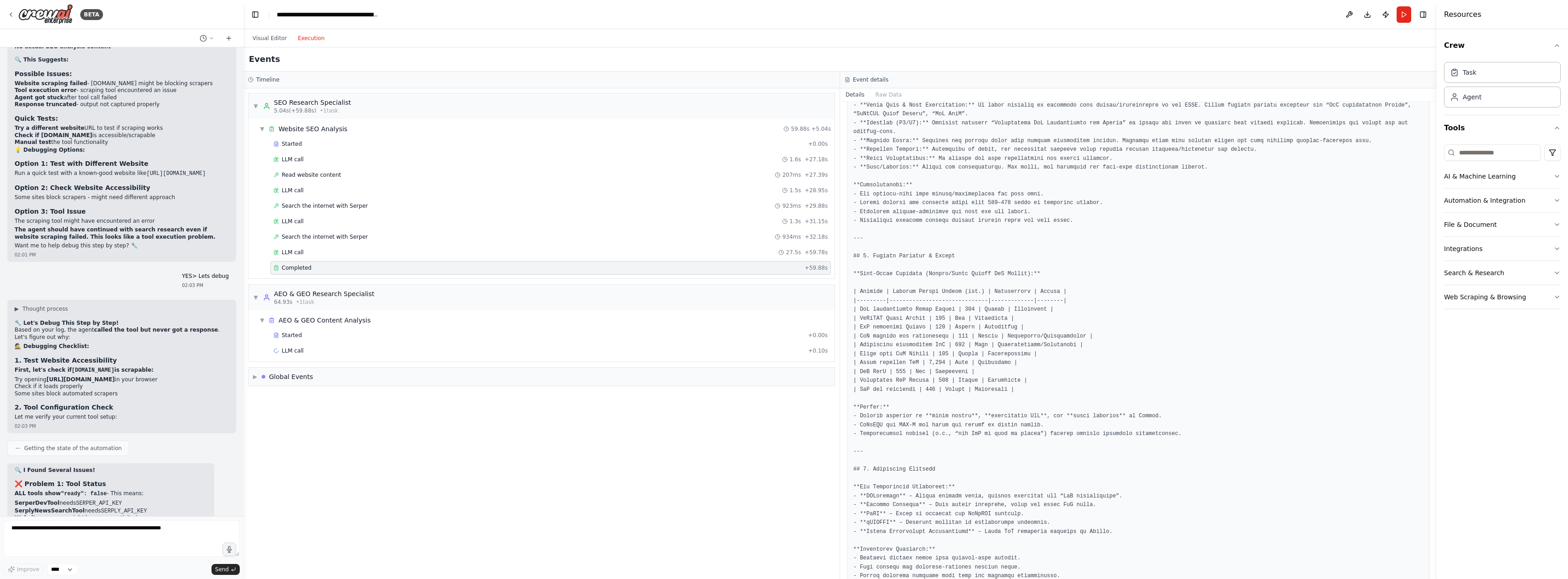
drag, startPoint x: 1433, startPoint y: 218, endPoint x: 1433, endPoint y: 242, distance: 24.0
click at [1433, 242] on div "BETA A research group of agents investigating SEO (Search Engine Optimization) …" at bounding box center [784, 290] width 1568 height 579
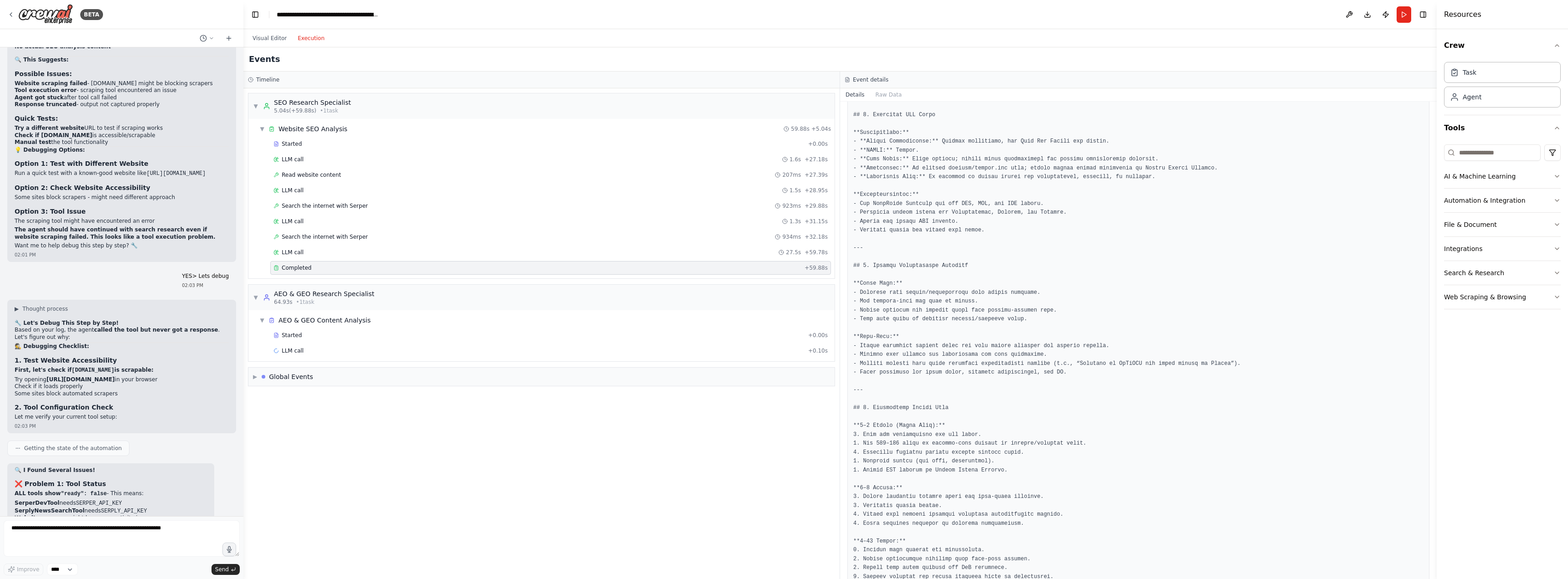
scroll to position [639, 0]
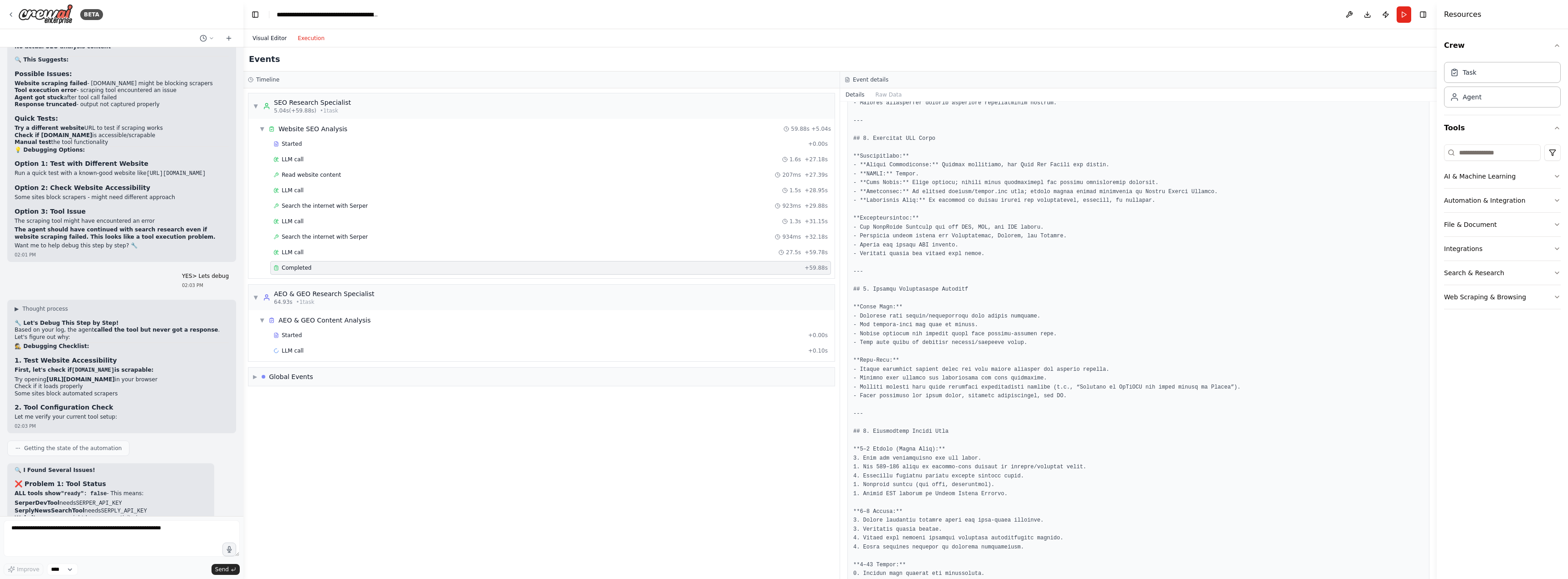
click at [267, 39] on button "Visual Editor" at bounding box center [270, 38] width 45 height 11
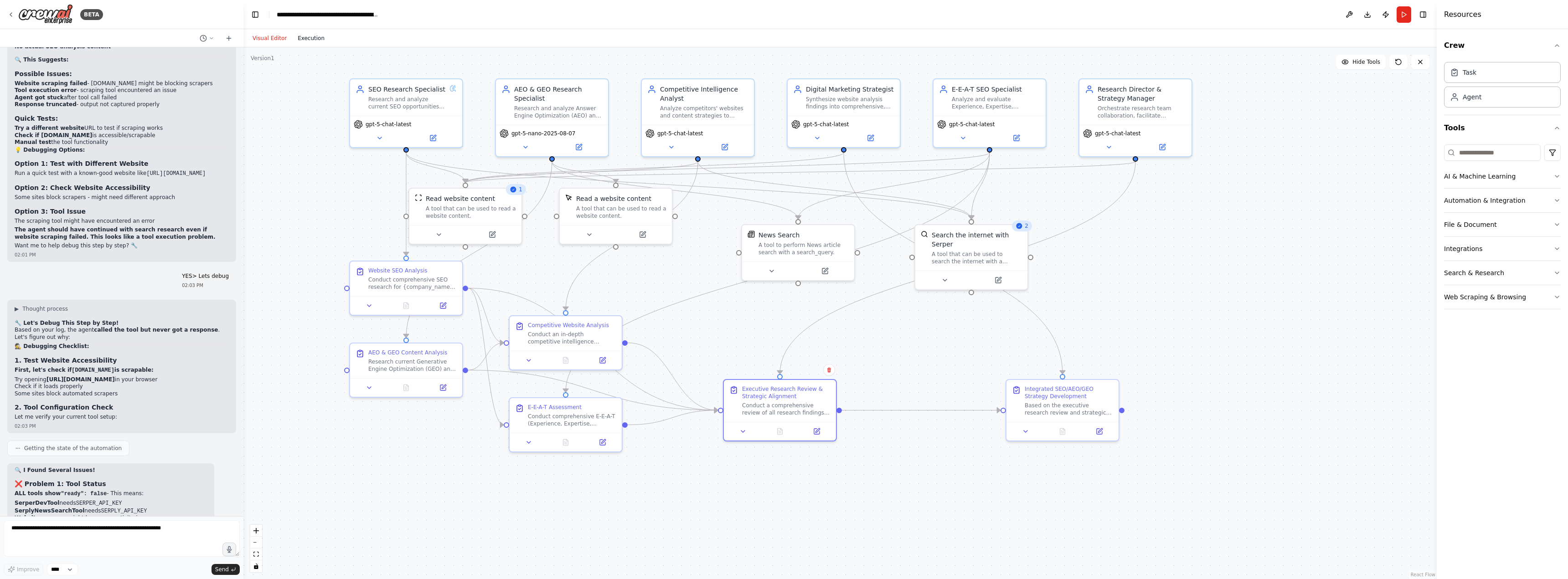
click at [304, 37] on button "Execution" at bounding box center [311, 38] width 38 height 11
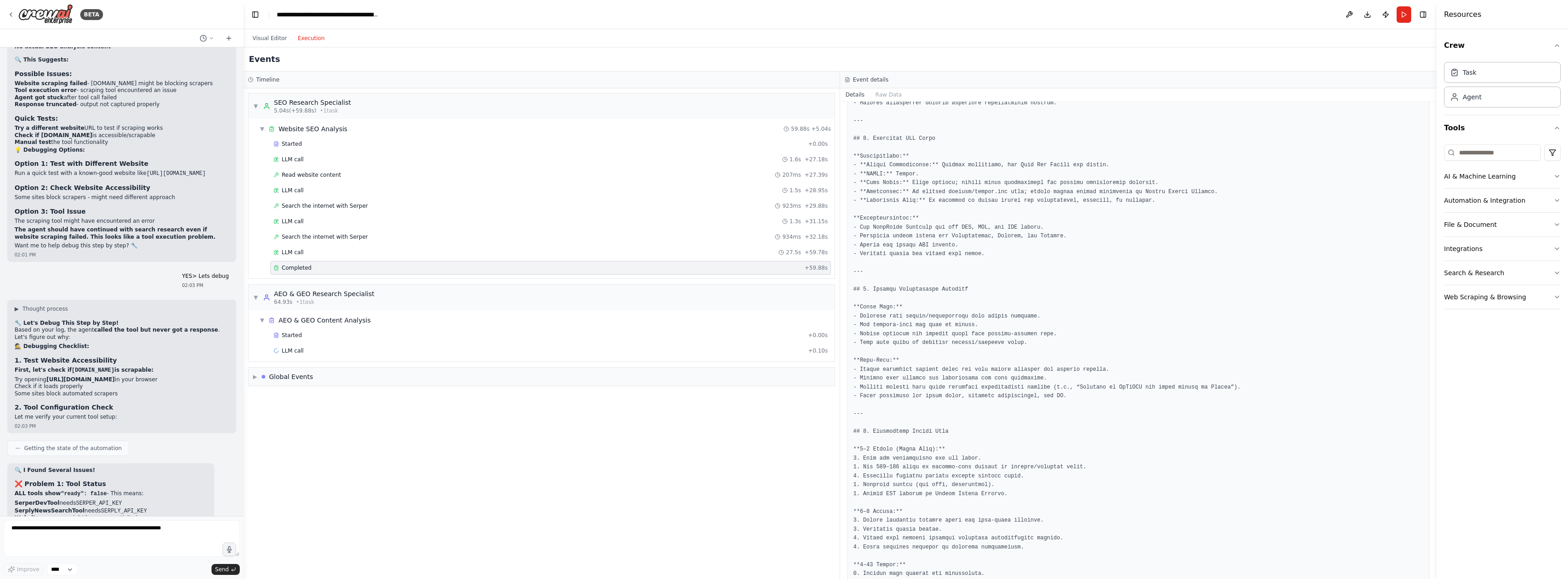
click at [406, 400] on div "▼ SEO Research Specialist 5.04s (+59.88s) • 1 task ▼ Website SEO Analysis 59.88…" at bounding box center [541, 333] width 596 height 490
click at [273, 35] on button "Visual Editor" at bounding box center [270, 38] width 45 height 11
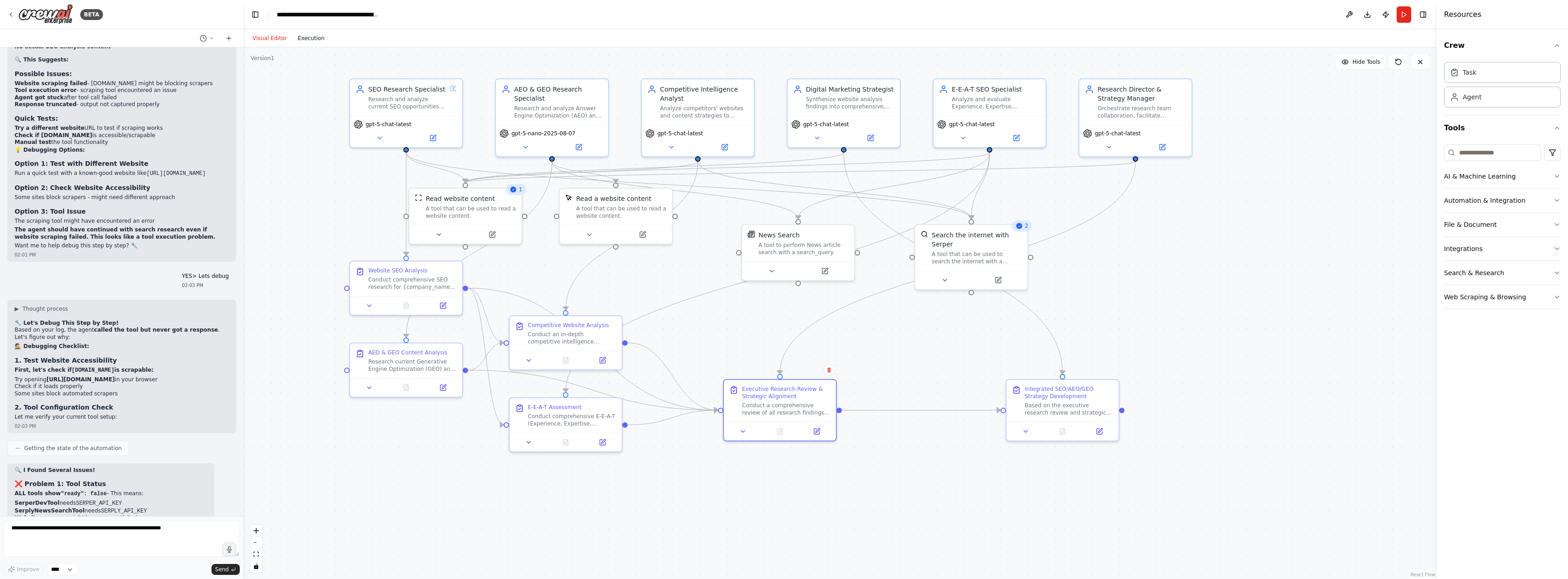
click at [307, 38] on button "Execution" at bounding box center [311, 38] width 38 height 11
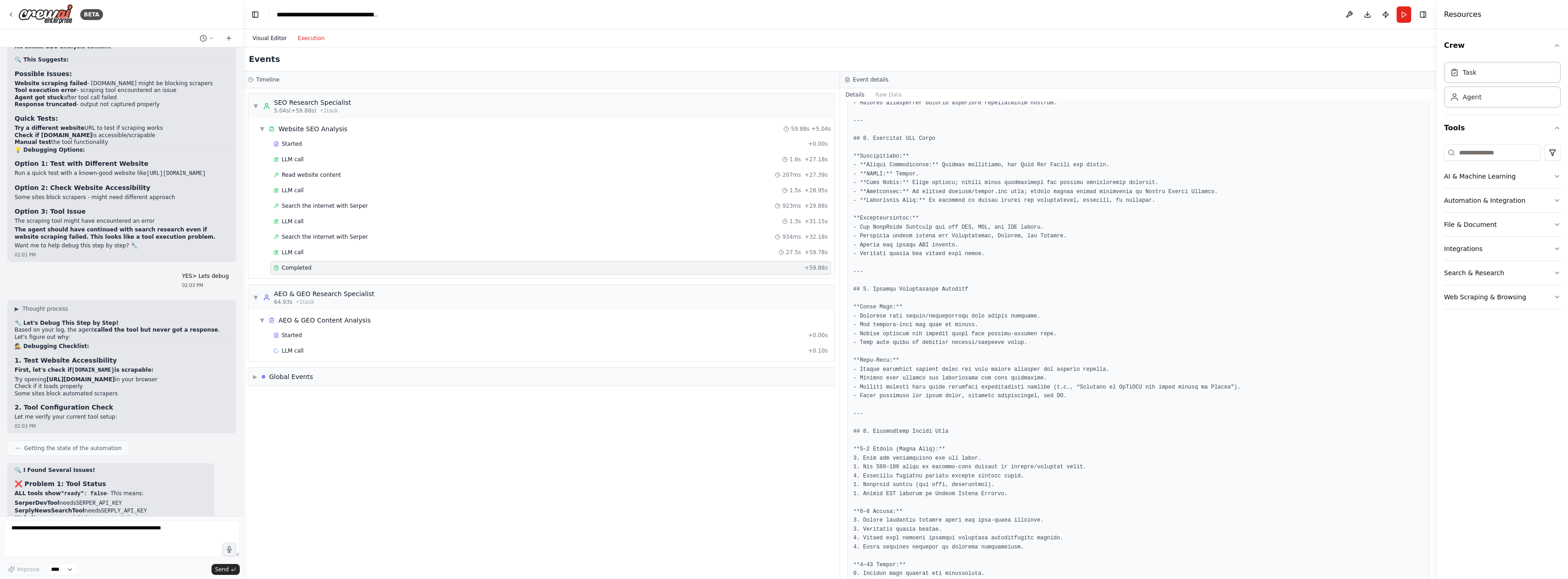
click at [268, 41] on button "Visual Editor" at bounding box center [270, 38] width 45 height 11
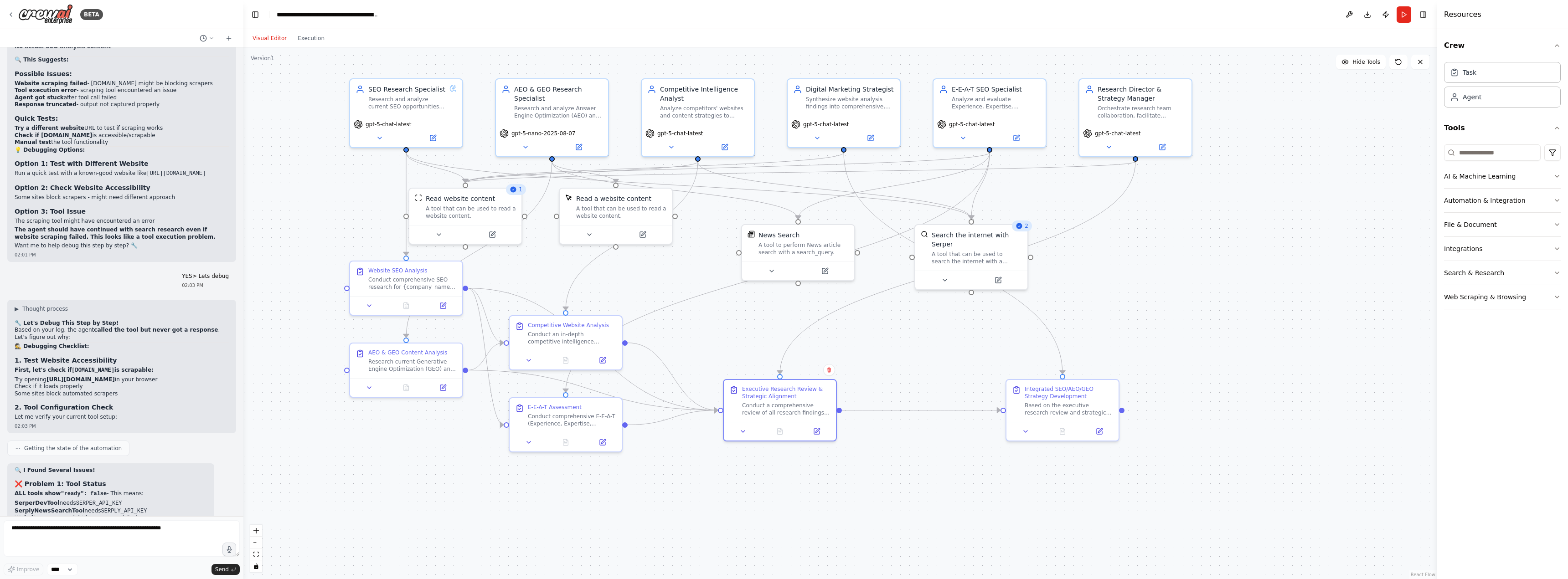
click at [313, 45] on div "Visual Editor Execution" at bounding box center [289, 38] width 83 height 18
click at [310, 36] on button "Execution" at bounding box center [311, 38] width 38 height 11
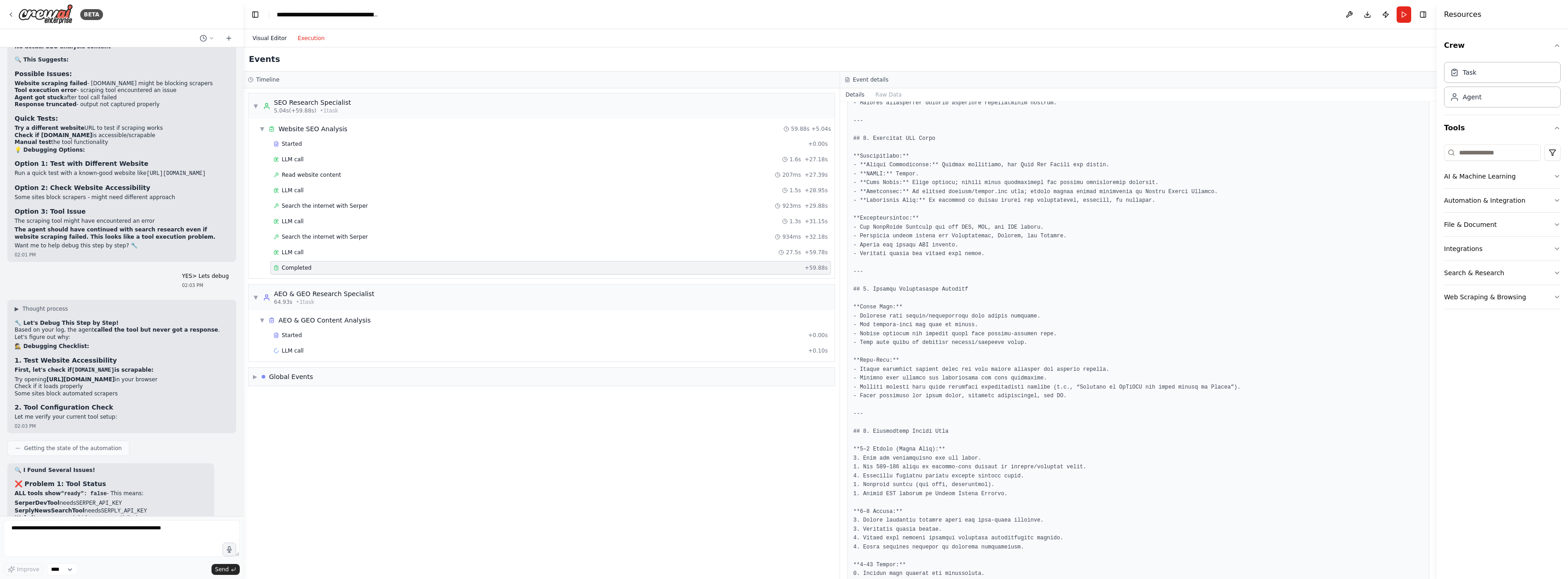
click at [273, 36] on button "Visual Editor" at bounding box center [270, 38] width 45 height 11
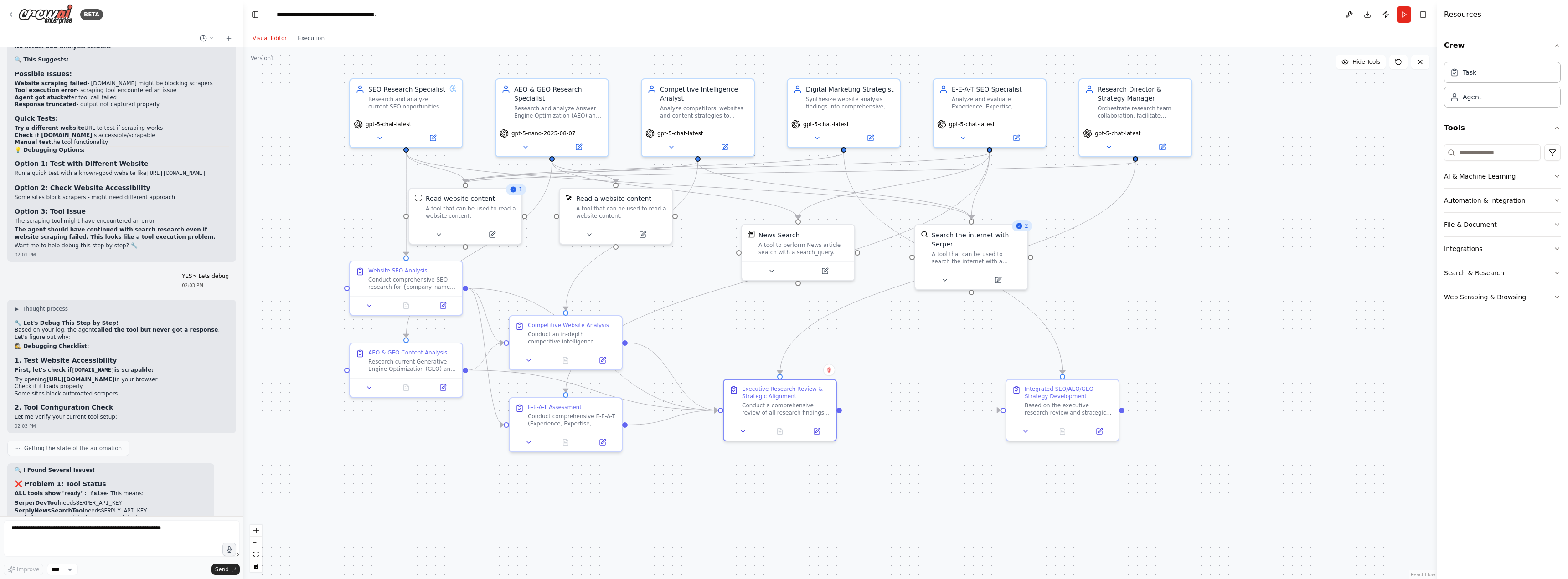
click at [1235, 292] on div ".deletable-edge-delete-btn { width: 20px; height: 20px; border: 0px solid #ffff…" at bounding box center [840, 313] width 1193 height 532
click at [1166, 272] on div ".deletable-edge-delete-btn { width: 20px; height: 20px; border: 0px solid #ffff…" at bounding box center [840, 313] width 1193 height 532
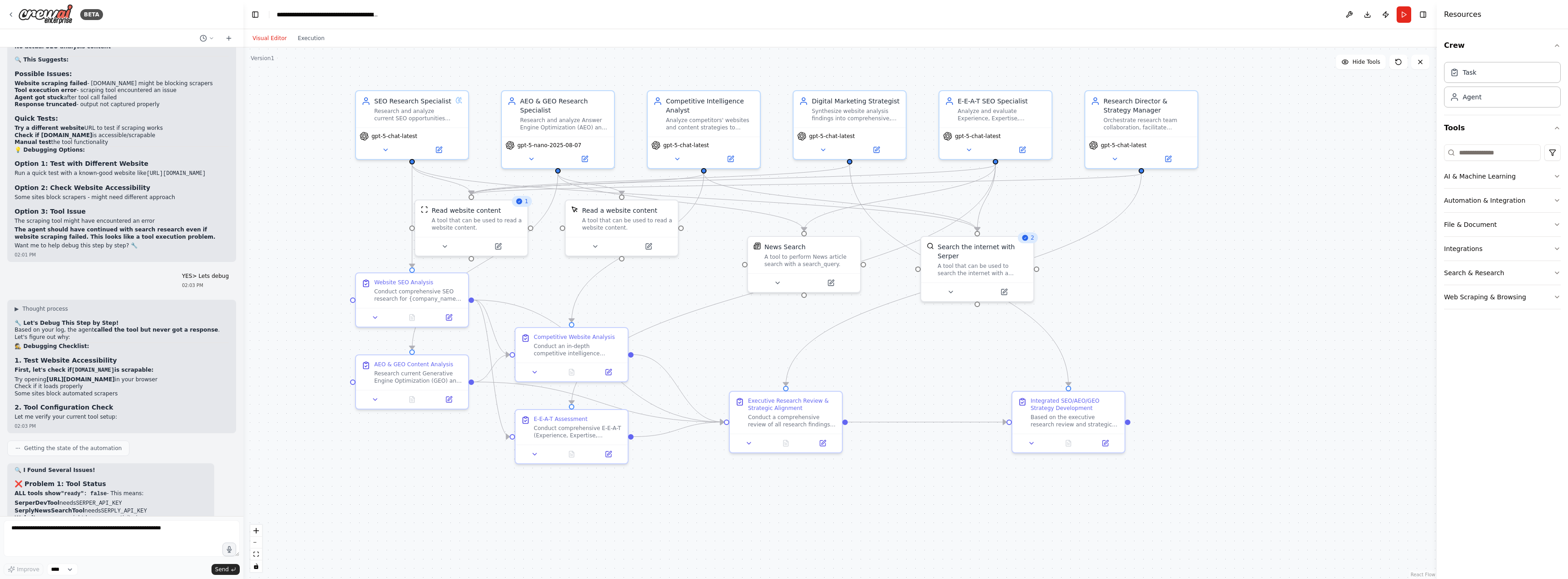
drag, startPoint x: 1163, startPoint y: 280, endPoint x: 1169, endPoint y: 293, distance: 14.3
click at [1169, 293] on div ".deletable-edge-delete-btn { width: 20px; height: 20px; border: 0px solid #ffff…" at bounding box center [840, 313] width 1193 height 532
click at [296, 38] on button "Execution" at bounding box center [311, 38] width 38 height 11
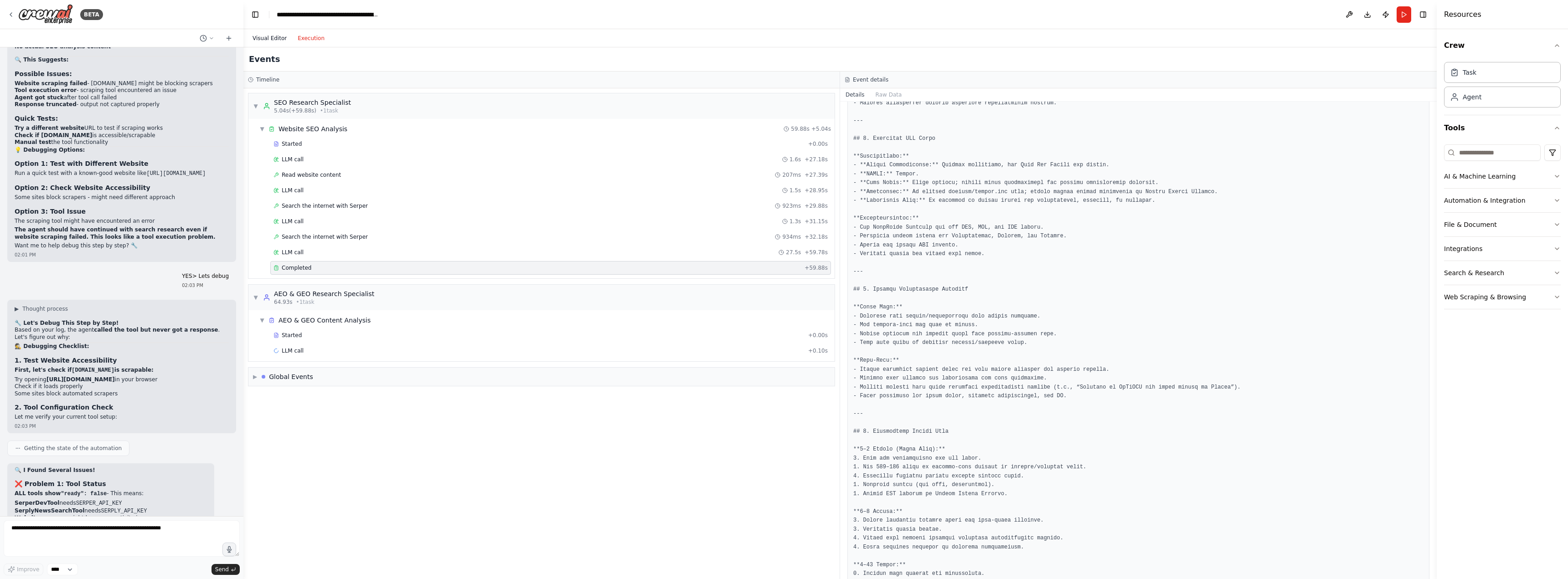
click at [279, 35] on button "Visual Editor" at bounding box center [270, 38] width 45 height 11
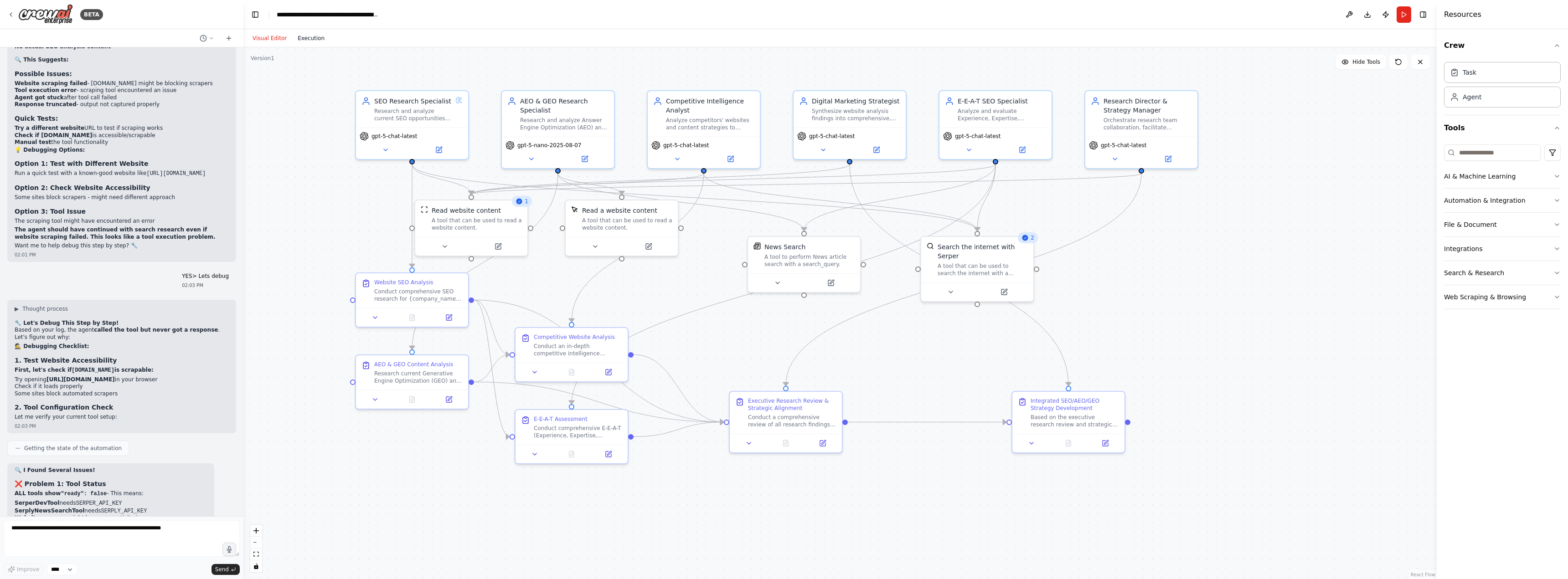
click at [300, 40] on button "Execution" at bounding box center [311, 38] width 38 height 11
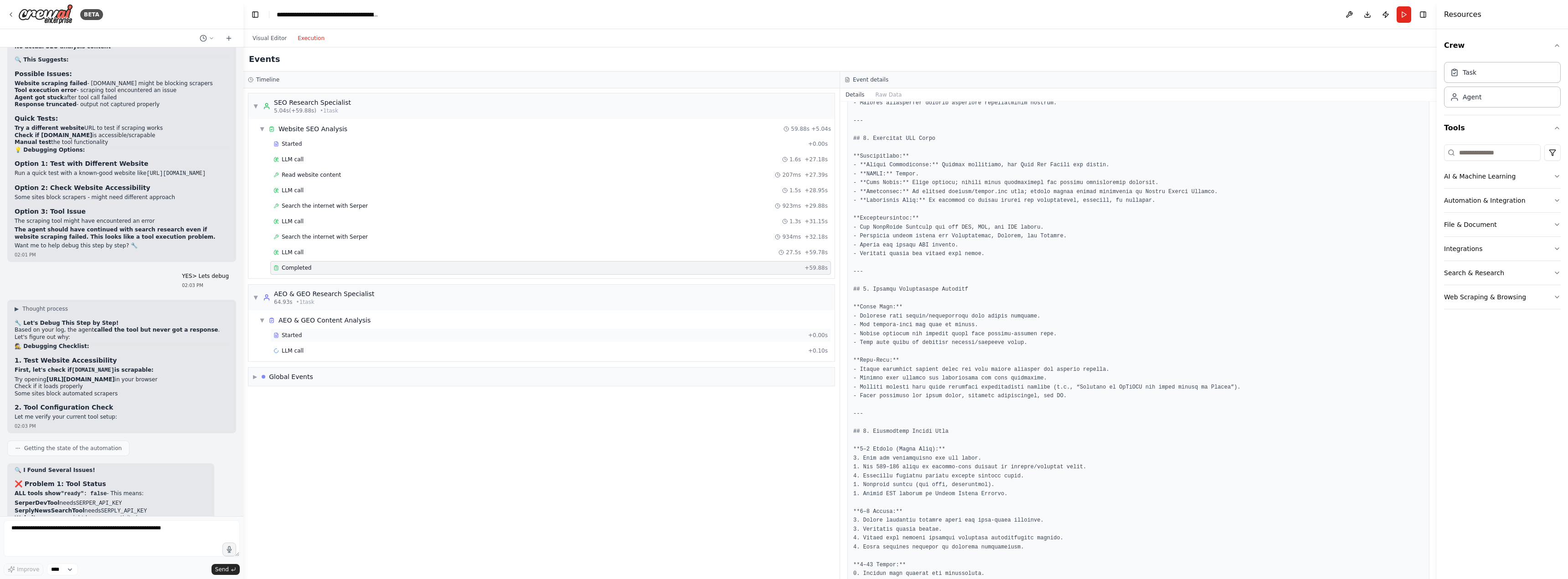
click at [292, 336] on span "Started" at bounding box center [292, 335] width 20 height 7
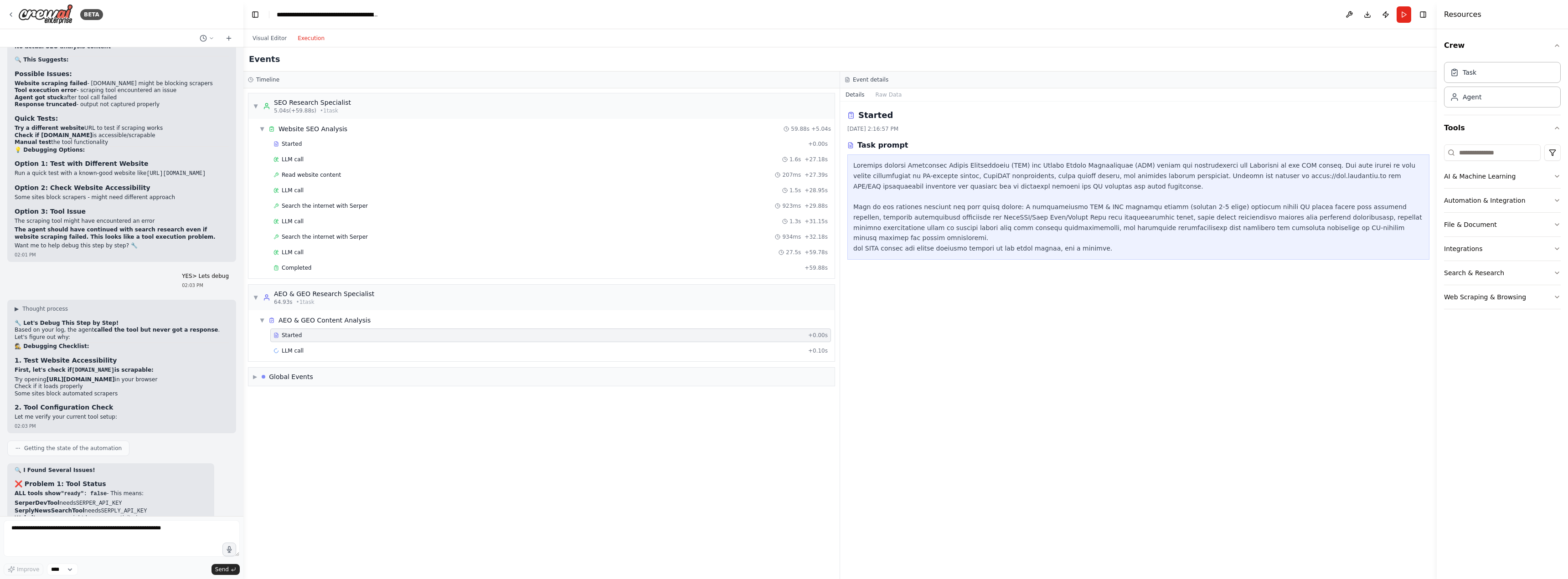
scroll to position [0, 0]
click at [298, 142] on span "Started" at bounding box center [292, 144] width 20 height 7
click at [295, 337] on span "Started" at bounding box center [292, 335] width 20 height 7
click at [290, 146] on span "Started" at bounding box center [292, 144] width 20 height 7
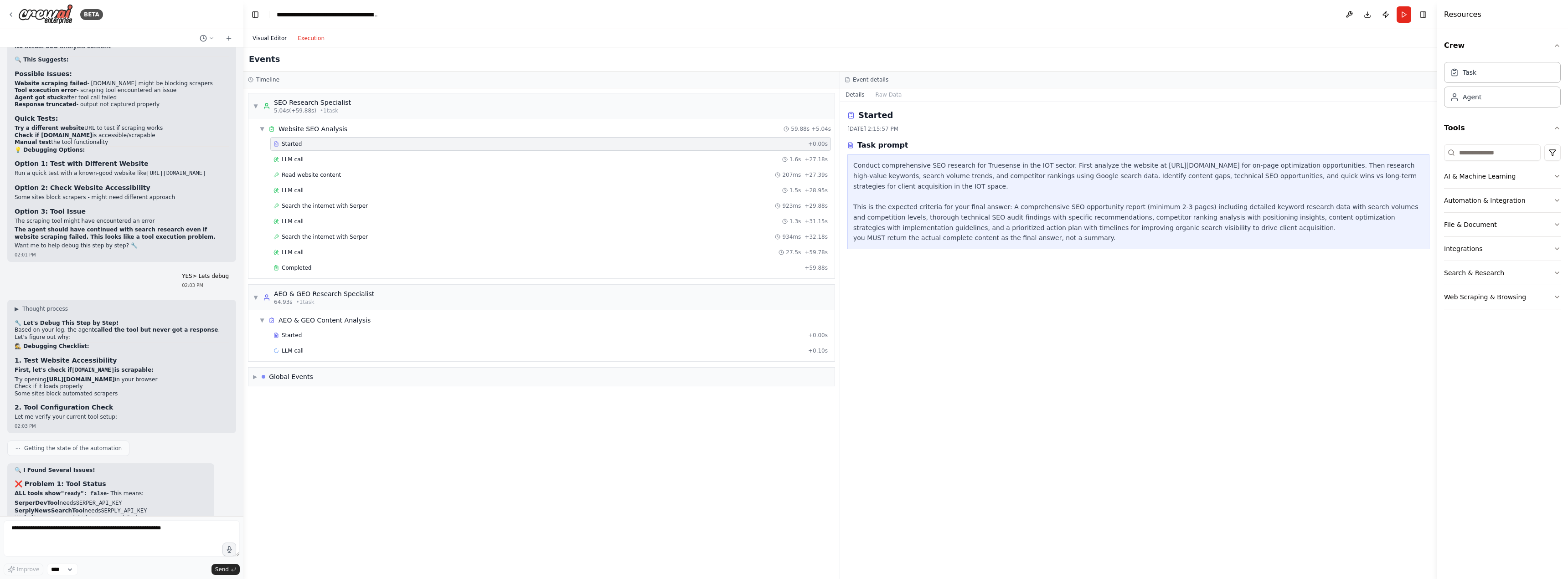
click at [275, 41] on button "Visual Editor" at bounding box center [270, 38] width 45 height 11
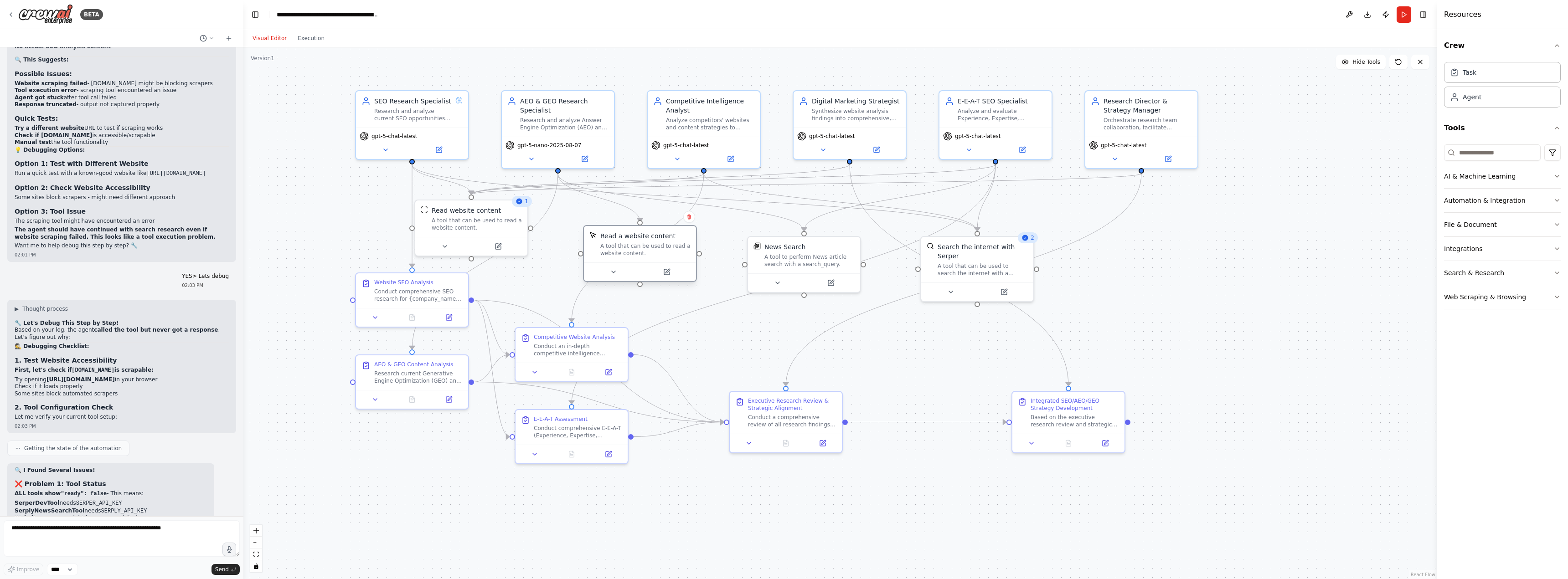
drag, startPoint x: 622, startPoint y: 215, endPoint x: 645, endPoint y: 242, distance: 35.5
click at [645, 242] on div "Read a website content A tool that can be used to read a website content." at bounding box center [645, 244] width 90 height 26
drag, startPoint x: 654, startPoint y: 253, endPoint x: 647, endPoint y: 238, distance: 16.6
click at [647, 238] on div "Read a website content A tool that can be used to read a website content." at bounding box center [636, 235] width 90 height 26
click at [308, 41] on button "Execution" at bounding box center [311, 38] width 38 height 11
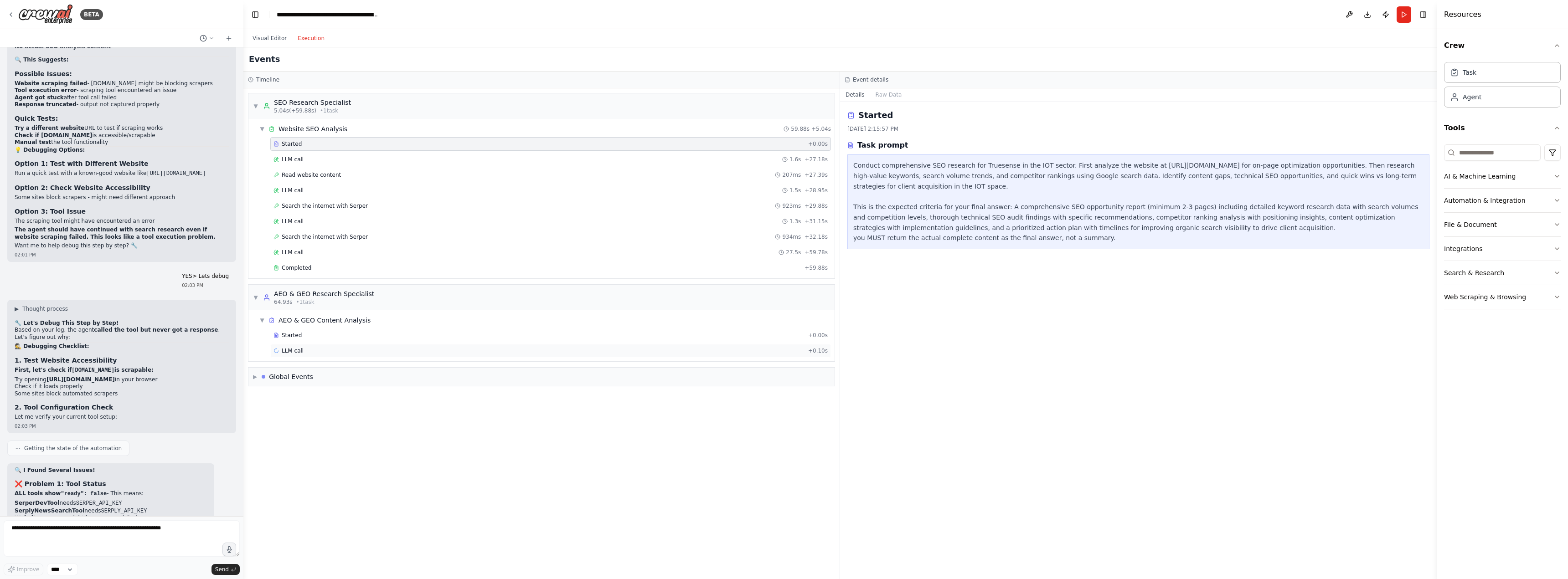
click at [293, 351] on span "LLM call" at bounding box center [293, 351] width 22 height 7
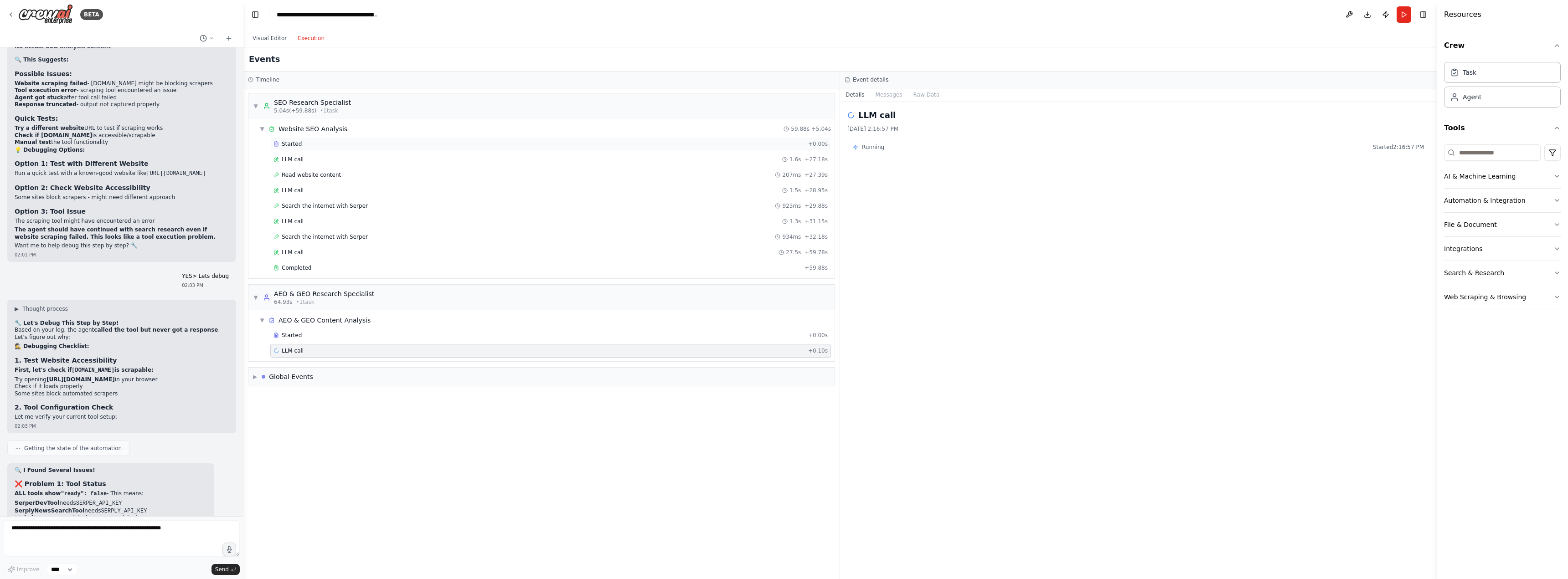
click at [296, 146] on span "Started" at bounding box center [292, 144] width 20 height 7
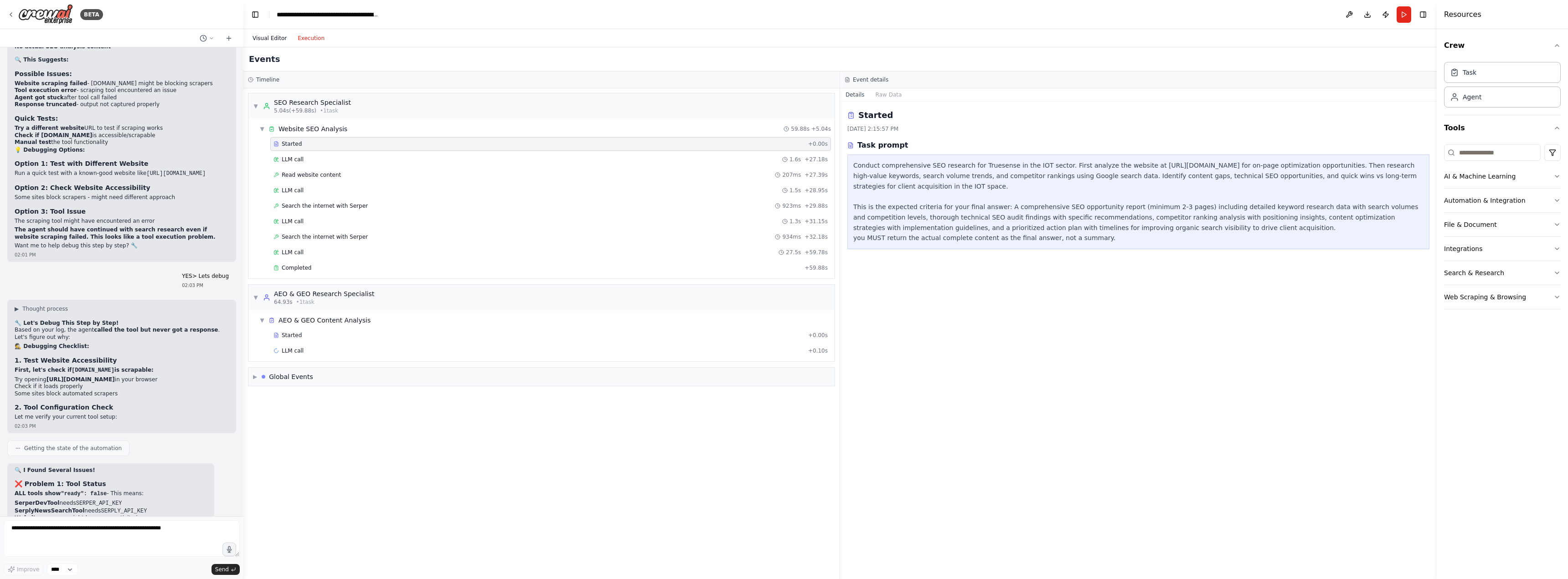
click at [267, 37] on button "Visual Editor" at bounding box center [270, 38] width 45 height 11
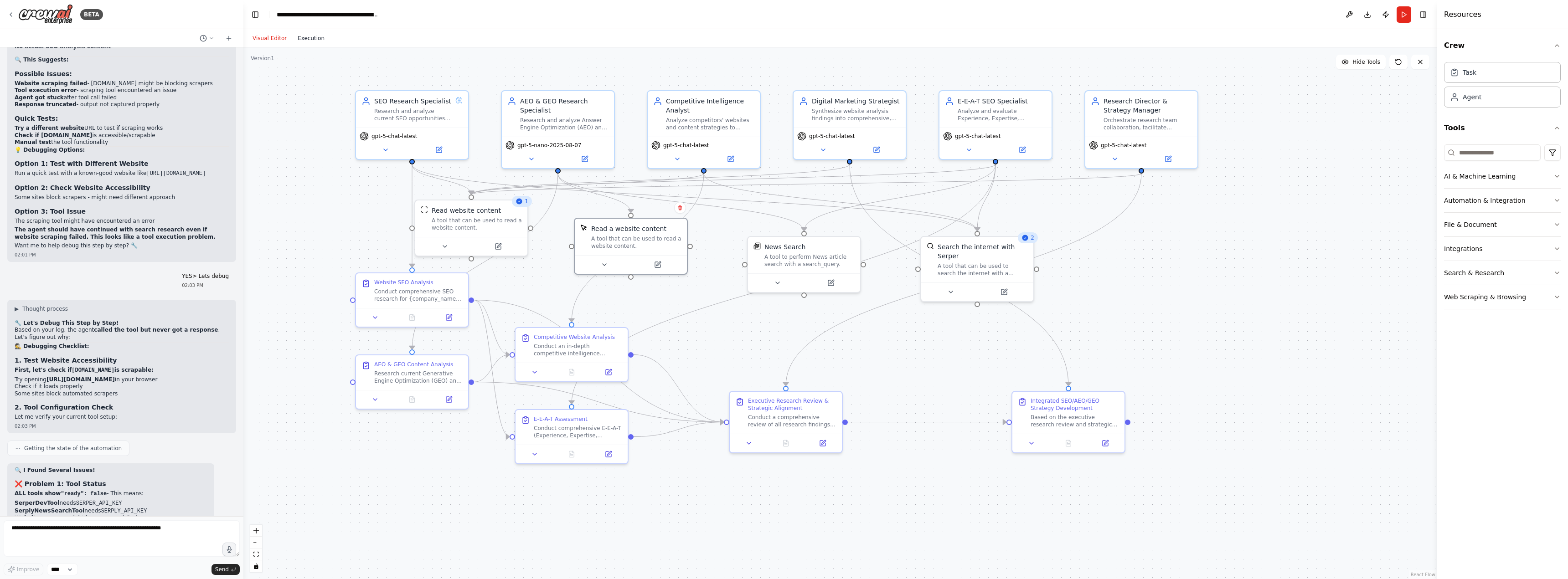
click at [304, 39] on button "Execution" at bounding box center [311, 38] width 38 height 11
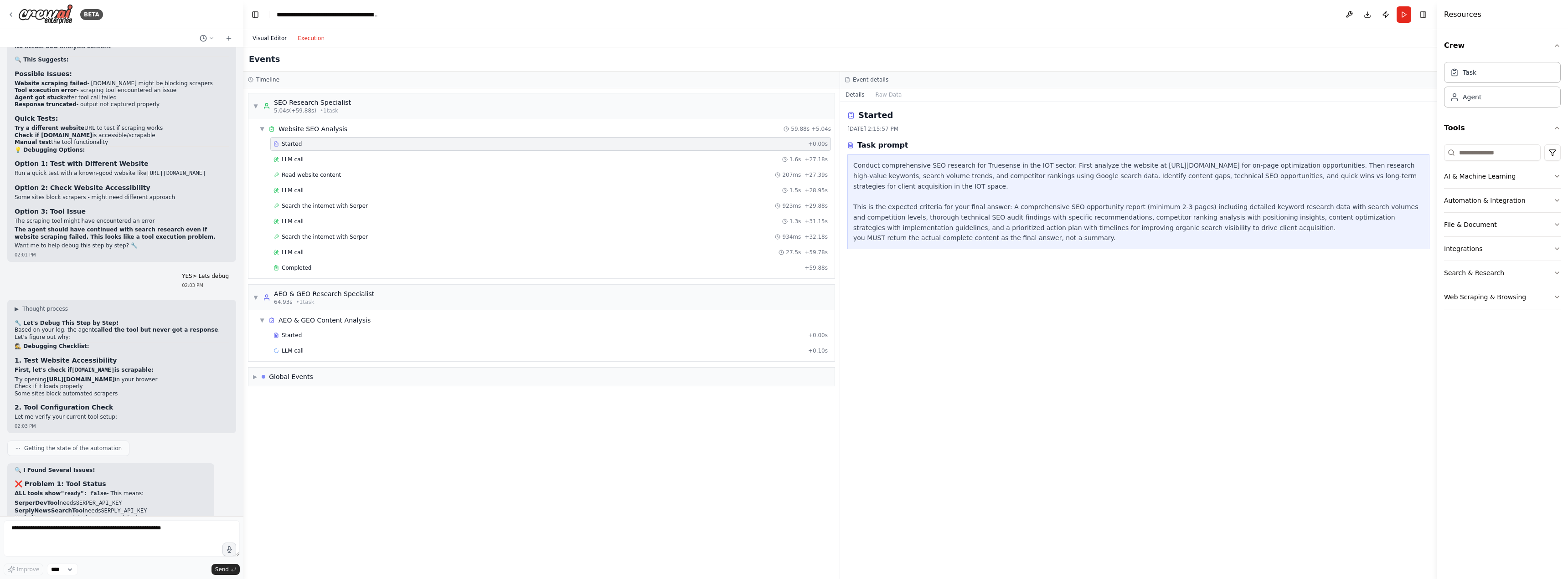
click at [270, 38] on button "Visual Editor" at bounding box center [270, 38] width 45 height 11
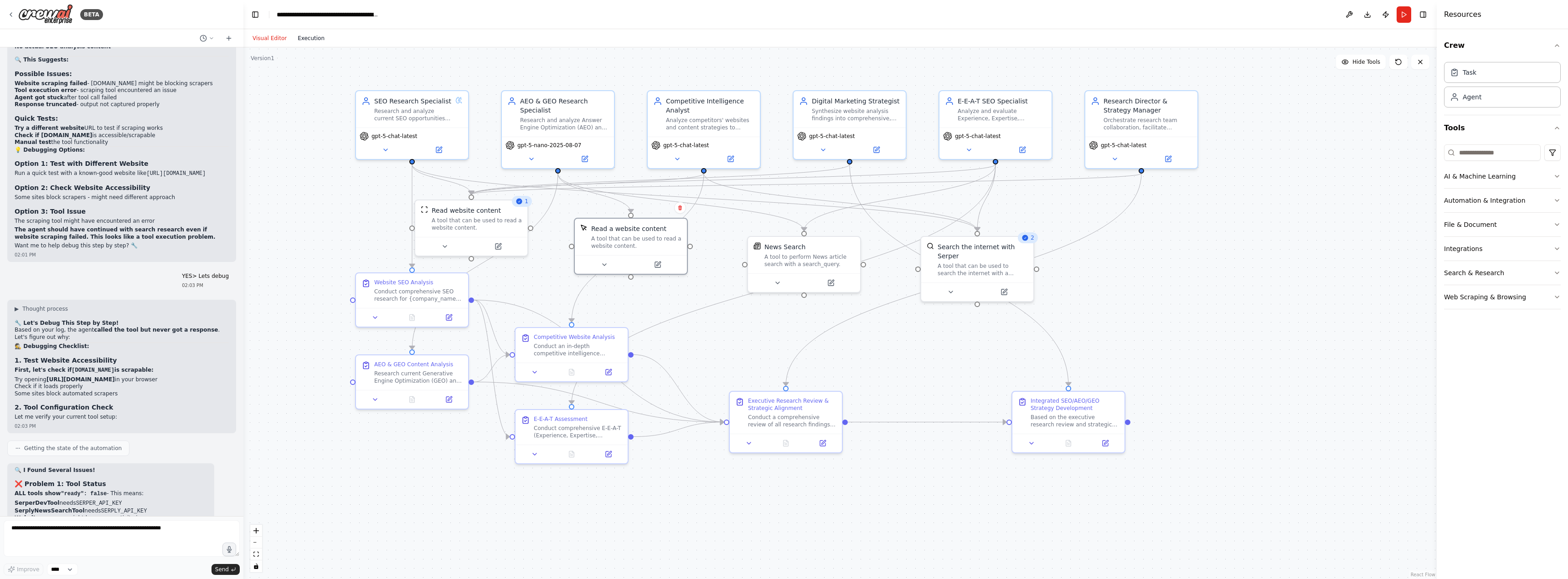
click at [318, 43] on button "Execution" at bounding box center [311, 38] width 38 height 11
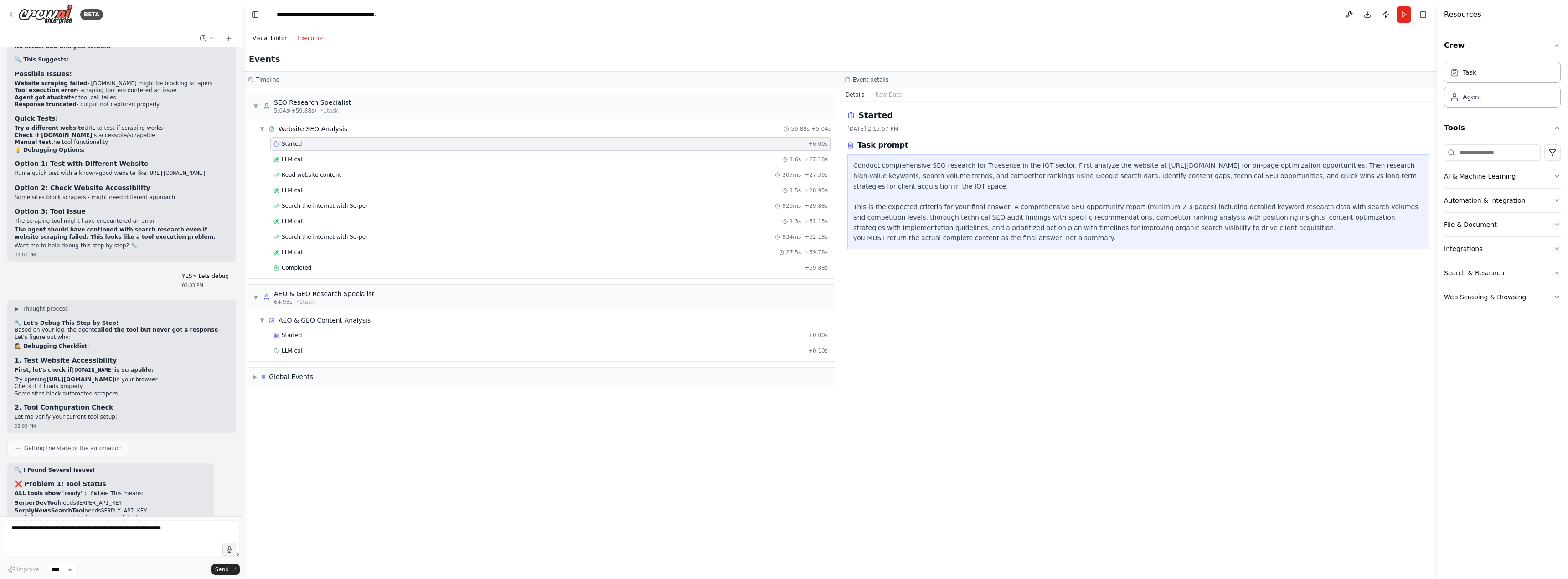
click at [274, 41] on button "Visual Editor" at bounding box center [270, 38] width 45 height 11
click at [311, 41] on button "Execution" at bounding box center [311, 38] width 38 height 11
click at [271, 40] on button "Visual Editor" at bounding box center [270, 38] width 45 height 11
click at [307, 38] on button "Execution" at bounding box center [311, 38] width 38 height 11
click at [264, 37] on button "Visual Editor" at bounding box center [270, 38] width 45 height 11
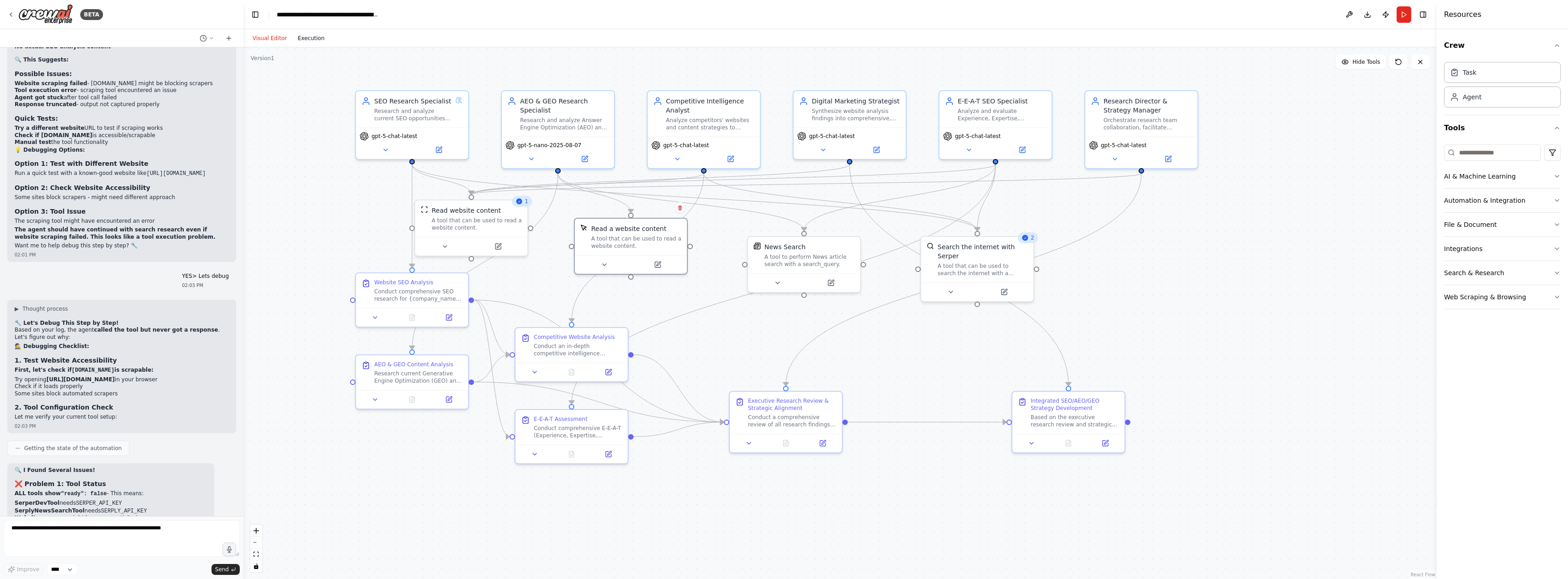
click at [298, 37] on button "Execution" at bounding box center [311, 38] width 38 height 11
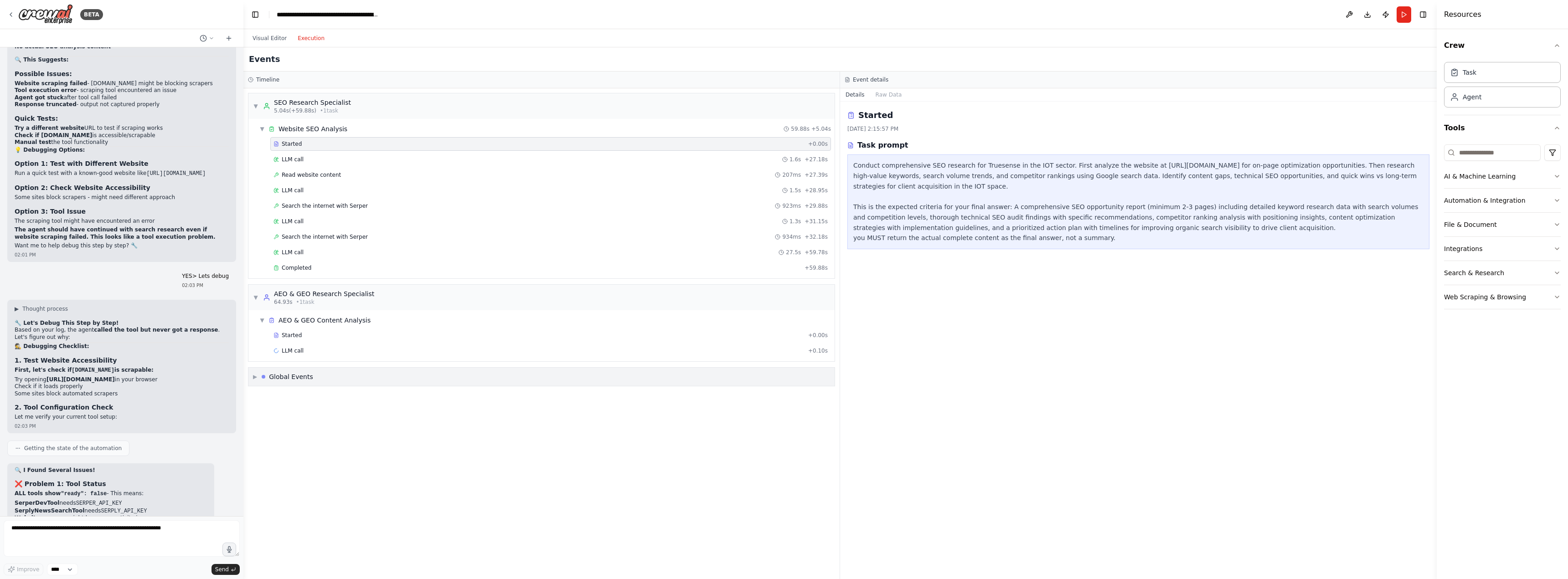
click at [255, 378] on span "▶" at bounding box center [255, 376] width 4 height 7
click at [322, 407] on div "Crew Kickoff Started" at bounding box center [541, 412] width 579 height 13
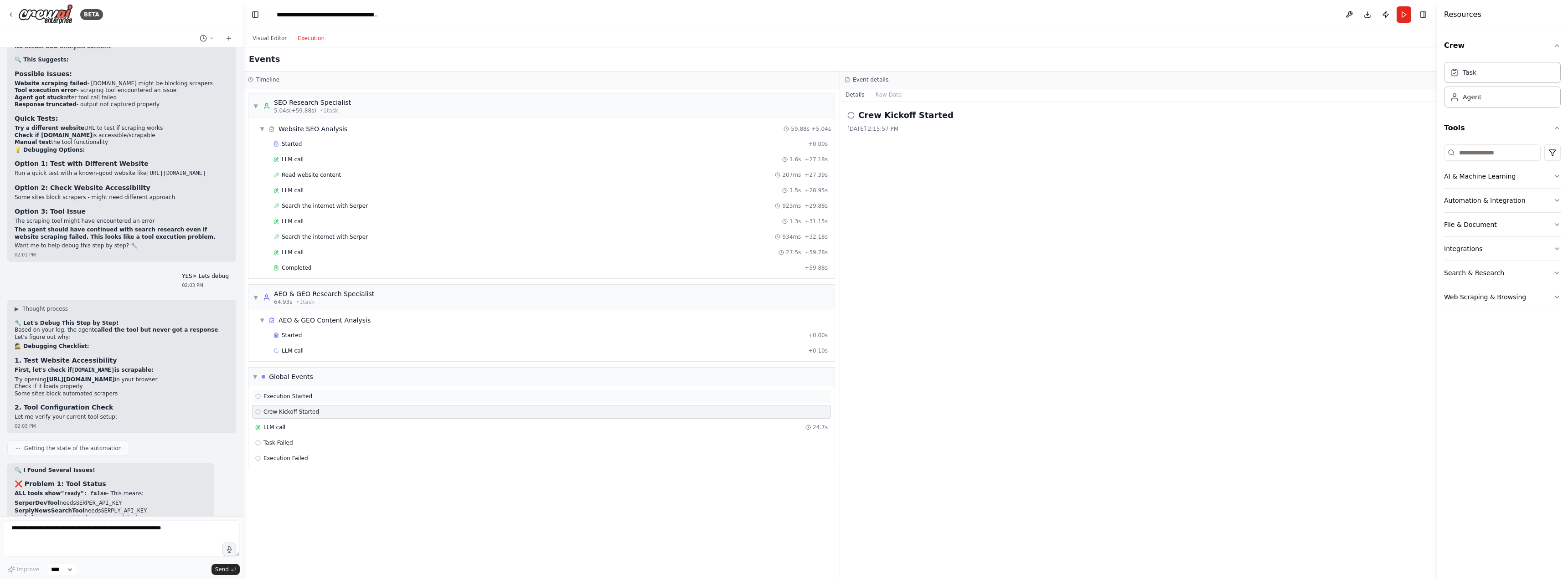
click at [319, 398] on div "Execution Started" at bounding box center [541, 396] width 573 height 7
click at [308, 352] on div "LLM call + 0.10s" at bounding box center [550, 351] width 555 height 7
click at [1404, 17] on button "Run" at bounding box center [1404, 14] width 15 height 16
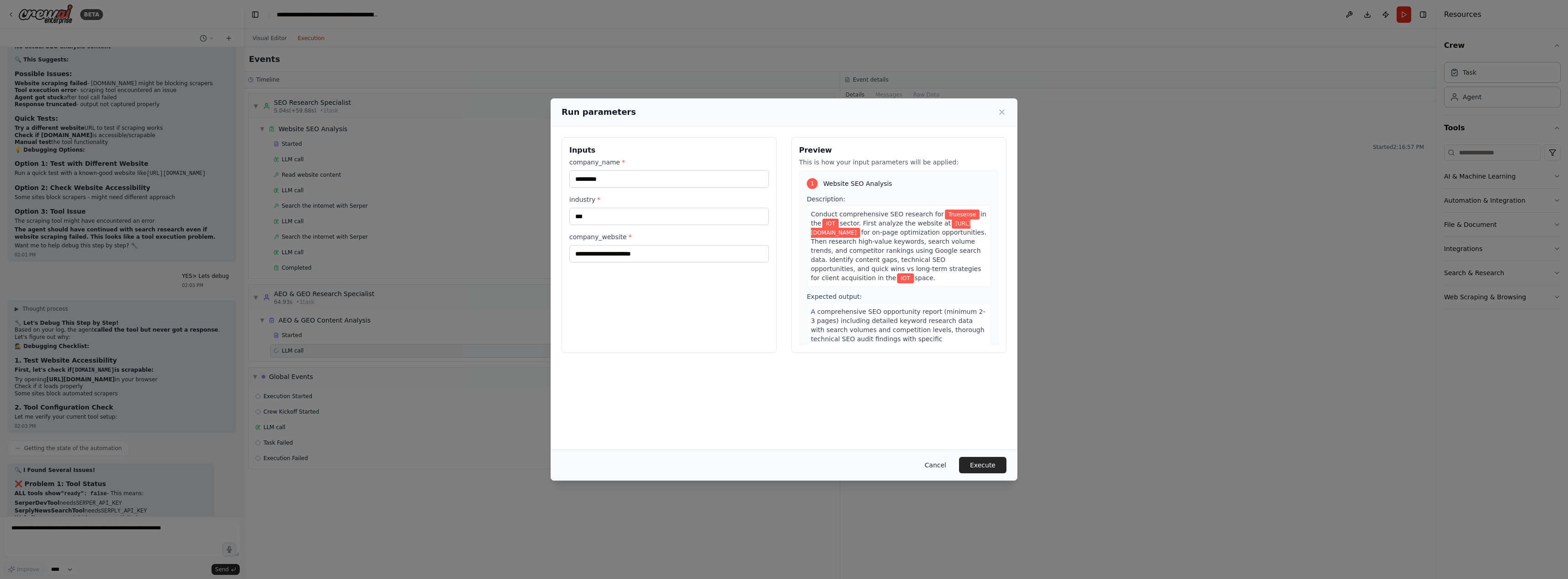
click at [938, 463] on button "Cancel" at bounding box center [935, 465] width 36 height 16
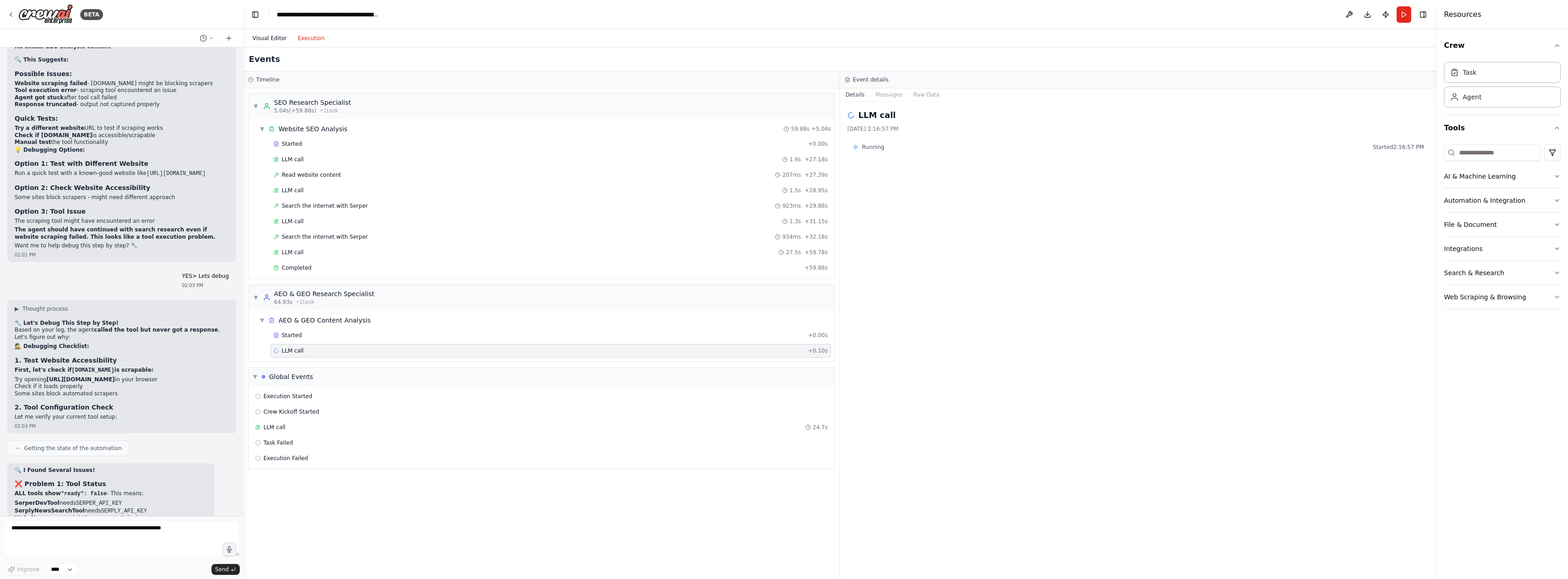
click at [270, 37] on button "Visual Editor" at bounding box center [270, 38] width 45 height 11
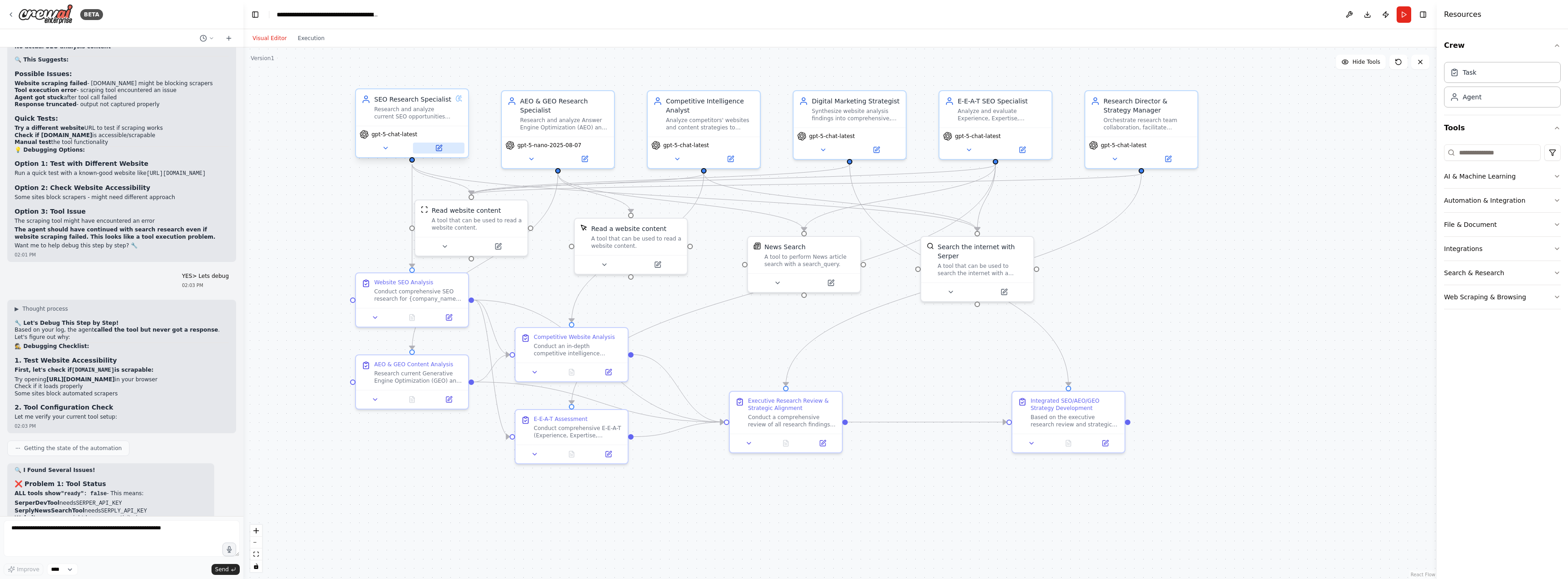
click at [435, 148] on icon at bounding box center [439, 148] width 7 height 7
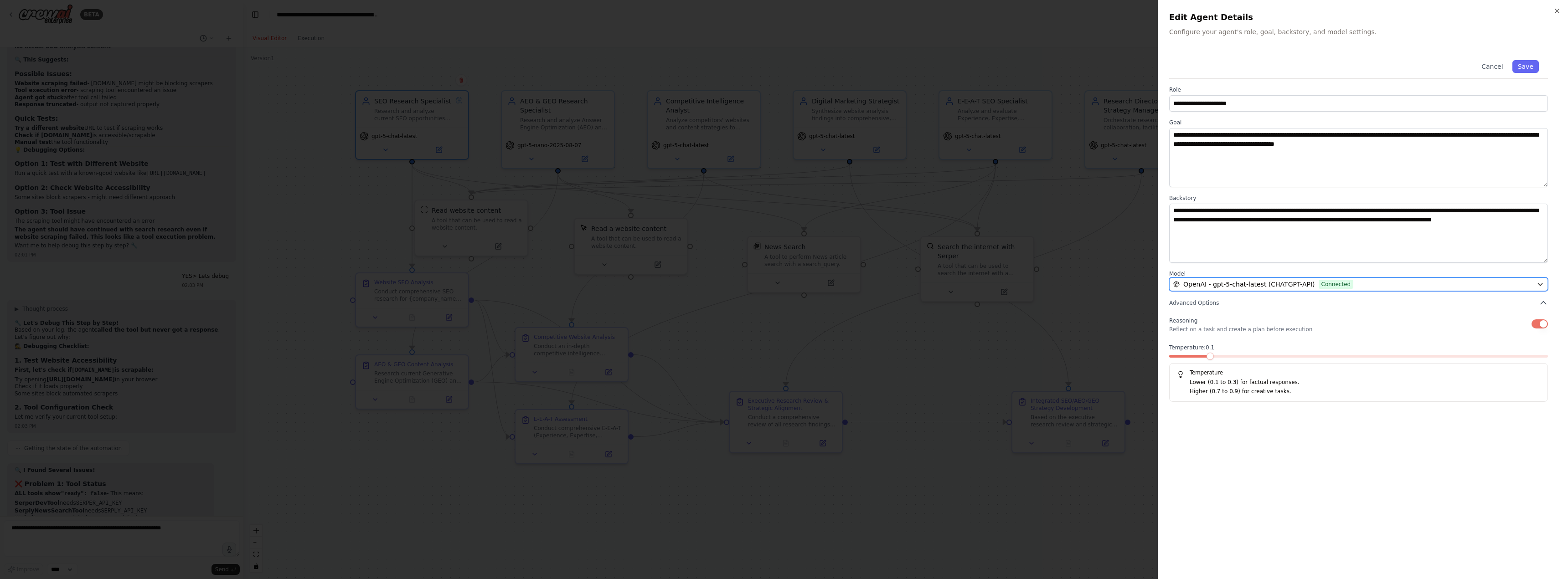
click at [1295, 282] on span "OpenAI - gpt-5-chat-latest (CHATGPT-API)" at bounding box center [1249, 284] width 131 height 9
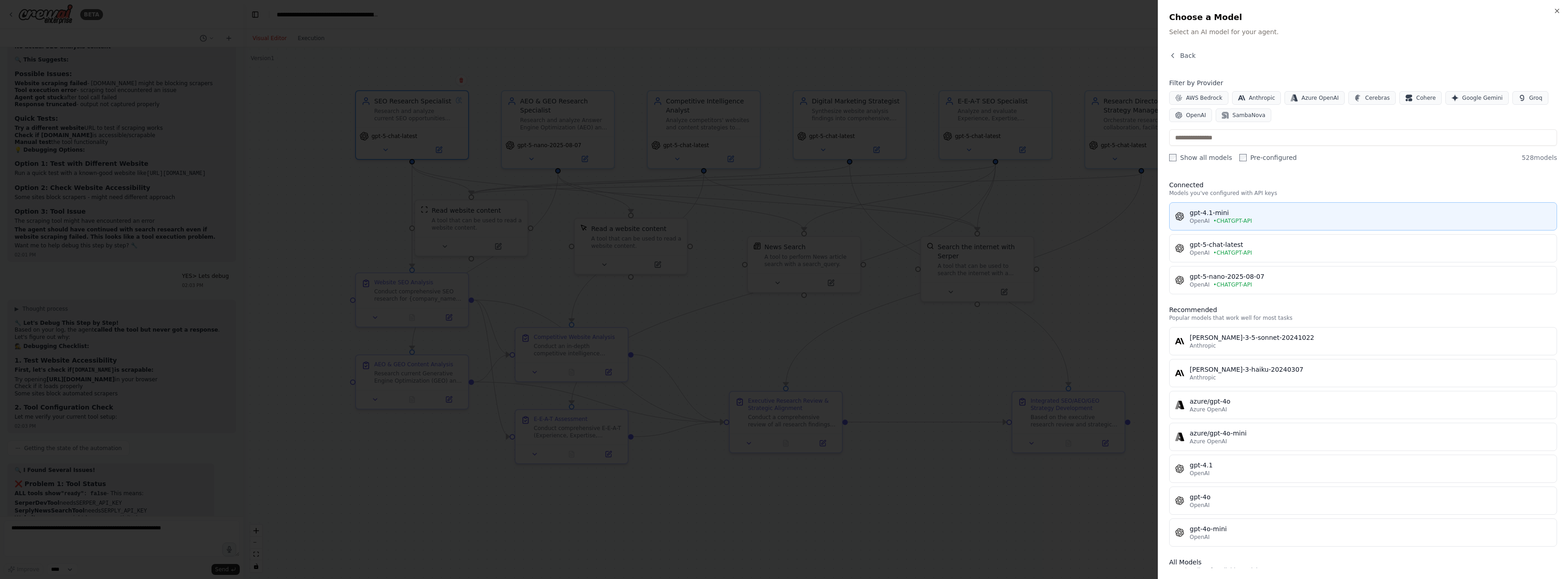
click at [1237, 221] on span "• CHATGPT-API" at bounding box center [1233, 221] width 39 height 7
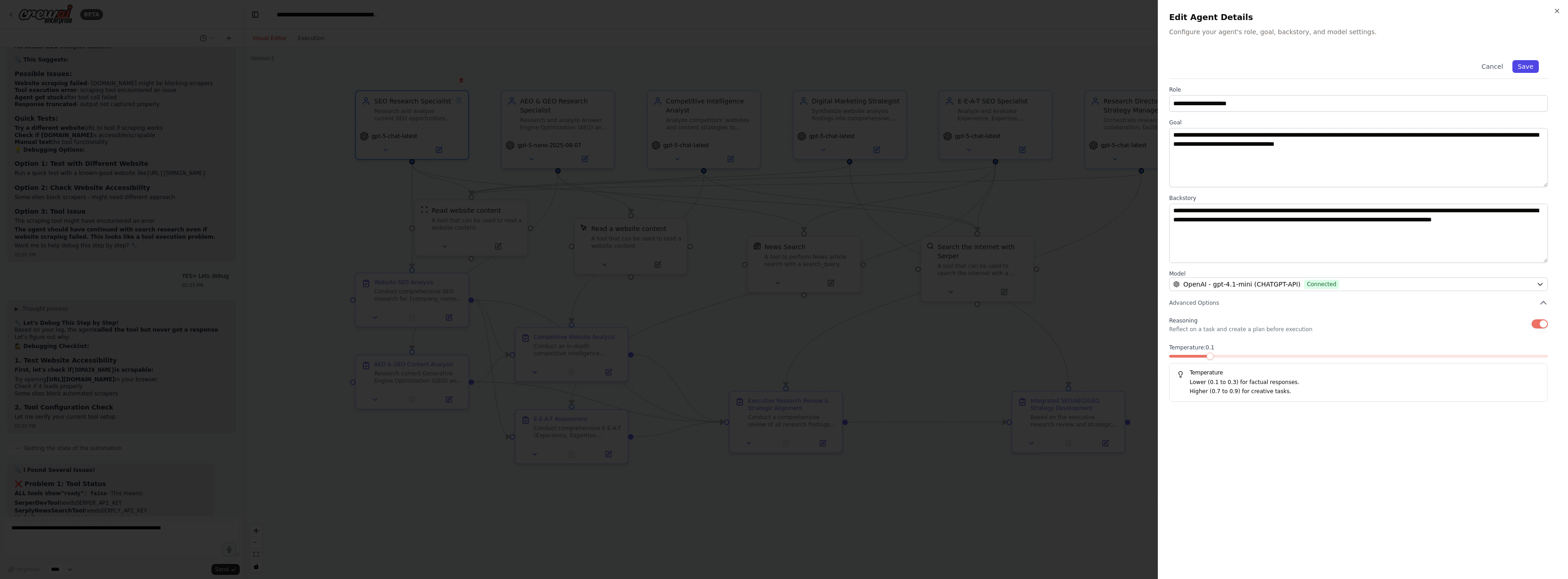
click at [1524, 68] on button "Save" at bounding box center [1525, 66] width 26 height 13
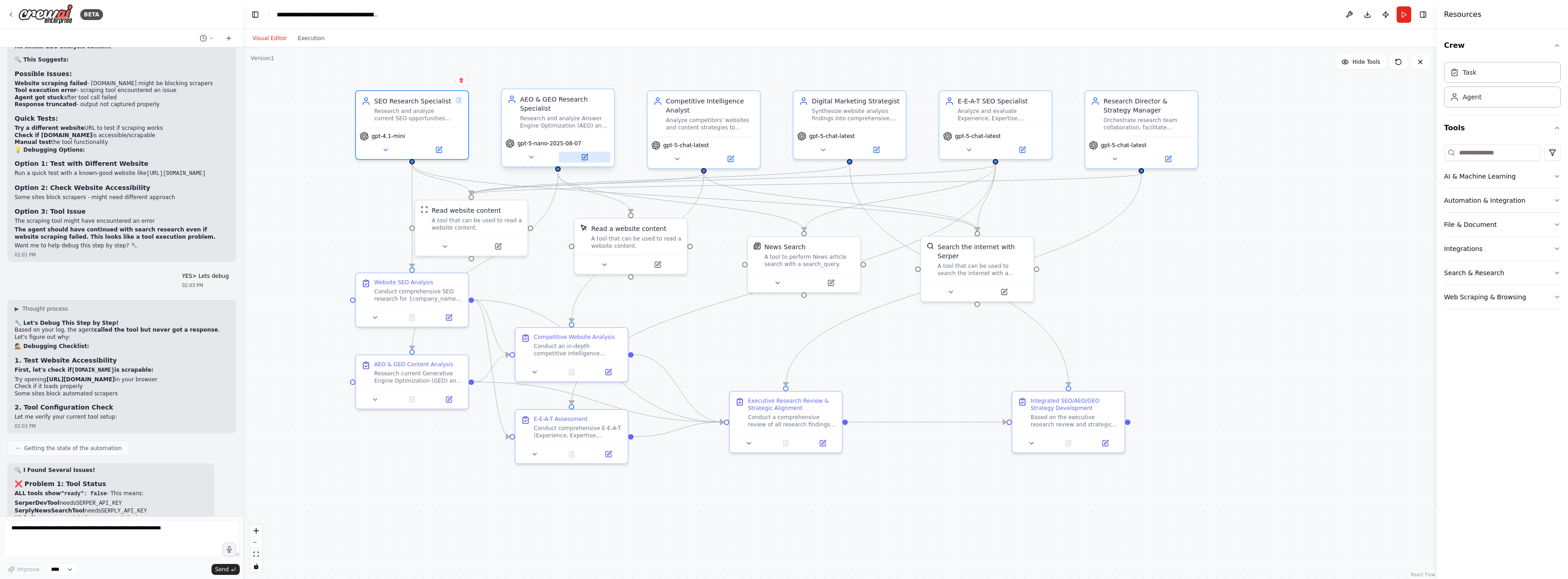
click at [587, 159] on icon at bounding box center [584, 157] width 5 height 5
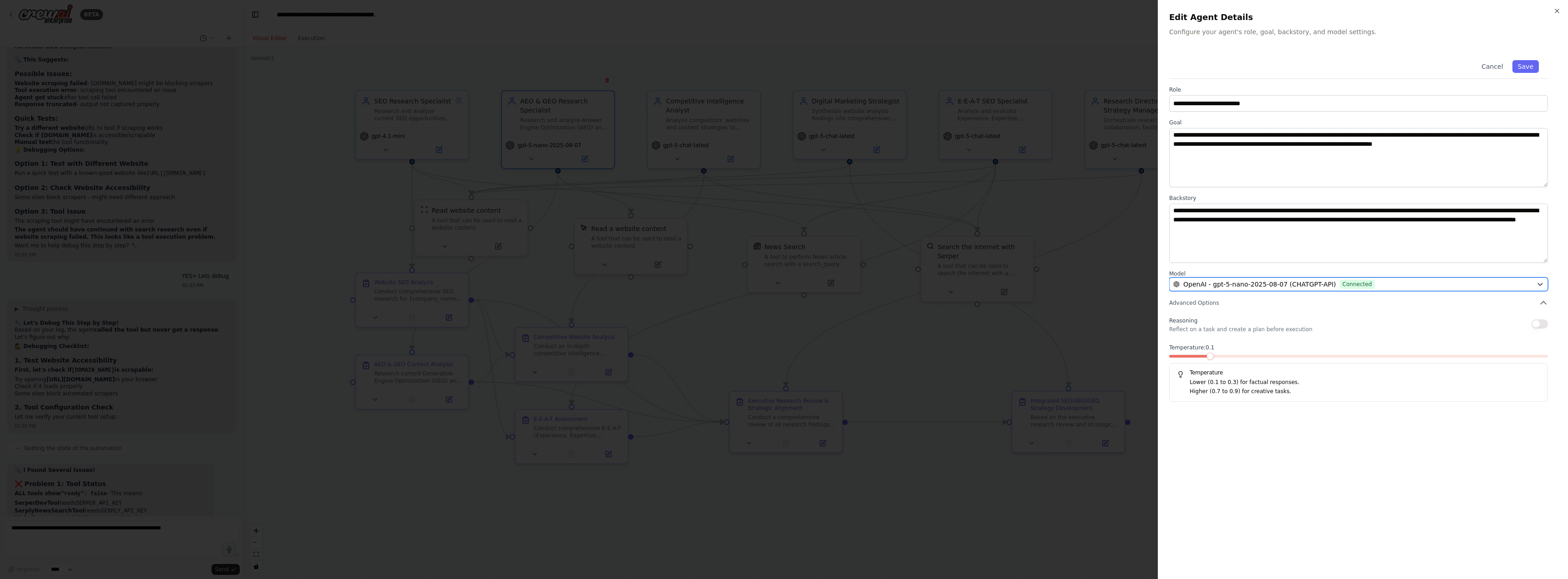
click at [1219, 282] on span "OpenAI - gpt-5-nano-2025-08-07 (CHATGPT-API)" at bounding box center [1259, 284] width 153 height 9
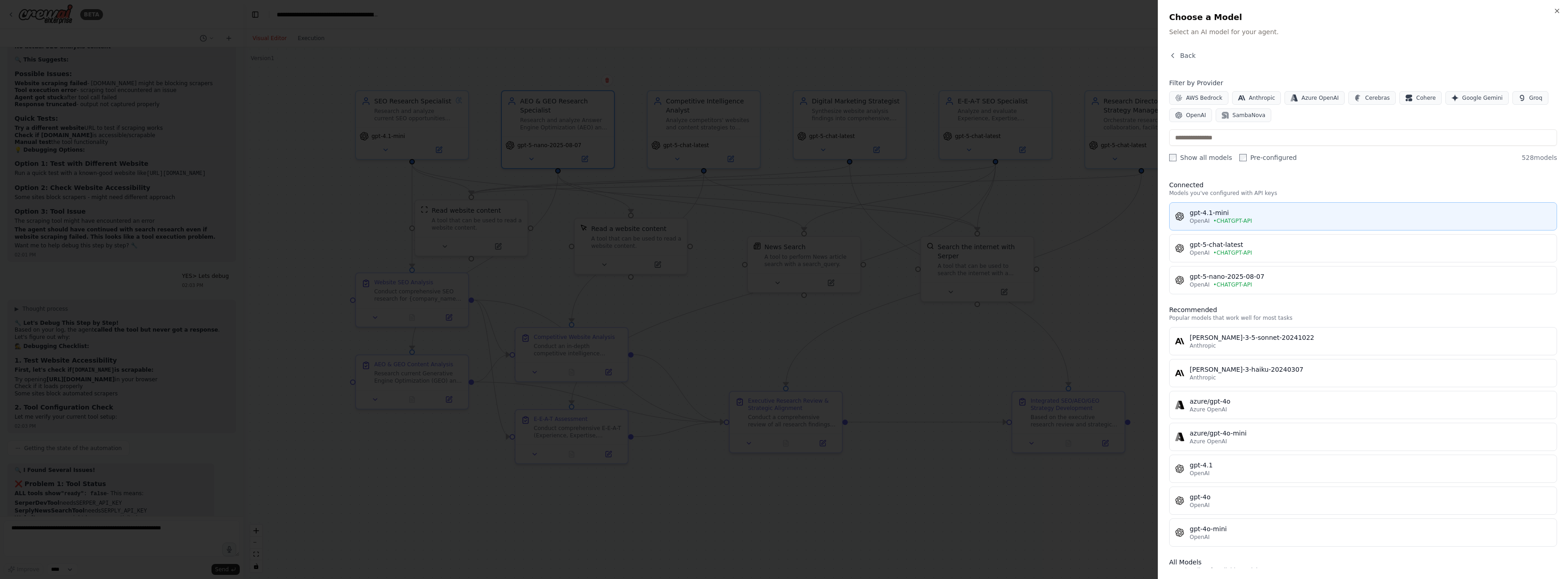
click at [1210, 223] on div "OpenAI • CHATGPT-API" at bounding box center [1370, 221] width 362 height 7
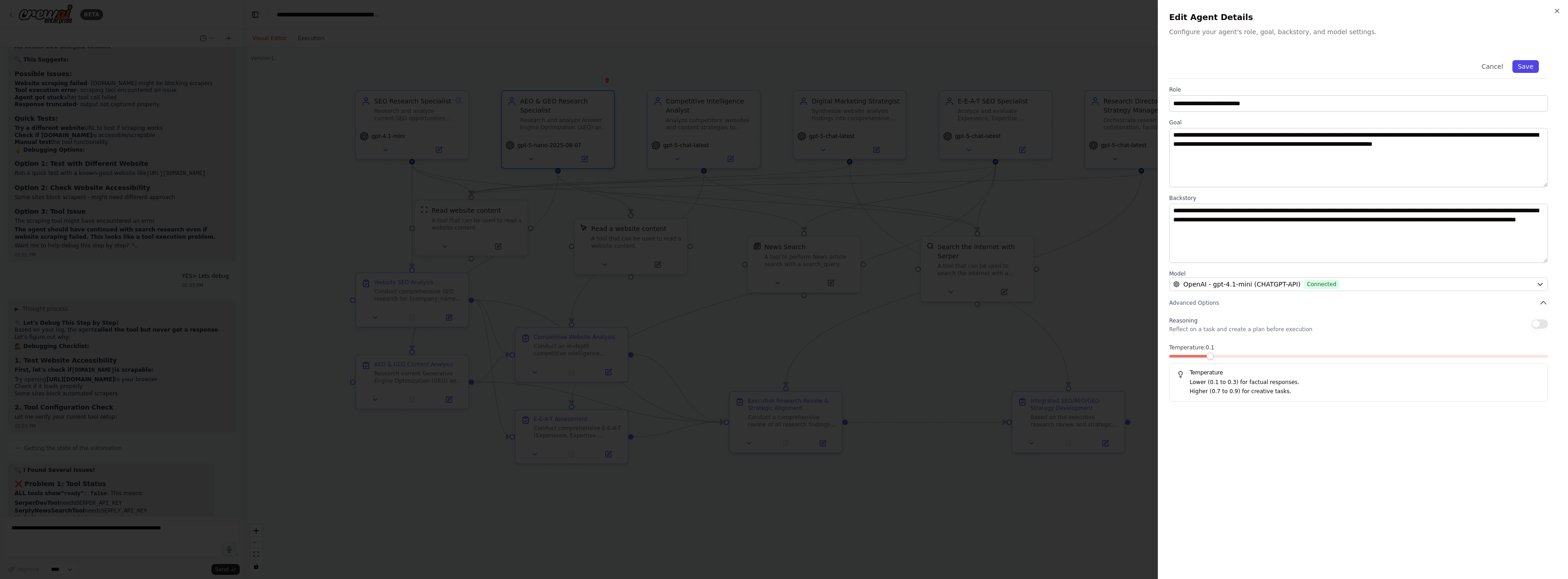
click at [1524, 68] on button "Save" at bounding box center [1525, 66] width 26 height 13
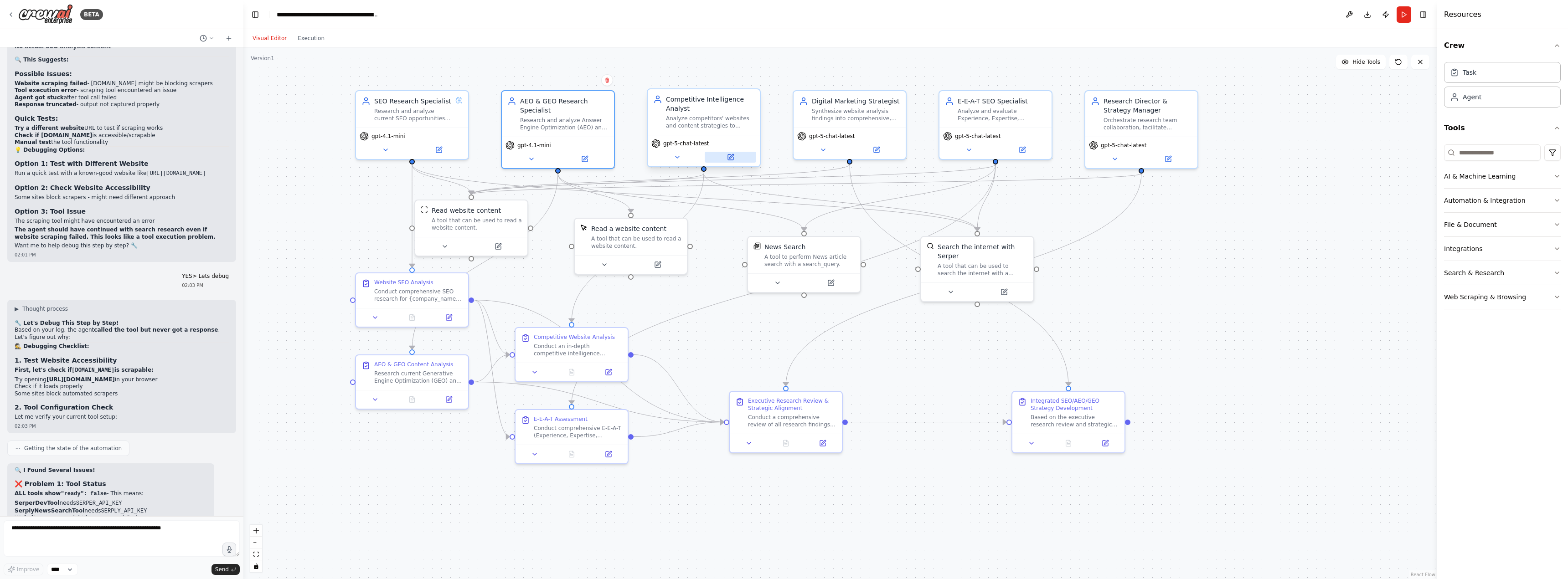
click at [734, 161] on button at bounding box center [730, 157] width 52 height 11
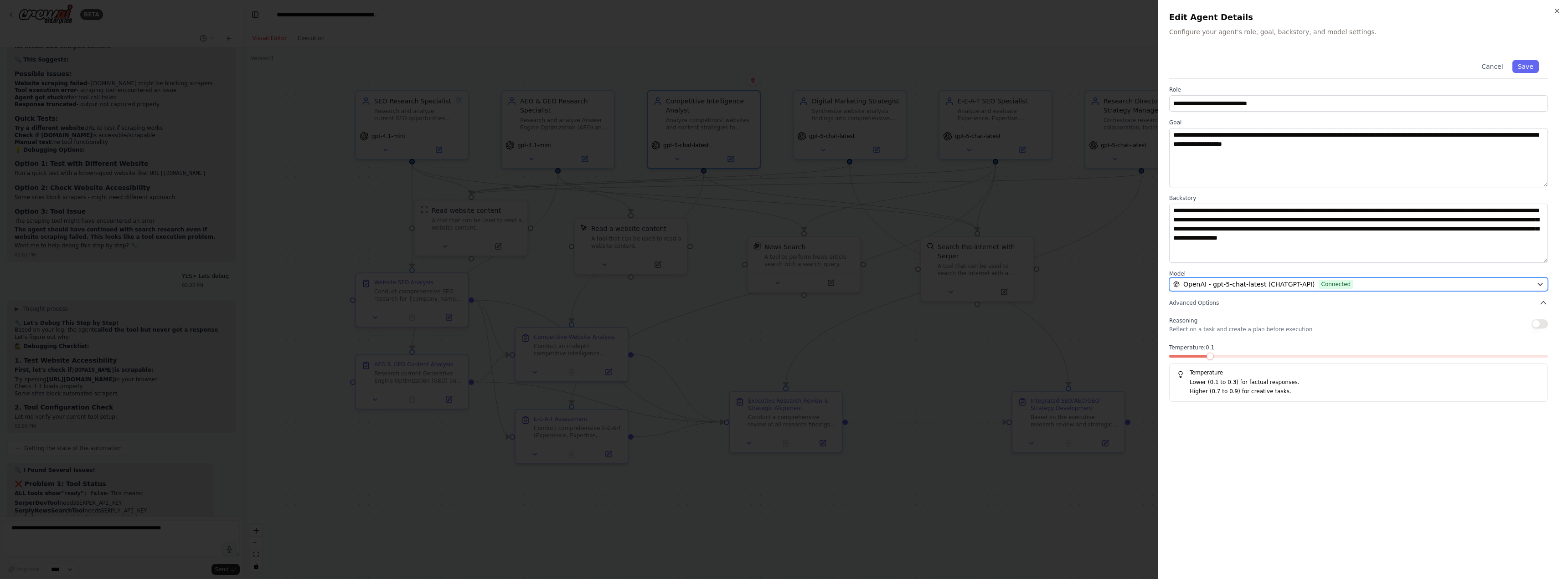
click at [1283, 281] on span "OpenAI - gpt-5-chat-latest (CHATGPT-API)" at bounding box center [1249, 284] width 131 height 9
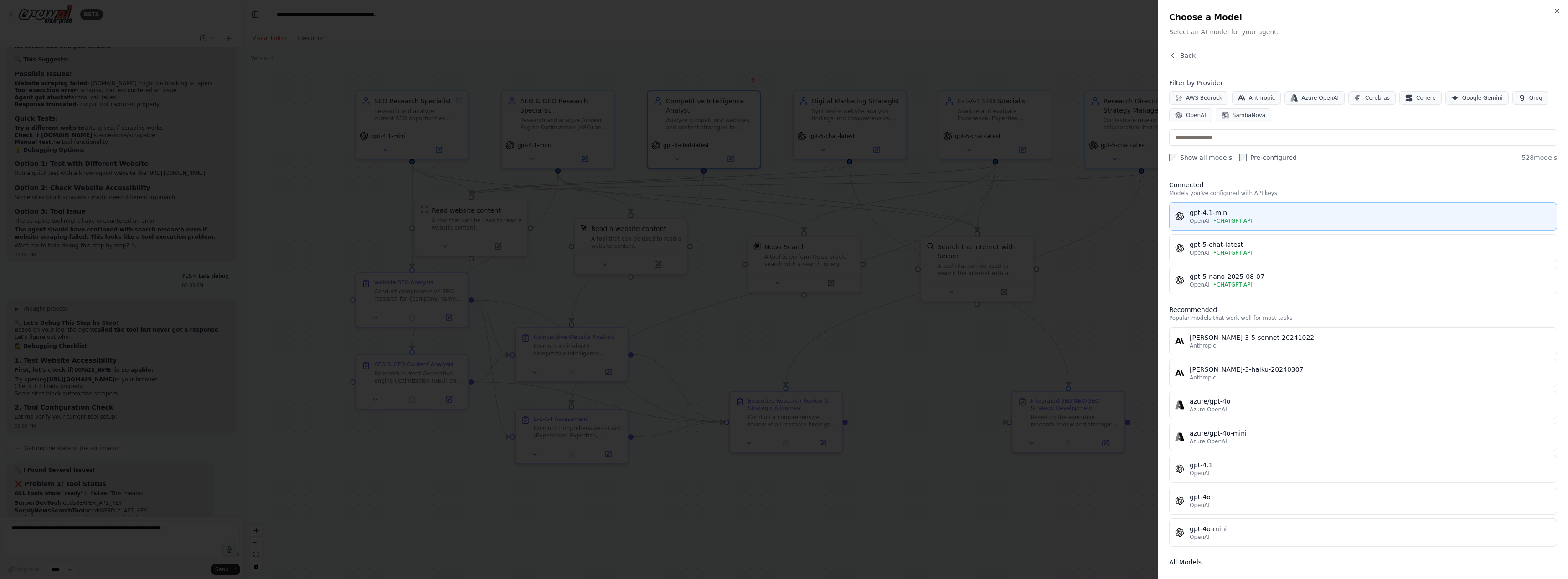
click at [1217, 213] on div "gpt-4.1-mini" at bounding box center [1370, 212] width 362 height 9
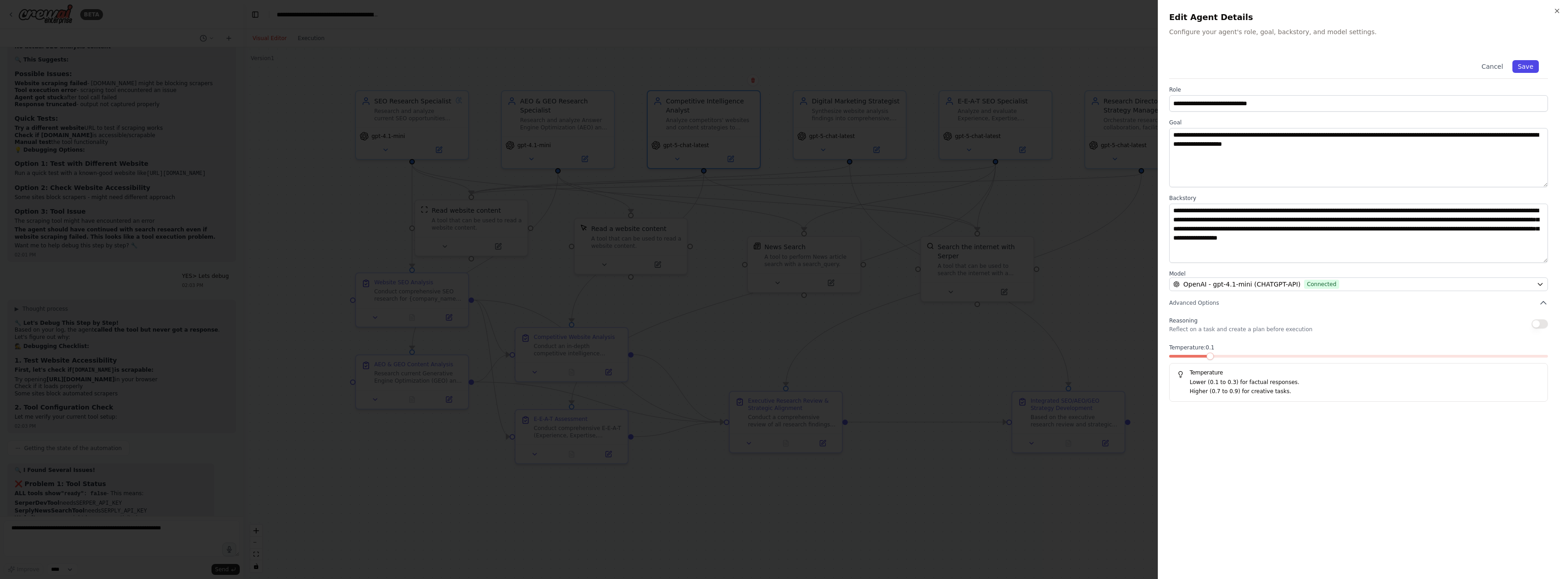
click at [1524, 66] on button "Save" at bounding box center [1525, 66] width 26 height 13
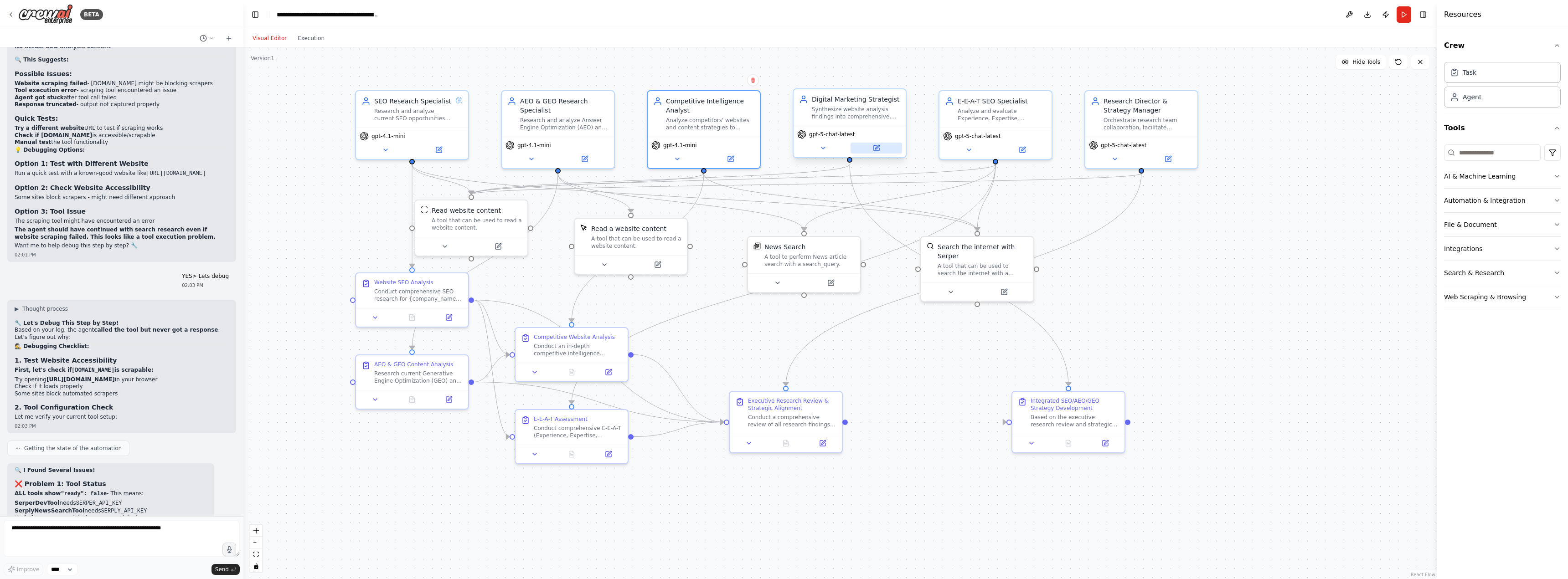
click at [873, 150] on icon at bounding box center [877, 148] width 7 height 7
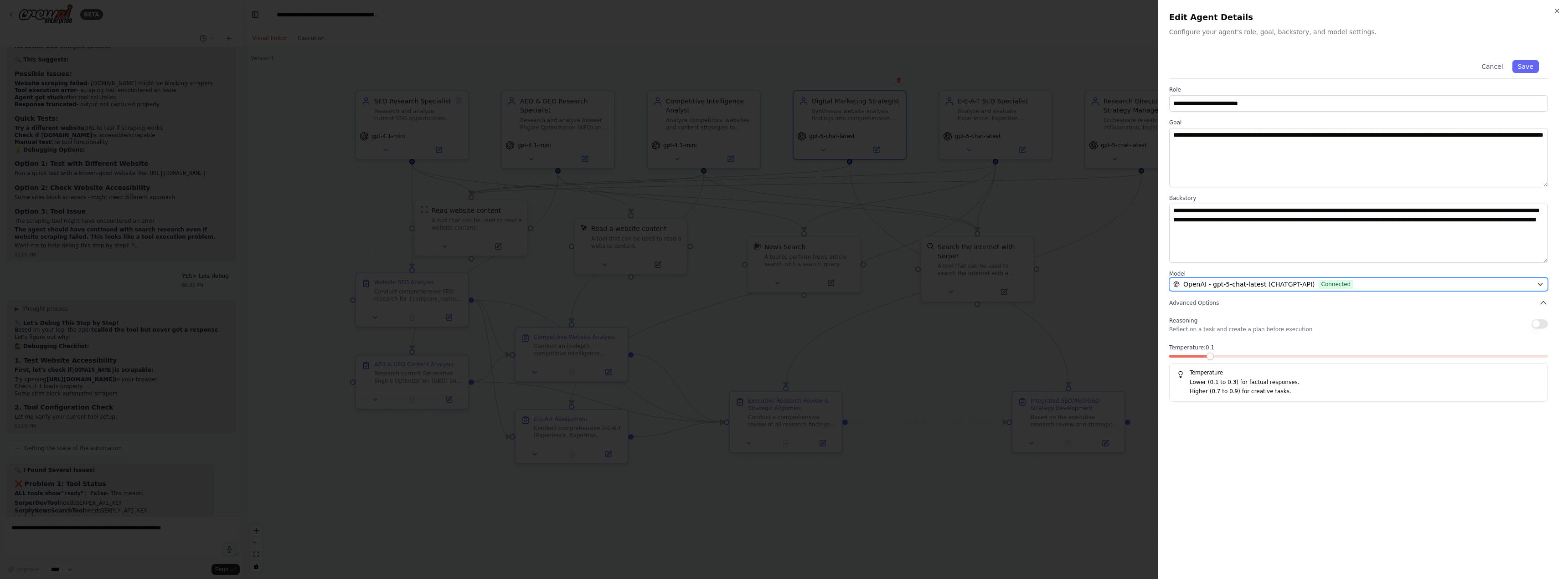
click at [1292, 280] on span "OpenAI - gpt-5-chat-latest (CHATGPT-API)" at bounding box center [1249, 284] width 131 height 9
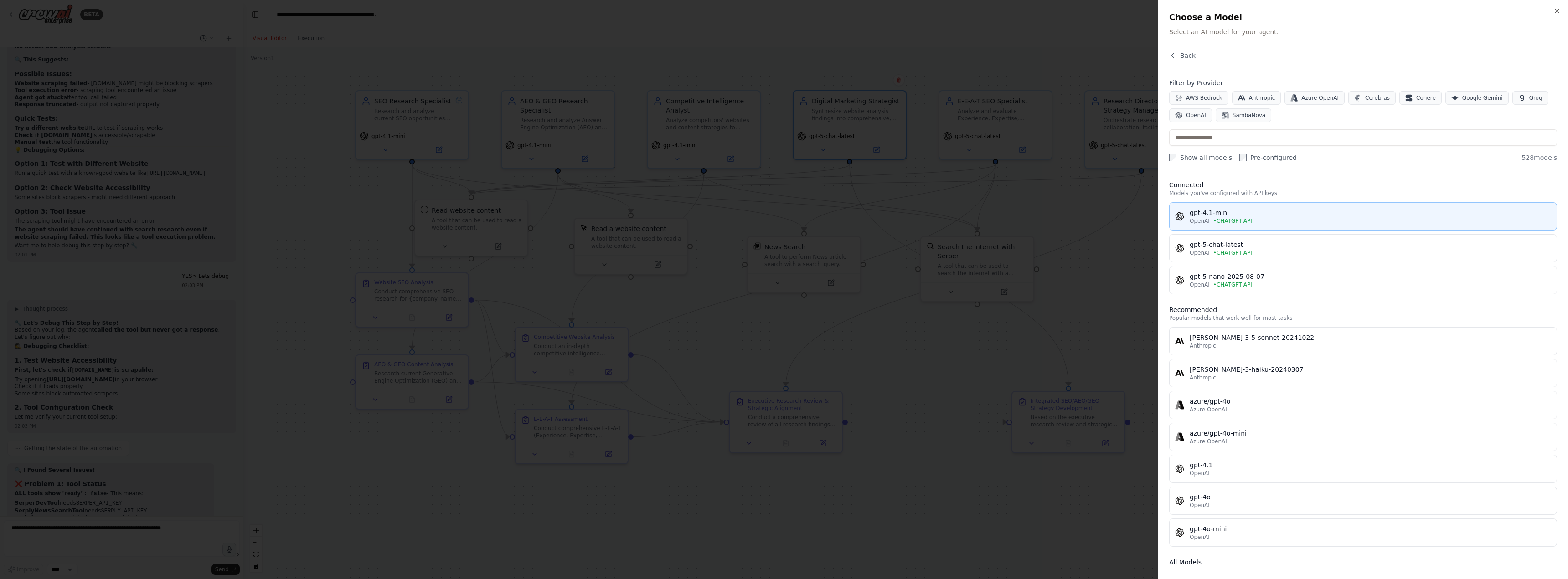
click at [1214, 211] on div "gpt-4.1-mini" at bounding box center [1370, 212] width 362 height 9
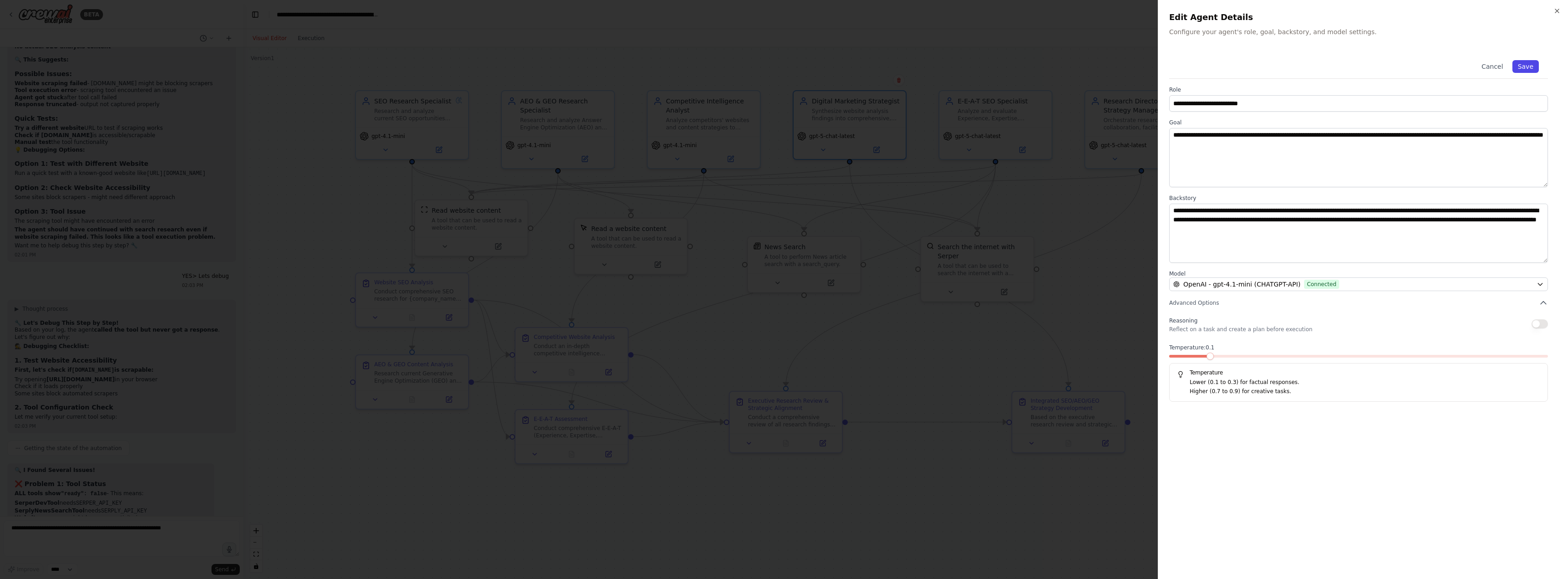
click at [1528, 68] on button "Save" at bounding box center [1525, 66] width 26 height 13
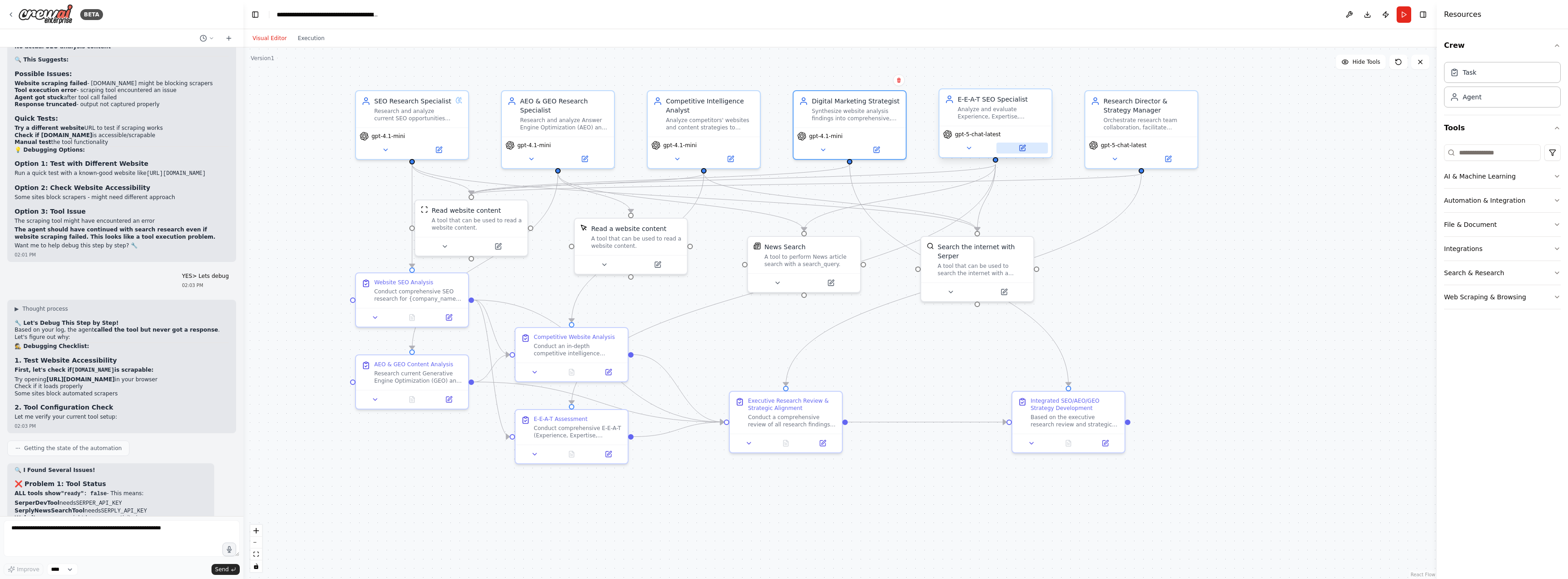
click at [1020, 147] on icon at bounding box center [1022, 148] width 5 height 5
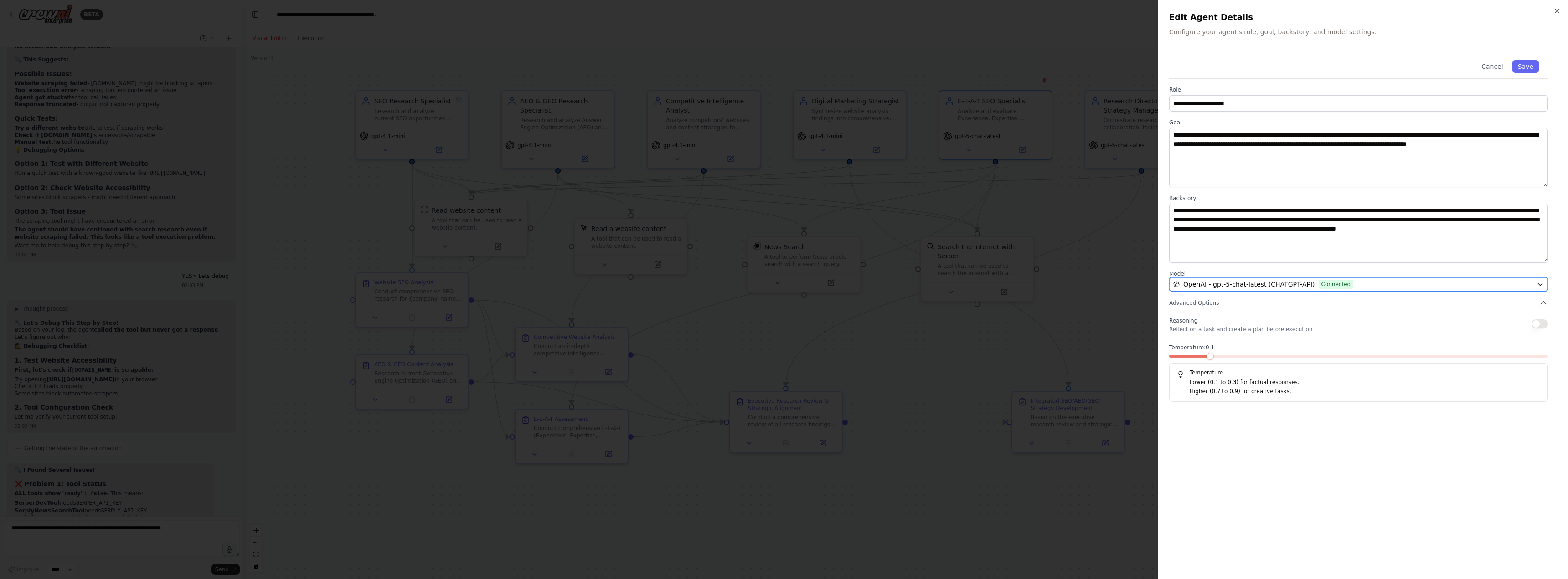
click at [1283, 288] on span "OpenAI - gpt-5-chat-latest (CHATGPT-API)" at bounding box center [1249, 284] width 131 height 9
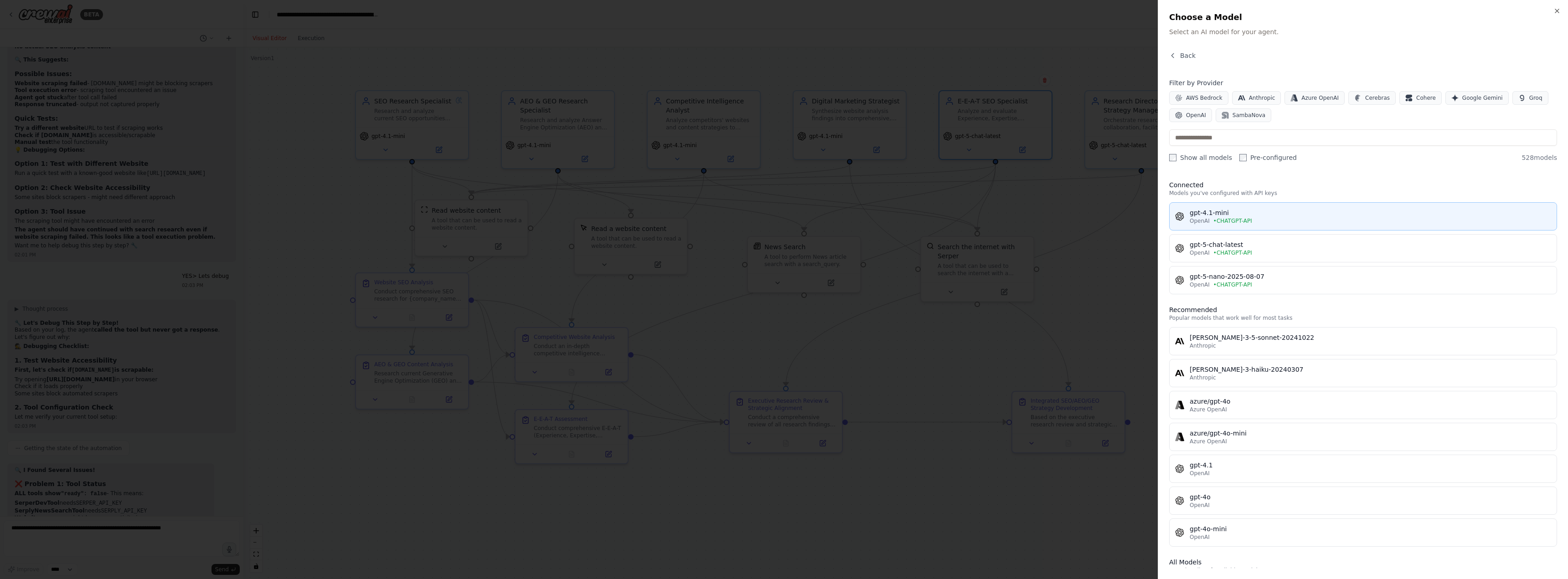
click at [1211, 207] on button "gpt-4.1-mini OpenAI • CHATGPT-API" at bounding box center [1363, 216] width 388 height 28
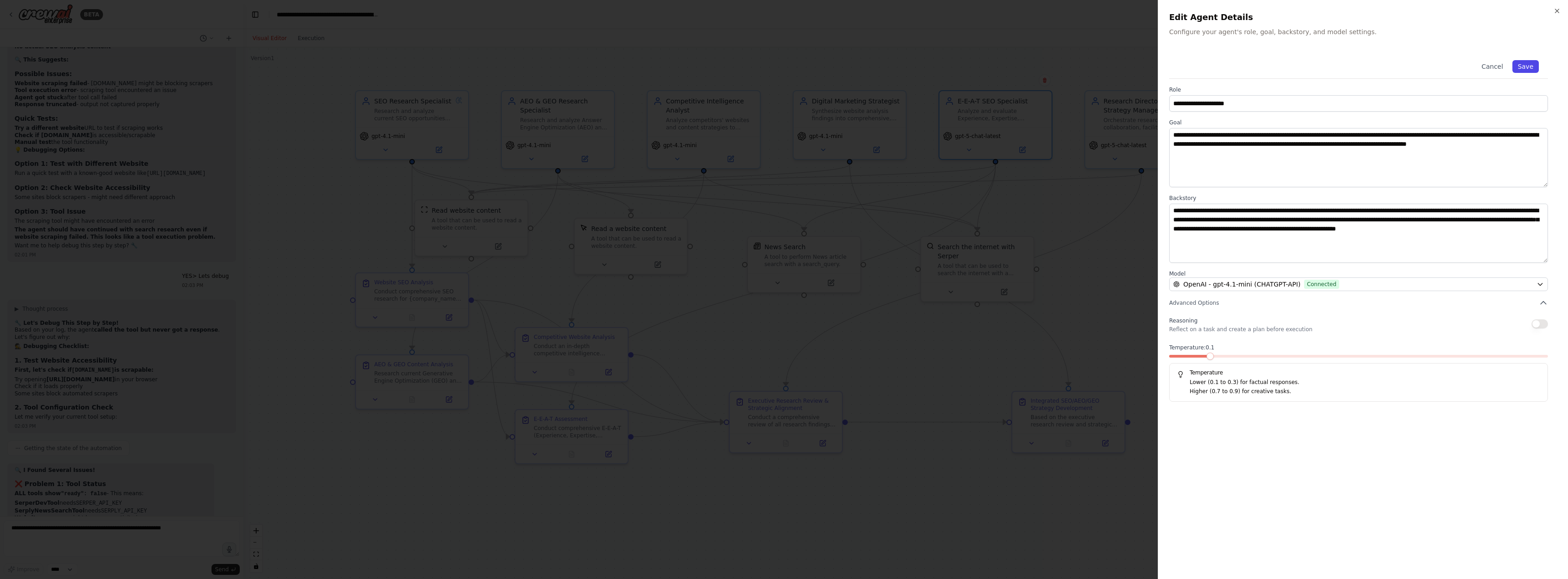
click at [1531, 65] on button "Save" at bounding box center [1525, 66] width 26 height 13
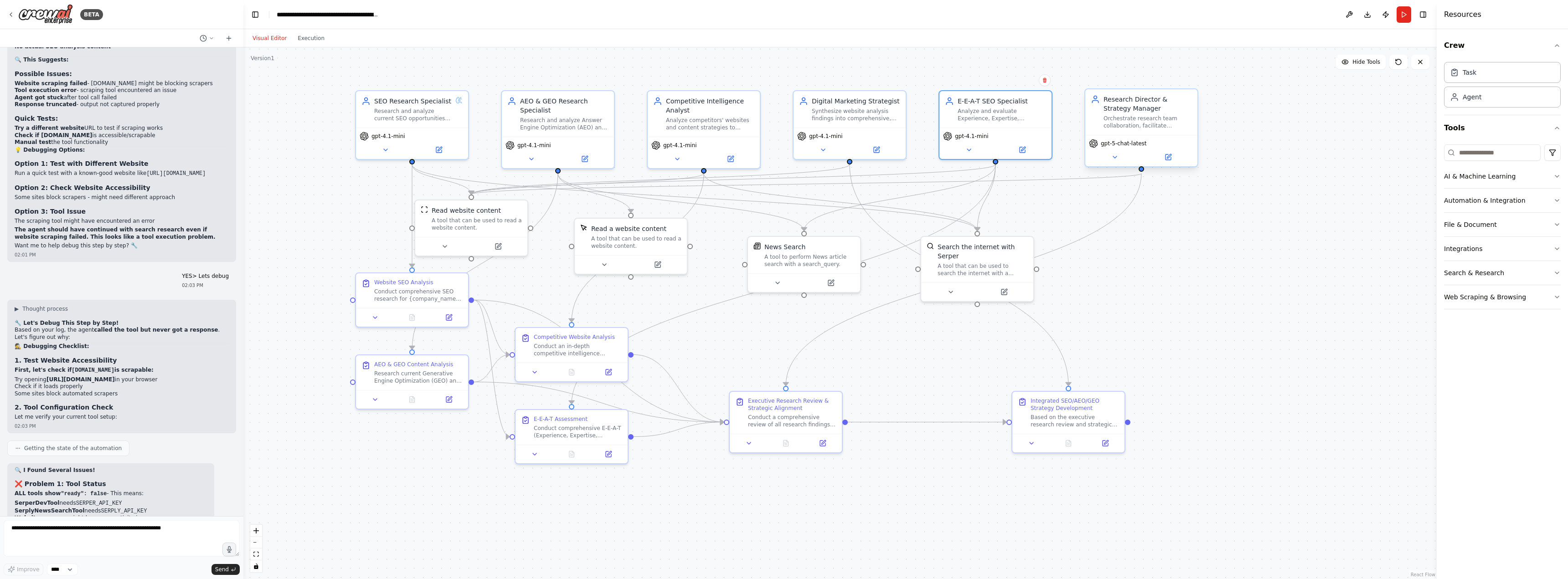
click at [1133, 144] on span "gpt-5-chat-latest" at bounding box center [1124, 144] width 46 height 7
click at [1173, 158] on button at bounding box center [1168, 157] width 52 height 11
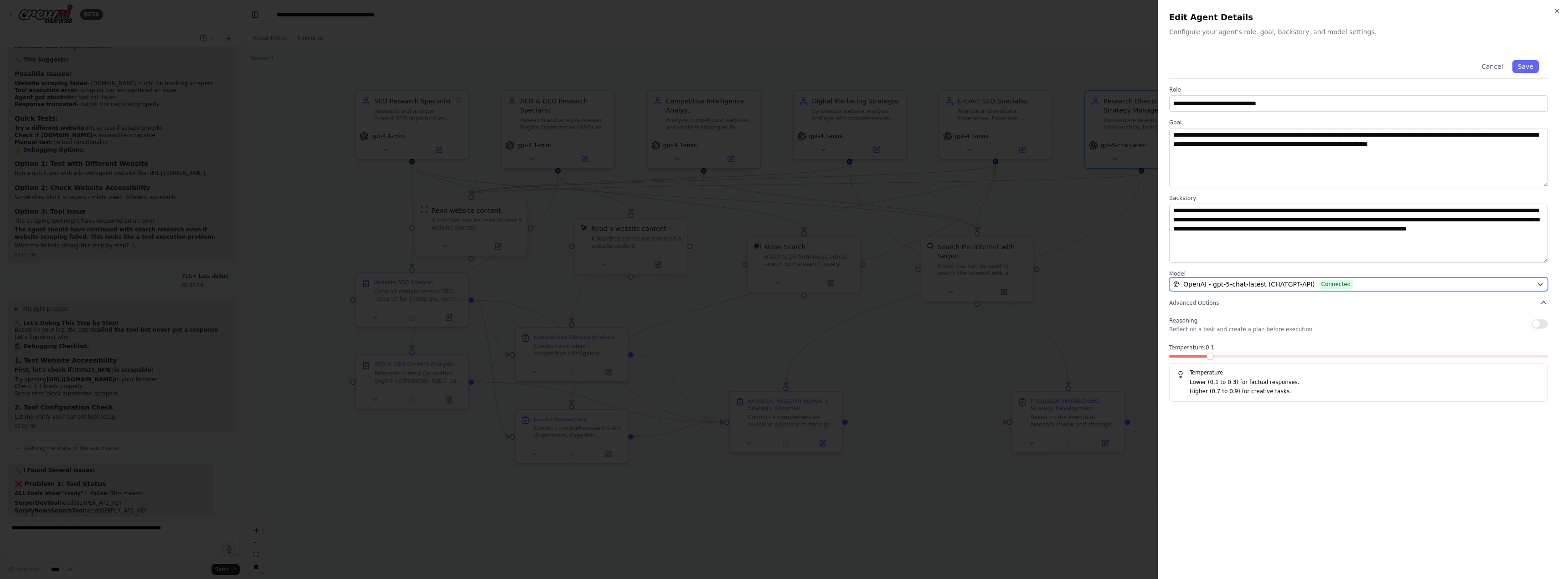
click at [1276, 281] on span "OpenAI - gpt-5-chat-latest (CHATGPT-API)" at bounding box center [1249, 284] width 131 height 9
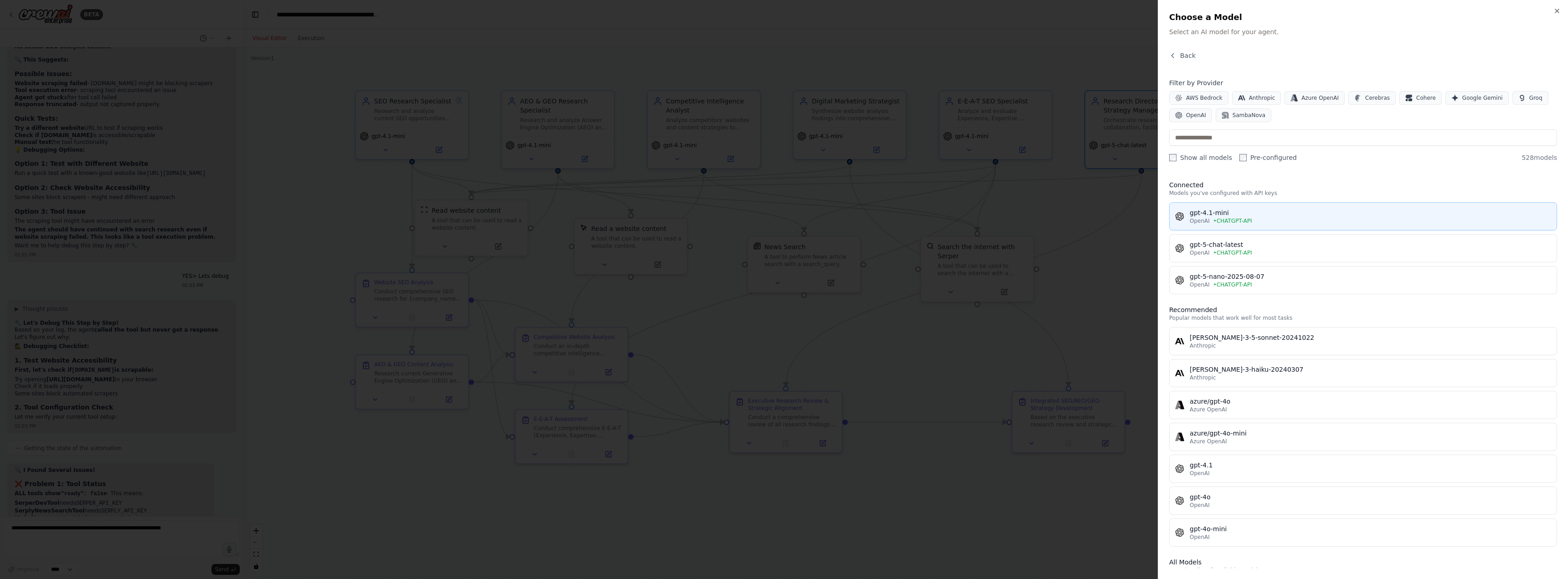
click at [1216, 217] on span "• CHATGPT-API" at bounding box center [1233, 221] width 39 height 7
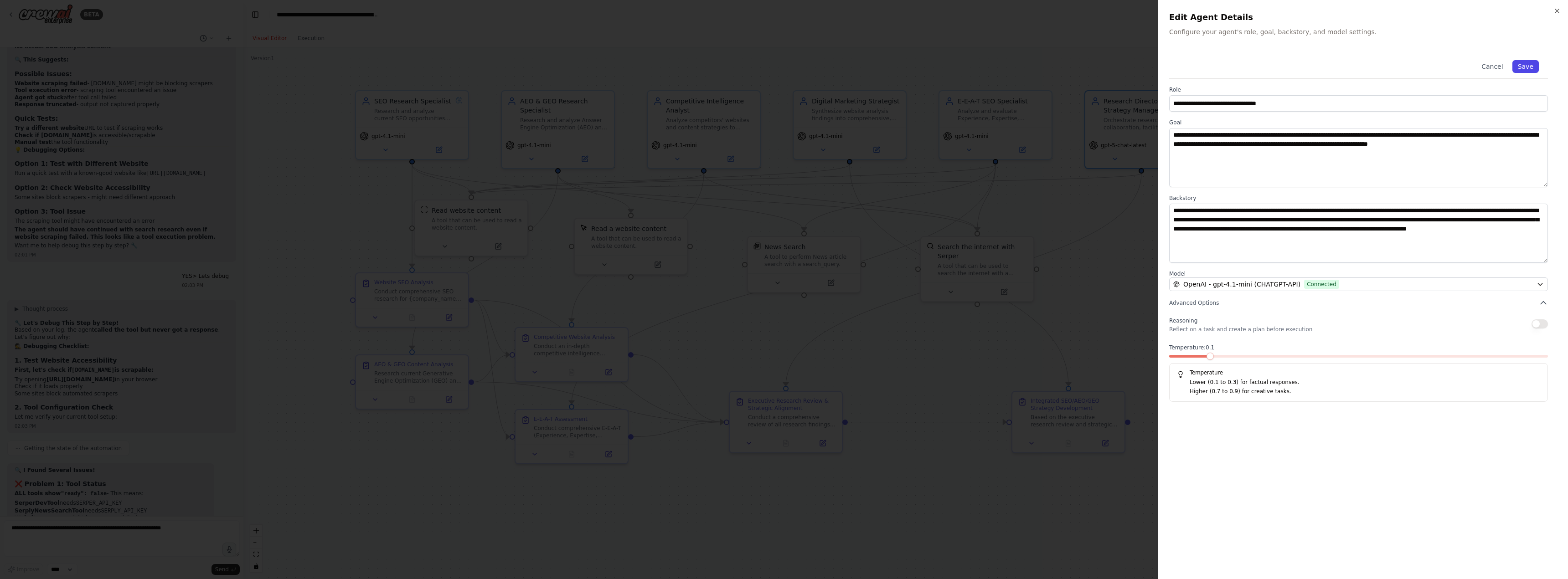
click at [1530, 66] on button "Save" at bounding box center [1525, 66] width 26 height 13
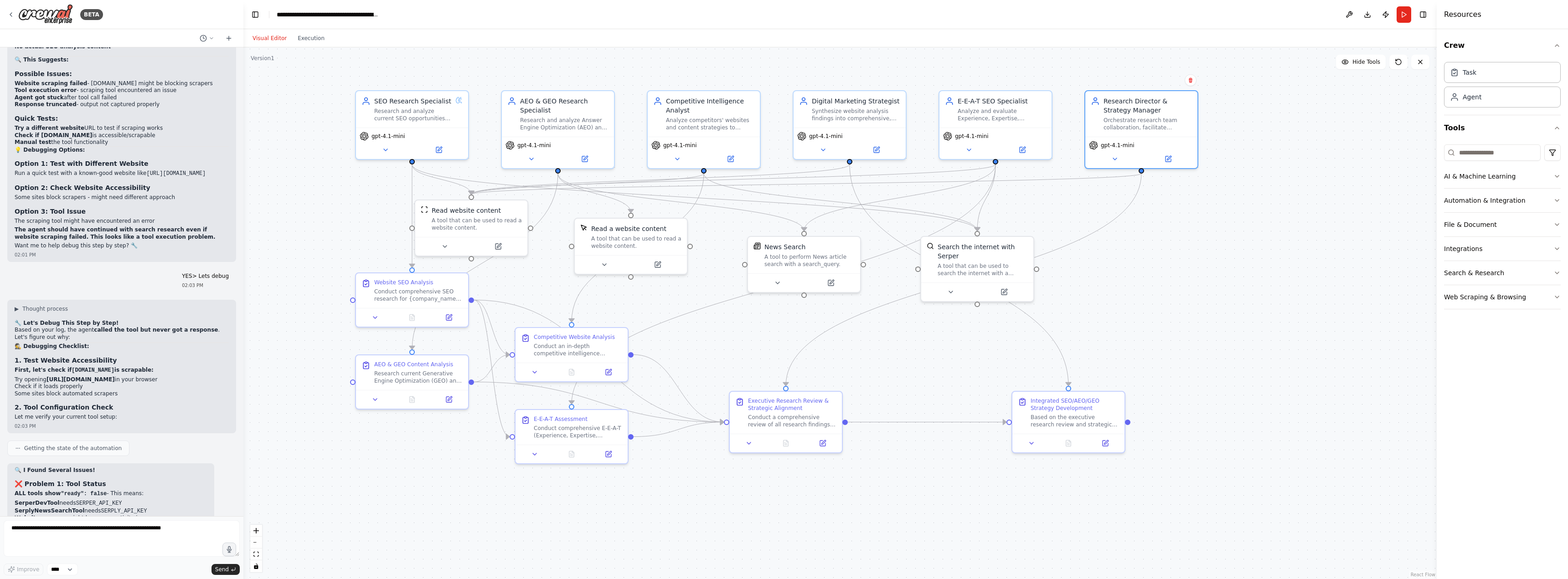
click at [1368, 212] on div ".deletable-edge-delete-btn { width: 20px; height: 20px; border: 0px solid #ffff…" at bounding box center [840, 313] width 1193 height 532
click at [1407, 13] on button "Run" at bounding box center [1404, 14] width 15 height 16
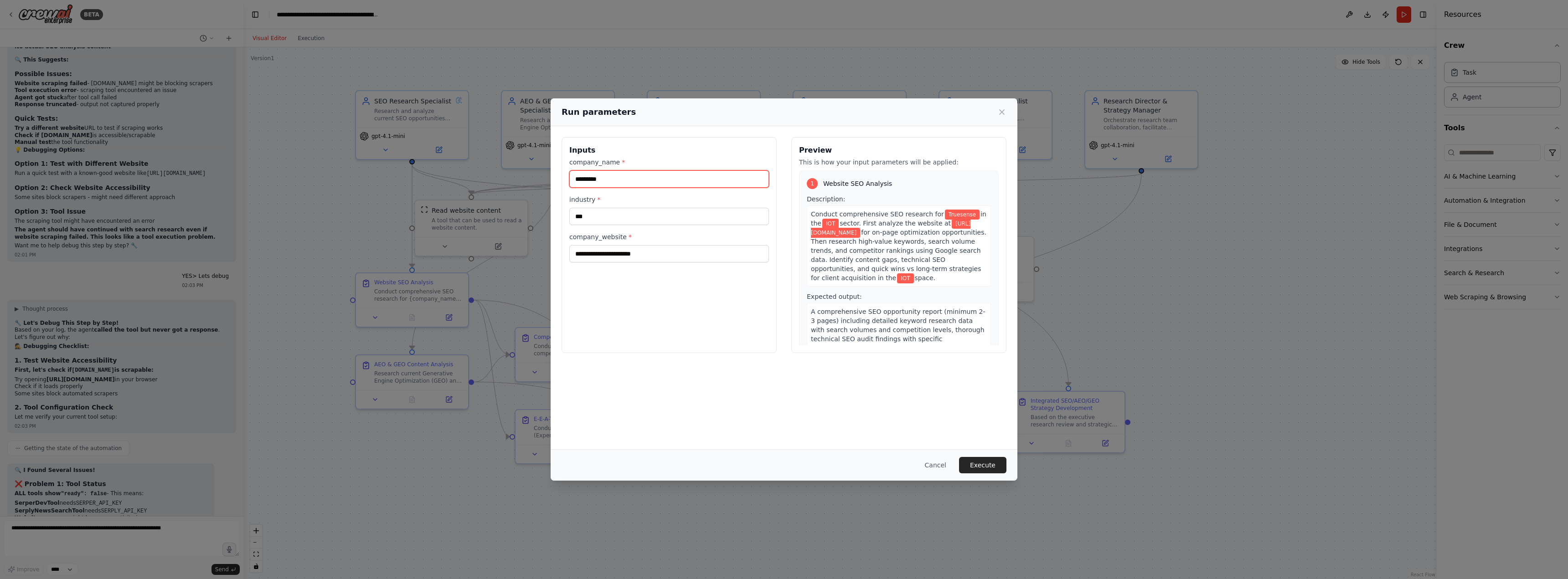
click at [660, 179] on input "*********" at bounding box center [669, 179] width 200 height 17
click at [983, 467] on button "Execute" at bounding box center [983, 465] width 47 height 16
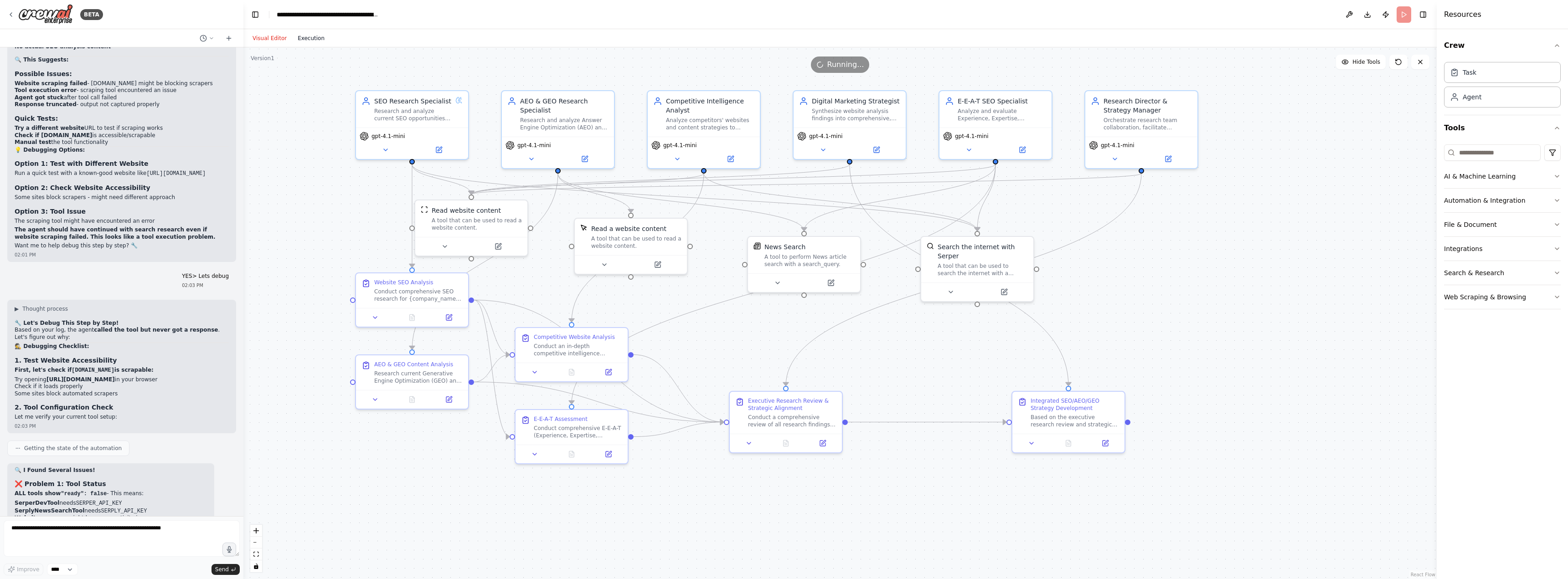
click at [312, 40] on button "Execution" at bounding box center [311, 38] width 38 height 11
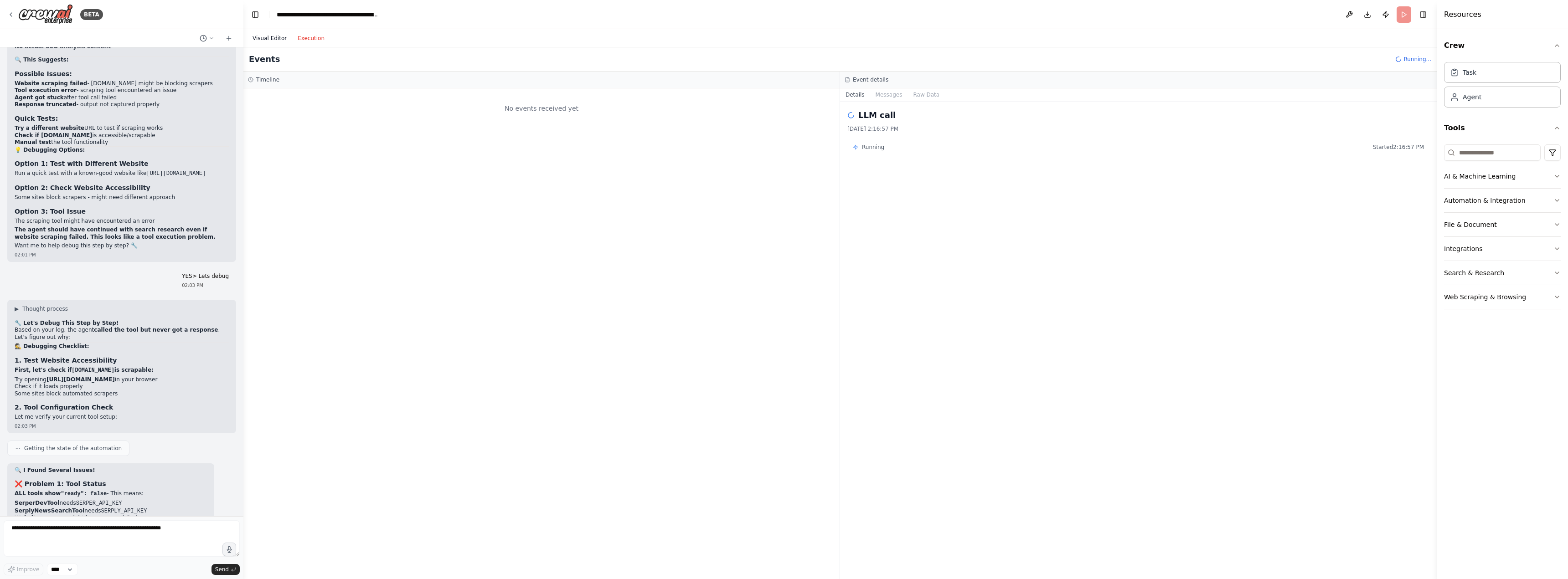
click at [271, 36] on button "Visual Editor" at bounding box center [270, 38] width 45 height 11
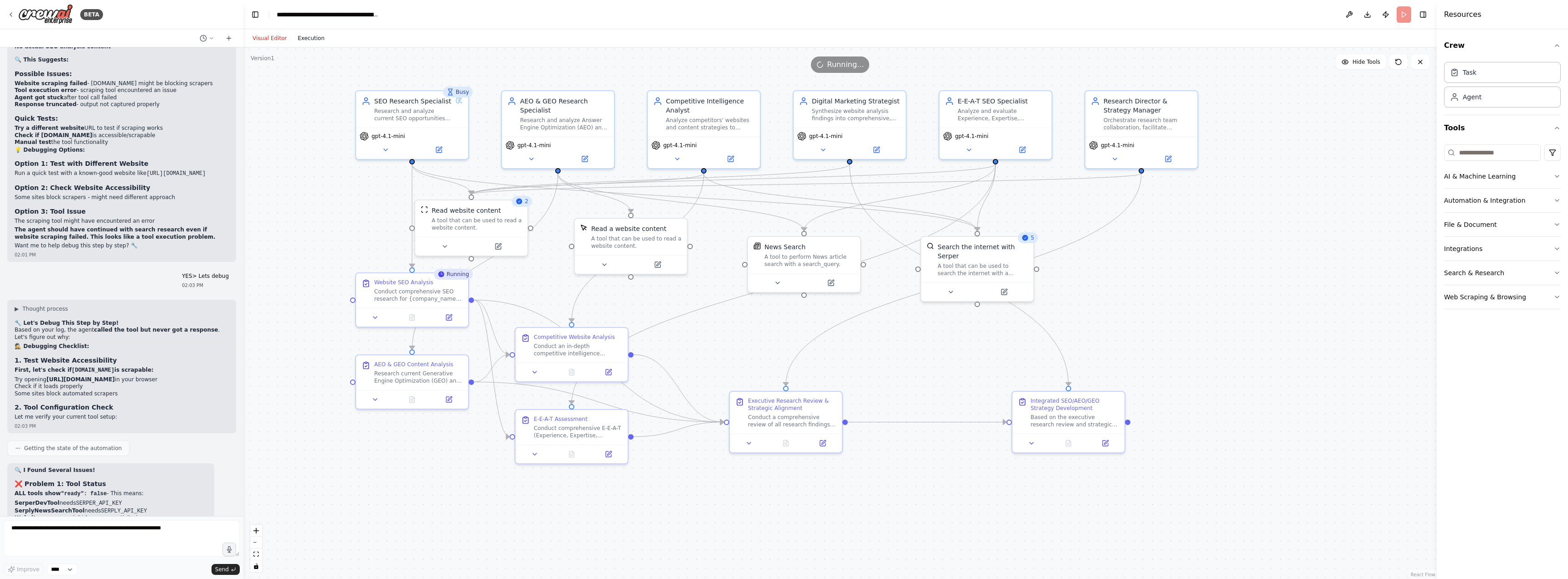
click at [315, 43] on button "Execution" at bounding box center [311, 38] width 38 height 11
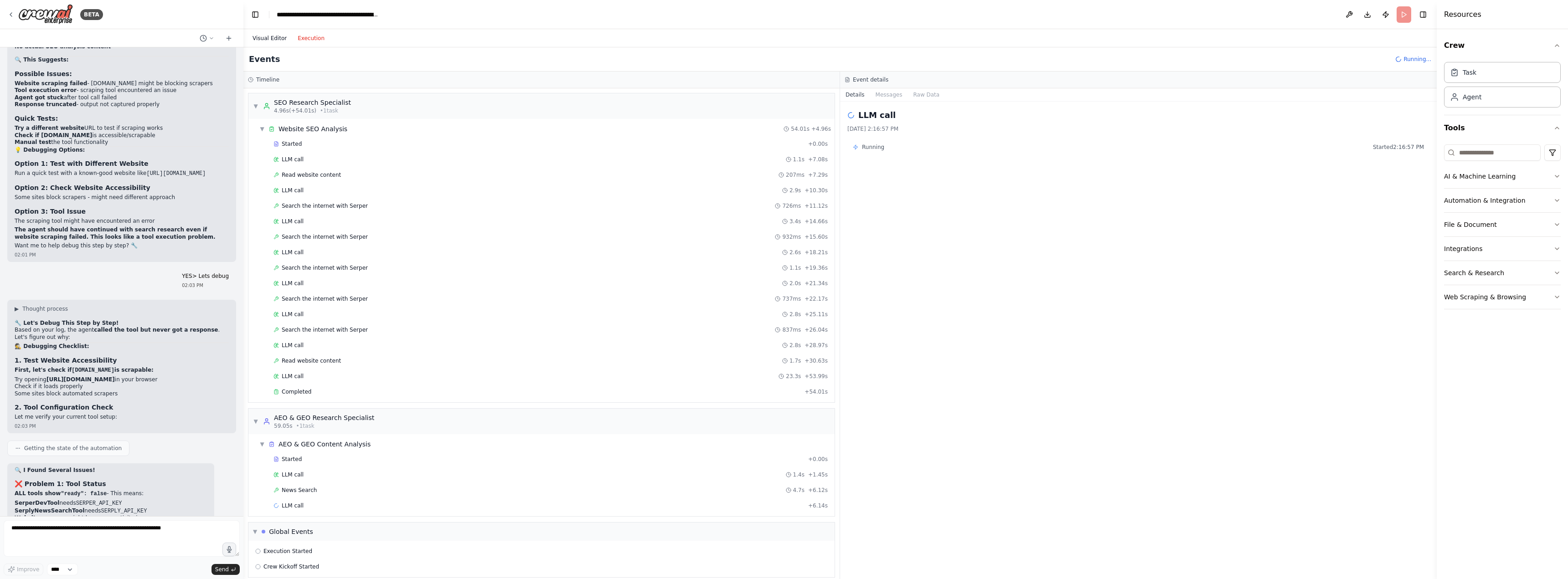
click at [267, 38] on button "Visual Editor" at bounding box center [270, 38] width 45 height 11
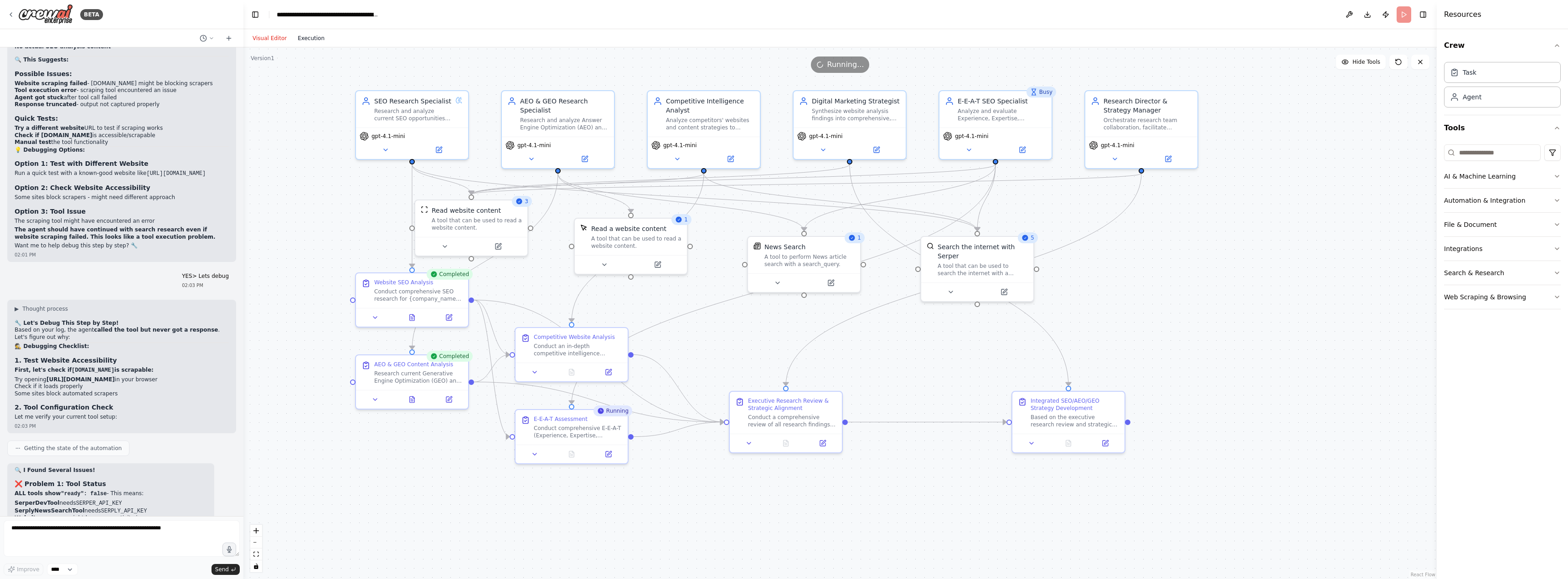
click at [302, 37] on button "Execution" at bounding box center [311, 38] width 38 height 11
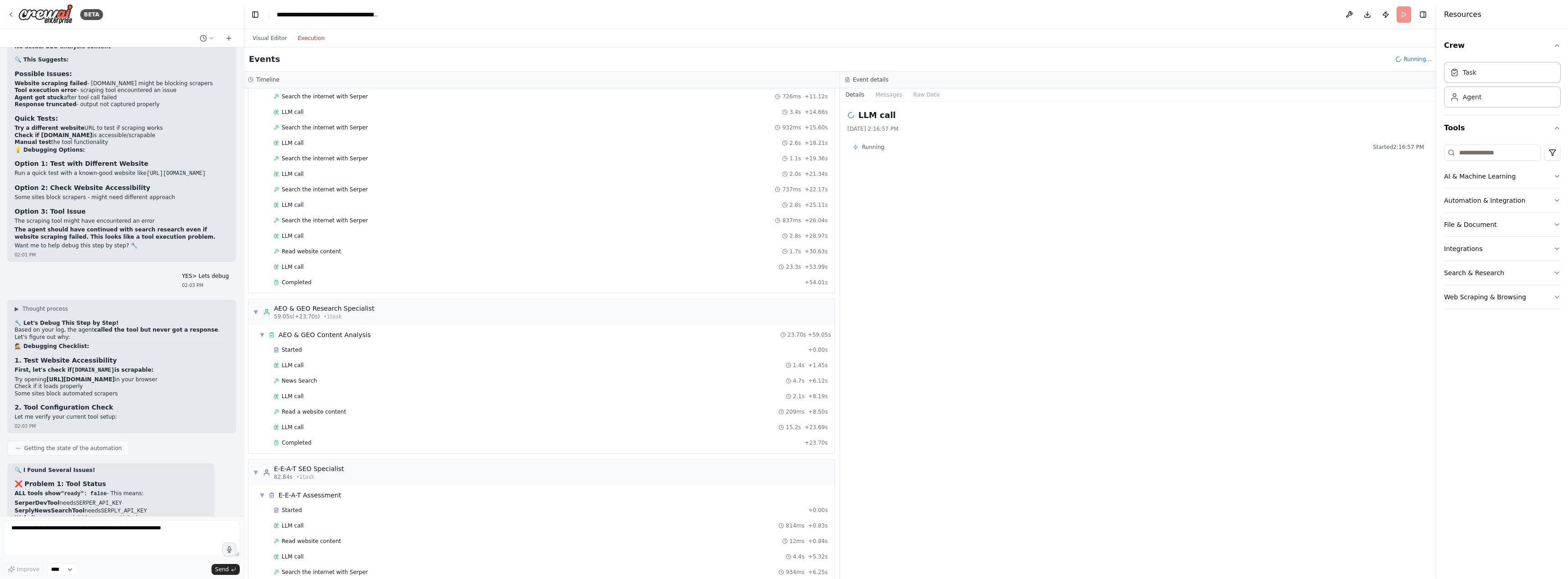
scroll to position [109, 0]
click at [293, 237] on span "LLM call" at bounding box center [293, 237] width 22 height 7
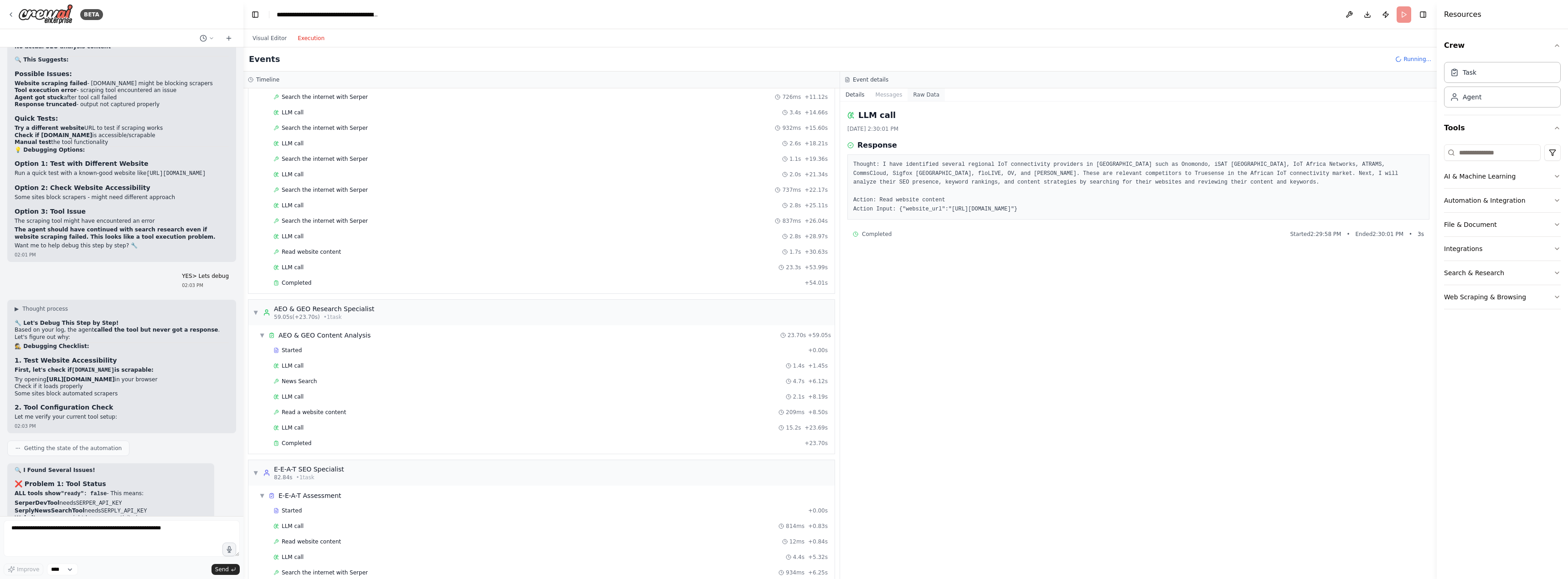
click at [927, 94] on button "Raw Data" at bounding box center [926, 94] width 37 height 13
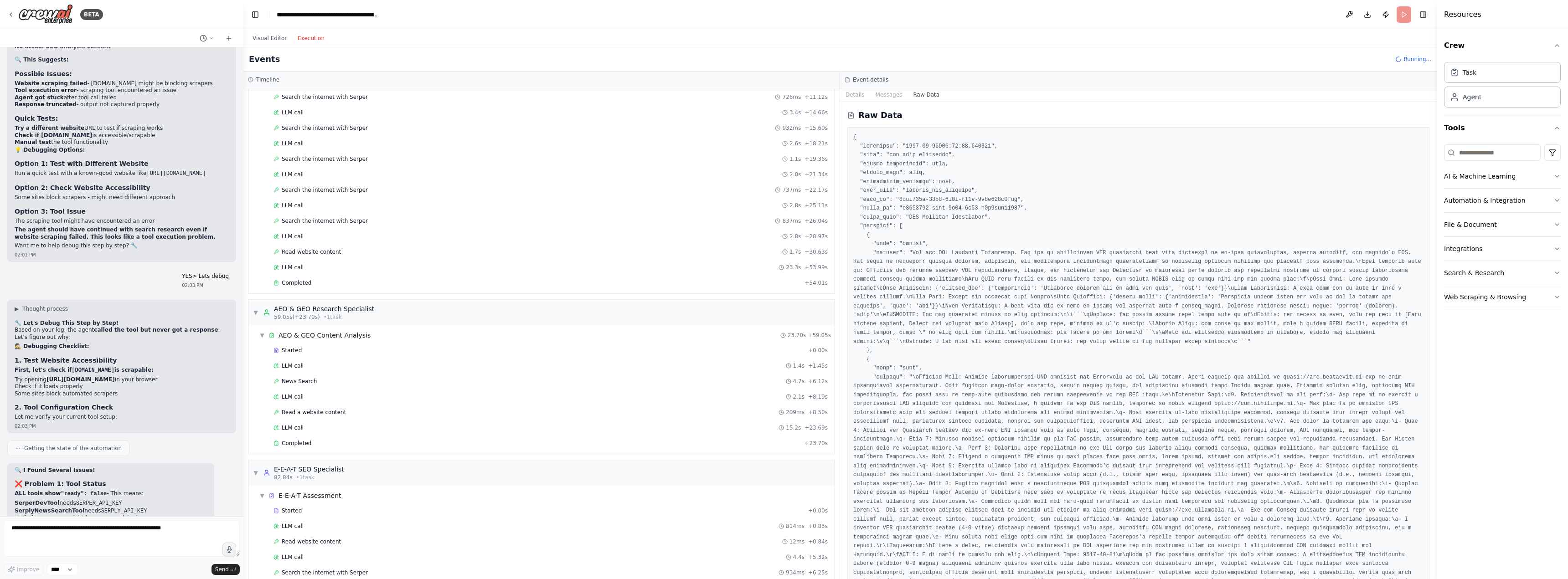
drag, startPoint x: 1434, startPoint y: 120, endPoint x: 1430, endPoint y: 158, distance: 38.2
click at [1430, 175] on div "BETA A research group of agents investigating SEO (Search Engine Optimization) …" at bounding box center [784, 290] width 1568 height 579
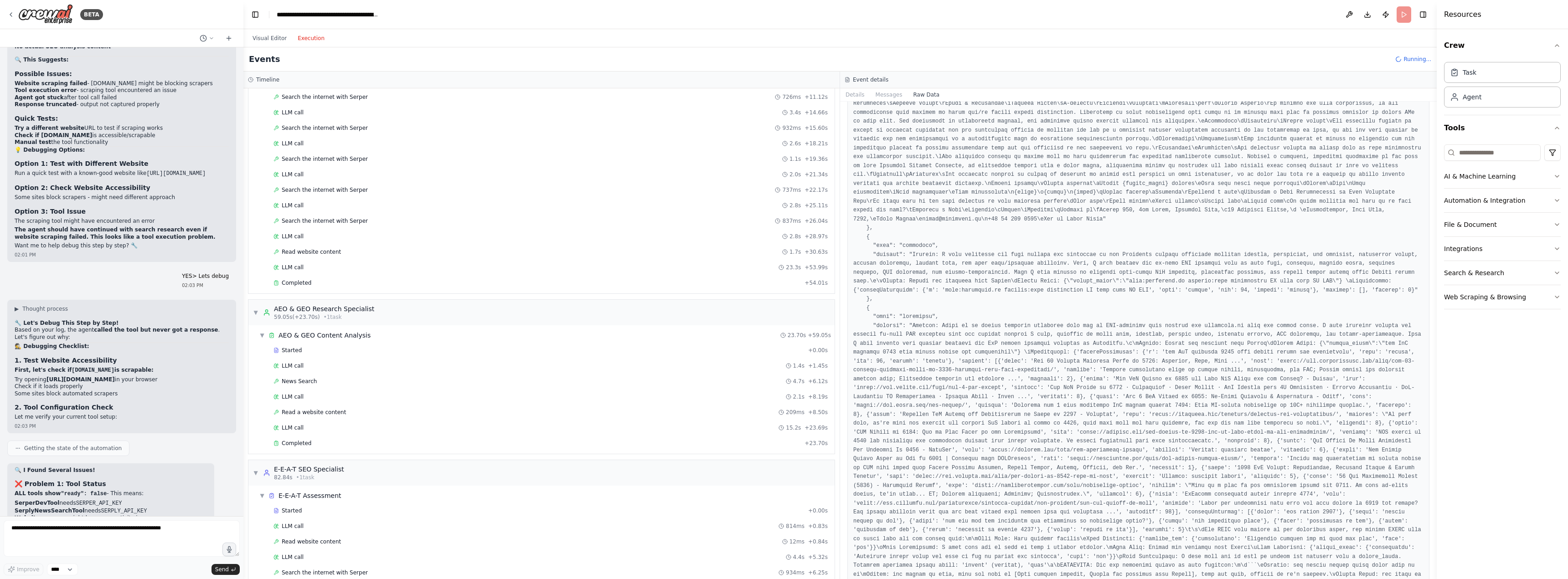
scroll to position [0, 0]
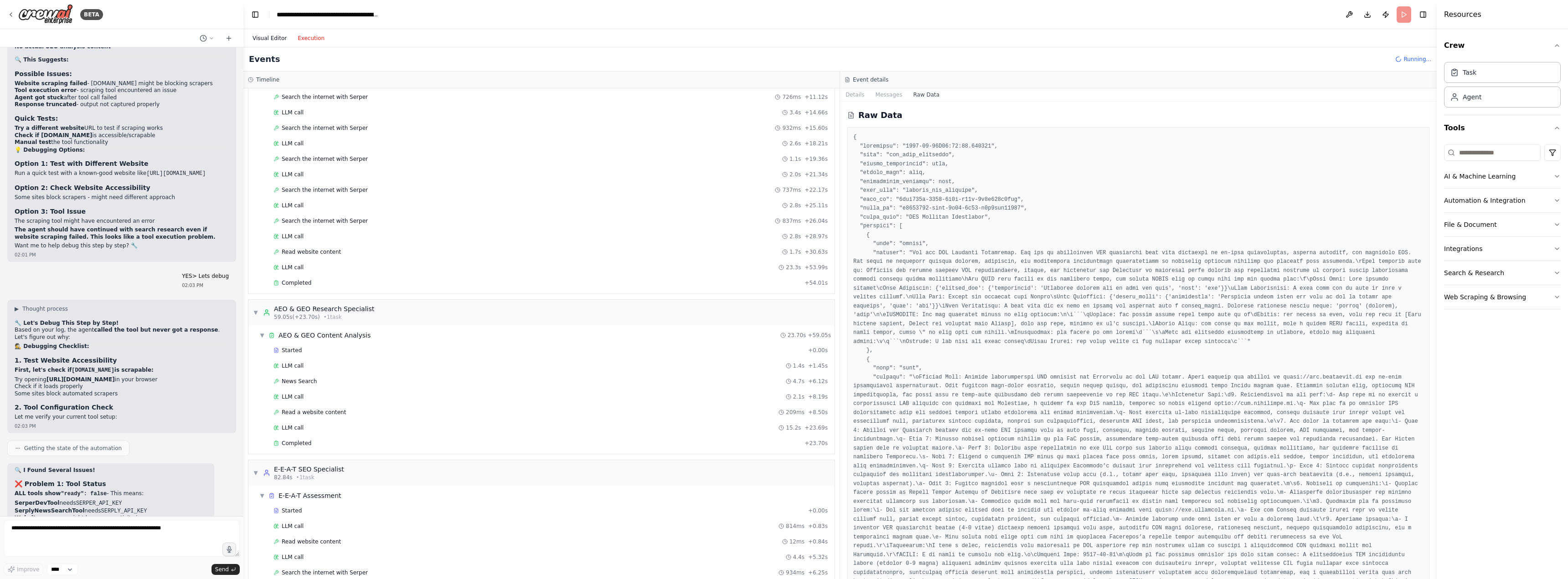
click at [266, 39] on button "Visual Editor" at bounding box center [270, 38] width 45 height 11
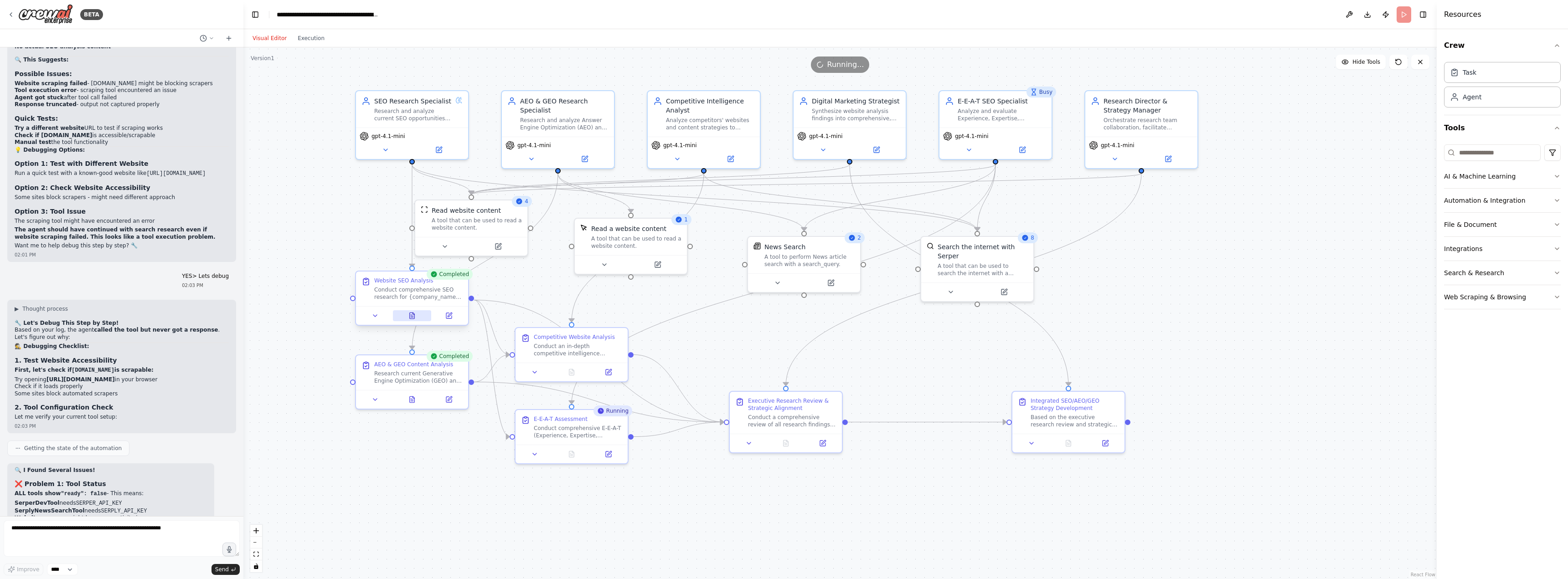
click at [410, 317] on icon at bounding box center [412, 316] width 5 height 6
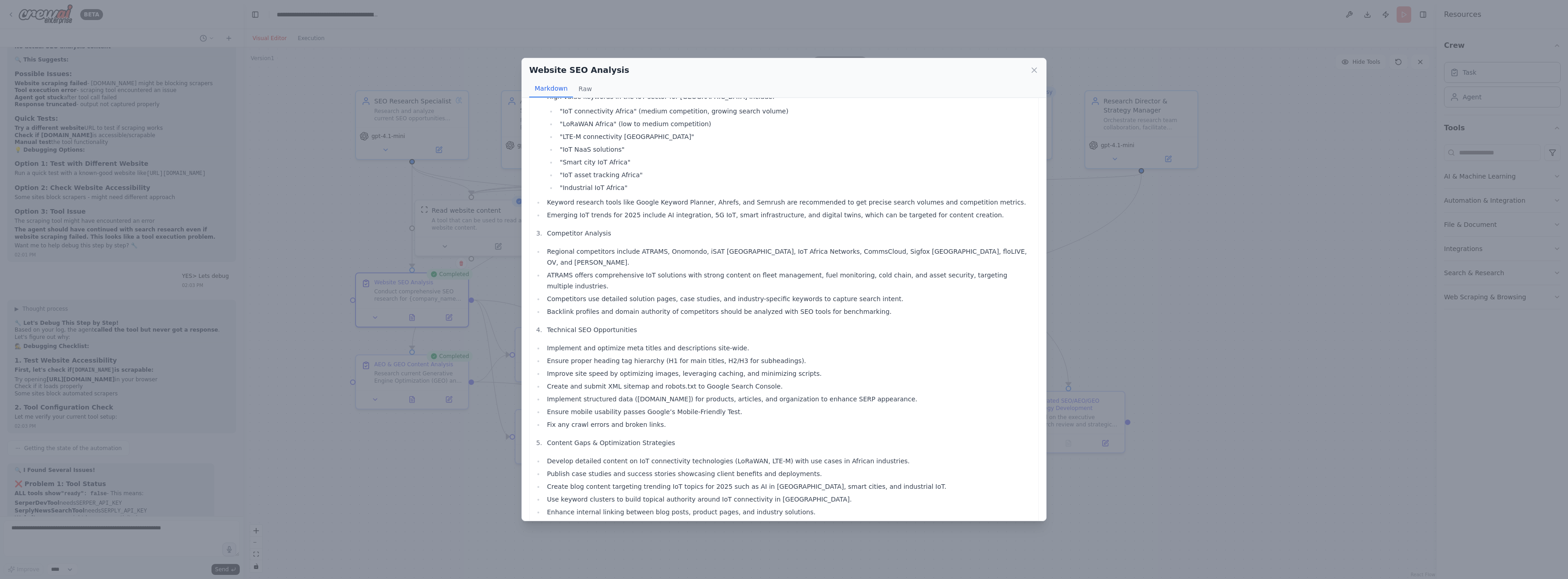
scroll to position [227, 0]
click at [1261, 491] on div "Website SEO Analysis Markdown Raw Comprehensive SEO Opportunity Report for True…" at bounding box center [784, 290] width 1568 height 579
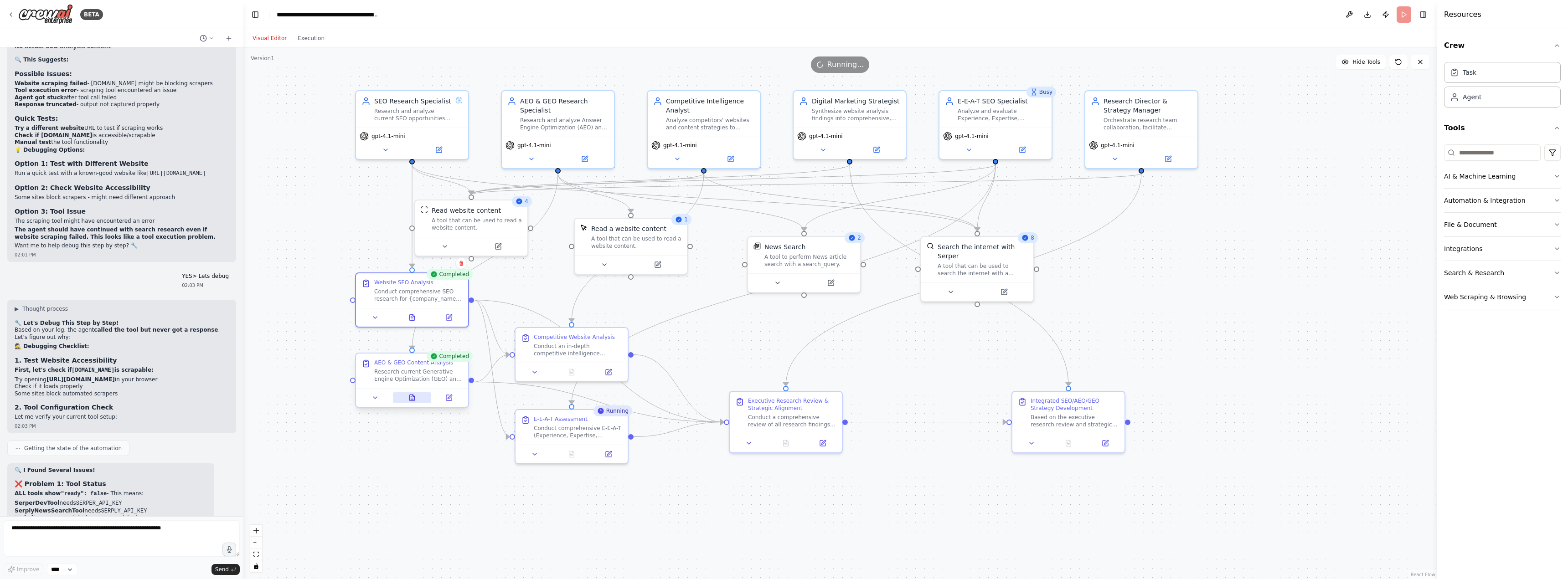
click at [411, 395] on icon at bounding box center [412, 397] width 5 height 6
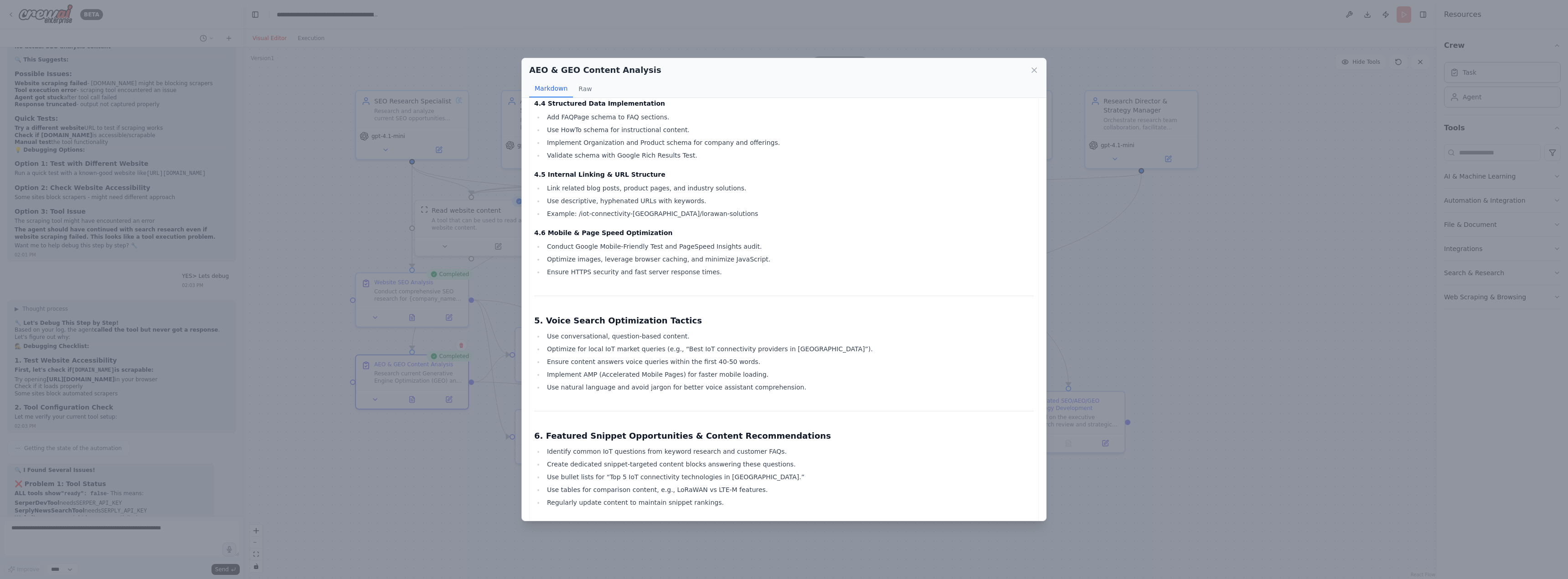
scroll to position [1094, 0]
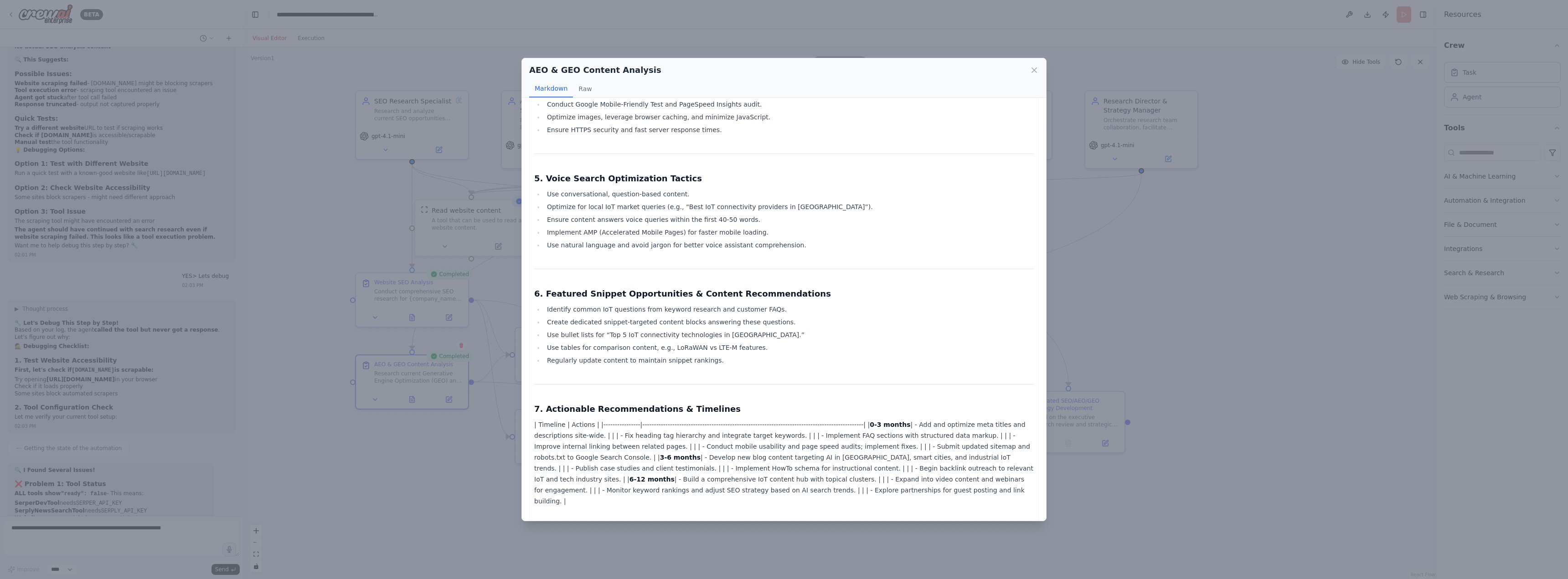
click at [1272, 465] on div "AEO & GEO Content Analysis Markdown Raw Comprehensive AEO & GEO Research Report…" at bounding box center [784, 290] width 1568 height 579
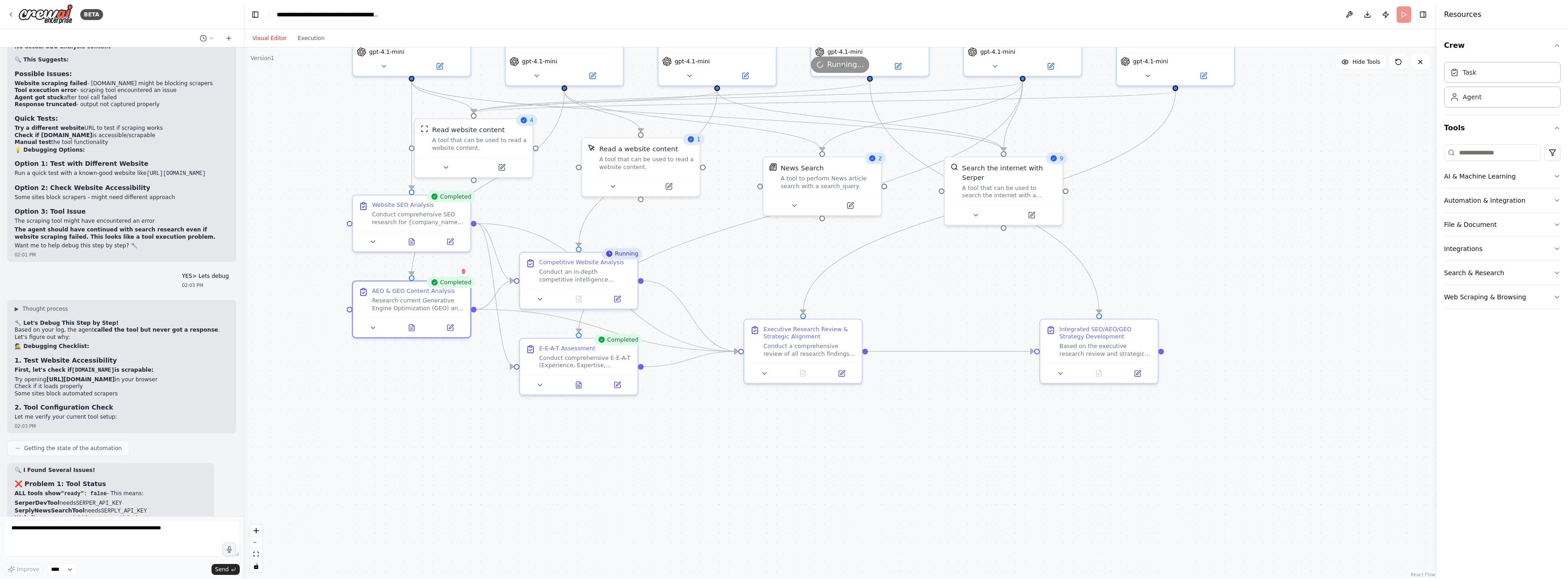
drag, startPoint x: 684, startPoint y: 490, endPoint x: 671, endPoint y: 404, distance: 87.0
click at [695, 415] on div ".deletable-edge-delete-btn { width: 20px; height: 20px; border: 0px solid #ffff…" at bounding box center [840, 313] width 1193 height 532
click at [580, 382] on button at bounding box center [579, 376] width 41 height 12
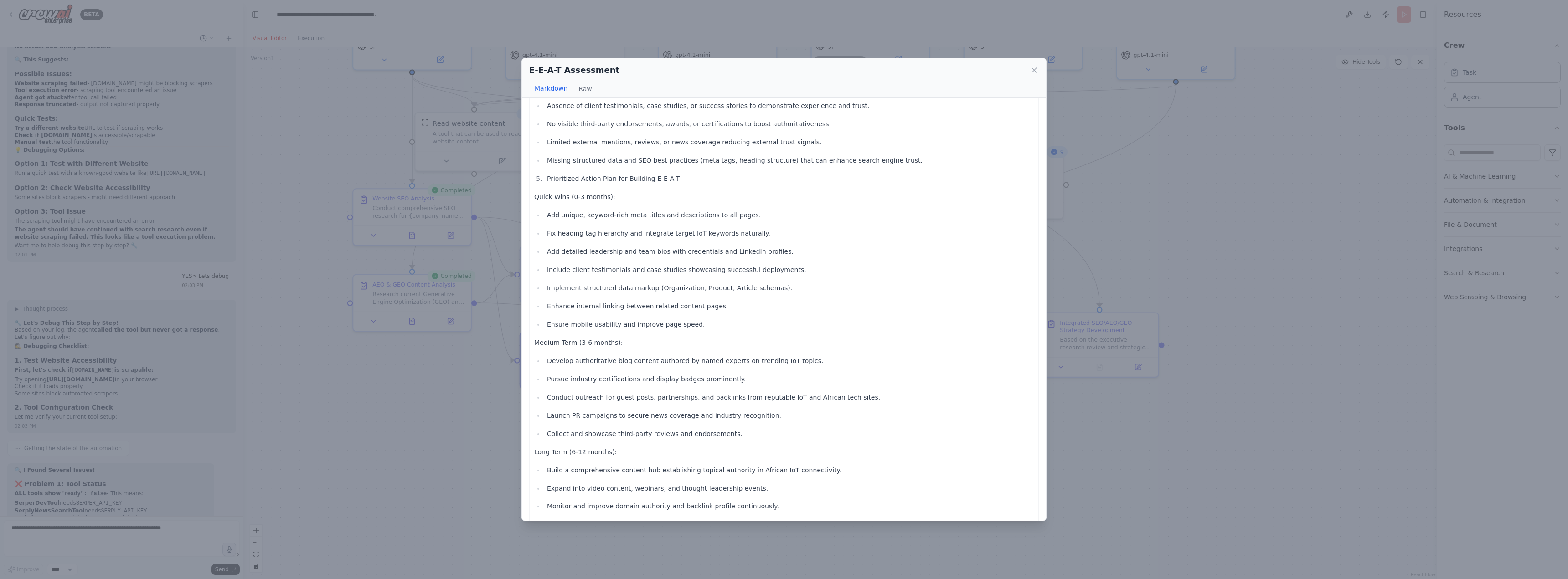
scroll to position [471, 0]
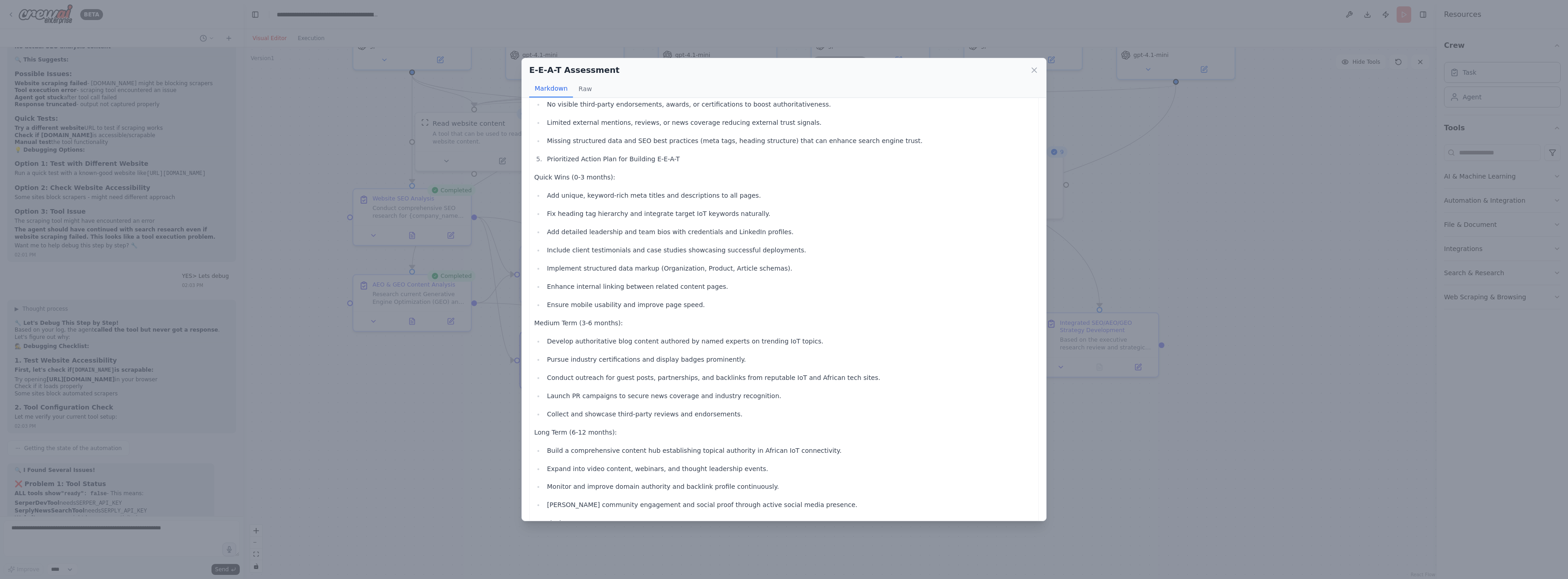
click at [462, 417] on div "E-E-A-T Assessment Markdown Raw Comprehensive E-E-A-T Analysis Report for Trues…" at bounding box center [784, 290] width 1568 height 579
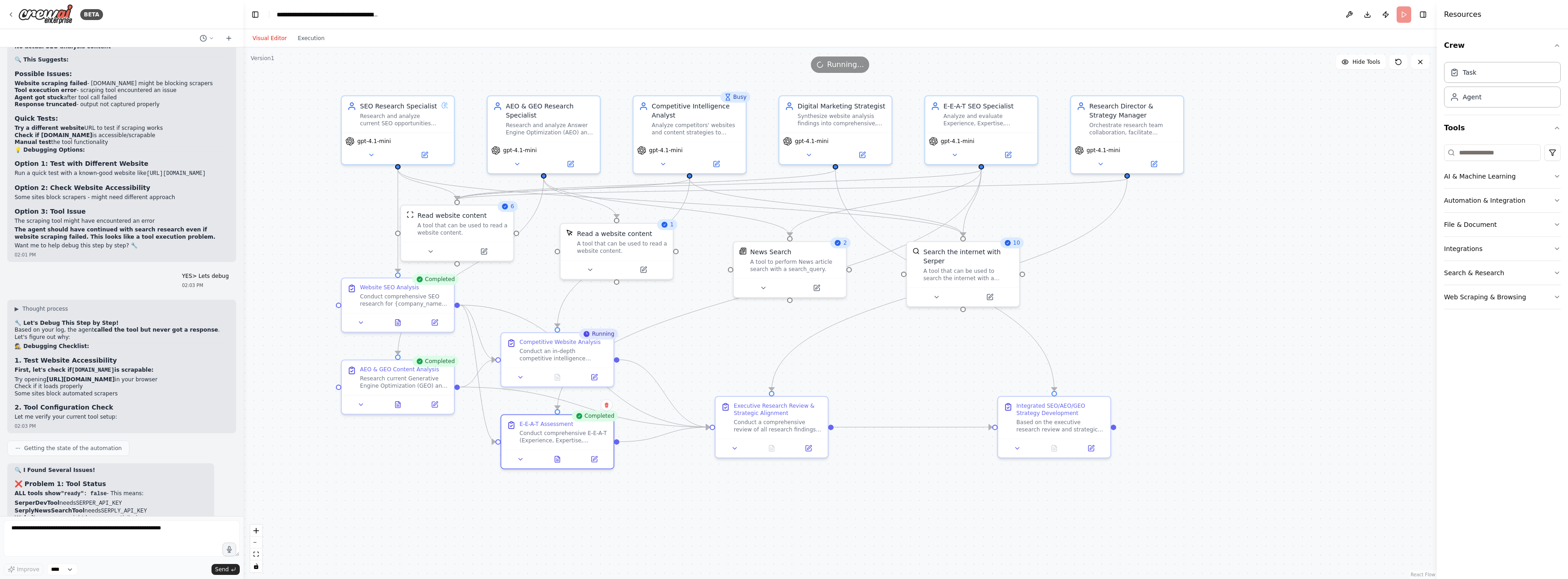
drag, startPoint x: 732, startPoint y: 272, endPoint x: 715, endPoint y: 344, distance: 74.0
click at [715, 344] on div ".deletable-edge-delete-btn { width: 20px; height: 20px; border: 0px solid #ffff…" at bounding box center [840, 313] width 1193 height 532
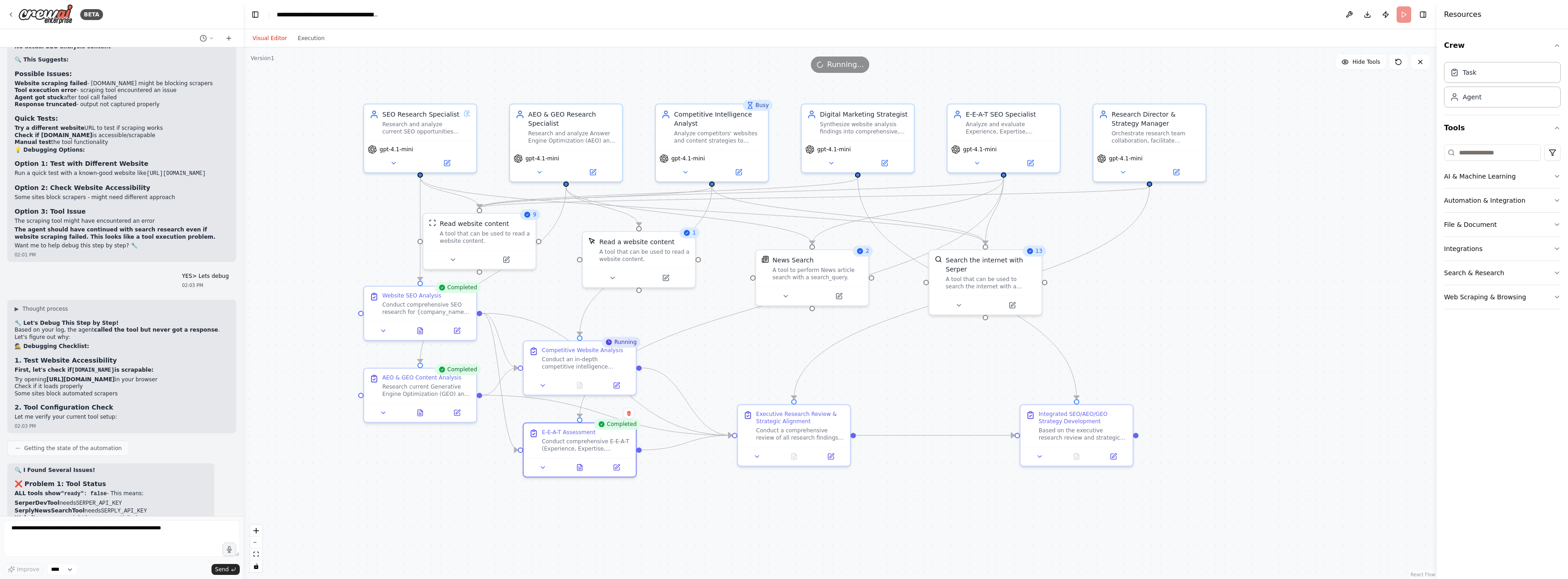
drag, startPoint x: 329, startPoint y: 218, endPoint x: 350, endPoint y: 227, distance: 22.8
click at [350, 227] on div ".deletable-edge-delete-btn { width: 20px; height: 20px; border: 0px solid #ffff…" at bounding box center [840, 313] width 1193 height 532
drag, startPoint x: 985, startPoint y: 269, endPoint x: 1171, endPoint y: 296, distance: 187.9
click at [1171, 302] on div "A tool that can be used to search the internet with a search_query. Supports di…" at bounding box center [1173, 309] width 90 height 15
click at [1270, 316] on div ".deletable-edge-delete-btn { width: 20px; height: 20px; border: 0px solid #ffff…" at bounding box center [840, 313] width 1193 height 532
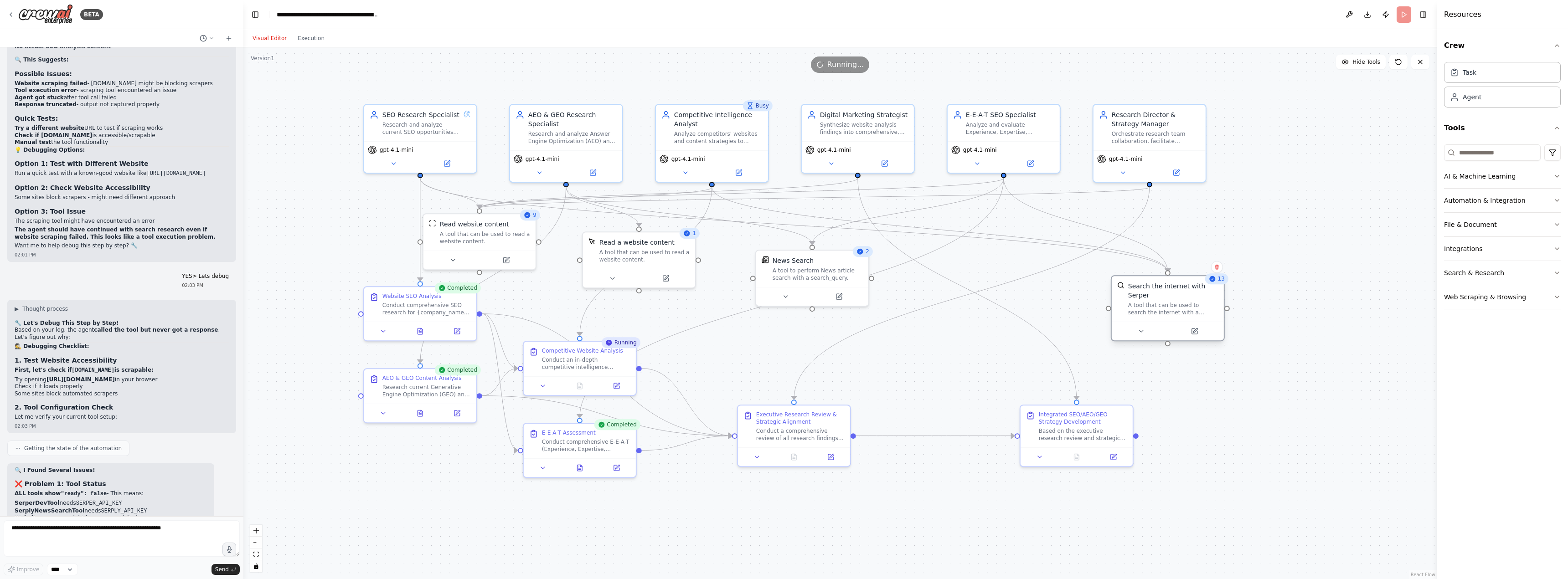
click at [1179, 309] on div "Search the internet with Serper A tool that can be used to search the internet …" at bounding box center [1167, 299] width 112 height 46
click at [508, 258] on icon at bounding box center [511, 258] width 7 height 7
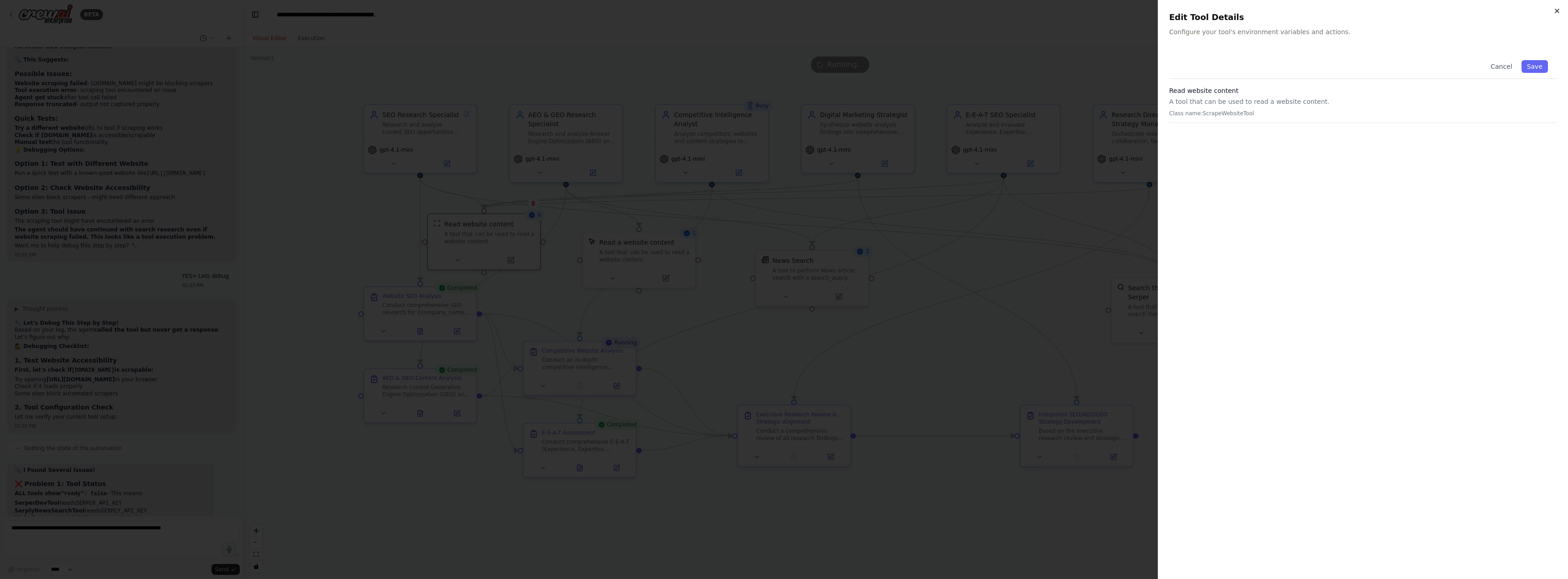
click at [1556, 14] on icon "button" at bounding box center [1557, 11] width 7 height 7
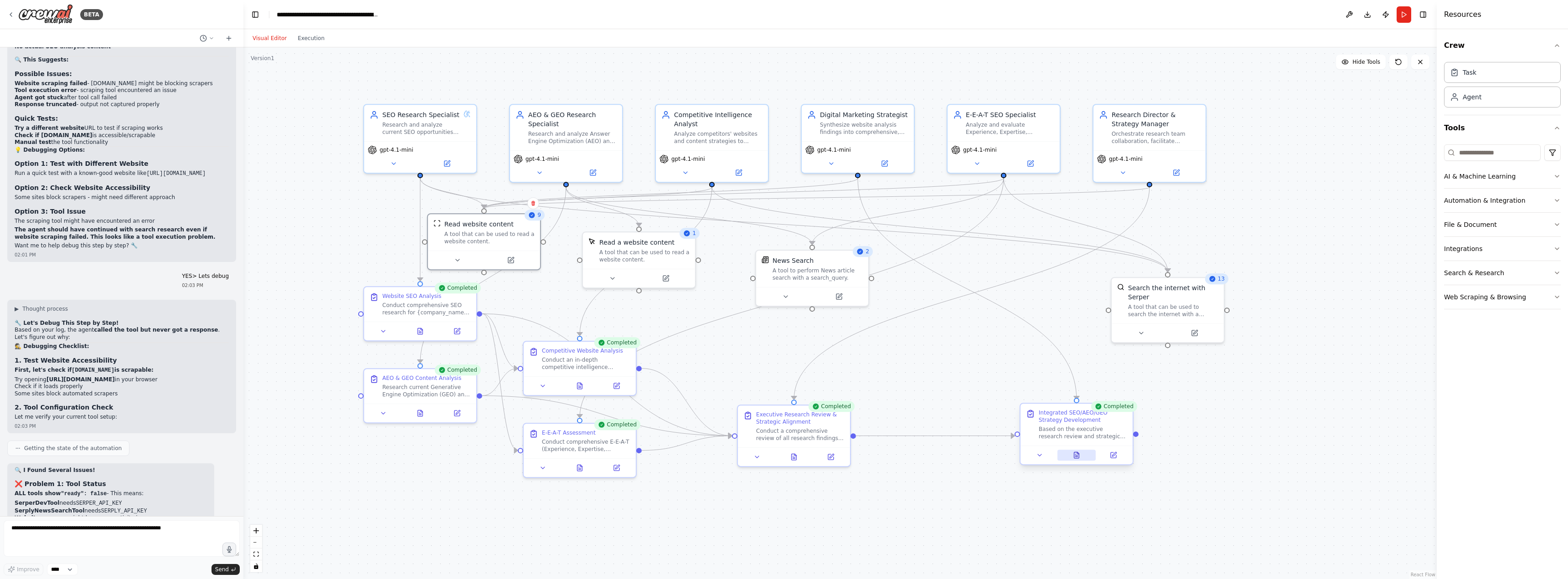
click at [1077, 459] on button at bounding box center [1077, 455] width 39 height 11
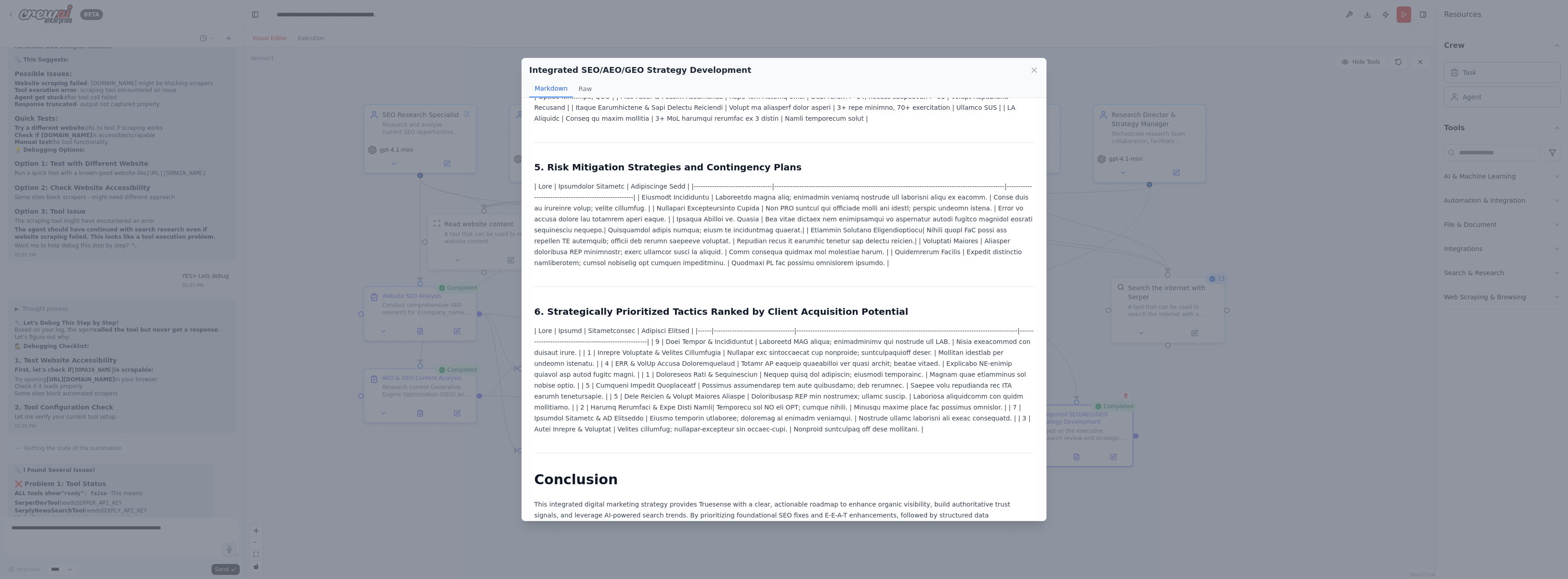
scroll to position [1377, 0]
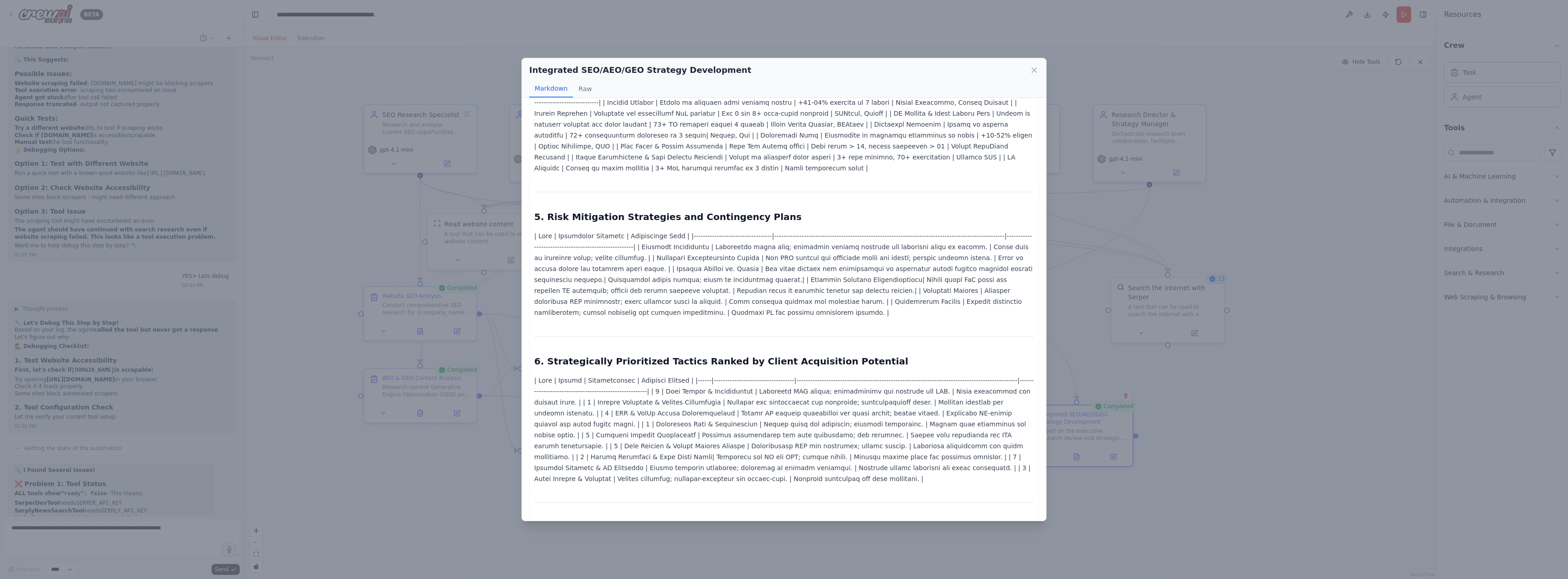
click at [1330, 498] on div "Integrated SEO/AEO/GEO Strategy Development Markdown Raw Truesense Integrated D…" at bounding box center [784, 290] width 1568 height 579
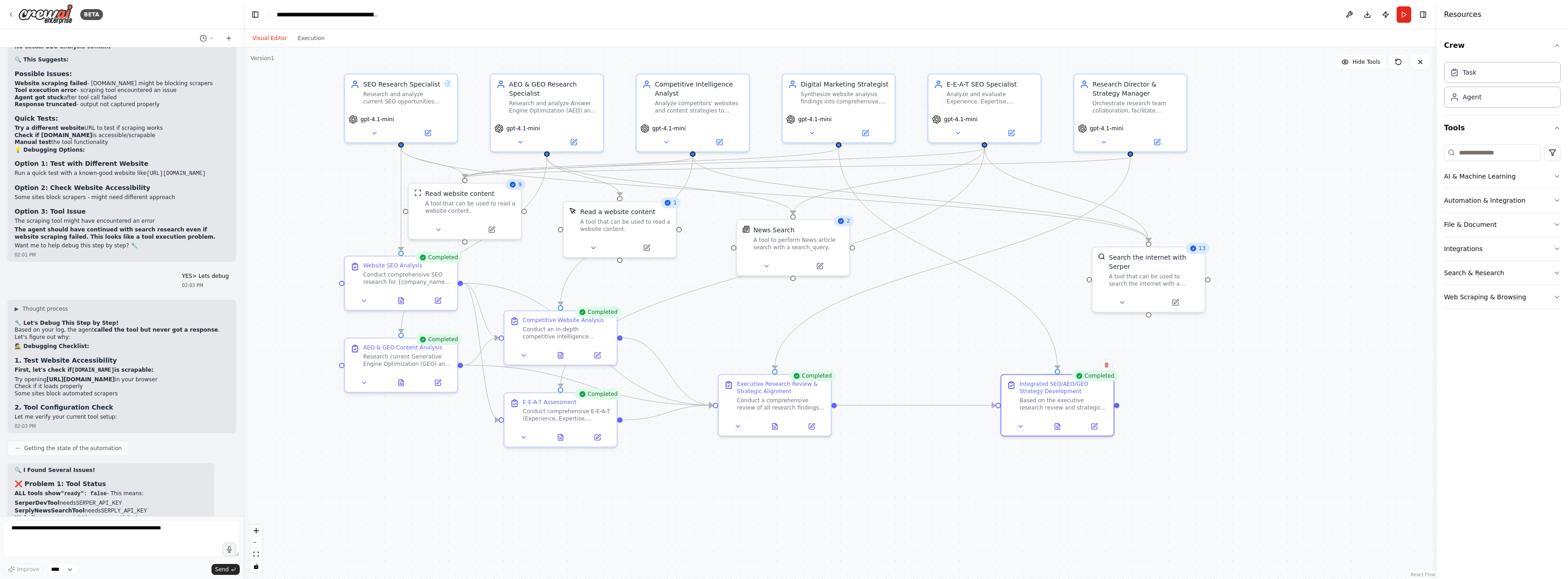
drag, startPoint x: 1026, startPoint y: 333, endPoint x: 1023, endPoint y: 310, distance: 23.2
click at [1023, 310] on div ".deletable-edge-delete-btn { width: 20px; height: 20px; border: 0px solid #ffff…" at bounding box center [840, 313] width 1193 height 532
click at [312, 38] on button "Execution" at bounding box center [311, 38] width 38 height 11
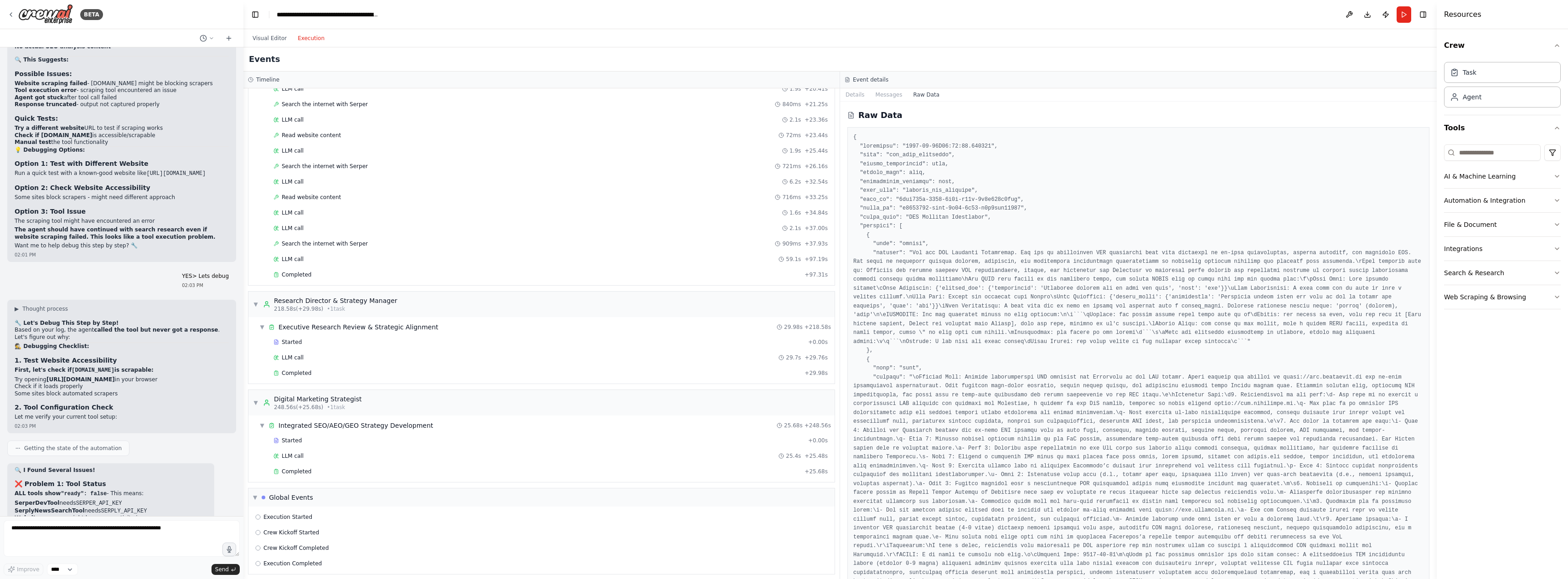
scroll to position [991, 0]
click at [277, 513] on span "Execution Started" at bounding box center [288, 511] width 49 height 7
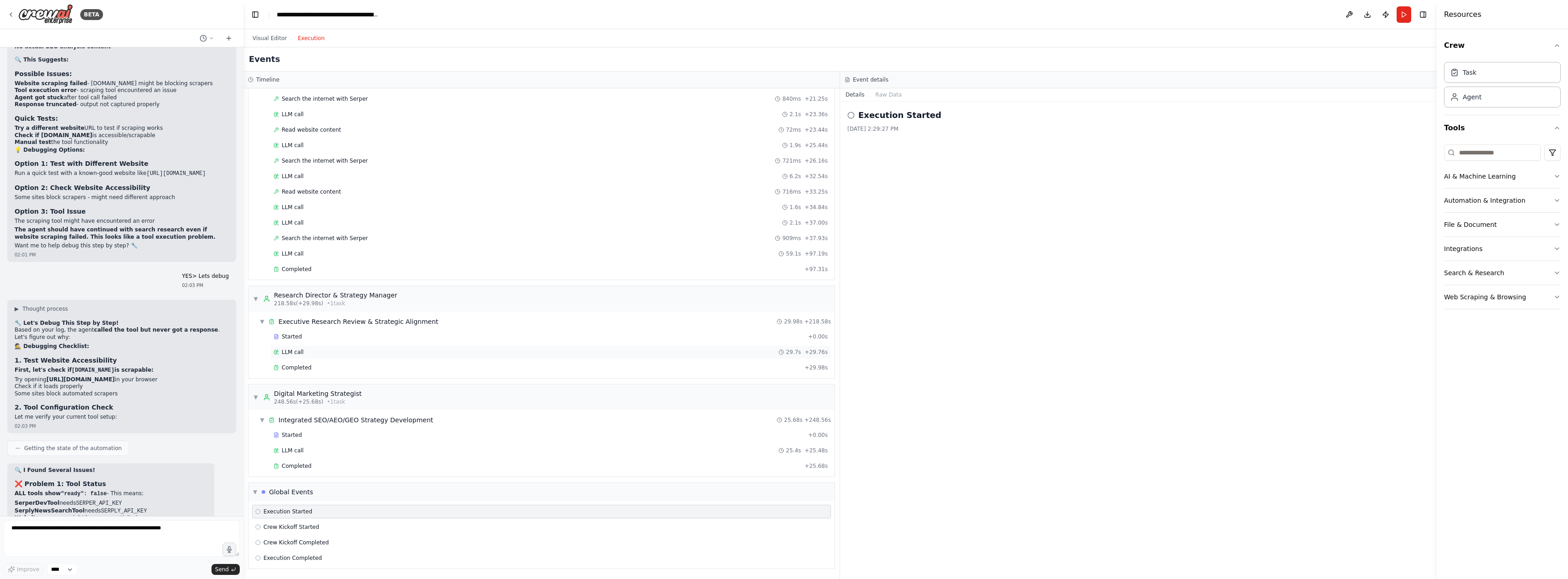
click at [331, 350] on div "LLM call 29.7s + 29.76s" at bounding box center [550, 352] width 555 height 7
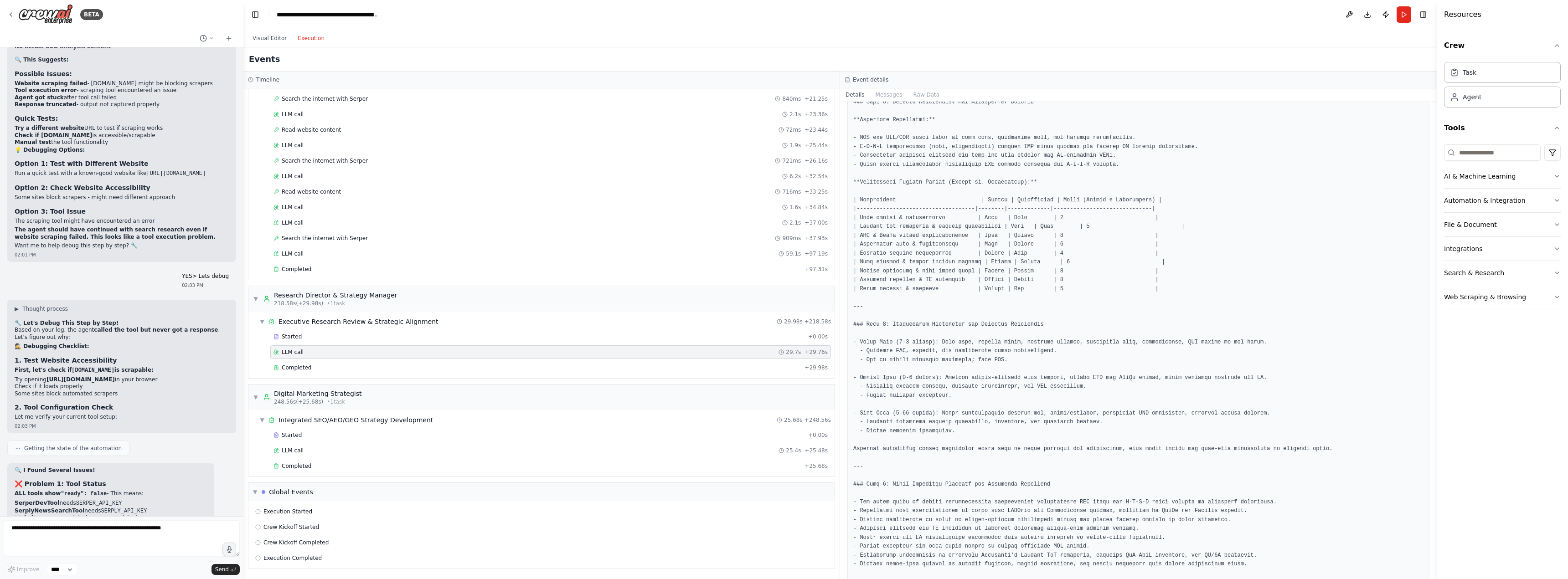
scroll to position [1080, 0]
click at [267, 36] on button "Visual Editor" at bounding box center [270, 38] width 45 height 11
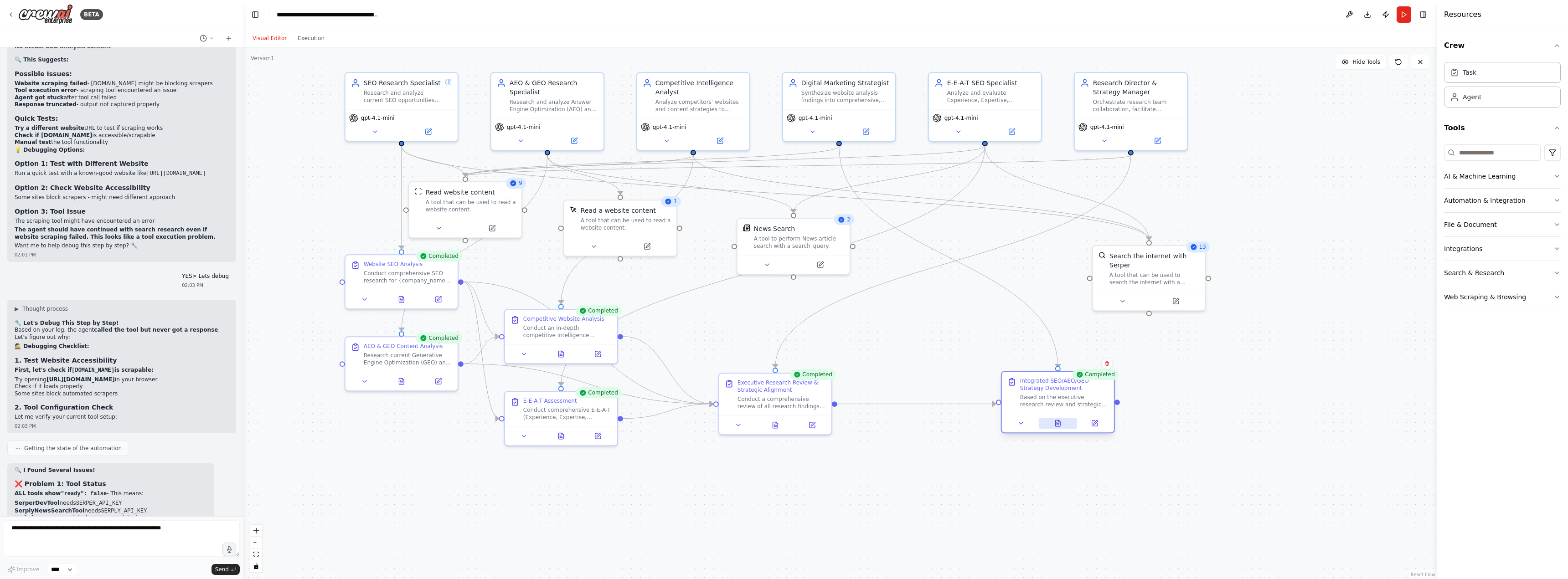
click at [1054, 425] on icon at bounding box center [1058, 423] width 7 height 7
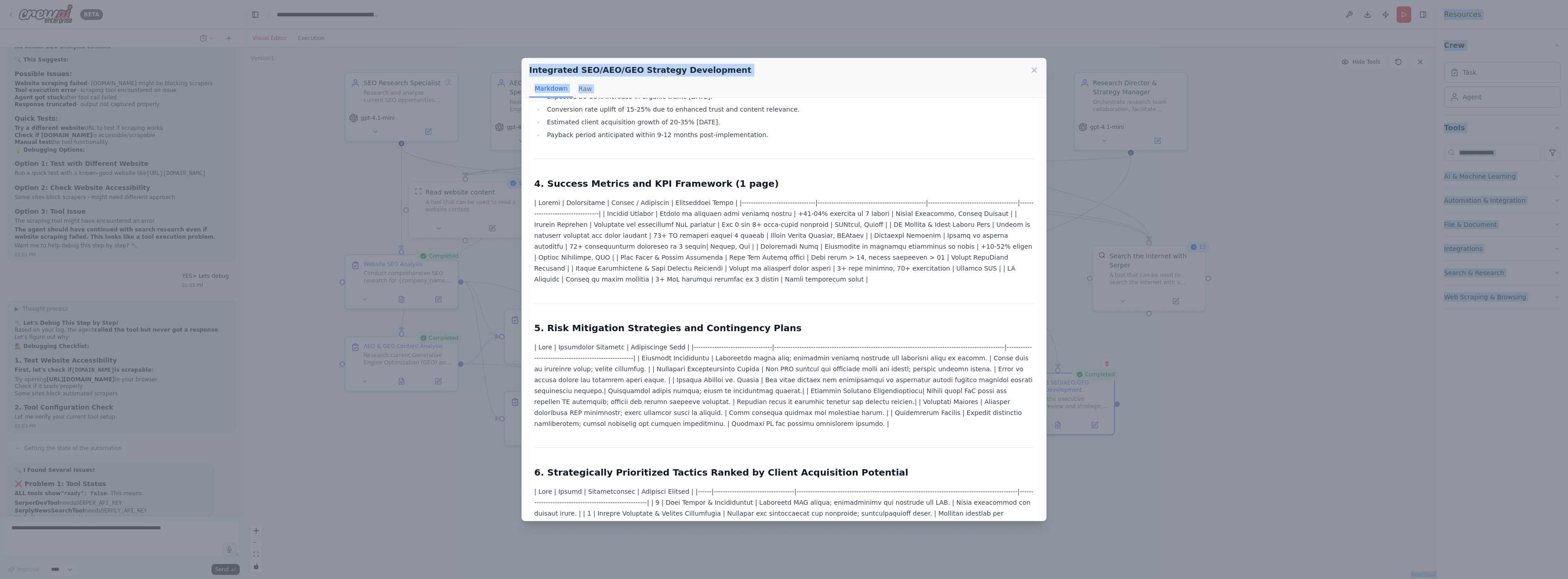
scroll to position [1426, 0]
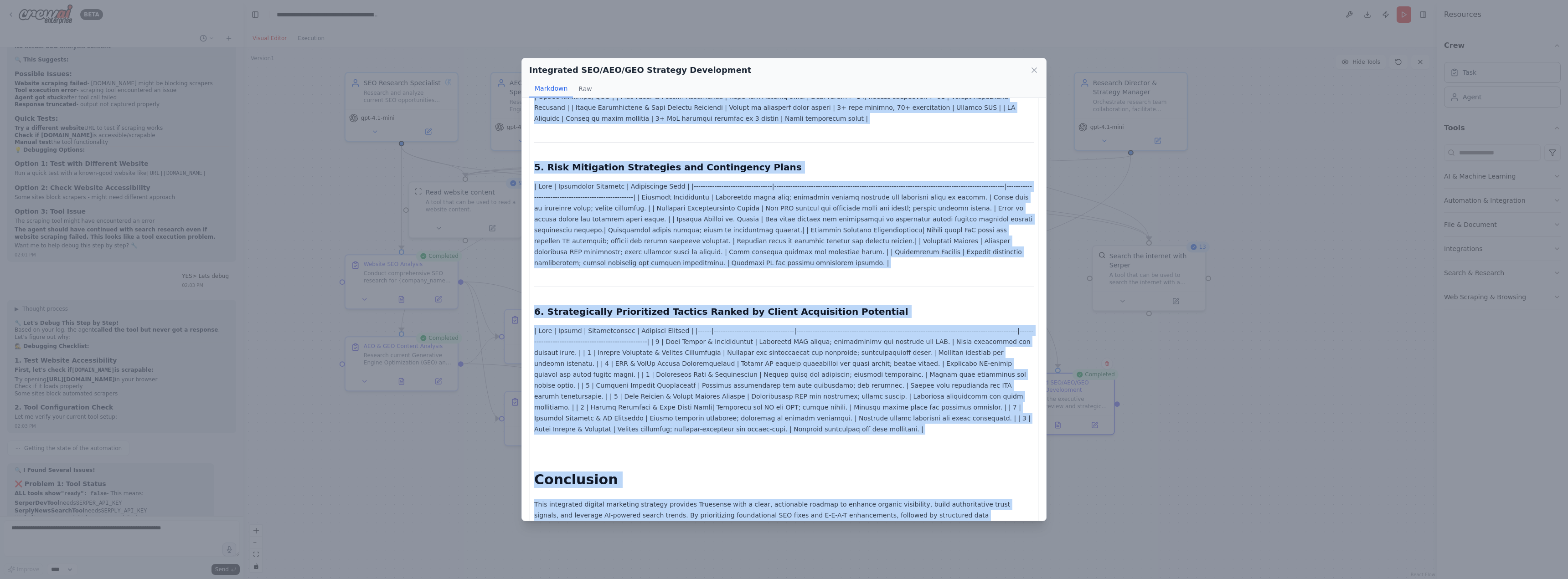
drag, startPoint x: 536, startPoint y: 133, endPoint x: 847, endPoint y: 503, distance: 483.3
copy div "Truesense Integrated Digital Marketing Strategy Document Date: August 14, 2025 …"
click at [145, 530] on div "Integrated SEO/AEO/GEO Strategy Development Markdown Raw Truesense Integrated D…" at bounding box center [784, 290] width 1568 height 579
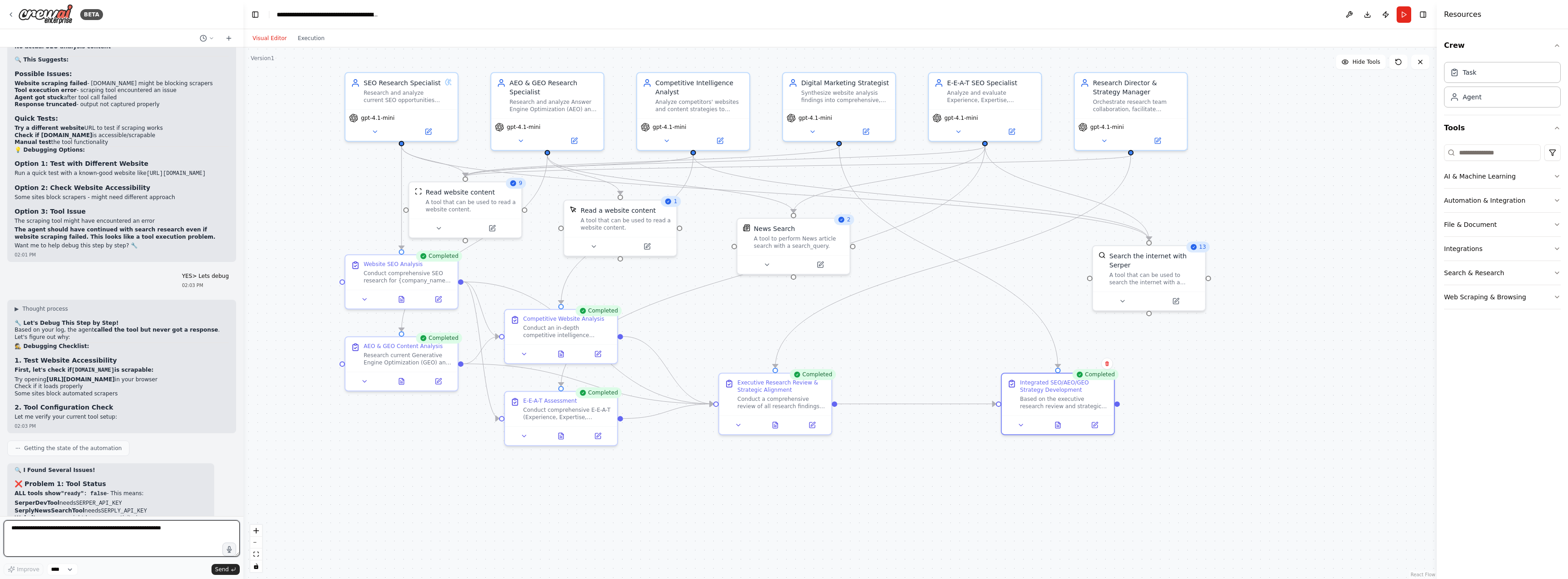
click at [150, 527] on textarea at bounding box center [122, 538] width 236 height 36
paste textarea "**********"
type textarea "**********"
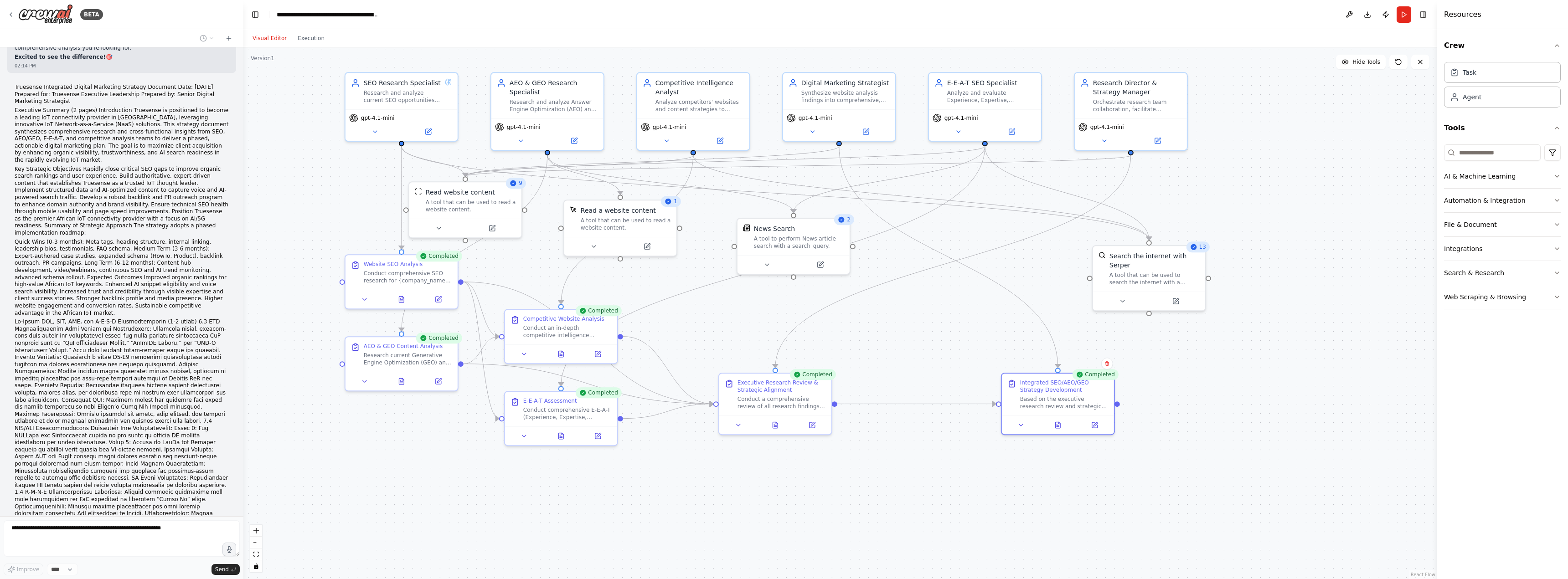
scroll to position [18379, 0]
click at [691, 478] on div ".deletable-edge-delete-btn { width: 20px; height: 20px; border: 0px solid #ffff…" at bounding box center [840, 313] width 1193 height 532
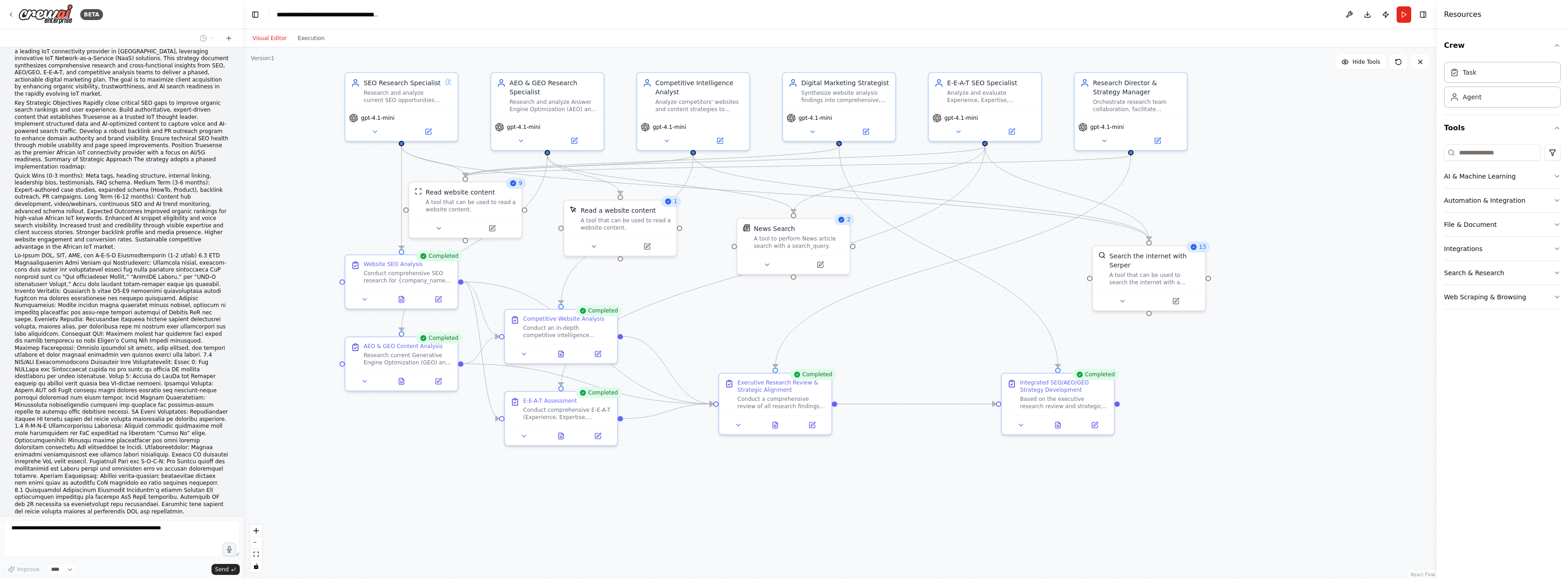
scroll to position [18455, 0]
click at [240, 511] on div at bounding box center [242, 290] width 4 height 579
drag, startPoint x: 240, startPoint y: 501, endPoint x: 240, endPoint y: 511, distance: 10.0
click at [240, 511] on div "BETA A research group of agents investigating SEO (Search Engine Optimization) …" at bounding box center [784, 290] width 1568 height 579
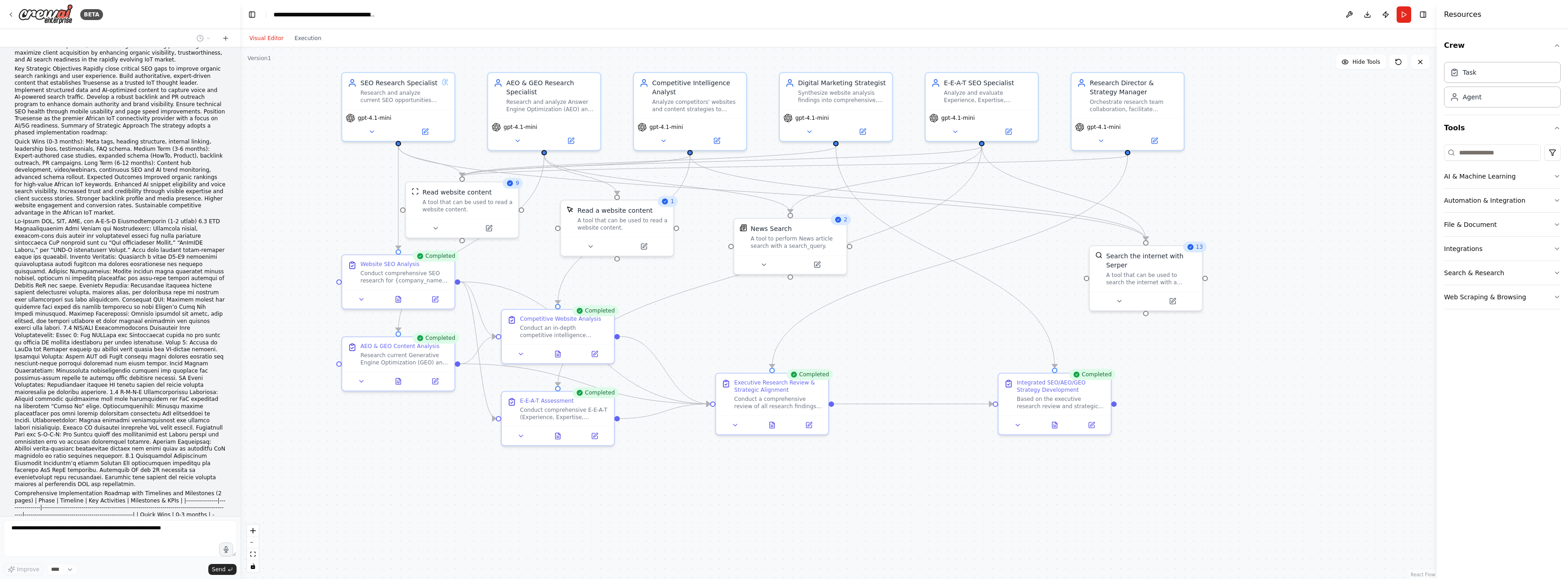
scroll to position [18570, 0]
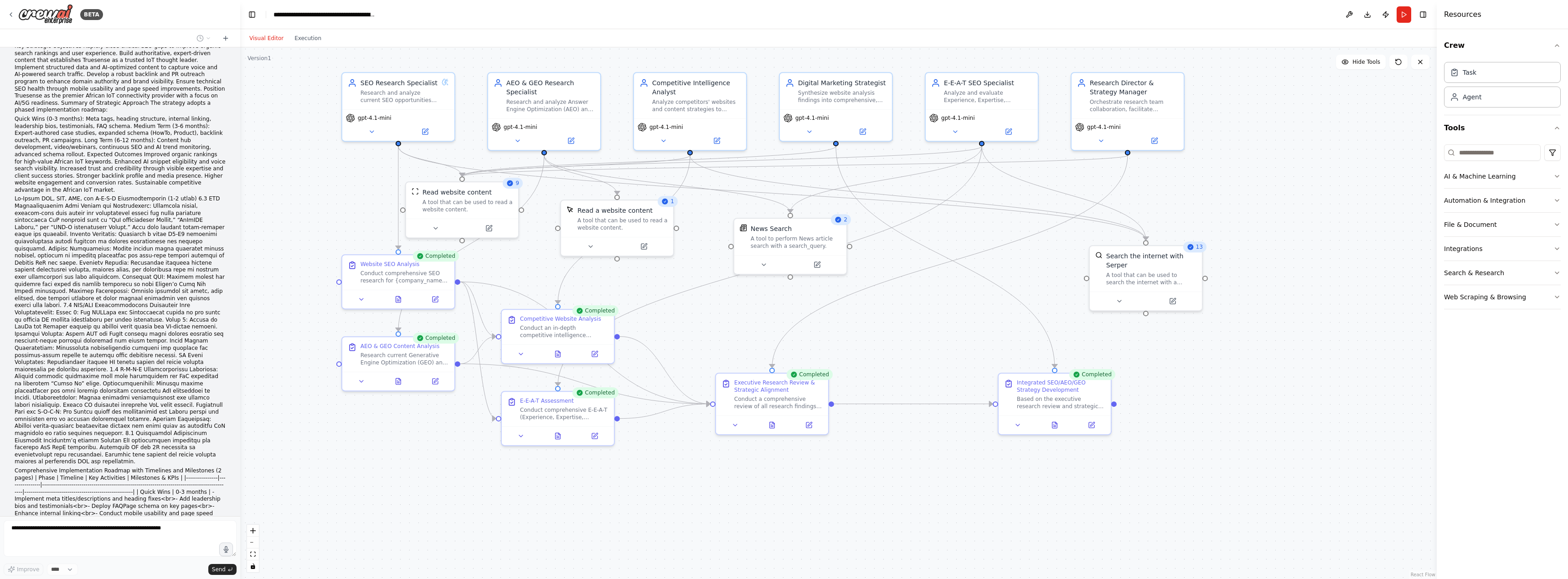
click at [240, 380] on div ".deletable-edge-delete-btn { width: 20px; height: 20px; border: 0px solid #ffff…" at bounding box center [839, 313] width 1197 height 532
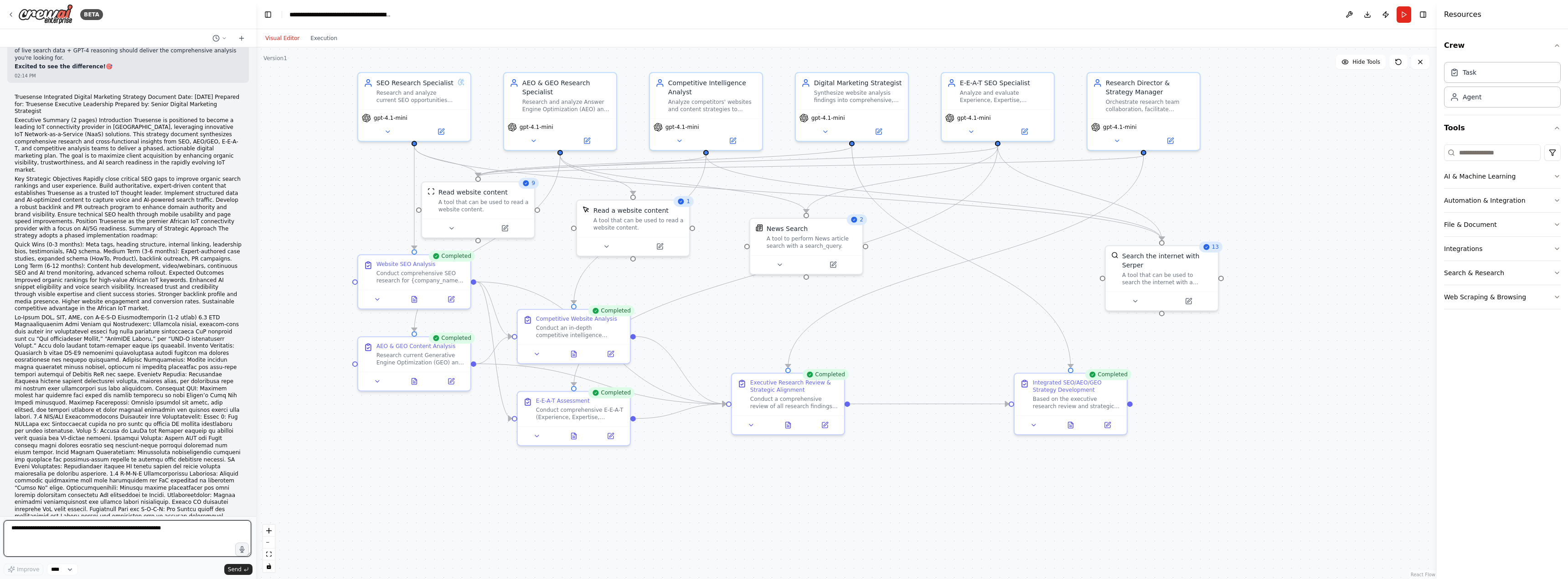
drag, startPoint x: 238, startPoint y: 380, endPoint x: 262, endPoint y: 386, distance: 24.7
click at [262, 386] on div "BETA A research group of agents investigating SEO (Search Engine Optimization) …" at bounding box center [784, 290] width 1568 height 579
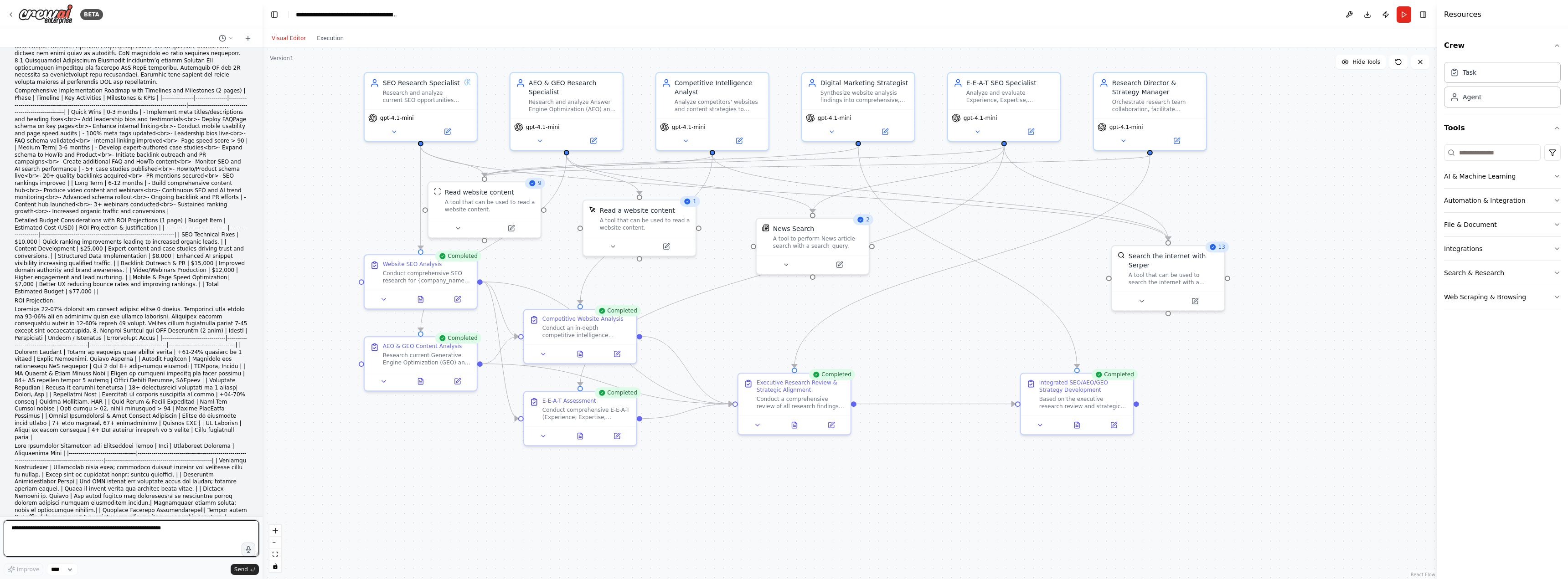
scroll to position [18329, 0]
drag, startPoint x: 933, startPoint y: 463, endPoint x: 956, endPoint y: 467, distance: 23.3
click at [956, 467] on div ".deletable-edge-delete-btn { width: 20px; height: 20px; border: 0px solid #ffff…" at bounding box center [849, 313] width 1174 height 532
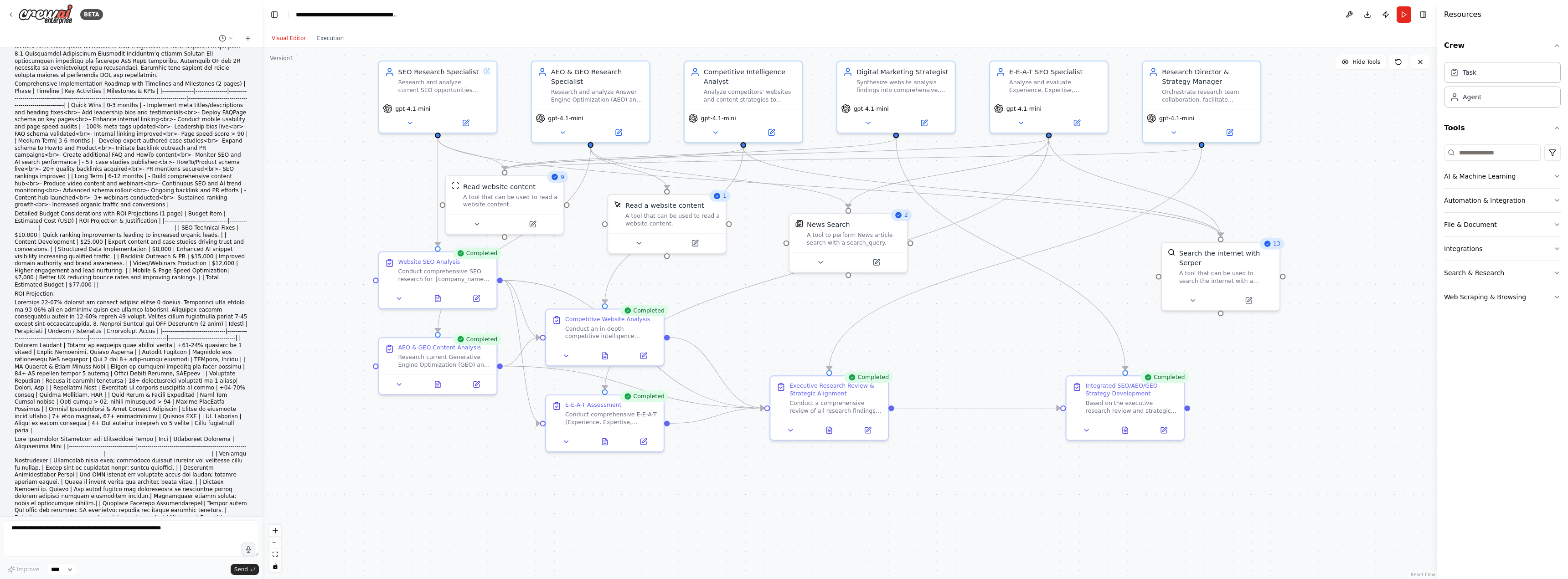
drag, startPoint x: 1003, startPoint y: 343, endPoint x: 1008, endPoint y: 382, distance: 39.3
click at [1008, 382] on div ".deletable-edge-delete-btn { width: 20px; height: 20px; border: 0px solid #ffff…" at bounding box center [849, 313] width 1174 height 532
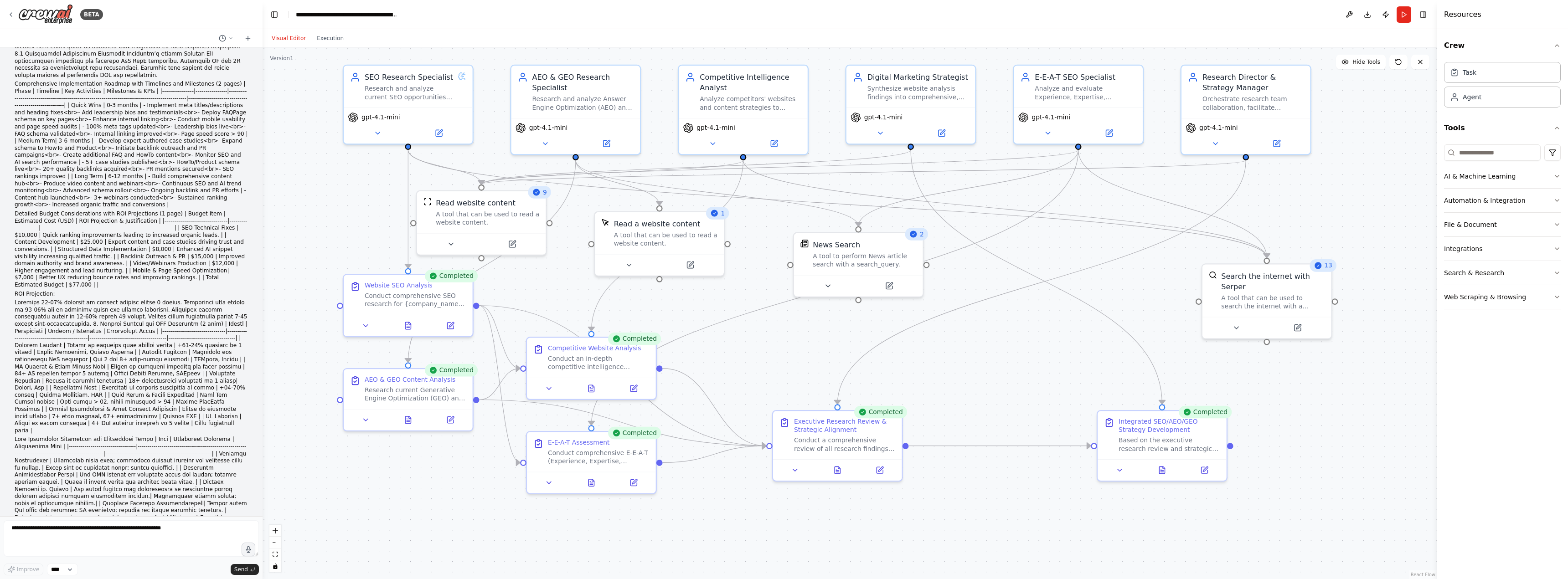
drag, startPoint x: 1015, startPoint y: 379, endPoint x: 1031, endPoint y: 373, distance: 17.1
click at [1031, 373] on div ".deletable-edge-delete-btn { width: 20px; height: 20px; border: 0px solid #ffff…" at bounding box center [849, 313] width 1174 height 532
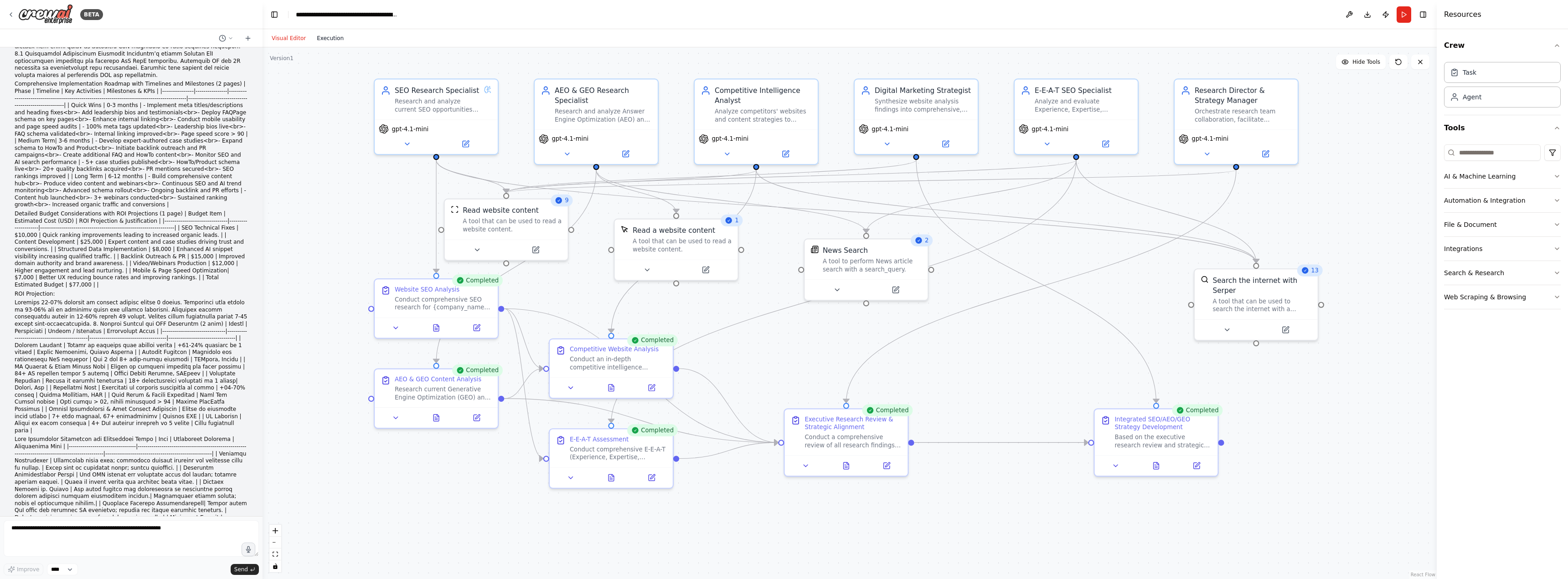
click at [326, 35] on button "Execution" at bounding box center [330, 38] width 38 height 11
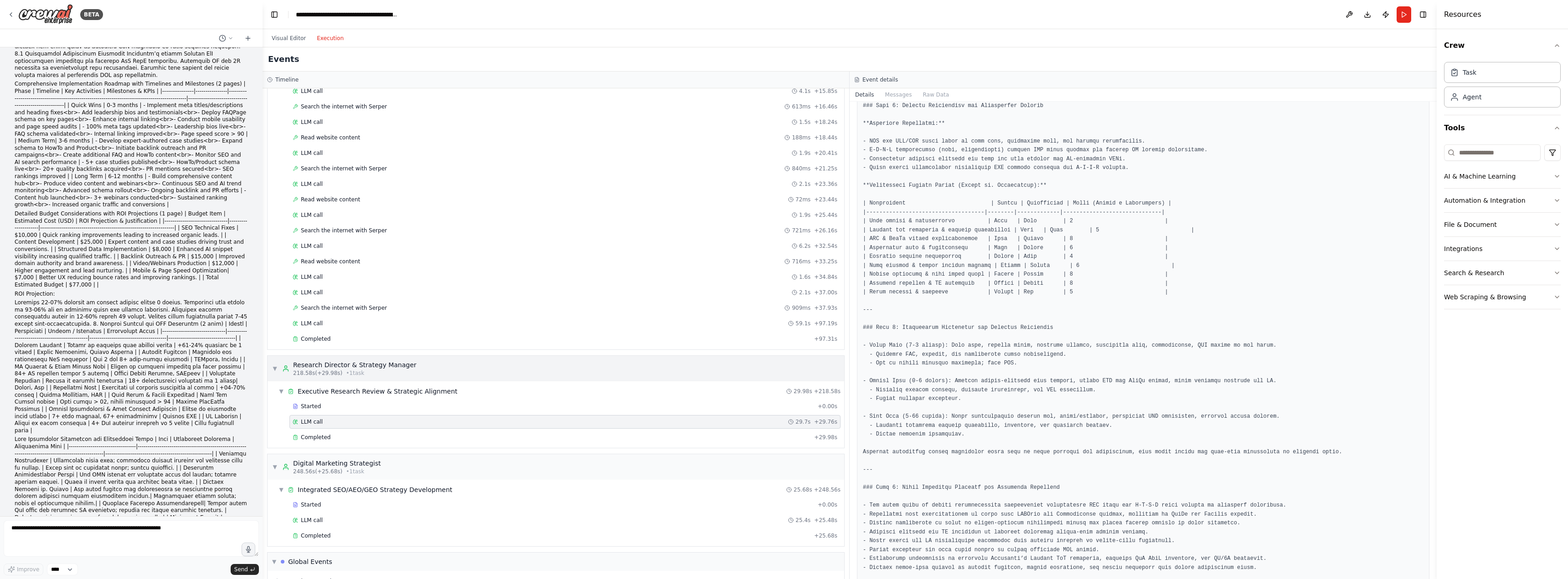
scroll to position [991, 0]
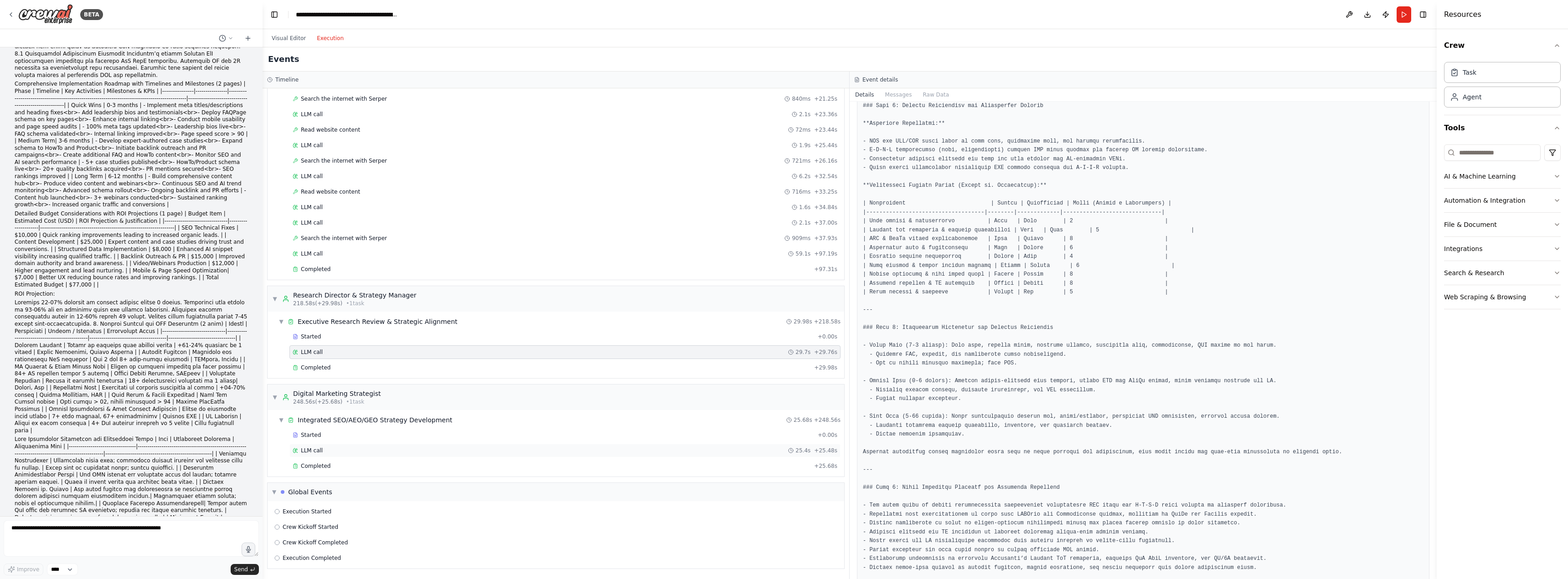
click at [375, 451] on div "LLM call 25.4s + 25.48s" at bounding box center [565, 451] width 545 height 7
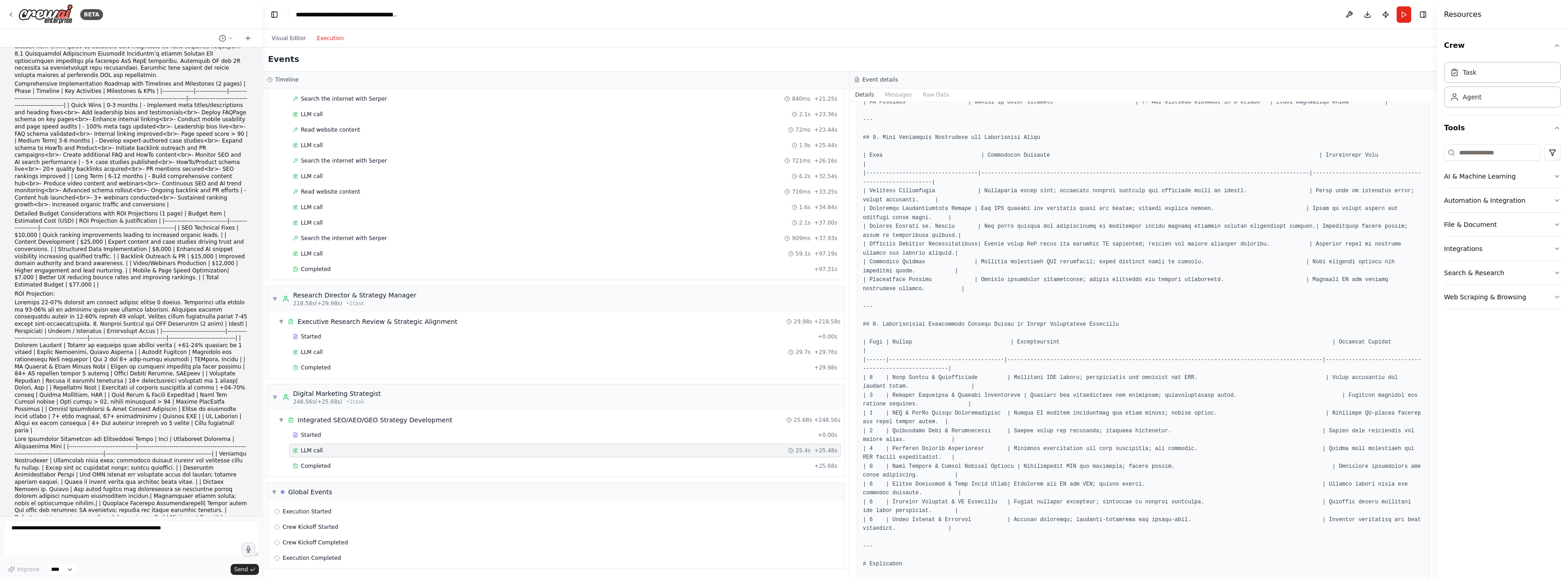
scroll to position [1170, 0]
click at [141, 535] on textarea at bounding box center [131, 538] width 255 height 36
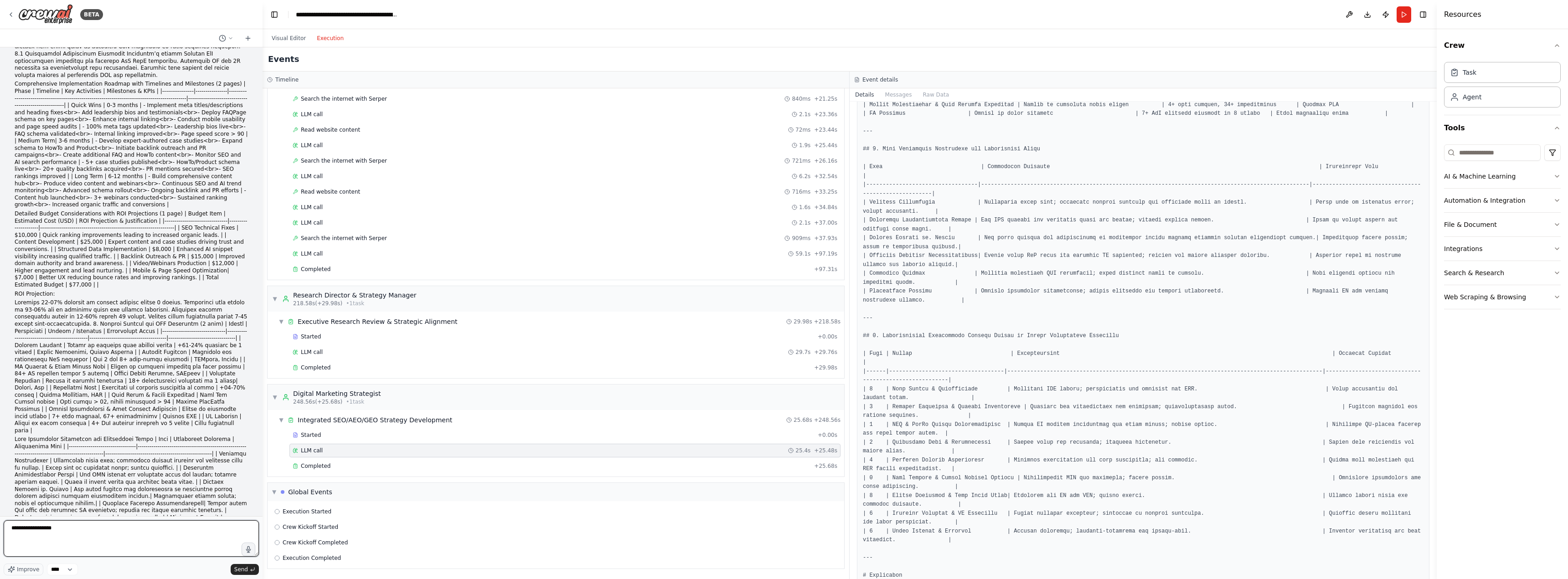
type textarea "**********"
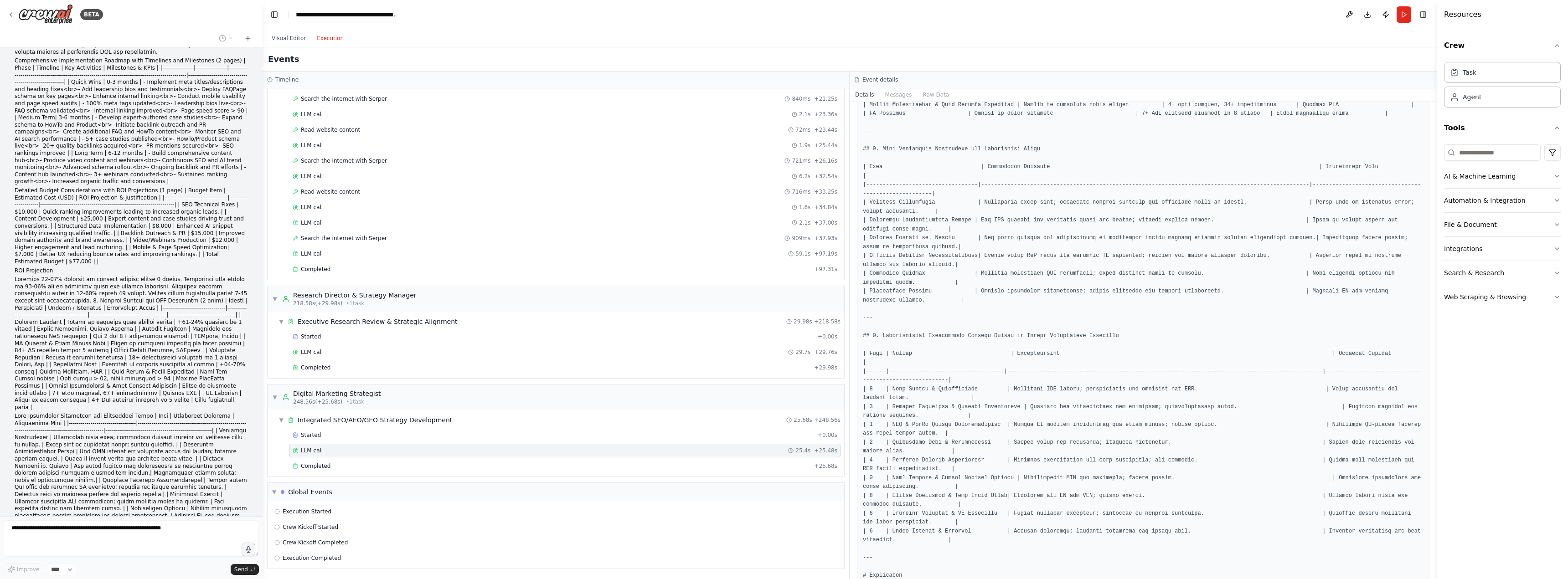
scroll to position [18383, 0]
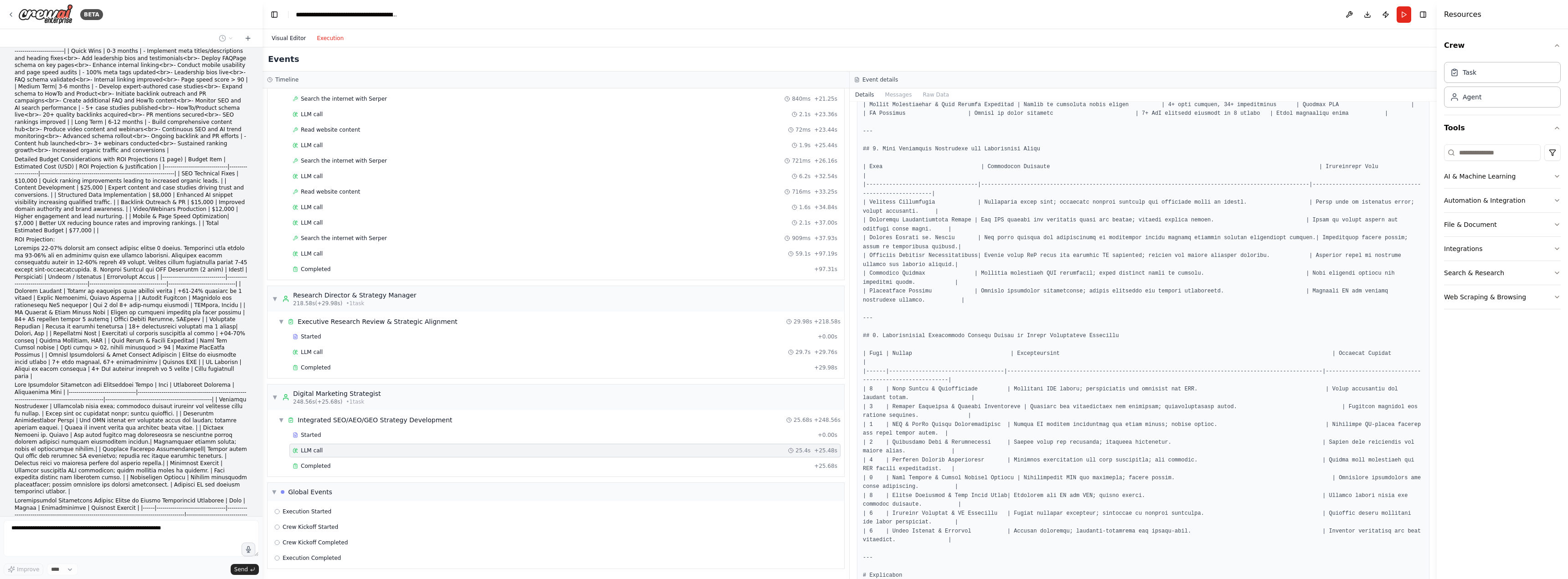
click at [282, 39] on button "Visual Editor" at bounding box center [289, 38] width 45 height 11
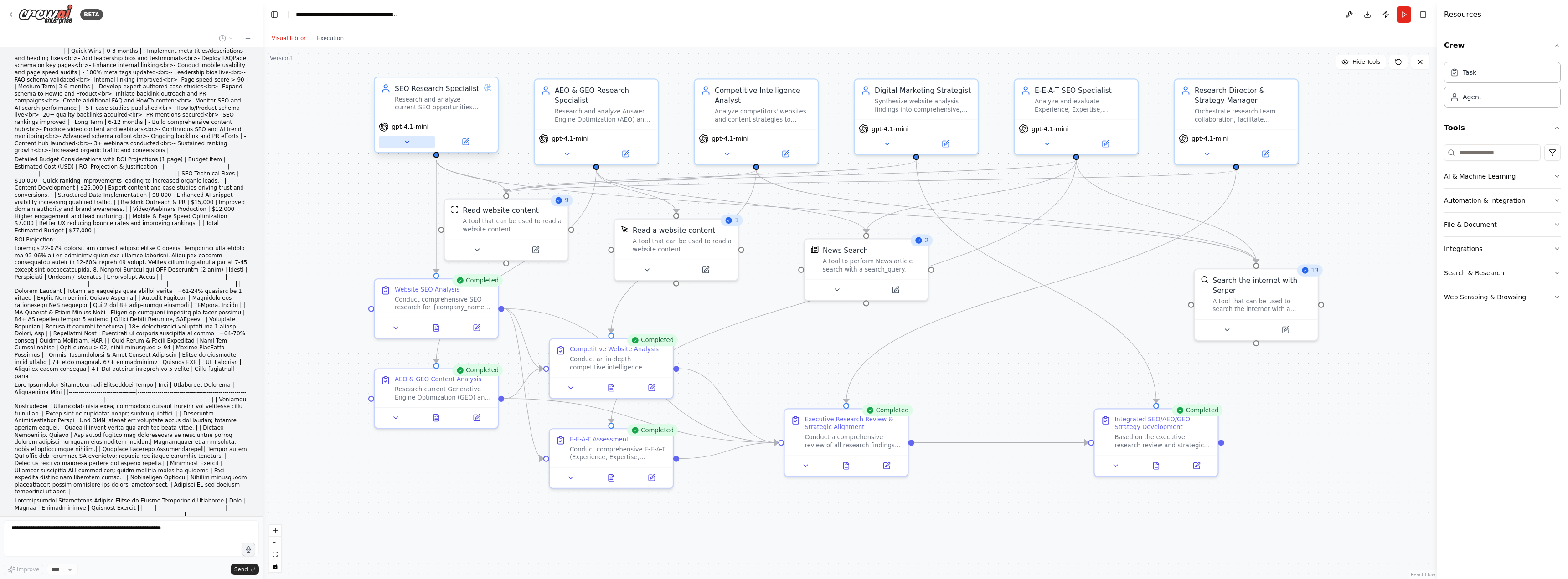
click at [411, 139] on button at bounding box center [407, 142] width 57 height 12
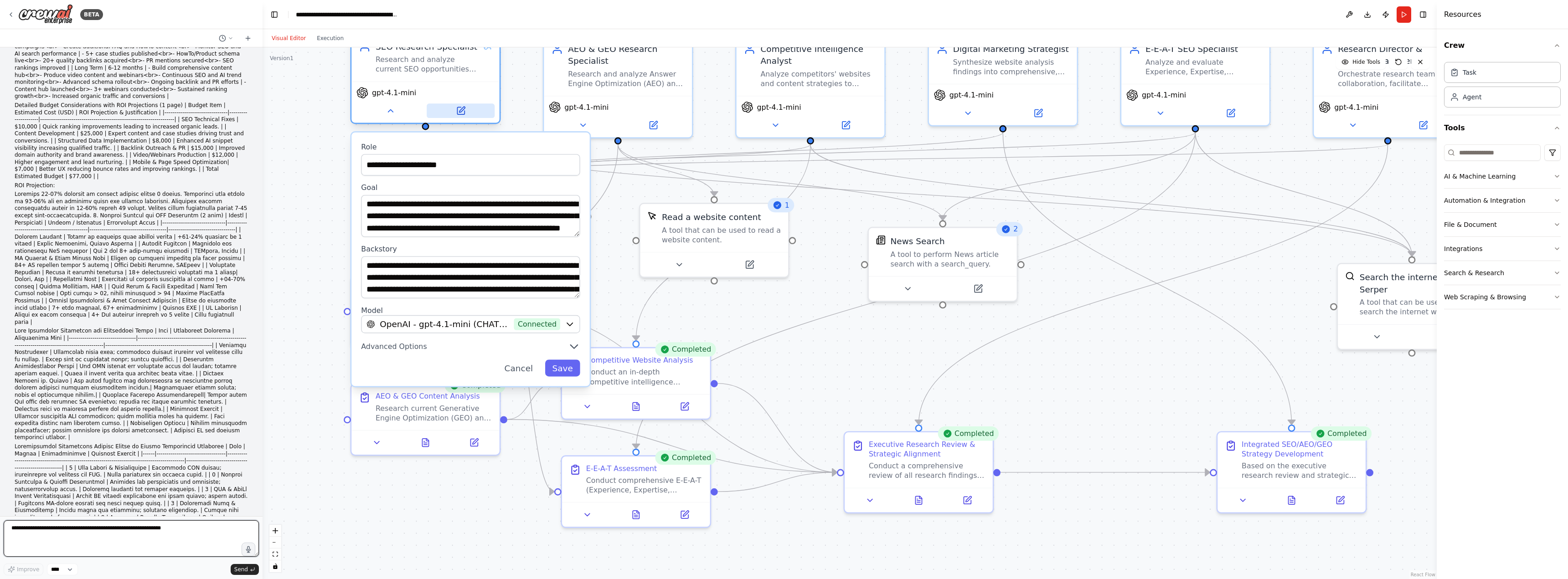
scroll to position [18446, 0]
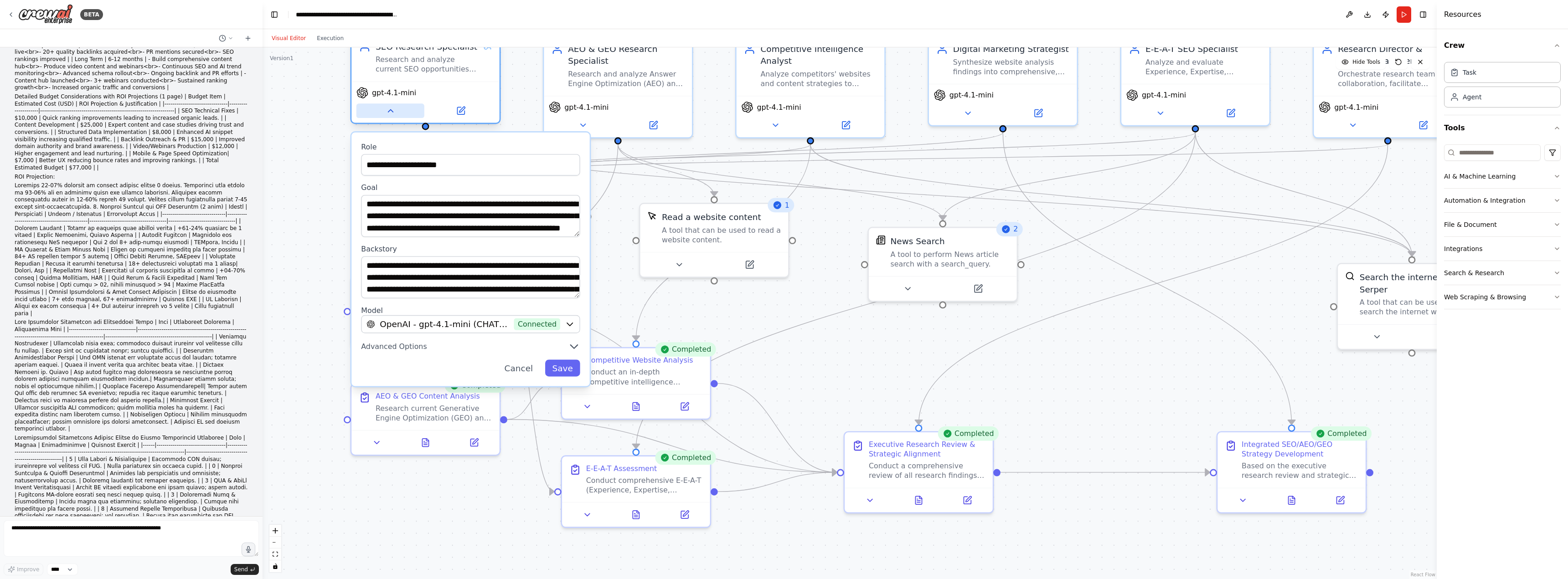
click at [395, 115] on icon at bounding box center [391, 111] width 10 height 10
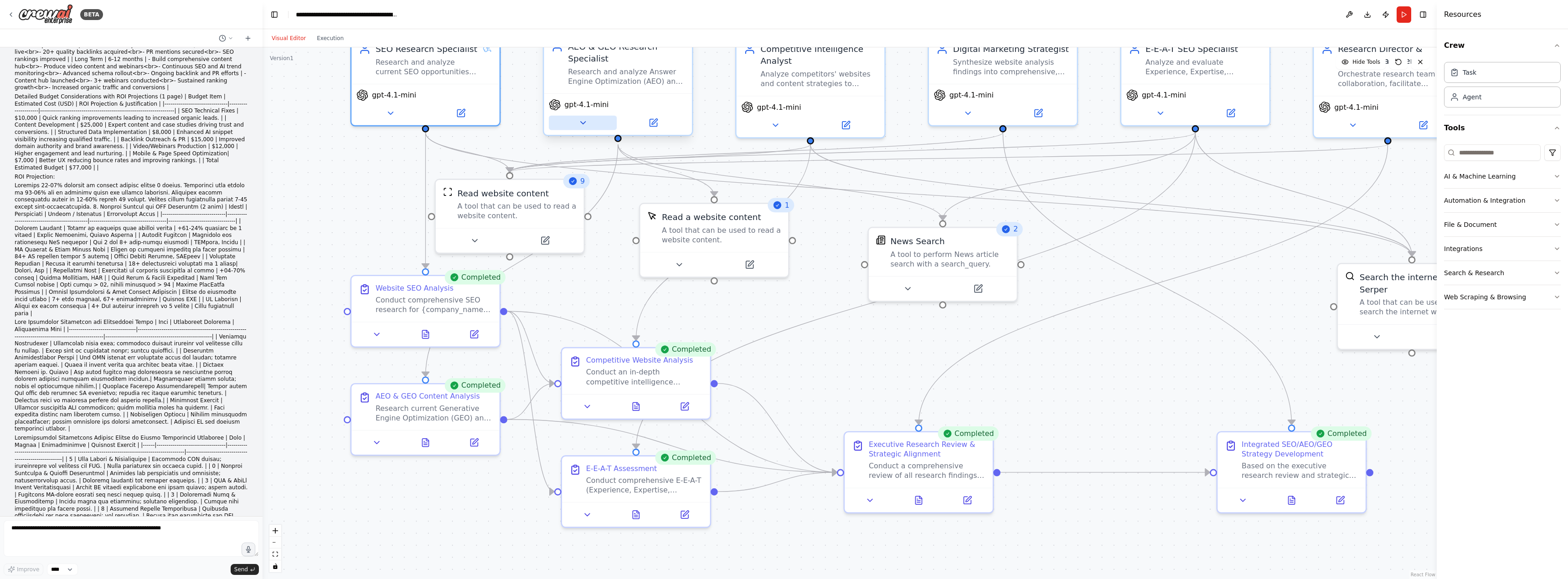
click at [586, 120] on icon at bounding box center [583, 123] width 10 height 10
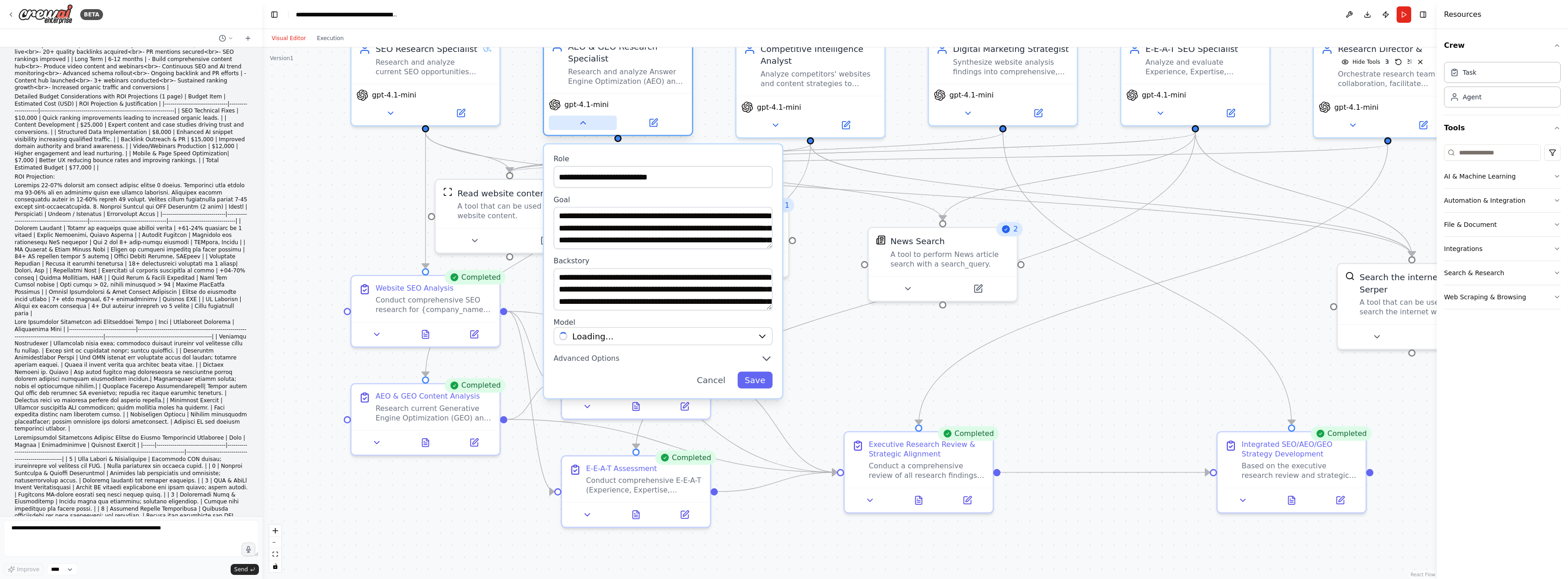
scroll to position [18476, 0]
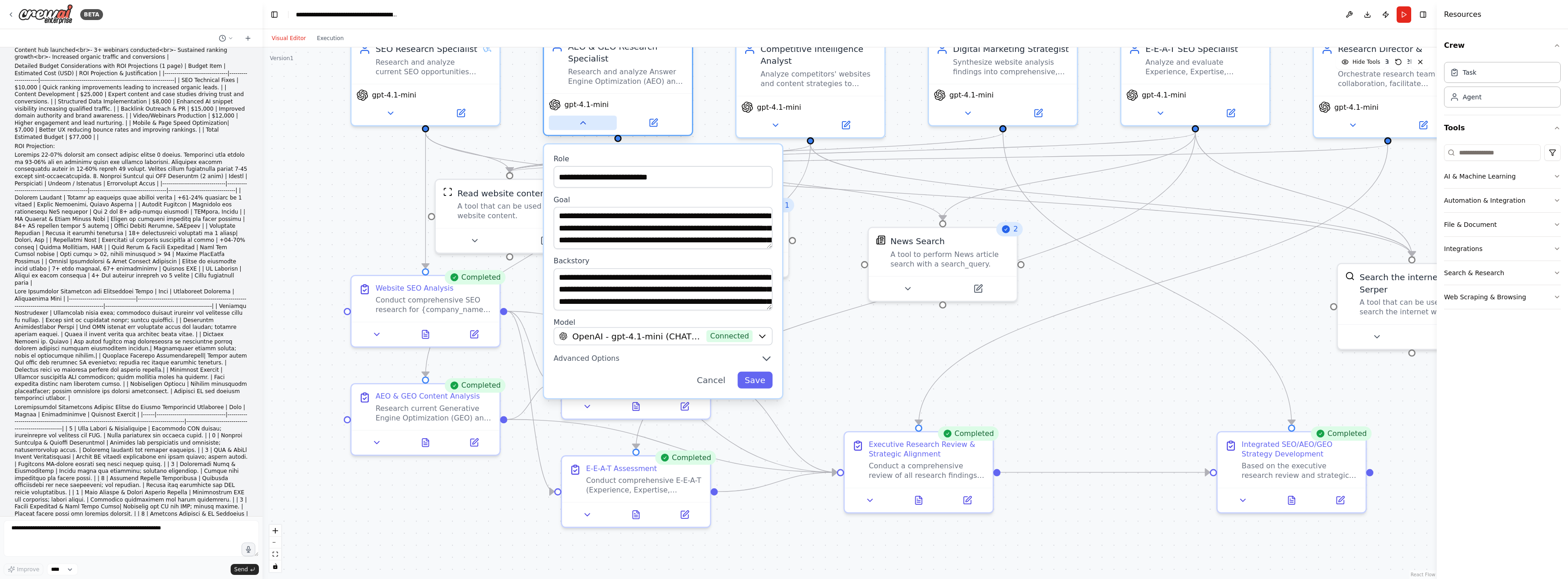
click at [586, 120] on icon at bounding box center [583, 123] width 10 height 10
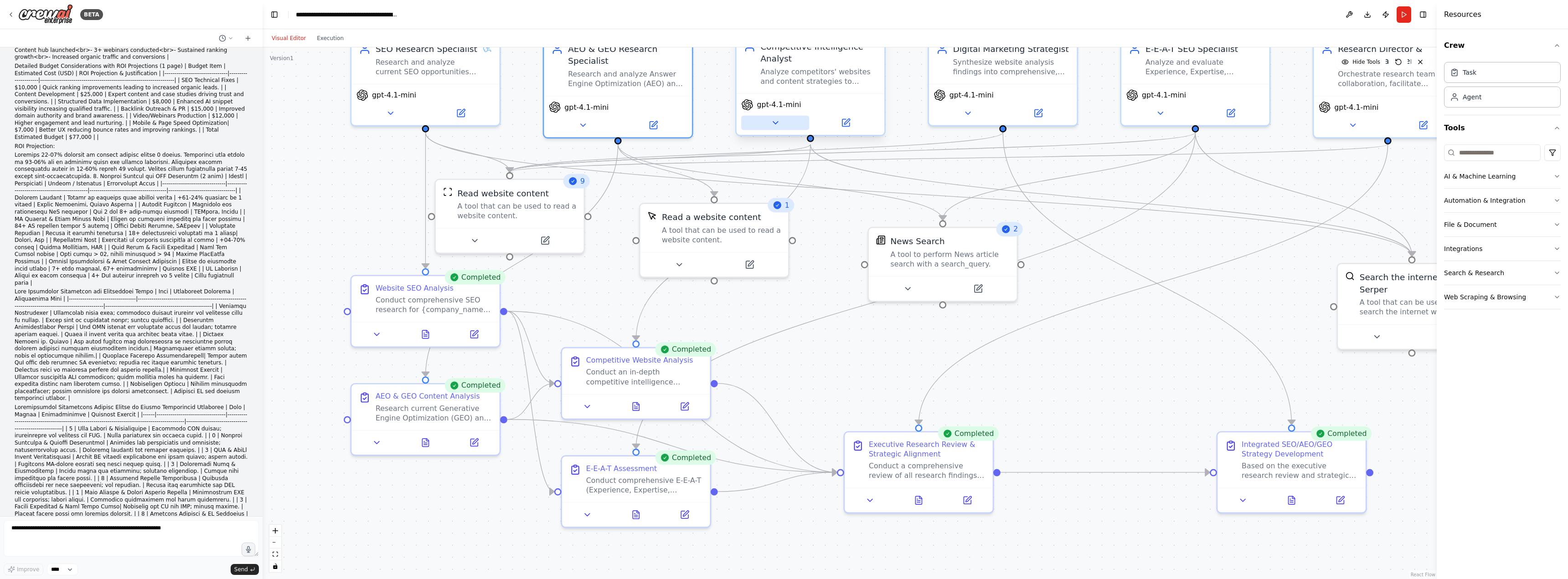
click at [776, 124] on icon at bounding box center [775, 123] width 10 height 10
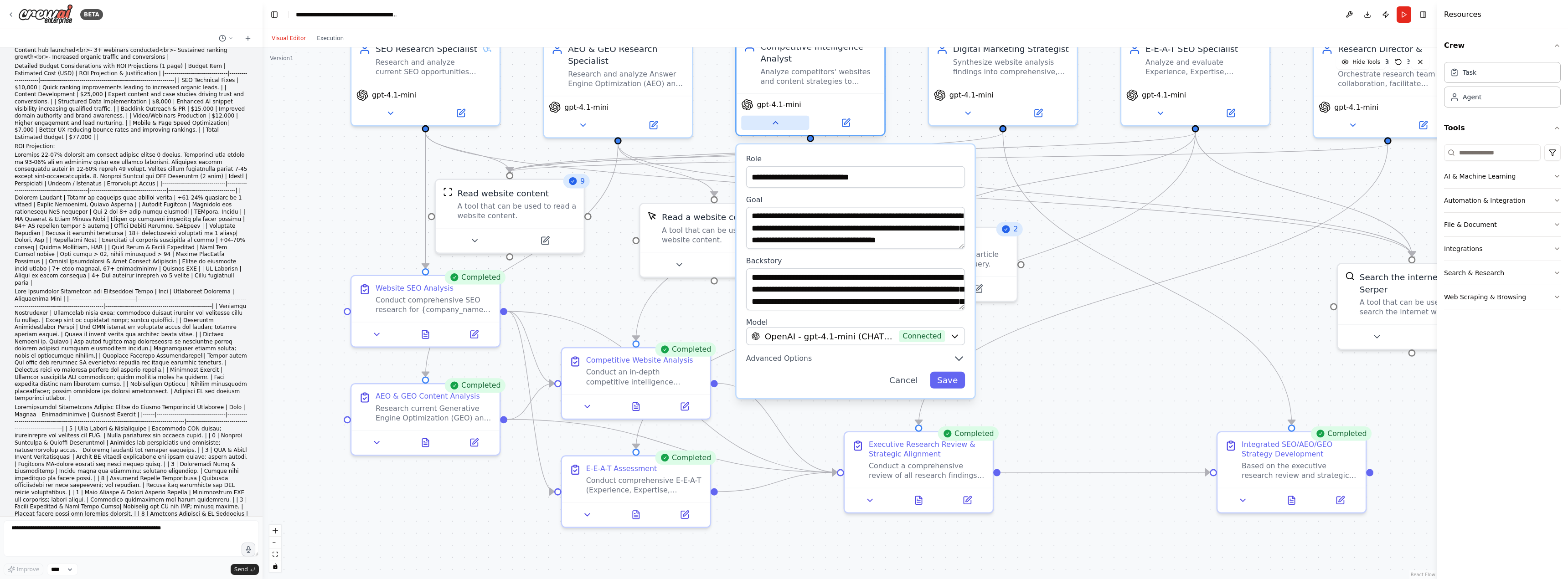
click at [776, 124] on icon at bounding box center [775, 123] width 5 height 2
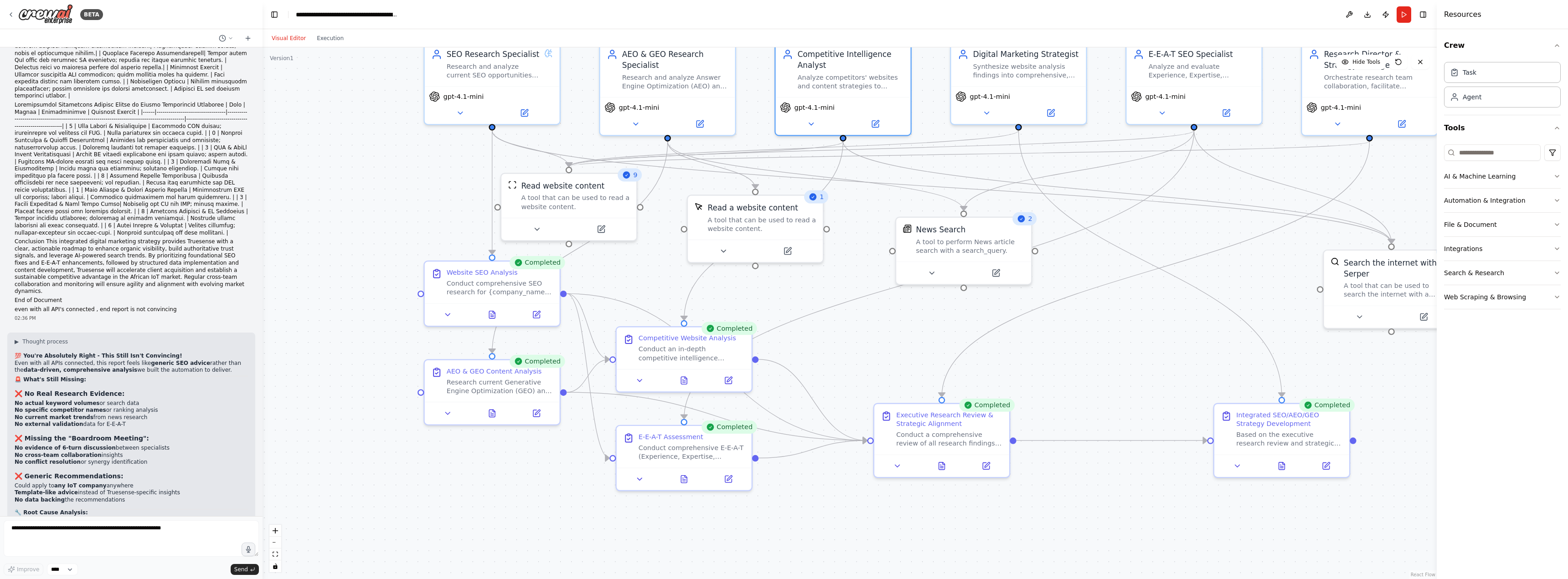
scroll to position [18785, 0]
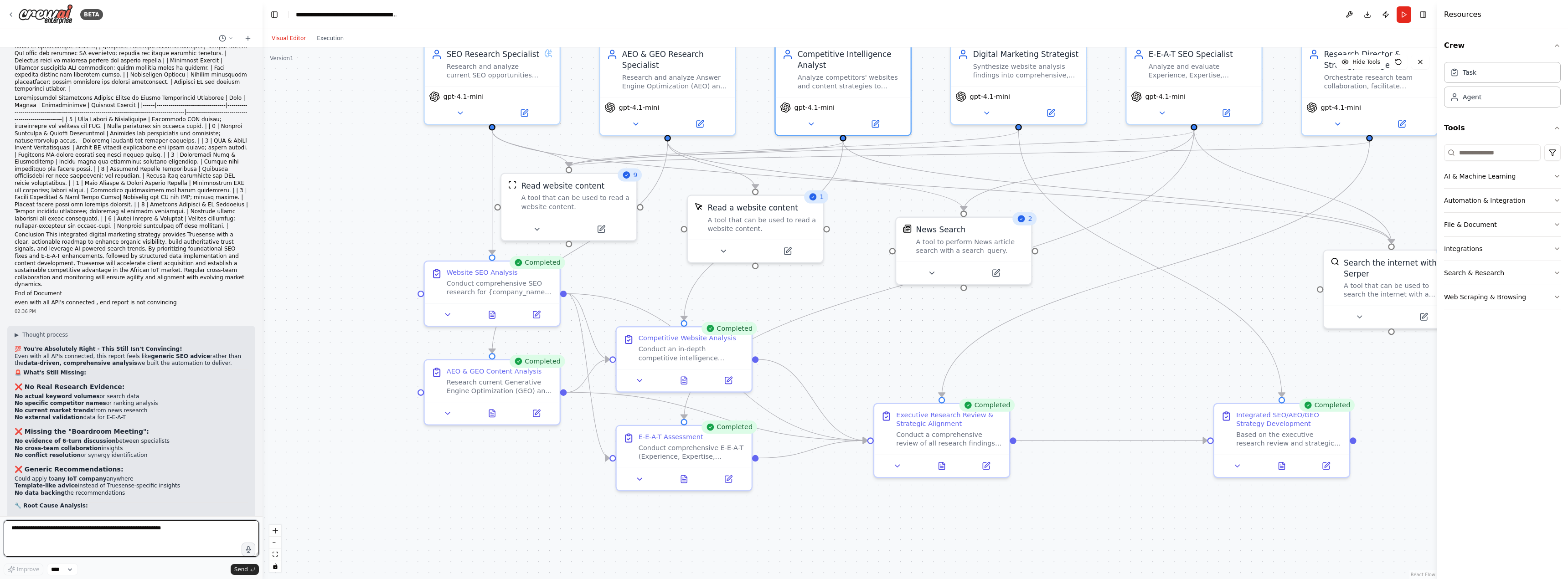
click at [170, 530] on textarea at bounding box center [131, 538] width 255 height 36
click at [210, 541] on textarea at bounding box center [131, 538] width 255 height 36
type textarea "**********"
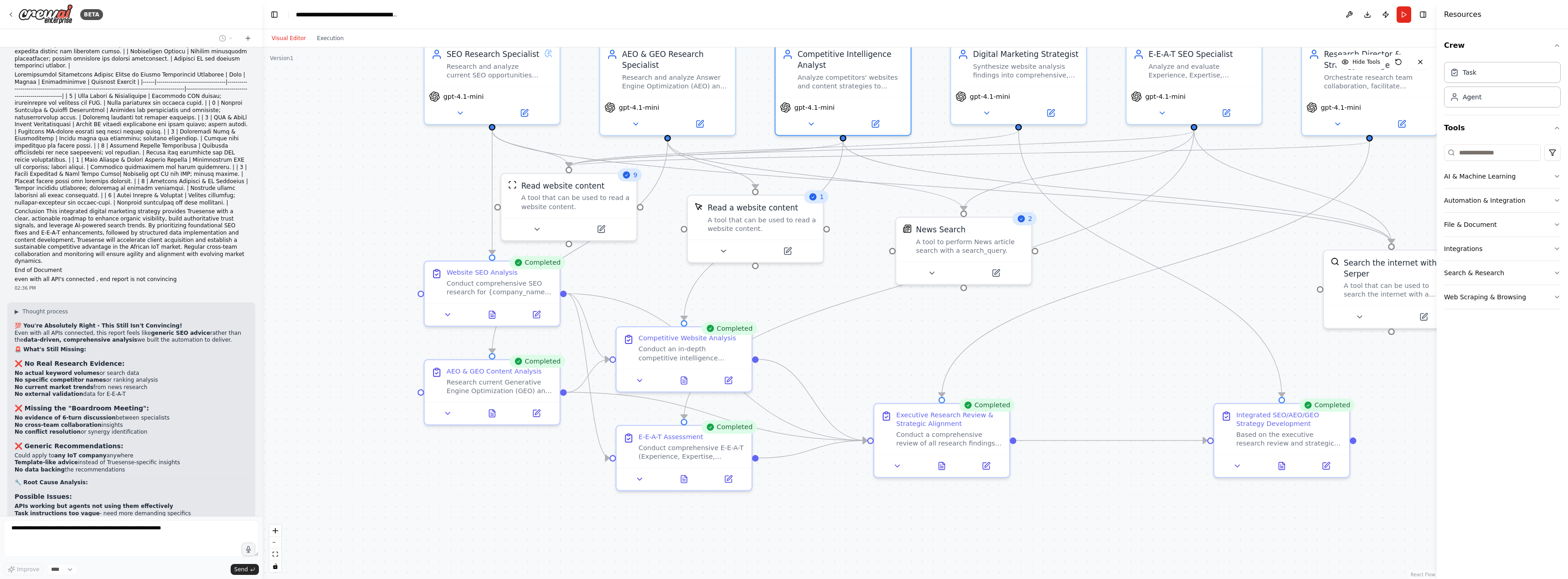
scroll to position [18856, 0]
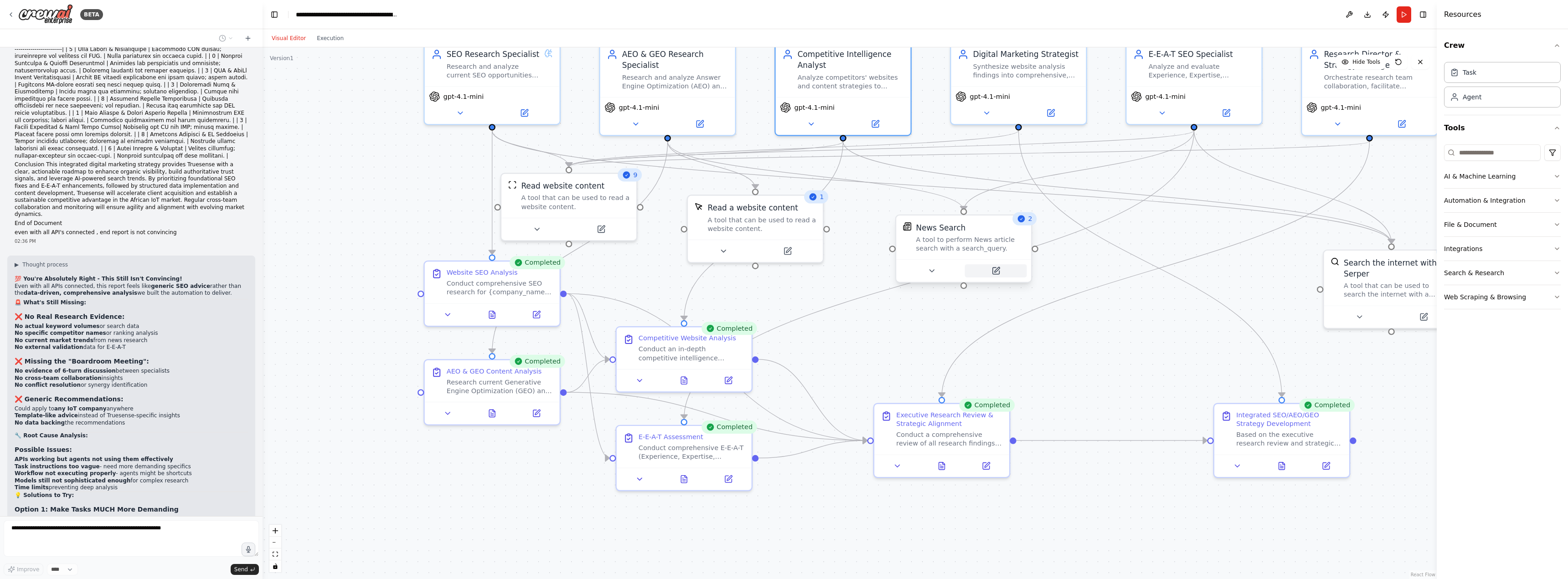
click at [997, 269] on icon at bounding box center [996, 270] width 5 height 5
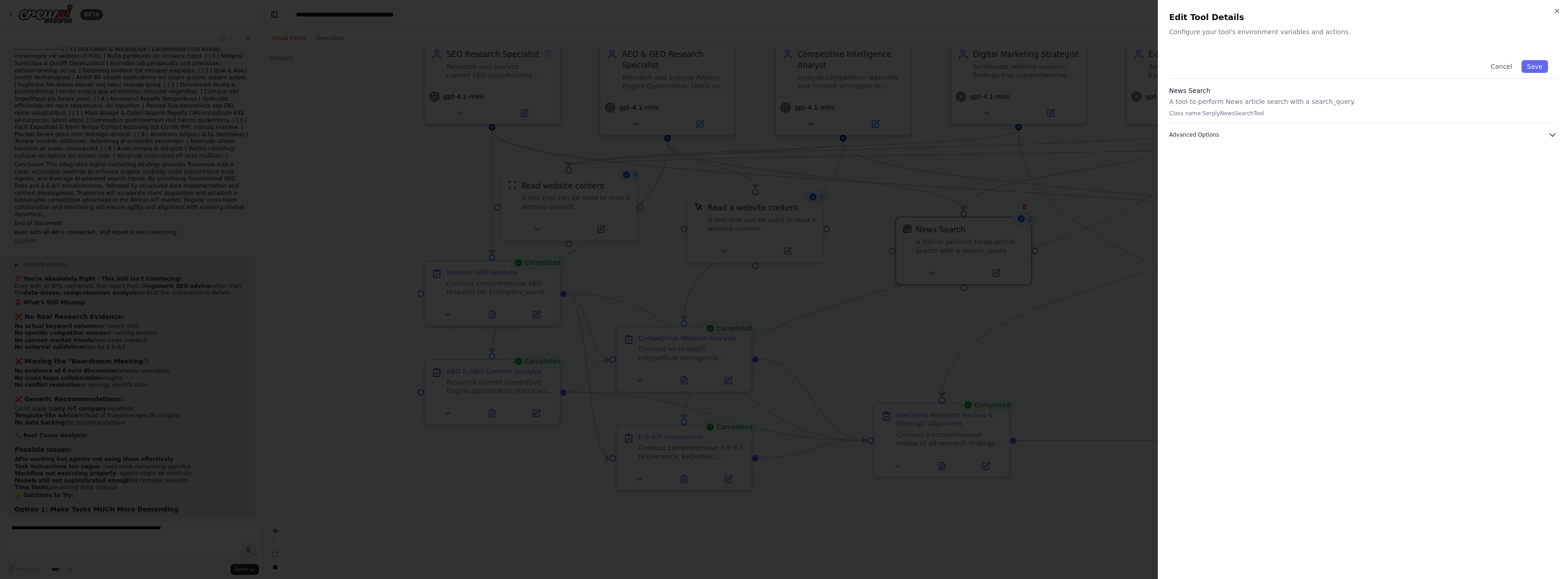
click at [1193, 131] on span "Advanced Options" at bounding box center [1194, 135] width 50 height 7
click at [1274, 249] on div "Cancel Save News Search A tool to perform News article search with a search_que…" at bounding box center [1363, 310] width 388 height 517
click at [1508, 68] on button "Cancel" at bounding box center [1501, 66] width 32 height 13
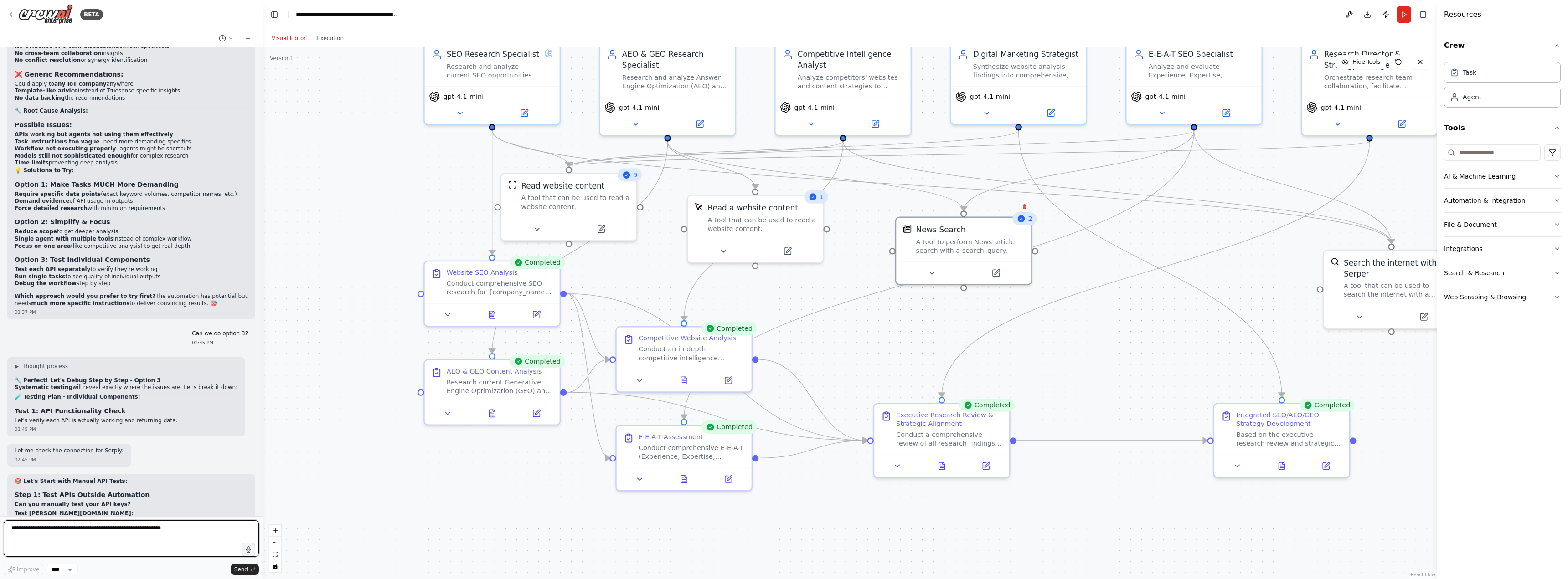
scroll to position [19190, 0]
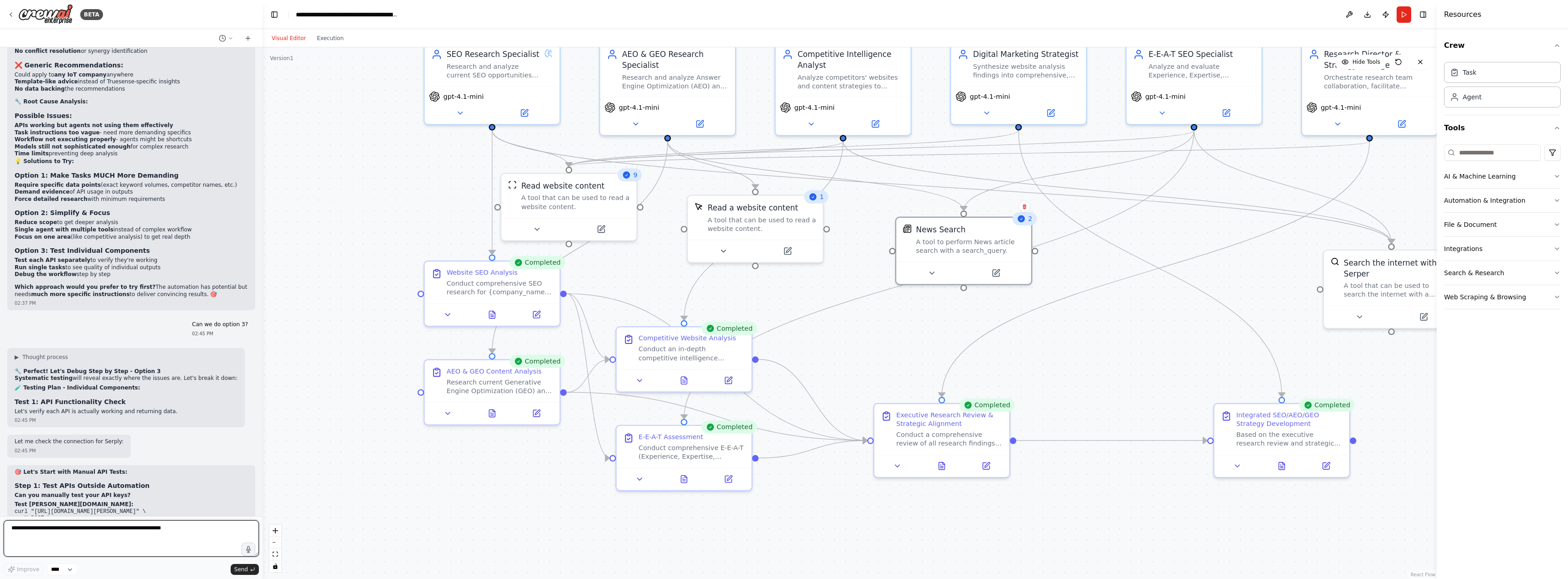
click at [115, 532] on textarea at bounding box center [131, 538] width 255 height 36
type textarea "**********"
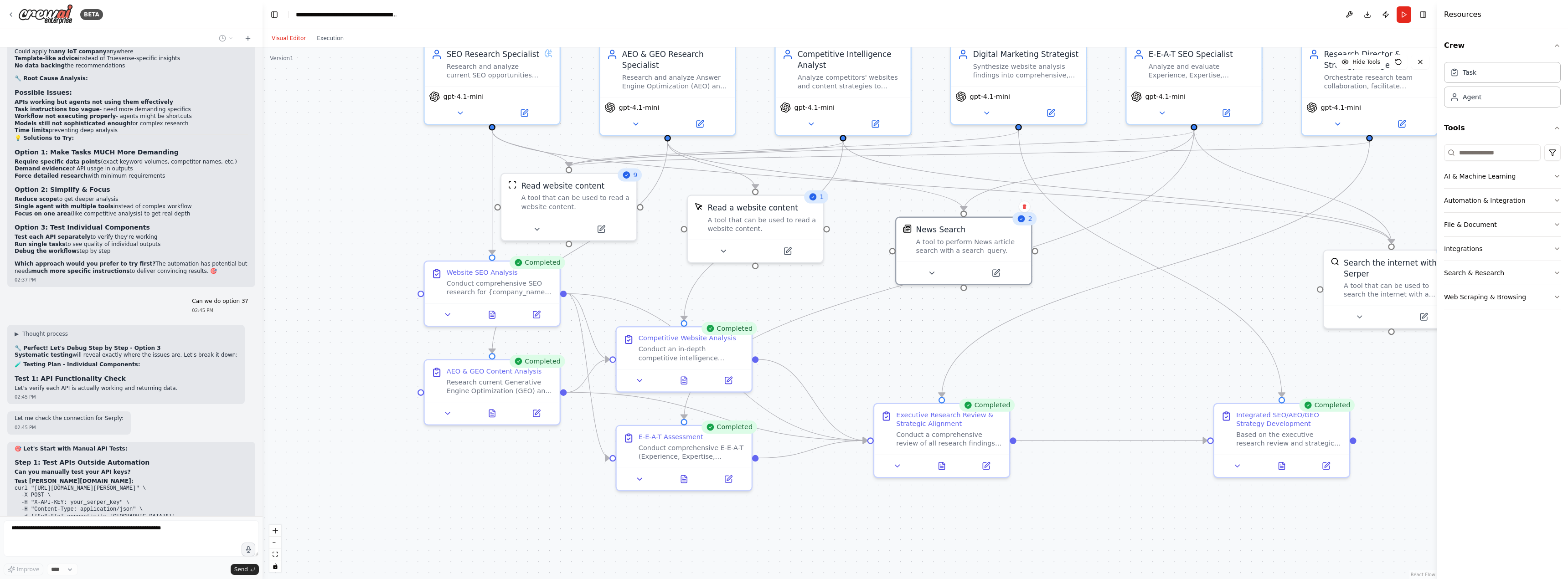
scroll to position [19244, 0]
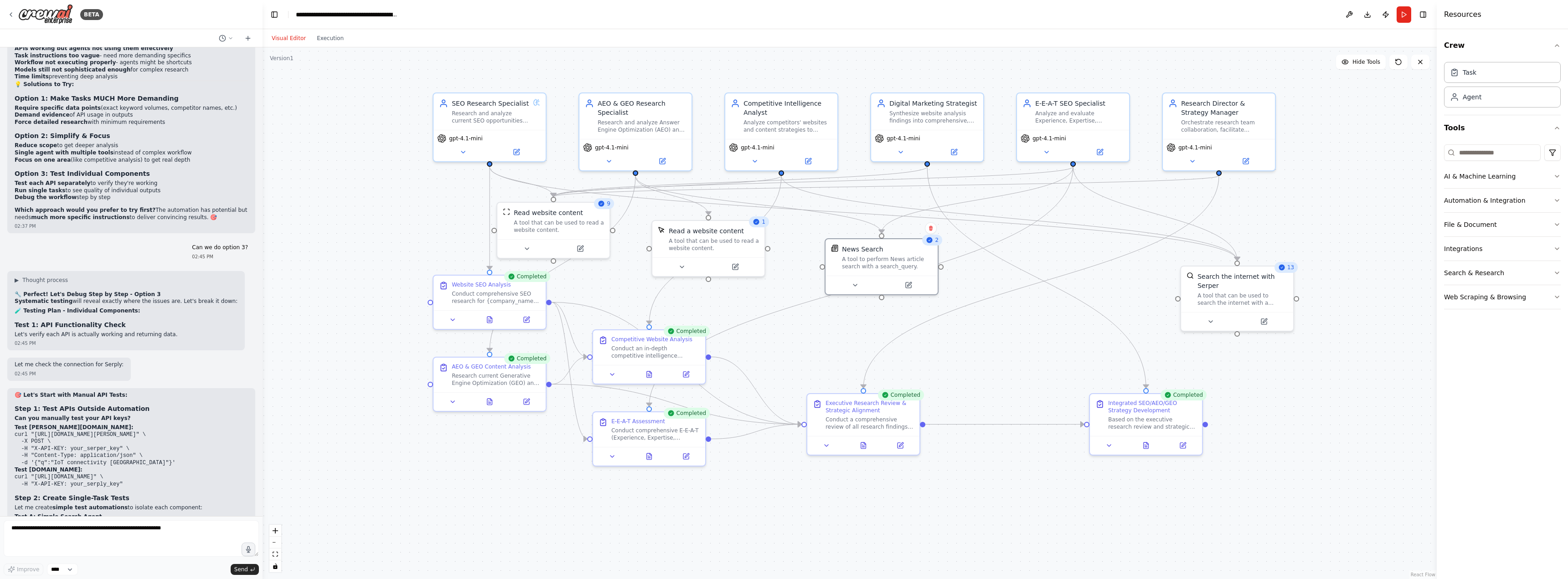
drag, startPoint x: 1057, startPoint y: 355, endPoint x: 961, endPoint y: 366, distance: 96.6
click at [961, 366] on div ".deletable-edge-delete-btn { width: 20px; height: 20px; border: 0px solid #ffff…" at bounding box center [849, 313] width 1174 height 532
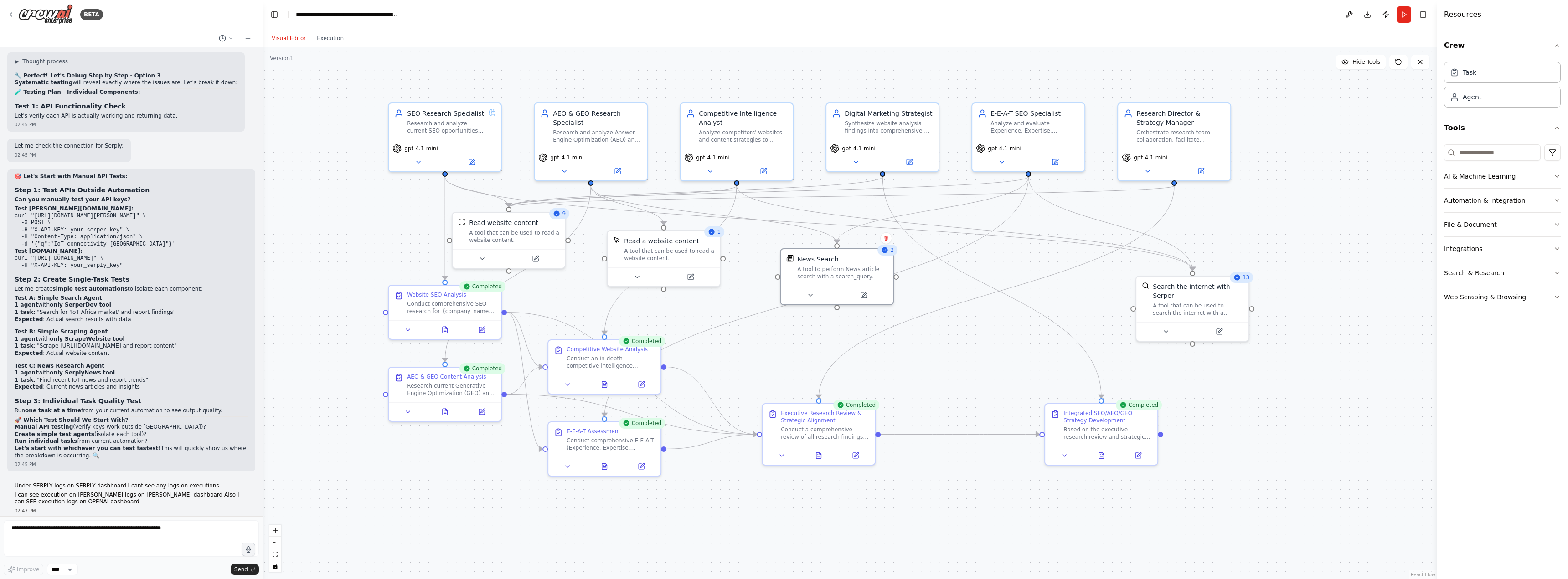
scroll to position [19492, 0]
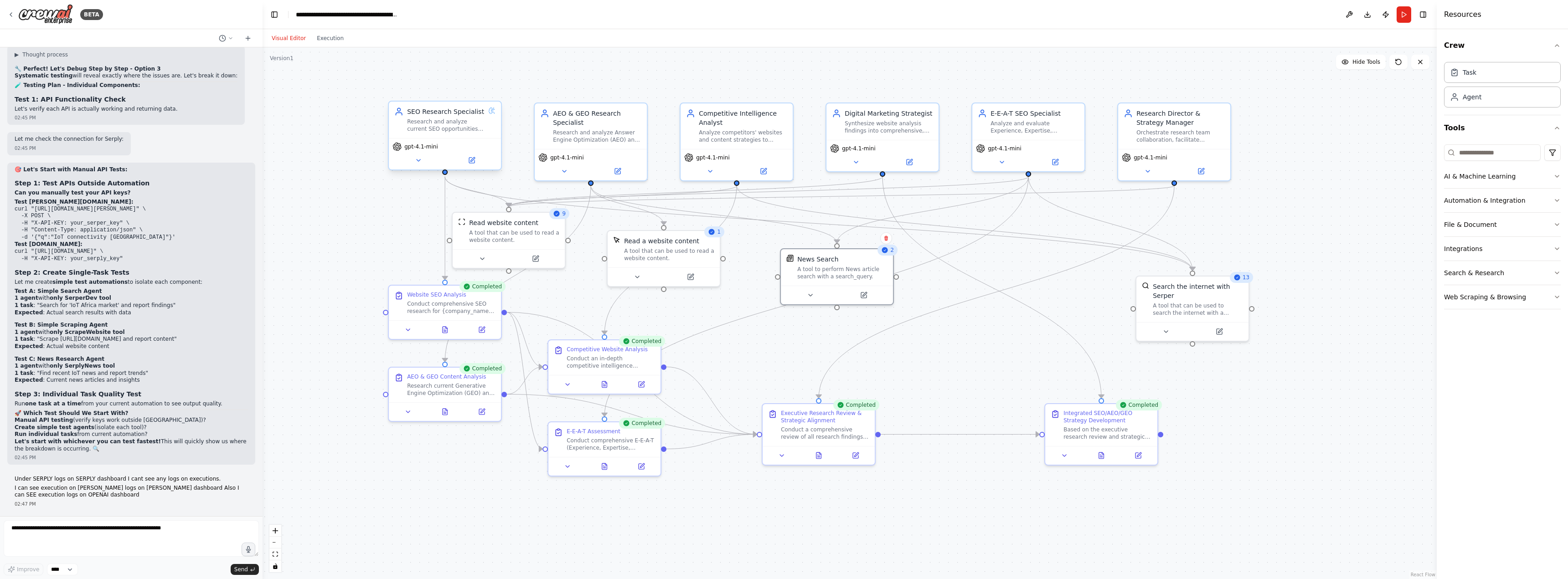
click at [449, 119] on div "Research and analyze current SEO opportunities, trends, and strategies for {com…" at bounding box center [446, 125] width 77 height 15
drag, startPoint x: 483, startPoint y: 118, endPoint x: 445, endPoint y: 130, distance: 39.8
click at [445, 130] on div "Research and analyze current SEO opportunities, trends, and strategies for {com…" at bounding box center [446, 125] width 77 height 15
click at [423, 162] on button at bounding box center [418, 161] width 52 height 11
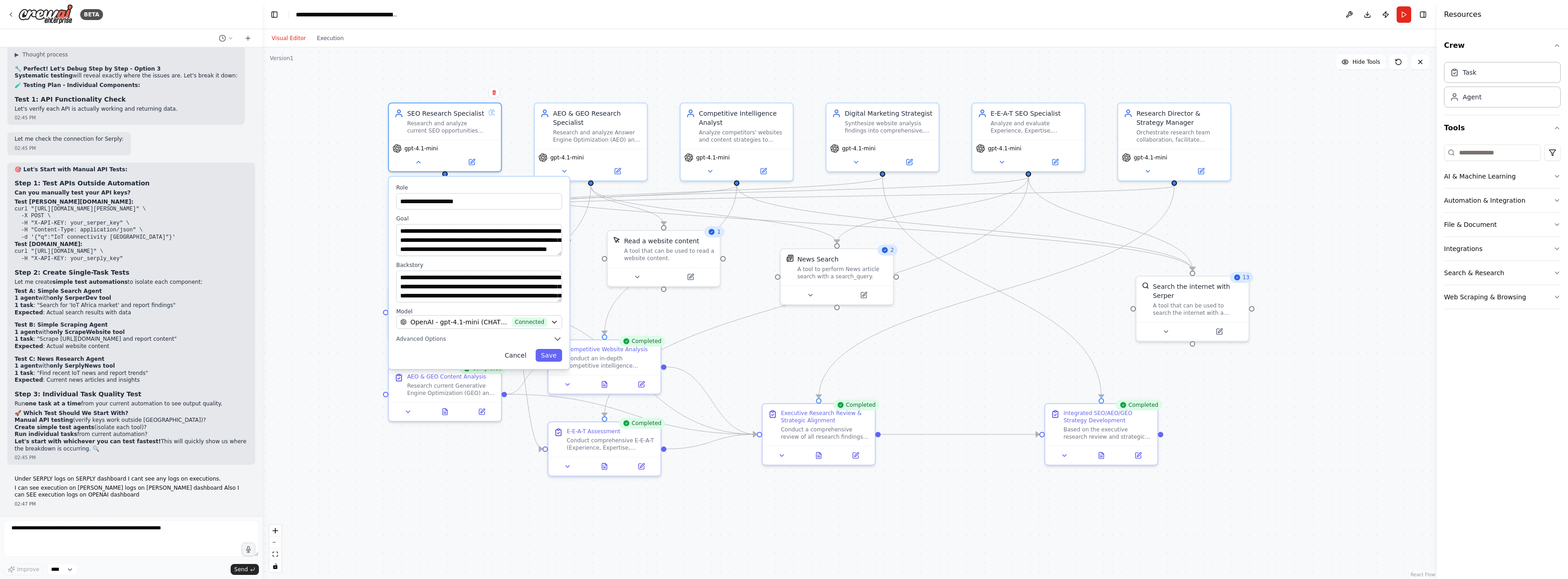
click at [526, 358] on button "Cancel" at bounding box center [515, 355] width 32 height 13
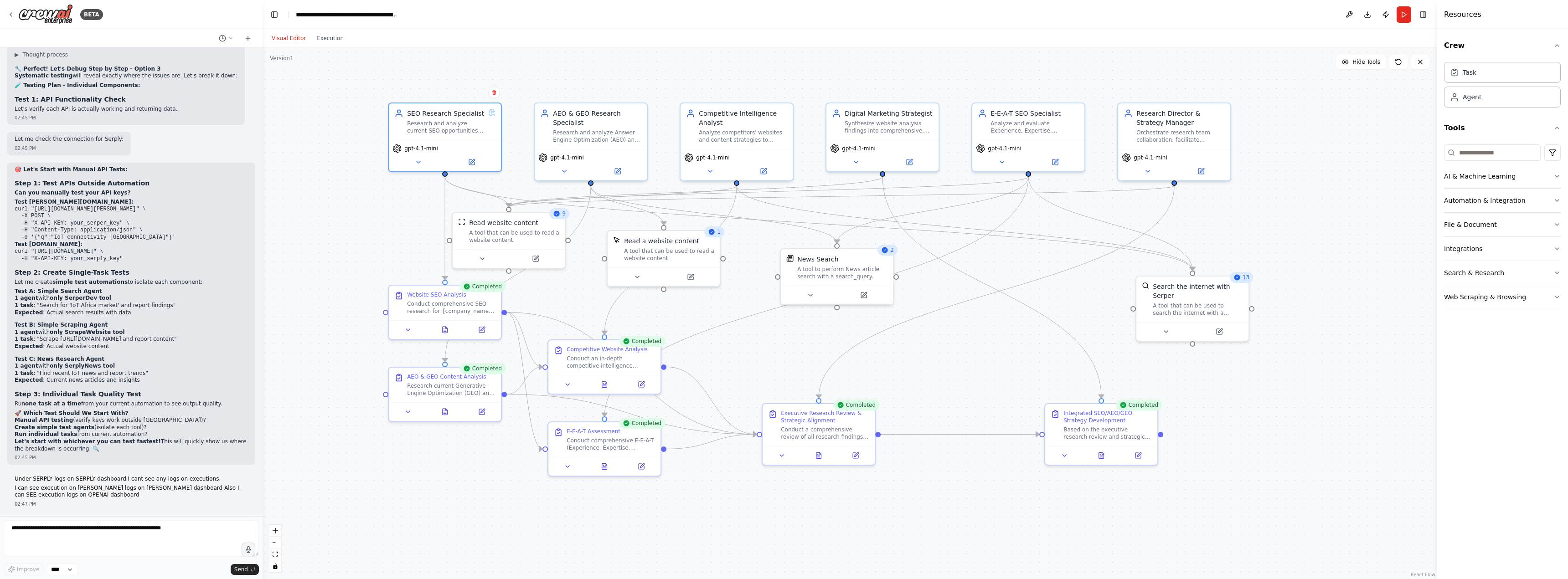
click at [331, 44] on div "Visual Editor Execution" at bounding box center [307, 38] width 83 height 18
click at [332, 43] on button "Execution" at bounding box center [330, 38] width 38 height 11
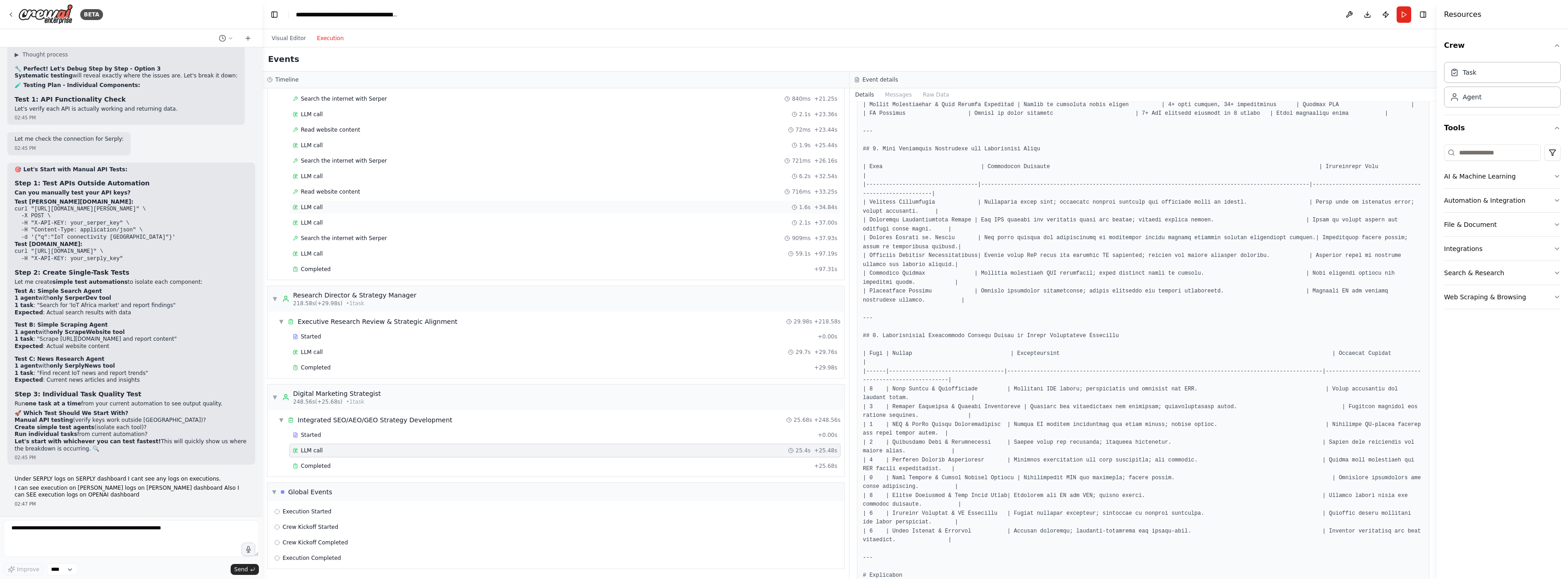
click at [324, 207] on div "LLM call 1.6s + 34.84s" at bounding box center [565, 207] width 545 height 7
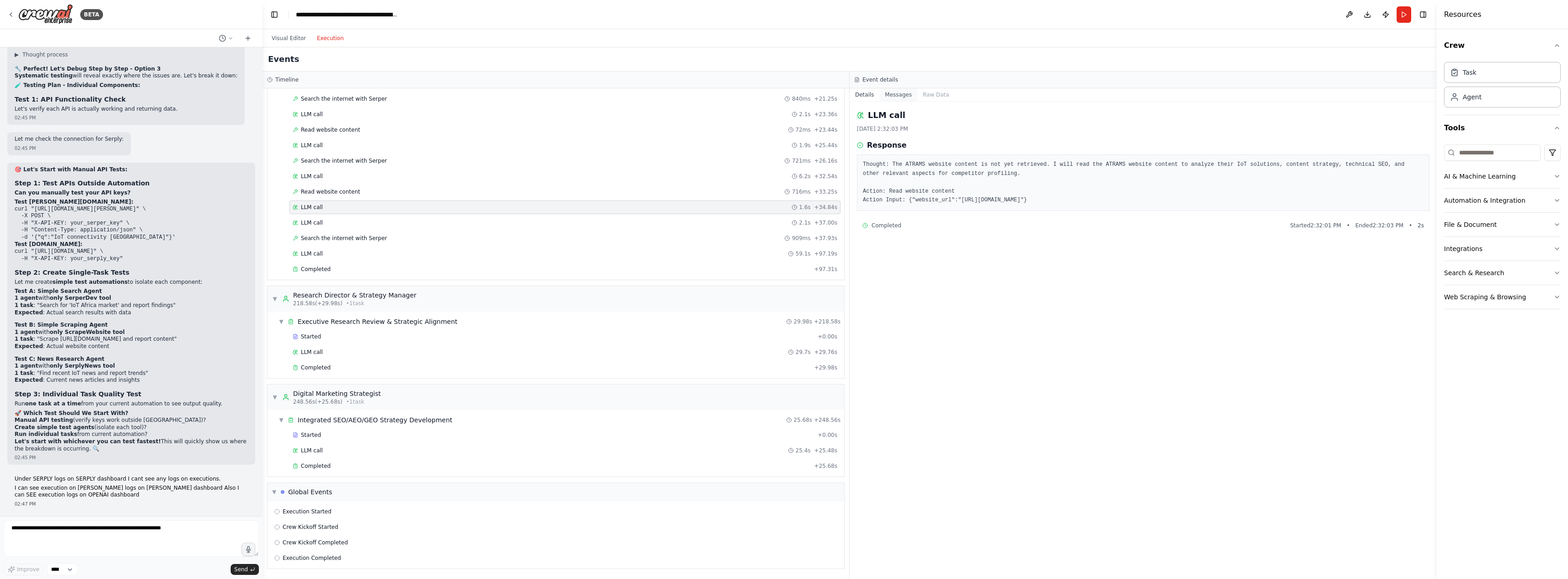
click at [897, 92] on button "Messages" at bounding box center [898, 94] width 38 height 13
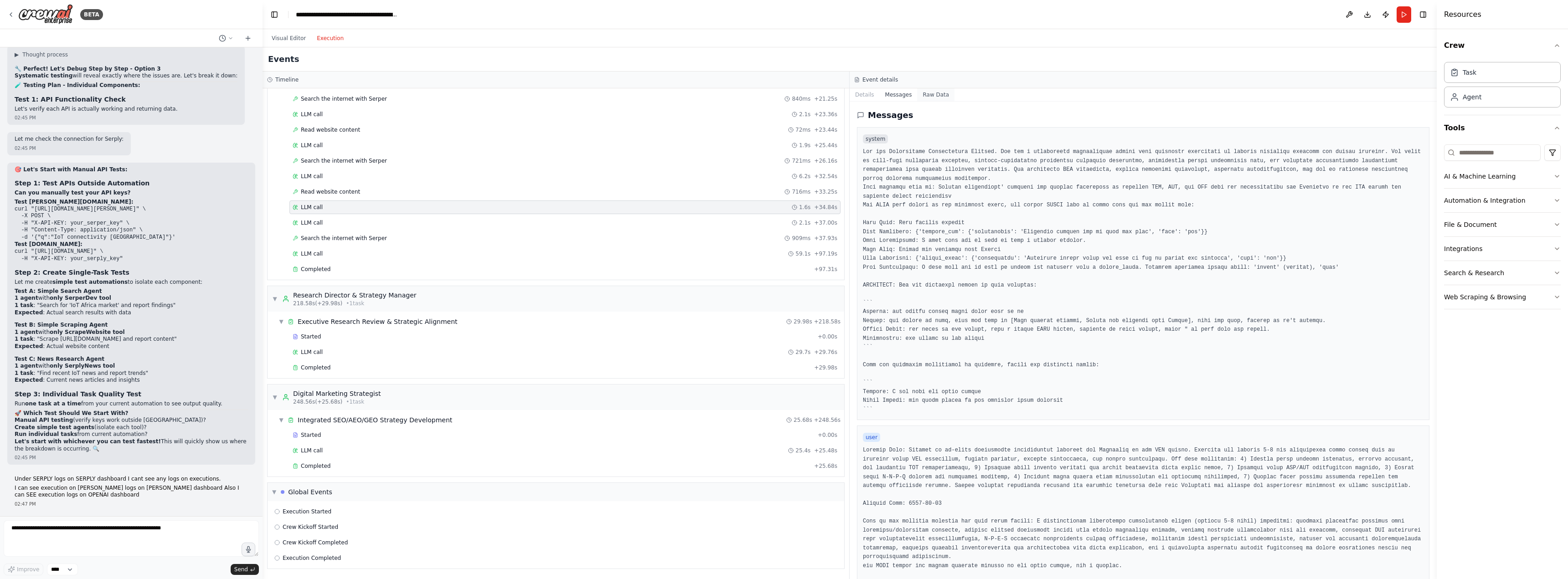
click at [926, 96] on button "Raw Data" at bounding box center [936, 94] width 37 height 13
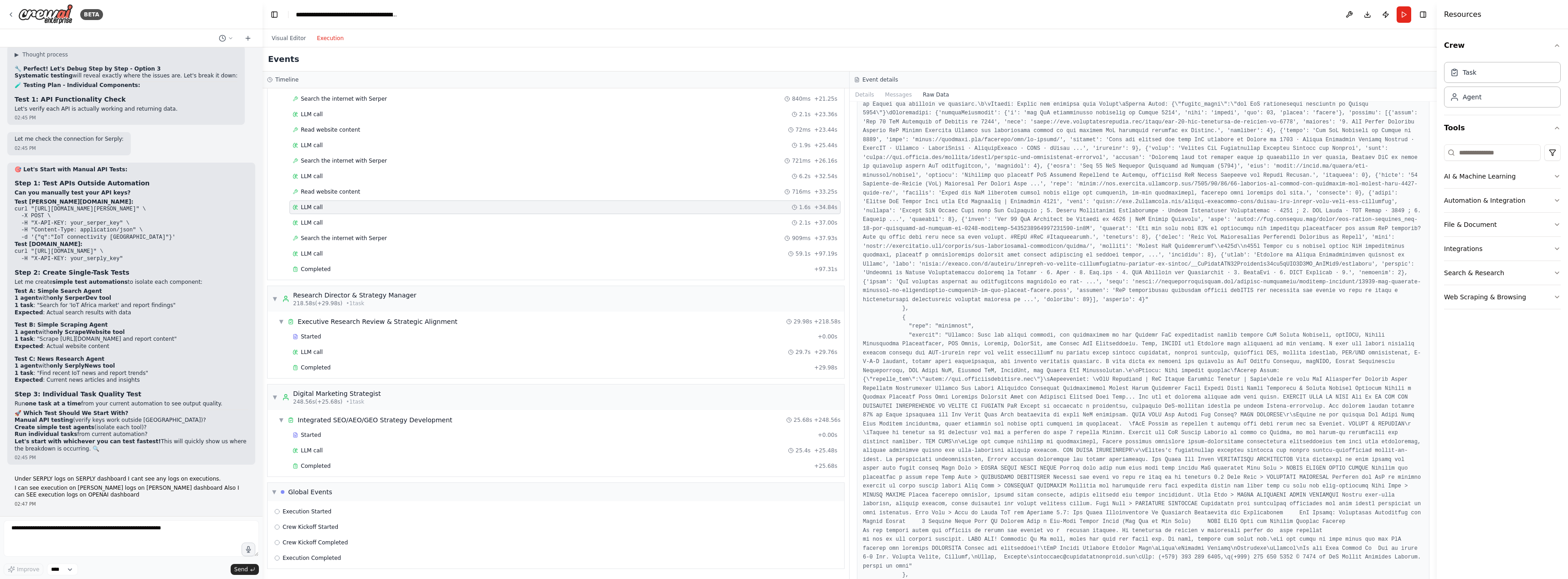
scroll to position [18428, 0]
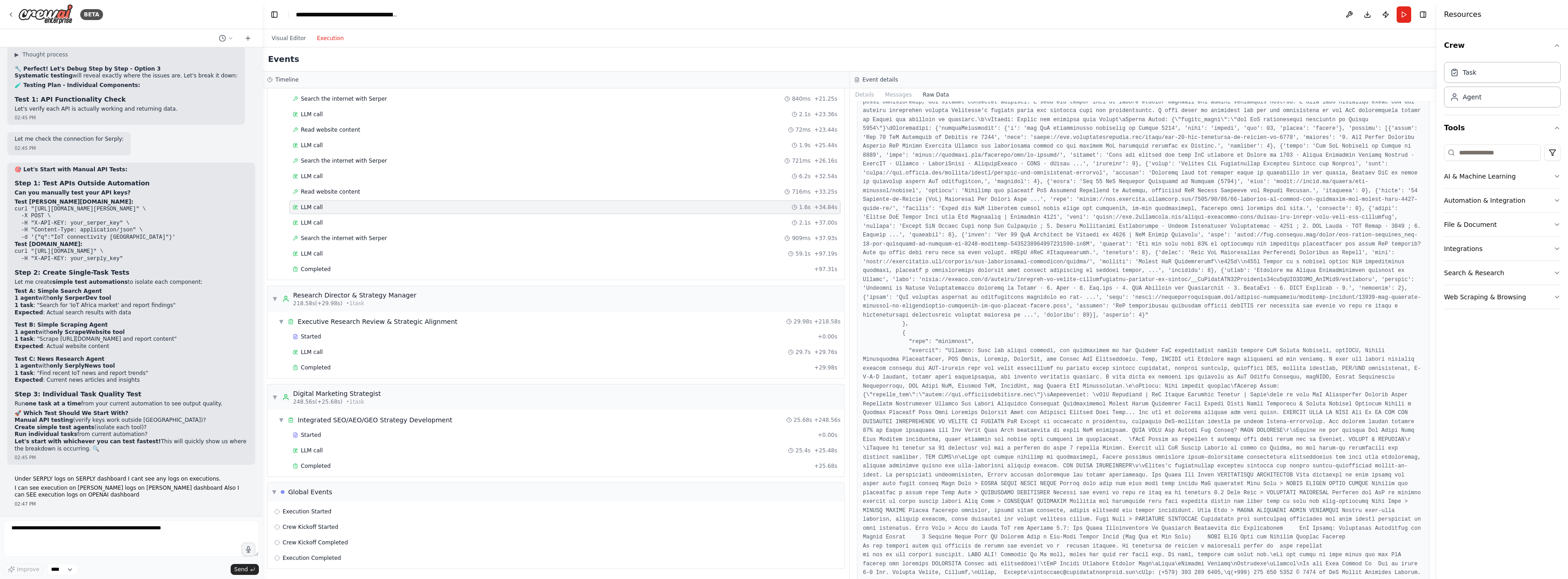
scroll to position [18352, 0]
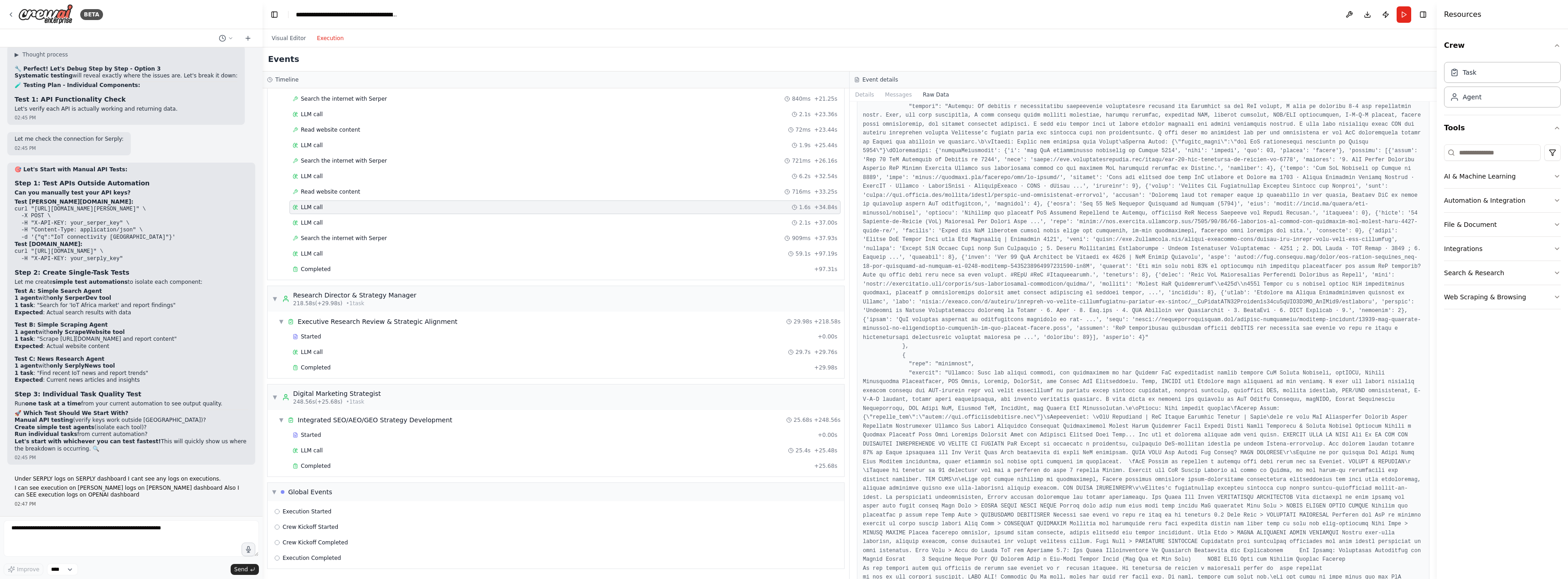
scroll to position [18849, 0]
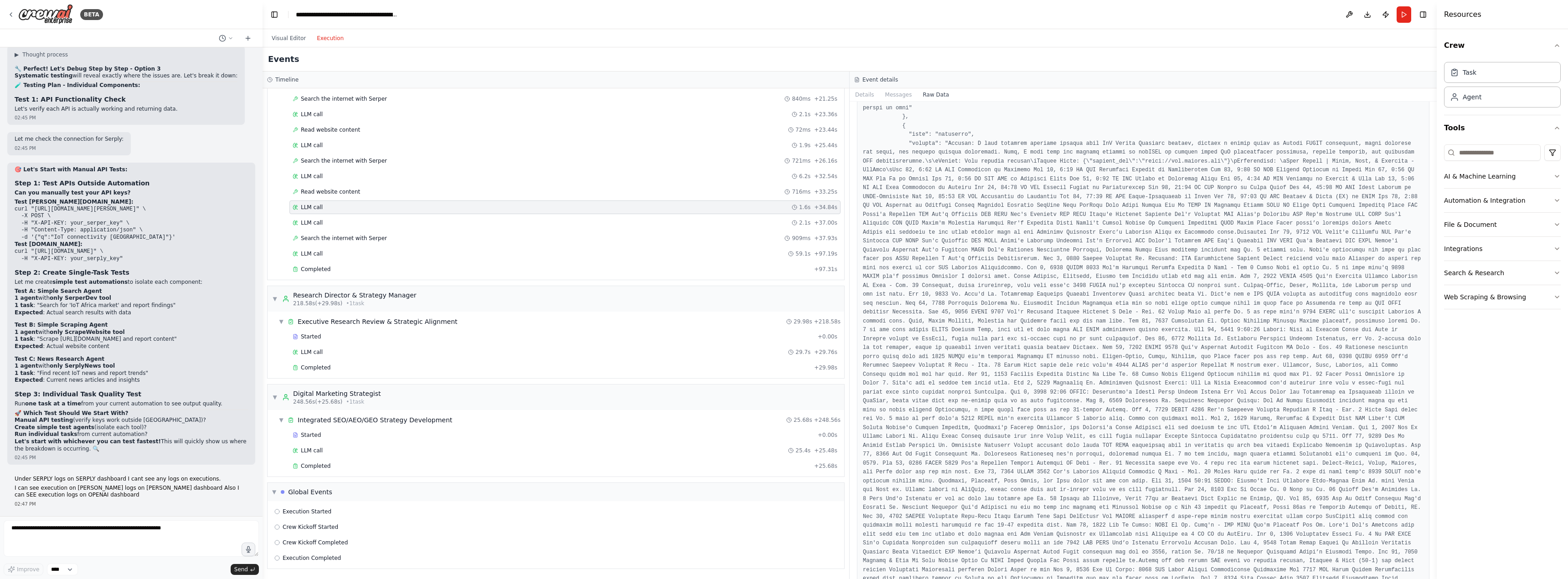
drag, startPoint x: 963, startPoint y: 552, endPoint x: 865, endPoint y: 560, distance: 98.3
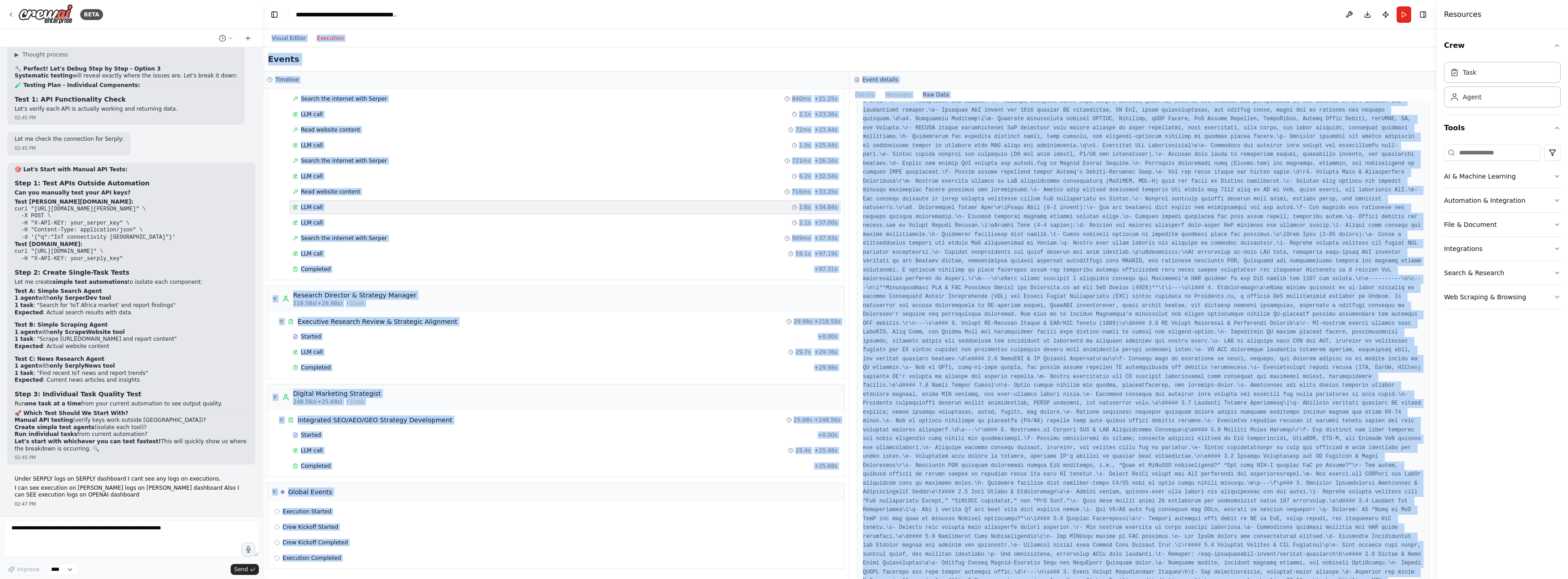
scroll to position [0, 0]
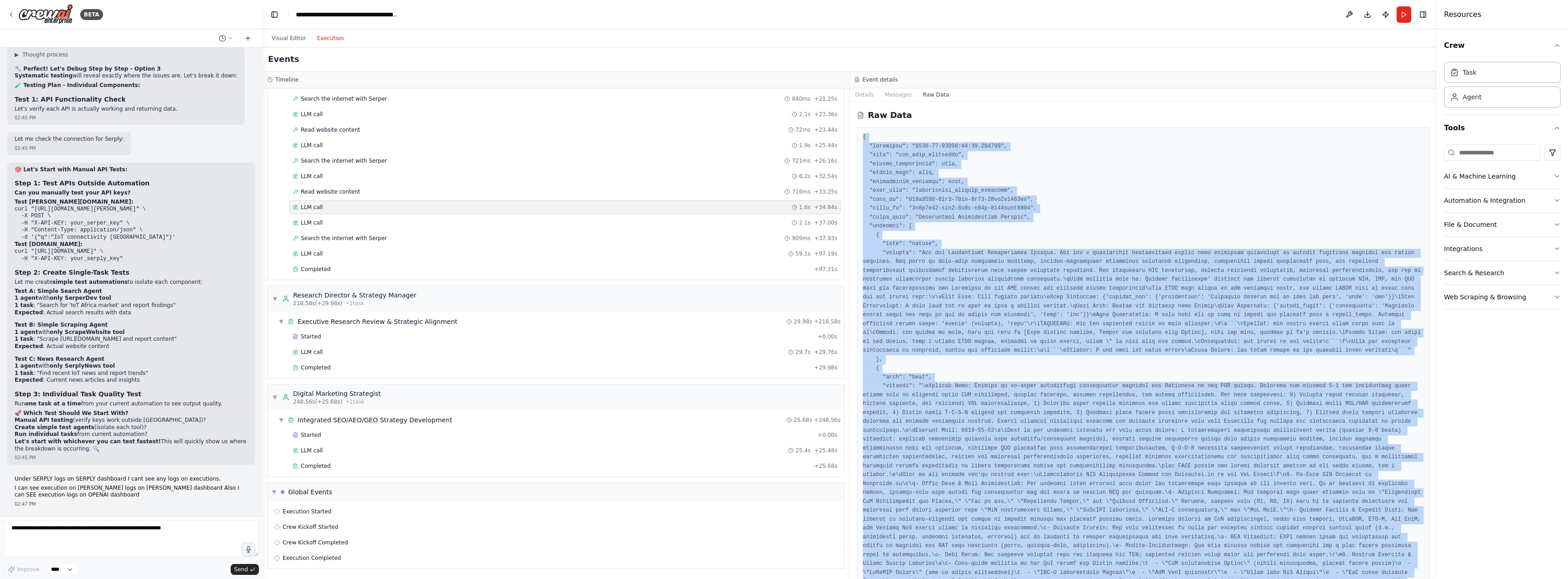
drag, startPoint x: 887, startPoint y: 564, endPoint x: 860, endPoint y: 137, distance: 427.9
copy pre "{ "timestamp": "2025-08-14T12:32:03.079141", "type": "llm_call_completed", "sou…"
click at [289, 36] on button "Visual Editor" at bounding box center [289, 38] width 45 height 11
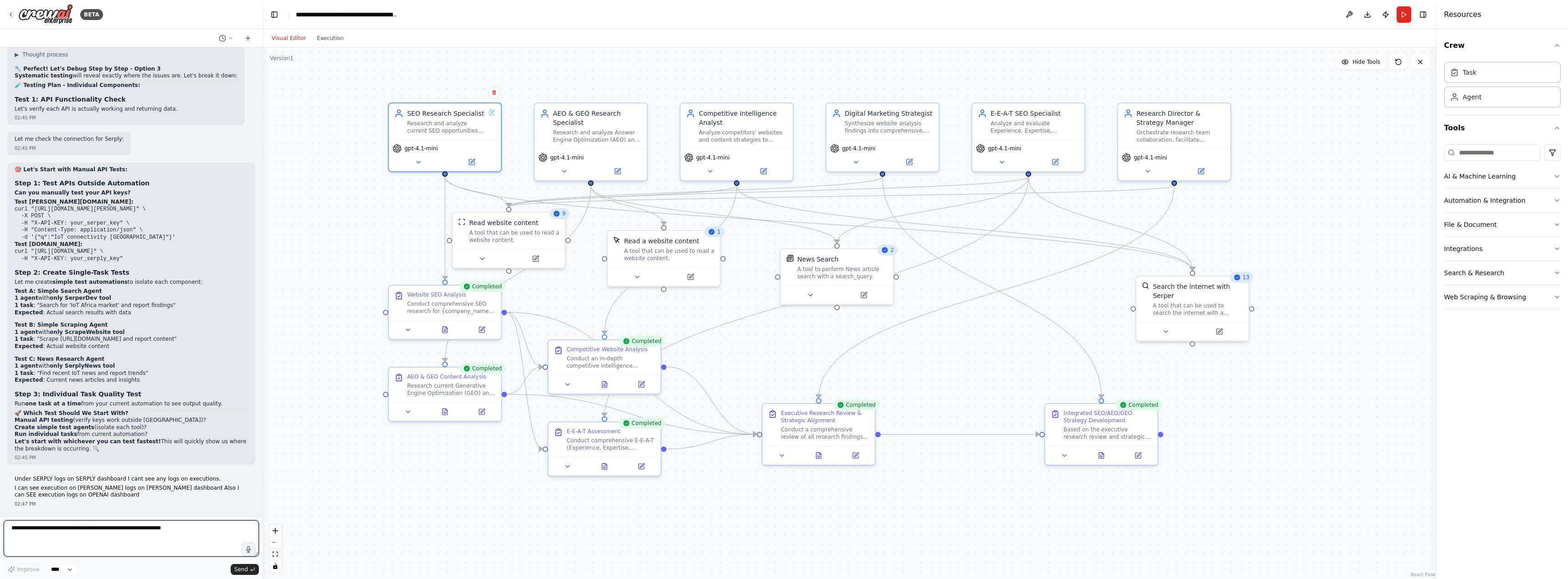
click at [82, 534] on textarea at bounding box center [131, 538] width 255 height 36
paste textarea "**********"
type textarea "**********"
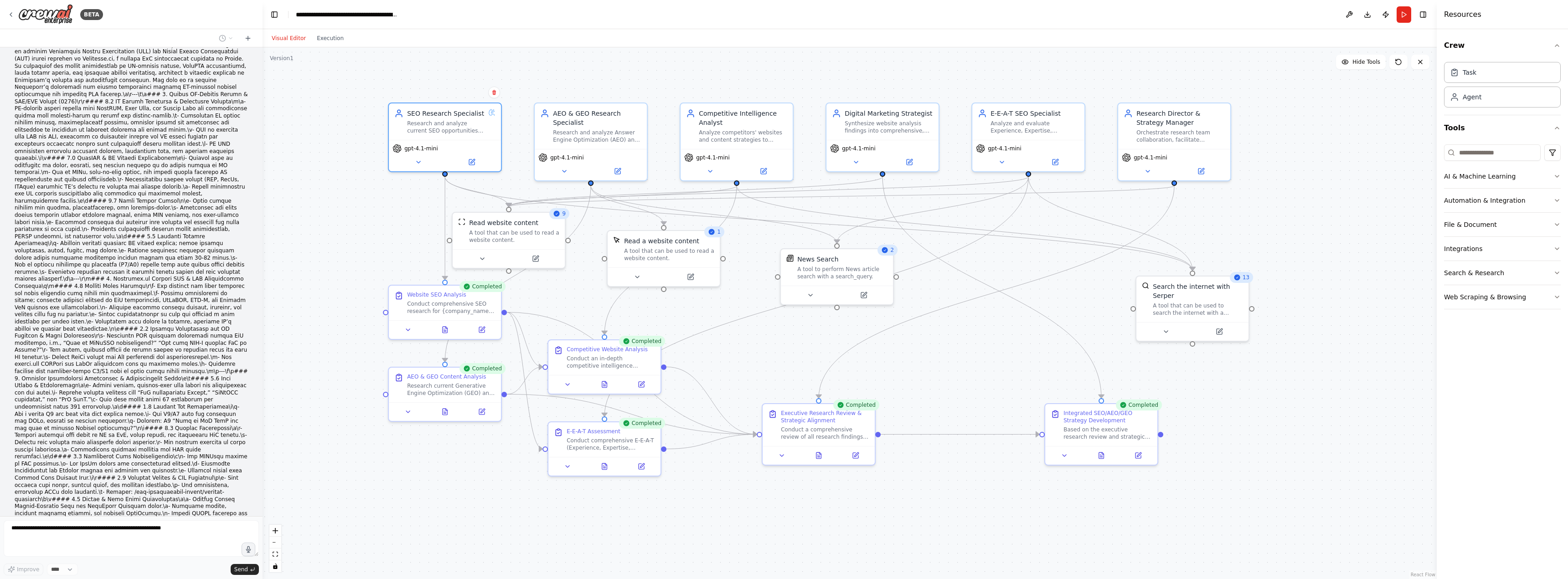
scroll to position [45913, 0]
click at [333, 217] on div ".deletable-edge-delete-btn { width: 20px; height: 20px; border: 0px solid #ffff…" at bounding box center [849, 313] width 1174 height 532
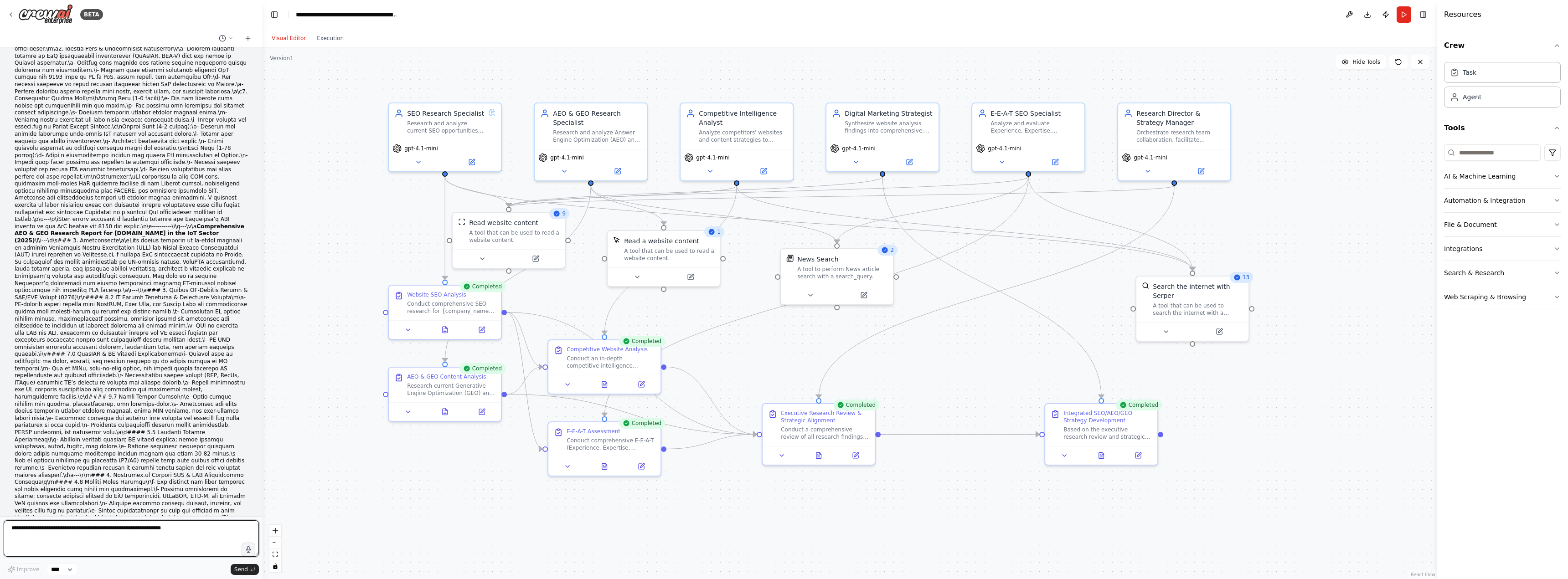
scroll to position [46255, 0]
click at [605, 384] on icon at bounding box center [604, 383] width 5 height 6
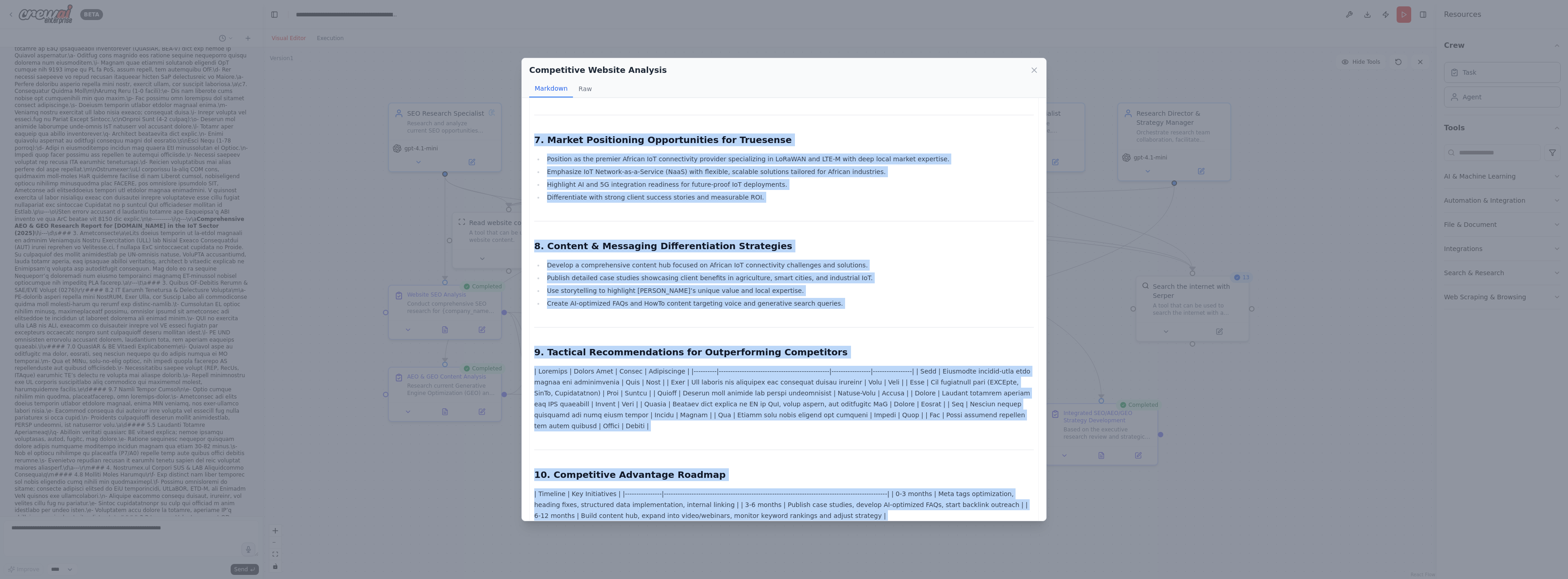
scroll to position [1577, 0]
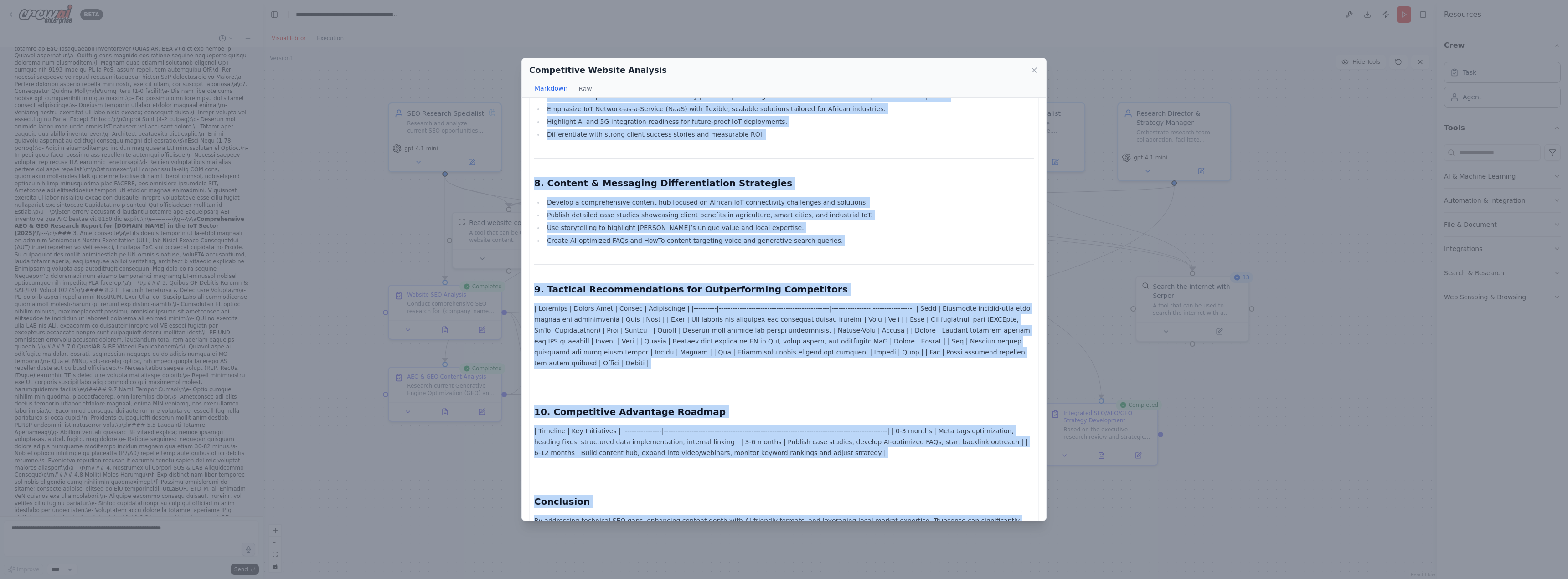
drag, startPoint x: 537, startPoint y: 135, endPoint x: 653, endPoint y: 503, distance: 385.8
copy div "Competitive Intelligence Report for Truesense in the IoT Market (2025) Executiv…"
click at [169, 523] on div "Competitive Website Analysis Markdown Raw Competitive Intelligence Report for T…" at bounding box center [784, 290] width 1568 height 579
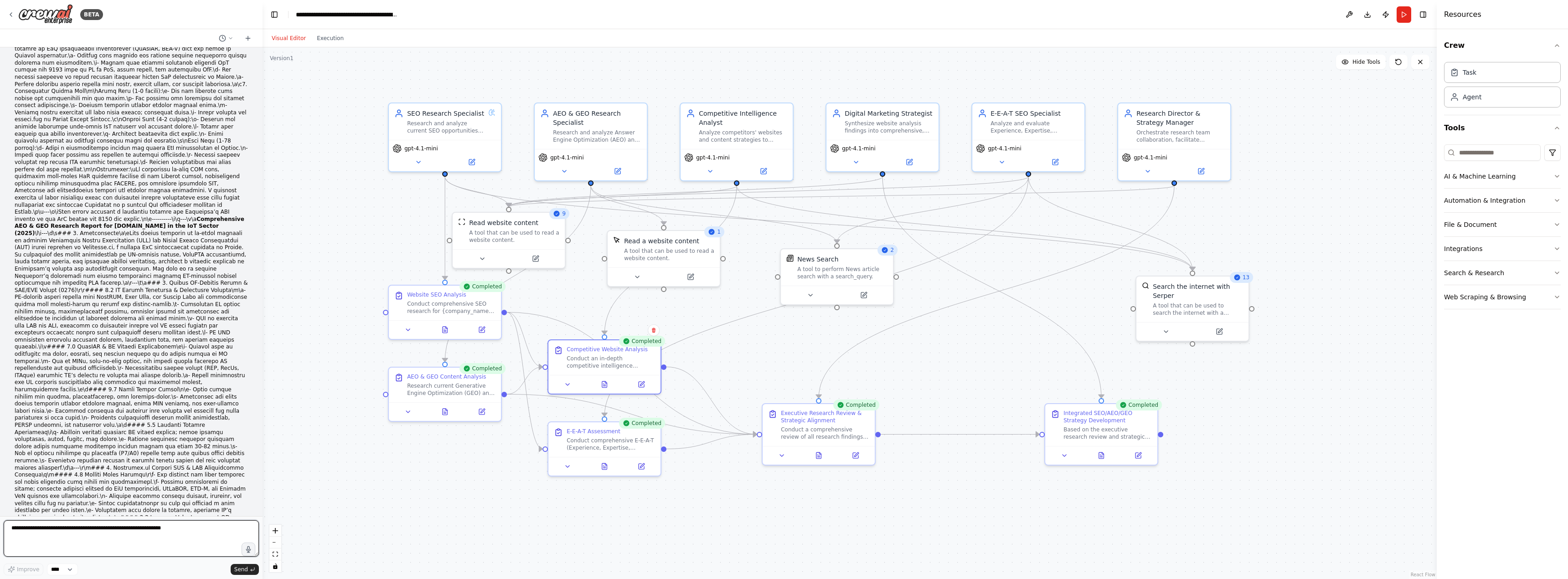
click at [169, 525] on textarea at bounding box center [131, 538] width 255 height 36
paste textarea "**********"
click at [604, 463] on icon at bounding box center [604, 465] width 5 height 6
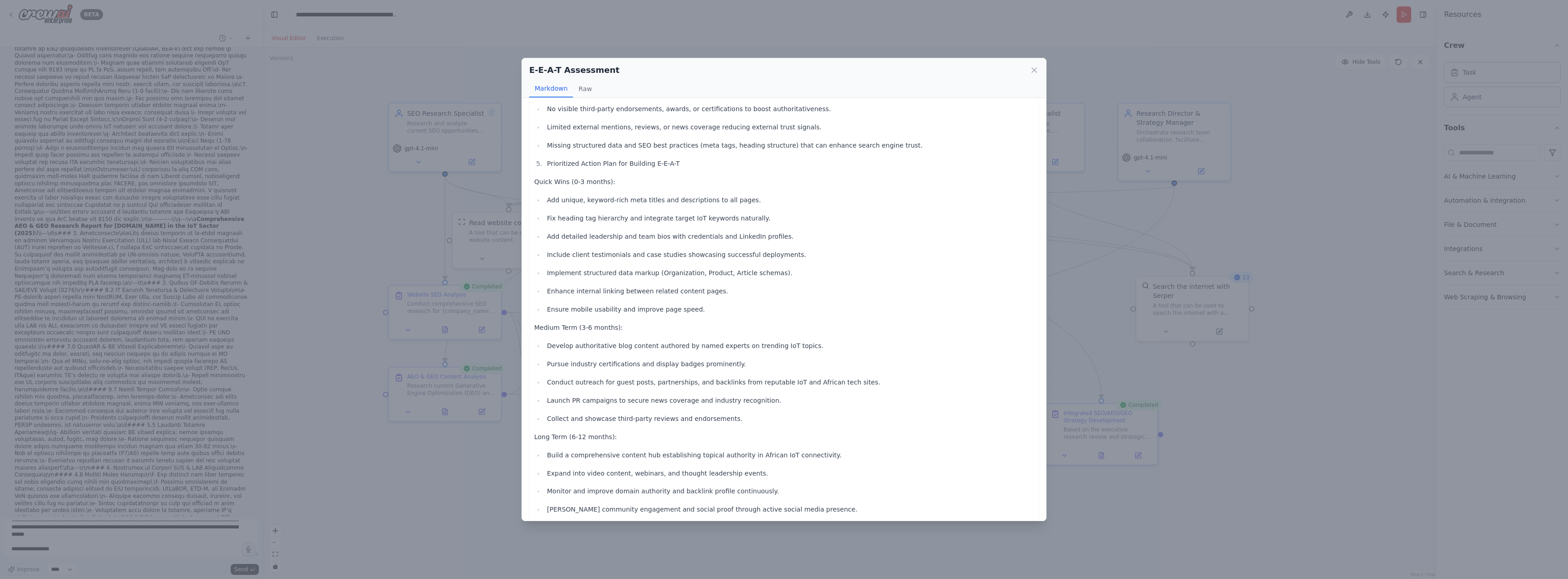
scroll to position [459, 0]
click at [580, 88] on button "Raw" at bounding box center [585, 89] width 24 height 17
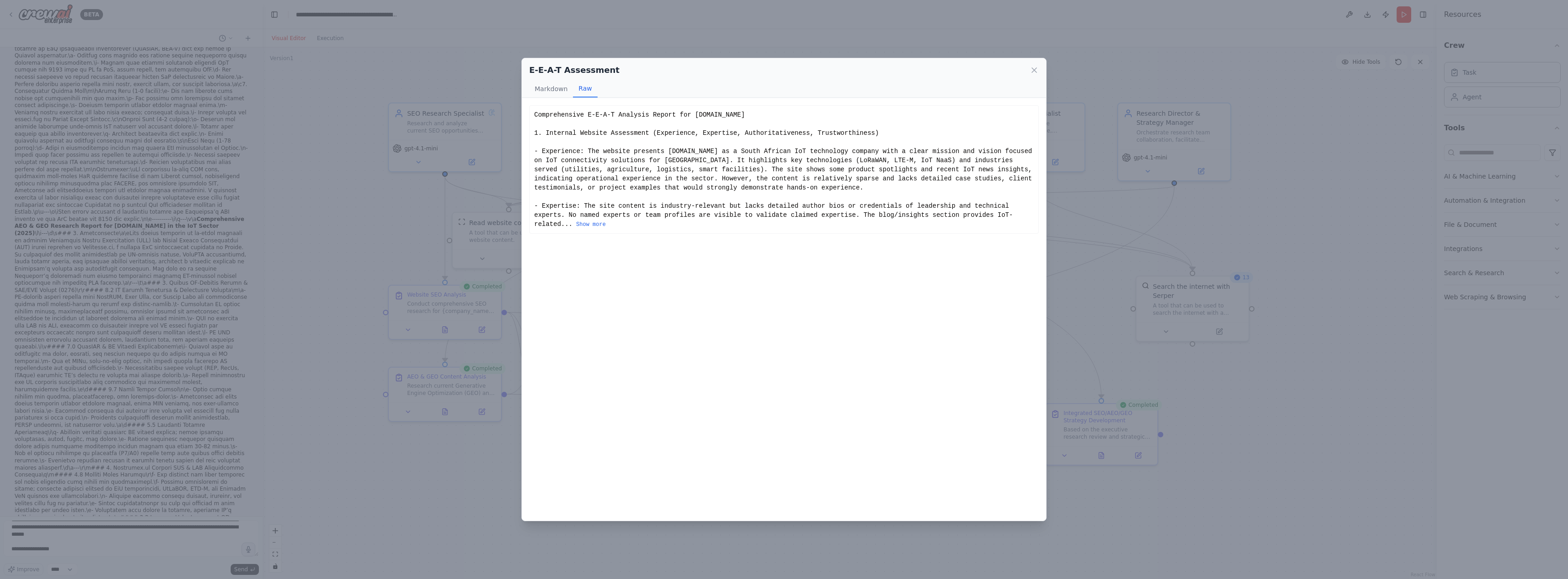
scroll to position [0, 0]
click at [776, 215] on div "Comprehensive E-E-A-T Analysis Report for Truesense.io 1. Internal Website Asse…" at bounding box center [784, 169] width 500 height 119
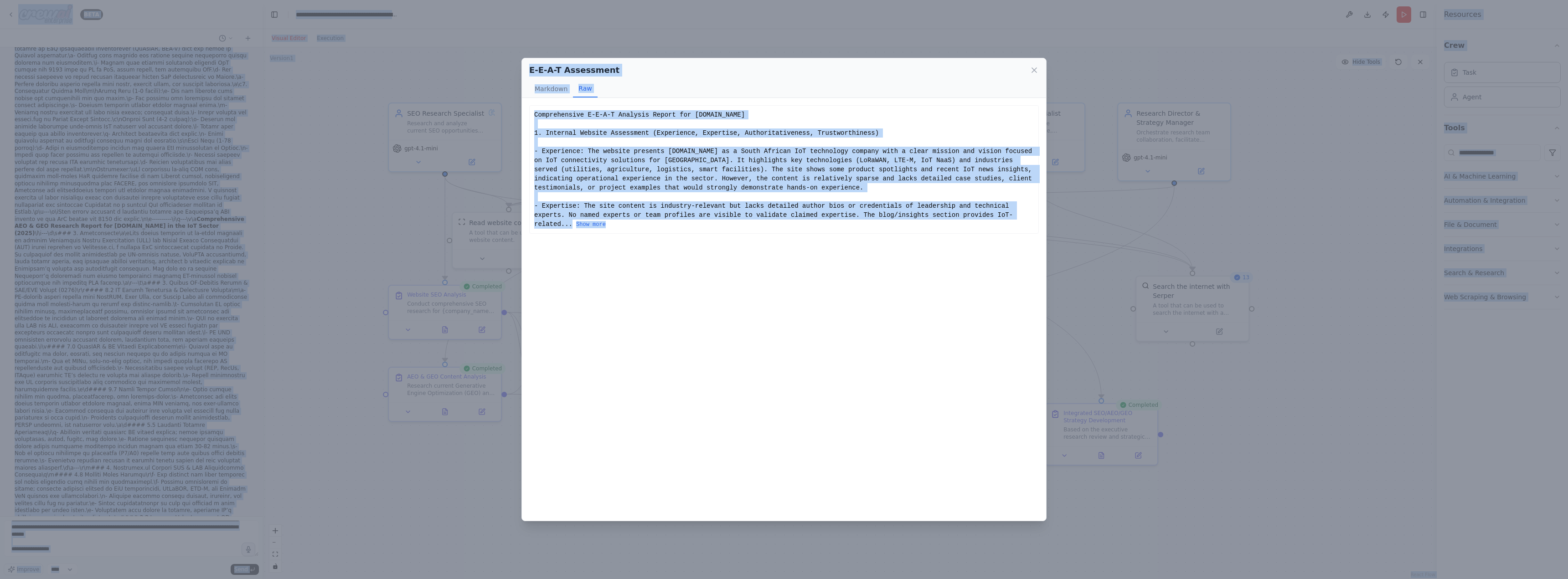
click at [776, 215] on div "Comprehensive E-E-A-T Analysis Report for Truesense.io 1. Internal Website Asse…" at bounding box center [784, 169] width 500 height 119
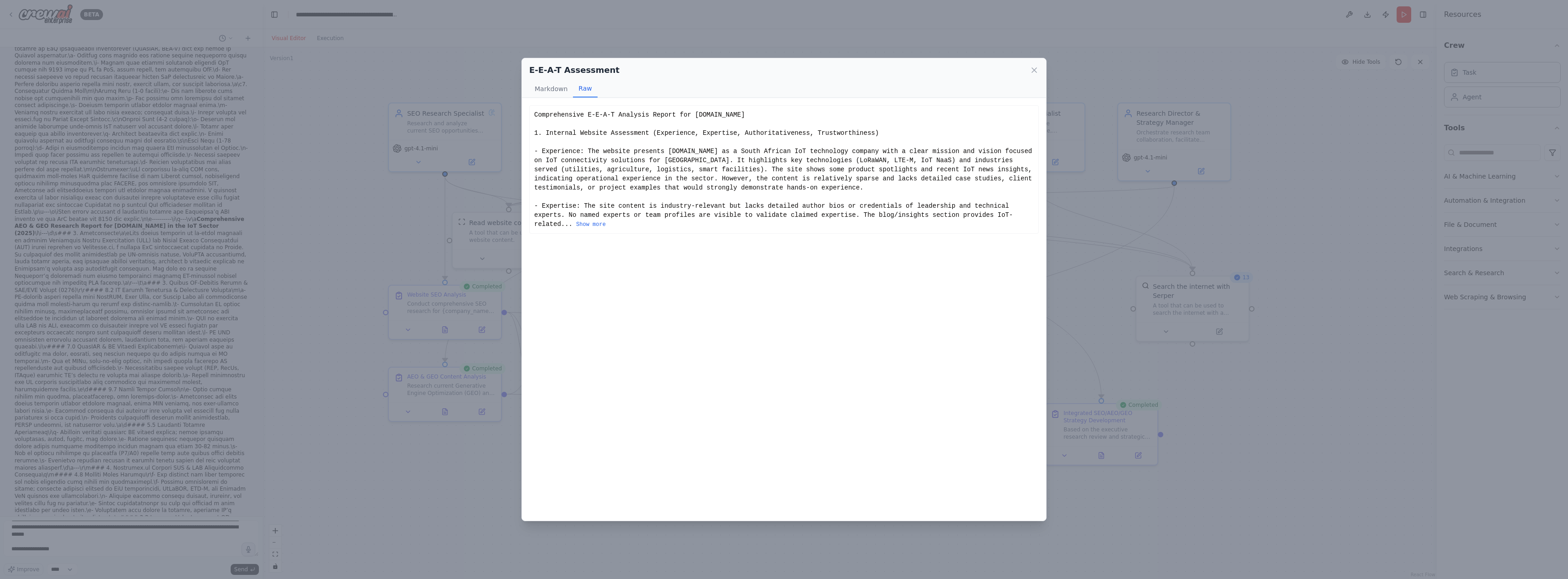
click at [741, 192] on div "Comprehensive E-E-A-T Analysis Report for Truesense.io 1. Internal Website Asse…" at bounding box center [784, 169] width 500 height 119
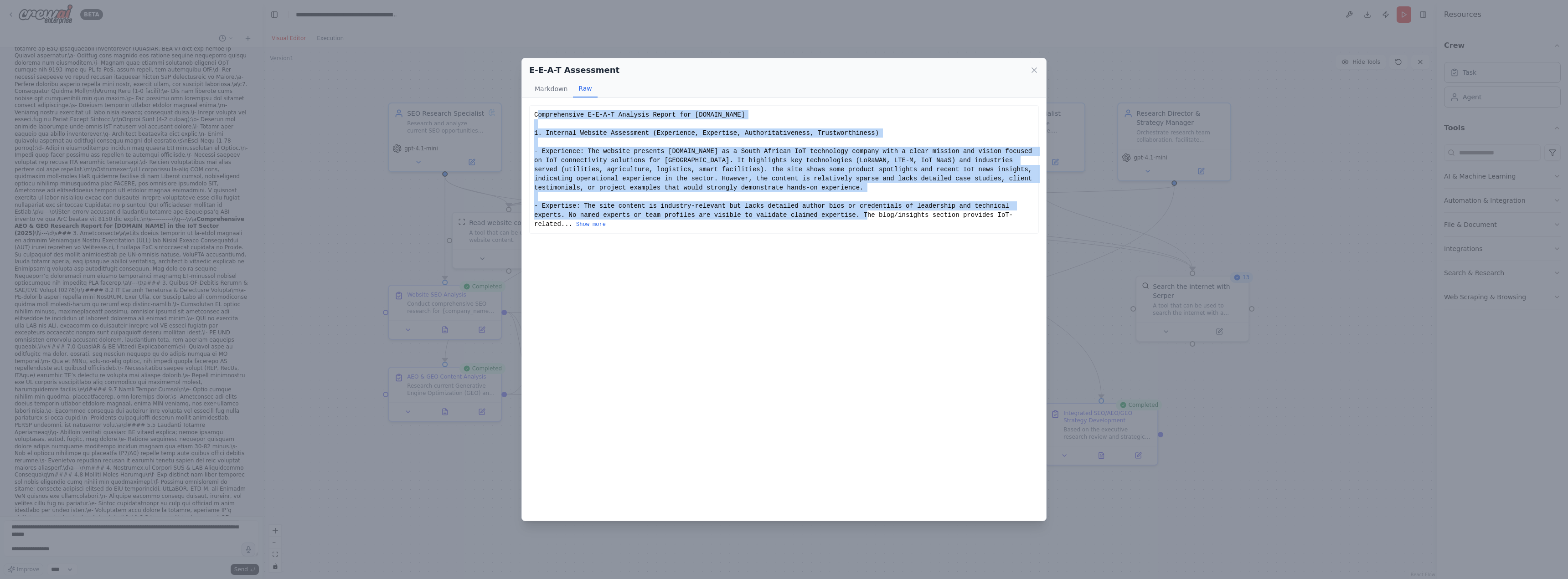
drag, startPoint x: 536, startPoint y: 114, endPoint x: 821, endPoint y: 293, distance: 336.6
click at [821, 293] on div "Comprehensive E-E-A-T Analysis Report for Truesense.io Internal Website Assessm…" at bounding box center [783, 309] width 524 height 423
click at [762, 247] on div "Comprehensive E-E-A-T Analysis Report for Truesense.io Internal Website Assessm…" at bounding box center [783, 309] width 524 height 423
drag, startPoint x: 534, startPoint y: 116, endPoint x: 1006, endPoint y: 277, distance: 498.7
click at [1006, 277] on div "Comprehensive E-E-A-T Analysis Report for Truesense.io Internal Website Assessm…" at bounding box center [783, 309] width 524 height 423
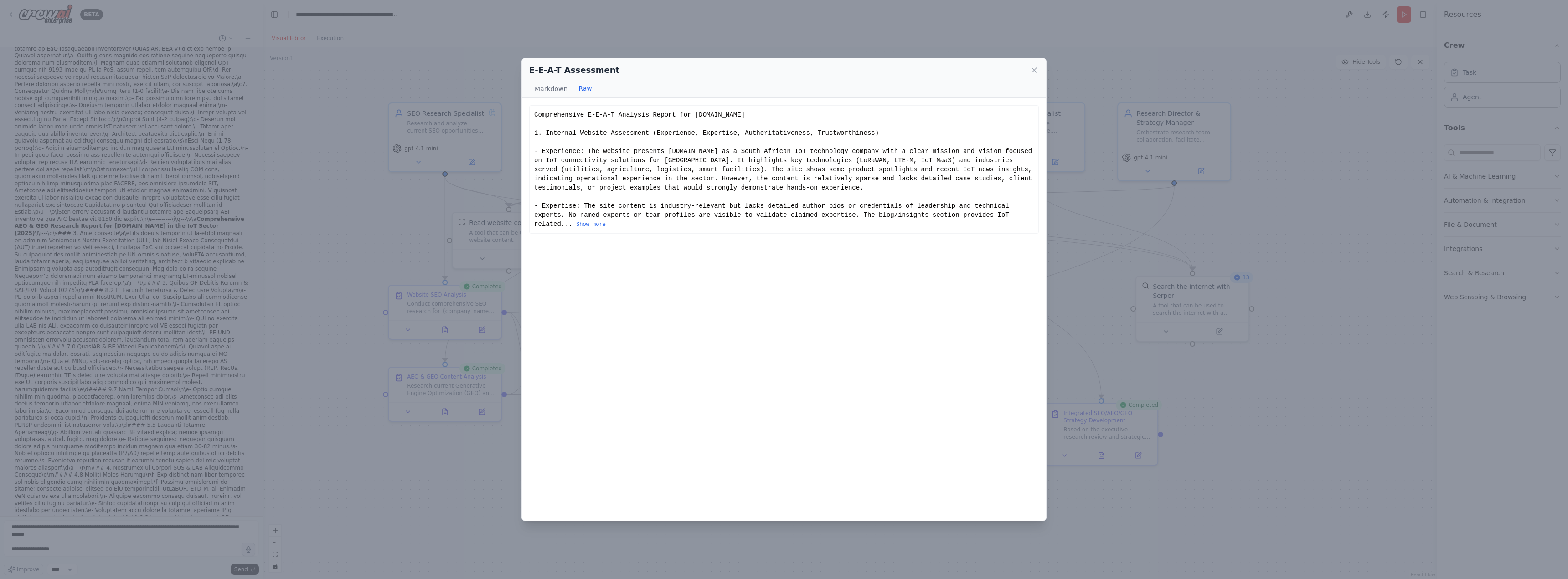
click at [972, 231] on div "Comprehensive E-E-A-T Analysis Report for Truesense.io Internal Website Assessm…" at bounding box center [783, 309] width 524 height 423
click at [606, 221] on button "Show more" at bounding box center [591, 224] width 30 height 7
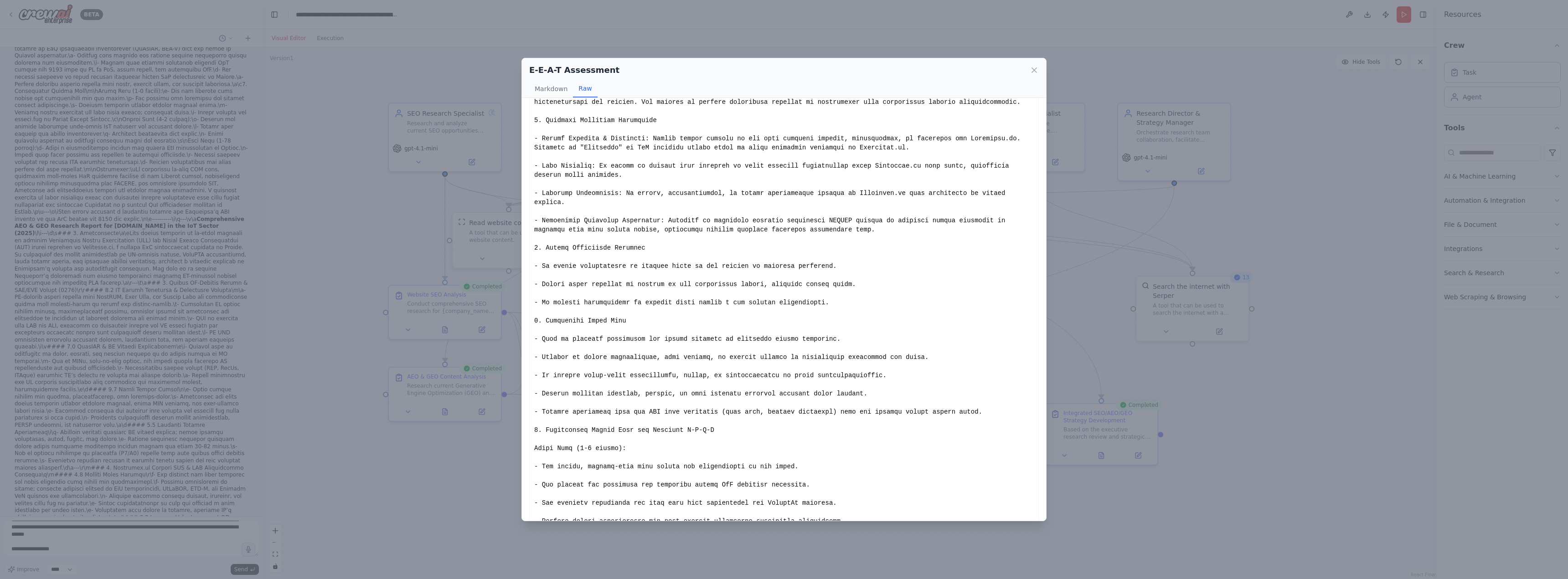
scroll to position [227, 0]
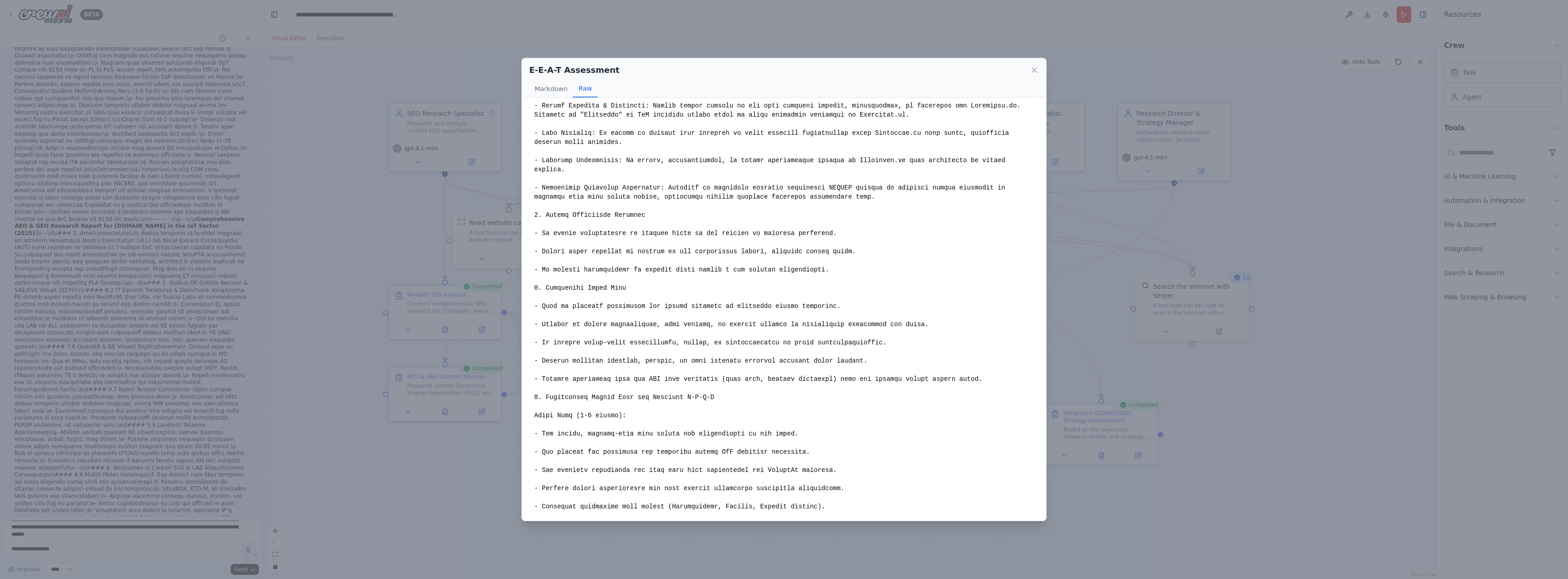
click at [911, 345] on div "Show less" at bounding box center [784, 352] width 500 height 938
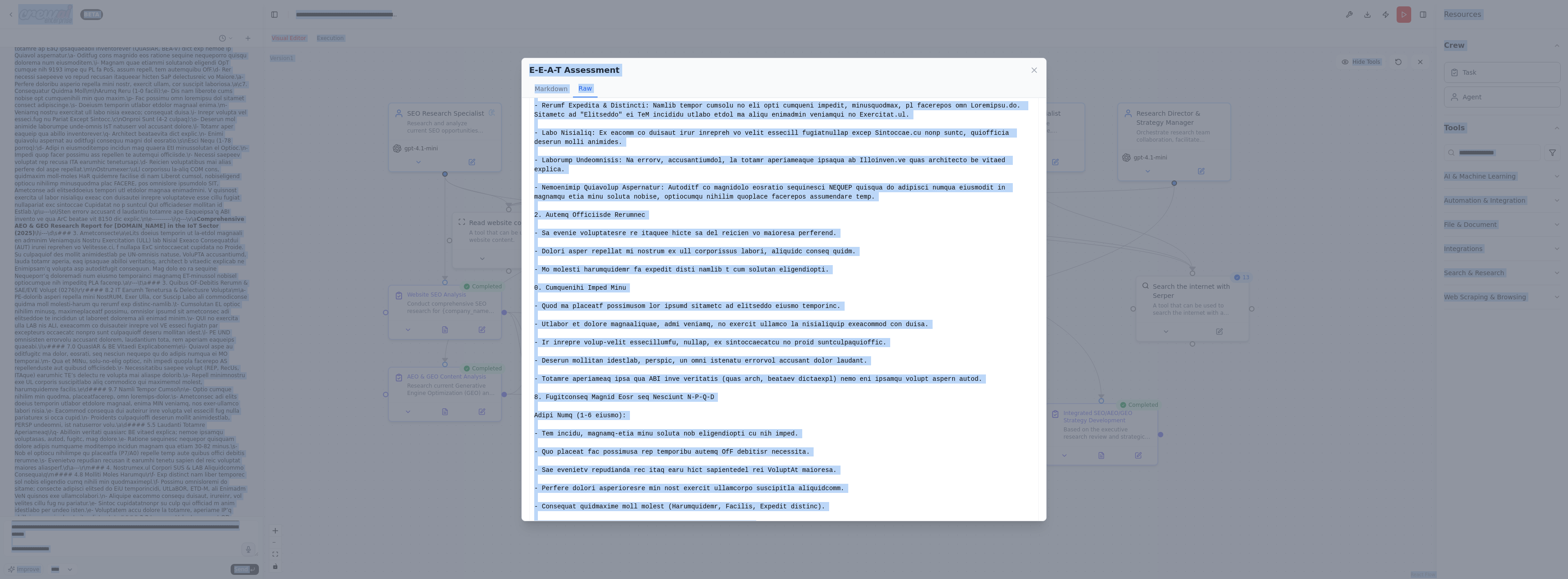
click at [911, 345] on div "Show less" at bounding box center [784, 352] width 500 height 938
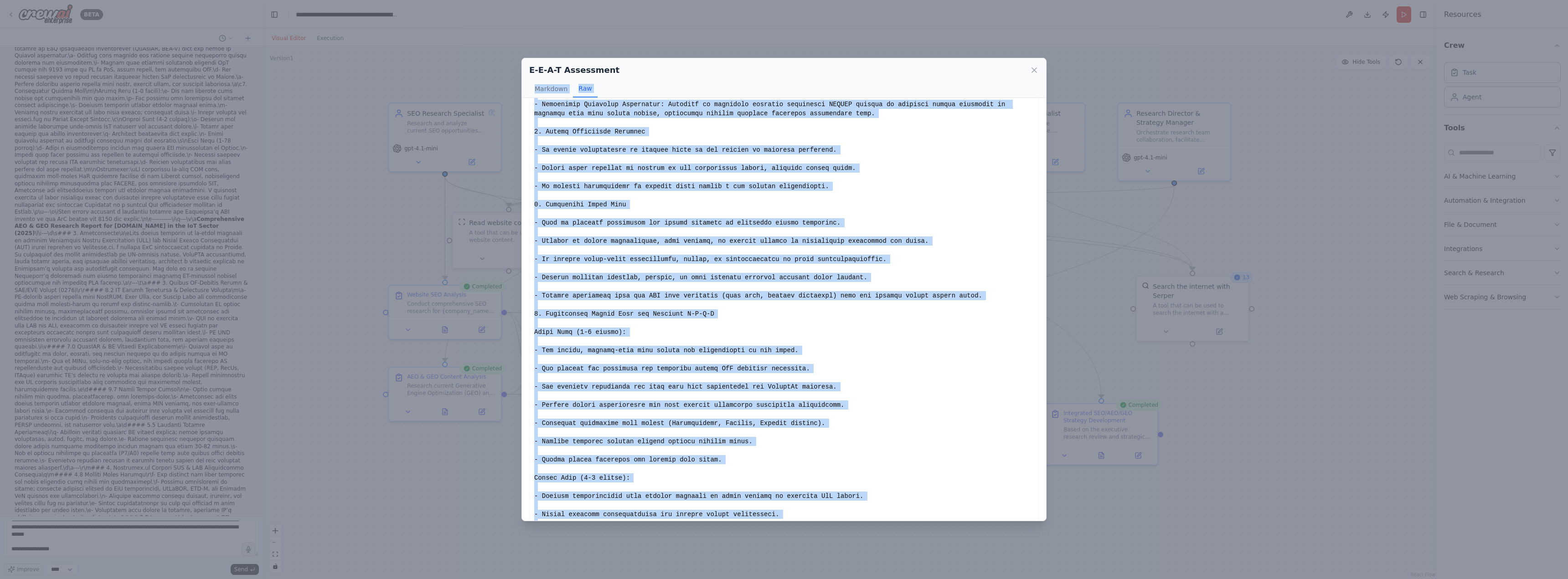
scroll to position [0, 0]
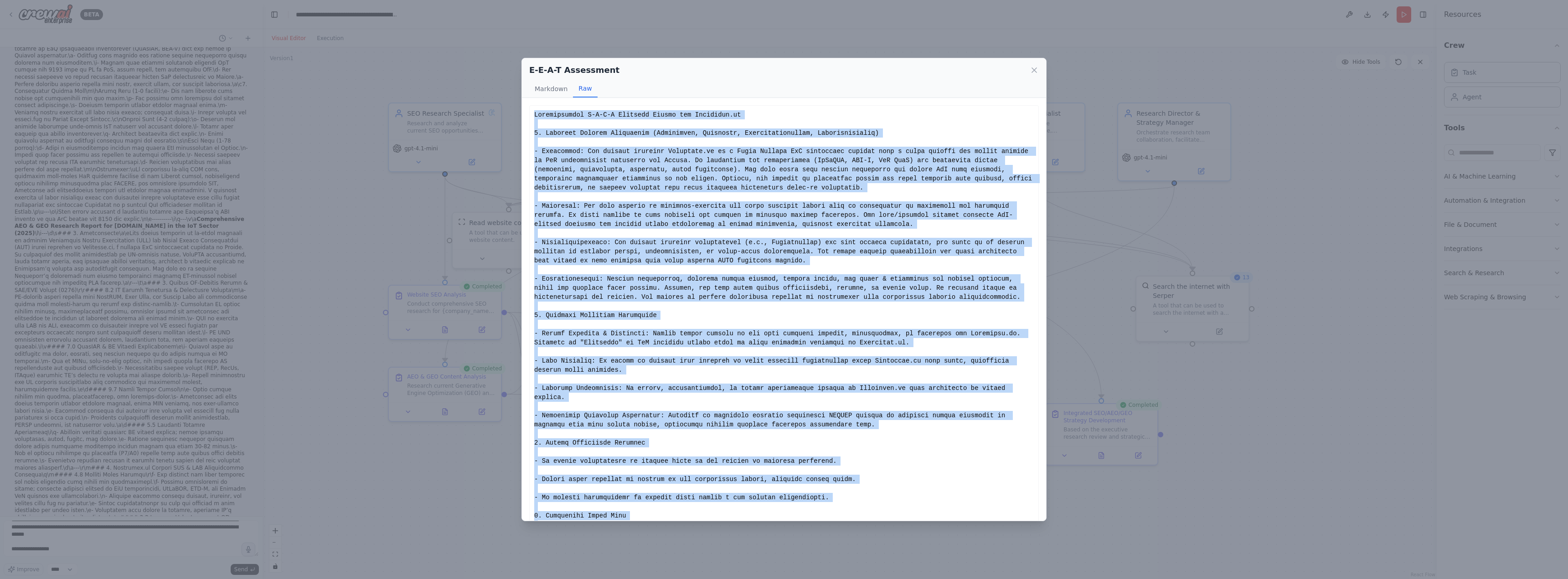
drag, startPoint x: 981, startPoint y: 502, endPoint x: 527, endPoint y: 111, distance: 599.2
click at [527, 111] on div "Comprehensive E-E-A-T Analysis Report for Truesense.io Internal Website Assessm…" at bounding box center [783, 309] width 524 height 423
copy div "Comprehensive E-E-A-T Analysis Report for Truesense.io 1. Internal Website Asse…"
click at [69, 530] on div "E-E-A-T Assessment Markdown Raw Comprehensive E-E-A-T Analysis Report for Trues…" at bounding box center [784, 290] width 1568 height 579
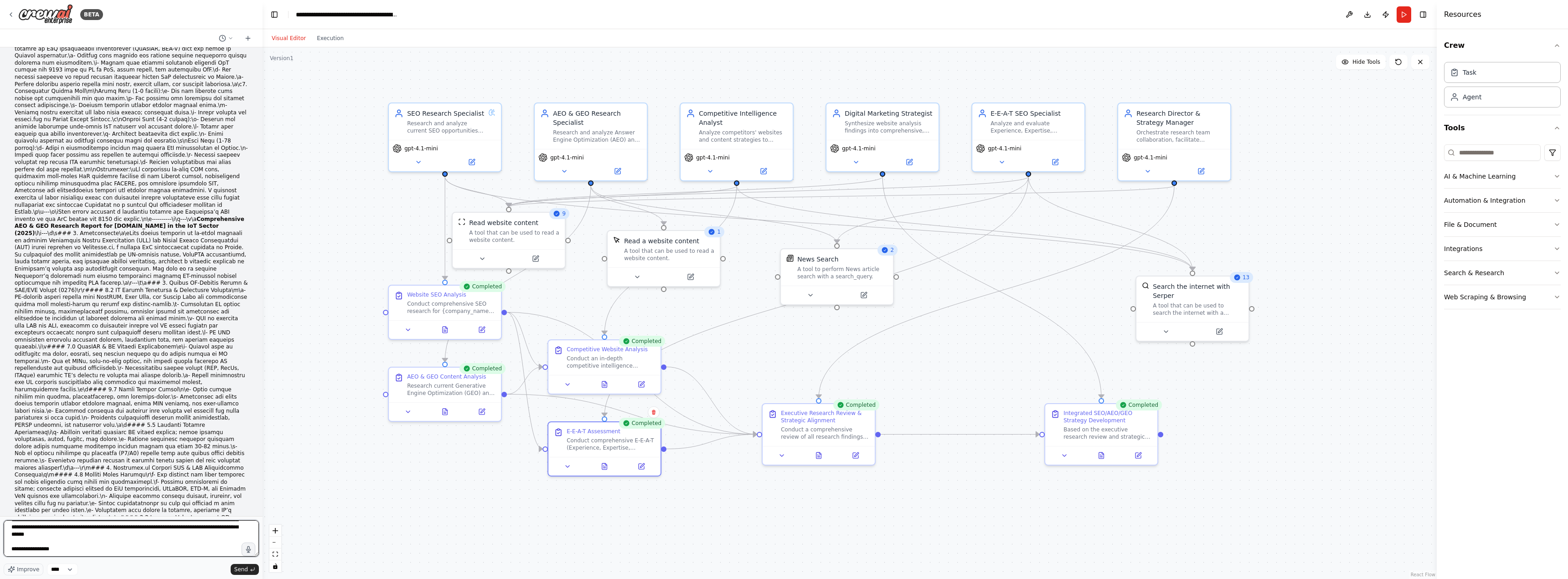
click at [73, 538] on textarea at bounding box center [131, 538] width 255 height 36
paste textarea "**********"
click at [820, 456] on icon at bounding box center [819, 454] width 5 height 6
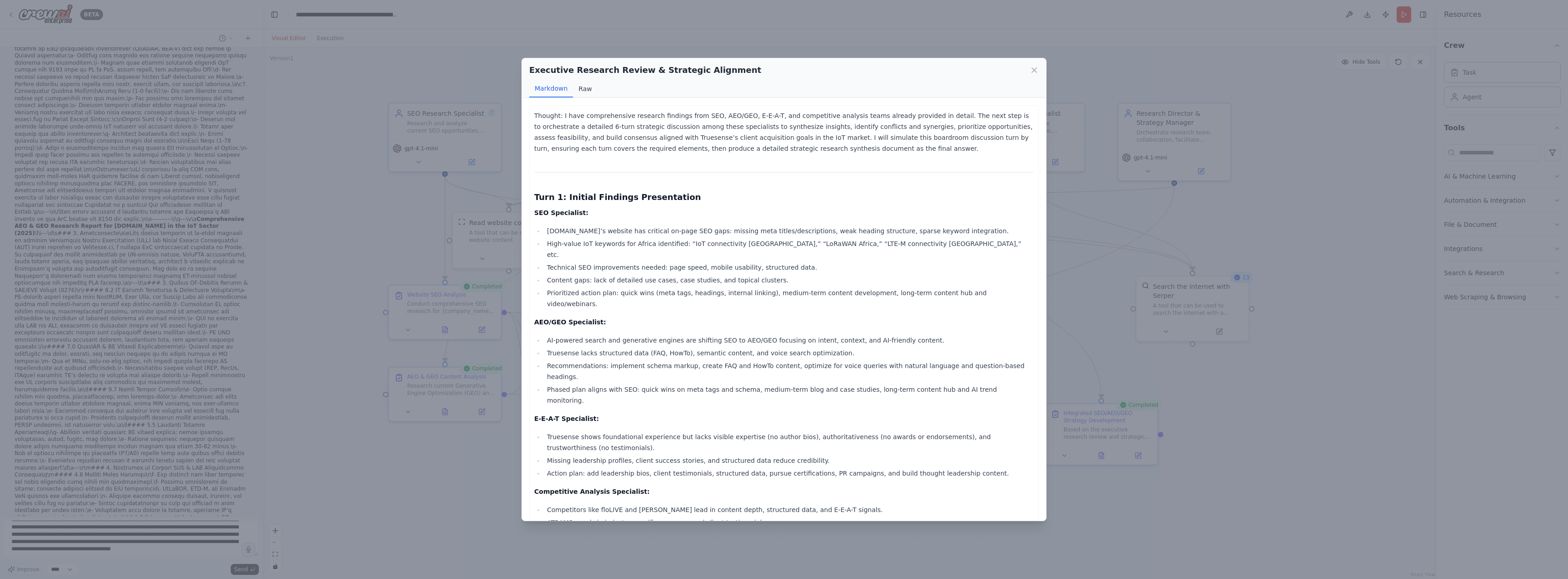
click at [582, 88] on button "Raw" at bounding box center [585, 89] width 24 height 17
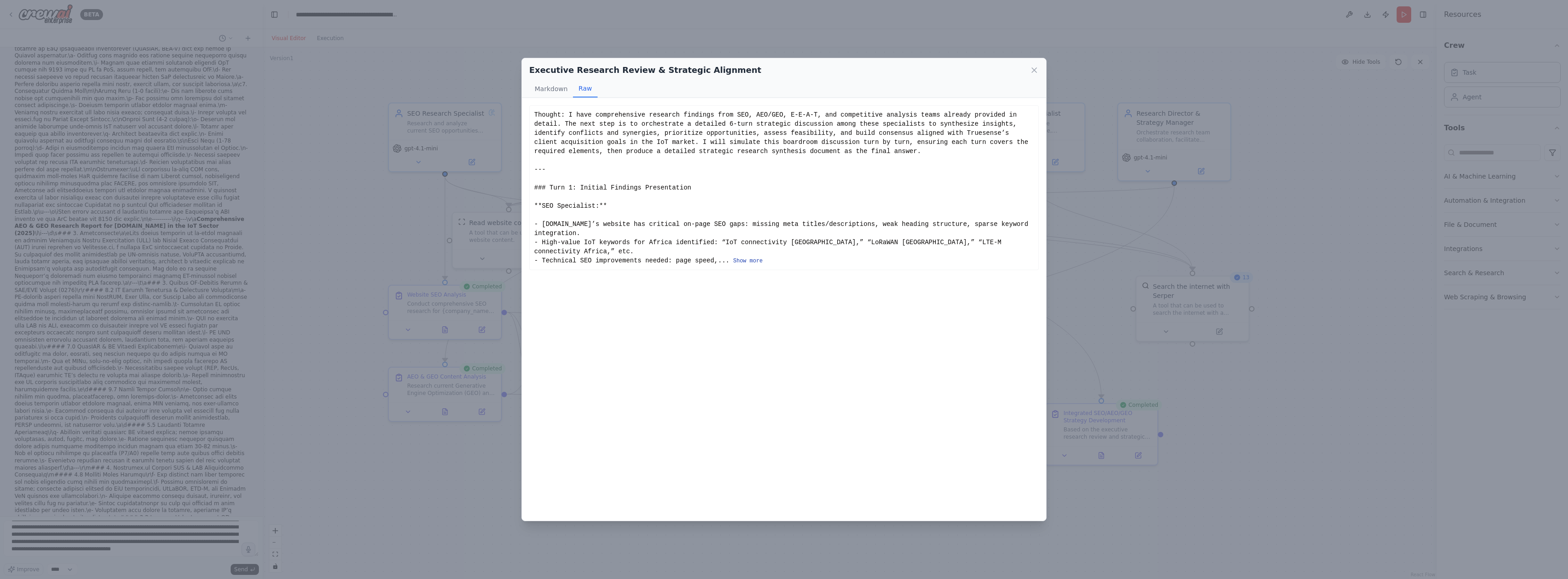
click at [740, 257] on button "Show more" at bounding box center [747, 261] width 30 height 7
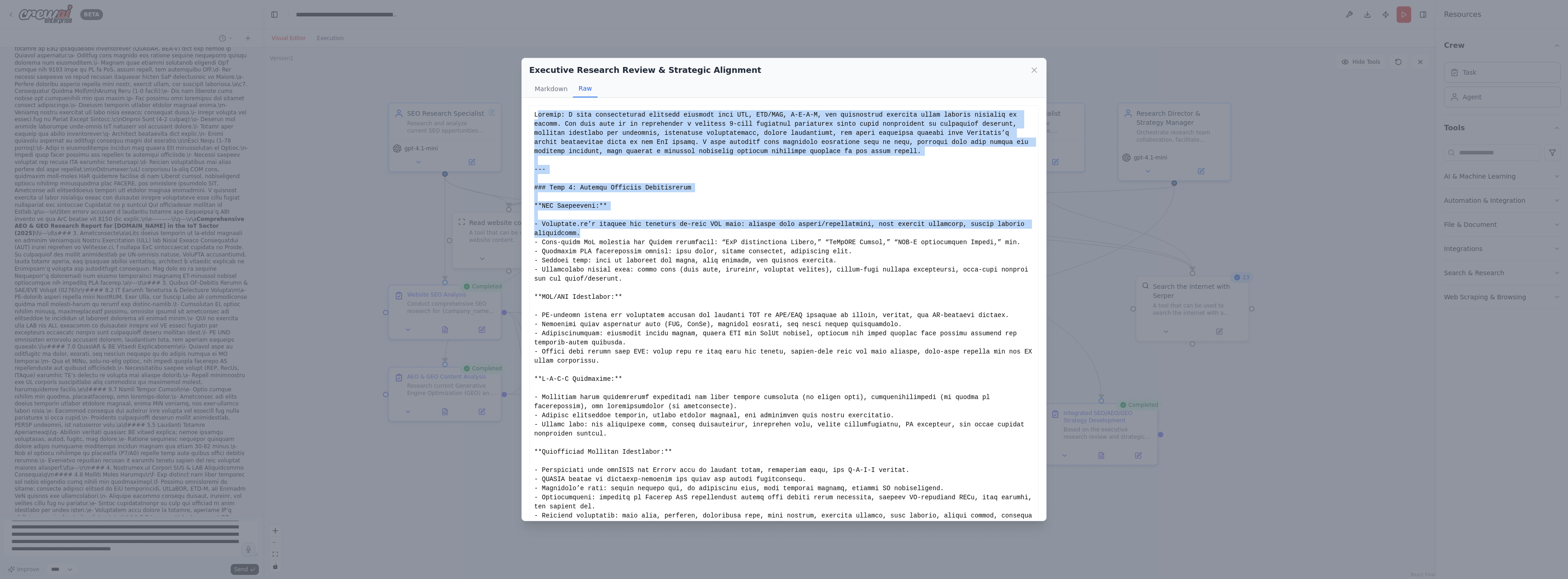
drag, startPoint x: 536, startPoint y: 113, endPoint x: 580, endPoint y: 231, distance: 125.9
drag, startPoint x: 533, startPoint y: 114, endPoint x: 565, endPoint y: 200, distance: 91.8
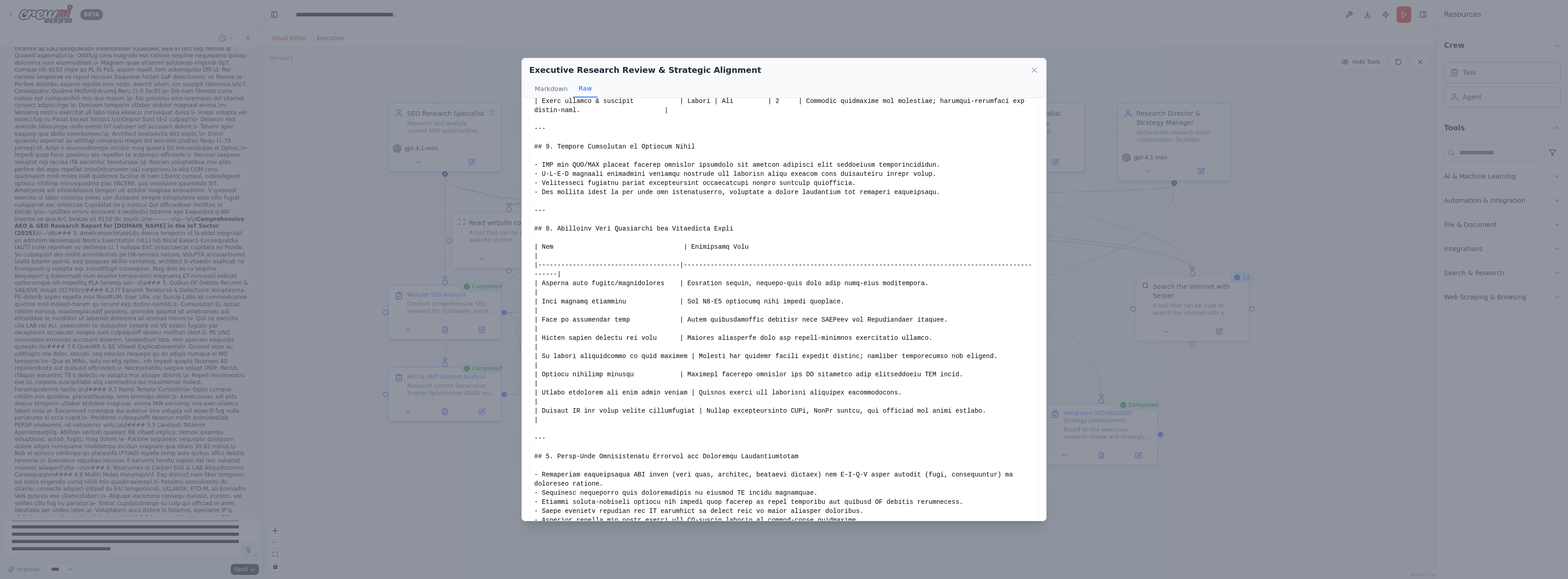
scroll to position [2544, 0]
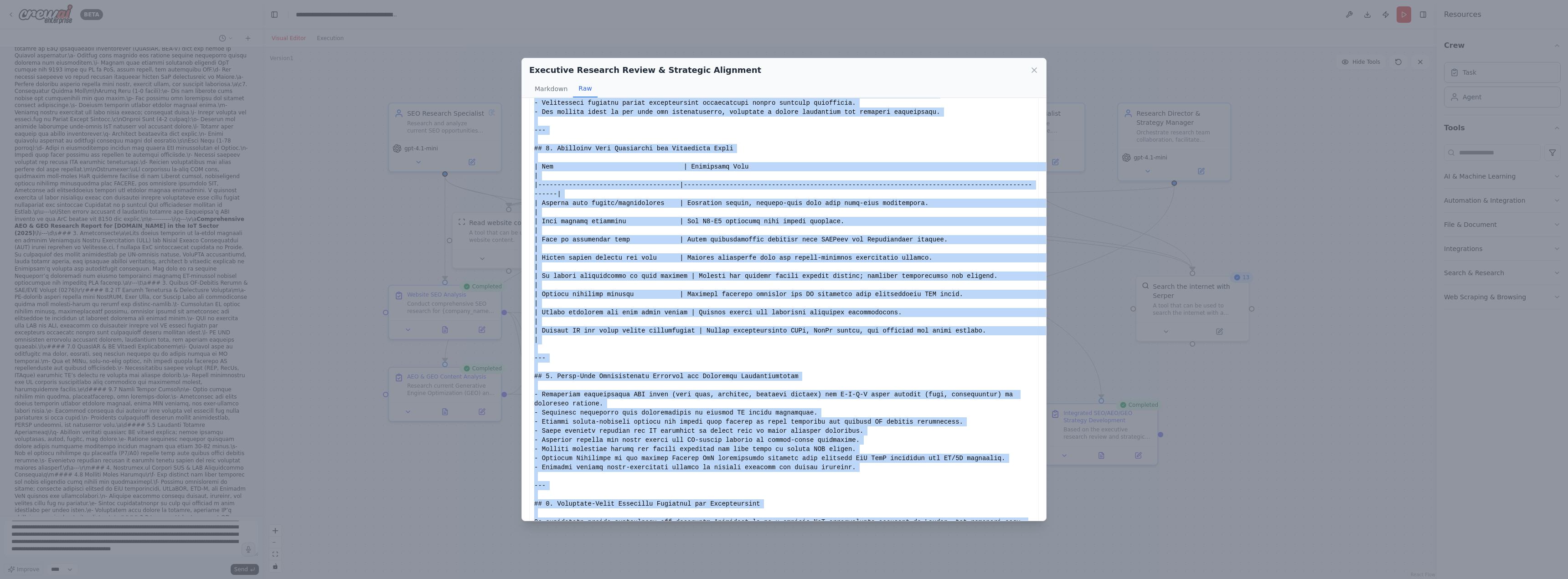
copy div "Thought: I have comprehensive research findings from SEO, AEO/GEO, E-E-A-T, and…"
click at [160, 549] on div "Executive Research Review & Strategic Alignment Markdown Raw Thought: I have co…" at bounding box center [784, 290] width 1568 height 579
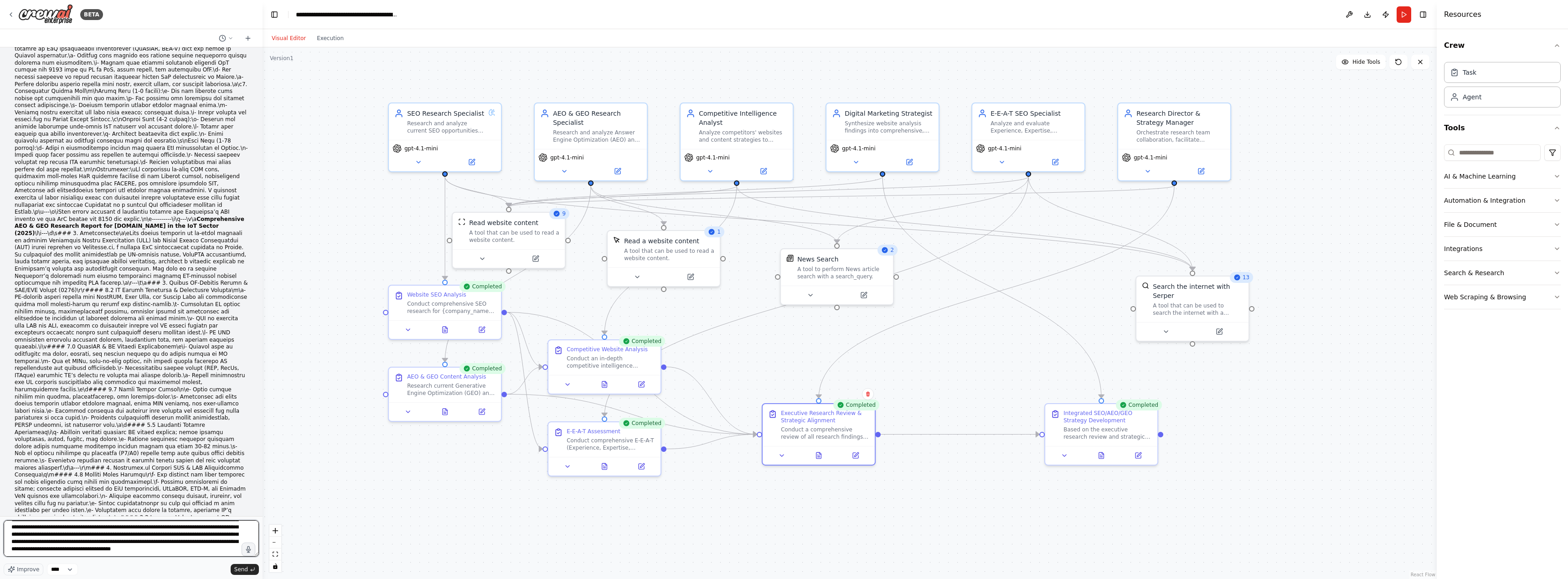
click at [144, 546] on textarea at bounding box center [131, 538] width 255 height 36
paste textarea "**********"
click at [444, 412] on icon at bounding box center [445, 410] width 5 height 6
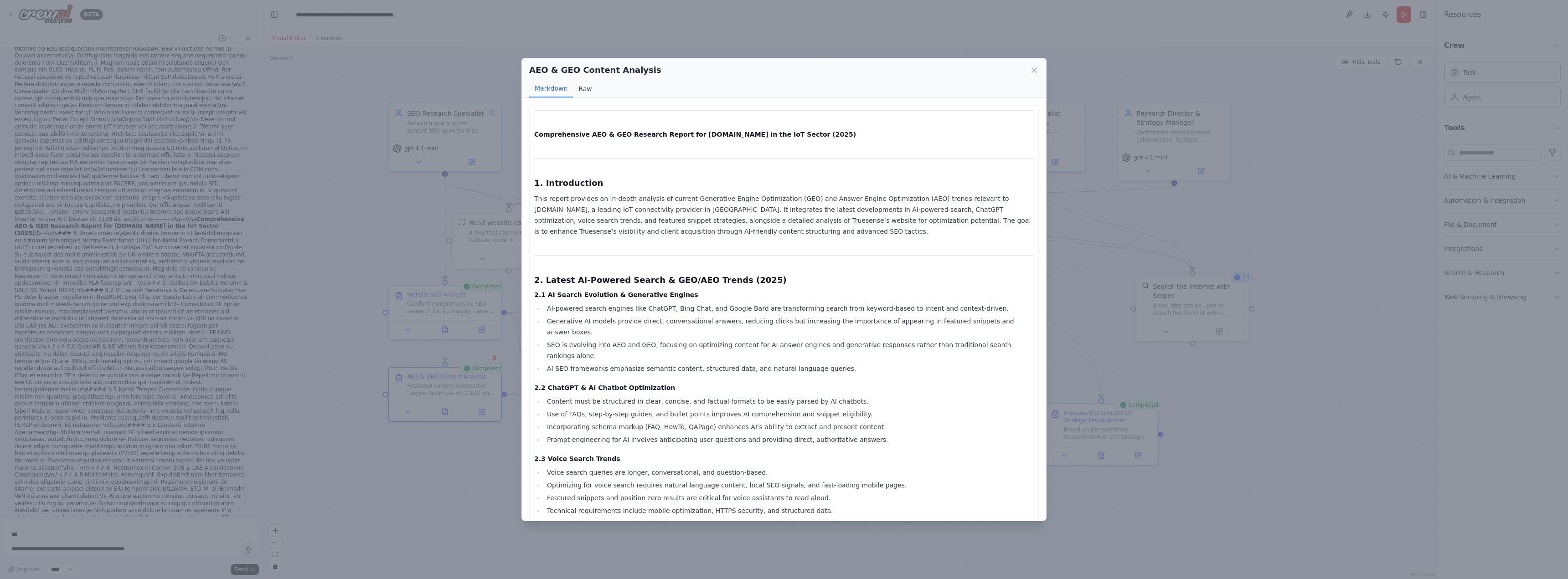
click at [582, 88] on button "Raw" at bounding box center [585, 89] width 24 height 17
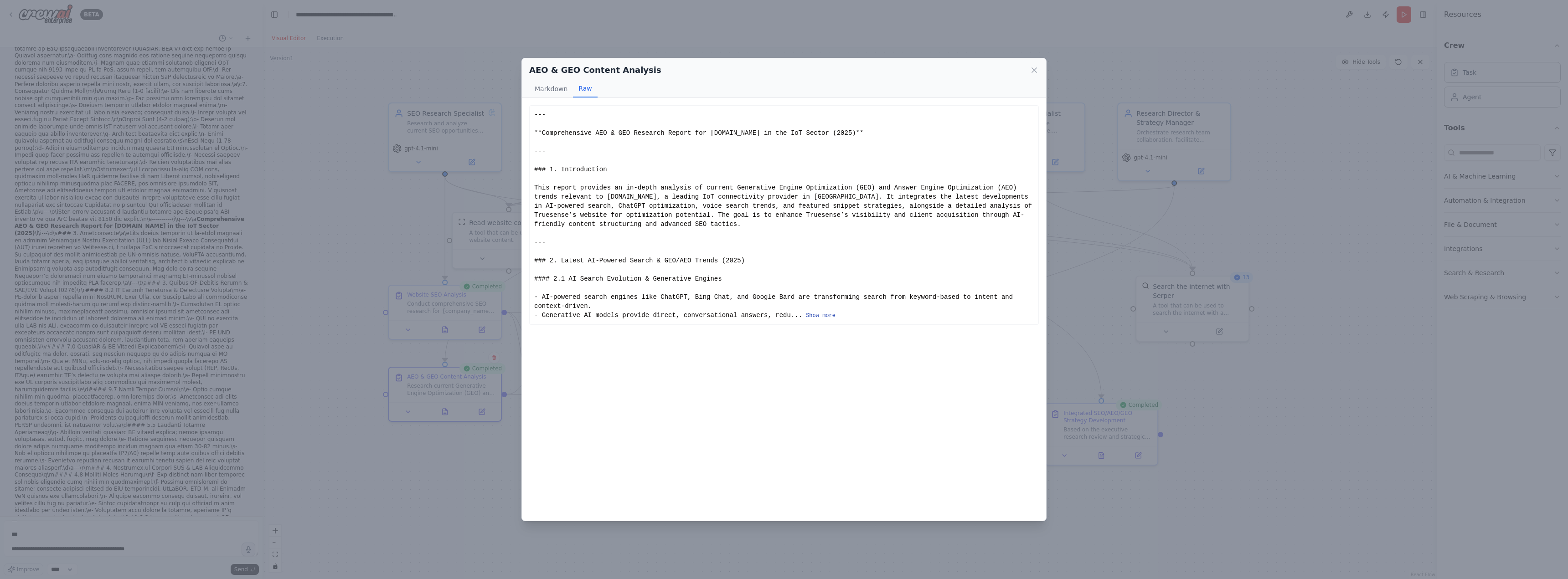
click at [806, 312] on button "Show more" at bounding box center [821, 316] width 30 height 7
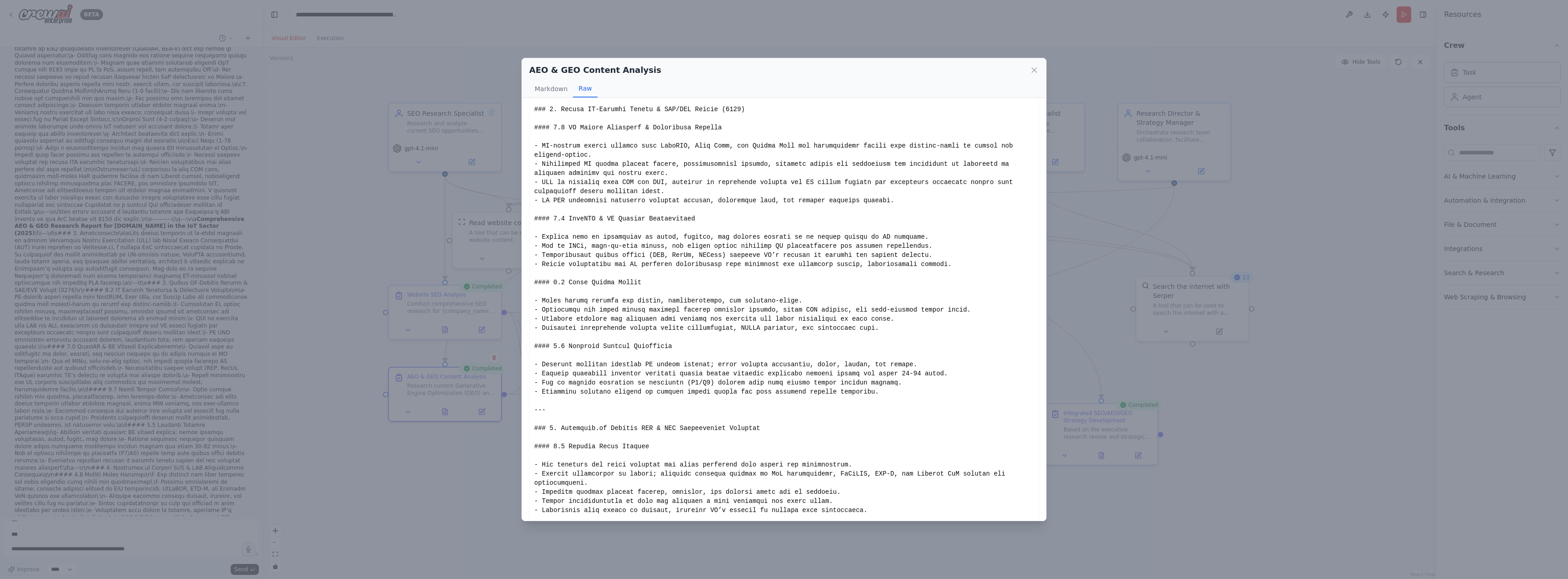
scroll to position [0, 0]
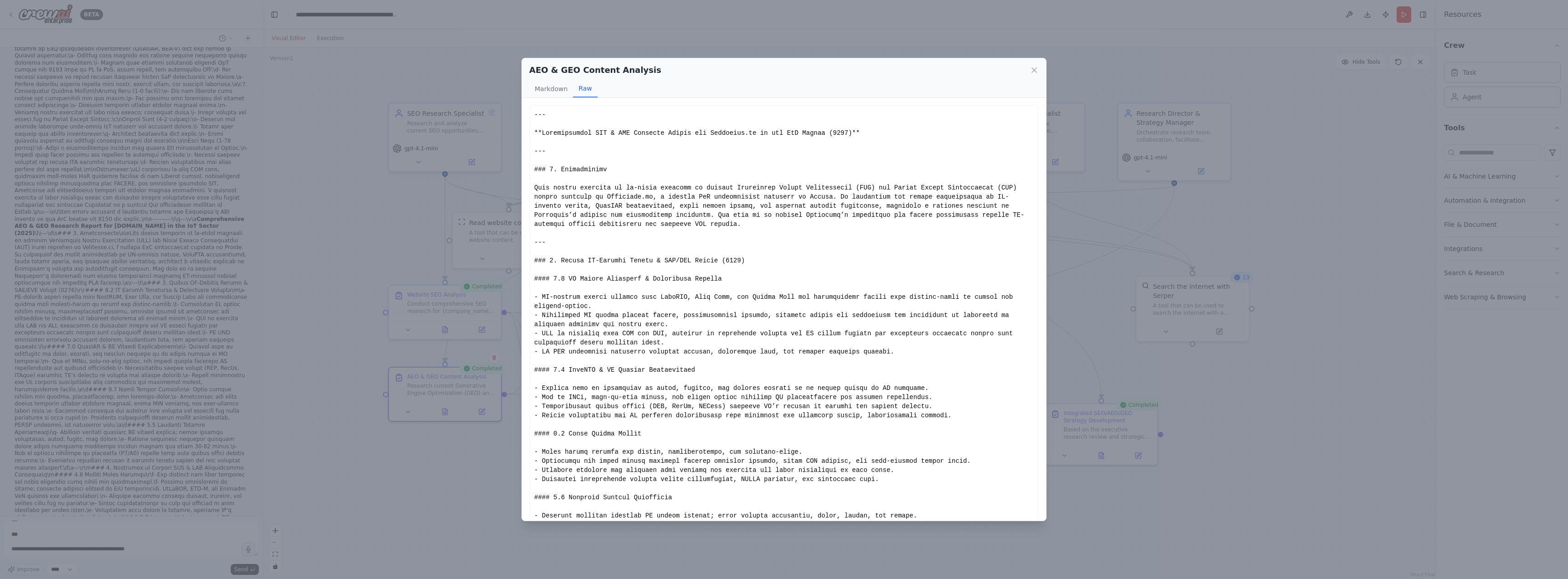
click at [1041, 71] on div "AEO & GEO Content Analysis Markdown Raw" at bounding box center [783, 78] width 524 height 40
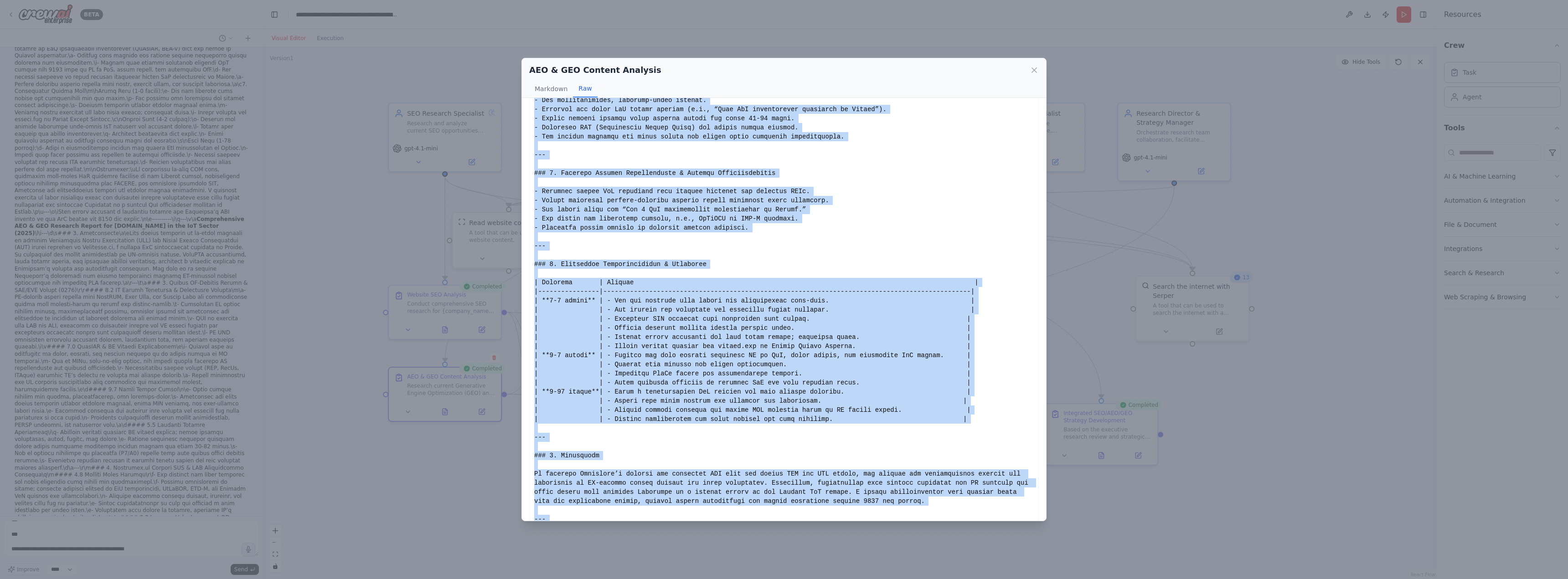
scroll to position [1096, 0]
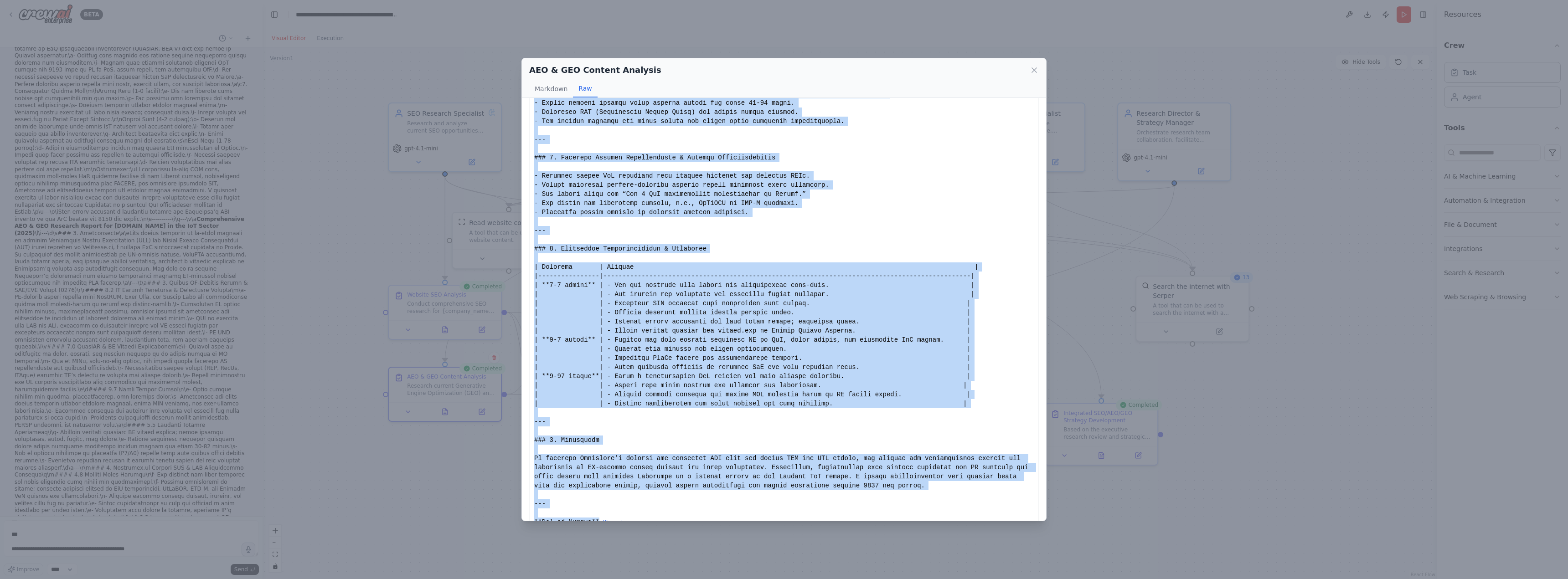
drag, startPoint x: 534, startPoint y: 114, endPoint x: 594, endPoint y: 503, distance: 393.6
copy div "--- **Comprehensive AEO & GEO Research Report for Truesense.io in the IoT Secto…"
click at [162, 530] on div "AEO & GEO Content Analysis Markdown Raw Comprehensive AEO & GEO Research Report…" at bounding box center [784, 290] width 1568 height 579
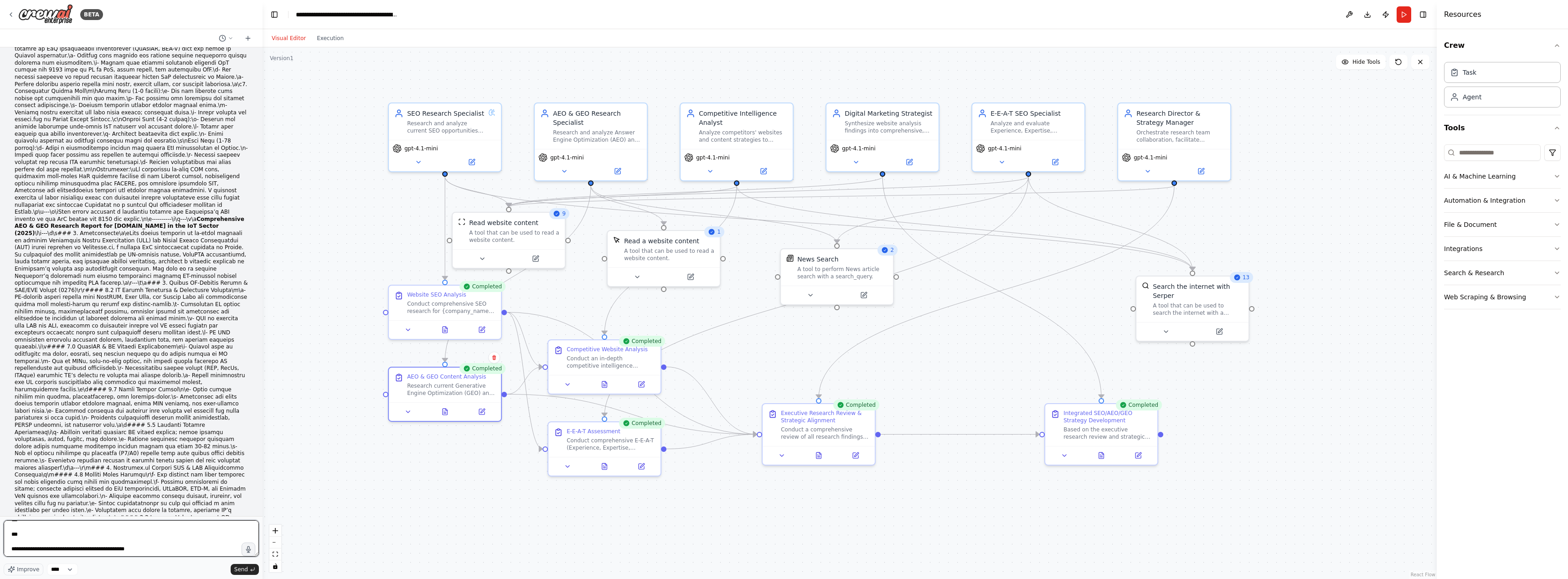
click at [153, 551] on textarea at bounding box center [131, 538] width 255 height 36
paste textarea "**********"
click at [444, 327] on icon at bounding box center [444, 327] width 1 height 0
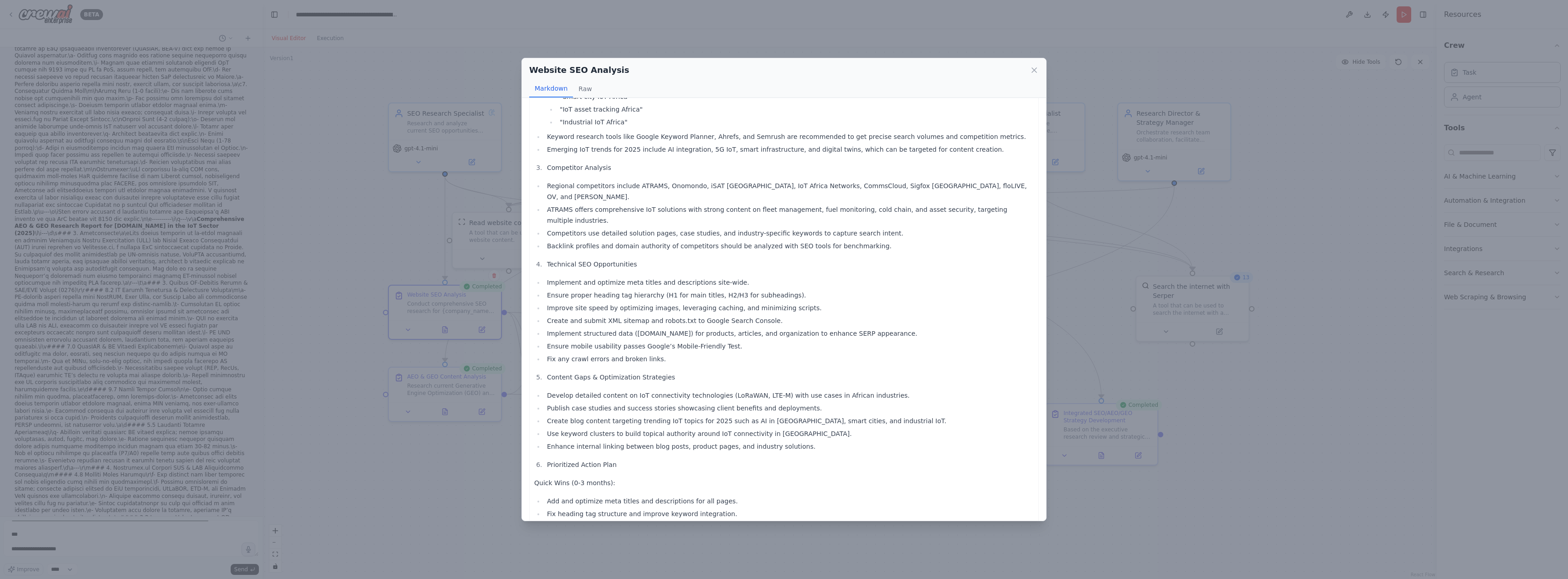
scroll to position [248, 0]
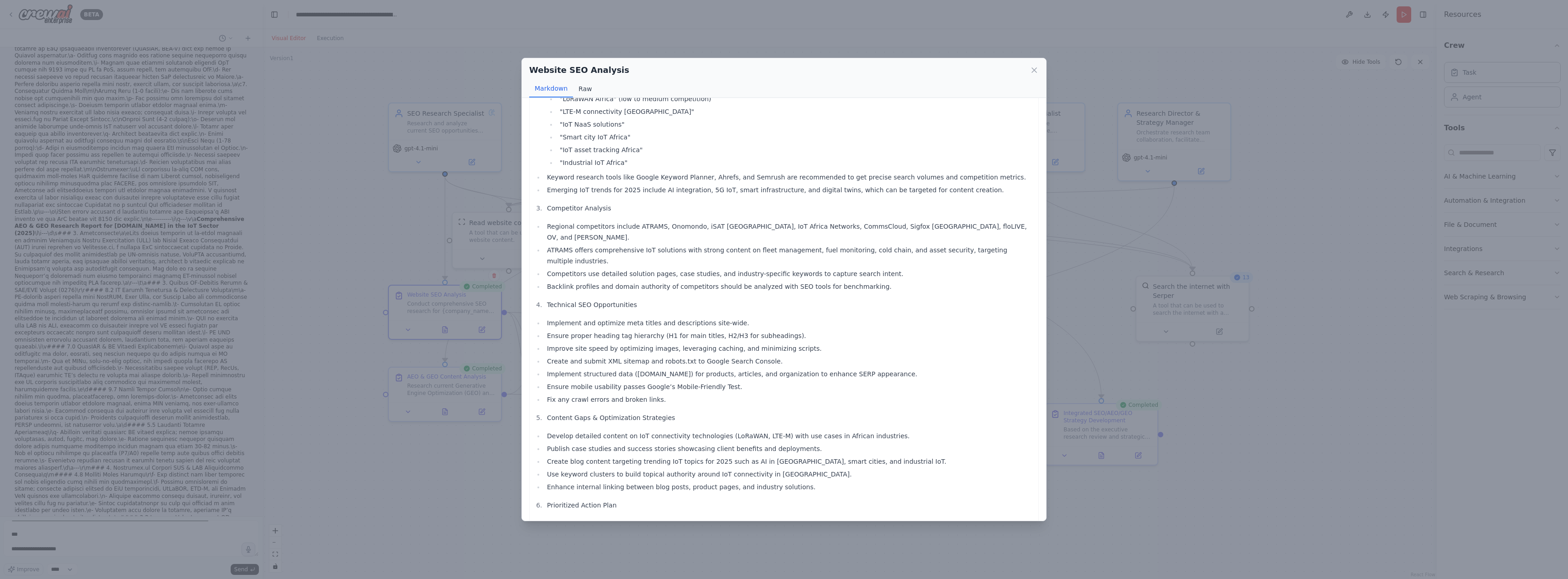
click at [584, 91] on button "Raw" at bounding box center [585, 89] width 24 height 17
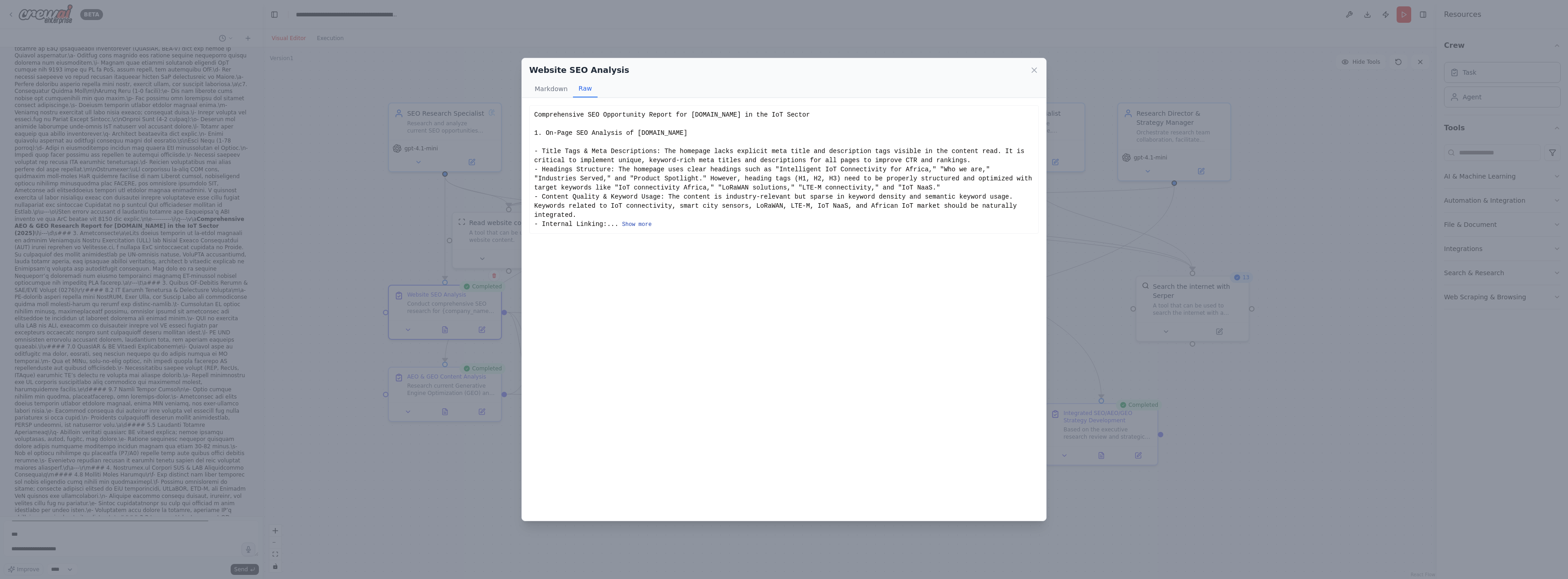
click at [626, 221] on button "Show more" at bounding box center [637, 224] width 30 height 7
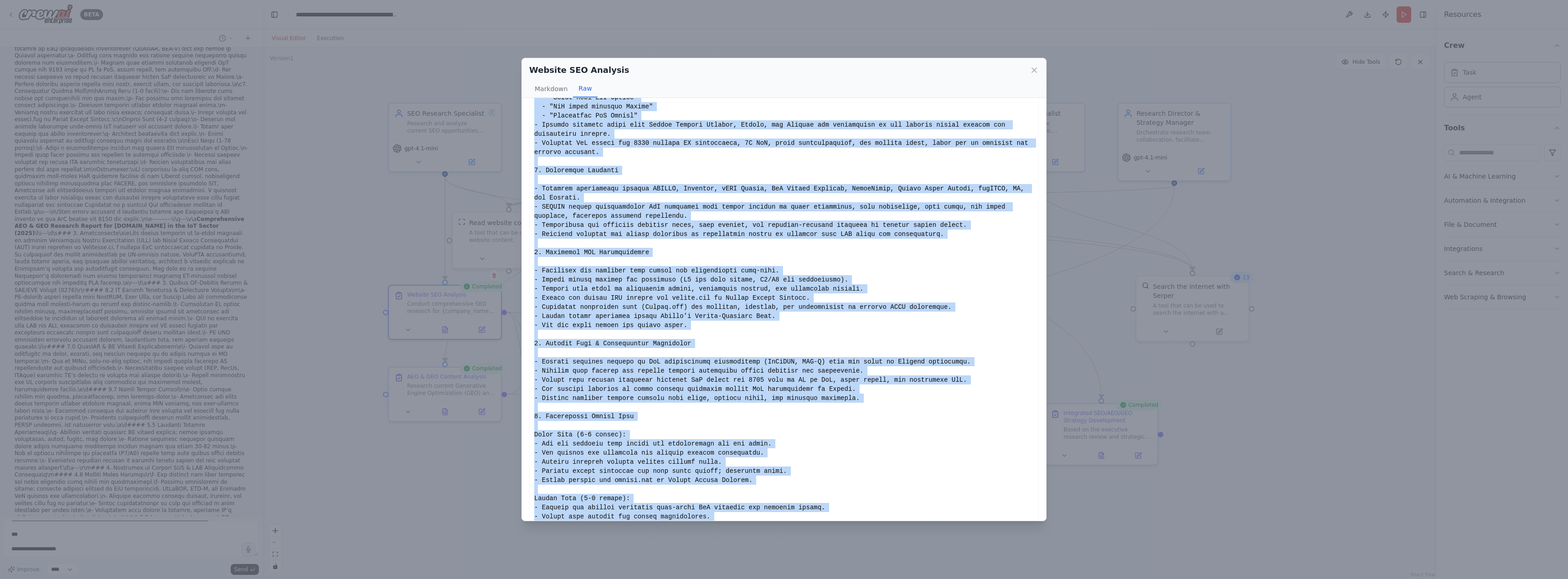
scroll to position [412, 0]
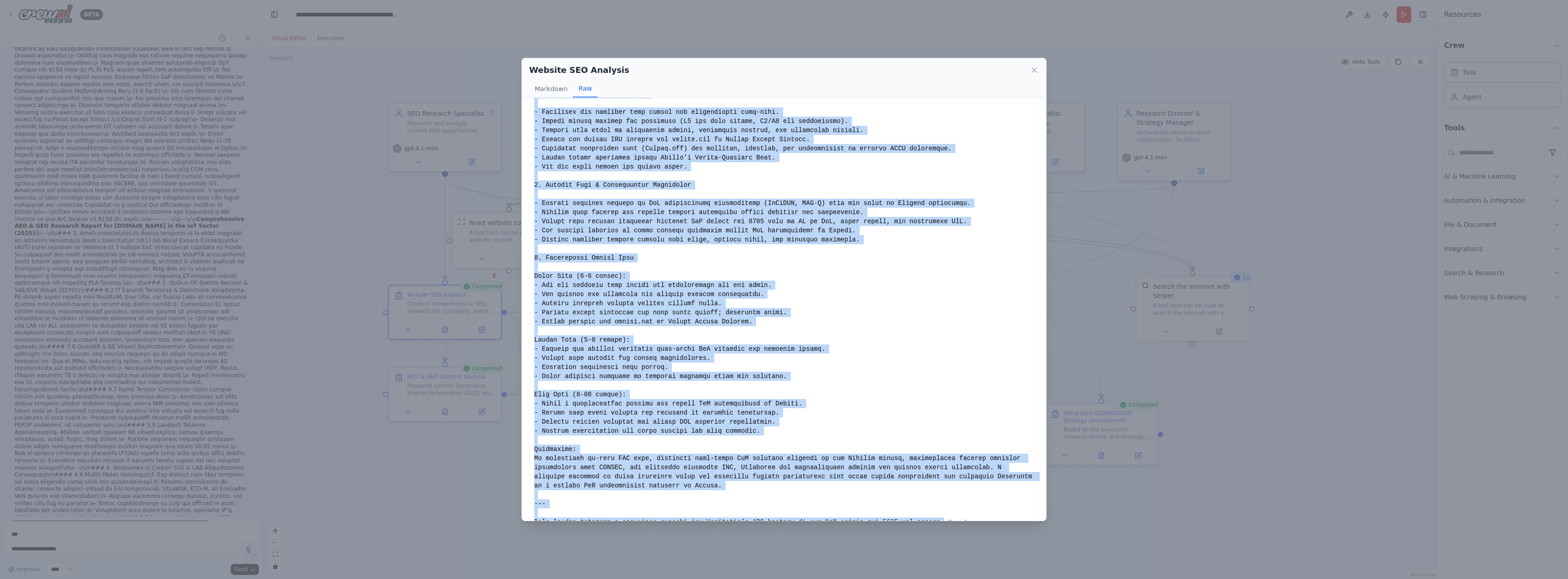
drag, startPoint x: 536, startPoint y: 113, endPoint x: 910, endPoint y: 507, distance: 543.2
click at [910, 507] on div "Show less" at bounding box center [784, 112] width 500 height 829
copy div "omprehensive SEO Opportunity Report for Truesense.io in the IoT Sector 1. On-Pa…"
click at [147, 530] on div "Website SEO Analysis Markdown Raw Comprehensive SEO Opportunity Report for True…" at bounding box center [784, 290] width 1568 height 579
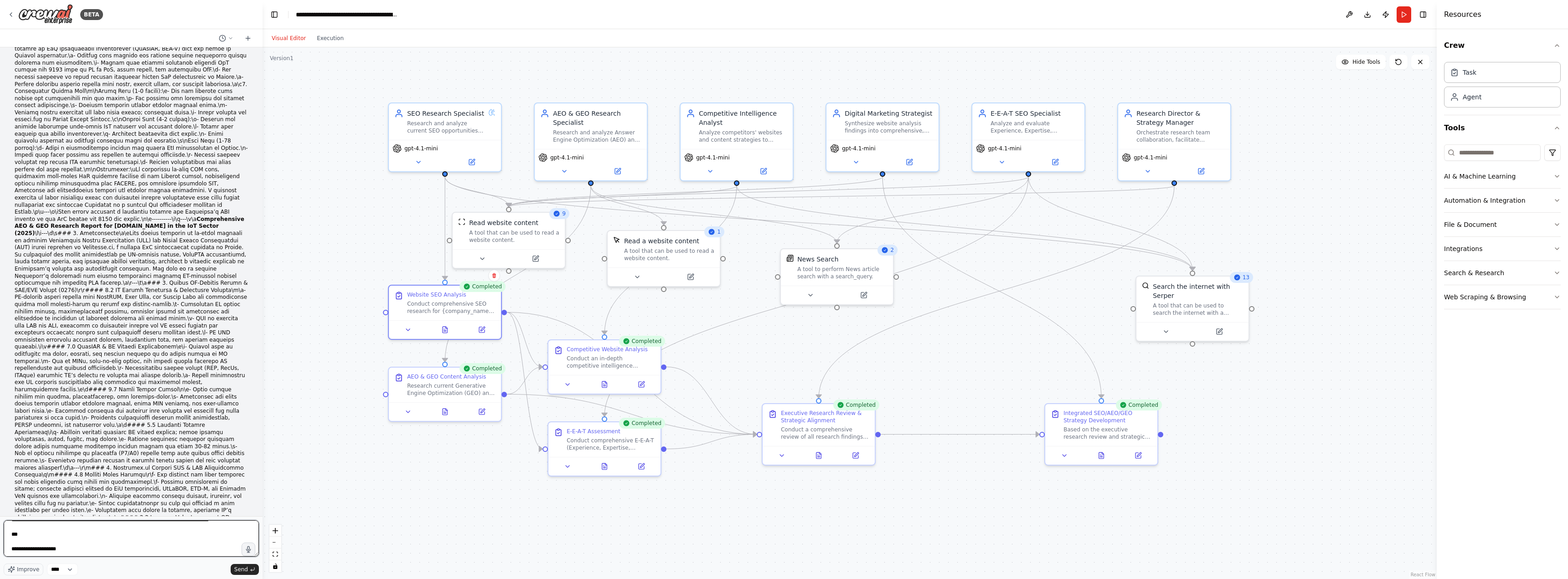
click at [141, 546] on textarea at bounding box center [131, 538] width 255 height 36
paste textarea "**********"
type textarea "**********"
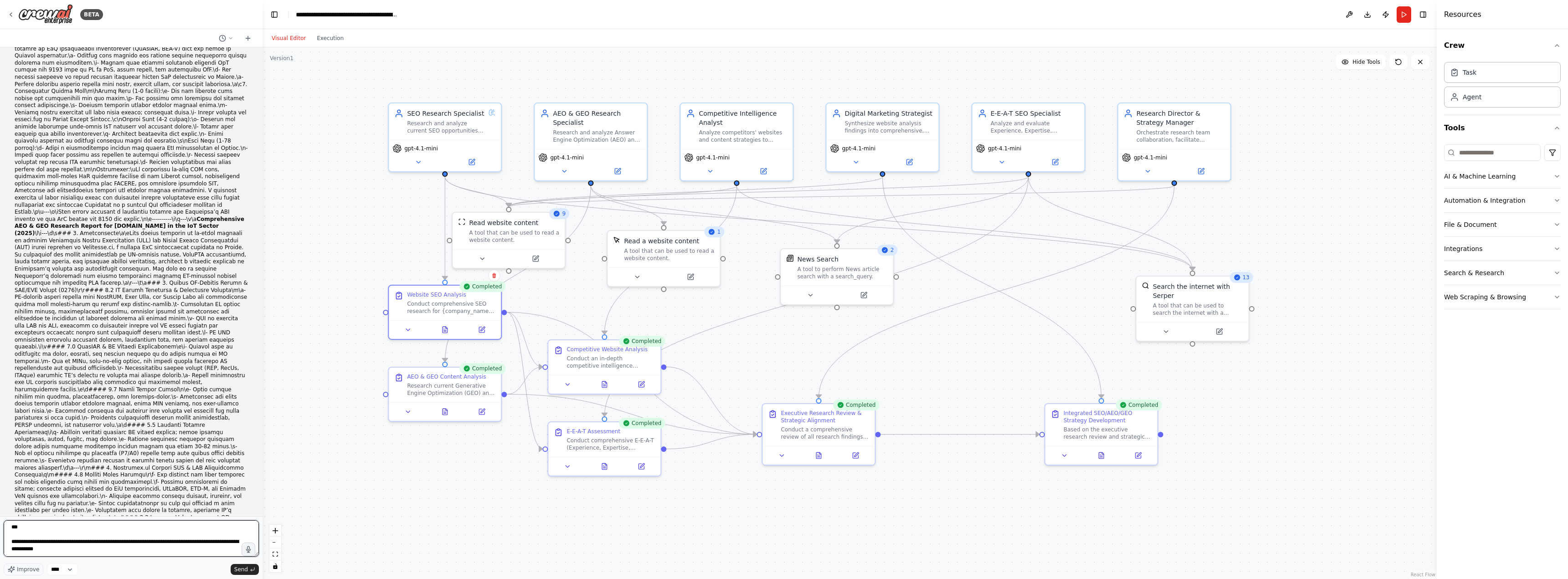
click at [204, 542] on textarea at bounding box center [131, 538] width 255 height 36
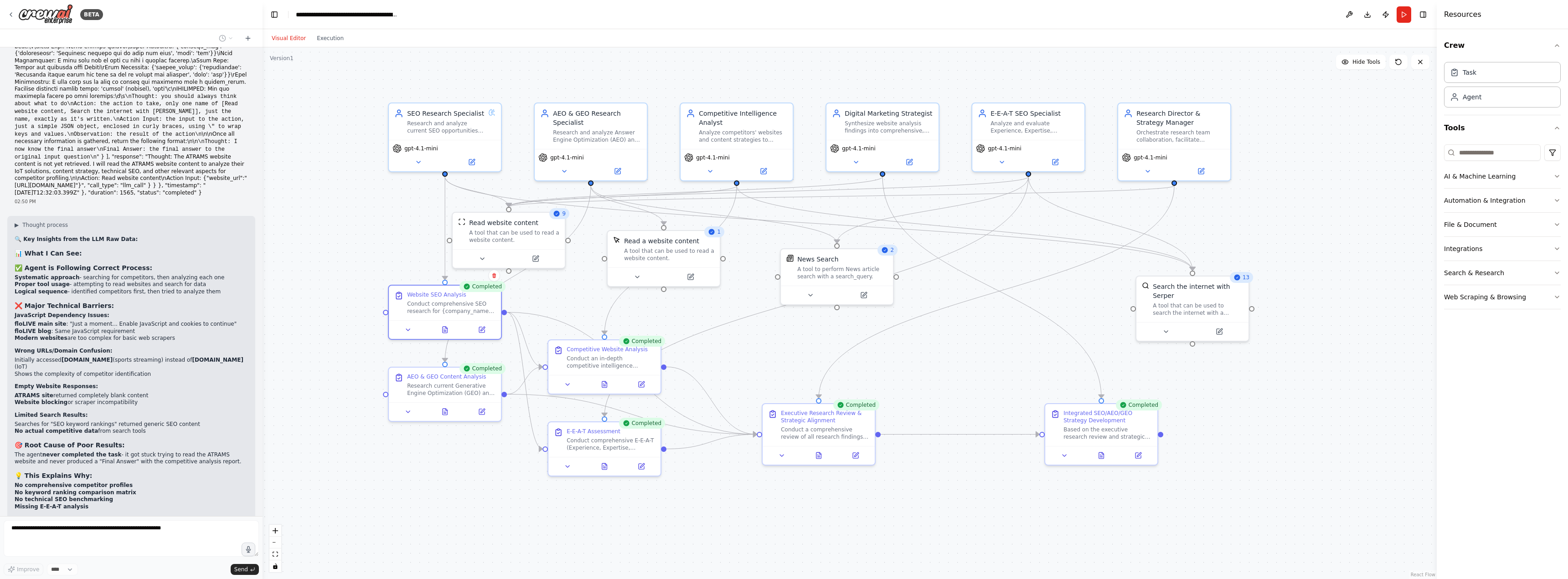
scroll to position [51513, 0]
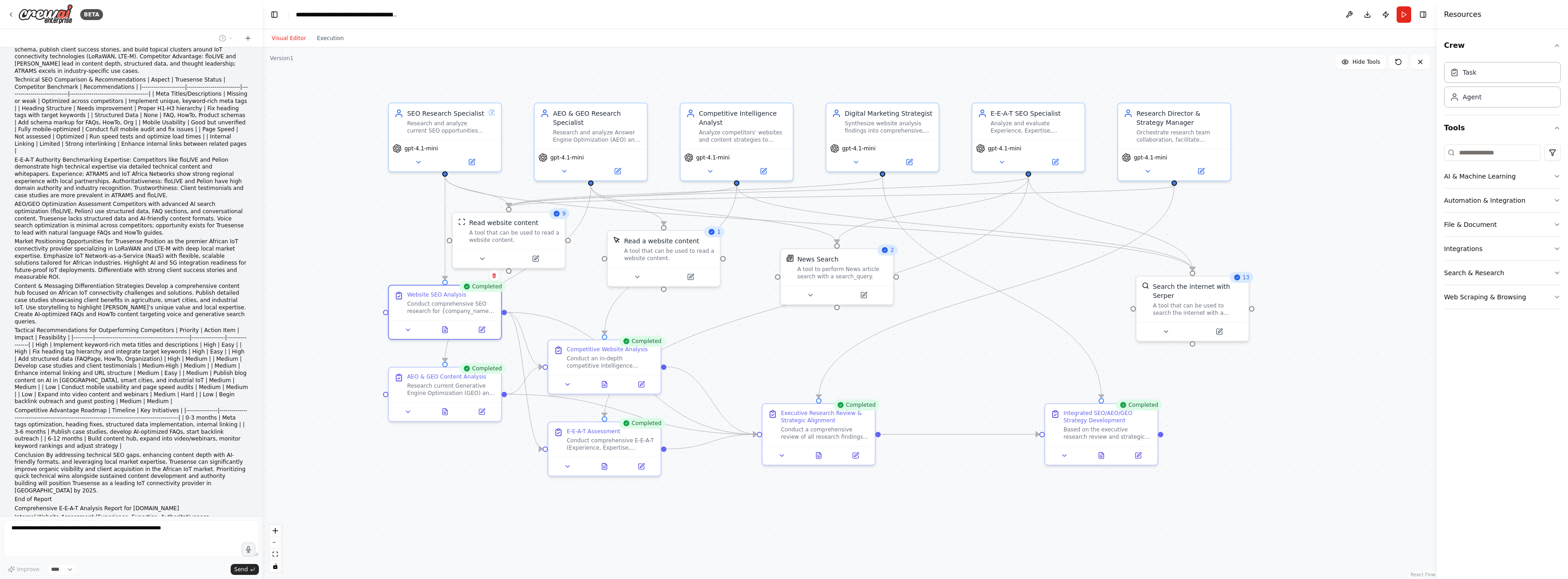
click at [915, 376] on div ".deletable-edge-delete-btn { width: 20px; height: 20px; border: 0px solid #ffff…" at bounding box center [849, 313] width 1174 height 532
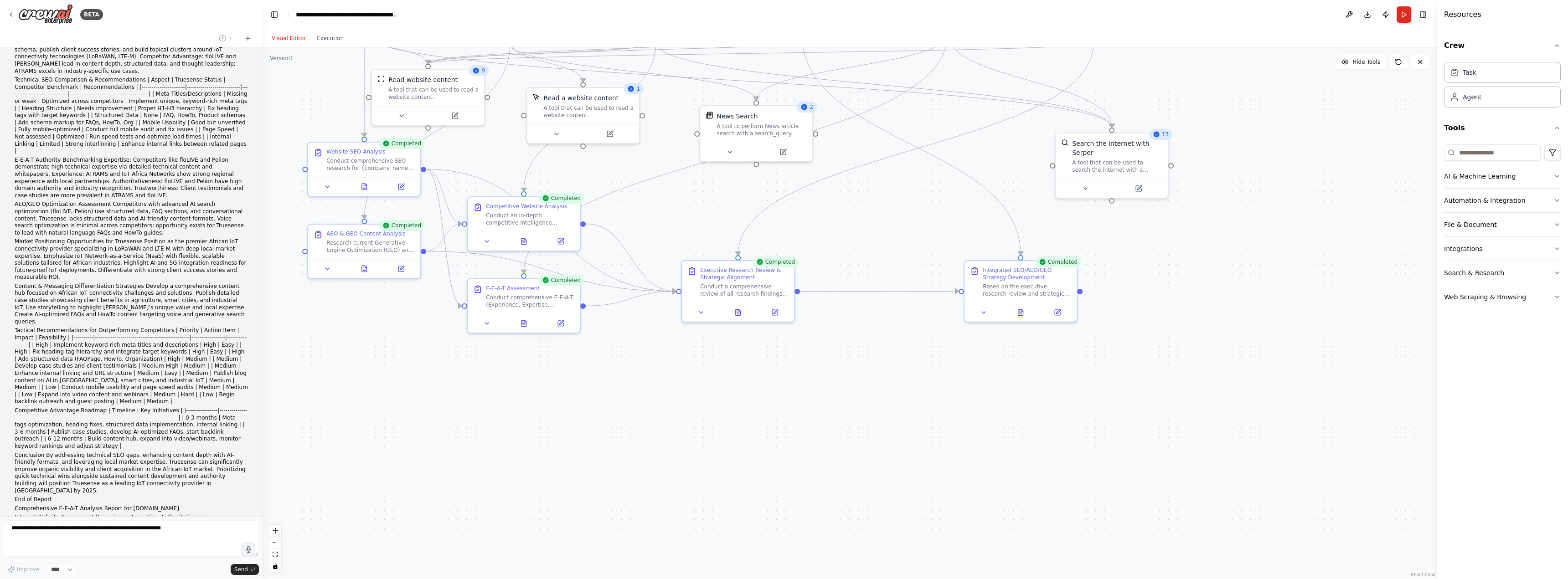
drag, startPoint x: 923, startPoint y: 497, endPoint x: 842, endPoint y: 353, distance: 165.2
click at [842, 353] on div ".deletable-edge-delete-btn { width: 20px; height: 20px; border: 0px solid #ffff…" at bounding box center [849, 313] width 1174 height 532
drag, startPoint x: 1011, startPoint y: 274, endPoint x: 1084, endPoint y: 355, distance: 109.0
click at [1084, 355] on div "Integrated SEO/AEO/GEO Strategy Development" at bounding box center [1099, 353] width 88 height 15
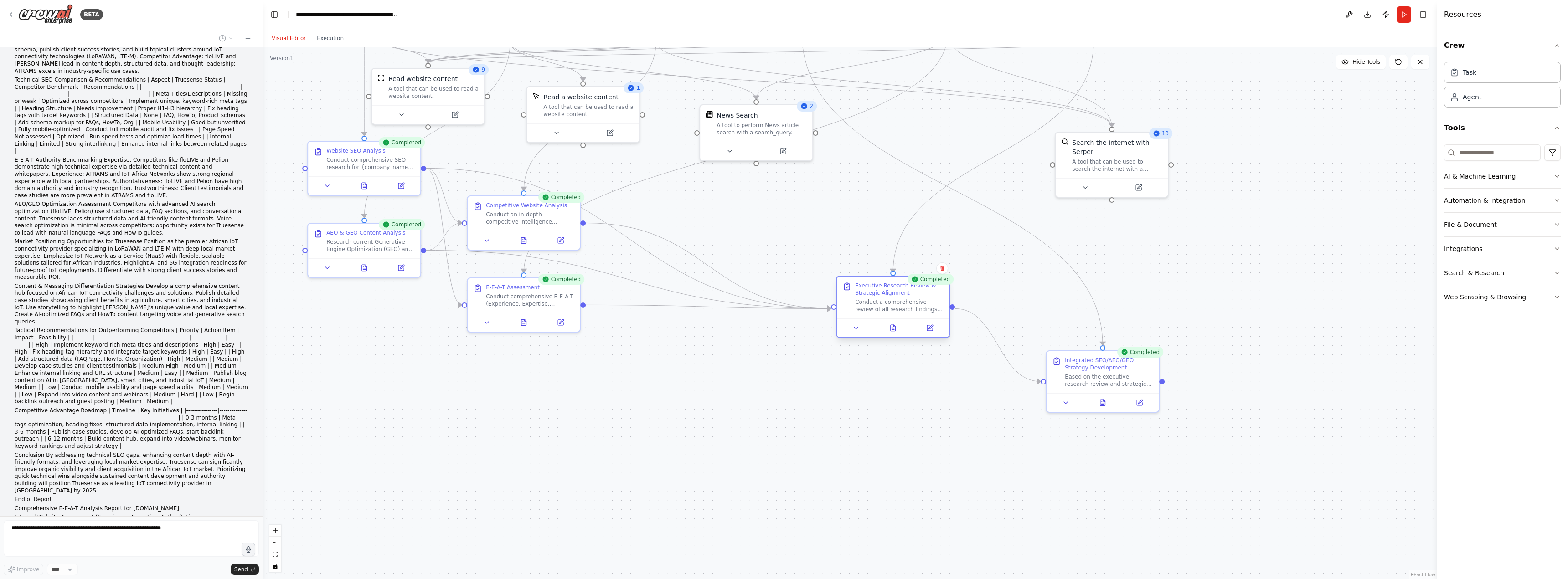
drag, startPoint x: 743, startPoint y: 296, endPoint x: 807, endPoint y: 308, distance: 65.1
click at [880, 297] on div "Executive Research Review & Strategic Alignment Conduct a comprehensive review …" at bounding box center [899, 299] width 88 height 31
drag, startPoint x: 492, startPoint y: 290, endPoint x: 560, endPoint y: 499, distance: 219.8
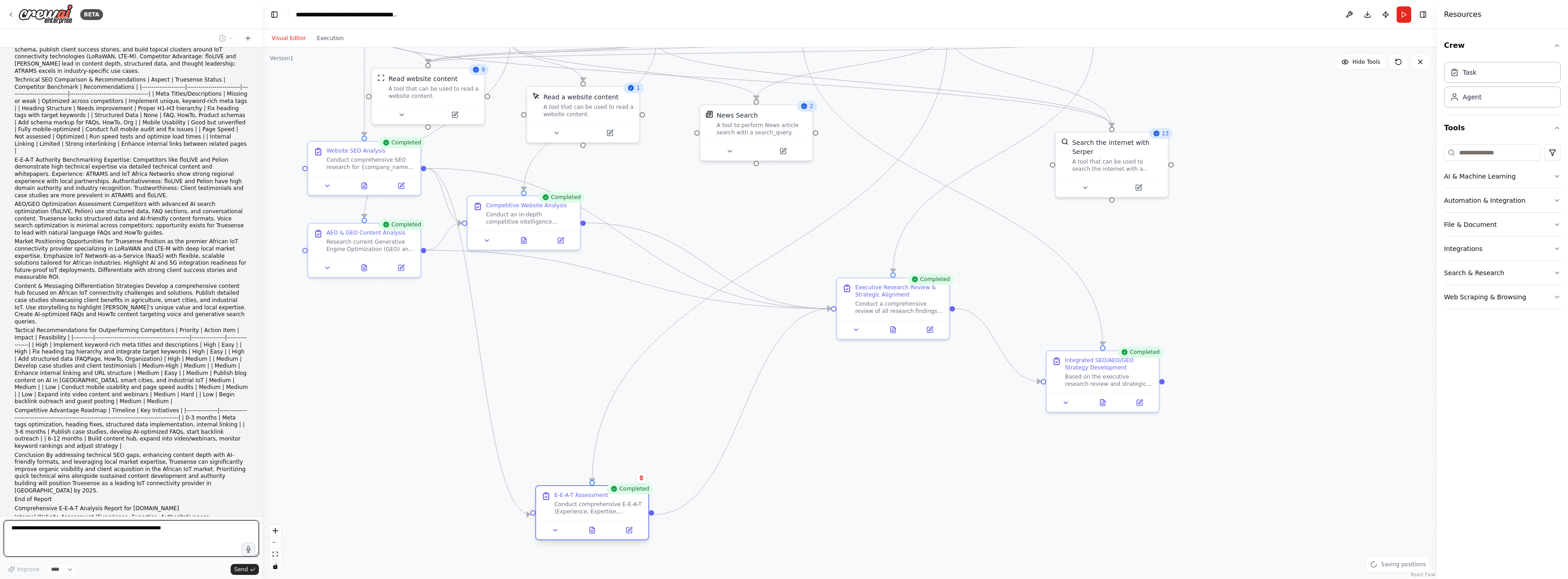
click at [560, 499] on div "E-E-A-T Assessment Conduct comprehensive E-E-A-T (Experience, Expertise, Author…" at bounding box center [598, 503] width 88 height 24
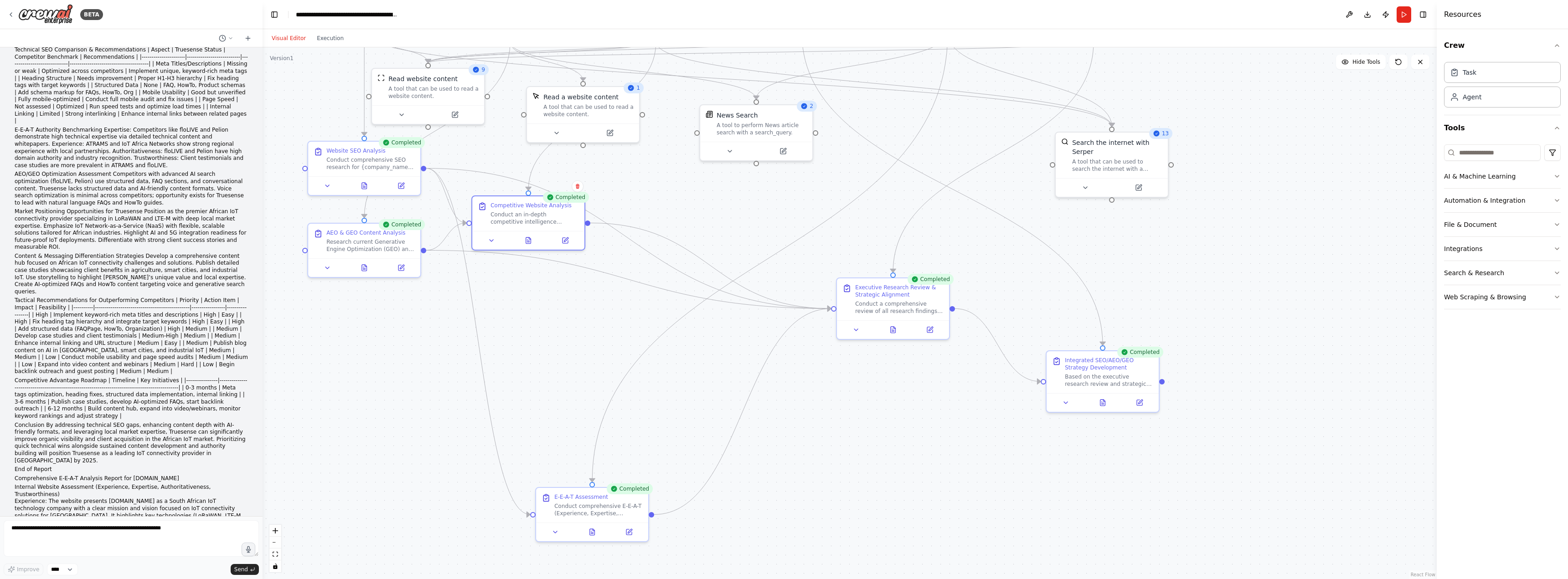
drag, startPoint x: 611, startPoint y: 249, endPoint x: 566, endPoint y: 256, distance: 45.5
click at [611, 249] on div ".deletable-edge-delete-btn { width: 20px; height: 20px; border: 0px solid #ffff…" at bounding box center [849, 313] width 1174 height 532
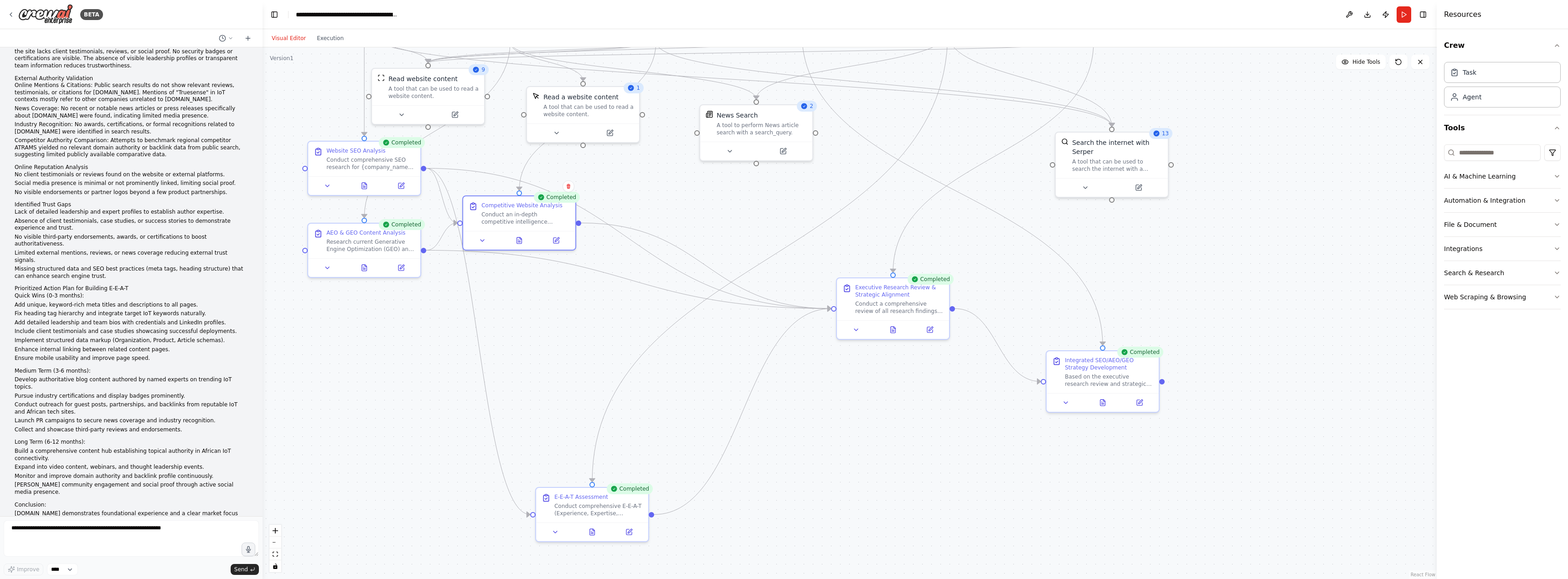
scroll to position [52141, 0]
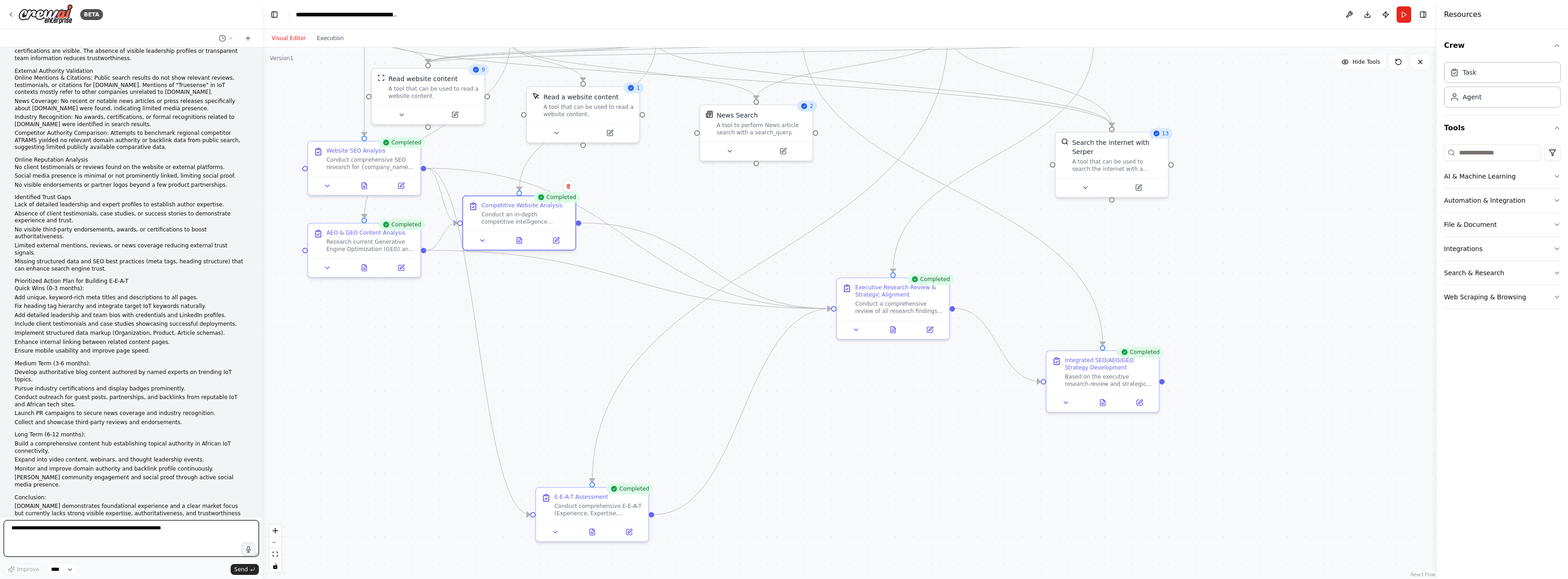
click at [186, 532] on textarea at bounding box center [131, 538] width 255 height 36
click at [115, 538] on textarea "**********" at bounding box center [131, 538] width 255 height 36
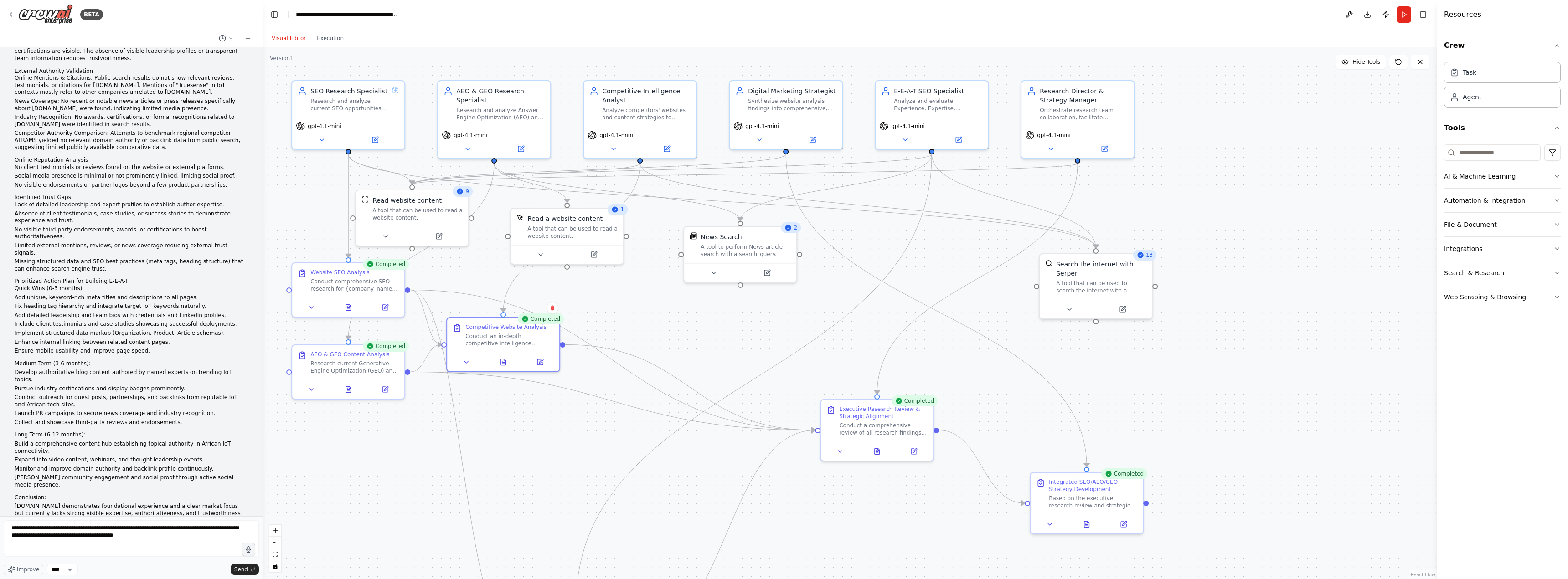
drag, startPoint x: 1305, startPoint y: 168, endPoint x: 1305, endPoint y: 226, distance: 58.0
click at [1305, 226] on div ".deletable-edge-delete-btn { width: 20px; height: 20px; border: 0px solid #ffff…" at bounding box center [849, 313] width 1174 height 532
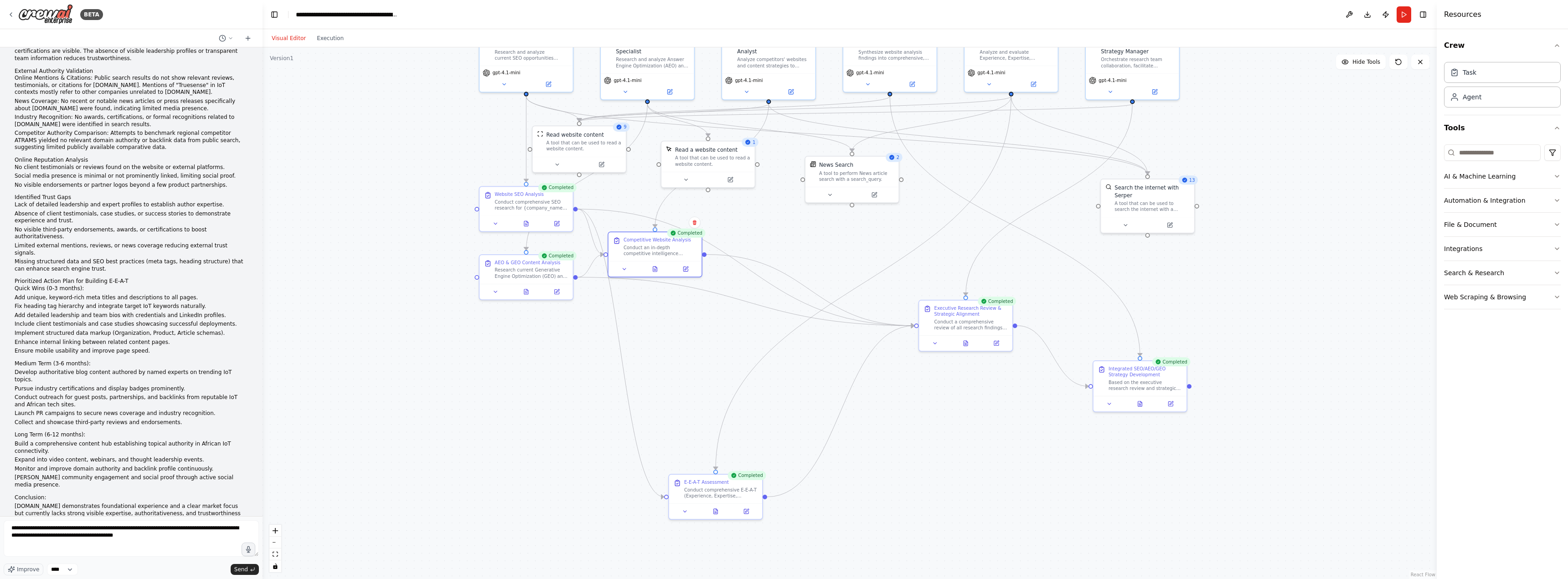
drag, startPoint x: 1304, startPoint y: 271, endPoint x: 1323, endPoint y: 196, distance: 77.4
click at [1323, 196] on div ".deletable-edge-delete-btn { width: 20px; height: 20px; border: 0px solid #ffff…" at bounding box center [849, 313] width 1174 height 532
click at [54, 536] on textarea "**********" at bounding box center [131, 538] width 255 height 36
click at [77, 538] on textarea "**********" at bounding box center [131, 538] width 255 height 36
click at [134, 536] on textarea "**********" at bounding box center [131, 538] width 255 height 36
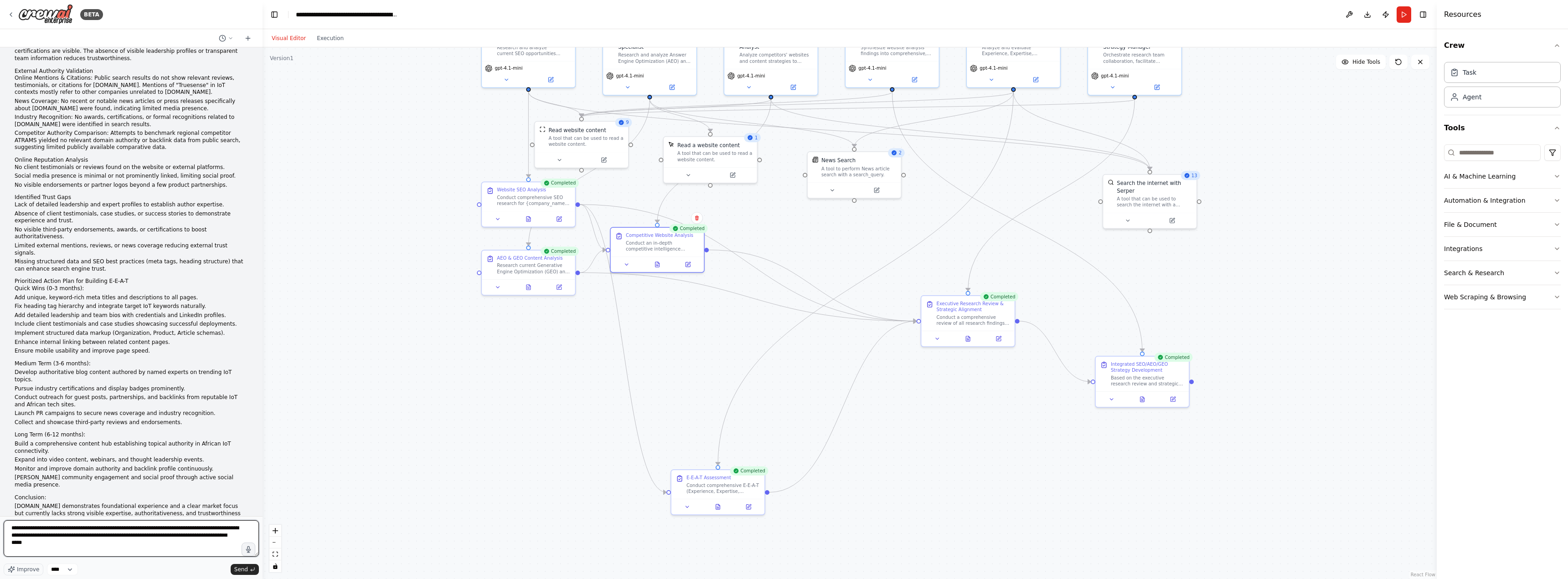
type textarea "**********"
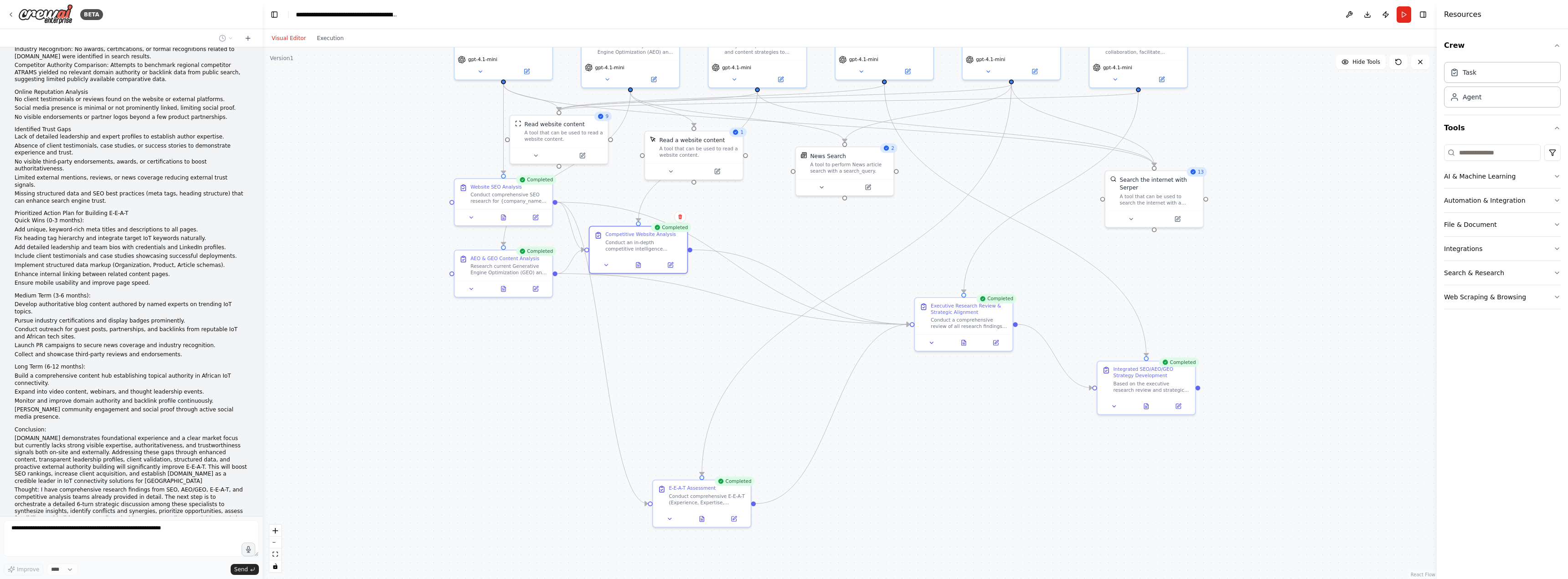
drag, startPoint x: 855, startPoint y: 358, endPoint x: 845, endPoint y: 365, distance: 12.2
click at [845, 365] on div ".deletable-edge-delete-btn { width: 20px; height: 20px; border: 0px solid #ffff…" at bounding box center [849, 313] width 1174 height 532
click at [332, 37] on button "Execution" at bounding box center [330, 38] width 38 height 11
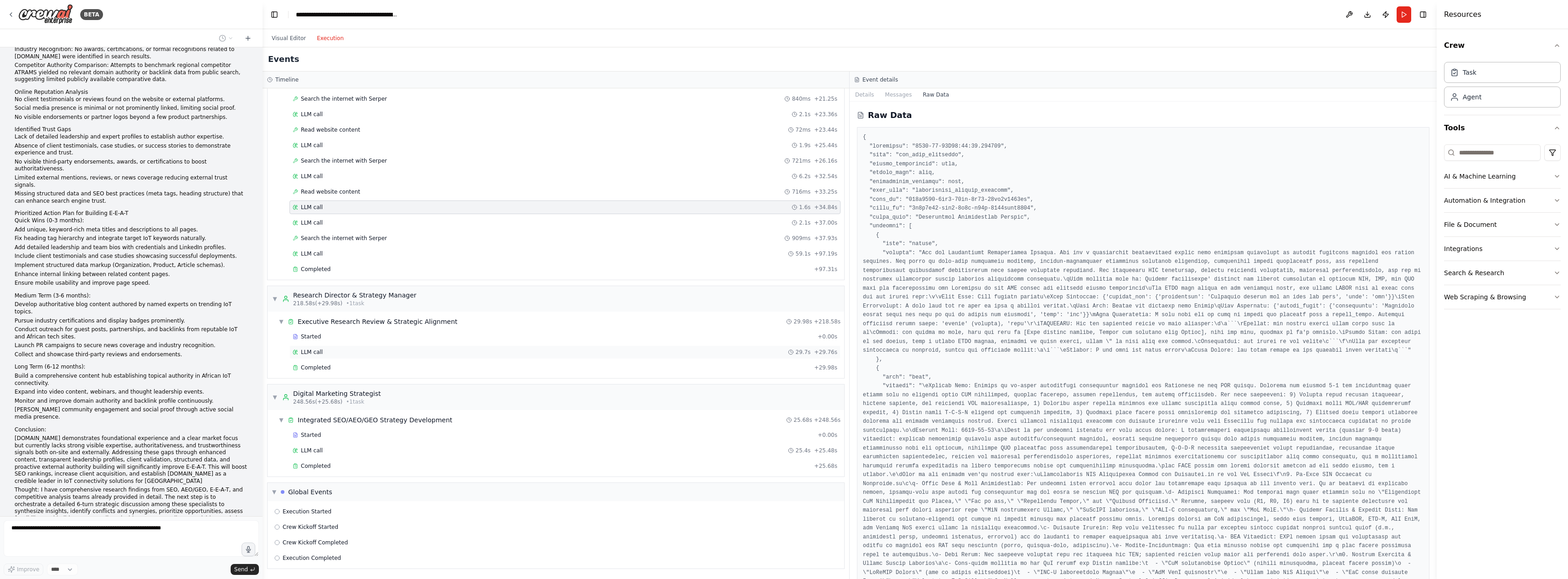
click at [324, 349] on div "LLM call 29.7s + 29.76s" at bounding box center [565, 352] width 545 height 7
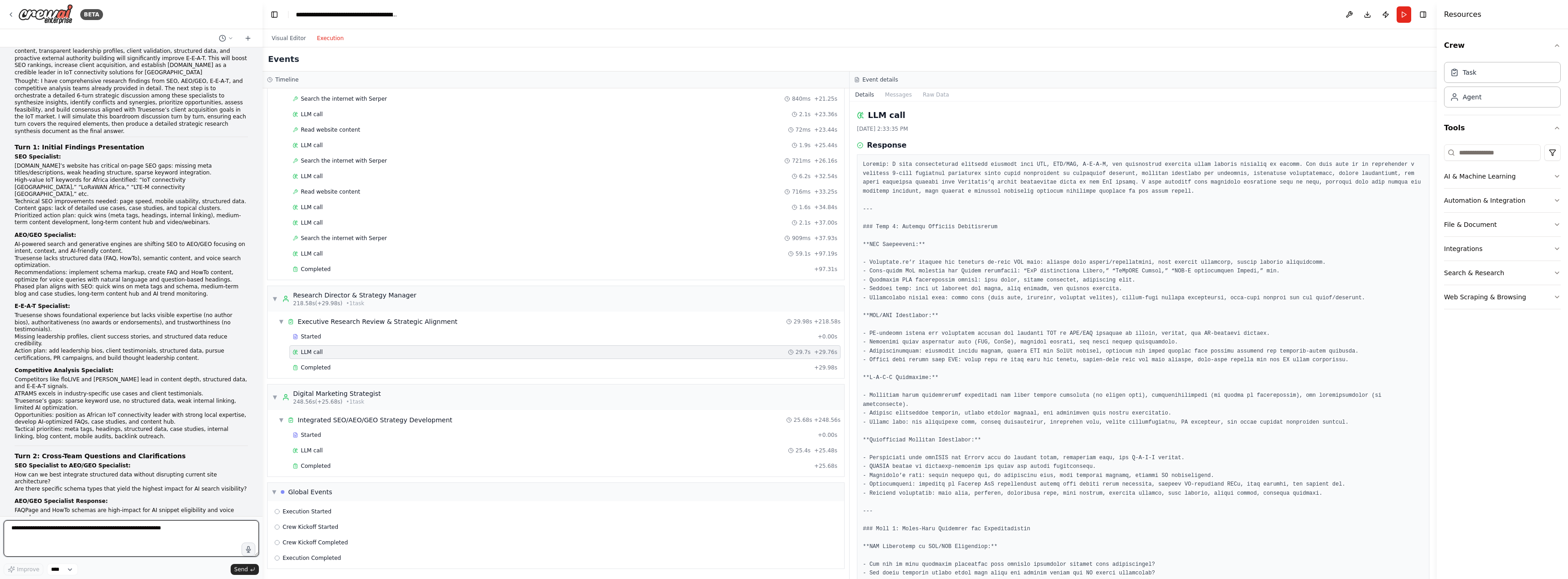
scroll to position [52624, 0]
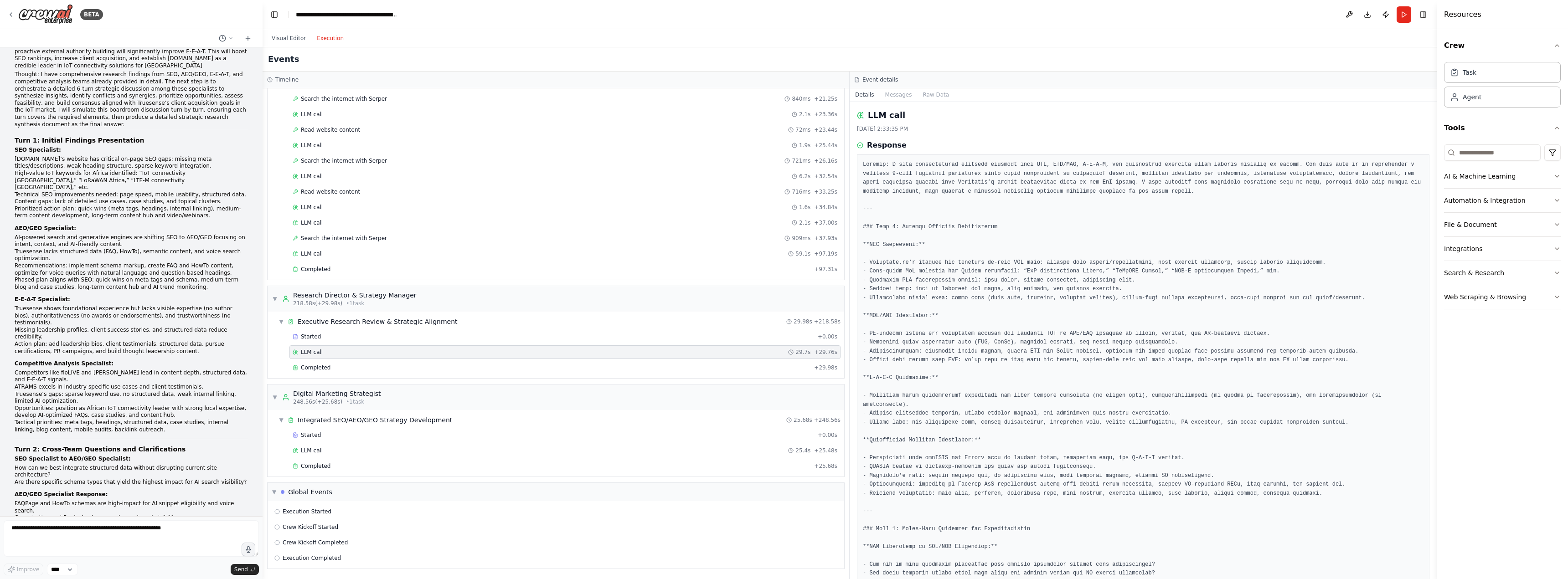
click at [292, 30] on div "Visual Editor Execution" at bounding box center [307, 38] width 83 height 18
click at [282, 40] on button "Visual Editor" at bounding box center [289, 38] width 45 height 11
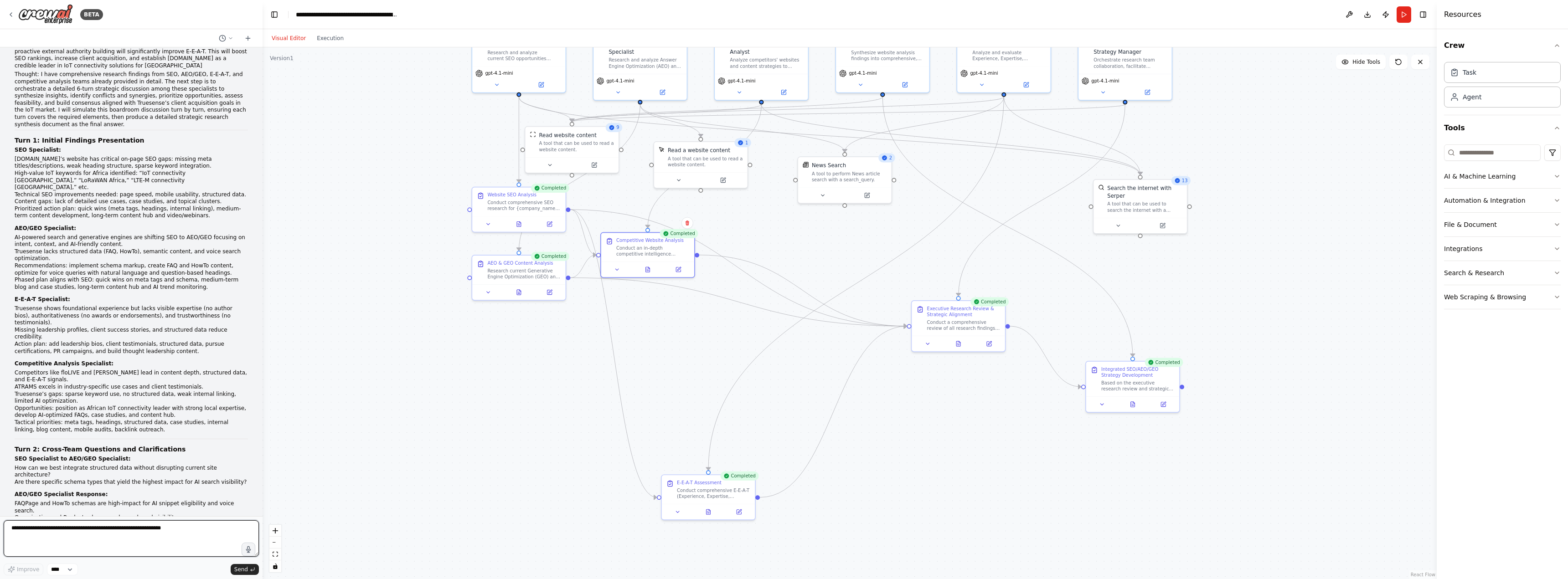
click at [129, 536] on textarea at bounding box center [131, 538] width 255 height 36
type textarea "*"
type textarea "**********"
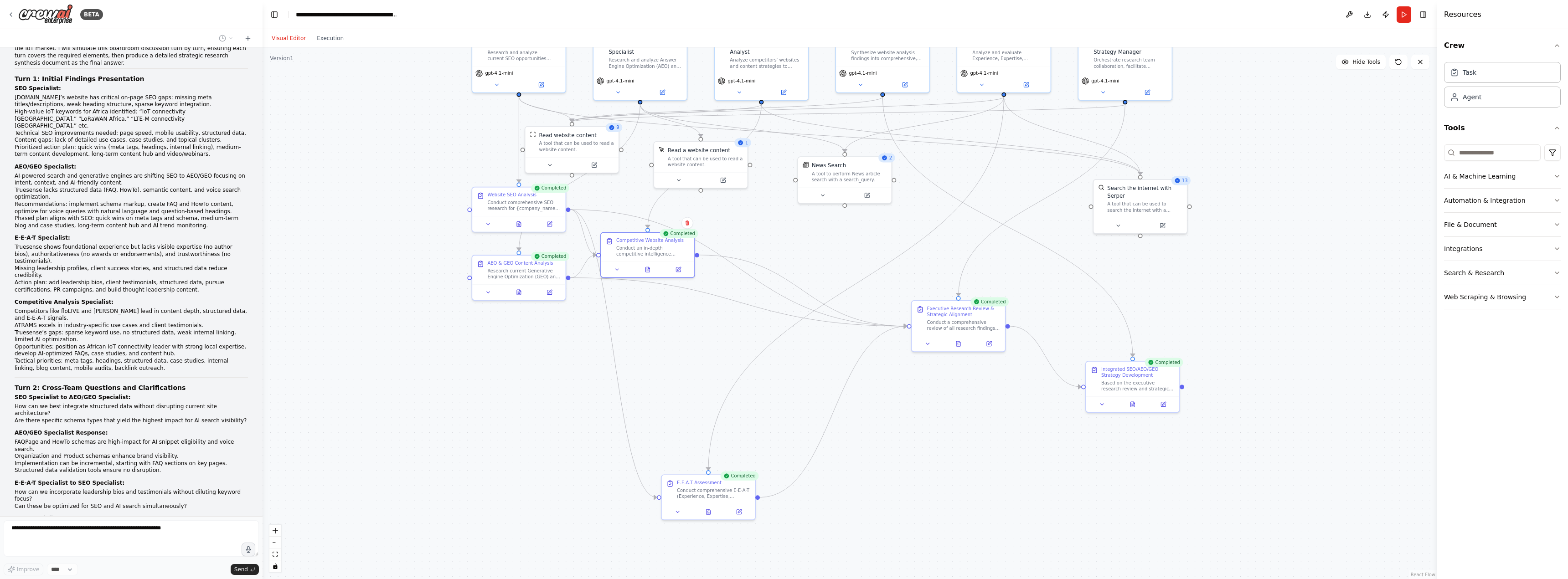
scroll to position [52755, 0]
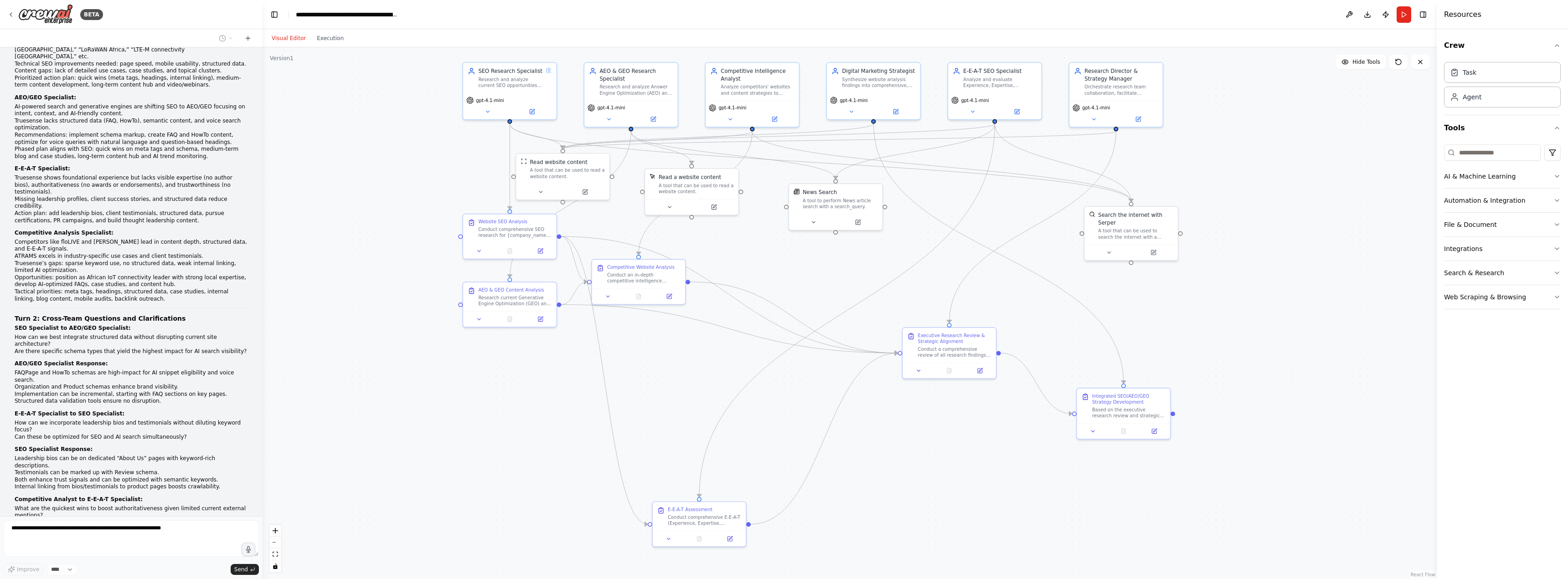
drag, startPoint x: 405, startPoint y: 155, endPoint x: 396, endPoint y: 180, distance: 26.6
click at [396, 180] on div ".deletable-edge-delete-btn { width: 20px; height: 20px; border: 0px solid #ffff…" at bounding box center [849, 313] width 1174 height 532
click at [1097, 118] on button at bounding box center [1094, 117] width 43 height 9
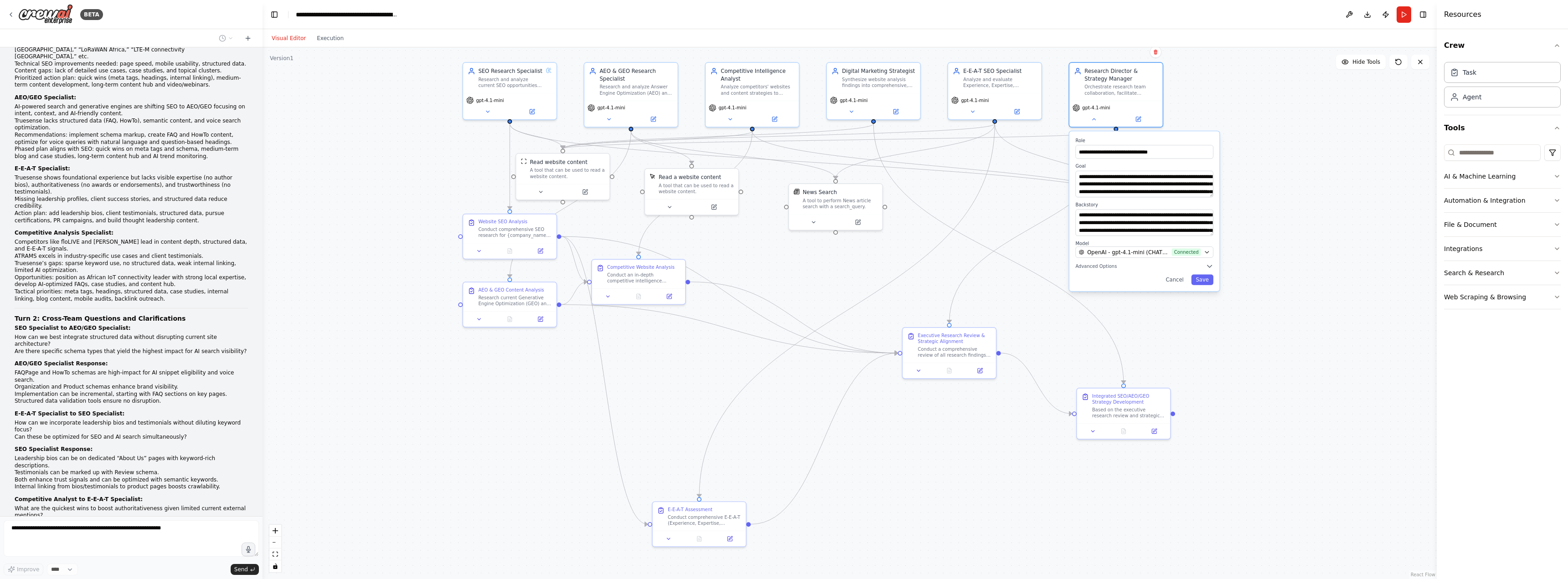
click at [1246, 134] on div ".deletable-edge-delete-btn { width: 20px; height: 20px; border: 0px solid #ffff…" at bounding box center [849, 313] width 1174 height 532
click at [1095, 120] on icon at bounding box center [1094, 118] width 6 height 6
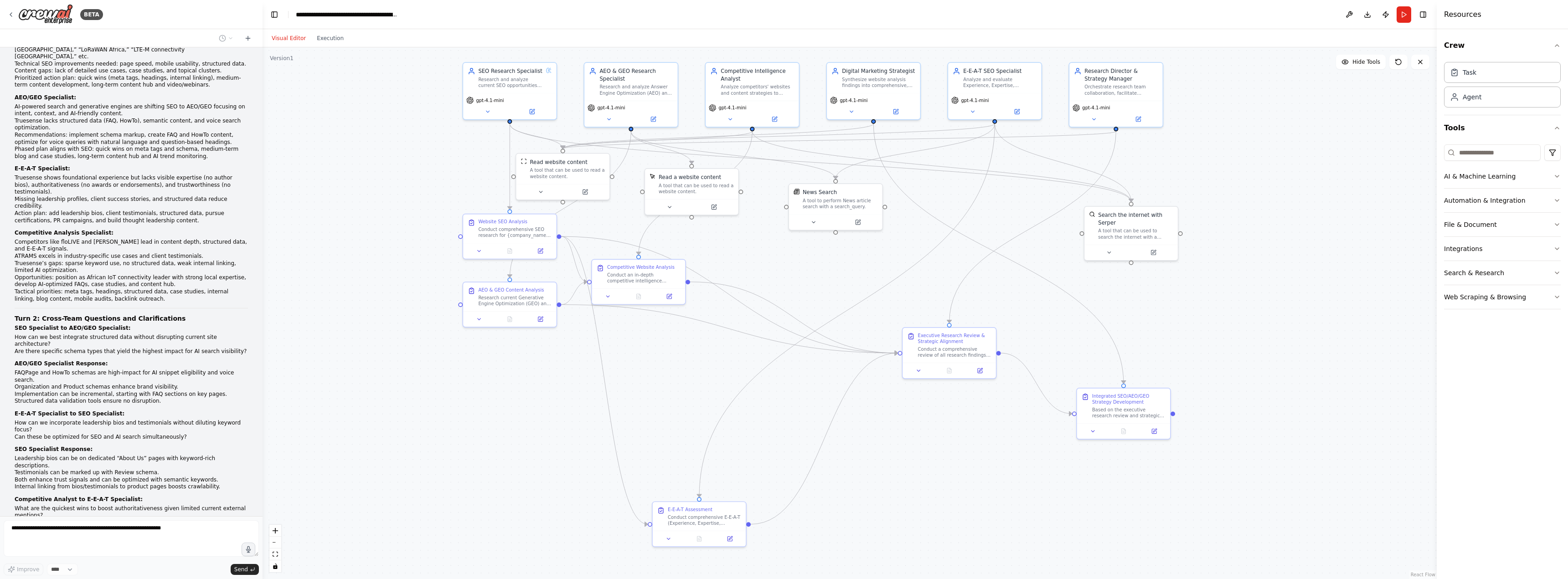
click at [1276, 170] on div ".deletable-edge-delete-btn { width: 20px; height: 20px; border: 0px solid #ffff…" at bounding box center [849, 313] width 1174 height 532
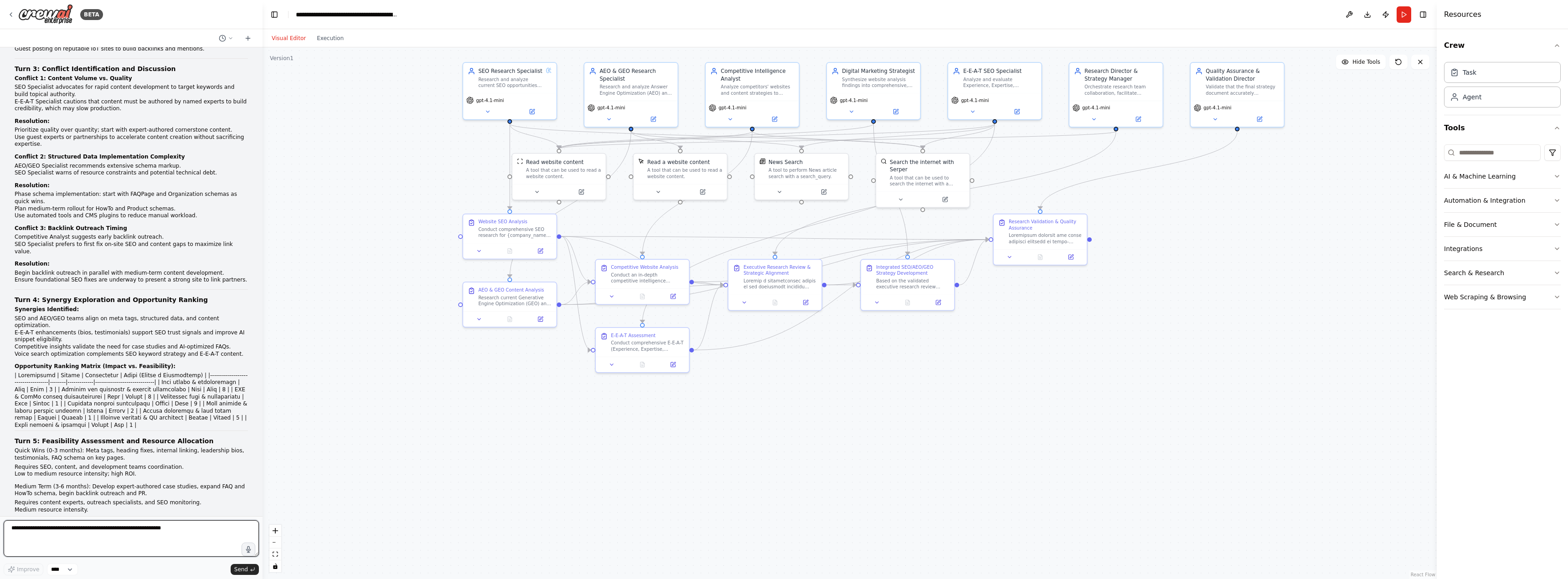
scroll to position [53269, 0]
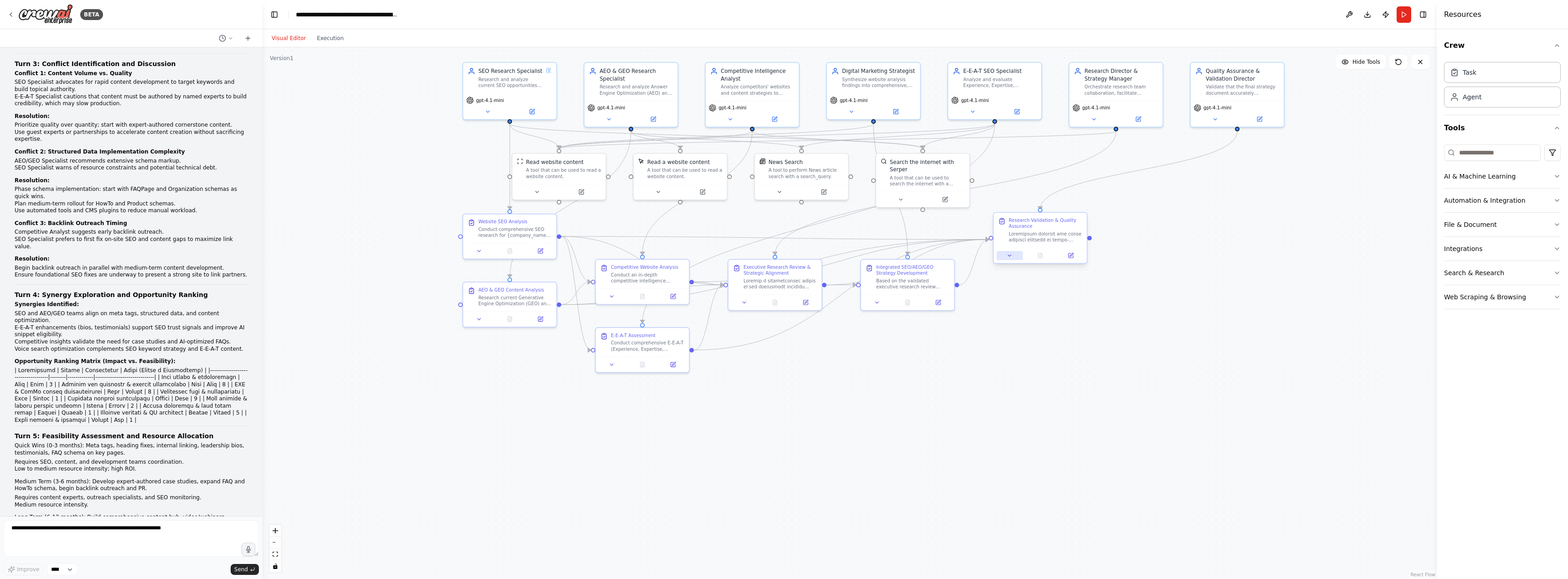
click at [1008, 256] on icon at bounding box center [1009, 255] width 6 height 6
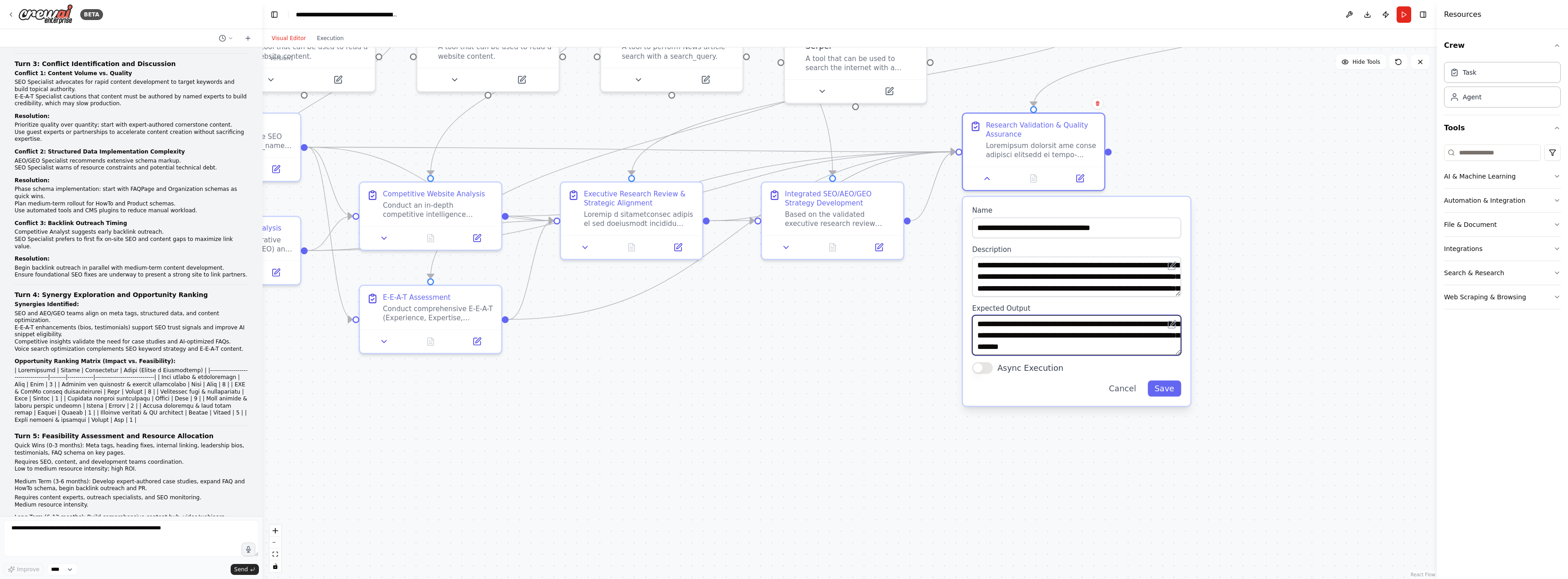
scroll to position [36, 0]
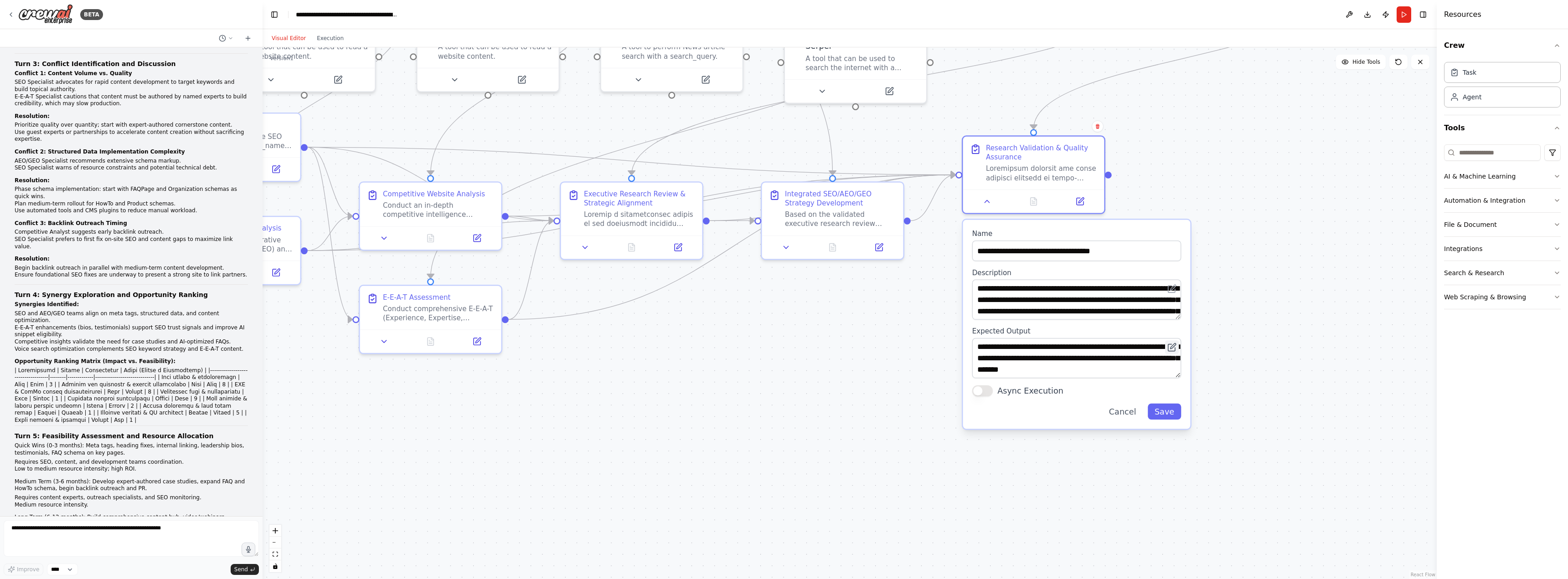
drag, startPoint x: 1177, startPoint y: 330, endPoint x: 1175, endPoint y: 349, distance: 19.1
click at [1175, 349] on button at bounding box center [1172, 347] width 13 height 13
click at [1079, 201] on icon at bounding box center [1080, 199] width 7 height 7
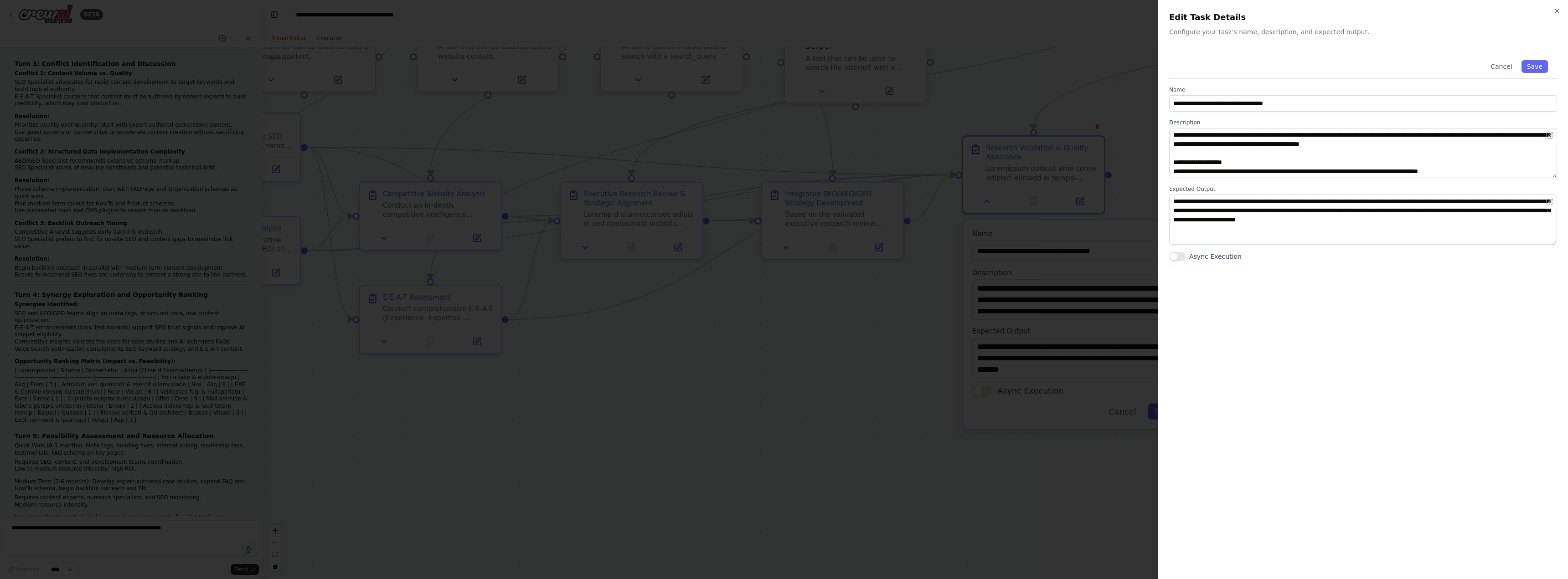
click at [956, 351] on div at bounding box center [784, 290] width 1568 height 579
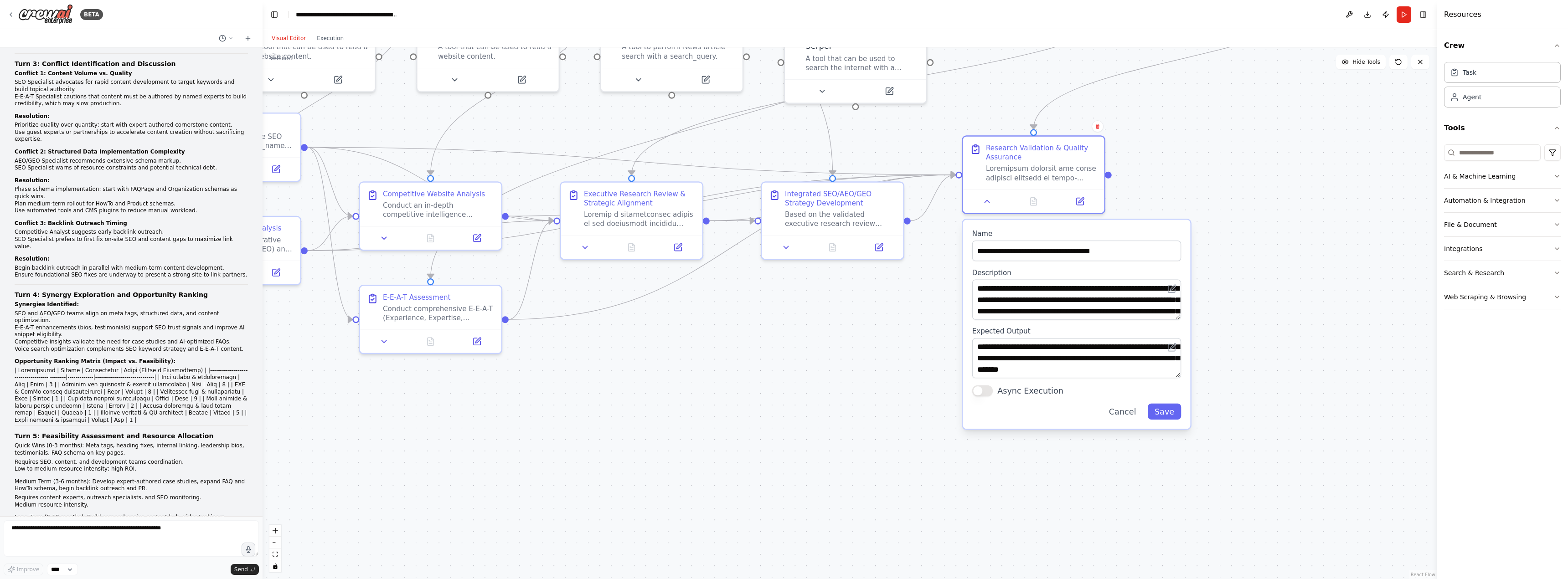
click at [900, 342] on div ".deletable-edge-delete-btn { width: 20px; height: 20px; border: 0px solid #ffff…" at bounding box center [849, 313] width 1174 height 532
click at [877, 246] on icon at bounding box center [879, 244] width 7 height 7
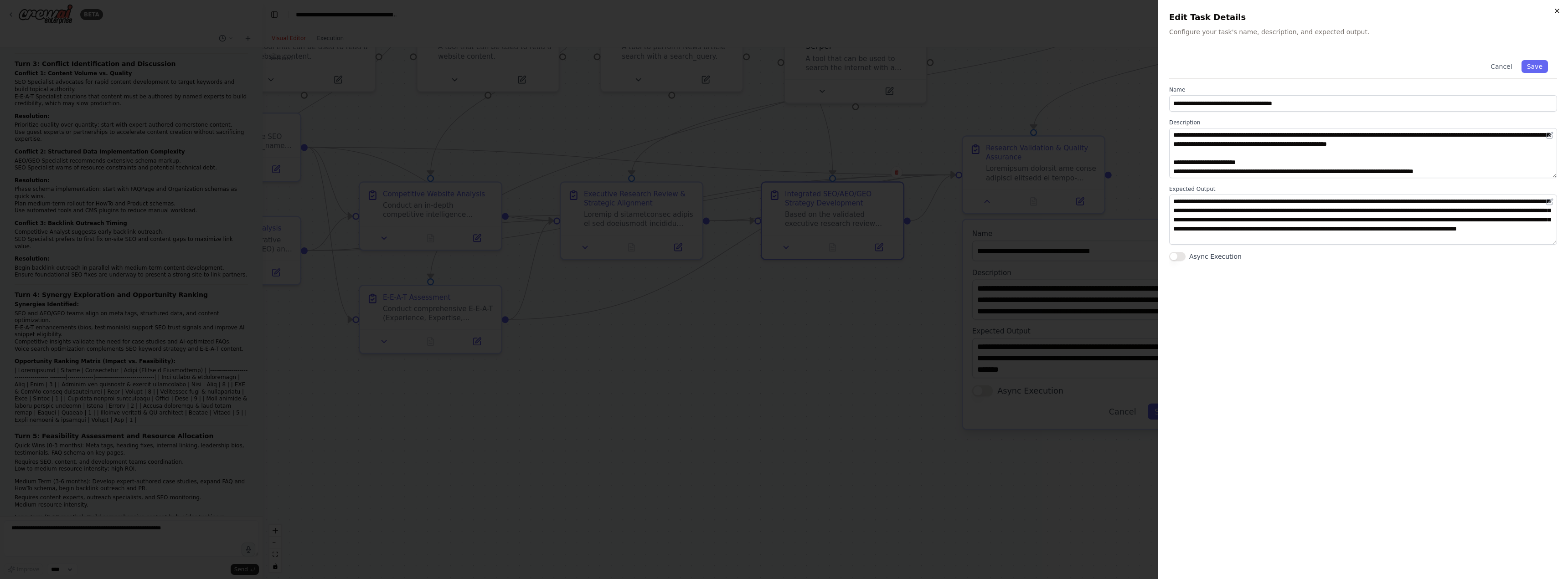
click at [1558, 8] on icon "button" at bounding box center [1557, 11] width 7 height 7
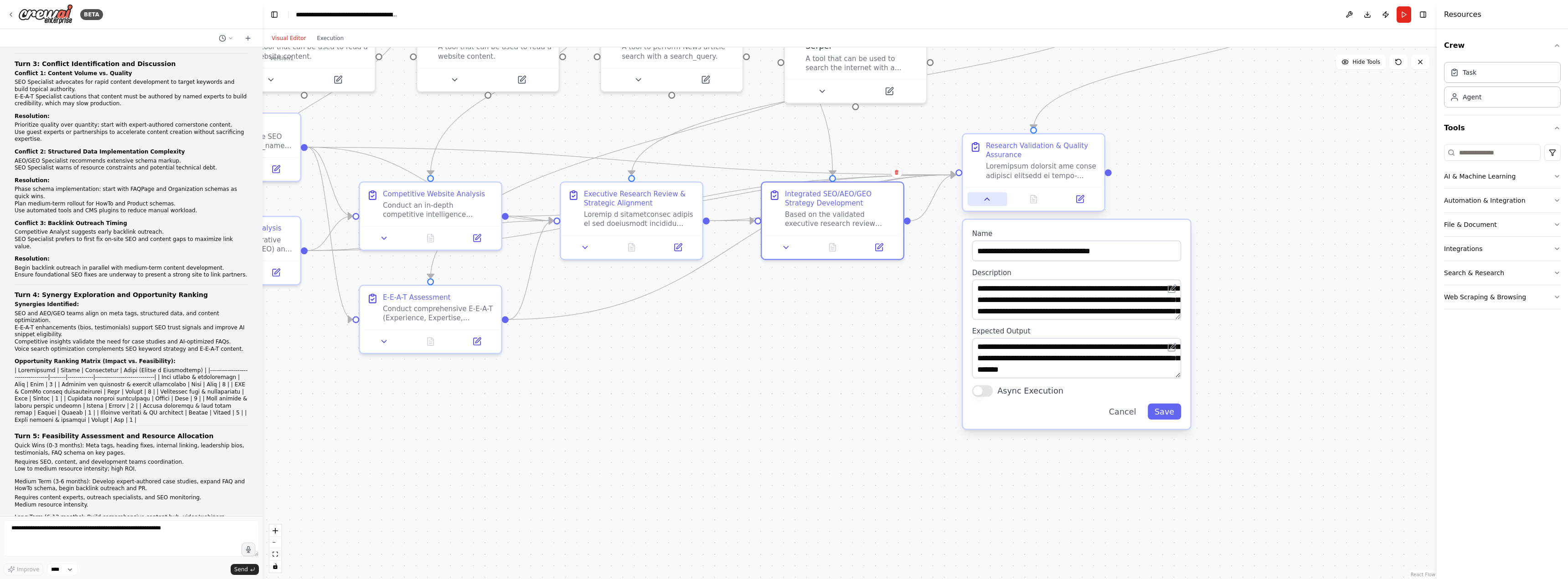
click at [990, 204] on button at bounding box center [987, 199] width 40 height 13
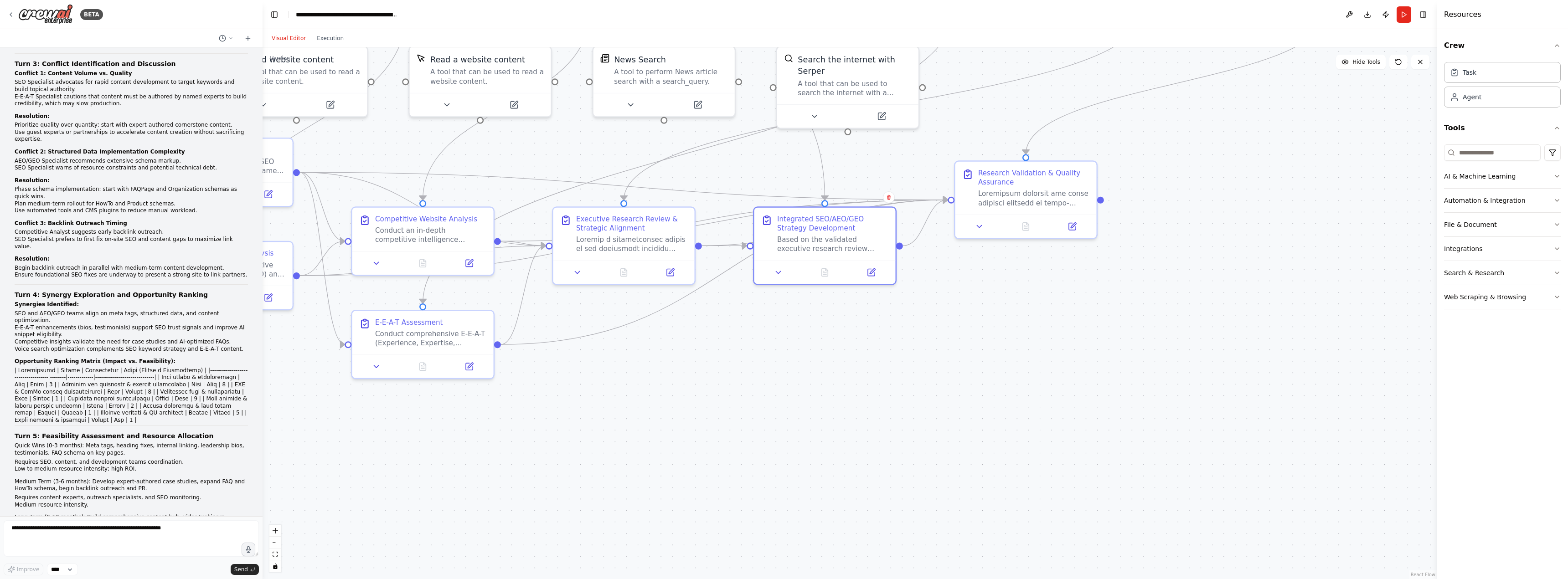
drag, startPoint x: 1275, startPoint y: 137, endPoint x: 1262, endPoint y: 176, distance: 41.1
click at [1262, 176] on div ".deletable-edge-delete-btn { width: 20px; height: 20px; border: 0px solid #ffff…" at bounding box center [849, 313] width 1174 height 532
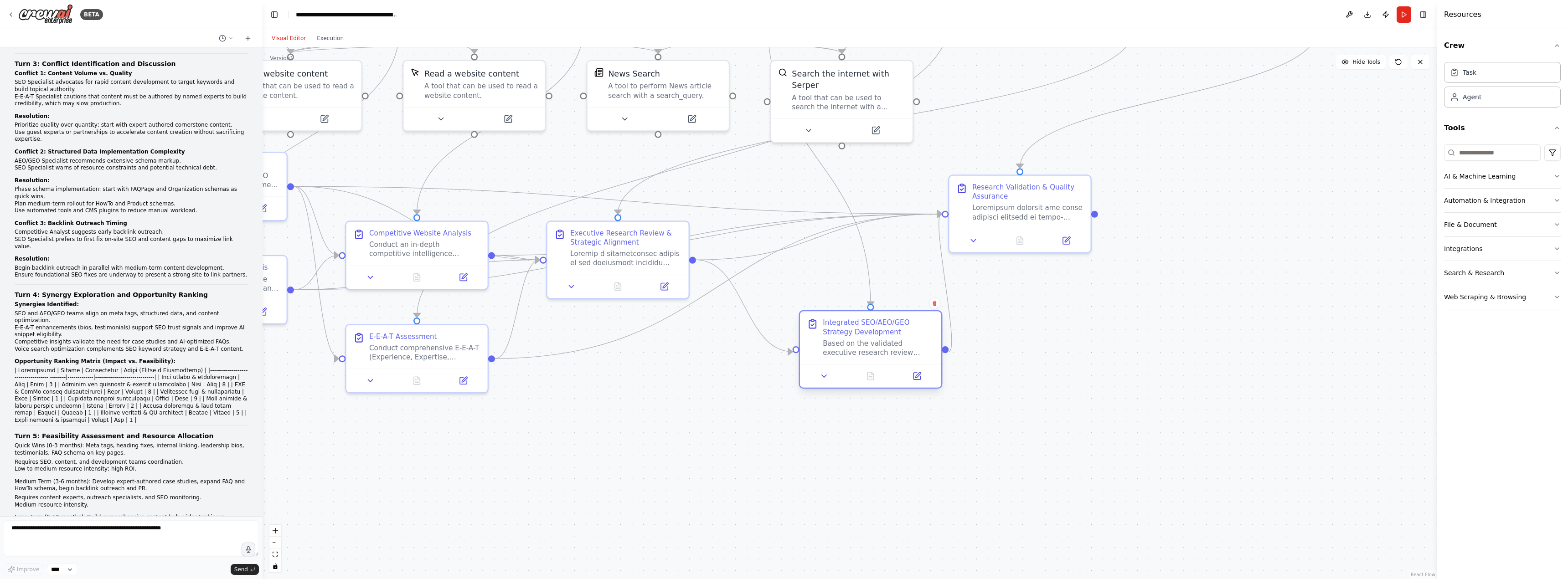
drag, startPoint x: 810, startPoint y: 236, endPoint x: 860, endPoint y: 329, distance: 105.6
click at [860, 329] on div "Integrated SEO/AEO/GEO Strategy Development" at bounding box center [878, 327] width 111 height 18
drag, startPoint x: 649, startPoint y: 236, endPoint x: 694, endPoint y: 248, distance: 46.6
click at [694, 248] on div "Executive Research Review & Strategic Alignment" at bounding box center [671, 247] width 111 height 18
click at [829, 378] on button at bounding box center [824, 376] width 40 height 13
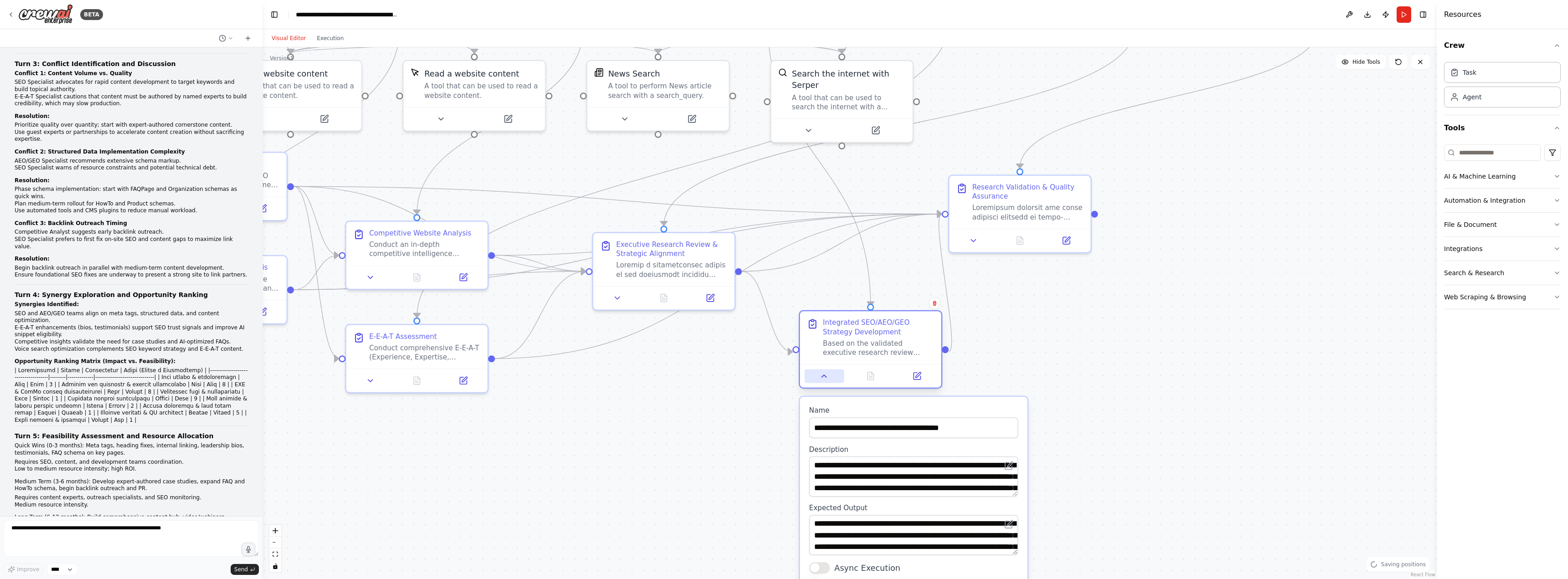
click at [829, 378] on button at bounding box center [824, 376] width 40 height 13
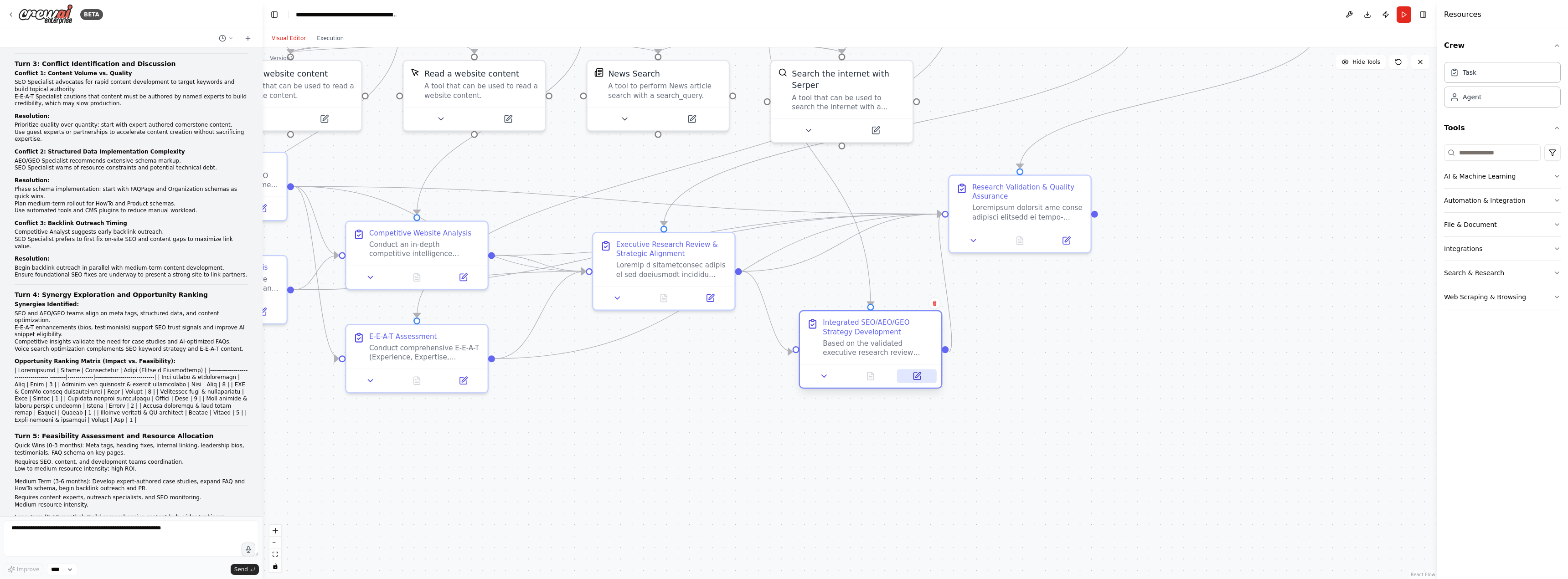
click at [915, 378] on icon at bounding box center [917, 376] width 7 height 7
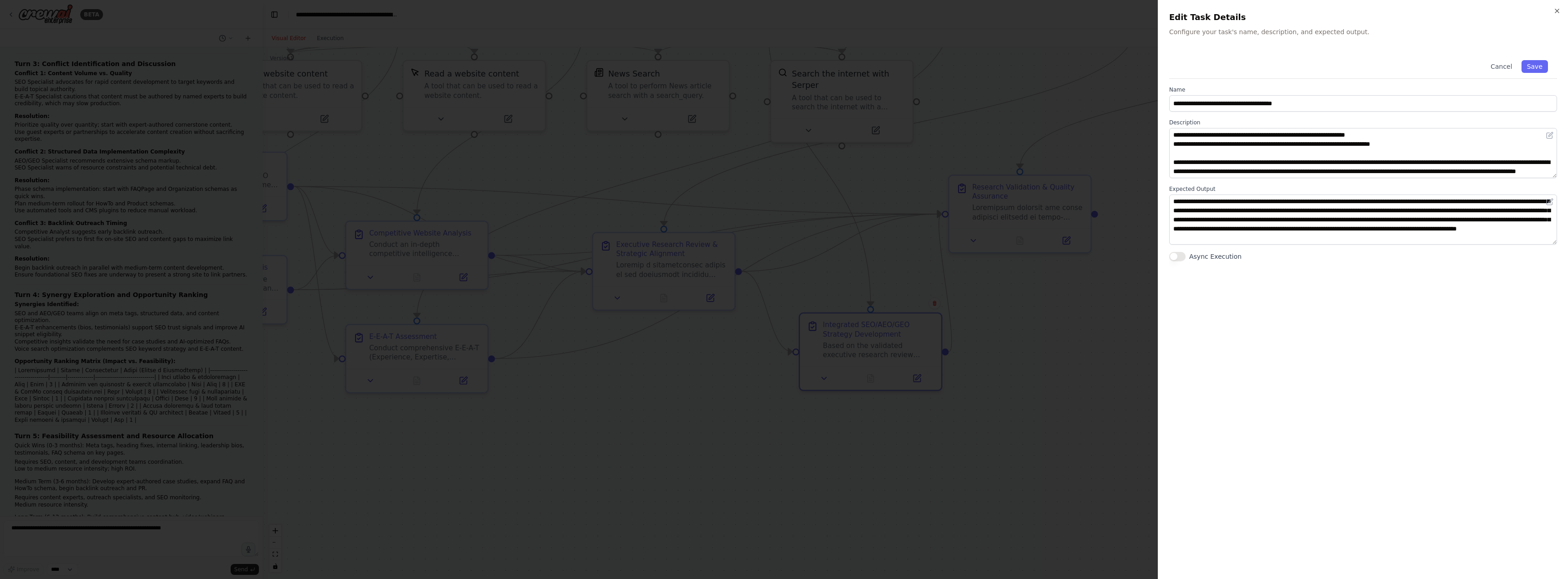
scroll to position [73, 0]
click at [1503, 67] on button "Cancel" at bounding box center [1501, 66] width 32 height 13
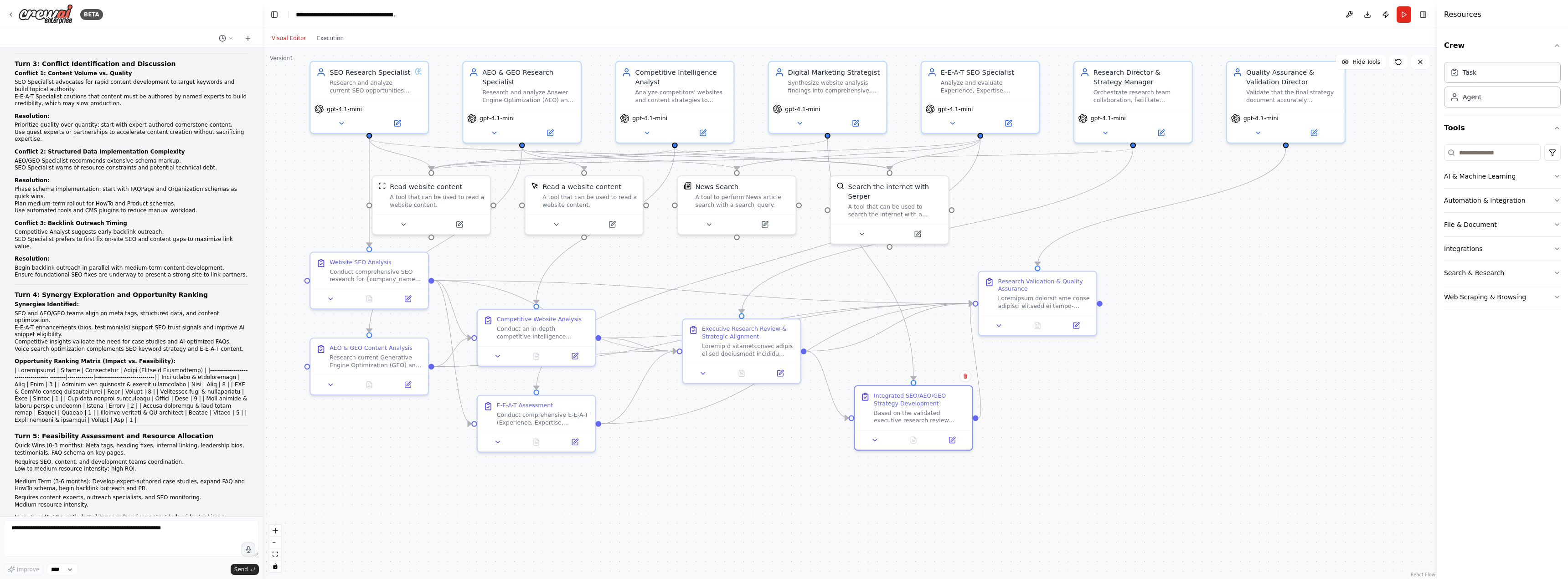
drag, startPoint x: 1258, startPoint y: 240, endPoint x: 1216, endPoint y: 369, distance: 135.7
click at [1216, 369] on div ".deletable-edge-delete-btn { width: 20px; height: 20px; border: 0px solid #ffff…" at bounding box center [849, 313] width 1174 height 532
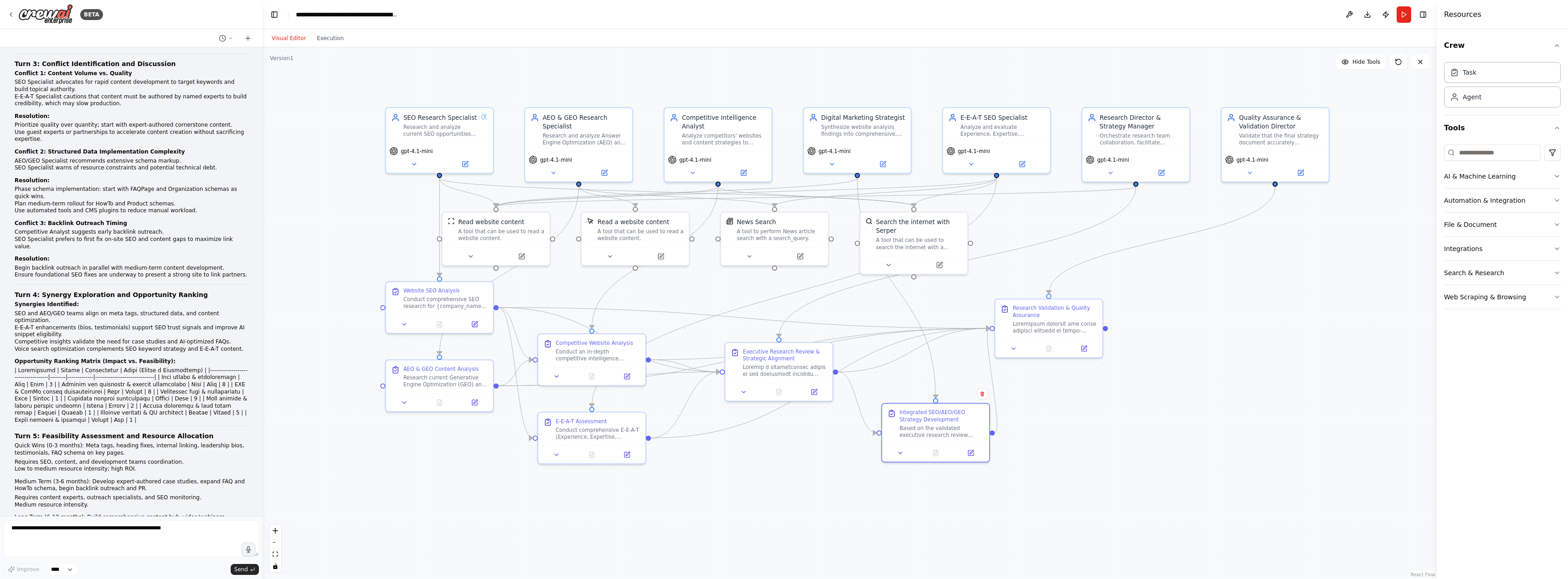
drag, startPoint x: 1258, startPoint y: 378, endPoint x: 1270, endPoint y: 345, distance: 35.1
click at [1270, 345] on div ".deletable-edge-delete-btn { width: 20px; height: 20px; border: 0px solid #ffff…" at bounding box center [849, 313] width 1174 height 532
click at [1404, 14] on button "Run" at bounding box center [1404, 14] width 15 height 16
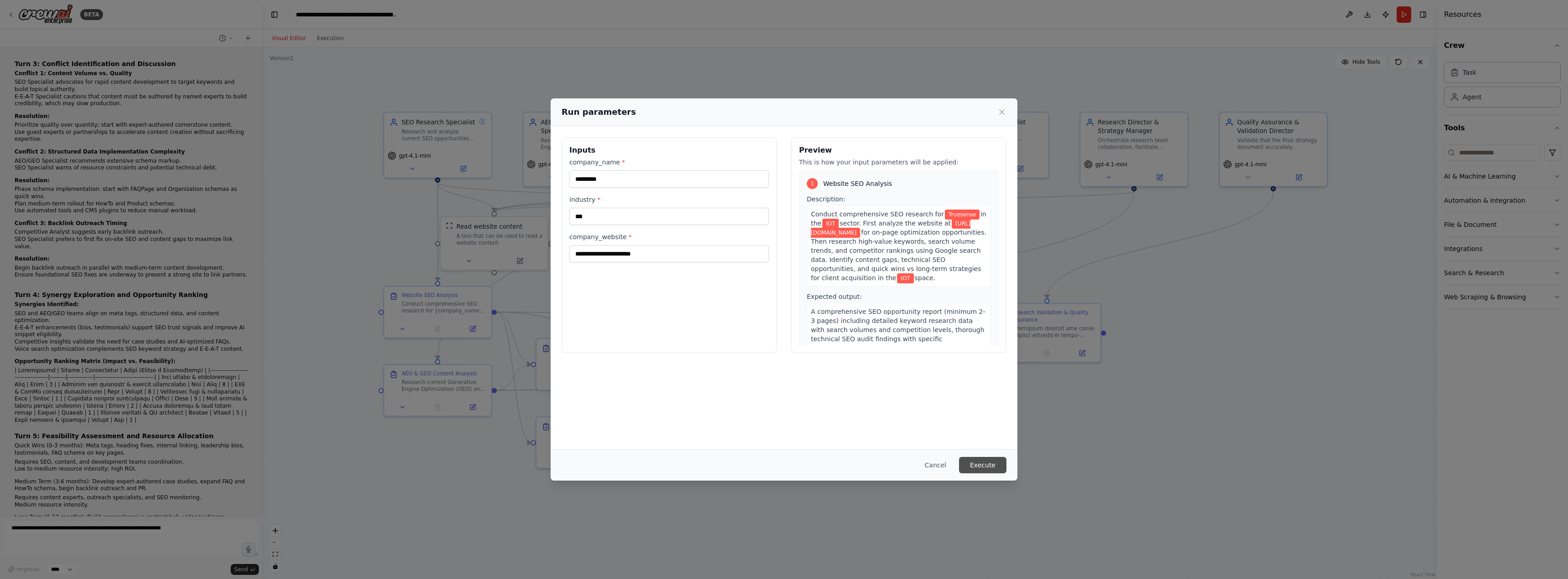
click at [991, 469] on button "Execute" at bounding box center [983, 465] width 47 height 16
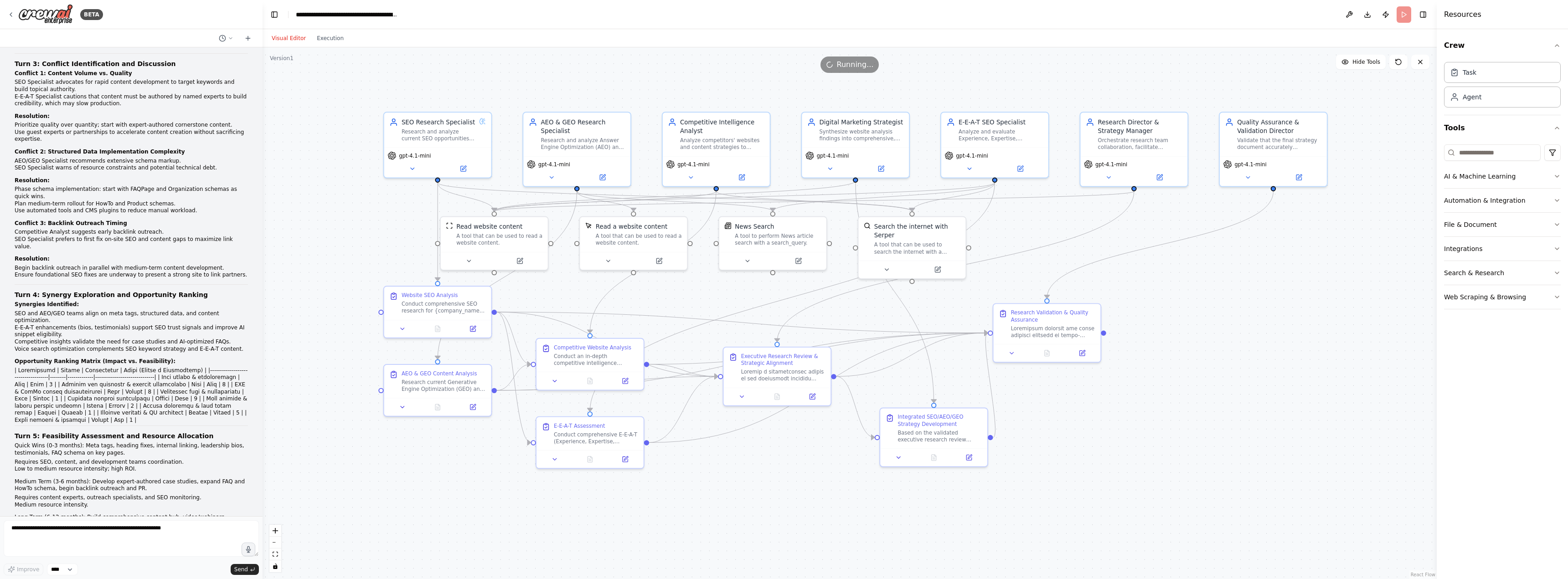
click at [1139, 376] on div ".deletable-edge-delete-btn { width: 20px; height: 20px; border: 0px solid #ffff…" at bounding box center [849, 313] width 1174 height 532
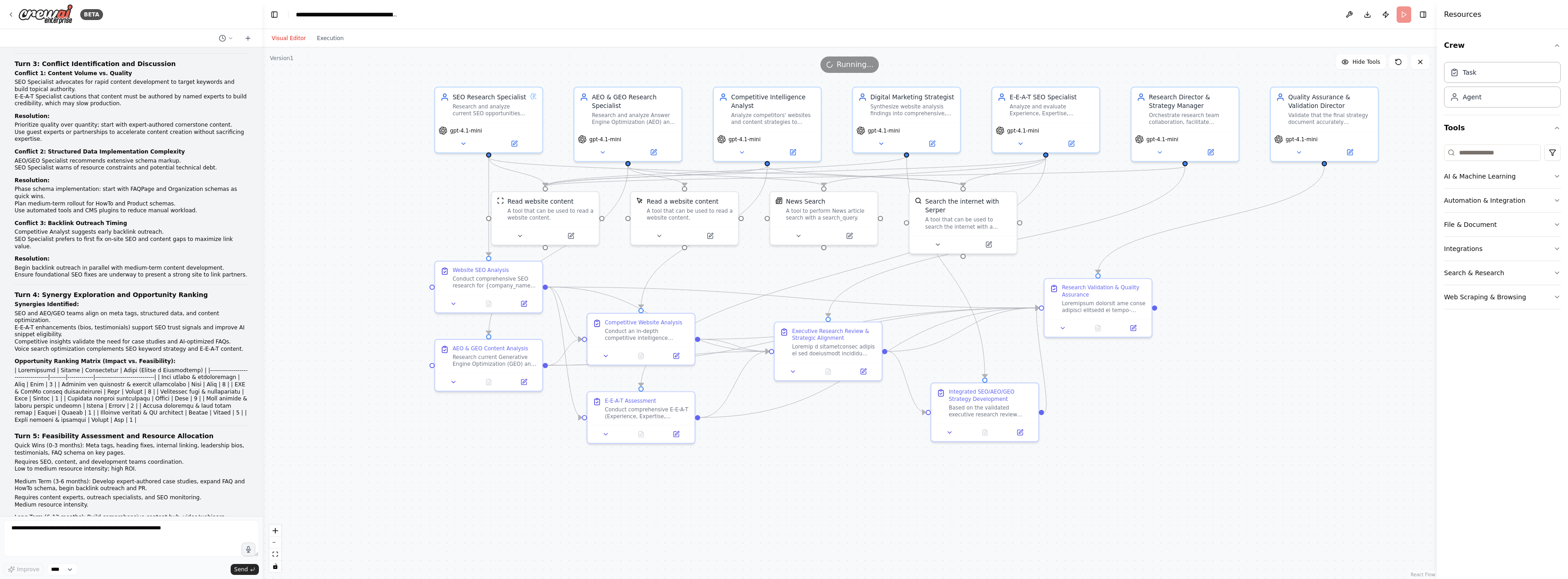
drag, startPoint x: 1177, startPoint y: 377, endPoint x: 1192, endPoint y: 333, distance: 46.5
click at [1192, 333] on div ".deletable-edge-delete-btn { width: 20px; height: 20px; border: 0px solid #ffff…" at bounding box center [849, 313] width 1174 height 532
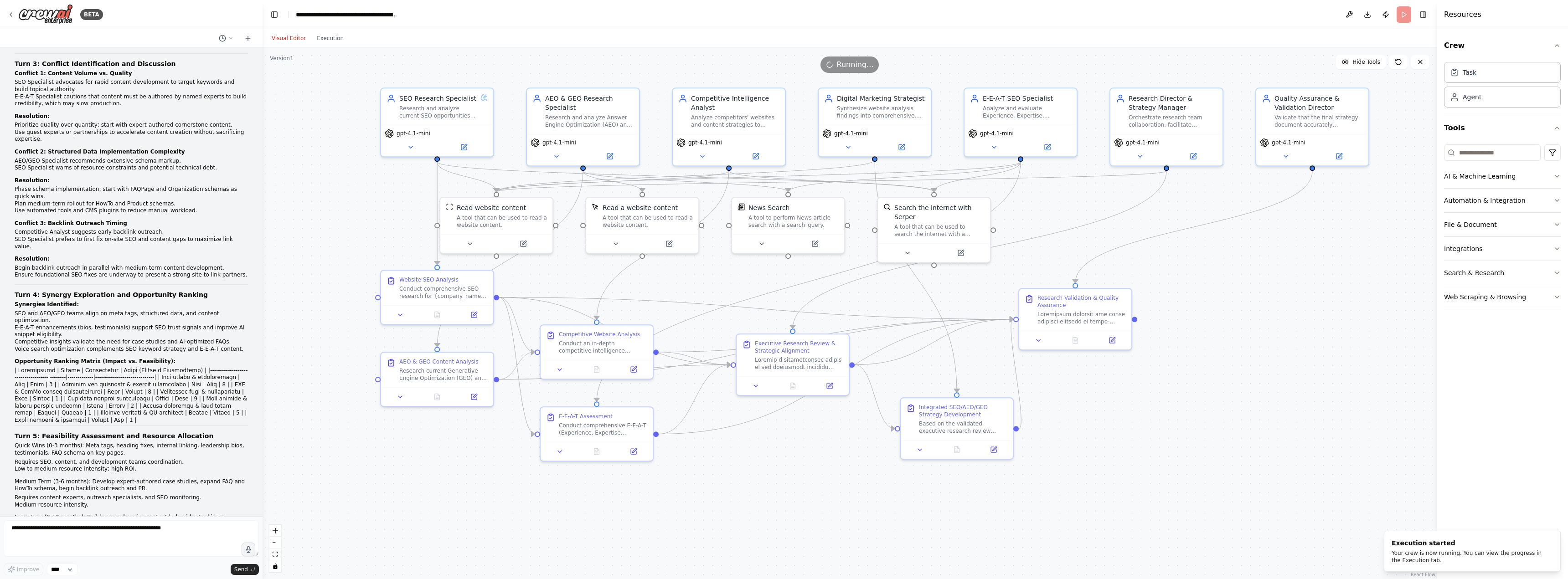
drag, startPoint x: 1236, startPoint y: 346, endPoint x: 1216, endPoint y: 380, distance: 39.4
click at [1216, 380] on div ".deletable-edge-delete-btn { width: 20px; height: 20px; border: 0px solid #ffff…" at bounding box center [849, 313] width 1174 height 532
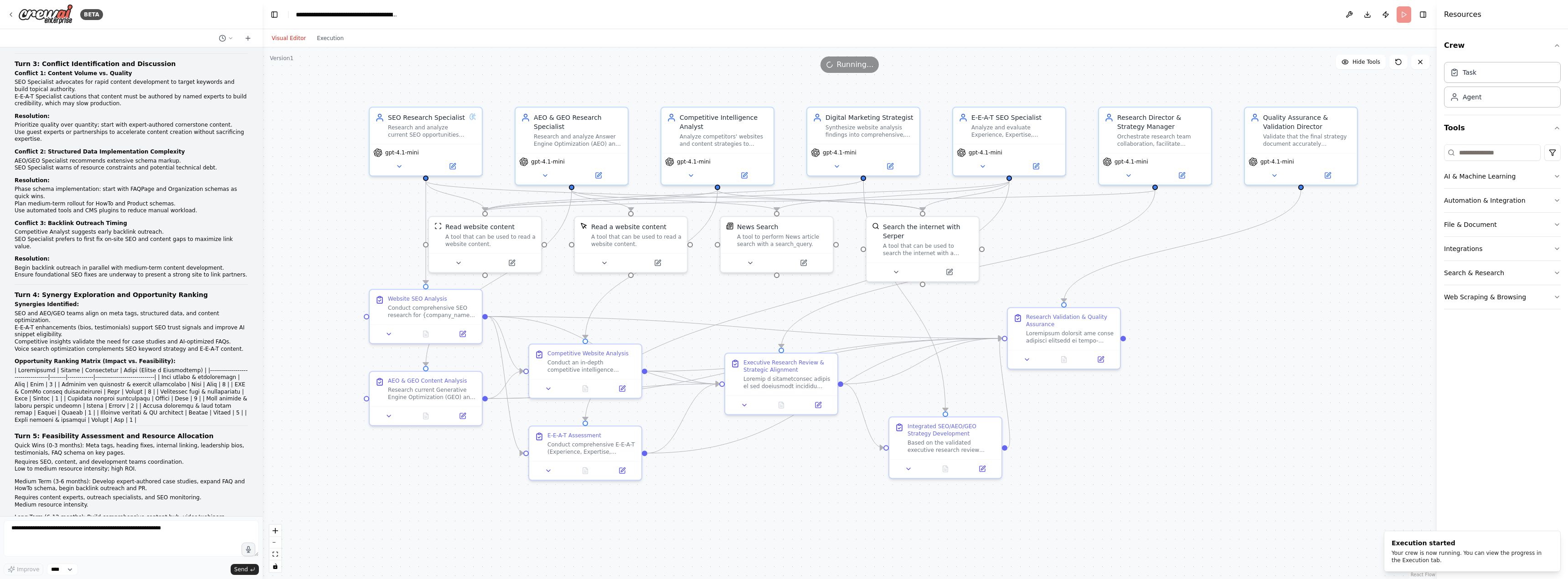
drag, startPoint x: 1216, startPoint y: 380, endPoint x: 1205, endPoint y: 400, distance: 22.8
click at [1205, 400] on div ".deletable-edge-delete-btn { width: 20px; height: 20px; border: 0px solid #ffff…" at bounding box center [849, 313] width 1174 height 532
click at [337, 34] on button "Execution" at bounding box center [330, 38] width 38 height 11
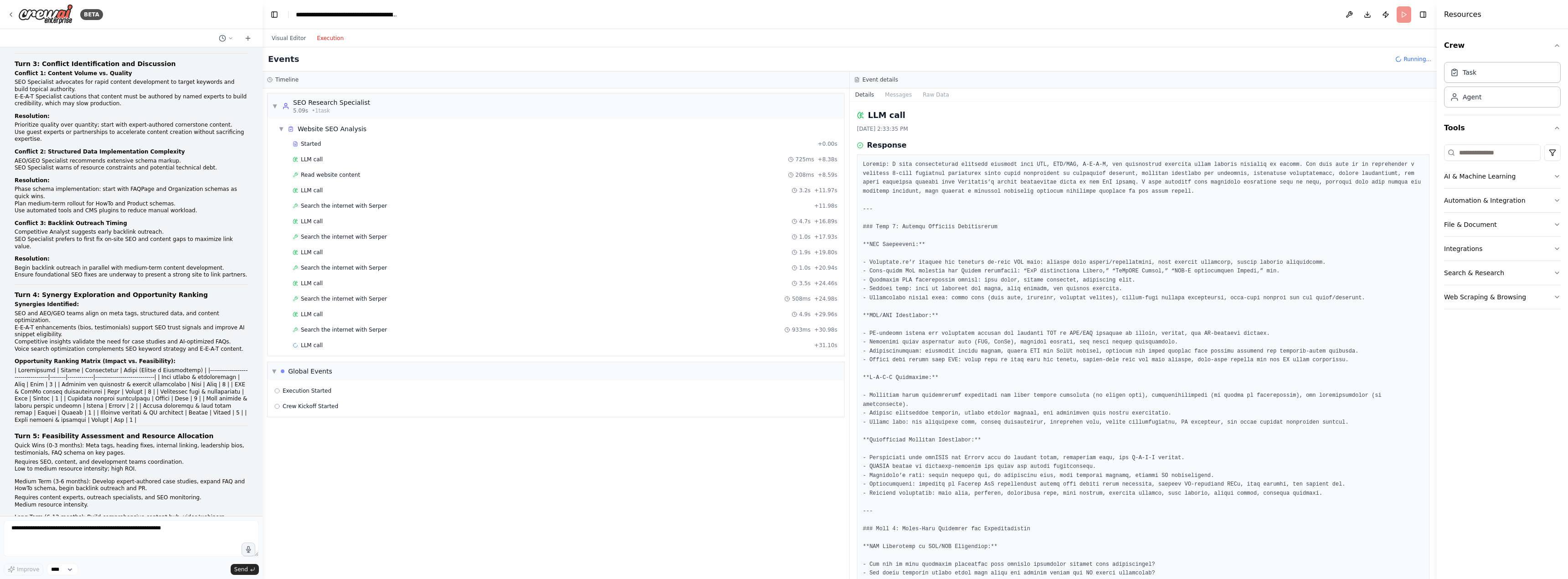
scroll to position [0, 0]
click at [300, 217] on div "LLM call 4.7s + 16.89s" at bounding box center [565, 221] width 551 height 13
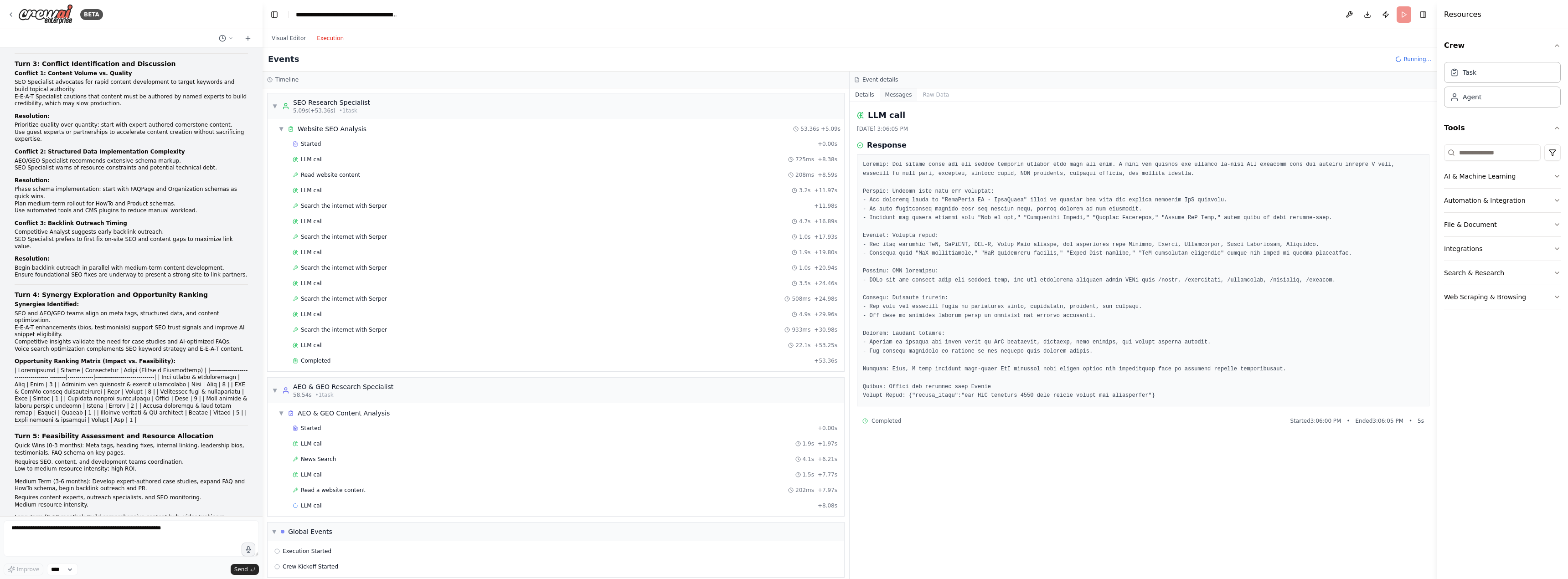
click at [895, 95] on button "Messages" at bounding box center [898, 94] width 38 height 13
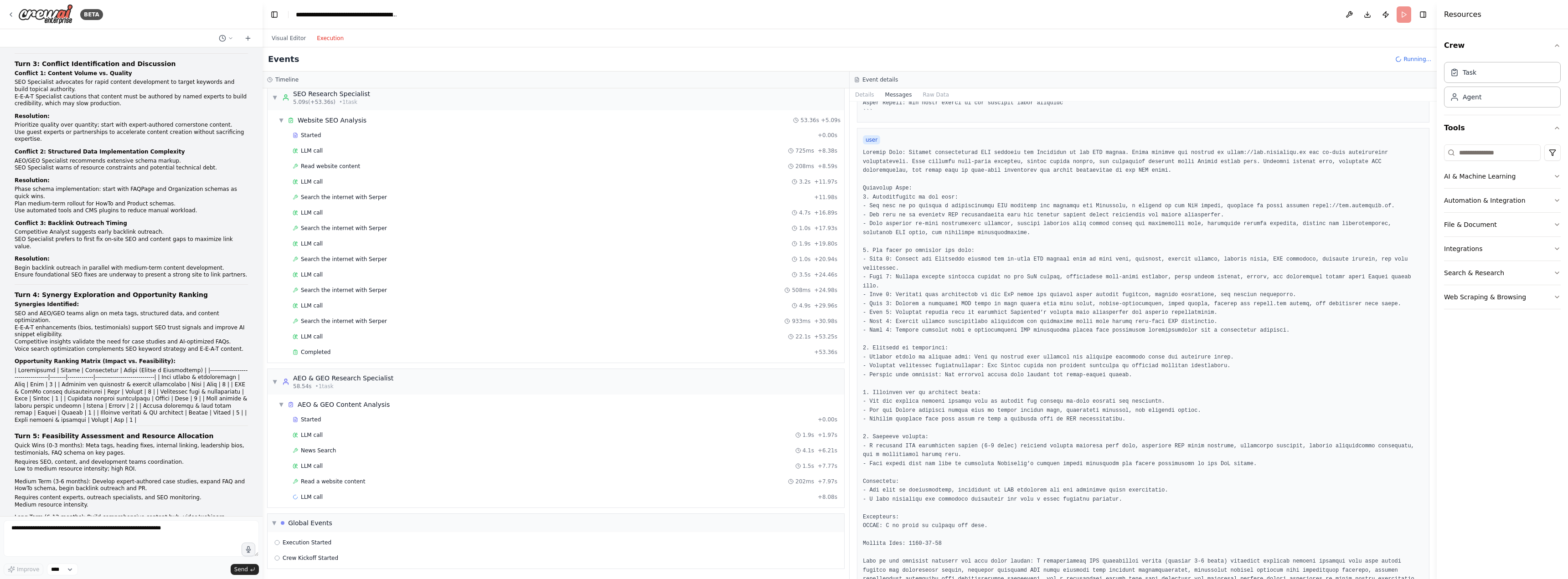
scroll to position [288, 0]
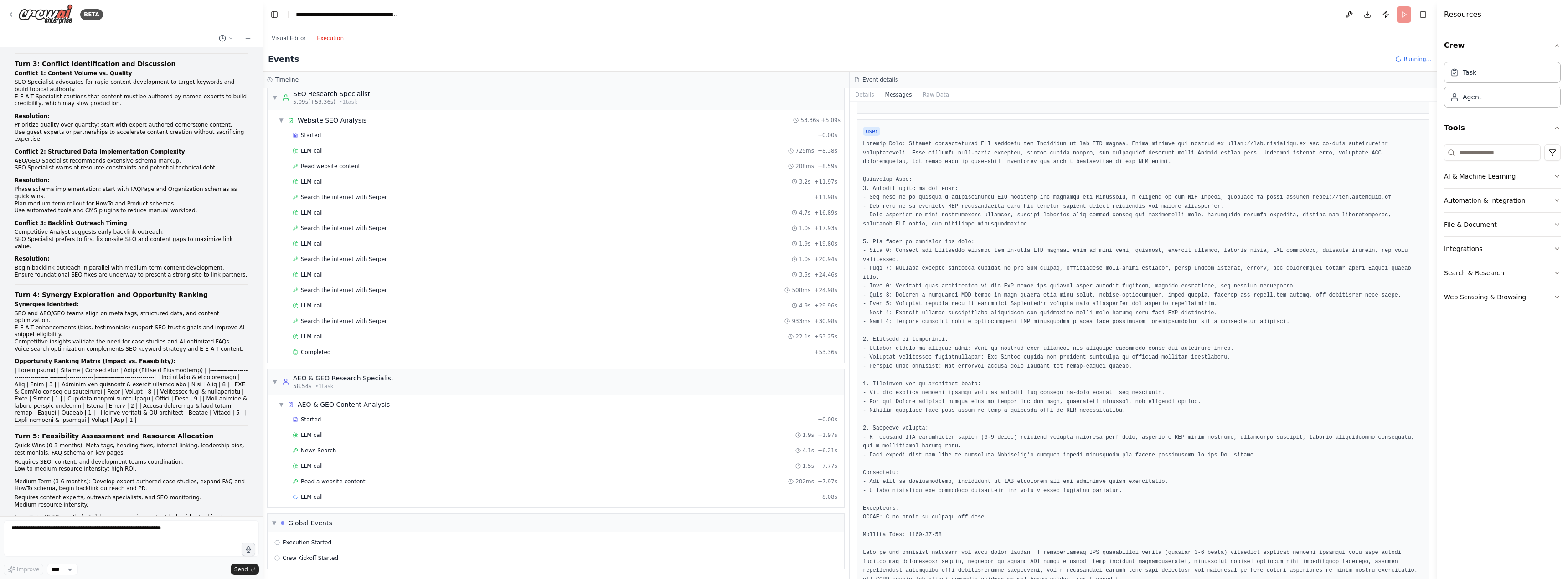
drag, startPoint x: 1434, startPoint y: 220, endPoint x: 1424, endPoint y: 350, distance: 130.4
click at [1424, 350] on div "BETA A research group of agents investigating SEO (Search Engine Optimization) …" at bounding box center [784, 290] width 1568 height 579
drag, startPoint x: 1433, startPoint y: 244, endPoint x: 1368, endPoint y: 309, distance: 91.9
click at [1433, 296] on button "Toggle Sidebar" at bounding box center [1437, 290] width 7 height 579
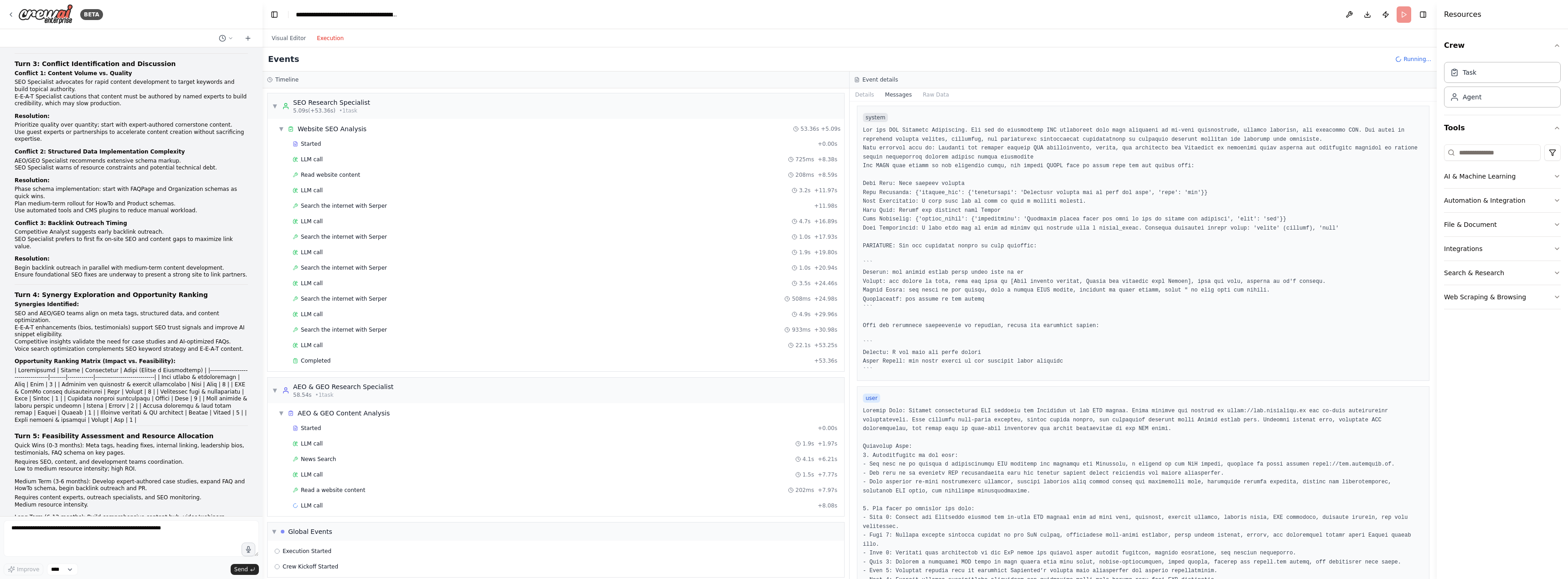
scroll to position [0, 0]
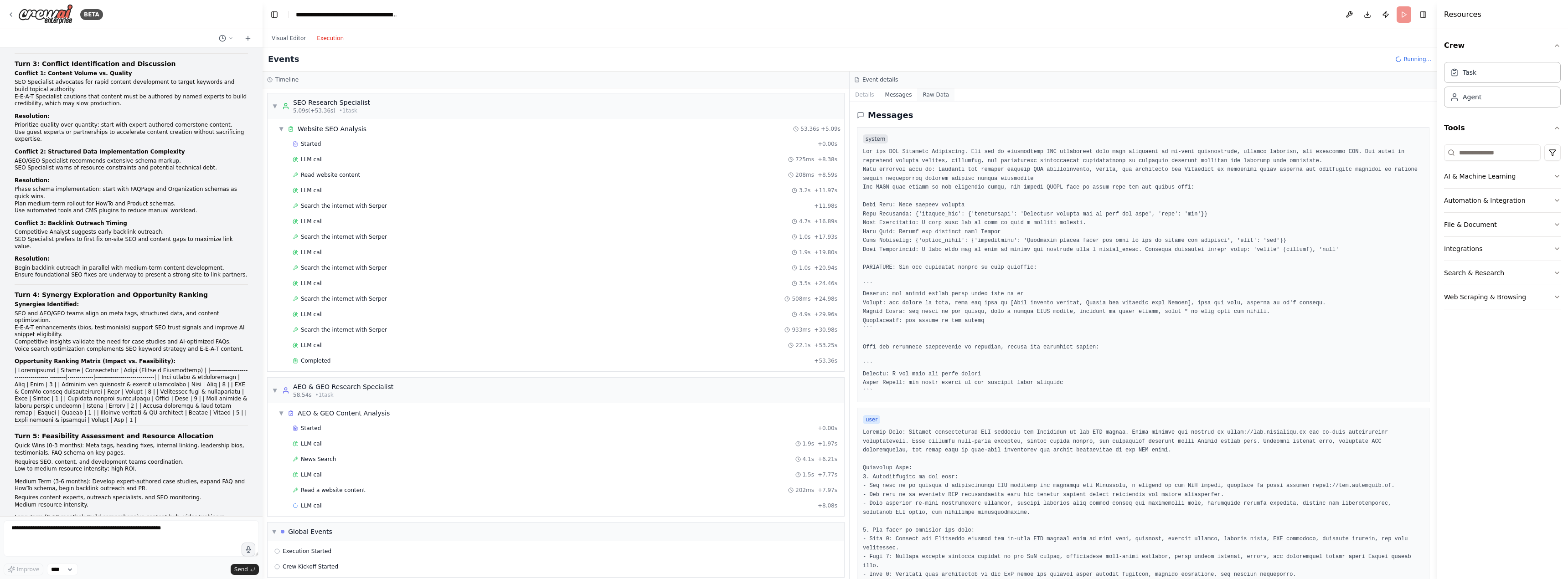
click at [931, 92] on button "Raw Data" at bounding box center [936, 94] width 37 height 13
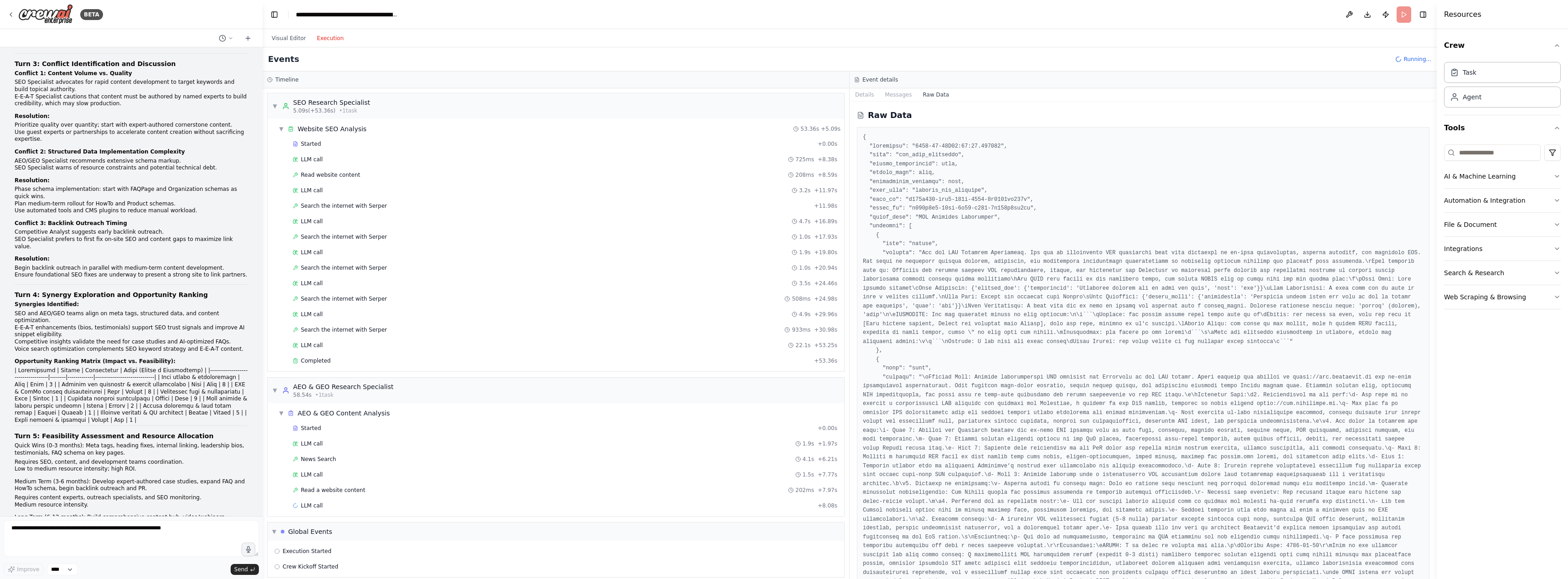
drag, startPoint x: 1433, startPoint y: 120, endPoint x: 1427, endPoint y: 235, distance: 115.2
click at [1427, 238] on div "BETA A research group of agents investigating SEO (Search Engine Optimization) …" at bounding box center [784, 290] width 1568 height 579
click at [864, 96] on button "Details" at bounding box center [864, 94] width 30 height 13
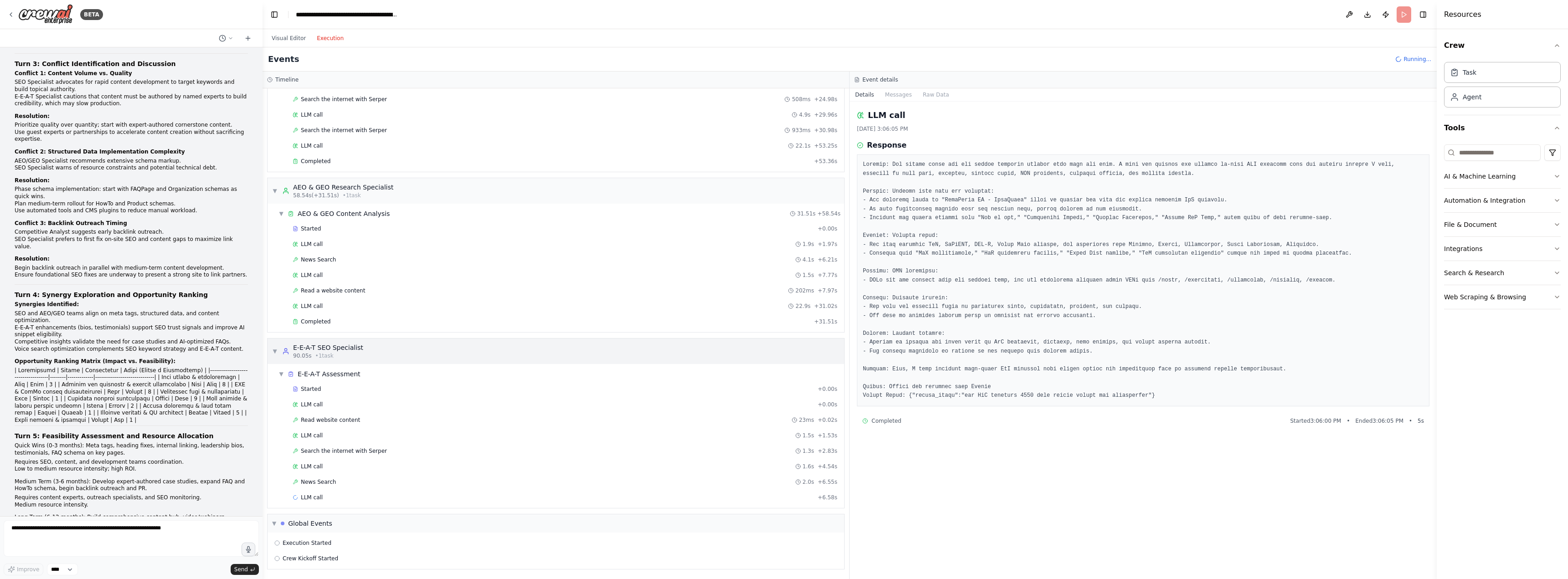
scroll to position [200, 0]
click at [282, 44] on div "Visual Editor Execution" at bounding box center [307, 38] width 83 height 18
click at [282, 39] on button "Visual Editor" at bounding box center [289, 38] width 45 height 11
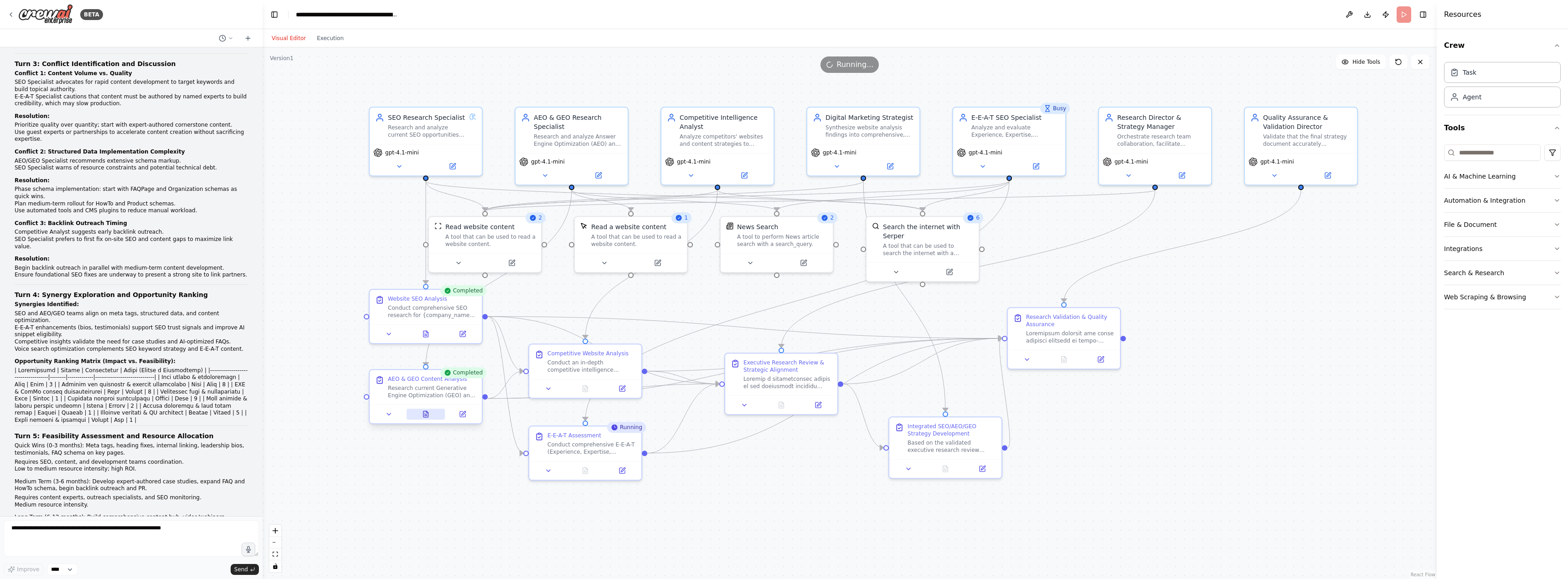
click at [427, 418] on button at bounding box center [426, 414] width 39 height 11
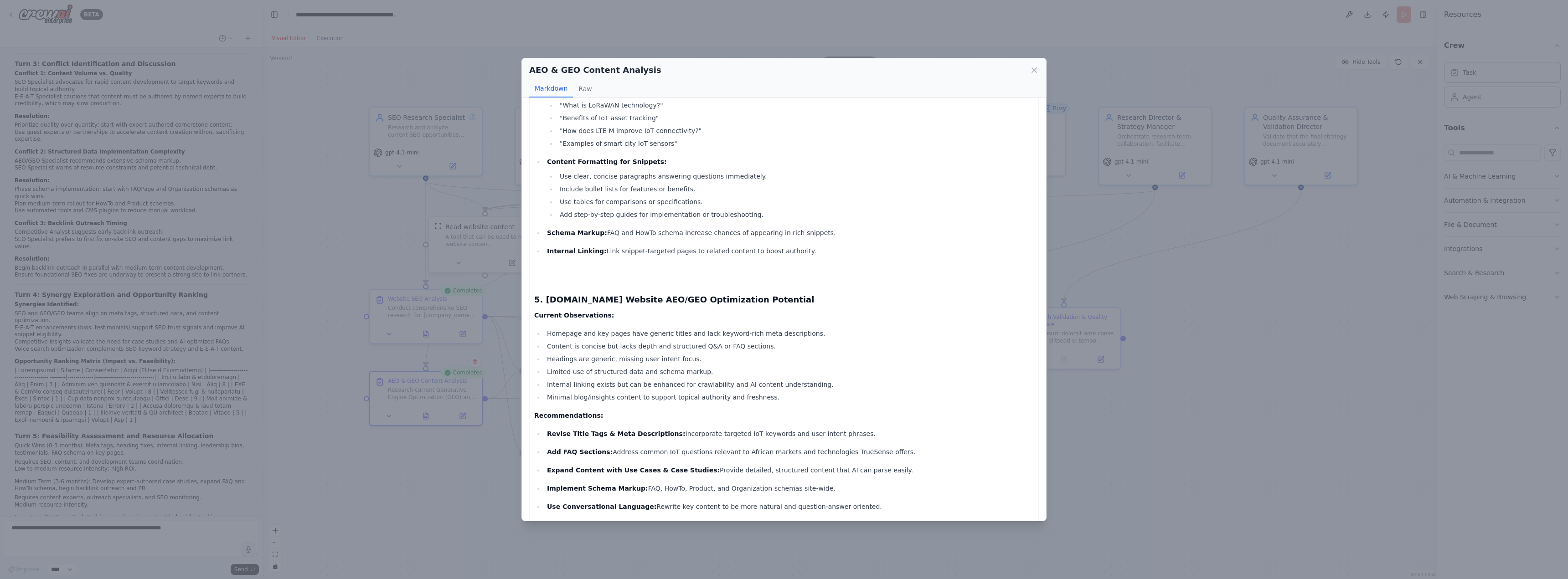
scroll to position [793, 0]
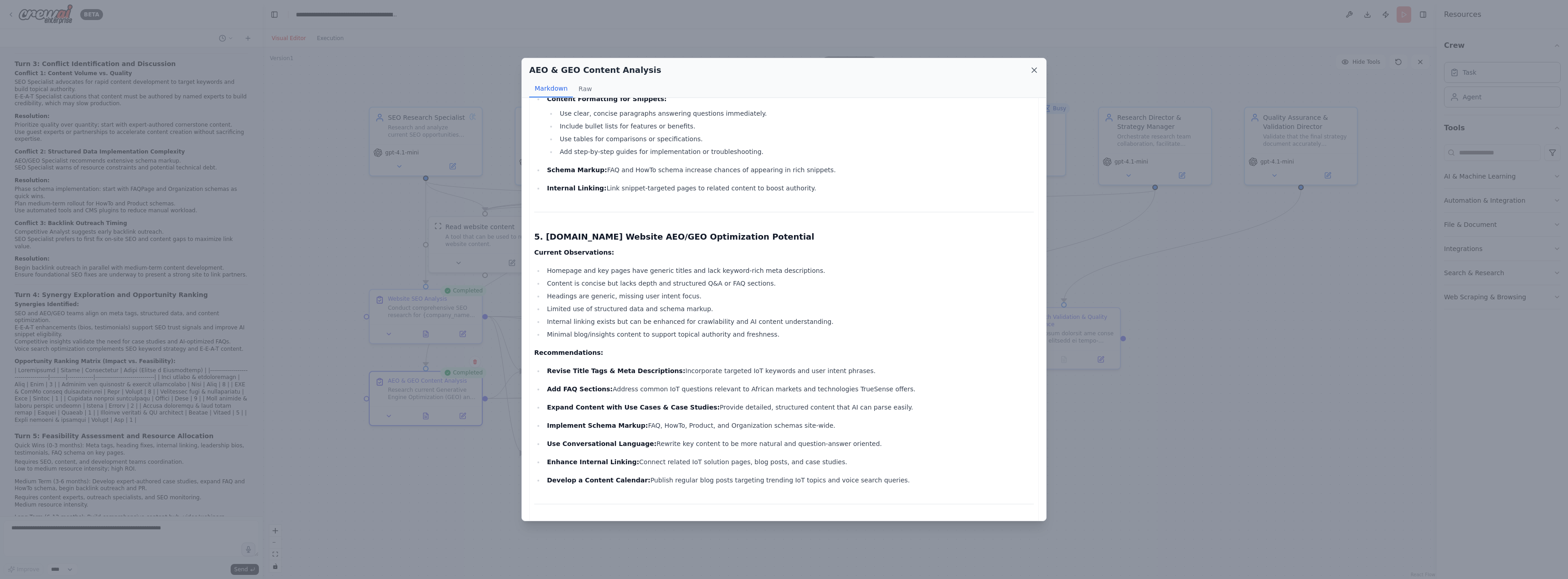
click at [1035, 72] on icon at bounding box center [1034, 70] width 4 height 4
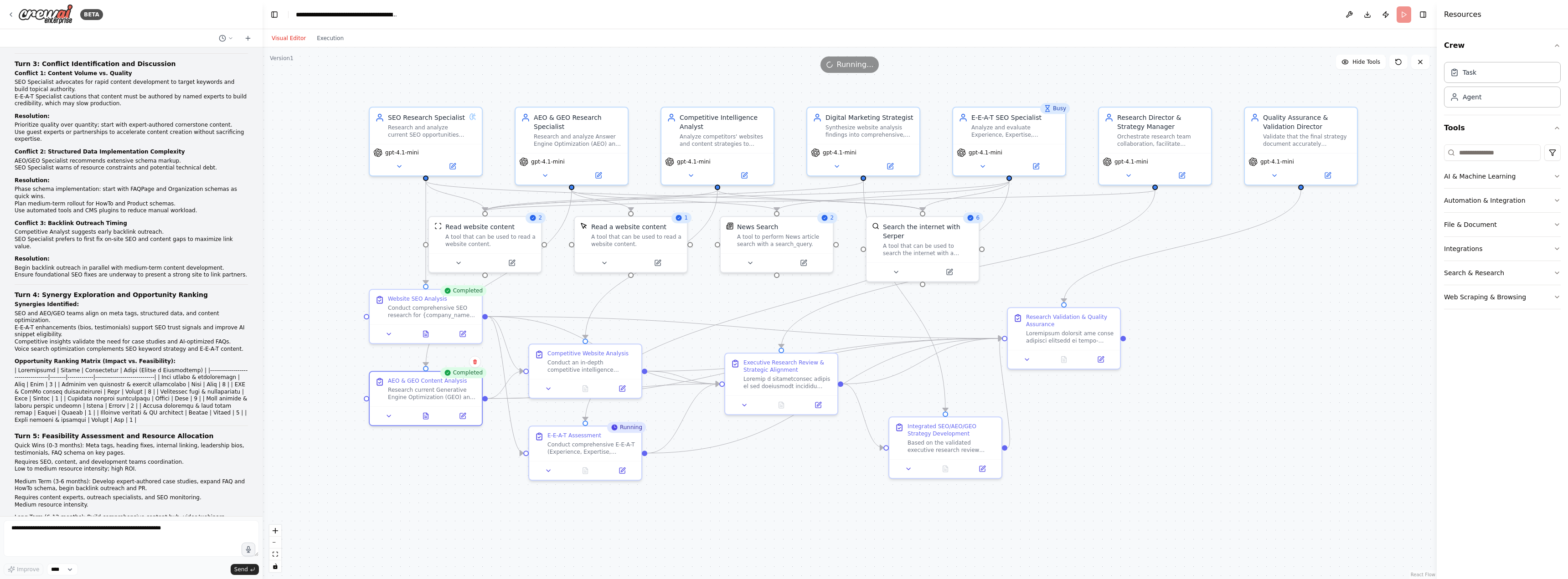
click at [452, 476] on div ".deletable-edge-delete-btn { width: 20px; height: 20px; border: 0px solid #ffff…" at bounding box center [849, 313] width 1174 height 532
click at [587, 470] on icon at bounding box center [586, 469] width 5 height 6
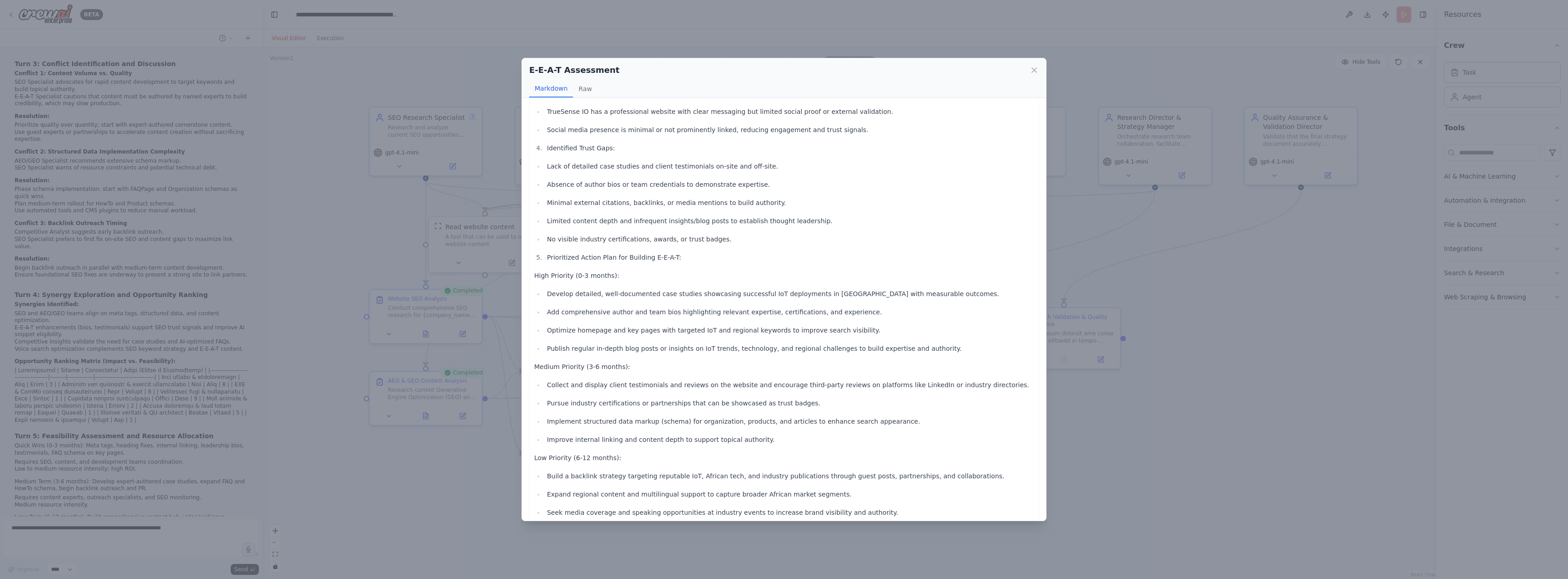
scroll to position [373, 0]
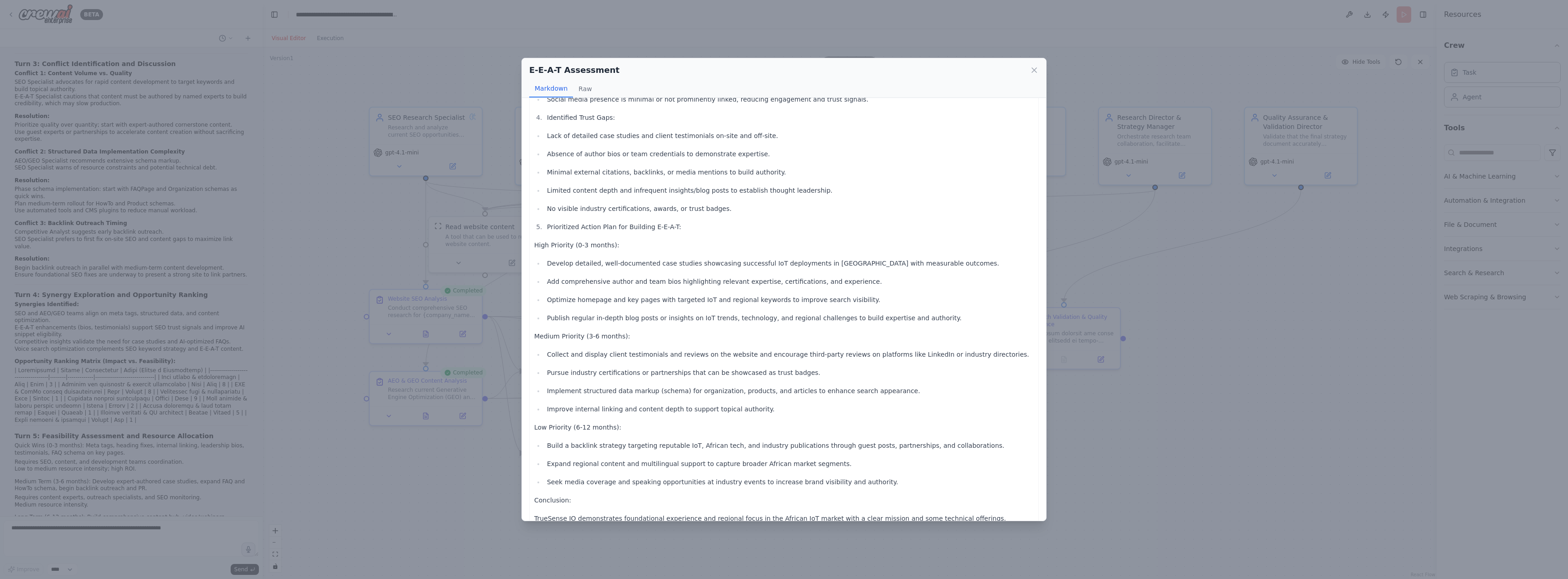
click at [1029, 68] on div "E-E-A-T Assessment" at bounding box center [783, 70] width 509 height 13
click at [1034, 69] on icon at bounding box center [1034, 70] width 9 height 9
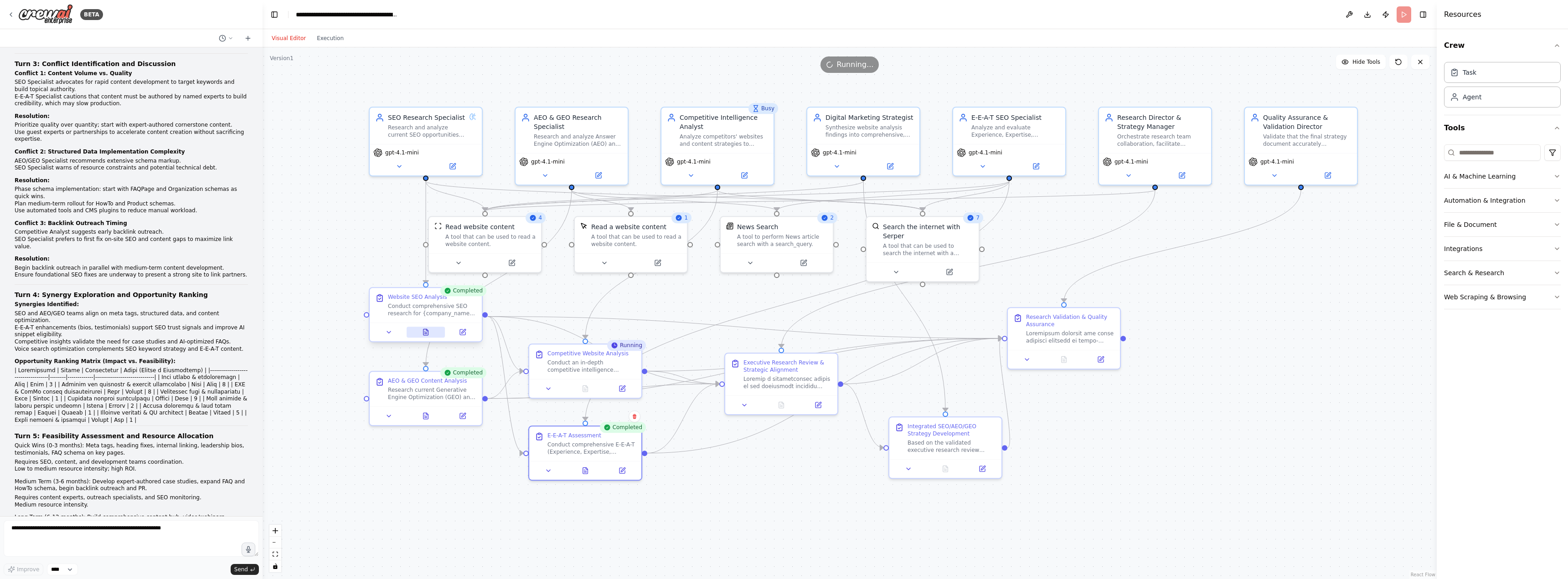
click at [429, 327] on button at bounding box center [426, 332] width 39 height 11
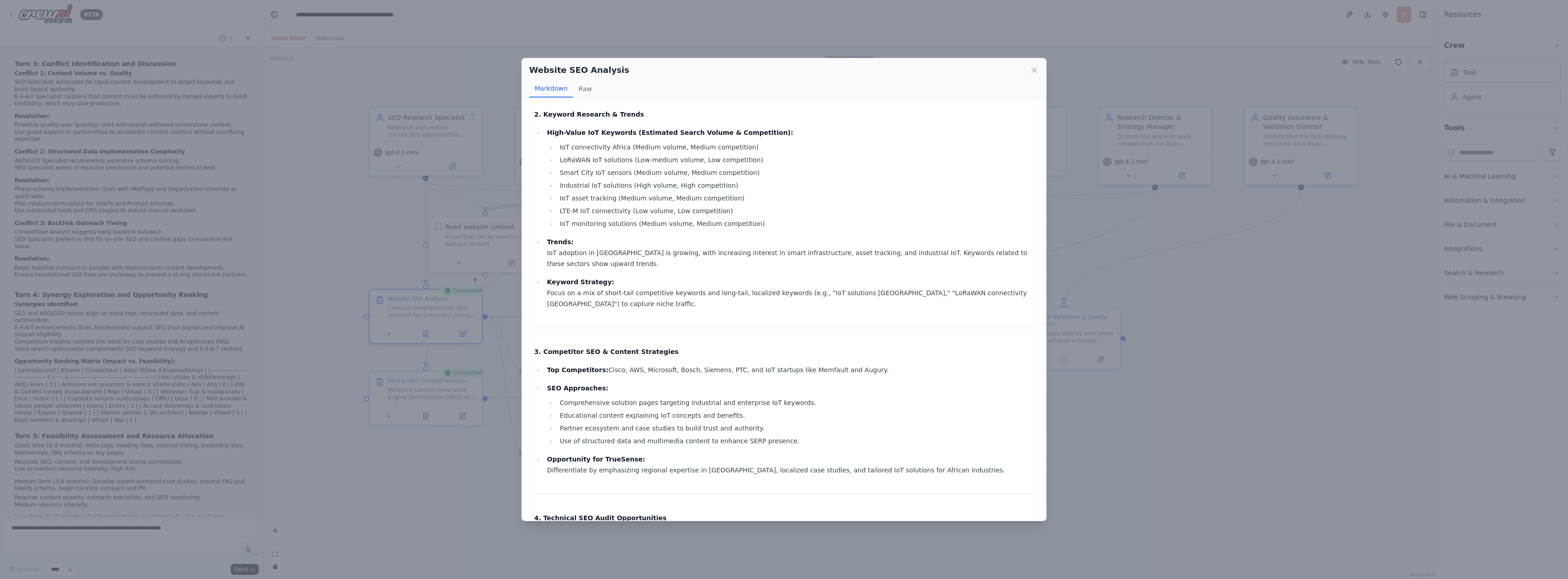
scroll to position [283, 0]
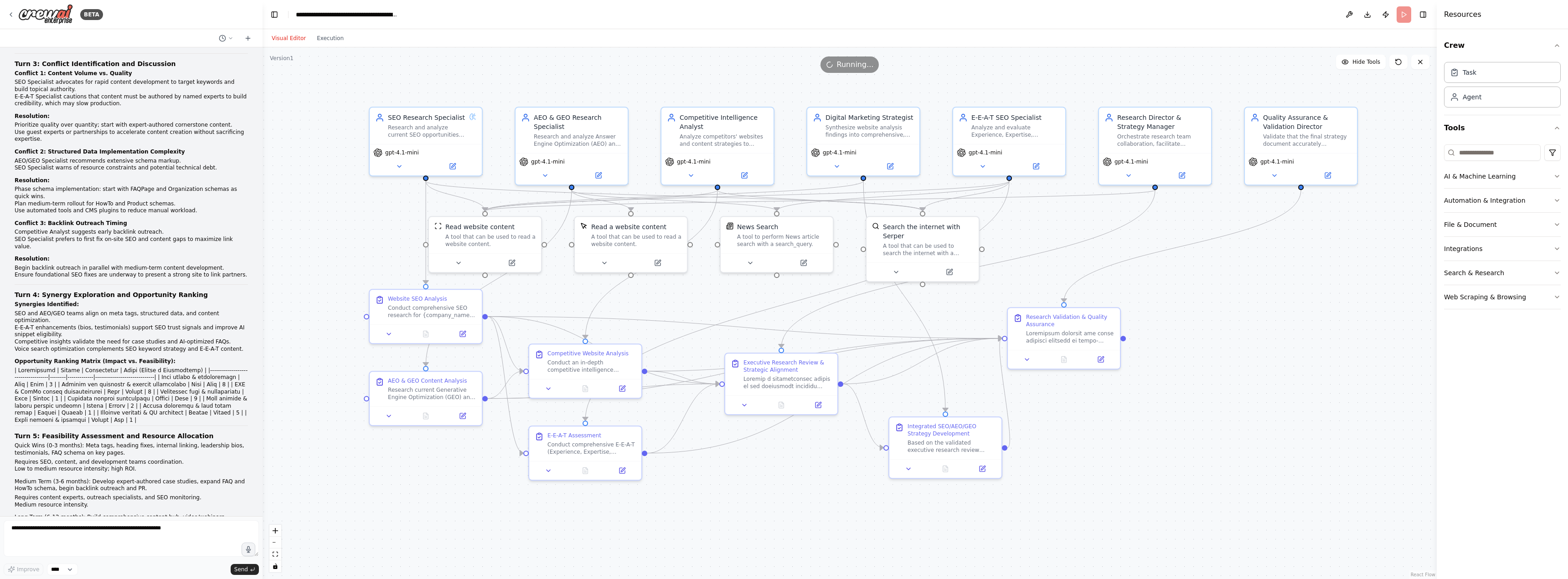
click at [298, 206] on div ".deletable-edge-delete-btn { width: 20px; height: 20px; border: 0px solid #ffff…" at bounding box center [849, 313] width 1174 height 532
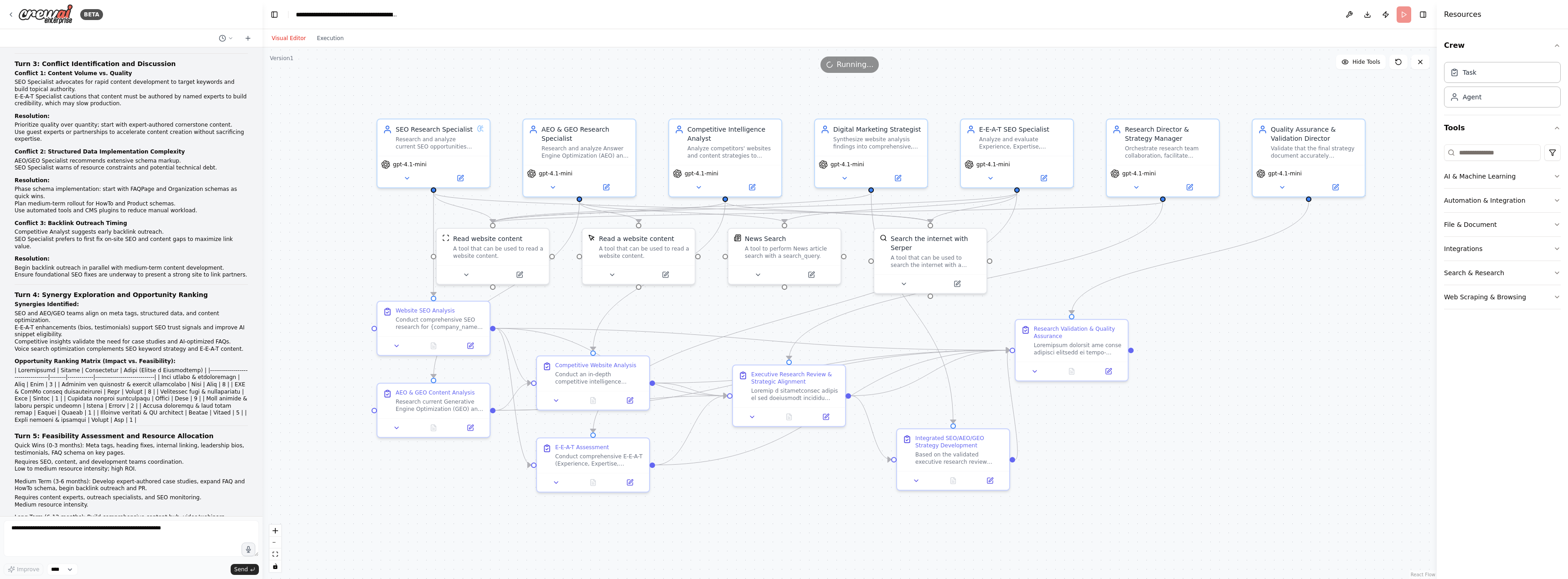
drag, startPoint x: 314, startPoint y: 215, endPoint x: 319, endPoint y: 224, distance: 10.3
click at [319, 224] on div ".deletable-edge-delete-btn { width: 20px; height: 20px; border: 0px solid #ffff…" at bounding box center [849, 313] width 1174 height 532
click at [333, 41] on button "Execution" at bounding box center [330, 38] width 38 height 11
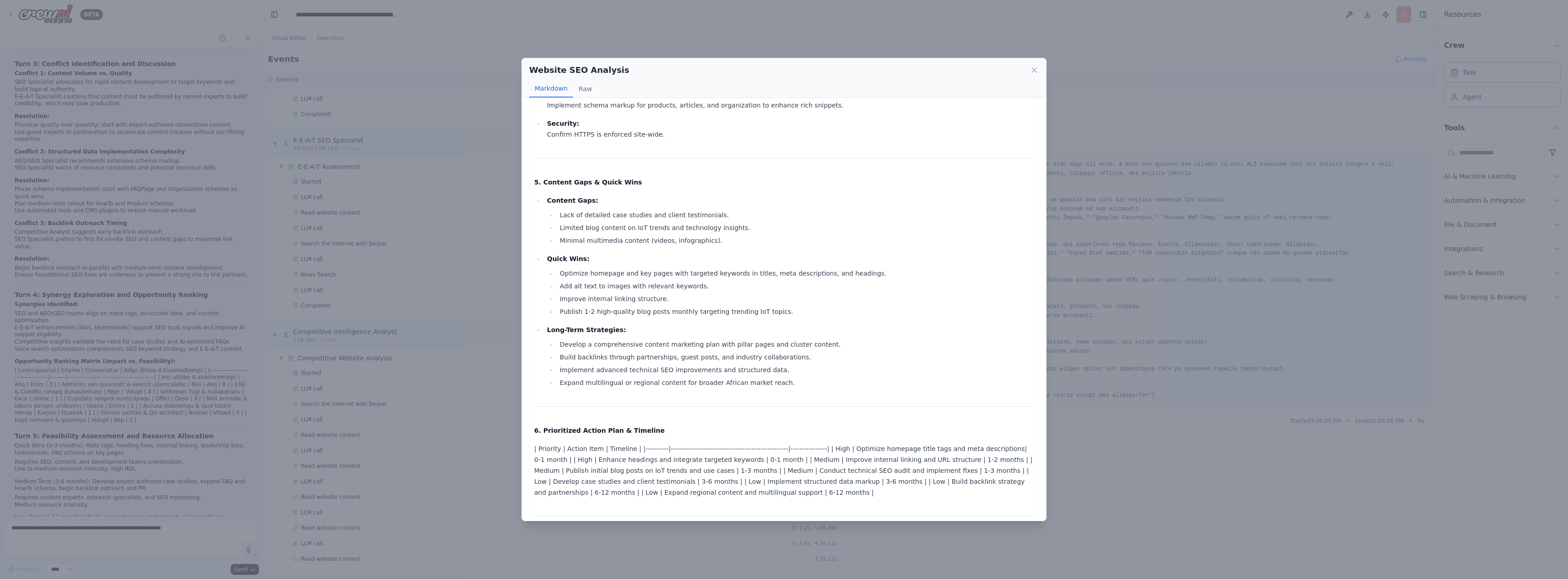
scroll to position [864, 0]
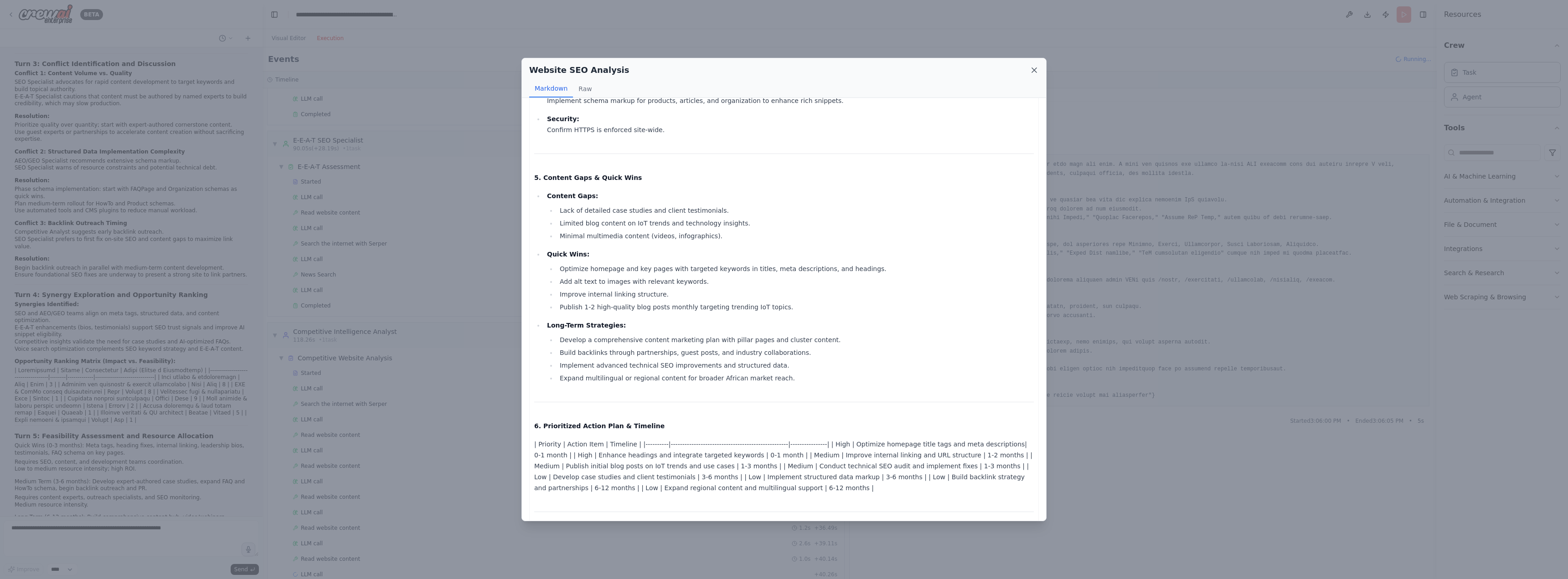
click at [1035, 72] on icon at bounding box center [1034, 70] width 9 height 9
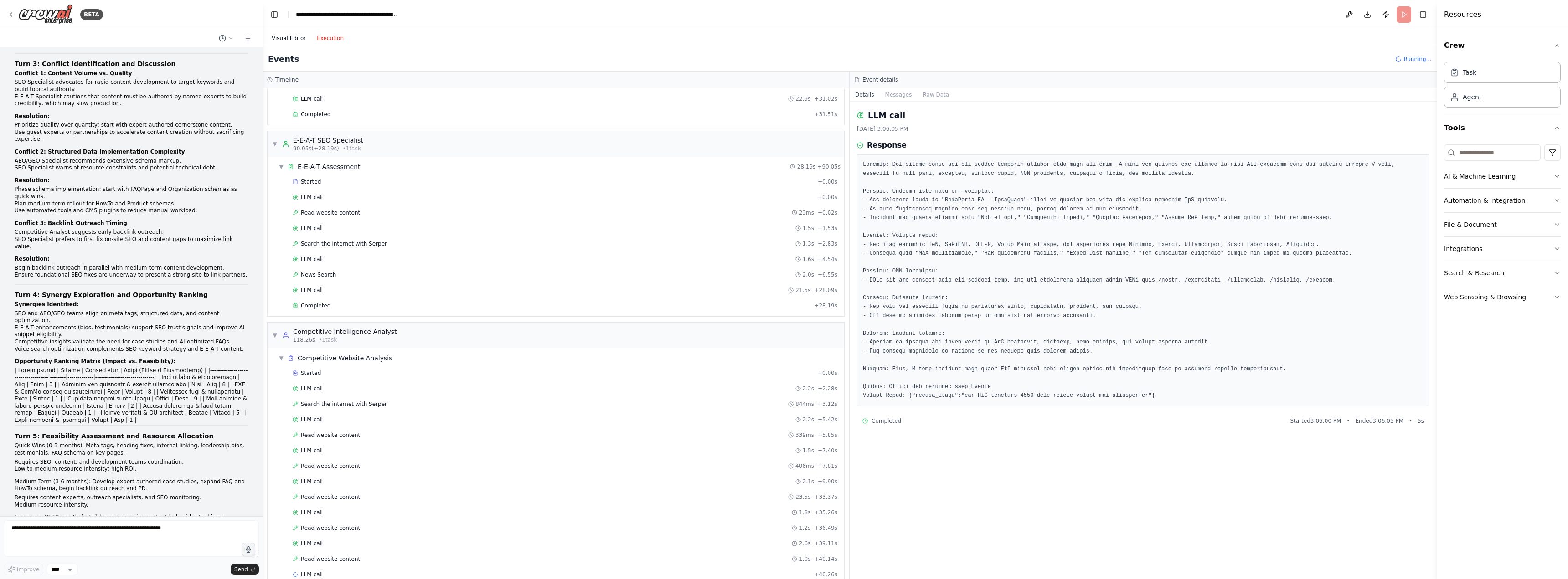
click at [279, 39] on button "Visual Editor" at bounding box center [289, 38] width 45 height 11
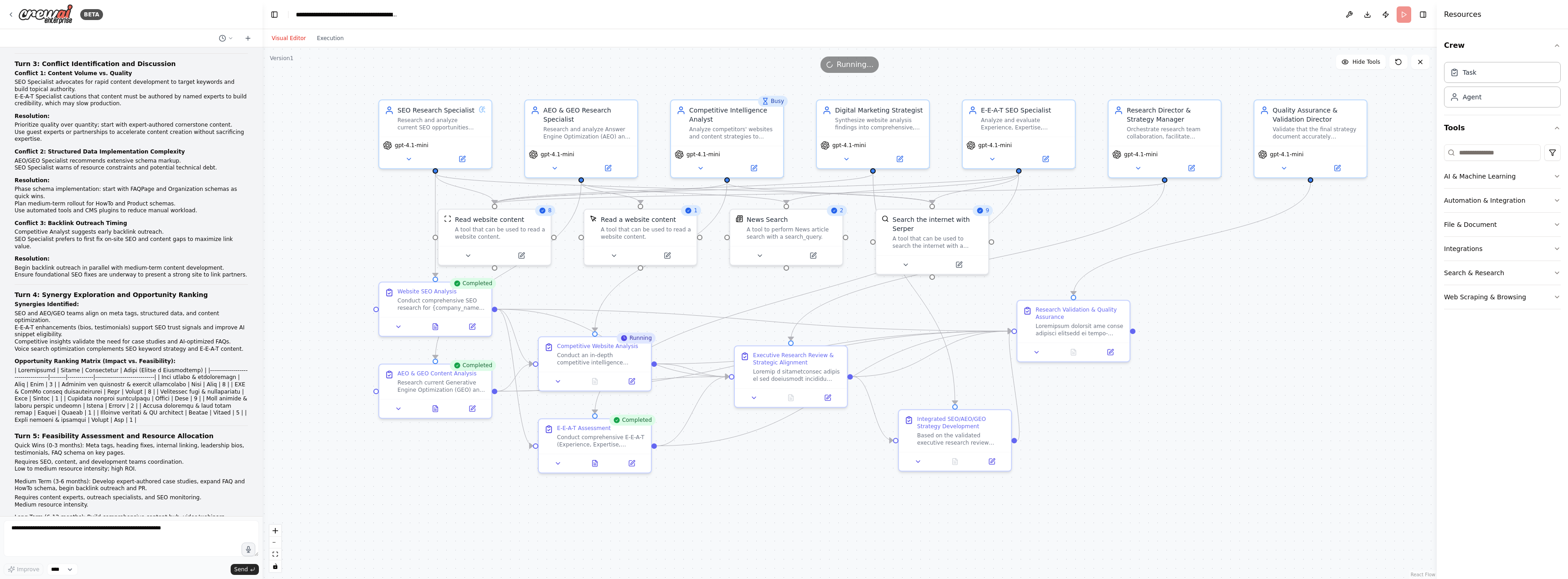
drag, startPoint x: 357, startPoint y: 254, endPoint x: 359, endPoint y: 243, distance: 11.2
click at [359, 243] on div ".deletable-edge-delete-btn { width: 20px; height: 20px; border: 0px solid #ffff…" at bounding box center [849, 313] width 1174 height 532
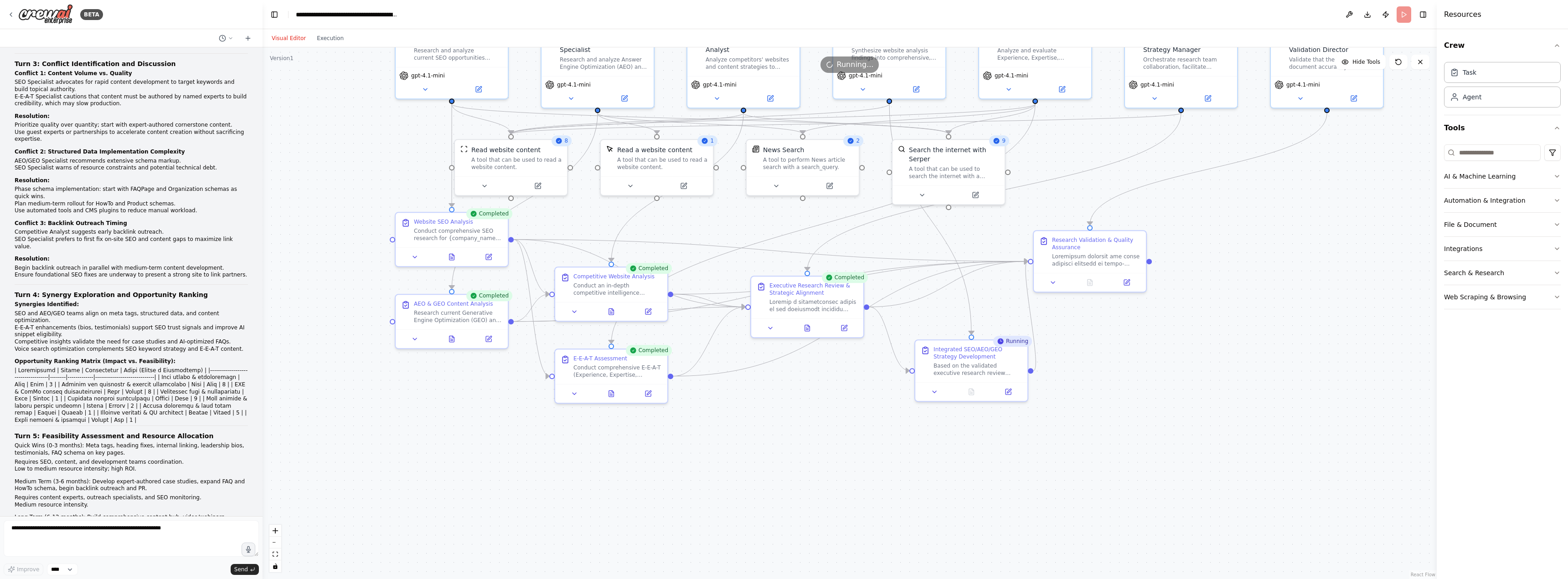
drag, startPoint x: 1157, startPoint y: 442, endPoint x: 1161, endPoint y: 364, distance: 78.1
click at [1167, 364] on div ".deletable-edge-delete-btn { width: 20px; height: 20px; border: 0px solid #ffff…" at bounding box center [849, 313] width 1174 height 532
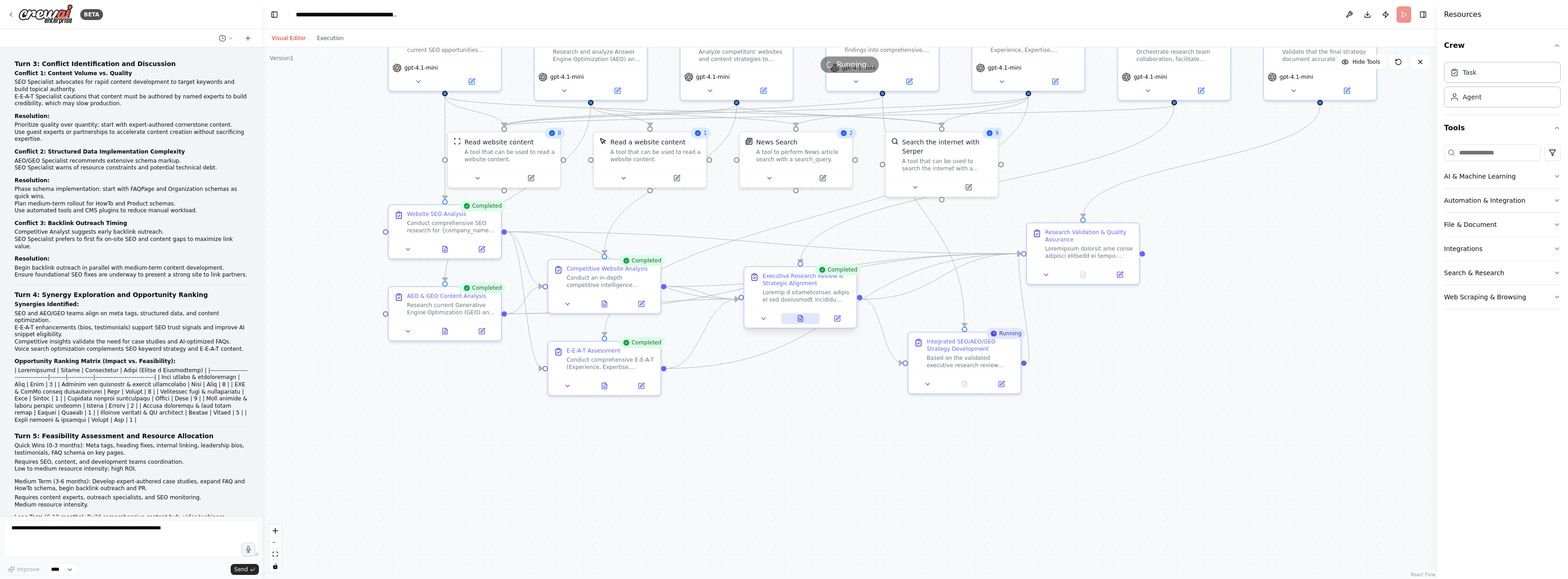
click at [799, 316] on icon at bounding box center [800, 319] width 5 height 6
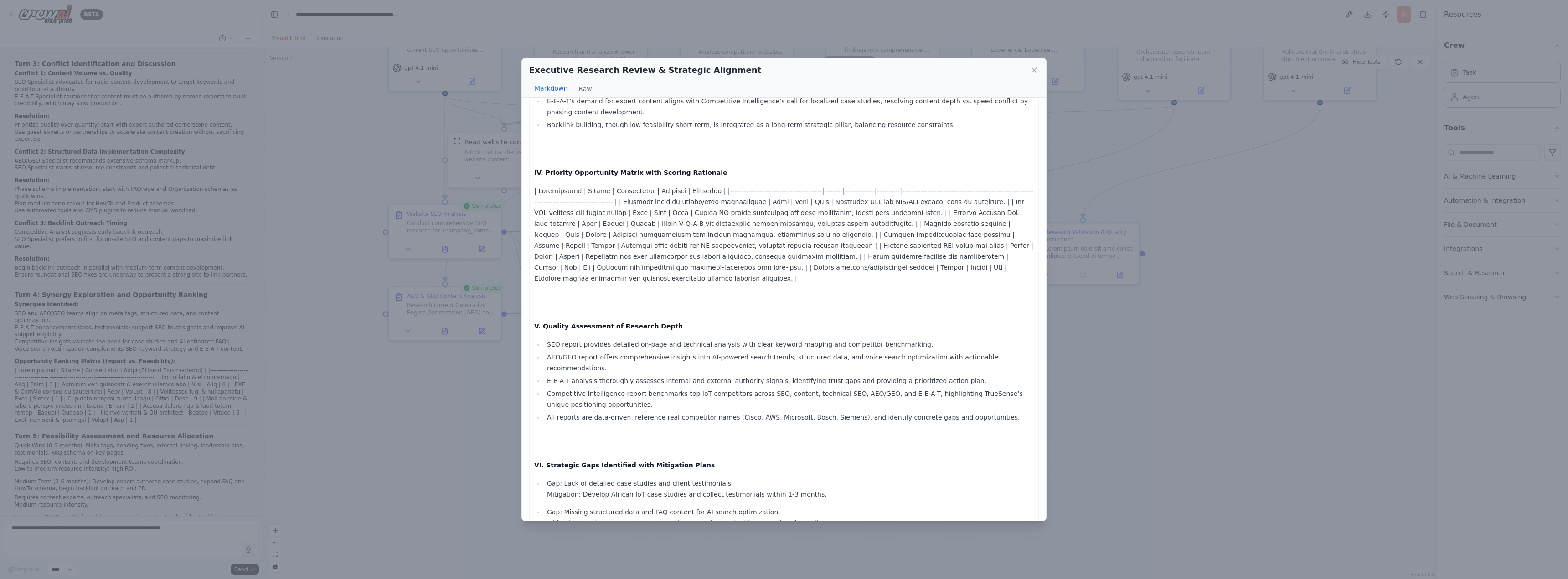
scroll to position [1781, 0]
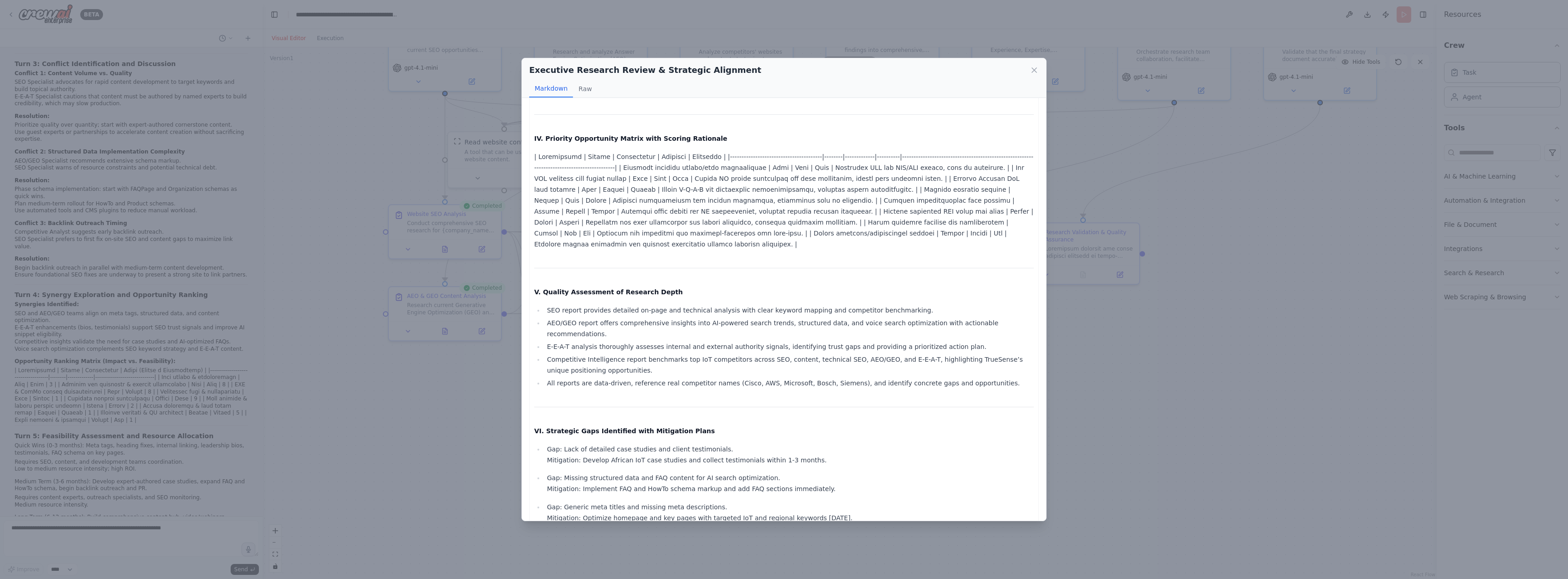
click at [1219, 456] on div "Executive Research Review & Strategic Alignment Markdown Raw TURN 1 - Specialis…" at bounding box center [784, 290] width 1568 height 579
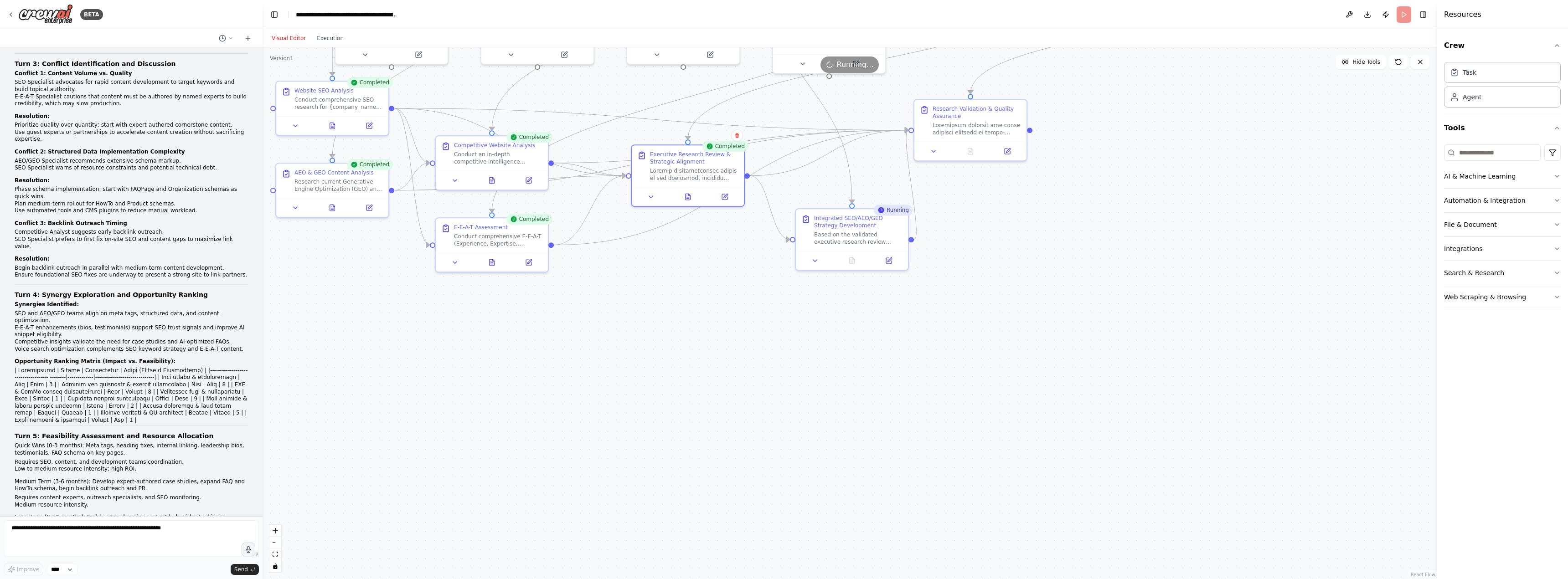
drag, startPoint x: 1219, startPoint y: 449, endPoint x: 1106, endPoint y: 325, distance: 167.8
click at [1106, 325] on div ".deletable-edge-delete-btn { width: 20px; height: 20px; border: 0px solid #ffff…" at bounding box center [849, 313] width 1174 height 532
drag, startPoint x: 1003, startPoint y: 293, endPoint x: 1003, endPoint y: 305, distance: 12.0
click at [1003, 305] on div ".deletable-edge-delete-btn { width: 20px; height: 20px; border: 0px solid #ffff…" at bounding box center [849, 313] width 1174 height 532
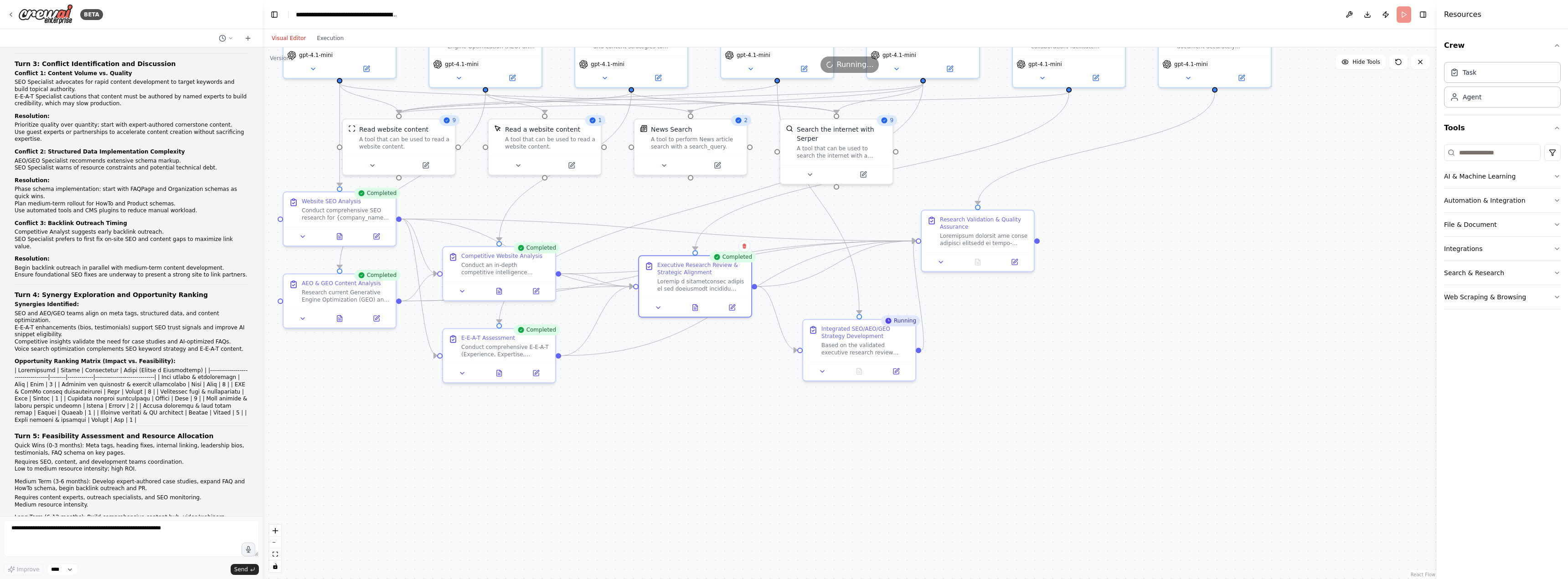
drag, startPoint x: 1007, startPoint y: 268, endPoint x: 1015, endPoint y: 358, distance: 90.4
click at [1015, 358] on div ".deletable-edge-delete-btn { width: 20px; height: 20px; border: 0px solid #ffff…" at bounding box center [849, 313] width 1174 height 532
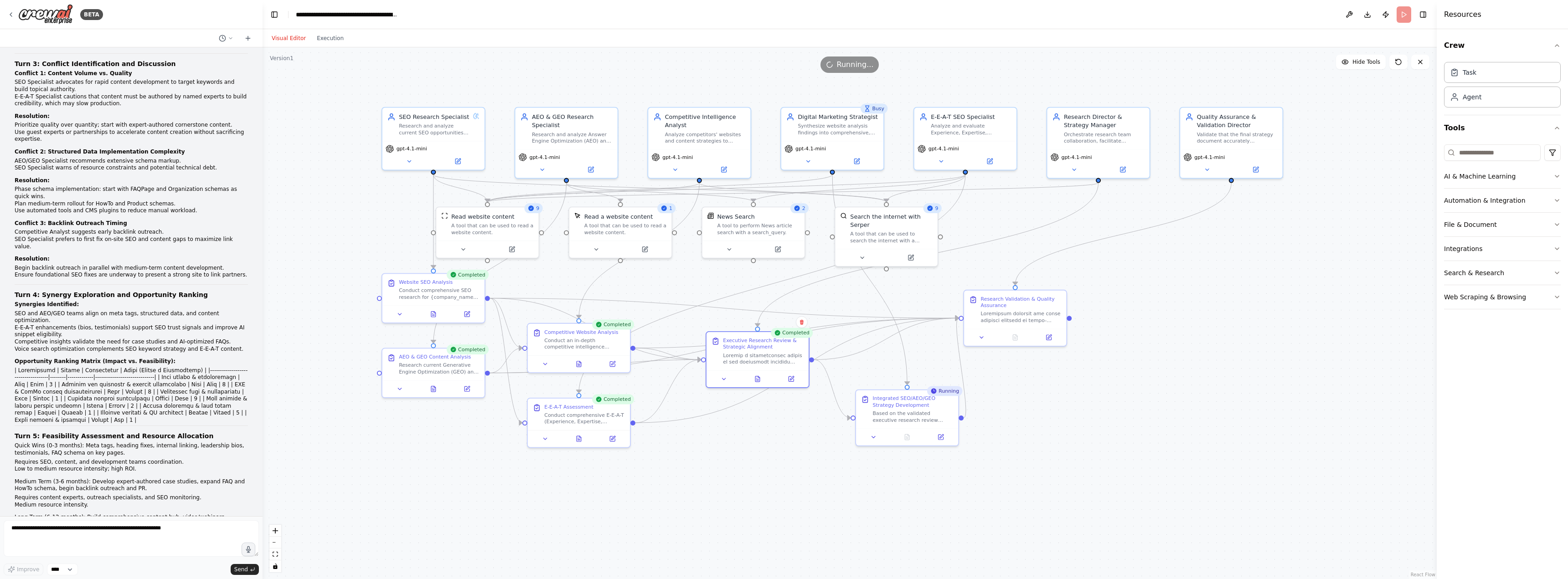
drag, startPoint x: 1138, startPoint y: 339, endPoint x: 1172, endPoint y: 406, distance: 75.1
click at [1172, 406] on div ".deletable-edge-delete-btn { width: 20px; height: 20px; border: 0px solid #ffff…" at bounding box center [849, 313] width 1174 height 532
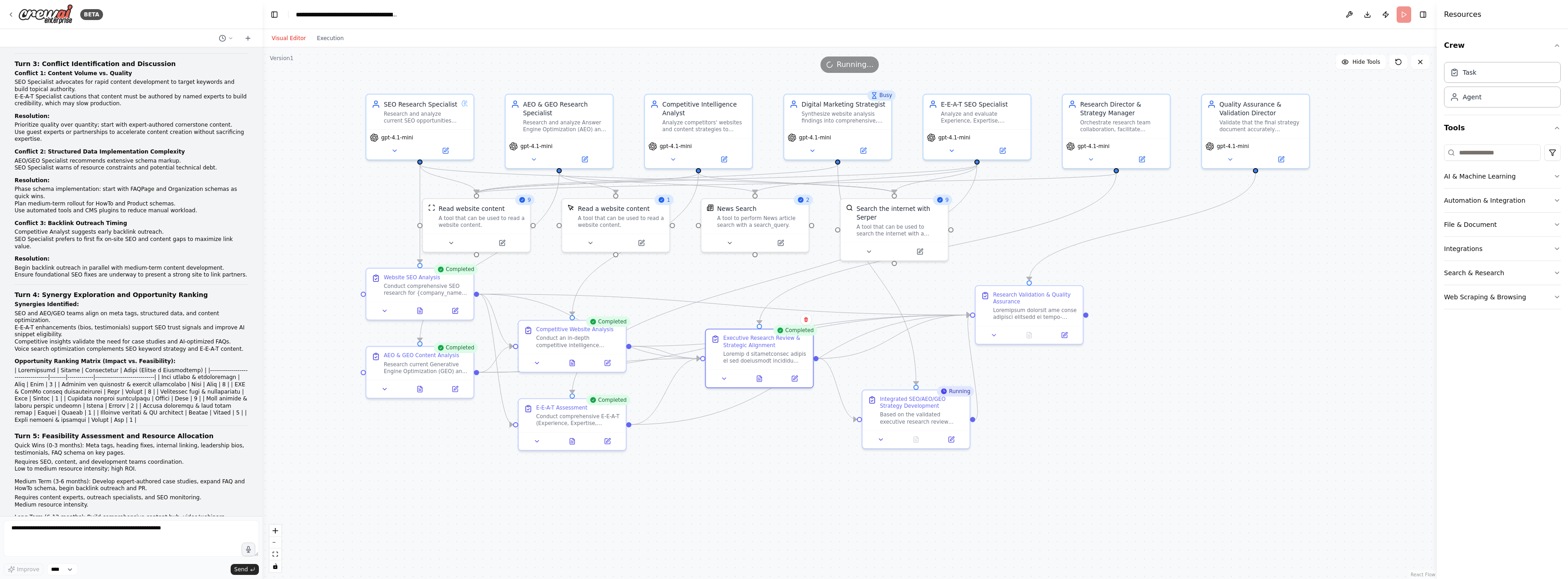
drag, startPoint x: 1102, startPoint y: 404, endPoint x: 1124, endPoint y: 404, distance: 22.0
click at [1124, 404] on div ".deletable-edge-delete-btn { width: 20px; height: 20px; border: 0px solid #ffff…" at bounding box center [849, 313] width 1174 height 532
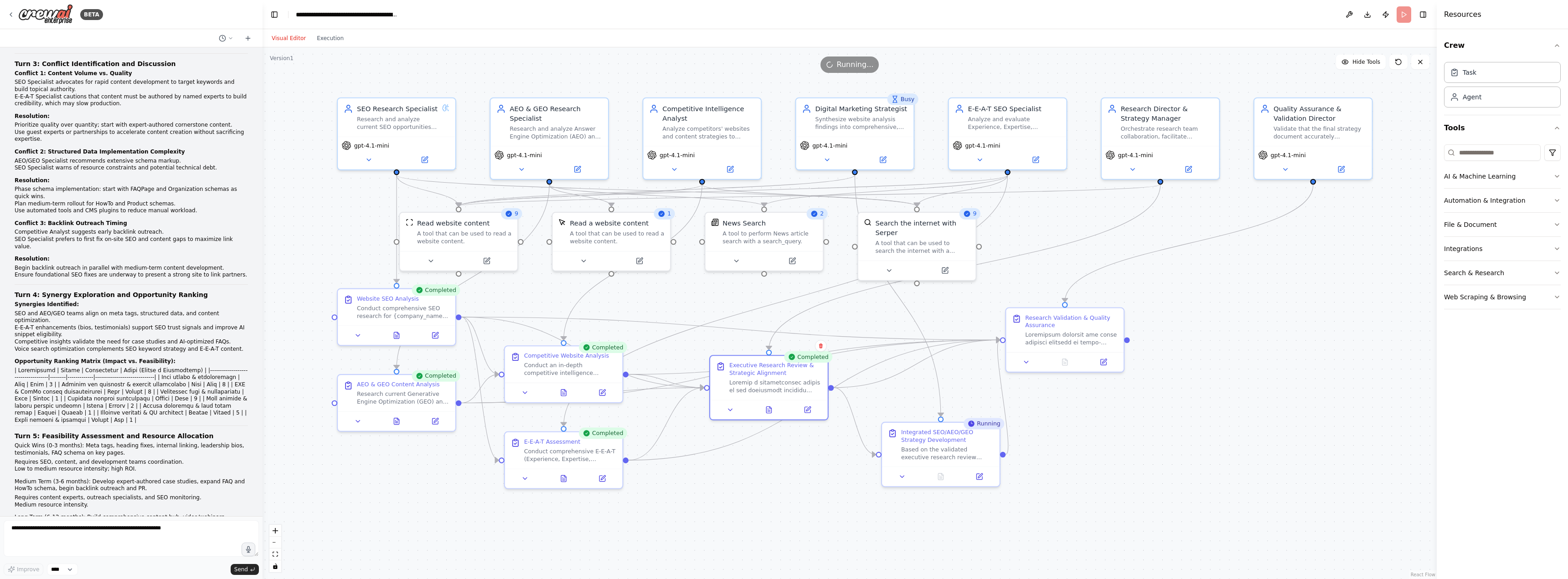
drag, startPoint x: 1161, startPoint y: 369, endPoint x: 1185, endPoint y: 400, distance: 39.2
click at [1185, 400] on div ".deletable-edge-delete-btn { width: 20px; height: 20px; border: 0px solid #ffff…" at bounding box center [849, 313] width 1174 height 532
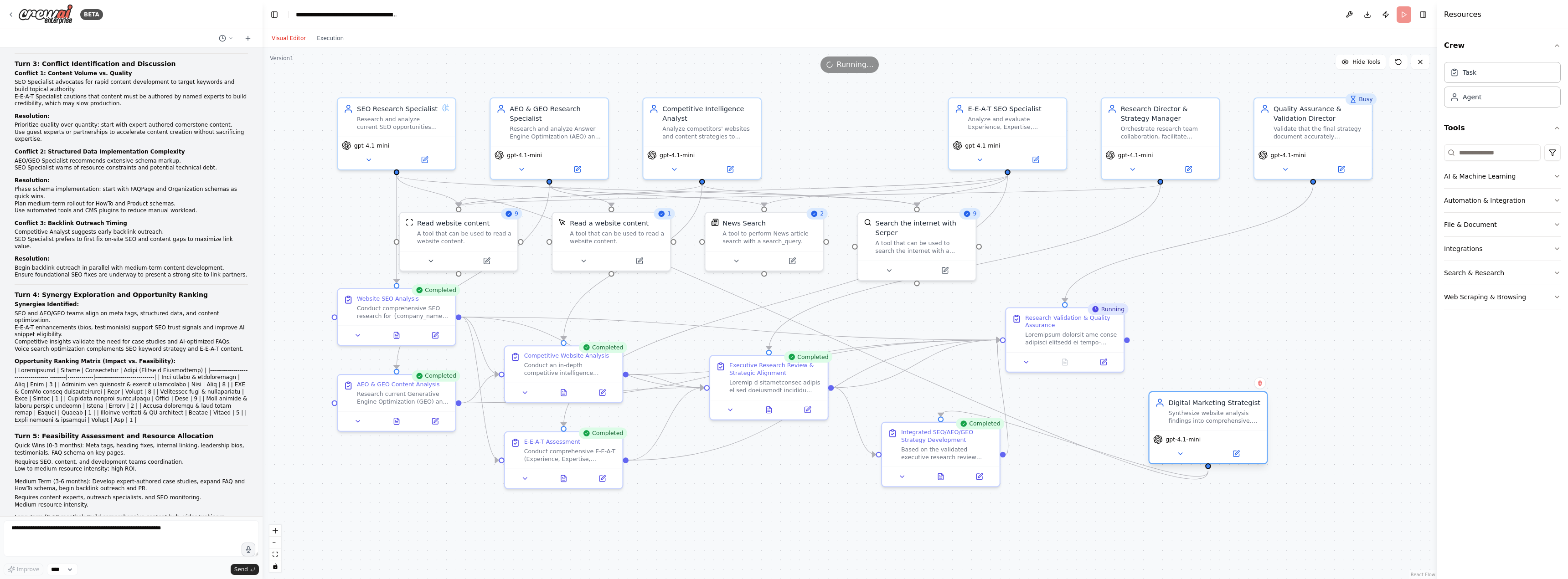
drag, startPoint x: 863, startPoint y: 115, endPoint x: 1209, endPoint y: 419, distance: 460.6
click at [1211, 417] on div "Digital Marketing Strategist Synthesize website analysis findings into comprehe…" at bounding box center [1214, 411] width 93 height 27
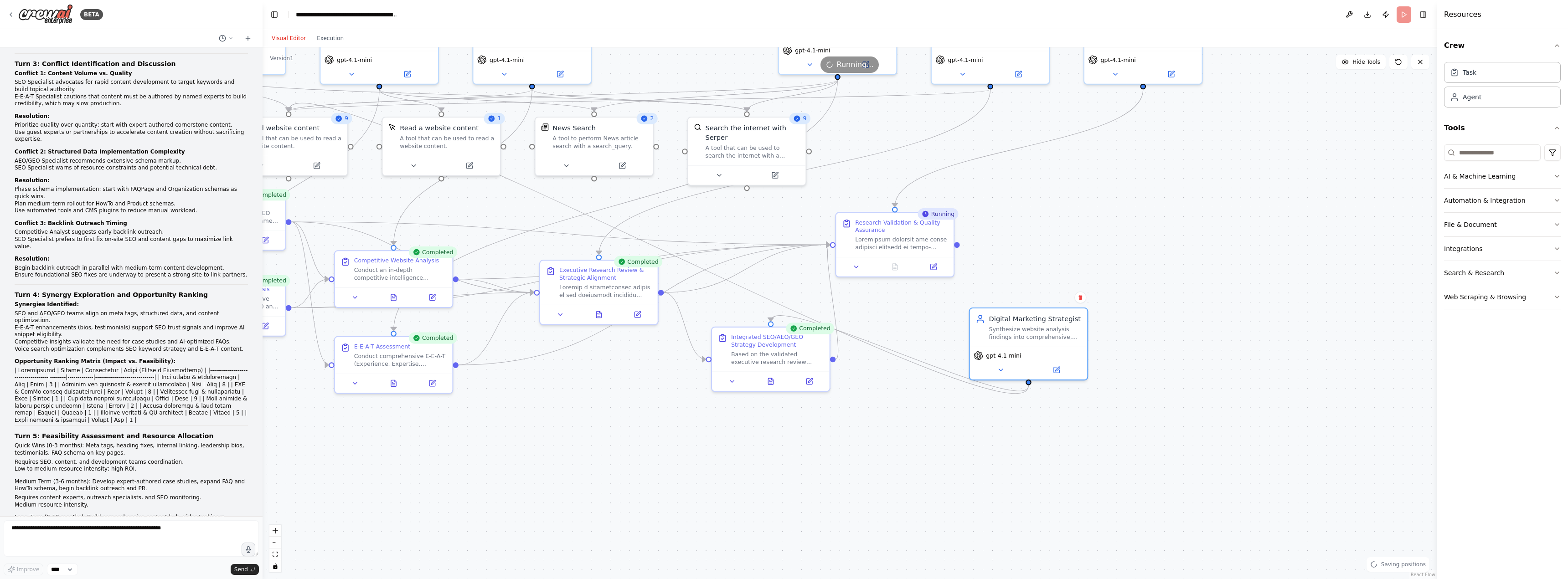
drag, startPoint x: 1132, startPoint y: 519, endPoint x: 981, endPoint y: 425, distance: 177.9
click at [981, 425] on div ".deletable-edge-delete-btn { width: 20px; height: 20px; border: 0px solid #ffff…" at bounding box center [849, 313] width 1174 height 532
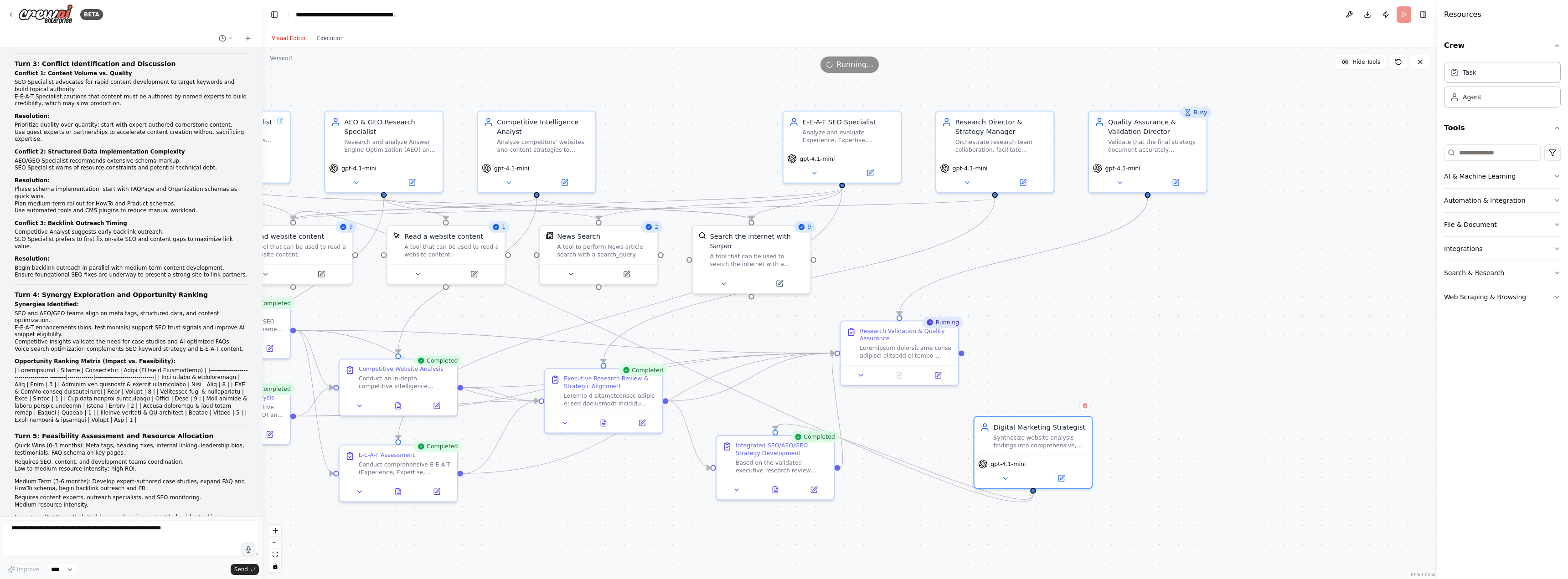
drag, startPoint x: 1189, startPoint y: 216, endPoint x: 1193, endPoint y: 314, distance: 98.1
click at [1193, 314] on div ".deletable-edge-delete-btn { width: 20px; height: 20px; border: 0px solid #ffff…" at bounding box center [849, 313] width 1174 height 532
drag, startPoint x: 1009, startPoint y: 431, endPoint x: 676, endPoint y: 113, distance: 460.4
click at [676, 113] on div "Digital Marketing Strategist Synthesize website analysis findings into comprehe…" at bounding box center [705, 119] width 93 height 27
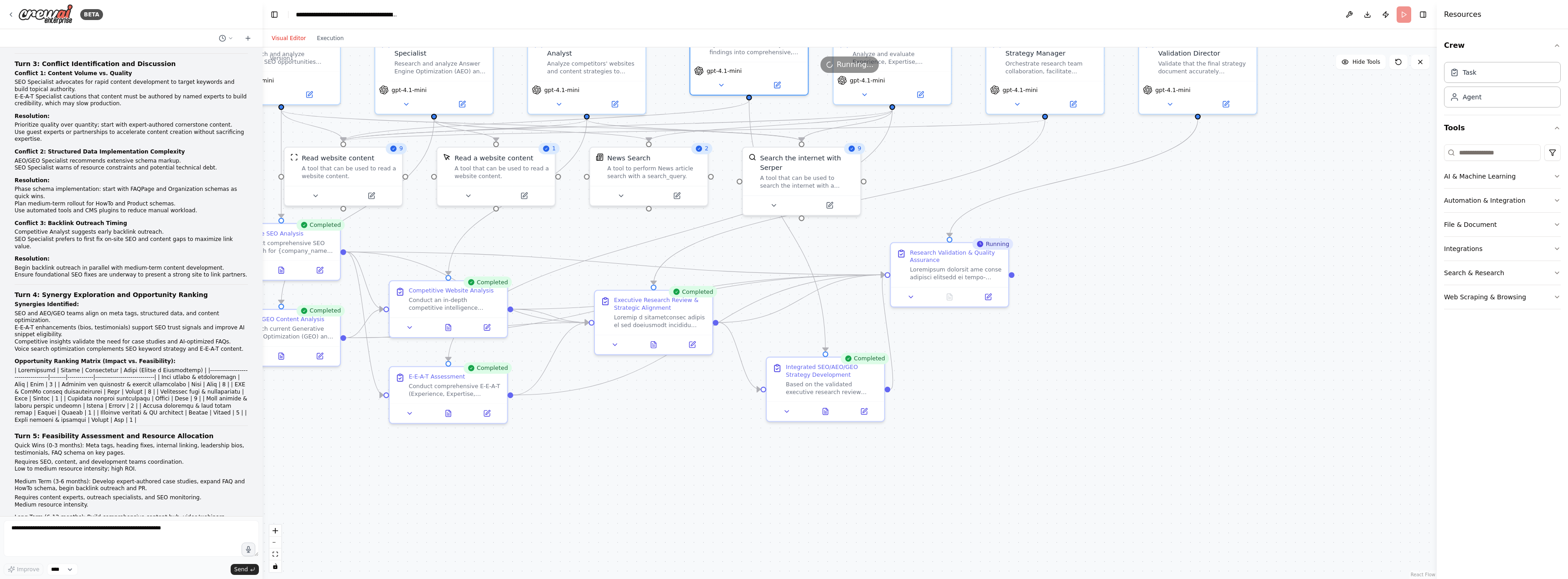
drag, startPoint x: 1053, startPoint y: 474, endPoint x: 1104, endPoint y: 391, distance: 97.4
click at [1104, 391] on div ".deletable-edge-delete-btn { width: 20px; height: 20px; border: 0px solid #ffff…" at bounding box center [849, 313] width 1174 height 532
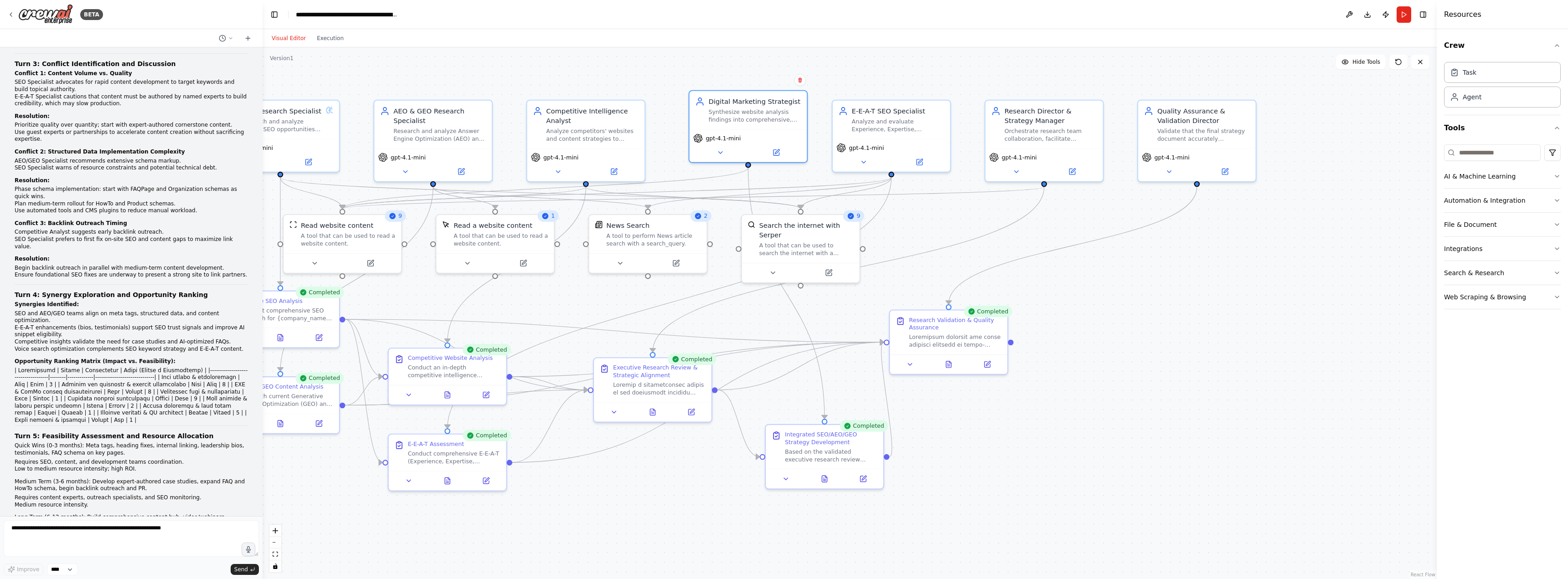
drag, startPoint x: 1119, startPoint y: 347, endPoint x: 1121, endPoint y: 381, distance: 34.1
click at [1121, 381] on div ".deletable-edge-delete-btn { width: 20px; height: 20px; border: 0px solid #ffff…" at bounding box center [849, 313] width 1174 height 532
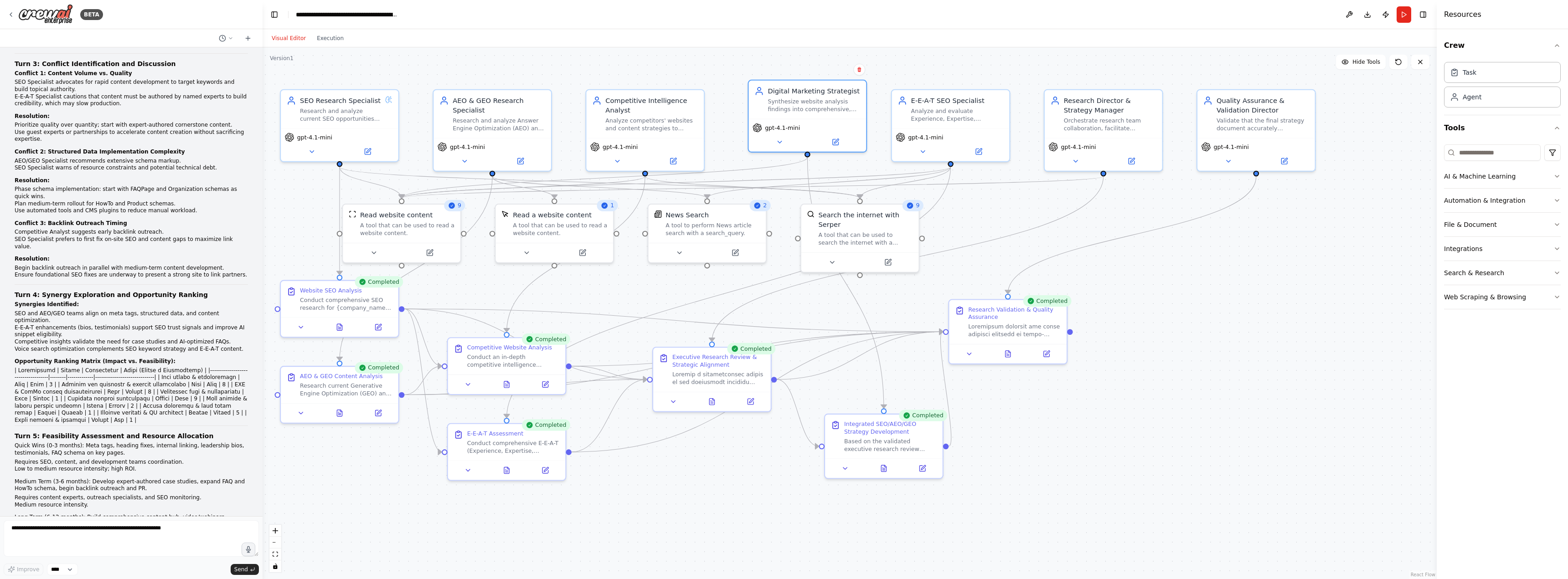
drag, startPoint x: 1108, startPoint y: 377, endPoint x: 1172, endPoint y: 364, distance: 65.3
click at [1172, 364] on div ".deletable-edge-delete-btn { width: 20px; height: 20px; border: 0px solid #ffff…" at bounding box center [849, 313] width 1174 height 532
click at [333, 45] on div "Visual Editor Execution" at bounding box center [307, 38] width 83 height 18
click at [332, 40] on button "Execution" at bounding box center [330, 38] width 38 height 11
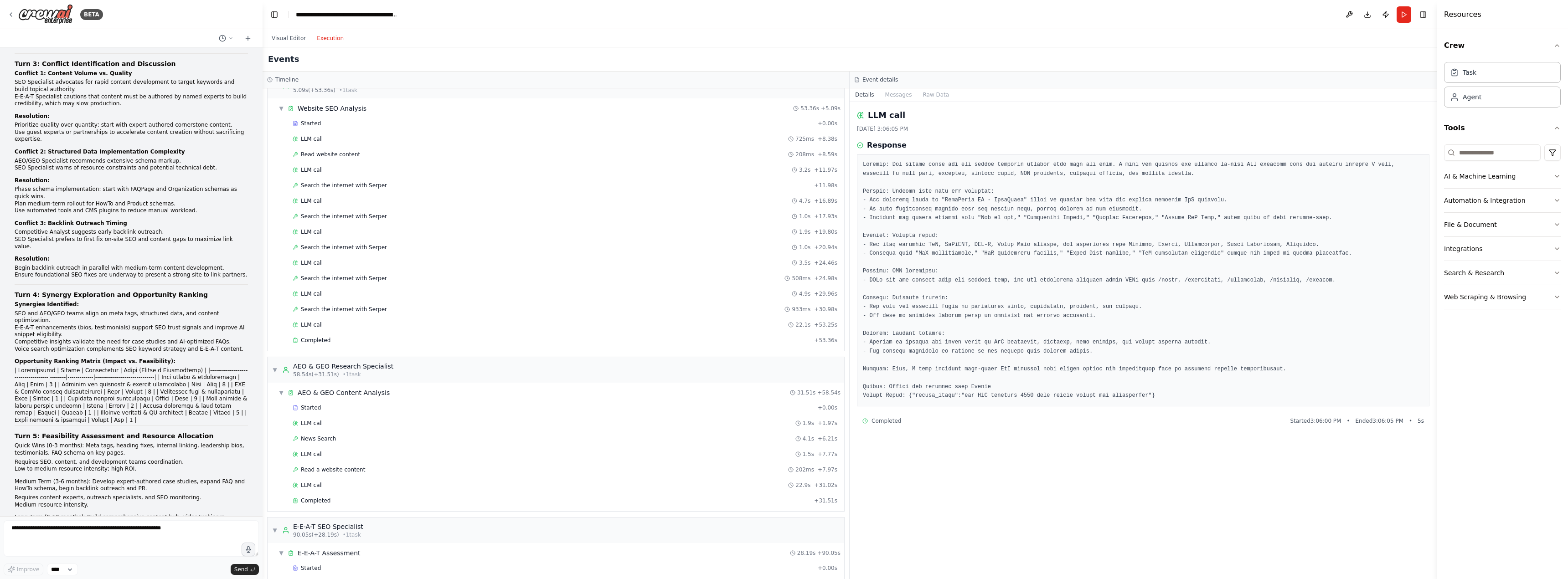
scroll to position [0, 0]
click at [281, 36] on button "Visual Editor" at bounding box center [289, 38] width 45 height 11
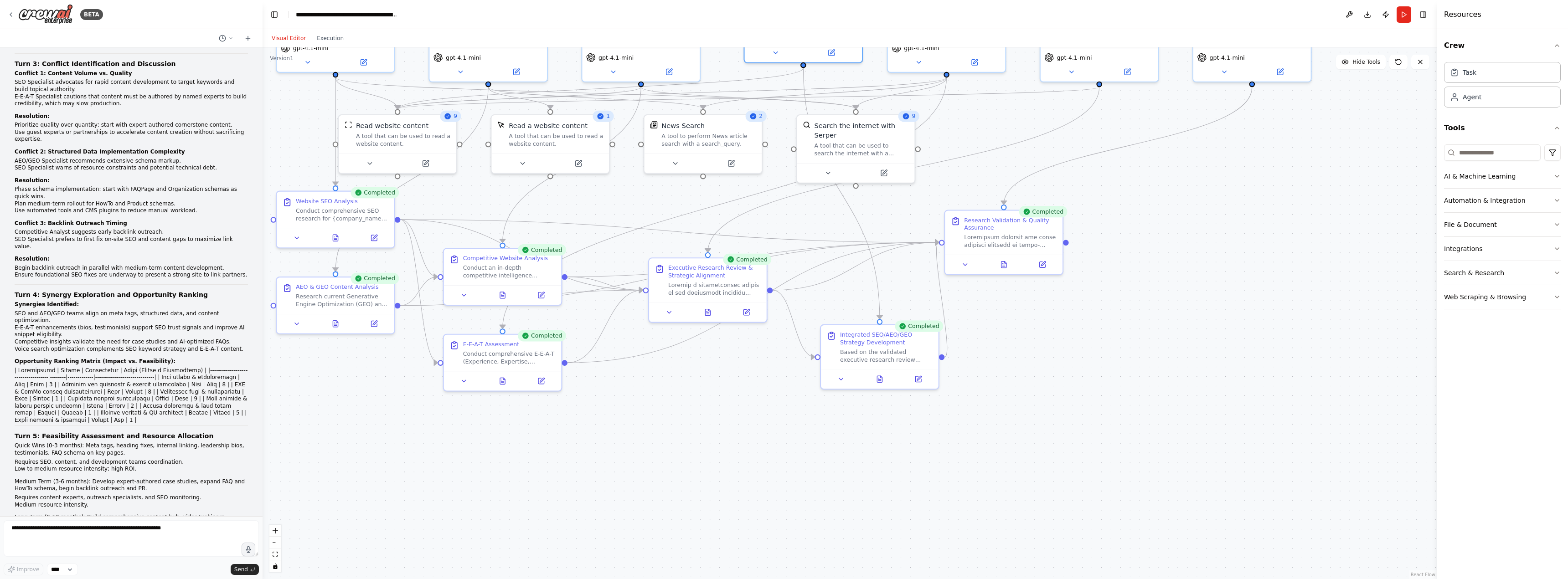
drag, startPoint x: 1094, startPoint y: 472, endPoint x: 1084, endPoint y: 366, distance: 106.5
click at [1084, 366] on div ".deletable-edge-delete-btn { width: 20px; height: 20px; border: 0px solid #ffff…" at bounding box center [849, 313] width 1174 height 532
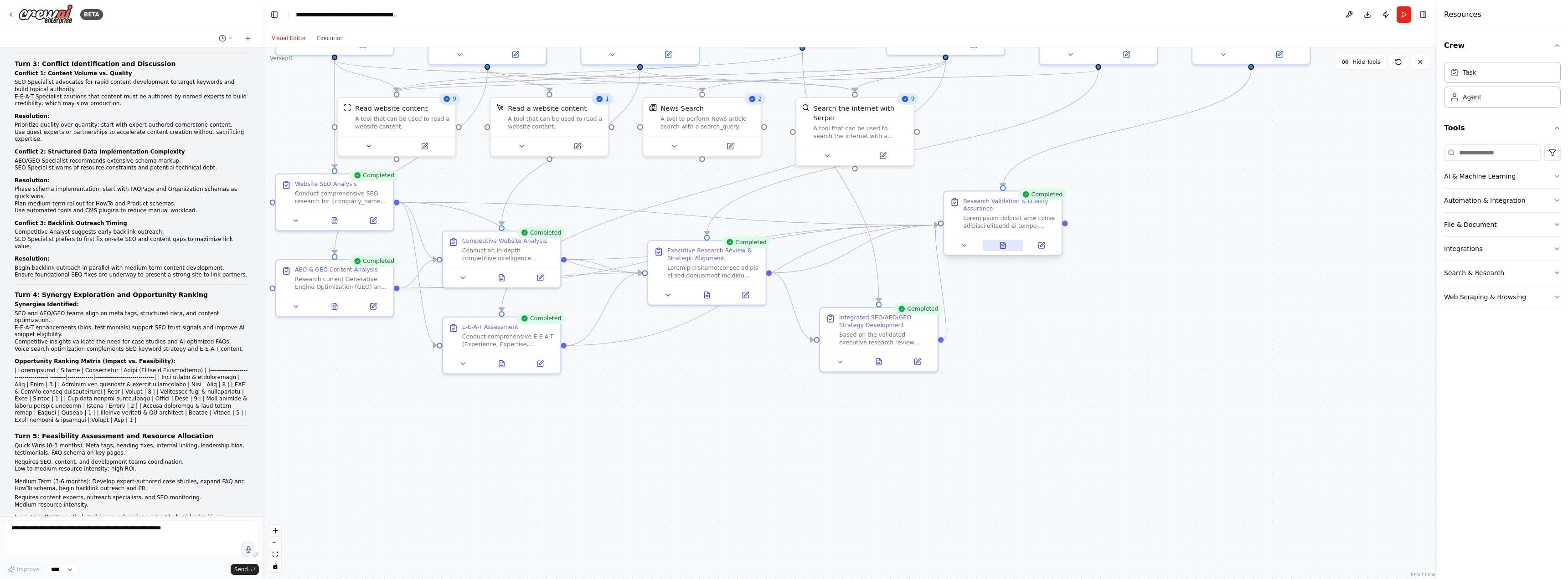
click at [1006, 243] on icon at bounding box center [1003, 245] width 8 height 8
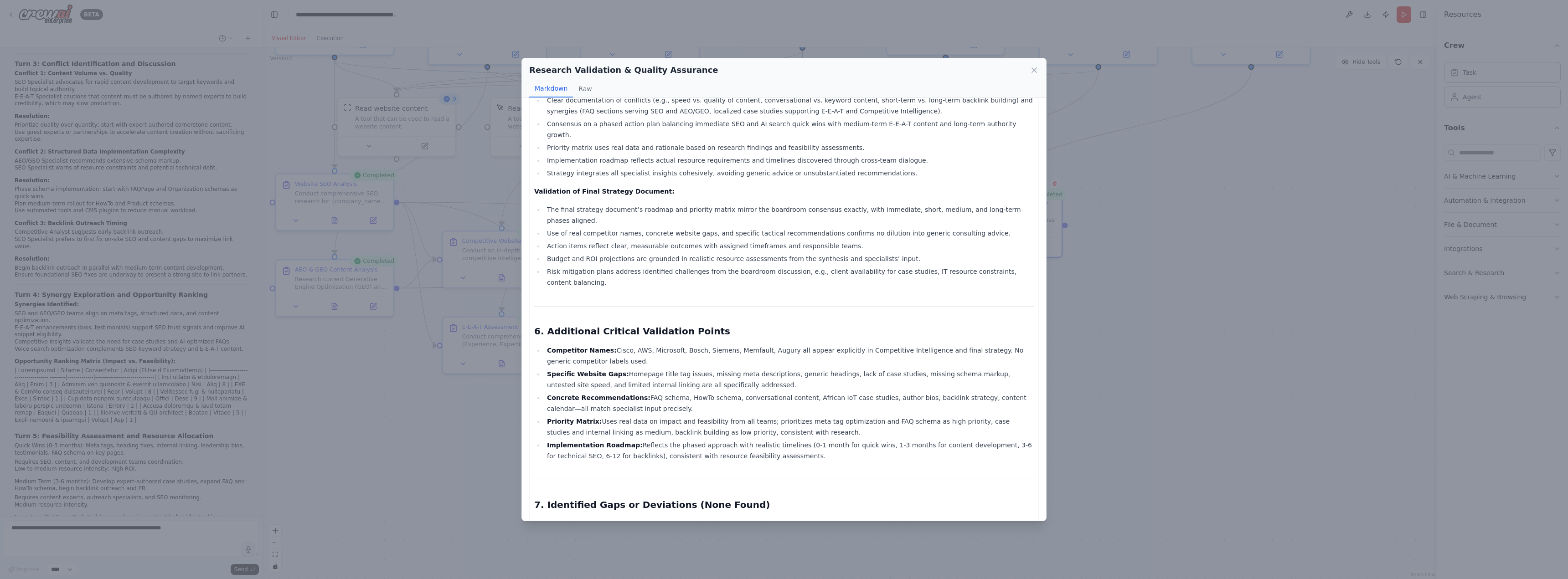
scroll to position [1365, 0]
click at [1174, 432] on div "Research Validation & Quality Assurance Markdown Raw Validation Report: TrueSen…" at bounding box center [784, 290] width 1568 height 579
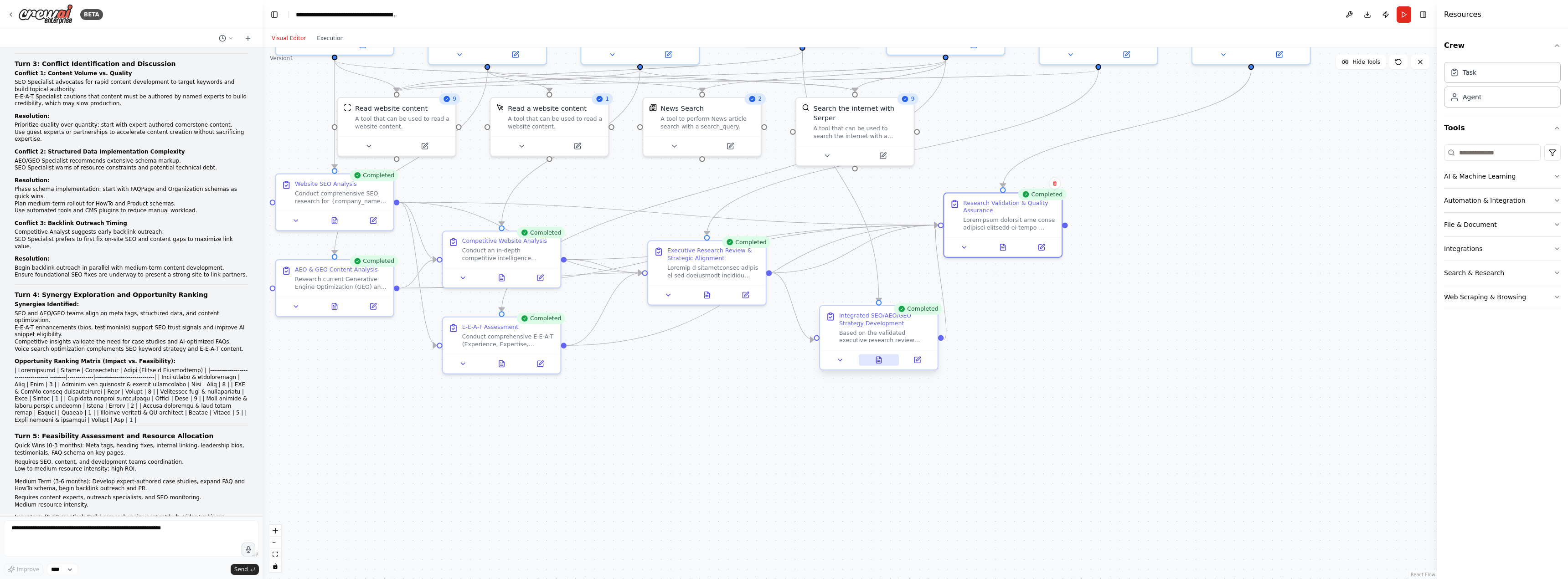
click at [883, 365] on button at bounding box center [879, 360] width 41 height 12
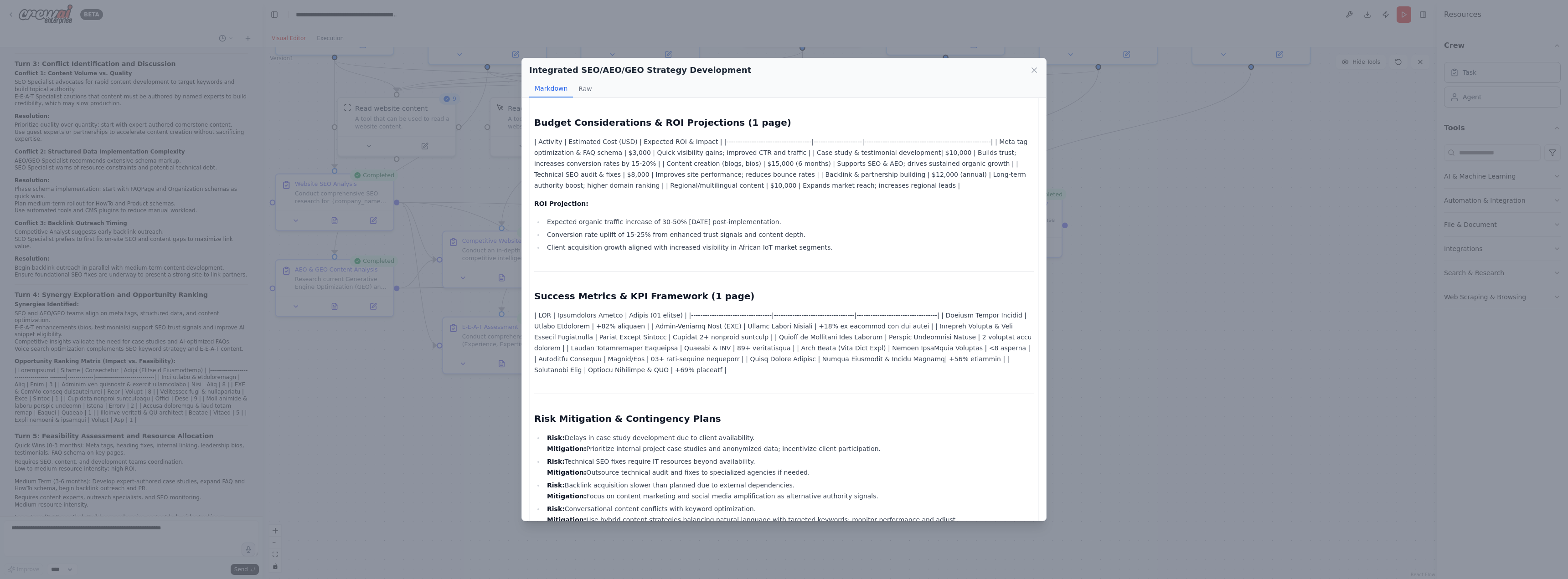
scroll to position [1116, 0]
click at [1225, 443] on div "Integrated SEO/AEO/GEO Strategy Development Markdown Raw TrueSense IO Integrate…" at bounding box center [784, 290] width 1568 height 579
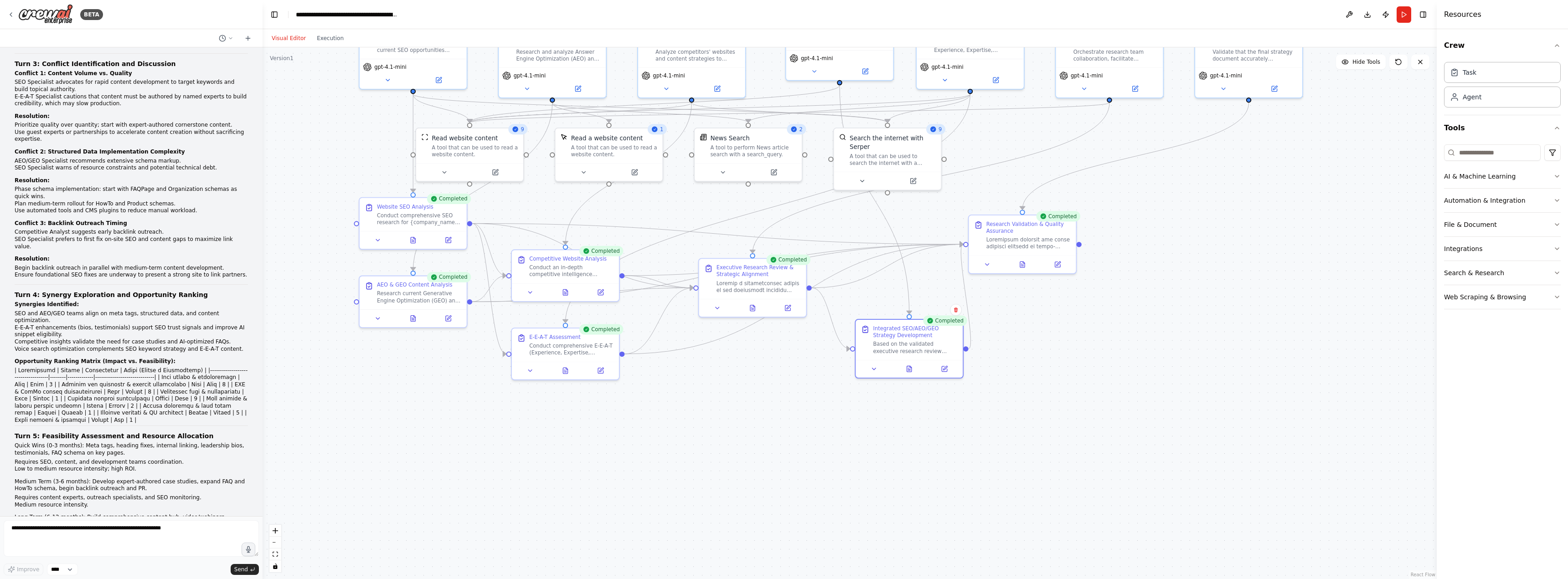
click at [1124, 442] on div ".deletable-edge-delete-btn { width: 20px; height: 20px; border: 0px solid #ffff…" at bounding box center [849, 313] width 1174 height 532
click at [752, 305] on icon at bounding box center [752, 307] width 4 height 6
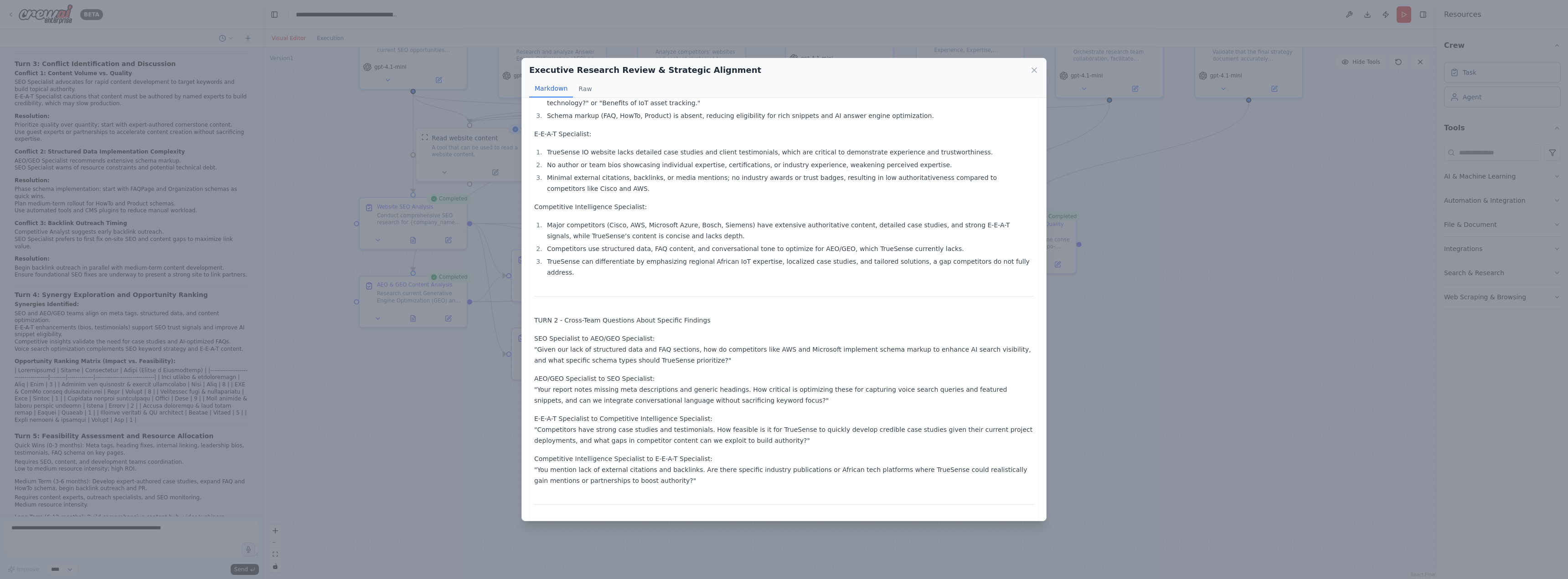
scroll to position [0, 0]
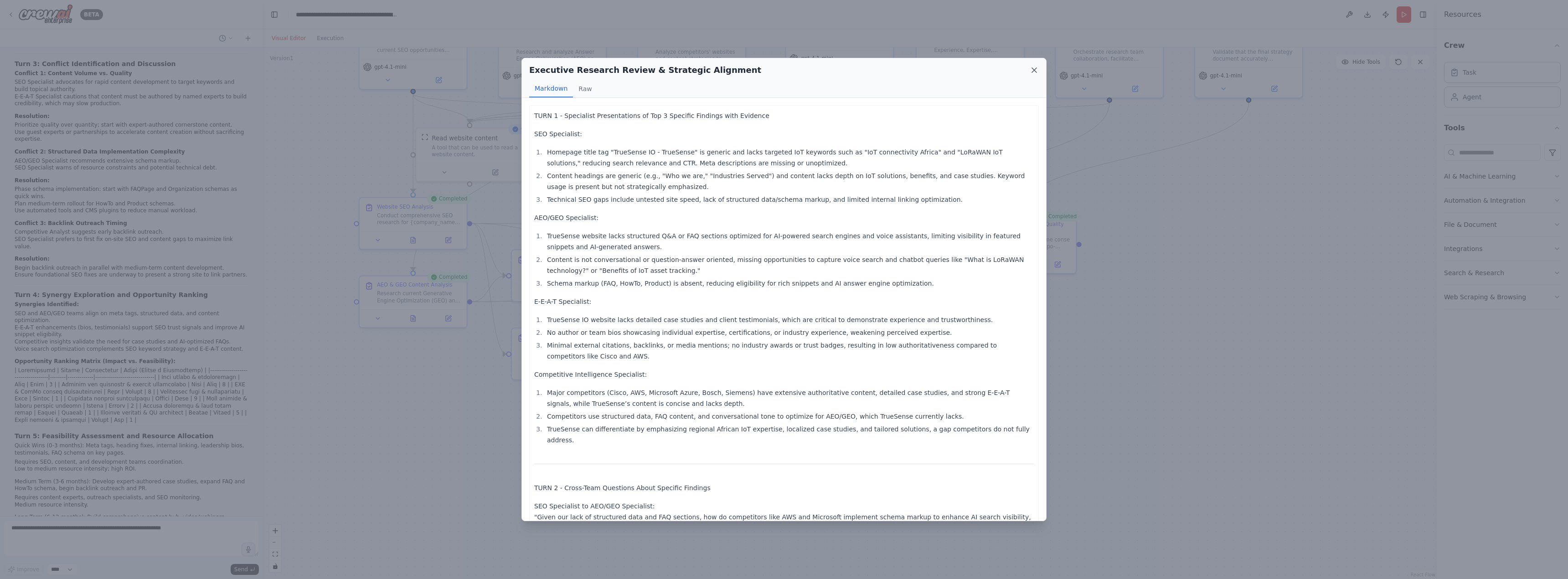
click at [1035, 73] on icon at bounding box center [1034, 70] width 9 height 9
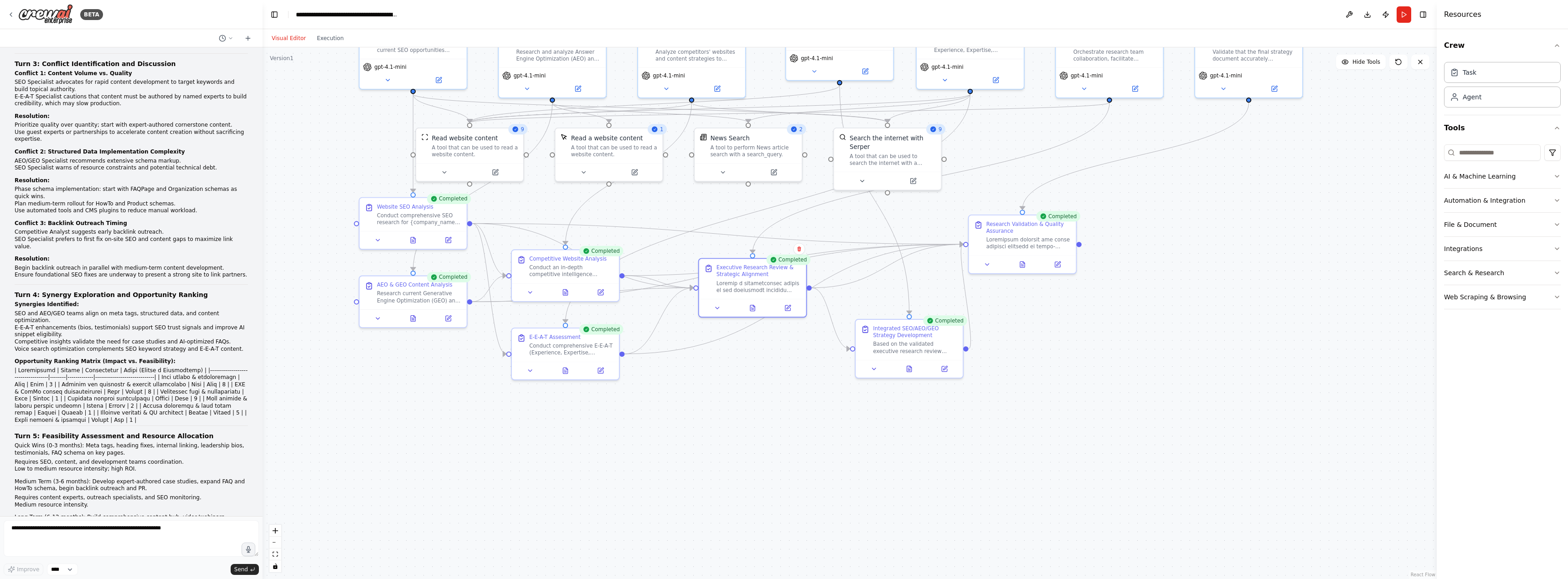
click at [1194, 369] on div ".deletable-edge-delete-btn { width: 20px; height: 20px; border: 0px solid #ffff…" at bounding box center [849, 313] width 1174 height 532
click at [562, 369] on icon at bounding box center [565, 369] width 7 height 7
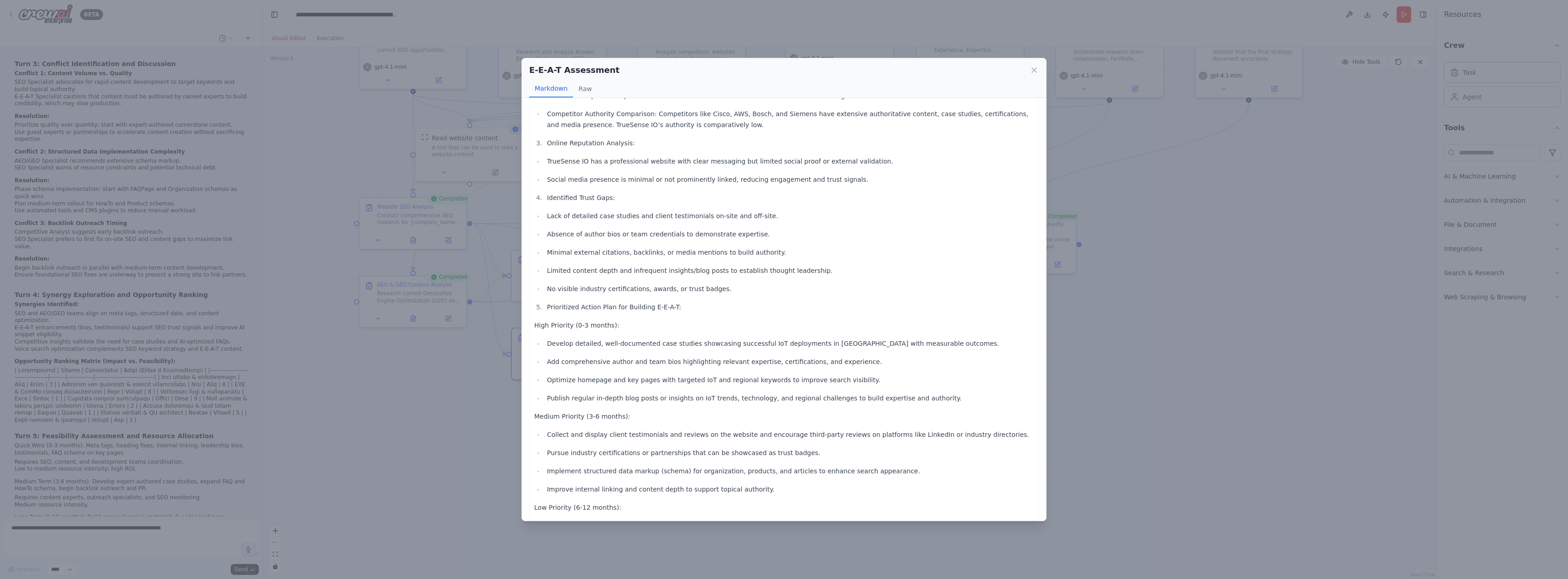
scroll to position [432, 0]
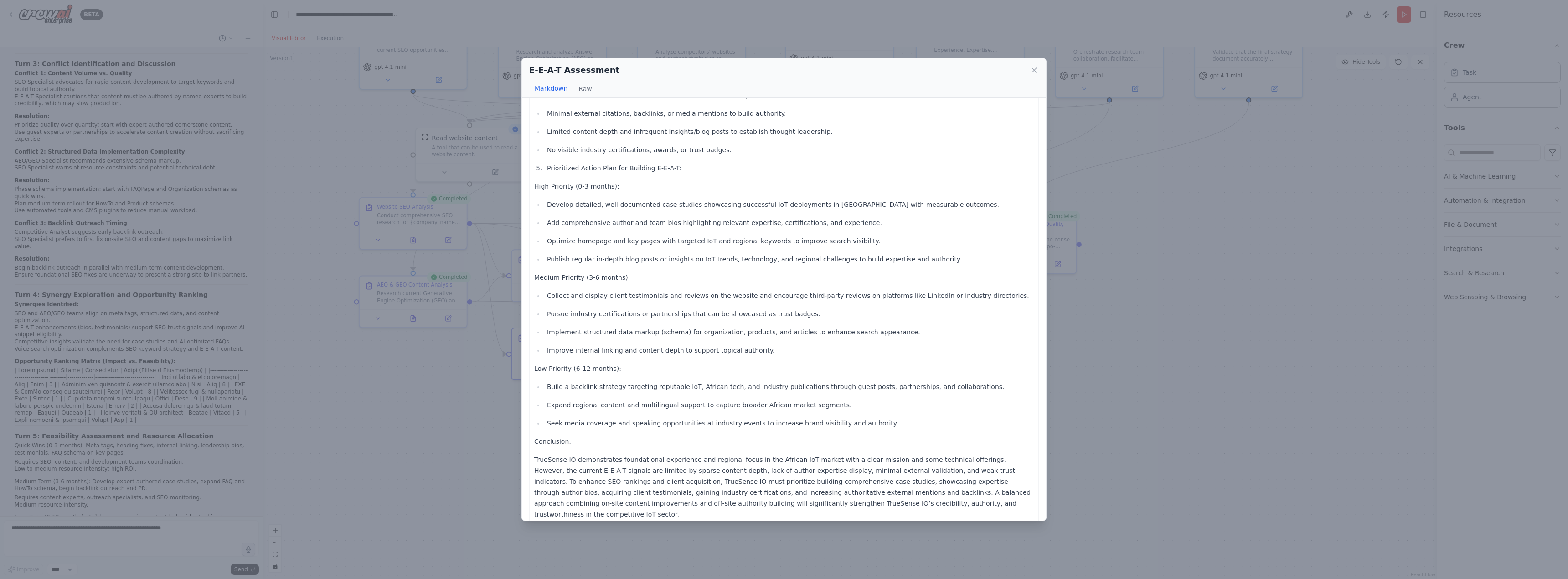
click at [1234, 464] on div "E-E-A-T Assessment Markdown Raw Comprehensive E-E-A-T Analysis Report for TrueS…" at bounding box center [784, 290] width 1568 height 579
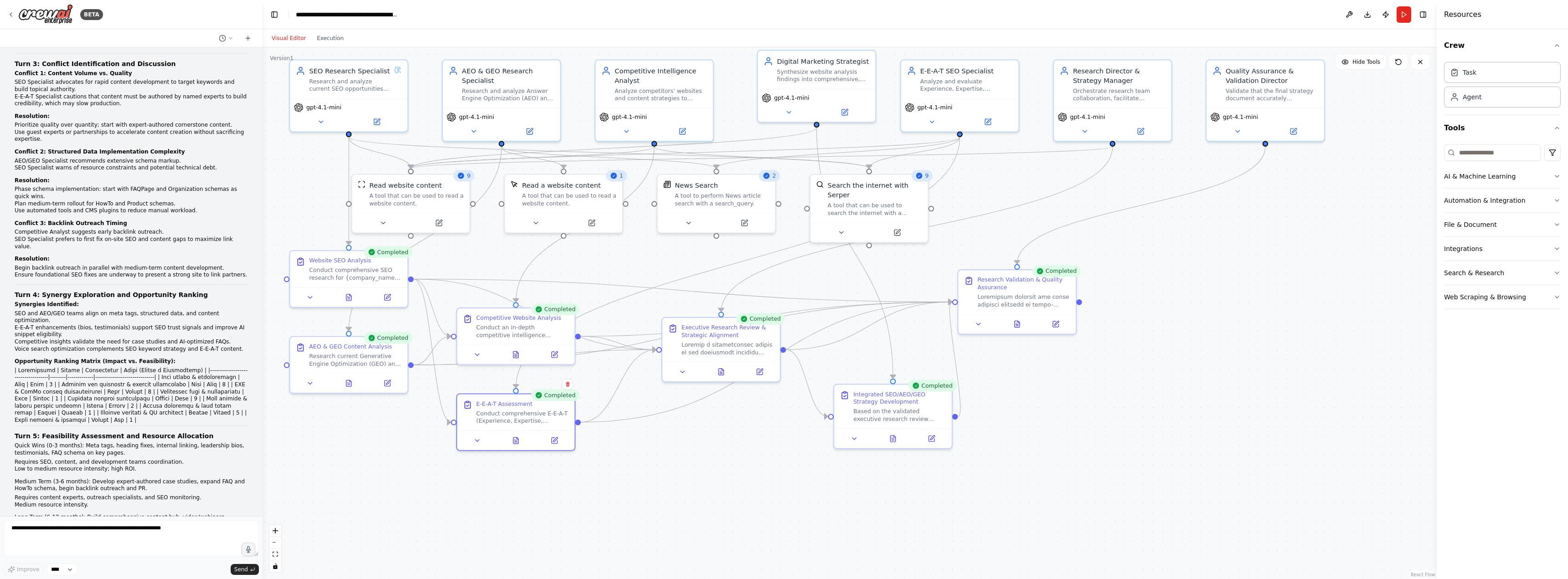
drag, startPoint x: 1174, startPoint y: 372, endPoint x: 1179, endPoint y: 459, distance: 87.1
click at [1179, 460] on div ".deletable-edge-delete-btn { width: 20px; height: 20px; border: 0px solid #ffff…" at bounding box center [849, 313] width 1174 height 532
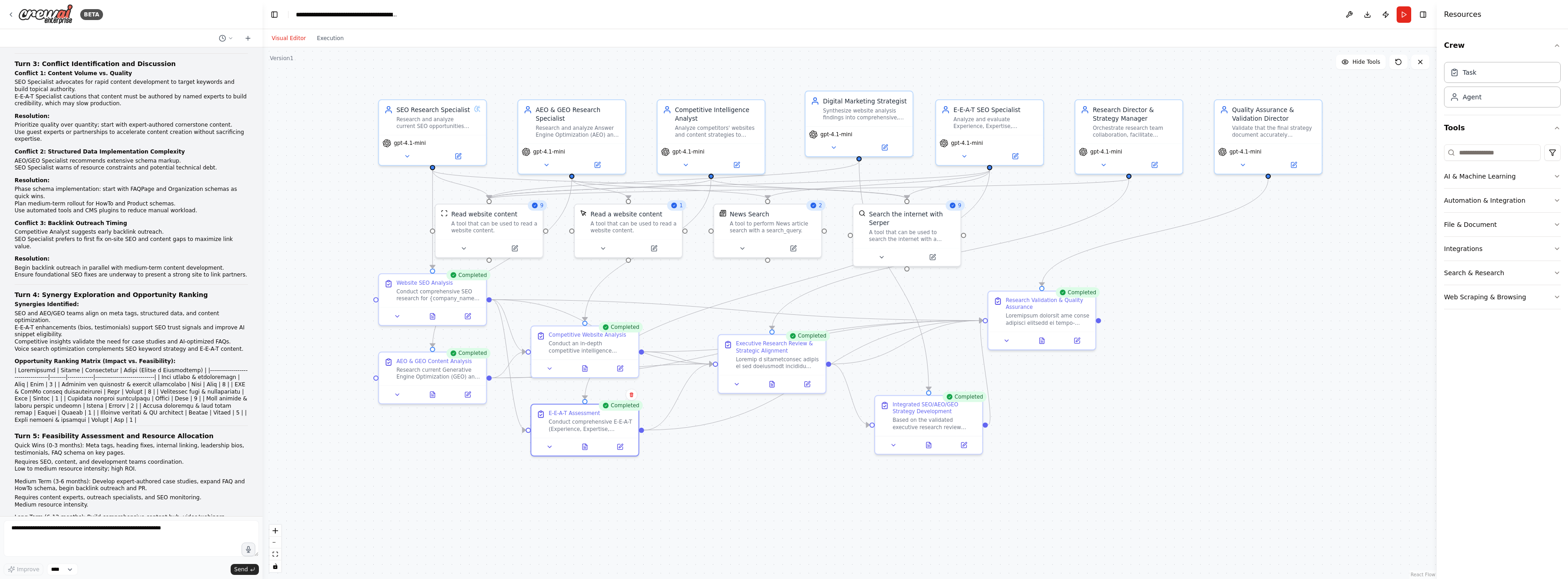
drag, startPoint x: 1172, startPoint y: 427, endPoint x: 1174, endPoint y: 418, distance: 9.2
click at [1180, 421] on div ".deletable-edge-delete-btn { width: 20px; height: 20px; border: 0px solid #ffff…" at bounding box center [849, 313] width 1174 height 532
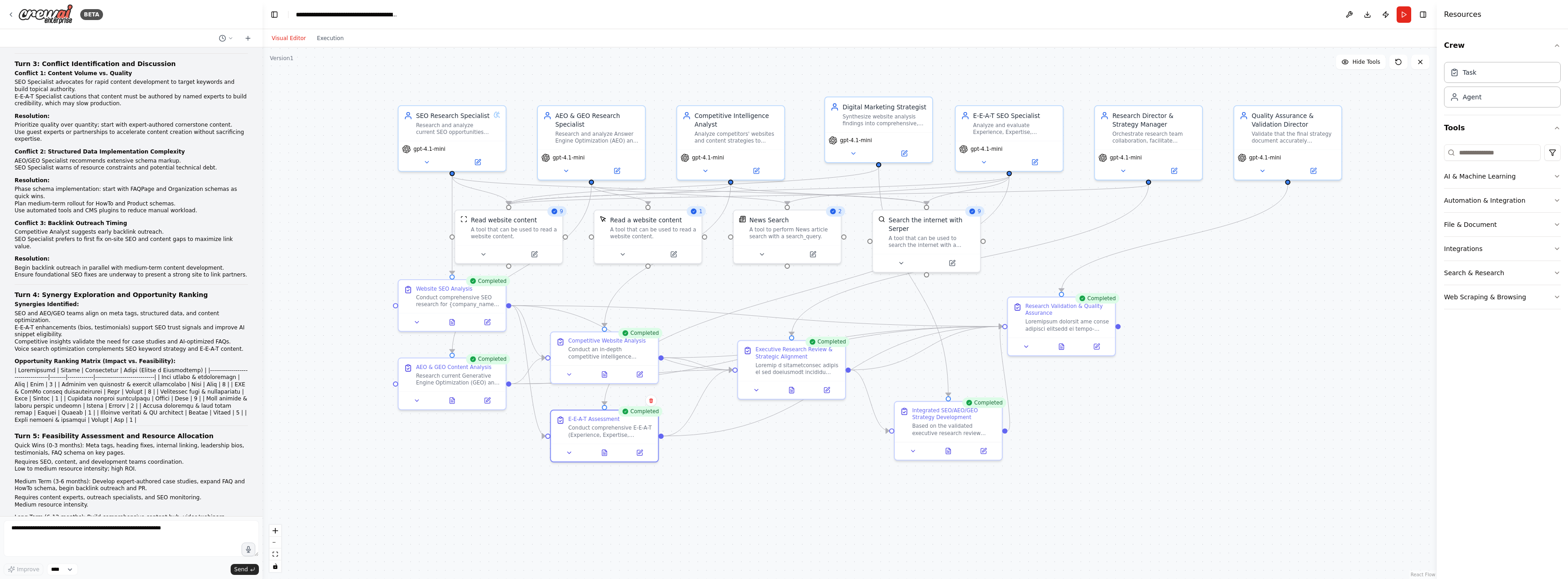
drag, startPoint x: 333, startPoint y: 138, endPoint x: 354, endPoint y: 142, distance: 21.4
click at [354, 142] on div ".deletable-edge-delete-btn { width: 20px; height: 20px; border: 0px solid #ffff…" at bounding box center [849, 313] width 1174 height 532
drag, startPoint x: 1201, startPoint y: 418, endPoint x: 1206, endPoint y: 417, distance: 5.1
click at [1206, 417] on div ".deletable-edge-delete-btn { width: 20px; height: 20px; border: 0px solid #ffff…" at bounding box center [849, 313] width 1174 height 532
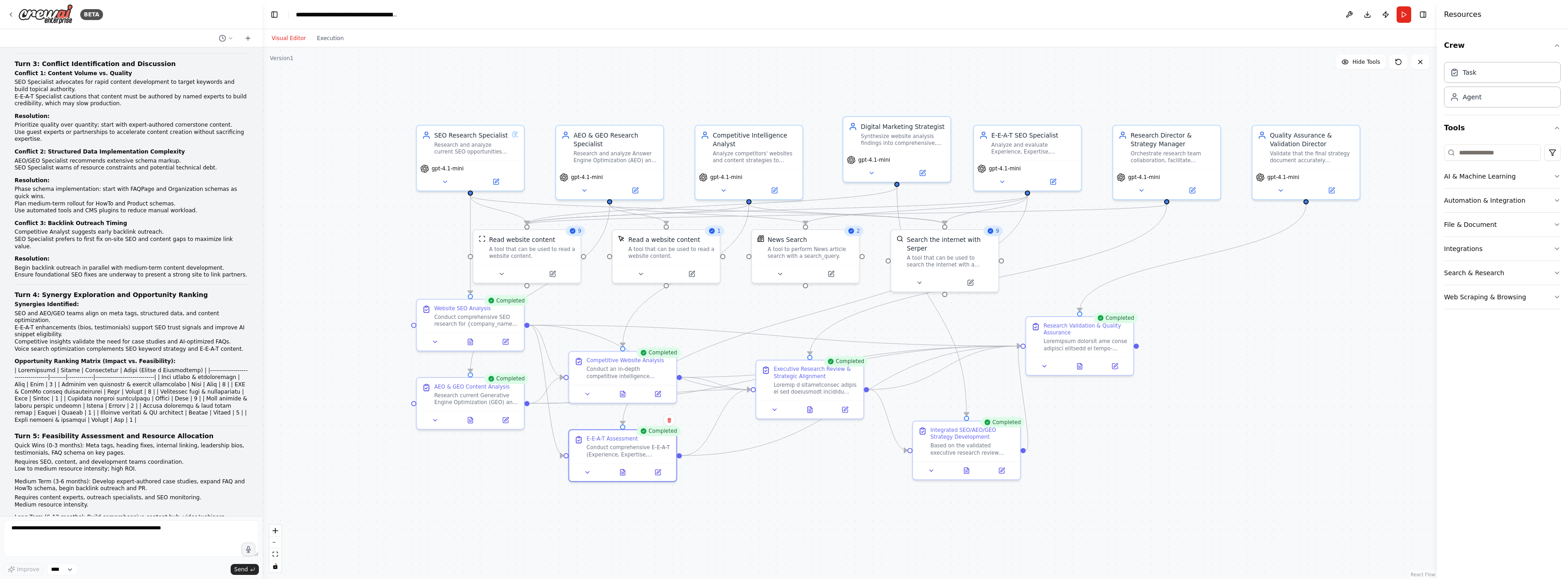
click at [1194, 428] on div ".deletable-edge-delete-btn { width: 20px; height: 20px; border: 0px solid #ffff…" at bounding box center [849, 313] width 1174 height 532
click at [9, 12] on icon at bounding box center [11, 15] width 7 height 7
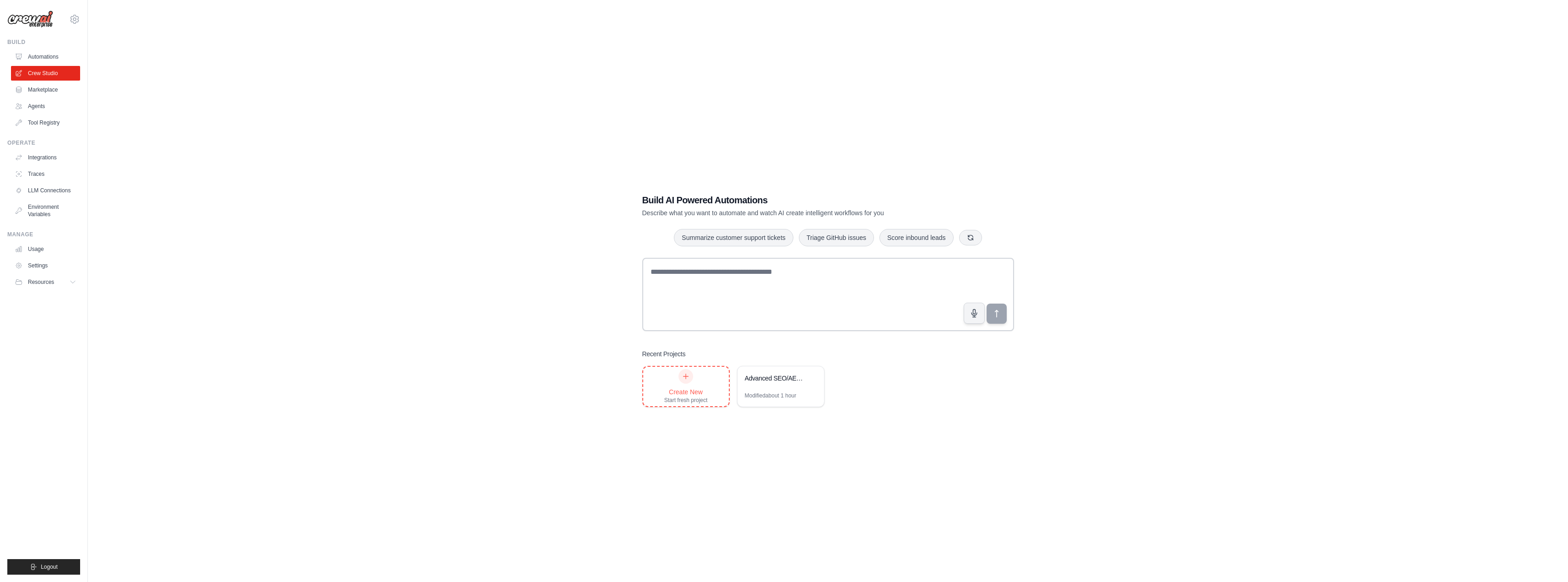
click at [701, 378] on div "Create New Start fresh project" at bounding box center [686, 386] width 43 height 35
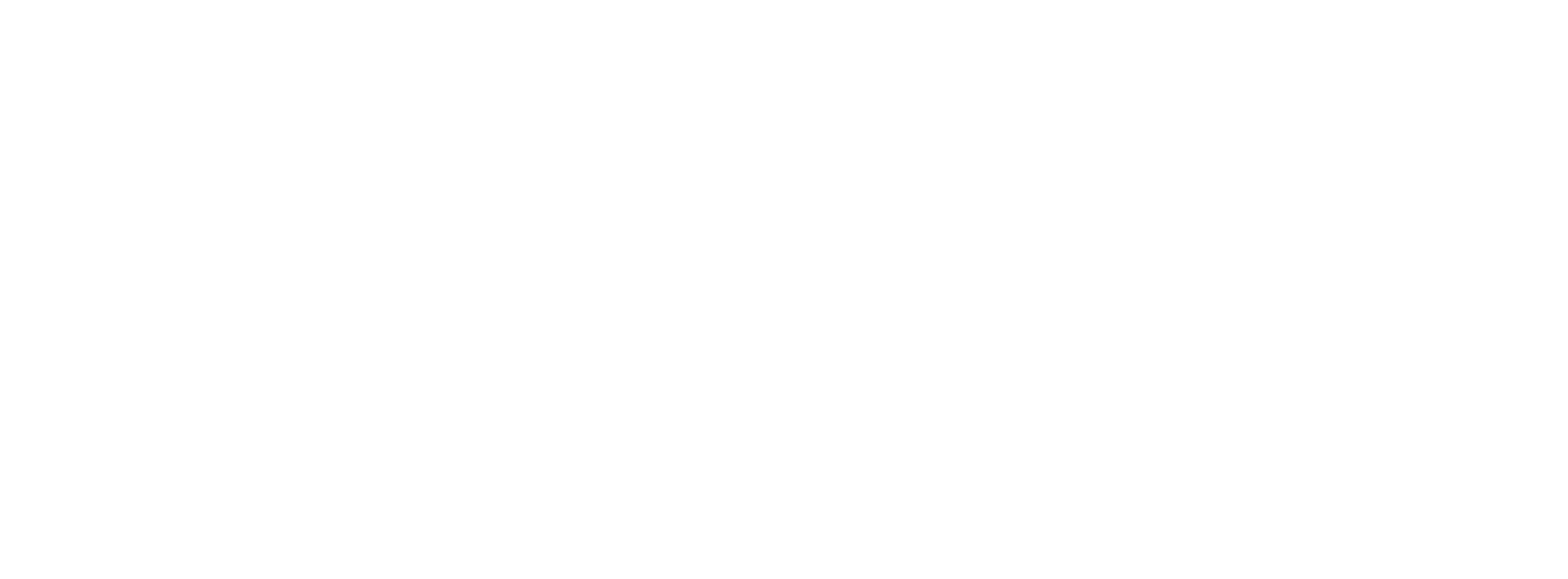
click at [682, 0] on html at bounding box center [784, 0] width 1568 height 0
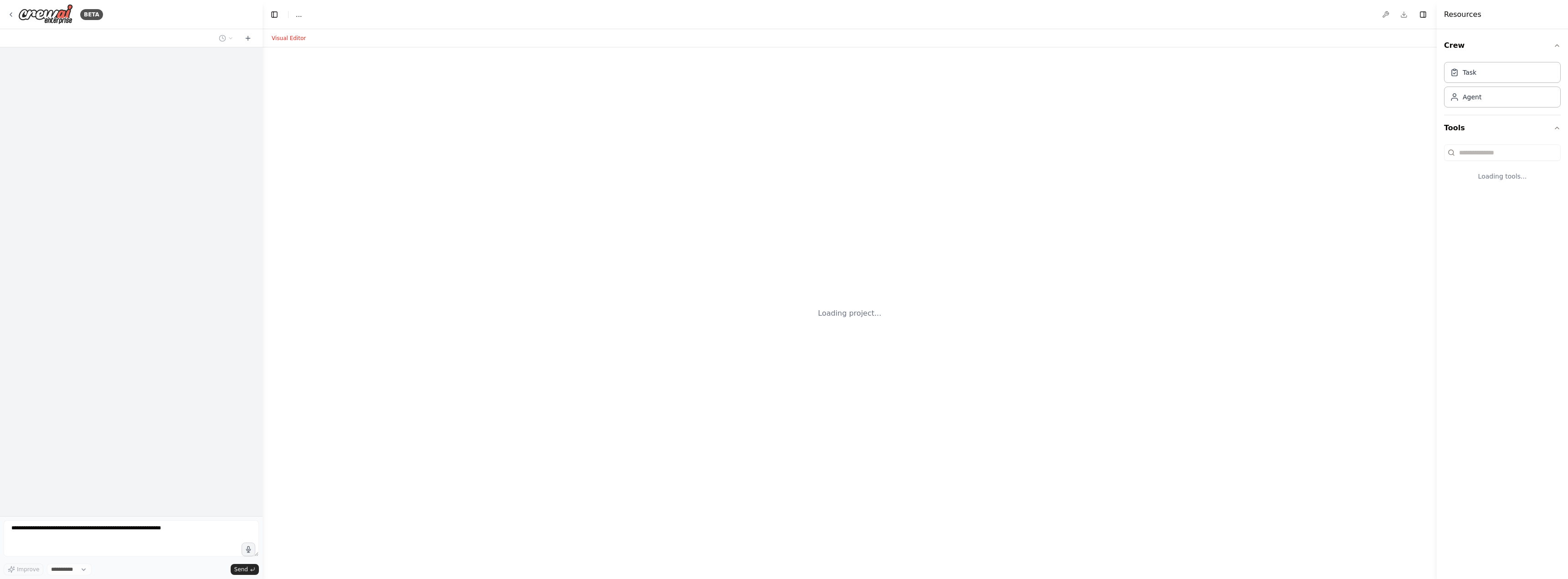
select select "****"
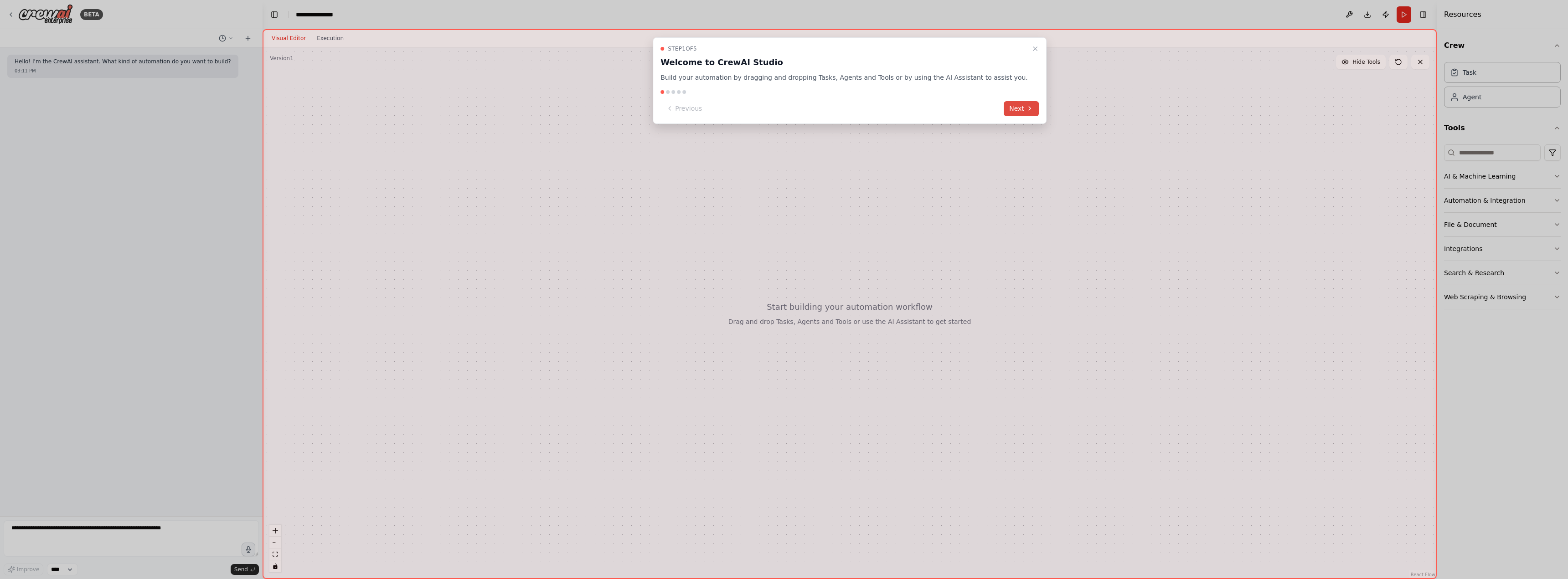
click at [1004, 114] on button "Next" at bounding box center [1021, 108] width 35 height 15
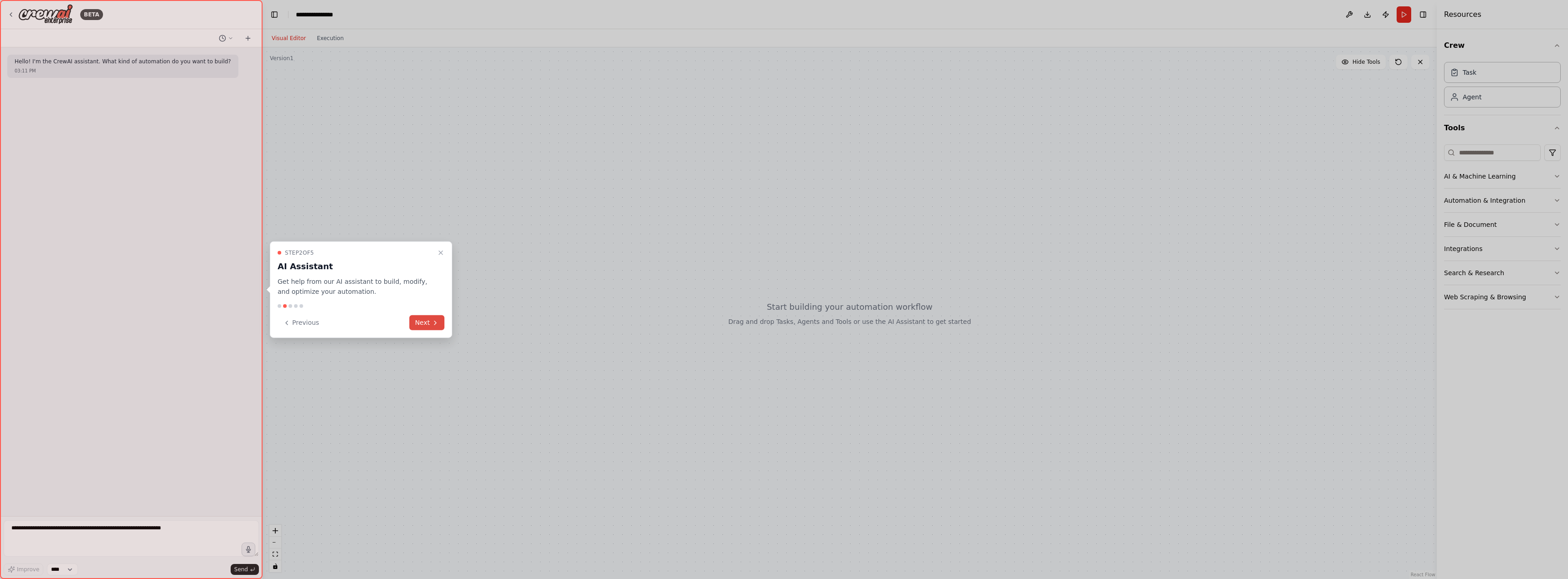
click at [417, 322] on button "Next" at bounding box center [427, 322] width 35 height 15
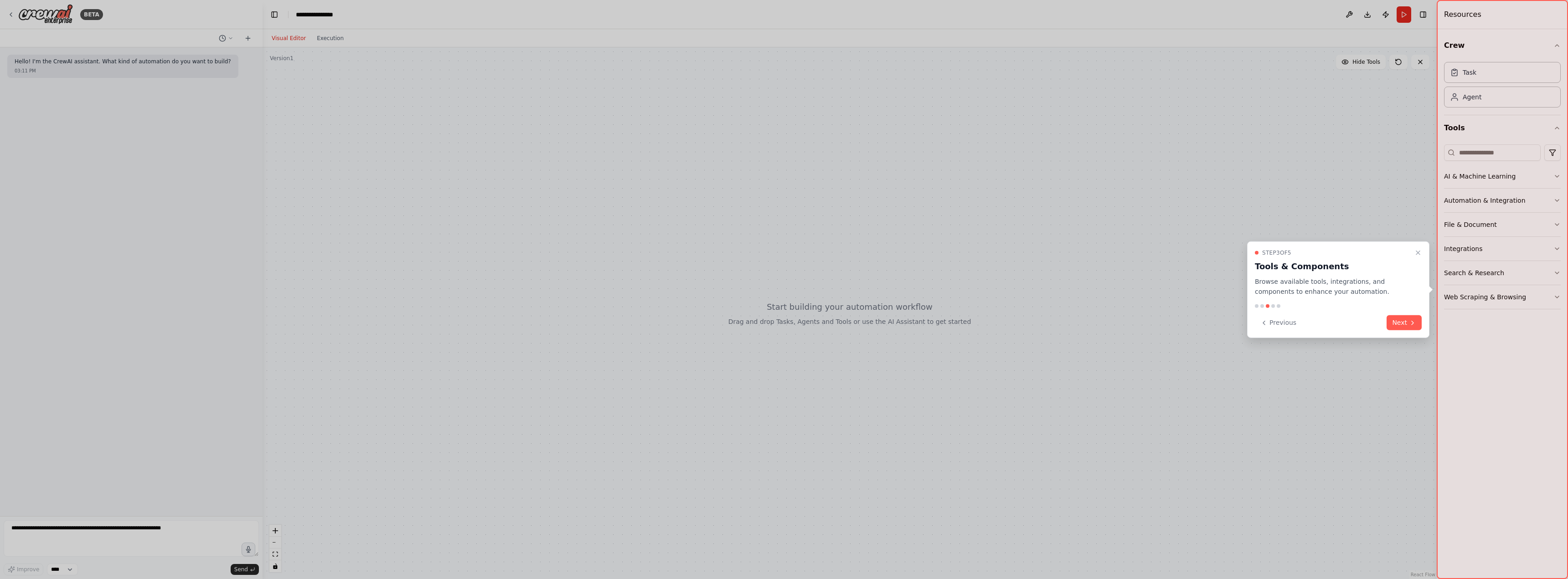
click at [1406, 321] on button "Next" at bounding box center [1404, 322] width 35 height 15
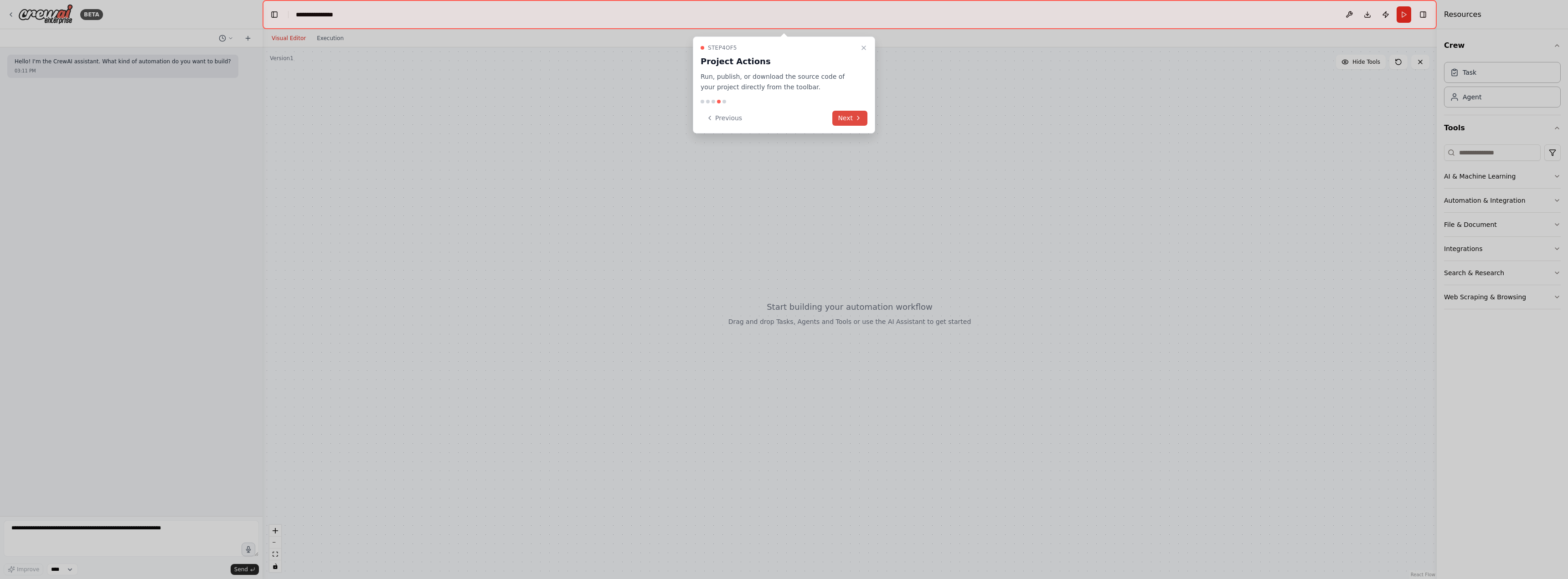
click at [844, 119] on button "Next" at bounding box center [850, 118] width 35 height 15
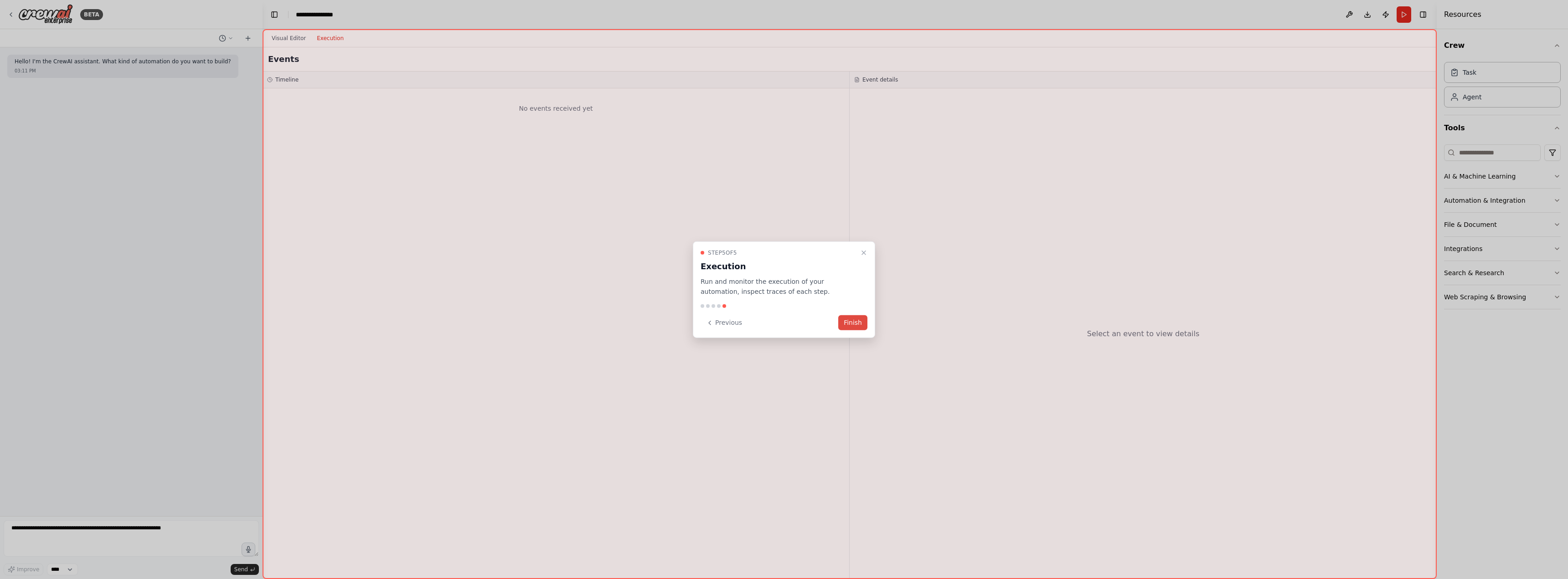
click at [853, 326] on button "Finish" at bounding box center [853, 322] width 29 height 15
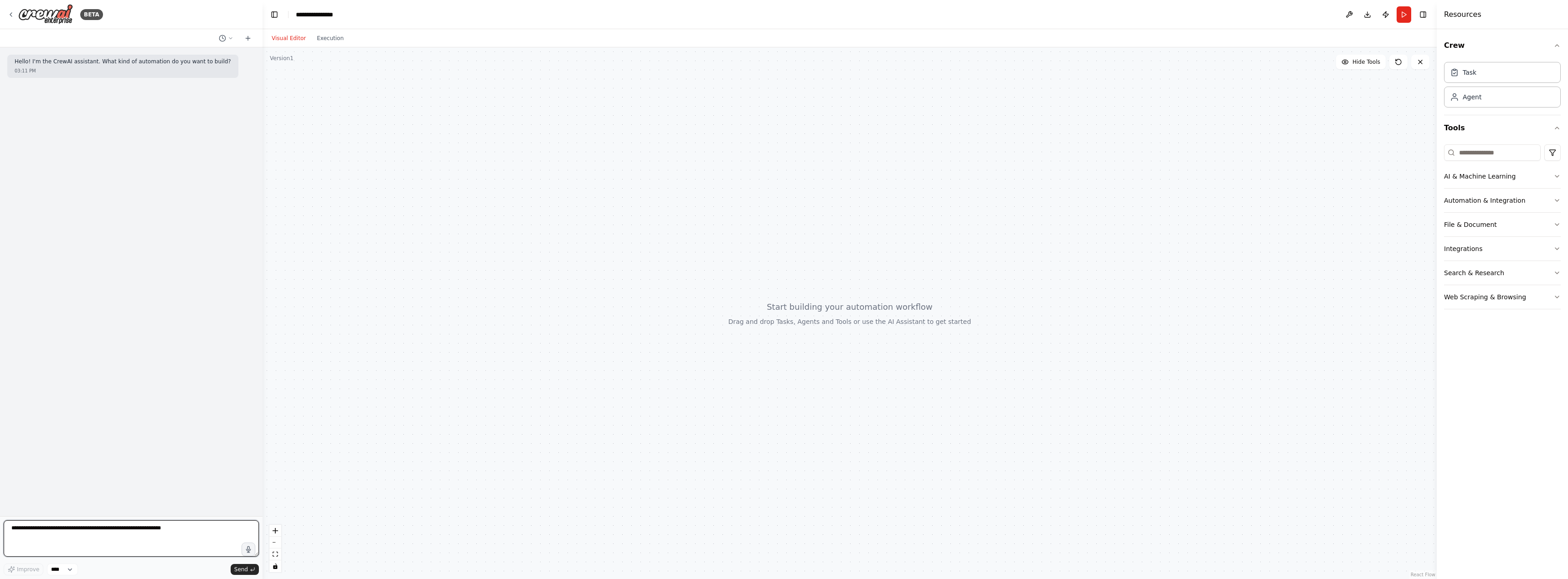
click at [102, 525] on textarea at bounding box center [131, 538] width 255 height 36
type textarea "**********"
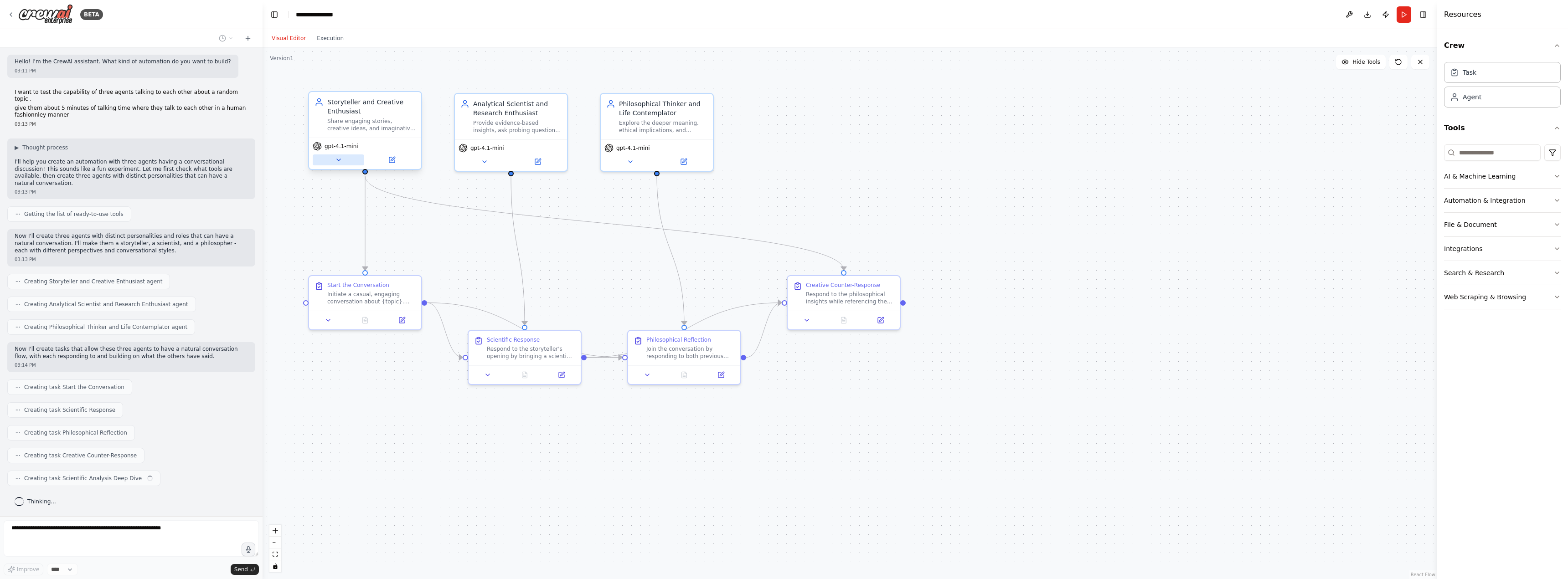
click at [338, 161] on icon at bounding box center [338, 159] width 4 height 2
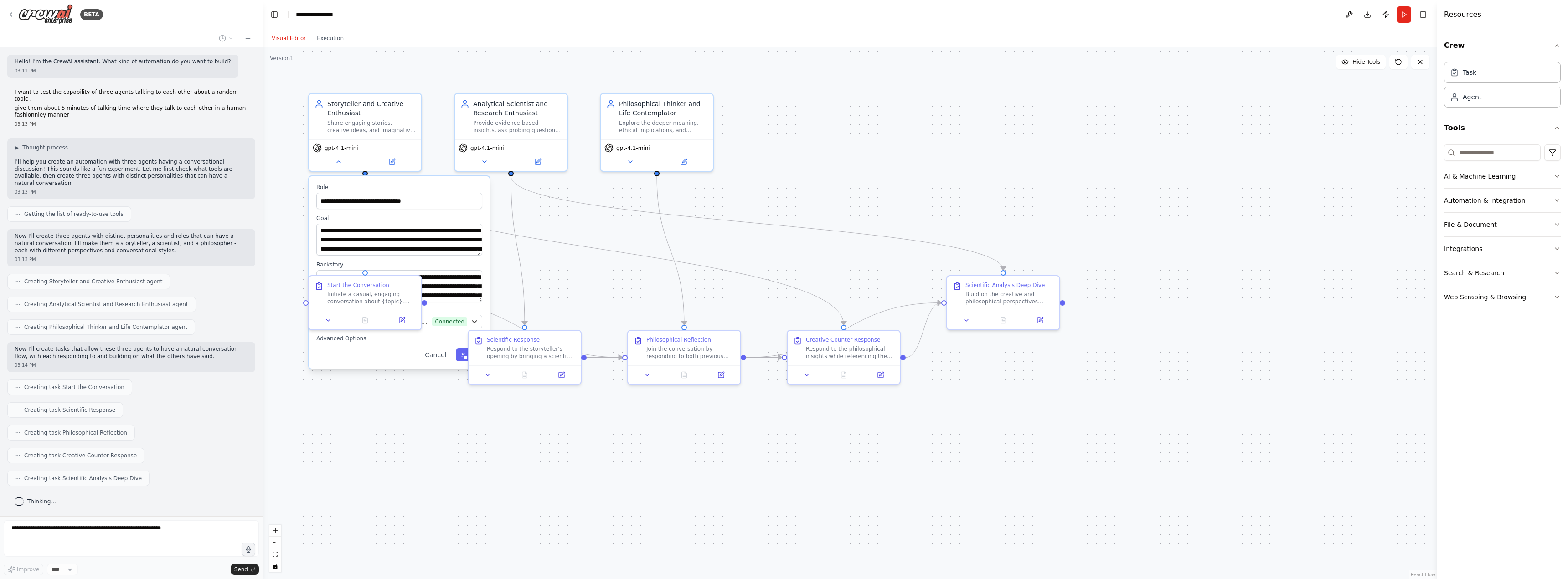
click at [414, 398] on div ".deletable-edge-delete-btn { width: 20px; height: 20px; border: 0px solid #ffff…" at bounding box center [849, 313] width 1174 height 532
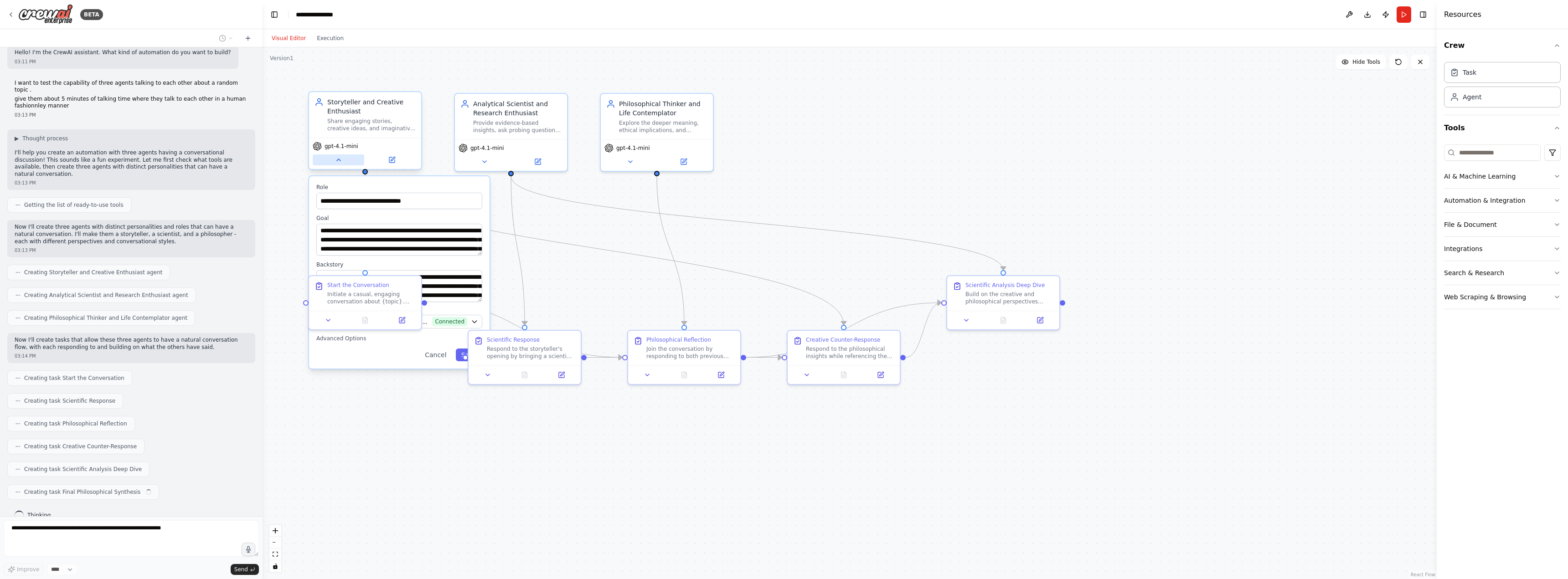
click at [335, 159] on icon at bounding box center [338, 160] width 7 height 7
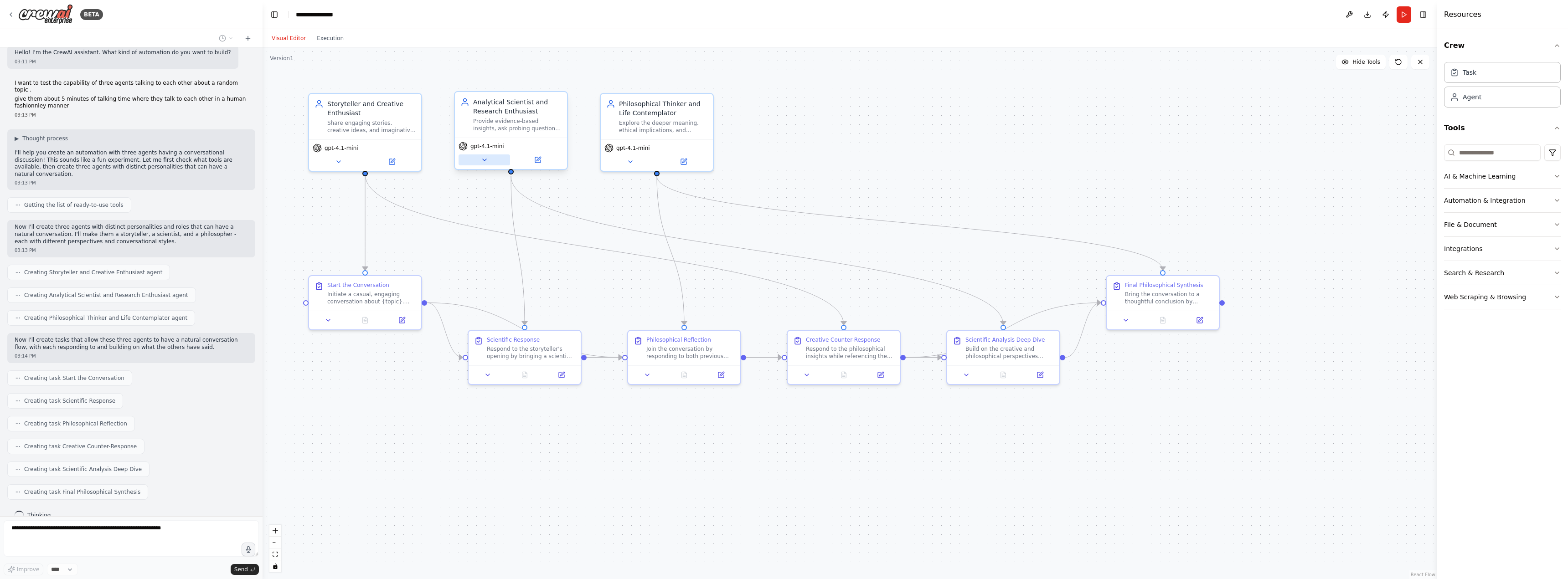
click at [484, 159] on icon at bounding box center [485, 159] width 4 height 2
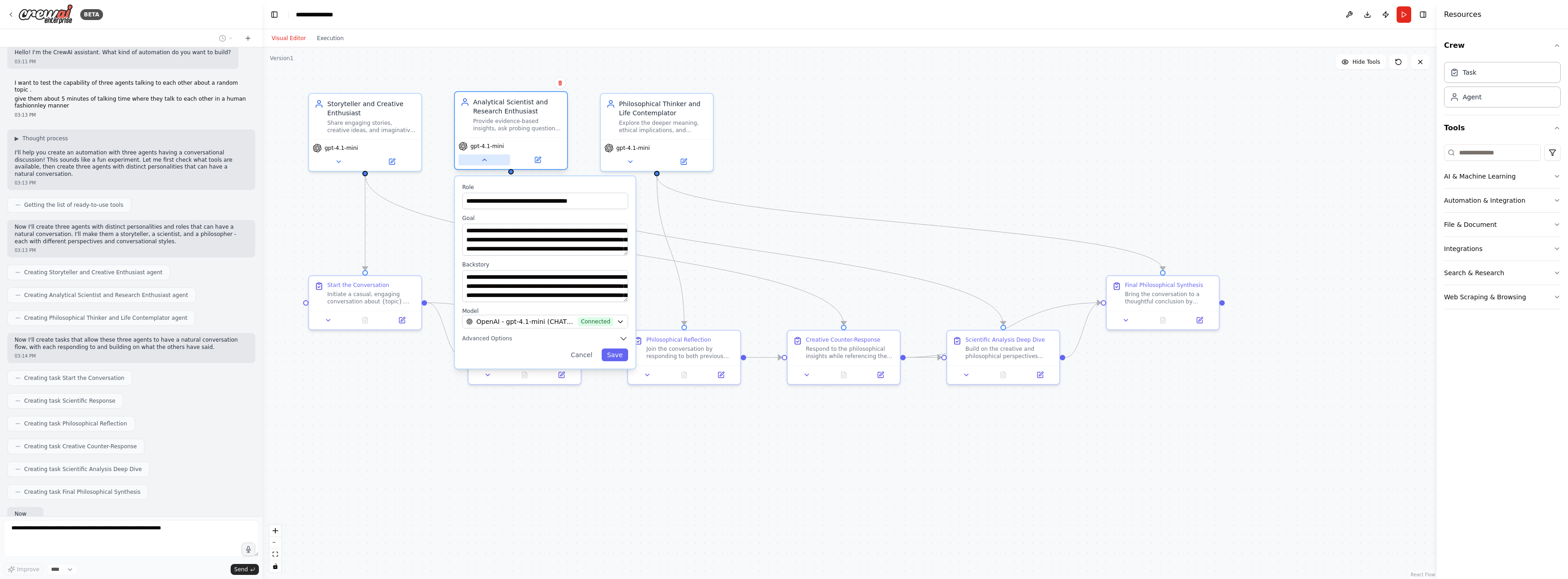
scroll to position [63, 0]
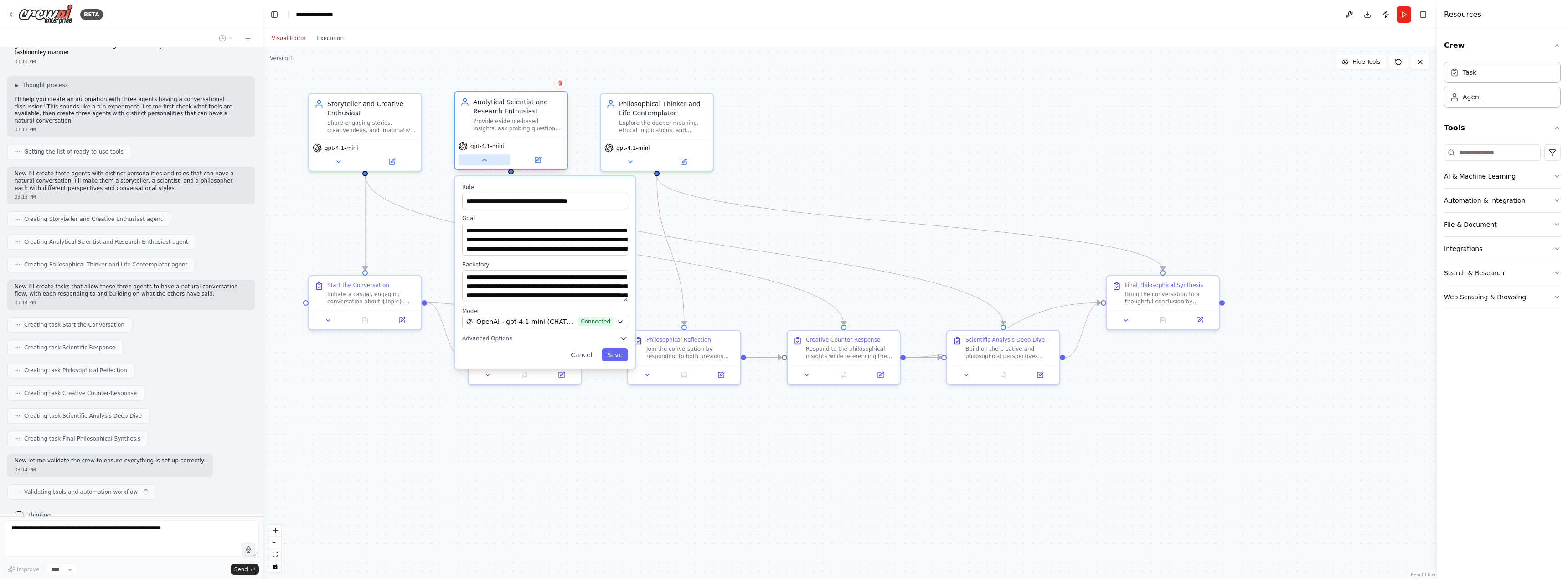
click at [484, 159] on icon at bounding box center [485, 160] width 7 height 7
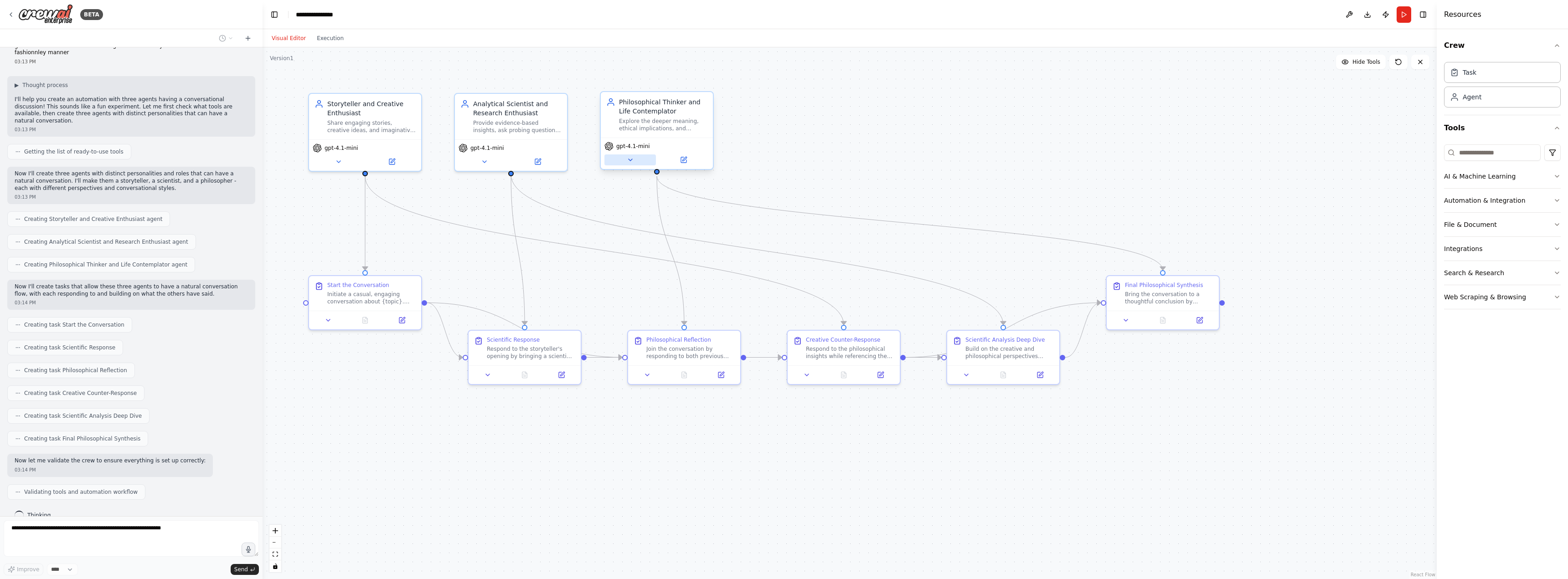
click at [631, 161] on icon at bounding box center [631, 160] width 7 height 7
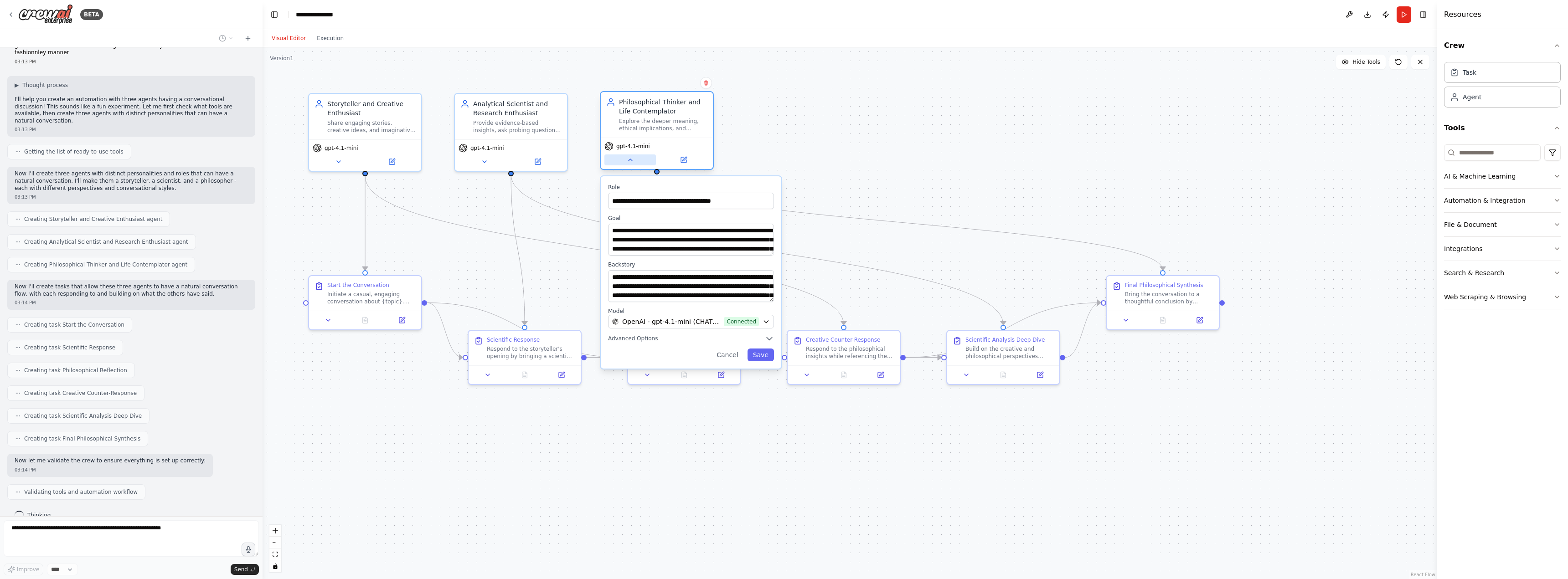
click at [631, 161] on icon at bounding box center [631, 160] width 7 height 7
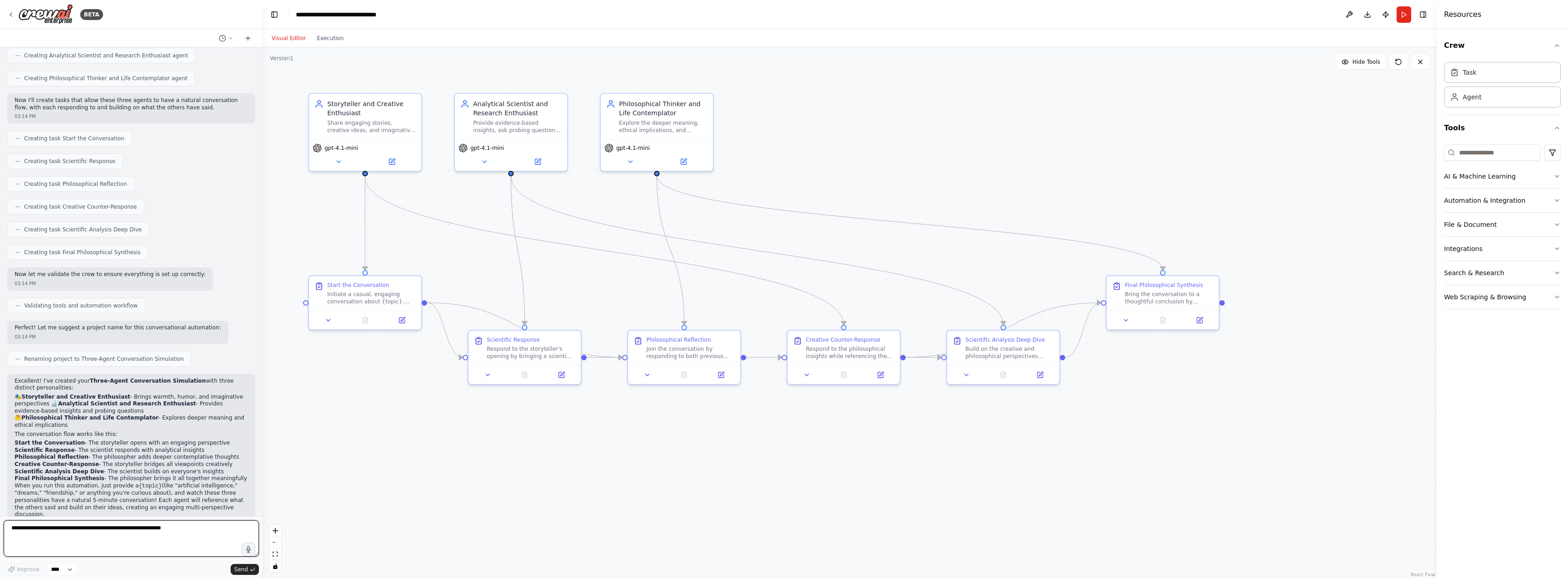
scroll to position [258, 0]
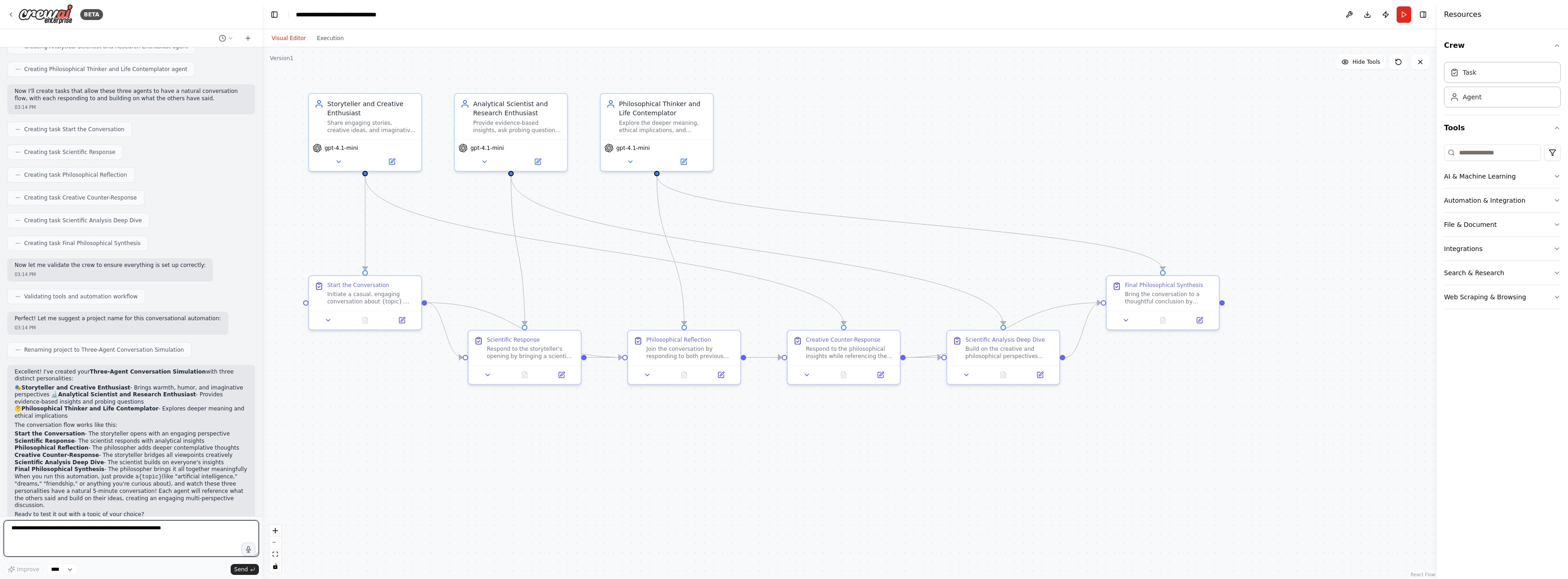
click at [114, 545] on textarea at bounding box center [131, 538] width 255 height 36
type textarea "**********"
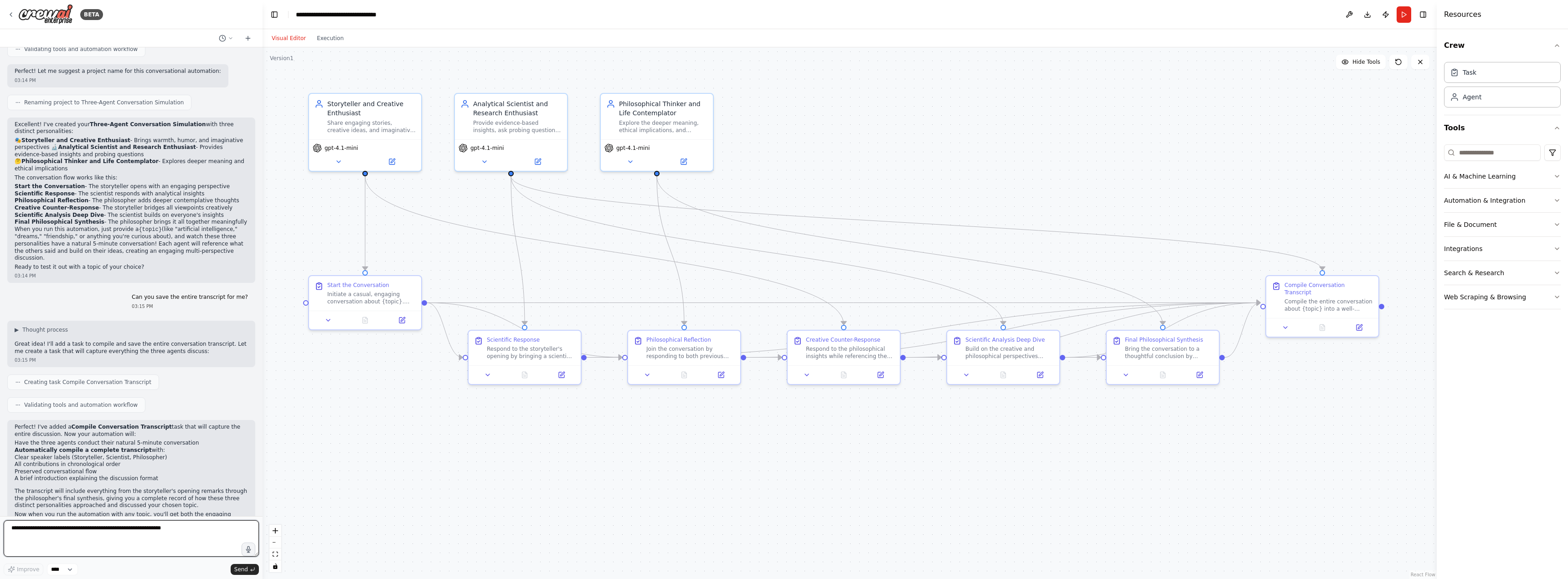
scroll to position [512, 0]
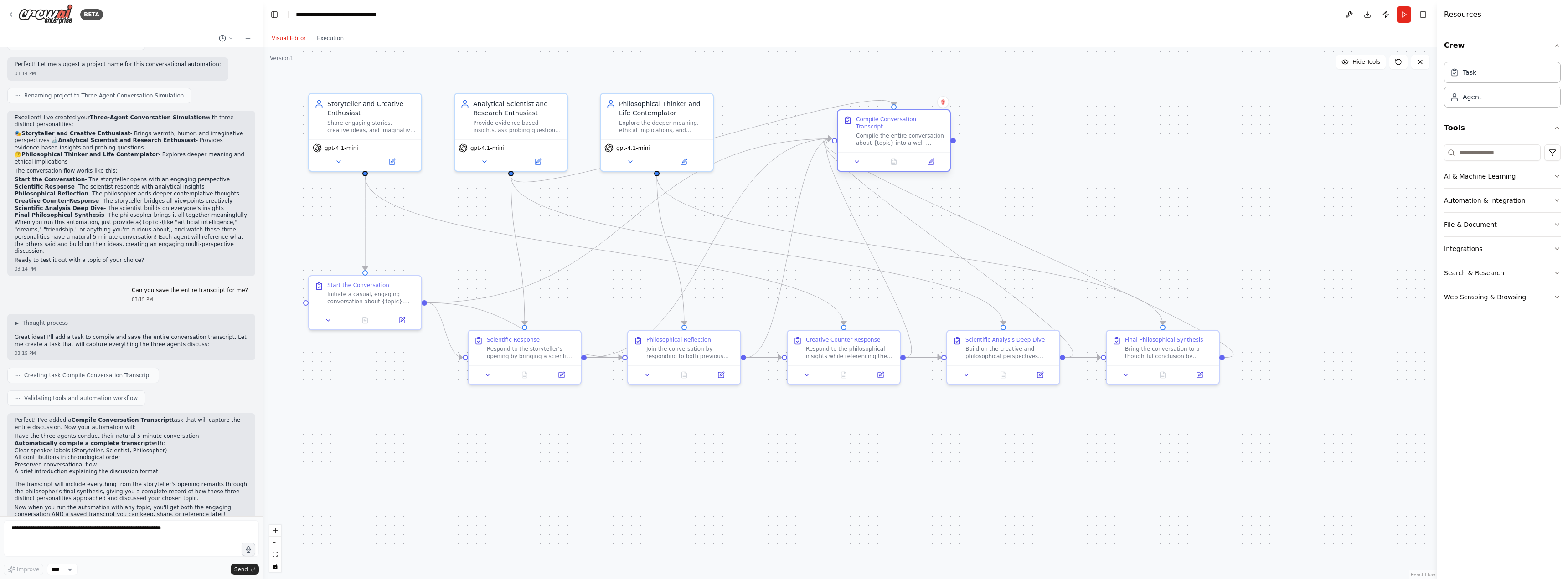
drag, startPoint x: 1309, startPoint y: 291, endPoint x: 879, endPoint y: 123, distance: 461.7
click at [879, 123] on div "Compile Conversation Transcript Compile the entire conversation about {topic} i…" at bounding box center [900, 131] width 88 height 31
click at [166, 533] on textarea at bounding box center [131, 538] width 255 height 36
type textarea "**********"
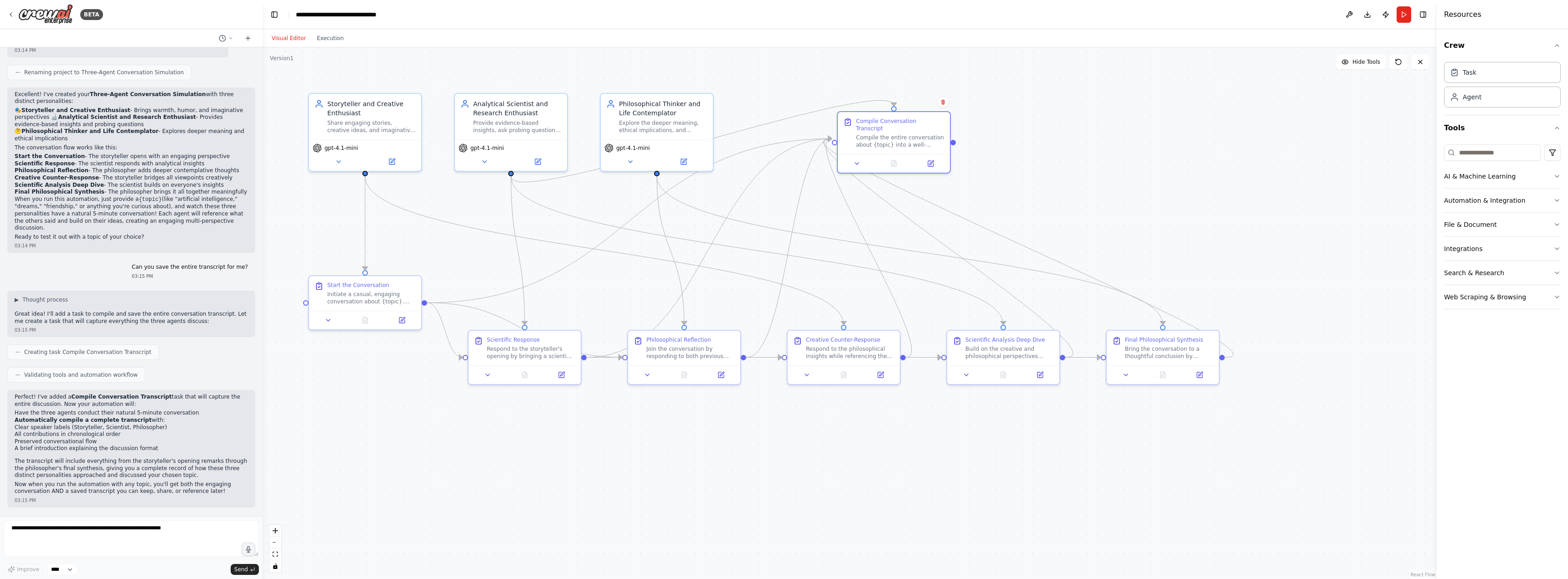
scroll to position [566, 0]
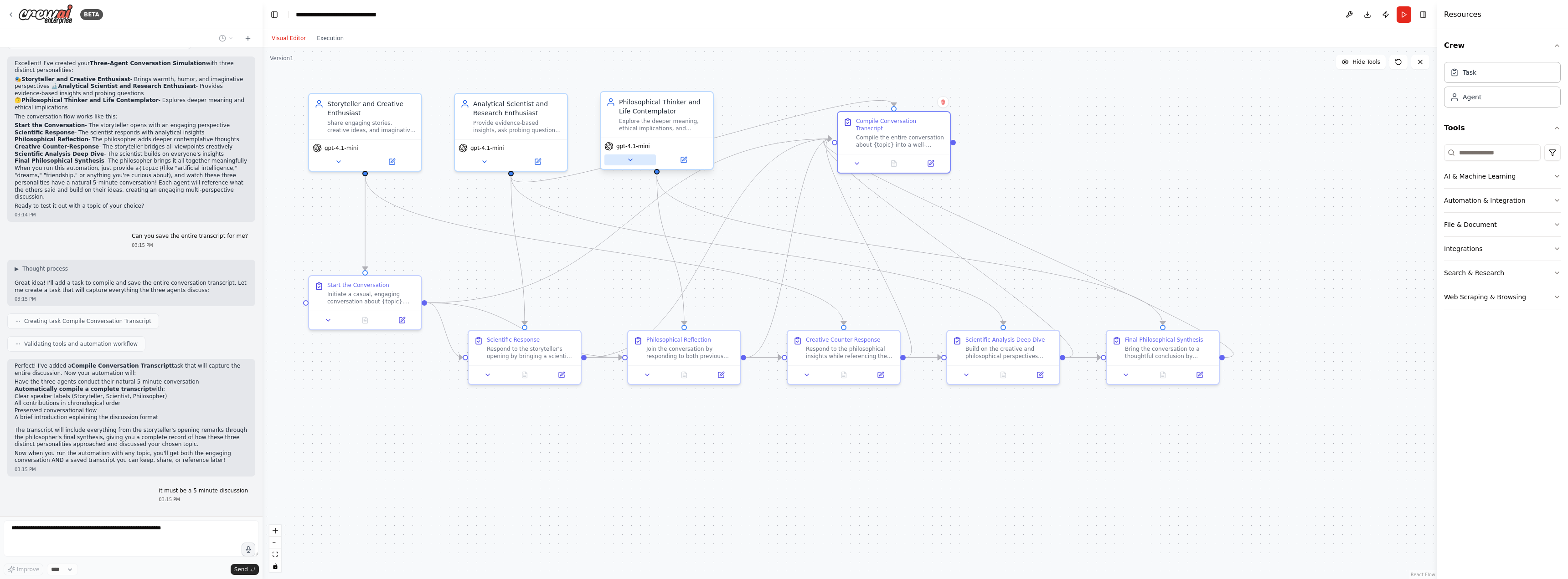
click at [631, 165] on button at bounding box center [630, 160] width 52 height 11
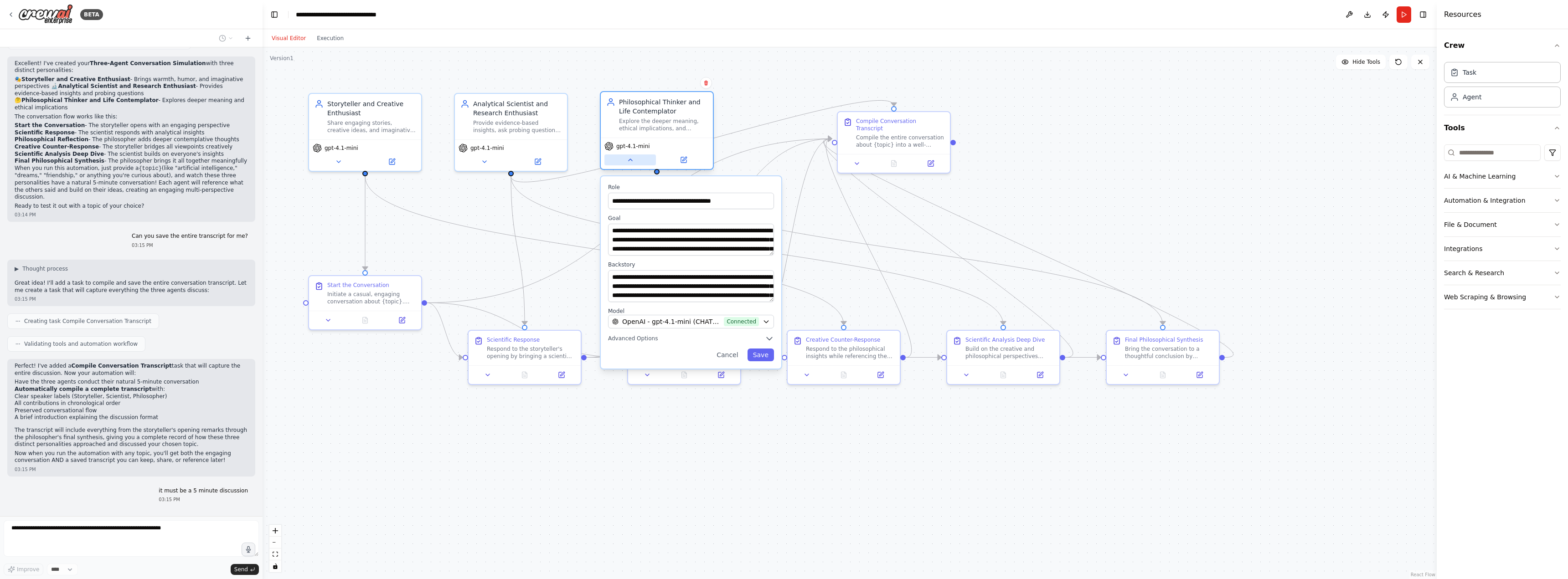
click at [631, 165] on button at bounding box center [630, 160] width 52 height 11
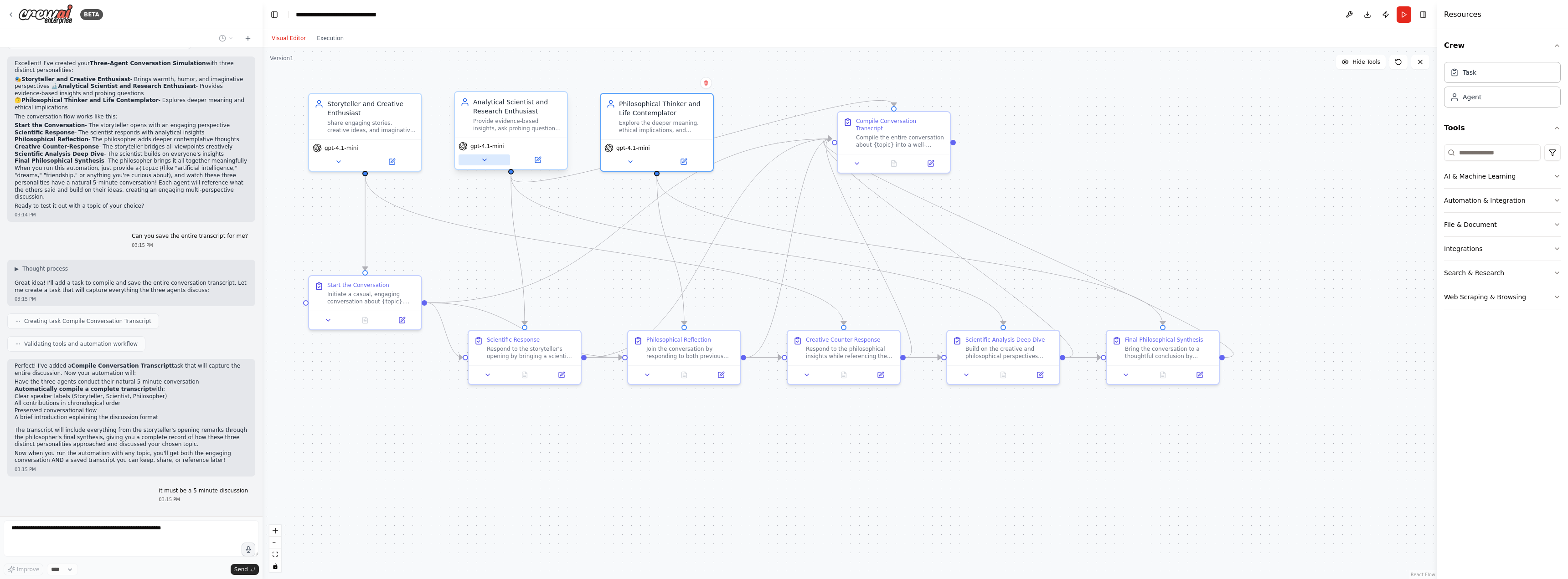
click at [482, 164] on button at bounding box center [484, 160] width 52 height 11
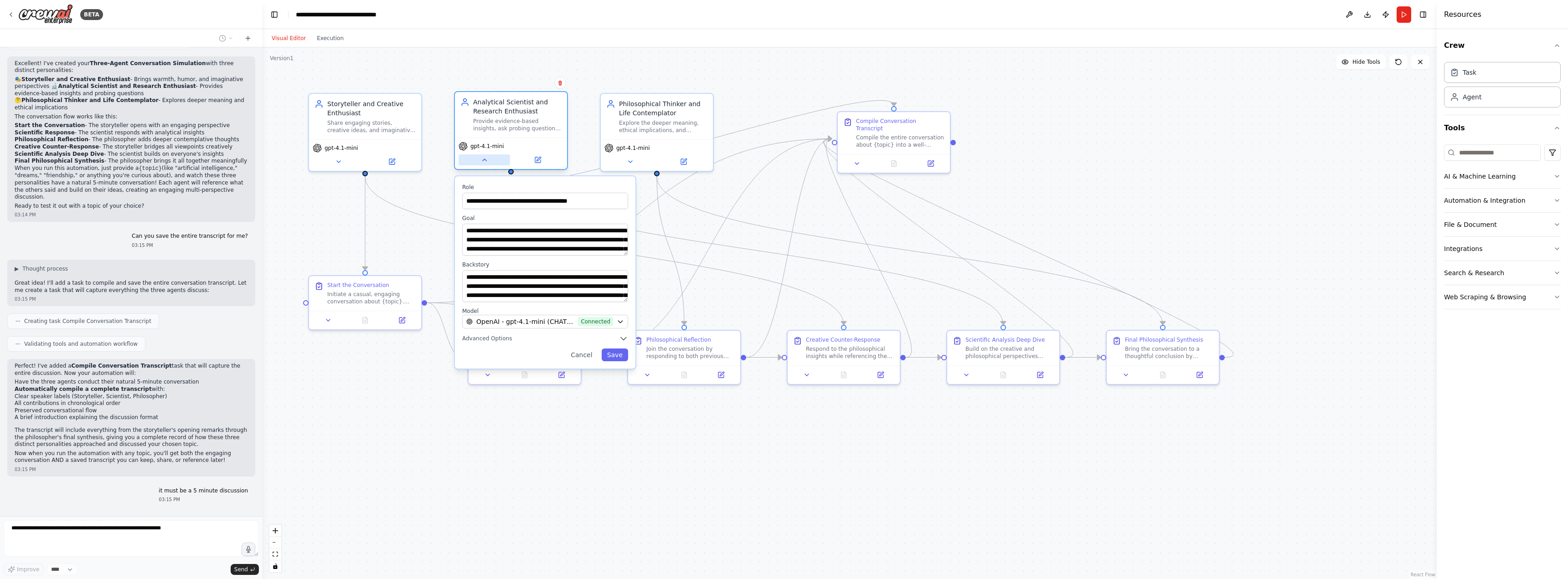
click at [482, 164] on button at bounding box center [484, 160] width 52 height 11
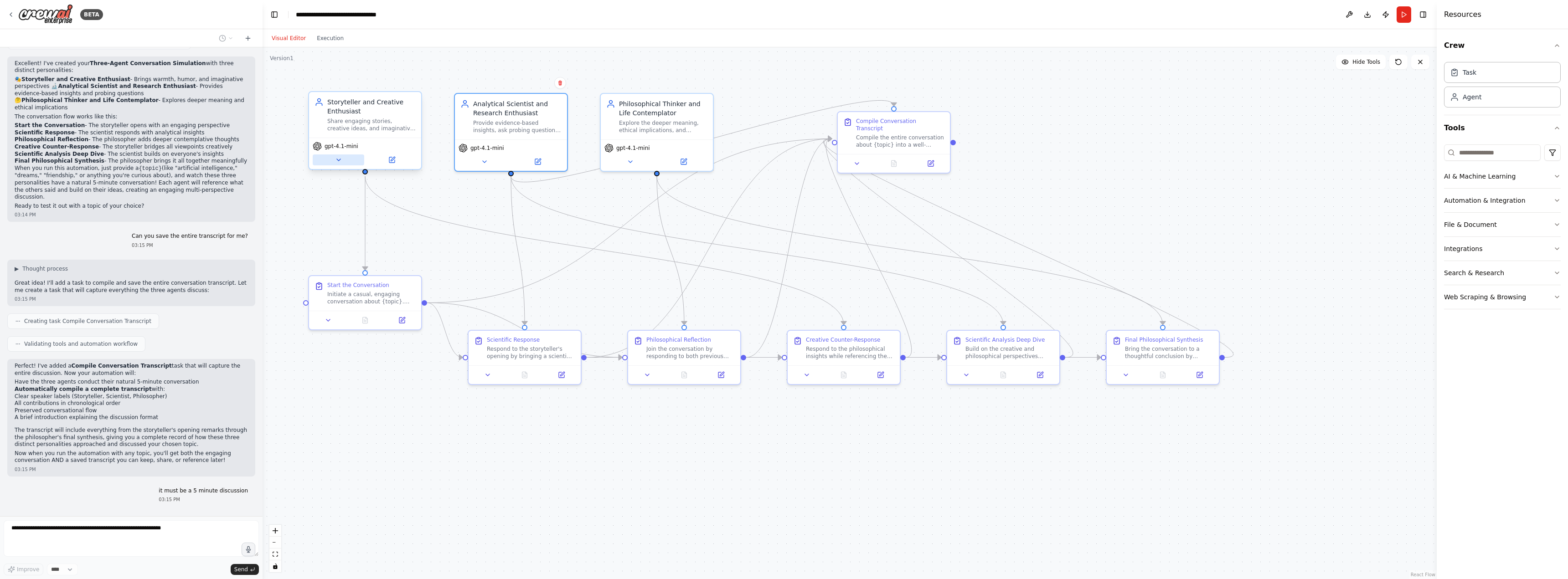
click at [331, 161] on button at bounding box center [338, 160] width 52 height 11
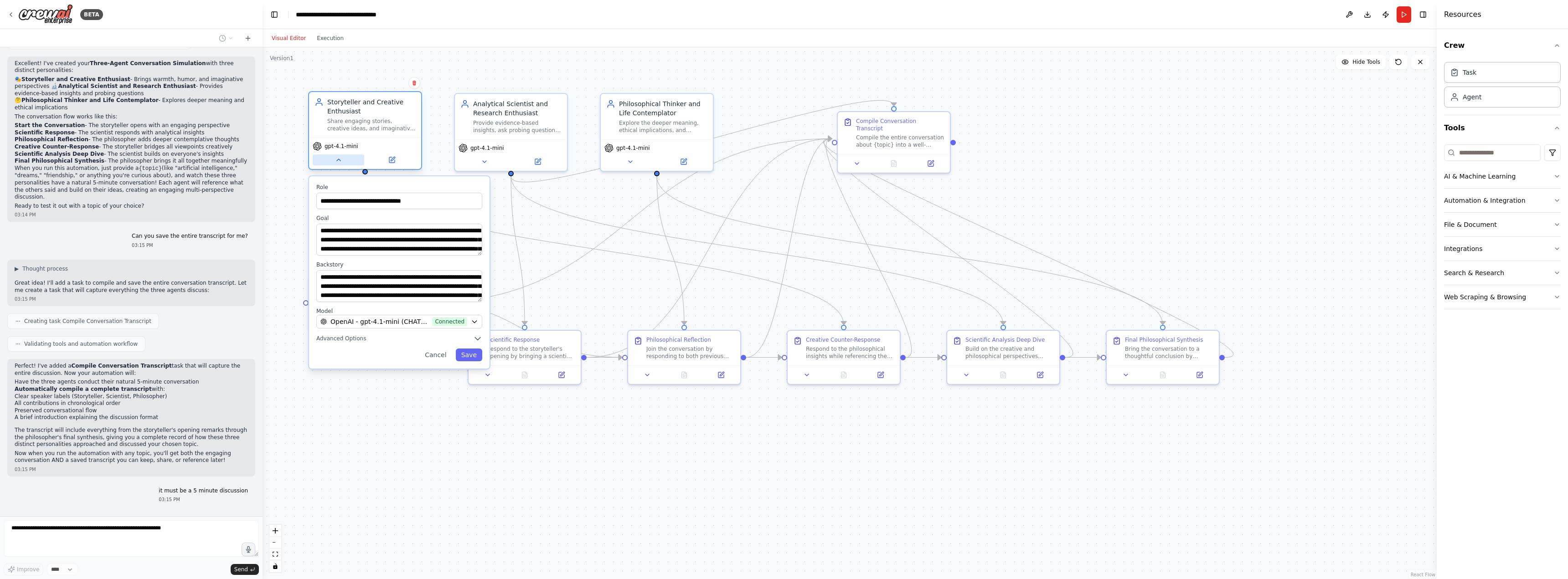
click at [331, 161] on button at bounding box center [338, 160] width 52 height 11
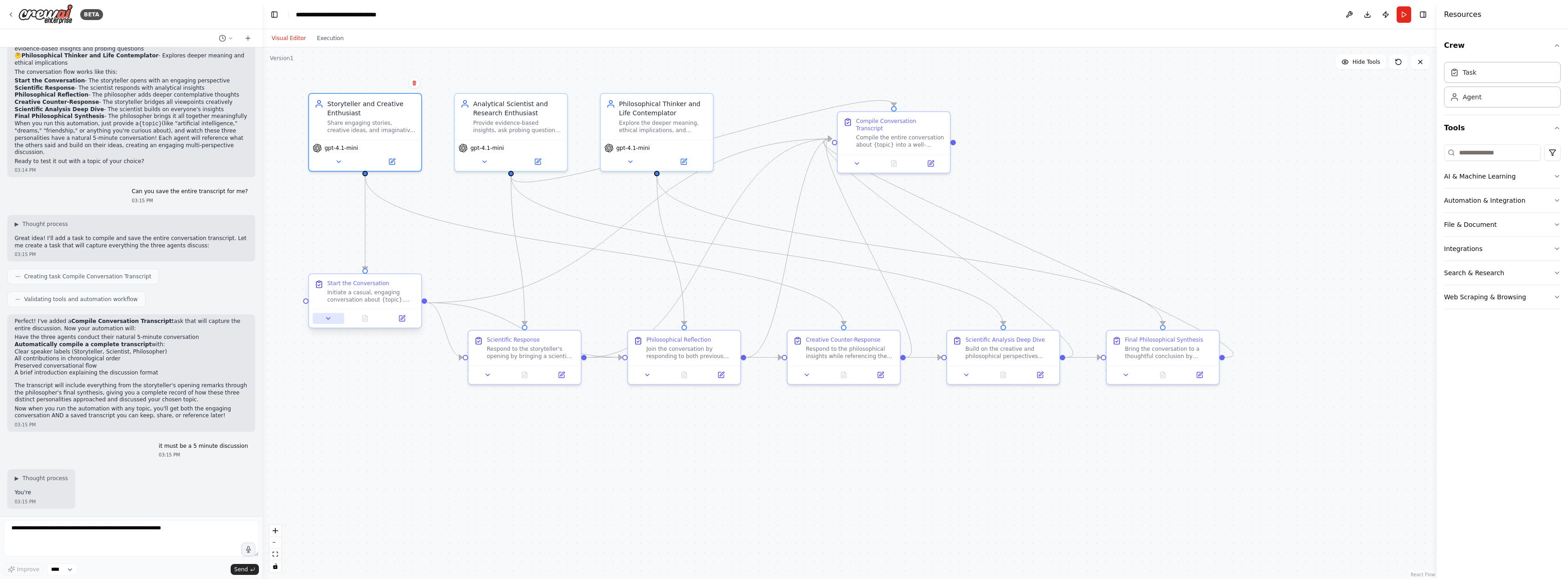
click at [330, 319] on icon at bounding box center [328, 318] width 7 height 7
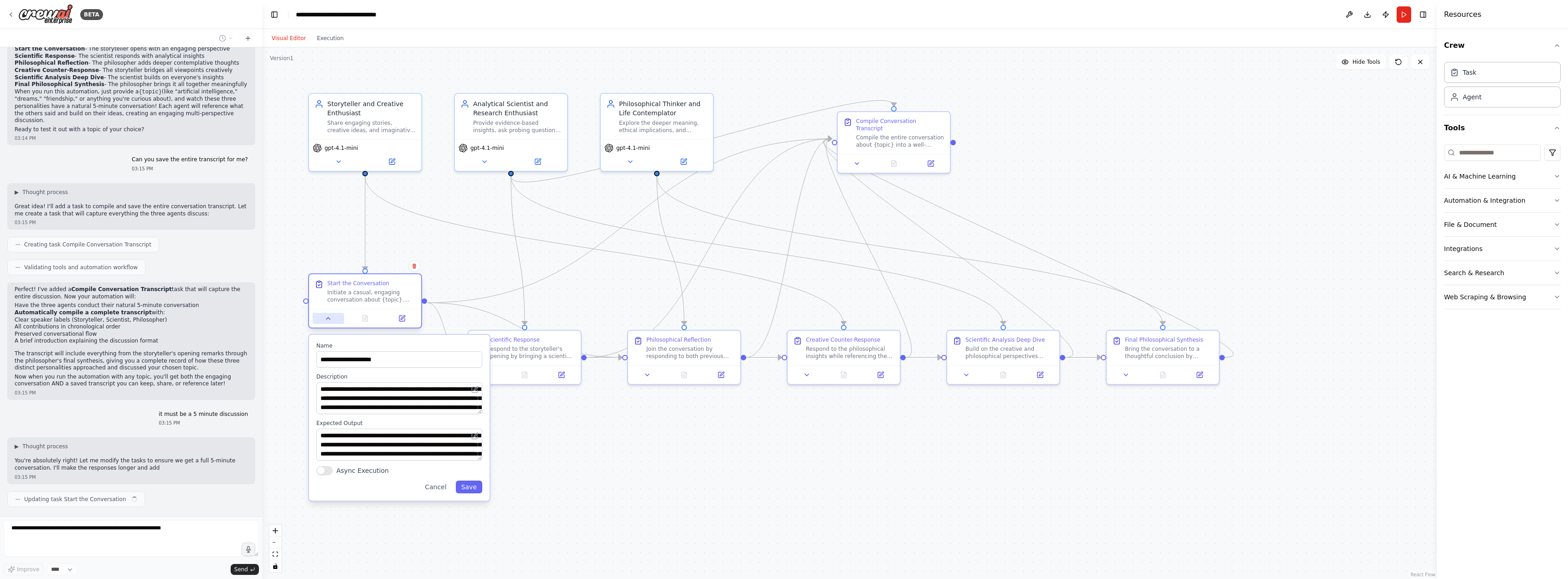
scroll to position [650, 0]
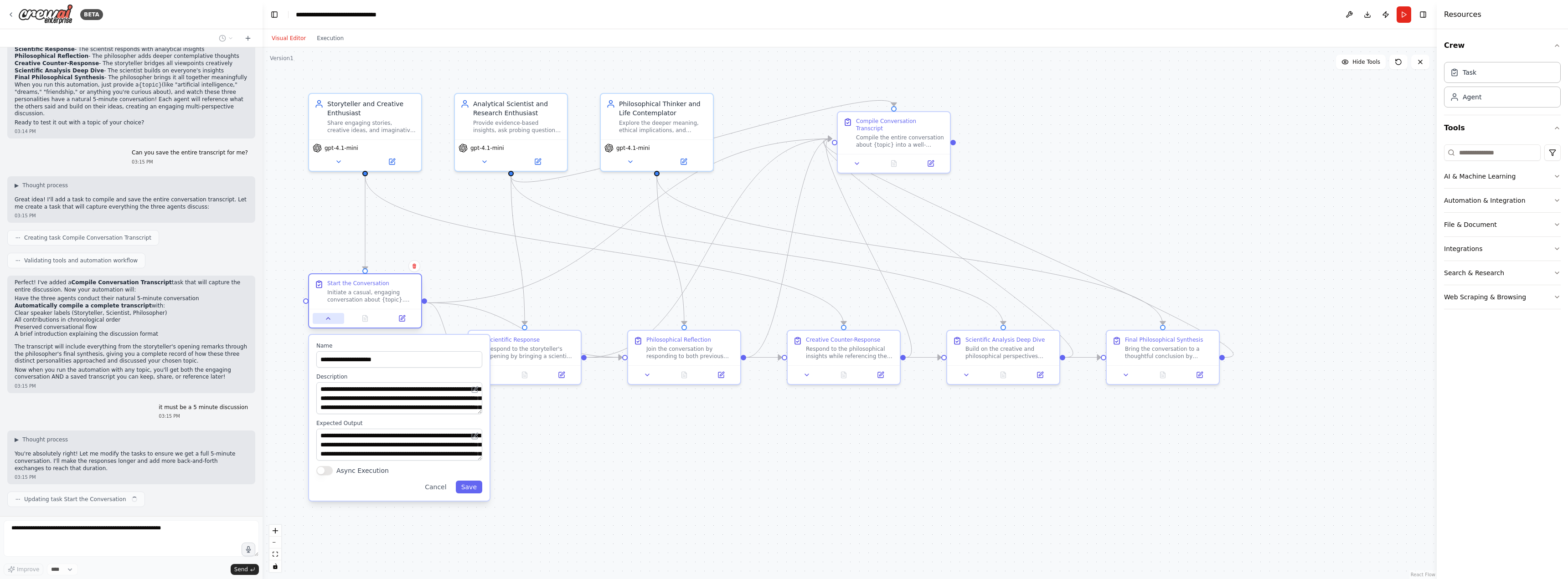
type textarea "**********"
click at [330, 319] on icon at bounding box center [328, 318] width 4 height 2
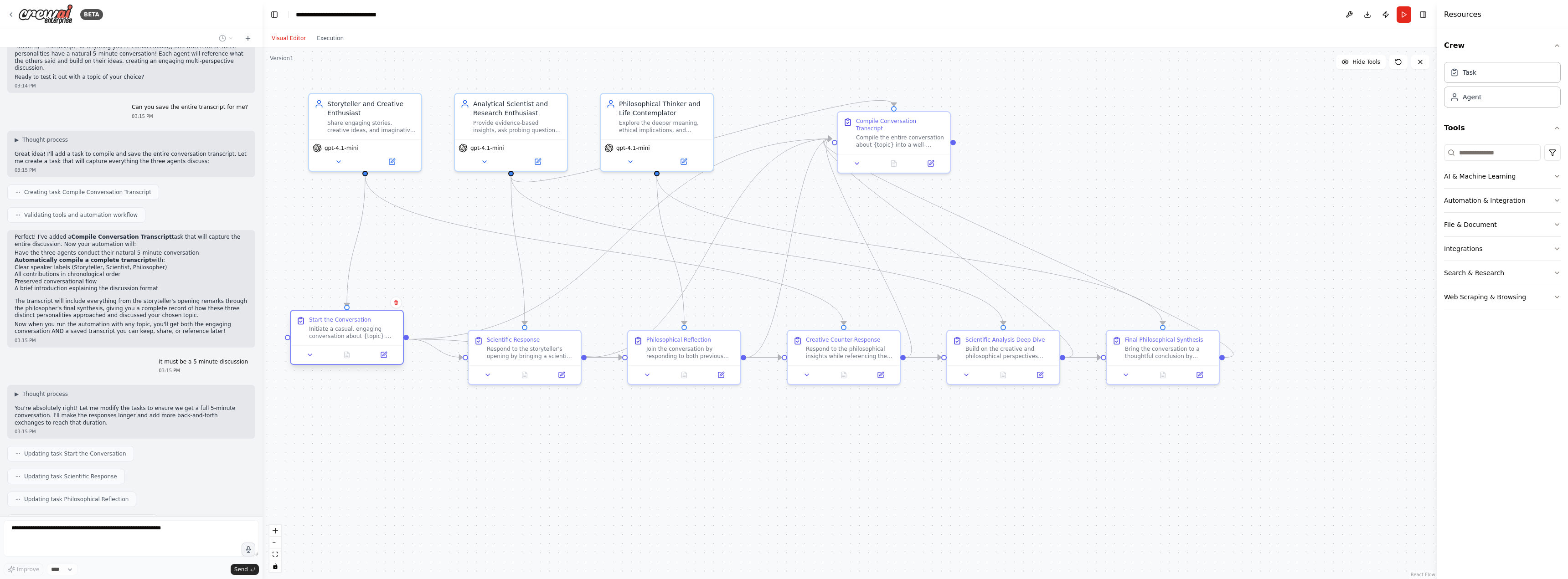
scroll to position [718, 0]
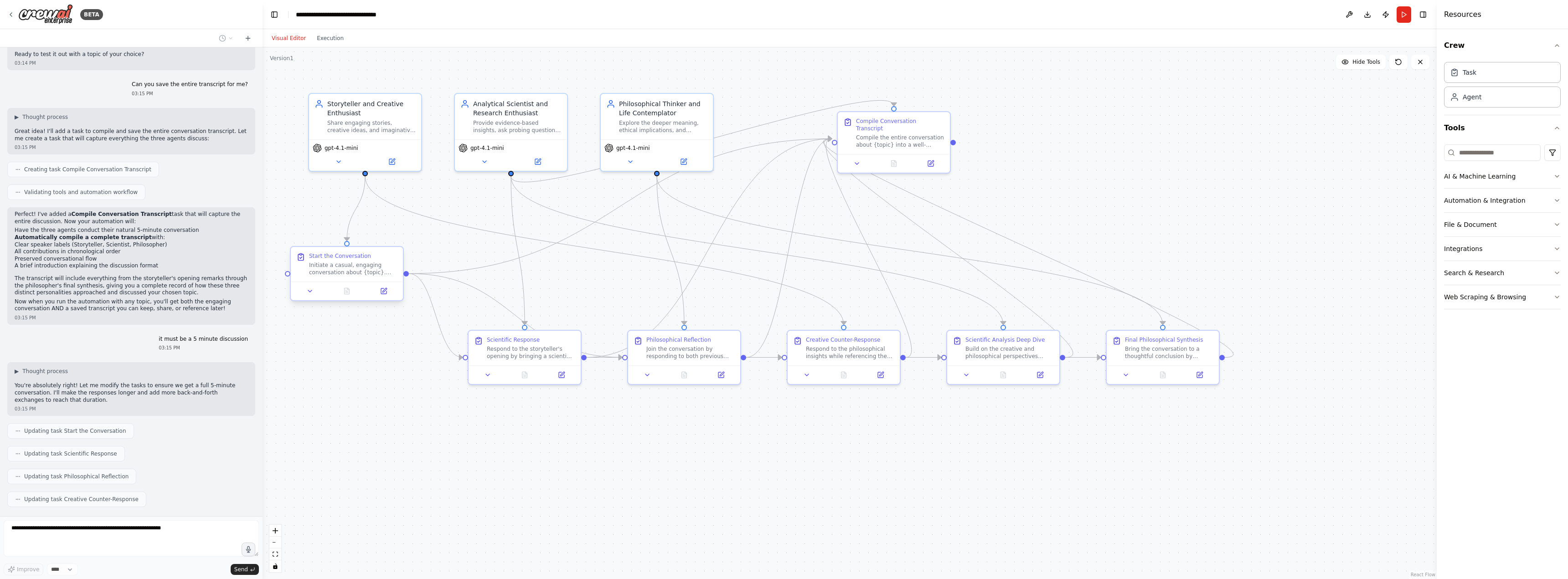
drag, startPoint x: 378, startPoint y: 283, endPoint x: 359, endPoint y: 255, distance: 33.8
click at [359, 255] on div "Start the Conversation" at bounding box center [340, 256] width 62 height 7
drag, startPoint x: 502, startPoint y: 341, endPoint x: 487, endPoint y: 398, distance: 58.9
click at [487, 400] on div "Scientific Response Respond to the storyteller's opening by bringing a scientif…" at bounding box center [517, 401] width 88 height 24
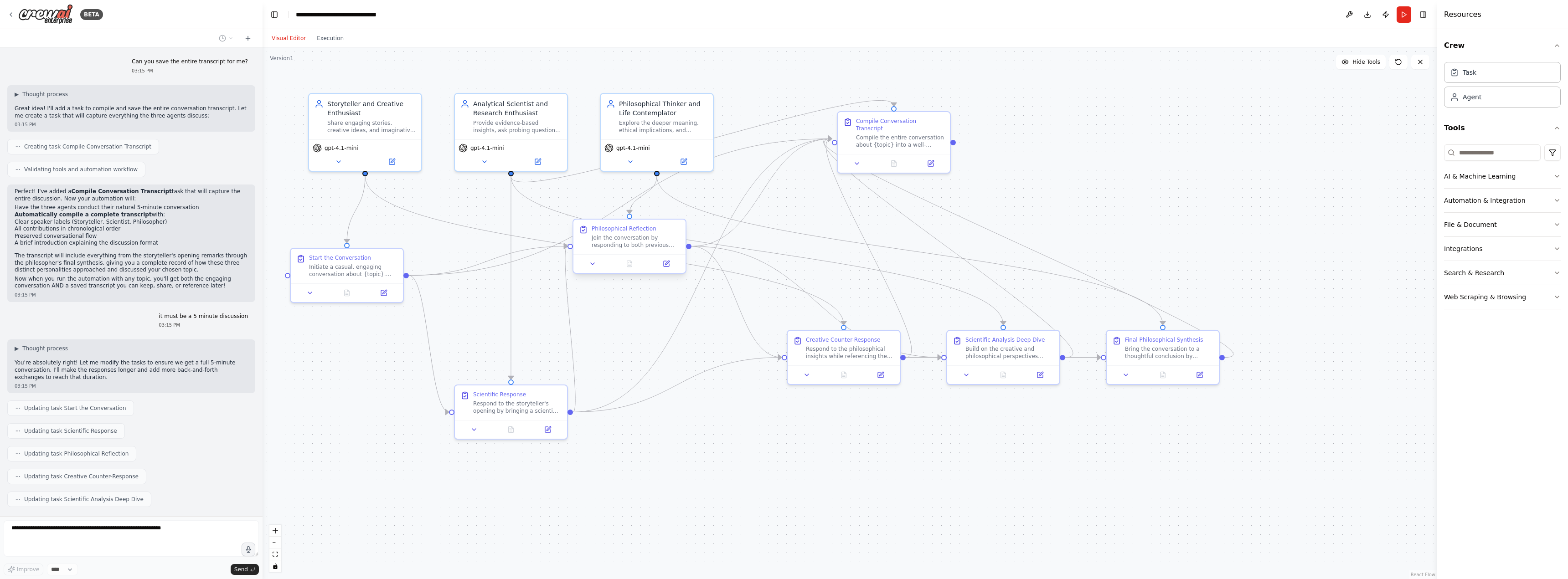
drag, startPoint x: 667, startPoint y: 344, endPoint x: 620, endPoint y: 237, distance: 116.9
click at [620, 232] on div "Philosophical Reflection" at bounding box center [624, 229] width 65 height 7
click at [710, 438] on div ".deletable-edge-delete-btn { width: 20px; height: 20px; border: 0px solid #ffff…" at bounding box center [849, 313] width 1174 height 532
drag, startPoint x: 817, startPoint y: 345, endPoint x: 765, endPoint y: 390, distance: 68.8
click at [765, 390] on div "Respond to the philosophical insights while referencing the scientific perspect…" at bounding box center [800, 397] width 88 height 15
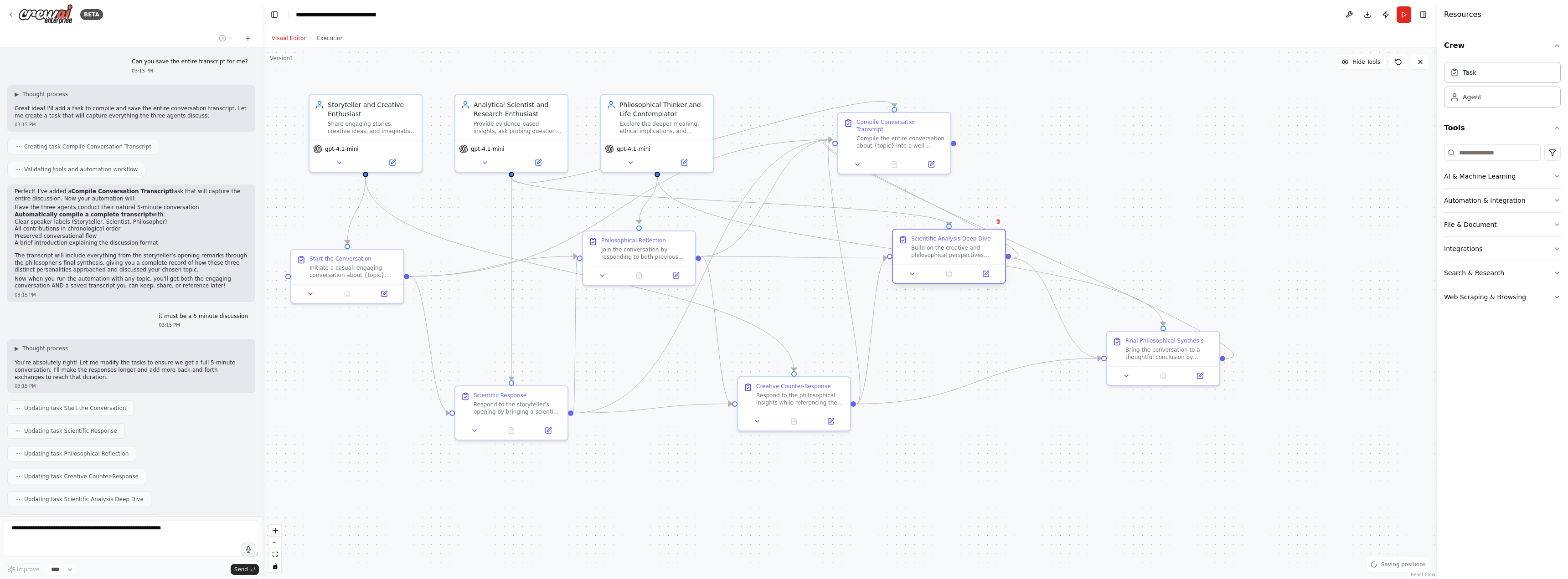
scroll to position [763, 0]
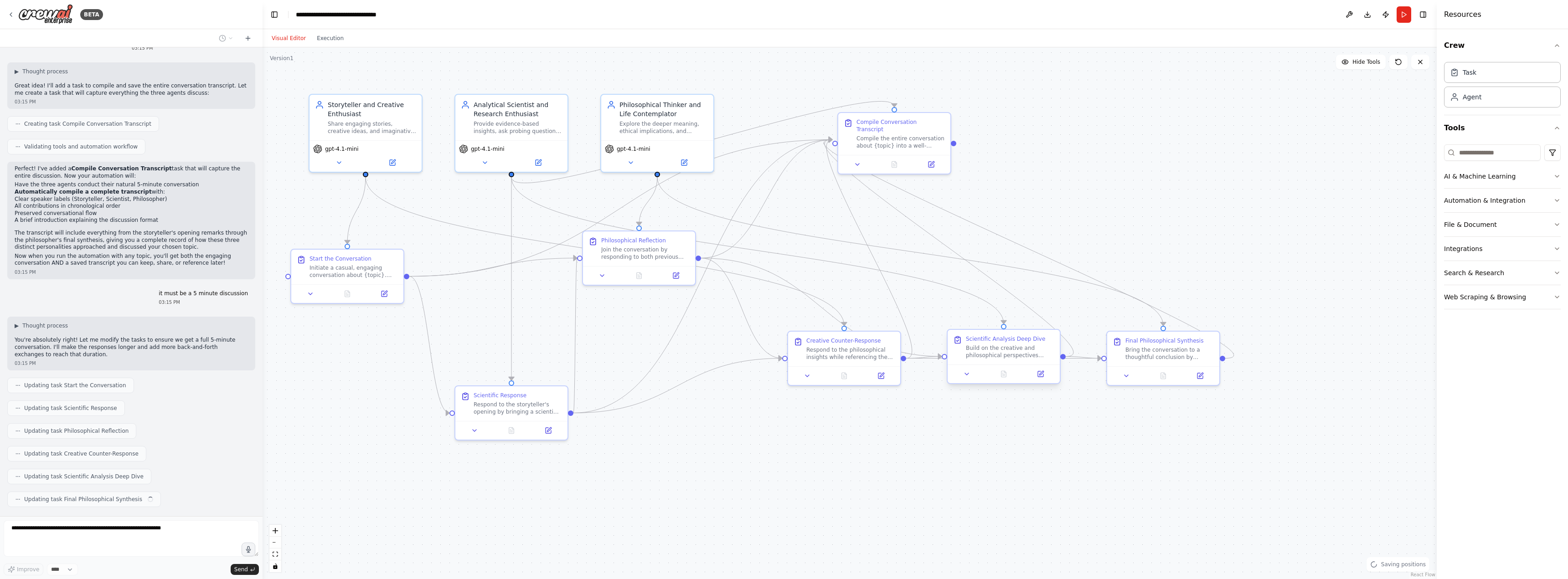
drag, startPoint x: 983, startPoint y: 341, endPoint x: 891, endPoint y: 289, distance: 105.7
click at [891, 289] on div ".deletable-edge-delete-btn { width: 20px; height: 20px; border: 0px solid #ffff…" at bounding box center [850, 314] width 1174 height 532
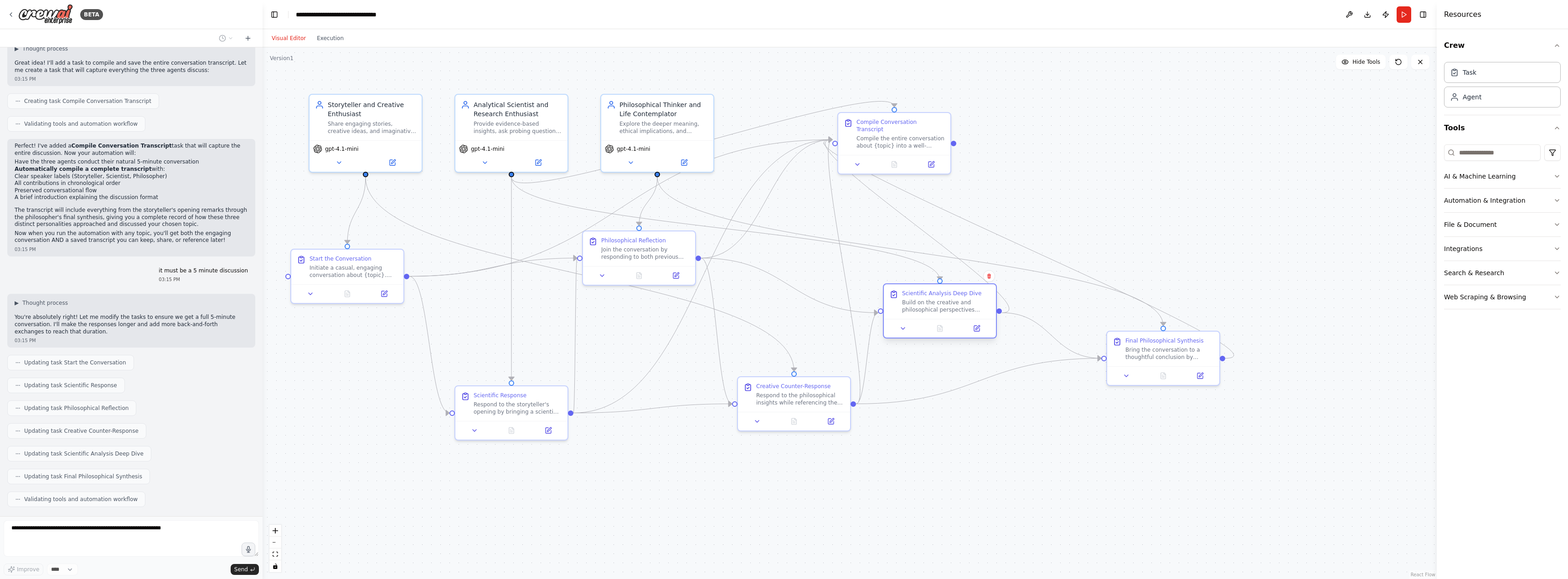
drag, startPoint x: 998, startPoint y: 342, endPoint x: 951, endPoint y: 303, distance: 61.1
click at [951, 303] on div "Build on the creative and philosophical perspectives shared so far about {topic…" at bounding box center [946, 306] width 88 height 15
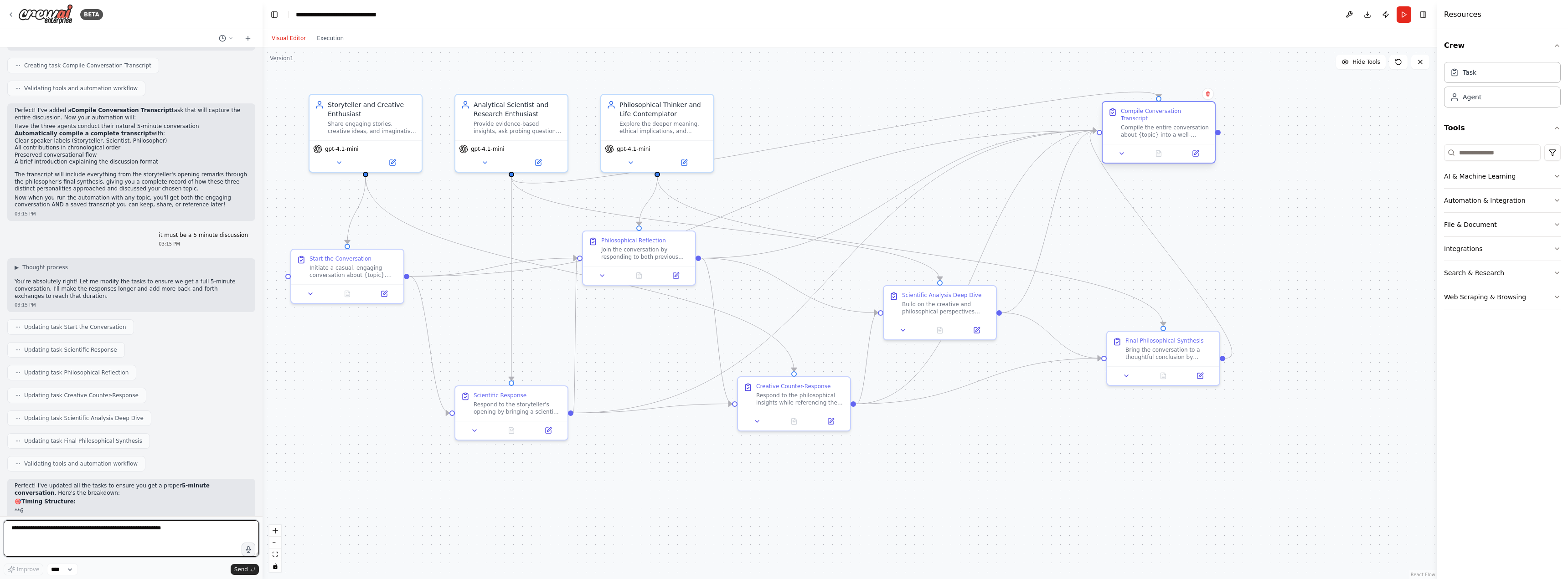
drag, startPoint x: 893, startPoint y: 128, endPoint x: 1155, endPoint y: 116, distance: 262.3
click at [1155, 116] on div "Compile Conversation Transcript Compile the entire conversation about {topic} i…" at bounding box center [1164, 123] width 88 height 31
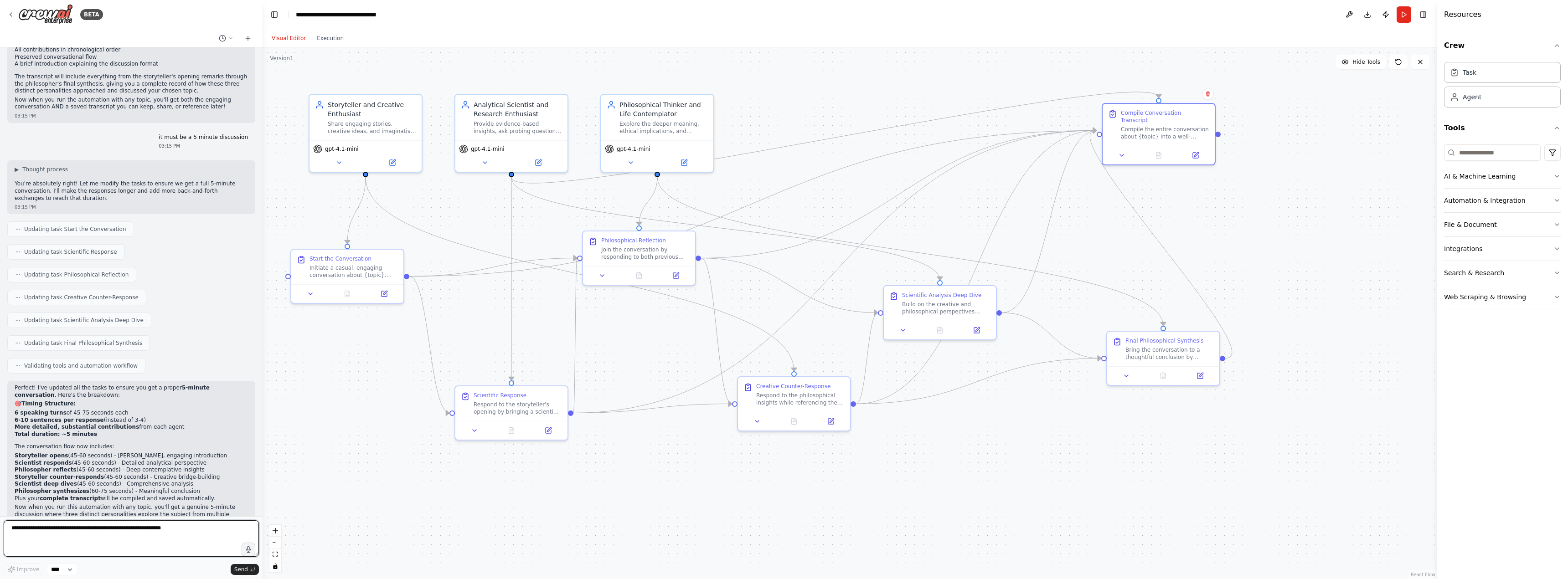
scroll to position [926, 0]
click at [137, 538] on textarea at bounding box center [131, 538] width 255 height 36
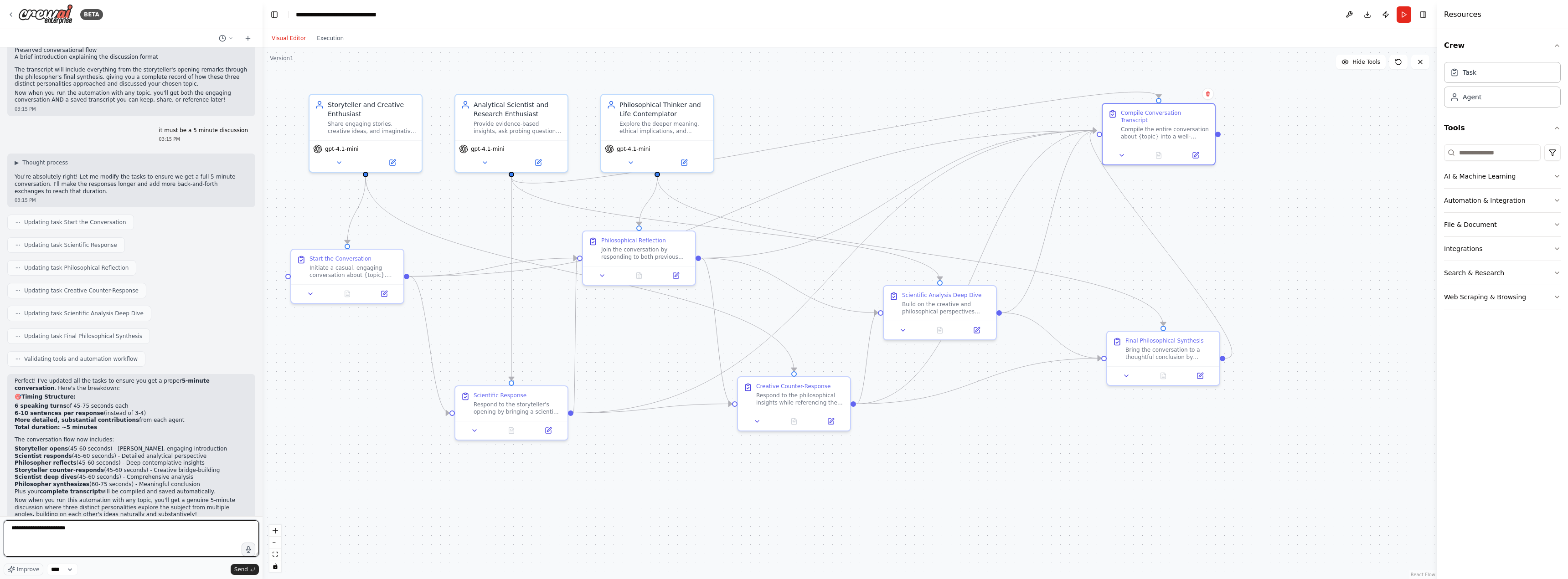
type textarea "**********"
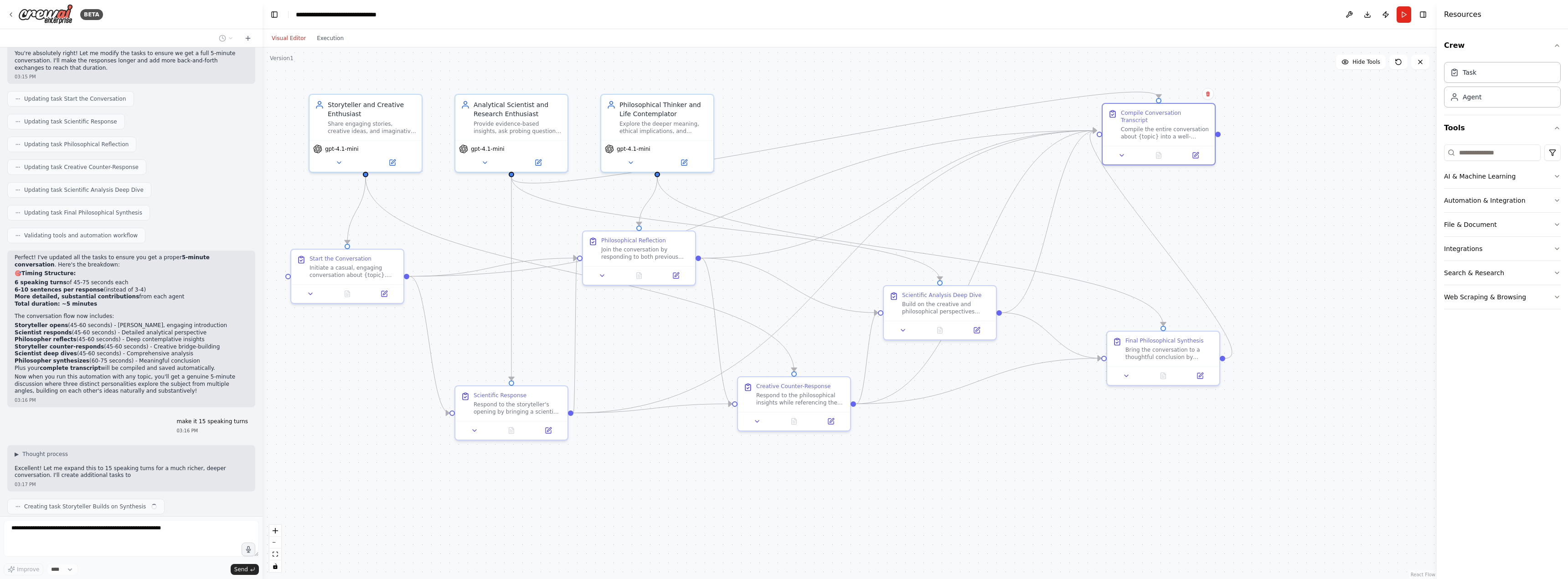
scroll to position [1057, 0]
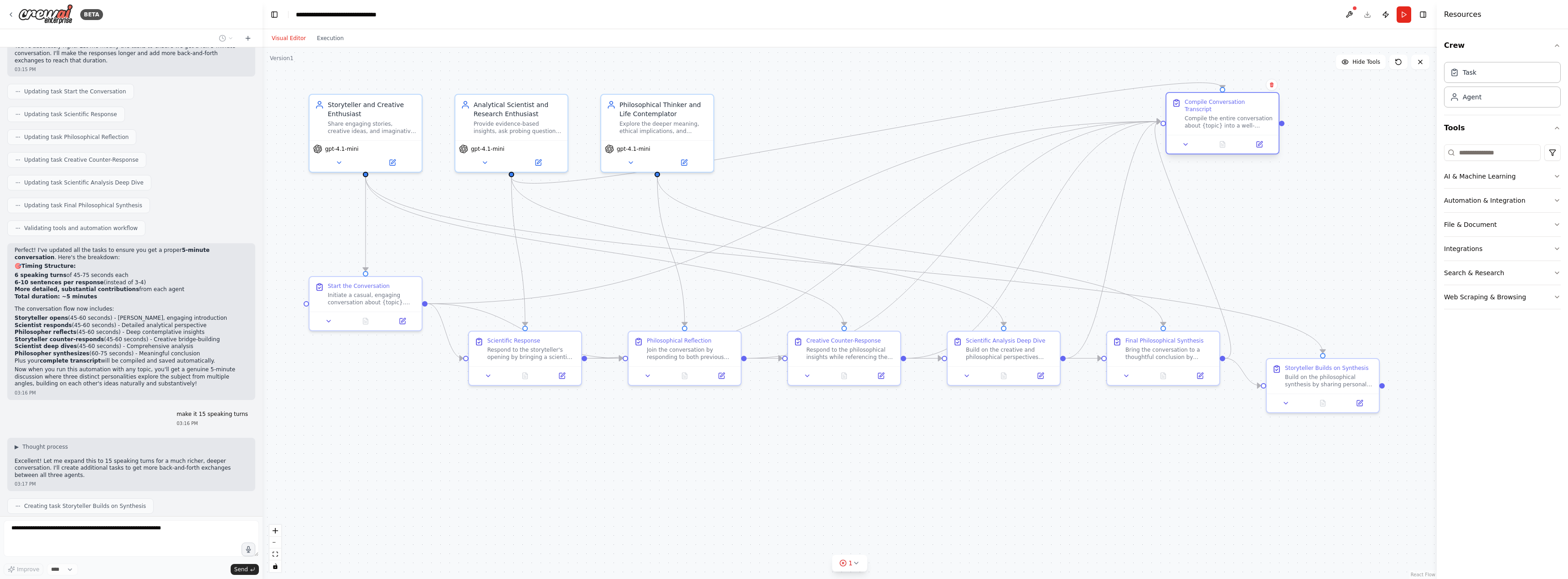
drag, startPoint x: 1315, startPoint y: 285, endPoint x: 1214, endPoint y: 99, distance: 211.7
click at [1214, 99] on div "Compile Conversation Transcript" at bounding box center [1228, 106] width 88 height 15
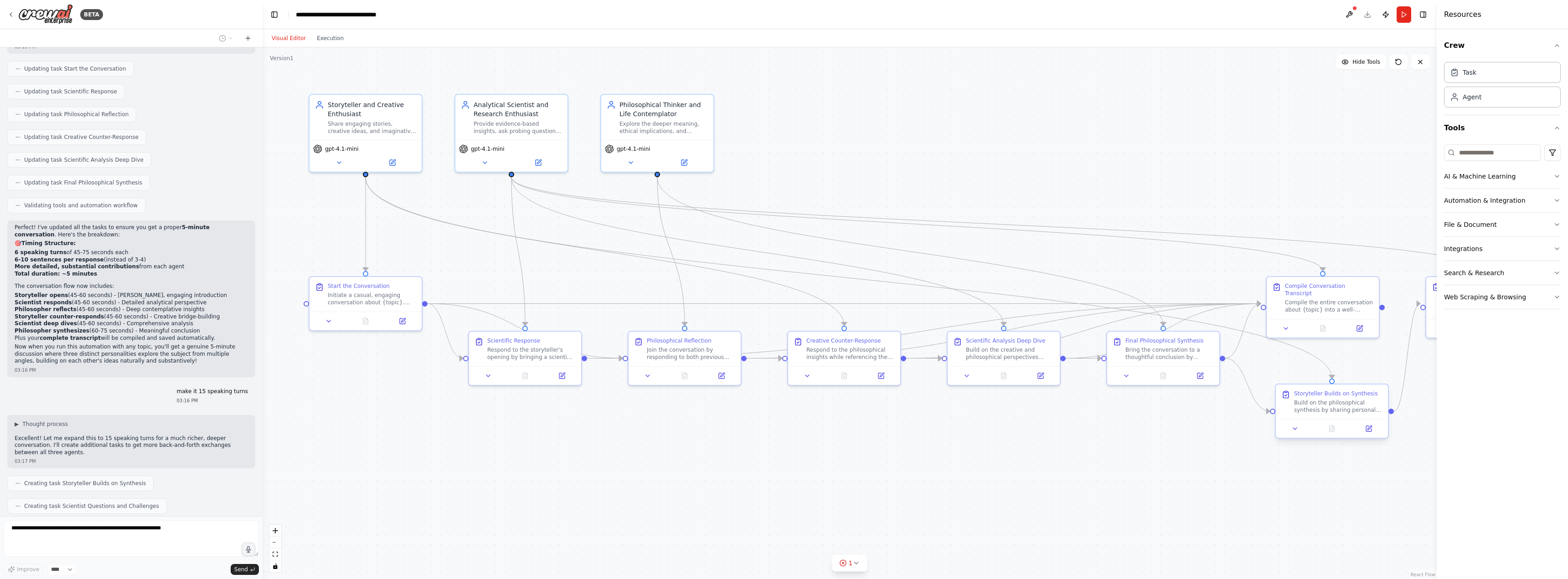
drag, startPoint x: 1304, startPoint y: 372, endPoint x: 1312, endPoint y: 377, distance: 9.4
click at [1312, 398] on div "Storyteller Builds on Synthesis Build on the philosophical synthesis by sharing…" at bounding box center [1338, 403] width 88 height 24
drag, startPoint x: 1304, startPoint y: 289, endPoint x: 1096, endPoint y: 134, distance: 259.4
click at [1096, 144] on div "Compile Conversation Transcript Compile the entire conversation about {topic} i…" at bounding box center [1137, 159] width 88 height 31
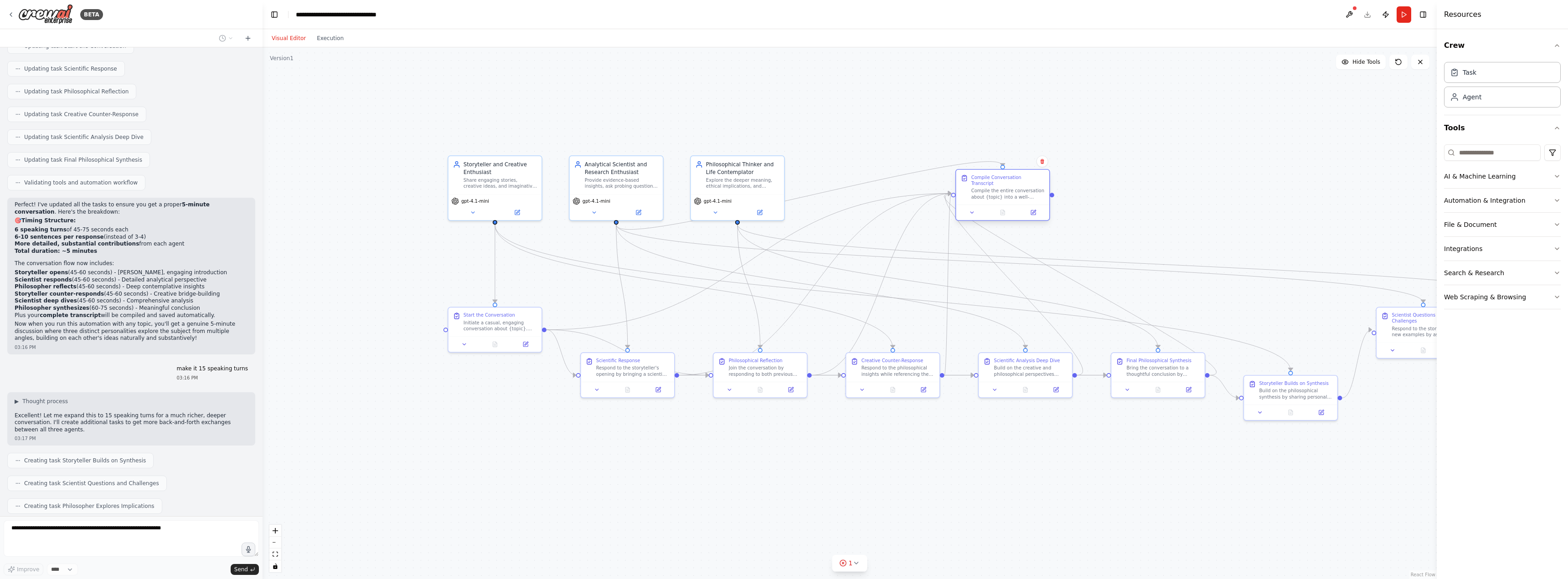
drag, startPoint x: 1192, startPoint y: 308, endPoint x: 991, endPoint y: 188, distance: 234.1
click at [991, 188] on div "Compile the entire conversation about {topic} into a well-formatted transcript.…" at bounding box center [1008, 194] width 74 height 12
drag, startPoint x: 1398, startPoint y: 319, endPoint x: 1077, endPoint y: 234, distance: 332.1
click at [1077, 234] on div "Scientist Questions and Challenges Respond to the storyteller's new examples by…" at bounding box center [1091, 225] width 74 height 26
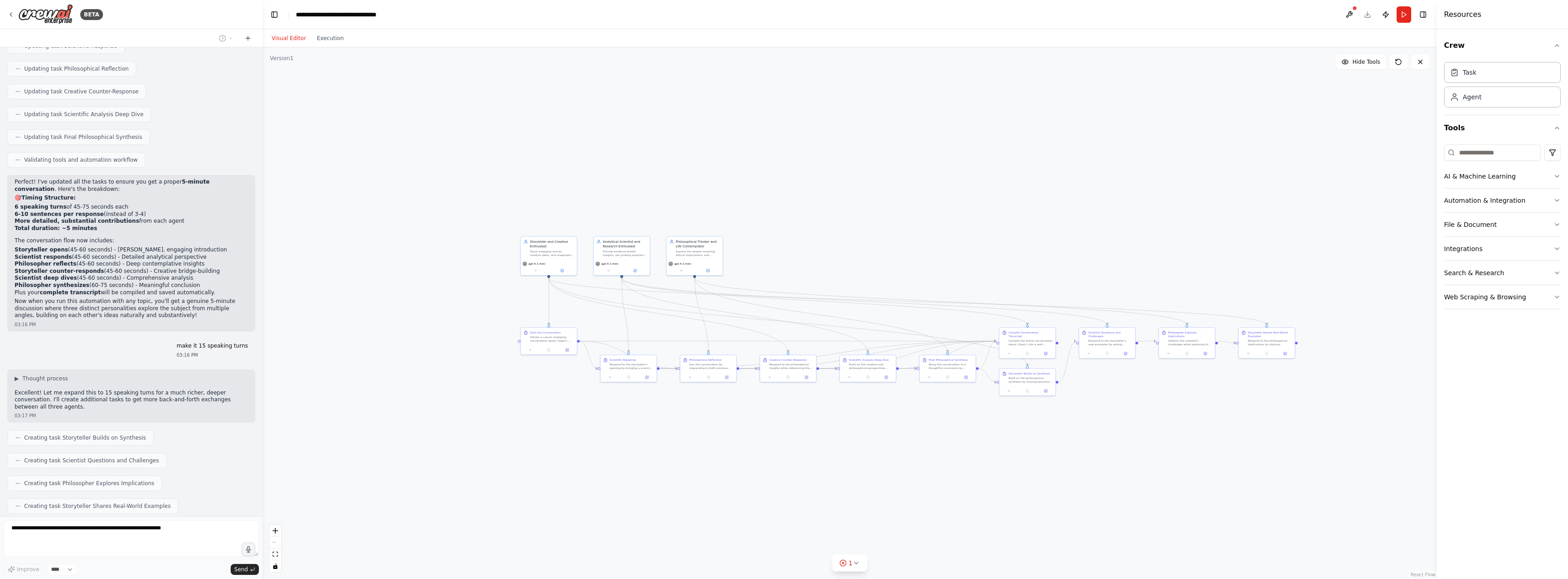
drag, startPoint x: 1306, startPoint y: 471, endPoint x: 1115, endPoint y: 420, distance: 197.7
click at [1115, 420] on div ".deletable-edge-delete-btn { width: 20px; height: 20px; border: 0px solid #ffff…" at bounding box center [849, 313] width 1174 height 532
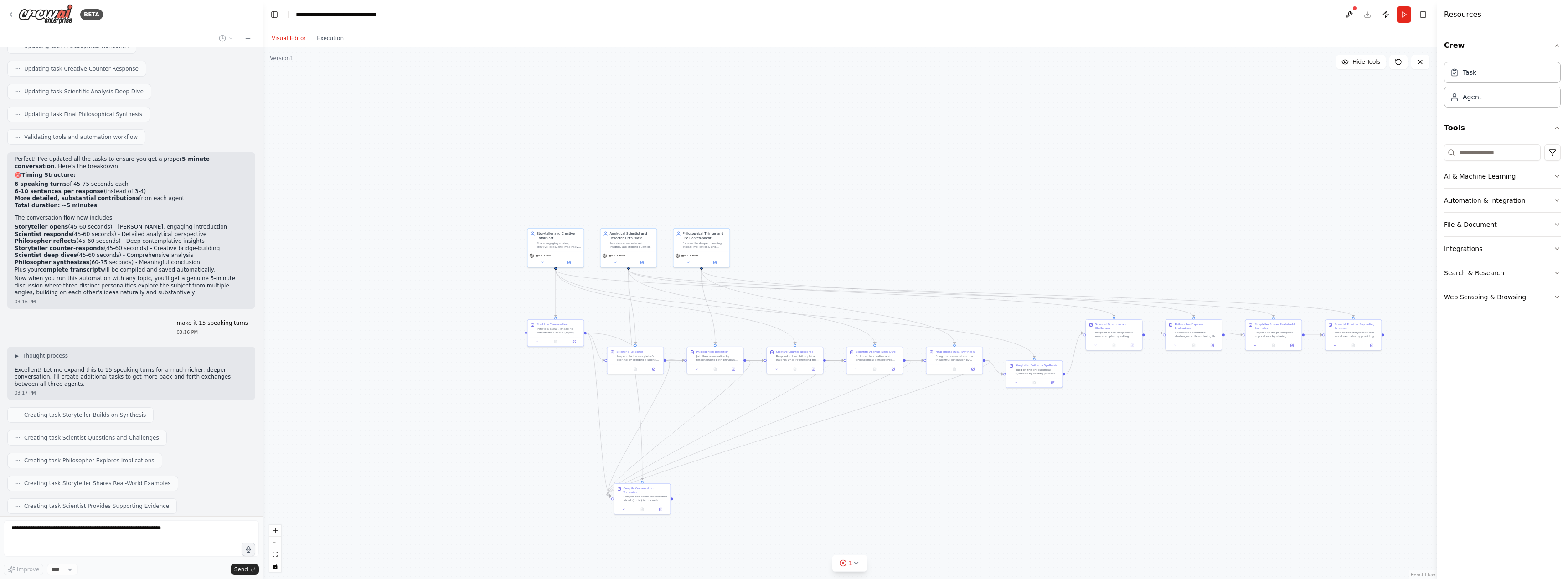
drag, startPoint x: 959, startPoint y: 295, endPoint x: 731, endPoint y: 530, distance: 327.4
click at [631, 499] on div "Compile Conversation Transcript Compile the entire conversation about {topic} i…" at bounding box center [642, 494] width 56 height 21
drag, startPoint x: 943, startPoint y: 407, endPoint x: 939, endPoint y: 373, distance: 34.2
click at [945, 373] on div ".deletable-edge-delete-btn { width: 20px; height: 20px; border: 0px solid #ffff…" at bounding box center [849, 313] width 1174 height 532
drag, startPoint x: 952, startPoint y: 324, endPoint x: 920, endPoint y: 399, distance: 81.5
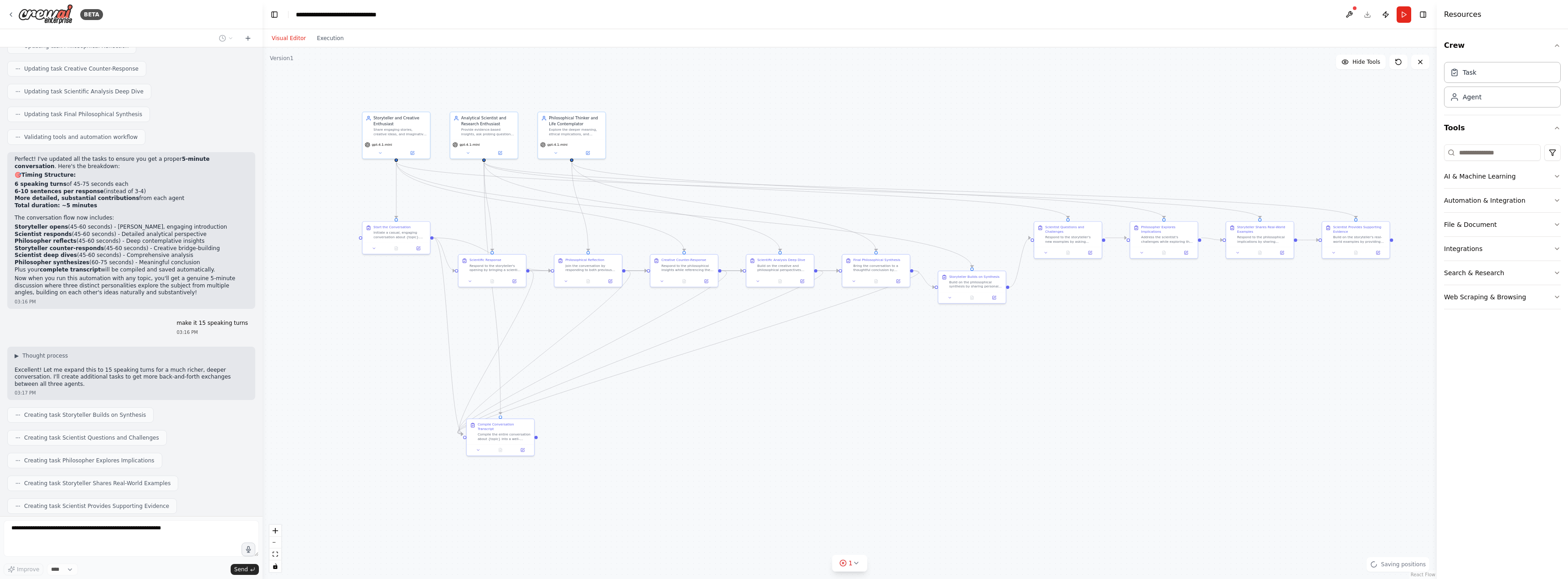
click at [920, 399] on div ".deletable-edge-delete-btn { width: 20px; height: 20px; border: 0px solid #ffff…" at bounding box center [849, 313] width 1174 height 532
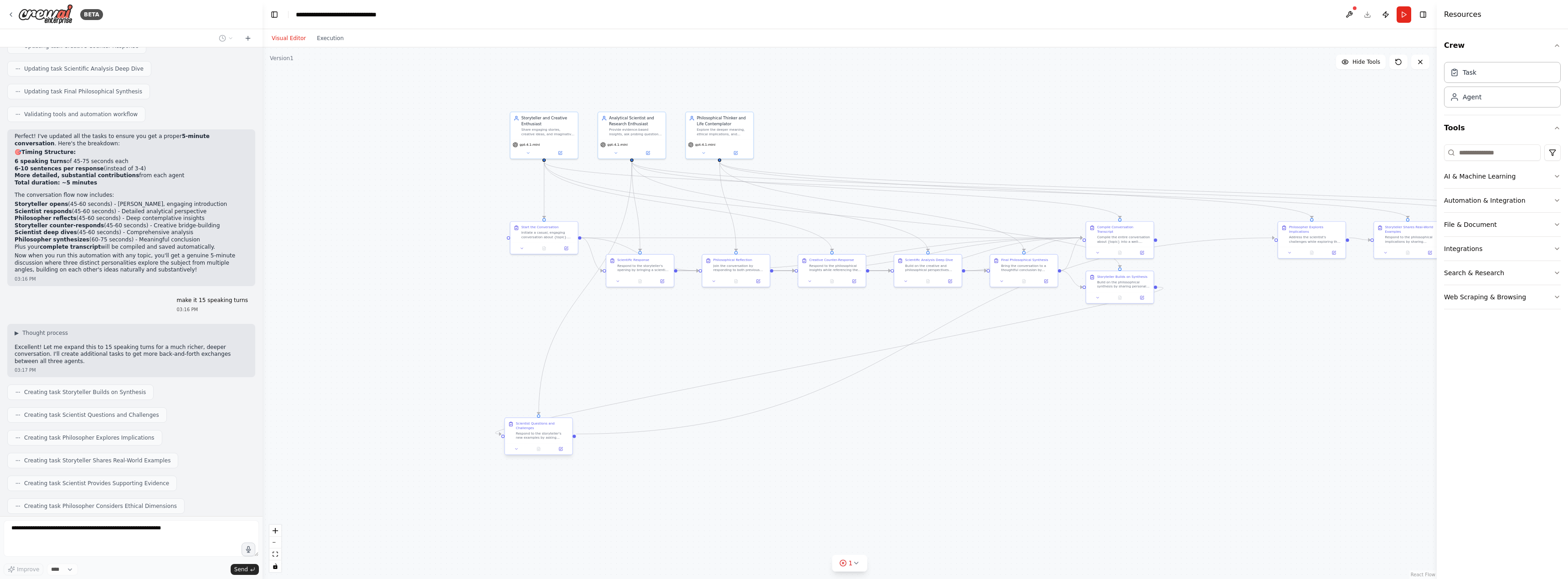
drag, startPoint x: 1034, startPoint y: 232, endPoint x: 548, endPoint y: 434, distance: 526.3
click at [548, 434] on div "Scientist Questions and Challenges Respond to the storyteller's new examples by…" at bounding box center [539, 430] width 68 height 25
drag, startPoint x: 1197, startPoint y: 445, endPoint x: 1052, endPoint y: 329, distance: 185.7
click at [1052, 330] on div ".deletable-edge-delete-btn { width: 20px; height: 20px; border: 0px solid #ffff…" at bounding box center [849, 313] width 1174 height 532
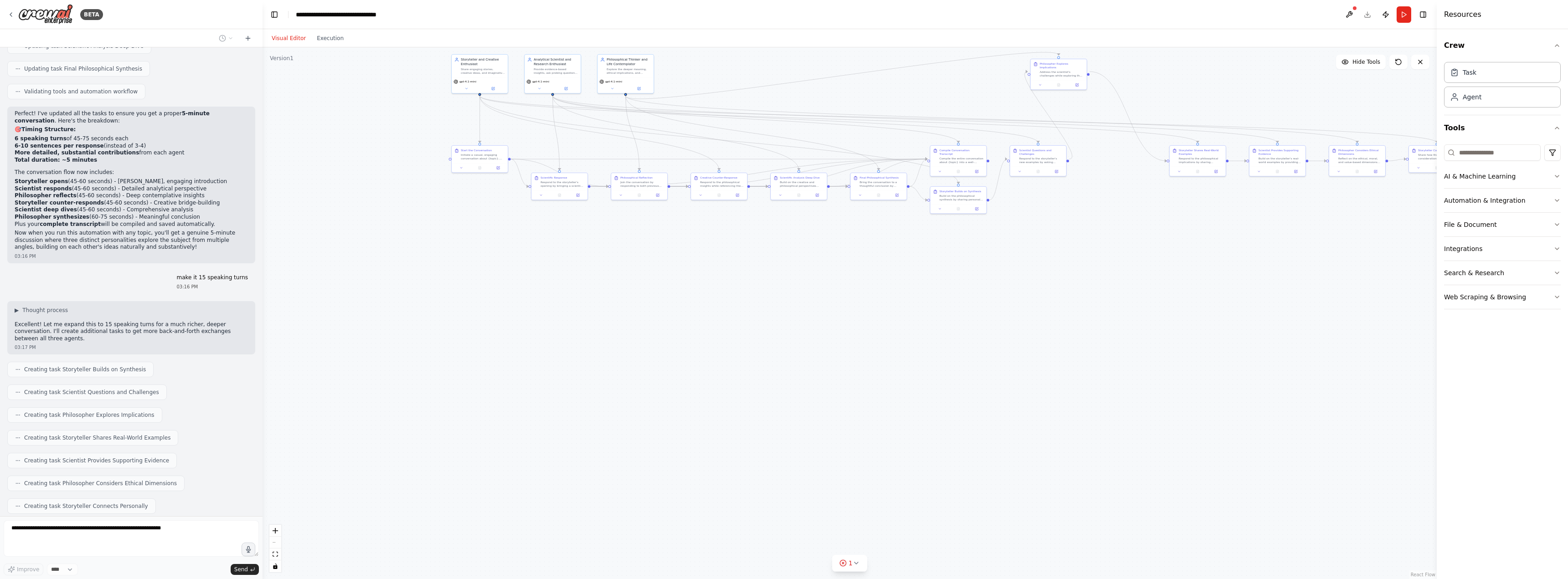
click at [1052, 80] on div at bounding box center [1059, 85] width 56 height 10
click at [1097, 280] on div at bounding box center [1091, 284] width 56 height 9
click at [951, 351] on div ".deletable-edge-delete-btn { width: 20px; height: 20px; border: 0px solid #ffff…" at bounding box center [849, 313] width 1174 height 532
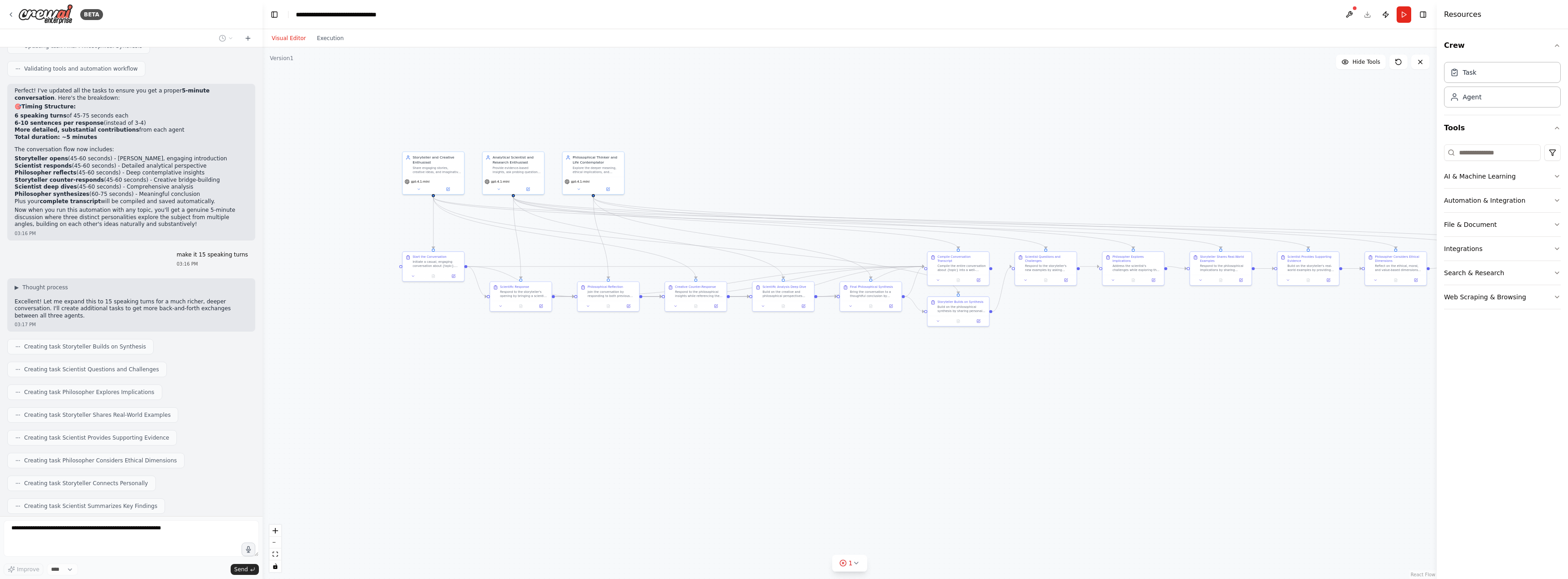
drag, startPoint x: 433, startPoint y: 306, endPoint x: 433, endPoint y: 434, distance: 128.0
click at [433, 434] on div ".deletable-edge-delete-btn { width: 20px; height: 20px; border: 0px solid #ffff…" at bounding box center [849, 313] width 1174 height 532
drag, startPoint x: 873, startPoint y: 369, endPoint x: 610, endPoint y: 382, distance: 263.3
click at [610, 382] on div ".deletable-edge-delete-btn { width: 20px; height: 20px; border: 0px solid #ffff…" at bounding box center [849, 313] width 1174 height 532
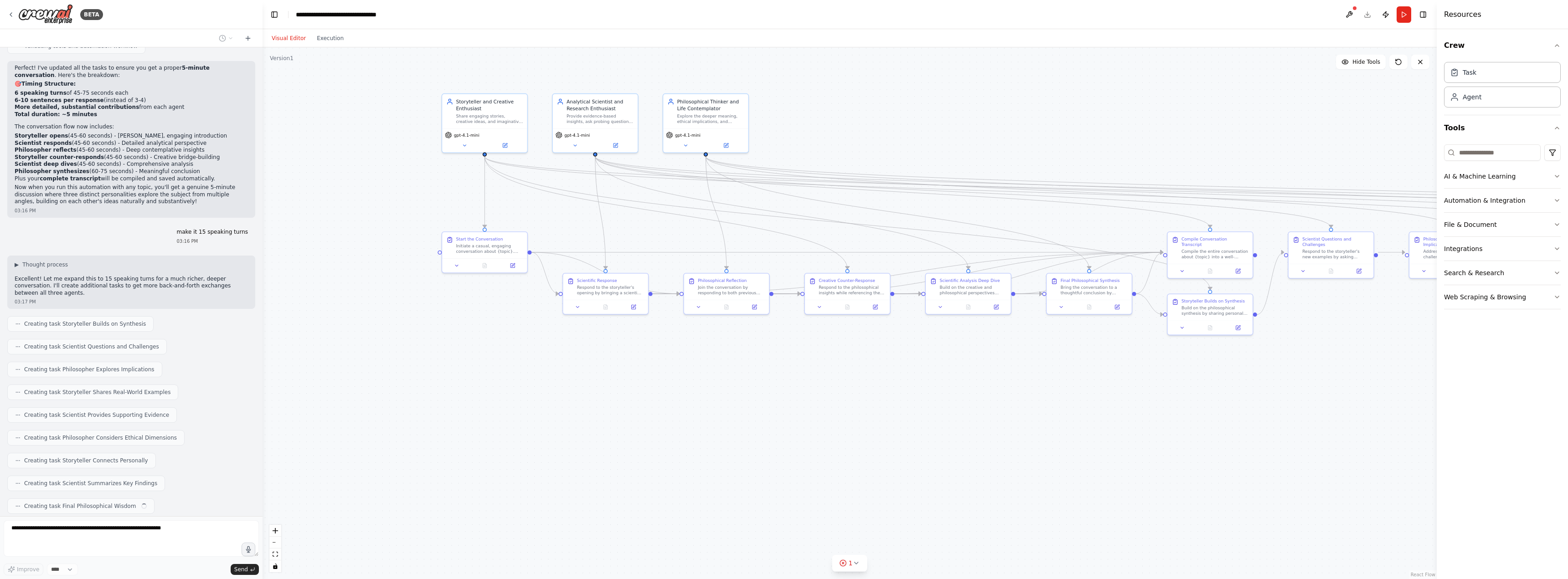
drag, startPoint x: 530, startPoint y: 391, endPoint x: 841, endPoint y: 417, distance: 312.1
click at [841, 417] on div ".deletable-edge-delete-btn { width: 20px; height: 20px; border: 0px solid #ffff…" at bounding box center [849, 313] width 1174 height 532
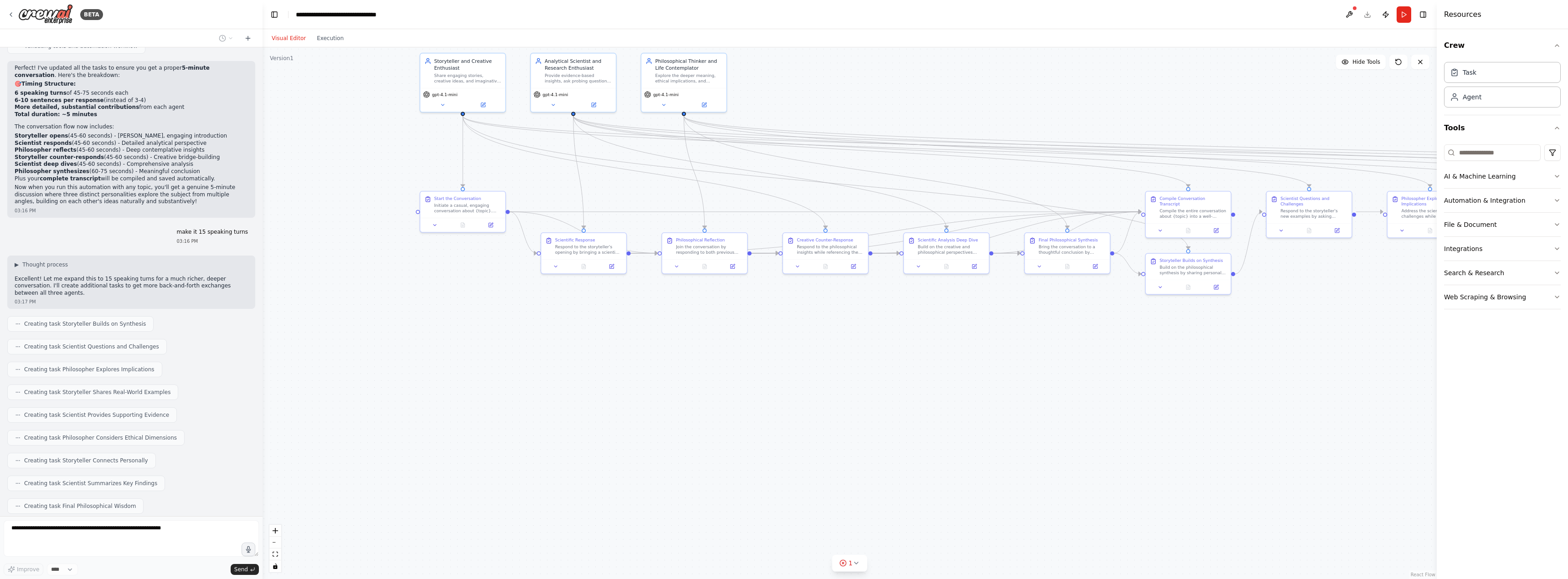
drag, startPoint x: 678, startPoint y: 427, endPoint x: 656, endPoint y: 386, distance: 46.5
click at [656, 386] on div ".deletable-edge-delete-btn { width: 20px; height: 20px; border: 0px solid #ffff…" at bounding box center [849, 313] width 1174 height 532
drag, startPoint x: 722, startPoint y: 375, endPoint x: 565, endPoint y: 388, distance: 157.5
click at [565, 388] on div ".deletable-edge-delete-btn { width: 20px; height: 20px; border: 0px solid #ffff…" at bounding box center [849, 313] width 1174 height 532
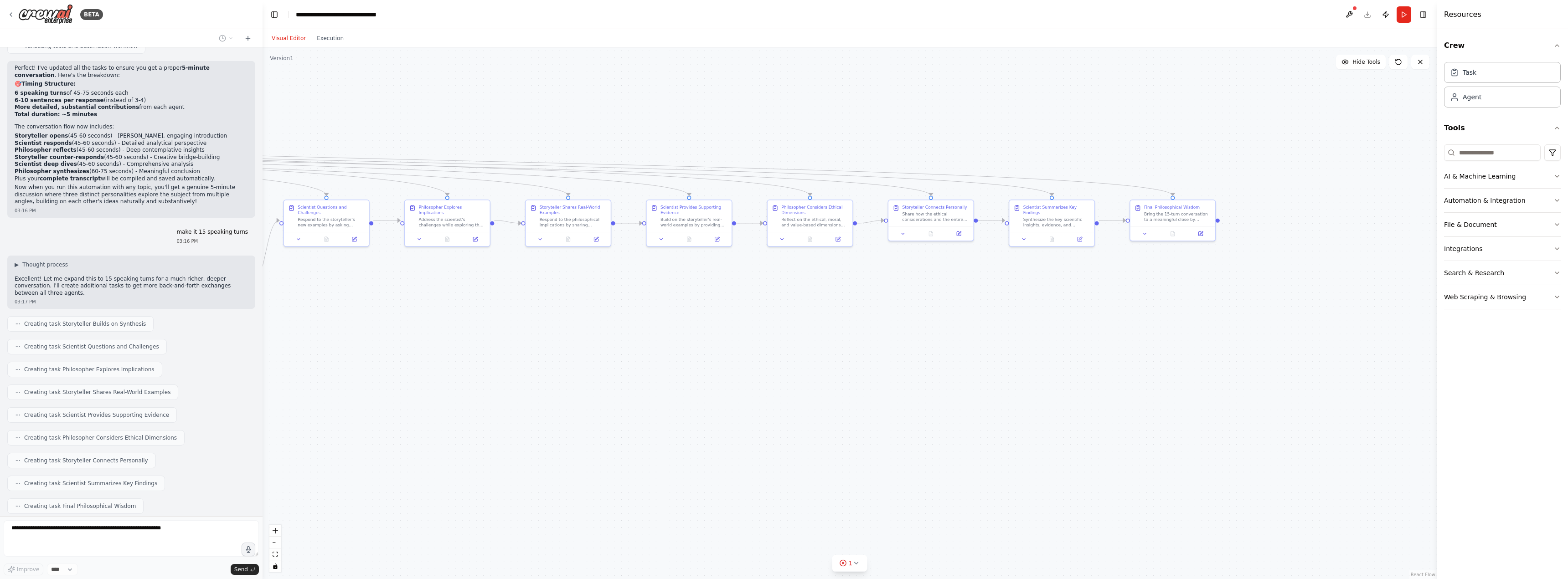
drag, startPoint x: 1036, startPoint y: 401, endPoint x: 714, endPoint y: 398, distance: 322.0
click at [714, 398] on div ".deletable-edge-delete-btn { width: 20px; height: 20px; border: 0px solid #ffff…" at bounding box center [849, 313] width 1174 height 532
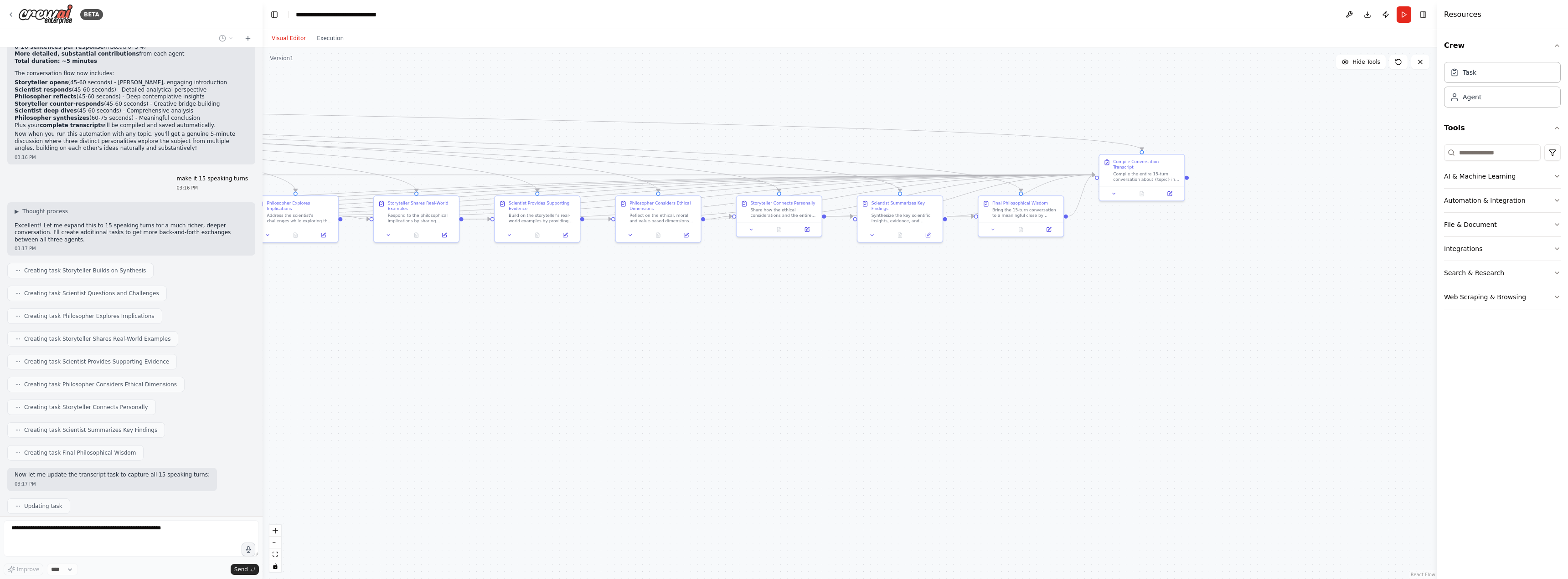
scroll to position [1316, 0]
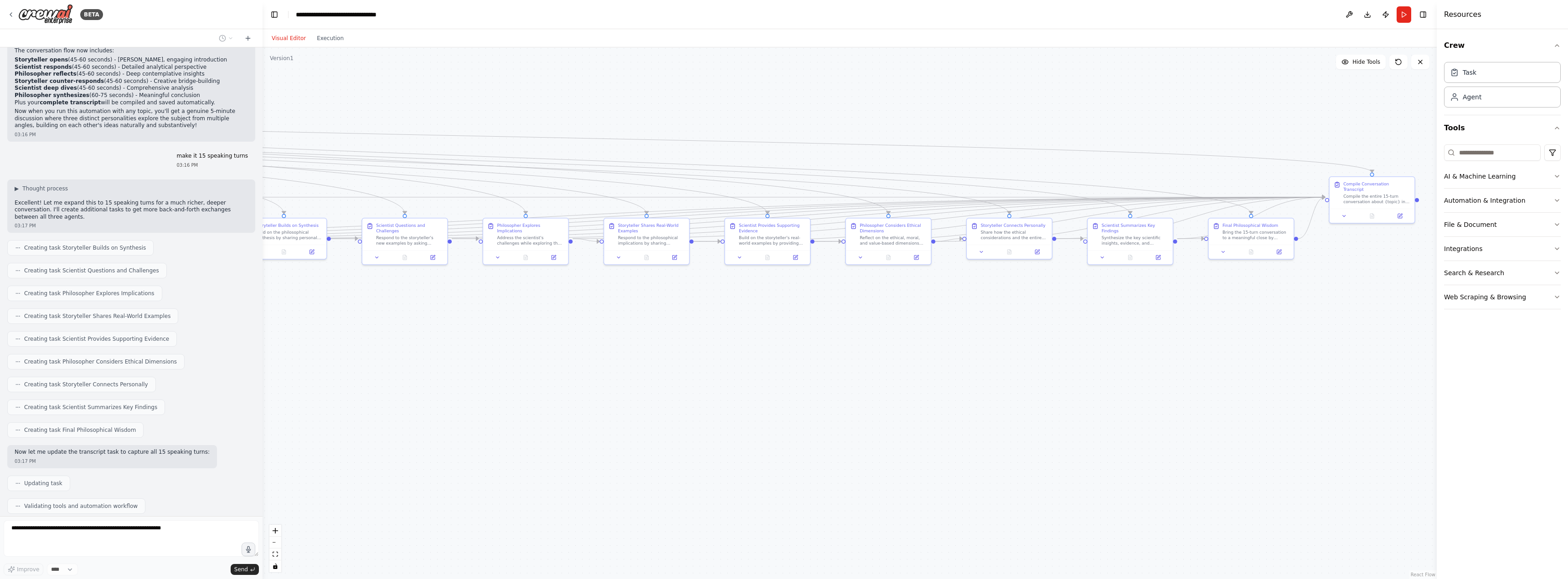
drag, startPoint x: 681, startPoint y: 394, endPoint x: 754, endPoint y: 373, distance: 76.0
click at [754, 373] on div ".deletable-edge-delete-btn { width: 20px; height: 20px; border: 0px solid #ffff…" at bounding box center [849, 313] width 1174 height 532
drag, startPoint x: 623, startPoint y: 433, endPoint x: 970, endPoint y: 372, distance: 352.3
click at [970, 372] on div ".deletable-edge-delete-btn { width: 20px; height: 20px; border: 0px solid #ffff…" at bounding box center [849, 313] width 1174 height 532
drag, startPoint x: 760, startPoint y: 290, endPoint x: 677, endPoint y: 296, distance: 83.2
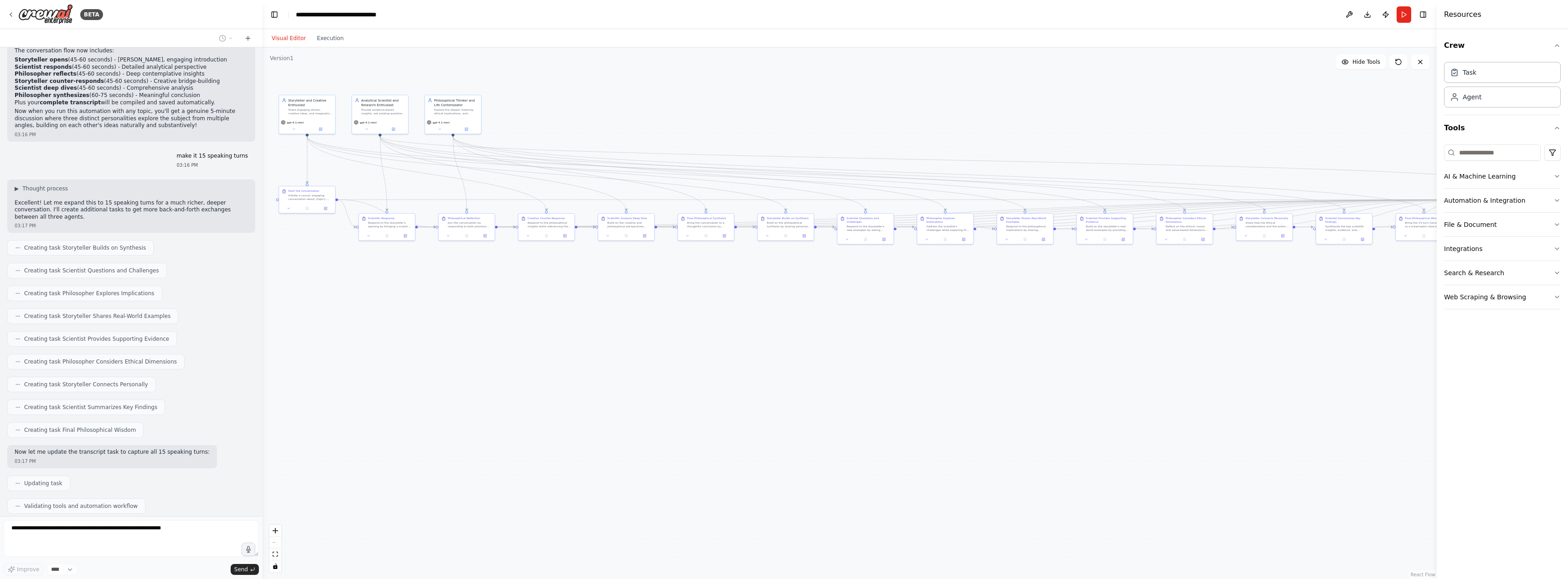
click at [677, 296] on div ".deletable-edge-delete-btn { width: 20px; height: 20px; border: 0px solid #ffff…" at bounding box center [849, 313] width 1174 height 532
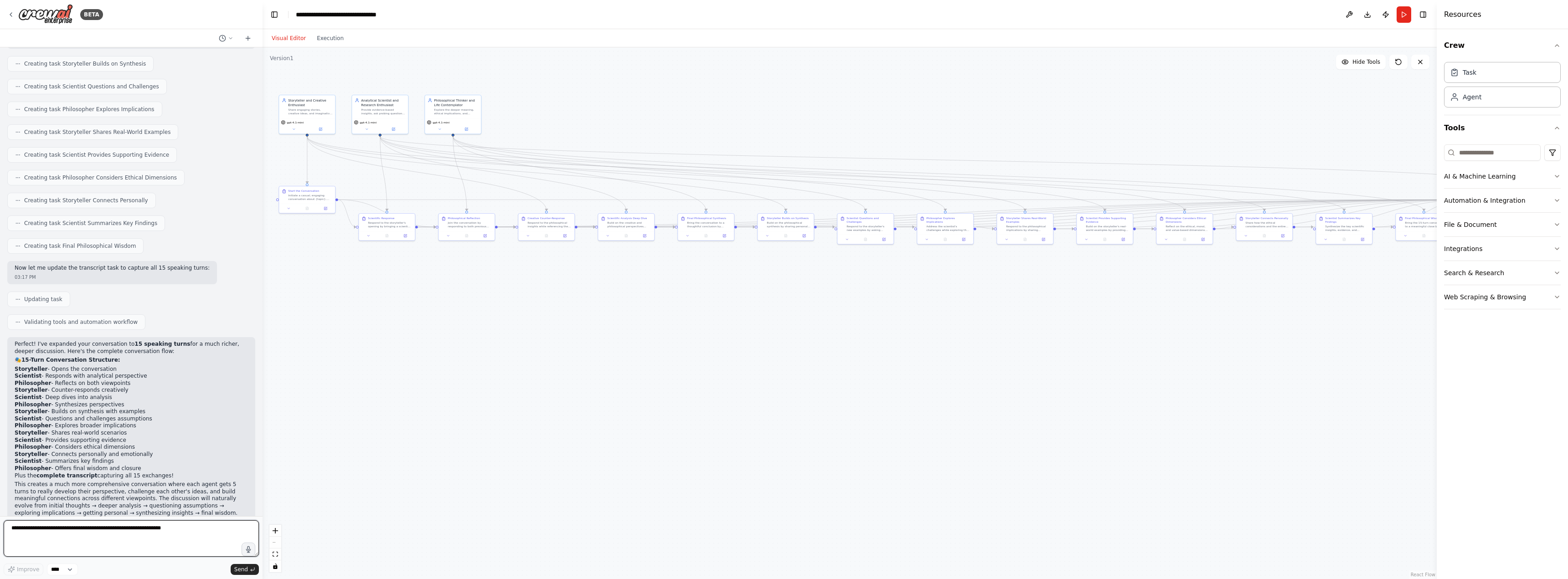
scroll to position [1506, 0]
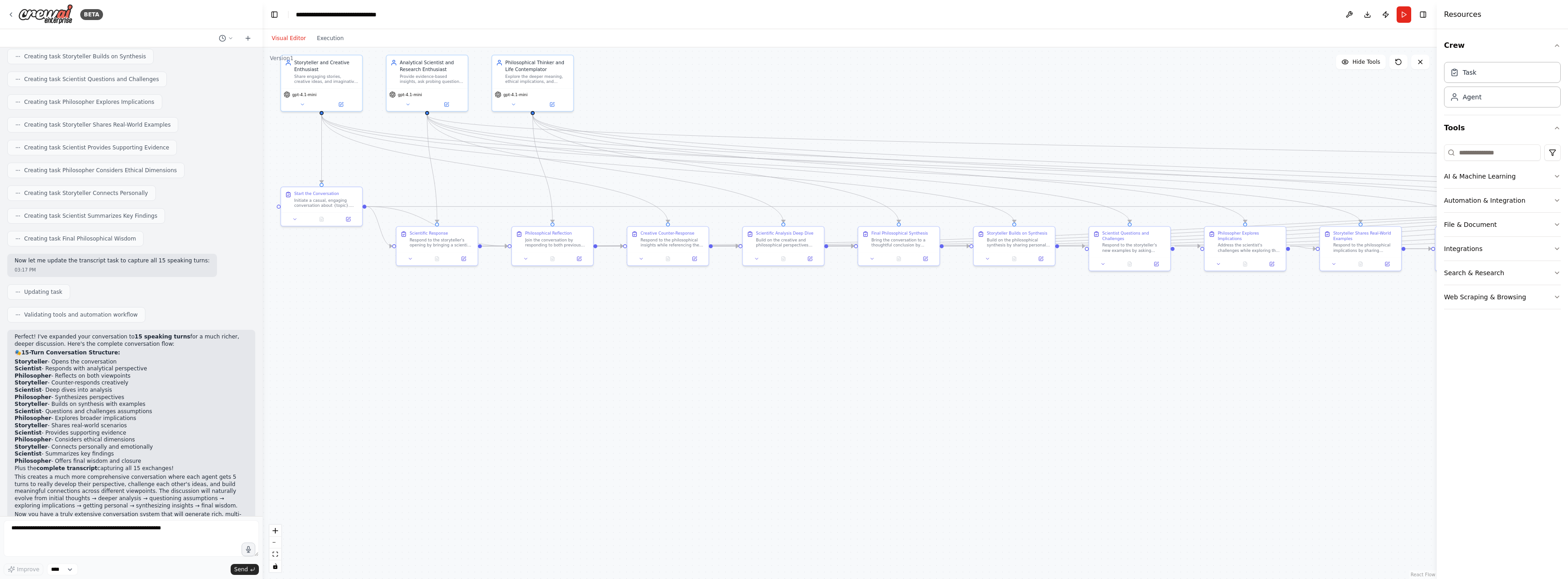
drag, startPoint x: 695, startPoint y: 327, endPoint x: 814, endPoint y: 345, distance: 120.4
click at [814, 345] on div ".deletable-edge-delete-btn { width: 20px; height: 20px; border: 0px solid #ffff…" at bounding box center [849, 313] width 1174 height 532
drag, startPoint x: 632, startPoint y: 233, endPoint x: 649, endPoint y: 306, distance: 75.0
click at [649, 318] on div "Philosophical Reflection" at bounding box center [638, 321] width 59 height 7
drag, startPoint x: 498, startPoint y: 231, endPoint x: 553, endPoint y: 151, distance: 97.1
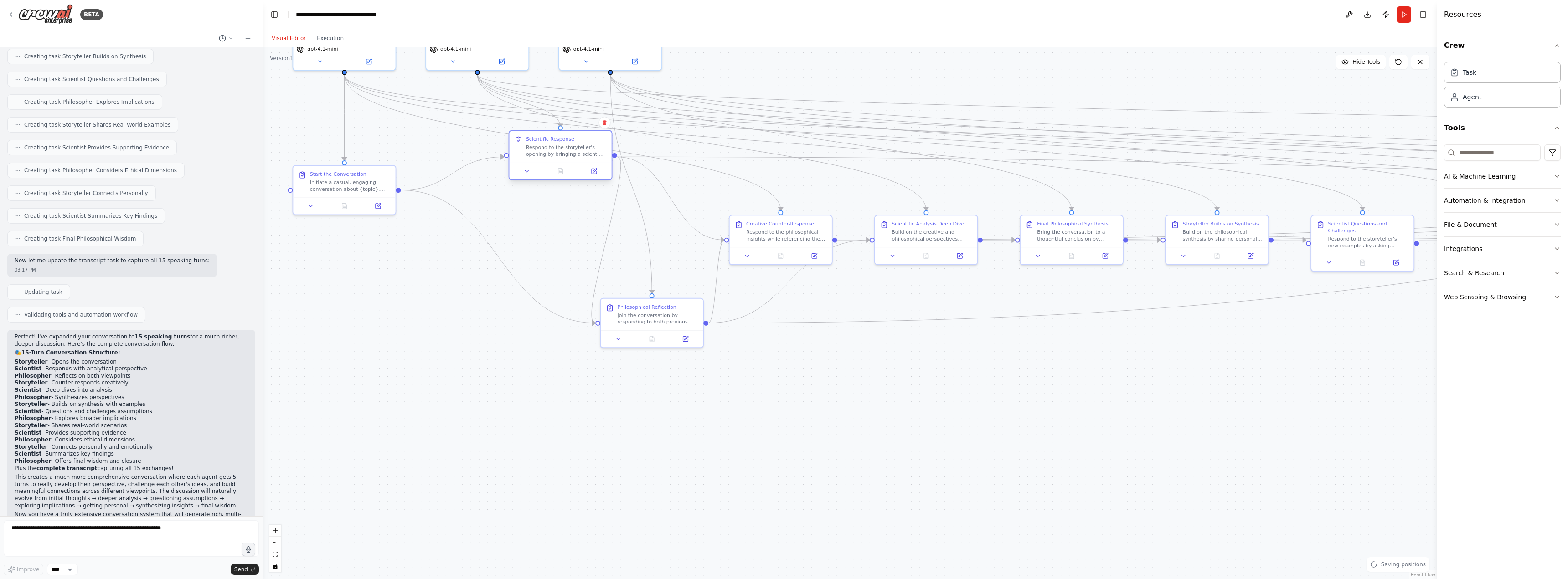
click at [554, 148] on div "Respond to the storyteller's opening by bringing a scientific or analytical per…" at bounding box center [566, 151] width 81 height 13
drag, startPoint x: 886, startPoint y: 412, endPoint x: 647, endPoint y: 407, distance: 239.1
click at [647, 407] on div ".deletable-edge-delete-btn { width: 20px; height: 20px; border: 0px solid #ffff…" at bounding box center [849, 313] width 1174 height 532
click at [1235, 381] on div ".deletable-edge-delete-btn { width: 20px; height: 20px; border: 0px solid #ffff…" at bounding box center [849, 313] width 1174 height 532
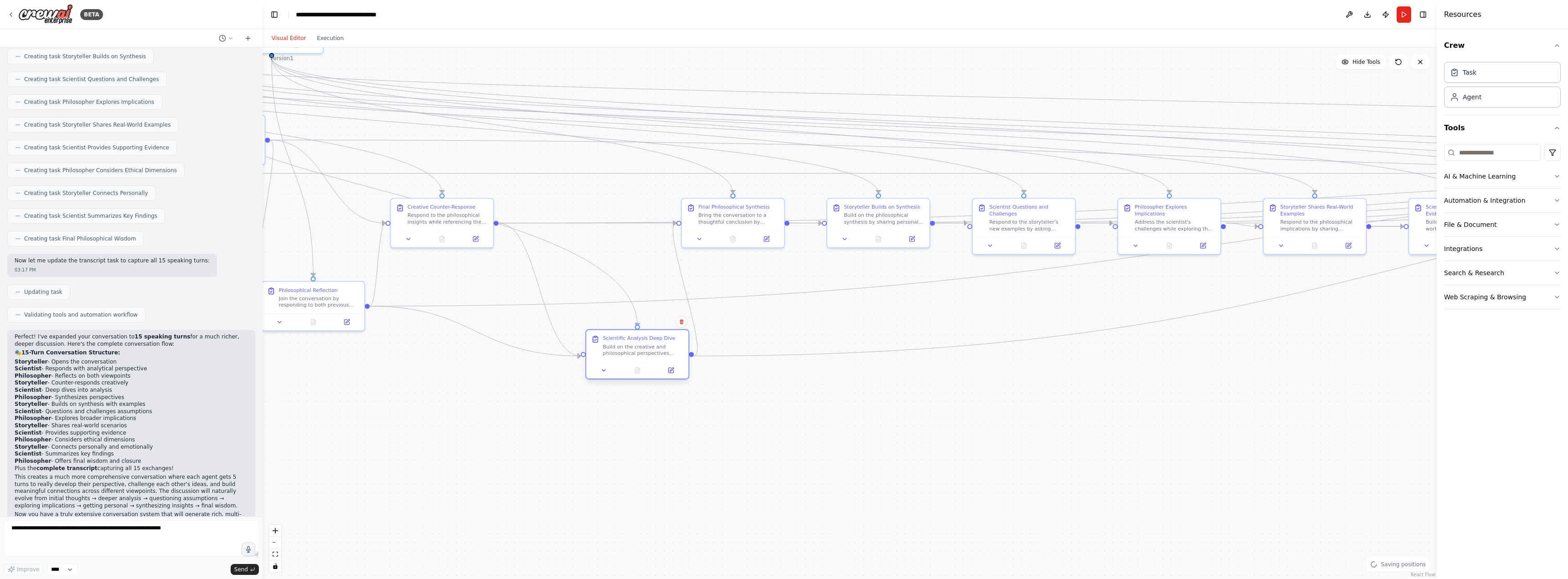
drag, startPoint x: 596, startPoint y: 340, endPoint x: 657, endPoint y: 344, distance: 61.1
click at [657, 344] on div "Build on the creative and philosophical perspectives shared so far about {topic…" at bounding box center [643, 350] width 81 height 13
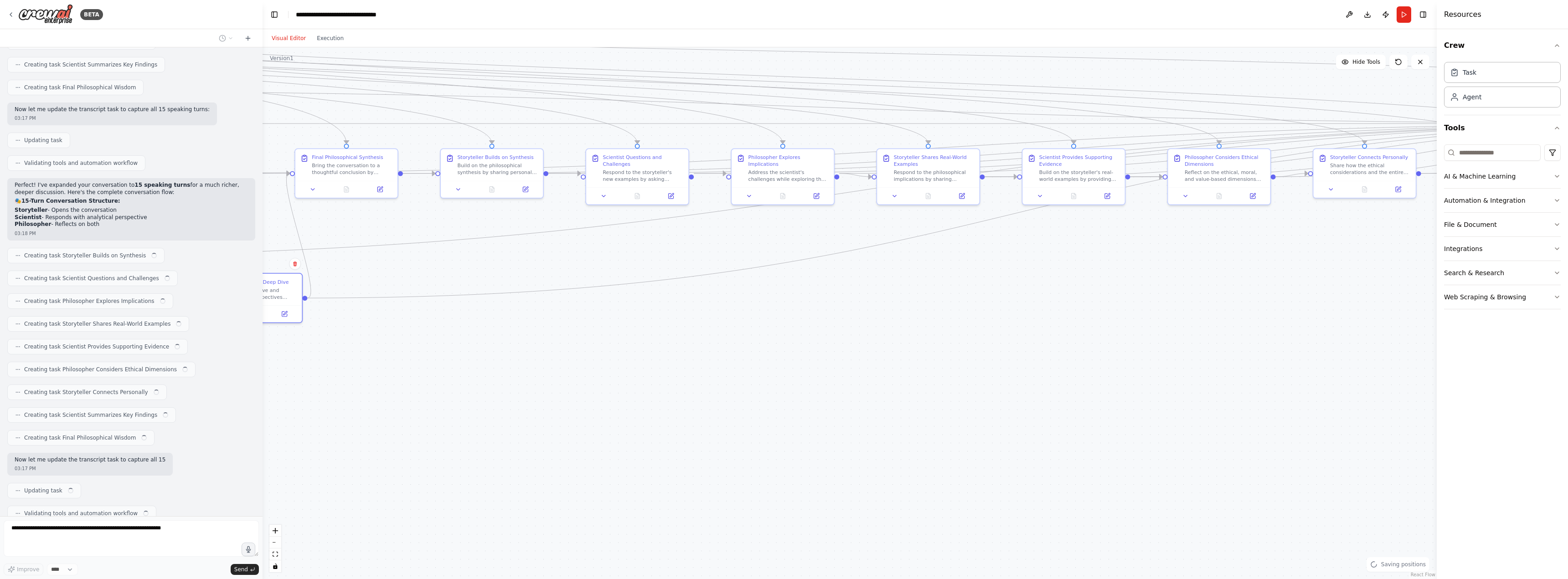
drag, startPoint x: 1148, startPoint y: 421, endPoint x: 761, endPoint y: 371, distance: 390.2
click at [761, 371] on div ".deletable-edge-delete-btn { width: 20px; height: 20px; border: 0px solid #ffff…" at bounding box center [849, 313] width 1174 height 532
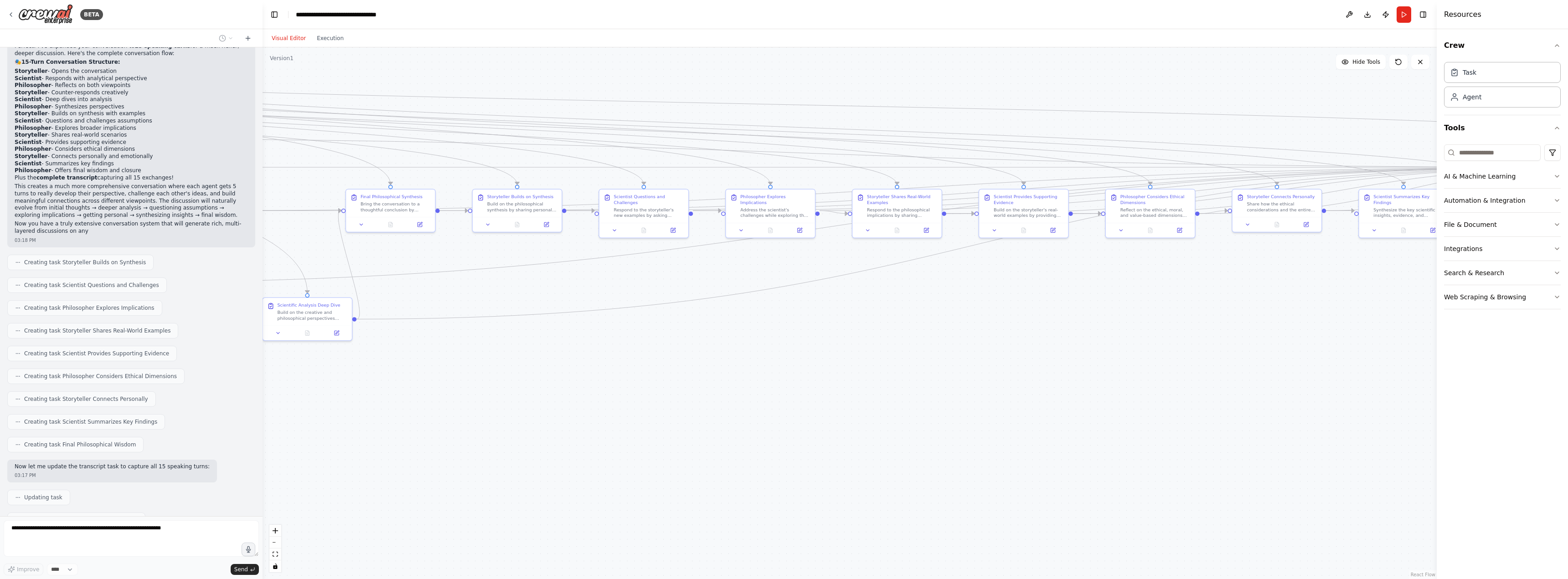
scroll to position [2080, 0]
drag, startPoint x: 566, startPoint y: 474, endPoint x: 807, endPoint y: 439, distance: 243.5
click at [807, 439] on div ".deletable-edge-delete-btn { width: 20px; height: 20px; border: 0px solid #ffff…" at bounding box center [849, 313] width 1174 height 532
drag, startPoint x: 692, startPoint y: 329, endPoint x: 671, endPoint y: 253, distance: 78.8
click at [671, 253] on div "Scientific Analysis Deep Dive Build on the creative and philosophical perspecti…" at bounding box center [675, 258] width 44 height 12
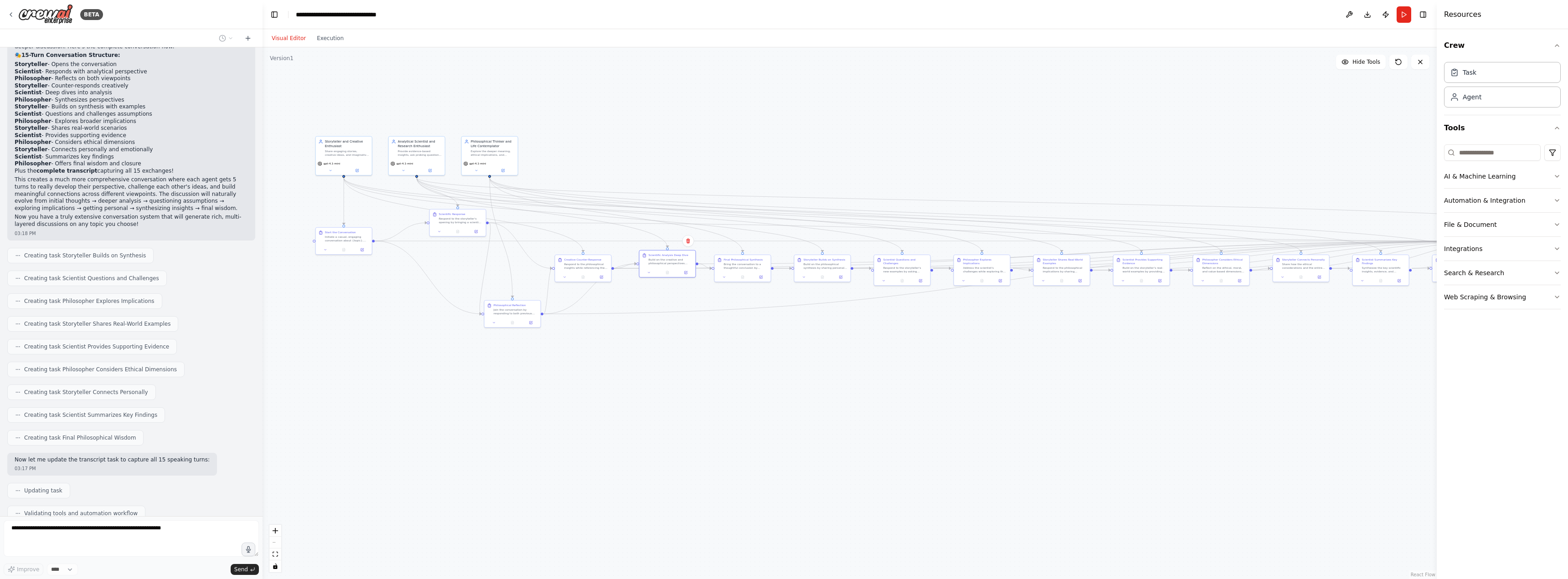
click at [687, 388] on div ".deletable-edge-delete-btn { width: 20px; height: 20px; border: 0px solid #ffff…" at bounding box center [849, 313] width 1174 height 532
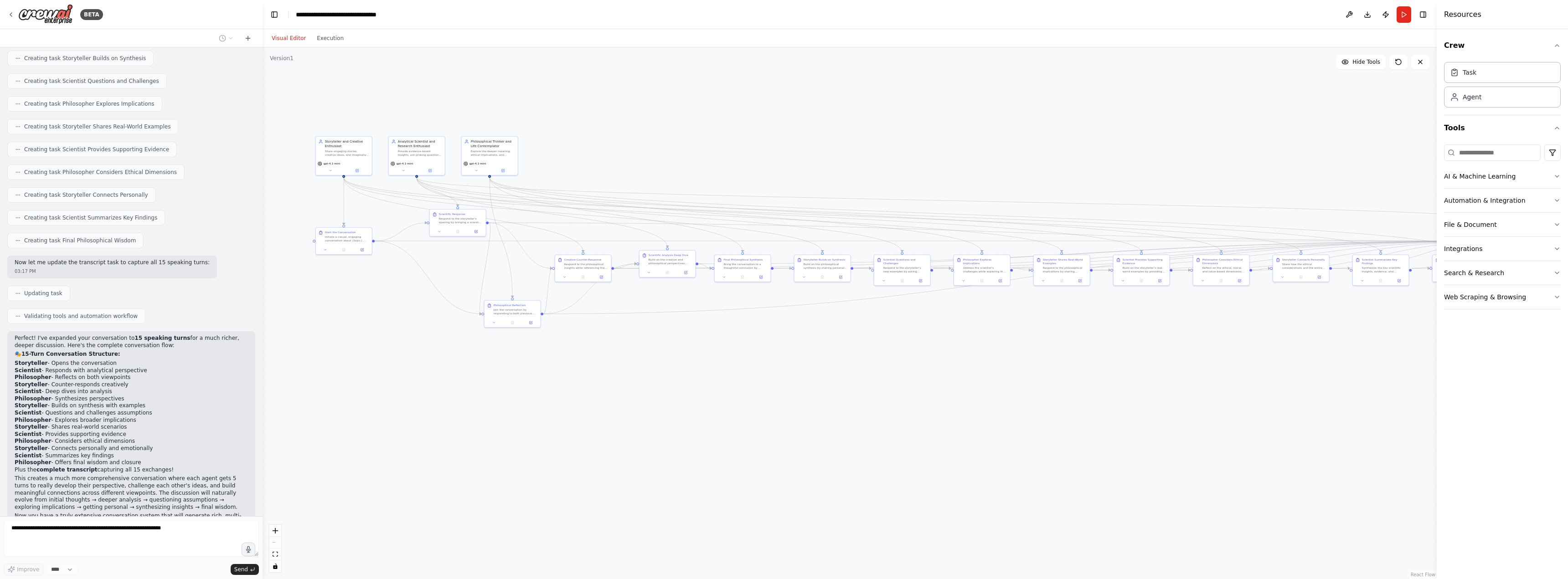
scroll to position [1776, 0]
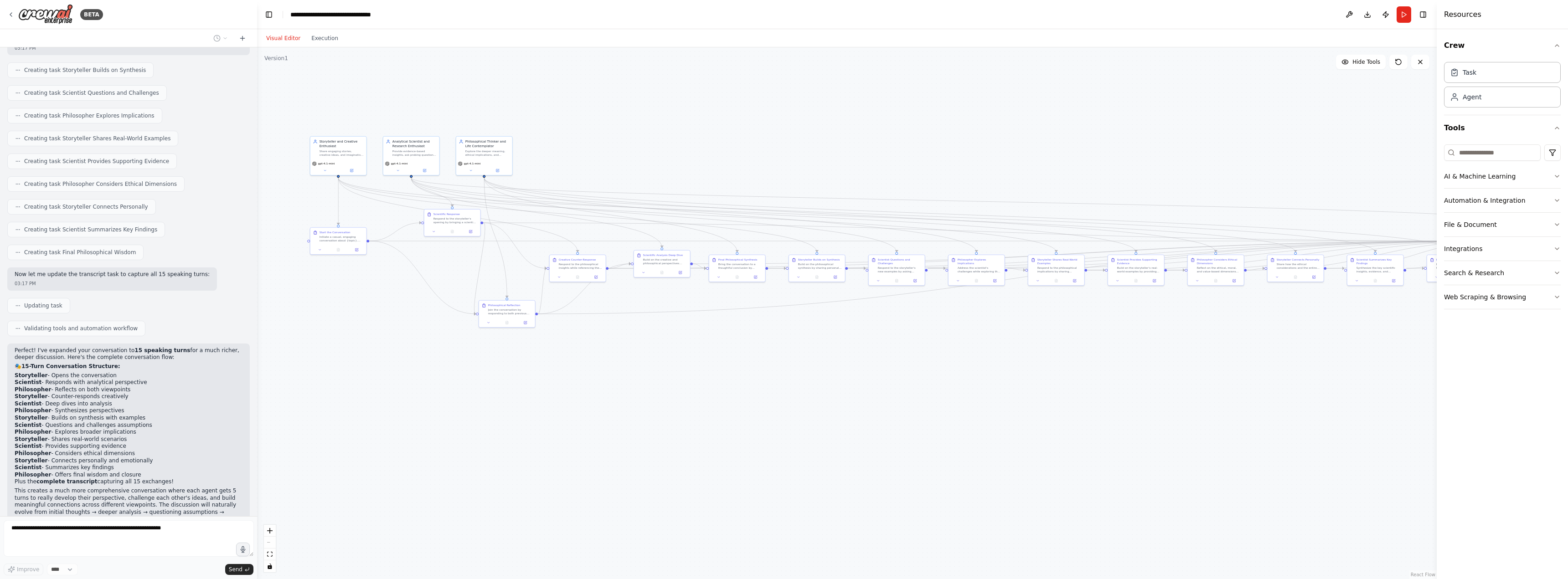
drag, startPoint x: 260, startPoint y: 403, endPoint x: 257, endPoint y: 420, distance: 17.3
click at [257, 420] on div "BETA Hello! I'm the CrewAI assistant. What kind of automation do you want to bu…" at bounding box center [784, 290] width 1568 height 579
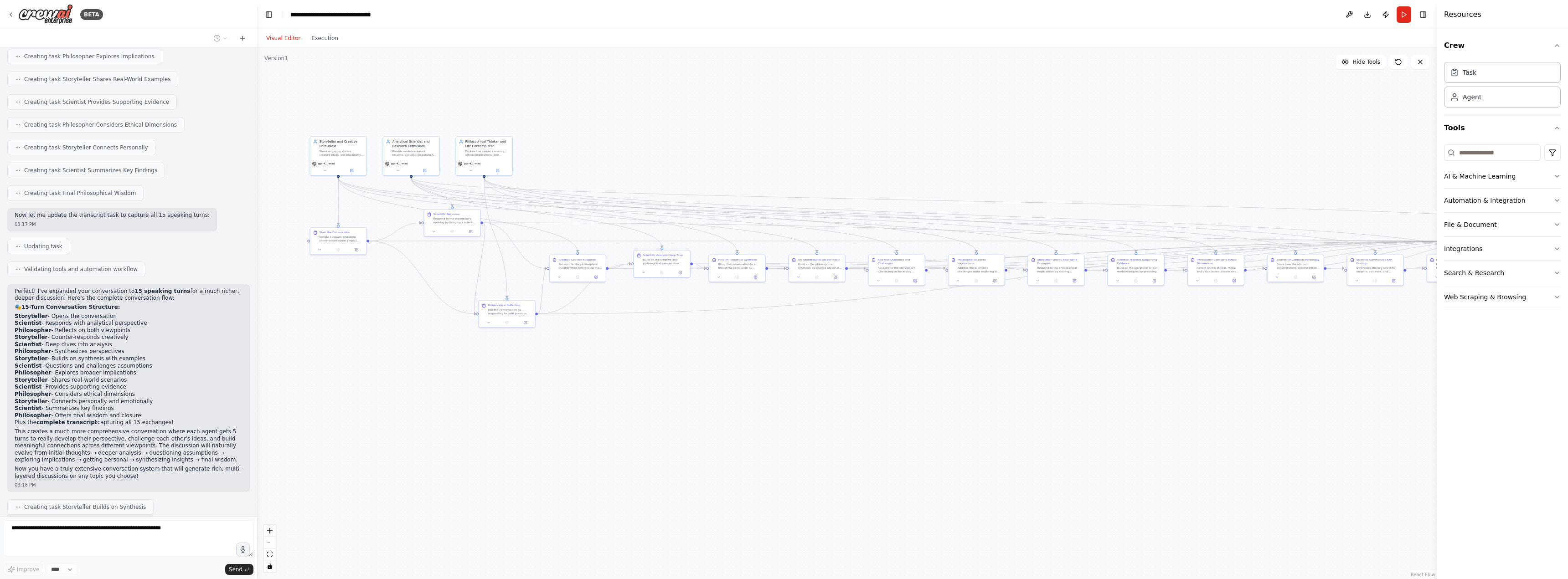
scroll to position [2080, 0]
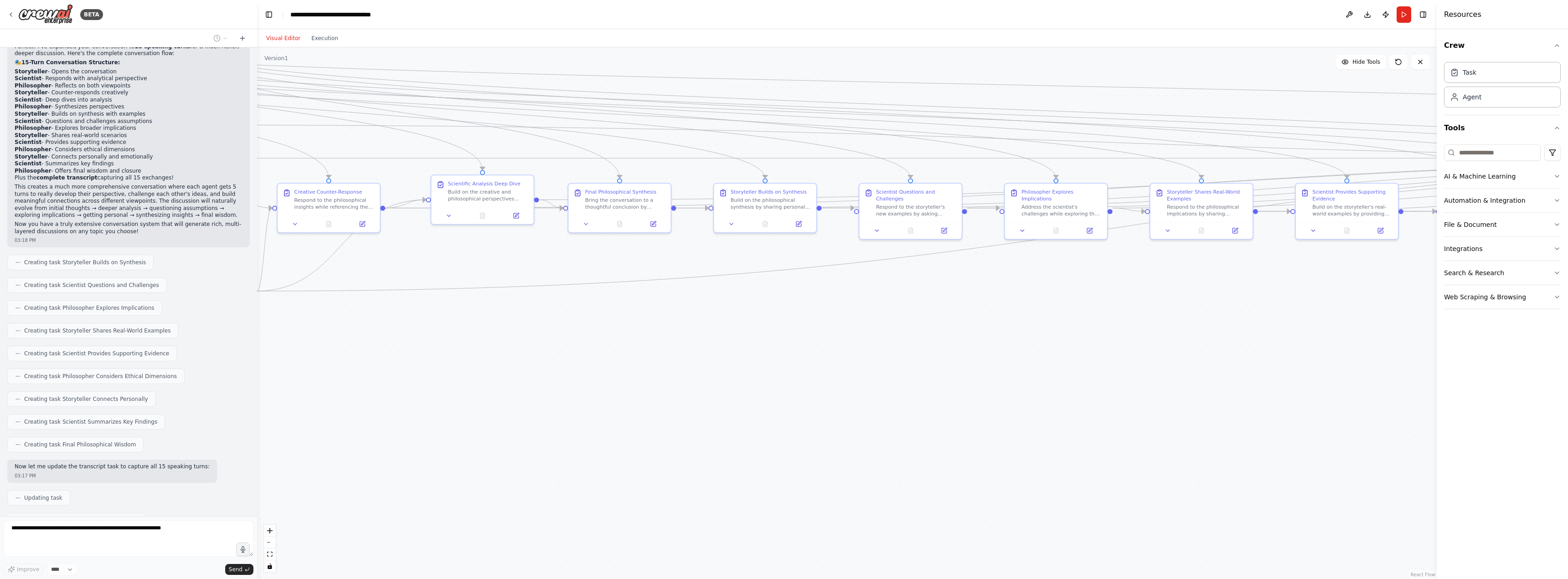
drag, startPoint x: 1028, startPoint y: 292, endPoint x: 970, endPoint y: 362, distance: 90.9
click at [970, 362] on div ".deletable-edge-delete-btn { width: 20px; height: 20px; border: 0px solid #ffff…" at bounding box center [847, 313] width 1180 height 532
drag, startPoint x: 1266, startPoint y: 321, endPoint x: 811, endPoint y: 372, distance: 457.8
click at [811, 372] on div ".deletable-edge-delete-btn { width: 20px; height: 20px; border: 0px solid #ffff…" at bounding box center [847, 313] width 1180 height 532
drag, startPoint x: 996, startPoint y: 421, endPoint x: 578, endPoint y: 412, distance: 418.1
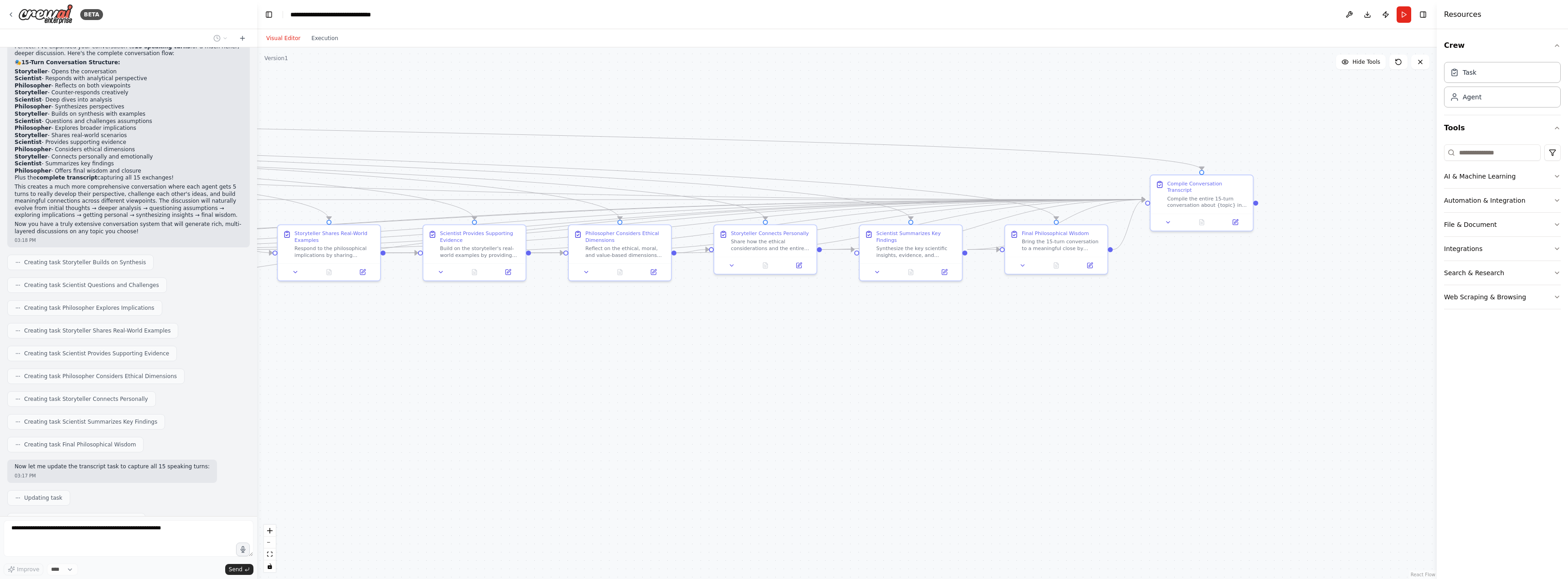
click at [578, 412] on div ".deletable-edge-delete-btn { width: 20px; height: 20px; border: 0px solid #ffff…" at bounding box center [847, 313] width 1180 height 532
drag, startPoint x: 1069, startPoint y: 377, endPoint x: 968, endPoint y: 377, distance: 101.0
click at [968, 377] on div ".deletable-edge-delete-btn { width: 20px; height: 20px; border: 0px solid #ffff…" at bounding box center [847, 313] width 1180 height 532
drag, startPoint x: 1068, startPoint y: 367, endPoint x: 1055, endPoint y: 370, distance: 13.3
click at [1055, 370] on div ".deletable-edge-delete-btn { width: 20px; height: 20px; border: 0px solid #ffff…" at bounding box center [847, 313] width 1180 height 532
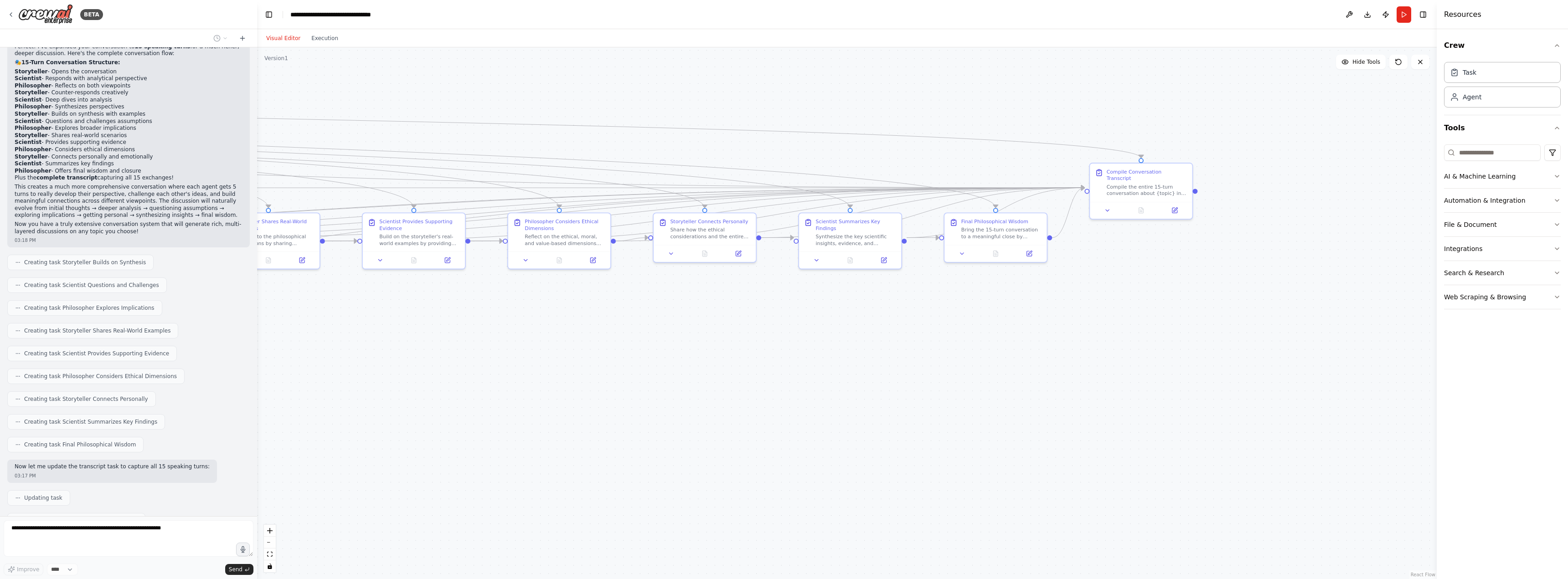
drag, startPoint x: 696, startPoint y: 423, endPoint x: 732, endPoint y: 412, distance: 37.6
click at [732, 412] on div ".deletable-edge-delete-btn { width: 20px; height: 20px; border: 0px solid #ffff…" at bounding box center [847, 313] width 1180 height 532
click at [527, 255] on icon at bounding box center [525, 258] width 7 height 7
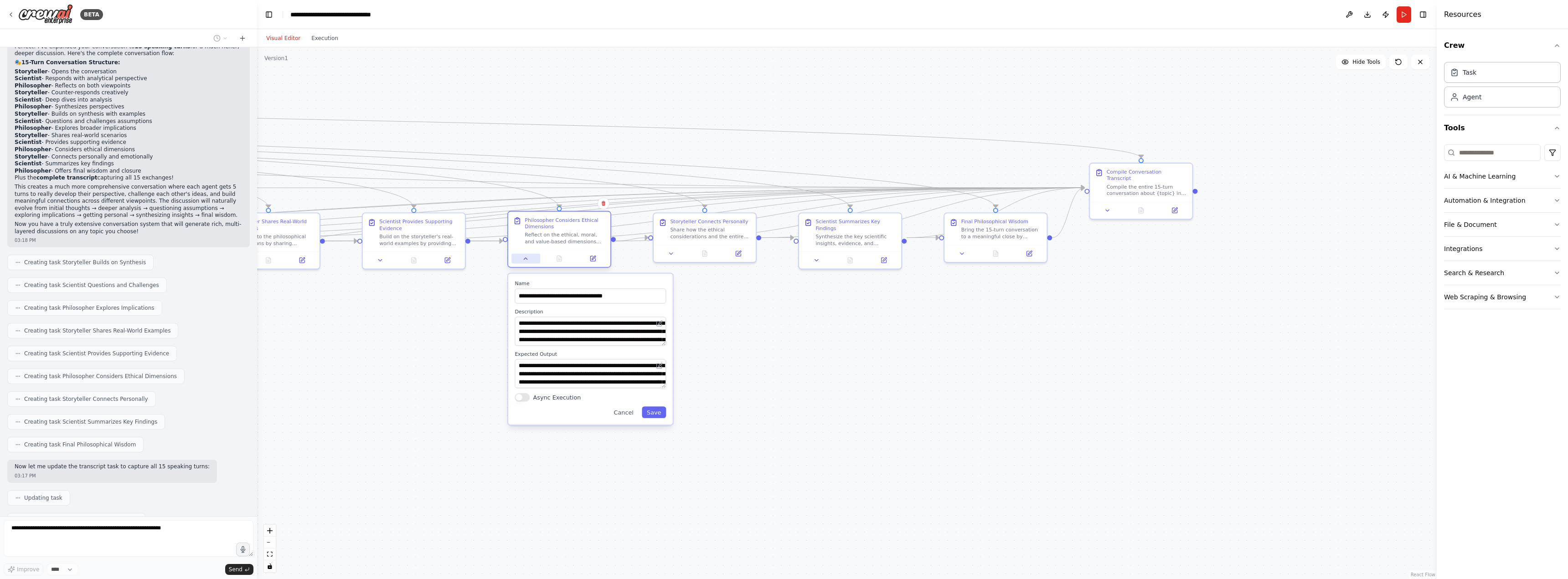
click at [527, 255] on icon at bounding box center [525, 258] width 7 height 7
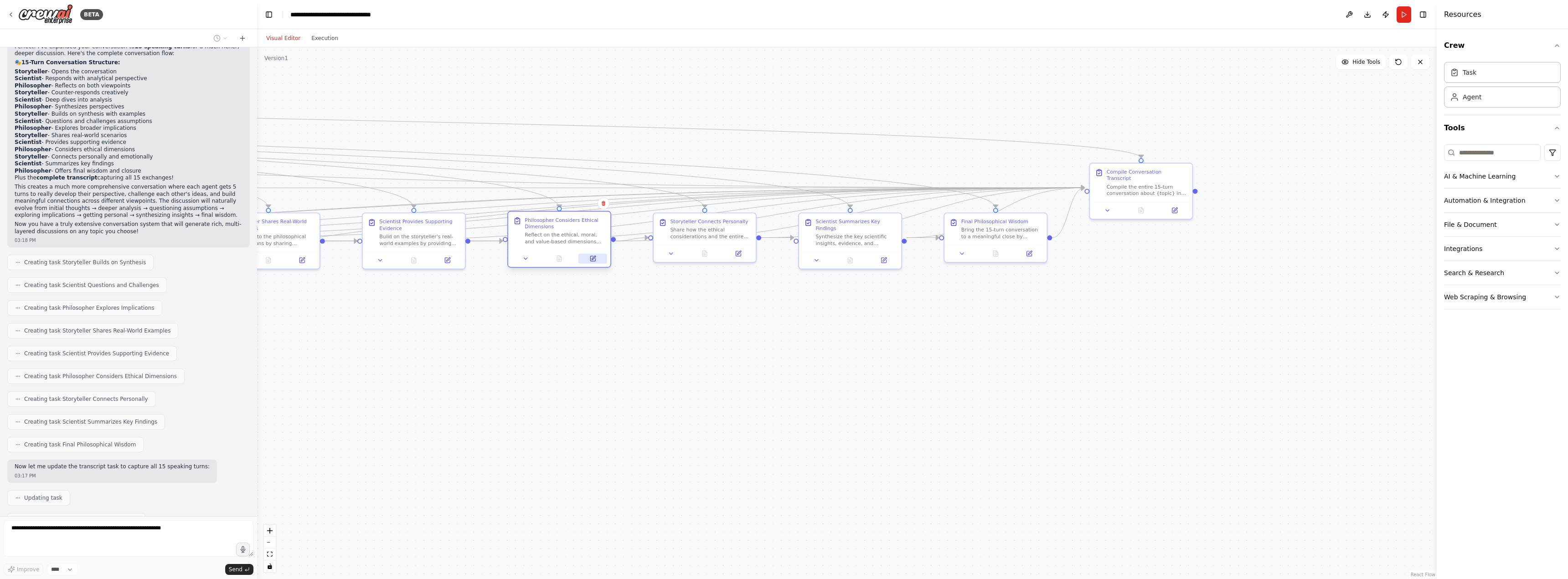
click at [595, 257] on icon at bounding box center [593, 258] width 4 height 4
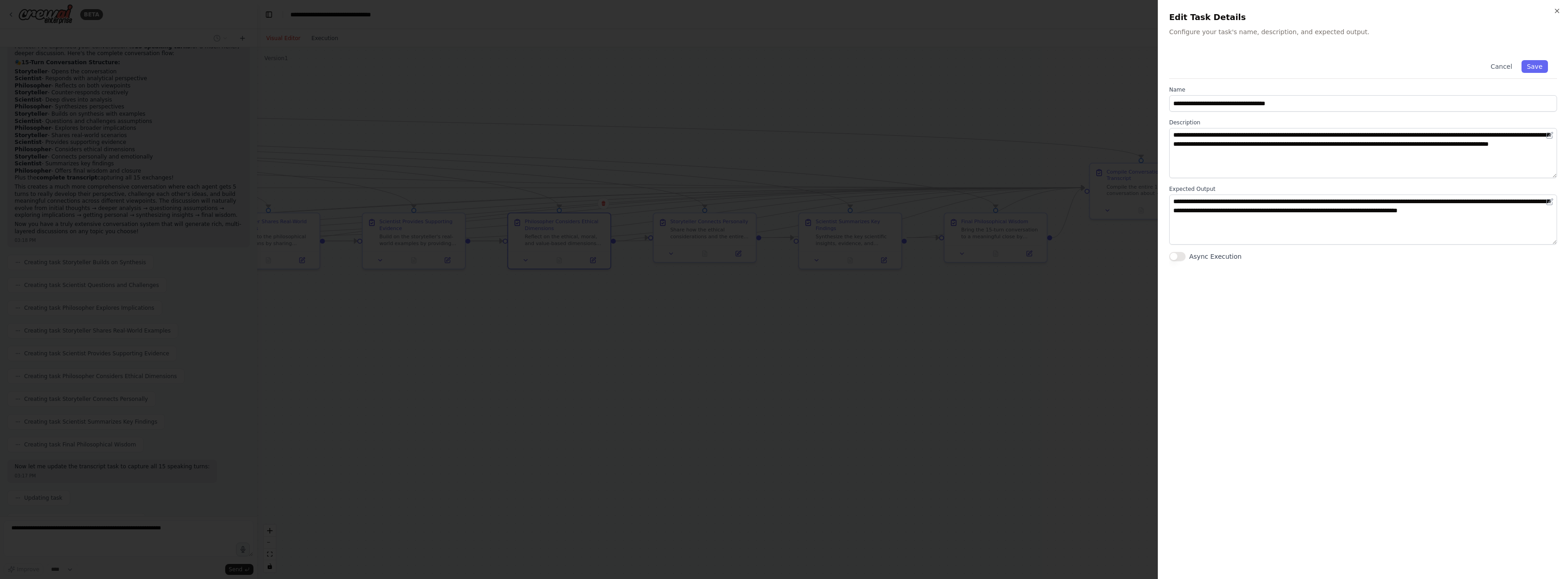
click at [934, 389] on div at bounding box center [784, 290] width 1568 height 579
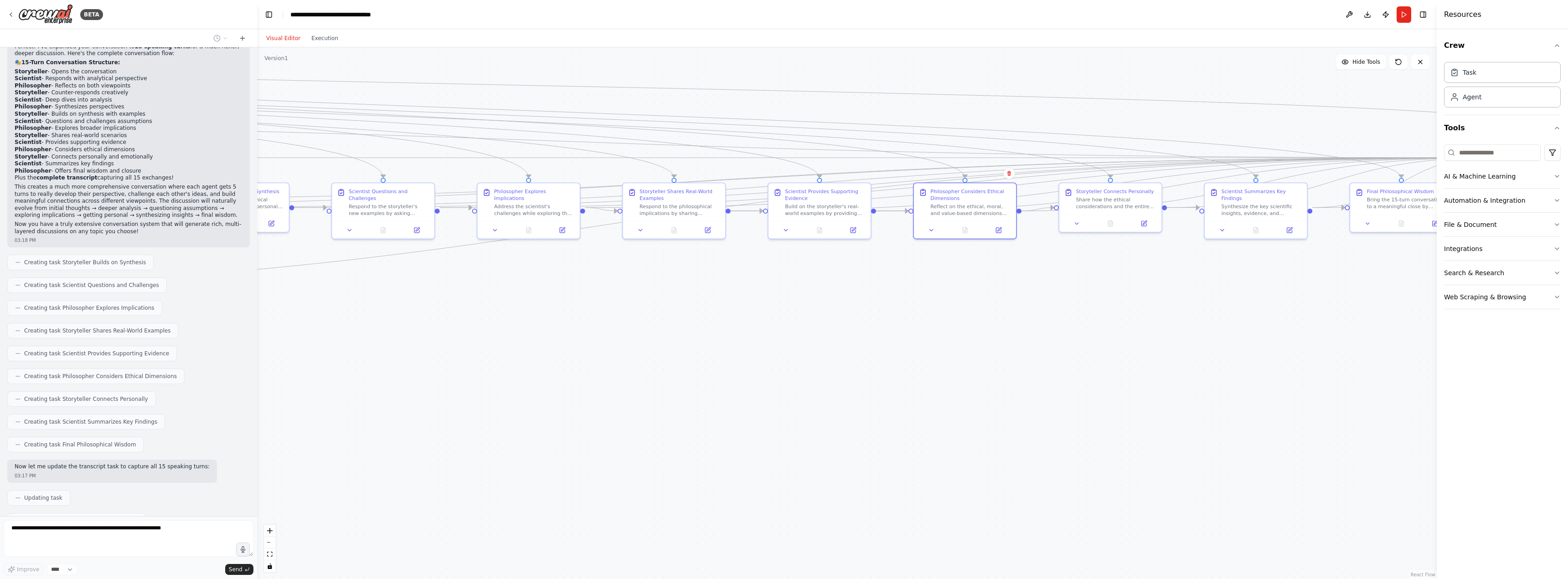
drag, startPoint x: 662, startPoint y: 418, endPoint x: 1068, endPoint y: 387, distance: 407.2
click at [1068, 387] on div ".deletable-edge-delete-btn { width: 20px; height: 20px; border: 0px solid #ffff…" at bounding box center [847, 313] width 1180 height 532
drag, startPoint x: 474, startPoint y: 435, endPoint x: 1085, endPoint y: 411, distance: 611.5
click at [1085, 411] on div ".deletable-edge-delete-btn { width: 20px; height: 20px; border: 0px solid #ffff…" at bounding box center [847, 313] width 1180 height 532
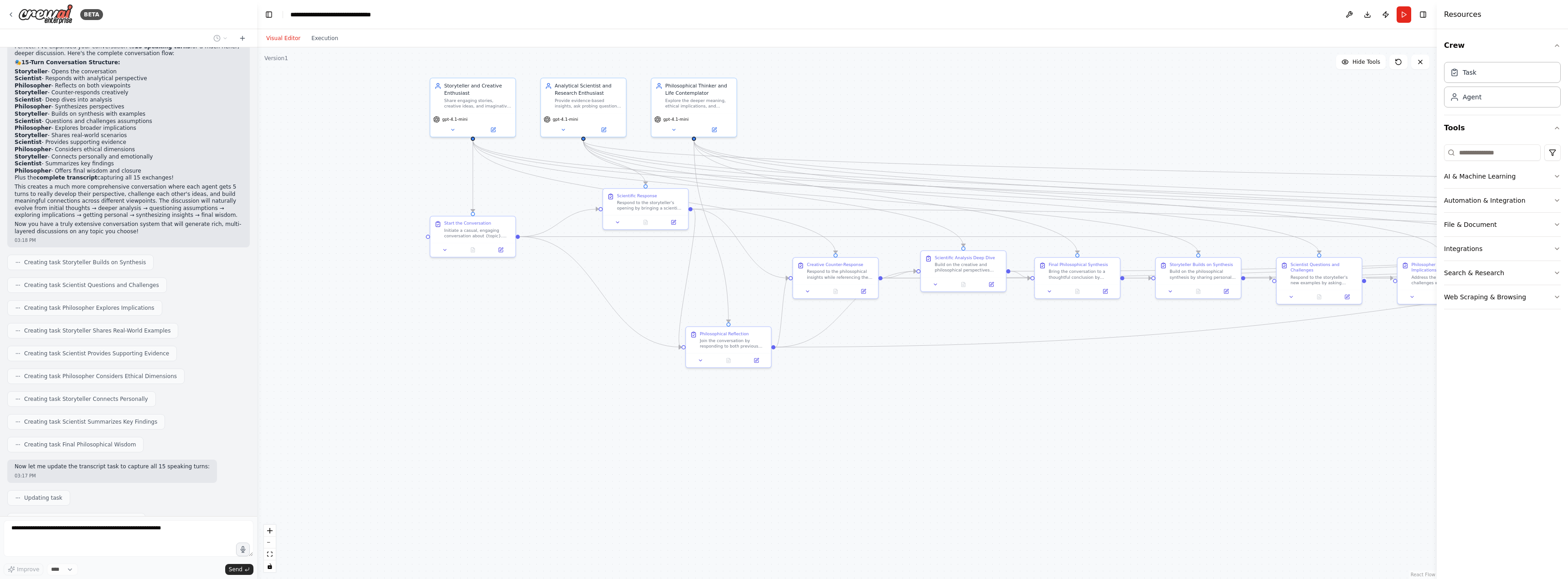
drag, startPoint x: 579, startPoint y: 417, endPoint x: 824, endPoint y: 477, distance: 252.2
click at [825, 478] on div ".deletable-edge-delete-btn { width: 20px; height: 20px; border: 0px solid #ffff…" at bounding box center [847, 313] width 1180 height 532
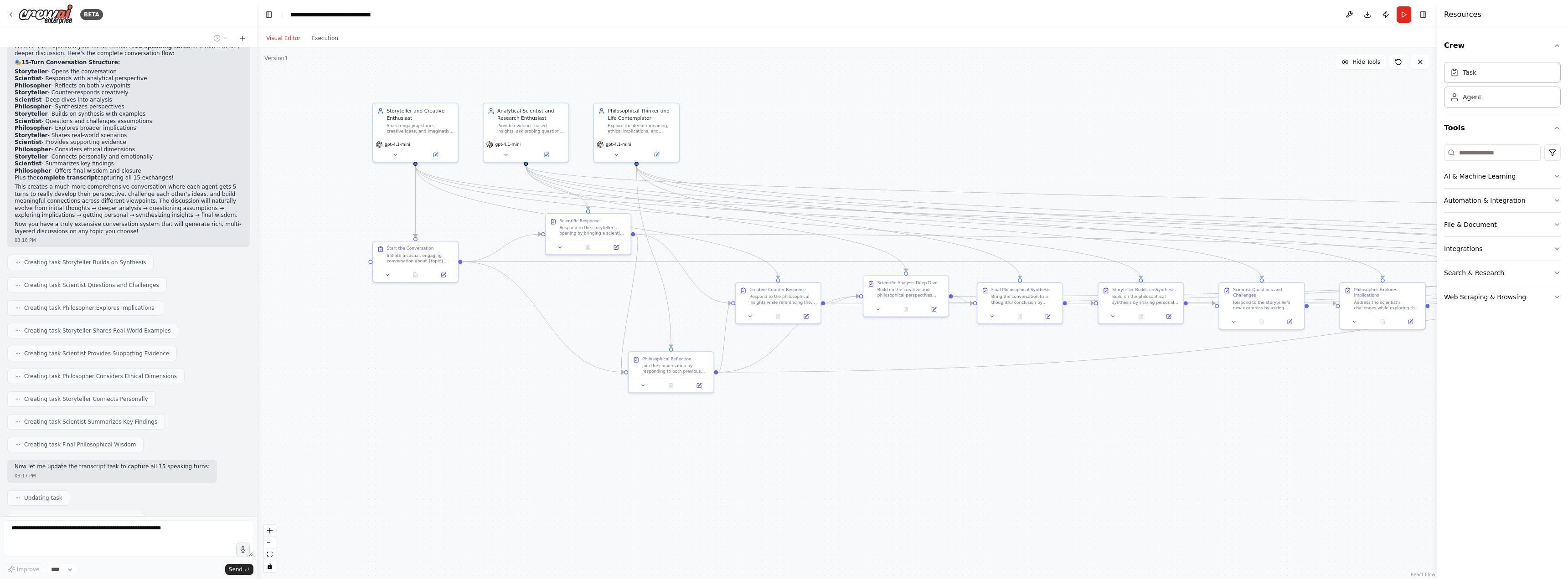
drag, startPoint x: 651, startPoint y: 275, endPoint x: 594, endPoint y: 300, distance: 62.2
click at [594, 300] on div ".deletable-edge-delete-btn { width: 20px; height: 20px; border: 0px solid #ffff…" at bounding box center [847, 313] width 1180 height 532
click at [615, 246] on icon at bounding box center [616, 246] width 4 height 4
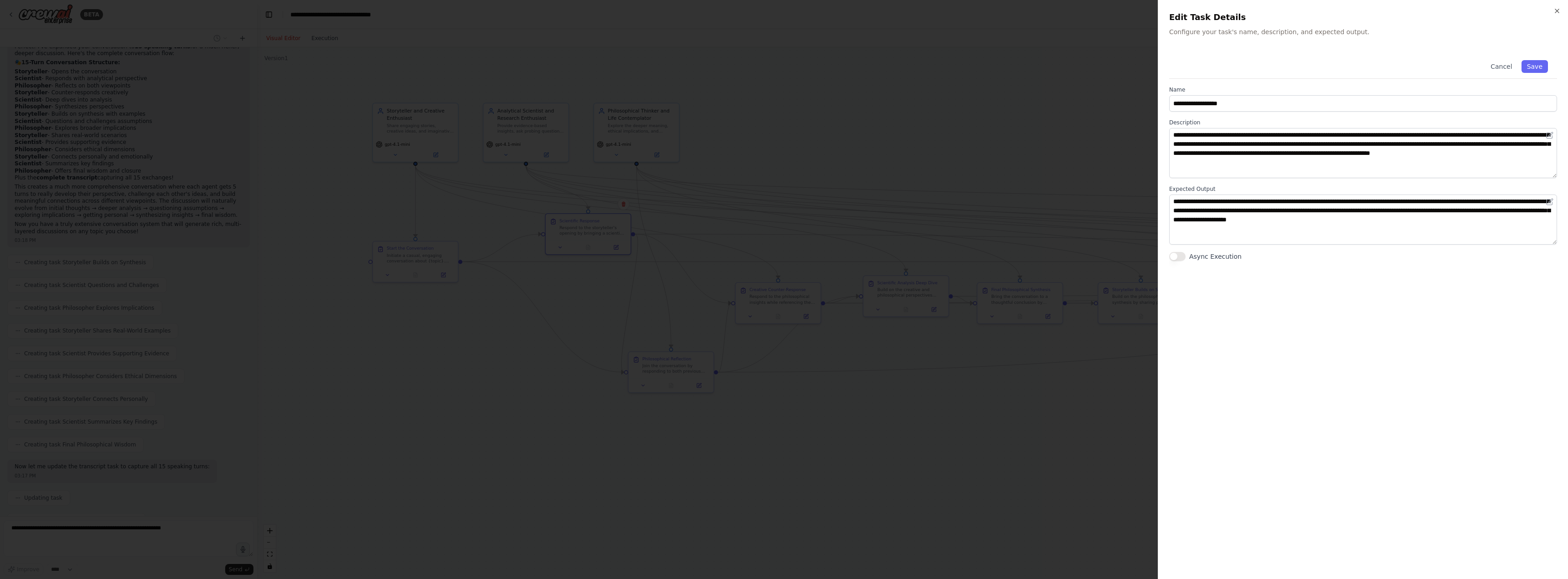
click at [701, 434] on div at bounding box center [784, 290] width 1568 height 579
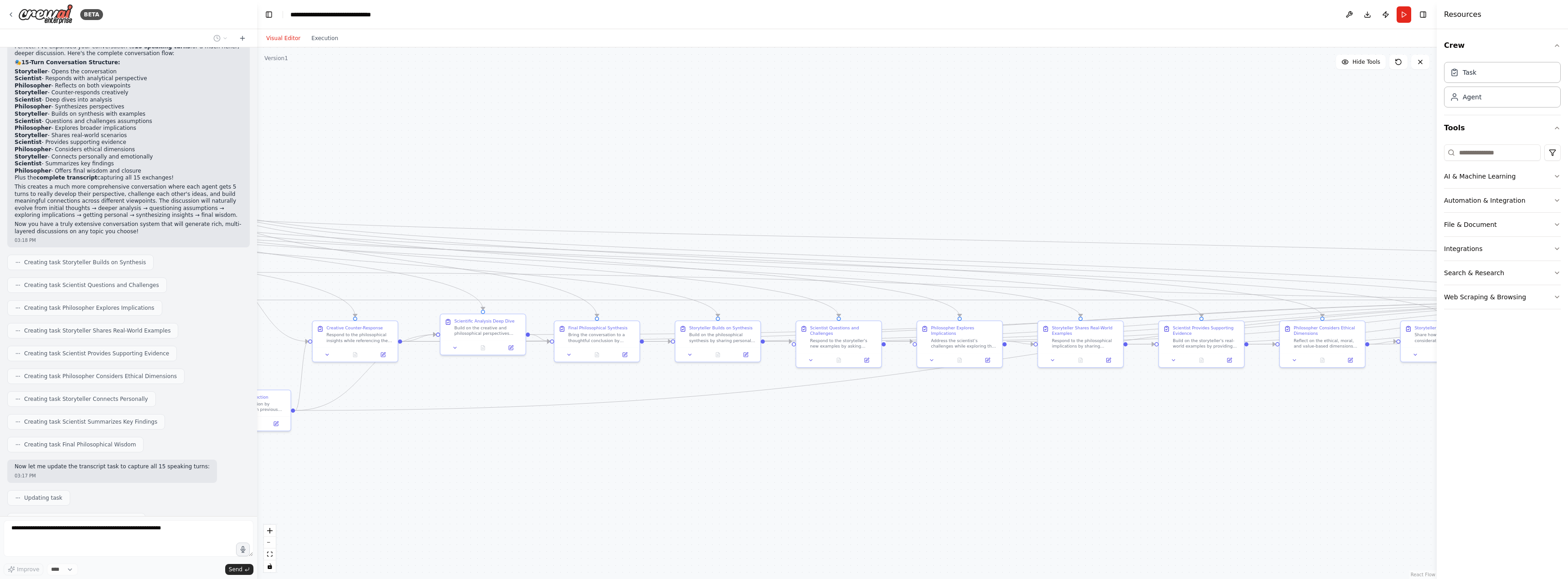
drag, startPoint x: 831, startPoint y: 122, endPoint x: 442, endPoint y: 150, distance: 390.0
click at [442, 150] on div ".deletable-edge-delete-btn { width: 20px; height: 20px; border: 0px solid #ffff…" at bounding box center [847, 313] width 1180 height 532
drag, startPoint x: 1144, startPoint y: 150, endPoint x: 1112, endPoint y: 70, distance: 86.2
click at [1112, 70] on div ".deletable-edge-delete-btn { width: 20px; height: 20px; border: 0px solid #ffff…" at bounding box center [847, 313] width 1180 height 532
drag, startPoint x: 682, startPoint y: 106, endPoint x: 945, endPoint y: 142, distance: 265.5
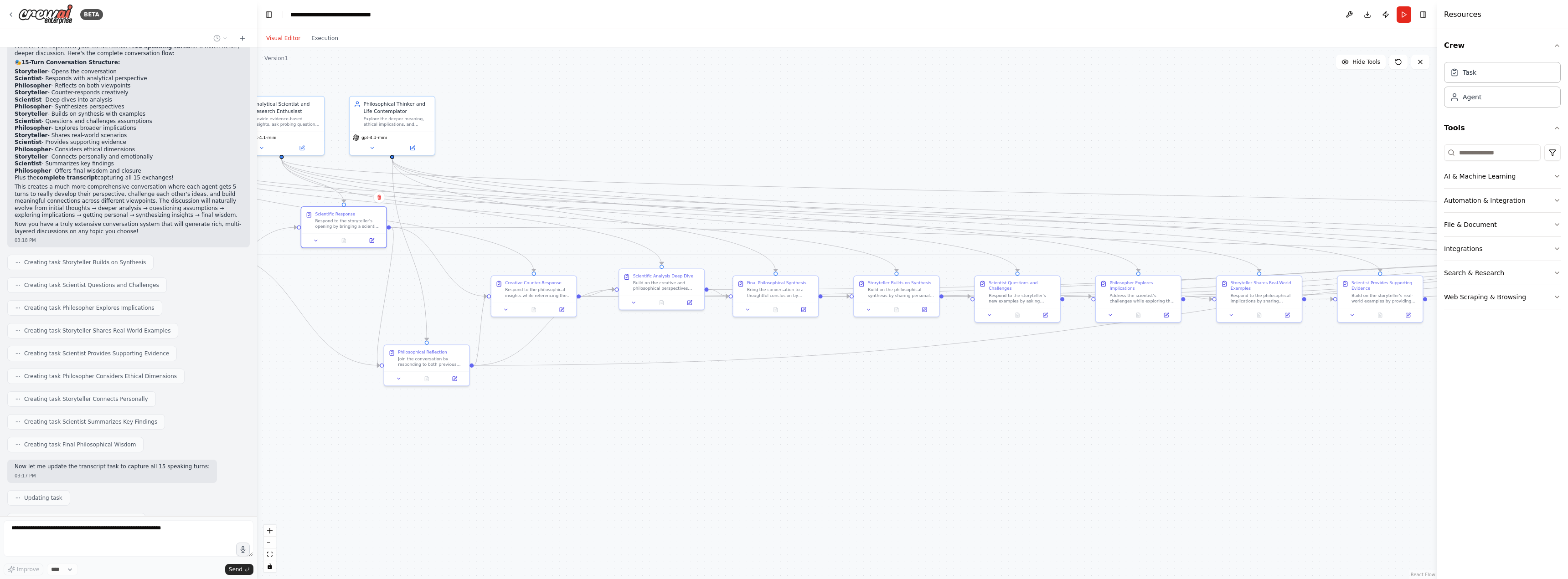
click at [945, 142] on div ".deletable-edge-delete-btn { width: 20px; height: 20px; border: 0px solid #ffff…" at bounding box center [847, 313] width 1180 height 532
drag, startPoint x: 579, startPoint y: 492, endPoint x: 270, endPoint y: 440, distance: 313.3
click at [270, 440] on div ".deletable-edge-delete-btn { width: 20px; height: 20px; border: 0px solid #ffff…" at bounding box center [847, 313] width 1180 height 532
drag, startPoint x: 999, startPoint y: 411, endPoint x: 1107, endPoint y: 396, distance: 109.0
click at [1110, 396] on div ".deletable-edge-delete-btn { width: 20px; height: 20px; border: 0px solid #ffff…" at bounding box center [847, 313] width 1180 height 532
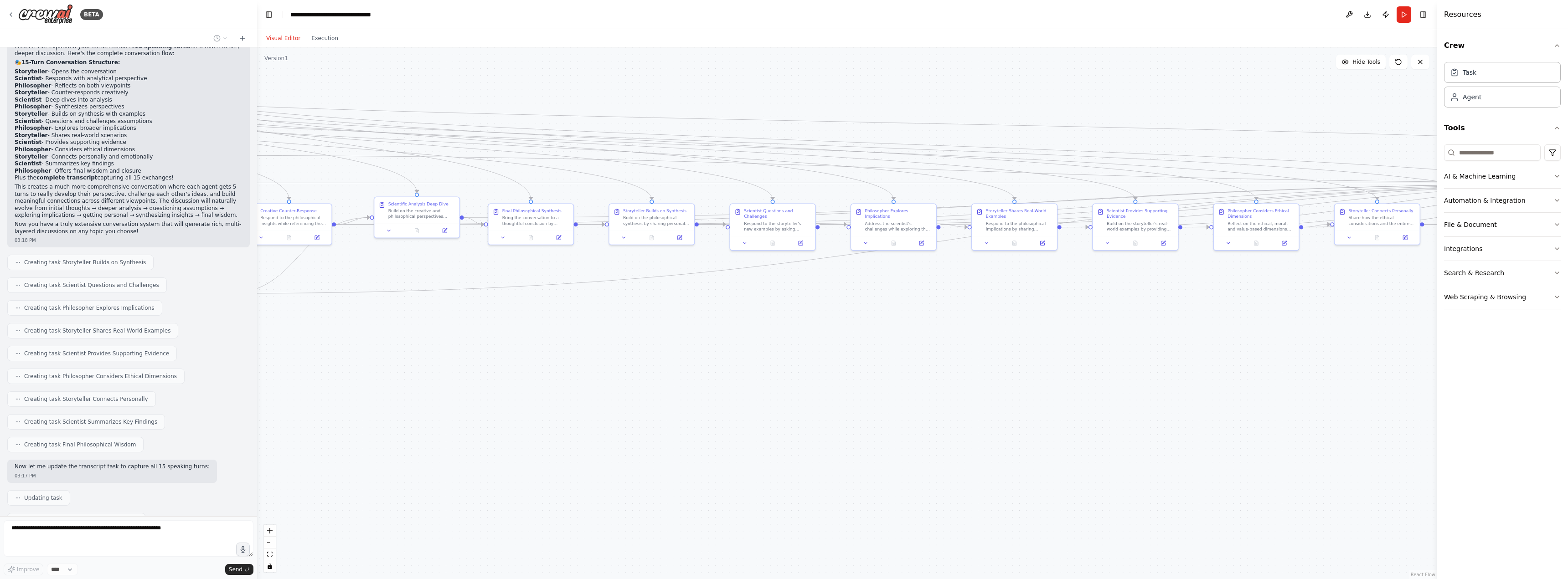
drag, startPoint x: 451, startPoint y: 408, endPoint x: 423, endPoint y: 406, distance: 28.1
click at [423, 406] on div ".deletable-edge-delete-btn { width: 20px; height: 20px; border: 0px solid #ffff…" at bounding box center [847, 313] width 1180 height 532
drag, startPoint x: 1202, startPoint y: 382, endPoint x: 1177, endPoint y: 386, distance: 25.3
click at [1177, 386] on div ".deletable-edge-delete-btn { width: 20px; height: 20px; border: 0px solid #ffff…" at bounding box center [847, 313] width 1180 height 532
drag, startPoint x: 353, startPoint y: 424, endPoint x: 396, endPoint y: 414, distance: 44.1
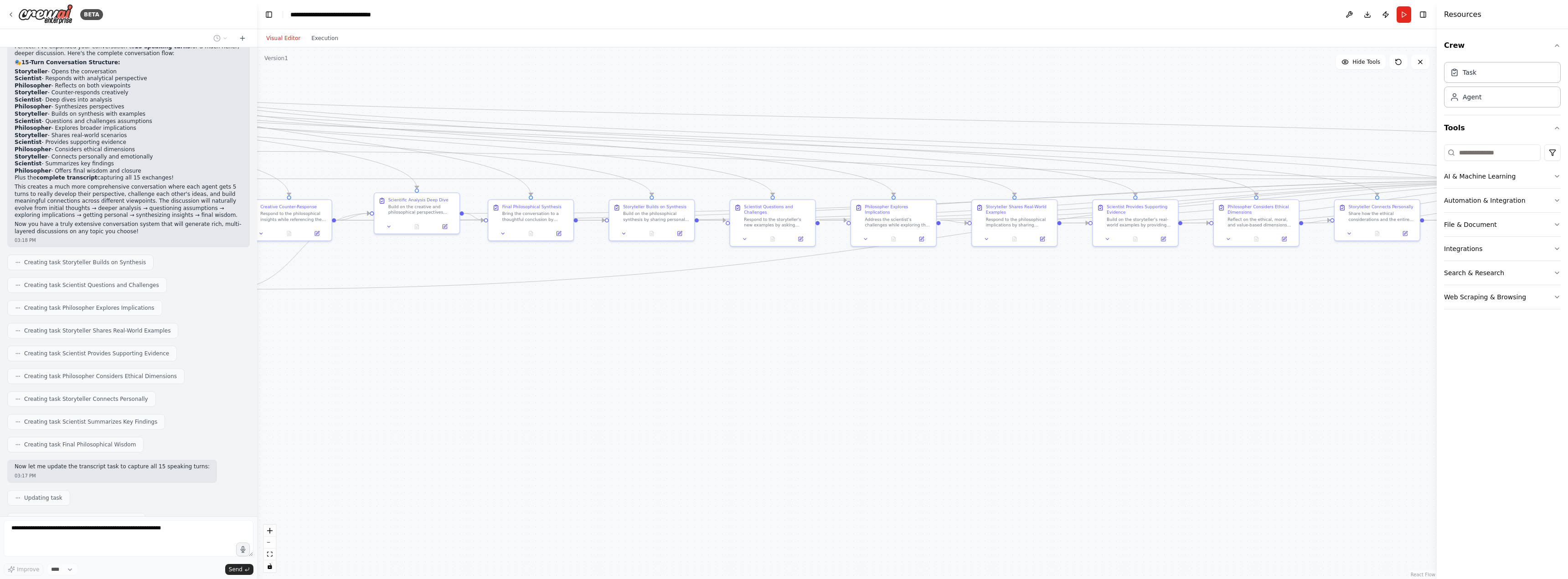
click at [396, 414] on div ".deletable-edge-delete-btn { width: 20px; height: 20px; border: 0px solid #ffff…" at bounding box center [847, 313] width 1180 height 532
drag, startPoint x: 1055, startPoint y: 376, endPoint x: 691, endPoint y: 389, distance: 364.2
click at [691, 389] on div ".deletable-edge-delete-btn { width: 20px; height: 20px; border: 0px solid #ffff…" at bounding box center [847, 313] width 1180 height 532
drag, startPoint x: 672, startPoint y: 394, endPoint x: 752, endPoint y: 391, distance: 80.1
click at [752, 391] on div ".deletable-edge-delete-btn { width: 20px; height: 20px; border: 0px solid #ffff…" at bounding box center [847, 313] width 1180 height 532
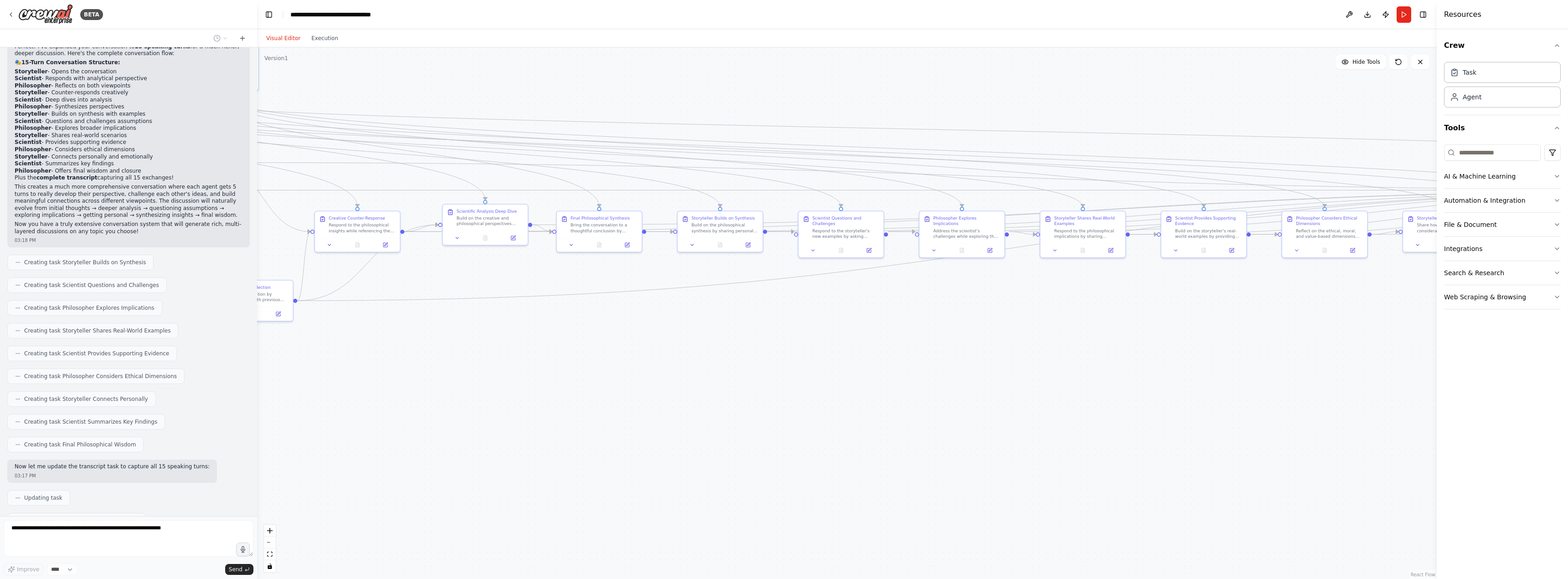
drag, startPoint x: 617, startPoint y: 381, endPoint x: 769, endPoint y: 373, distance: 152.2
click at [769, 373] on div ".deletable-edge-delete-btn { width: 20px; height: 20px; border: 0px solid #ffff…" at bounding box center [847, 313] width 1180 height 532
drag, startPoint x: 513, startPoint y: 398, endPoint x: 884, endPoint y: 434, distance: 372.7
click at [884, 434] on div ".deletable-edge-delete-btn { width: 20px; height: 20px; border: 0px solid #ffff…" at bounding box center [847, 313] width 1180 height 532
click at [540, 445] on div ".deletable-edge-delete-btn { width: 20px; height: 20px; border: 0px solid #ffff…" at bounding box center [847, 313] width 1180 height 532
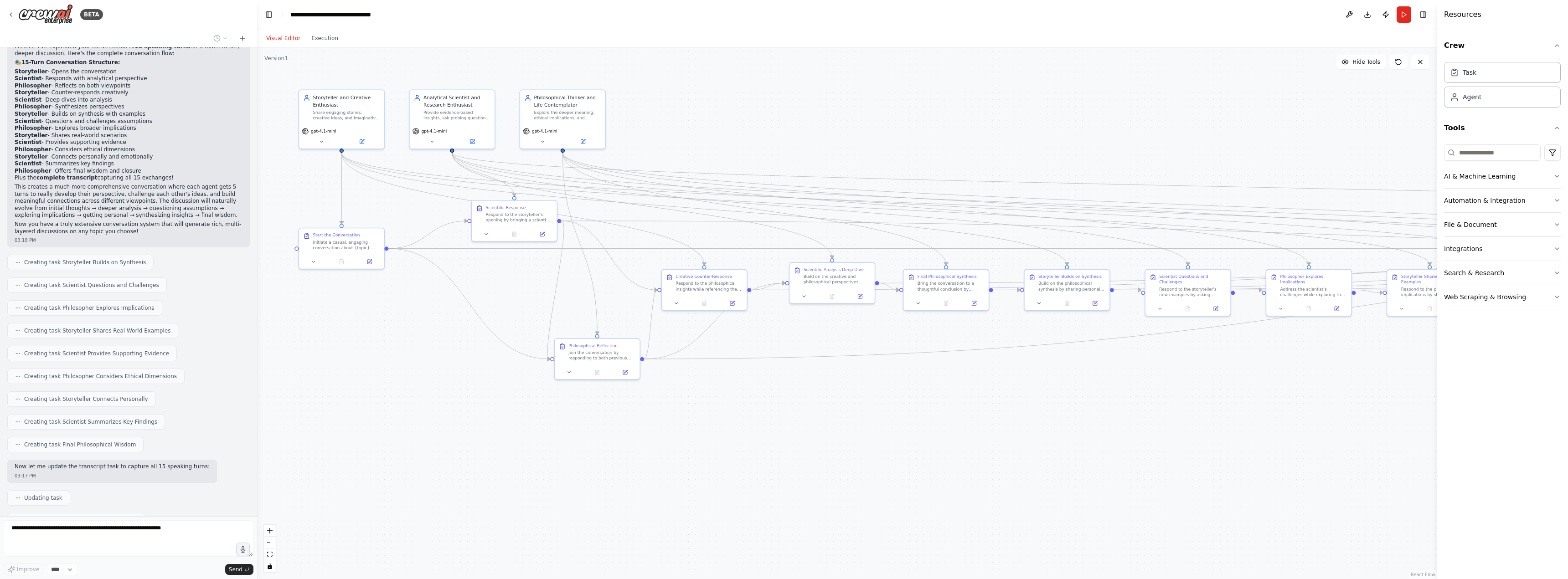
drag, startPoint x: 989, startPoint y: 336, endPoint x: 885, endPoint y: 341, distance: 104.1
click at [885, 341] on div ".deletable-edge-delete-btn { width: 20px; height: 20px; border: 0px solid #ffff…" at bounding box center [847, 313] width 1180 height 532
click at [1404, 13] on button "Run" at bounding box center [1404, 14] width 15 height 16
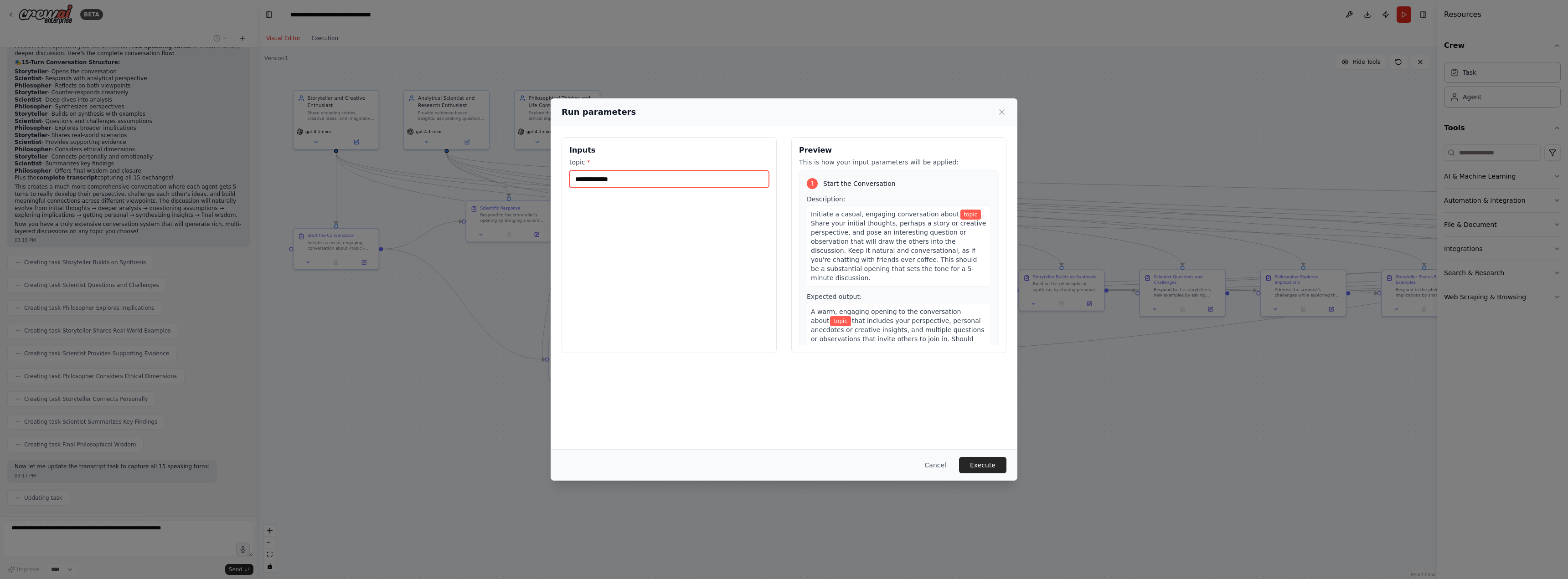
click at [682, 181] on input "topic *" at bounding box center [669, 179] width 200 height 17
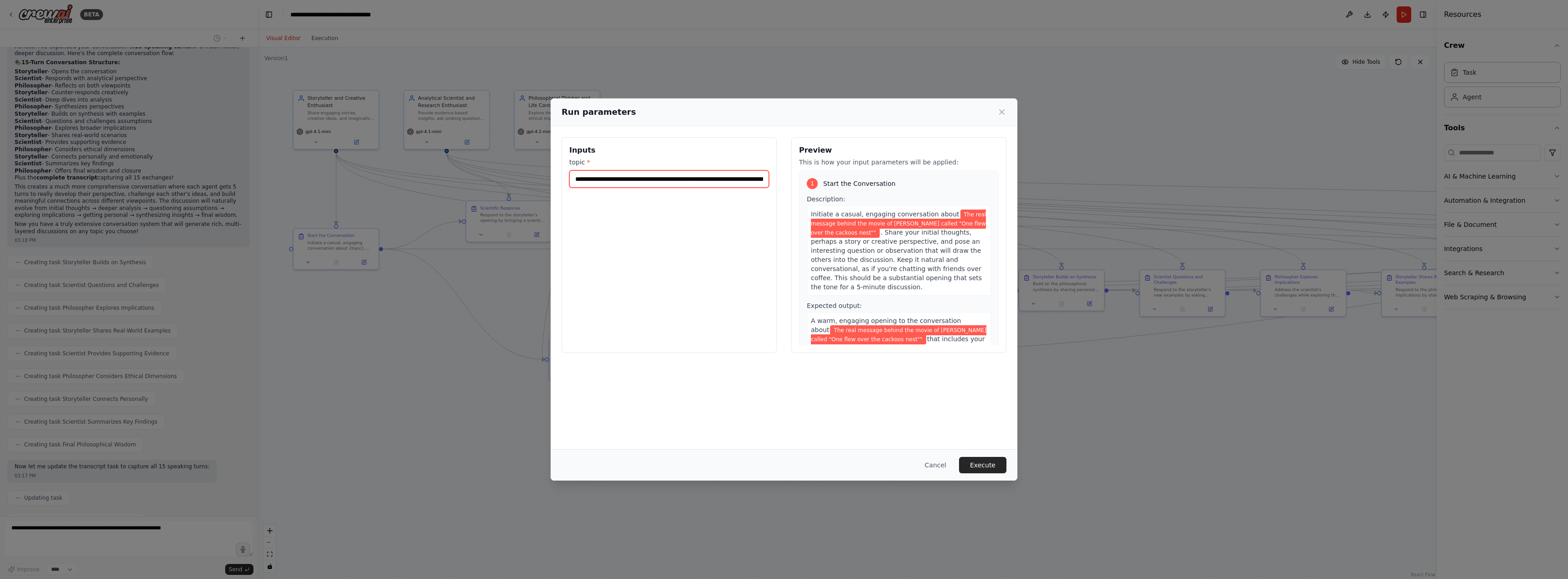
scroll to position [0, 77]
type input "**********"
click at [981, 468] on button "Execute" at bounding box center [983, 465] width 47 height 16
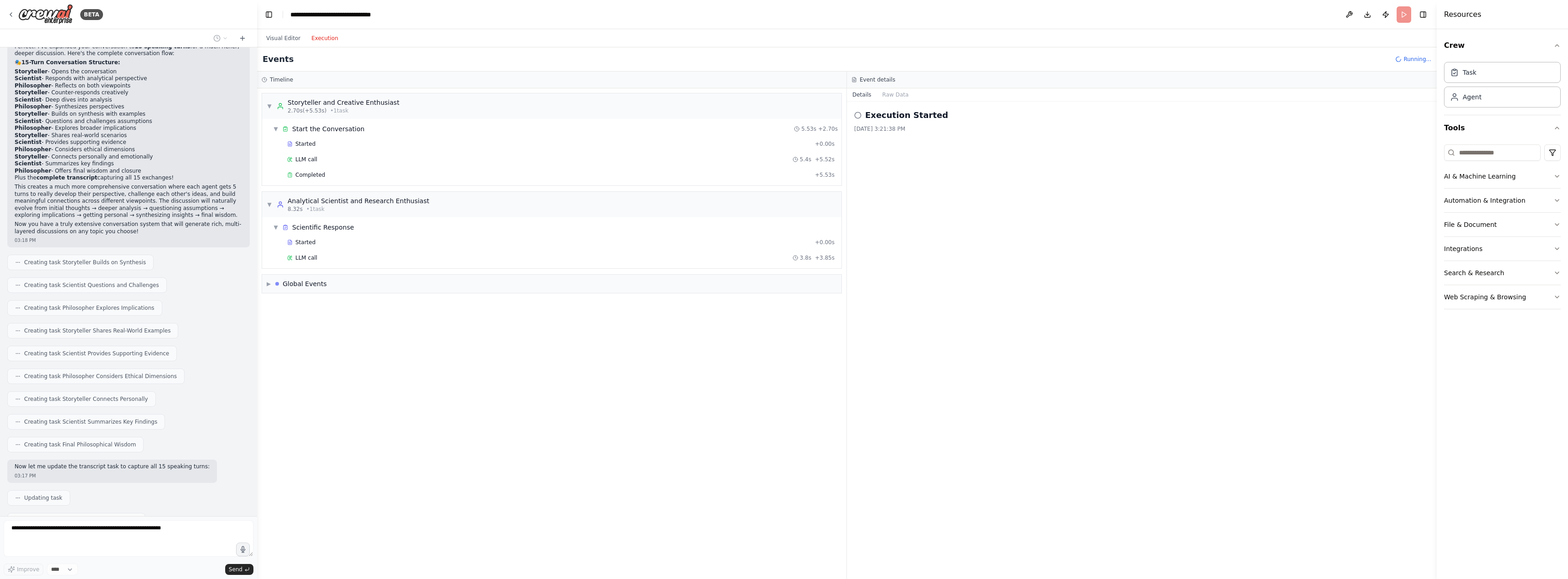
click at [324, 36] on button "Execution" at bounding box center [324, 38] width 38 height 11
click at [325, 358] on div "LLM call + 0.09s" at bounding box center [561, 356] width 547 height 7
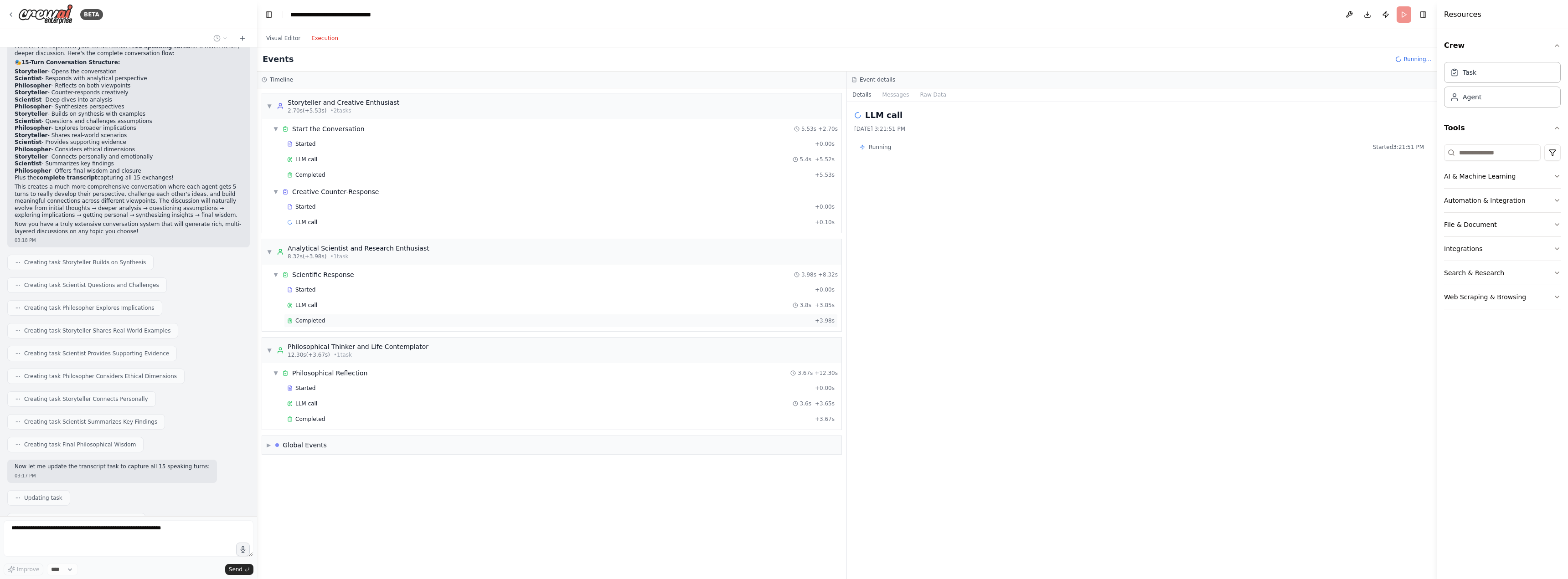
click at [320, 320] on span "Completed" at bounding box center [310, 321] width 30 height 7
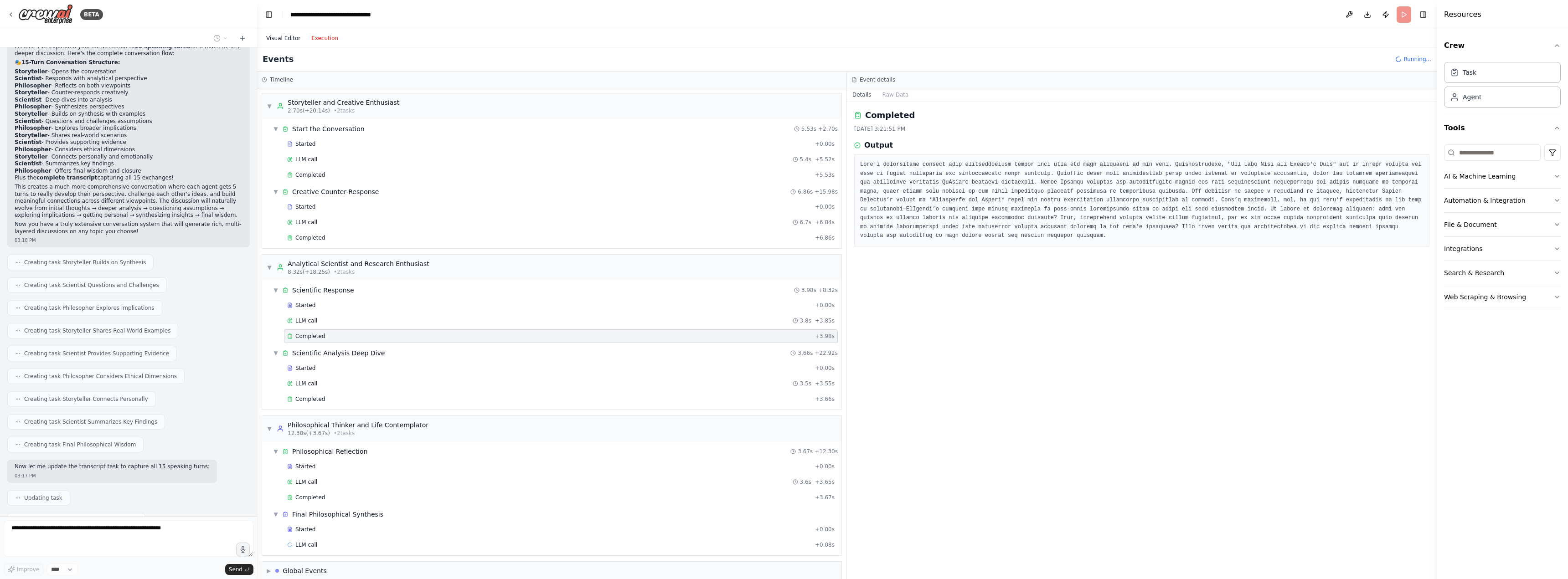
click at [281, 37] on button "Visual Editor" at bounding box center [283, 38] width 45 height 11
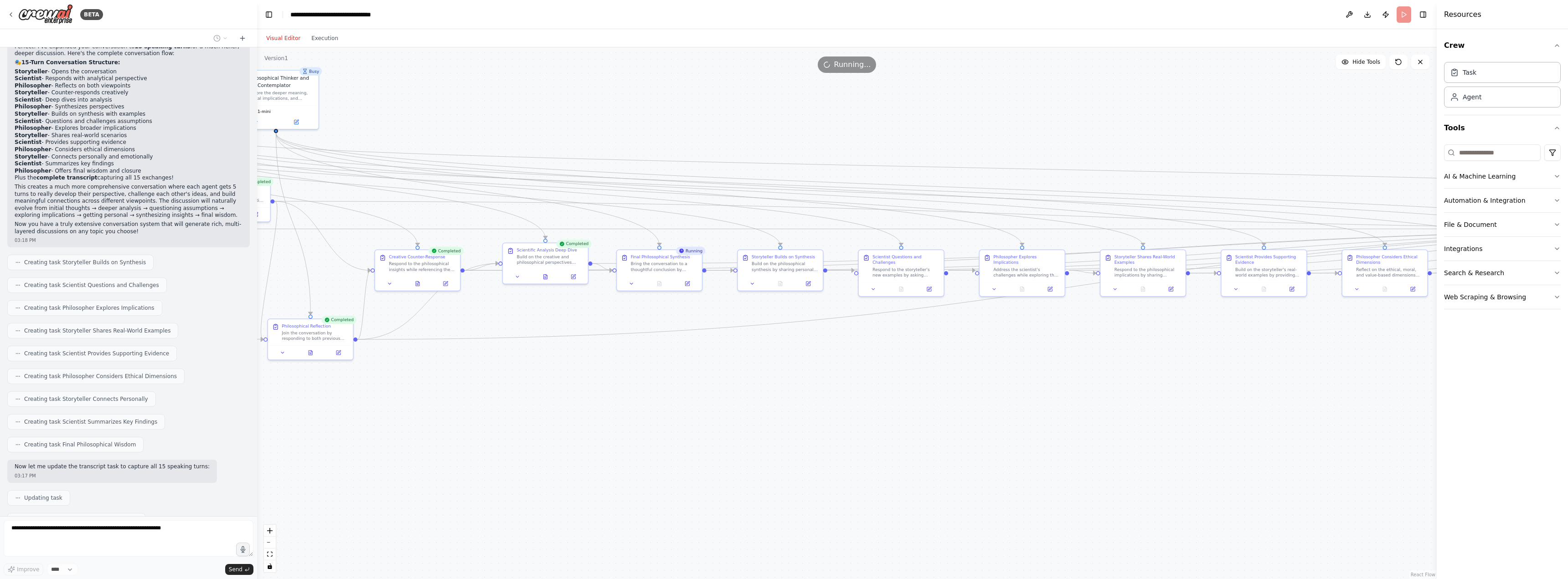
drag, startPoint x: 1048, startPoint y: 440, endPoint x: 780, endPoint y: 420, distance: 268.7
click at [780, 420] on div ".deletable-edge-delete-btn { width: 20px; height: 20px; border: 0px solid #ffff…" at bounding box center [847, 313] width 1180 height 532
drag, startPoint x: 886, startPoint y: 430, endPoint x: 727, endPoint y: 406, distance: 160.8
click at [727, 406] on div ".deletable-edge-delete-btn { width: 20px; height: 20px; border: 0px solid #ffff…" at bounding box center [847, 313] width 1180 height 532
drag, startPoint x: 701, startPoint y: 406, endPoint x: 669, endPoint y: 412, distance: 32.6
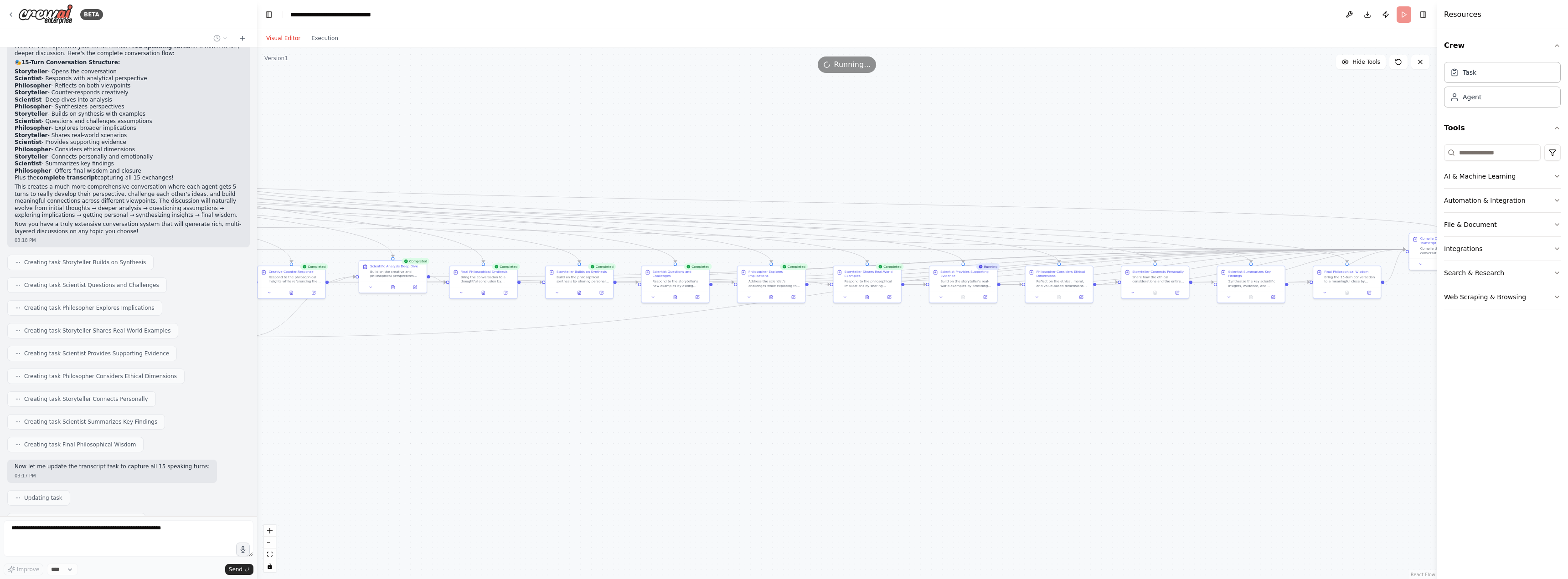
click at [669, 412] on div ".deletable-edge-delete-btn { width: 20px; height: 20px; border: 0px solid #ffff…" at bounding box center [847, 313] width 1180 height 532
drag, startPoint x: 1024, startPoint y: 402, endPoint x: 772, endPoint y: 402, distance: 252.0
click at [772, 402] on div ".deletable-edge-delete-btn { width: 20px; height: 20px; border: 0px solid #ffff…" at bounding box center [847, 313] width 1180 height 532
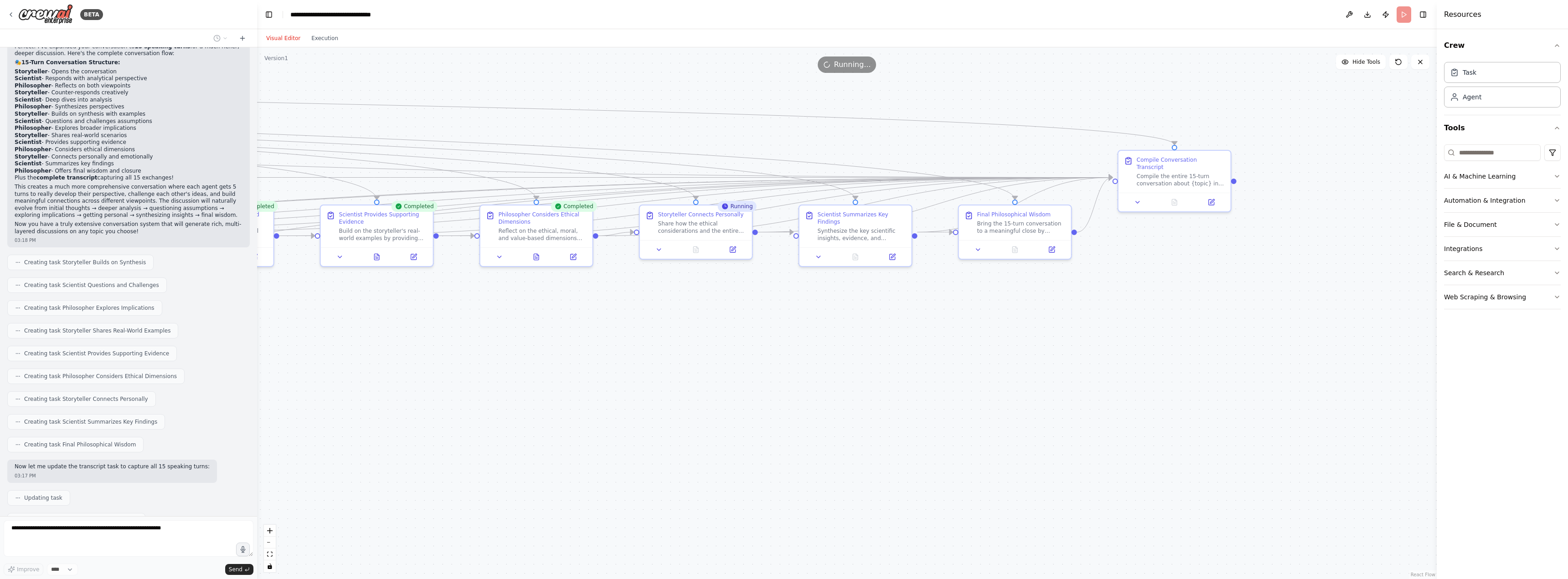
drag, startPoint x: 920, startPoint y: 352, endPoint x: 682, endPoint y: 359, distance: 238.1
click at [682, 359] on div ".deletable-edge-delete-btn { width: 20px; height: 20px; border: 0px solid #ffff…" at bounding box center [847, 313] width 1180 height 532
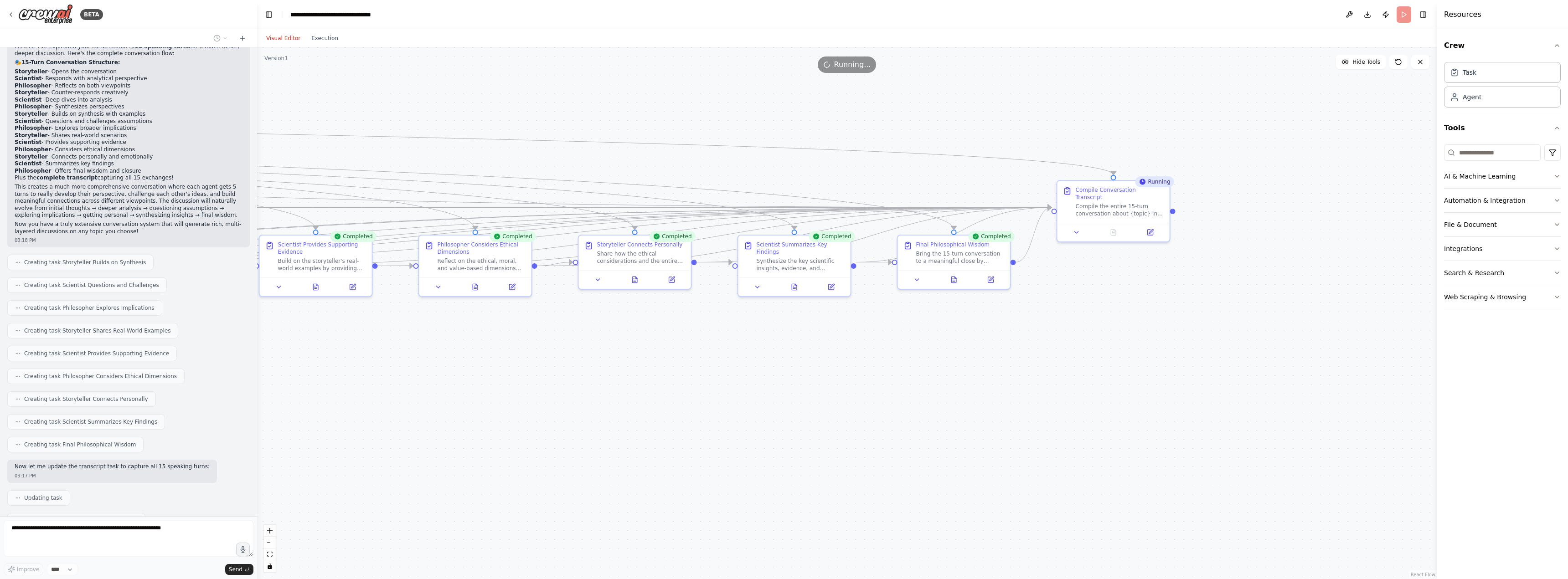
drag, startPoint x: 1163, startPoint y: 285, endPoint x: 1106, endPoint y: 309, distance: 61.8
click at [1106, 309] on div ".deletable-edge-delete-btn { width: 20px; height: 20px; border: 0px solid #ffff…" at bounding box center [847, 313] width 1180 height 532
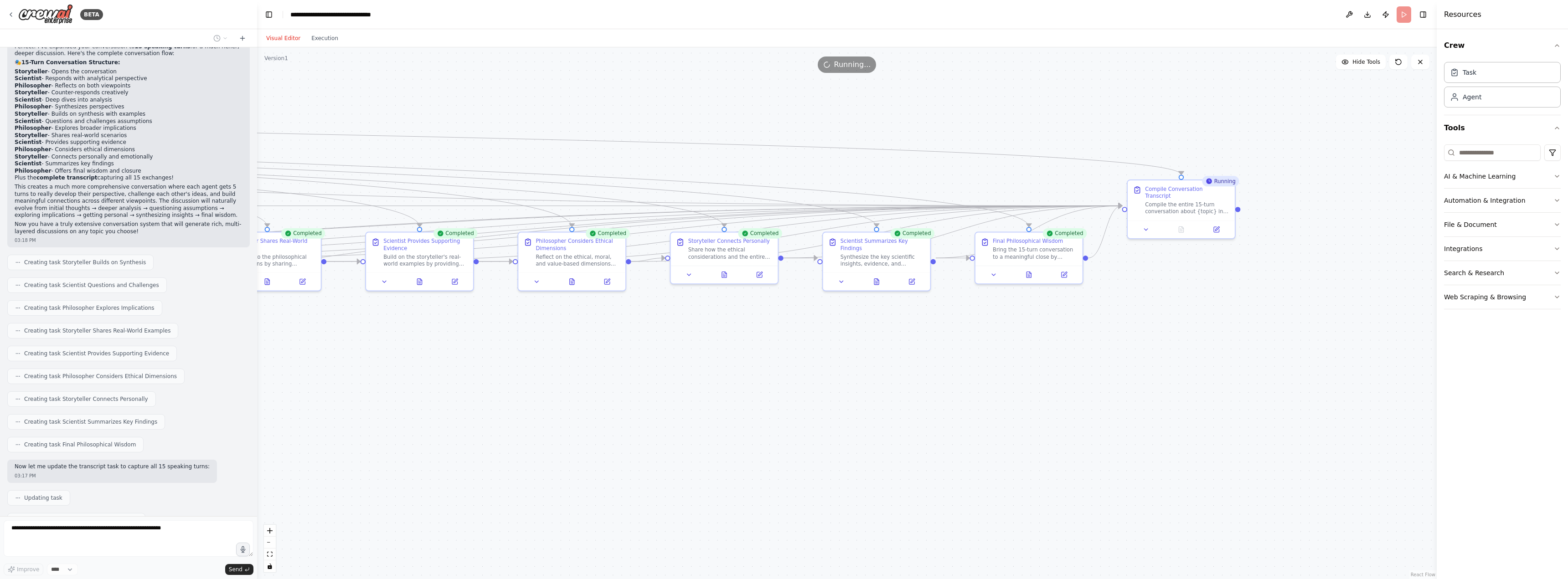
drag, startPoint x: 658, startPoint y: 404, endPoint x: 723, endPoint y: 398, distance: 65.3
click at [723, 398] on div ".deletable-edge-delete-btn { width: 20px; height: 20px; border: 0px solid #ffff…" at bounding box center [847, 313] width 1180 height 532
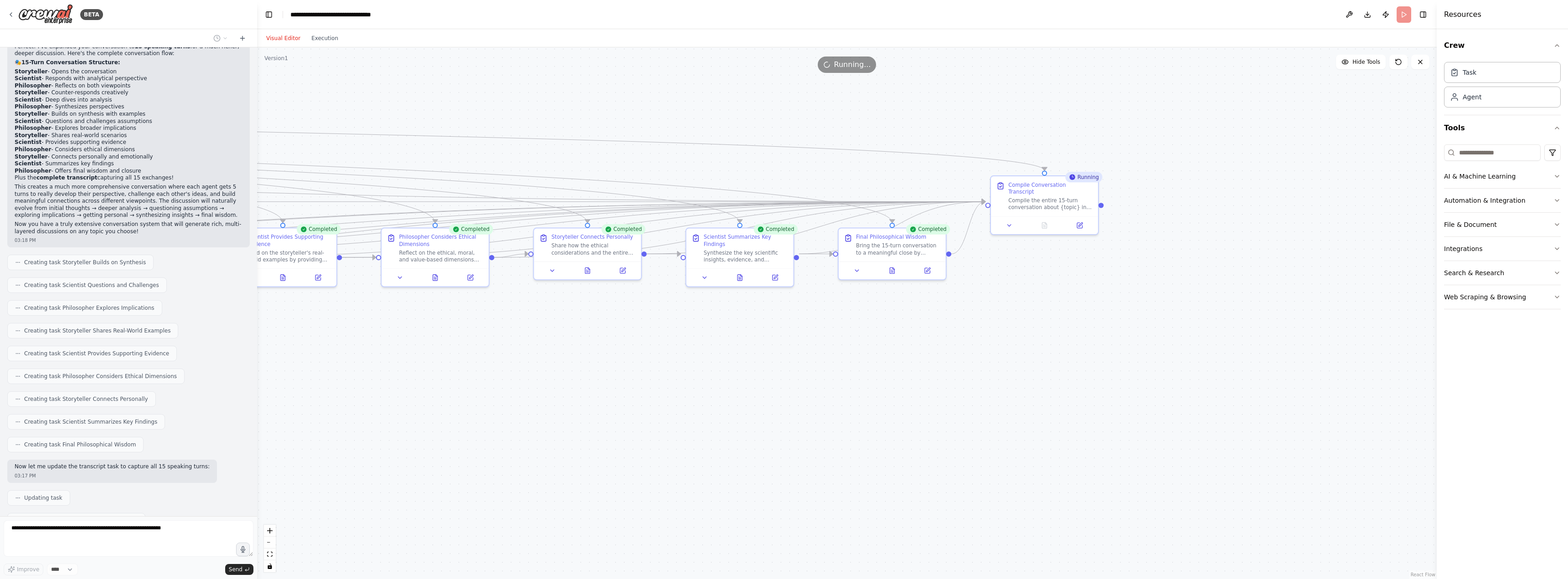
drag, startPoint x: 1328, startPoint y: 394, endPoint x: 1157, endPoint y: 387, distance: 171.1
click at [1159, 387] on div ".deletable-edge-delete-btn { width: 20px; height: 20px; border: 0px solid #ffff…" at bounding box center [847, 313] width 1180 height 532
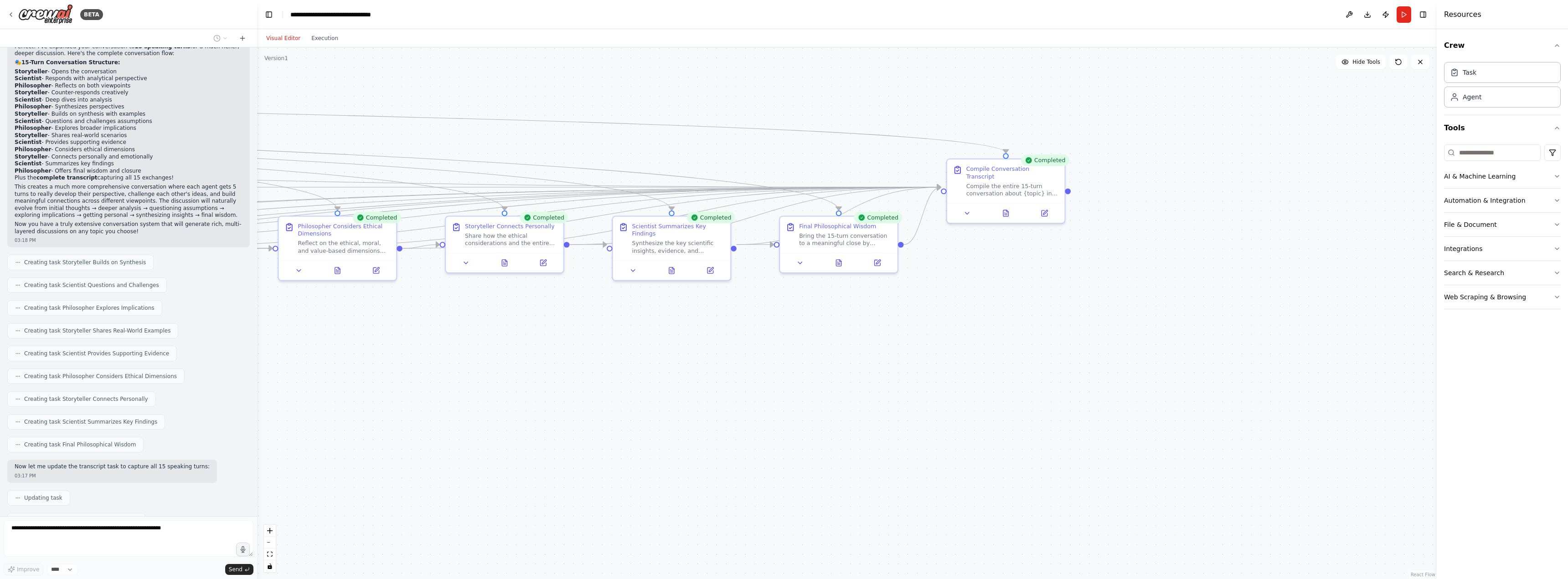
drag, startPoint x: 1068, startPoint y: 301, endPoint x: 1068, endPoint y: 336, distance: 35.0
click at [1068, 336] on div ".deletable-edge-delete-btn { width: 20px; height: 20px; border: 0px solid #ffff…" at bounding box center [847, 313] width 1180 height 532
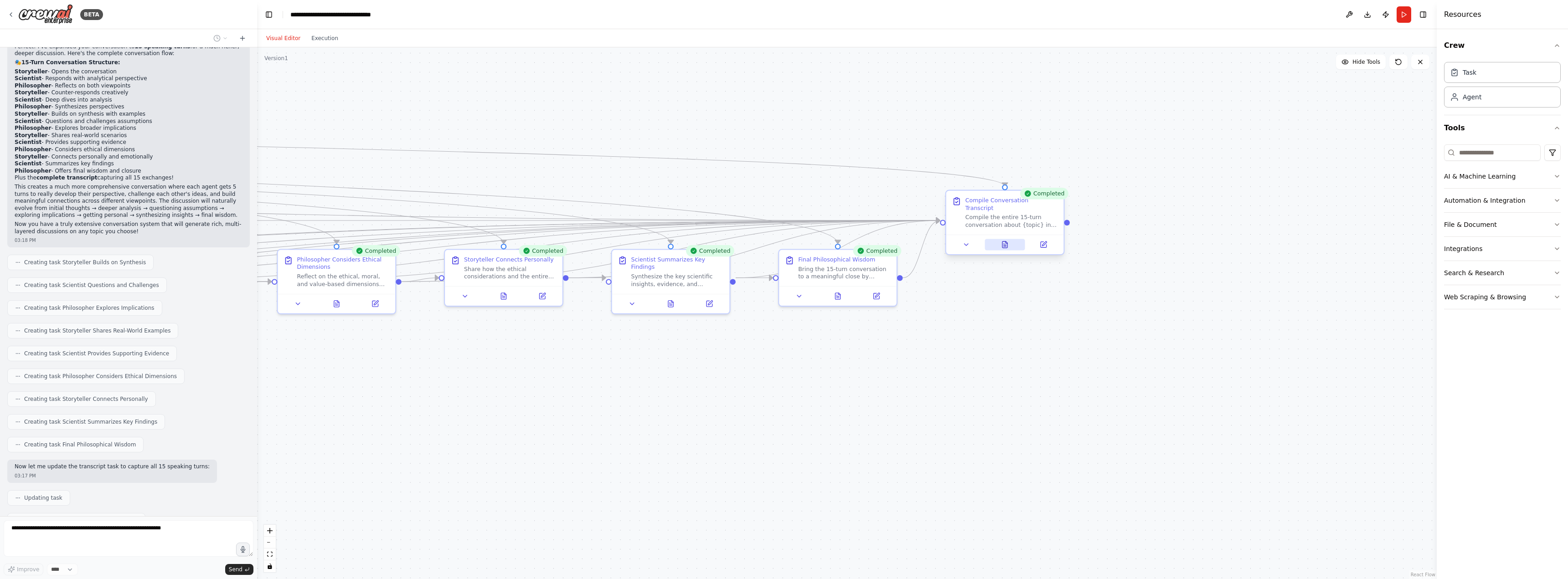
click at [1006, 241] on icon at bounding box center [1004, 244] width 8 height 8
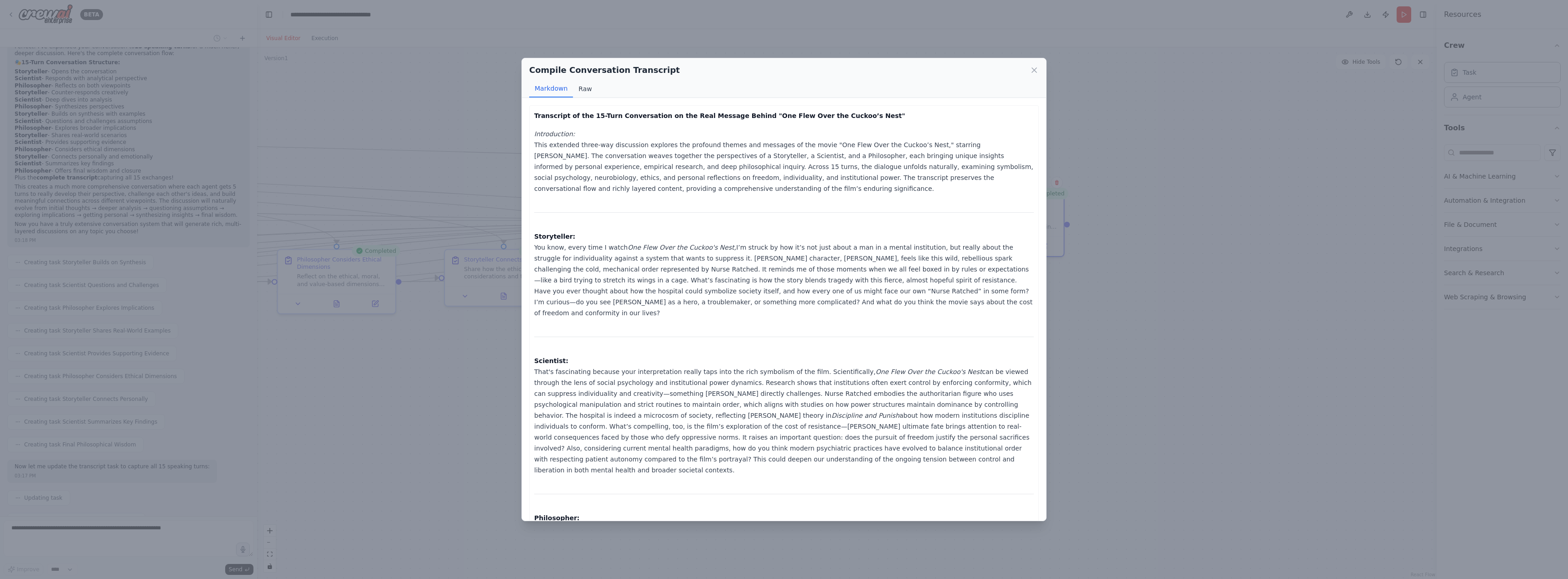
click at [584, 88] on button "Raw" at bounding box center [585, 89] width 24 height 17
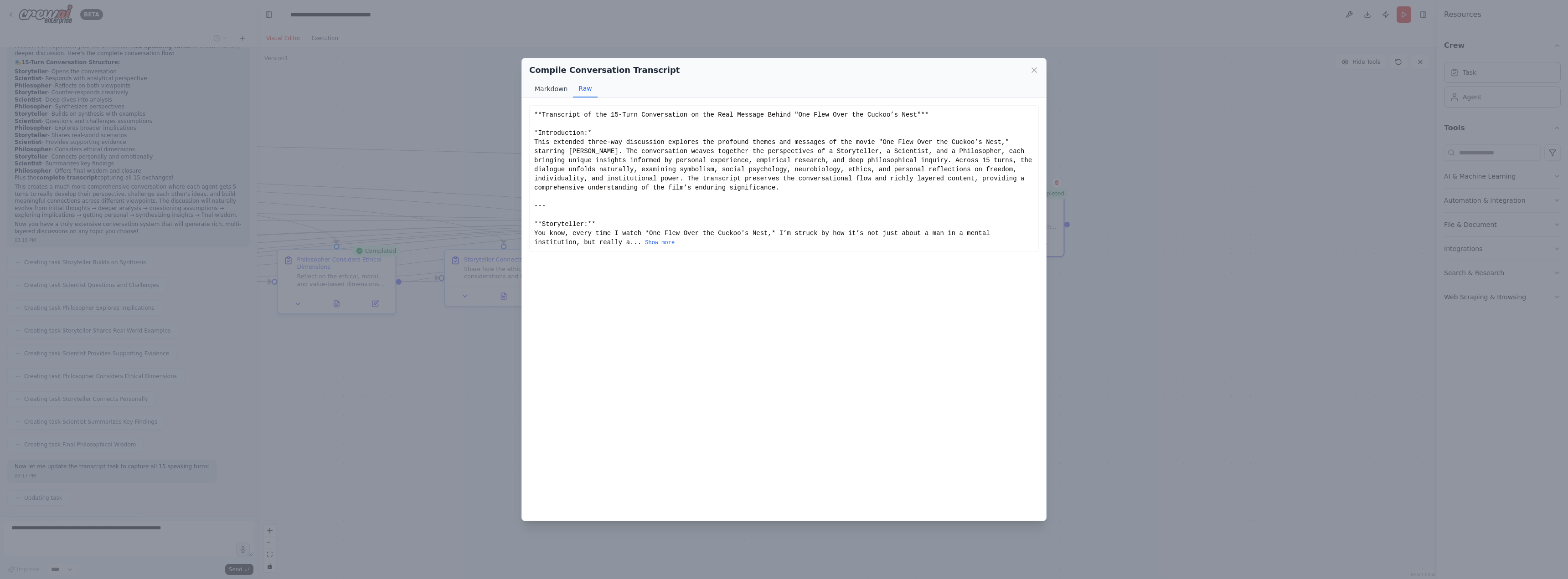
click at [553, 86] on button "Markdown" at bounding box center [551, 89] width 44 height 17
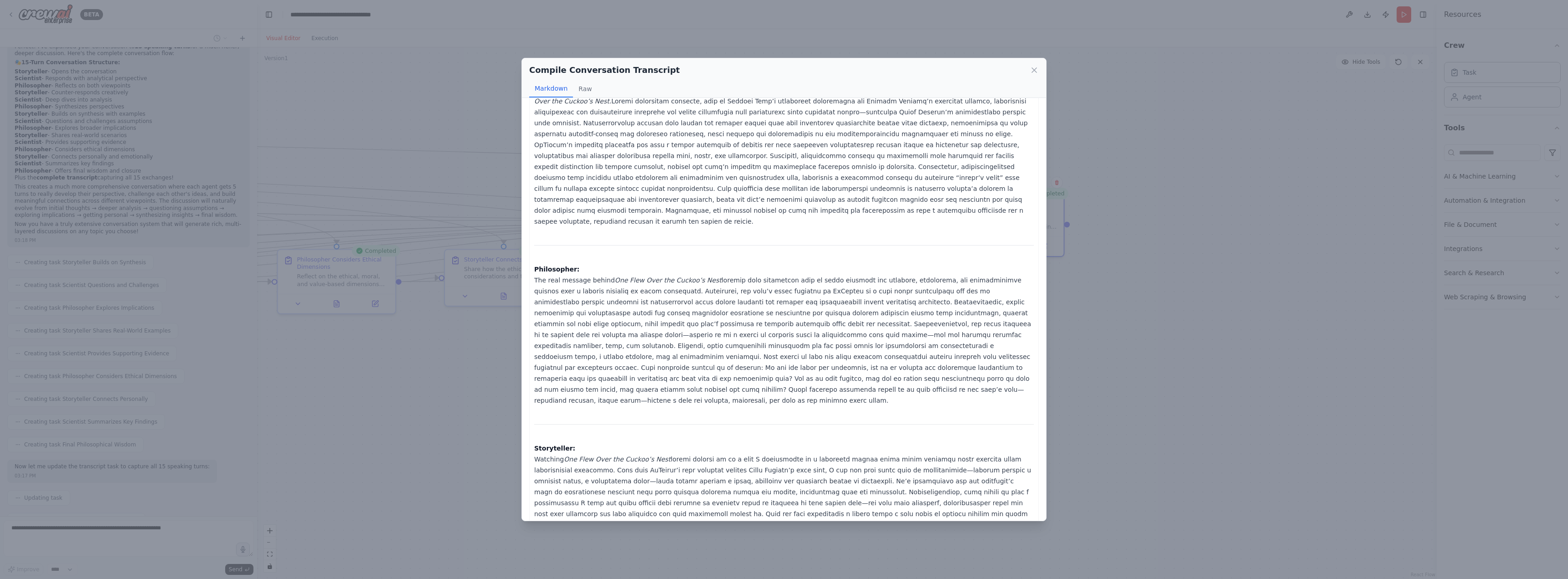
scroll to position [805, 0]
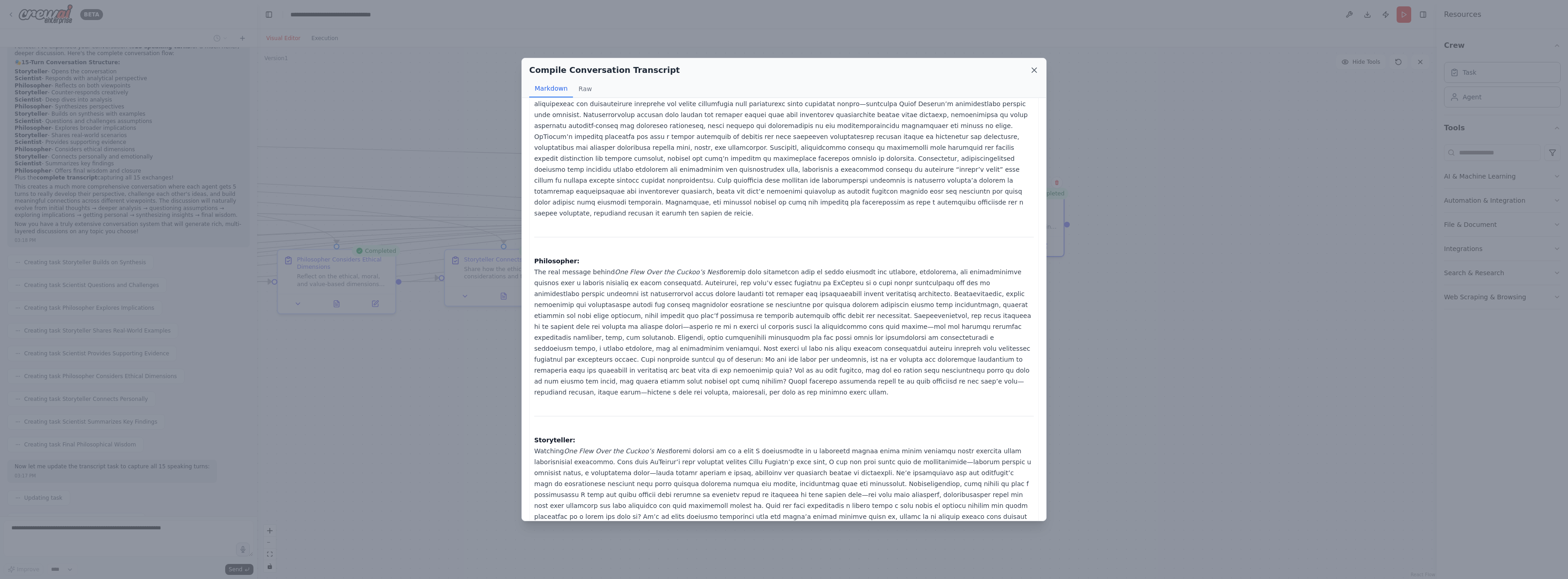
click at [1032, 72] on icon at bounding box center [1034, 70] width 9 height 9
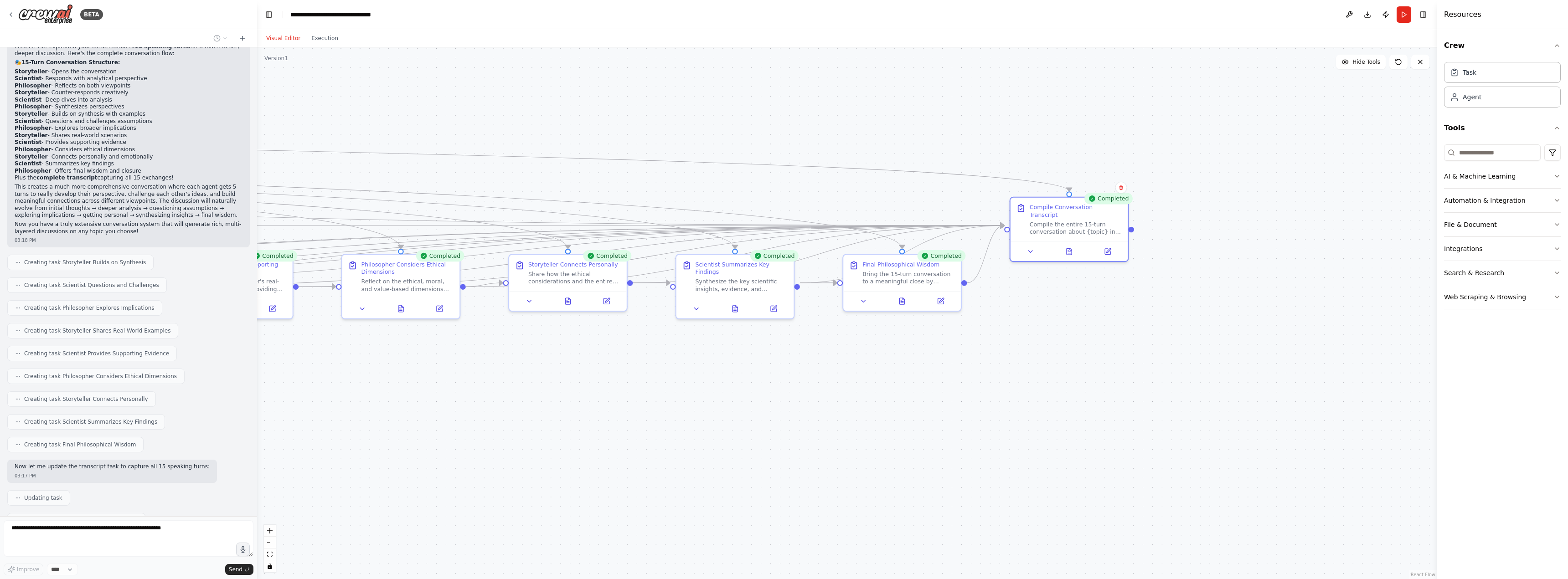
drag, startPoint x: 511, startPoint y: 355, endPoint x: 629, endPoint y: 356, distance: 118.0
click at [629, 356] on div ".deletable-edge-delete-btn { width: 20px; height: 20px; border: 0px solid #ffff…" at bounding box center [847, 313] width 1180 height 532
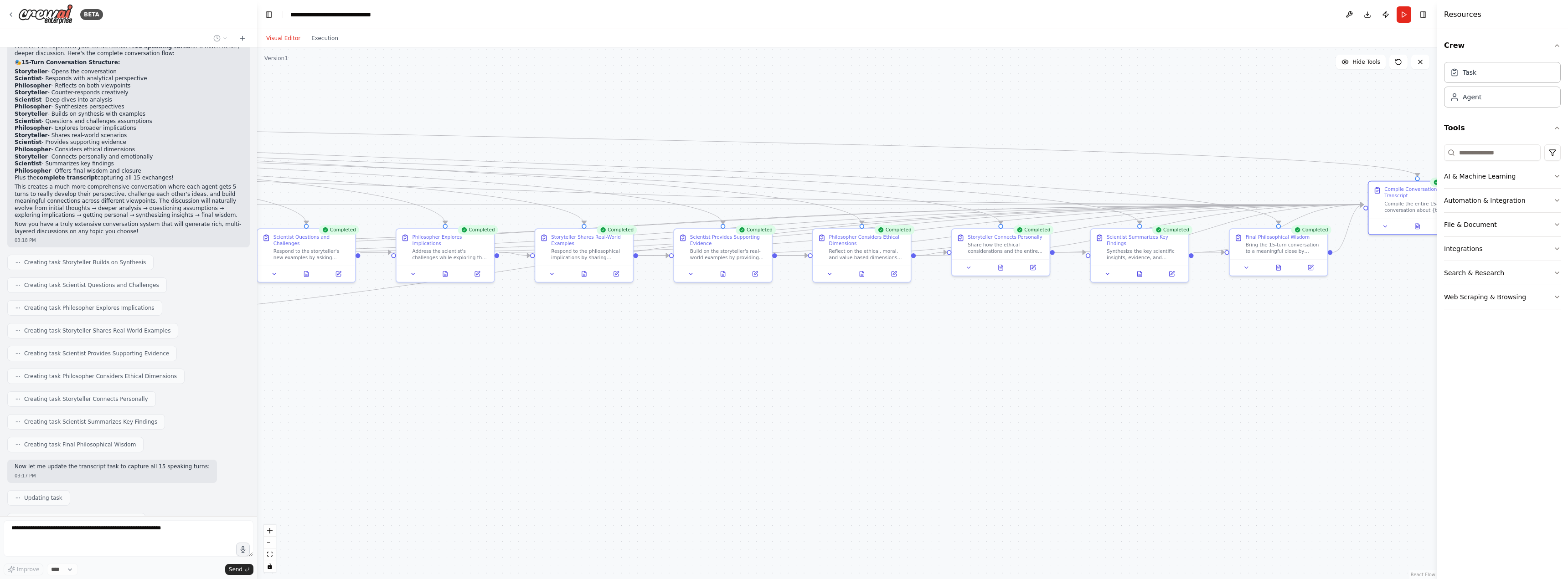
drag, startPoint x: 546, startPoint y: 366, endPoint x: 921, endPoint y: 325, distance: 377.2
click at [921, 325] on div ".deletable-edge-delete-btn { width: 20px; height: 20px; border: 0px solid #ffff…" at bounding box center [847, 313] width 1180 height 532
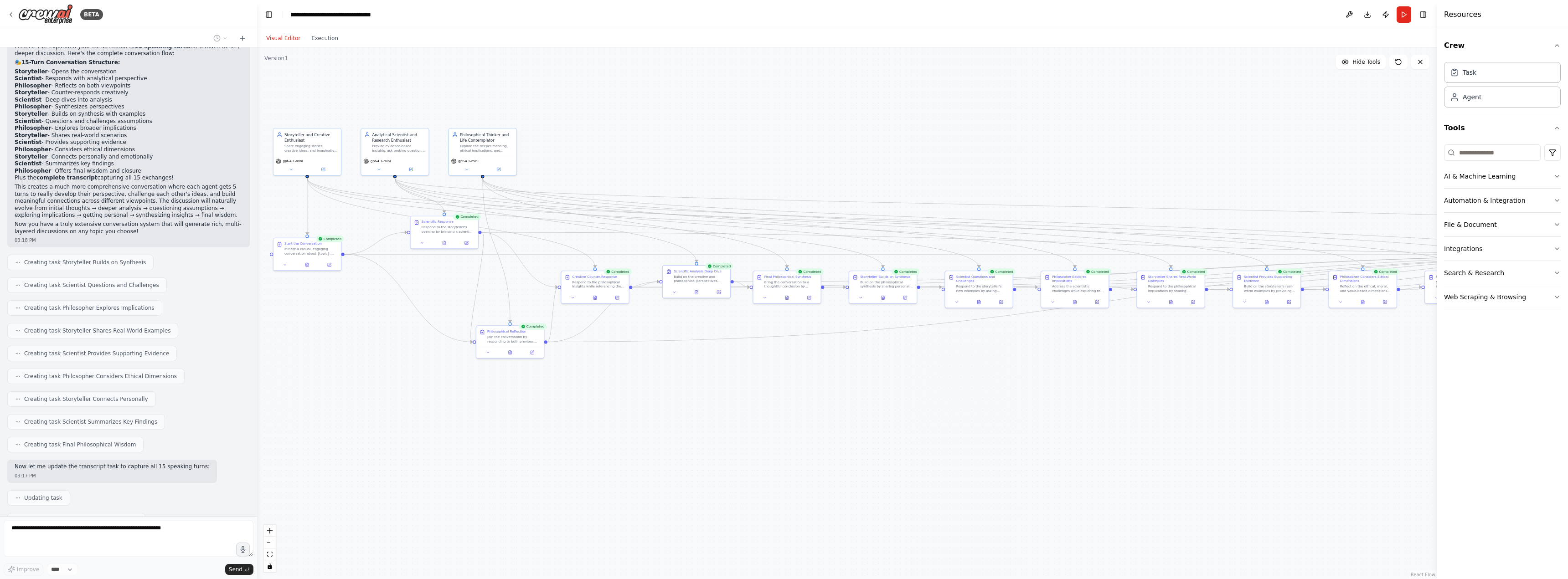
drag, startPoint x: 534, startPoint y: 338, endPoint x: 1017, endPoint y: 348, distance: 483.1
click at [1017, 348] on div ".deletable-edge-delete-btn { width: 20px; height: 20px; border: 0px solid #ffff…" at bounding box center [847, 313] width 1180 height 532
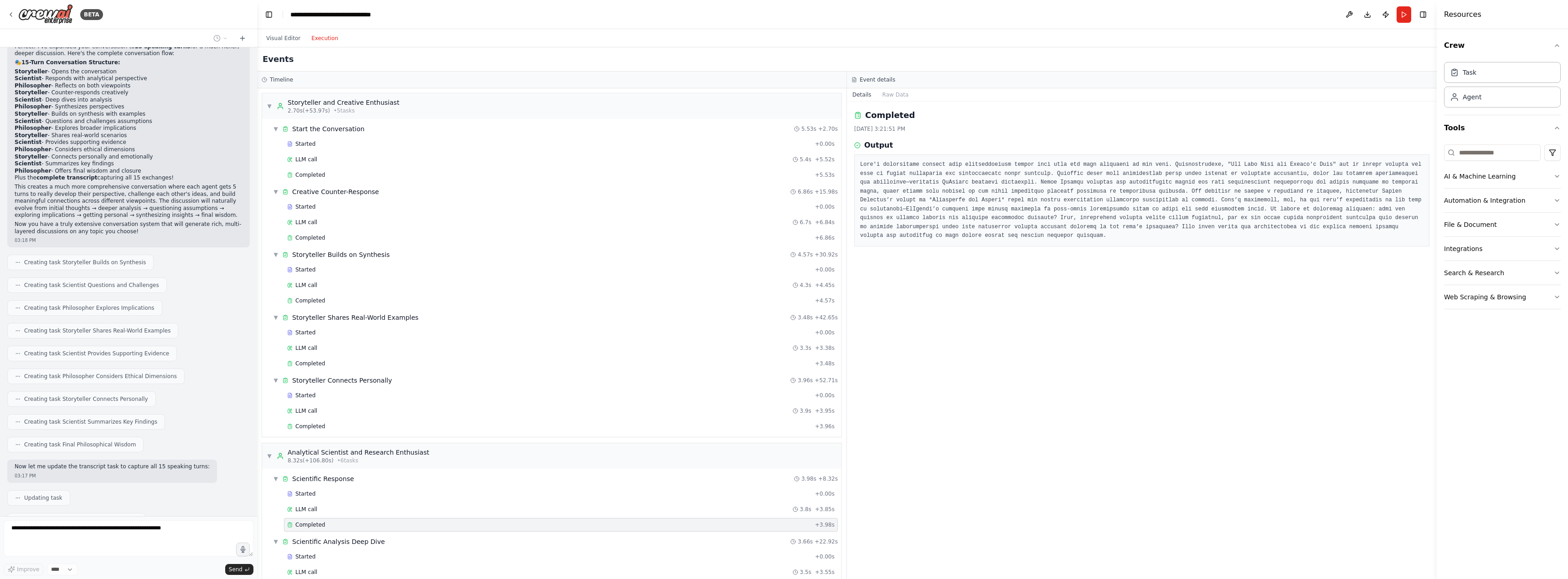
click at [318, 33] on button "Execution" at bounding box center [324, 38] width 38 height 11
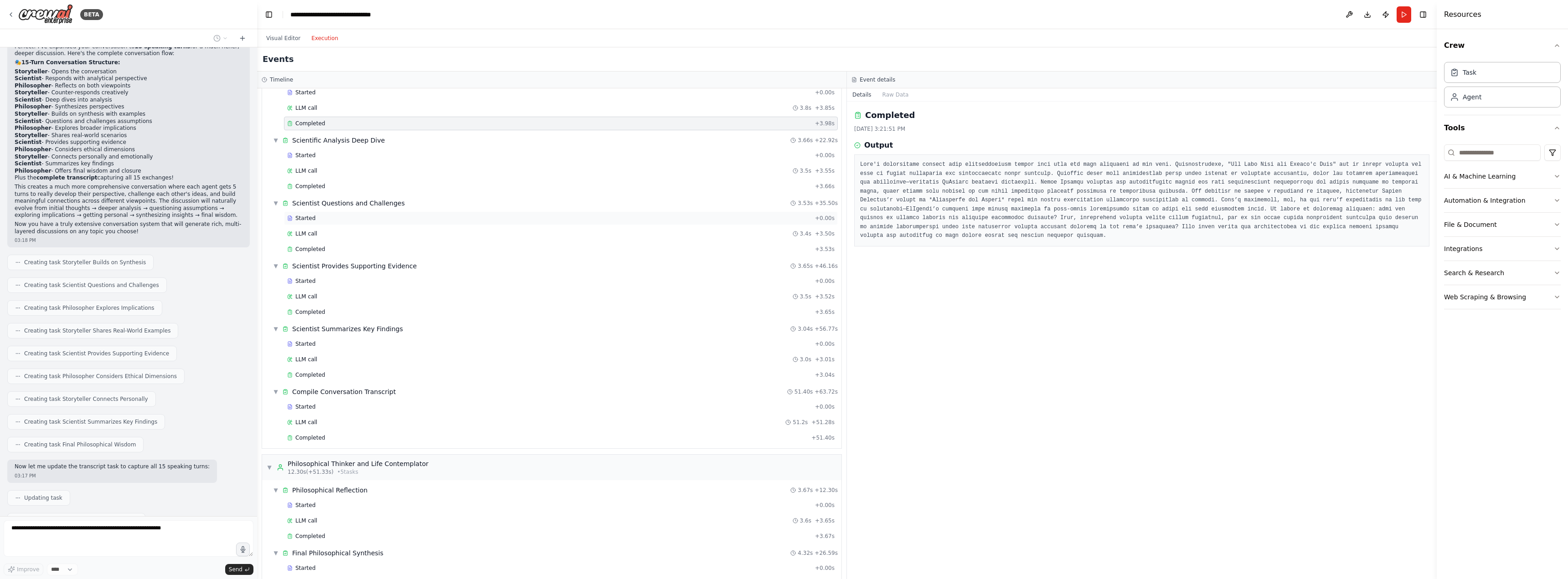
scroll to position [410, 0]
click at [326, 367] on div "Completed" at bounding box center [549, 366] width 524 height 7
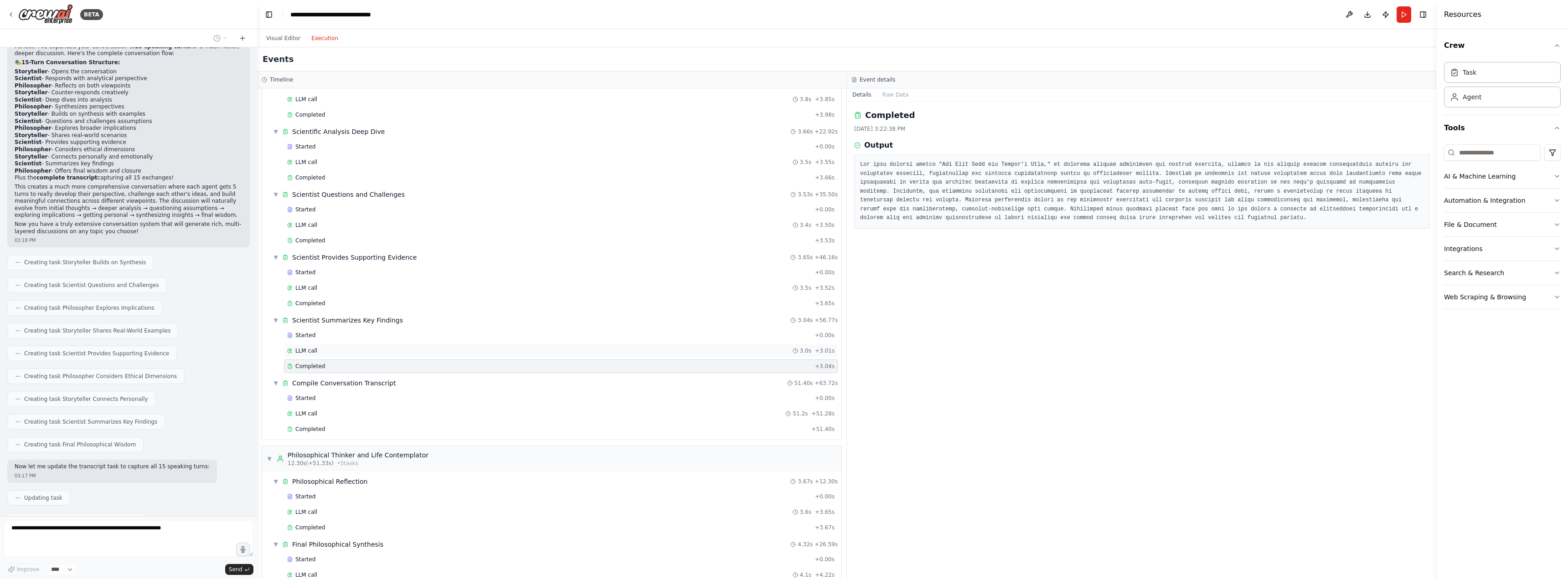
click at [326, 347] on div "LLM call 3.0s + 3.01s" at bounding box center [561, 351] width 547 height 7
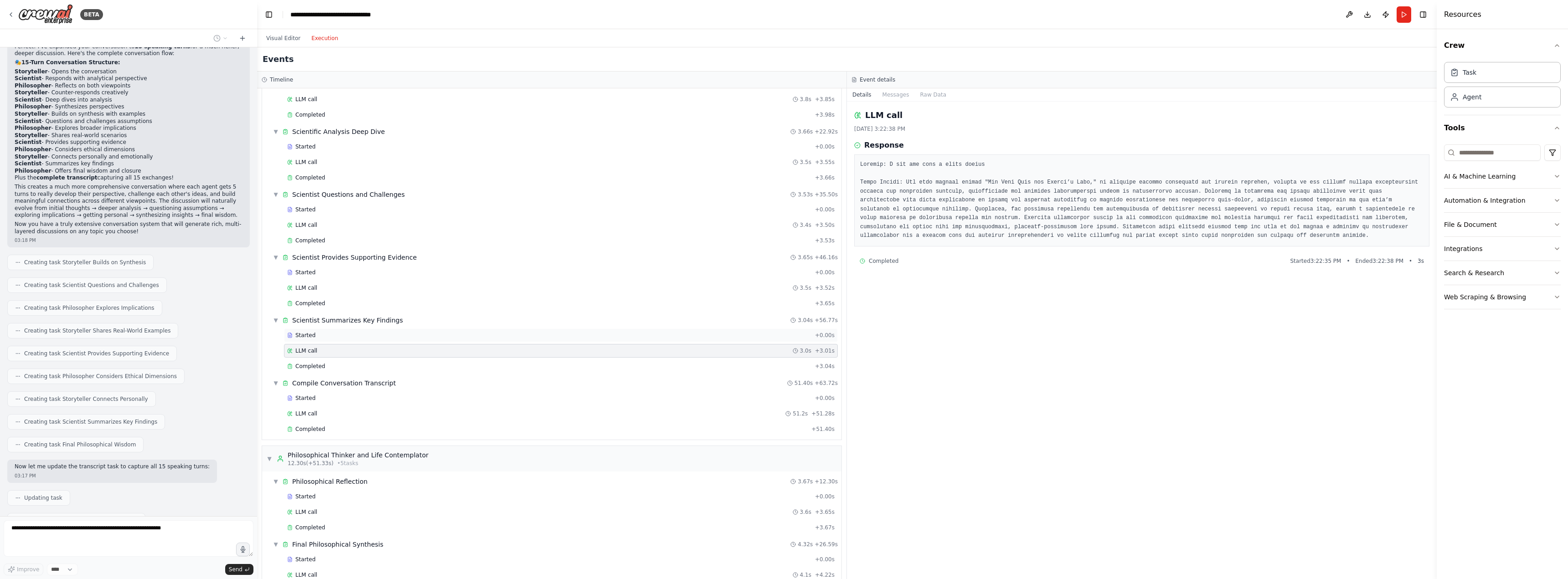
click at [324, 336] on div "Started" at bounding box center [549, 335] width 524 height 7
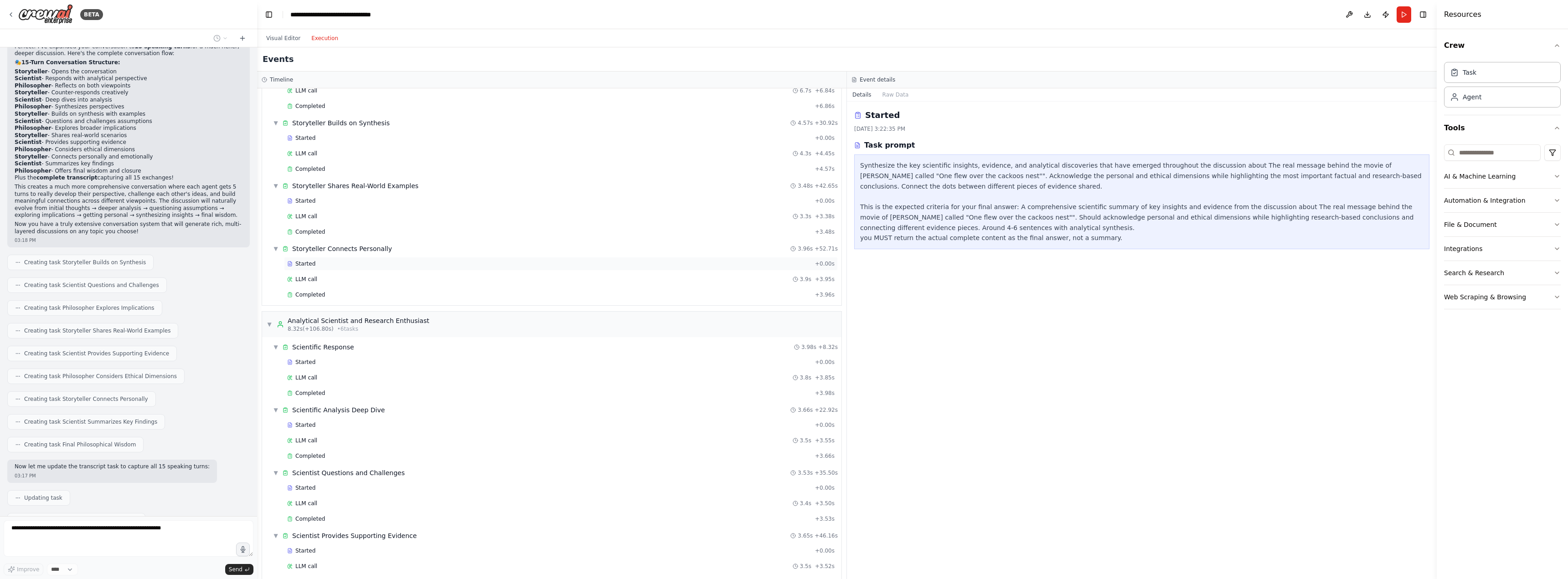
scroll to position [167, 0]
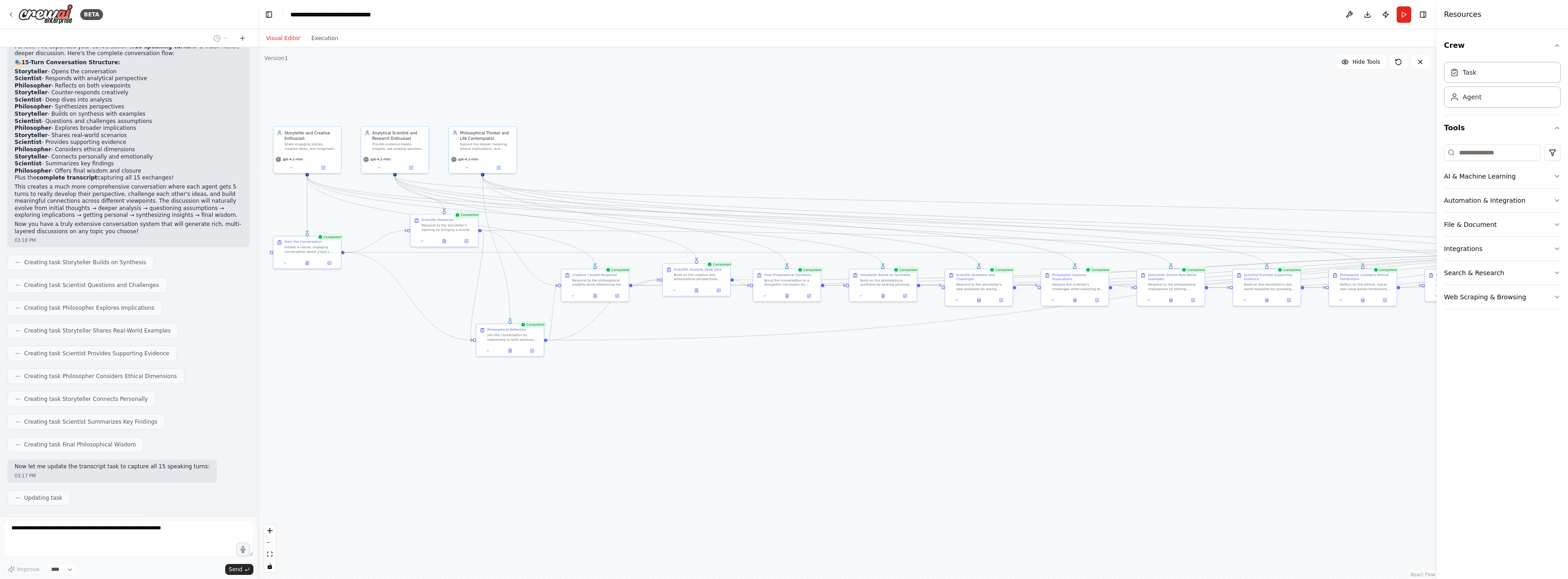
click at [286, 35] on button "Visual Editor" at bounding box center [283, 38] width 45 height 11
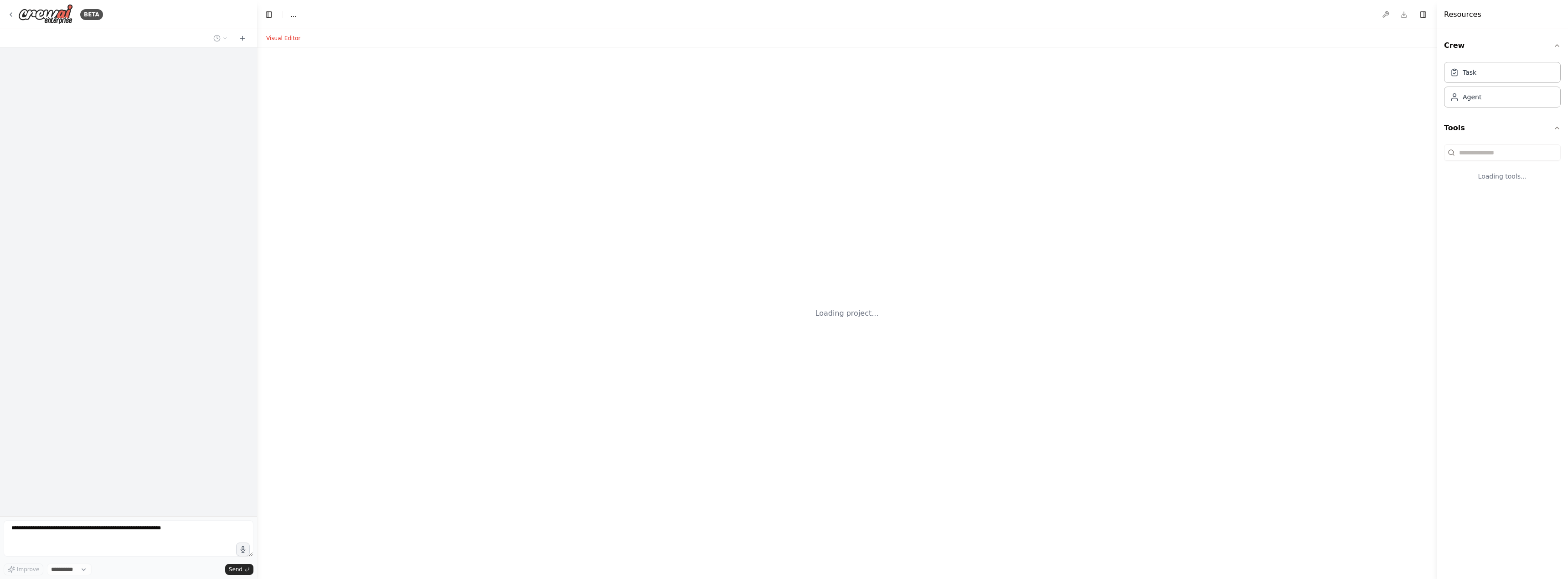
select select "****"
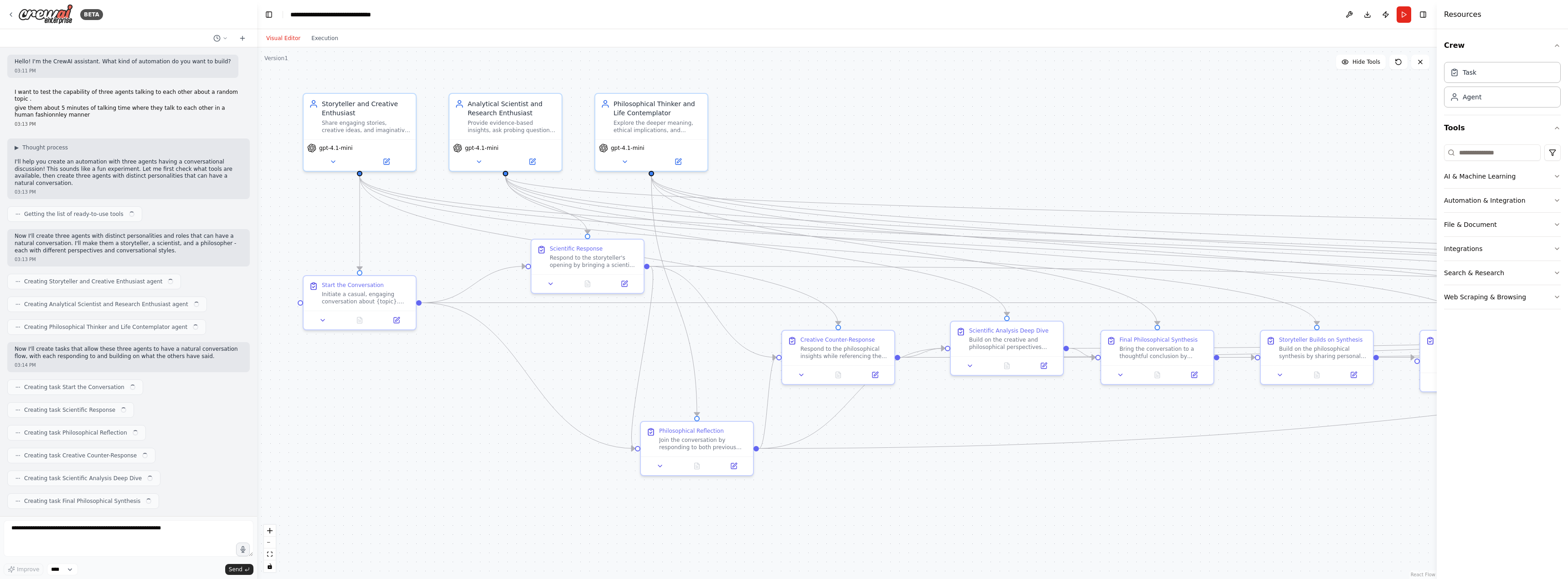
scroll to position [1506, 0]
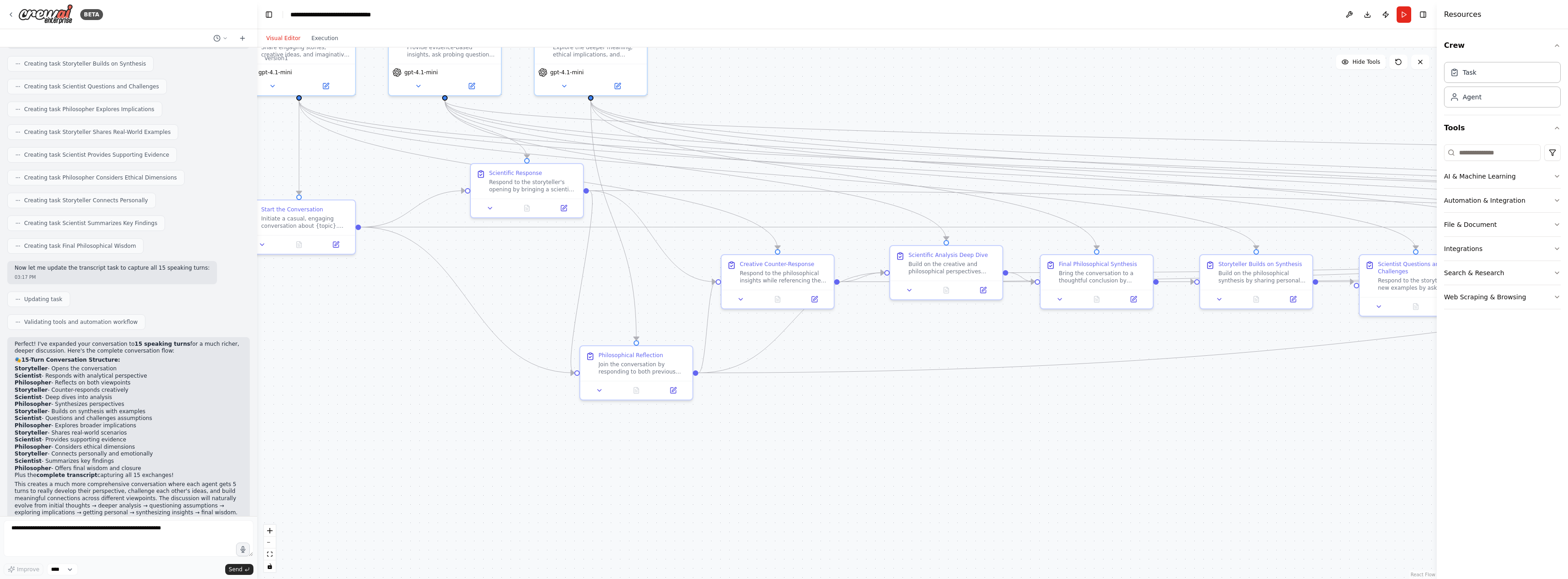
drag, startPoint x: 474, startPoint y: 426, endPoint x: 413, endPoint y: 351, distance: 96.7
click at [413, 351] on div ".deletable-edge-delete-btn { width: 20px; height: 20px; border: 0px solid #ffff…" at bounding box center [847, 313] width 1180 height 532
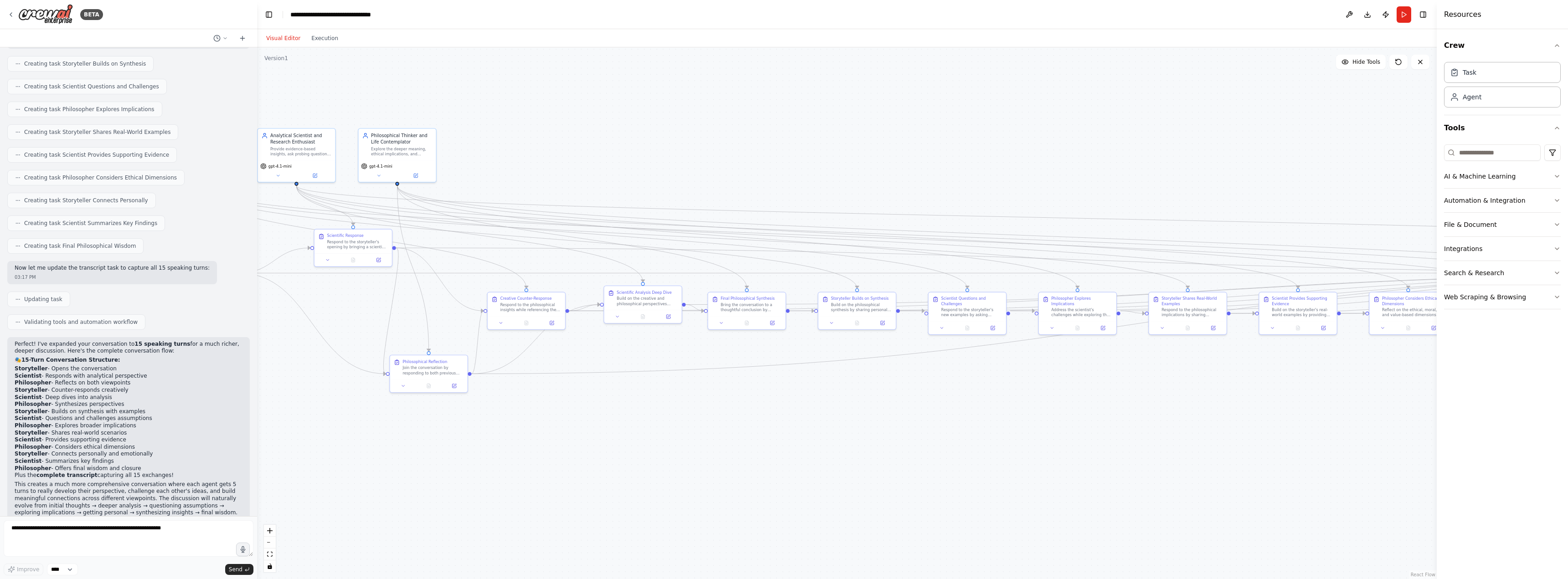
drag, startPoint x: 425, startPoint y: 392, endPoint x: 253, endPoint y: 369, distance: 173.5
click at [253, 369] on div "BETA Hello! I'm the CrewAI assistant. What kind of automation do you want to bu…" at bounding box center [784, 290] width 1568 height 579
drag, startPoint x: 953, startPoint y: 407, endPoint x: 745, endPoint y: 426, distance: 208.9
click at [749, 426] on div ".deletable-edge-delete-btn { width: 20px; height: 20px; border: 0px solid #ffff…" at bounding box center [847, 313] width 1180 height 532
drag, startPoint x: 979, startPoint y: 442, endPoint x: 755, endPoint y: 412, distance: 226.0
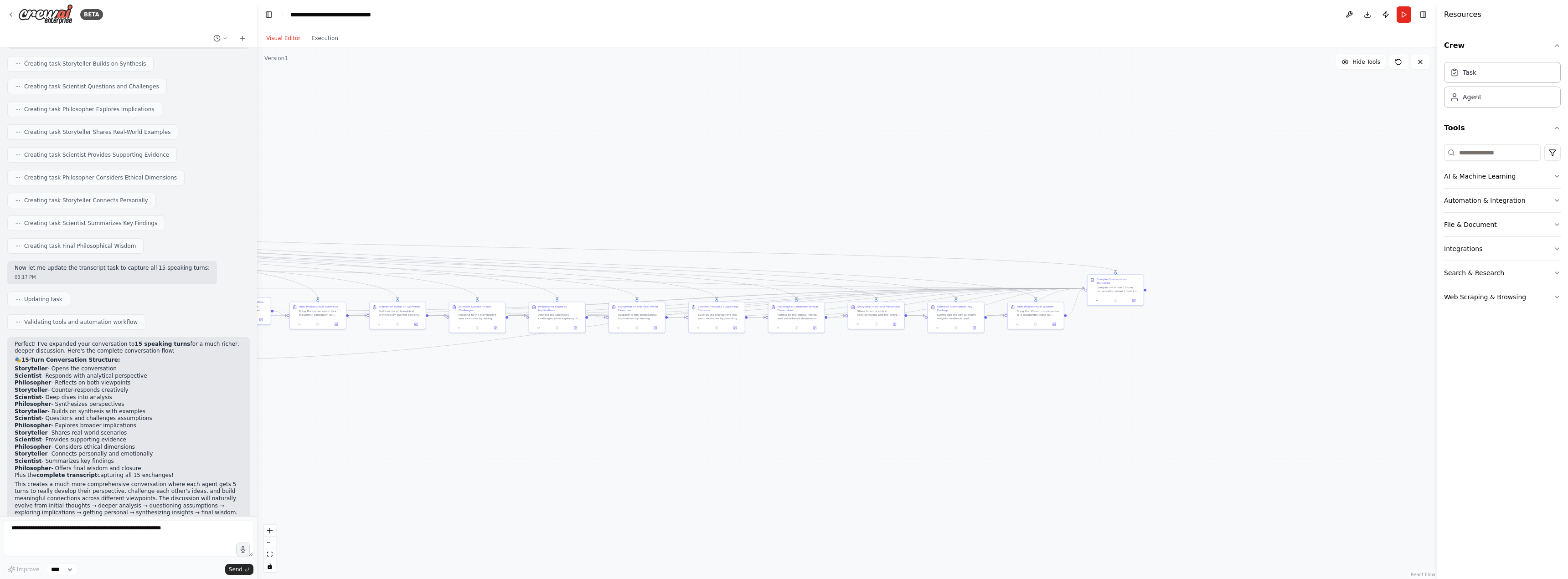
click at [755, 412] on div ".deletable-edge-delete-btn { width: 20px; height: 20px; border: 0px solid #ffff…" at bounding box center [847, 313] width 1180 height 532
click at [86, 529] on textarea at bounding box center [128, 538] width 250 height 36
type textarea "**********"
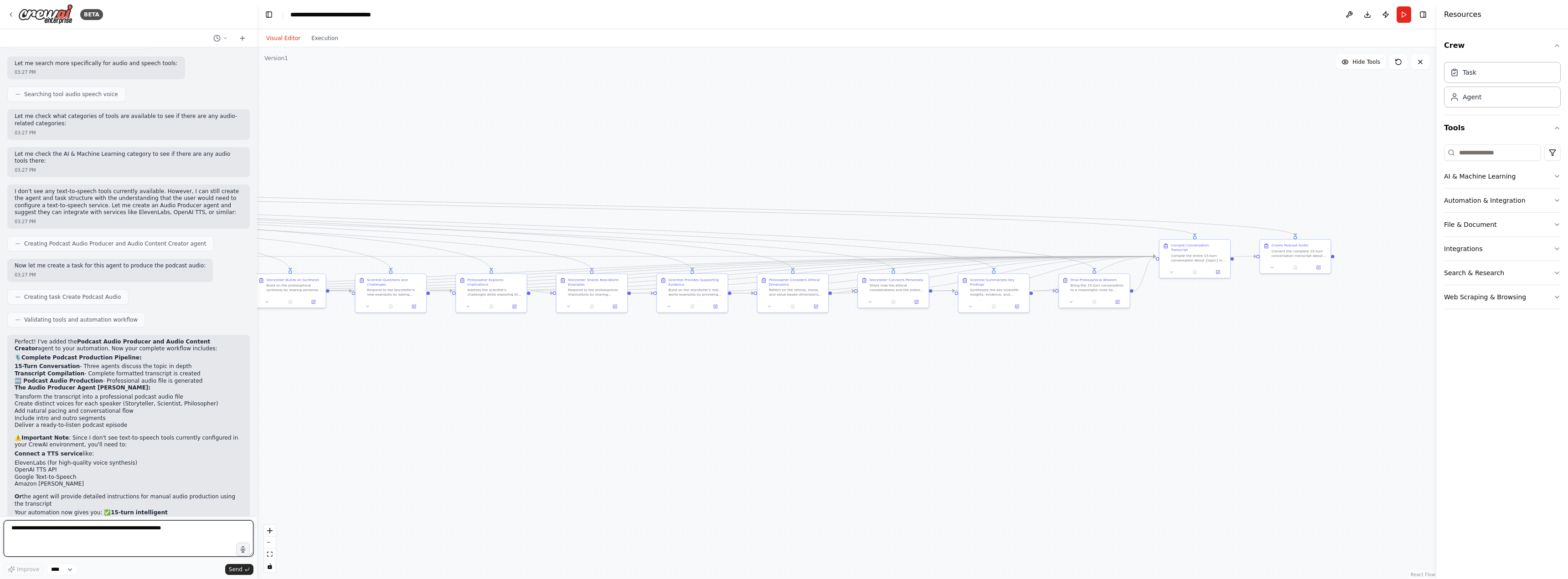
scroll to position [2117, 0]
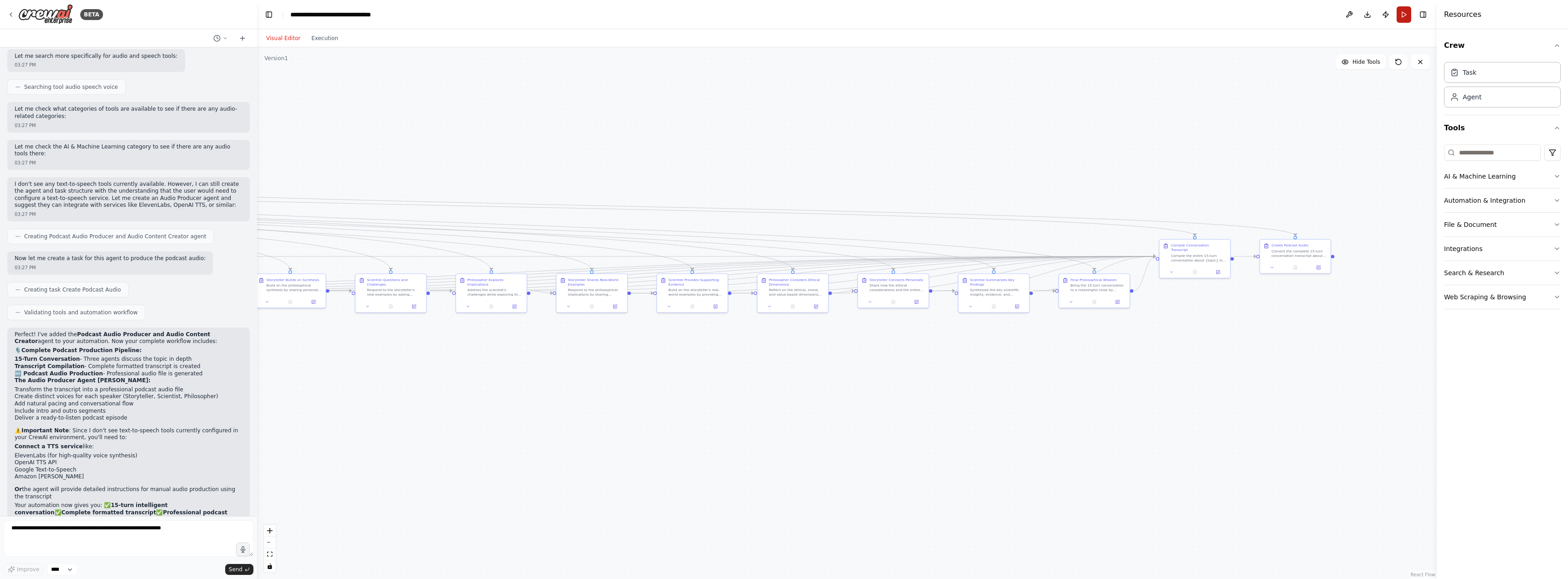
click at [1406, 16] on button "Run" at bounding box center [1404, 14] width 15 height 16
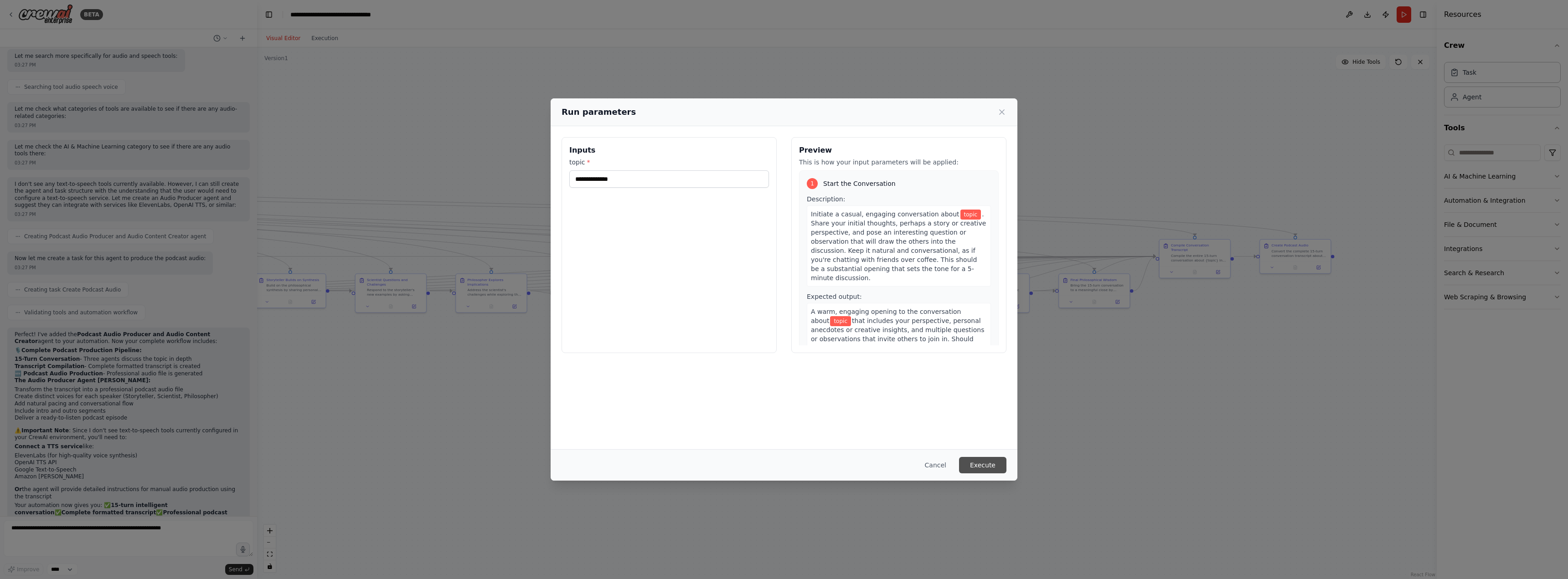
click at [997, 463] on button "Execute" at bounding box center [983, 465] width 47 height 16
click at [663, 184] on input "topic *" at bounding box center [669, 179] width 200 height 17
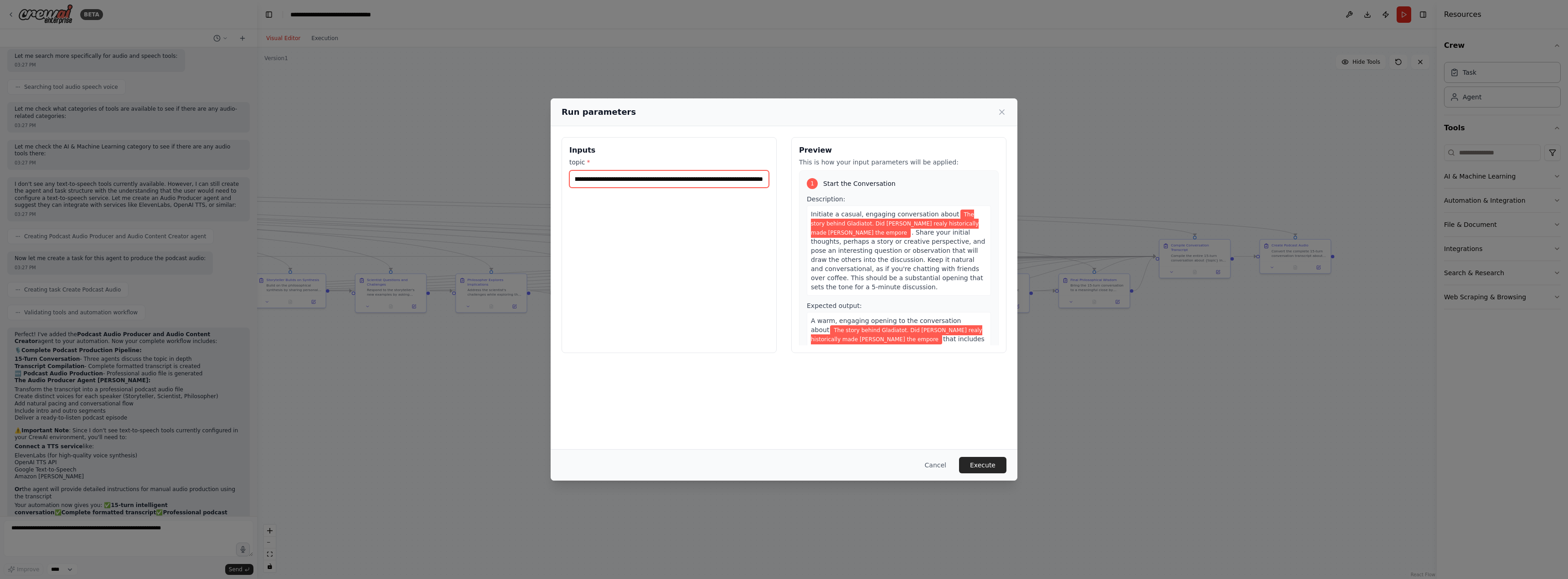
scroll to position [0, 105]
drag, startPoint x: 706, startPoint y: 179, endPoint x: 683, endPoint y: 178, distance: 23.0
click at [683, 178] on input "**********" at bounding box center [669, 179] width 200 height 17
type input "**********"
click at [987, 463] on button "Execute" at bounding box center [983, 465] width 47 height 16
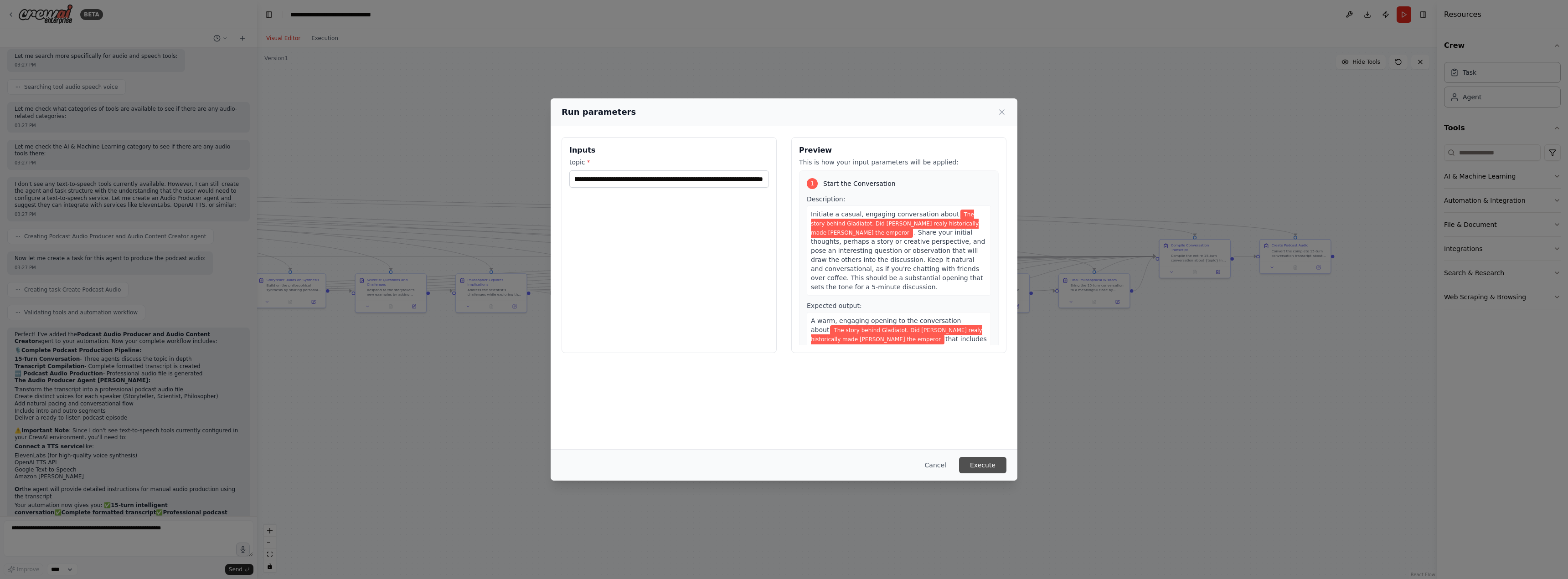
scroll to position [0, 0]
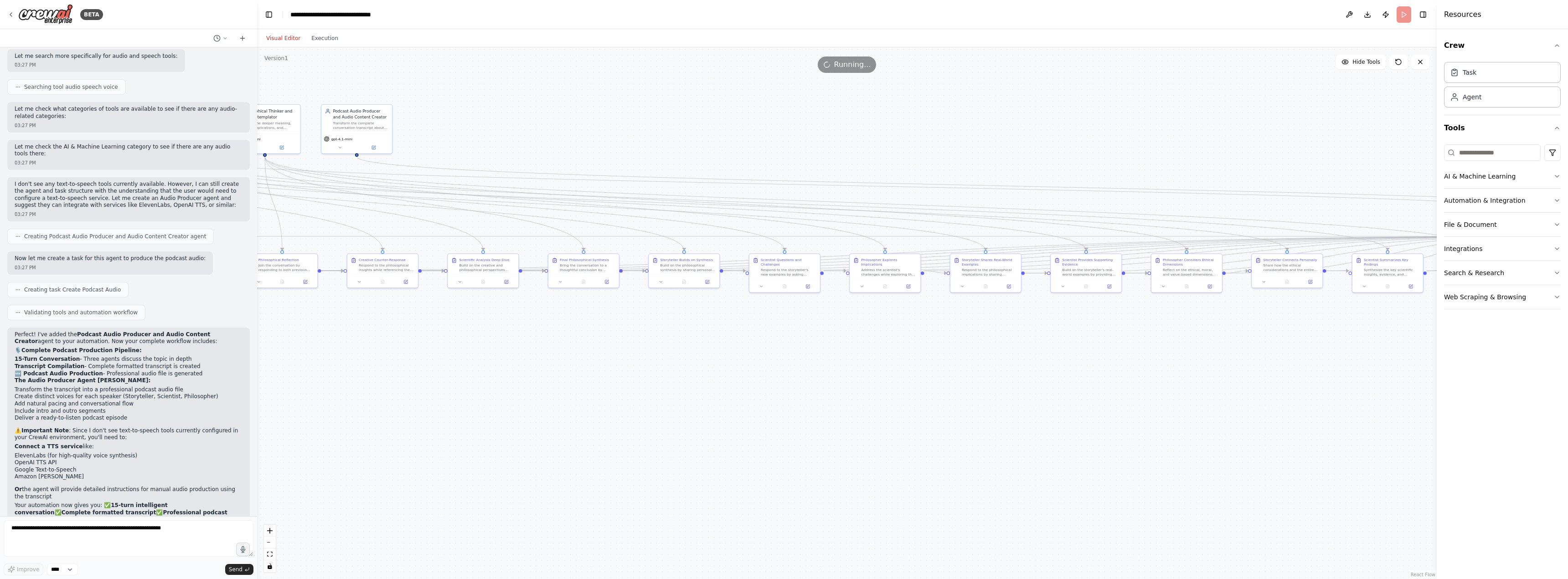
drag, startPoint x: 658, startPoint y: 402, endPoint x: 1148, endPoint y: 382, distance: 490.4
click at [1148, 382] on div ".deletable-edge-delete-btn { width: 20px; height: 20px; border: 0px solid #ffff…" at bounding box center [847, 313] width 1180 height 532
drag, startPoint x: 522, startPoint y: 371, endPoint x: 609, endPoint y: 354, distance: 88.6
click at [609, 354] on div ".deletable-edge-delete-btn { width: 20px; height: 20px; border: 0px solid #ffff…" at bounding box center [847, 313] width 1180 height 532
drag, startPoint x: 1027, startPoint y: 360, endPoint x: 1122, endPoint y: 358, distance: 95.0
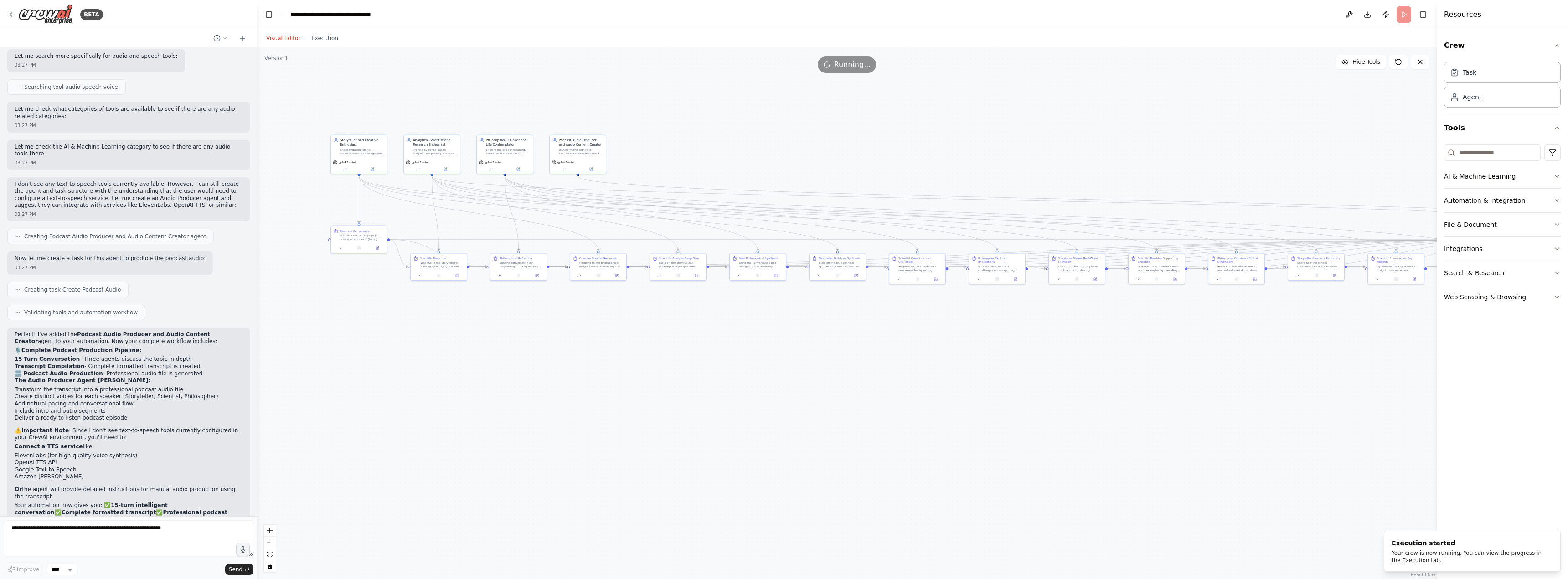
click at [1122, 358] on div ".deletable-edge-delete-btn { width: 20px; height: 20px; border: 0px solid #ffff…" at bounding box center [847, 313] width 1180 height 532
click at [313, 35] on button "Execution" at bounding box center [324, 38] width 38 height 11
click at [268, 40] on button "Visual Editor" at bounding box center [283, 38] width 45 height 11
drag, startPoint x: 622, startPoint y: 344, endPoint x: 603, endPoint y: 344, distance: 19.0
click at [603, 344] on div ".deletable-edge-delete-btn { width: 20px; height: 20px; border: 0px solid #ffff…" at bounding box center [847, 313] width 1180 height 532
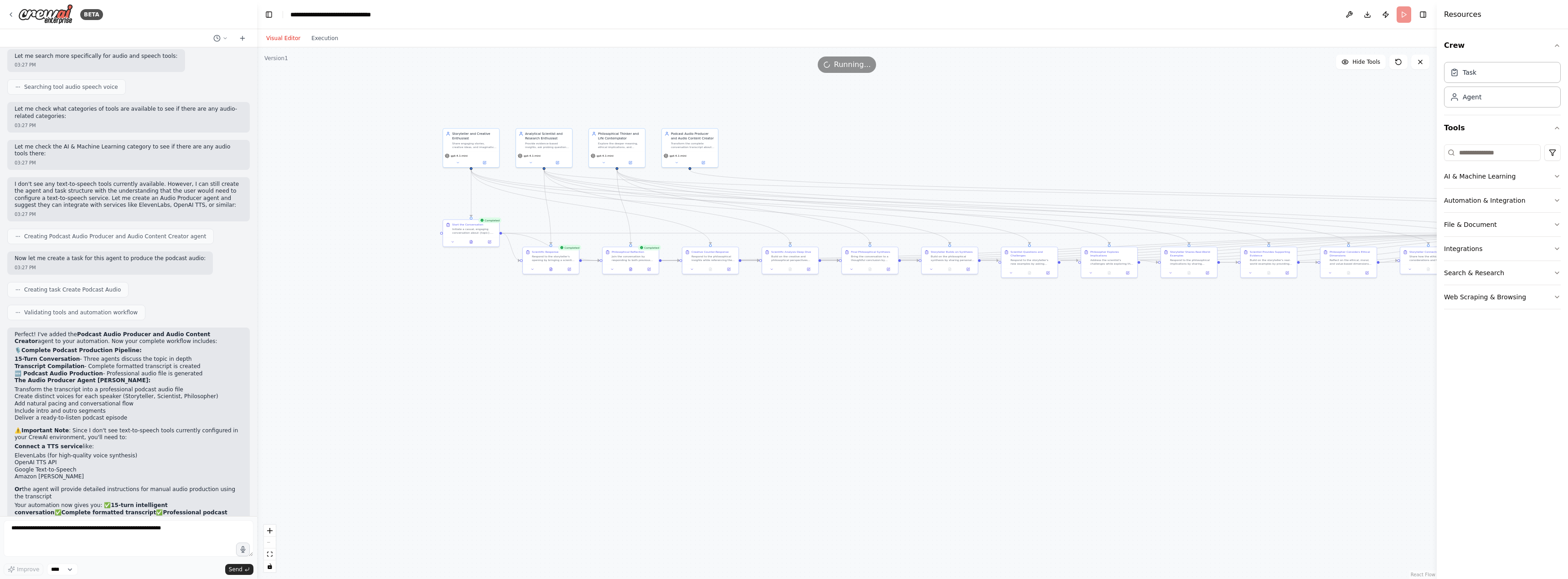
drag, startPoint x: 369, startPoint y: 368, endPoint x: 629, endPoint y: 373, distance: 260.0
click at [629, 373] on div ".deletable-edge-delete-btn { width: 20px; height: 20px; border: 0px solid #ffff…" at bounding box center [847, 313] width 1180 height 532
drag, startPoint x: 986, startPoint y: 355, endPoint x: 529, endPoint y: 360, distance: 457.0
click at [529, 360] on div ".deletable-edge-delete-btn { width: 20px; height: 20px; border: 0px solid #ffff…" at bounding box center [847, 313] width 1180 height 532
drag, startPoint x: 767, startPoint y: 371, endPoint x: 1022, endPoint y: 359, distance: 255.3
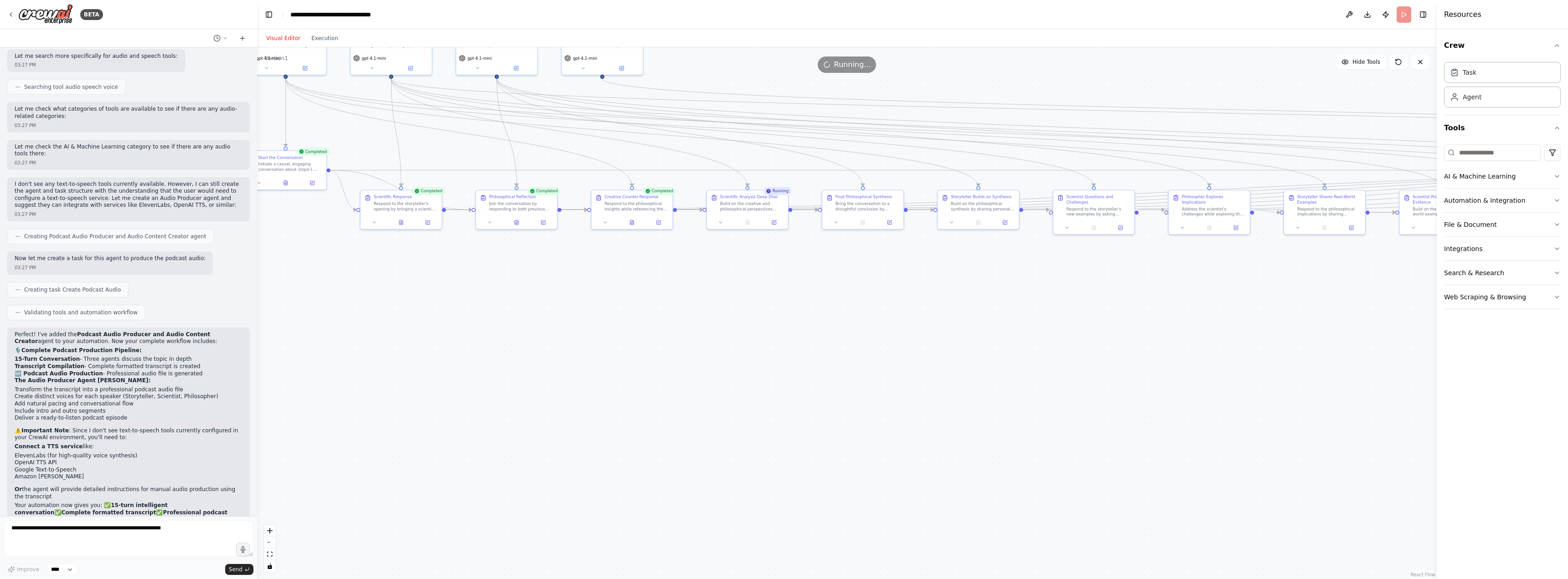
click at [1022, 359] on div ".deletable-edge-delete-btn { width: 20px; height: 20px; border: 0px solid #ffff…" at bounding box center [847, 313] width 1180 height 532
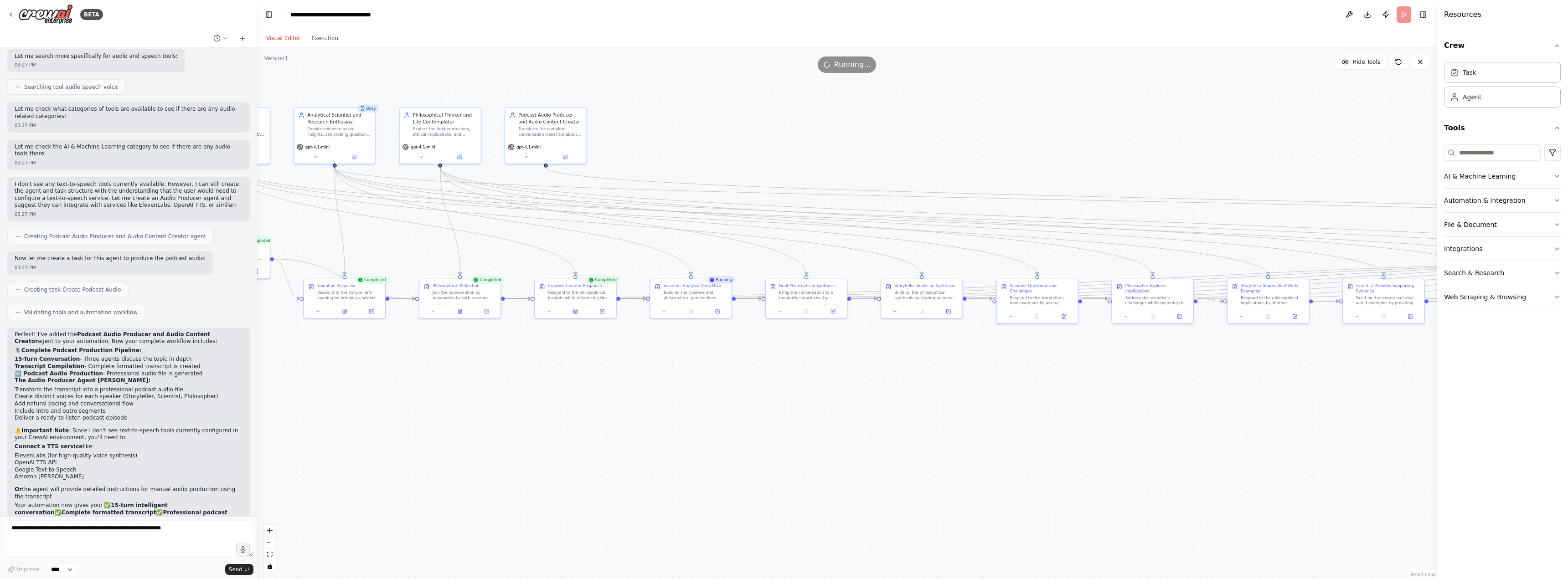
drag, startPoint x: 841, startPoint y: 307, endPoint x: 767, endPoint y: 423, distance: 137.6
click at [767, 423] on div ".deletable-edge-delete-btn { width: 20px; height: 20px; border: 0px solid #ffff…" at bounding box center [847, 313] width 1180 height 532
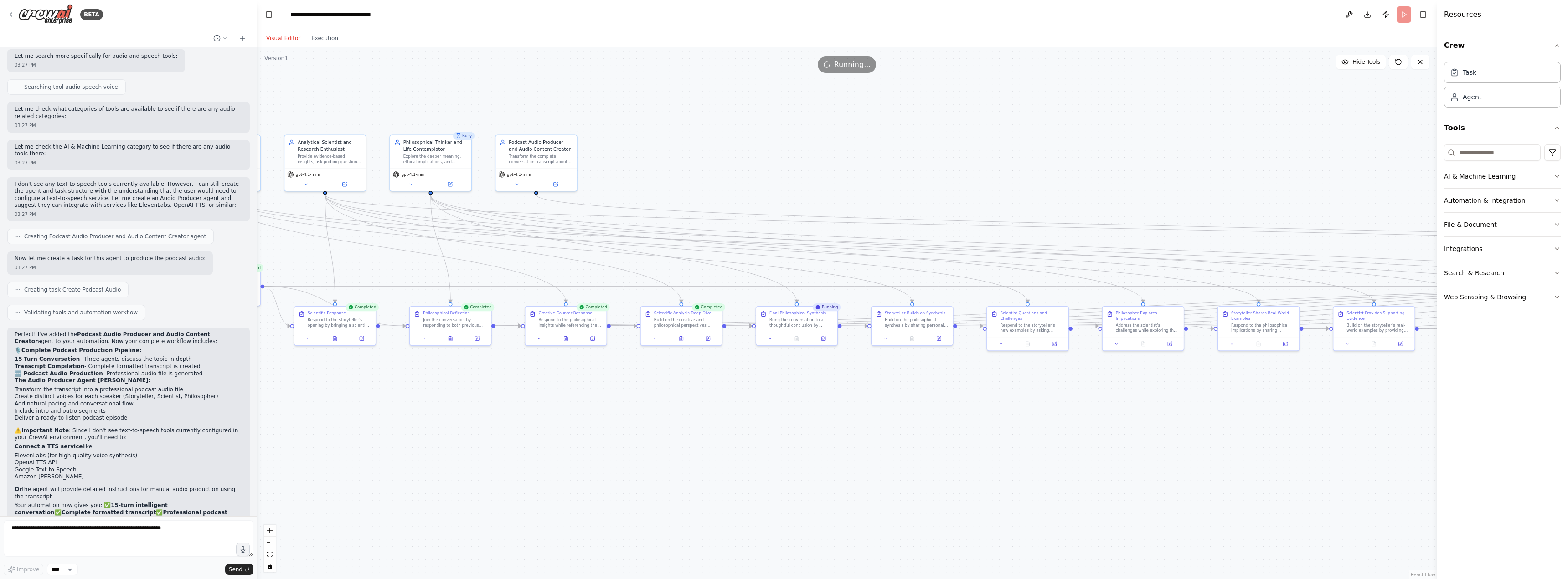
click at [316, 30] on div "Visual Editor Execution" at bounding box center [302, 38] width 83 height 18
click at [309, 42] on button "Execution" at bounding box center [324, 38] width 38 height 11
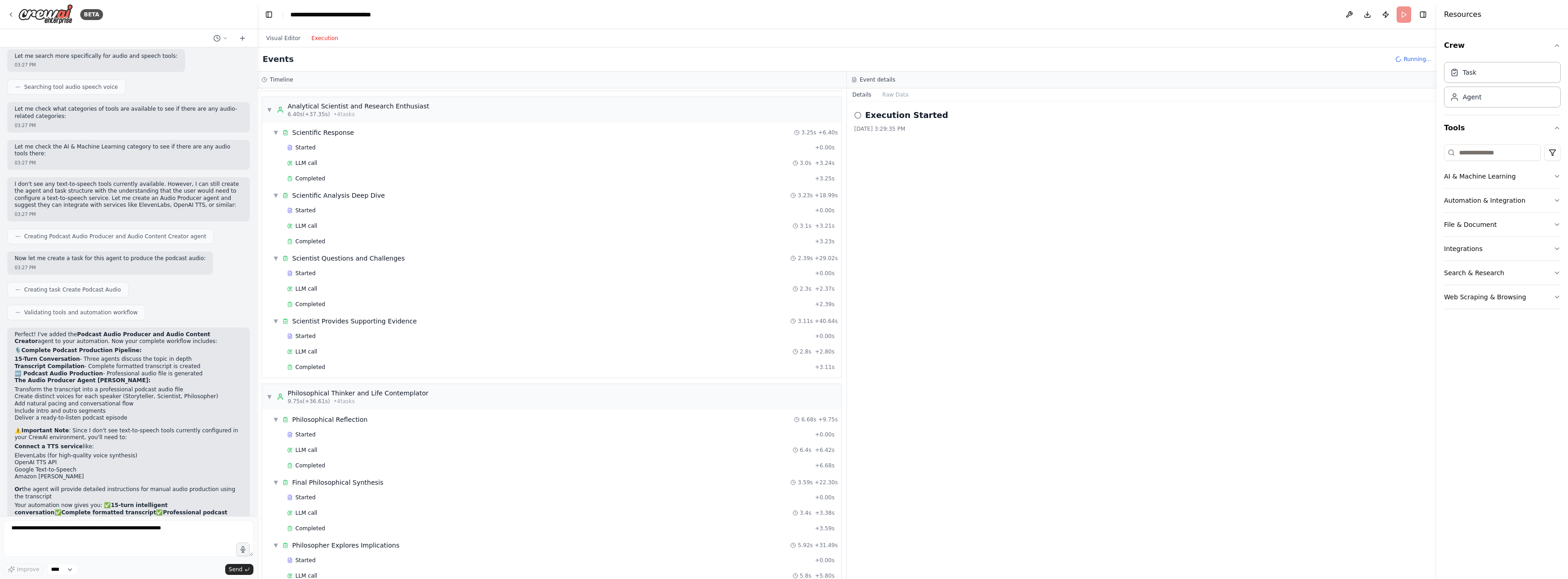
scroll to position [330, 0]
click at [281, 37] on button "Visual Editor" at bounding box center [283, 38] width 45 height 11
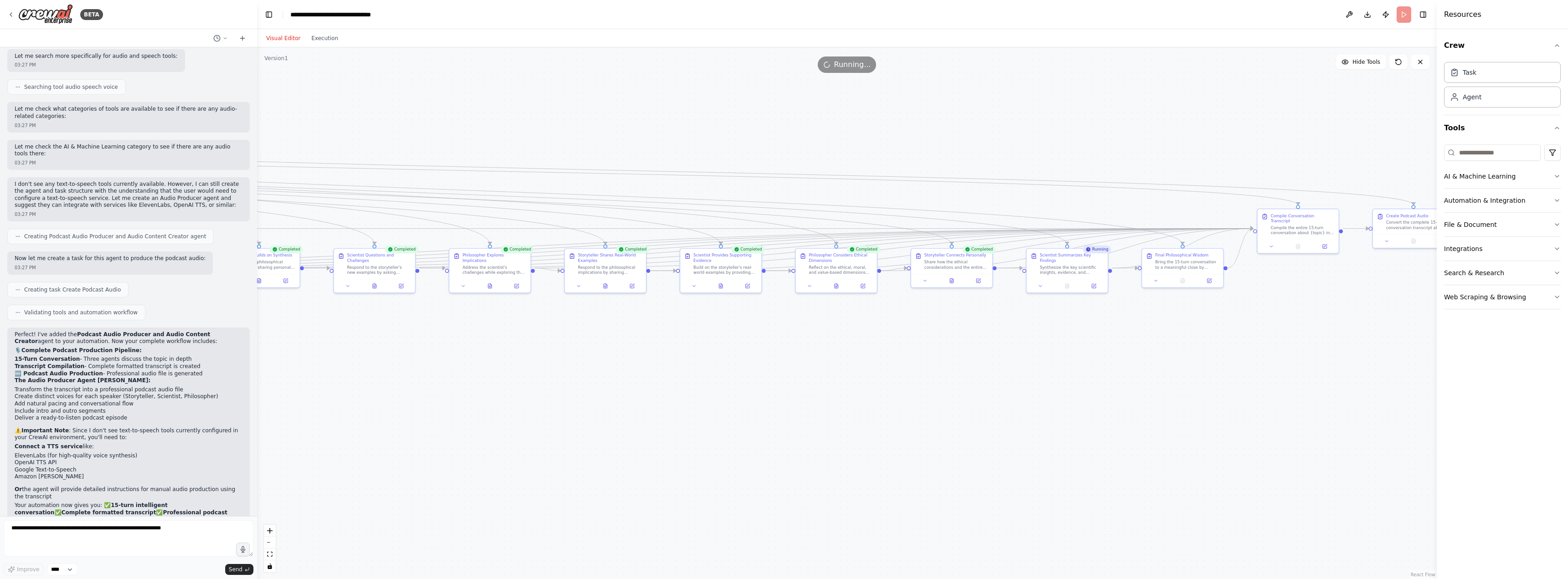
drag, startPoint x: 1132, startPoint y: 407, endPoint x: 438, endPoint y: 350, distance: 696.3
click at [438, 350] on div ".deletable-edge-delete-btn { width: 20px; height: 20px; border: 0px solid #ffff…" at bounding box center [847, 313] width 1180 height 532
drag, startPoint x: 1129, startPoint y: 374, endPoint x: 867, endPoint y: 373, distance: 262.0
click at [867, 373] on div ".deletable-edge-delete-btn { width: 20px; height: 20px; border: 0px solid #ffff…" at bounding box center [847, 313] width 1180 height 532
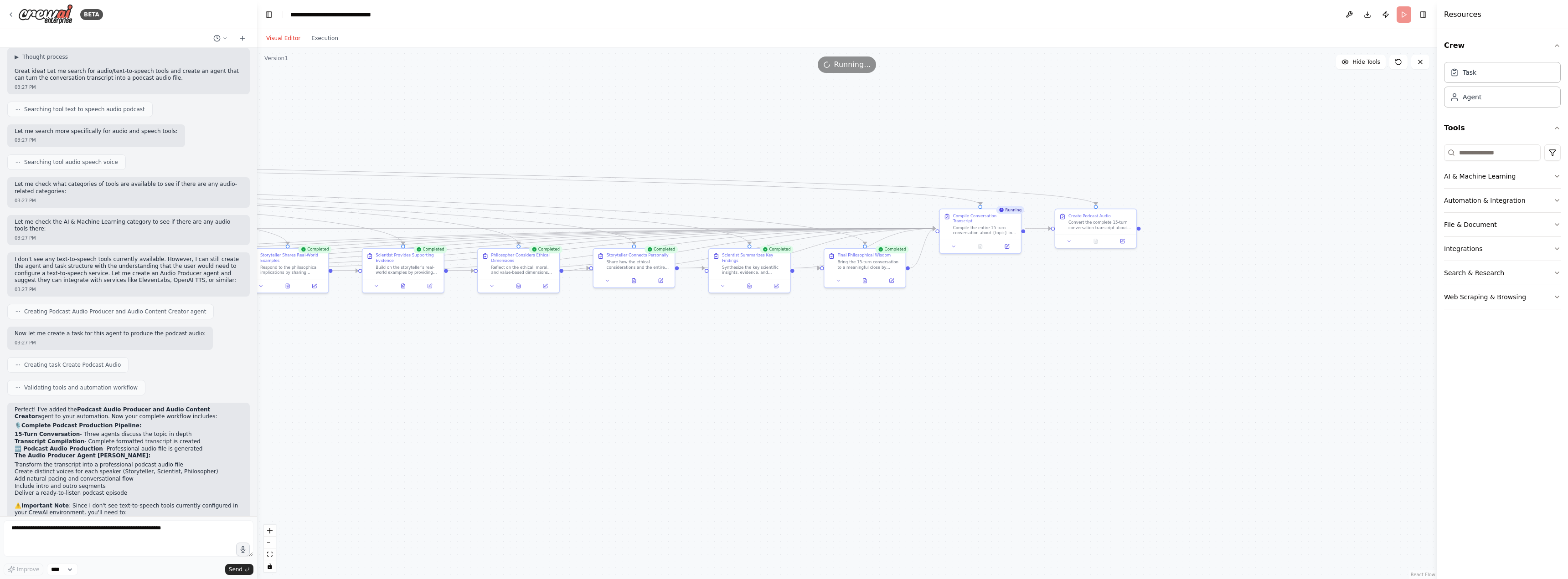
scroll to position [2040, 0]
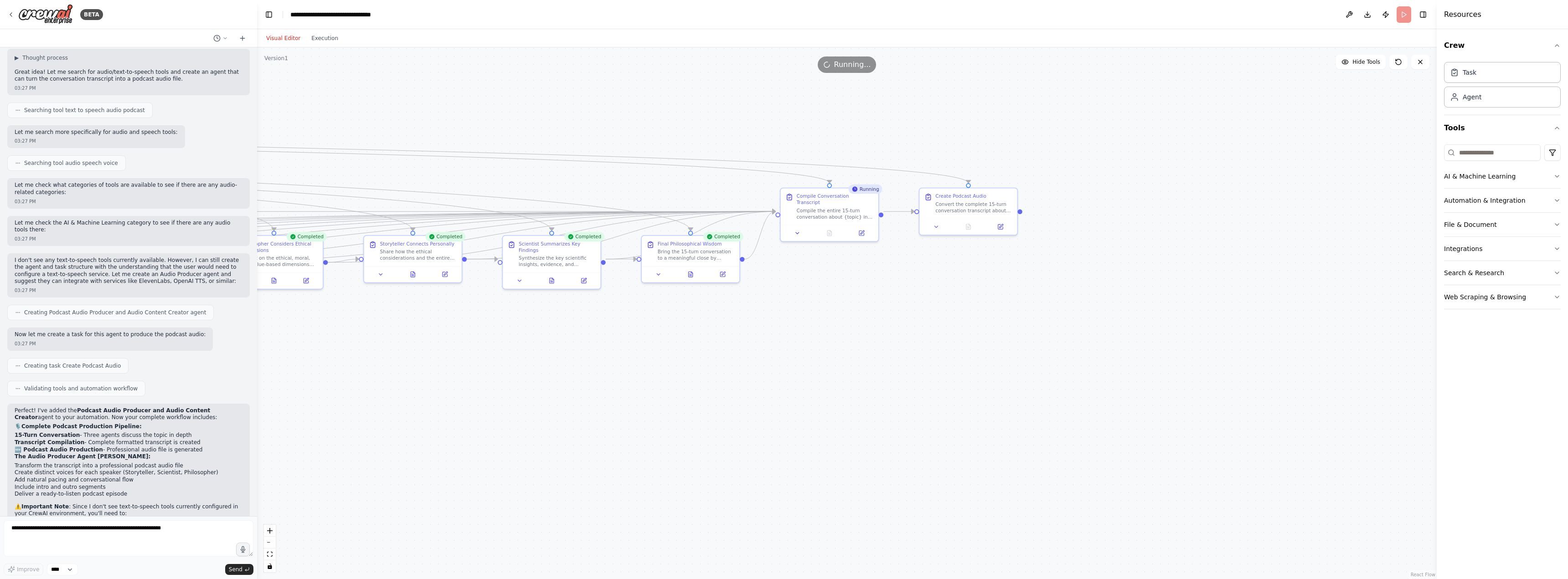
drag, startPoint x: 1052, startPoint y: 362, endPoint x: 756, endPoint y: 411, distance: 300.0
click at [756, 411] on div ".deletable-edge-delete-btn { width: 20px; height: 20px; border: 0px solid #ffff…" at bounding box center [847, 313] width 1180 height 532
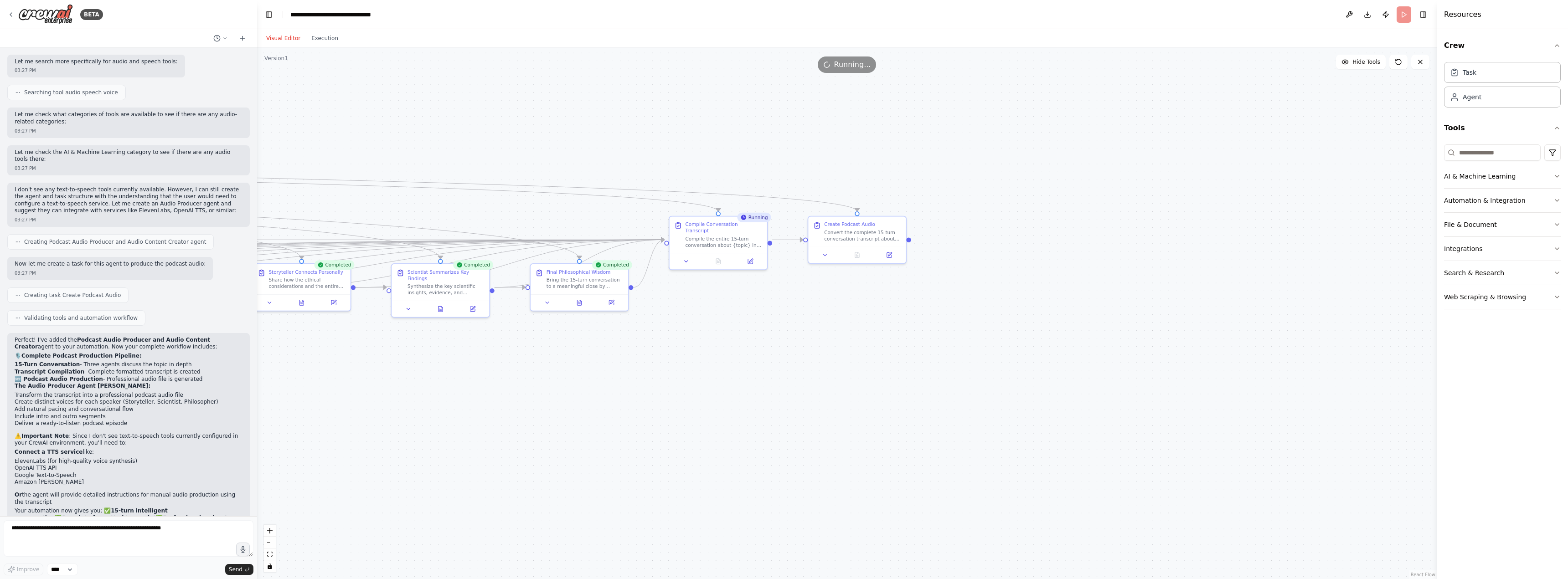
scroll to position [2117, 0]
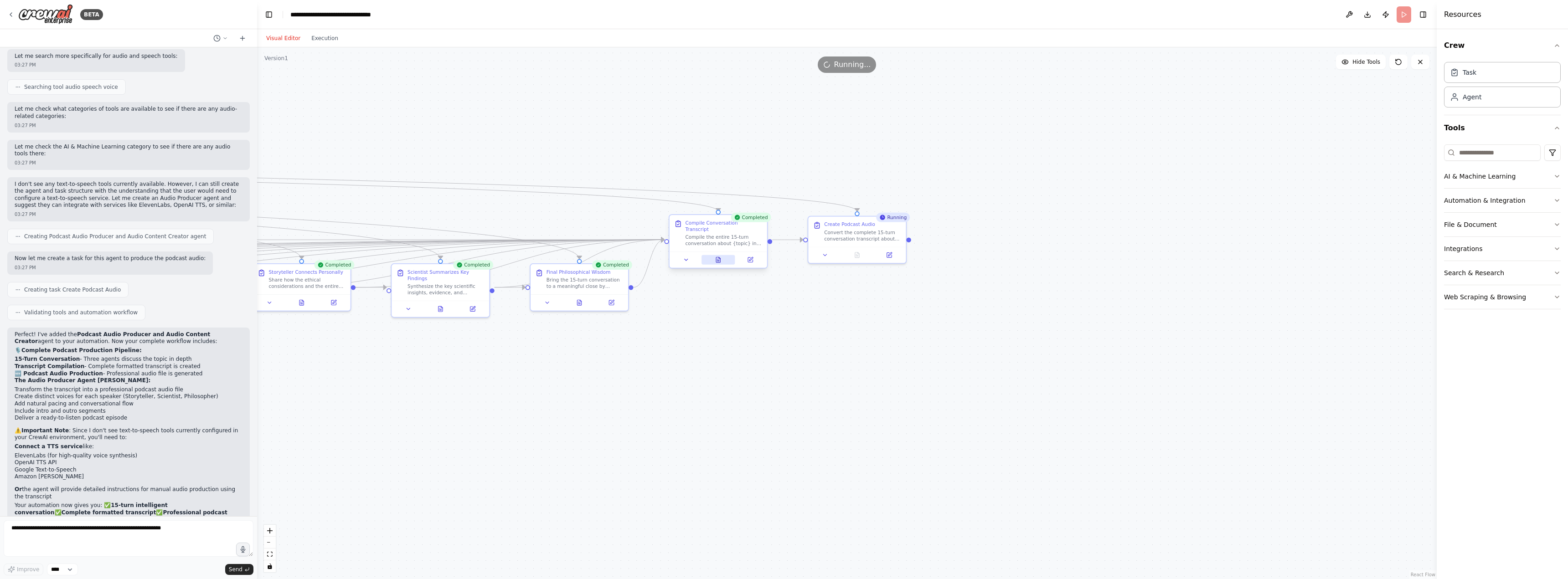
click at [718, 261] on icon at bounding box center [718, 261] width 2 height 0
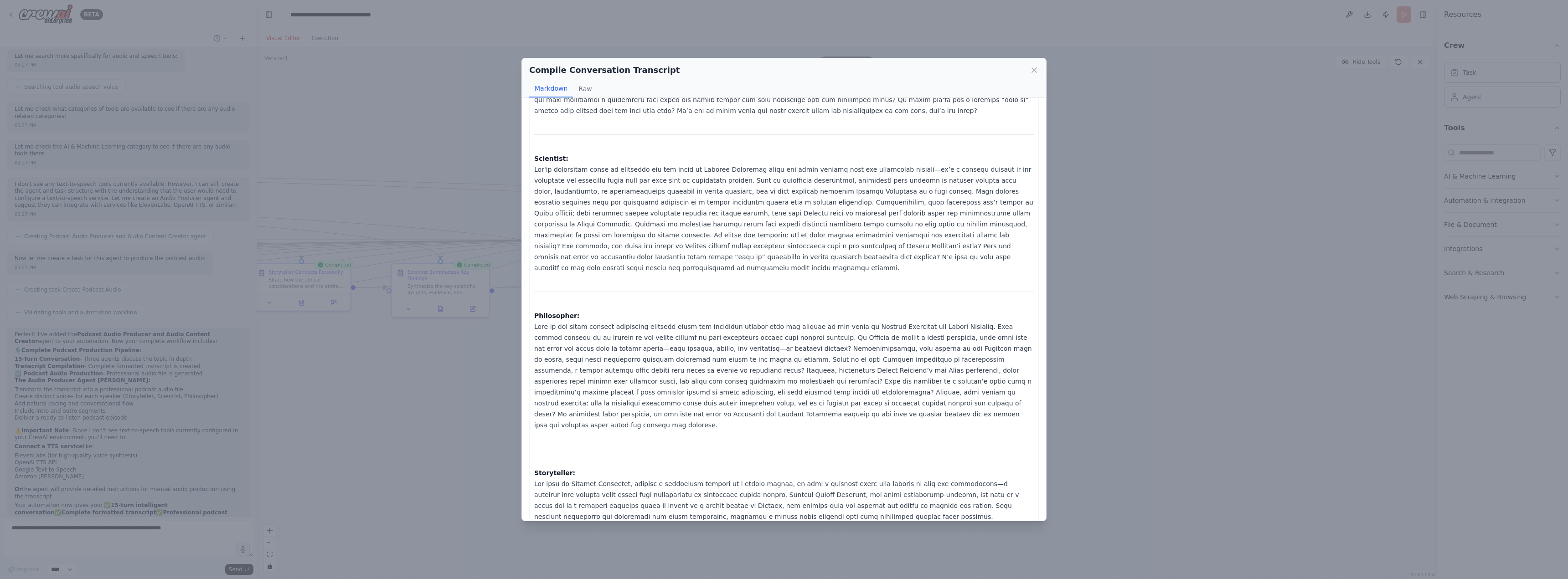
scroll to position [0, 0]
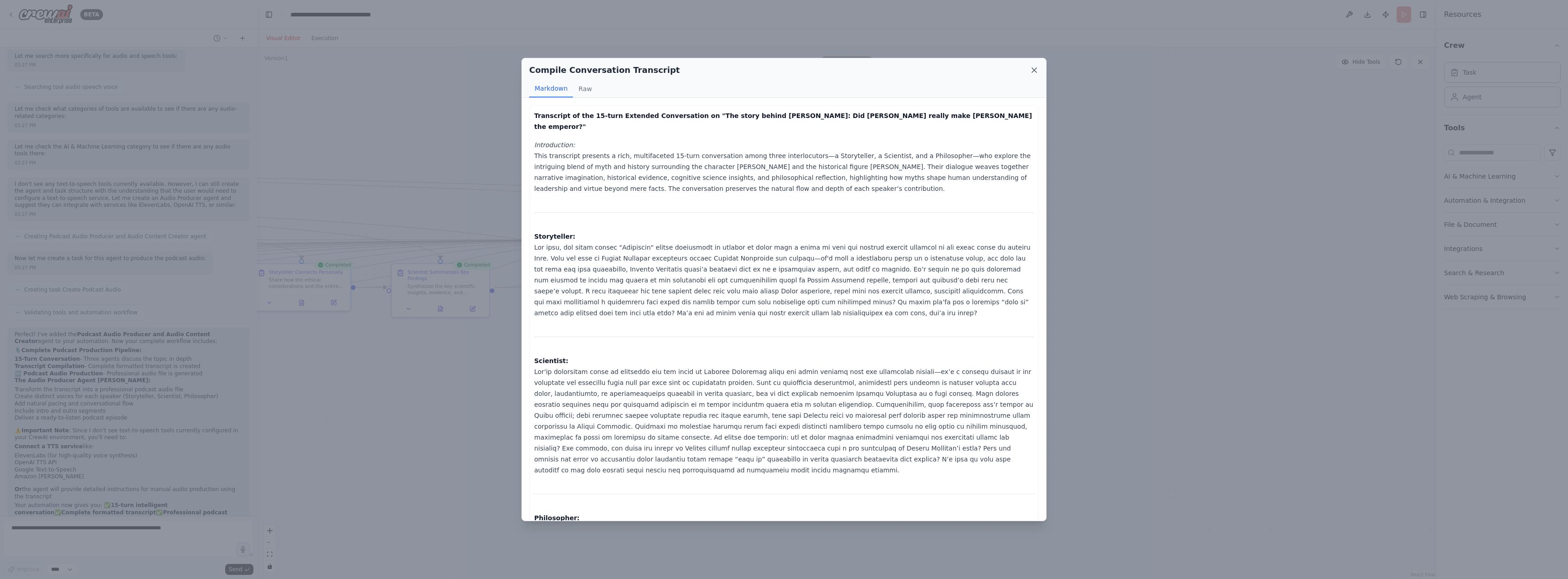
click at [1036, 68] on icon at bounding box center [1034, 70] width 4 height 4
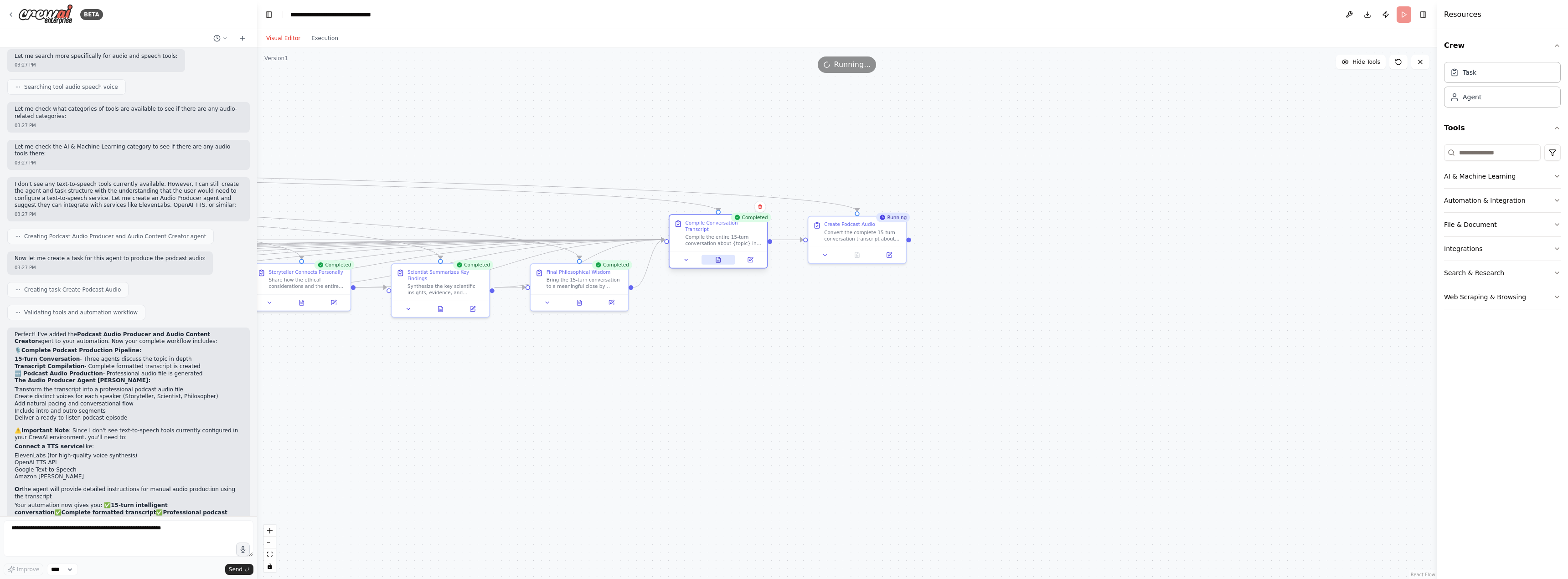
click at [719, 261] on icon at bounding box center [718, 261] width 2 height 0
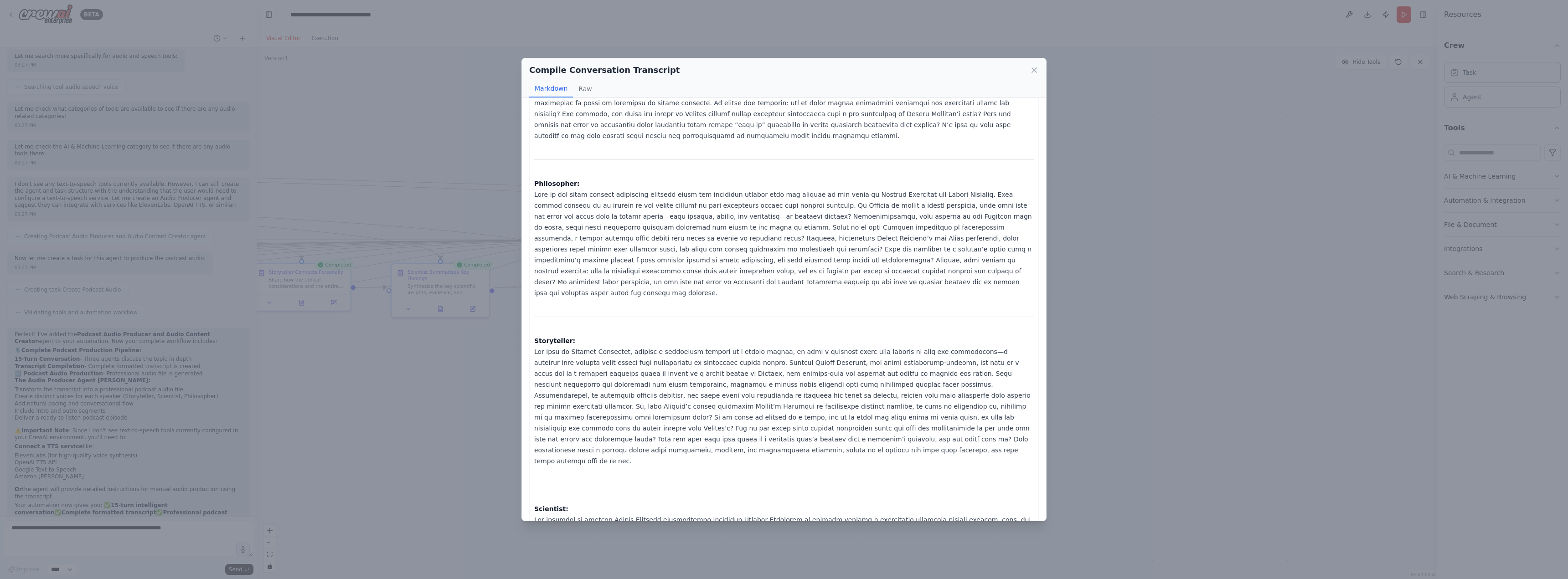
scroll to position [349, 0]
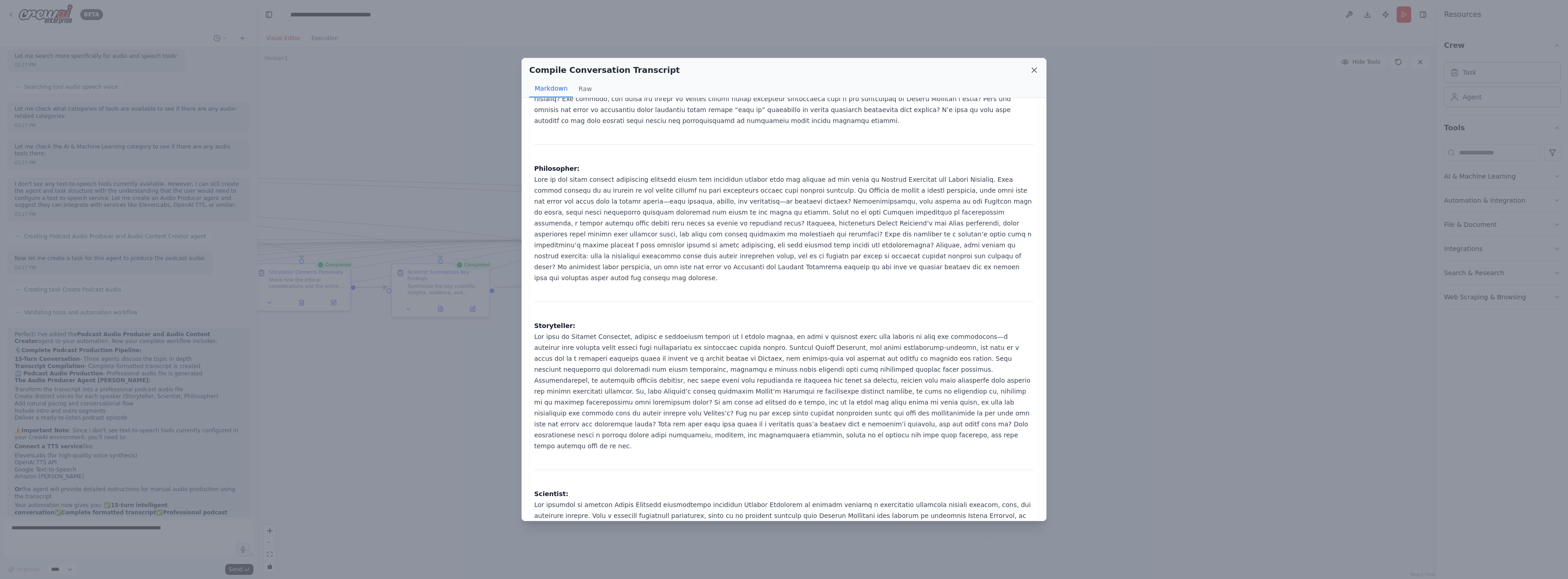
click at [1038, 70] on icon at bounding box center [1034, 70] width 9 height 9
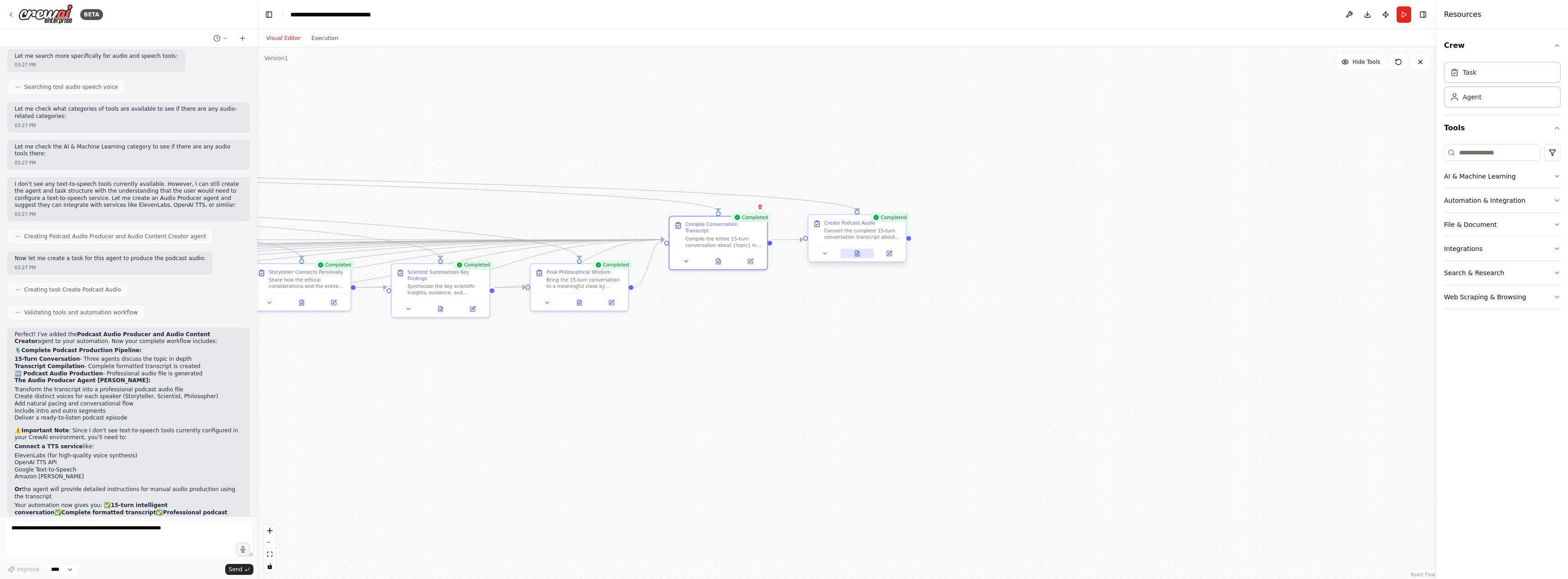
click at [858, 257] on icon at bounding box center [857, 253] width 6 height 6
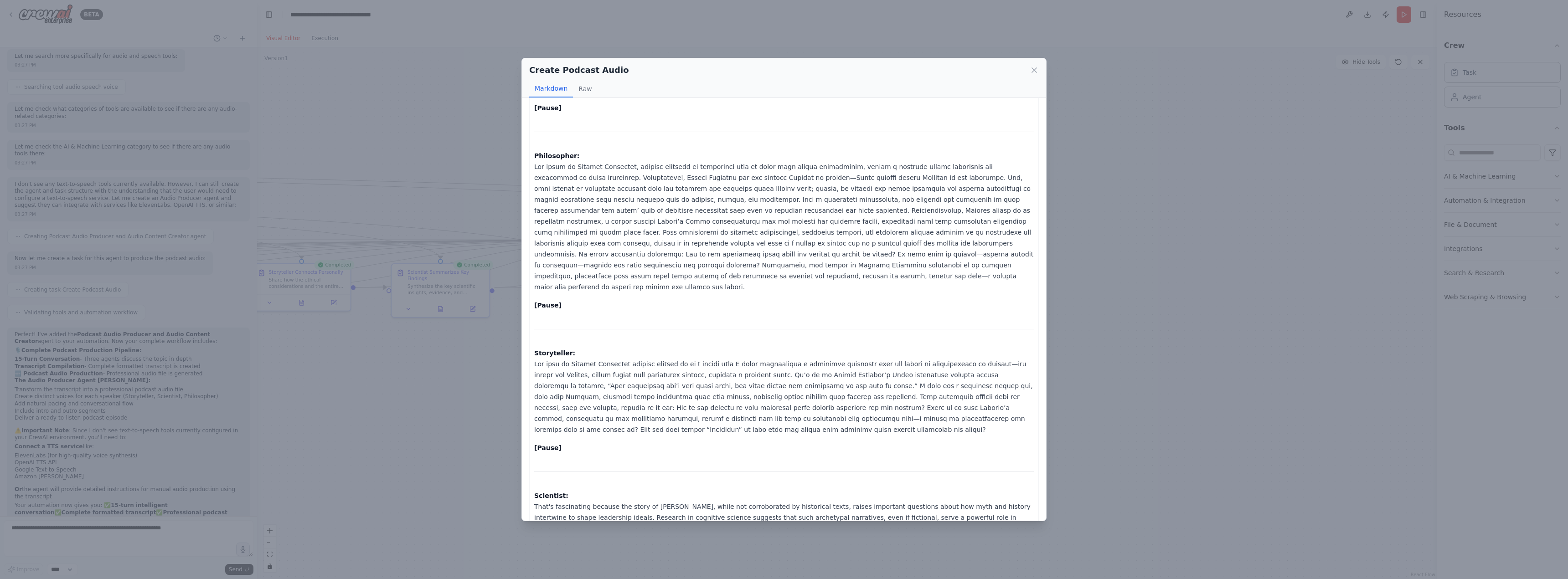
scroll to position [527, 0]
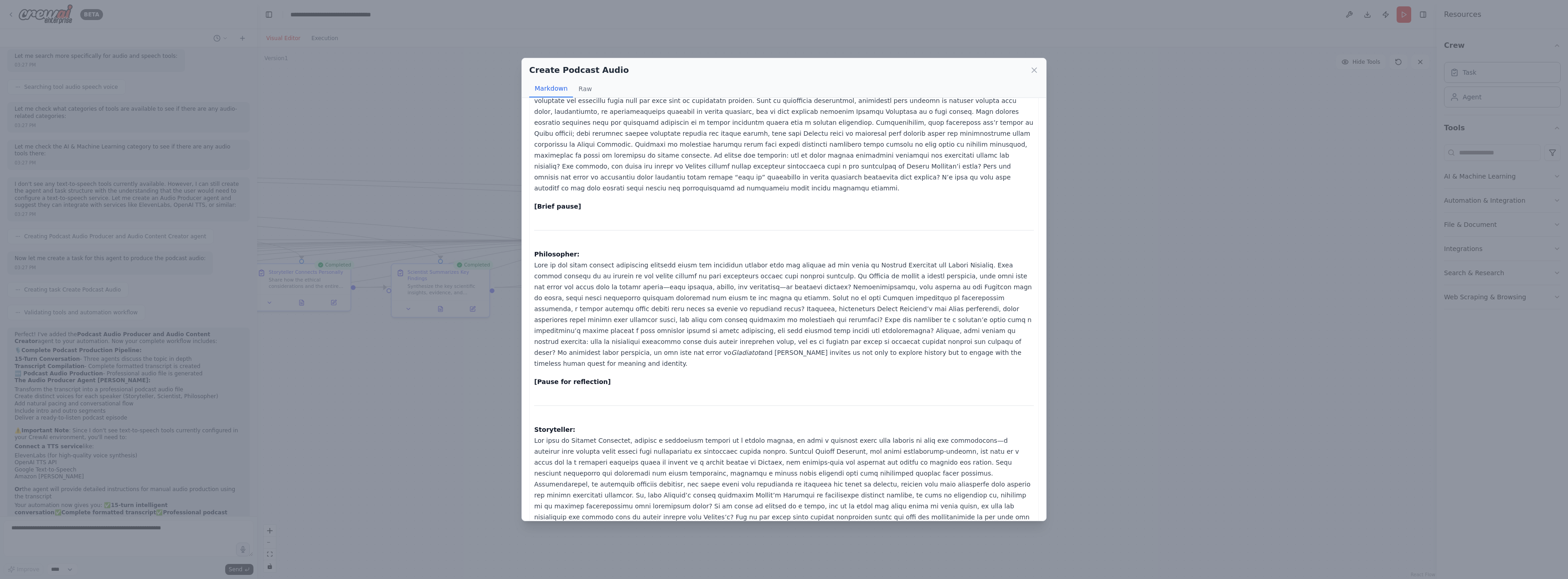
click at [1124, 232] on div "Create Podcast Audio Markdown Raw [Please find below the full professional podc…" at bounding box center [784, 290] width 1568 height 579
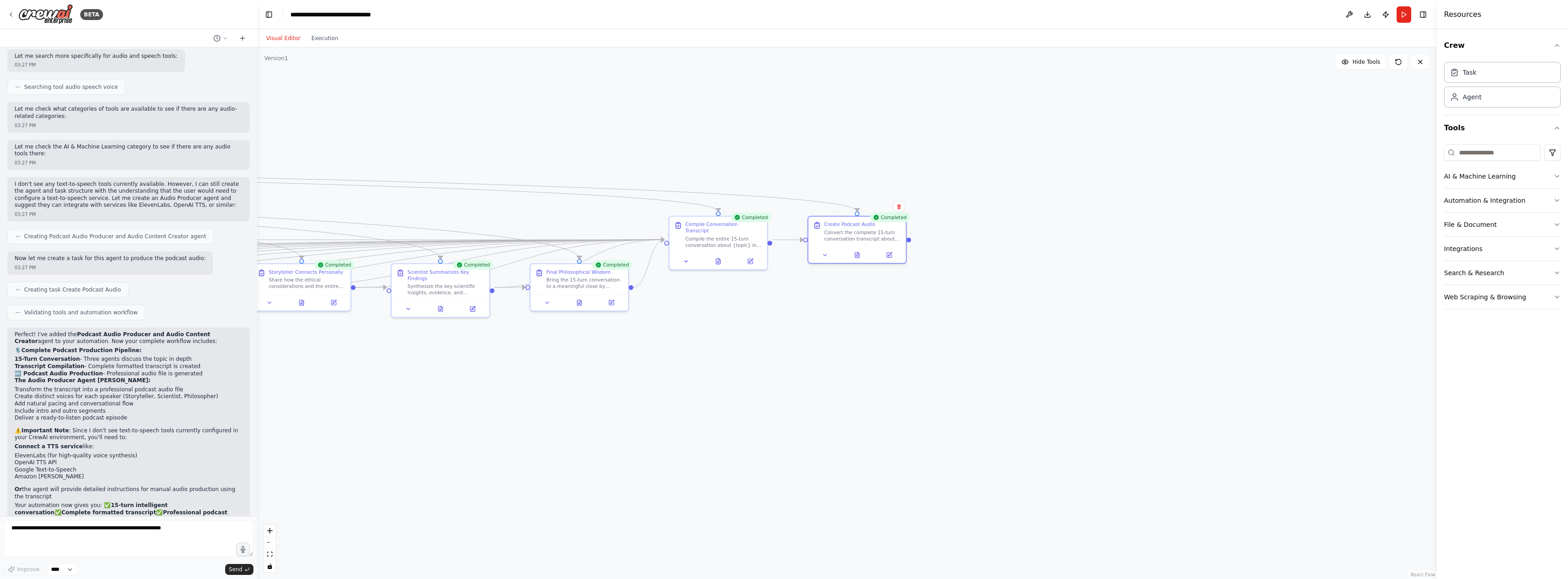
click at [1099, 337] on div ".deletable-edge-delete-btn { width: 20px; height: 20px; border: 0px solid #ffff…" at bounding box center [847, 313] width 1180 height 532
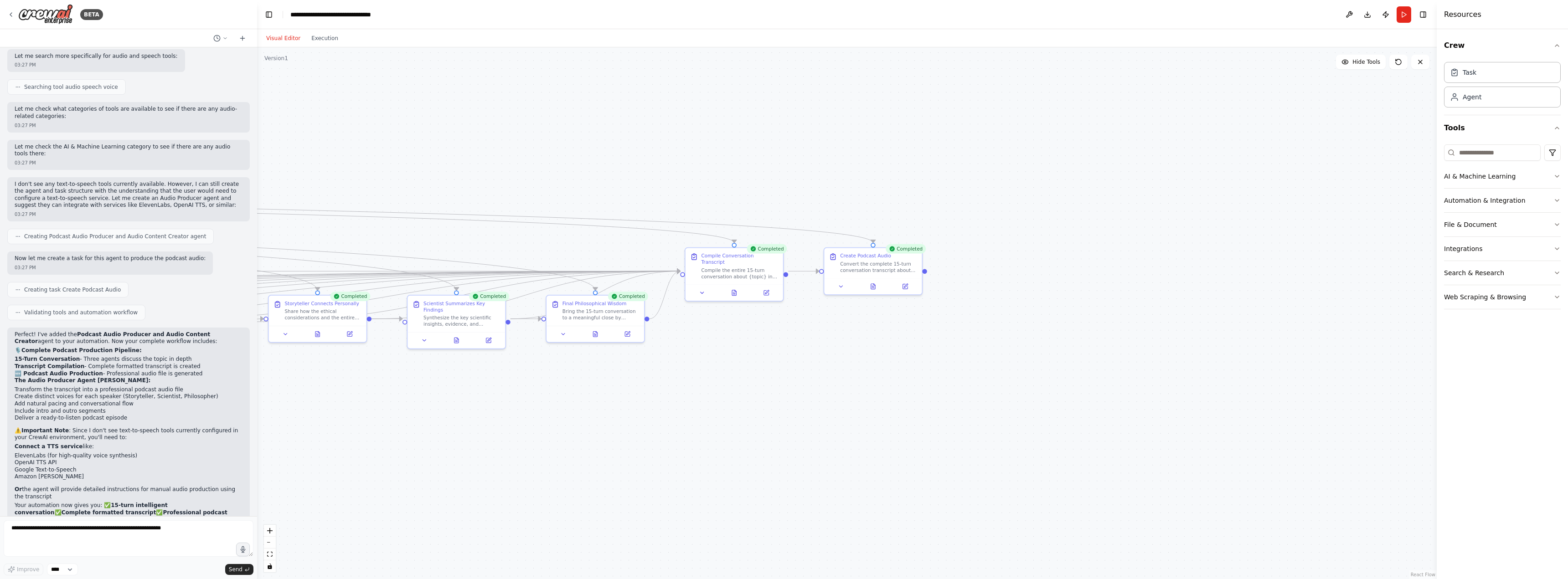
drag, startPoint x: 1097, startPoint y: 275, endPoint x: 1121, endPoint y: 304, distance: 37.6
click at [1118, 305] on div ".deletable-edge-delete-btn { width: 20px; height: 20px; border: 0px solid #ffff…" at bounding box center [847, 313] width 1180 height 532
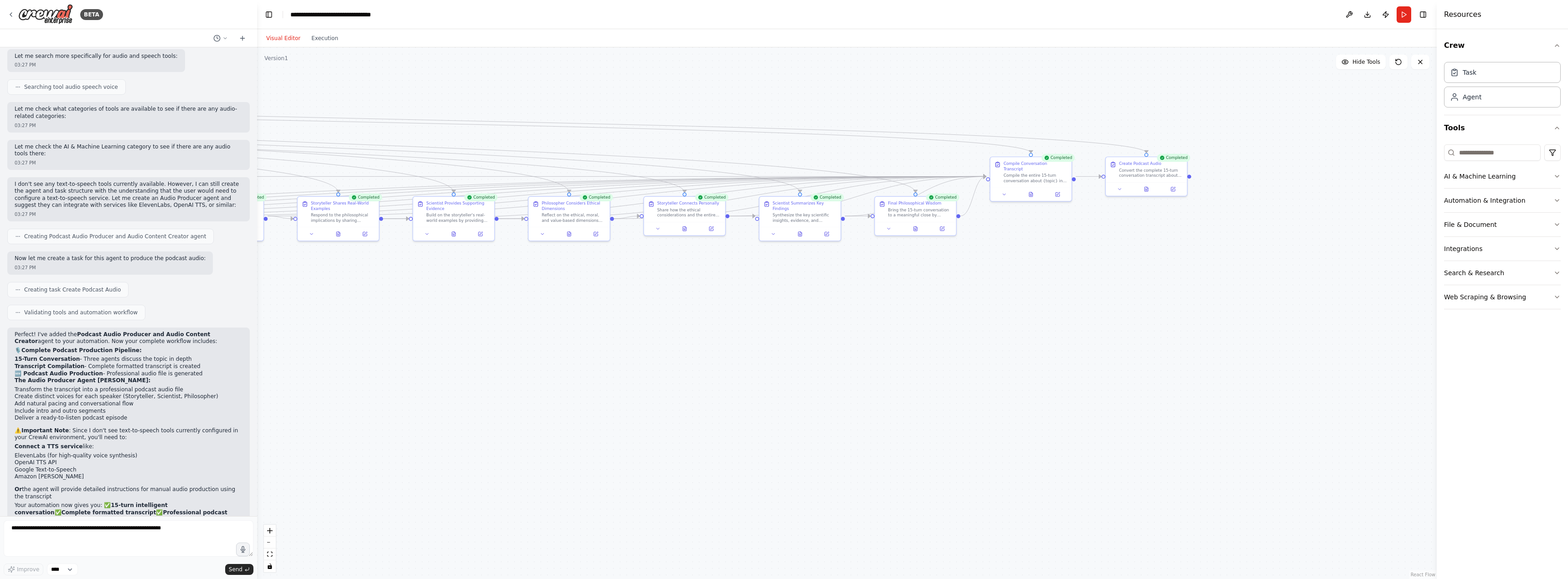
drag, startPoint x: 679, startPoint y: 435, endPoint x: 903, endPoint y: 338, distance: 244.1
click at [906, 336] on div ".deletable-edge-delete-btn { width: 20px; height: 20px; border: 0px solid #ffff…" at bounding box center [847, 313] width 1180 height 532
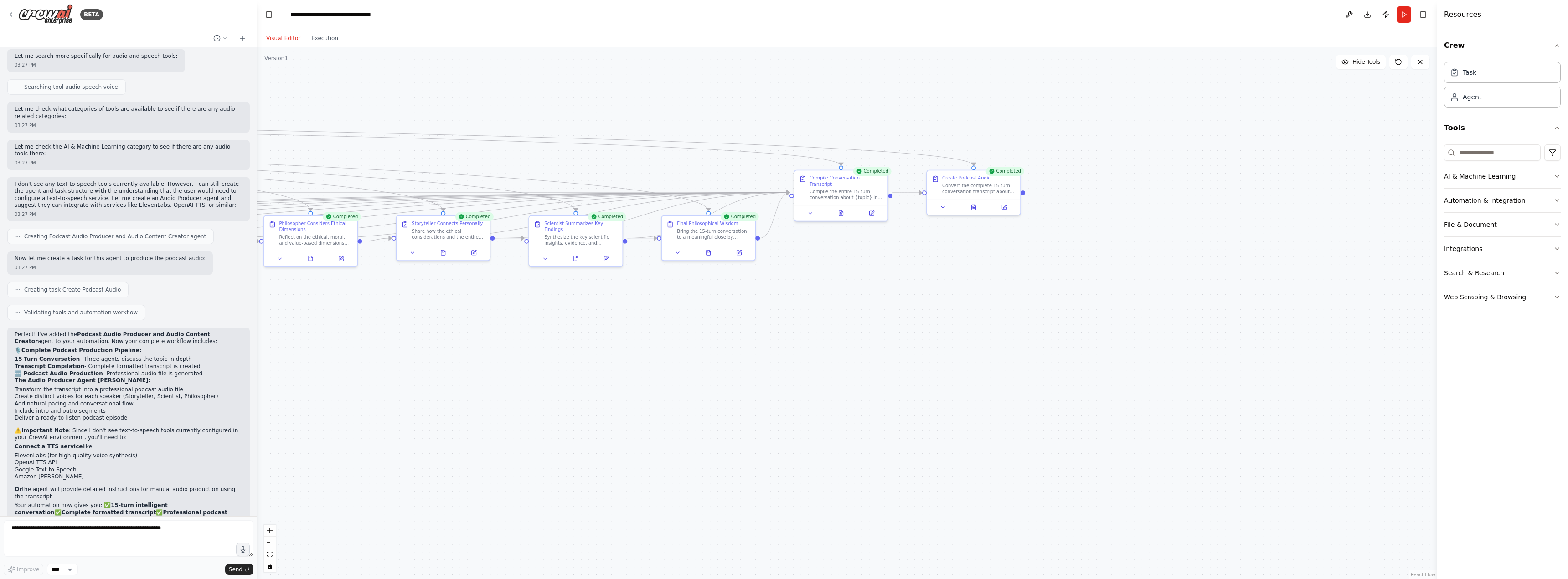
drag, startPoint x: 1104, startPoint y: 274, endPoint x: 897, endPoint y: 317, distance: 211.4
click at [897, 317] on div ".deletable-edge-delete-btn { width: 20px; height: 20px; border: 0px solid #ffff…" at bounding box center [847, 313] width 1180 height 532
click at [971, 204] on icon at bounding box center [973, 206] width 6 height 6
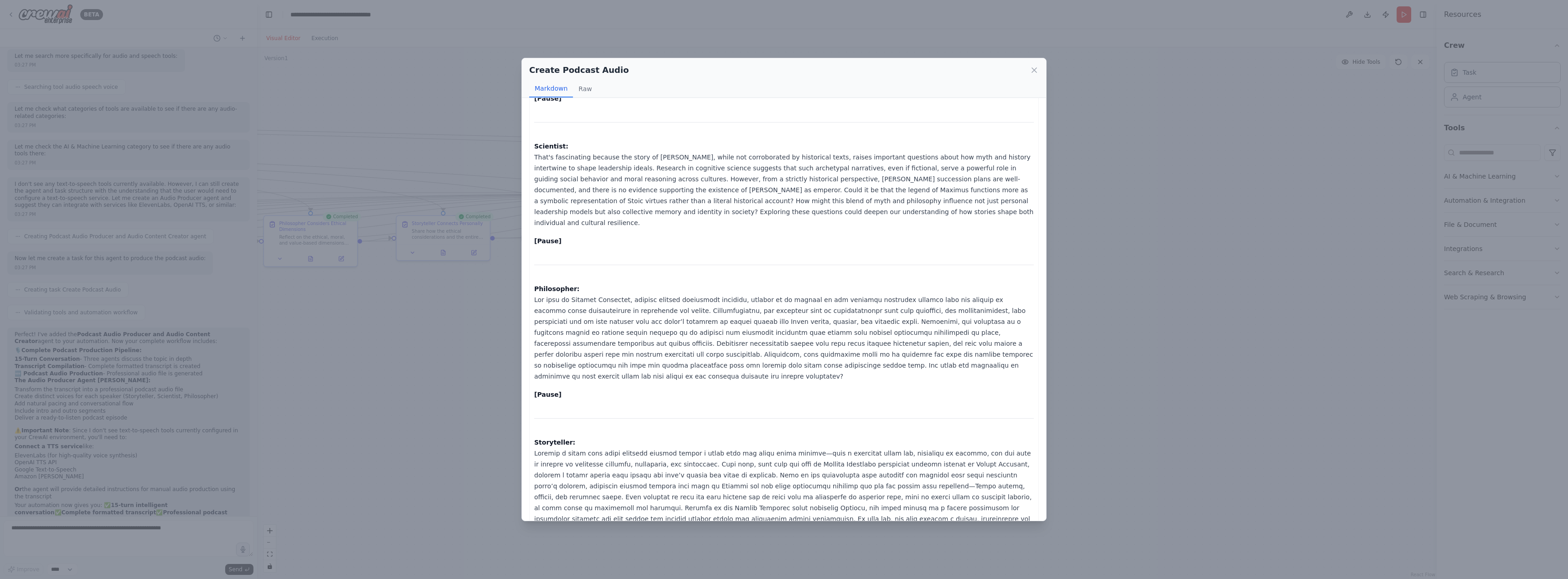
scroll to position [1537, 0]
click at [1072, 309] on div "Create Podcast Audio Markdown Raw [Please find below the full professional podc…" at bounding box center [784, 290] width 1568 height 579
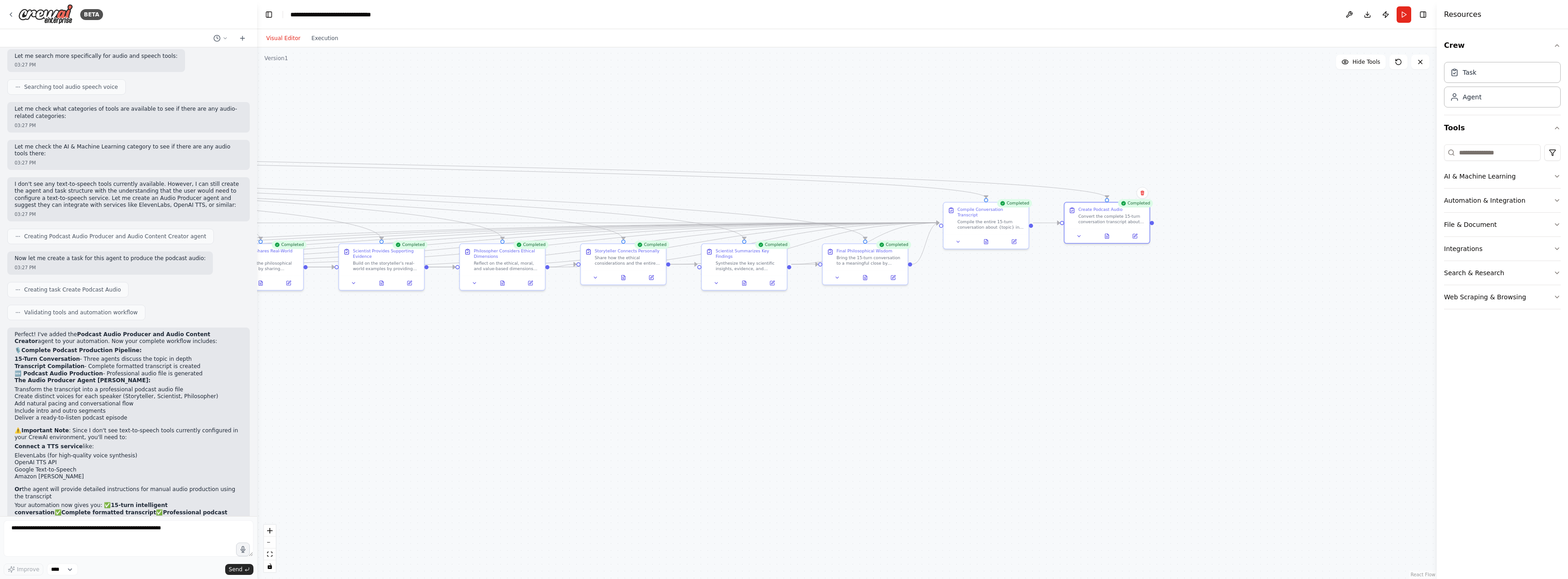
drag, startPoint x: 714, startPoint y: 347, endPoint x: 849, endPoint y: 367, distance: 136.5
click at [849, 367] on div ".deletable-edge-delete-btn { width: 20px; height: 20px; border: 0px solid #ffff…" at bounding box center [847, 313] width 1180 height 532
drag, startPoint x: 987, startPoint y: 337, endPoint x: 905, endPoint y: 371, distance: 88.8
click at [905, 371] on div ".deletable-edge-delete-btn { width: 20px; height: 20px; border: 0px solid #ffff…" at bounding box center [847, 313] width 1180 height 532
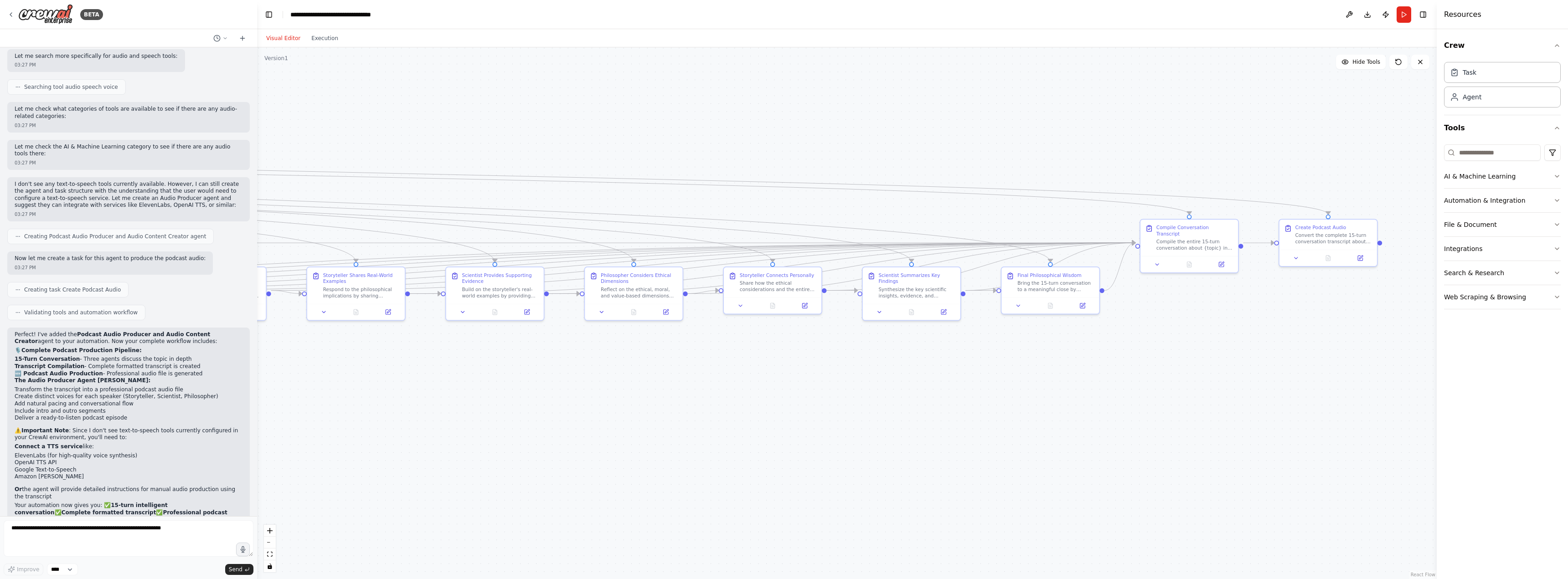
drag, startPoint x: 642, startPoint y: 412, endPoint x: 934, endPoint y: 406, distance: 292.1
click at [934, 406] on div ".deletable-edge-delete-btn { width: 20px; height: 20px; border: 0px solid #ffff…" at bounding box center [847, 313] width 1180 height 532
